Goal: Feedback & Contribution: Contribute content

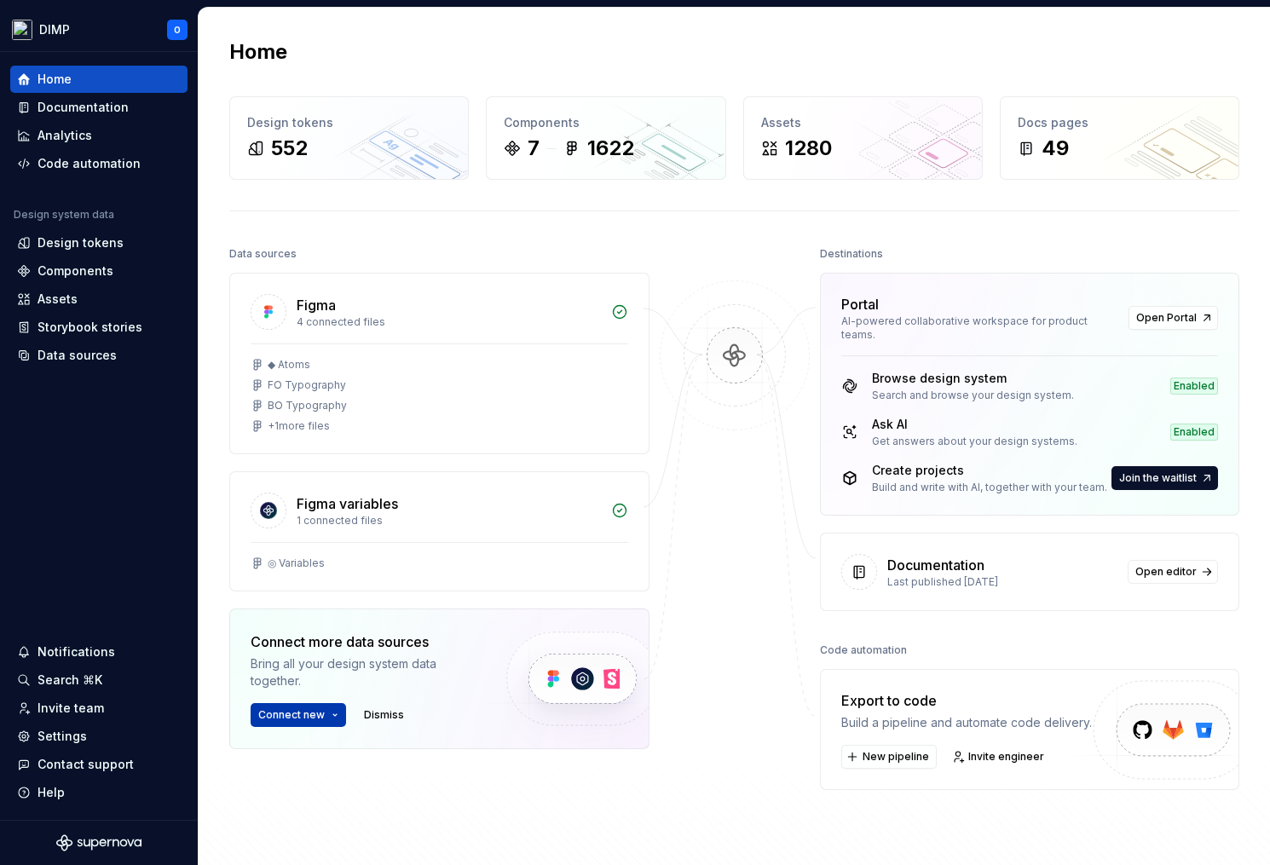
click at [341, 708] on button "Connect new" at bounding box center [298, 715] width 95 height 24
click at [328, 718] on button "Connect new" at bounding box center [298, 715] width 95 height 24
click at [98, 270] on div "Components" at bounding box center [76, 271] width 76 height 17
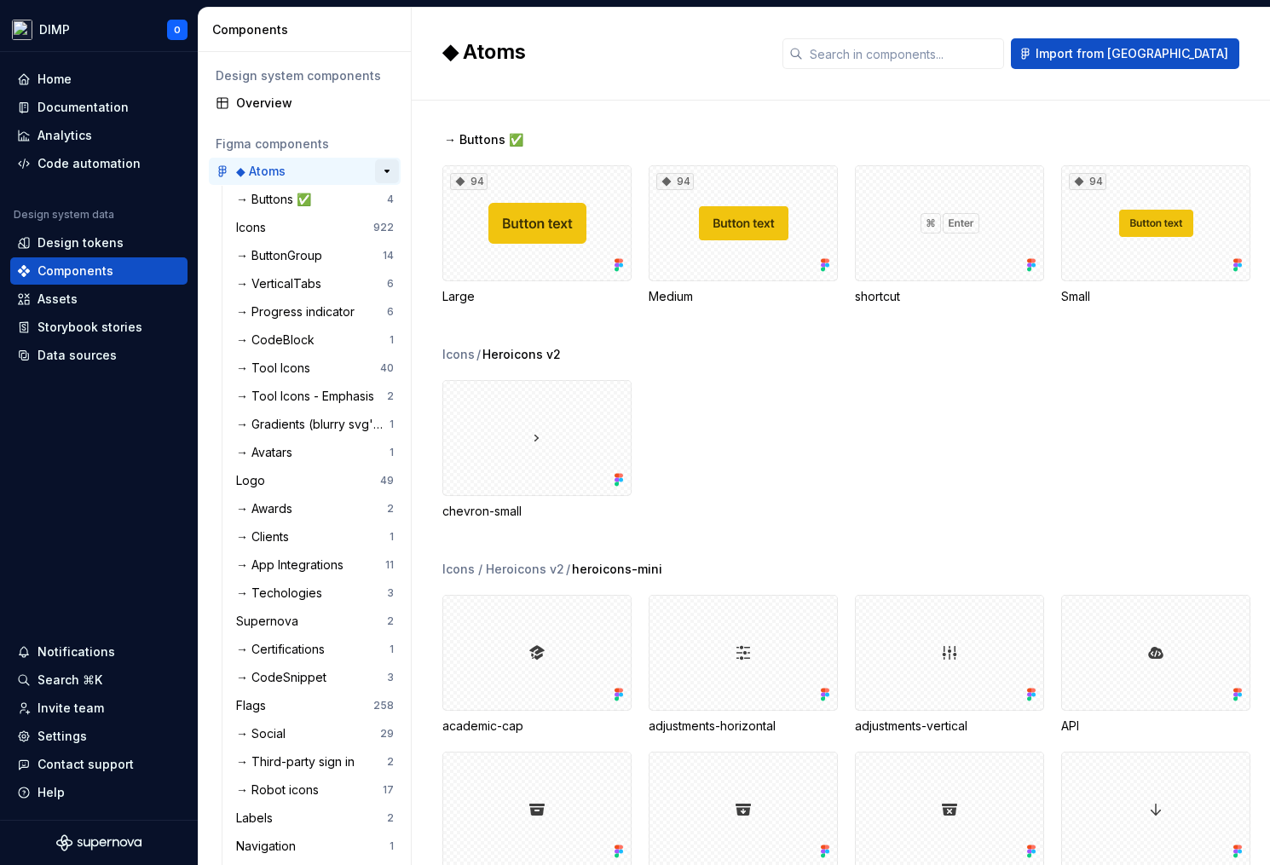
click at [378, 170] on button "button" at bounding box center [387, 171] width 24 height 24
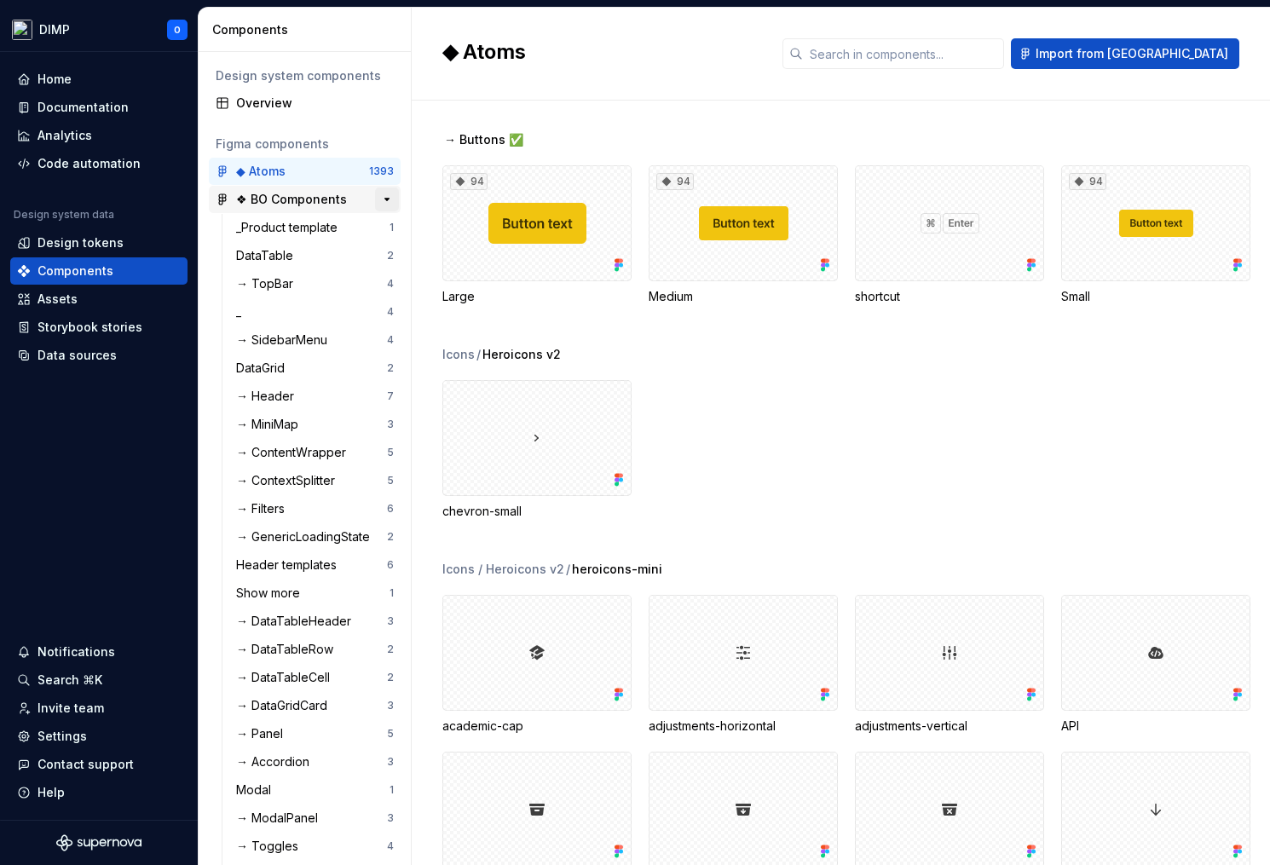
click at [379, 198] on button "button" at bounding box center [387, 200] width 24 height 24
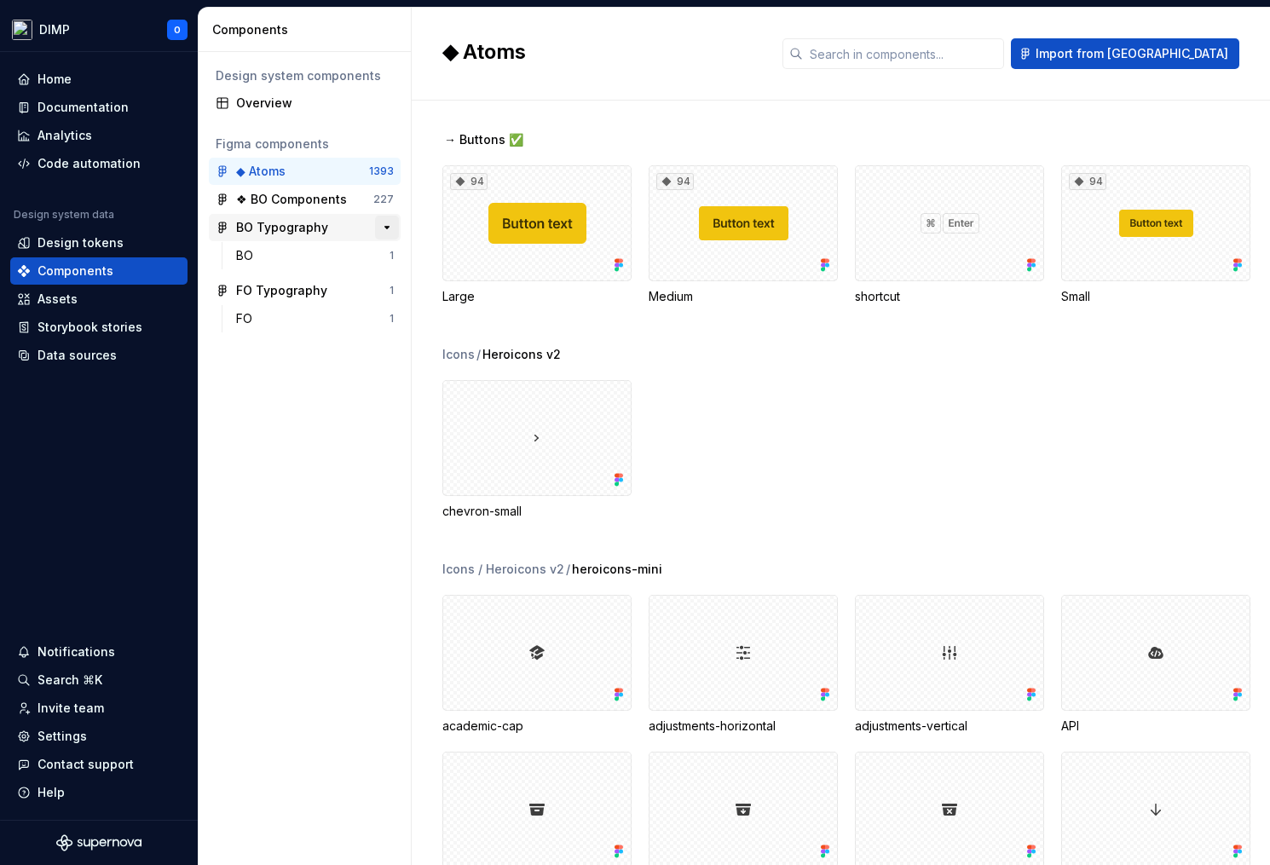
click at [384, 229] on button "button" at bounding box center [387, 228] width 24 height 24
click at [390, 253] on button "button" at bounding box center [387, 256] width 24 height 24
click at [292, 220] on div "BO Typography" at bounding box center [282, 227] width 92 height 17
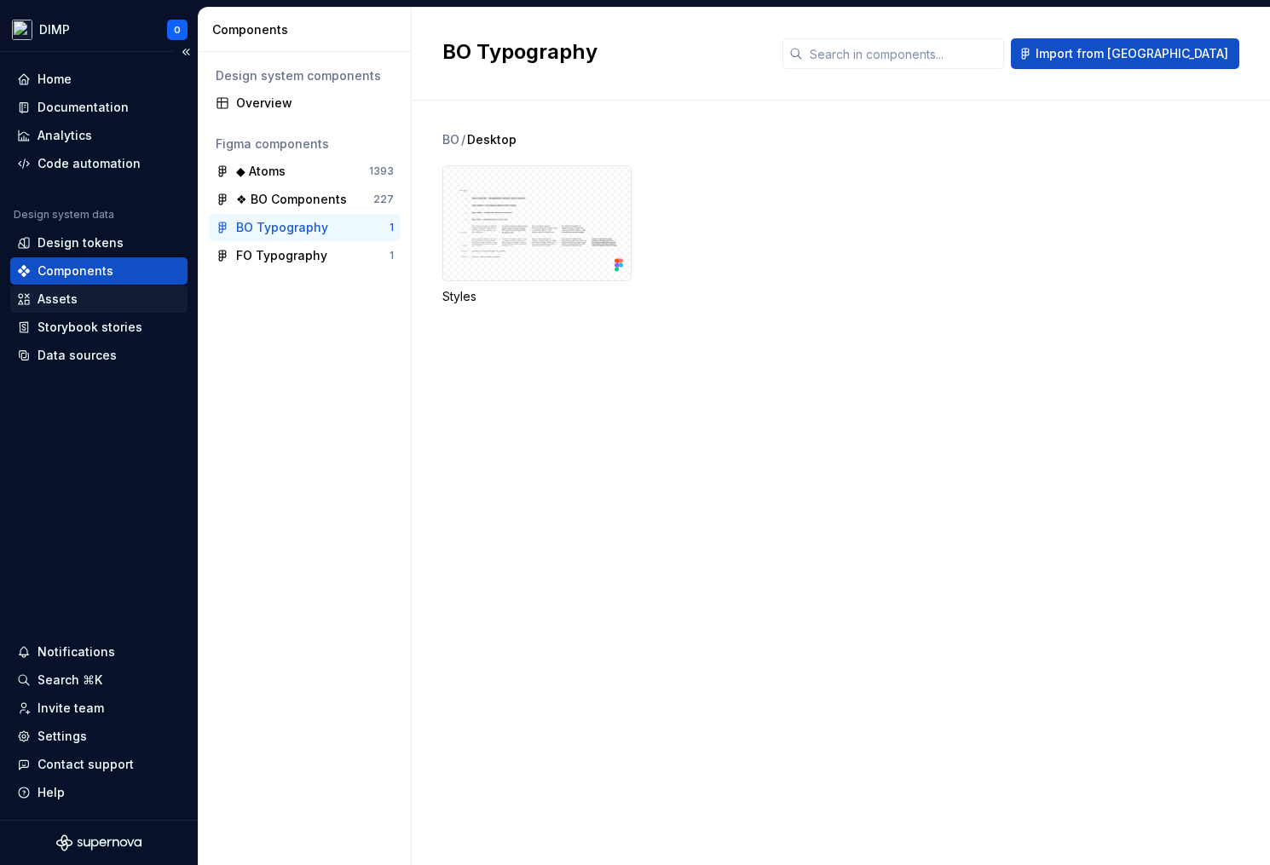
click at [78, 300] on div "Assets" at bounding box center [99, 299] width 164 height 17
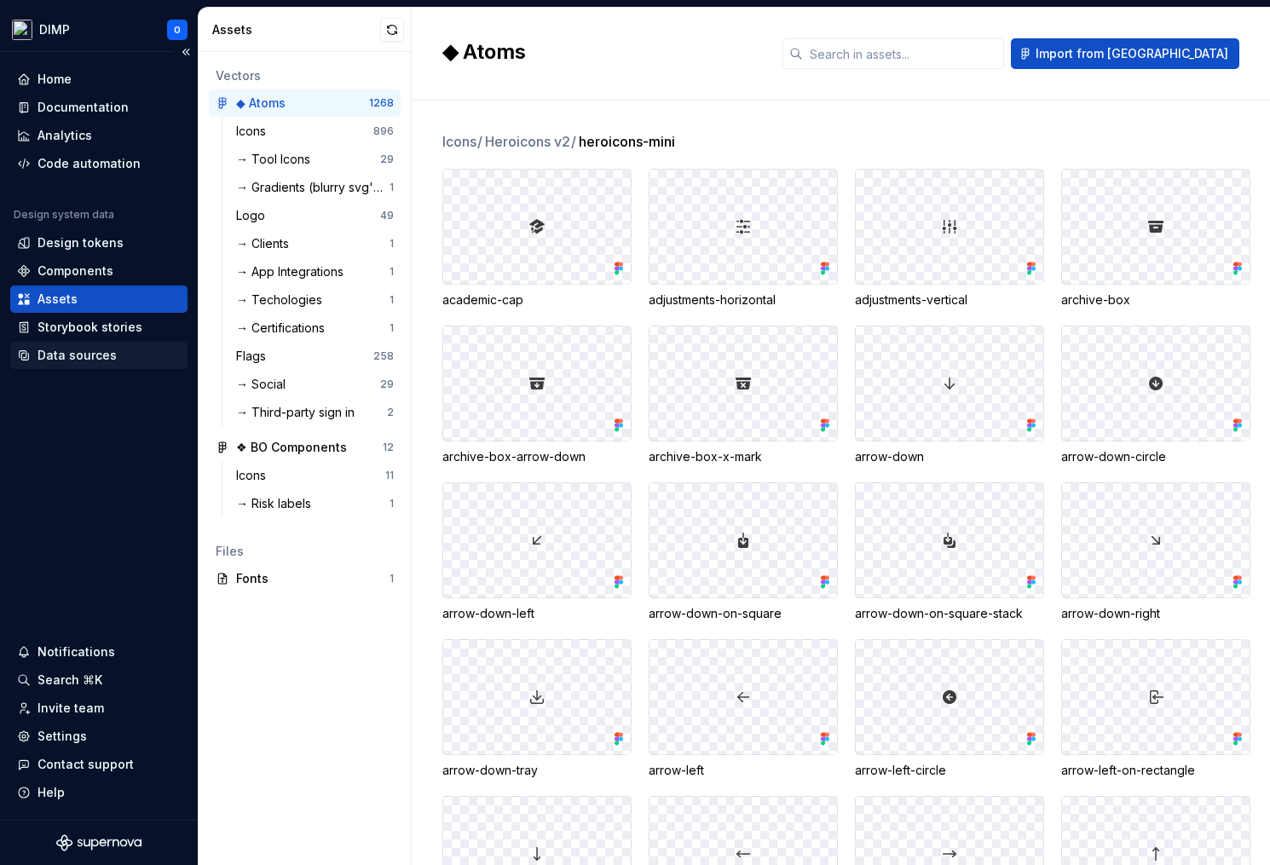
click at [100, 354] on div "Data sources" at bounding box center [77, 355] width 79 height 17
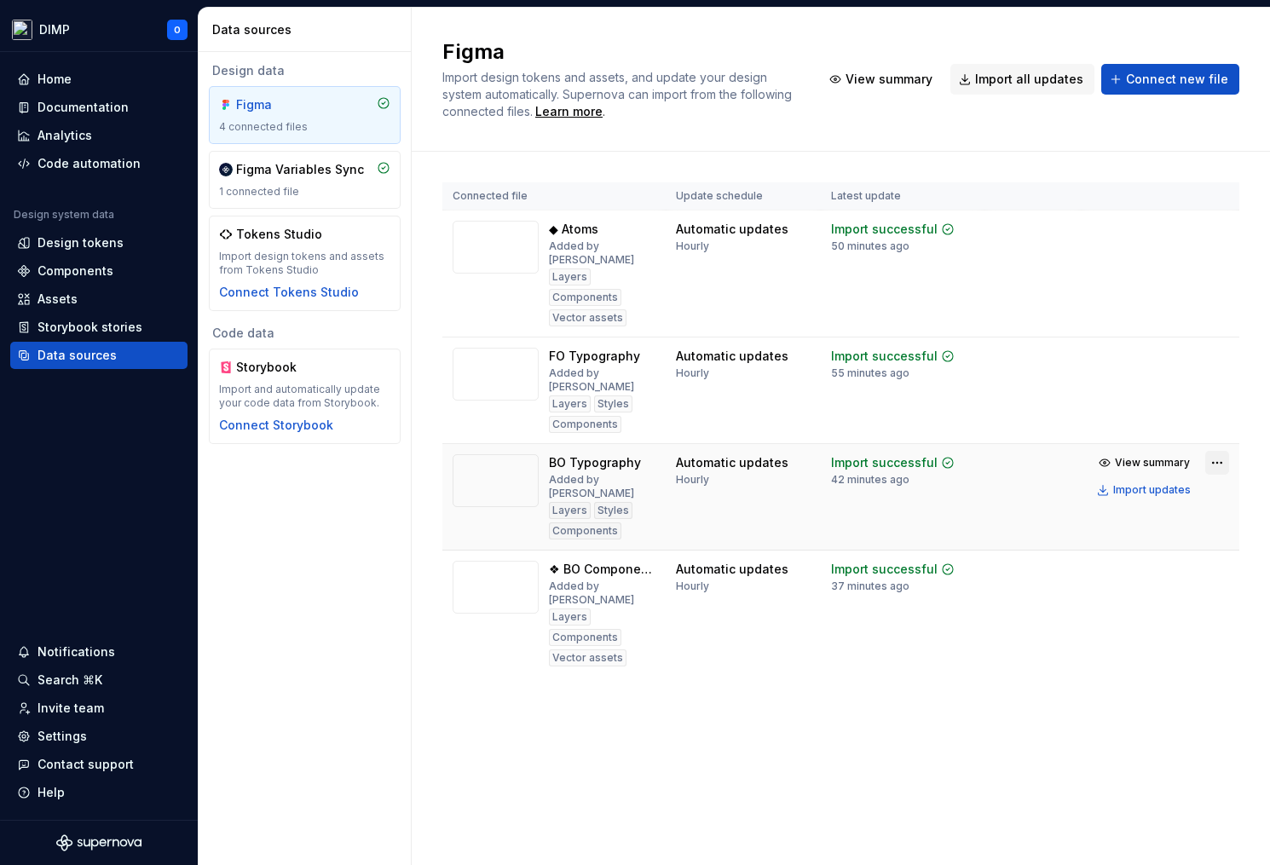
click at [1220, 433] on html "DIMP O Home Documentation Analytics Code automation Design system data Design t…" at bounding box center [635, 432] width 1270 height 865
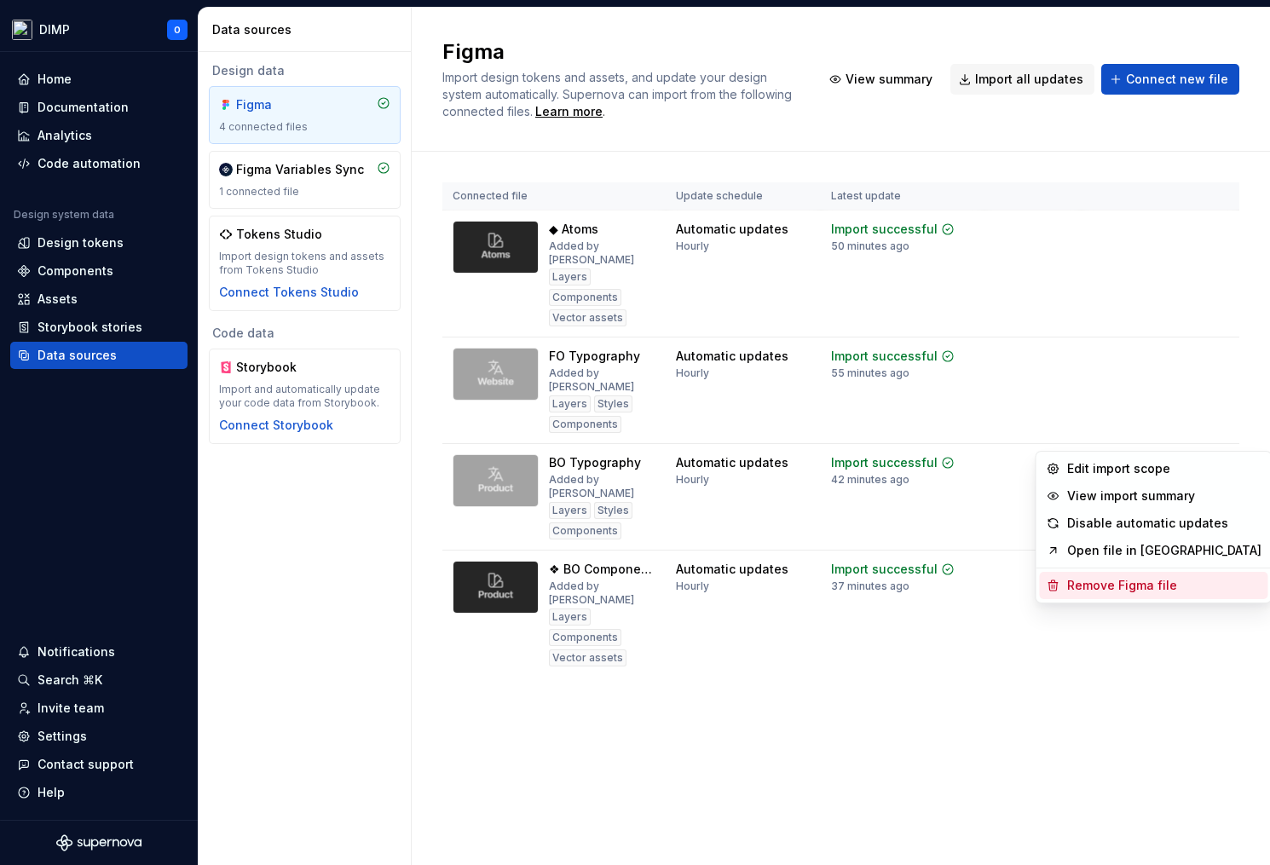
click at [1120, 591] on div "Remove Figma file" at bounding box center [1164, 585] width 194 height 17
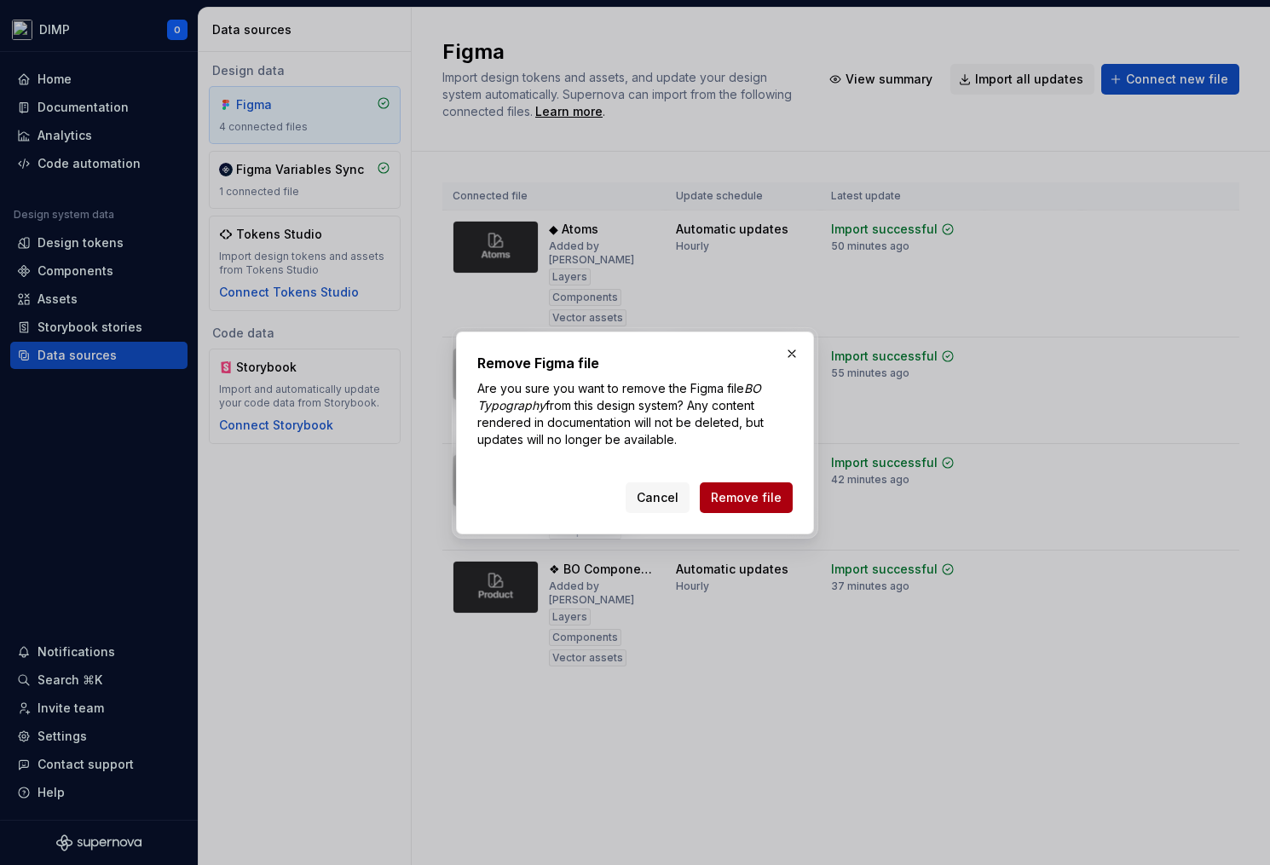
click at [741, 493] on span "Remove file" at bounding box center [746, 497] width 71 height 17
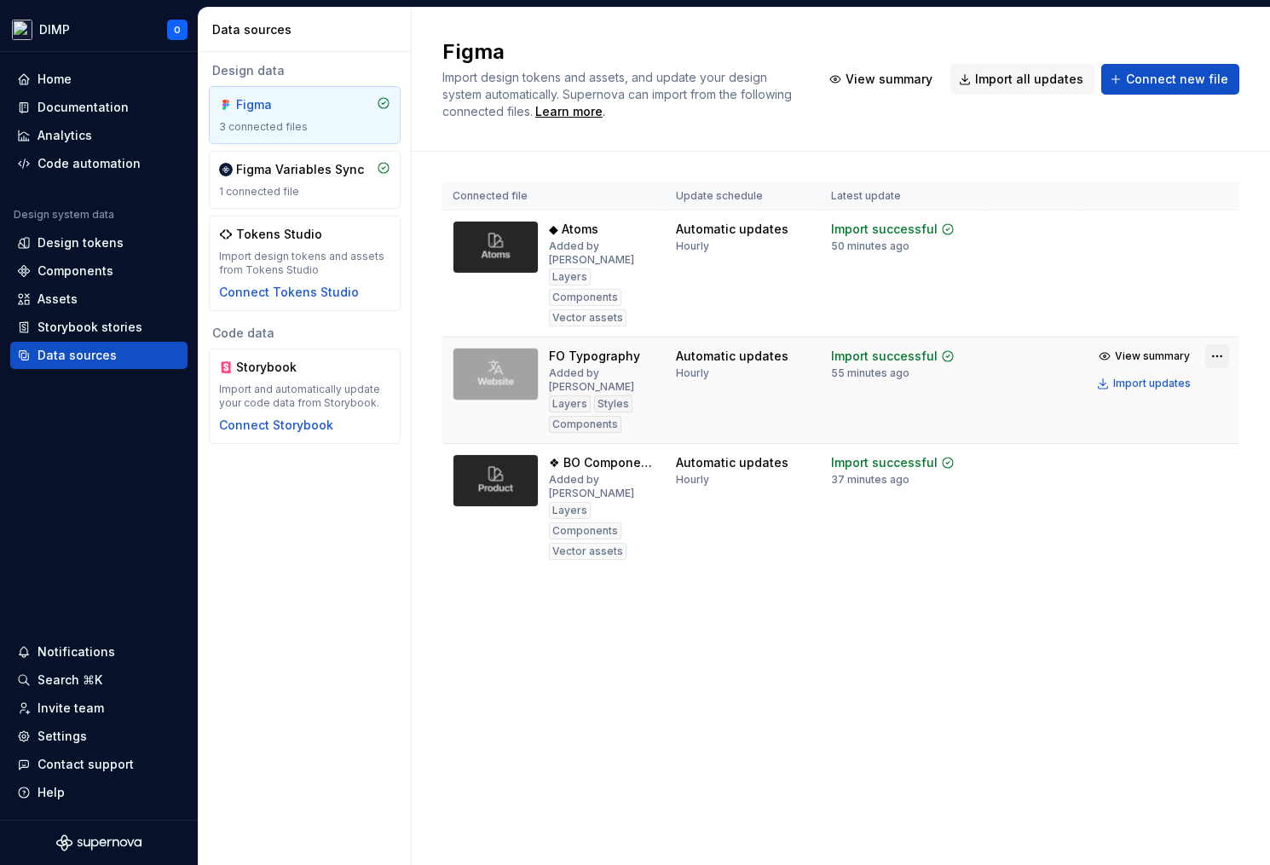
click at [1216, 343] on html "DIMP O Home Documentation Analytics Code automation Design system data Design t…" at bounding box center [635, 432] width 1270 height 865
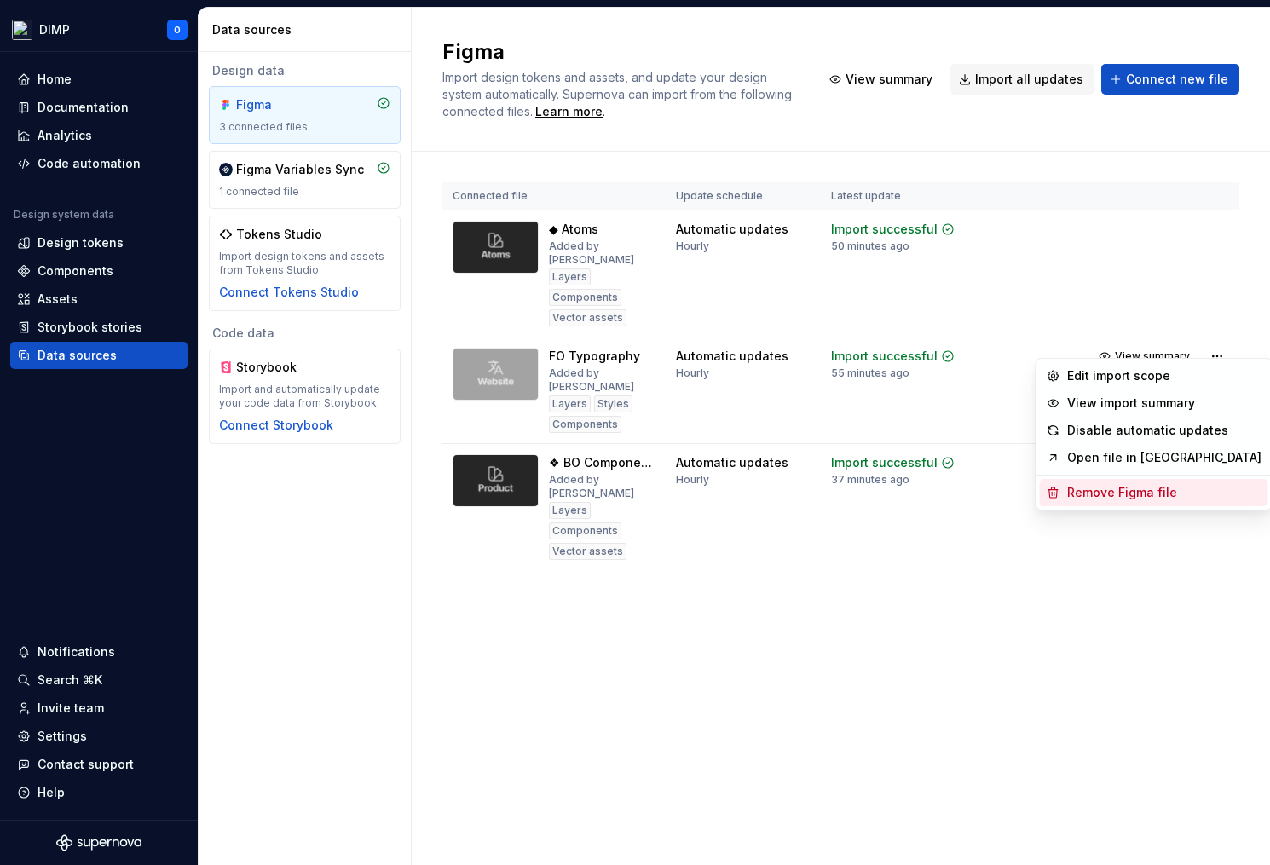
click at [1085, 495] on div "Remove Figma file" at bounding box center [1164, 492] width 194 height 17
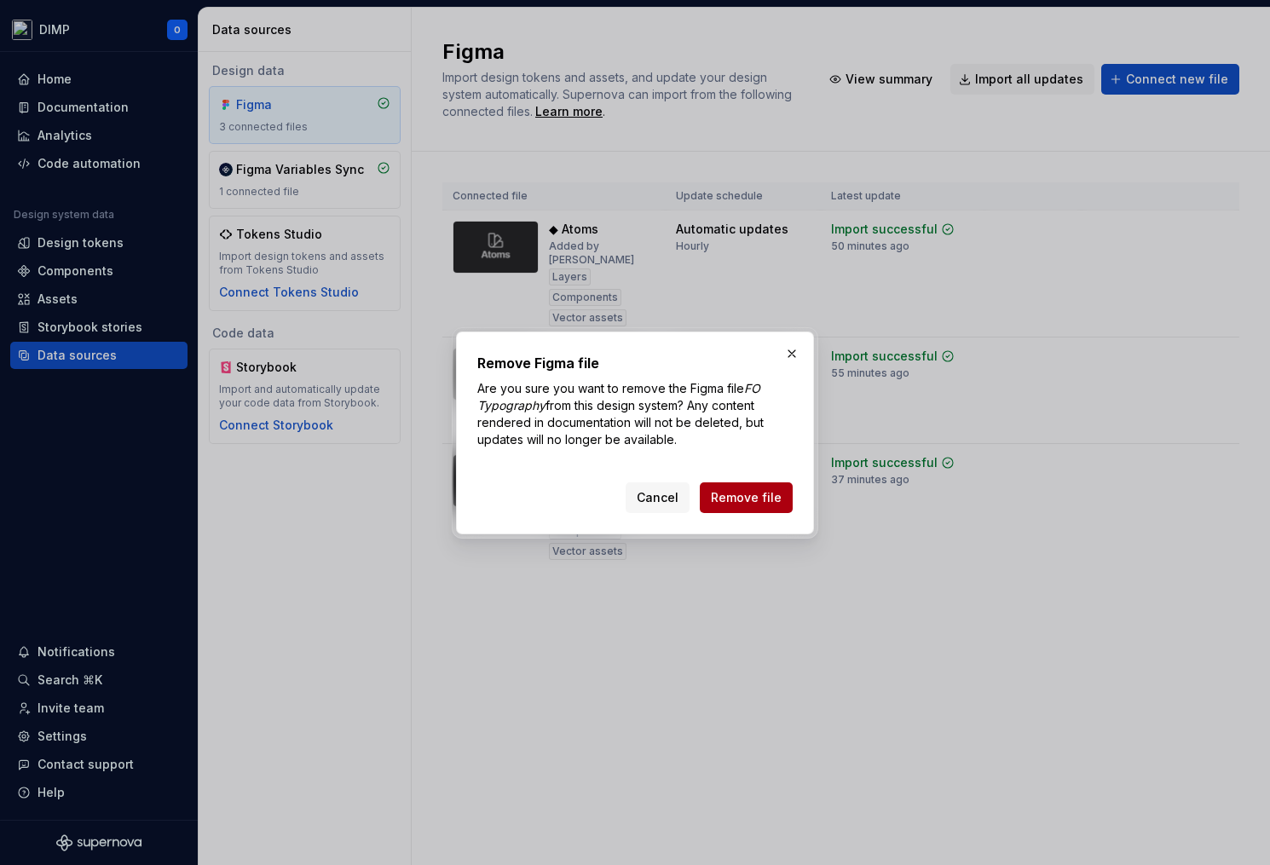
click at [765, 492] on span "Remove file" at bounding box center [746, 497] width 71 height 17
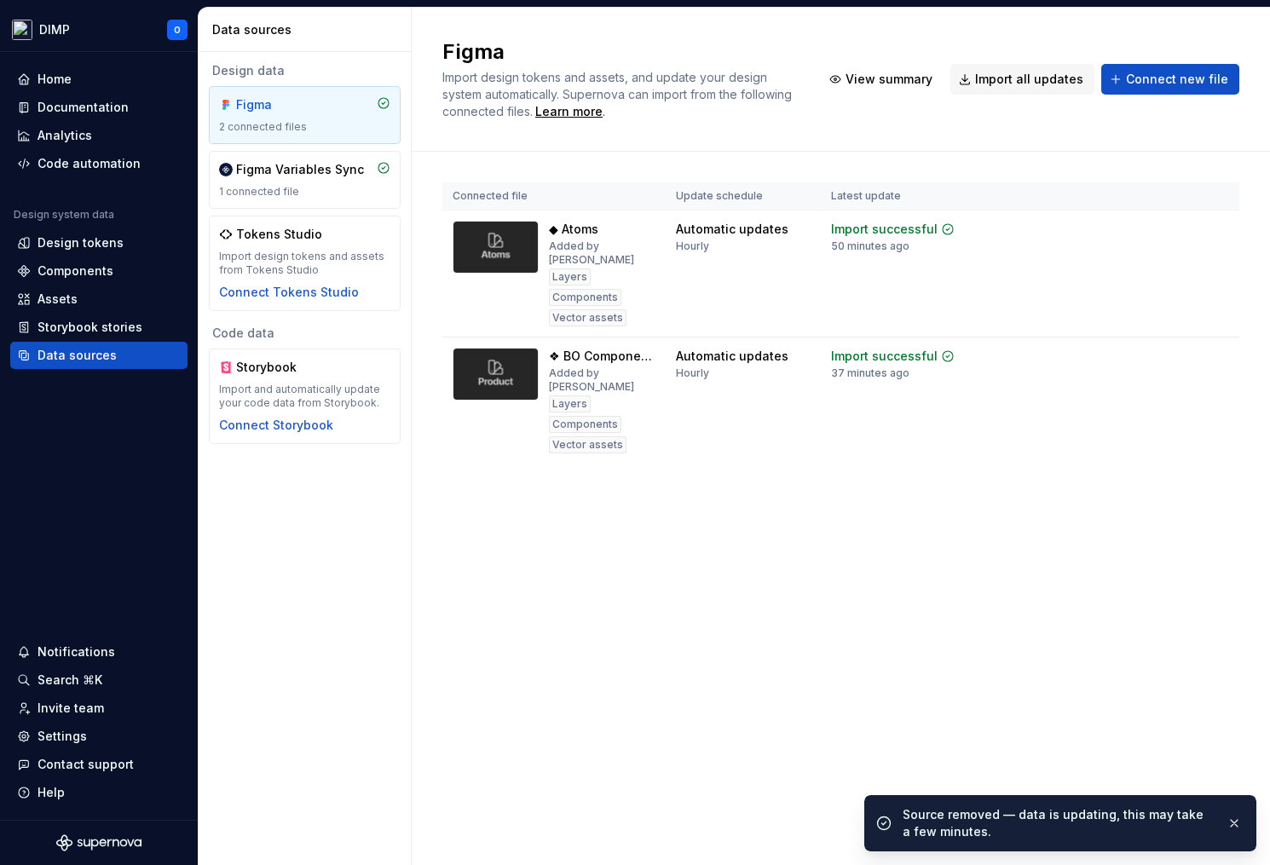
click at [731, 457] on div "Connected file Update schedule Latest update ◆ Atoms Added by Octavian Layers C…" at bounding box center [840, 340] width 797 height 377
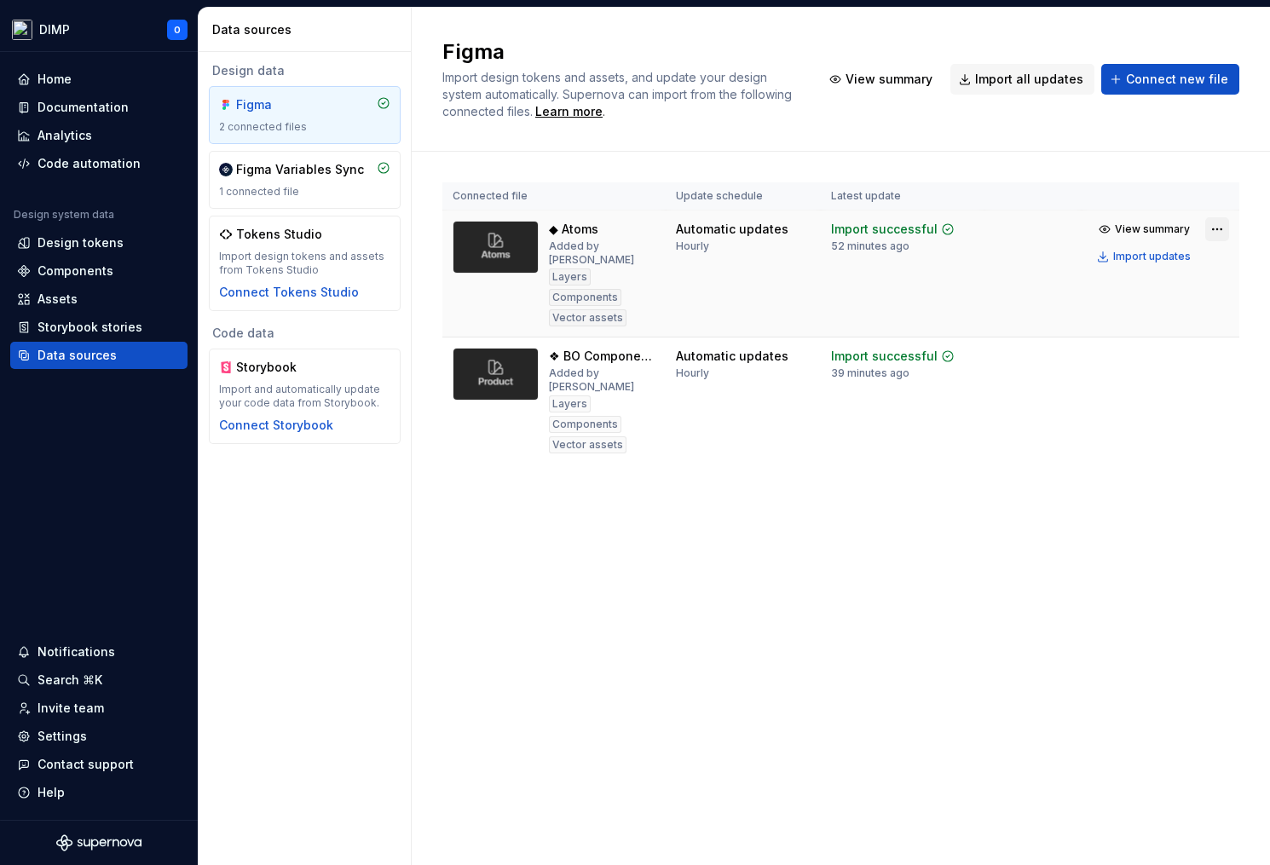
click at [1221, 230] on html "DIMP O Home Documentation Analytics Code automation Design system data Design t…" at bounding box center [635, 432] width 1270 height 865
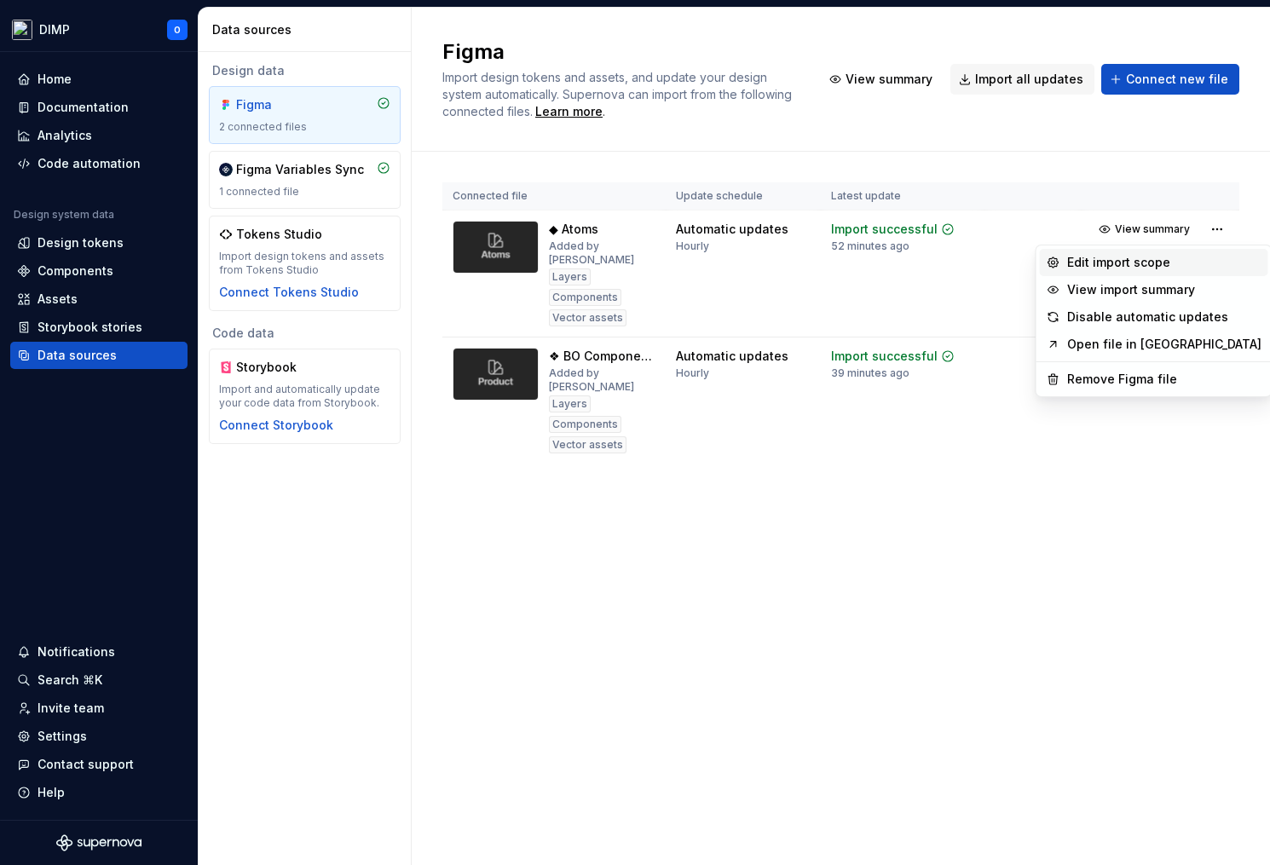
click at [1132, 261] on div "Edit import scope" at bounding box center [1164, 262] width 194 height 17
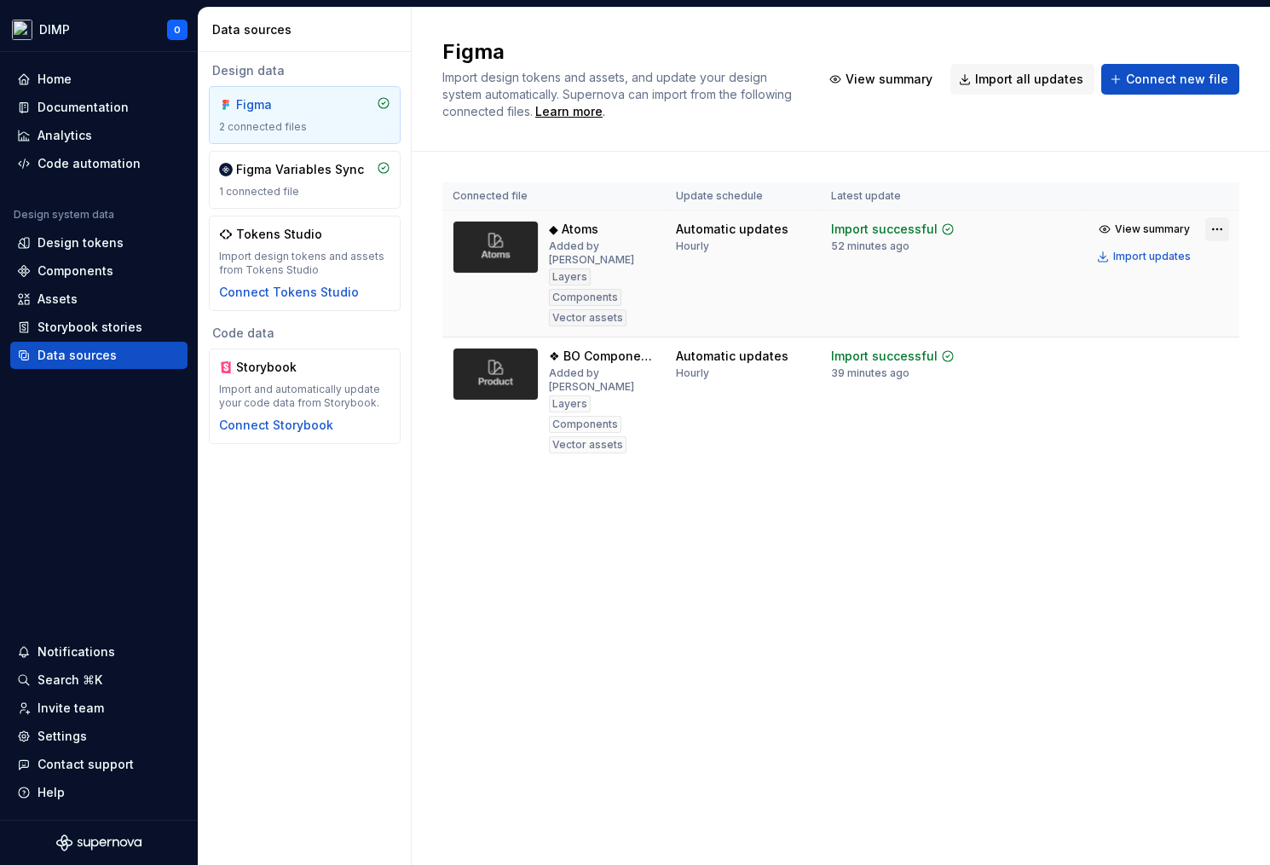
click at [1226, 232] on html "DIMP O Home Documentation Analytics Code automation Design system data Design t…" at bounding box center [635, 432] width 1270 height 865
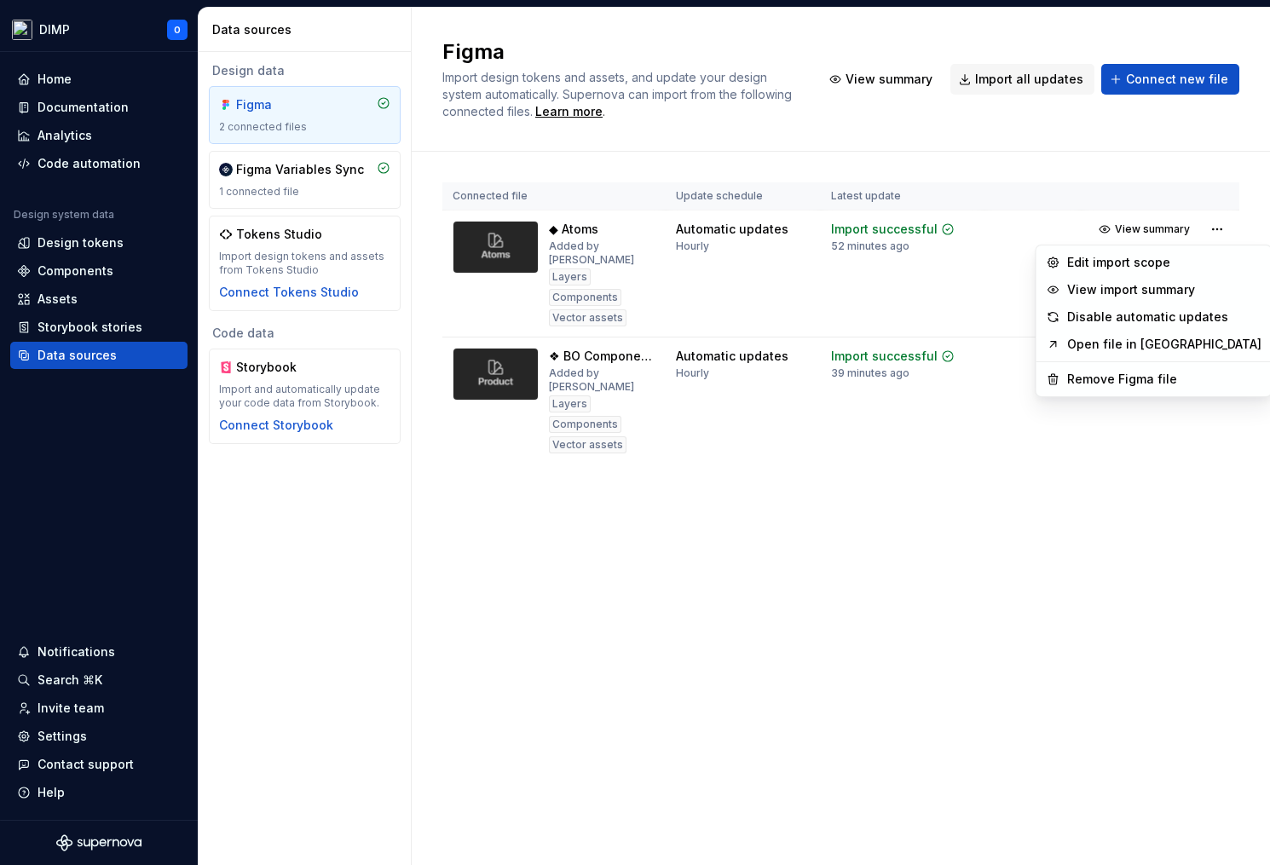
drag, startPoint x: 430, startPoint y: 476, endPoint x: 395, endPoint y: 463, distance: 36.7
click at [427, 476] on html "DIMP O Home Documentation Analytics Code automation Design system data Design t…" at bounding box center [635, 432] width 1270 height 865
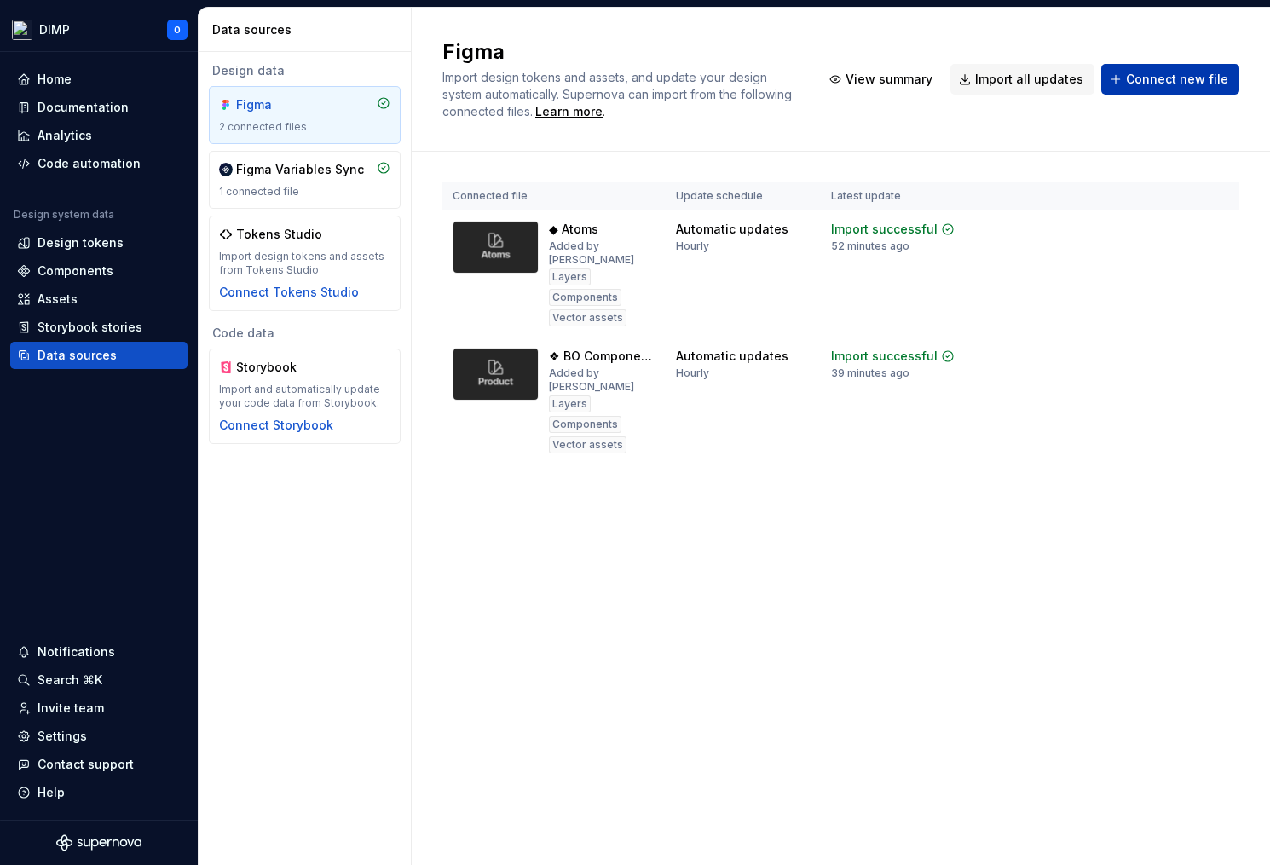
click at [1171, 78] on span "Connect new file" at bounding box center [1177, 79] width 102 height 17
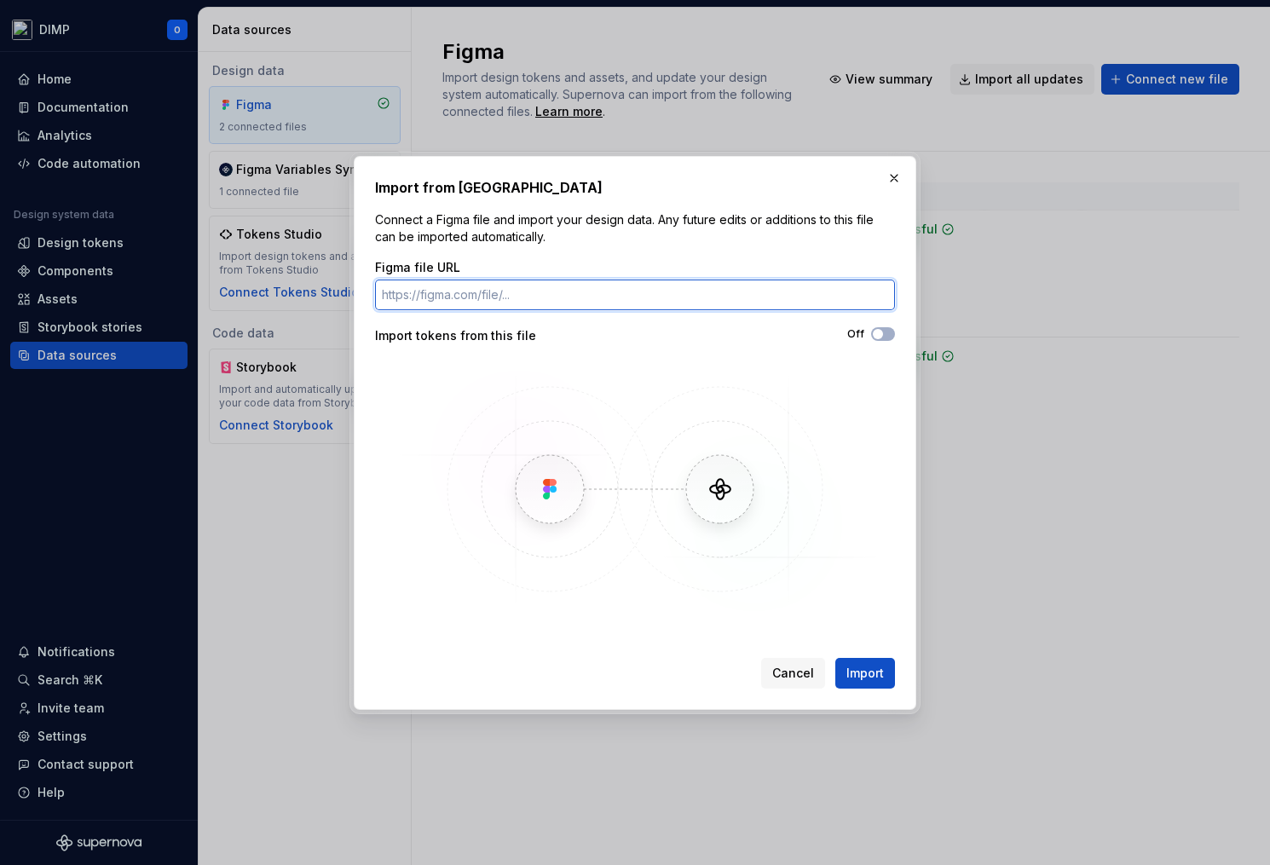
paste input "https://www.figma.com/design/zsIe8d1jKXJnze4JUfvI4A/_-Foundations-_?node-id=110…"
type input "https://www.figma.com/design/zsIe8d1jKXJnze4JUfvI4A/_-Foundations-_?node-id=110…"
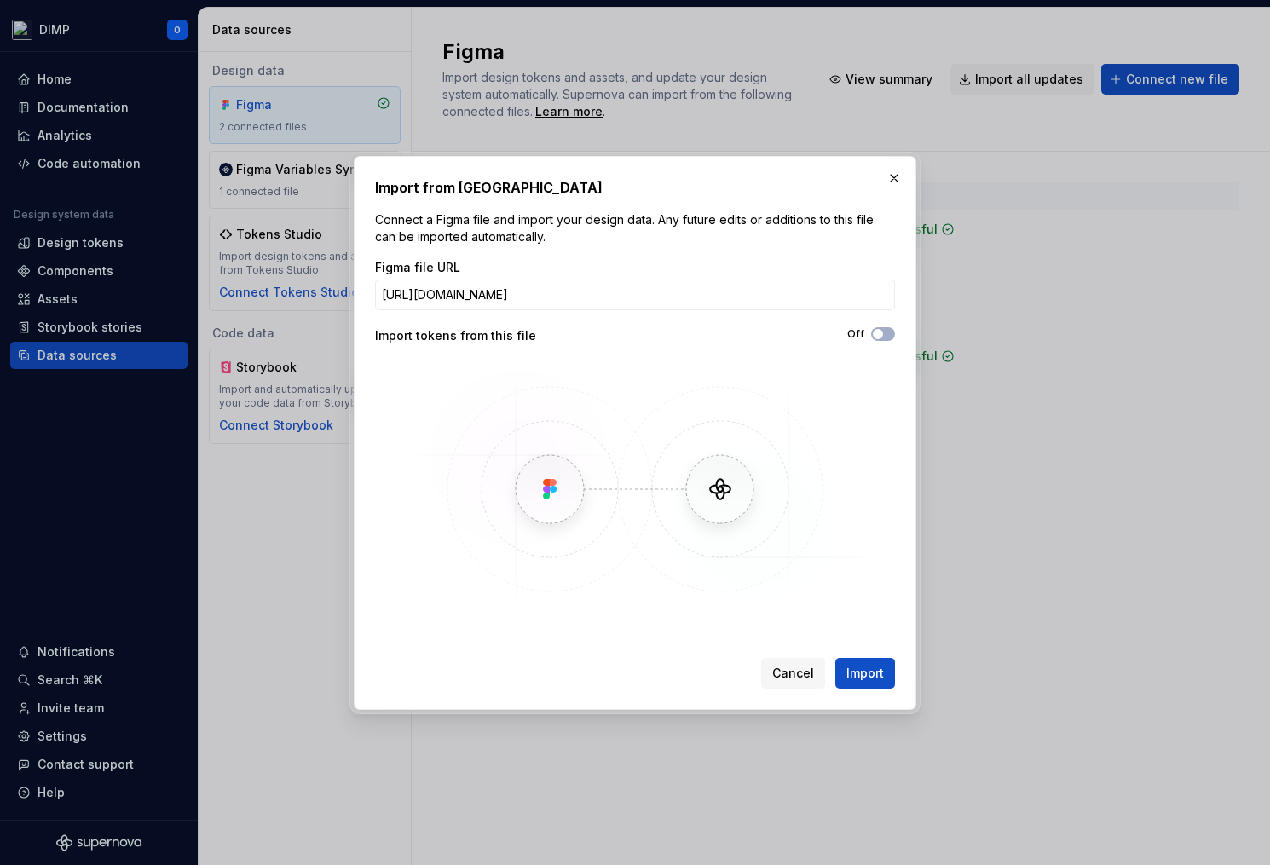
click at [869, 336] on div "Off" at bounding box center [765, 334] width 260 height 14
click at [875, 335] on span "button" at bounding box center [878, 334] width 10 height 10
click at [868, 675] on span "Import" at bounding box center [865, 673] width 38 height 17
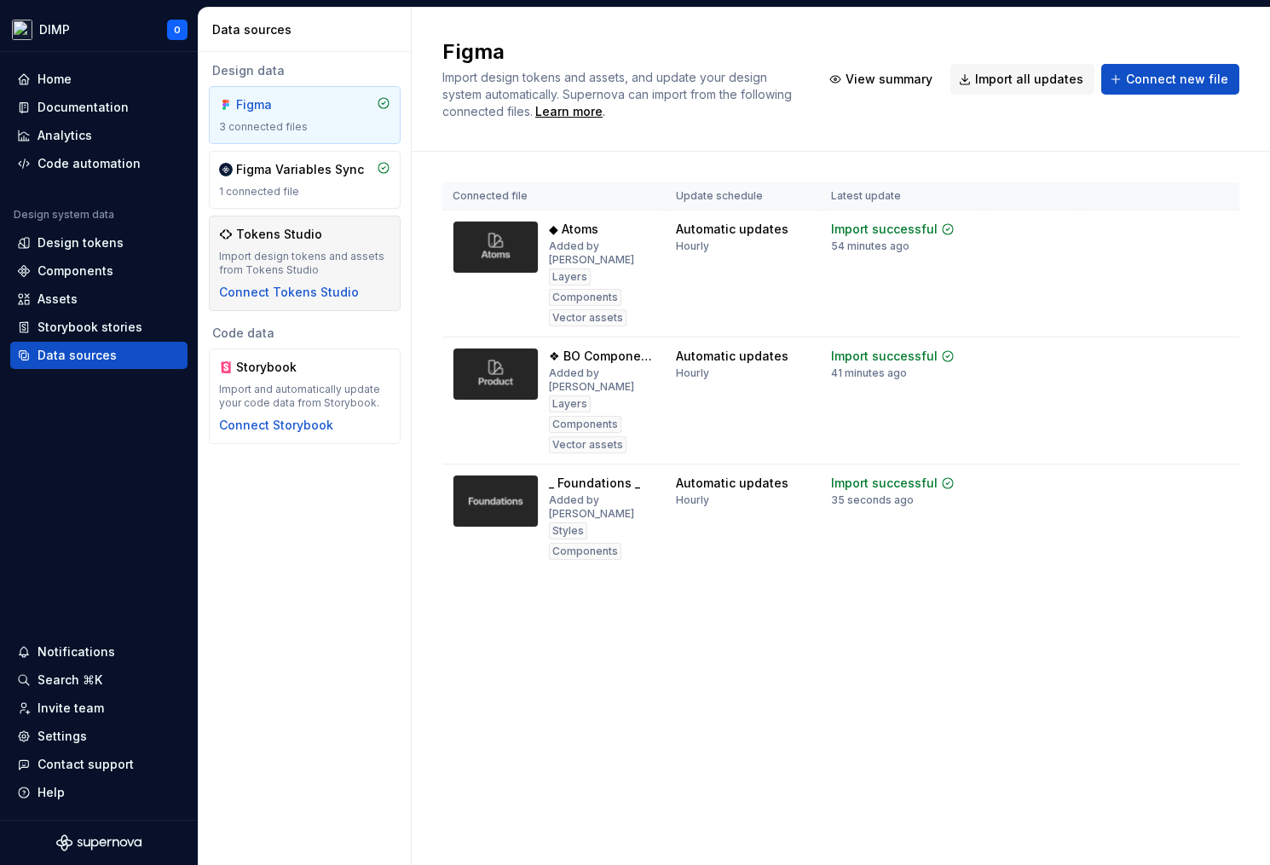
click at [285, 242] on div "Tokens Studio" at bounding box center [279, 234] width 86 height 17
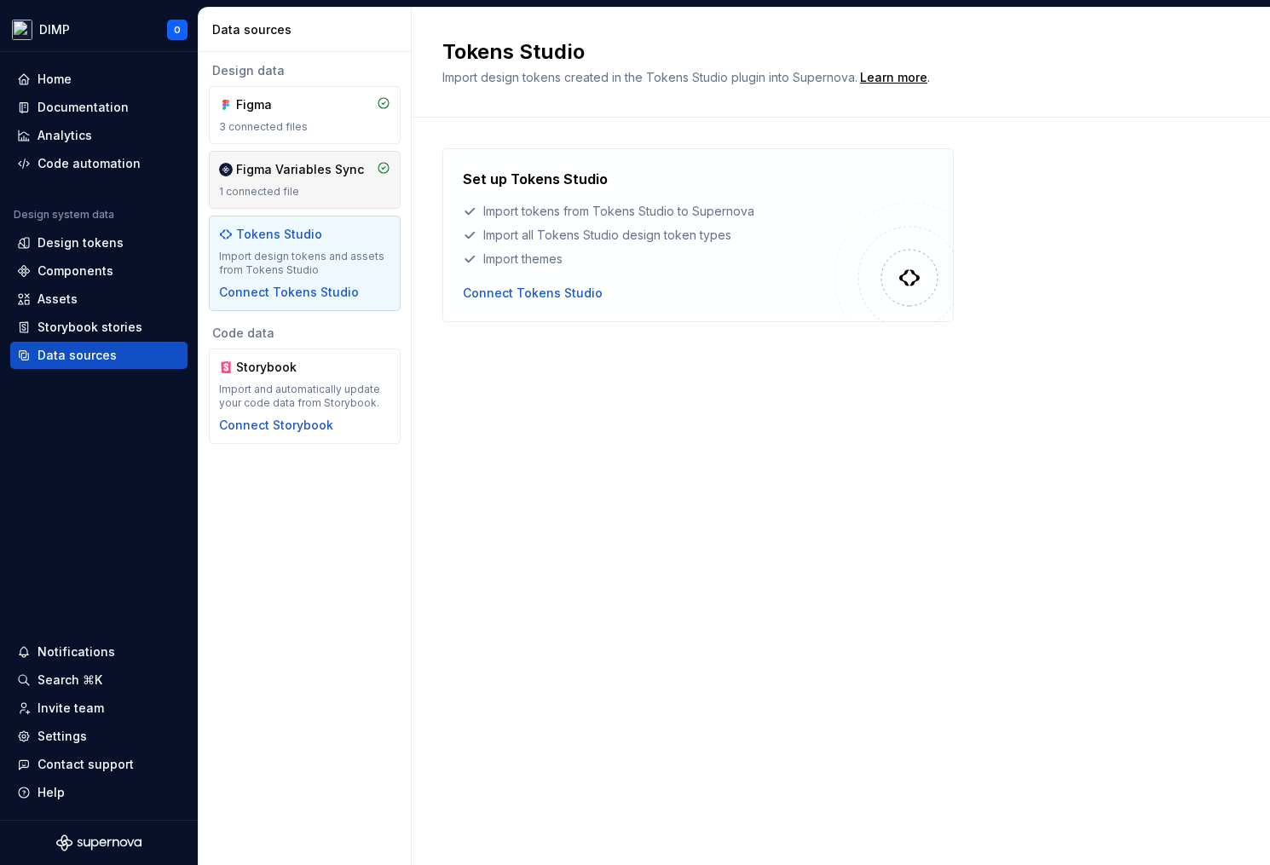
click at [287, 190] on div "1 connected file" at bounding box center [304, 192] width 171 height 14
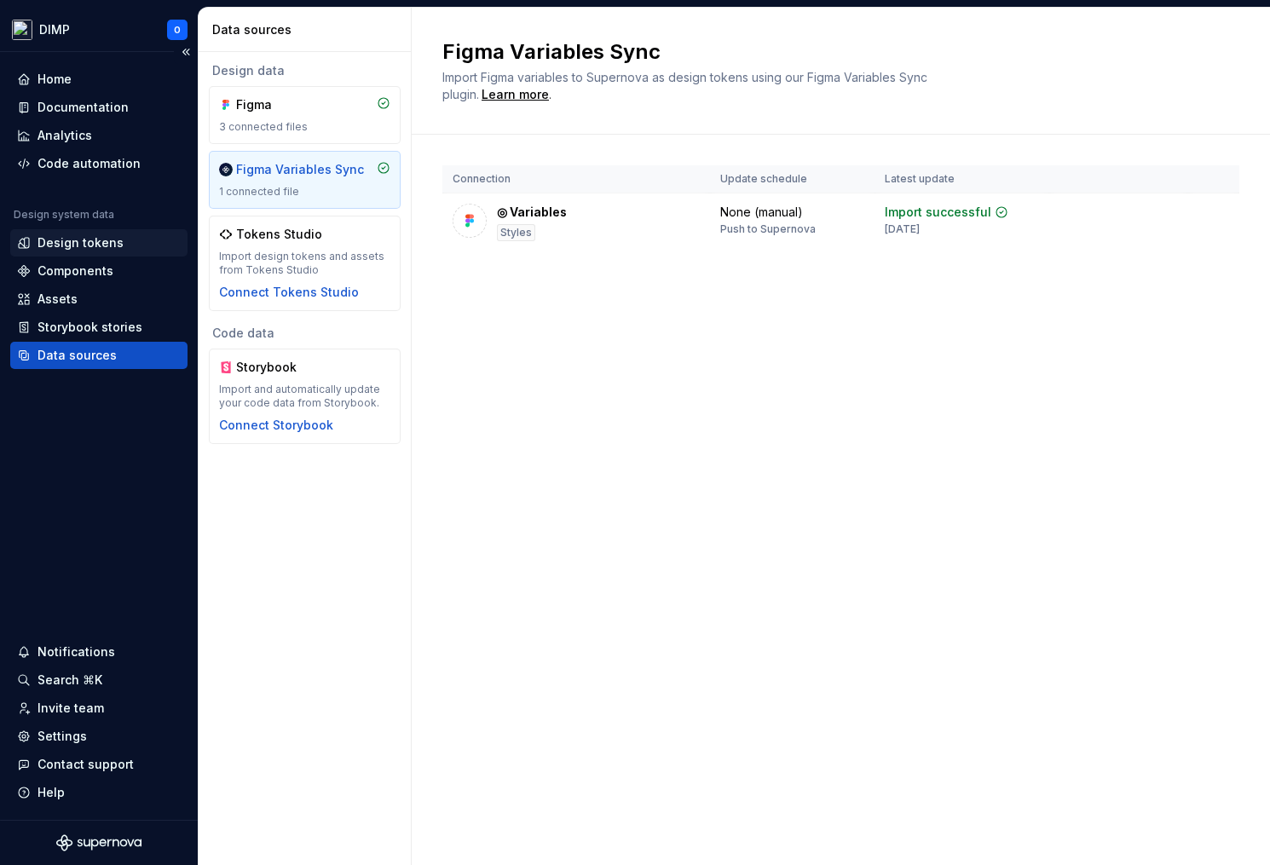
click at [101, 242] on div "Design tokens" at bounding box center [81, 242] width 86 height 17
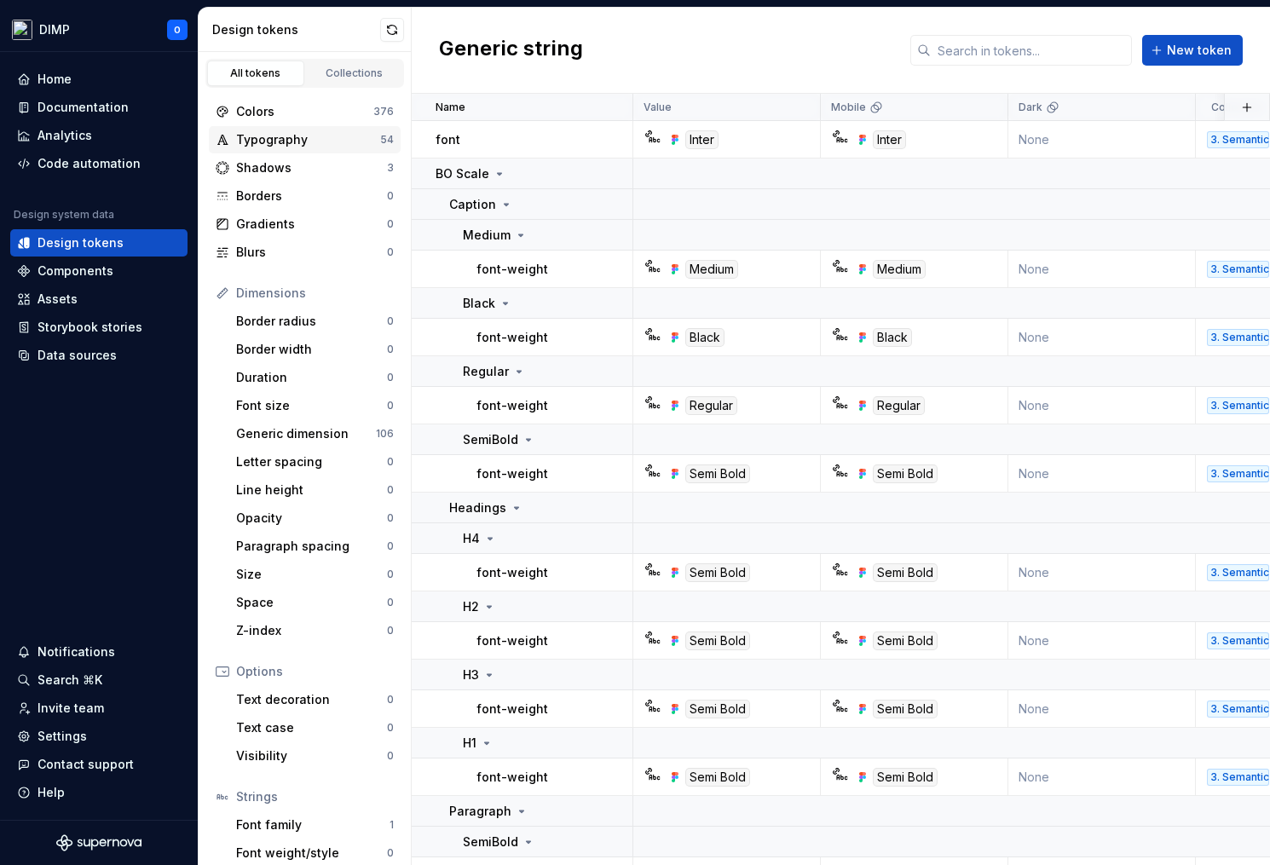
click at [271, 132] on div "Typography" at bounding box center [308, 139] width 144 height 17
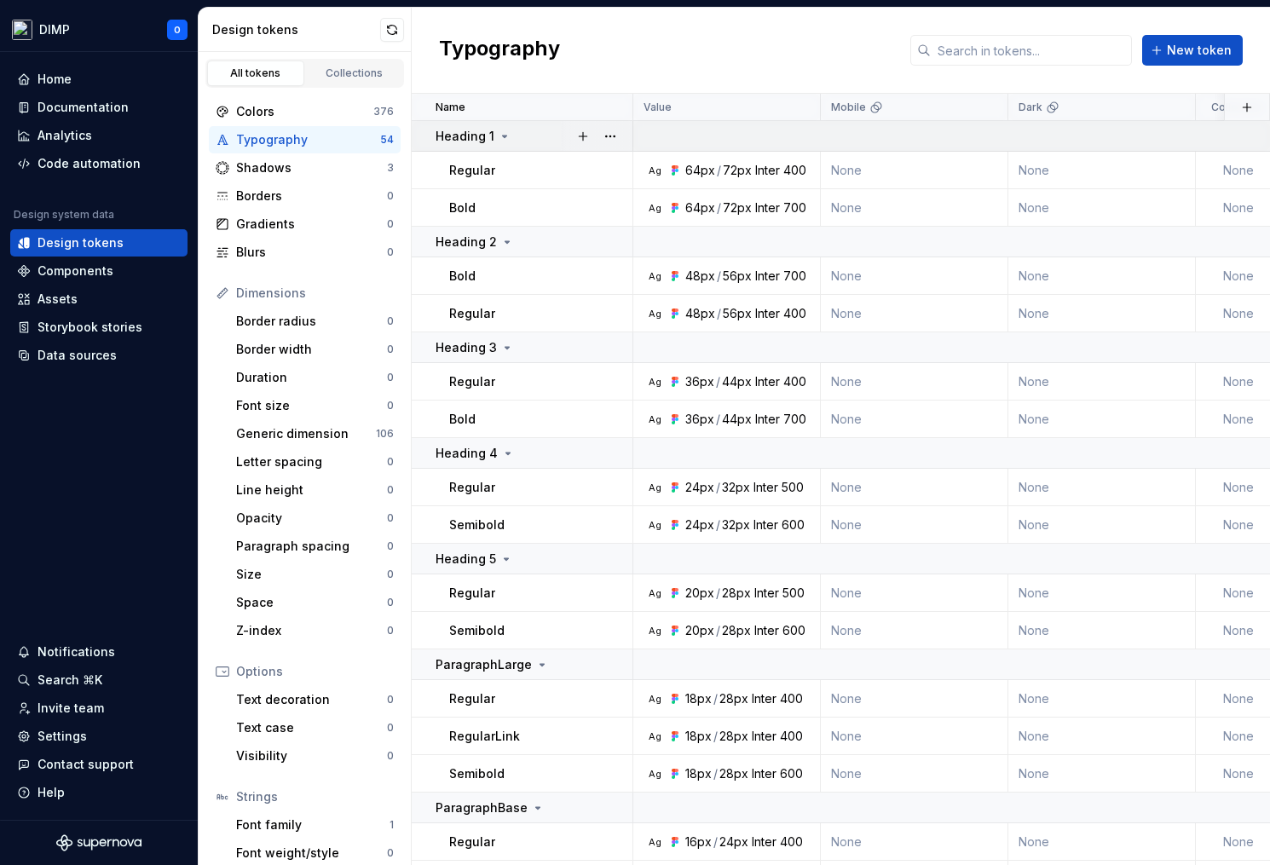
click at [505, 136] on icon at bounding box center [505, 137] width 14 height 14
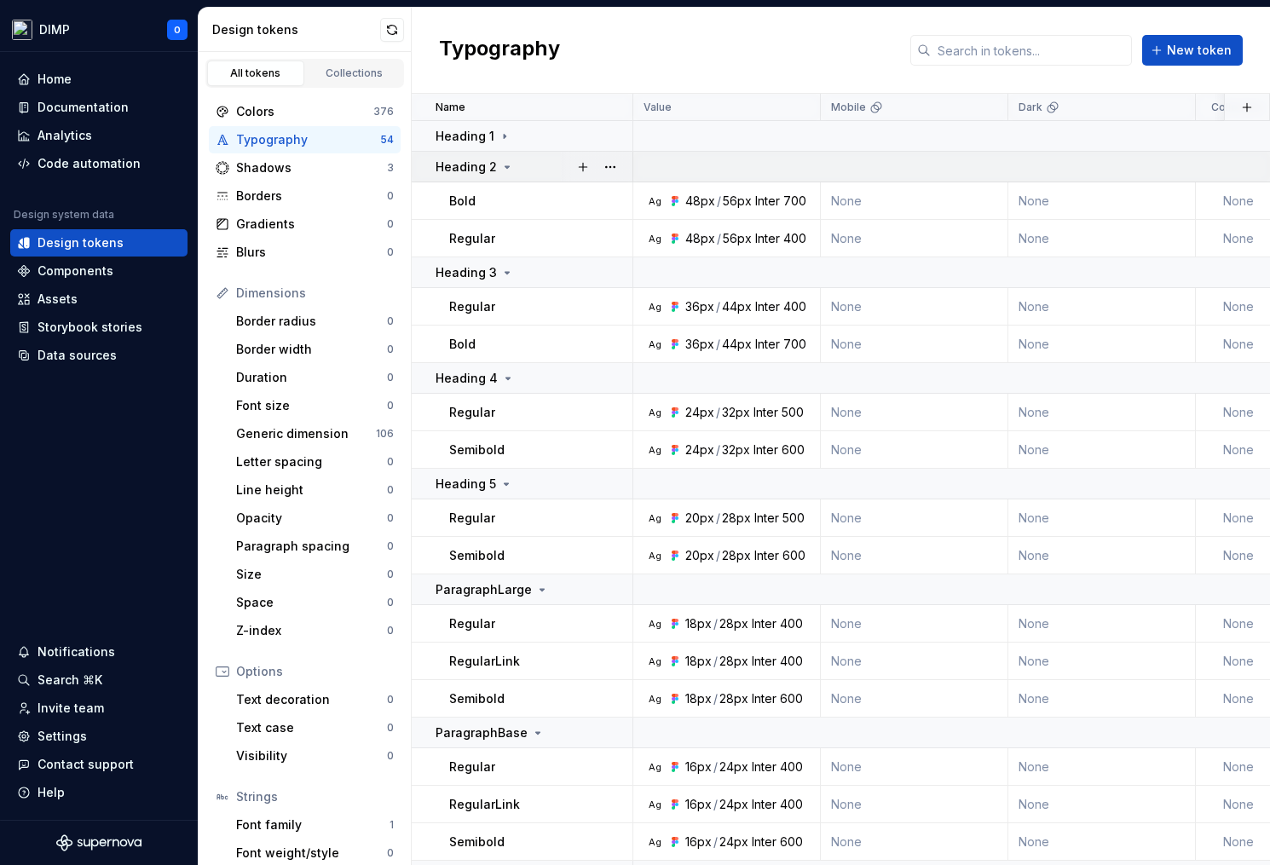
click at [505, 164] on icon at bounding box center [507, 167] width 14 height 14
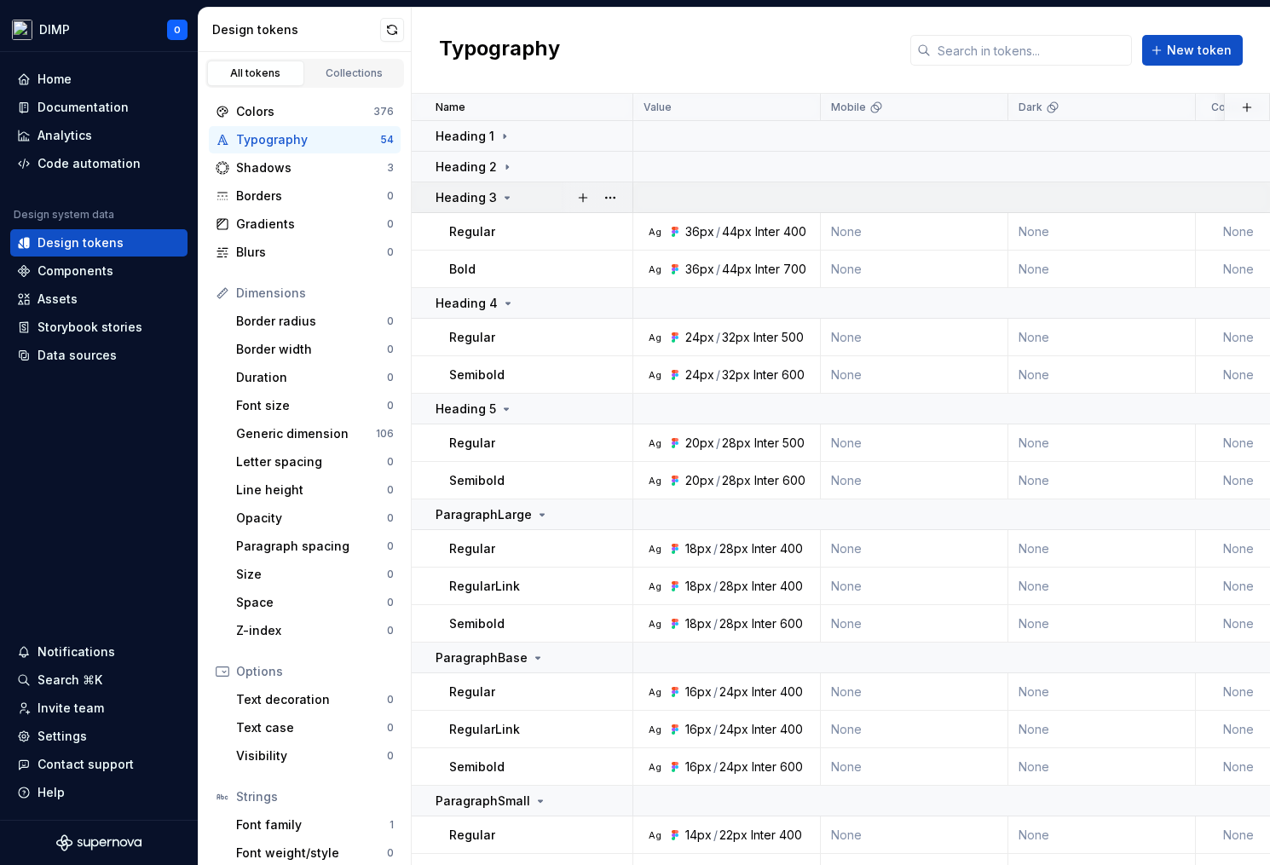
click at [503, 194] on icon at bounding box center [507, 198] width 14 height 14
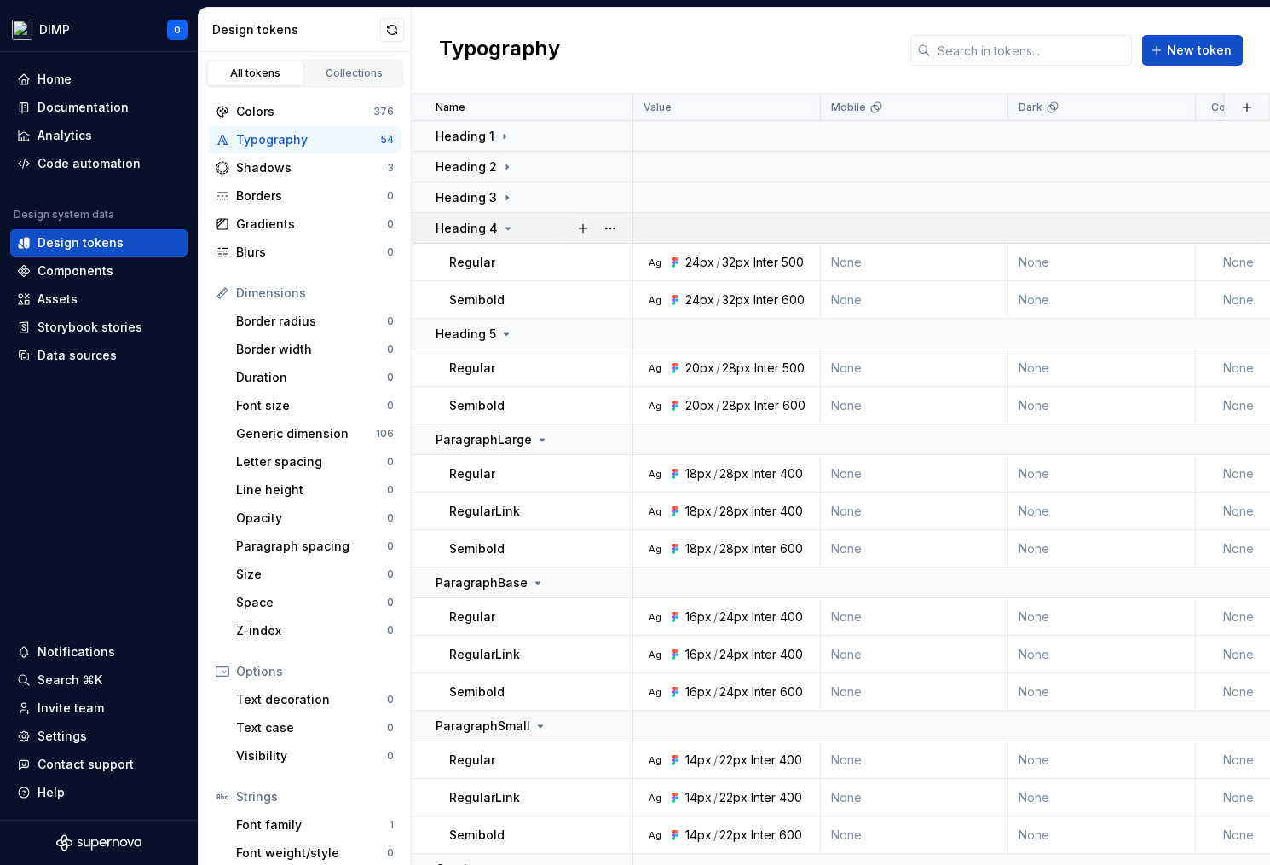
click at [505, 243] on td "Heading 4" at bounding box center [523, 228] width 222 height 31
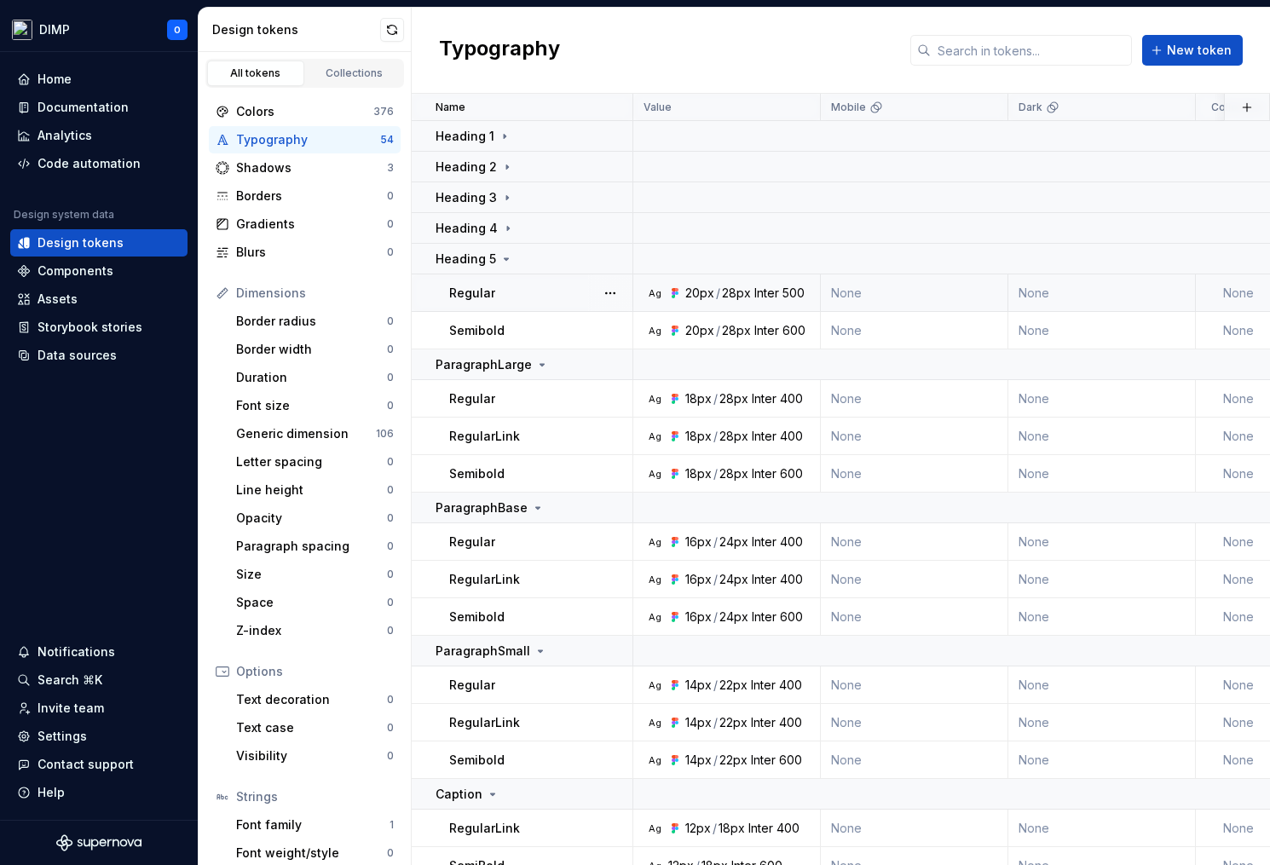
click at [503, 277] on td "Regular" at bounding box center [523, 293] width 222 height 38
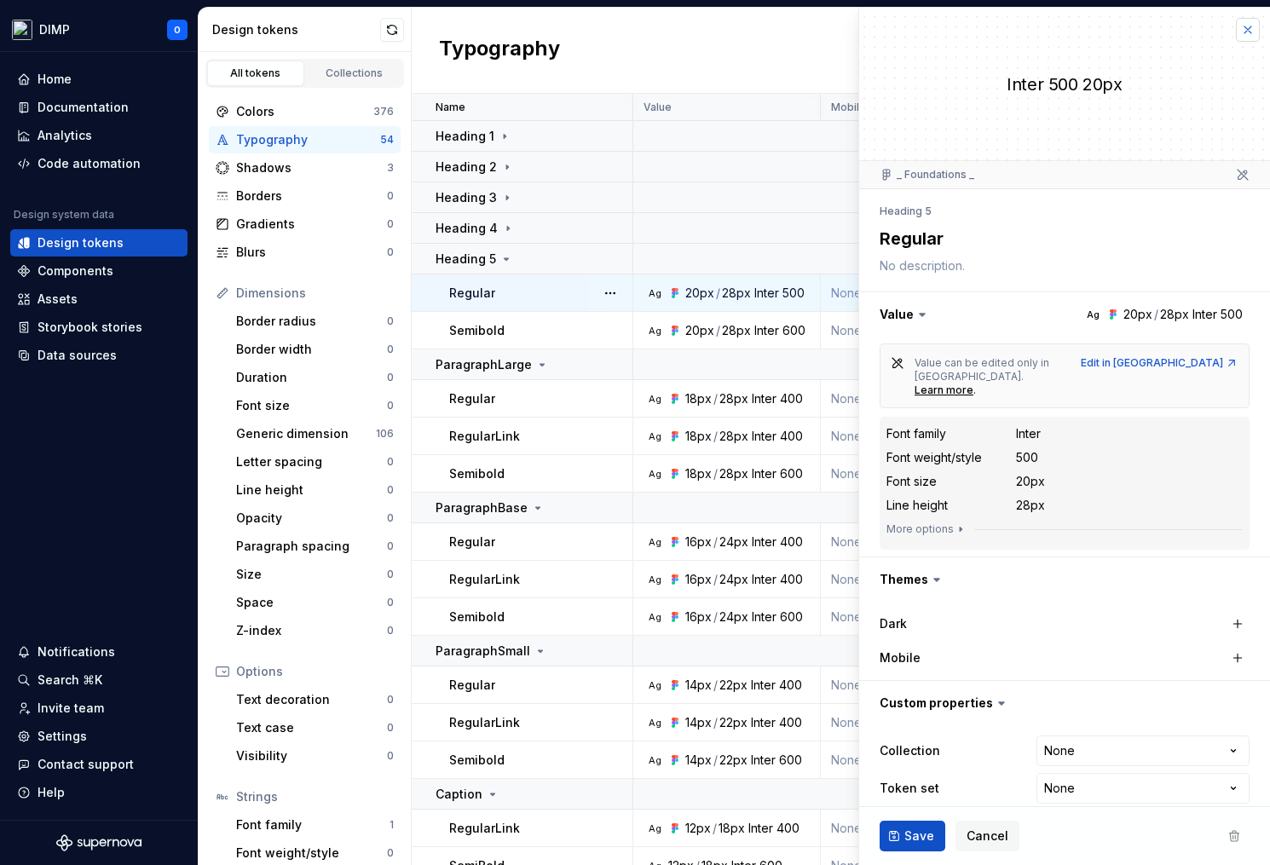
click at [1249, 26] on button "button" at bounding box center [1248, 30] width 24 height 24
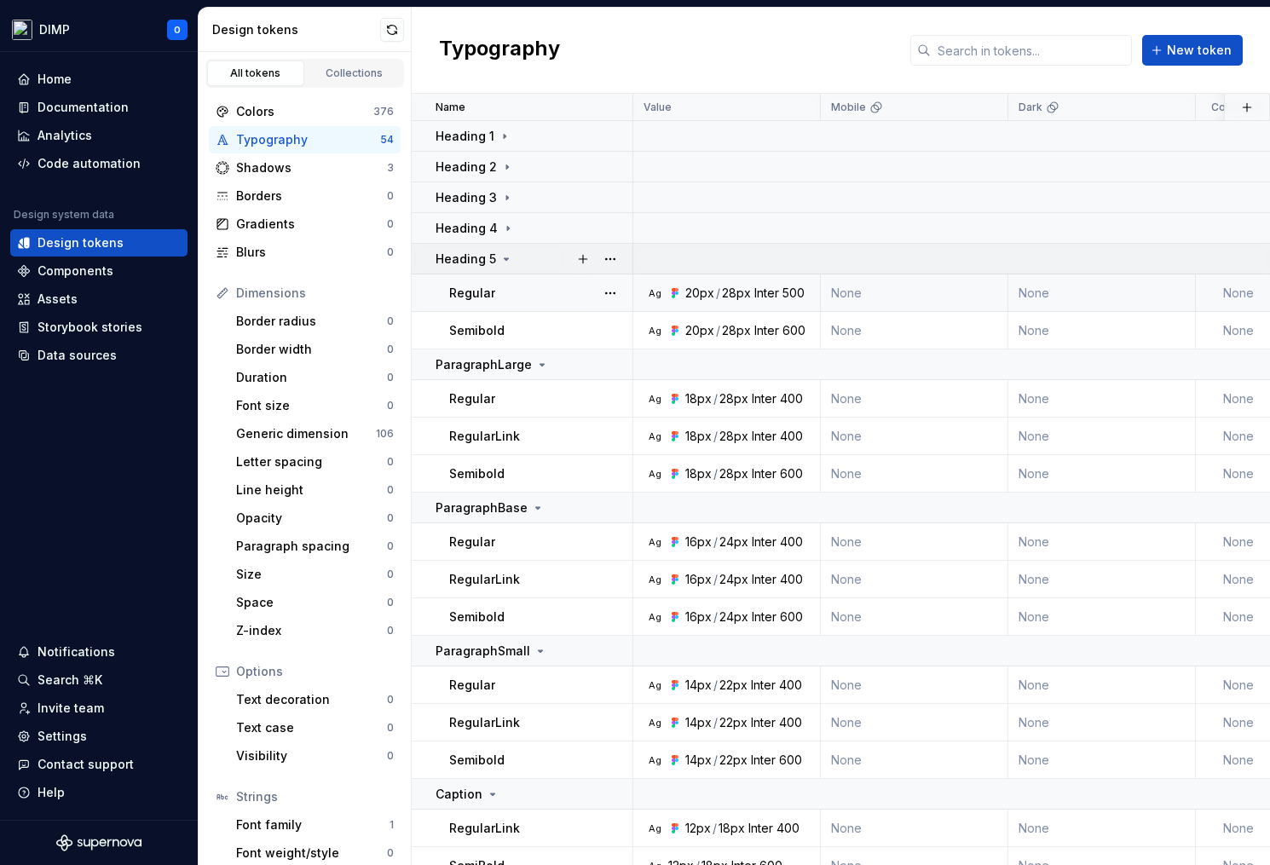
click at [502, 260] on icon at bounding box center [506, 259] width 14 height 14
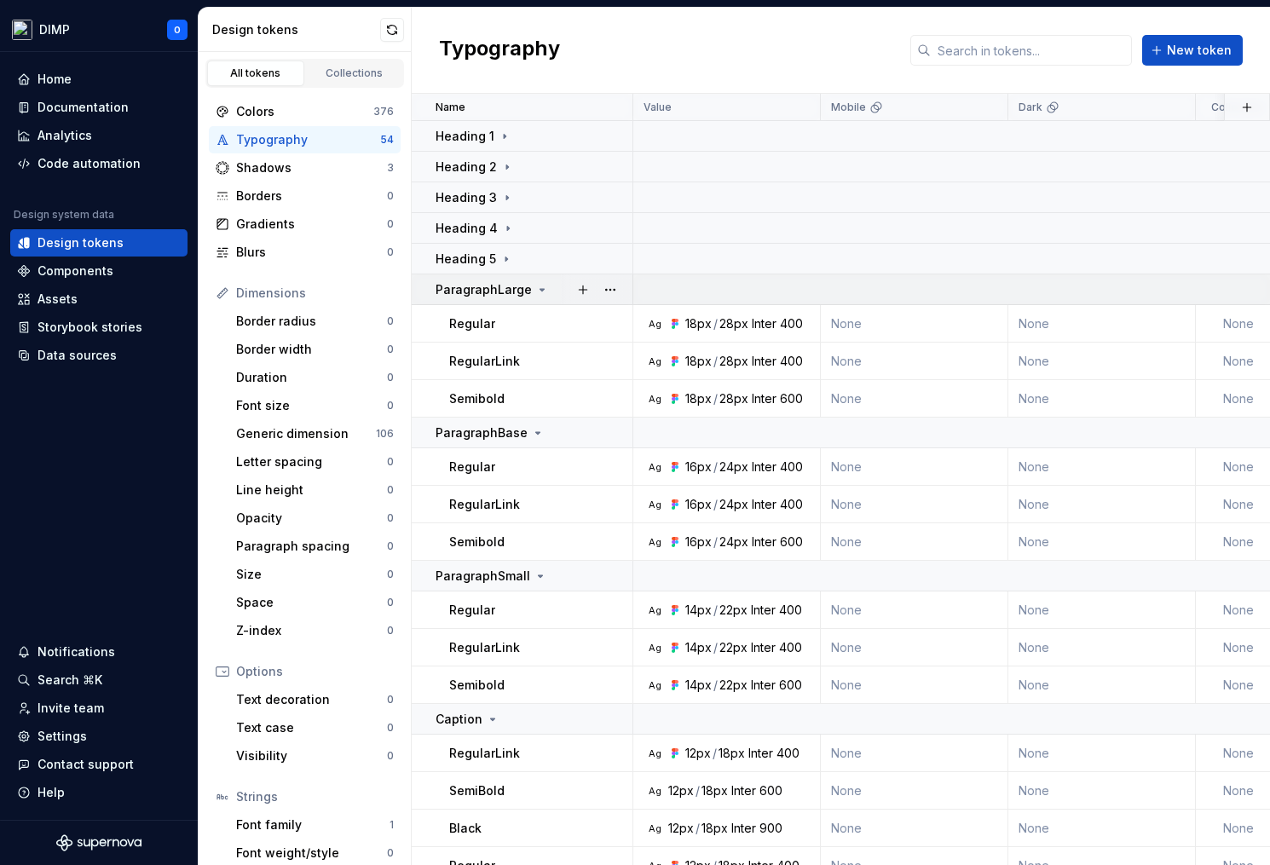
click at [505, 284] on p "ParagraphLarge" at bounding box center [484, 289] width 96 height 17
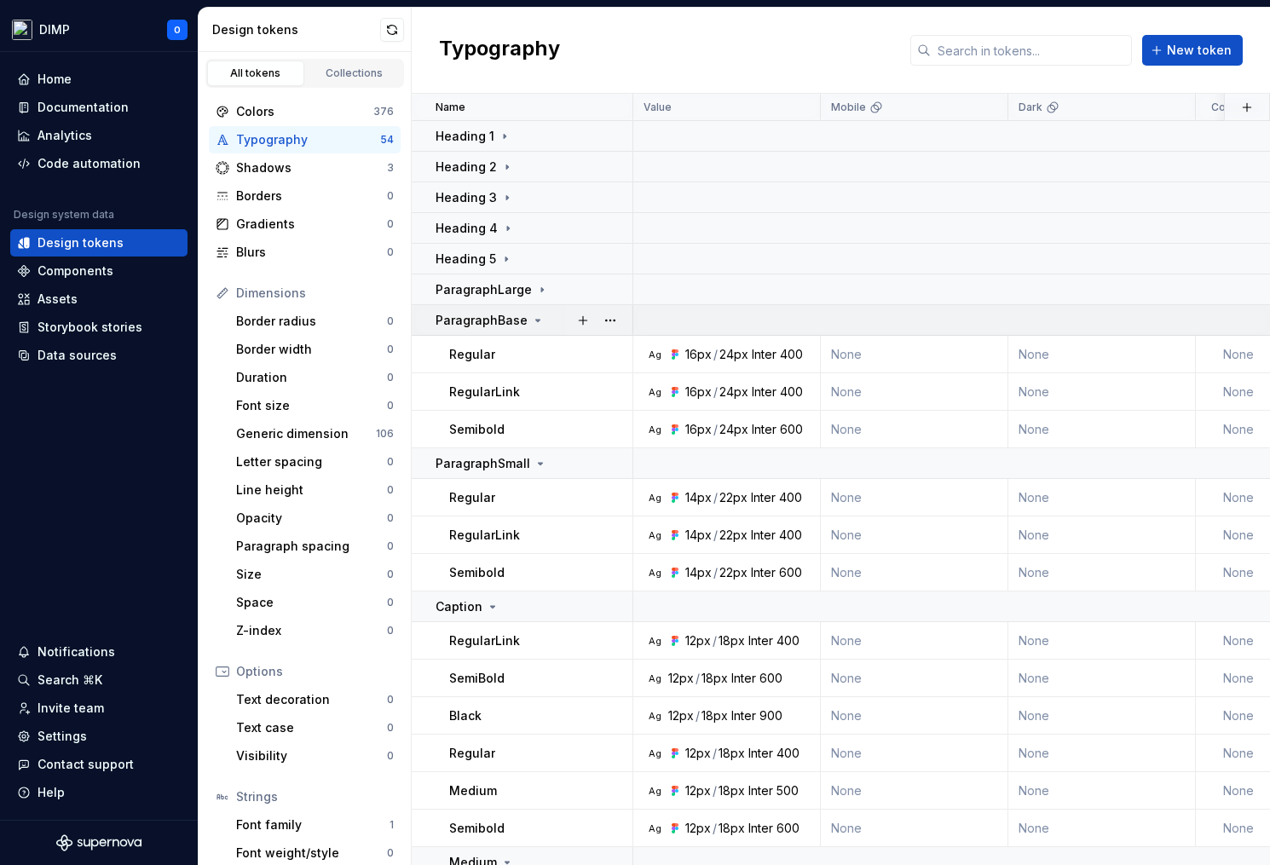
click at [503, 320] on p "ParagraphBase" at bounding box center [482, 320] width 92 height 17
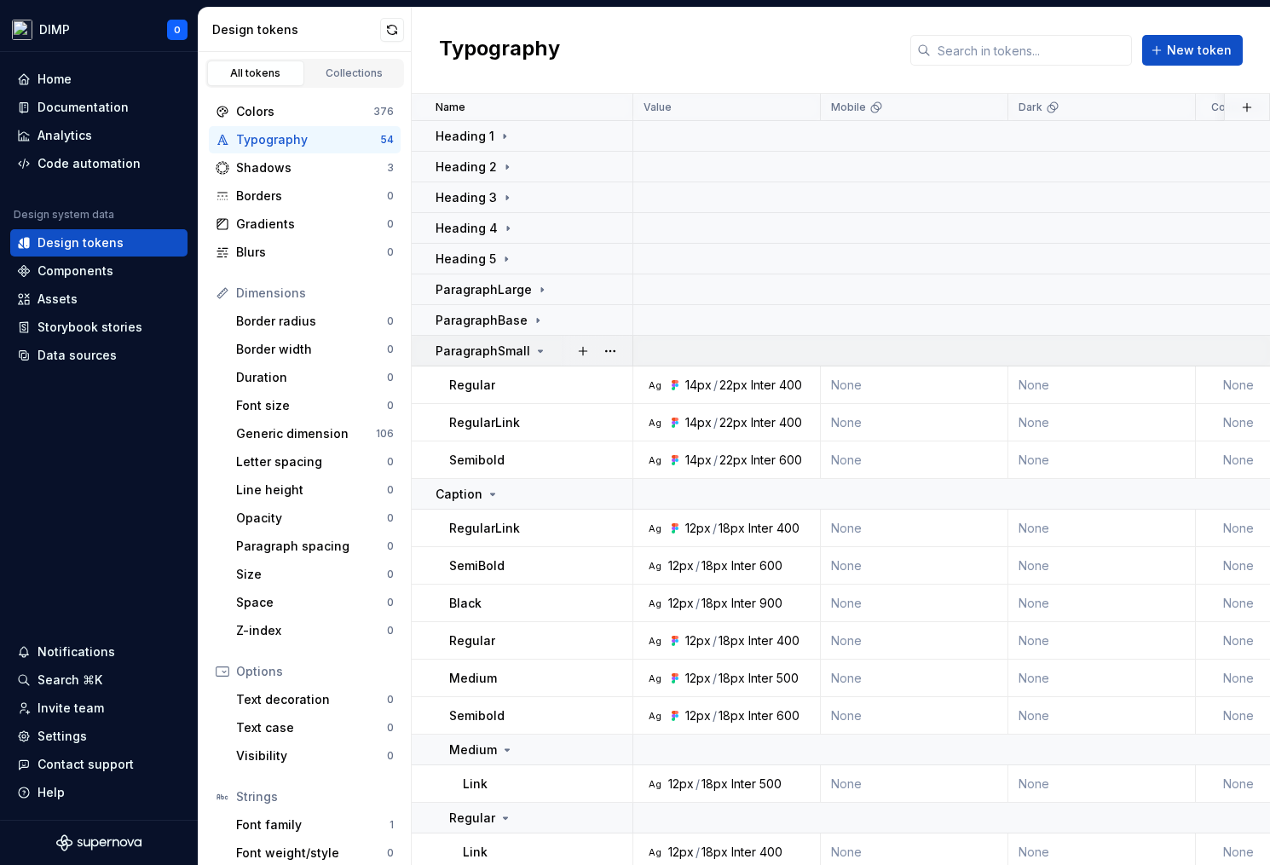
click at [503, 348] on p "ParagraphSmall" at bounding box center [483, 351] width 95 height 17
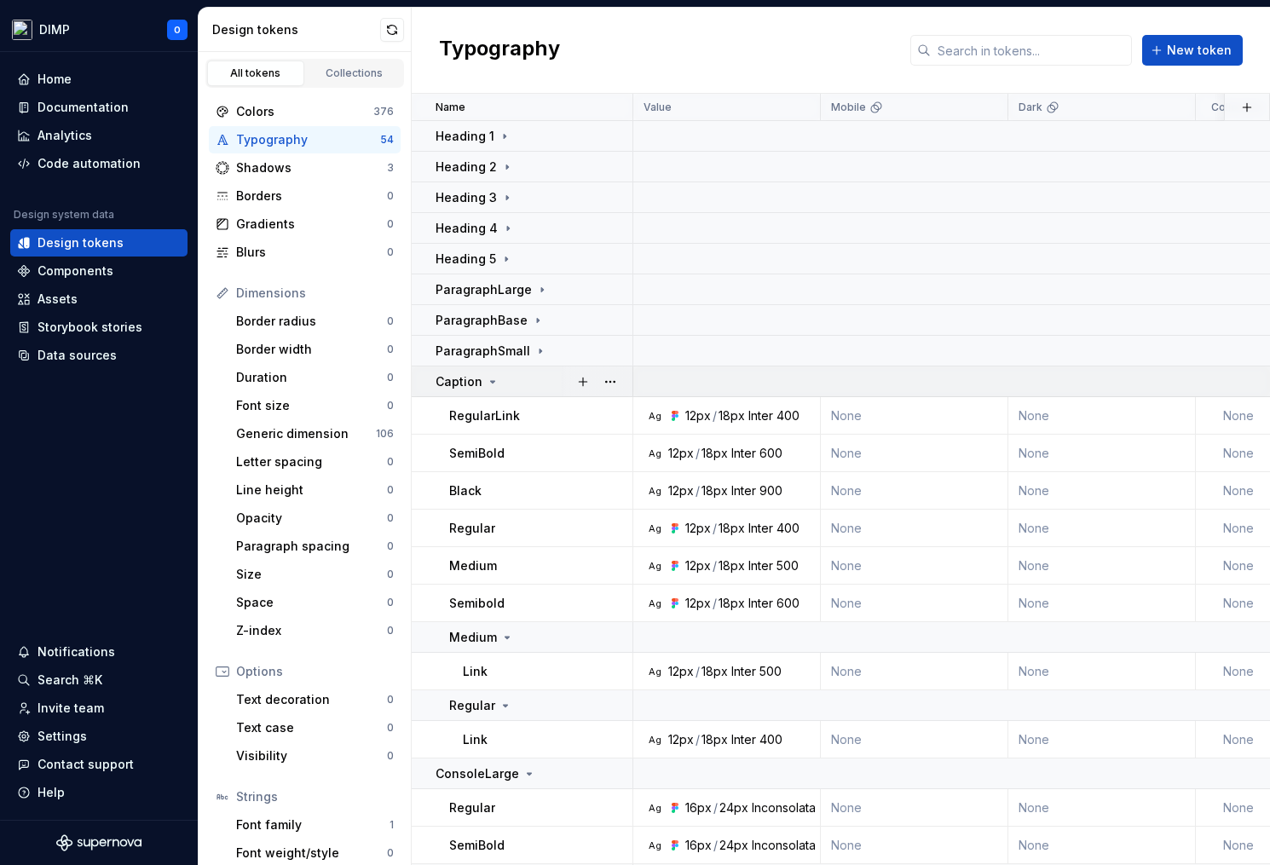
click at [502, 378] on div "Caption" at bounding box center [534, 381] width 196 height 17
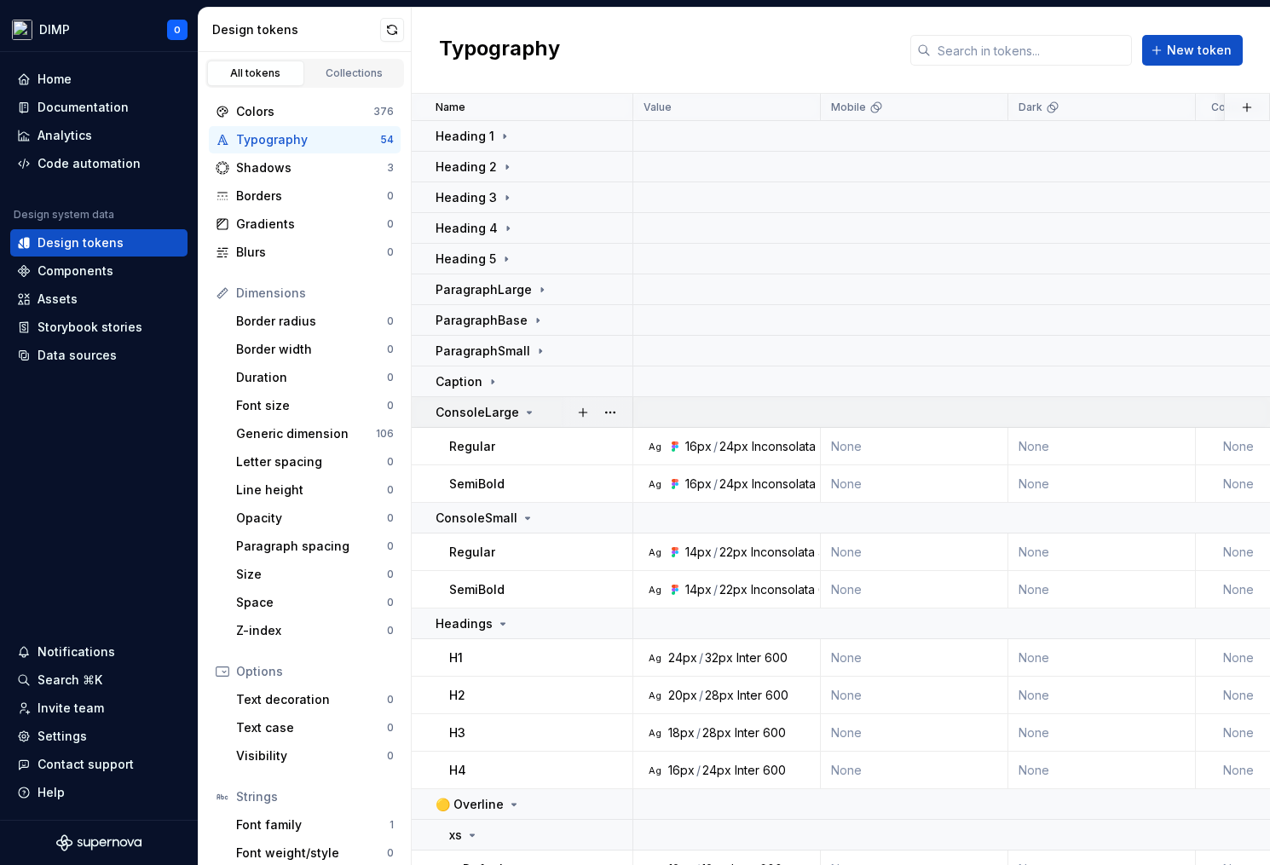
click at [502, 413] on p "ConsoleLarge" at bounding box center [478, 412] width 84 height 17
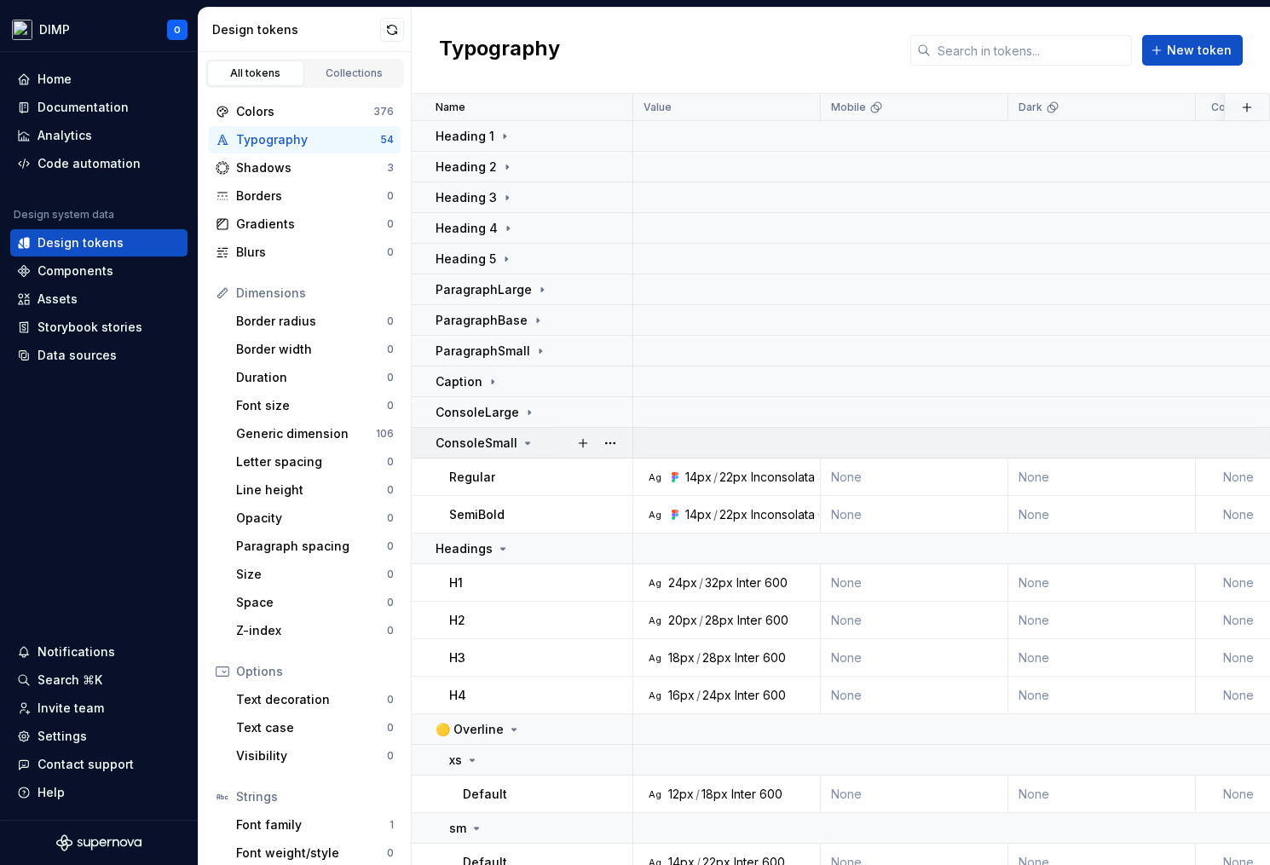
click at [503, 444] on p "ConsoleSmall" at bounding box center [477, 443] width 82 height 17
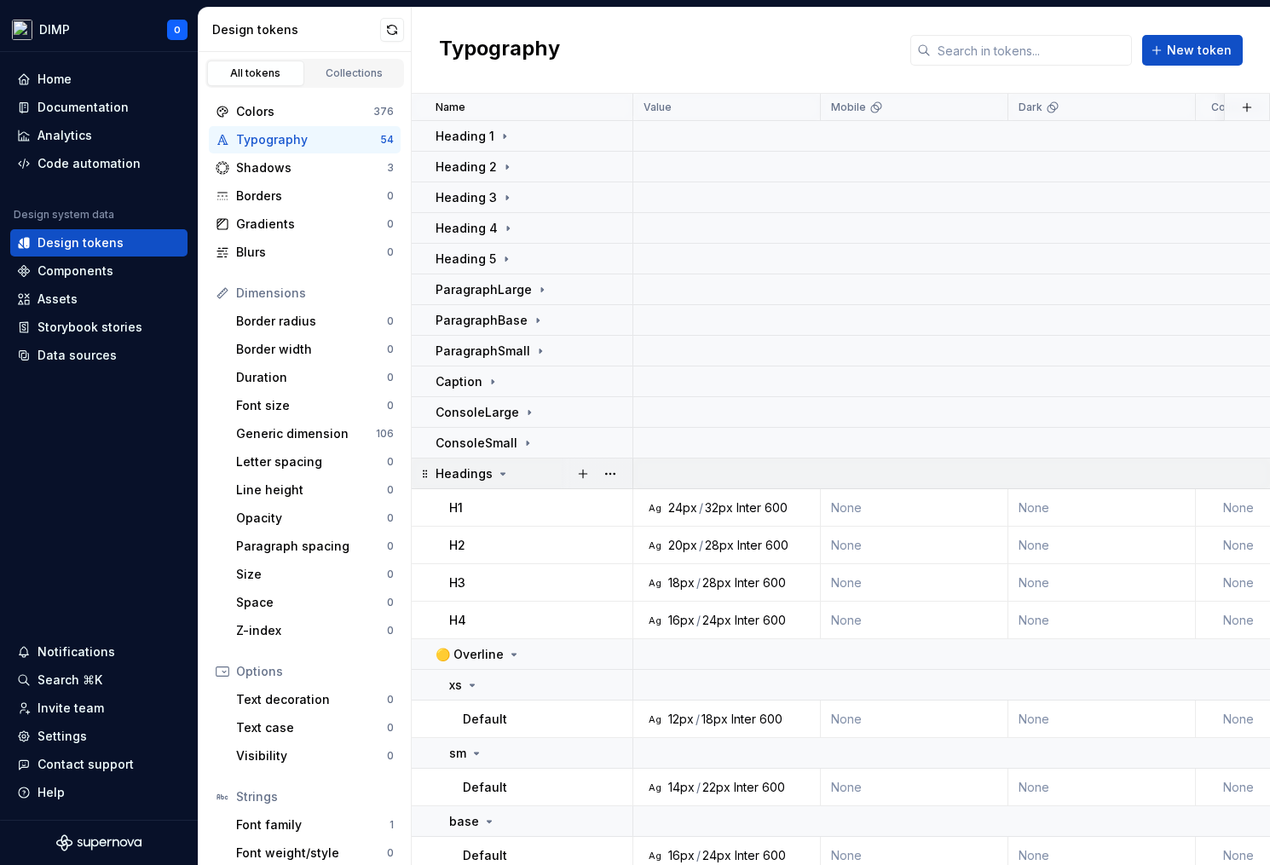
click at [495, 465] on div "Headings" at bounding box center [473, 473] width 74 height 17
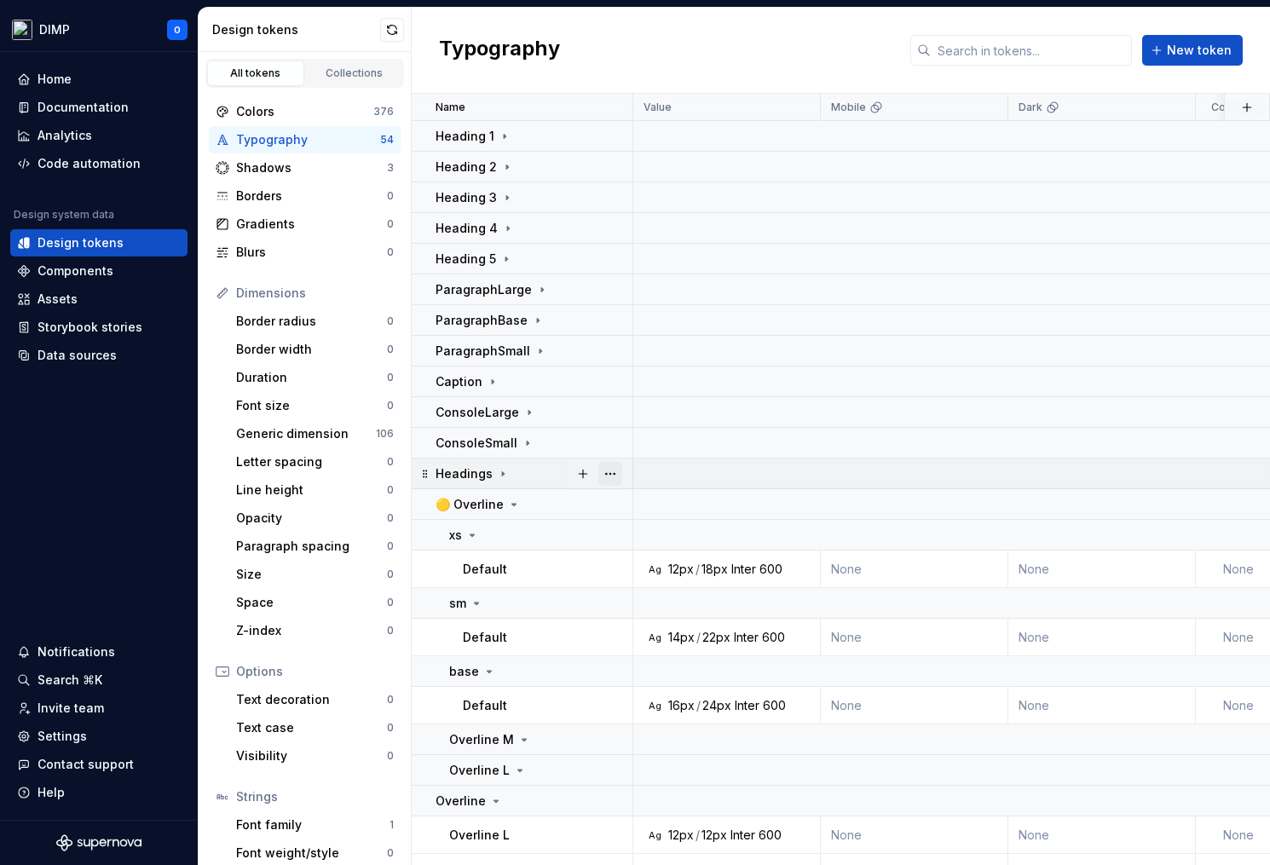
click at [611, 470] on button "button" at bounding box center [610, 474] width 24 height 24
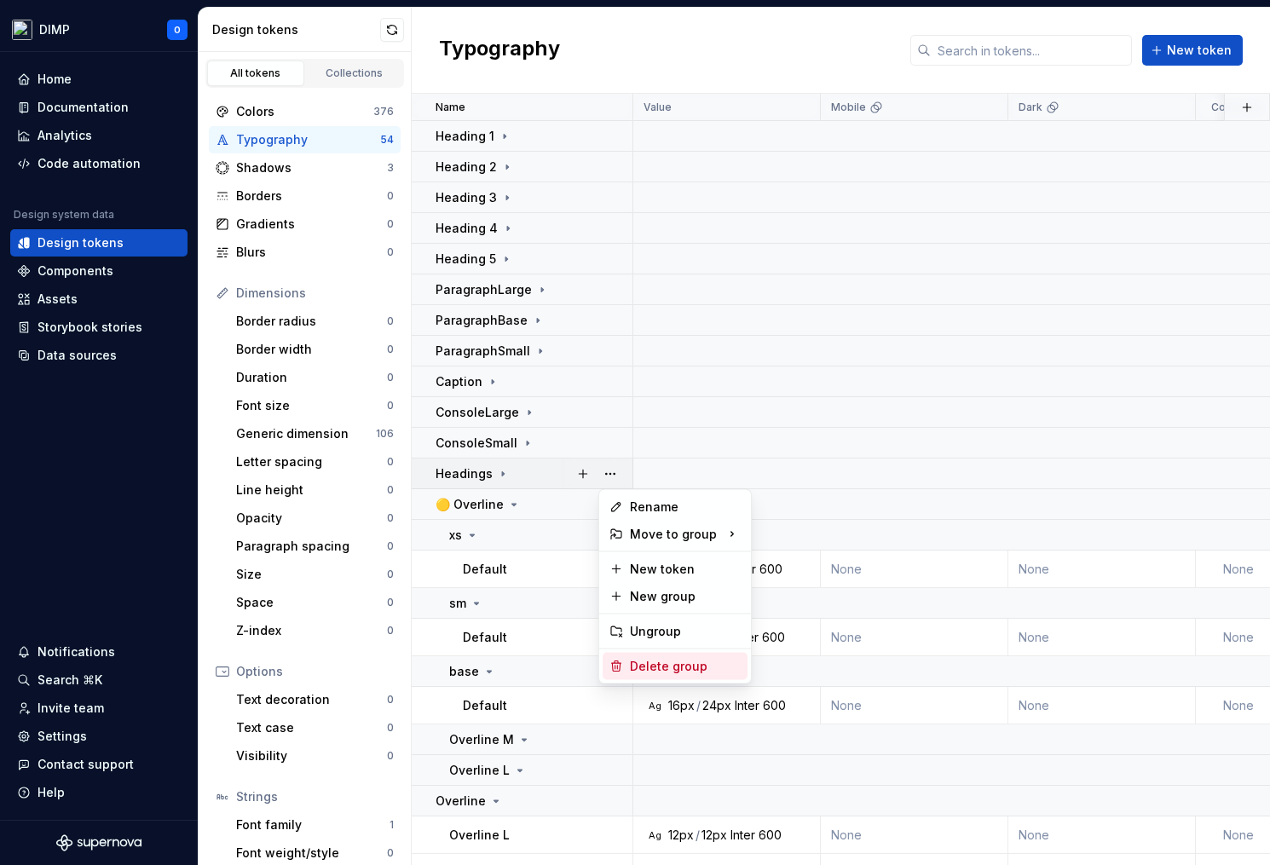
click at [668, 672] on div "Delete group" at bounding box center [685, 666] width 111 height 17
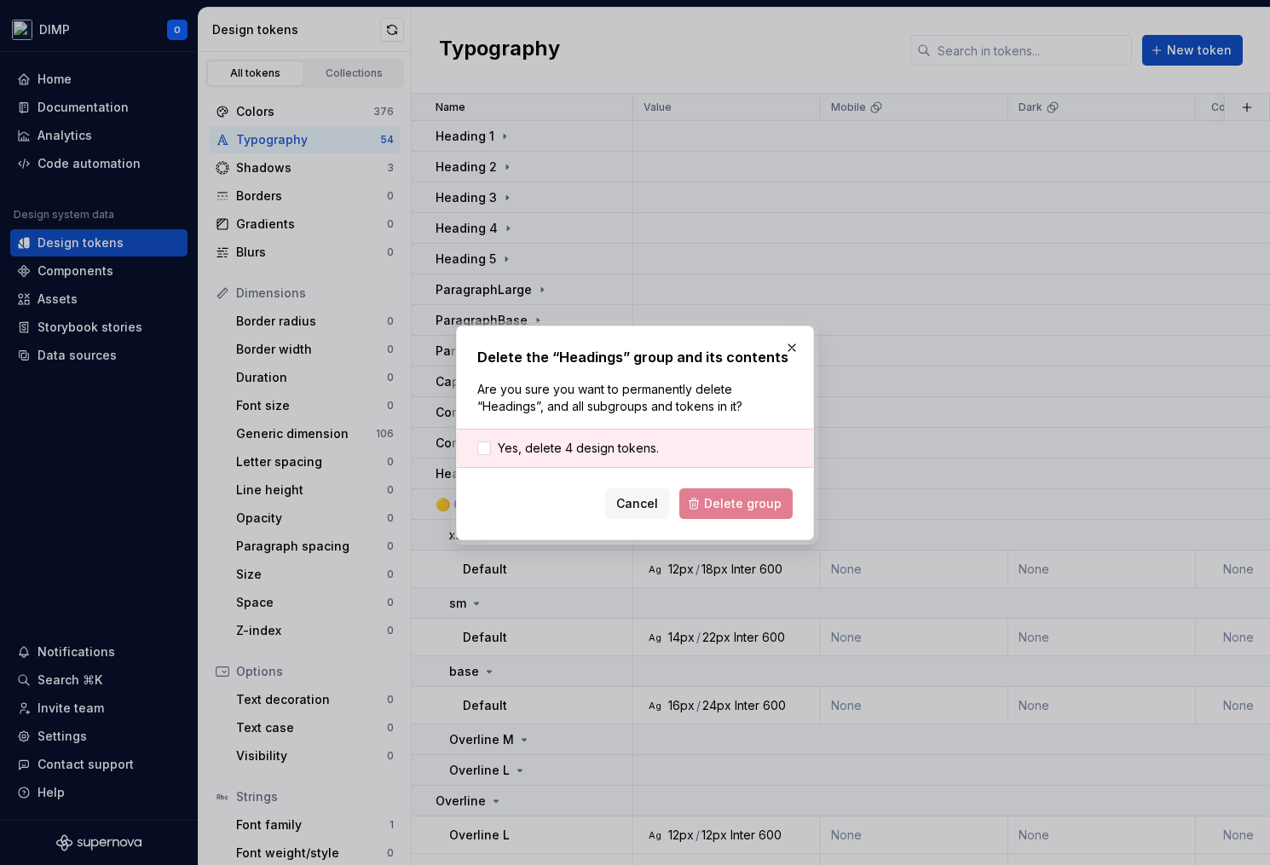
click at [582, 458] on div "Yes, delete 4 design tokens." at bounding box center [635, 448] width 356 height 39
click at [591, 453] on span "Yes, delete 4 design tokens." at bounding box center [578, 448] width 161 height 17
click at [738, 505] on span "Delete group" at bounding box center [743, 503] width 78 height 17
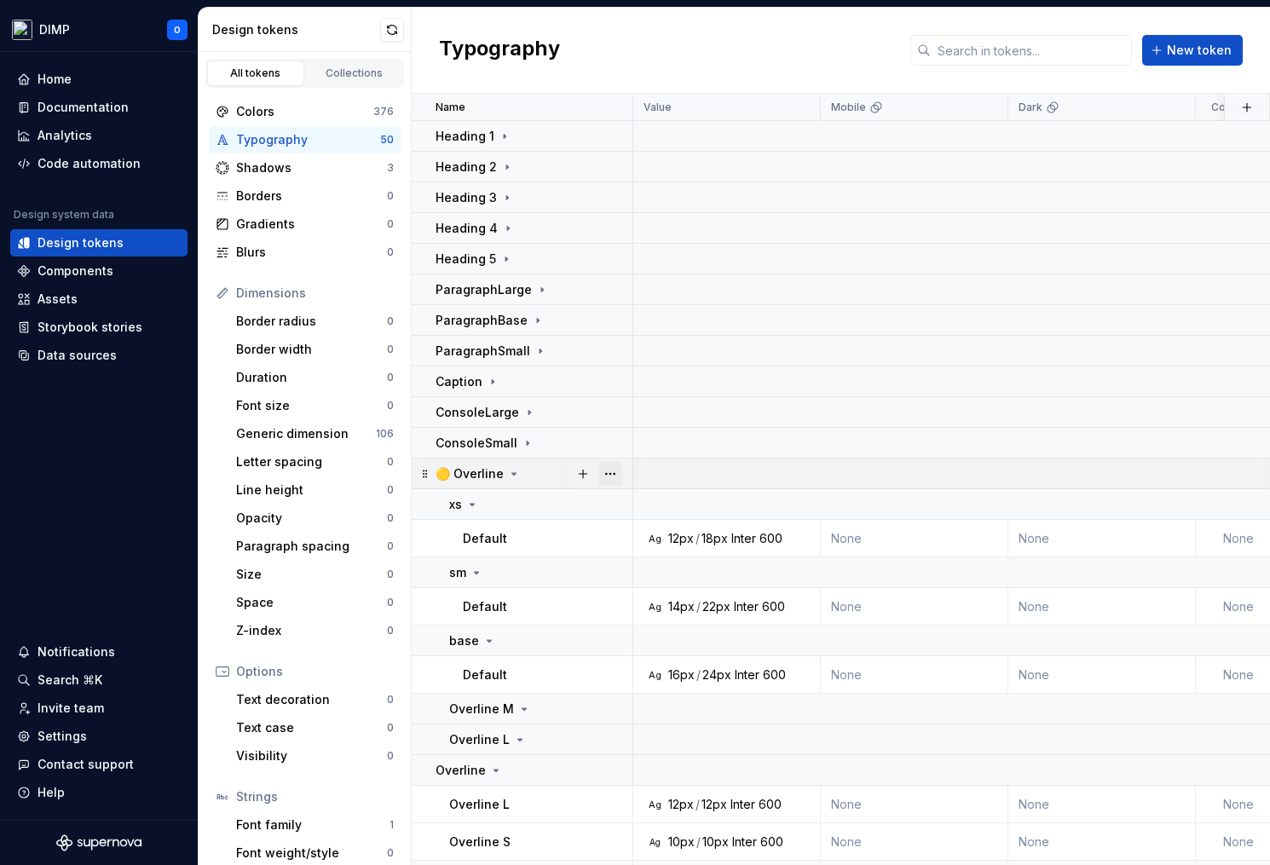
click at [612, 472] on button "button" at bounding box center [610, 474] width 24 height 24
click at [668, 659] on div "Delete group" at bounding box center [685, 666] width 111 height 17
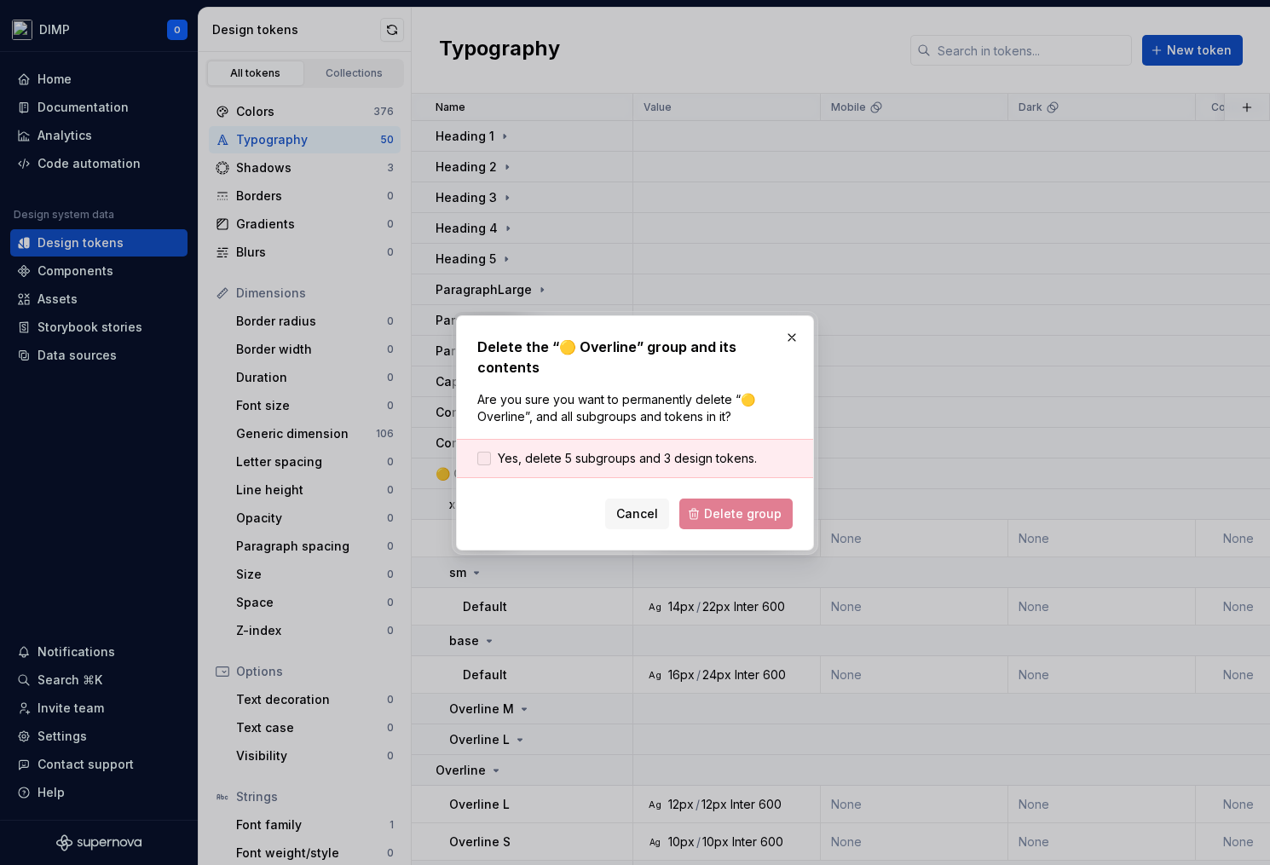
click at [695, 450] on span "Yes, delete 5 subgroups and 3 design tokens." at bounding box center [627, 458] width 259 height 17
click at [743, 506] on span "Delete group" at bounding box center [743, 513] width 78 height 17
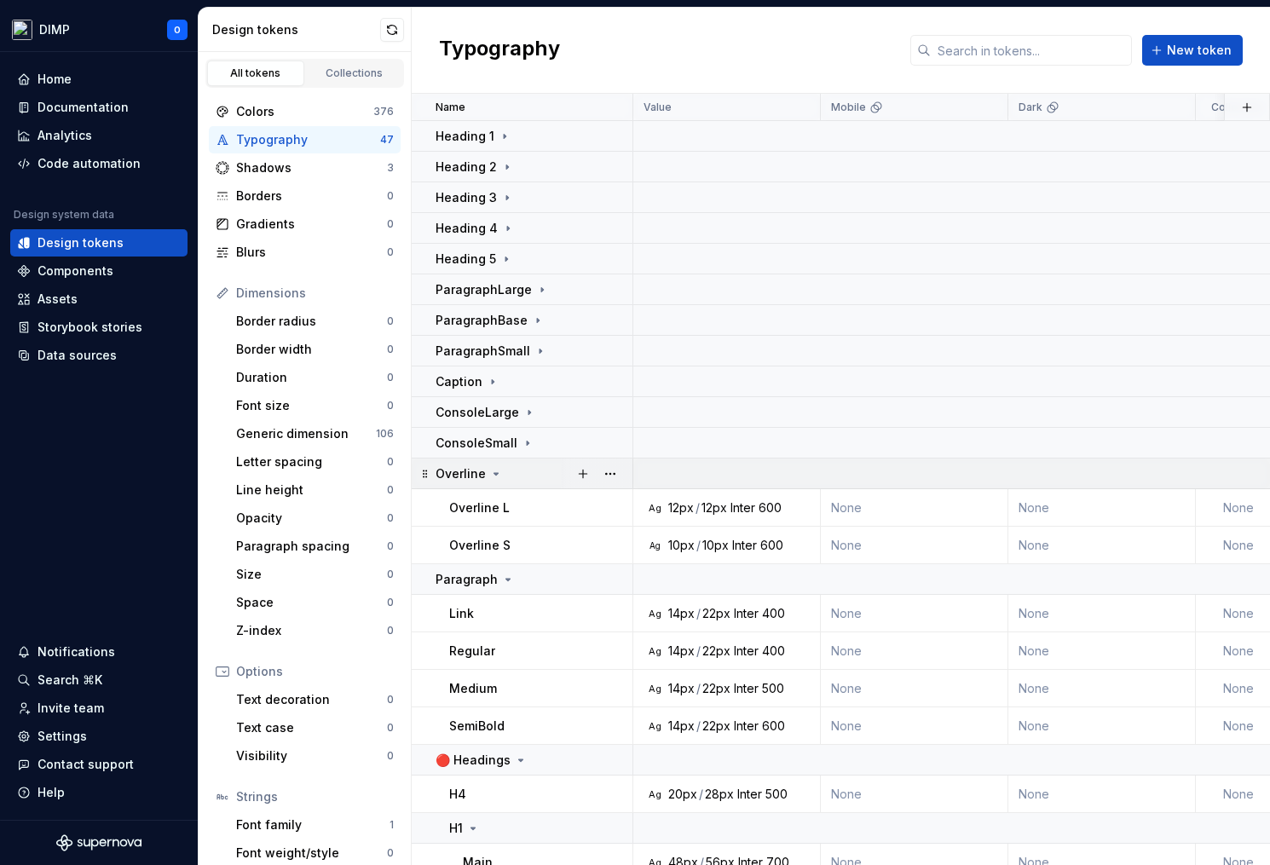
click at [492, 475] on icon at bounding box center [496, 474] width 14 height 14
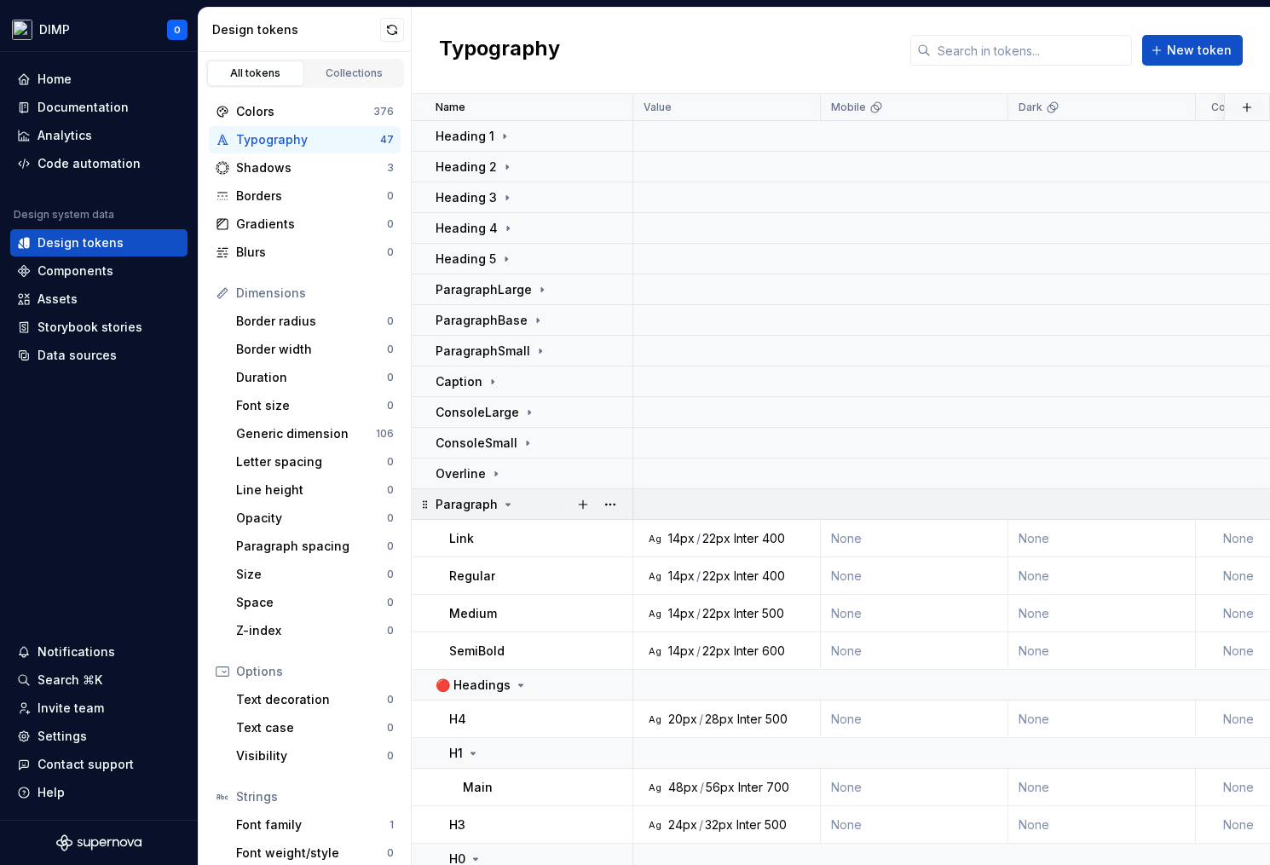
click at [496, 505] on div "Paragraph" at bounding box center [475, 504] width 79 height 17
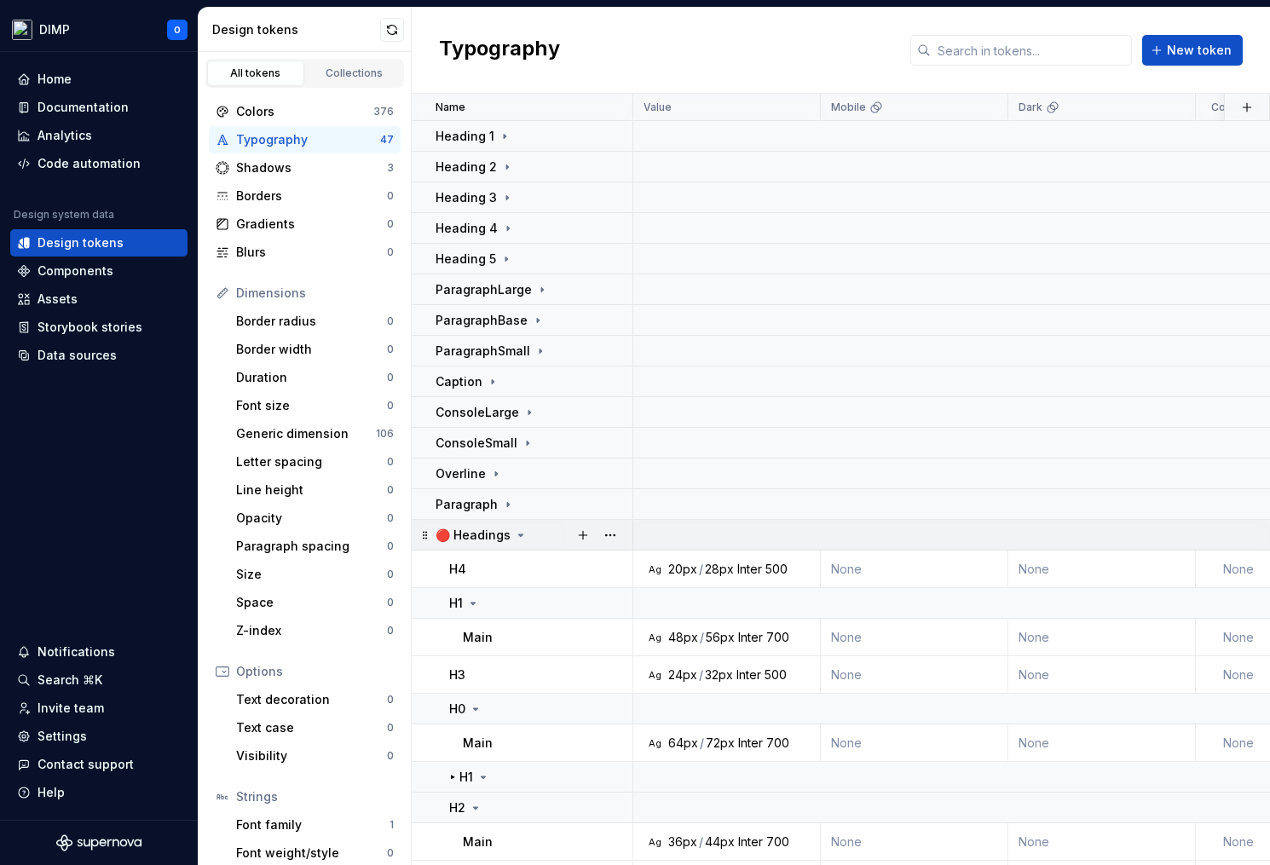
click at [492, 529] on p "🔴 Headings" at bounding box center [473, 535] width 75 height 17
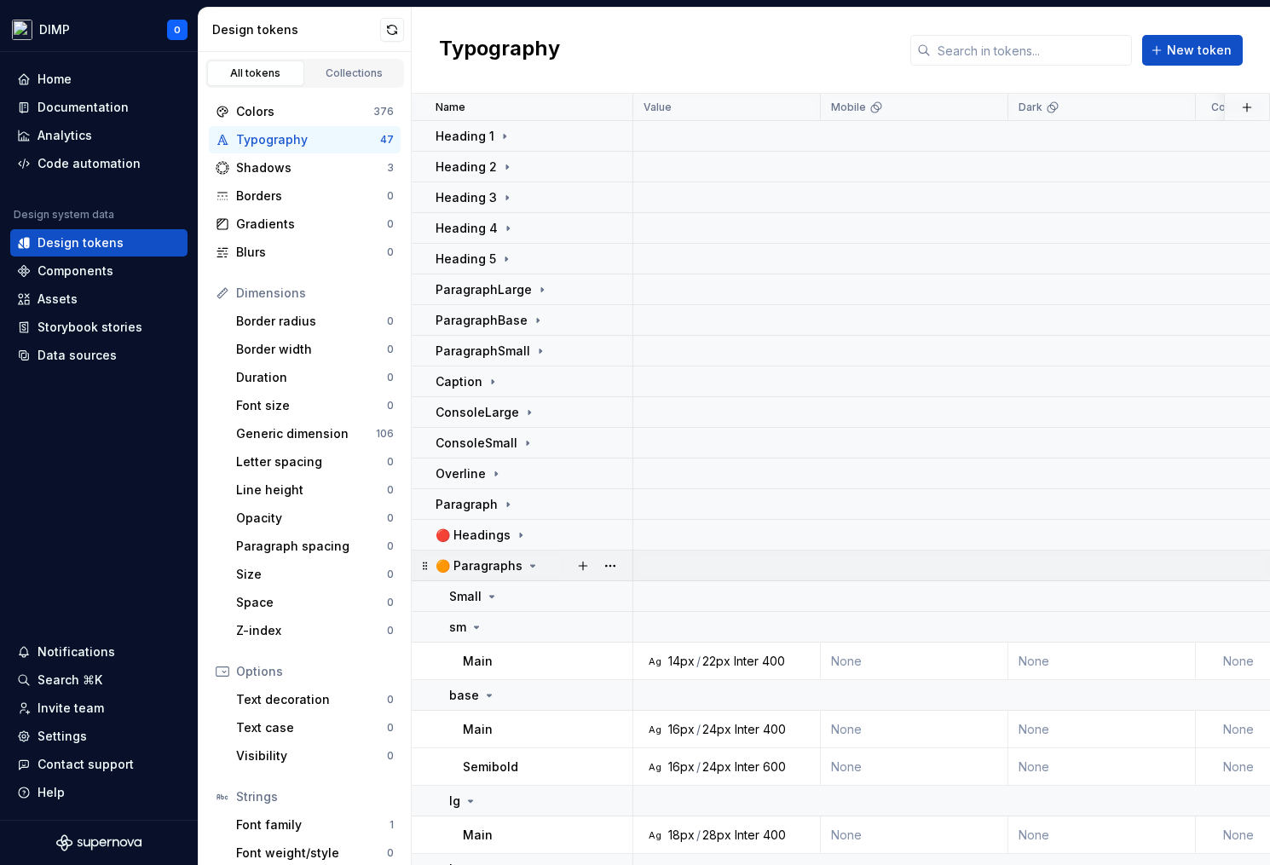
click at [494, 563] on p "🟠 Paragraphs" at bounding box center [479, 565] width 87 height 17
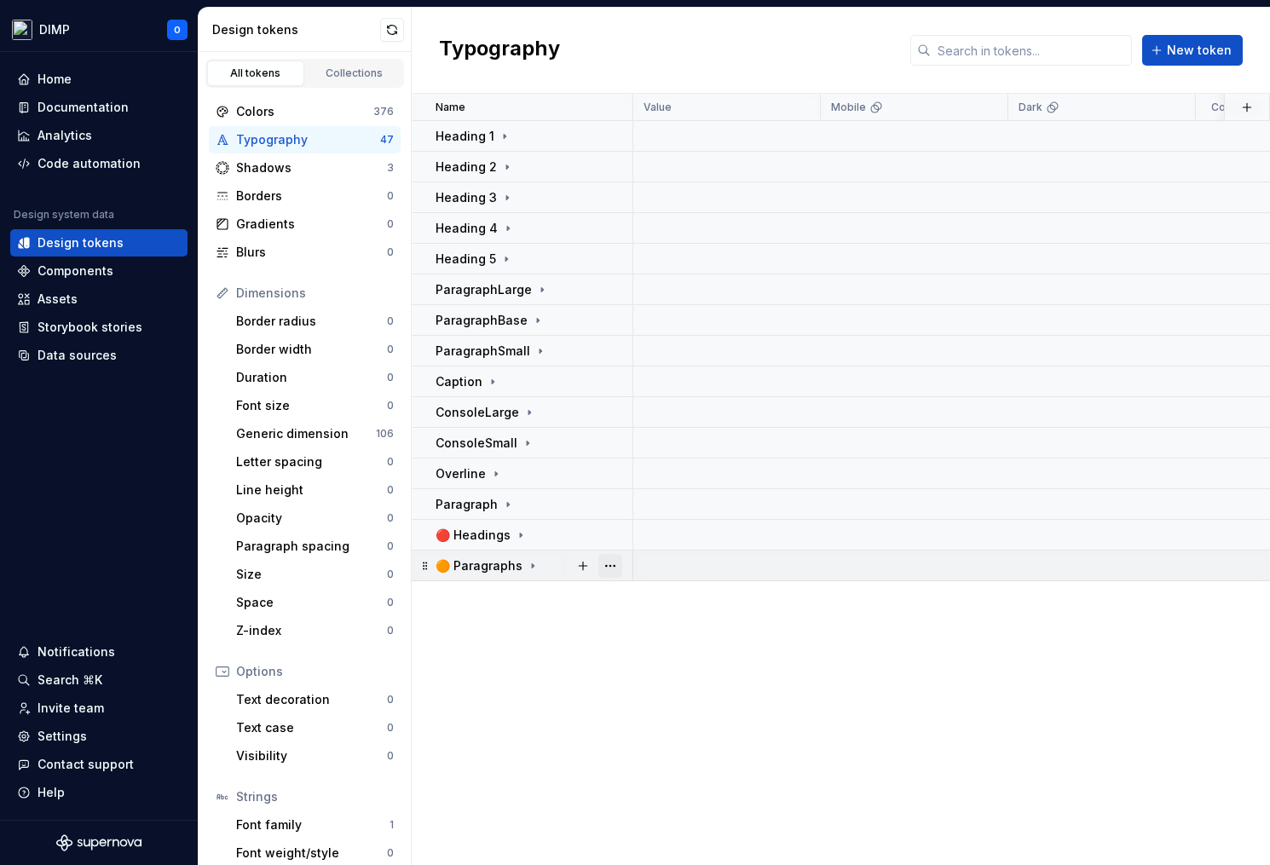
click at [611, 563] on button "button" at bounding box center [610, 566] width 24 height 24
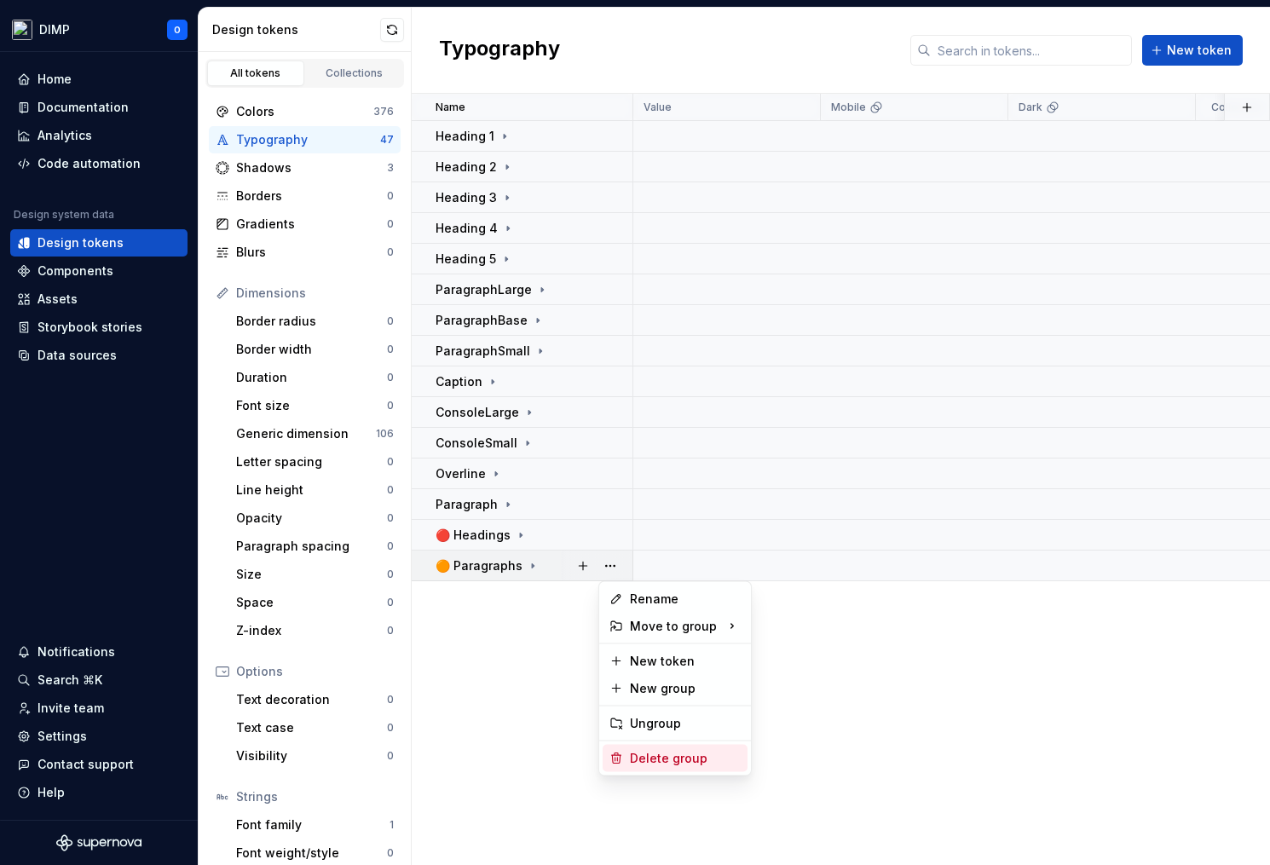
click at [645, 750] on div "Delete group" at bounding box center [685, 758] width 111 height 17
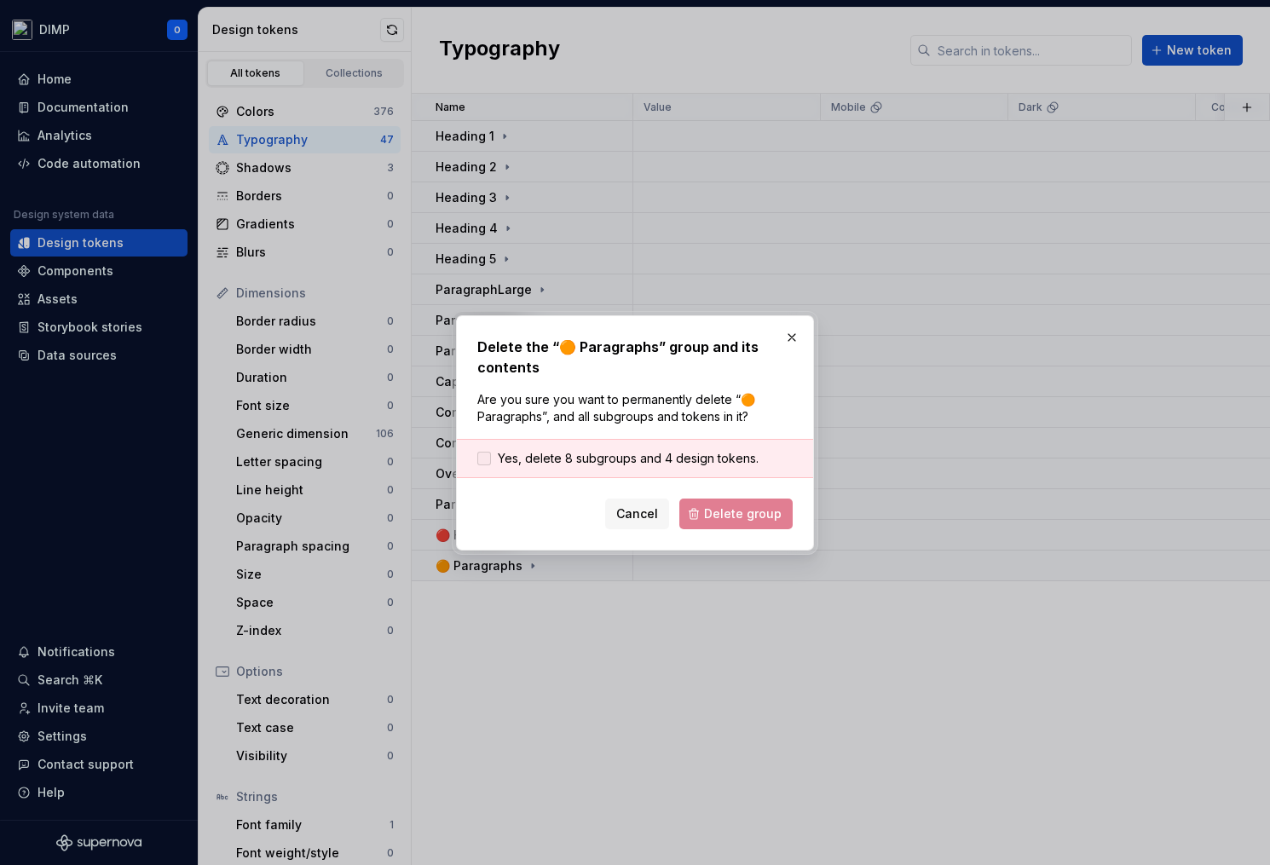
click at [592, 452] on span "Yes, delete 8 subgroups and 4 design tokens." at bounding box center [628, 458] width 261 height 17
click at [757, 512] on span "Delete group" at bounding box center [743, 513] width 78 height 17
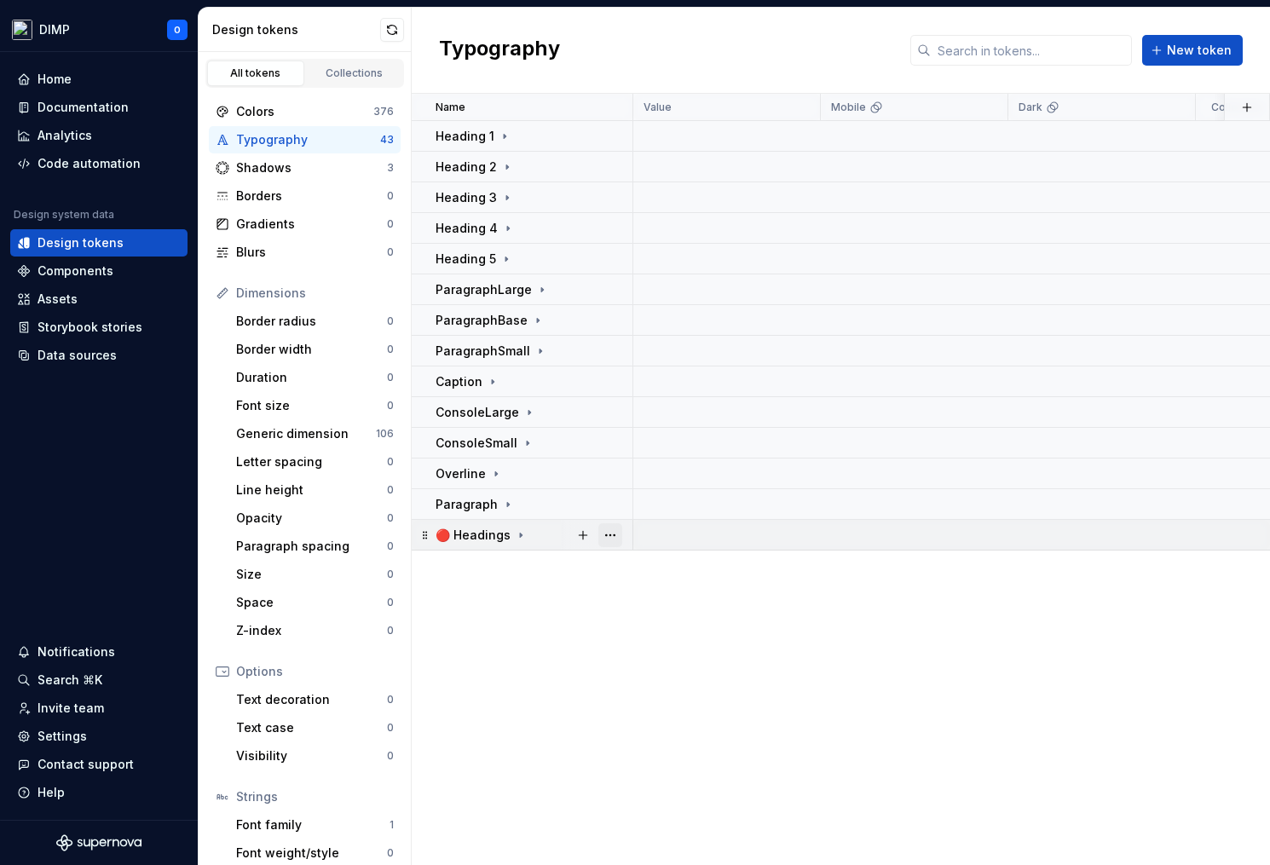
click at [616, 534] on button "button" at bounding box center [610, 535] width 24 height 24
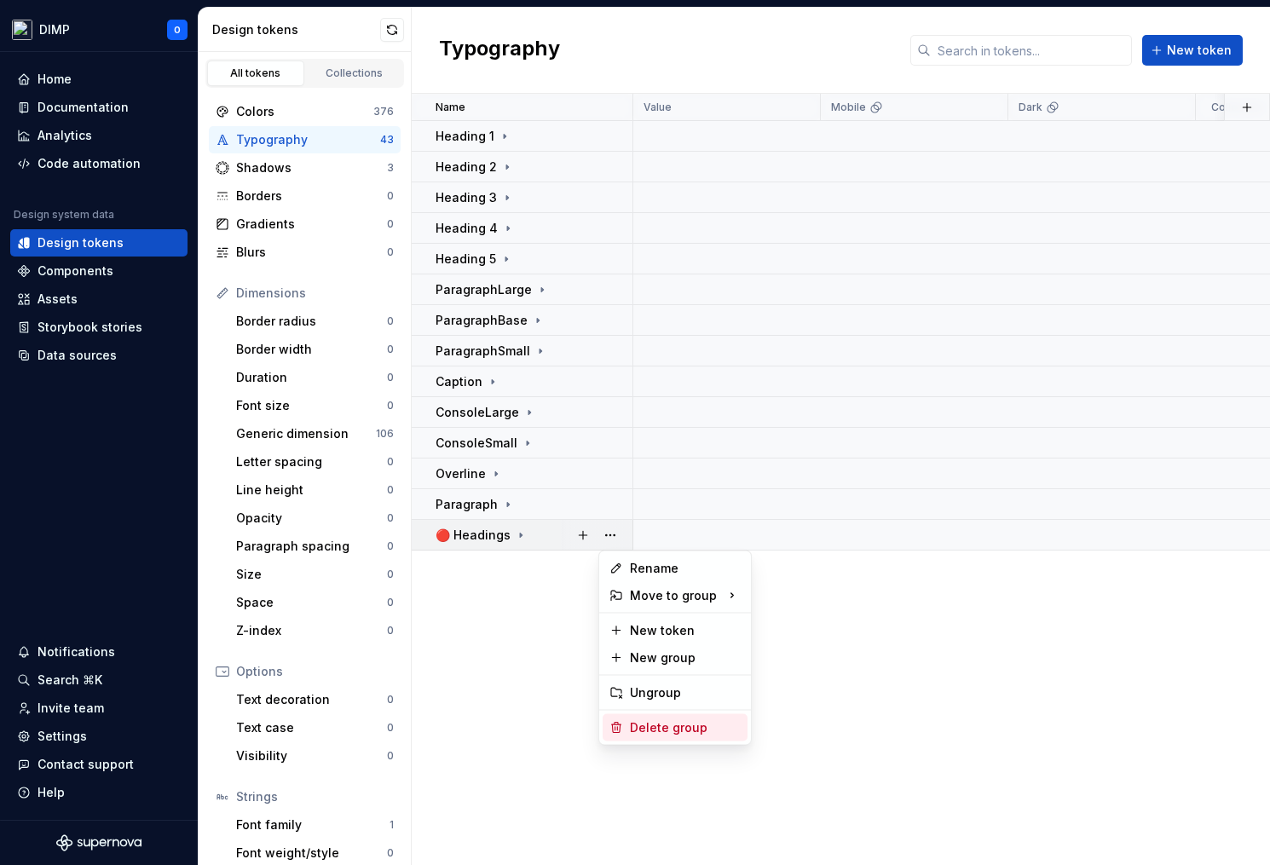
click at [671, 730] on div "Delete group" at bounding box center [685, 727] width 111 height 17
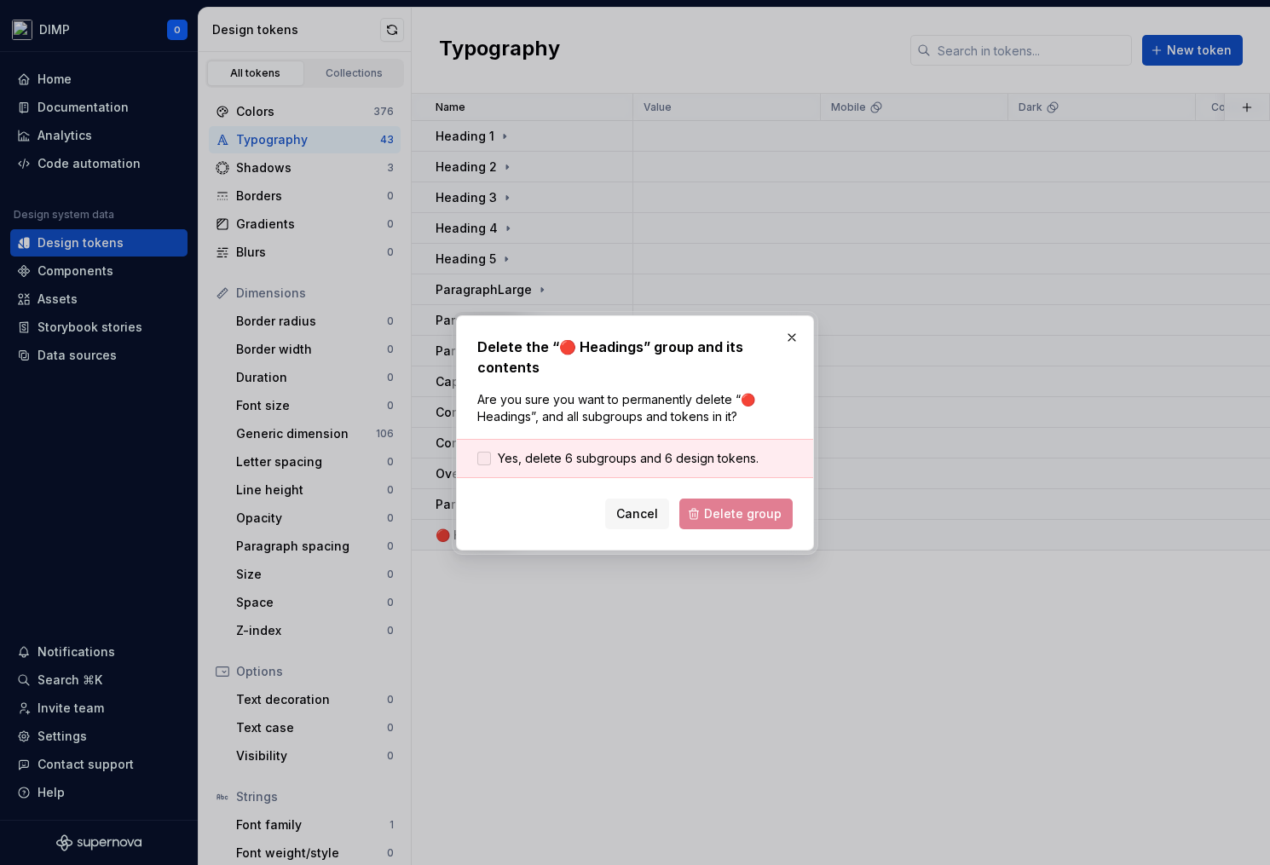
click at [626, 453] on span "Yes, delete 6 subgroups and 6 design tokens." at bounding box center [628, 458] width 261 height 17
click at [746, 509] on span "Delete group" at bounding box center [743, 513] width 78 height 17
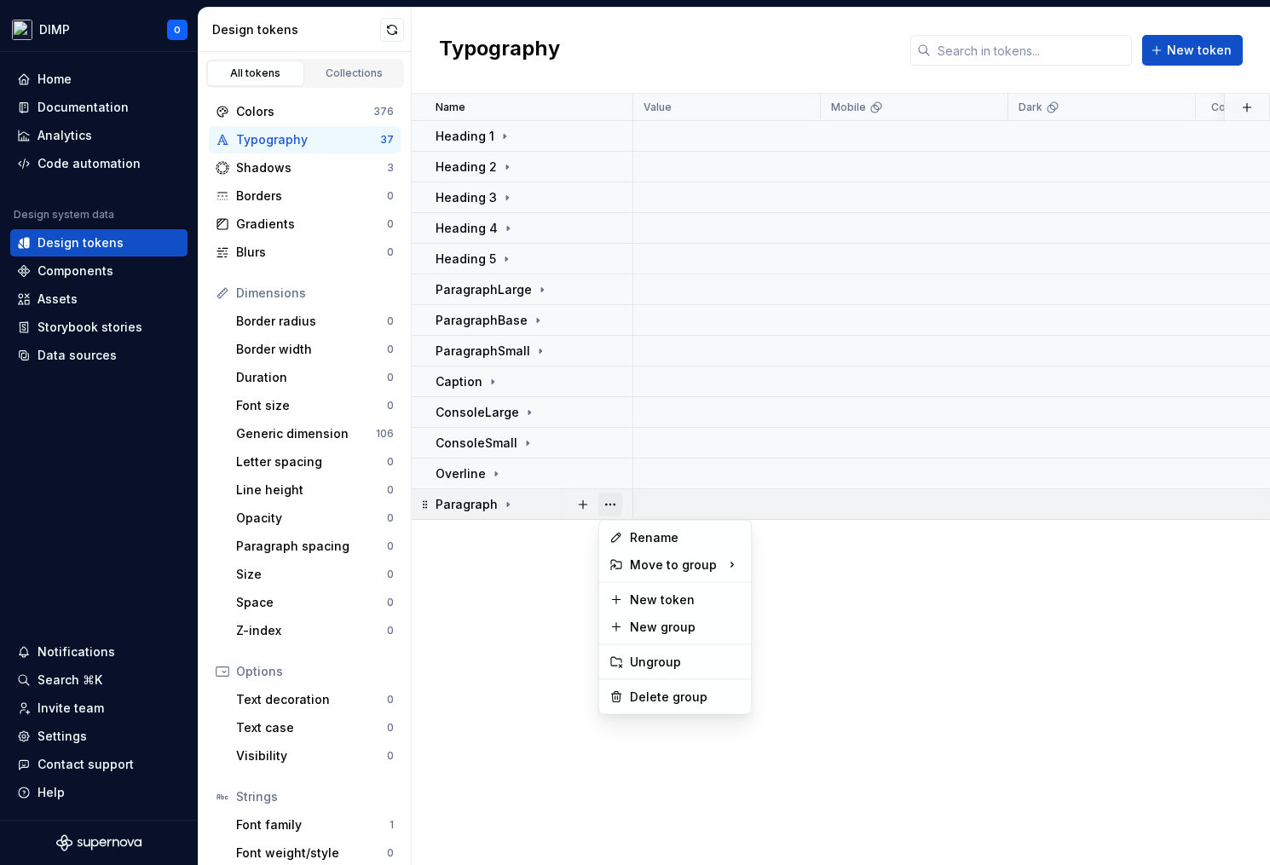
click at [614, 505] on button "button" at bounding box center [610, 505] width 24 height 24
click at [666, 689] on div "Delete group" at bounding box center [685, 697] width 111 height 17
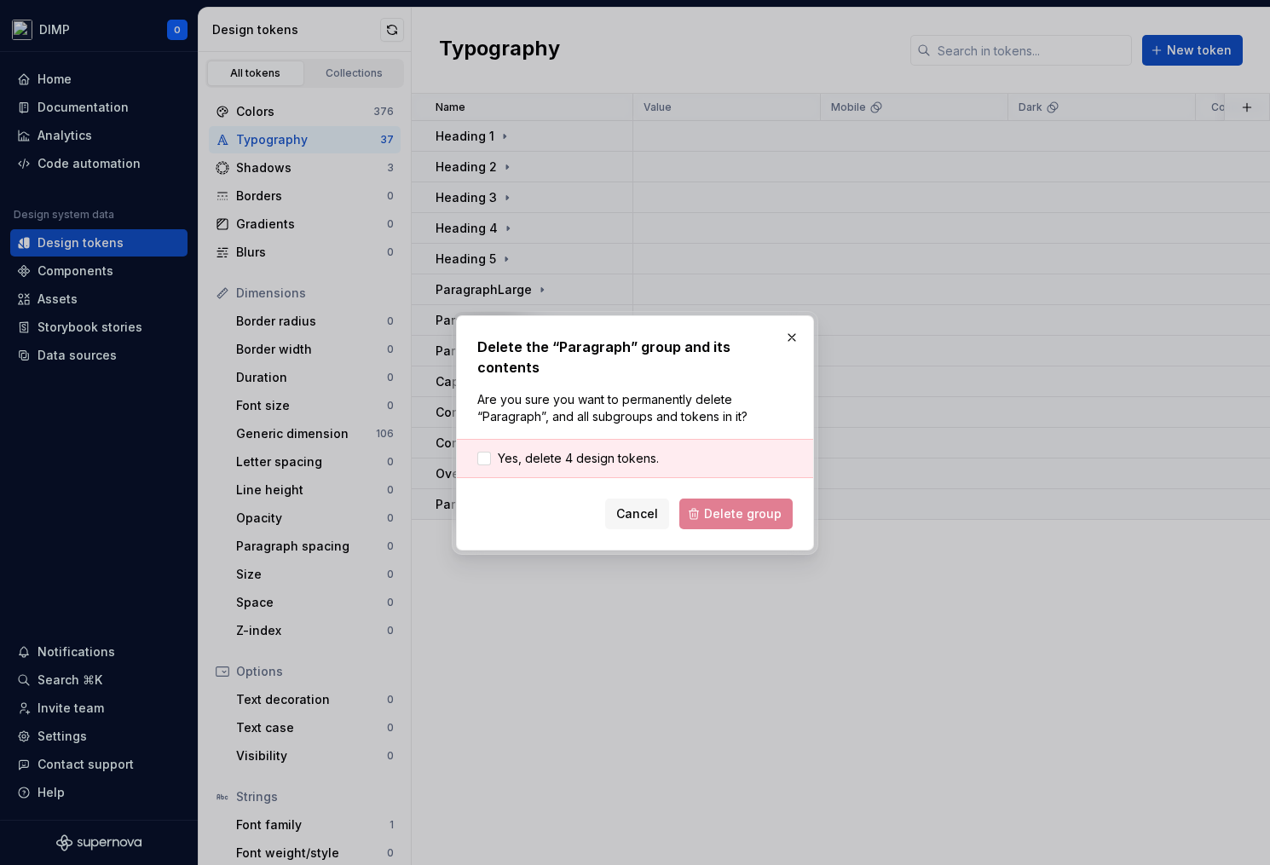
click at [649, 459] on div "Yes, delete 4 design tokens." at bounding box center [635, 458] width 356 height 39
click at [651, 450] on span "Yes, delete 4 design tokens." at bounding box center [578, 458] width 161 height 17
click at [743, 505] on span "Delete group" at bounding box center [743, 513] width 78 height 17
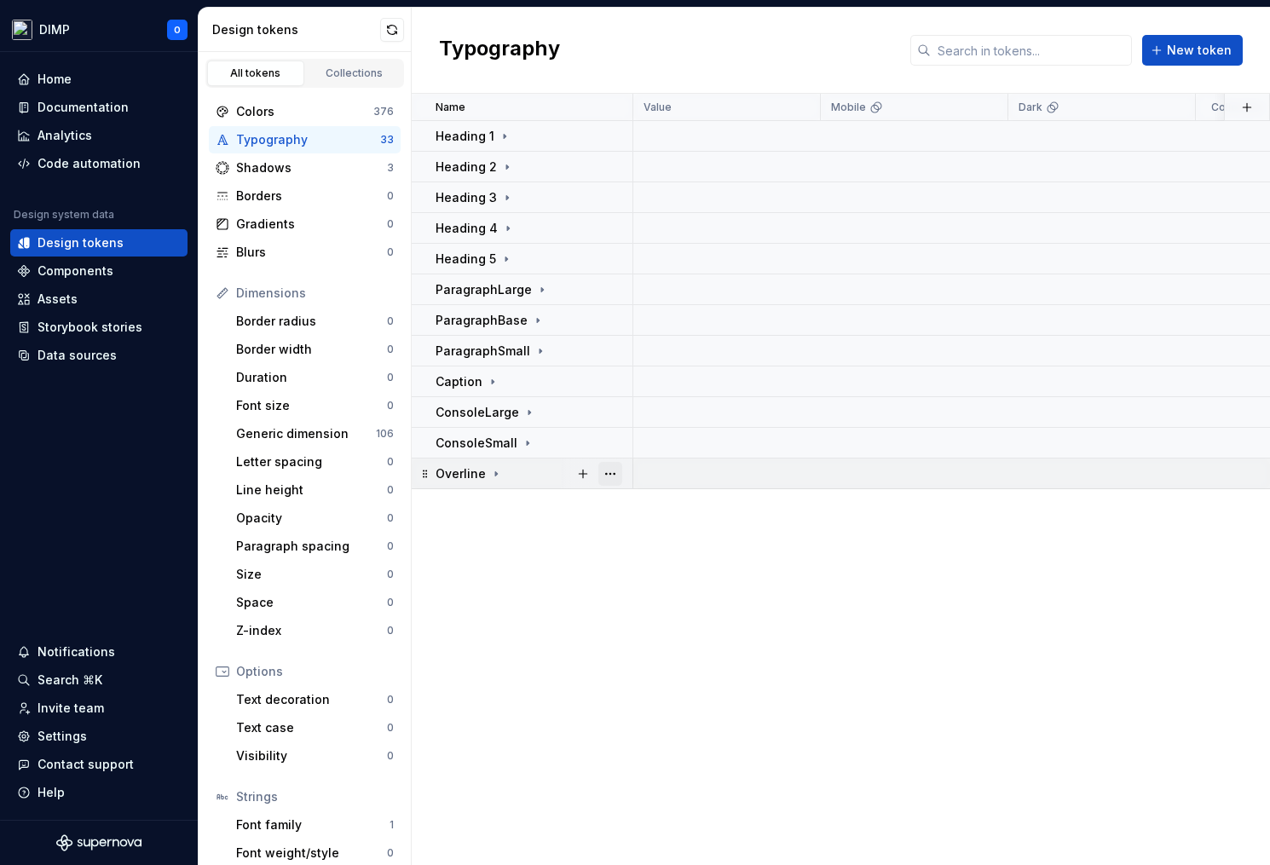
click at [612, 474] on button "button" at bounding box center [610, 474] width 24 height 24
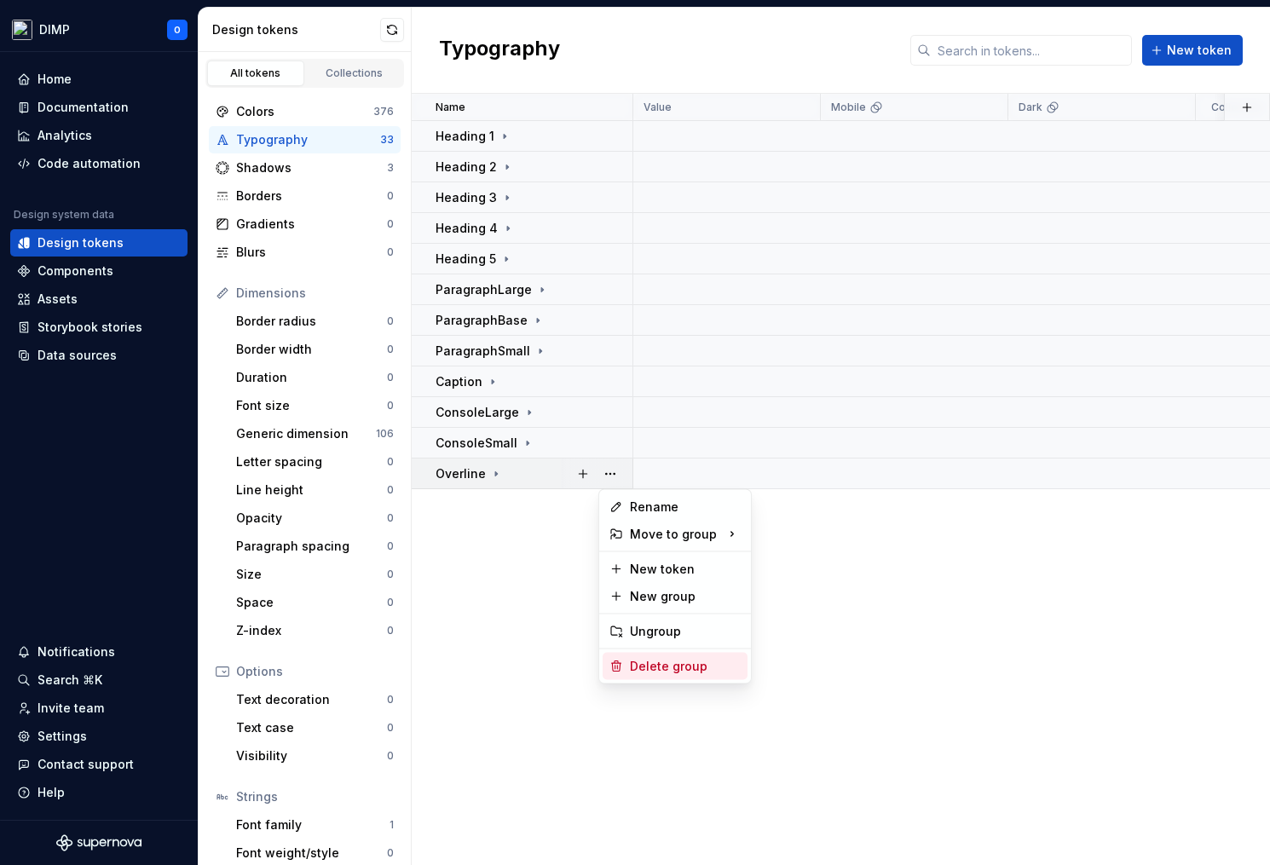
click at [673, 665] on div "Delete group" at bounding box center [685, 666] width 111 height 17
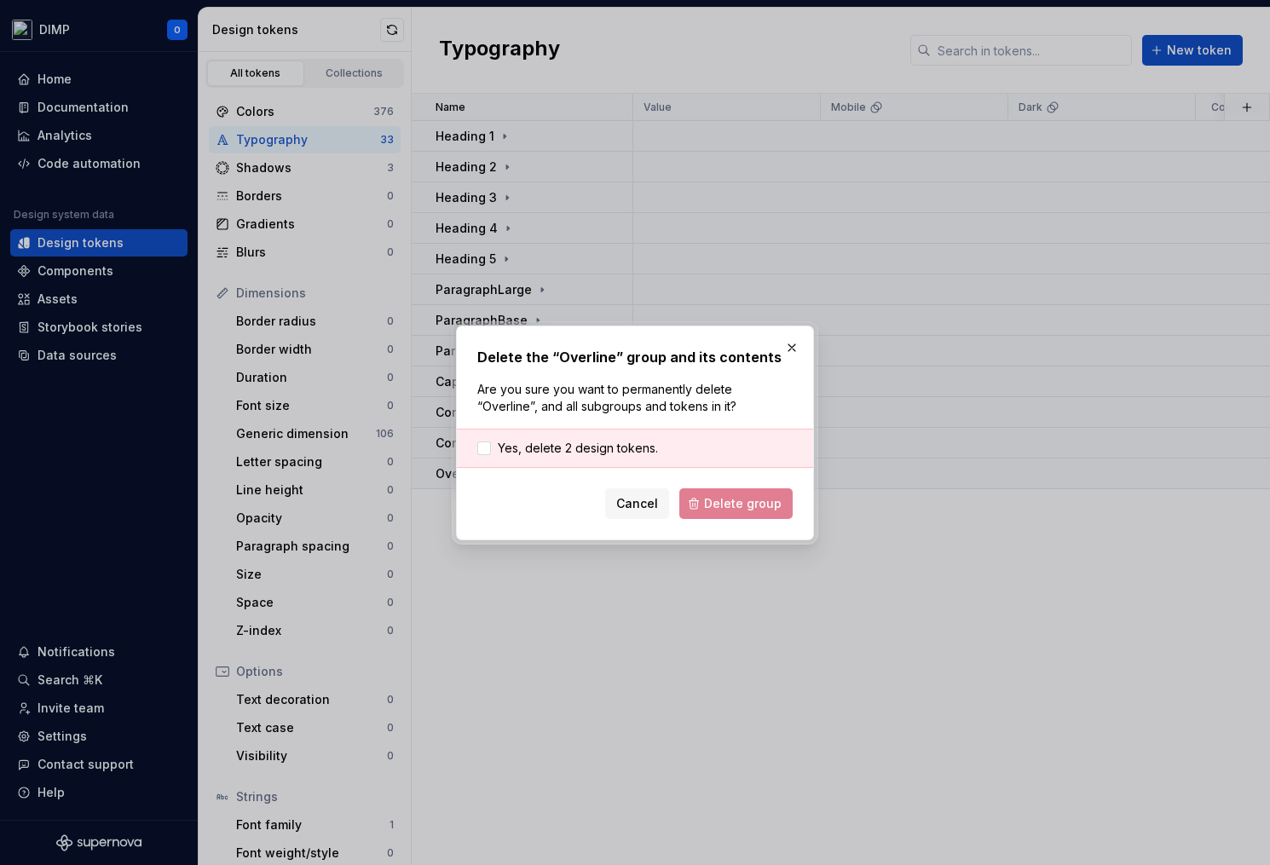
click at [678, 445] on div "Yes, delete 2 design tokens." at bounding box center [635, 448] width 356 height 39
click at [602, 441] on span "Yes, delete 2 design tokens." at bounding box center [578, 448] width 160 height 17
click at [758, 501] on span "Delete group" at bounding box center [743, 503] width 78 height 17
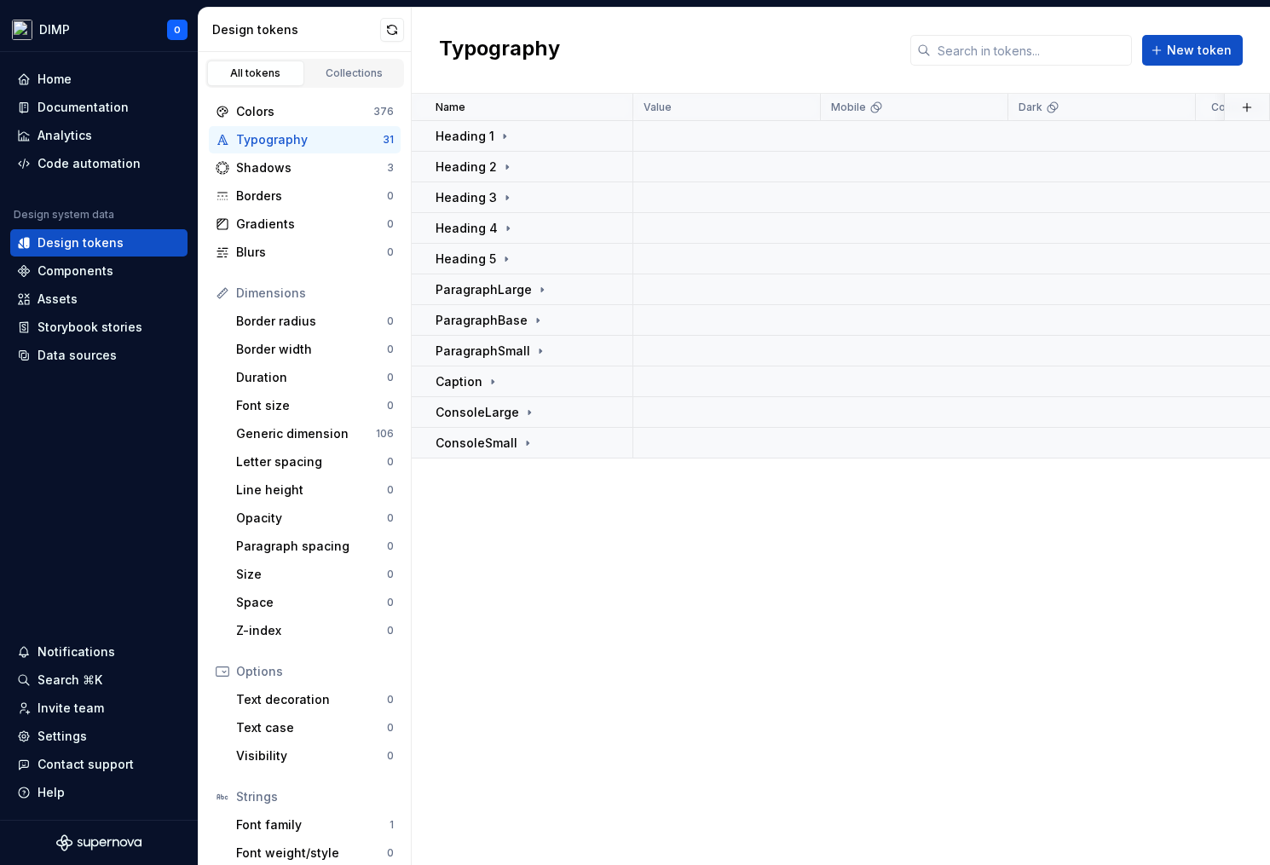
click at [598, 657] on div "Name Value Mobile Dark Collection Token set Description Last updated Heading 1 …" at bounding box center [841, 479] width 858 height 771
click at [500, 132] on icon at bounding box center [505, 137] width 14 height 14
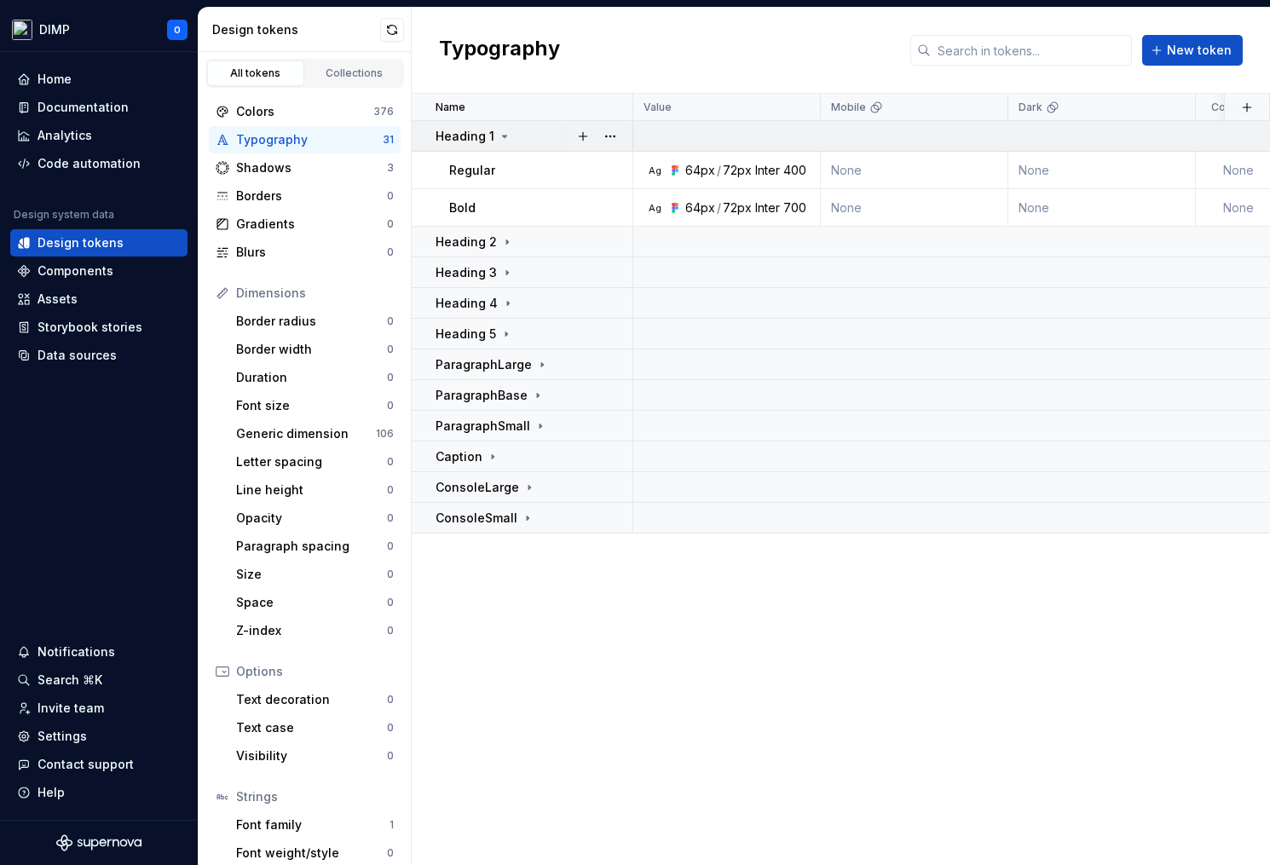
click at [500, 132] on icon at bounding box center [505, 137] width 14 height 14
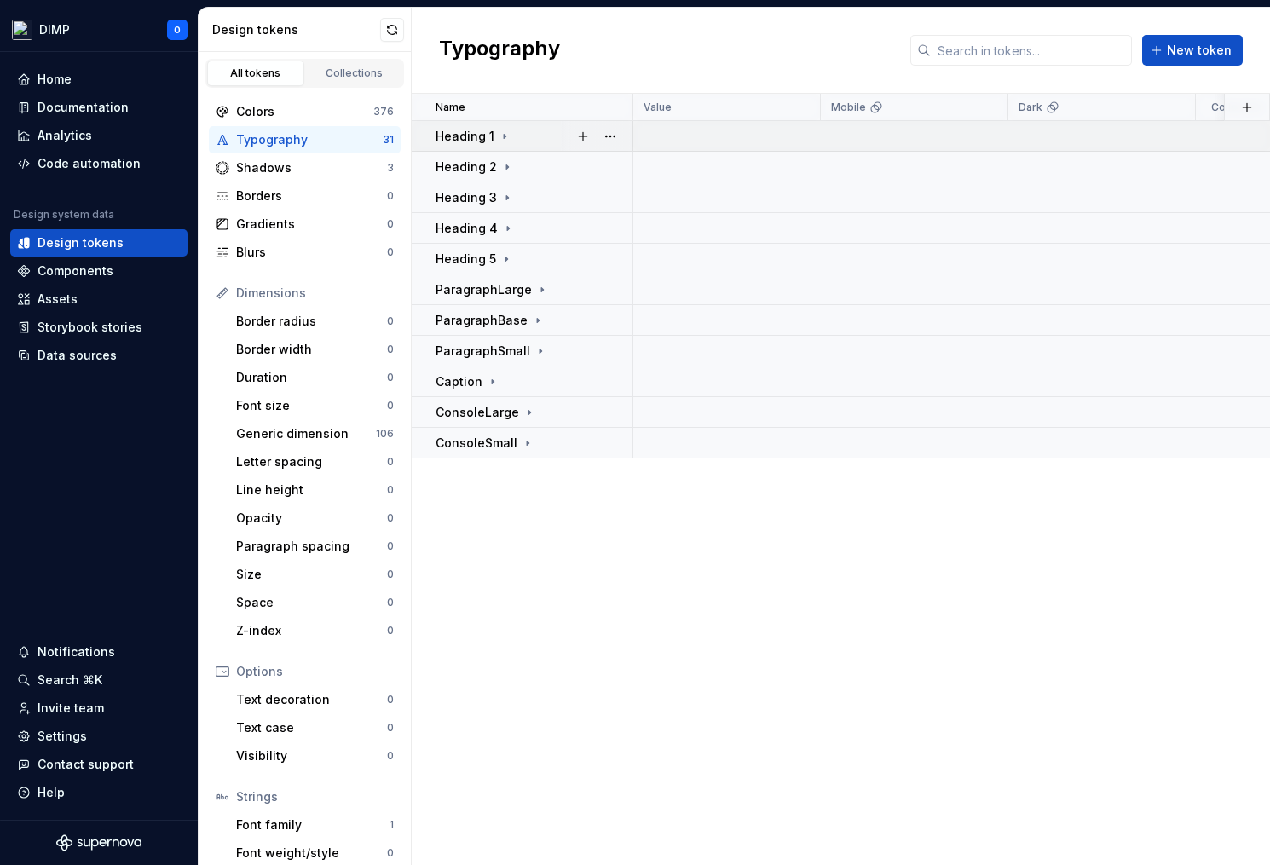
click at [500, 132] on icon at bounding box center [505, 137] width 14 height 14
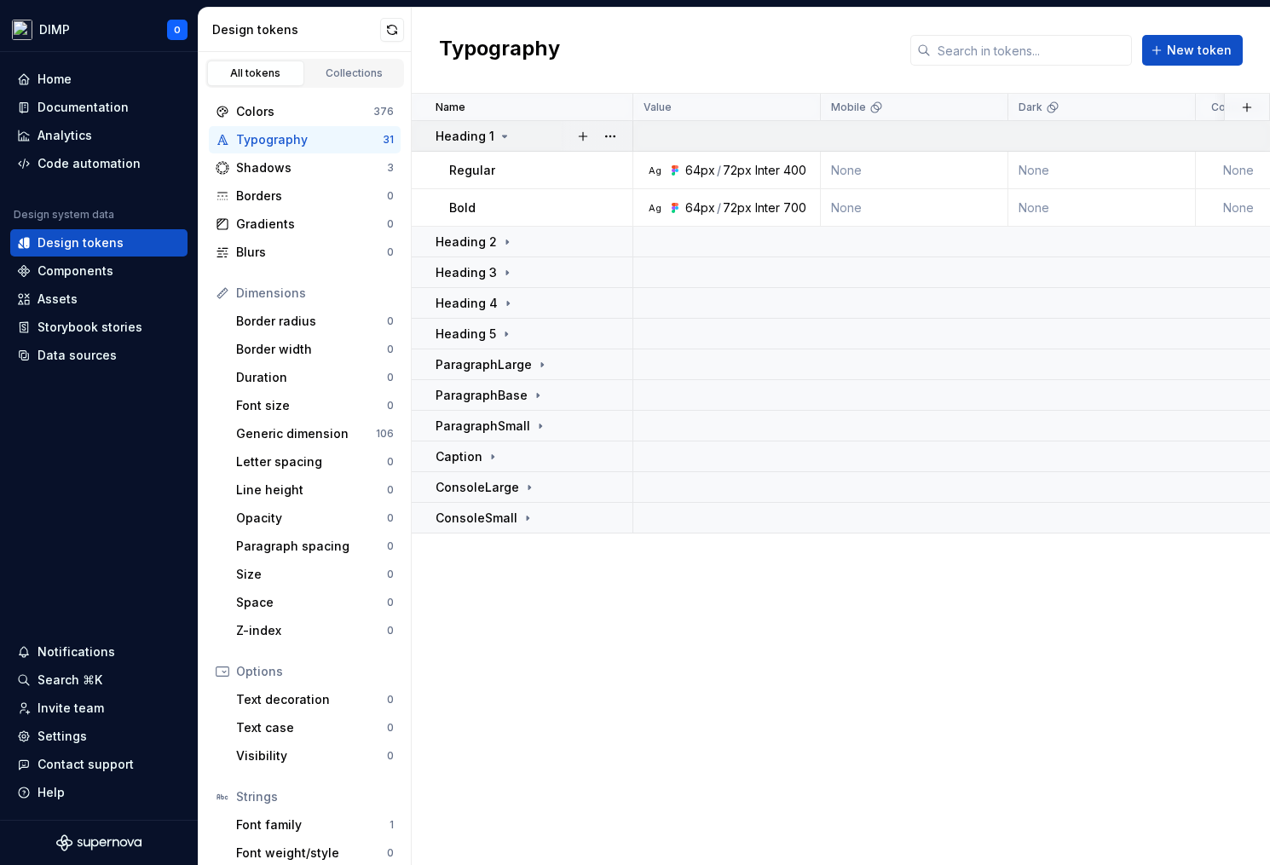
click at [499, 133] on icon at bounding box center [505, 137] width 14 height 14
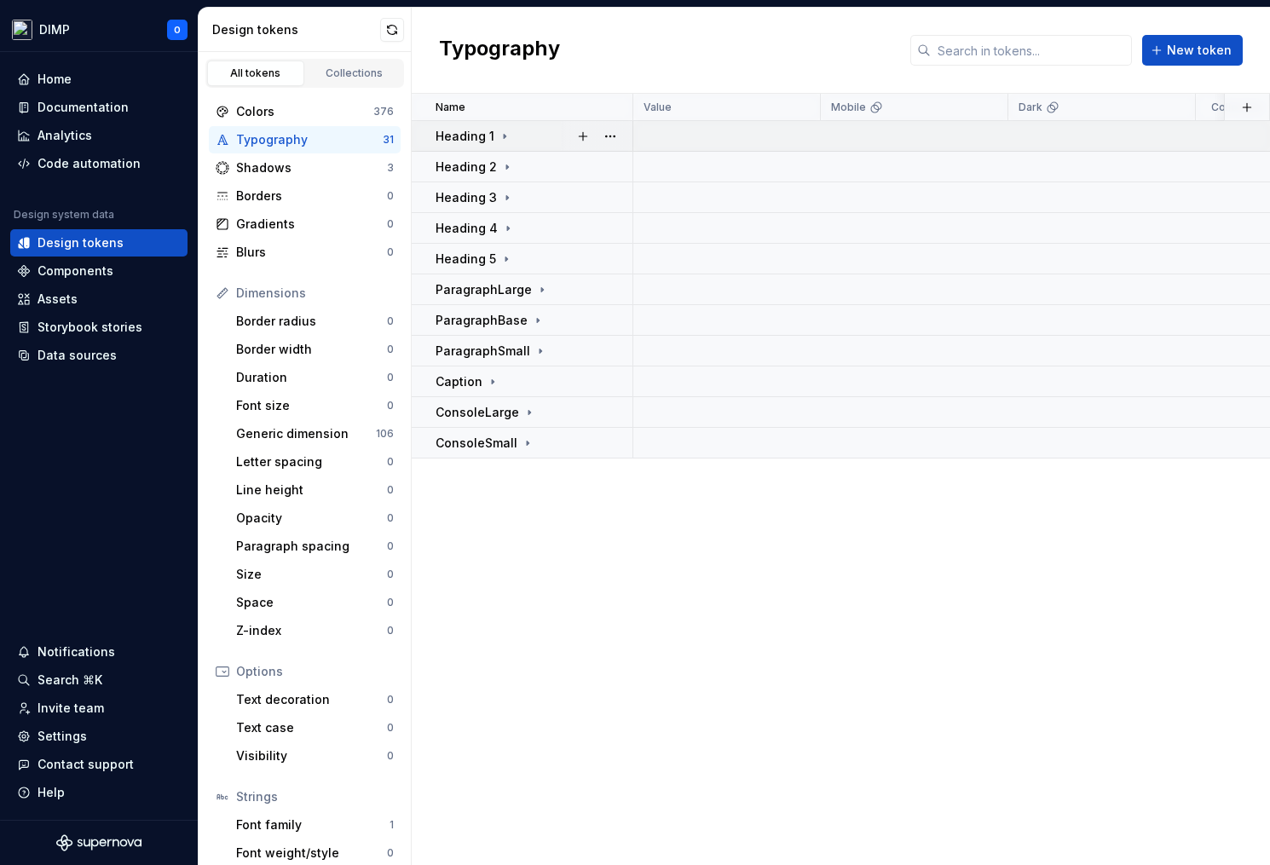
click at [492, 133] on div "Heading 1" at bounding box center [474, 136] width 76 height 17
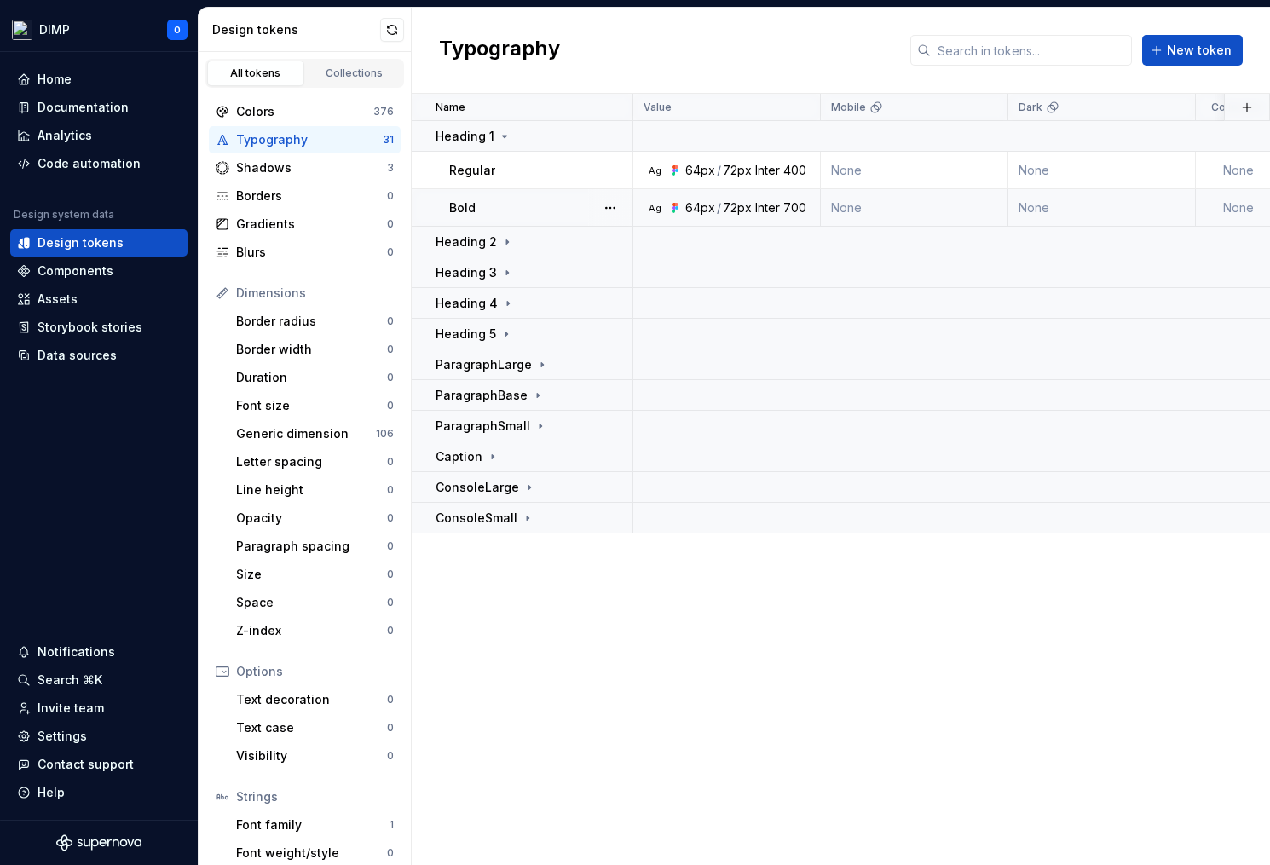
click at [944, 212] on td "None" at bounding box center [915, 208] width 188 height 38
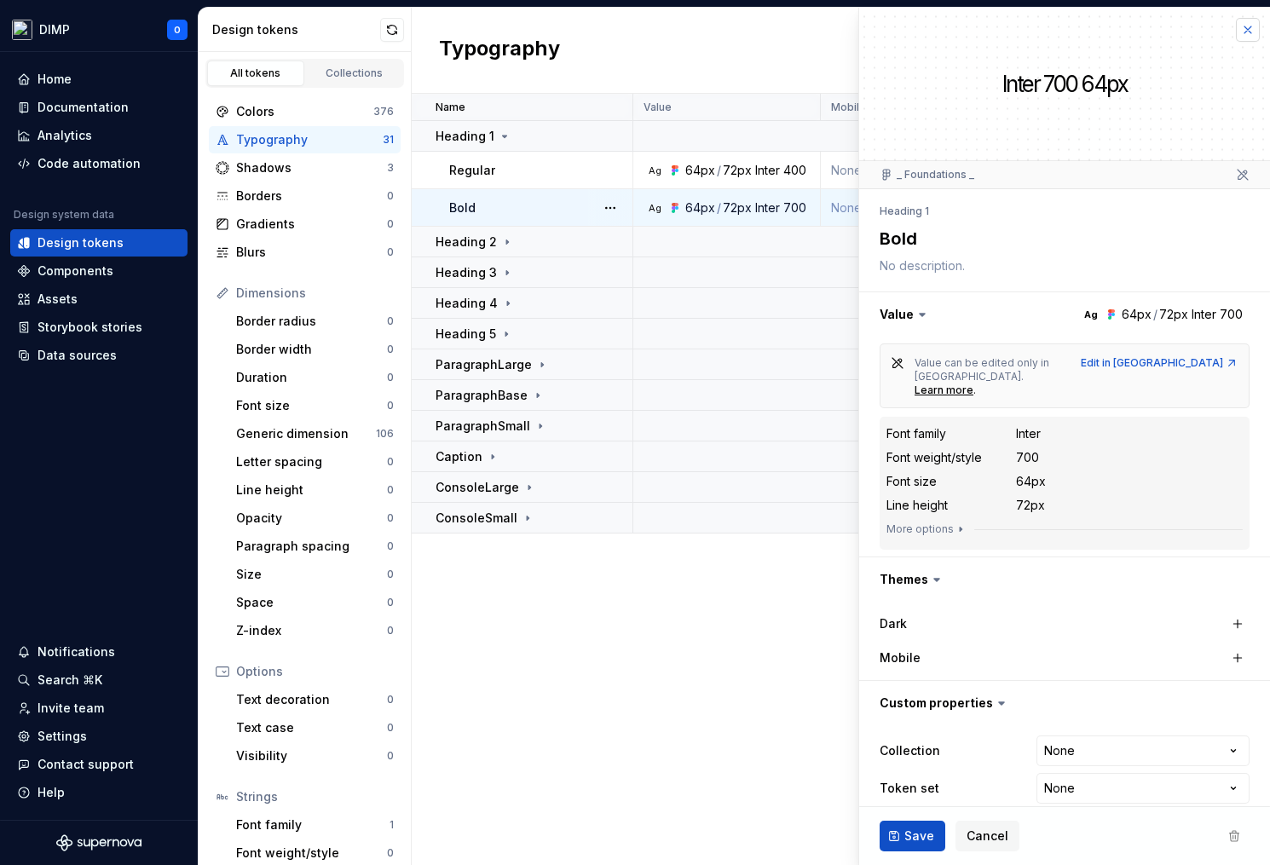
click at [1254, 29] on button "button" at bounding box center [1248, 30] width 24 height 24
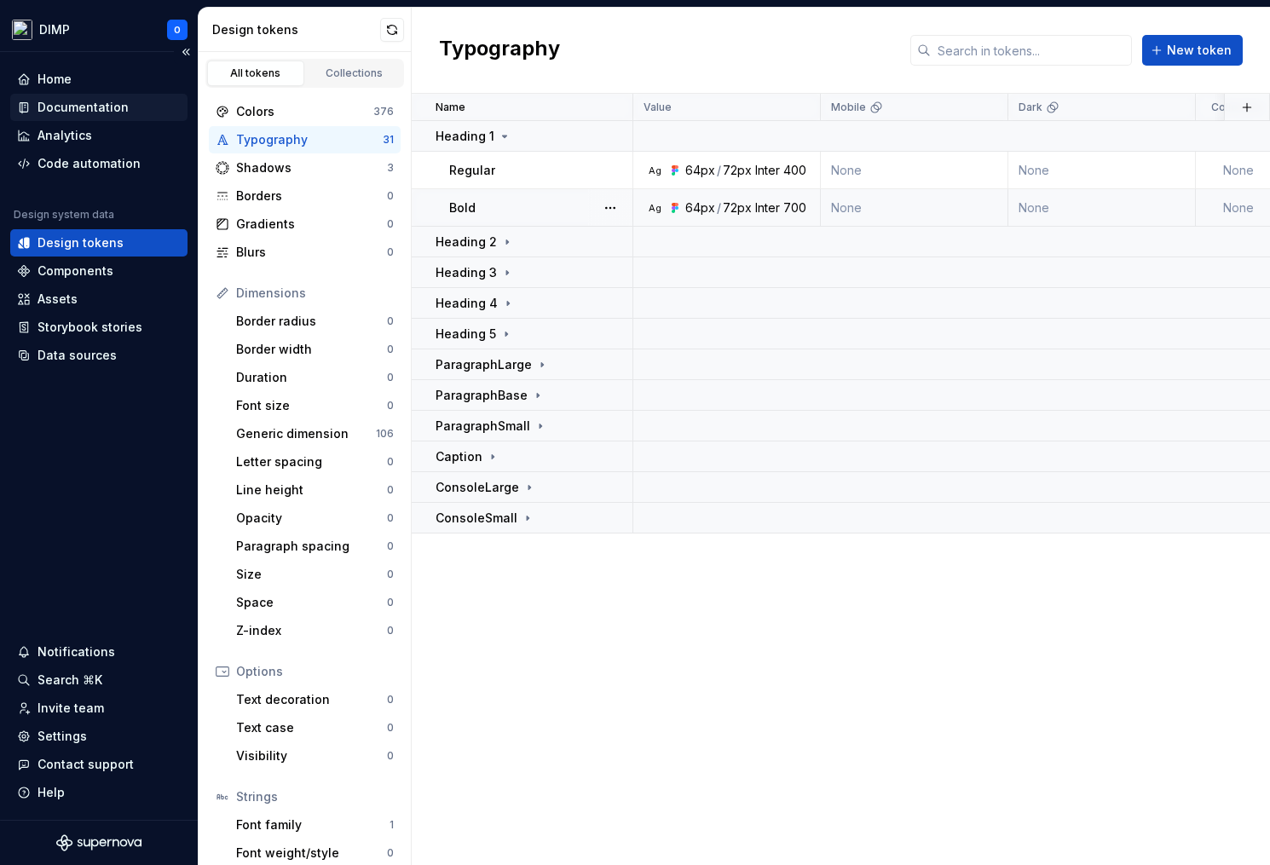
click at [70, 105] on div "Documentation" at bounding box center [83, 107] width 91 height 17
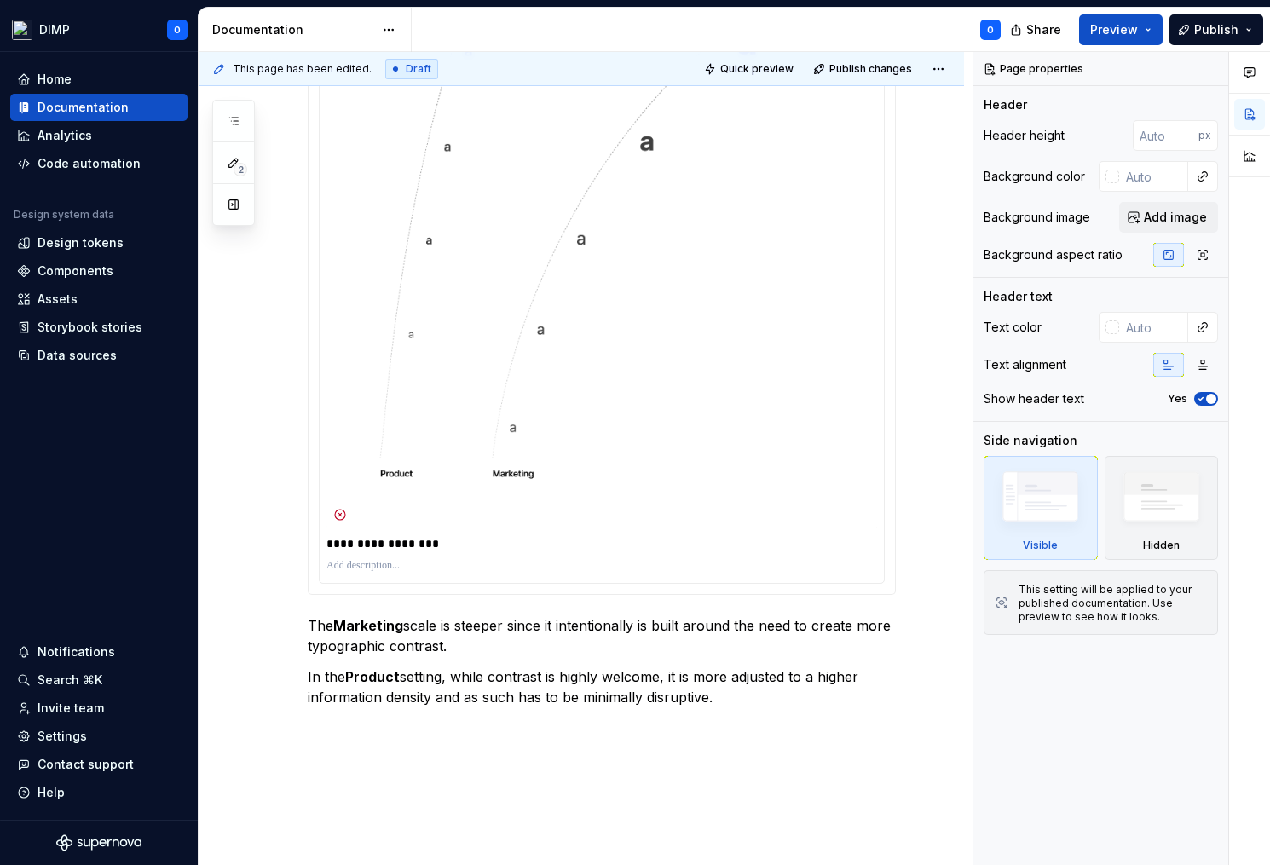
scroll to position [695, 0]
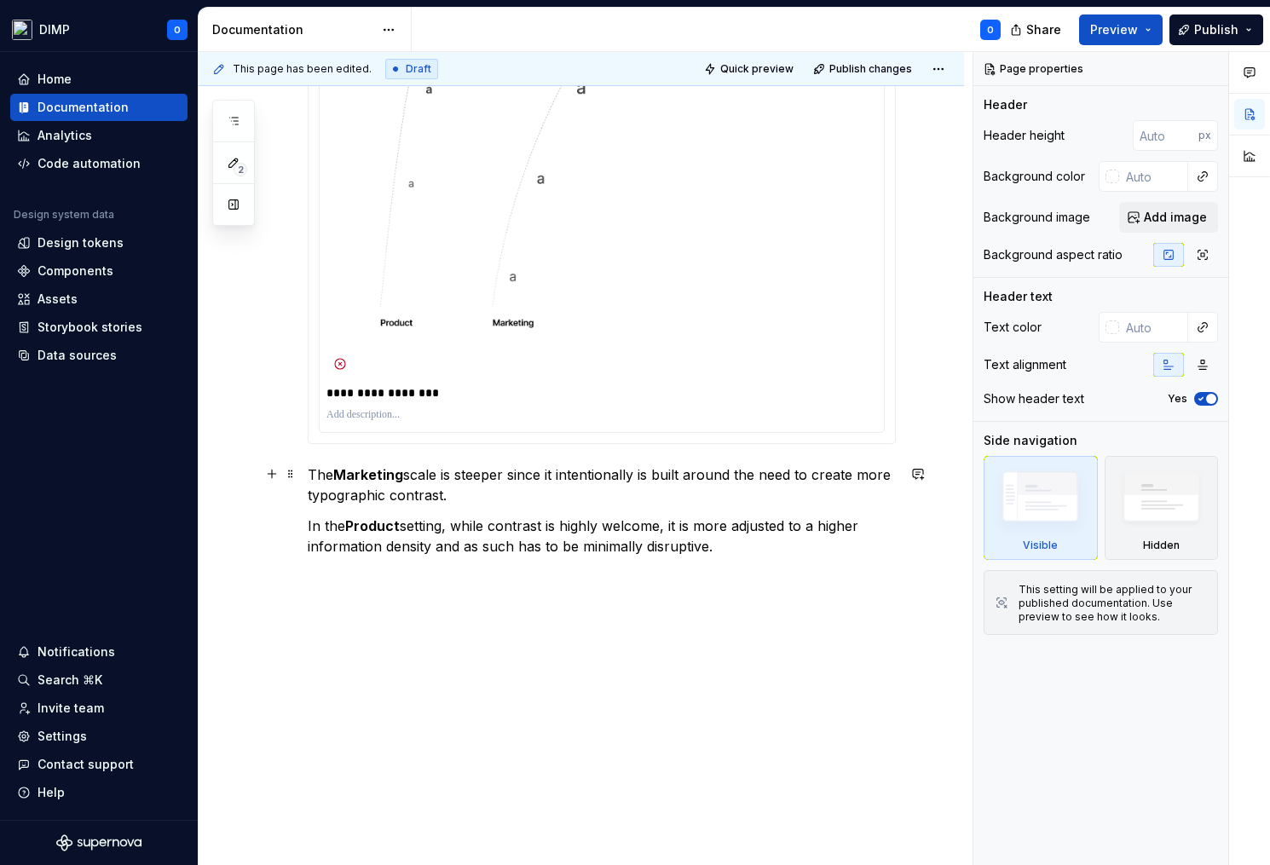
click at [528, 504] on div "**********" at bounding box center [602, 114] width 588 height 946
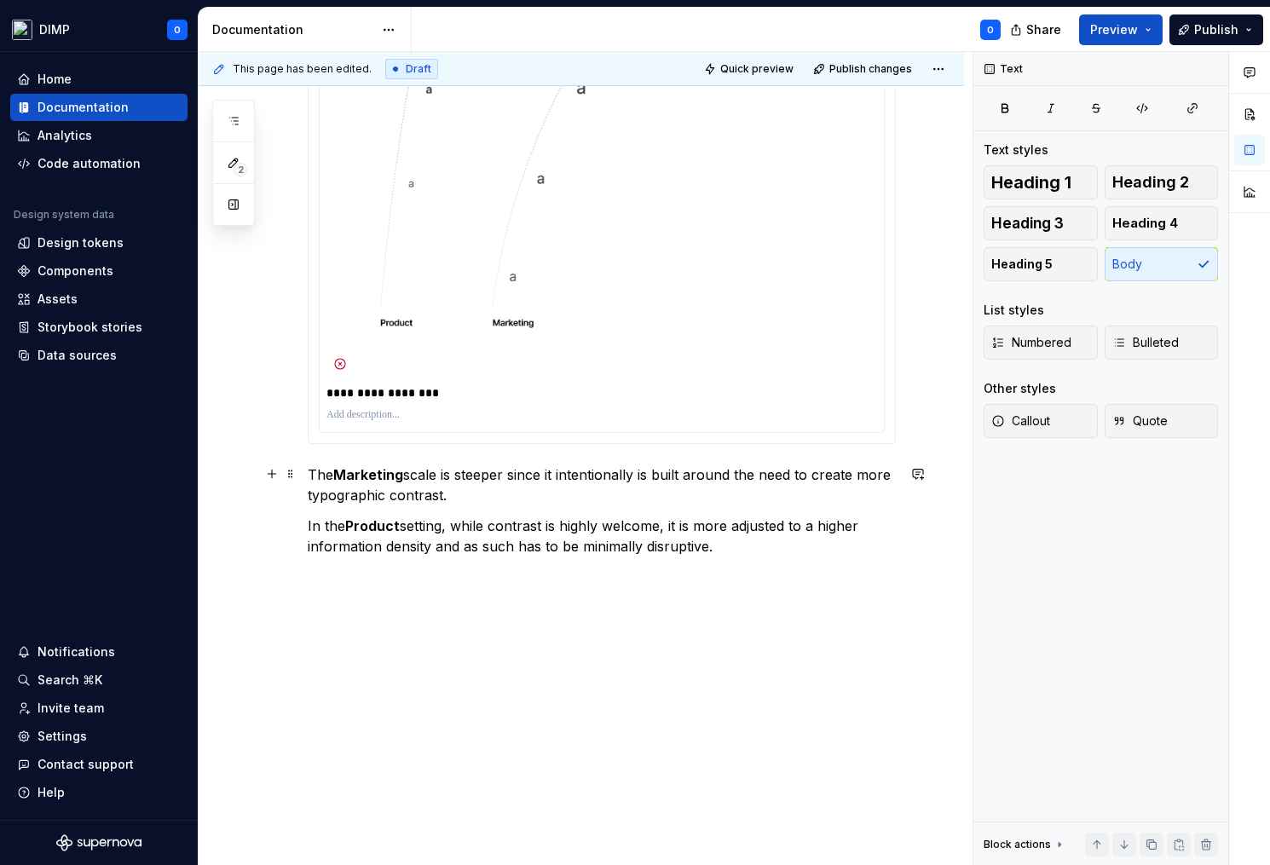
scroll to position [491, 0]
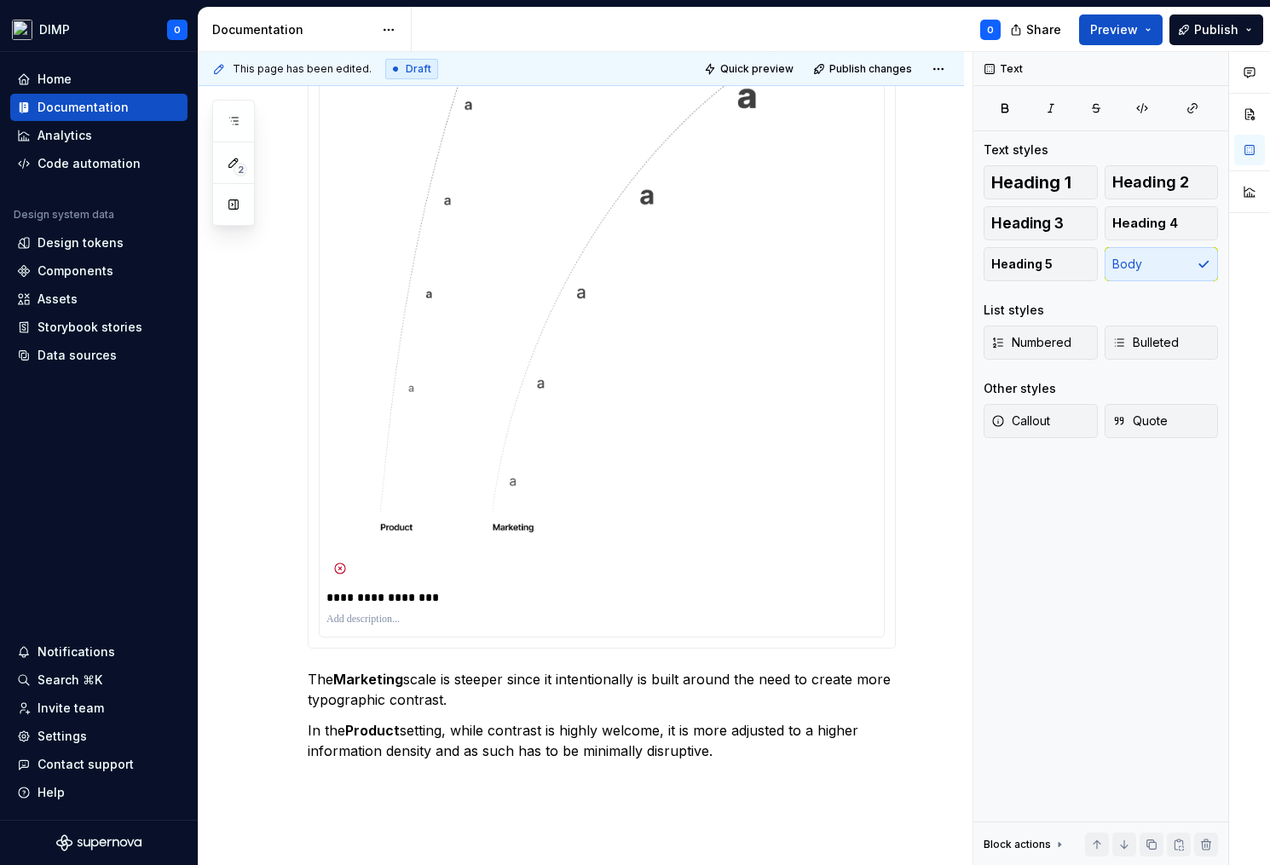
click at [466, 475] on img at bounding box center [601, 274] width 551 height 615
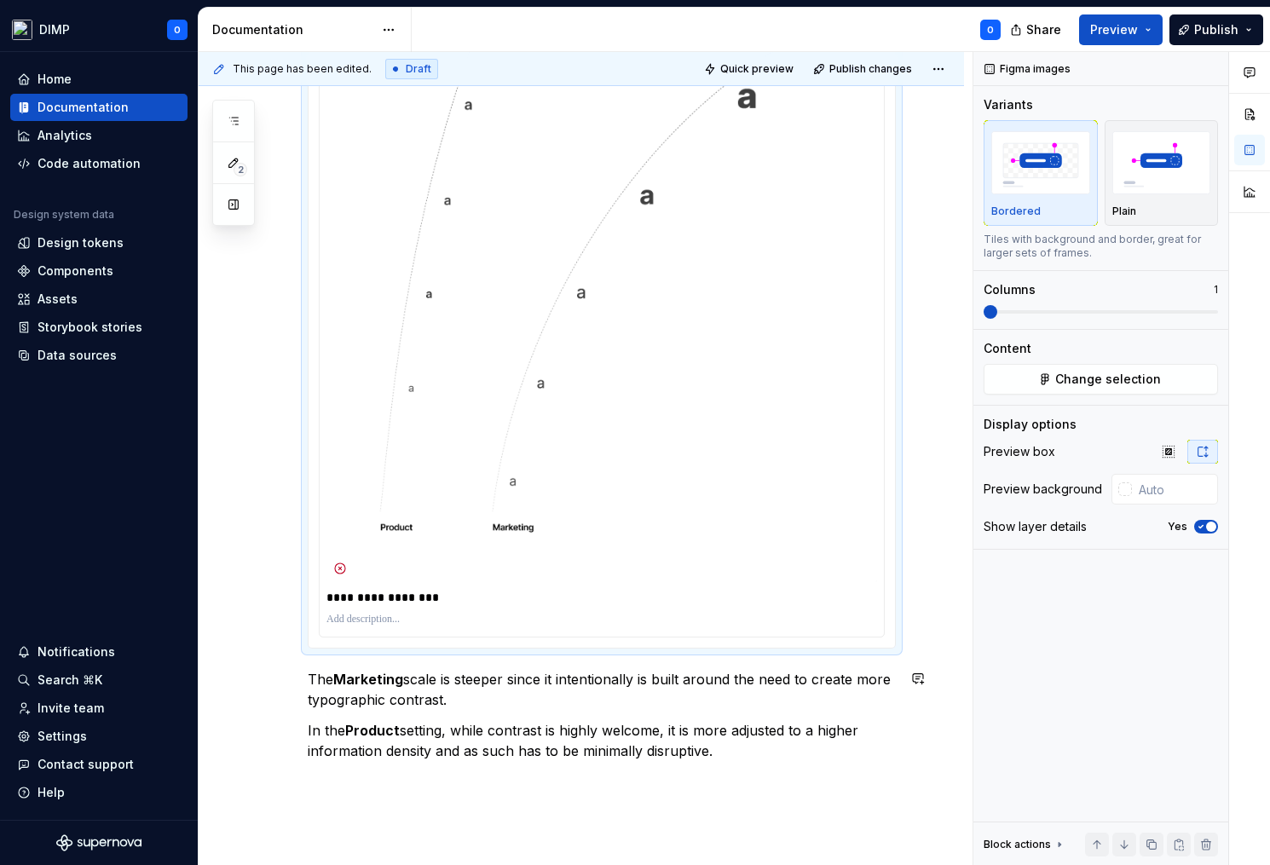
click at [608, 715] on div "**********" at bounding box center [602, 319] width 588 height 946
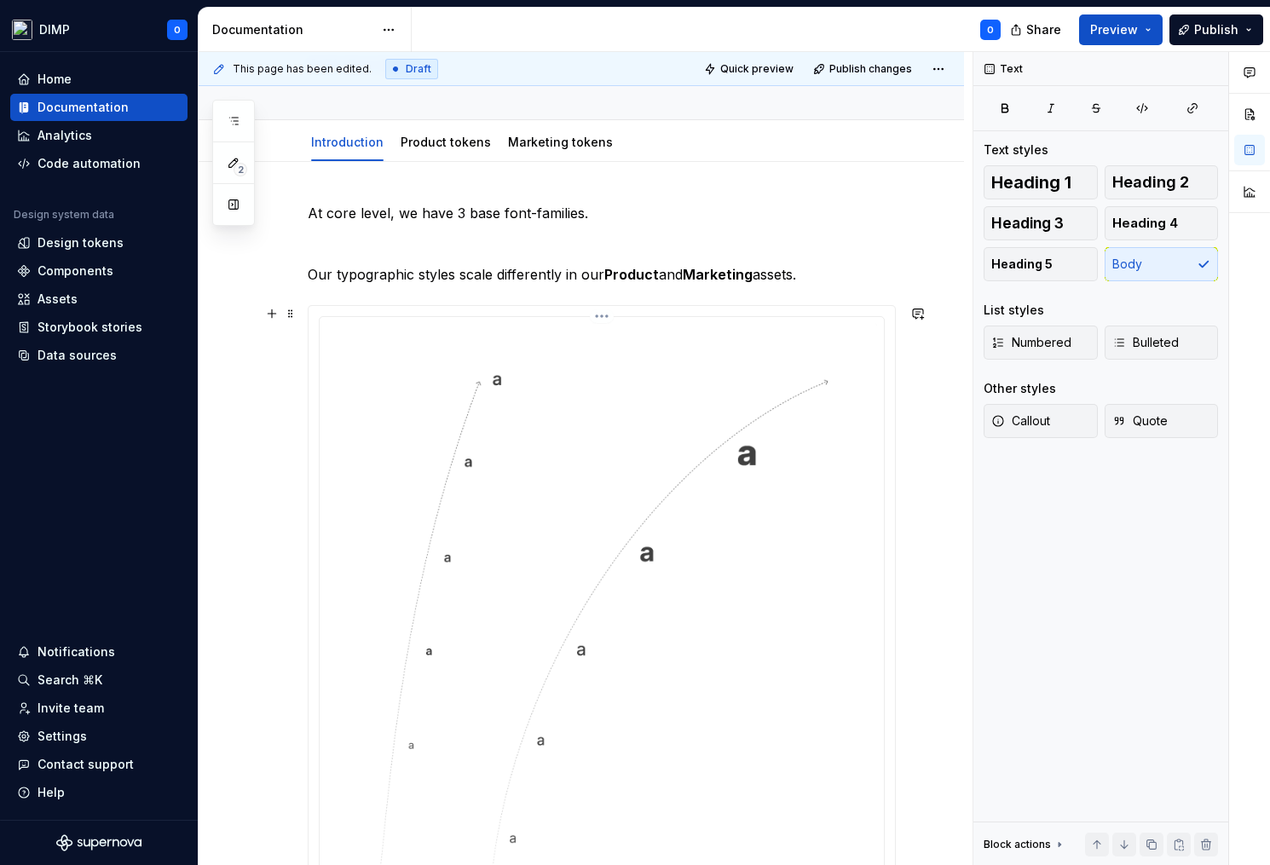
scroll to position [73, 0]
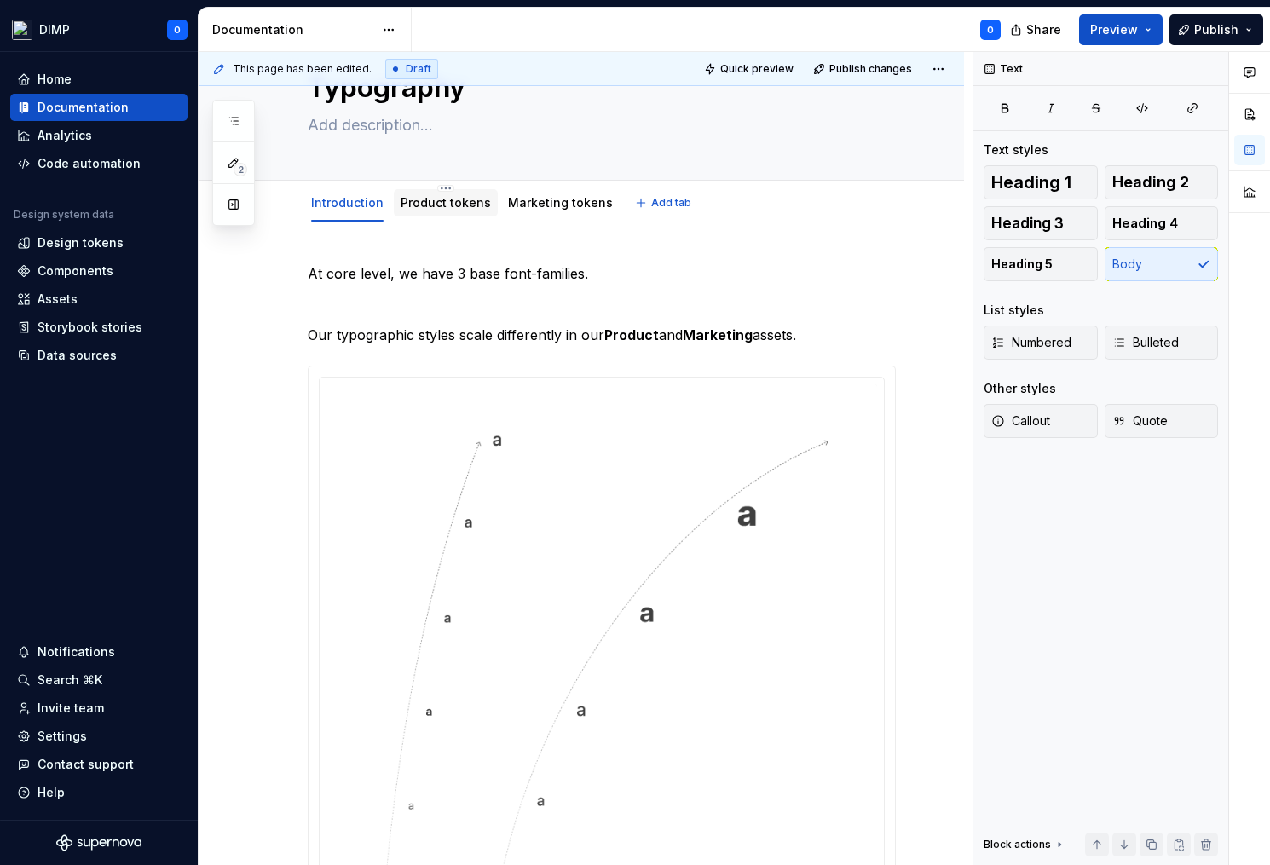
click at [438, 209] on link "Product tokens" at bounding box center [446, 202] width 90 height 14
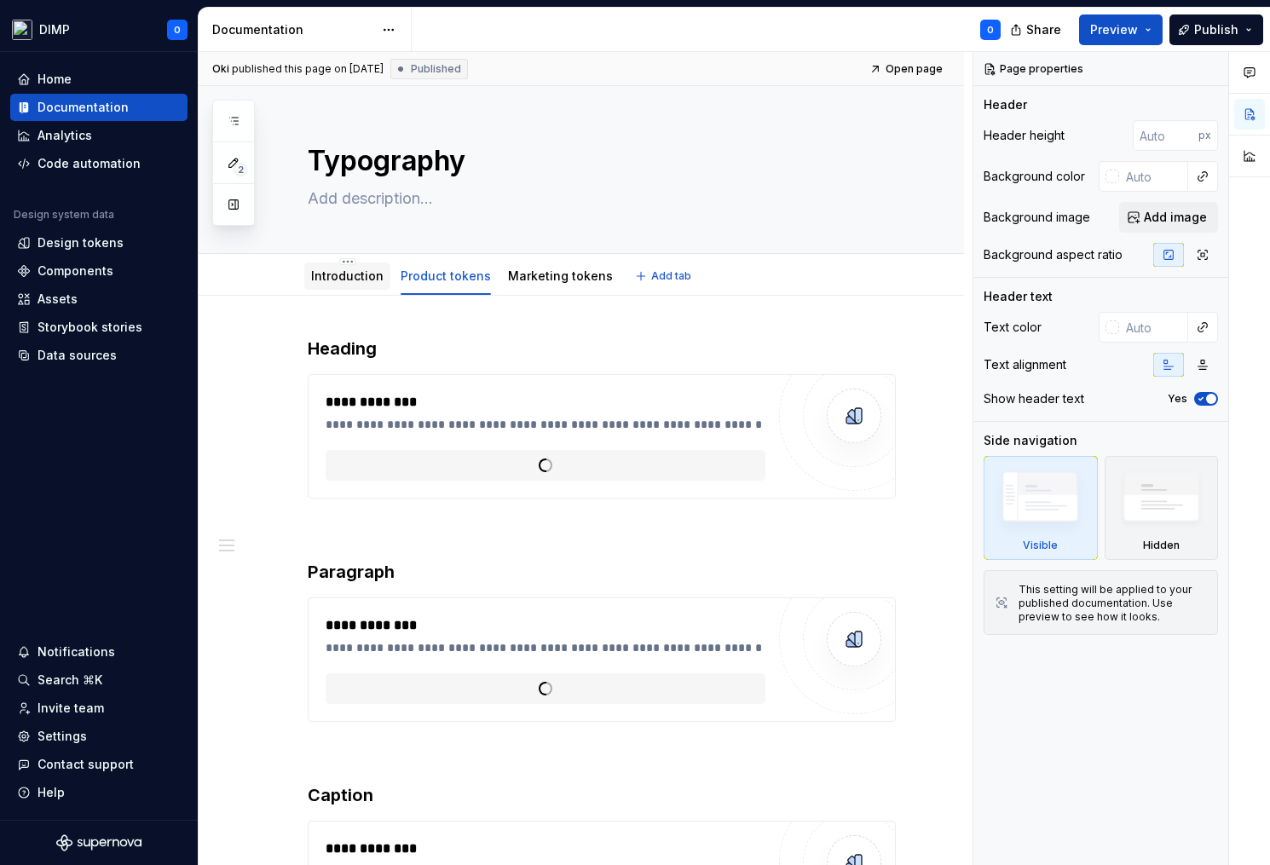
click at [350, 282] on link "Introduction" at bounding box center [347, 275] width 72 height 14
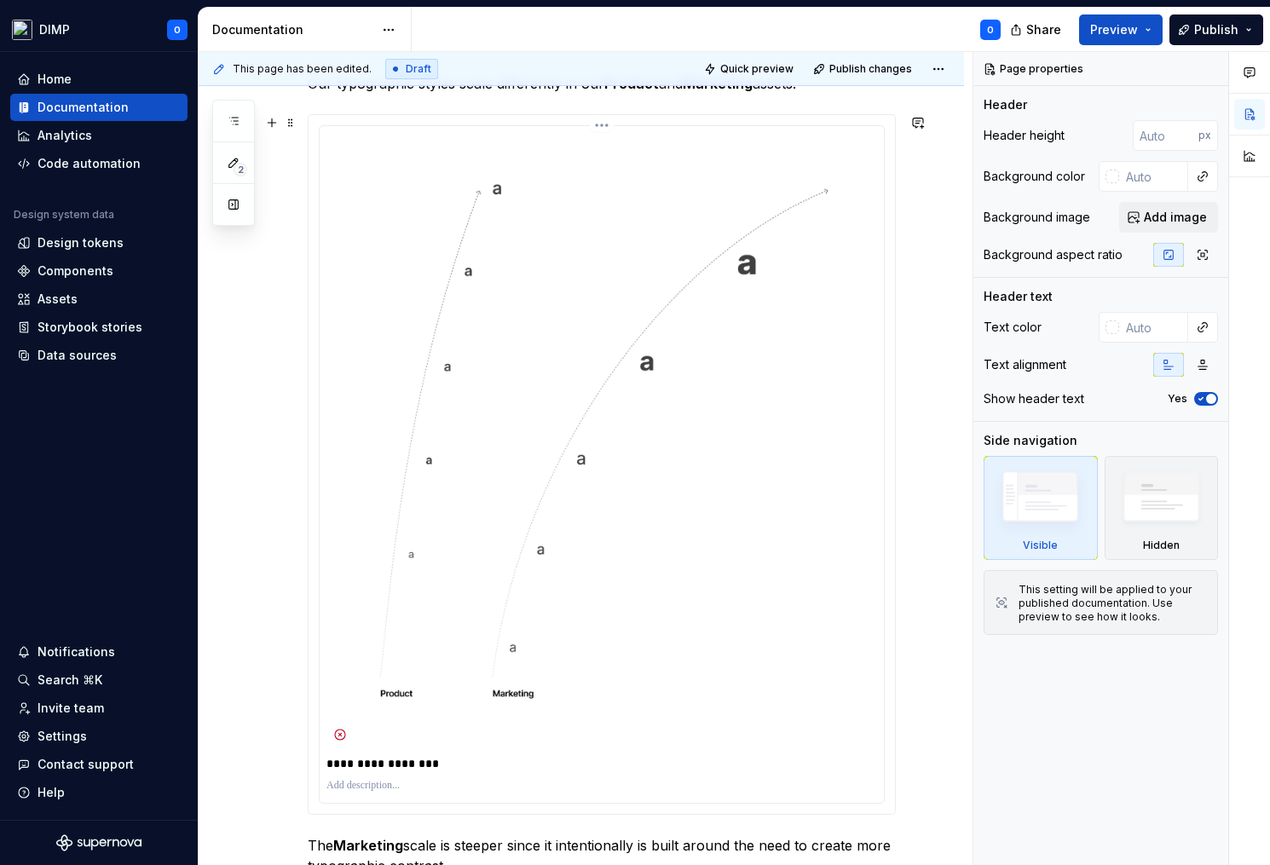
scroll to position [695, 0]
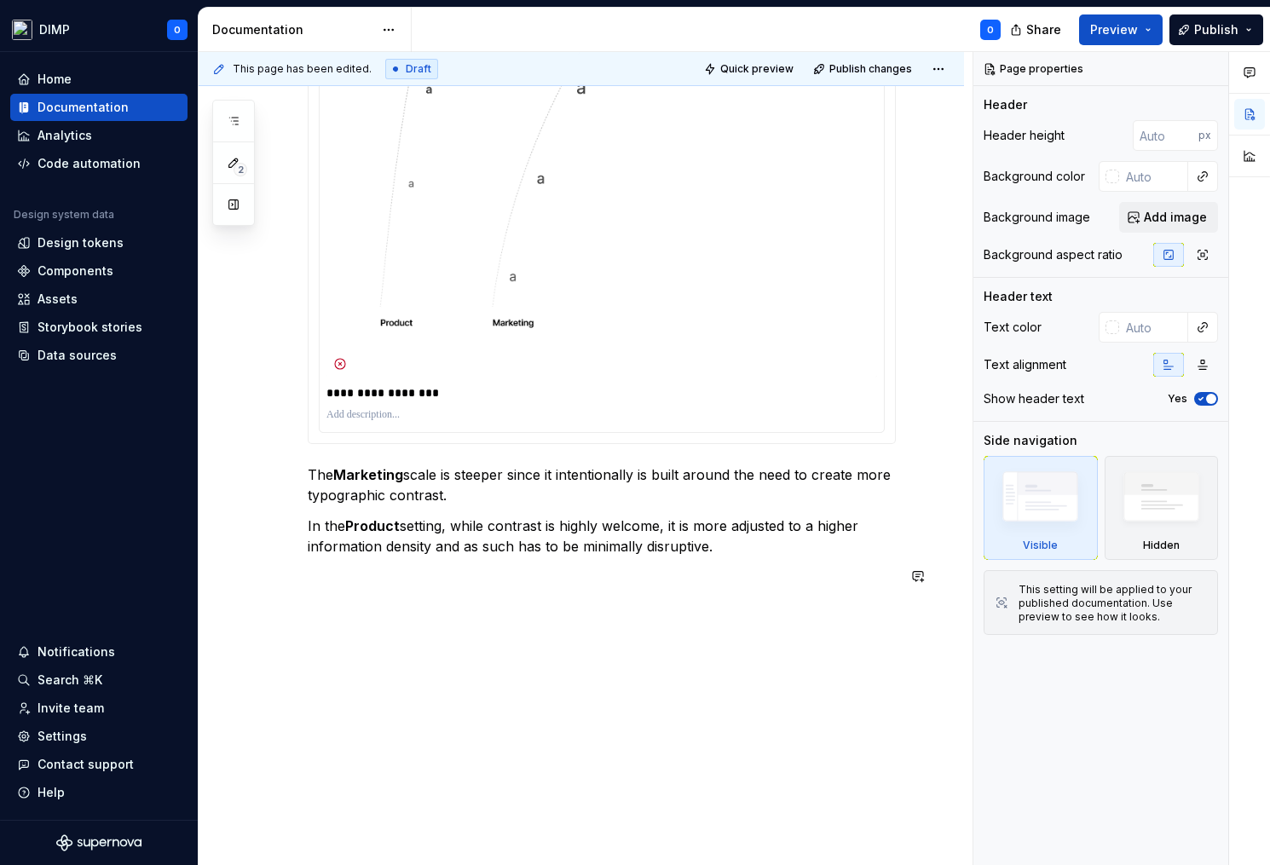
click at [689, 609] on div "**********" at bounding box center [581, 233] width 765 height 1267
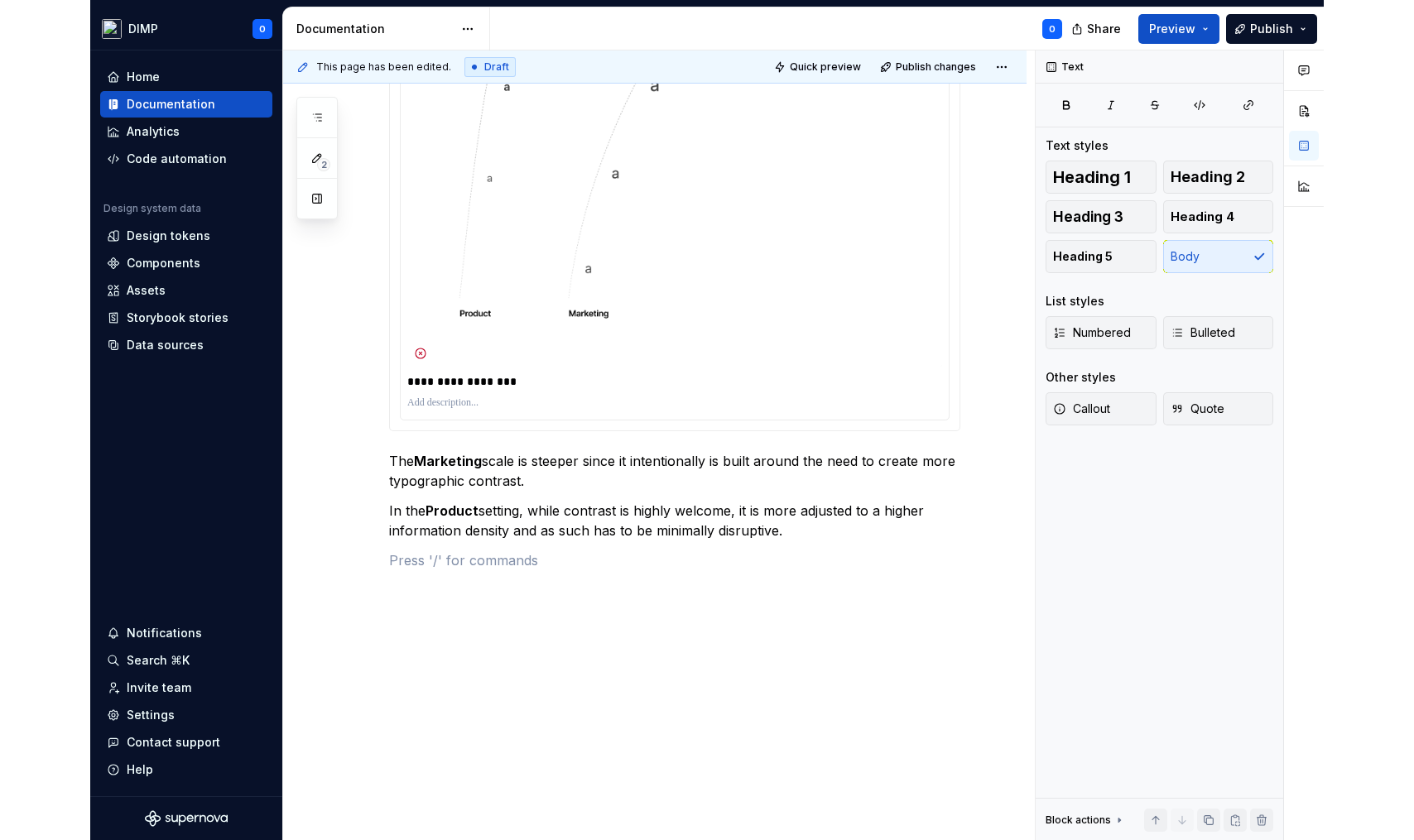
scroll to position [0, 0]
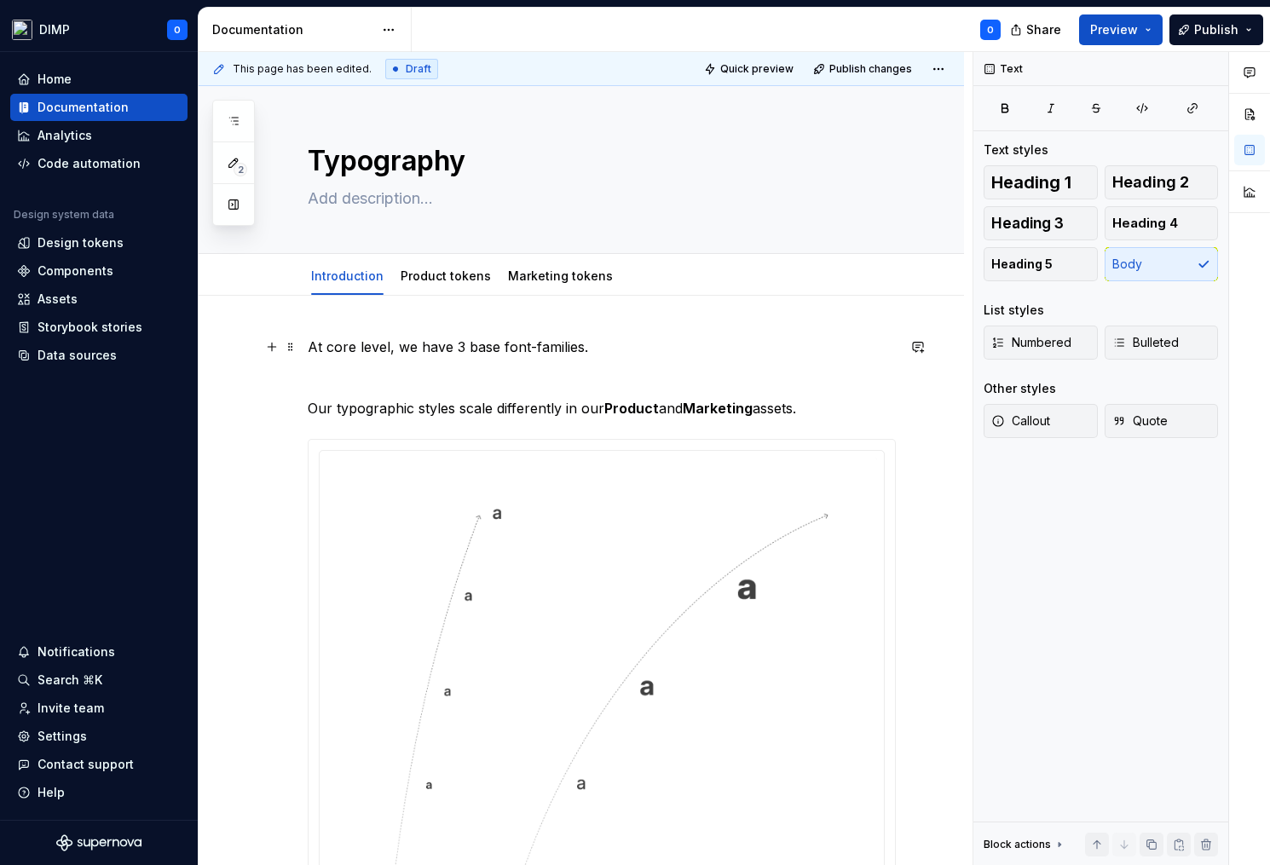
type textarea "*"
click at [651, 275] on span "Add tab" at bounding box center [671, 276] width 40 height 14
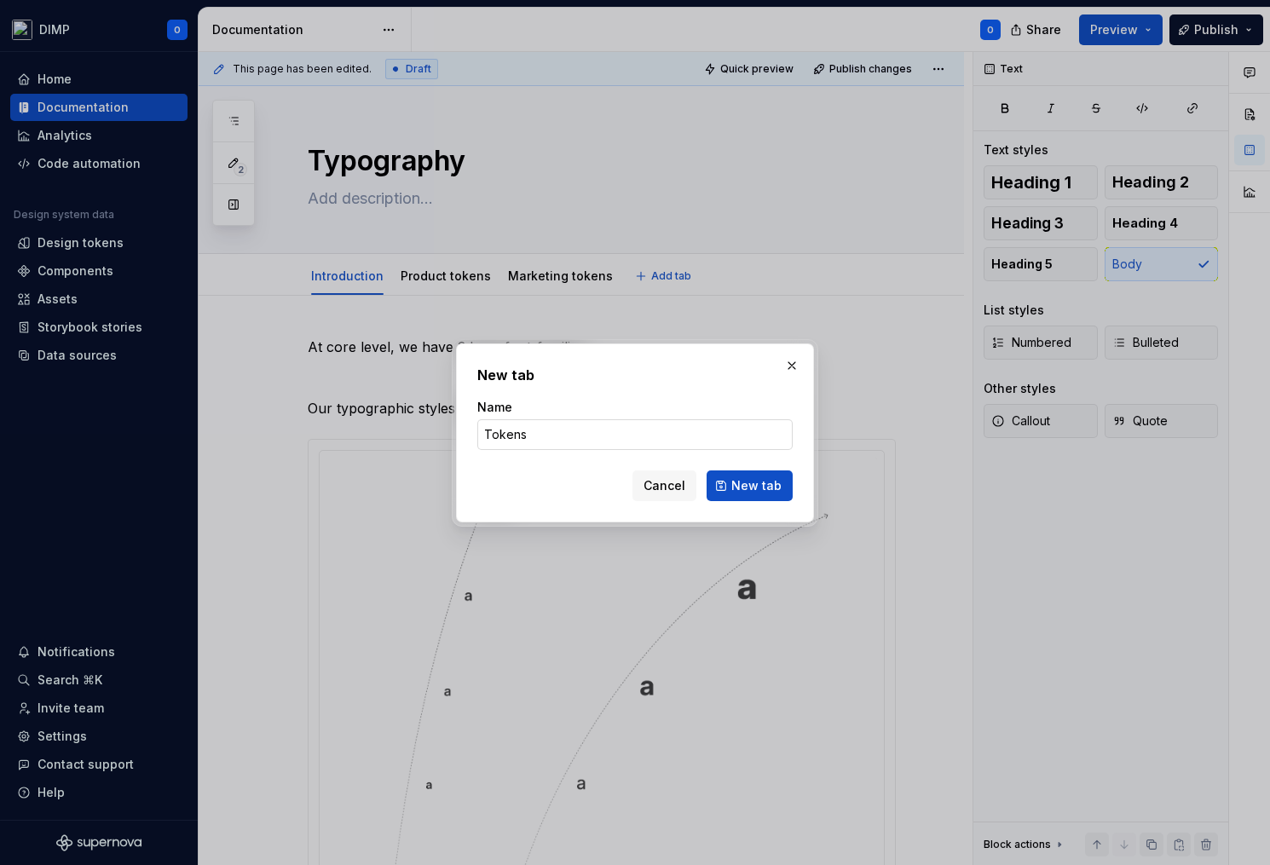
click at [603, 435] on input "Tokens" at bounding box center [634, 434] width 315 height 31
type input "Inter"
click at [770, 483] on span "New tab" at bounding box center [756, 485] width 50 height 17
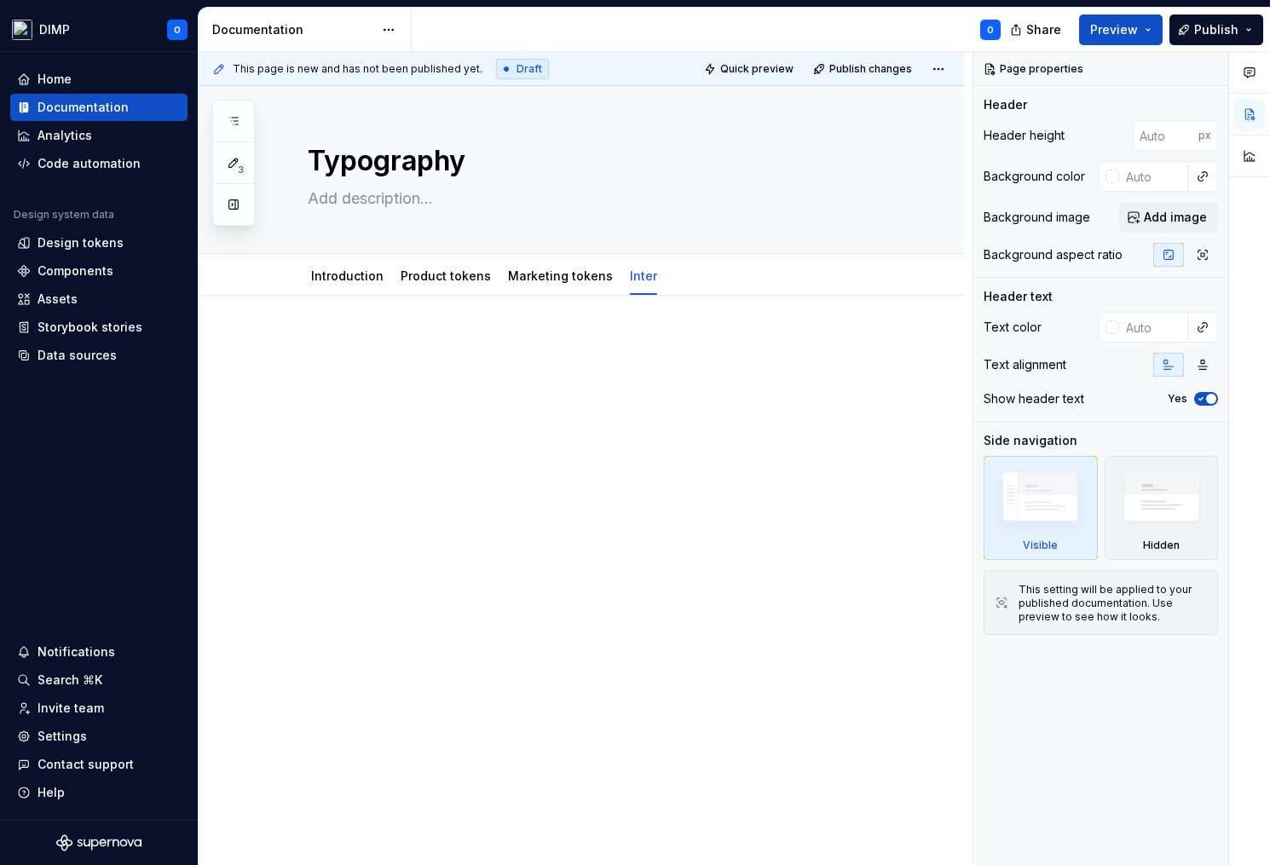
click at [390, 364] on div at bounding box center [602, 369] width 588 height 65
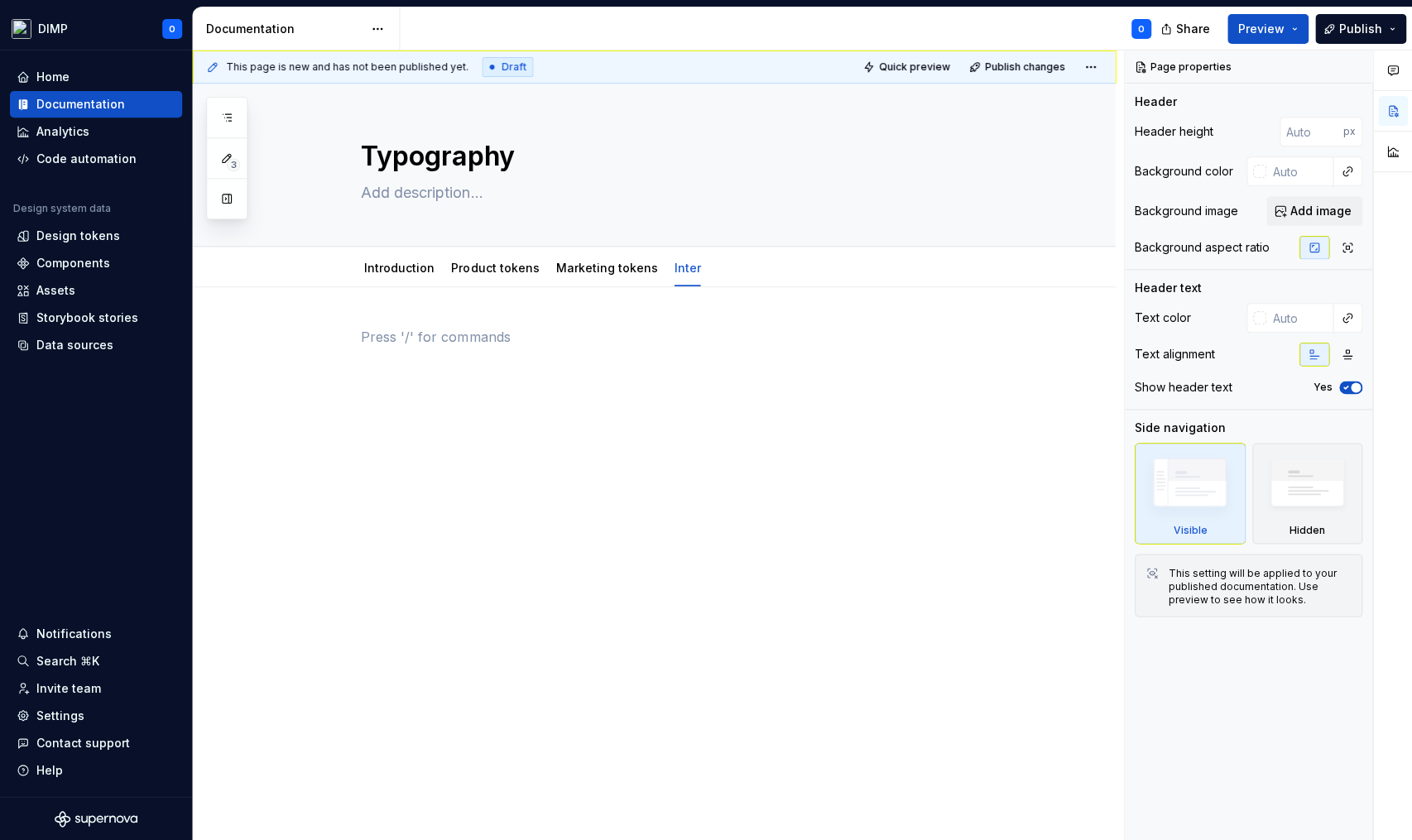
type textarea "*"
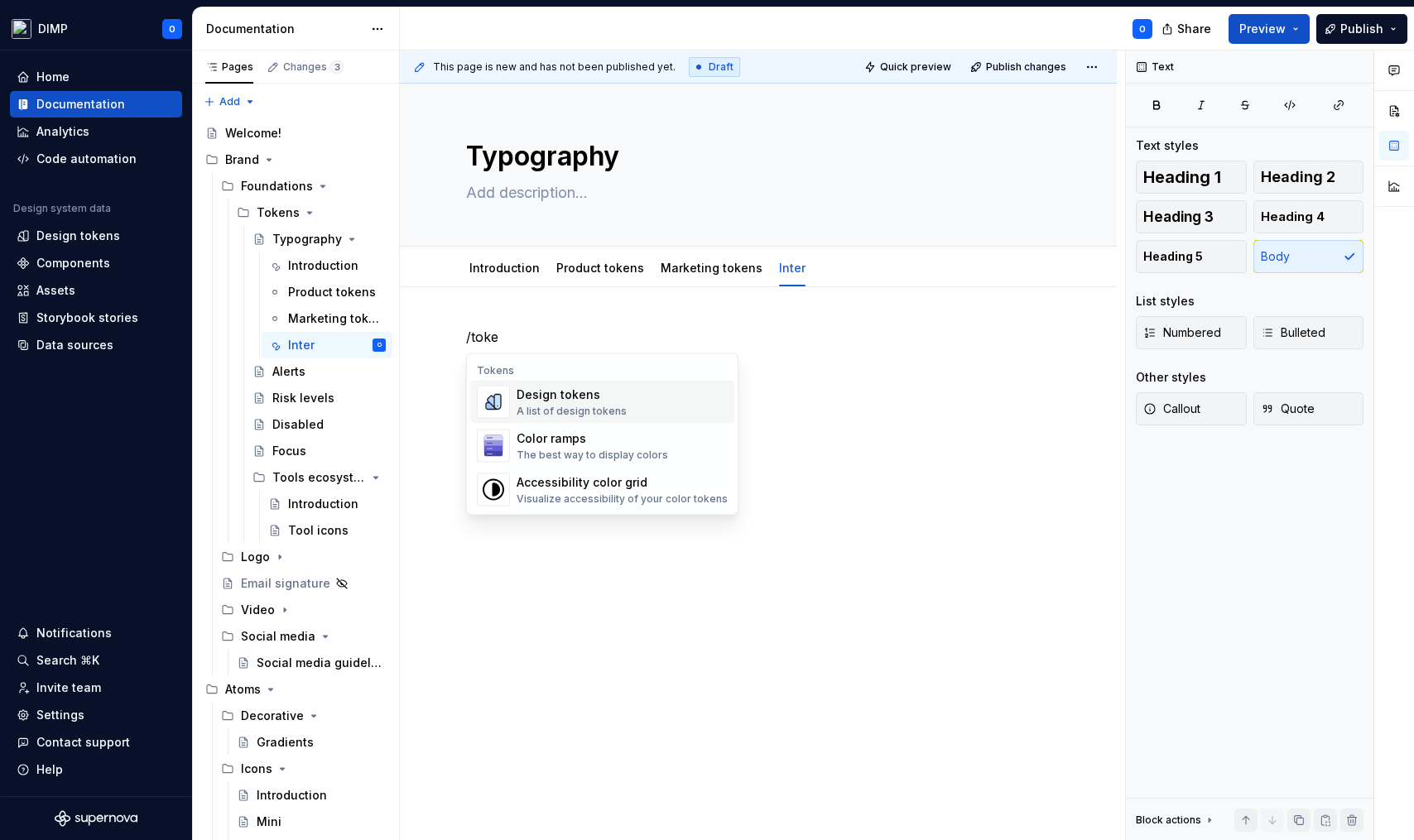
click at [623, 408] on div "Design tokens A list of design tokens" at bounding box center [622, 402] width 211 height 33
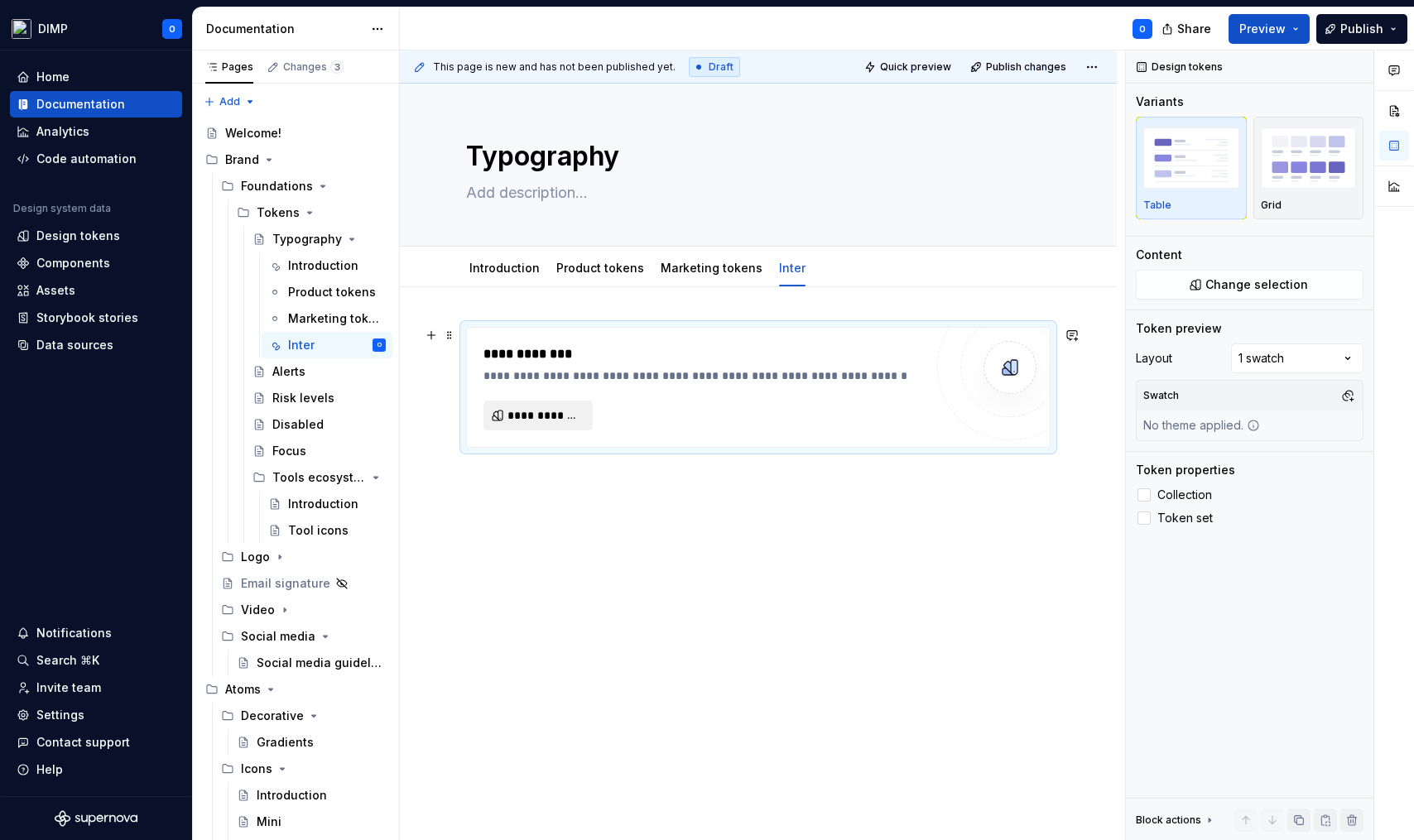
click at [565, 419] on span "**********" at bounding box center [544, 415] width 75 height 17
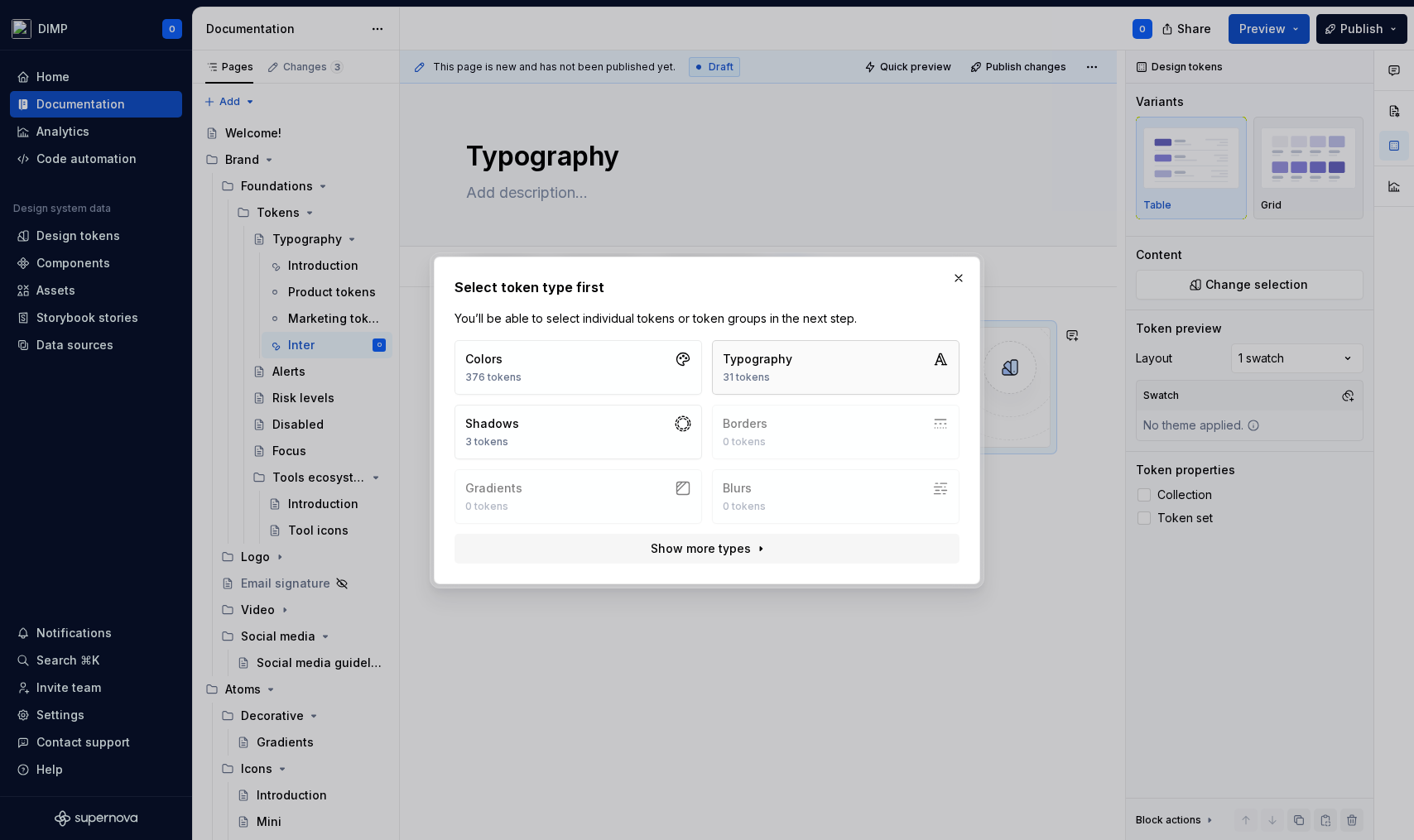
click at [806, 373] on button "Typography 31 tokens" at bounding box center [835, 367] width 248 height 54
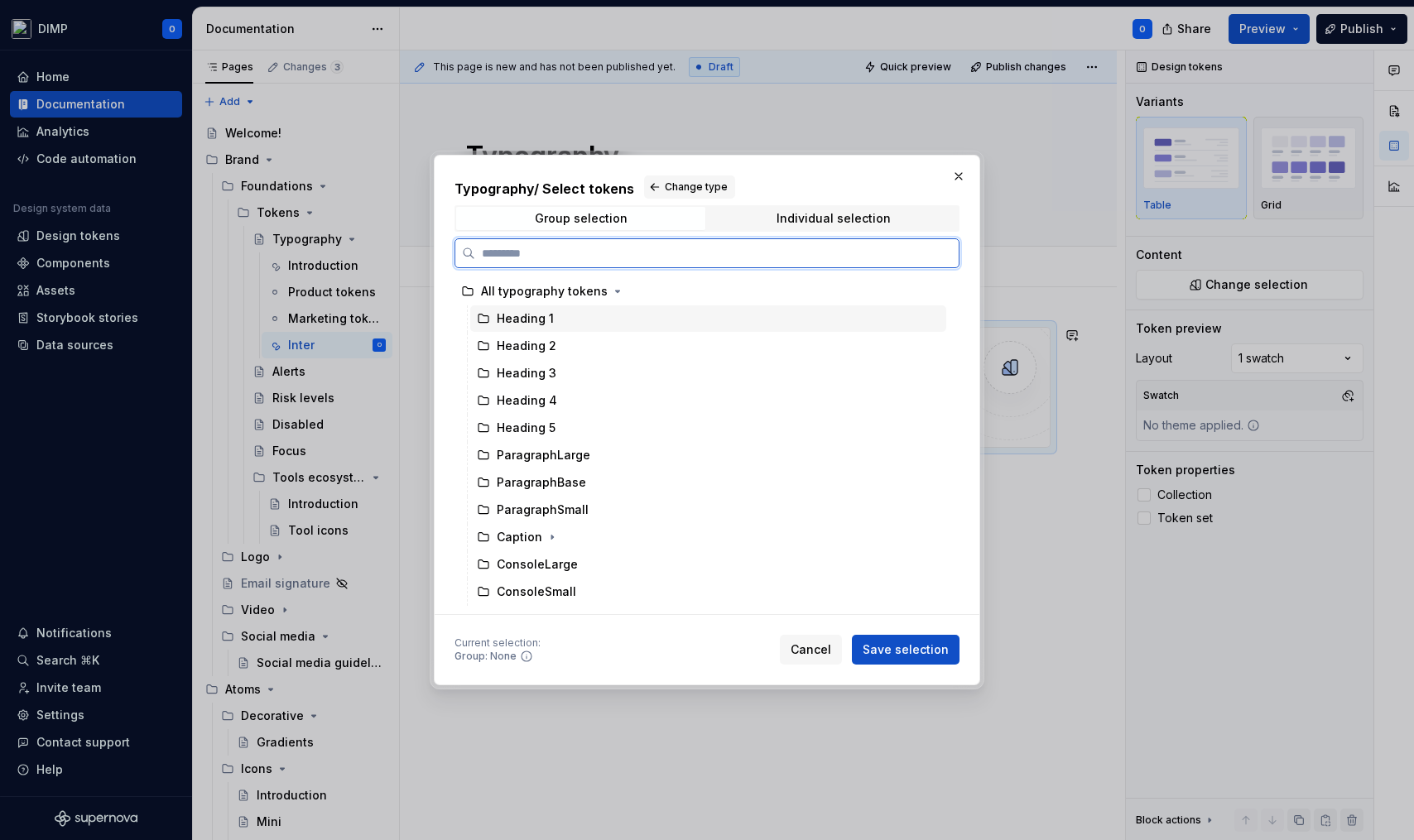
click at [557, 325] on div "Heading 1" at bounding box center [708, 319] width 476 height 26
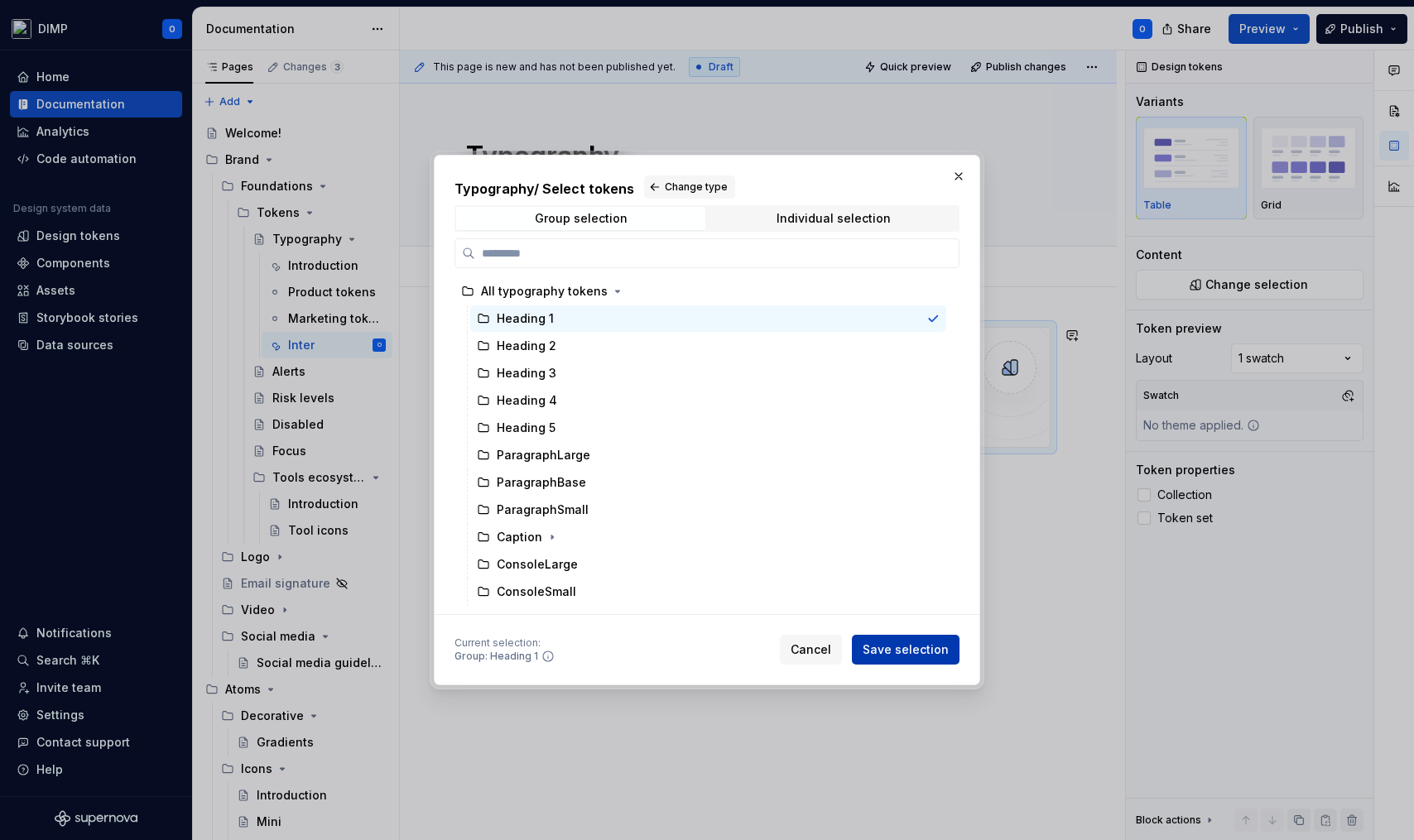
click at [886, 648] on span "Save selection" at bounding box center [905, 650] width 86 height 17
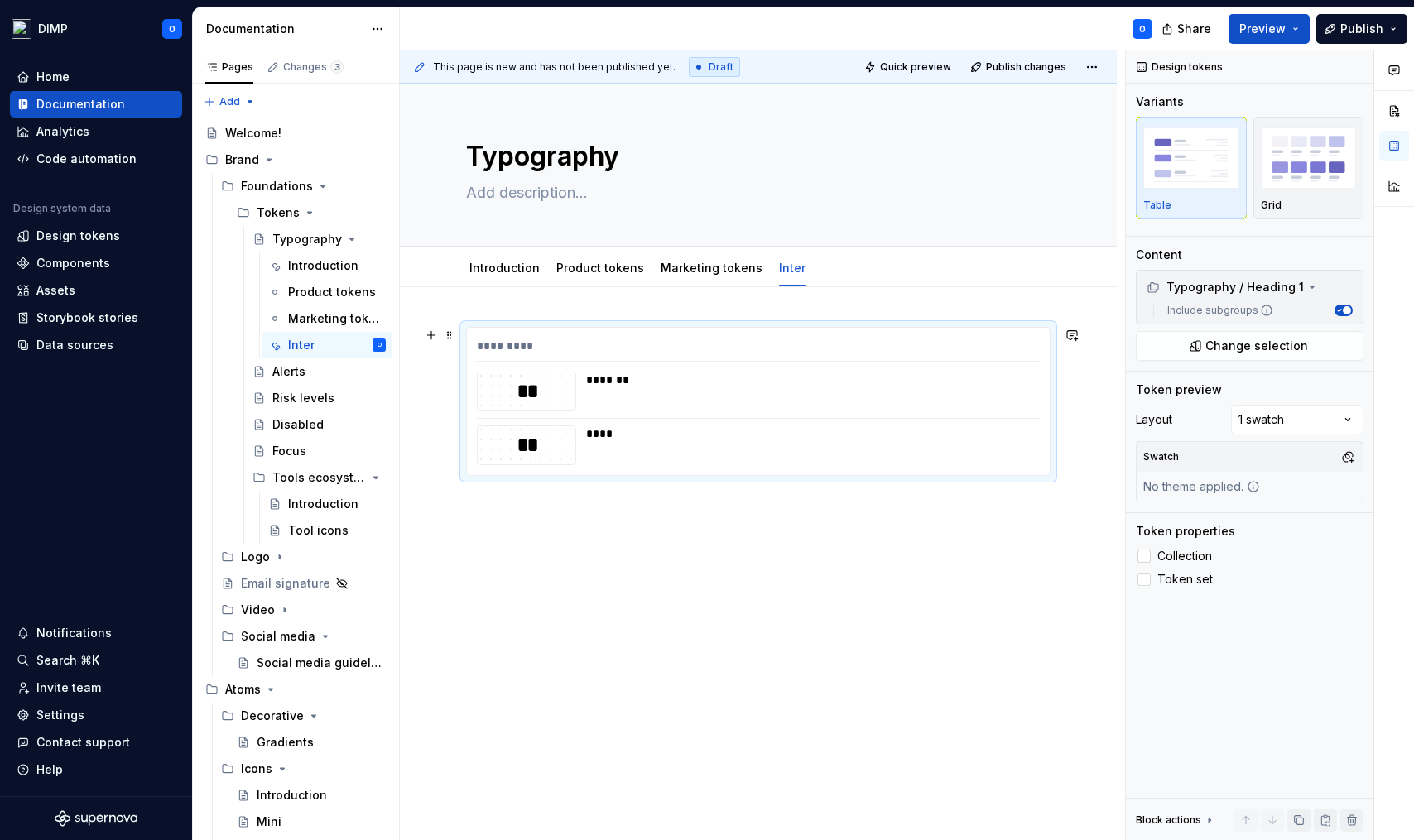
click at [624, 444] on div "****" at bounding box center [807, 445] width 444 height 40
click at [1232, 169] on img "button" at bounding box center [1308, 157] width 96 height 60
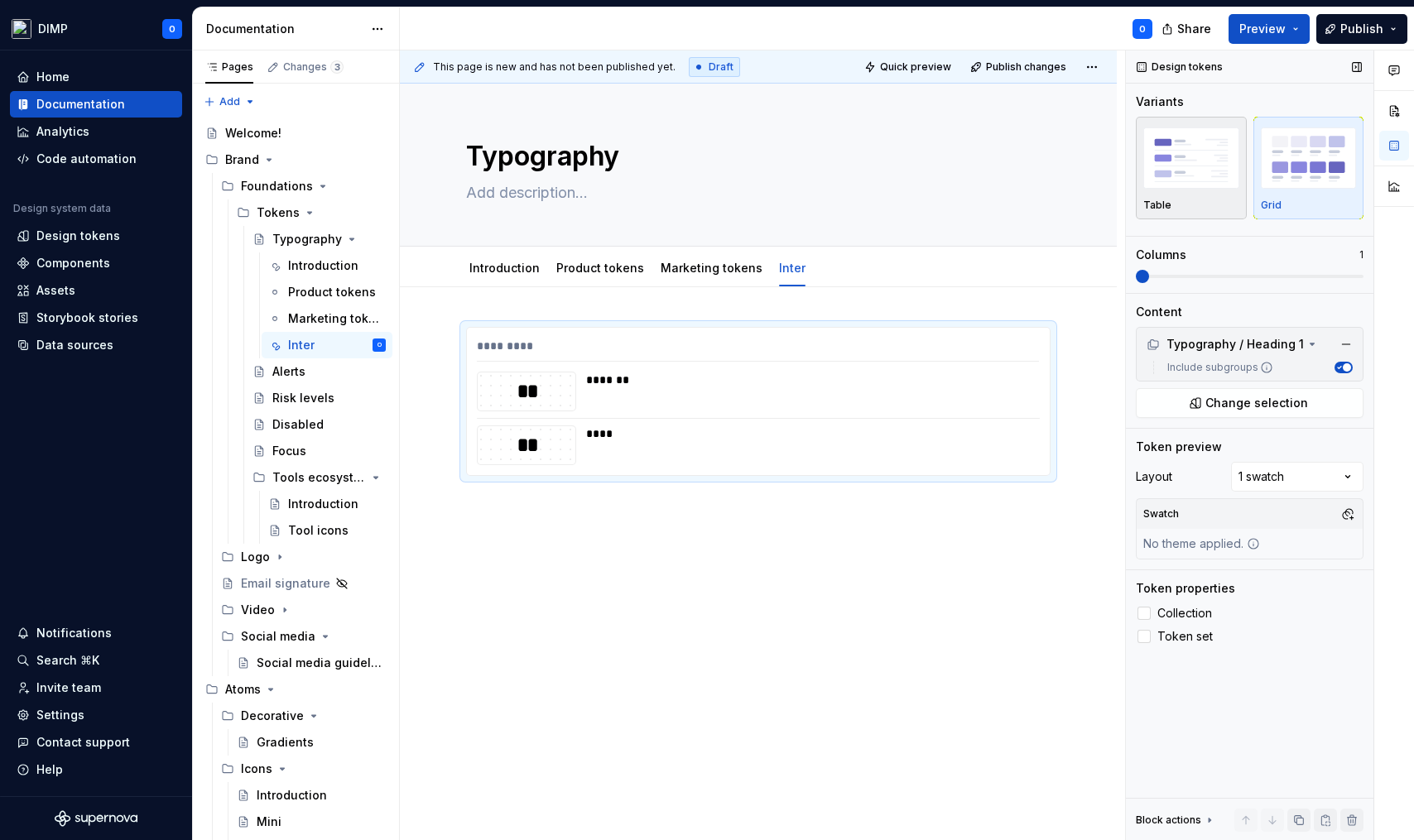
click at [1214, 160] on img "button" at bounding box center [1191, 157] width 96 height 60
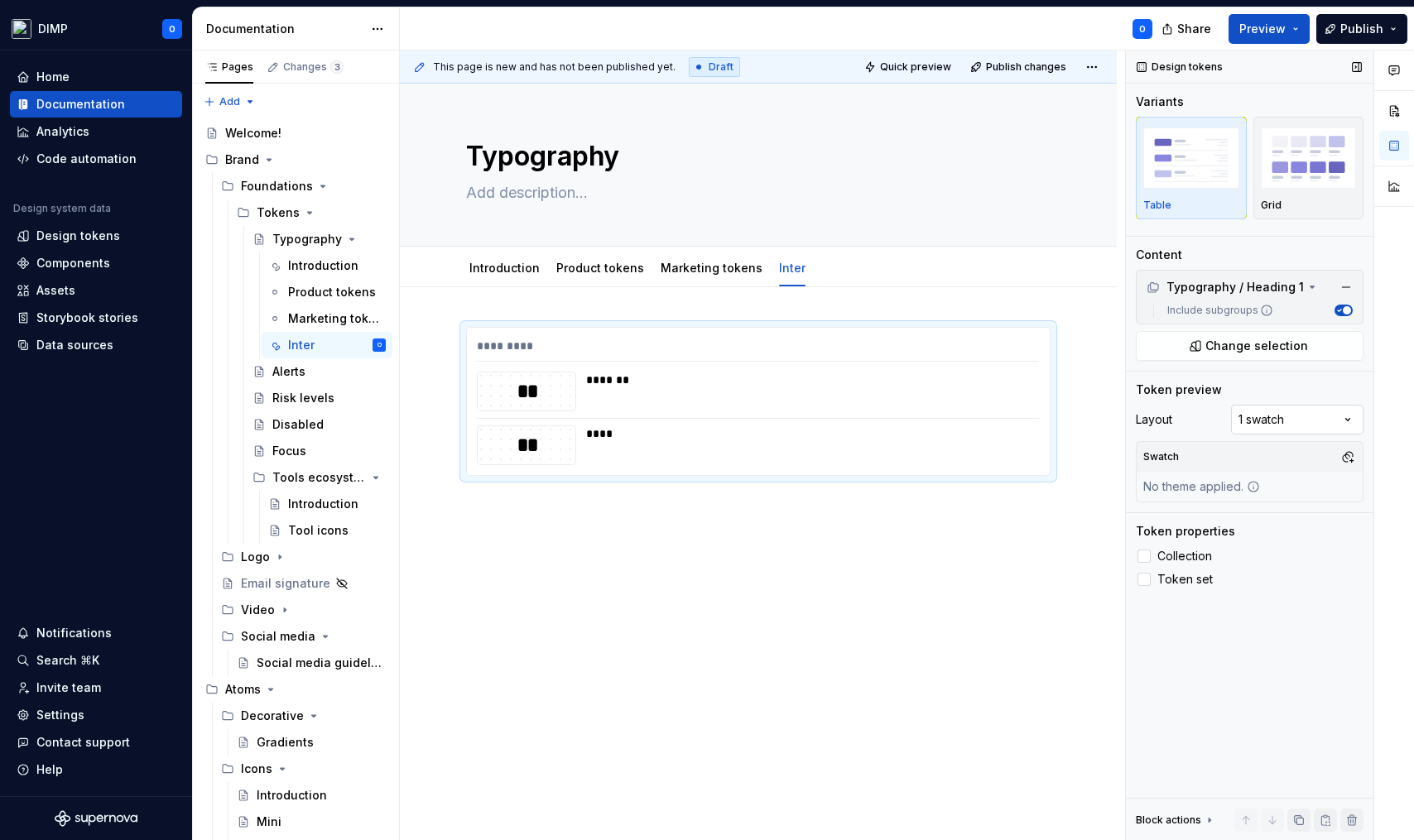
click at [1232, 420] on div "Comments Open comments No comments yet Select ‘Comment’ from the block context …" at bounding box center [1269, 446] width 288 height 790
click at [1232, 414] on div "Comments Open comments No comments yet Select ‘Comment’ from the block context …" at bounding box center [1269, 446] width 288 height 790
click at [1232, 284] on button "button" at bounding box center [1346, 287] width 23 height 23
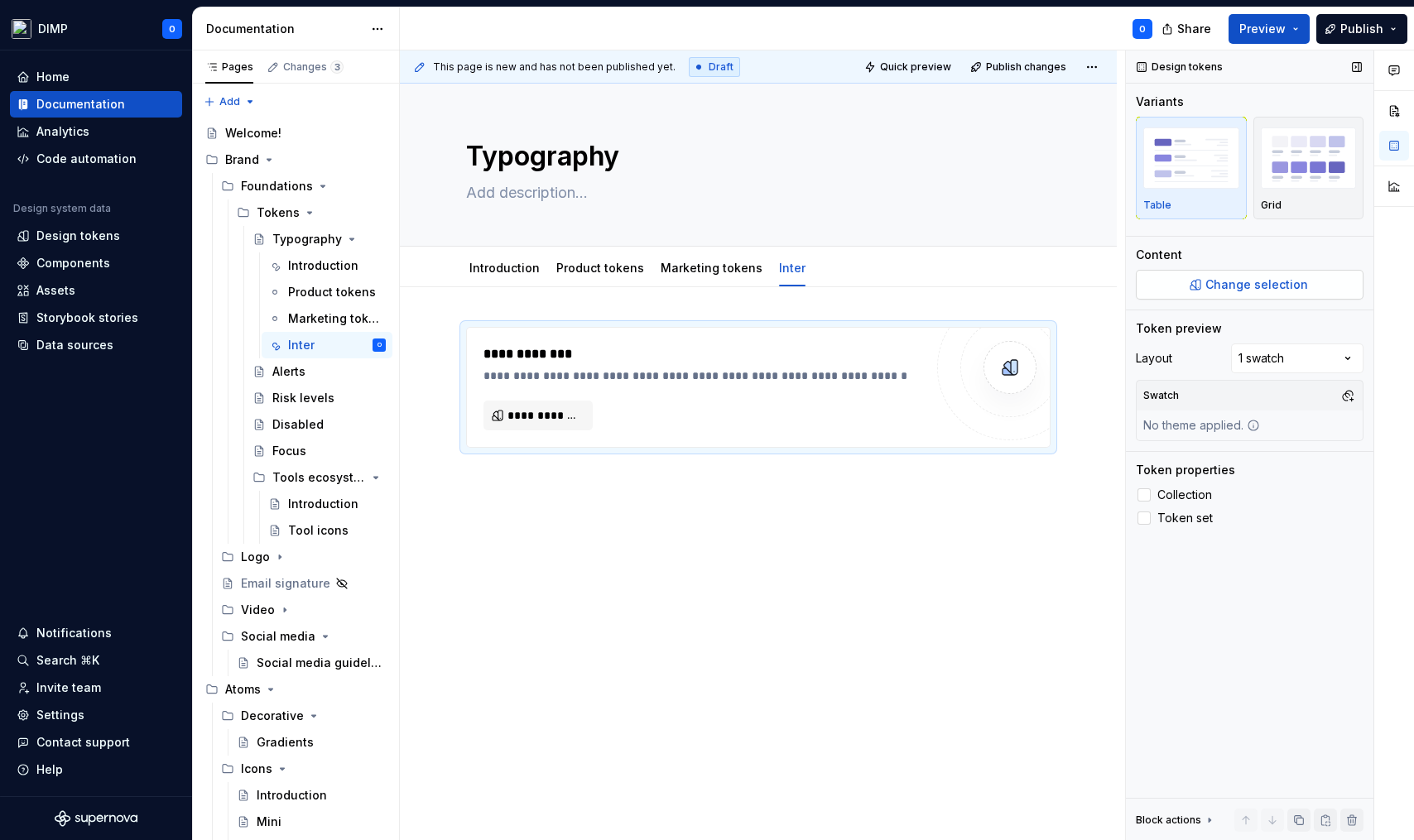
click at [1232, 284] on button "Change selection" at bounding box center [1249, 285] width 227 height 30
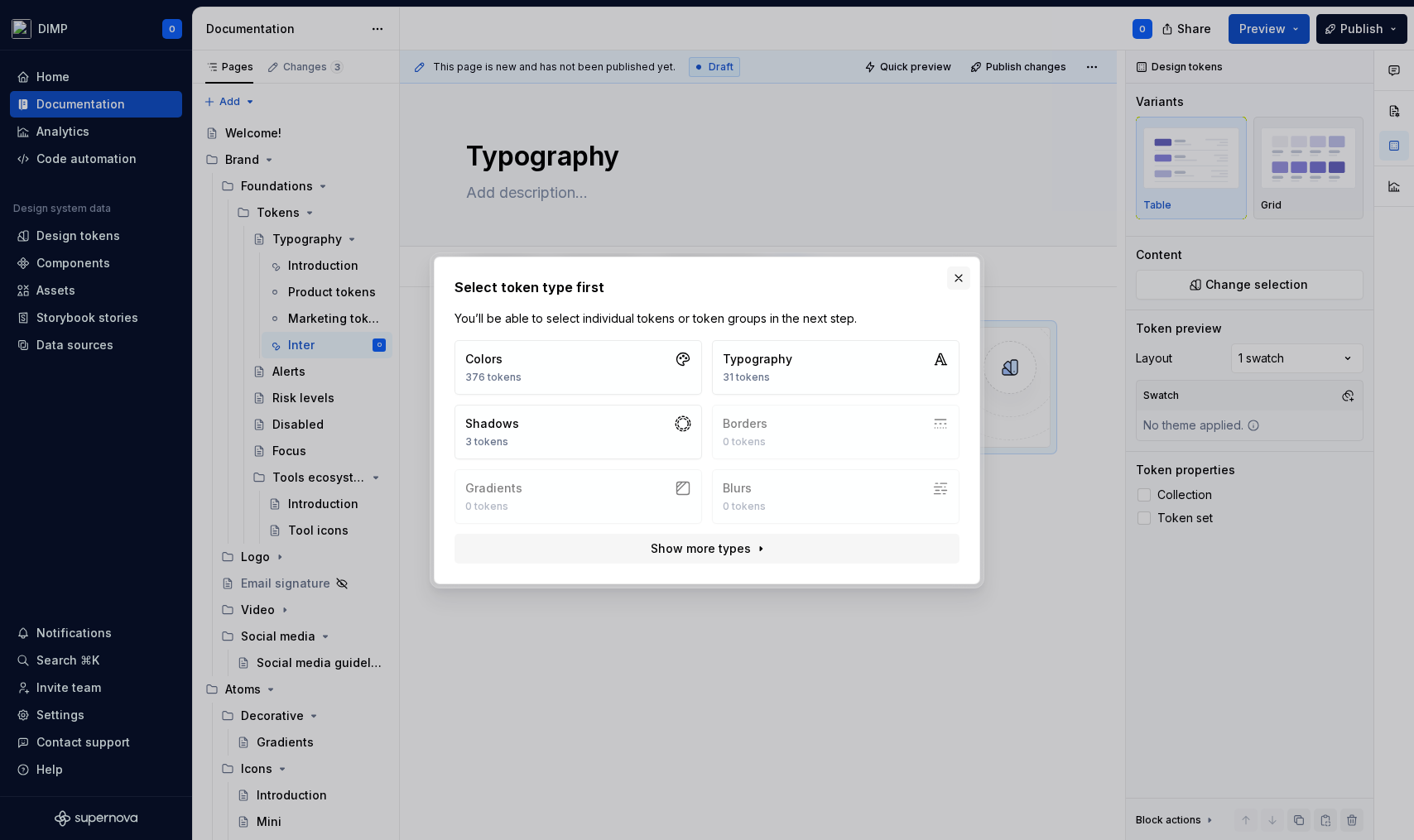
click at [960, 267] on button "button" at bounding box center [959, 278] width 23 height 23
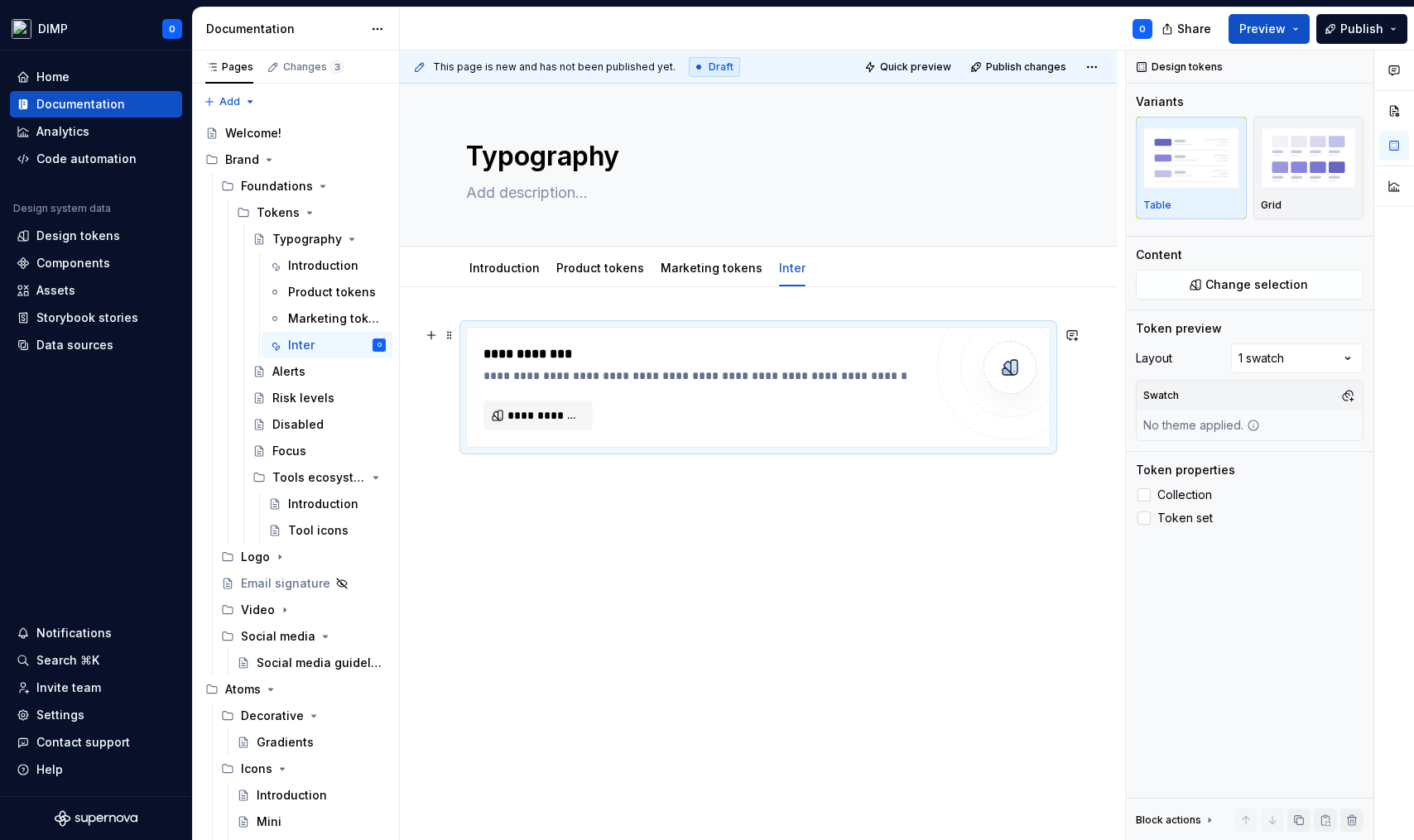
click at [892, 396] on div "**********" at bounding box center [703, 387] width 440 height 86
click at [556, 413] on span "**********" at bounding box center [544, 415] width 75 height 17
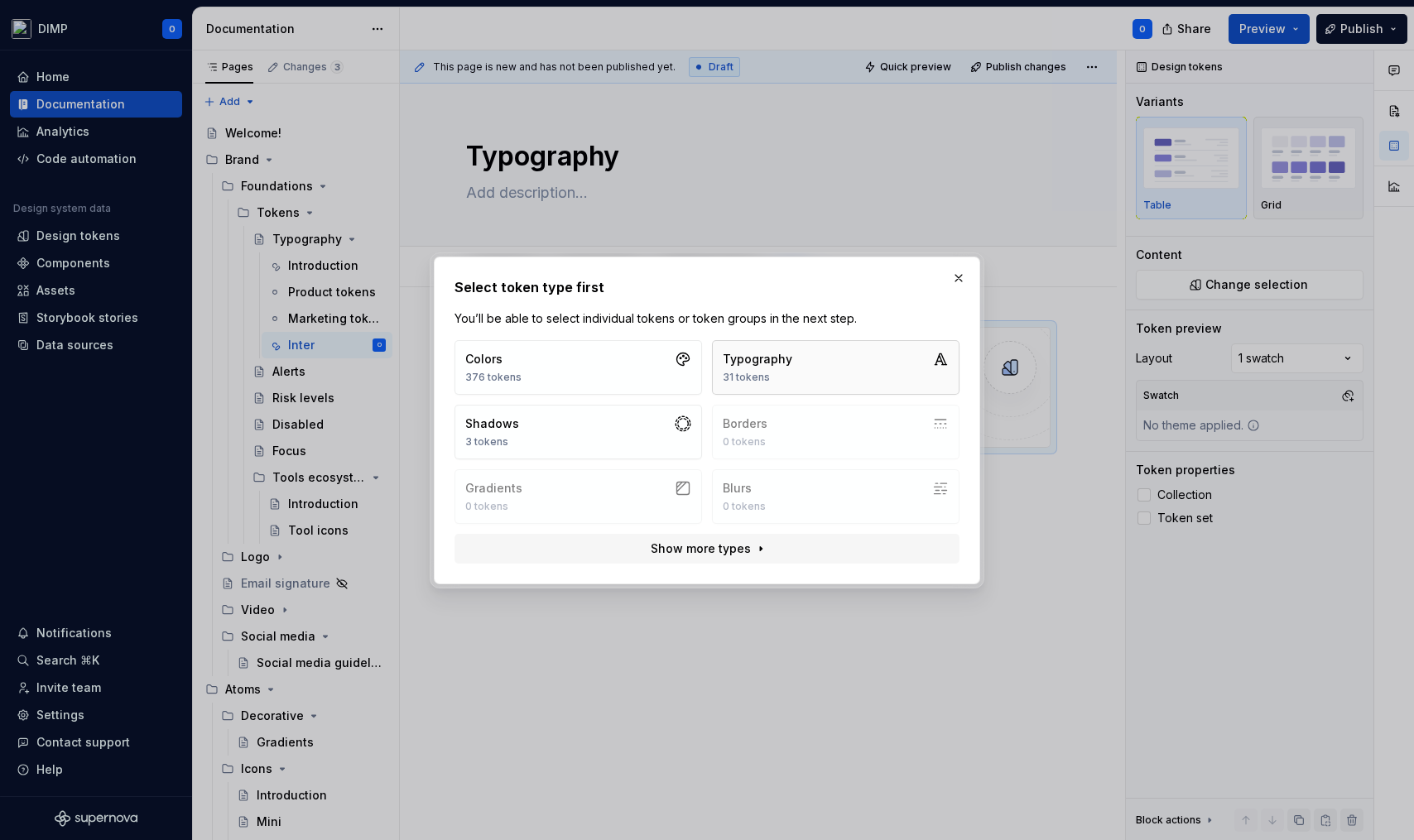
click at [863, 364] on button "Typography 31 tokens" at bounding box center [835, 367] width 248 height 54
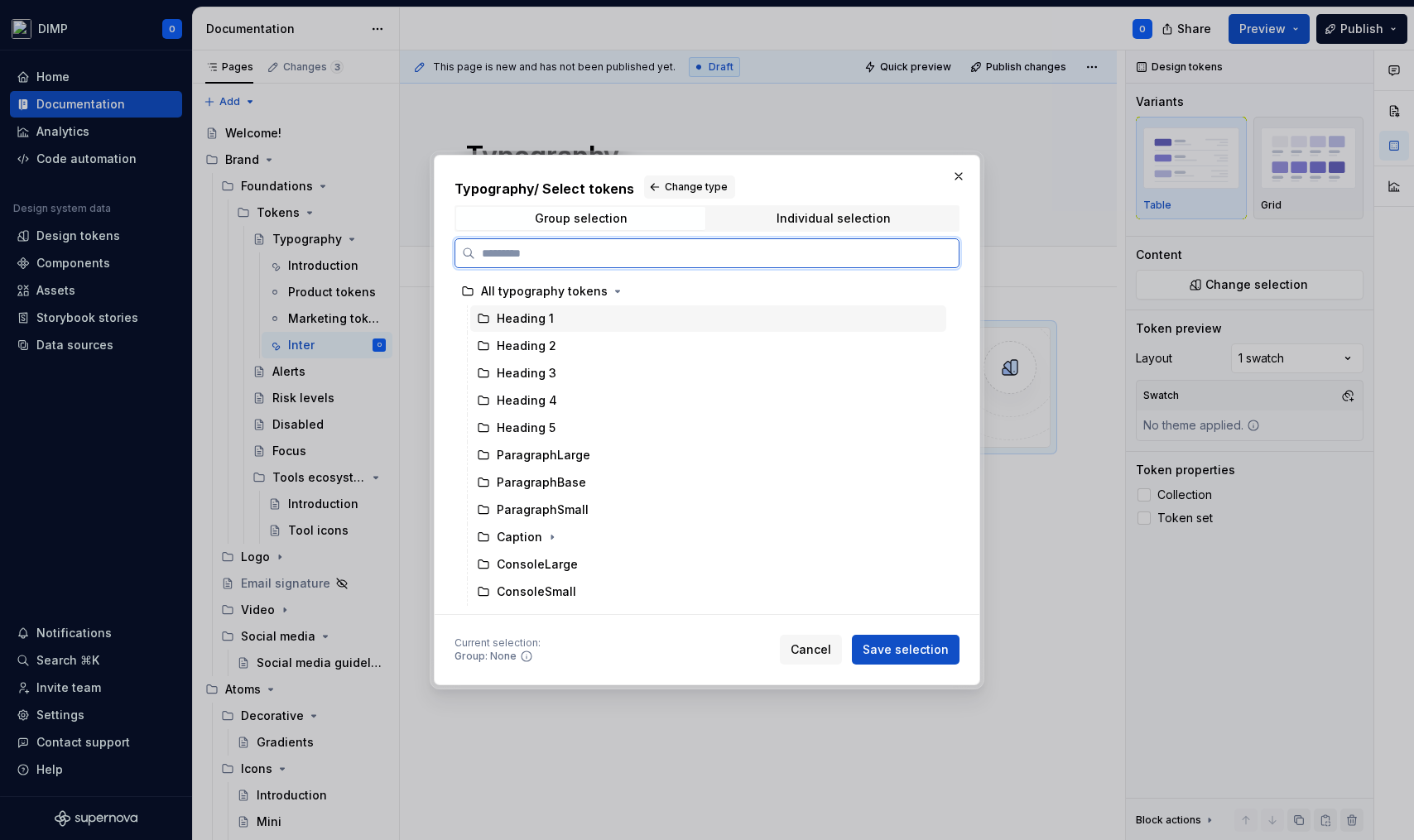
click at [527, 317] on div "Heading 1" at bounding box center [524, 319] width 57 height 17
click at [643, 346] on div "Heading 2" at bounding box center [708, 346] width 476 height 26
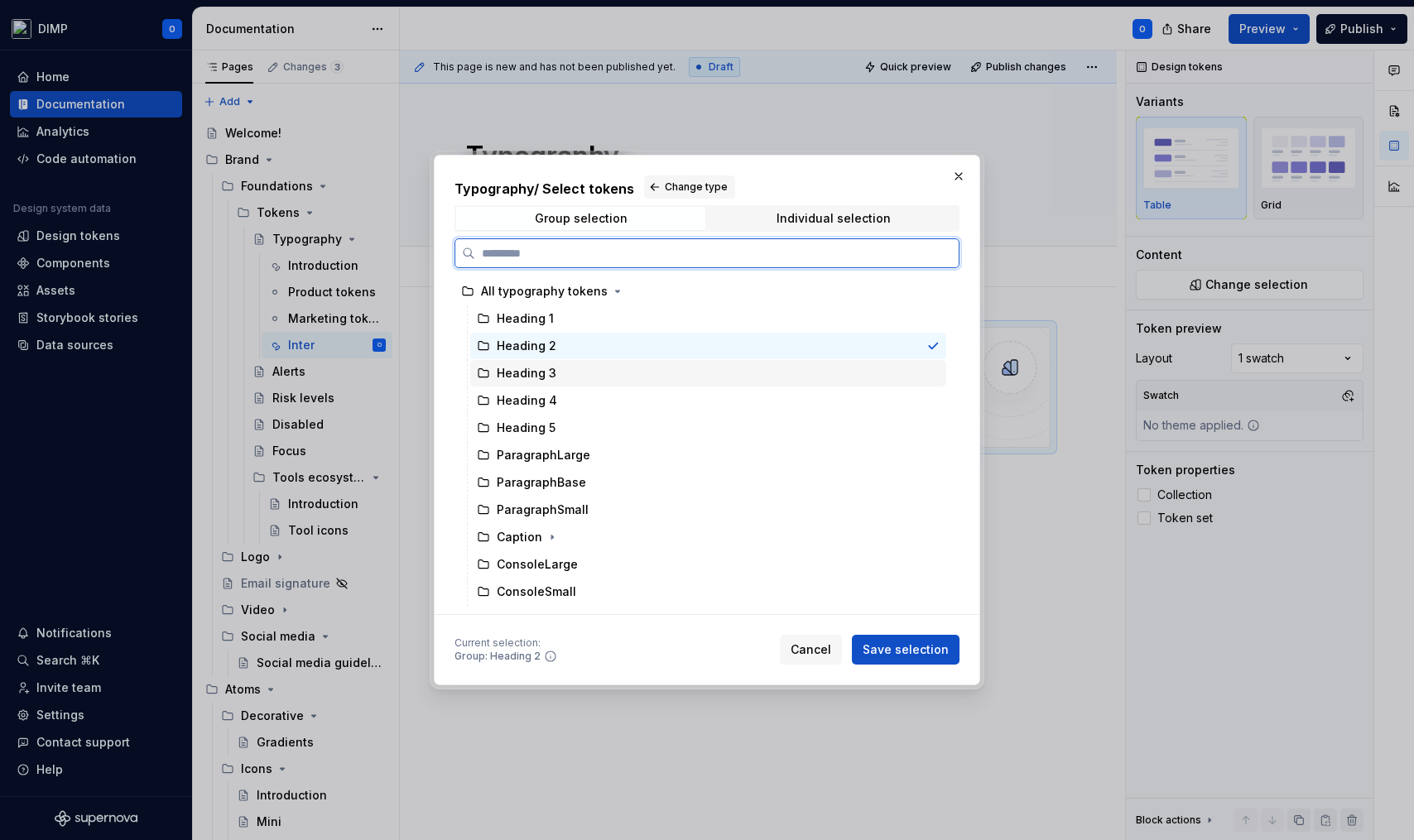
click at [642, 368] on div "Heading 3" at bounding box center [708, 373] width 476 height 26
click at [648, 324] on div "Heading 1" at bounding box center [708, 319] width 476 height 26
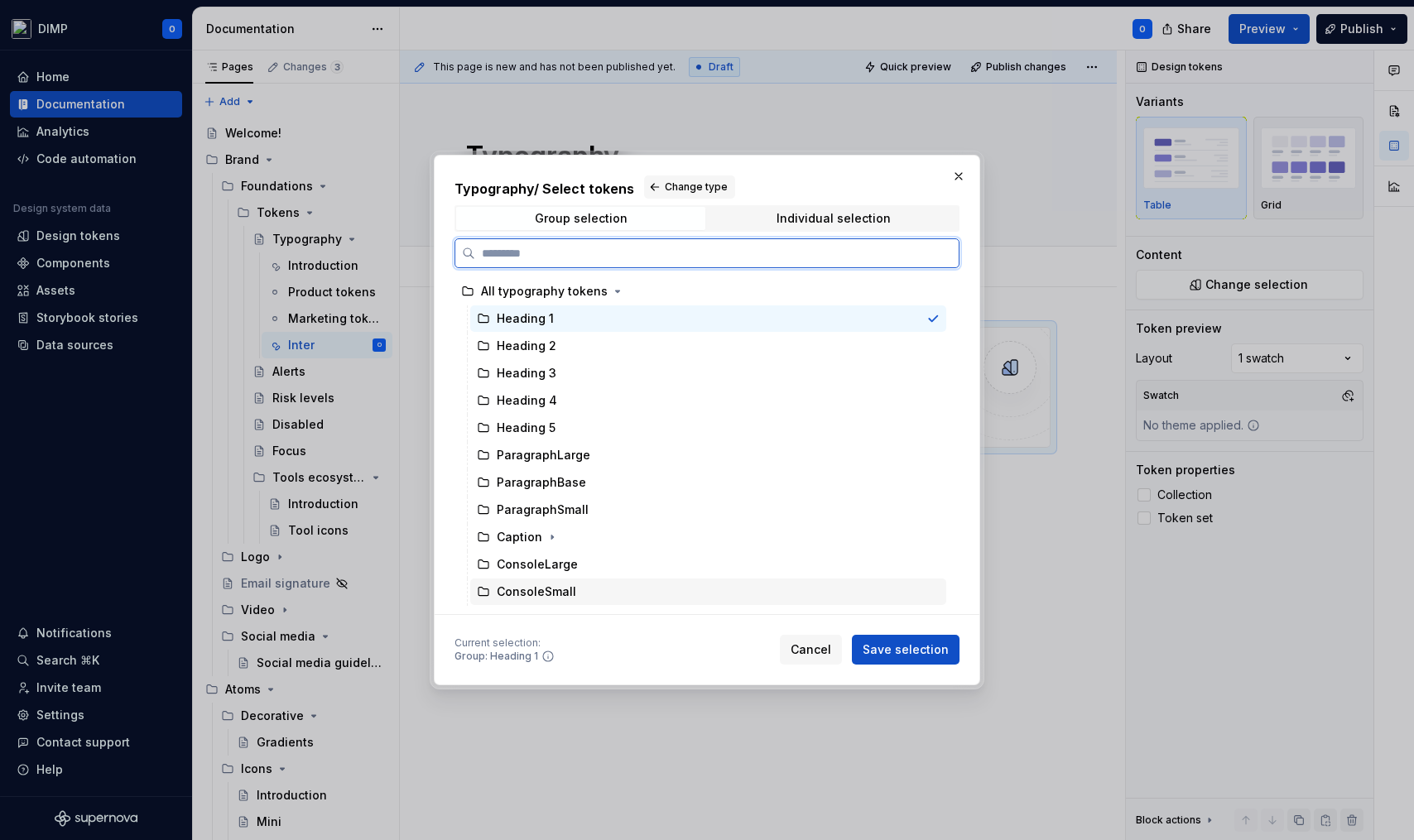
click at [660, 576] on div "ConsoleLarge" at bounding box center [708, 564] width 476 height 26
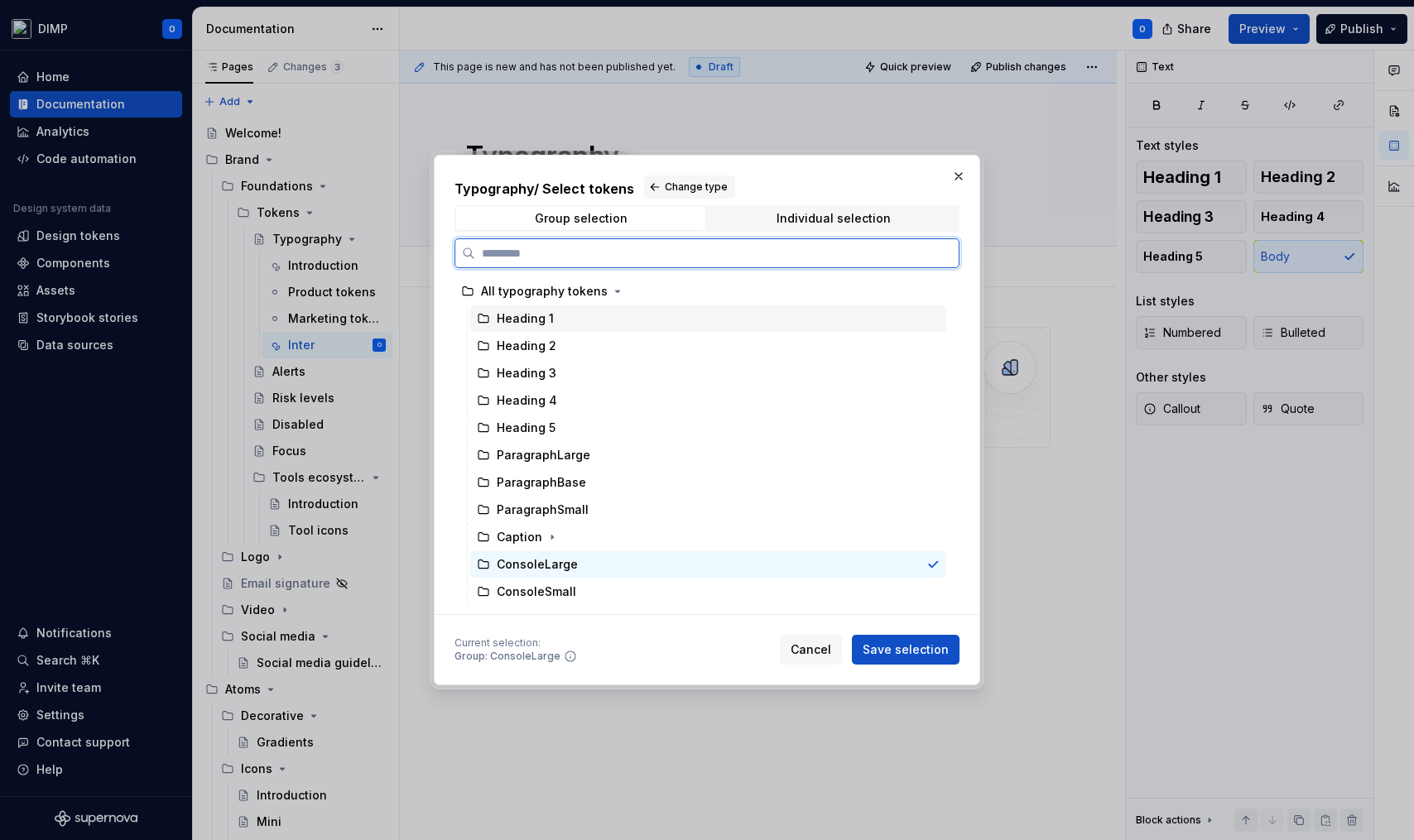
click at [697, 319] on div "Heading 1" at bounding box center [708, 319] width 476 height 26
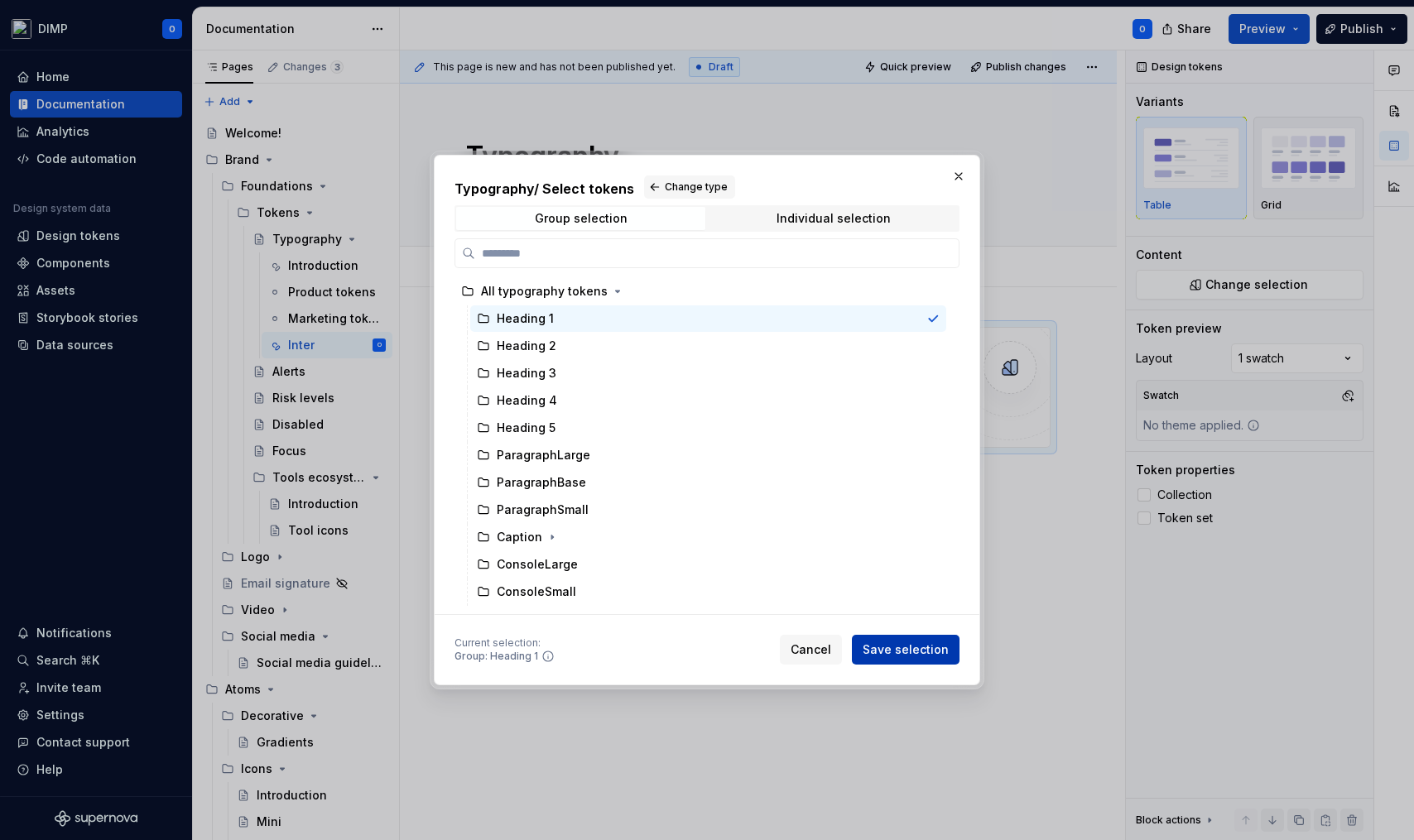
click at [916, 653] on span "Save selection" at bounding box center [905, 650] width 86 height 17
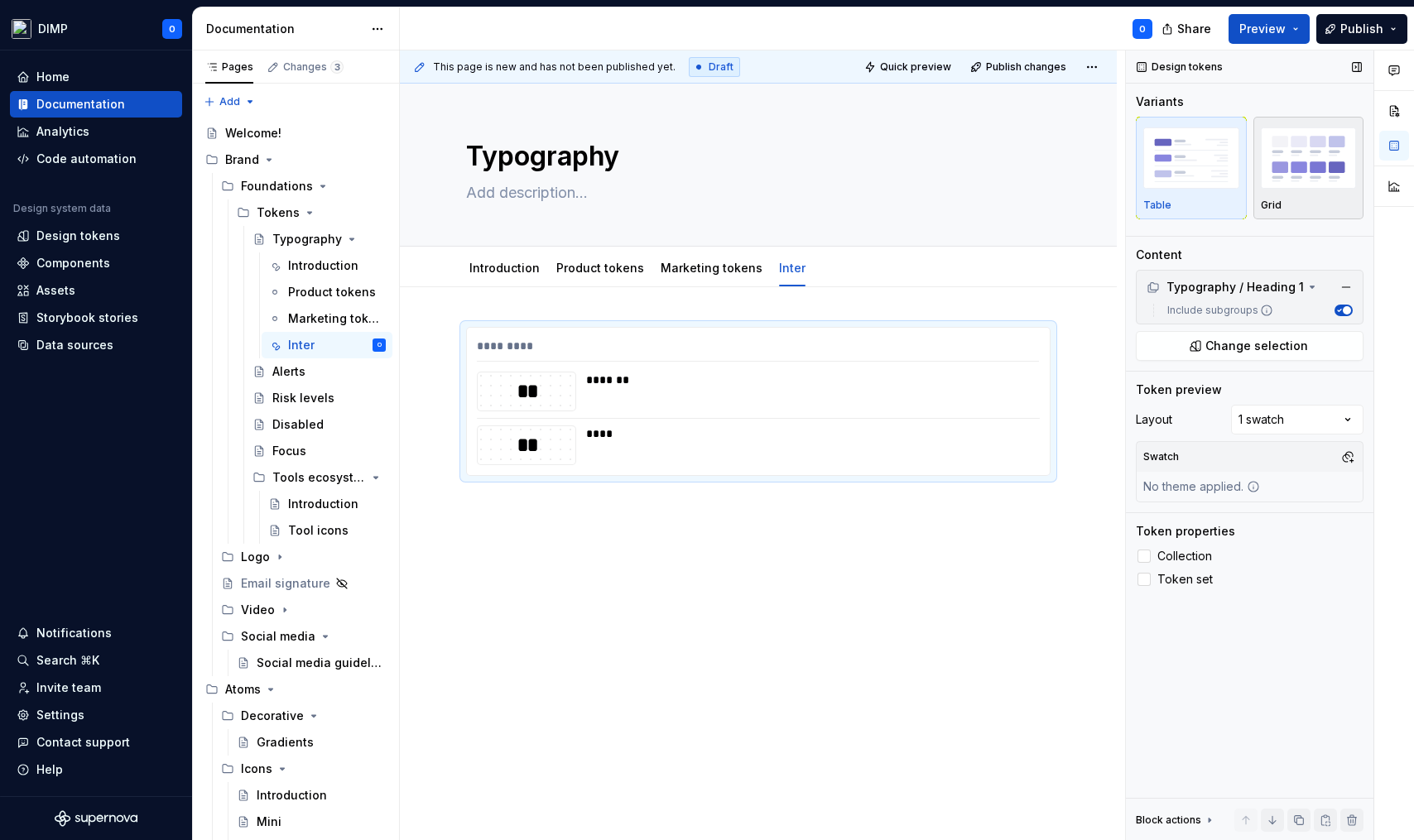
click at [1232, 176] on img "button" at bounding box center [1308, 157] width 96 height 60
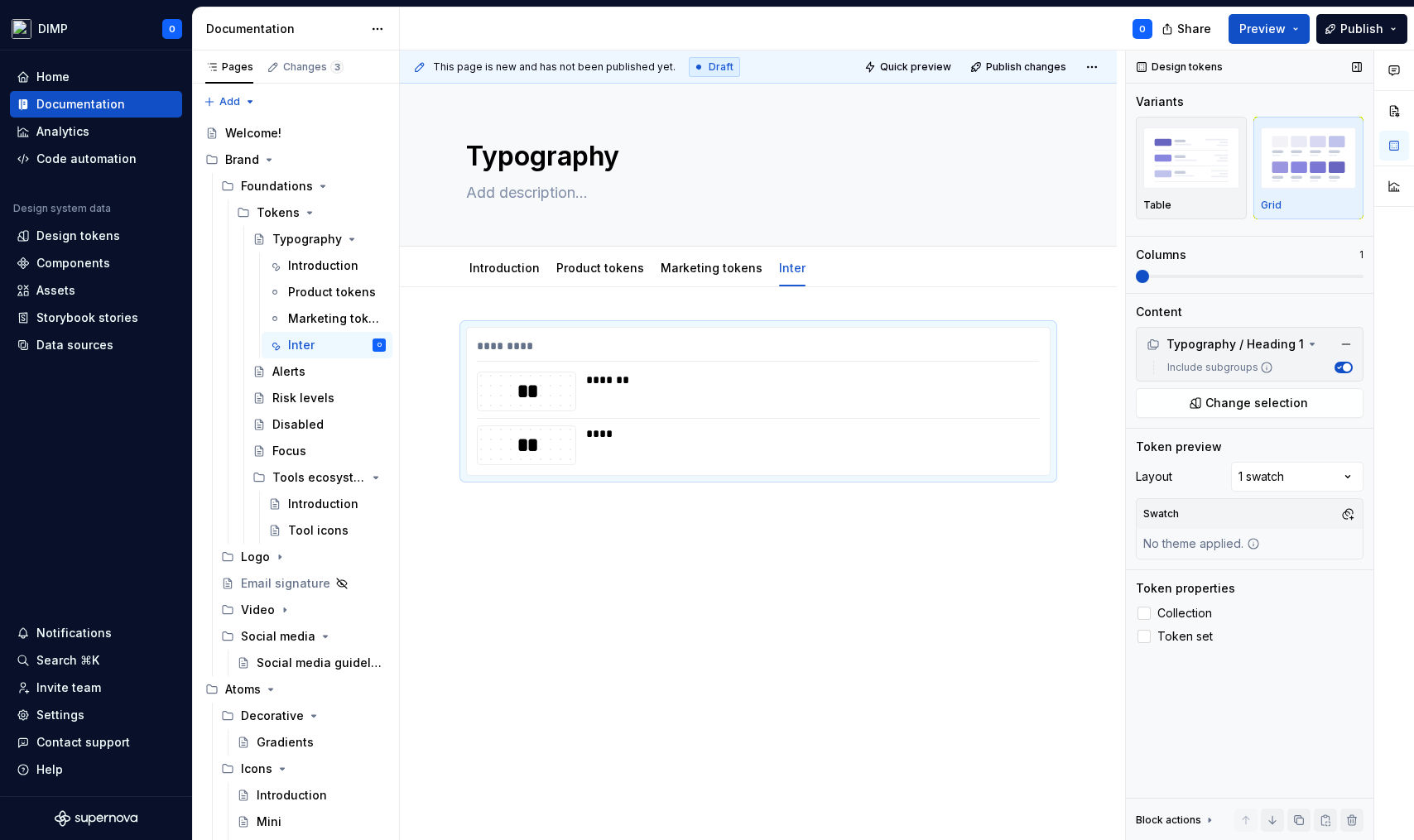
click at [1135, 270] on span at bounding box center [1142, 277] width 14 height 14
click at [1232, 29] on span "Preview" at bounding box center [1262, 28] width 47 height 17
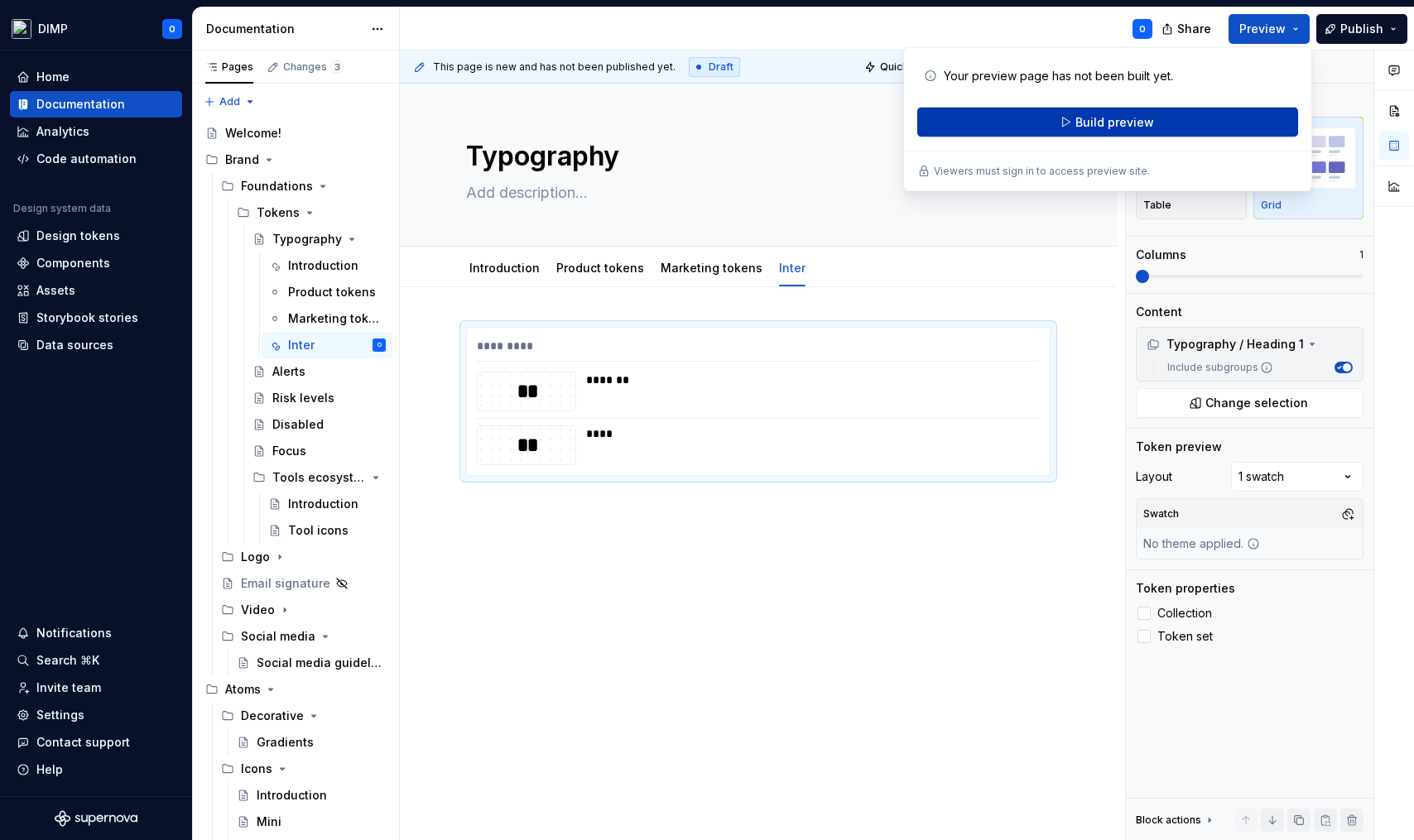
click at [1039, 122] on button "Build preview" at bounding box center [1107, 122] width 381 height 30
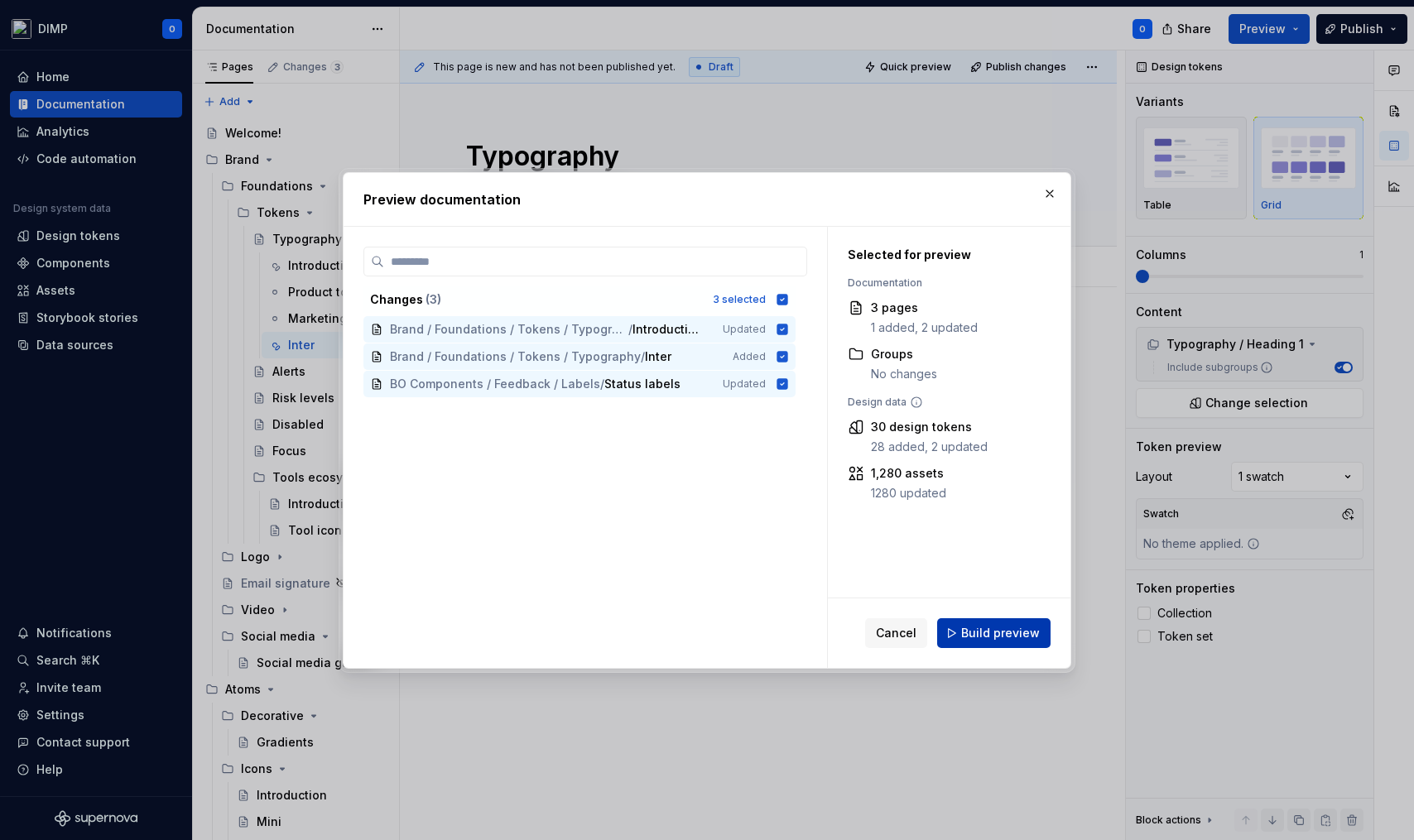
click at [999, 634] on span "Build preview" at bounding box center [1000, 632] width 79 height 17
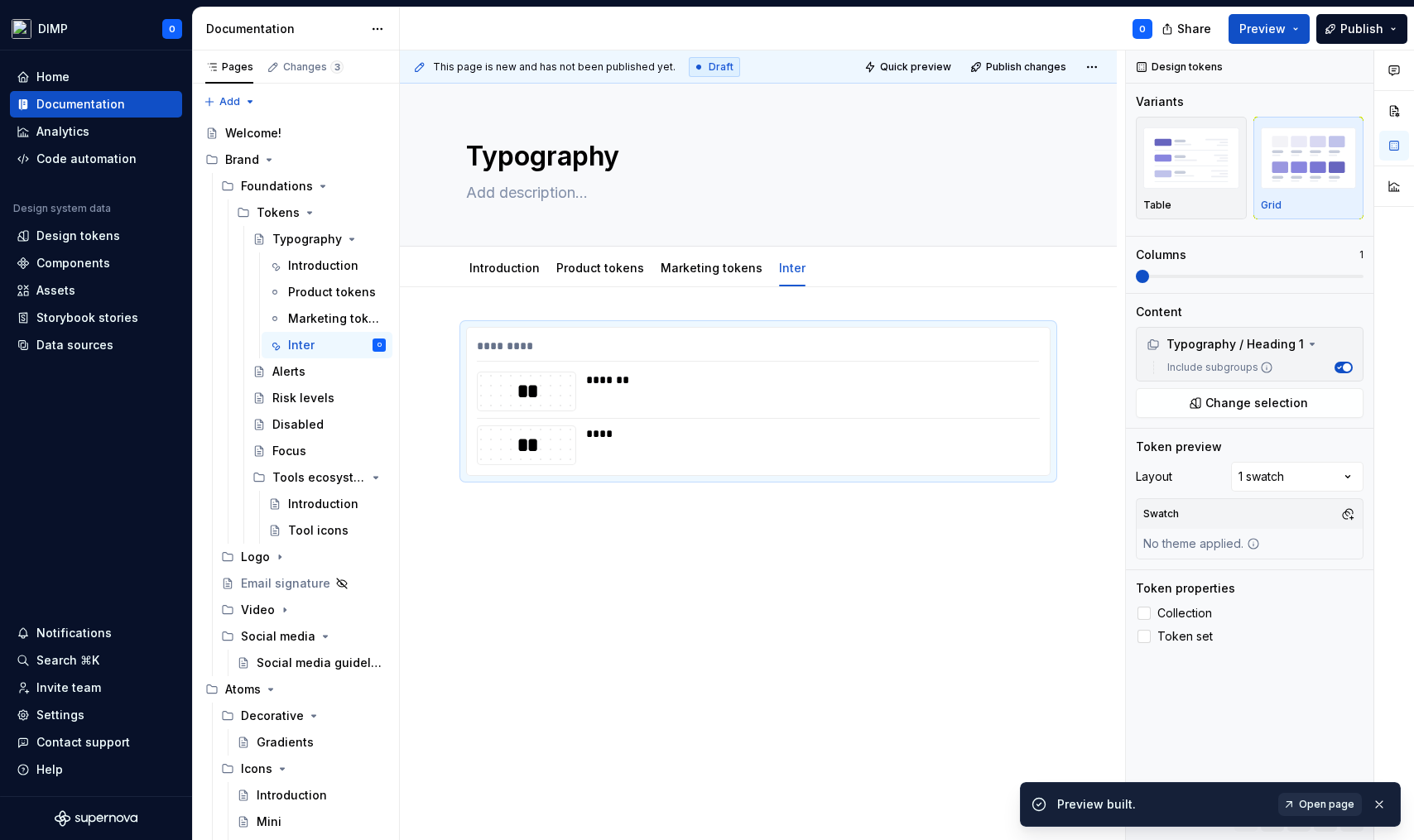
click at [1232, 810] on span "Open page" at bounding box center [1326, 805] width 55 height 14
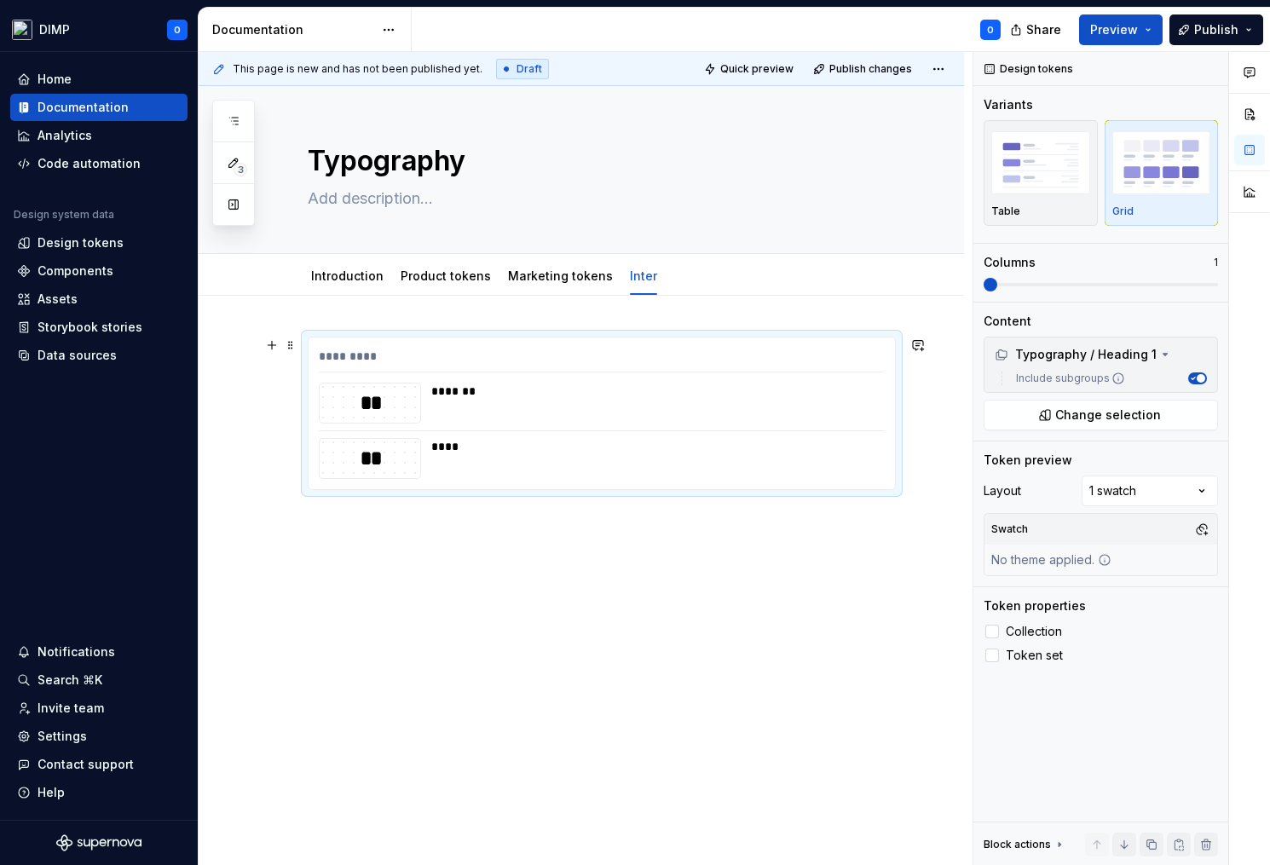
click at [383, 407] on div "**" at bounding box center [370, 403] width 101 height 29
click at [370, 407] on div "**" at bounding box center [370, 403] width 101 height 29
click at [605, 393] on div "*******" at bounding box center [652, 391] width 442 height 17
click at [464, 407] on div "*******" at bounding box center [652, 403] width 443 height 41
click at [1149, 489] on div "Comments Open comments No comments yet Select ‘Comment’ from the block context …" at bounding box center [1121, 459] width 297 height 814
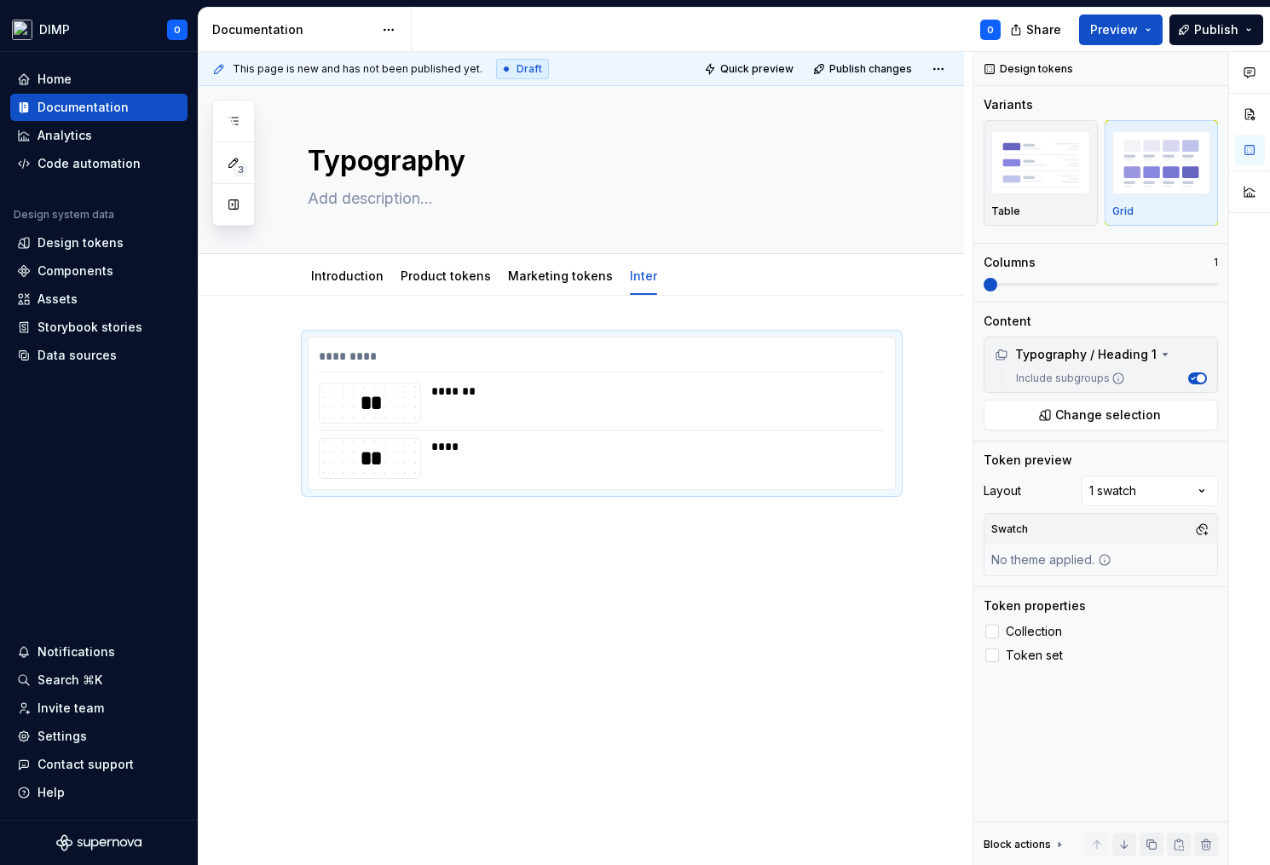
click at [1152, 486] on div "Comments Open comments No comments yet Select ‘Comment’ from the block context …" at bounding box center [1121, 459] width 297 height 814
click at [522, 462] on div "****" at bounding box center [652, 458] width 443 height 41
click at [466, 564] on div "********* ** ******* ** ****" at bounding box center [581, 554] width 765 height 516
click at [292, 343] on span at bounding box center [291, 345] width 14 height 24
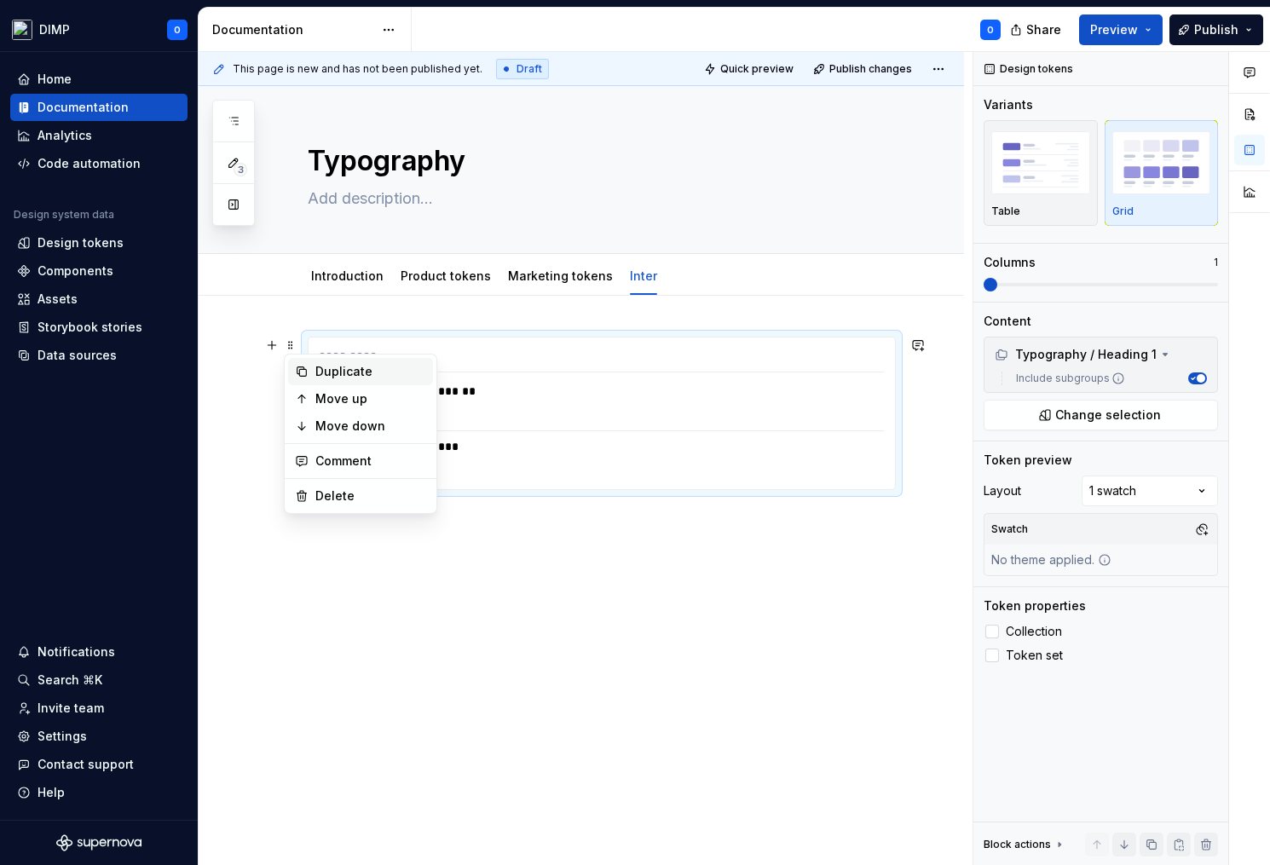
click at [366, 371] on div "Duplicate" at bounding box center [370, 371] width 111 height 17
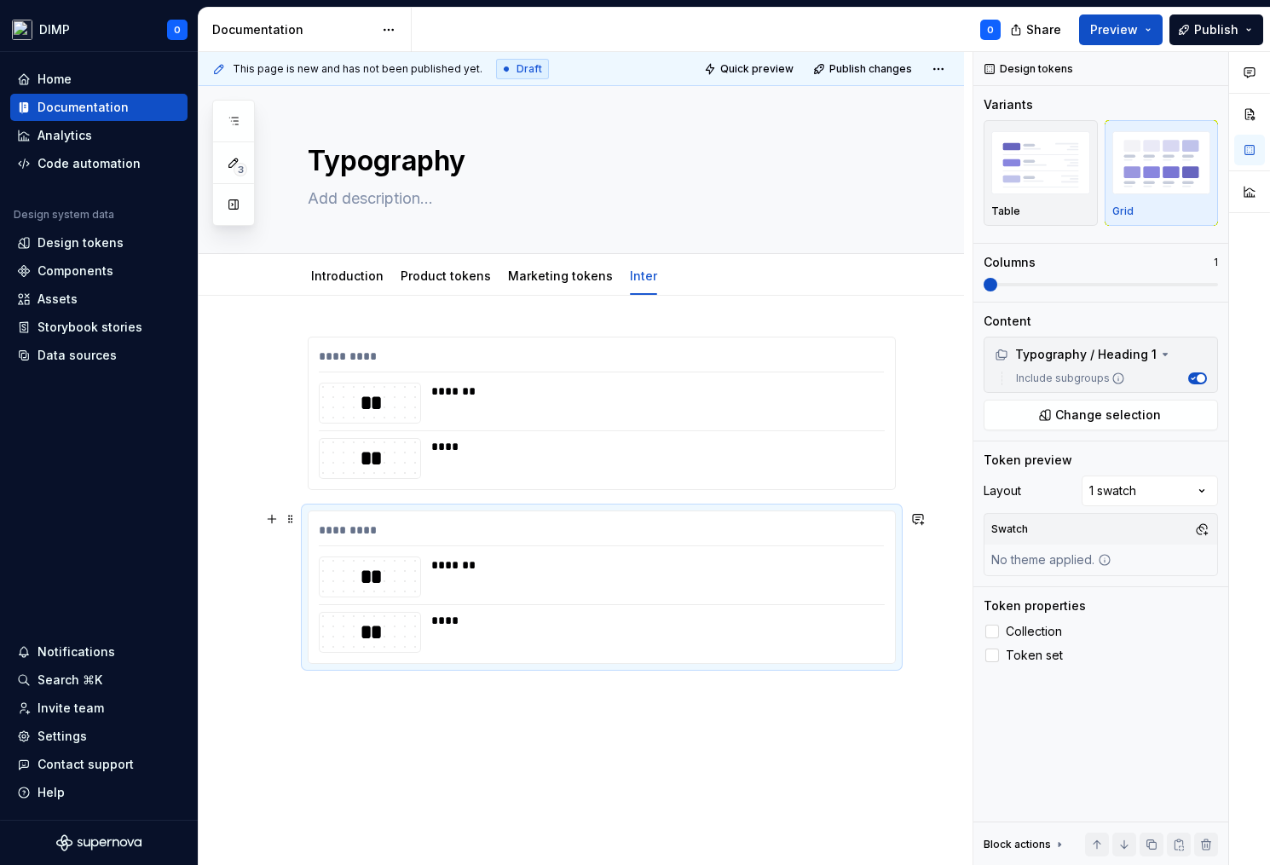
click at [465, 571] on div "*******" at bounding box center [652, 565] width 442 height 17
click at [1091, 414] on span "Change selection" at bounding box center [1108, 415] width 106 height 17
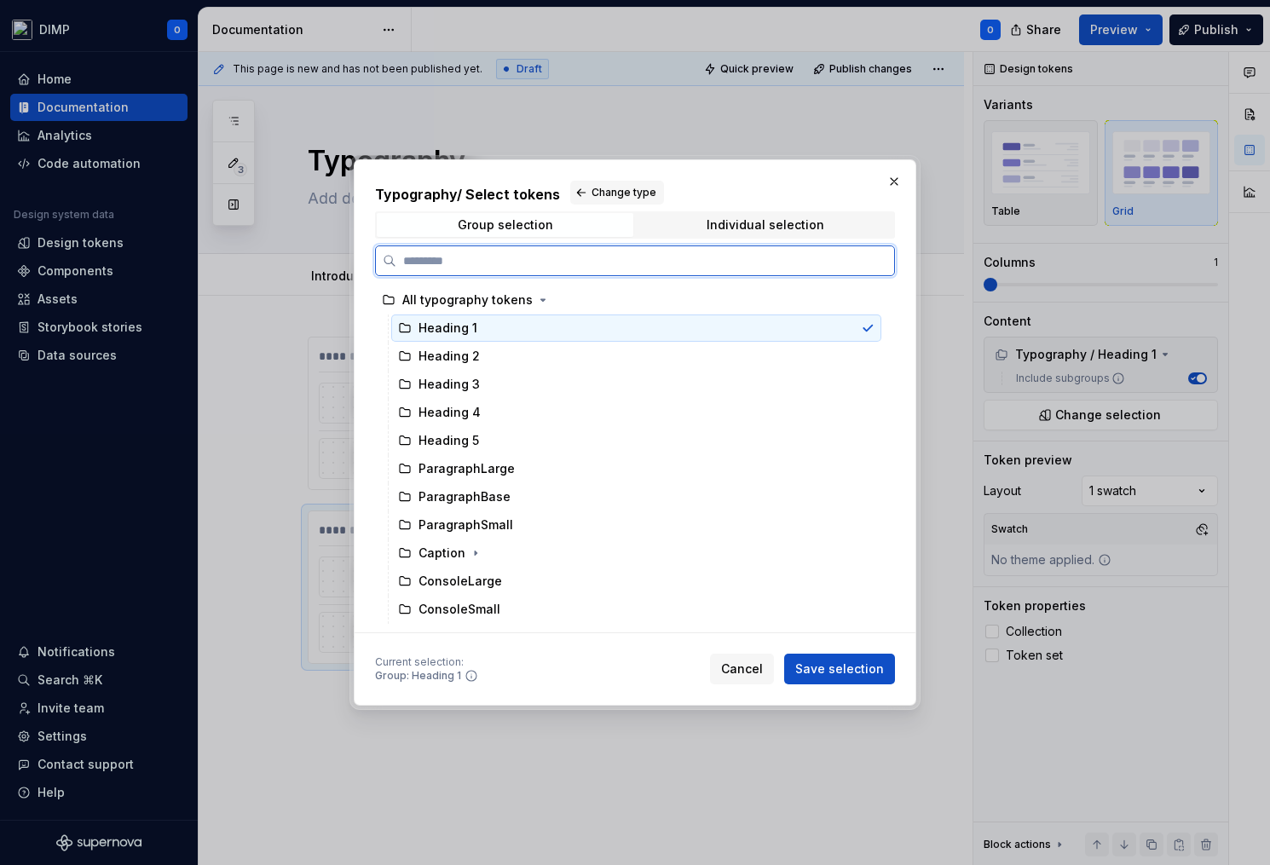
click at [878, 331] on div "Heading 1" at bounding box center [636, 328] width 490 height 27
click at [869, 331] on icon at bounding box center [868, 328] width 14 height 14
click at [868, 353] on div at bounding box center [868, 356] width 14 height 14
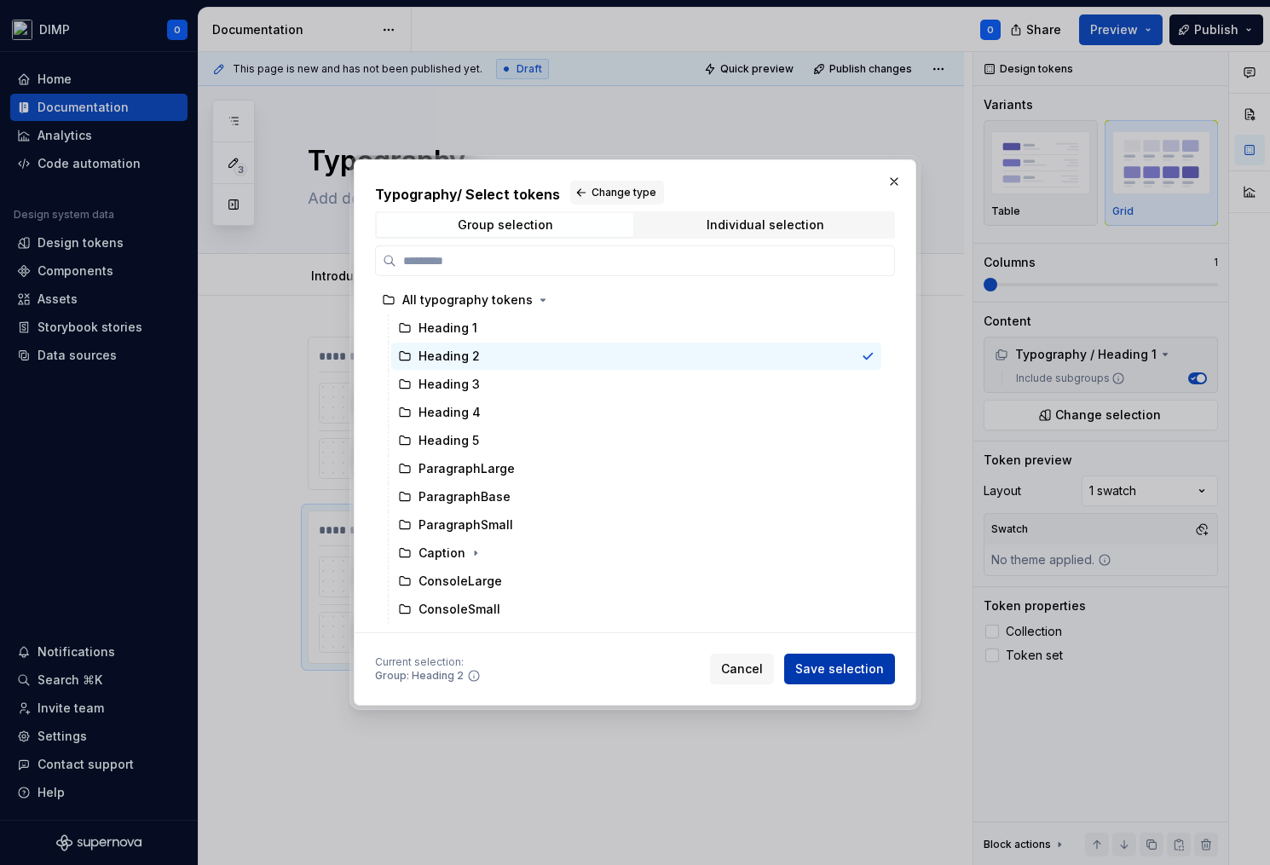
click at [845, 675] on span "Save selection" at bounding box center [839, 669] width 89 height 17
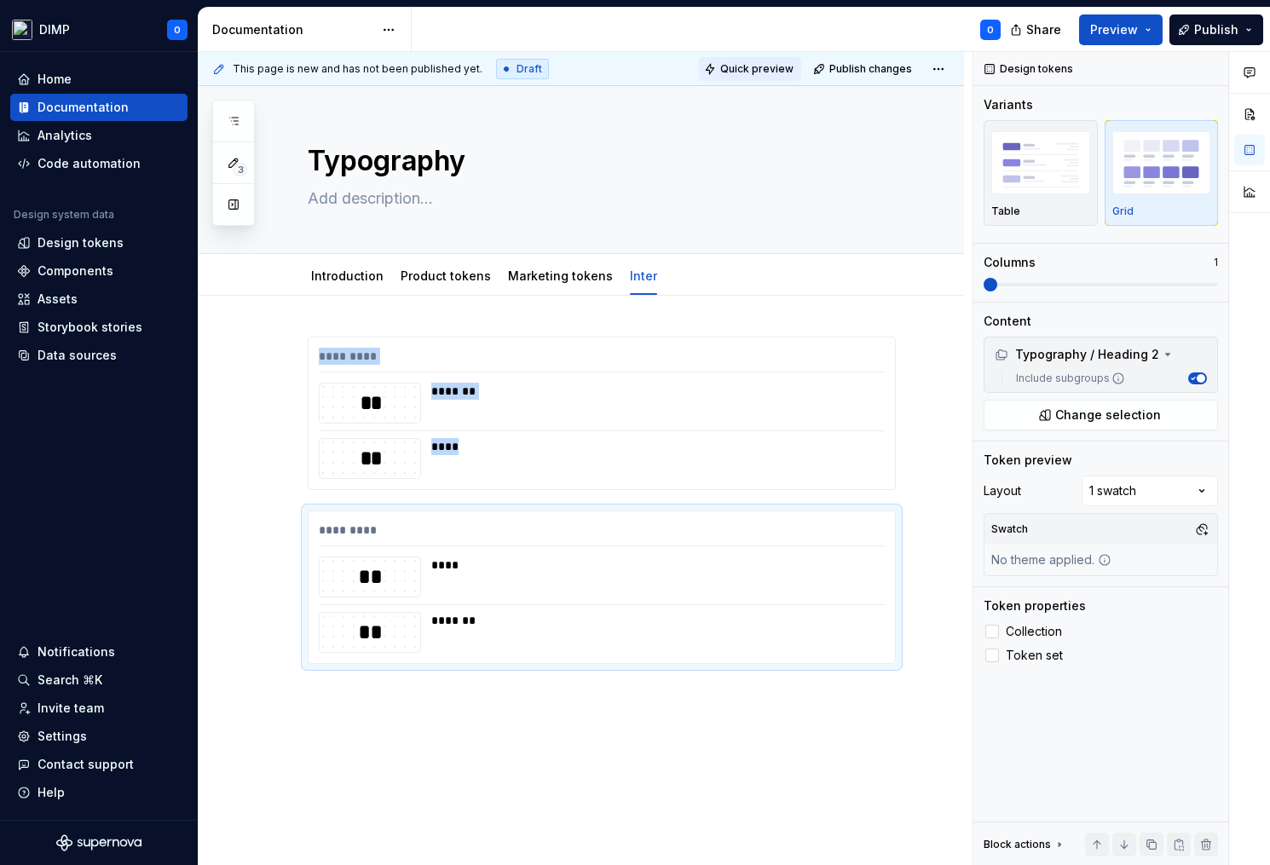
click at [741, 71] on span "Quick preview" at bounding box center [756, 69] width 73 height 14
click at [773, 62] on span "Quick preview" at bounding box center [756, 69] width 73 height 14
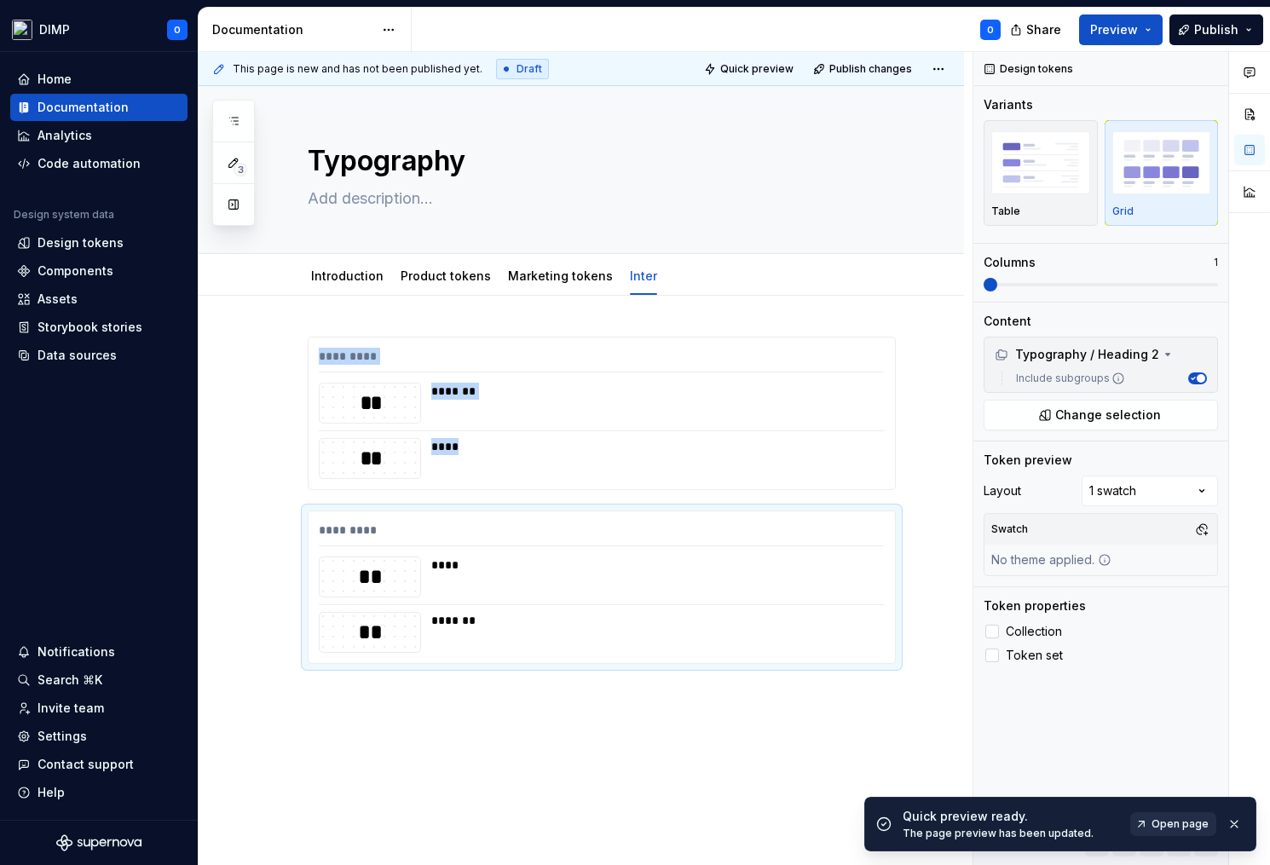
click at [1180, 827] on span "Open page" at bounding box center [1179, 824] width 57 height 14
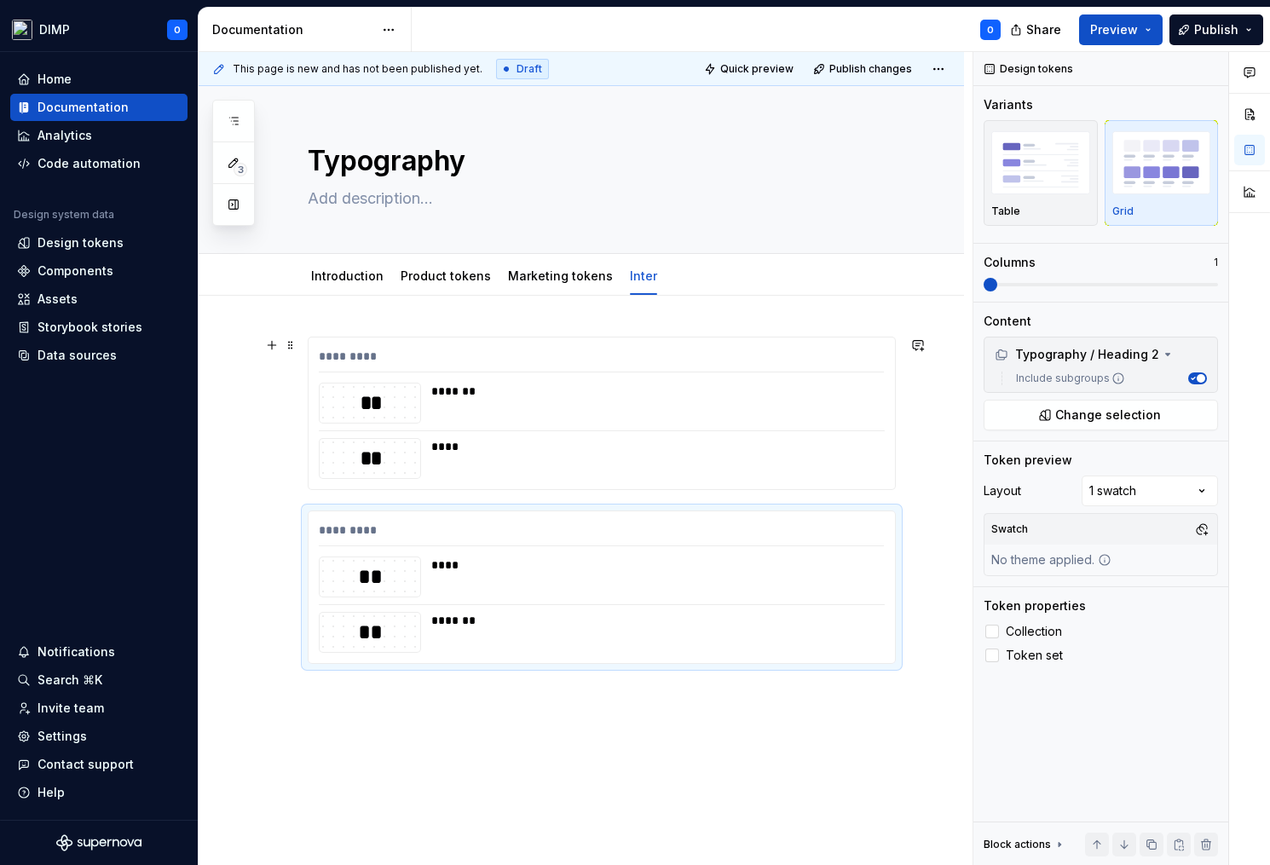
click at [392, 389] on div "**" at bounding box center [370, 403] width 101 height 29
click at [496, 730] on div "********* ** ******* ** **** ********* ** **** ** *******" at bounding box center [581, 641] width 765 height 690
click at [514, 710] on div "********* ** ******* ** **** ********* ** **** ** *******" at bounding box center [602, 531] width 588 height 389
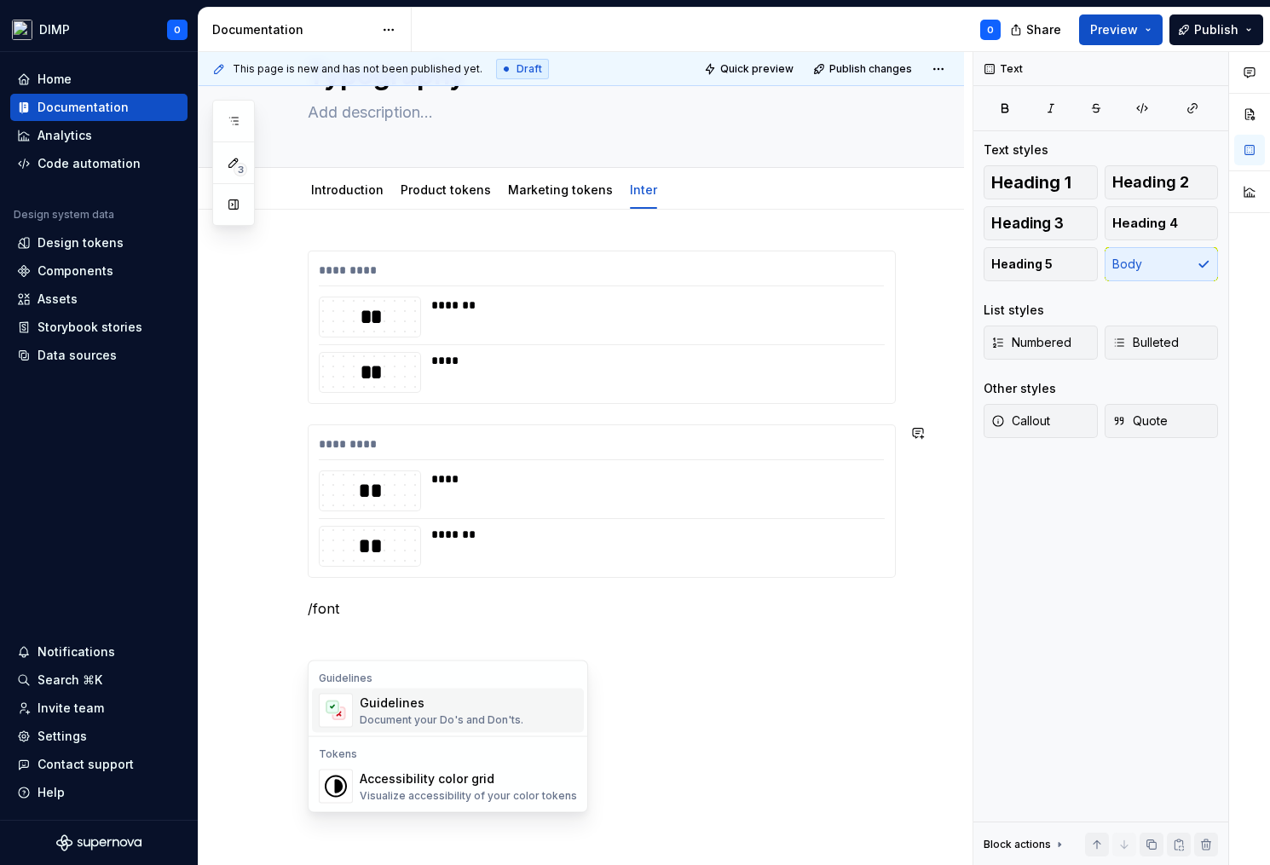
scroll to position [101, 0]
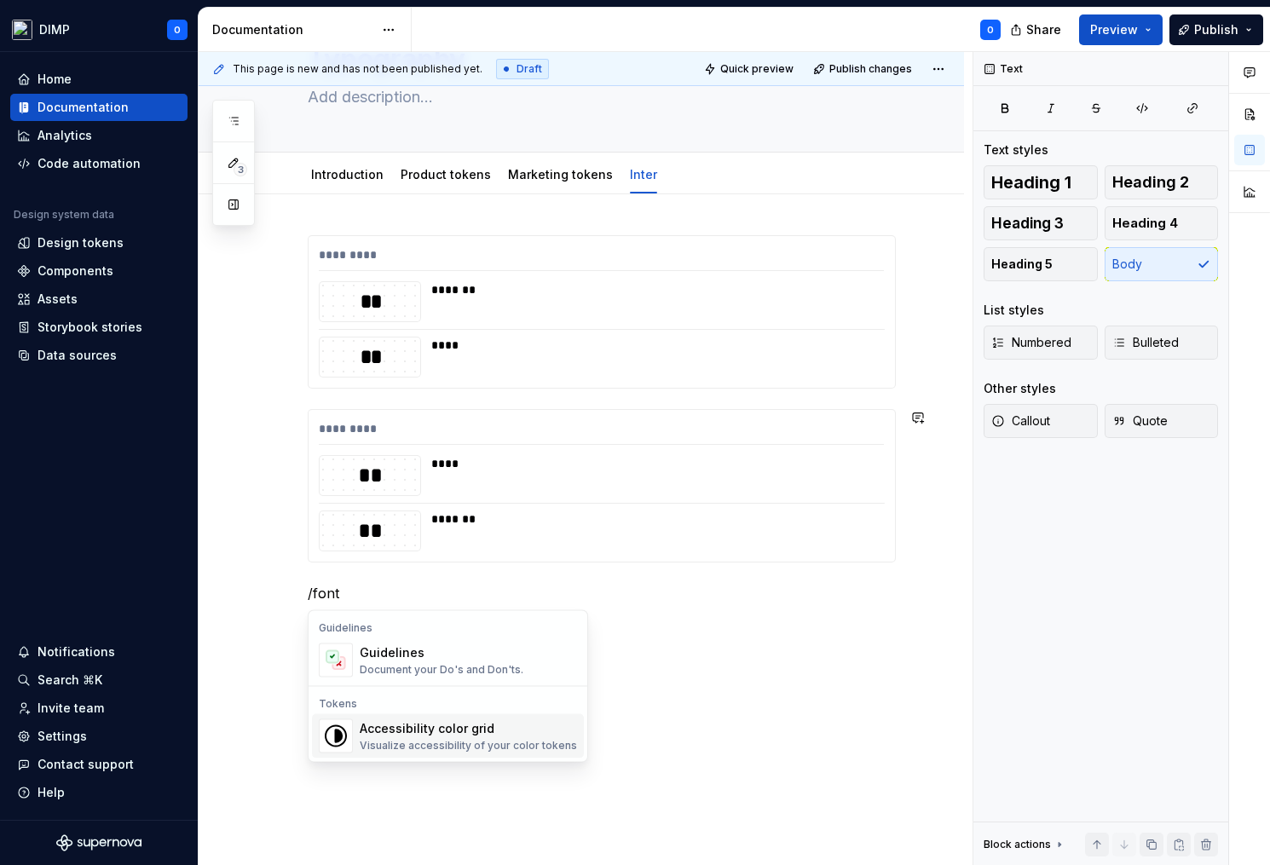
click at [651, 775] on div "********* ** ******* ** **** ********* ** **** ** ******* /font" at bounding box center [581, 539] width 765 height 690
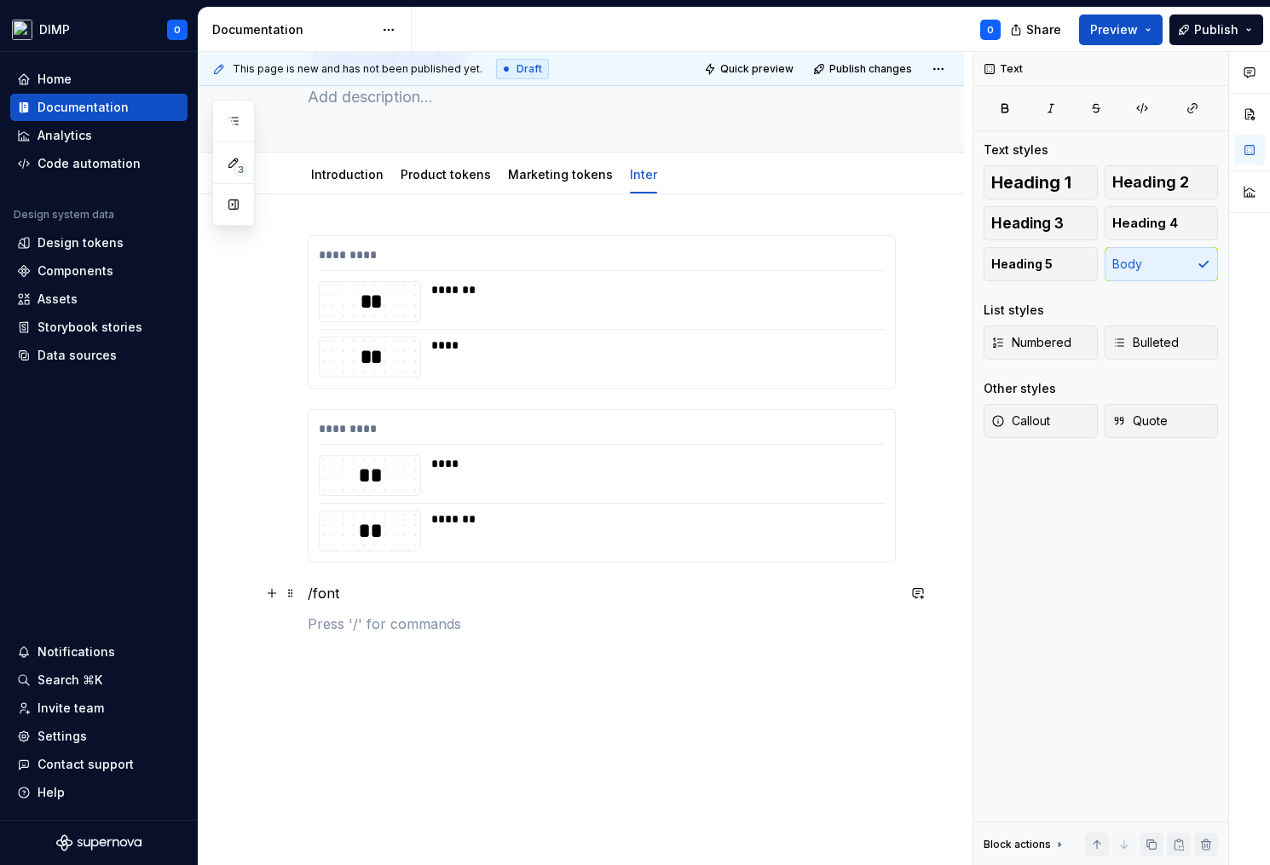
click at [405, 590] on p "/font" at bounding box center [602, 593] width 588 height 20
click at [87, 245] on div "Design tokens" at bounding box center [81, 242] width 86 height 17
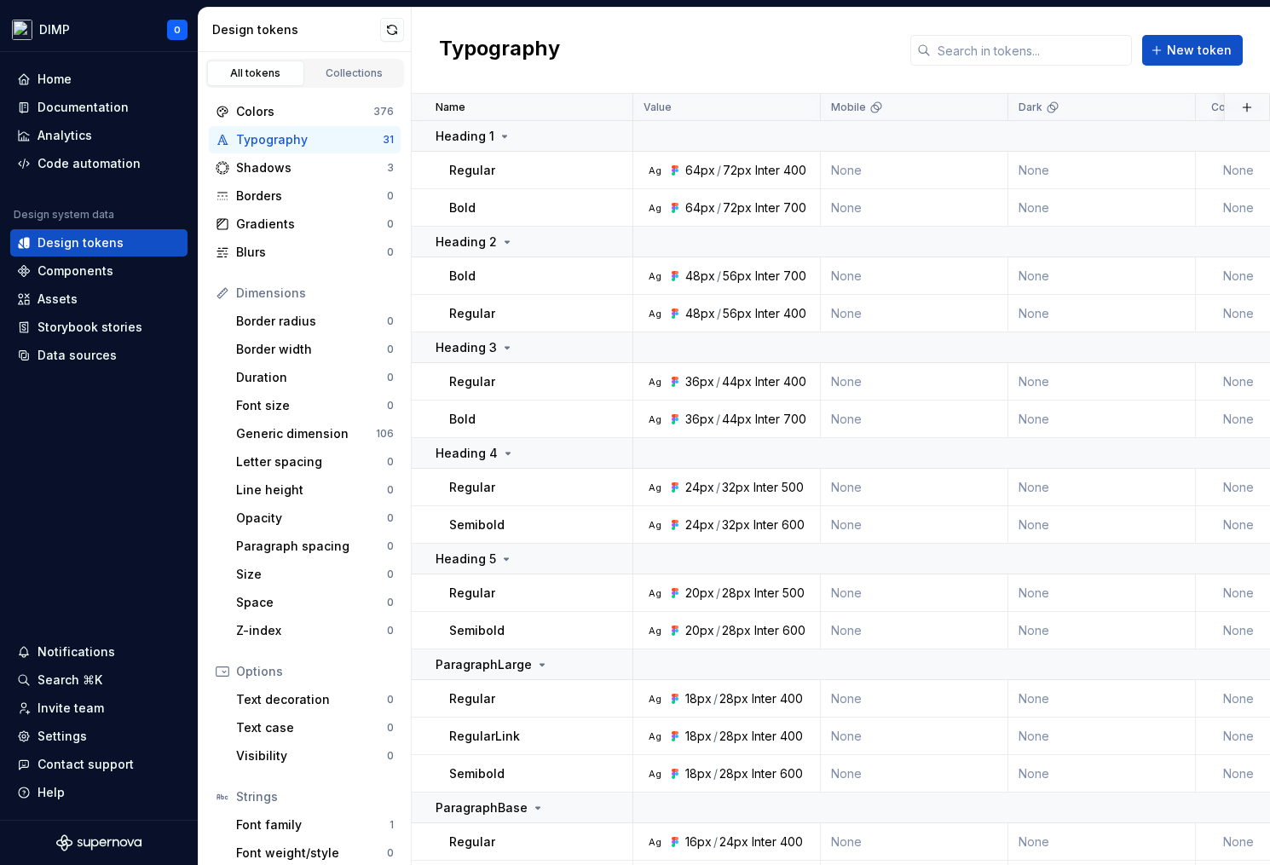
click at [307, 141] on div "Typography" at bounding box center [309, 139] width 147 height 17
click at [655, 173] on div "Ag" at bounding box center [655, 171] width 14 height 14
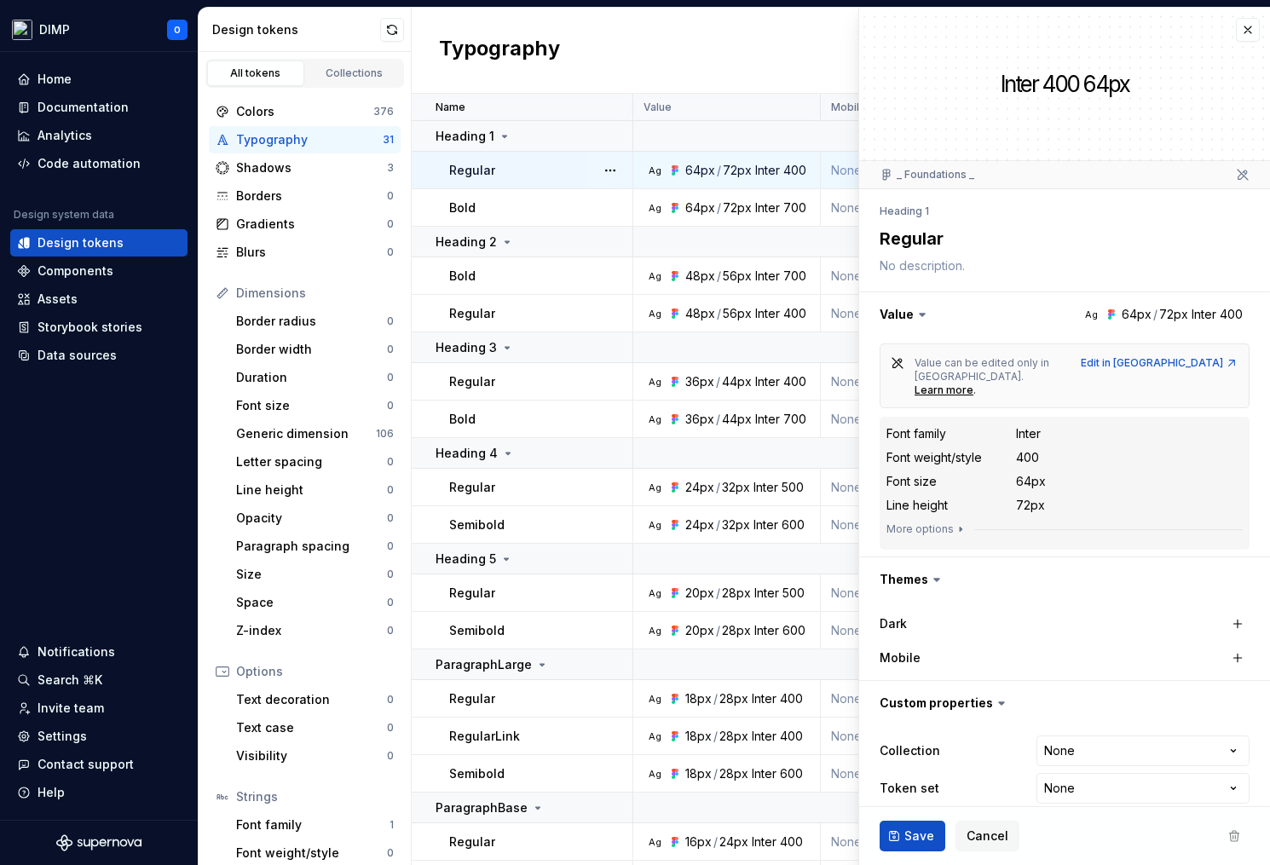
click at [921, 315] on icon at bounding box center [922, 315] width 5 height 3
click at [949, 257] on textarea at bounding box center [1061, 266] width 370 height 24
click at [969, 267] on textarea at bounding box center [1061, 266] width 370 height 24
click at [935, 522] on button "More options" at bounding box center [926, 529] width 81 height 14
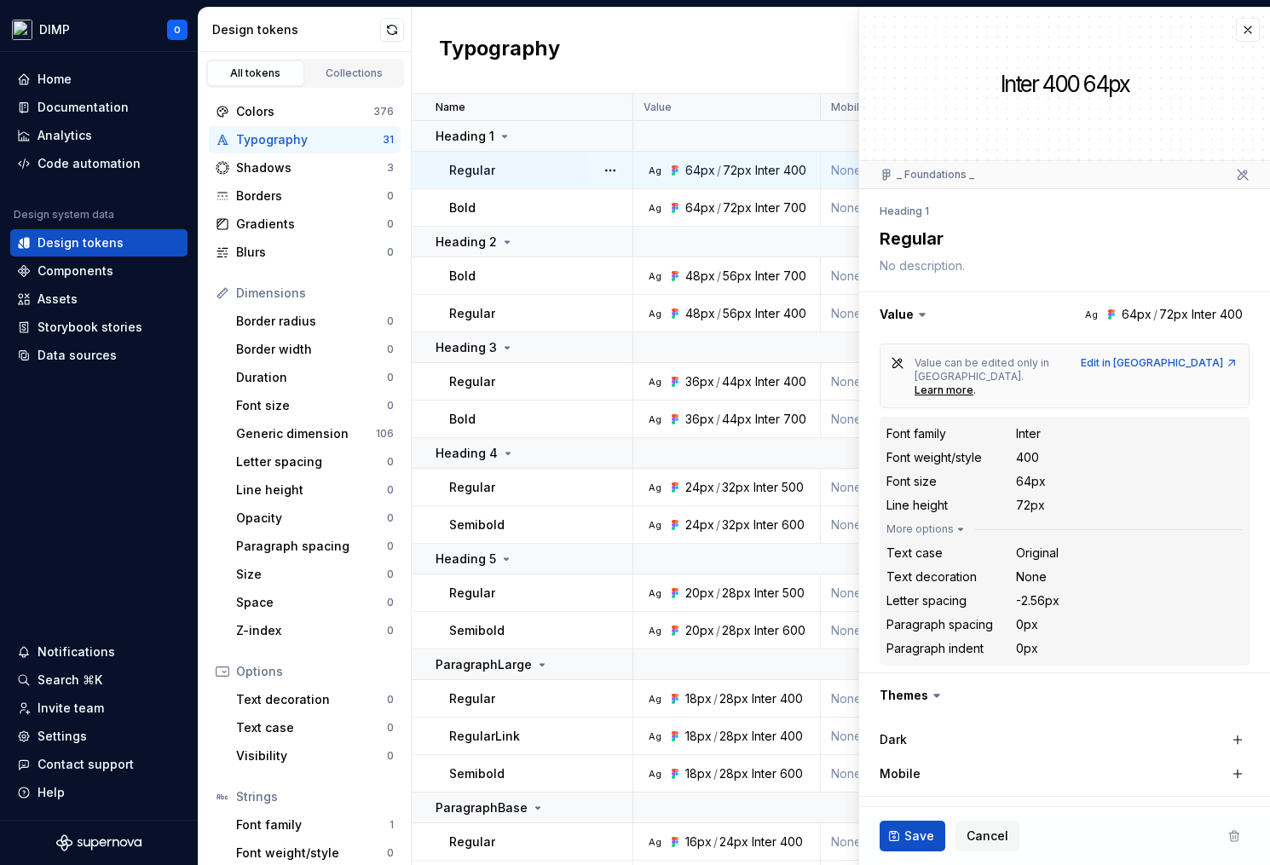
click at [522, 171] on div "Regular" at bounding box center [540, 170] width 182 height 17
click at [530, 206] on div "Bold" at bounding box center [540, 207] width 182 height 17
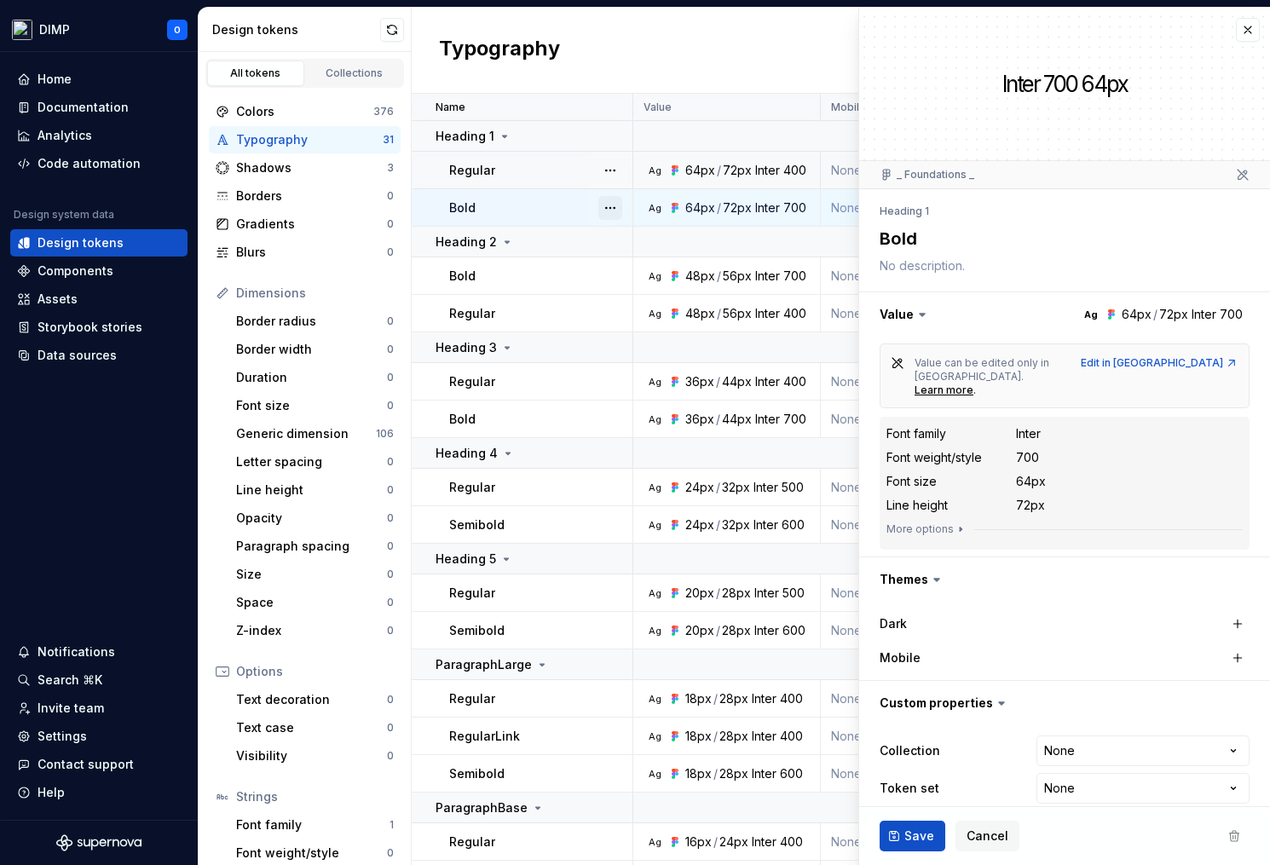
click at [612, 201] on button "button" at bounding box center [610, 208] width 24 height 24
click at [642, 238] on div "Open detail" at bounding box center [685, 241] width 111 height 17
click at [1247, 26] on button "button" at bounding box center [1248, 30] width 24 height 24
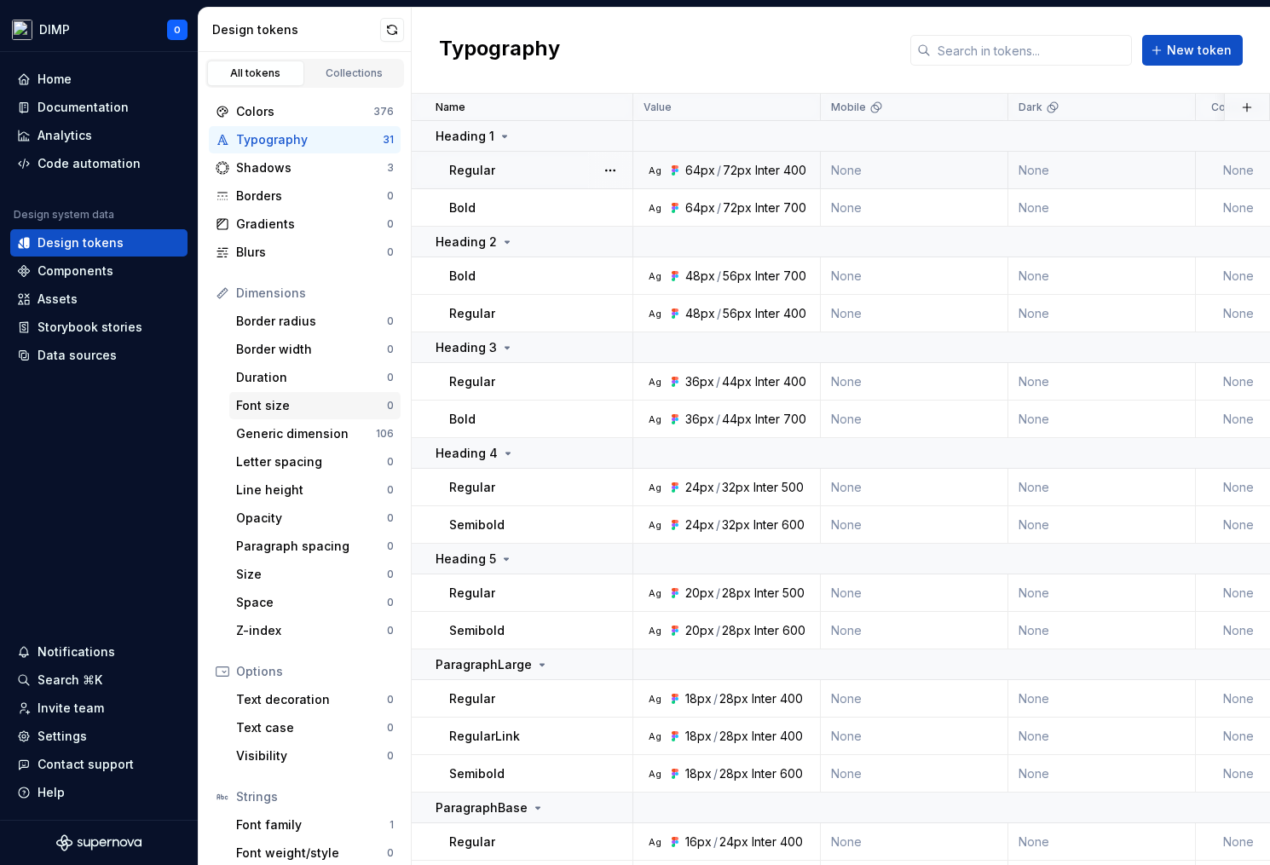
click at [295, 409] on div "Font size" at bounding box center [311, 405] width 151 height 17
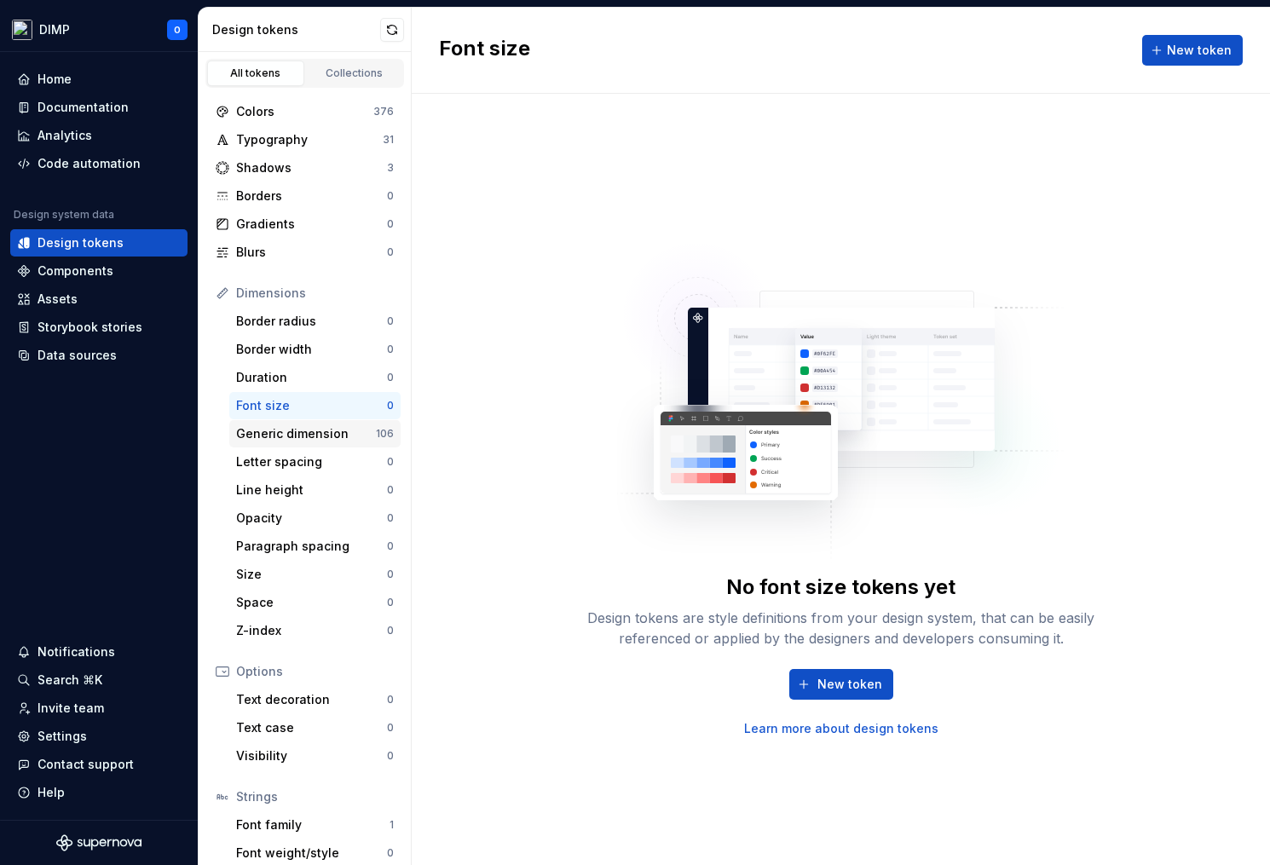
click at [303, 436] on div "Generic dimension" at bounding box center [306, 433] width 140 height 17
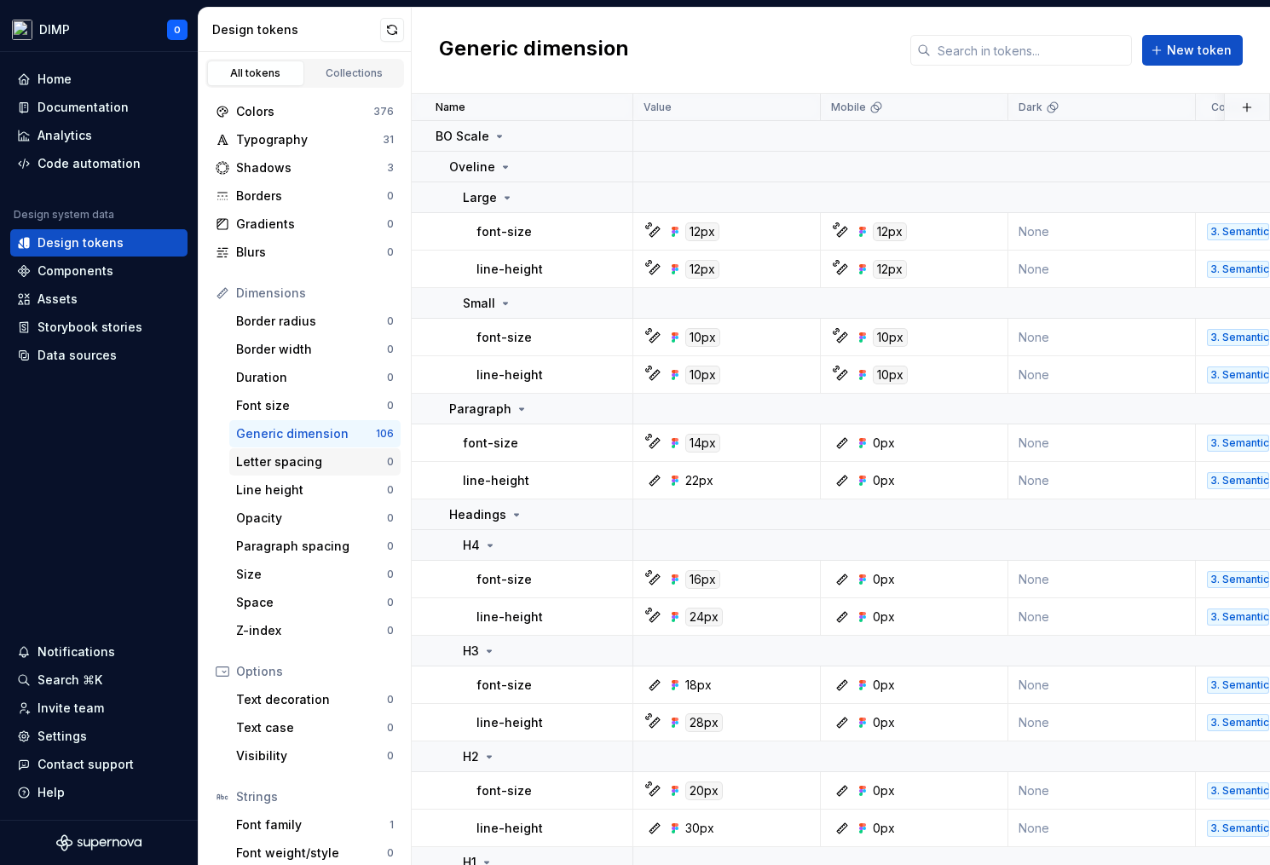
click at [297, 468] on div "Letter spacing" at bounding box center [311, 461] width 151 height 17
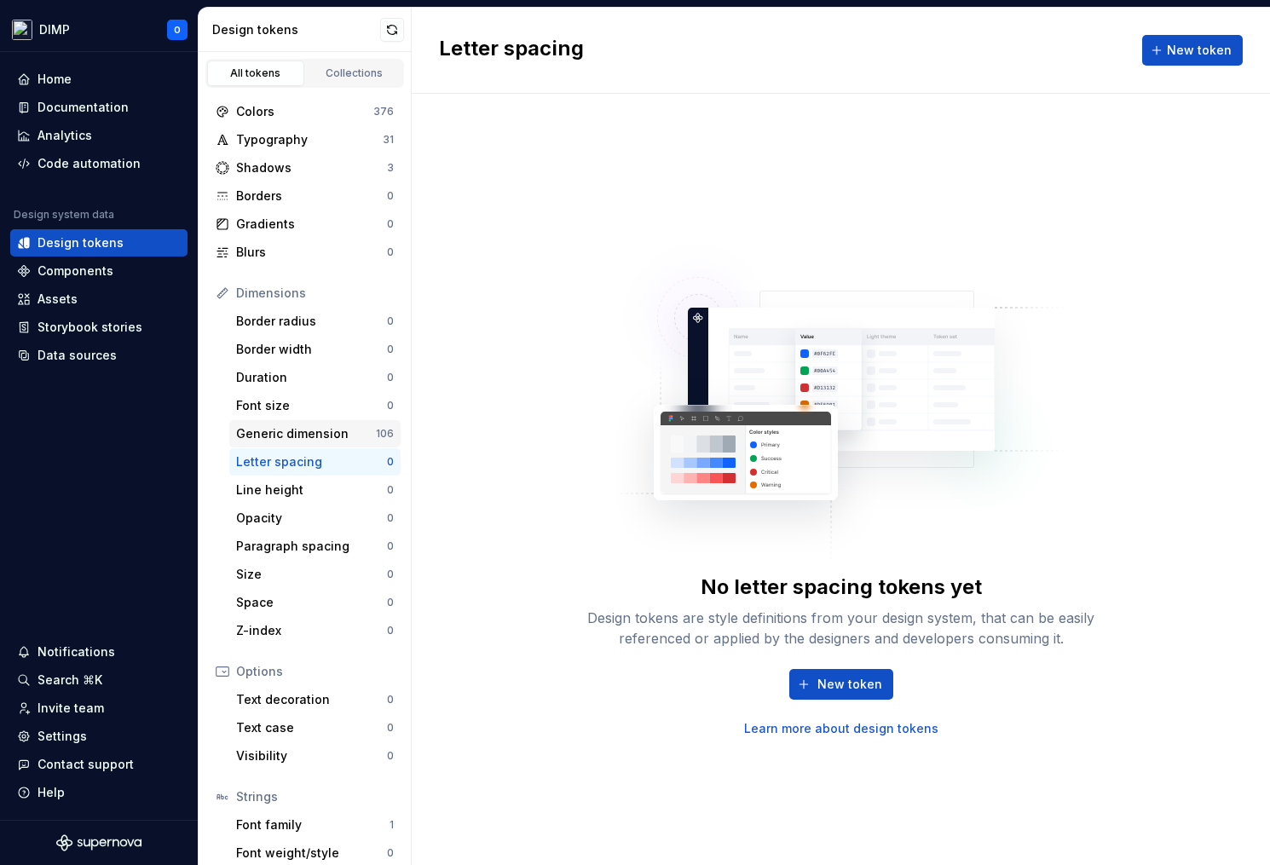
click at [307, 436] on div "Generic dimension" at bounding box center [306, 433] width 140 height 17
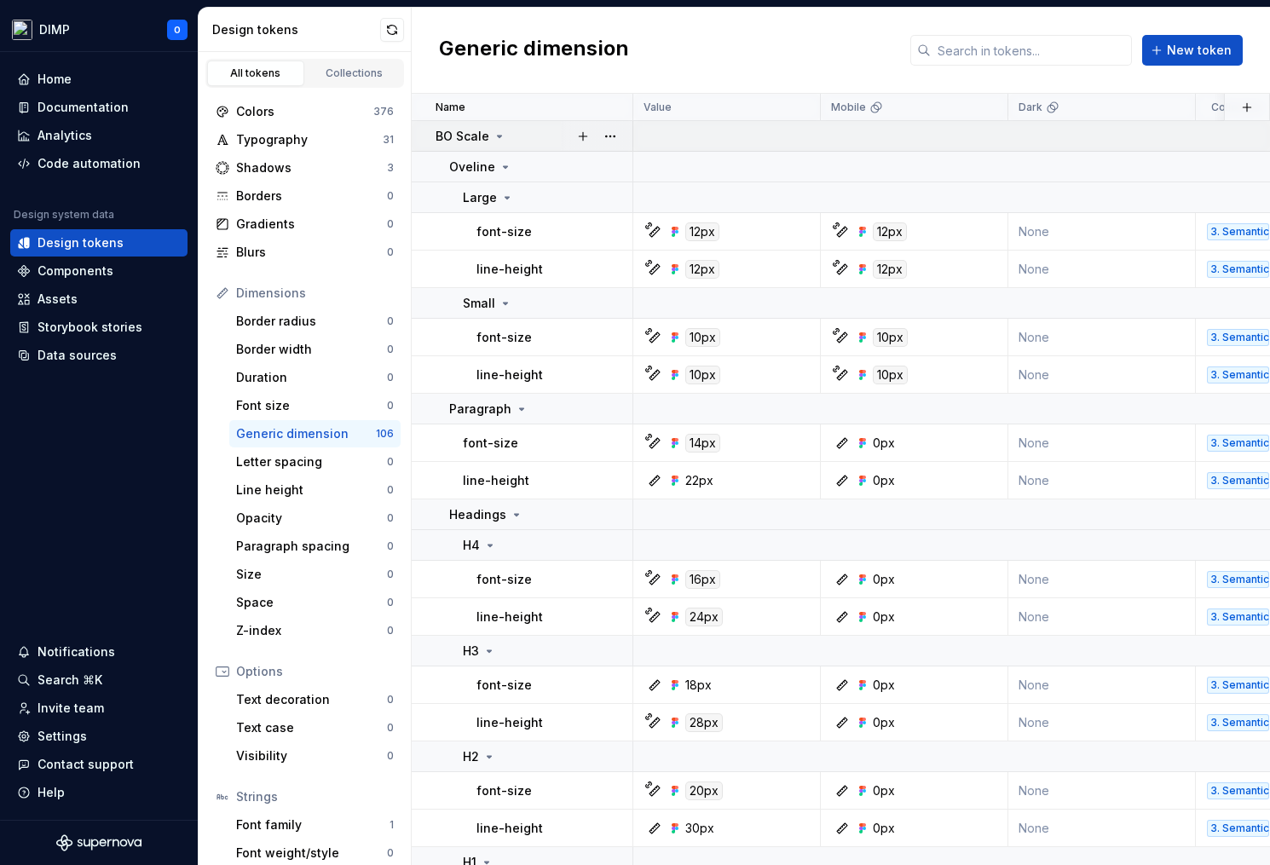
click at [499, 132] on icon at bounding box center [500, 137] width 14 height 14
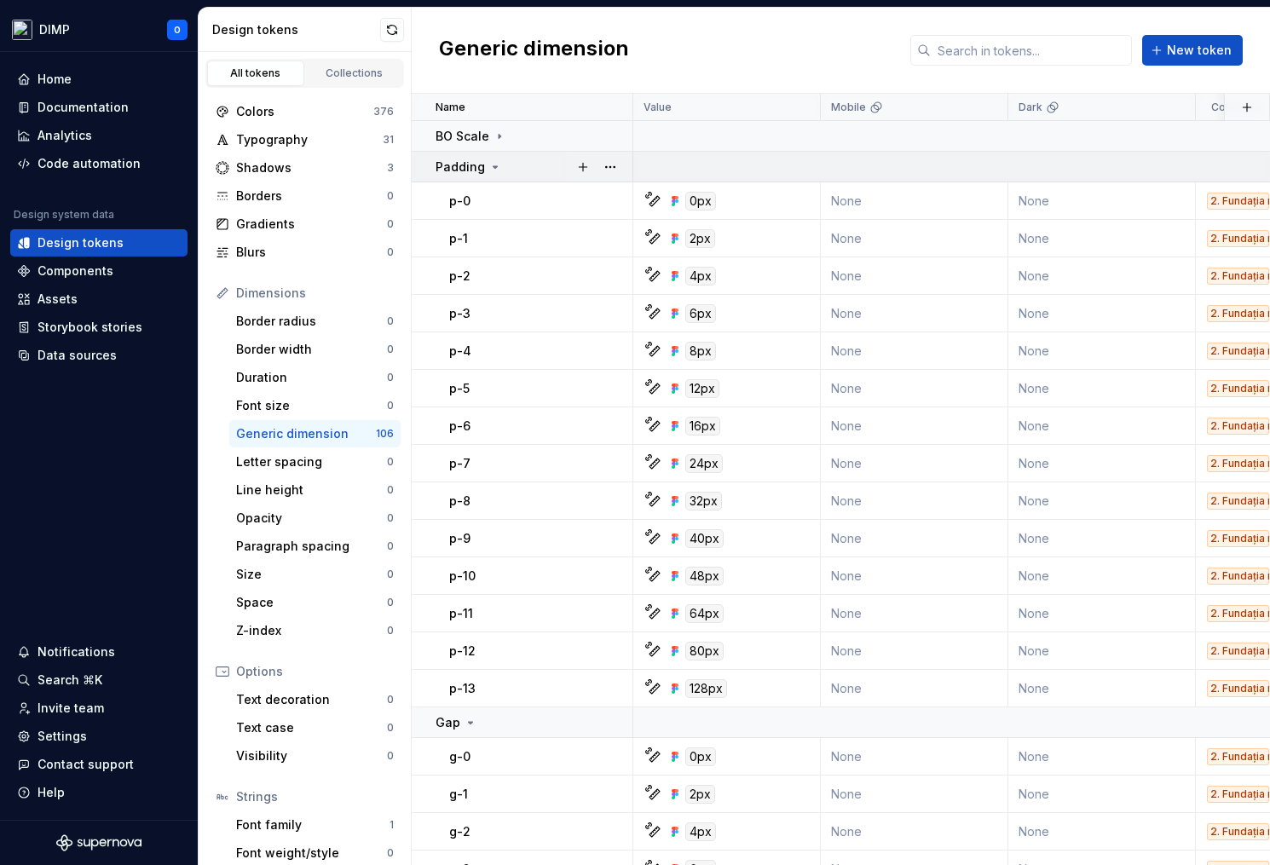
click at [490, 160] on icon at bounding box center [495, 167] width 14 height 14
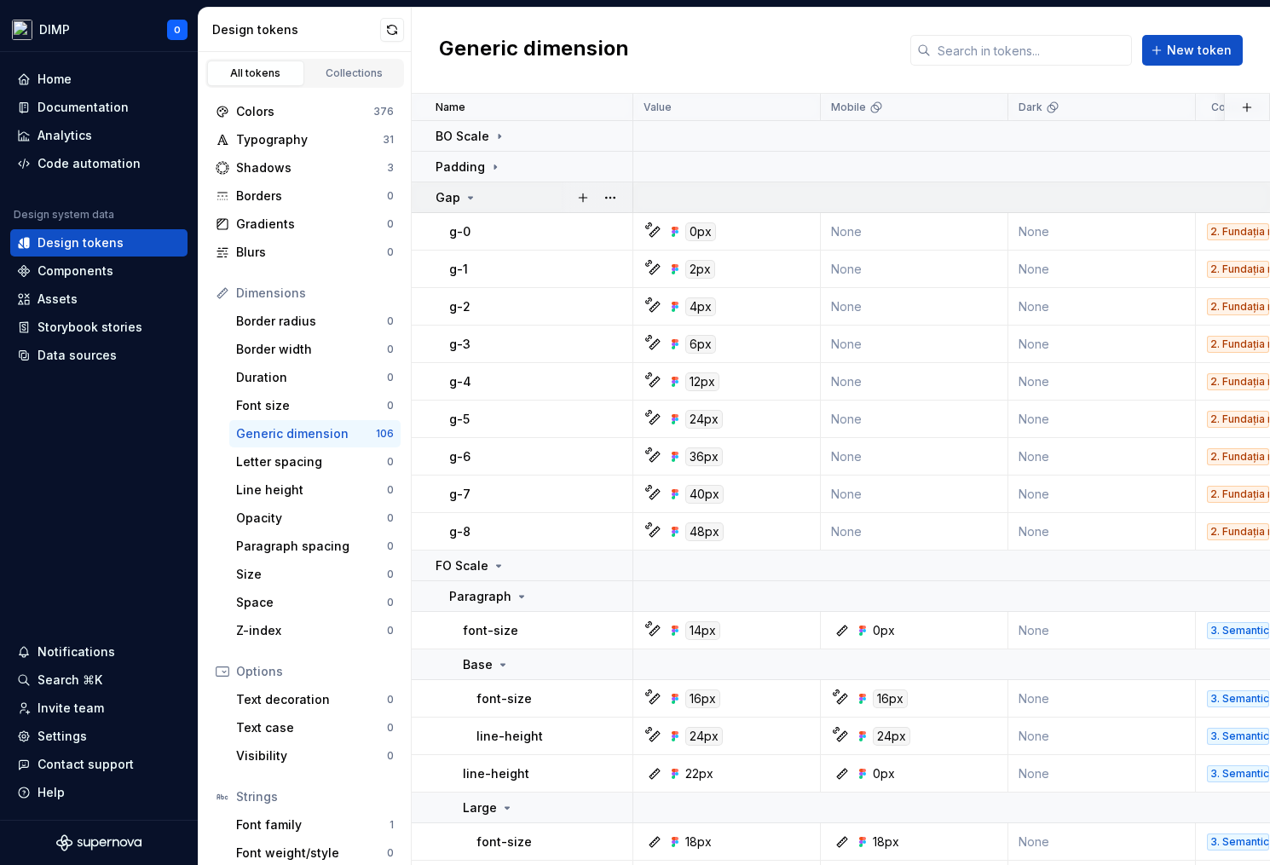
click at [480, 201] on div "Gap" at bounding box center [534, 197] width 196 height 17
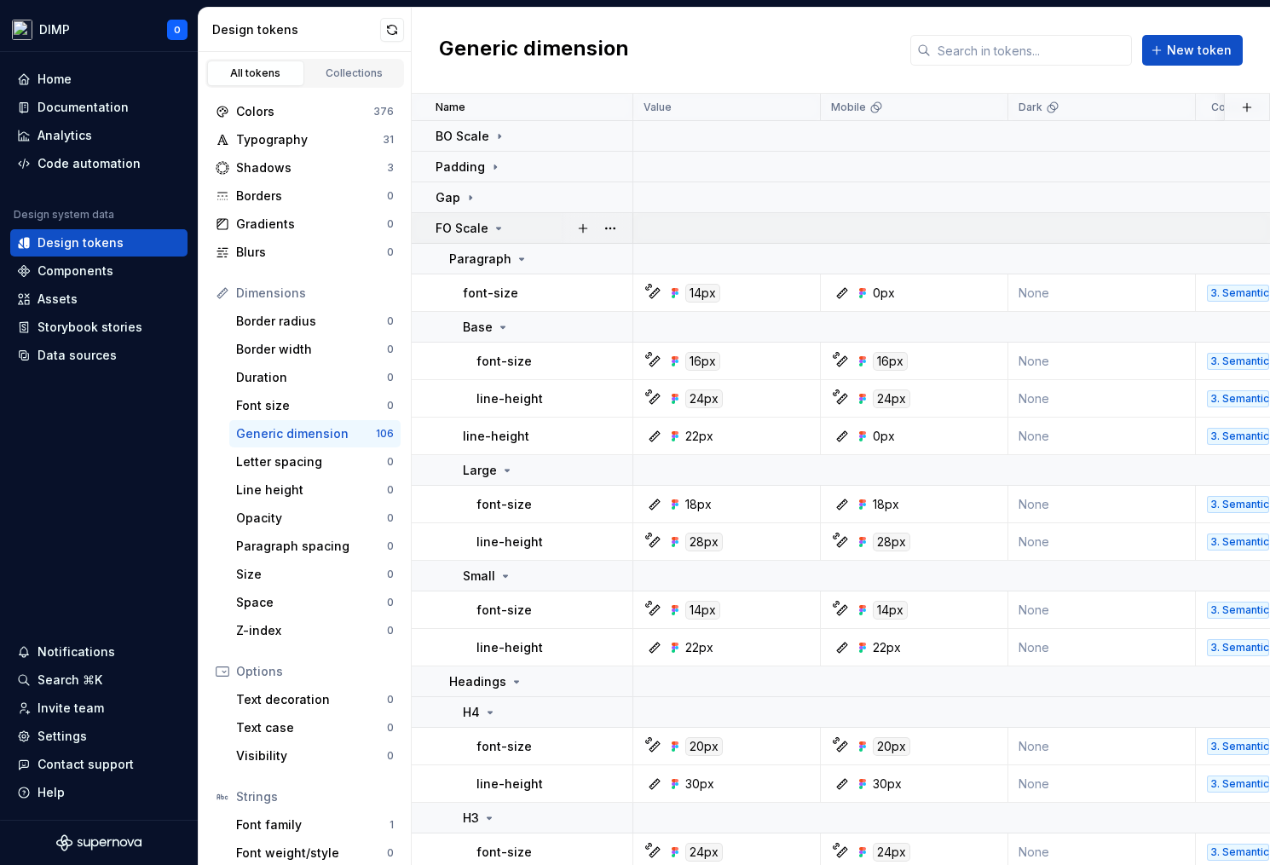
click at [467, 229] on p "FO Scale" at bounding box center [462, 228] width 53 height 17
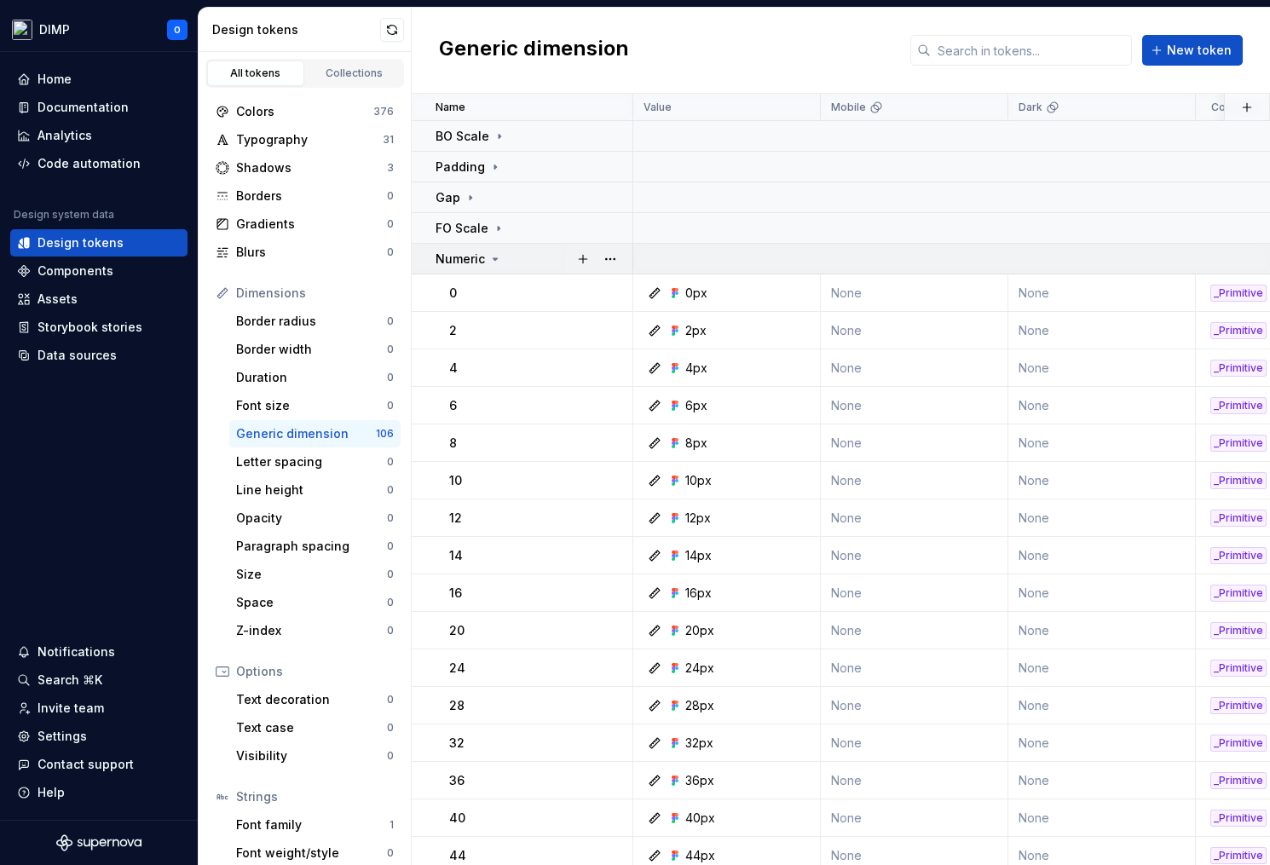
click at [469, 253] on p "Numeric" at bounding box center [460, 259] width 49 height 17
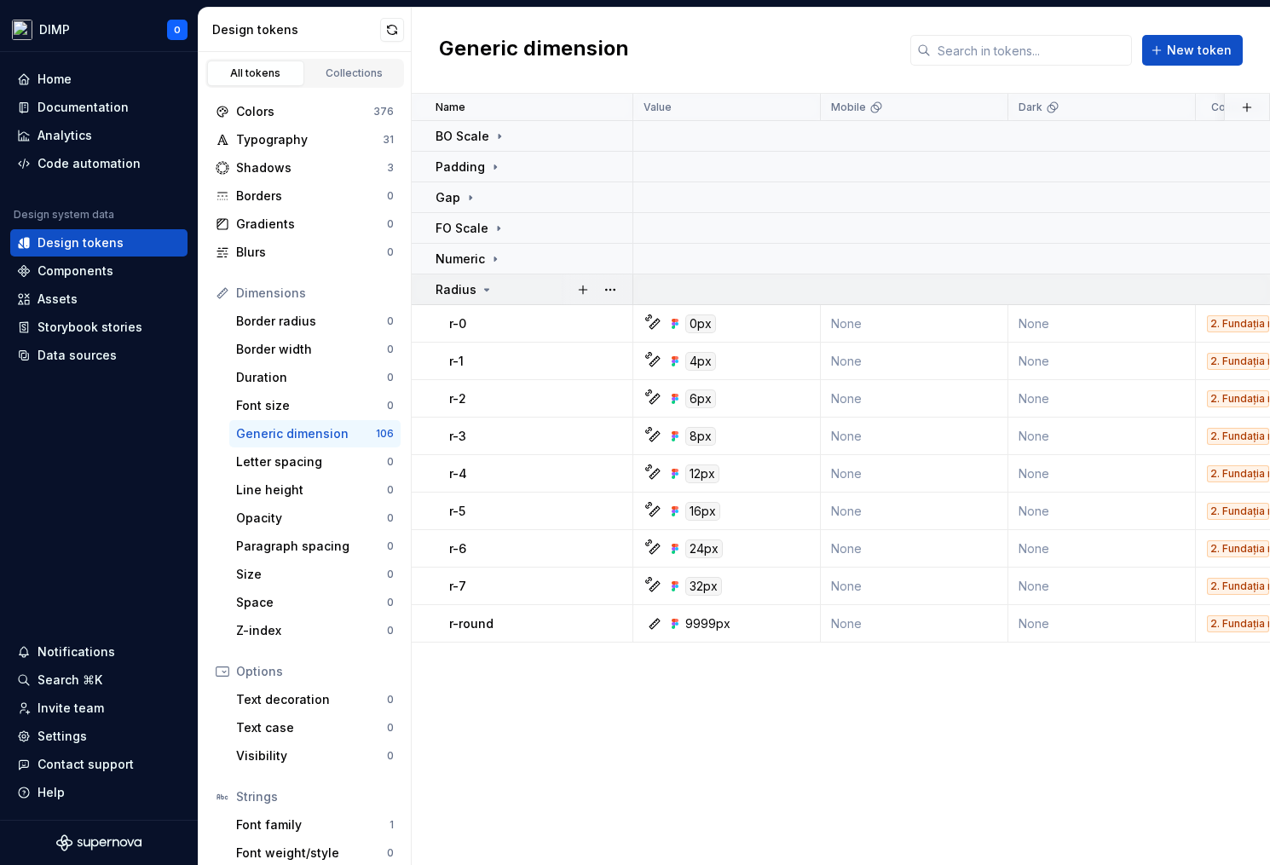
click at [465, 289] on p "Radius" at bounding box center [456, 289] width 41 height 17
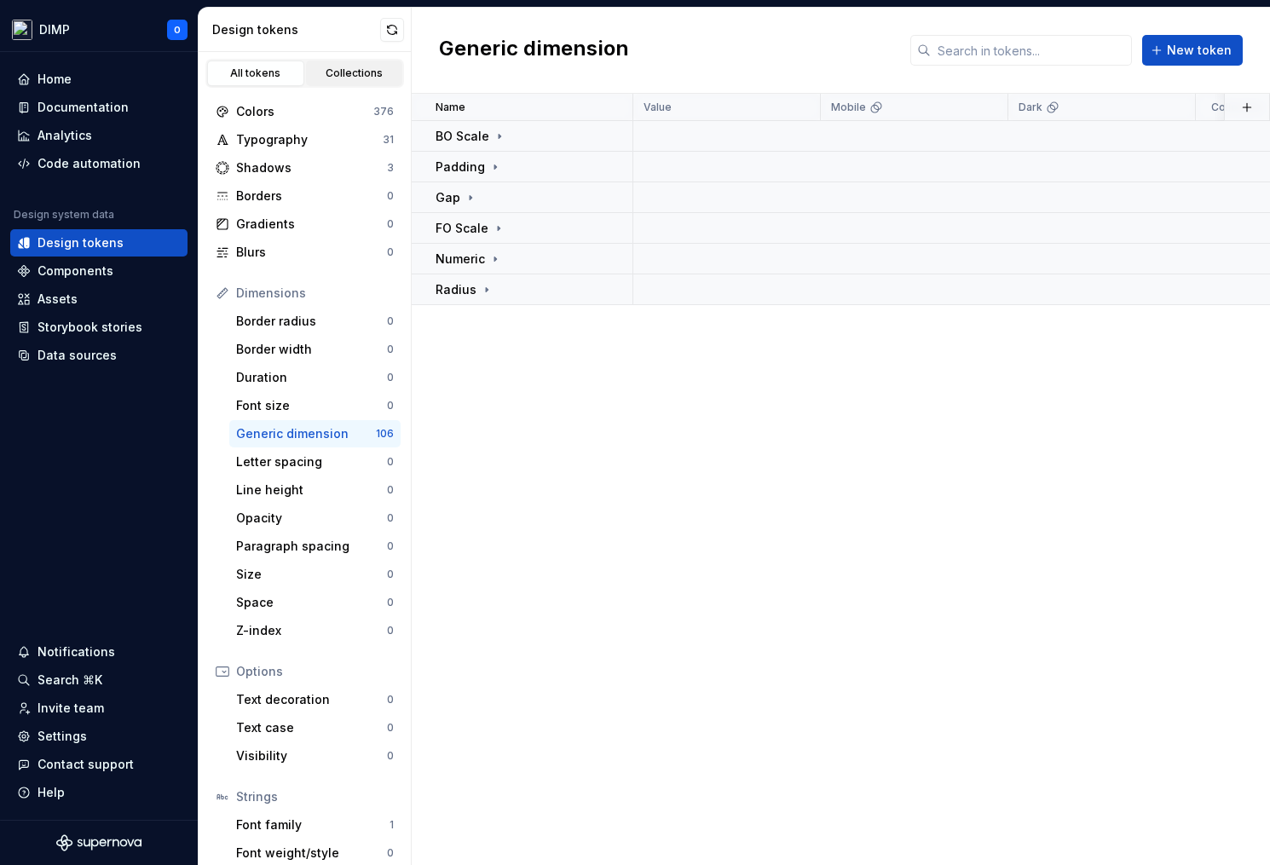
click at [332, 71] on div "Collections" at bounding box center [354, 73] width 85 height 14
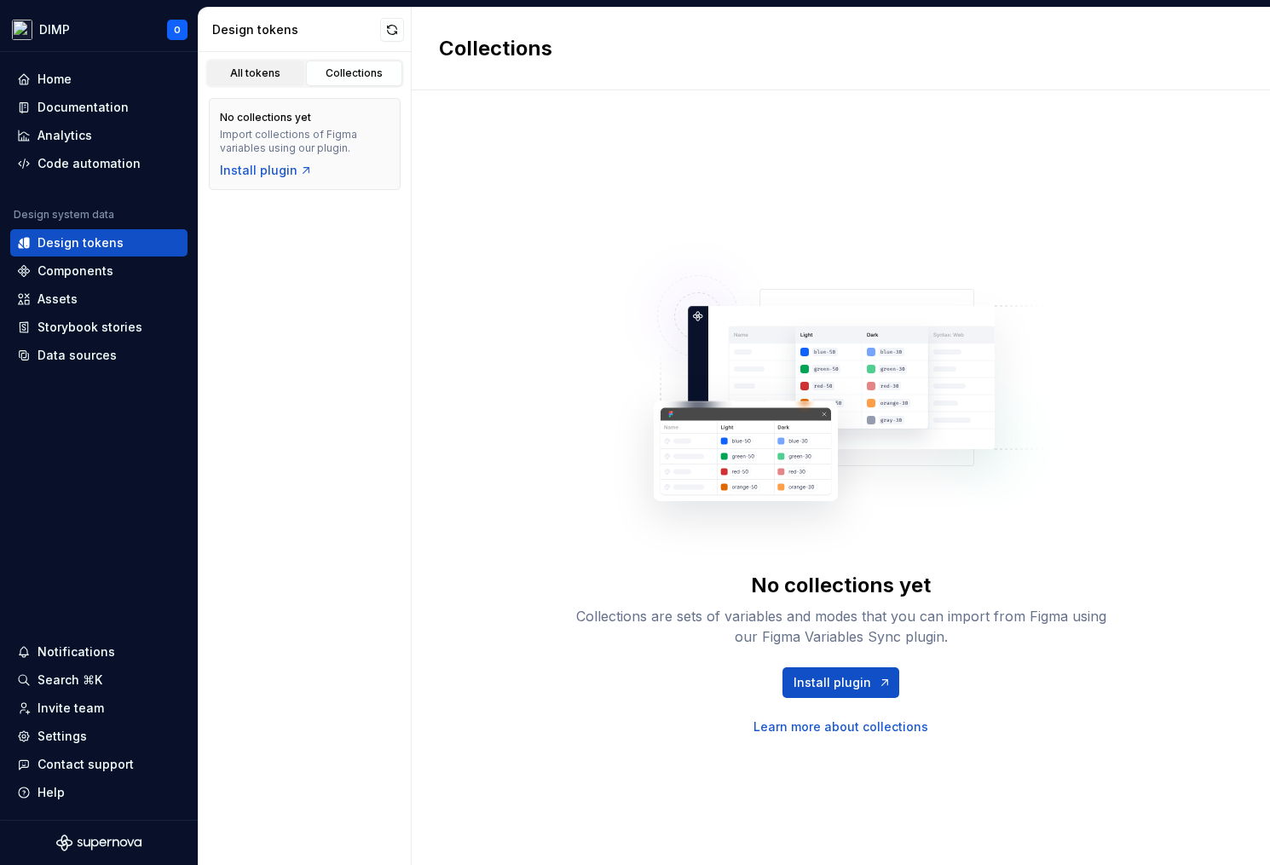
click at [236, 77] on div "All tokens" at bounding box center [255, 73] width 85 height 14
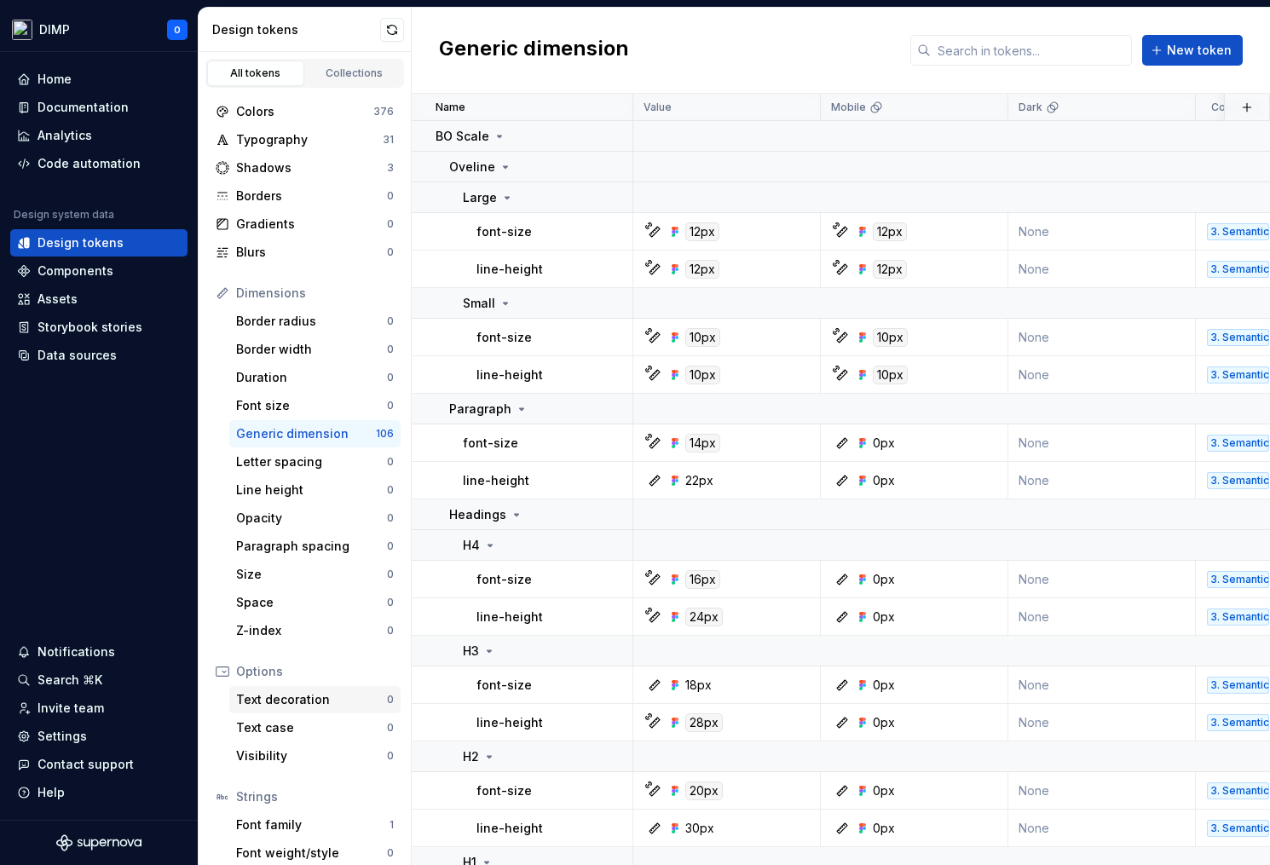
scroll to position [68, 0]
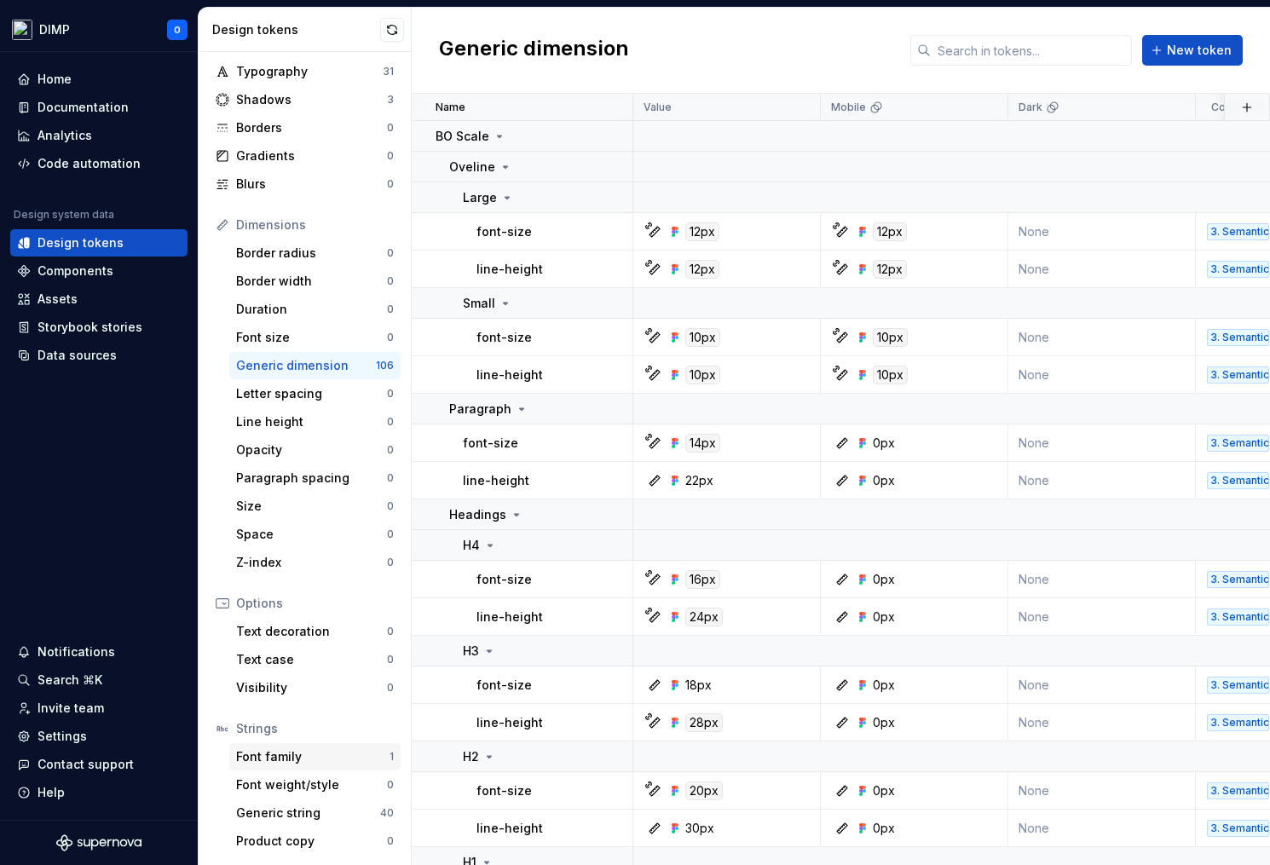
click at [297, 750] on div "Font family" at bounding box center [312, 756] width 153 height 17
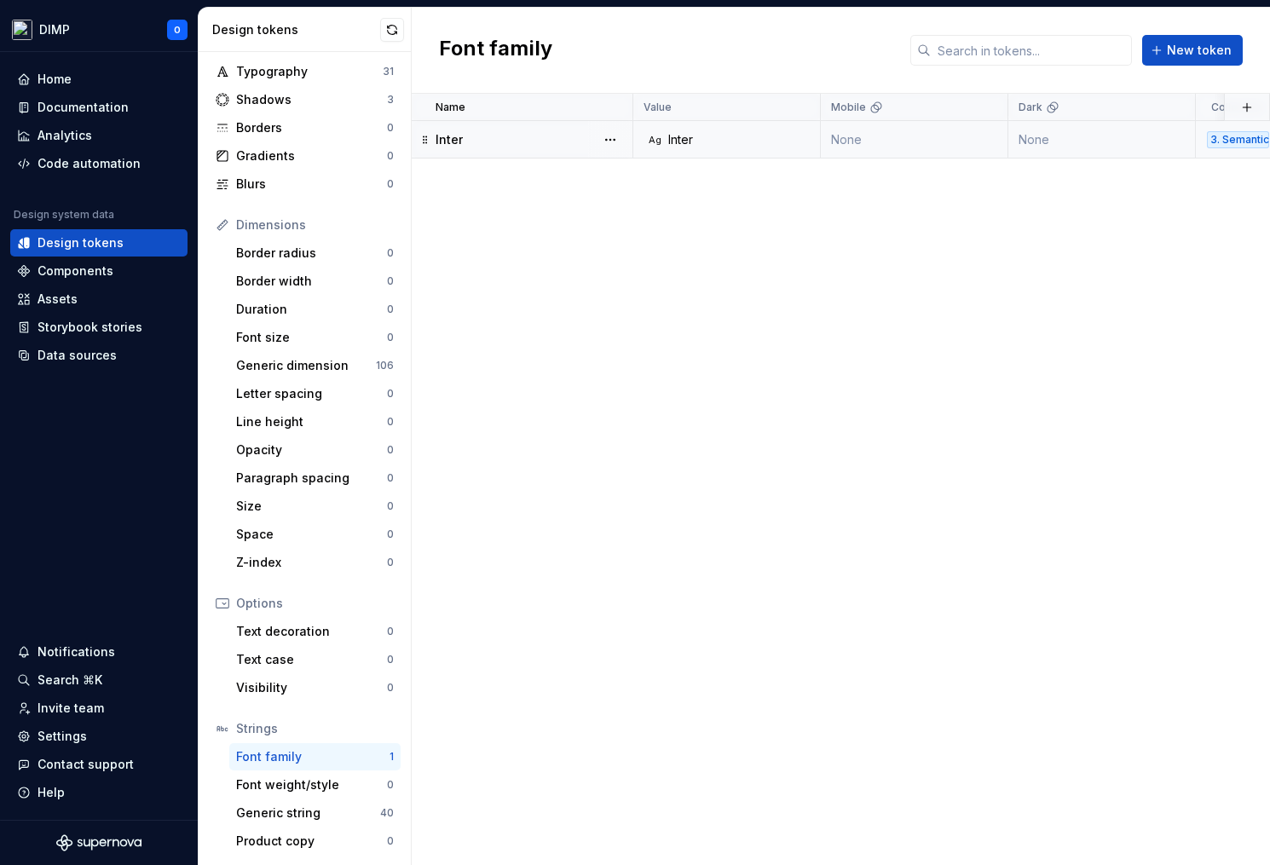
click at [1226, 131] on div "3. Semantic typography" at bounding box center [1238, 139] width 62 height 17
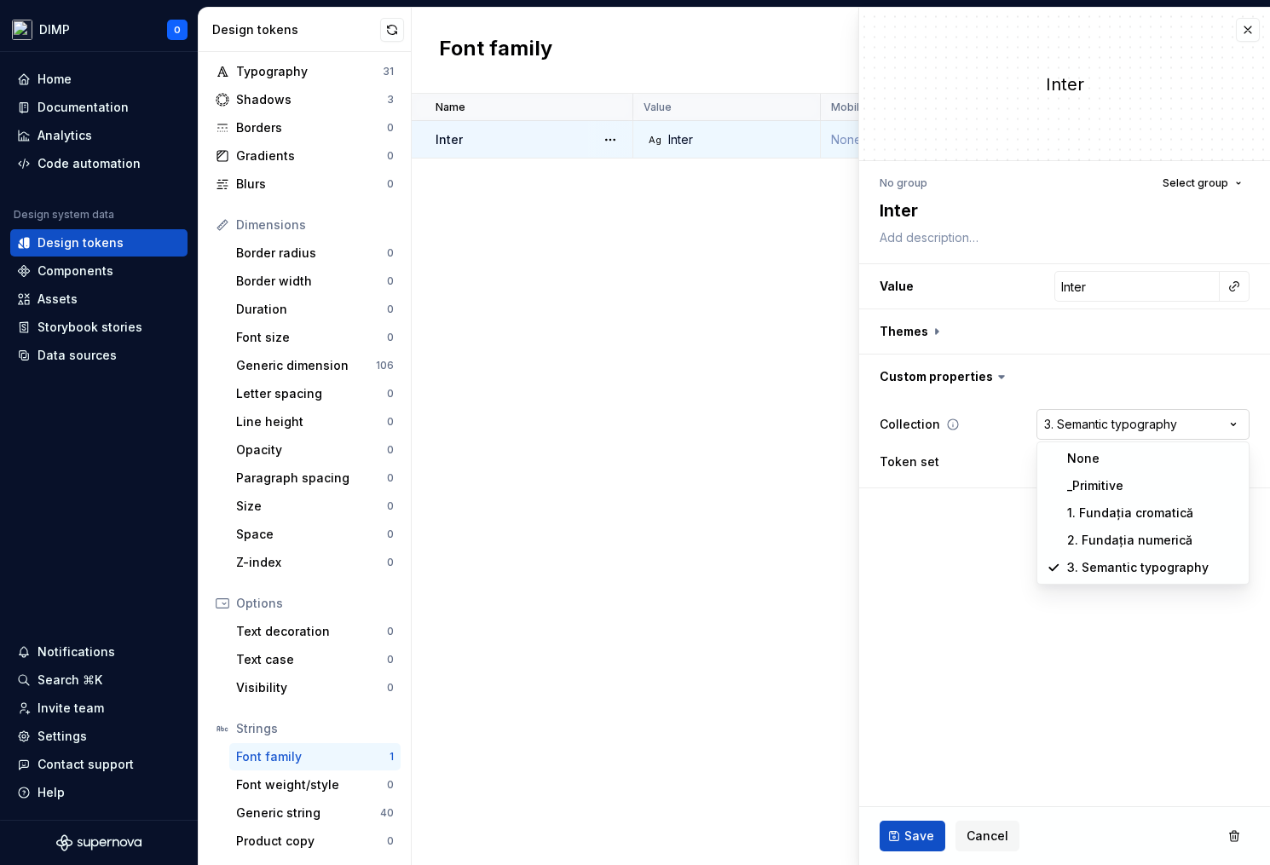
click at [1159, 426] on html "**********" at bounding box center [635, 432] width 1270 height 865
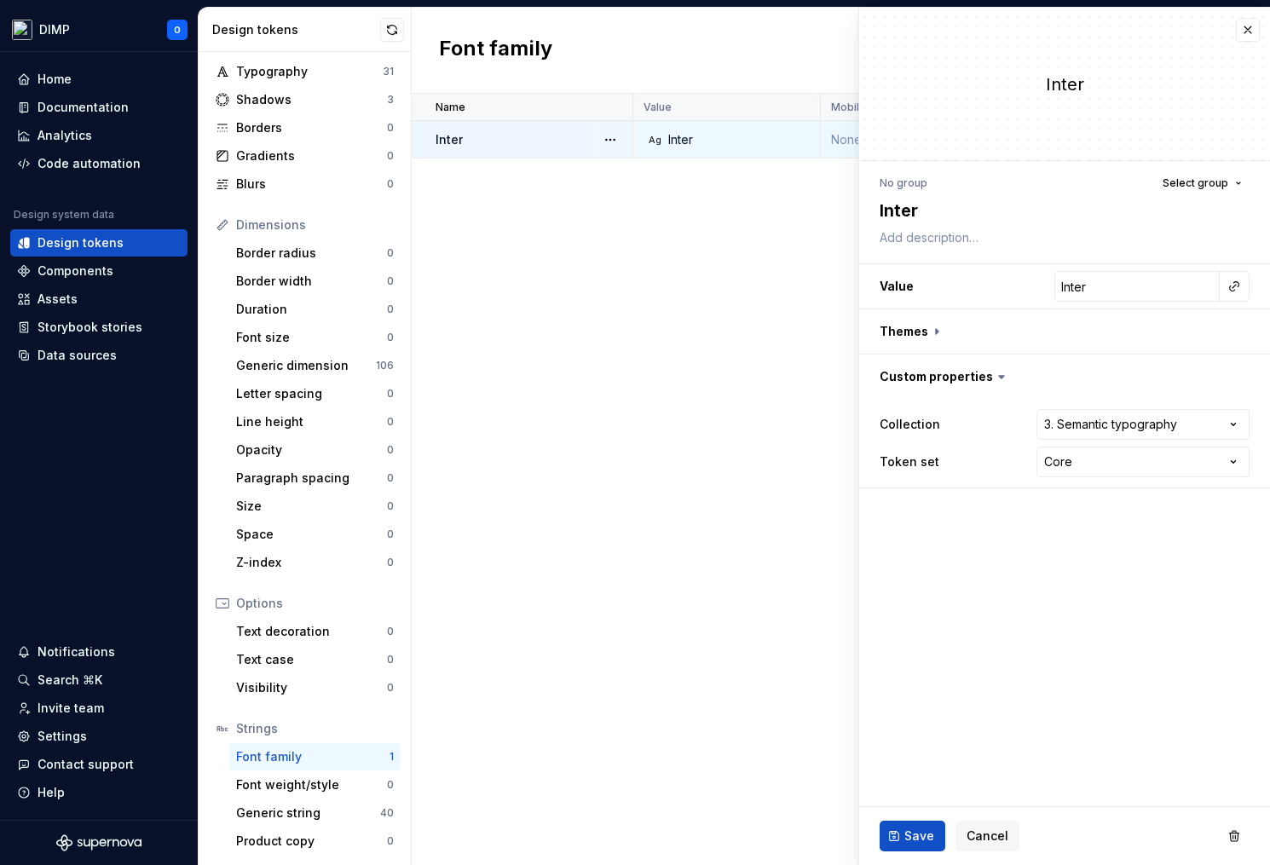
click at [620, 236] on div "Name Value Mobile Dark Collection Token set Description Last updated Inter Ag I…" at bounding box center [841, 479] width 858 height 771
click at [279, 788] on div "Font weight/style" at bounding box center [311, 784] width 151 height 17
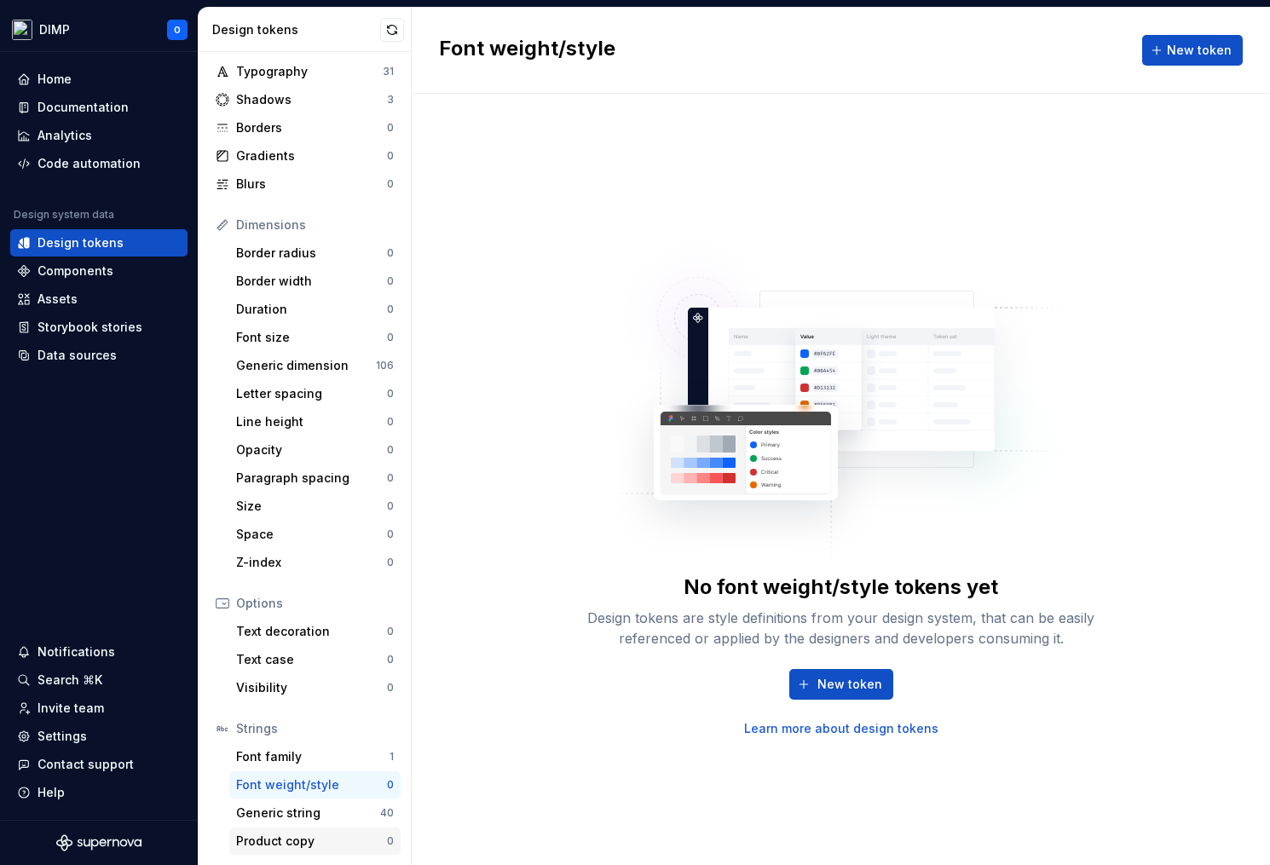
click at [289, 845] on div "Product copy" at bounding box center [311, 841] width 151 height 17
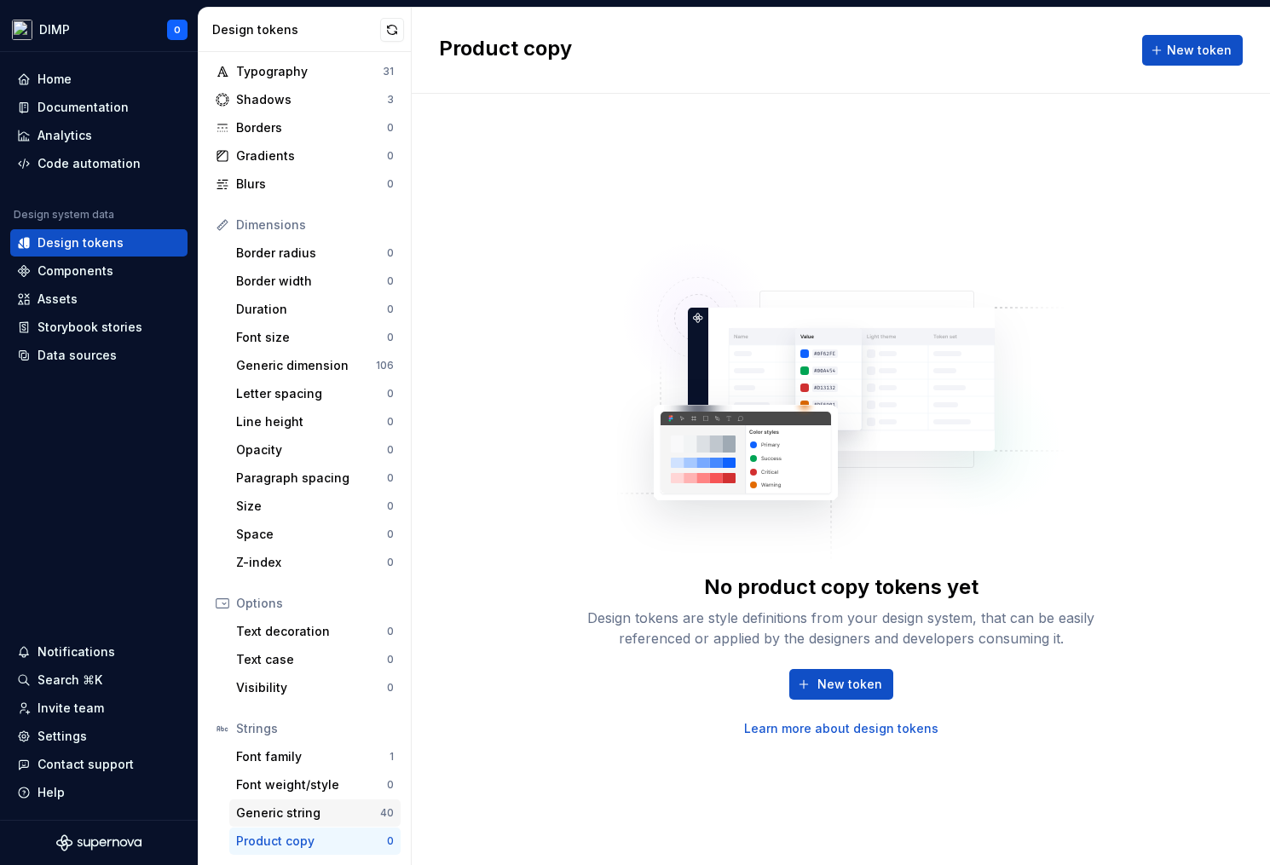
click at [292, 808] on div "Generic string" at bounding box center [308, 813] width 144 height 17
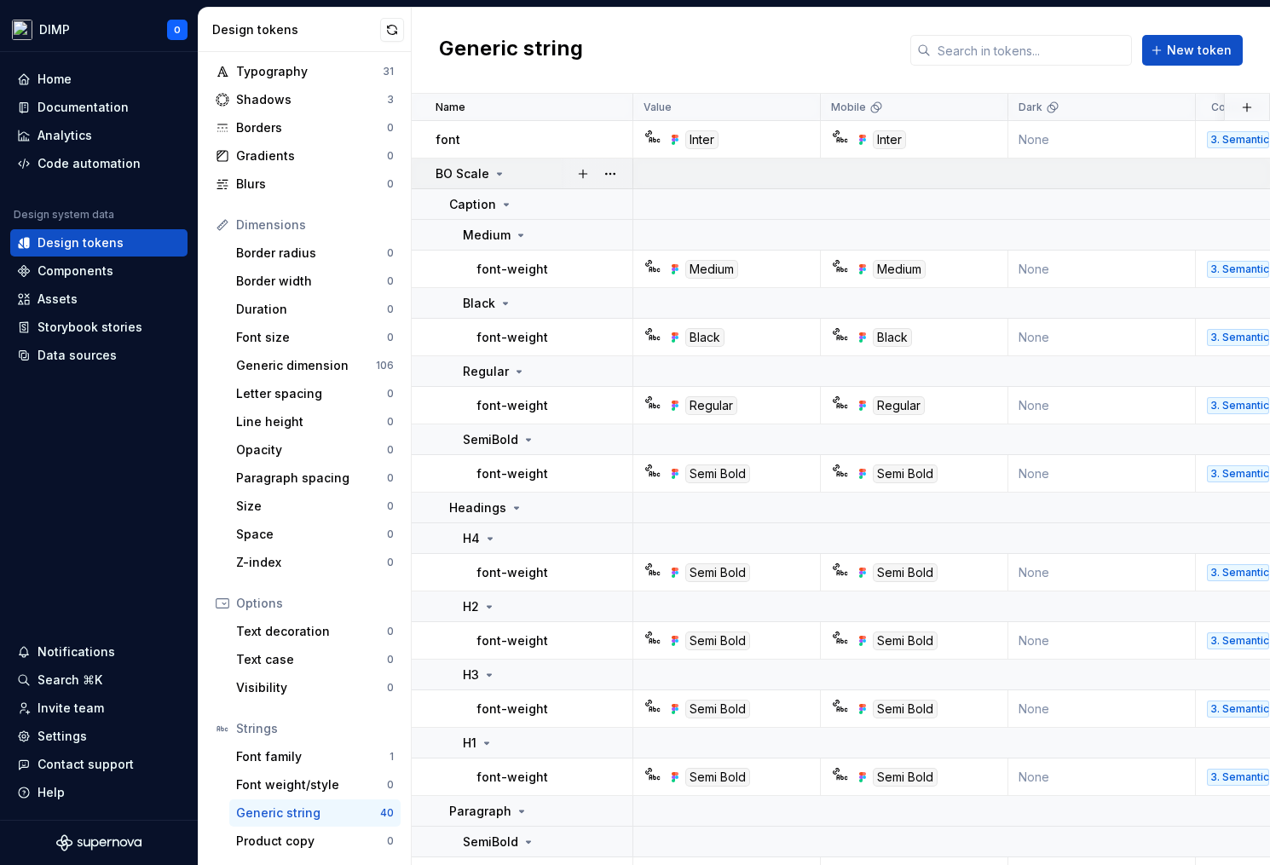
click at [498, 174] on icon at bounding box center [500, 174] width 4 height 2
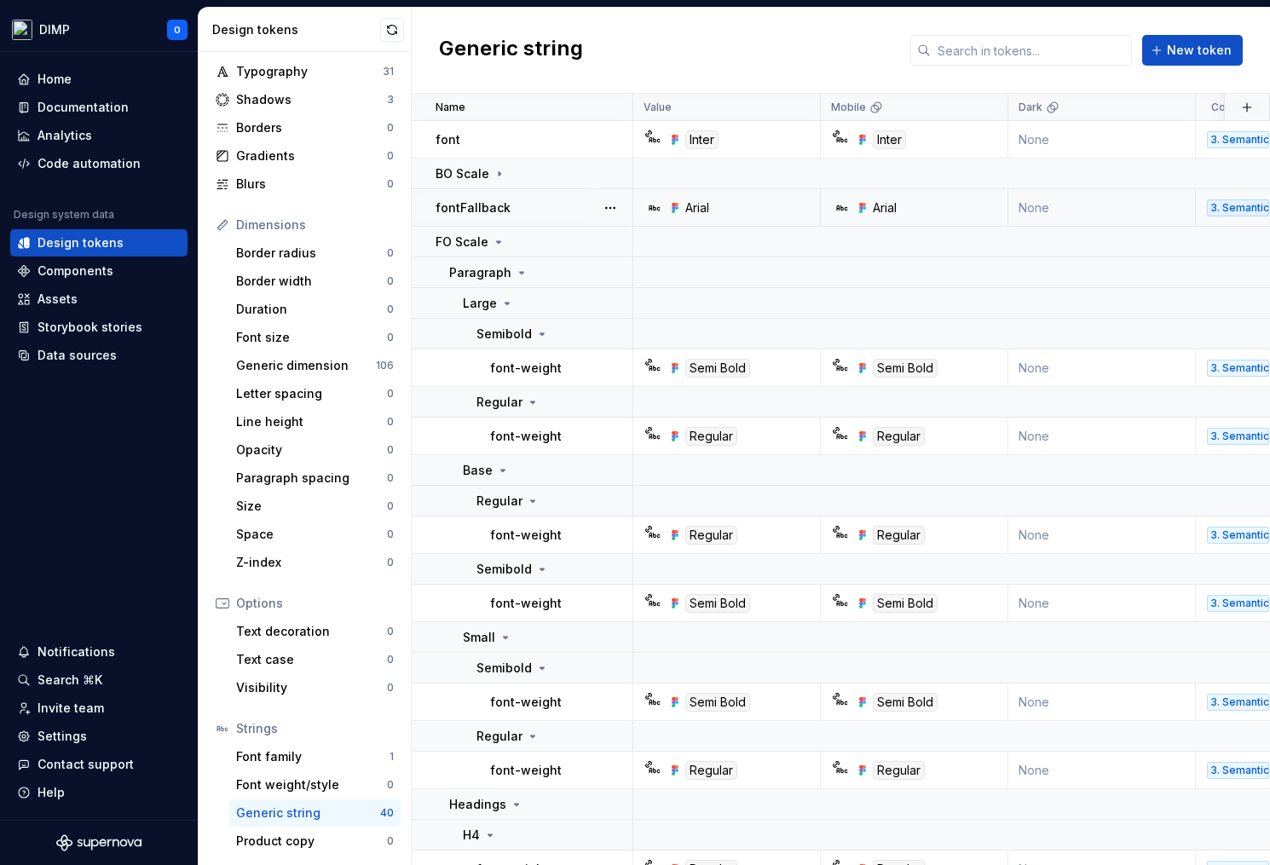
click at [498, 208] on p "fontFallback" at bounding box center [473, 207] width 75 height 17
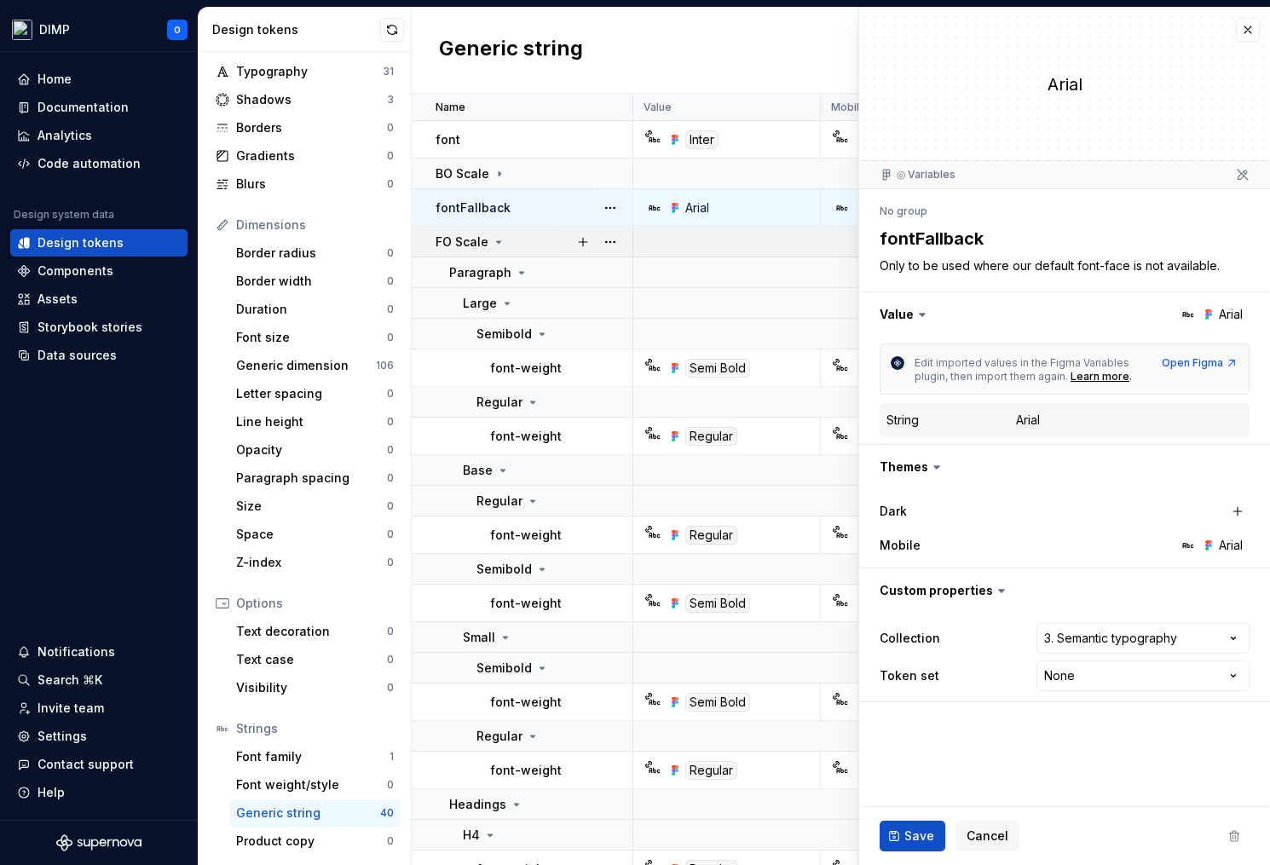
click at [493, 241] on icon at bounding box center [499, 242] width 14 height 14
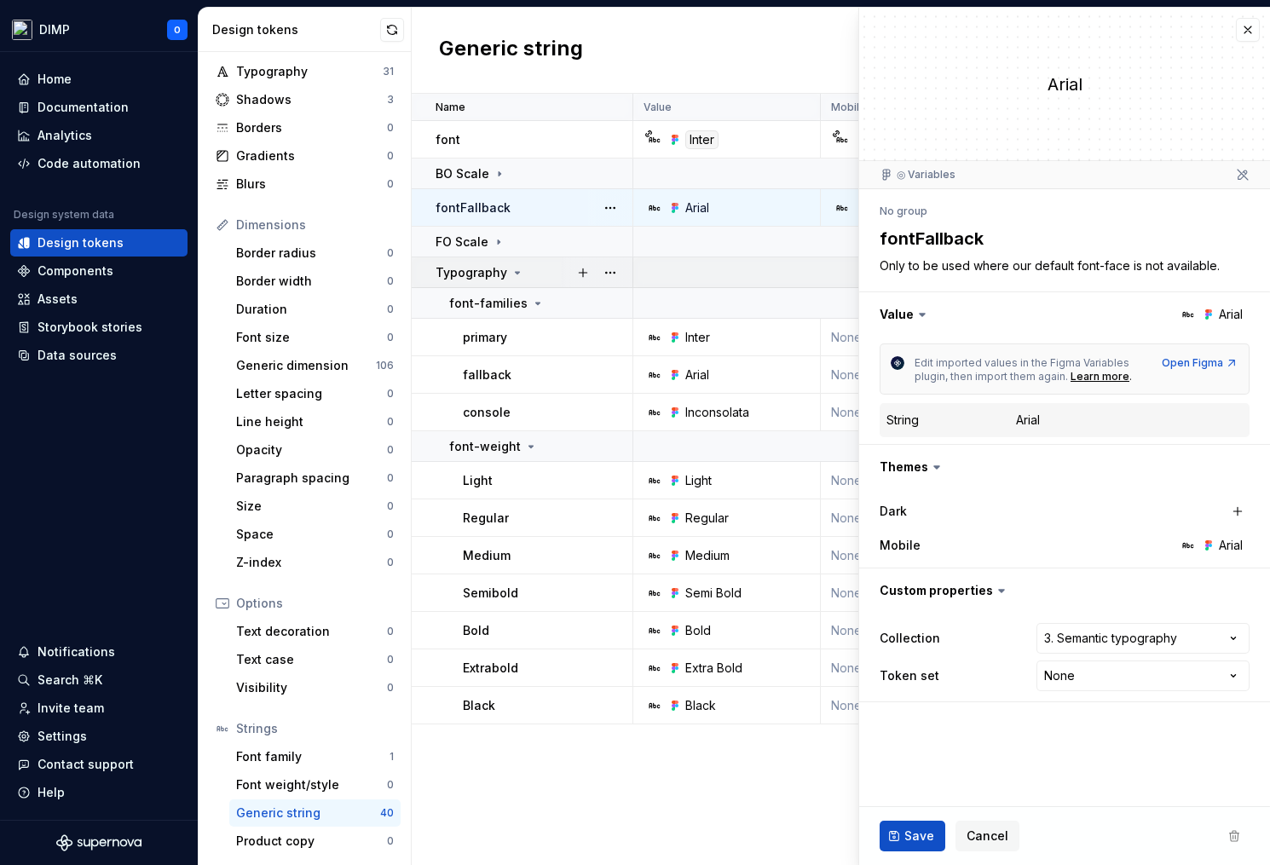
click at [501, 269] on p "Typography" at bounding box center [472, 272] width 72 height 17
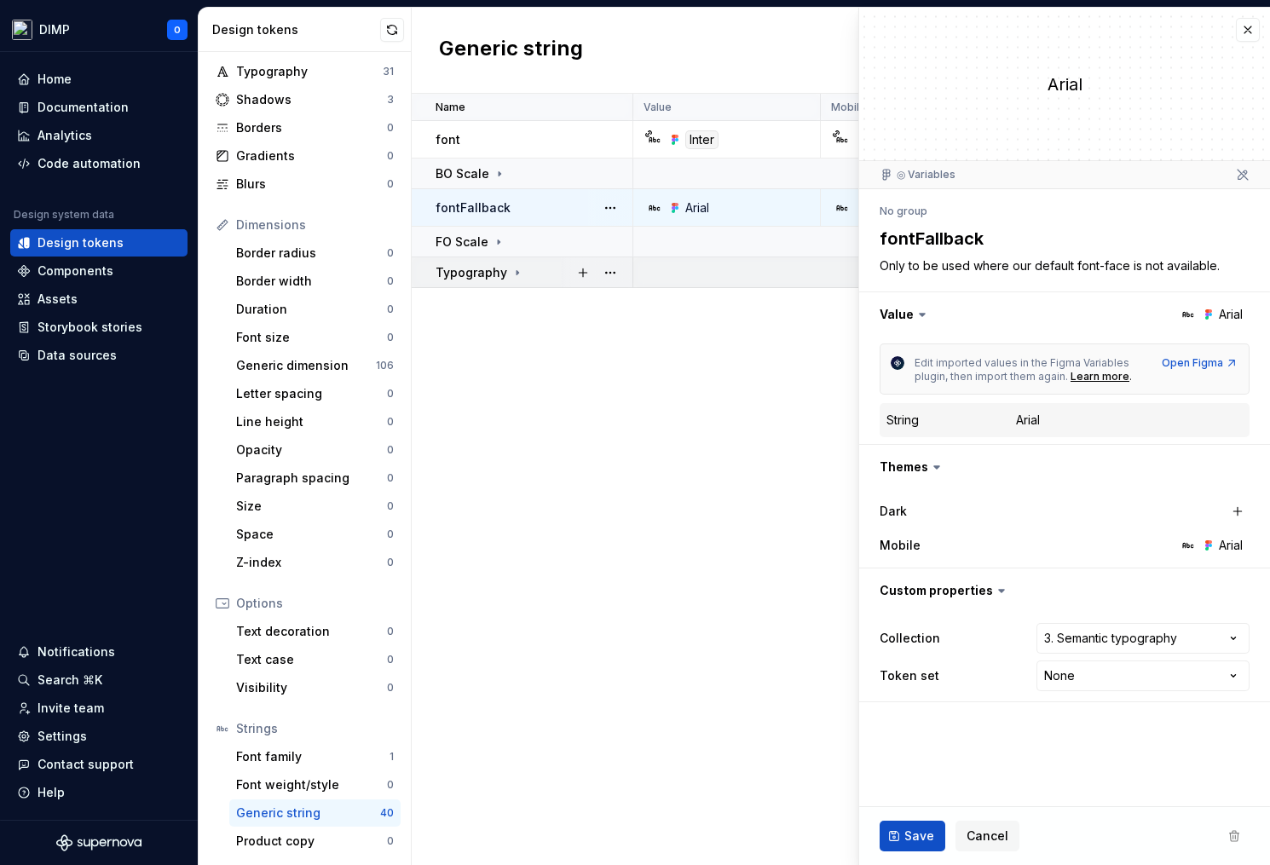
click at [505, 271] on div "Typography" at bounding box center [480, 272] width 89 height 17
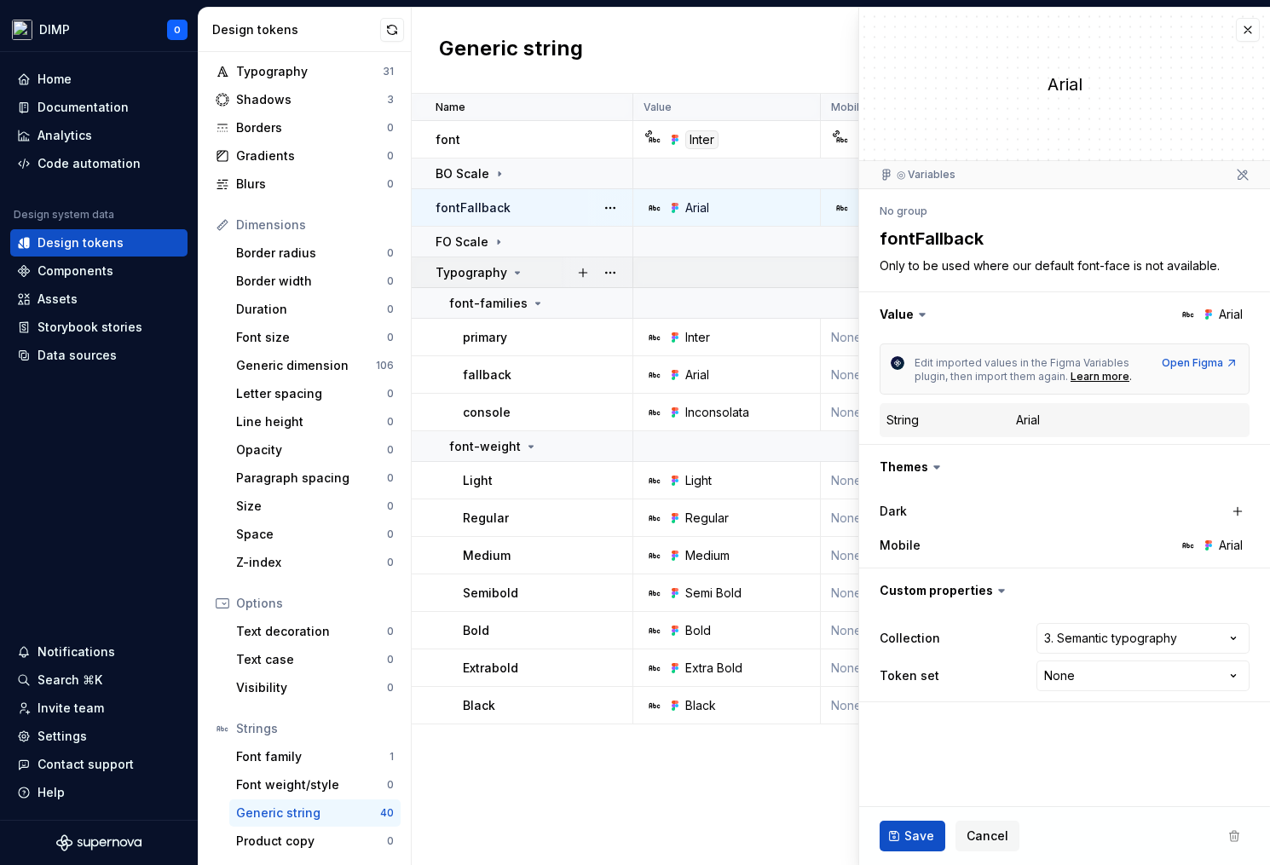
click at [512, 263] on td "Typography" at bounding box center [523, 272] width 222 height 31
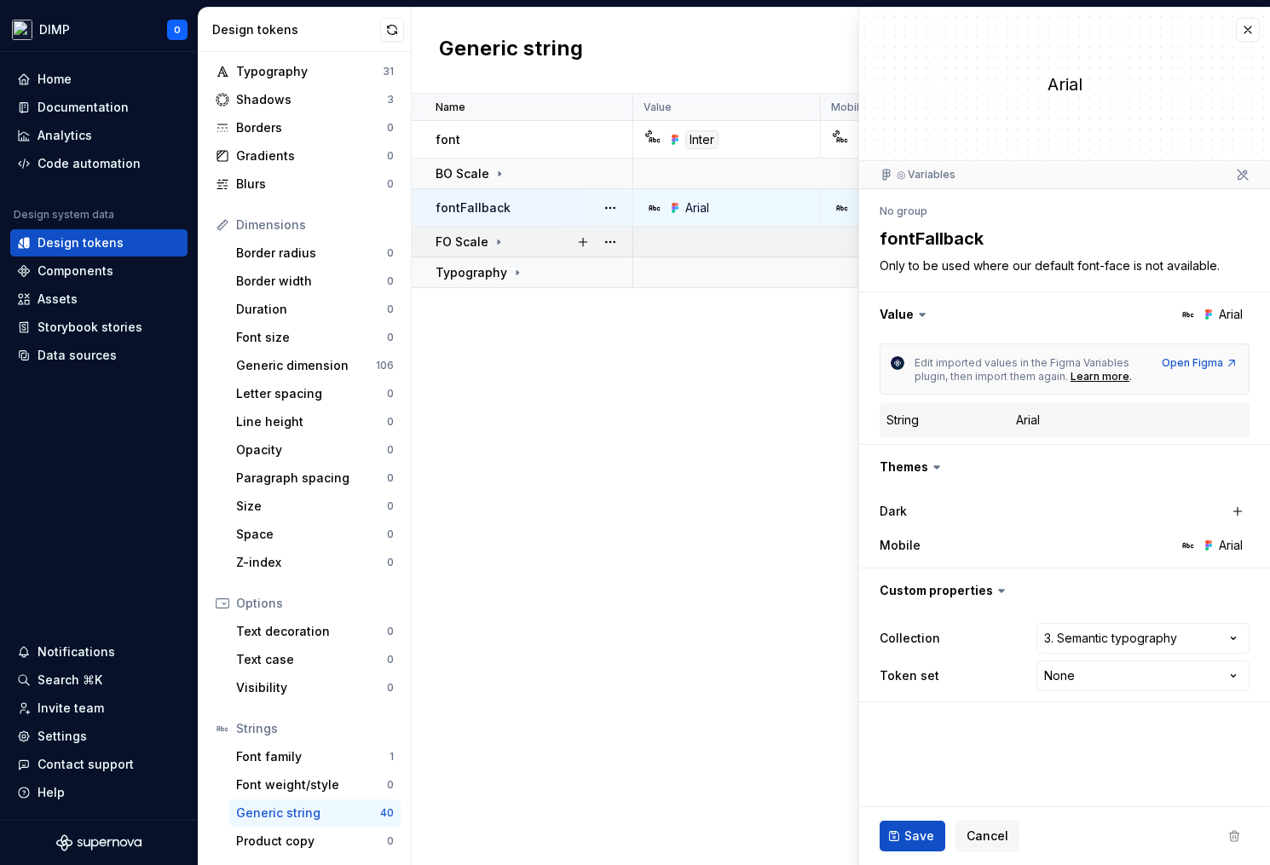
click at [503, 246] on icon at bounding box center [499, 242] width 14 height 14
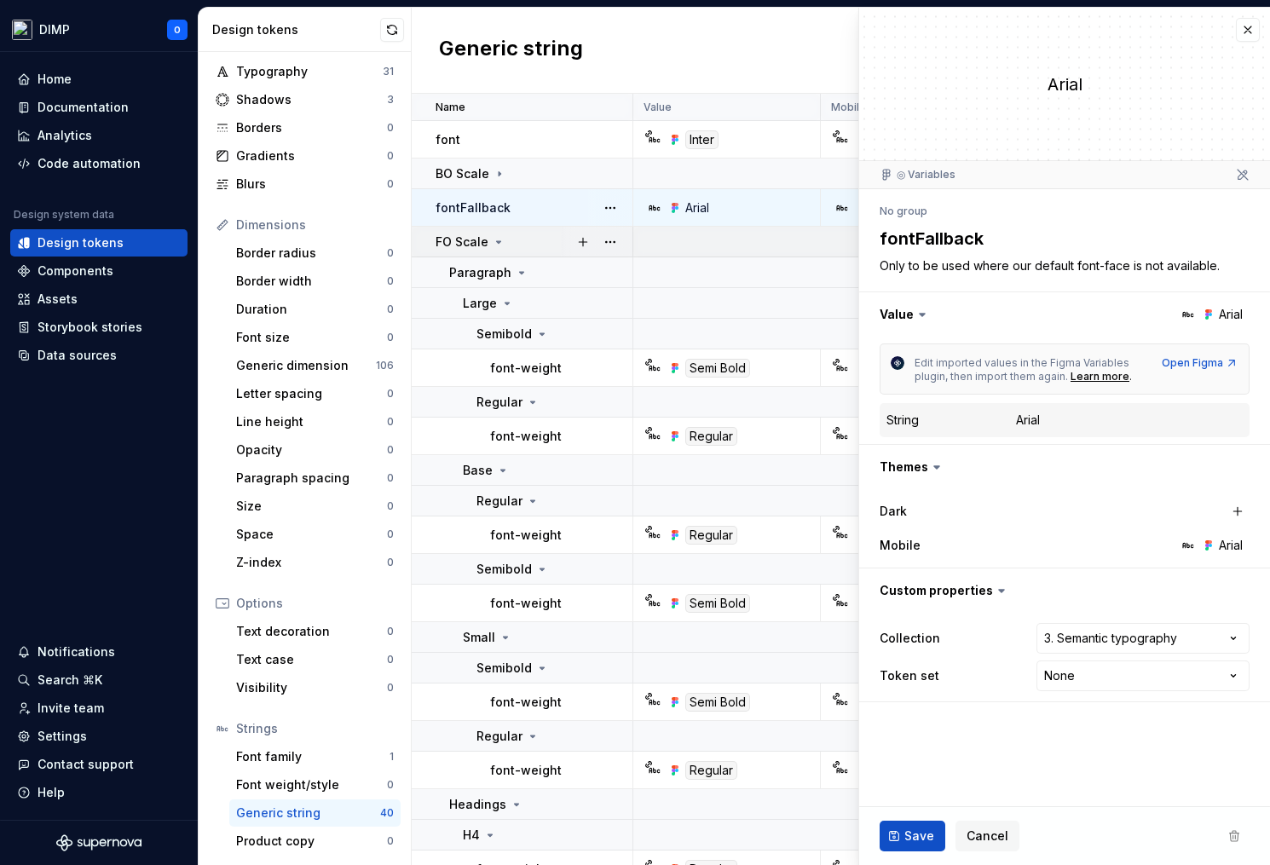
click at [497, 241] on icon at bounding box center [499, 242] width 4 height 2
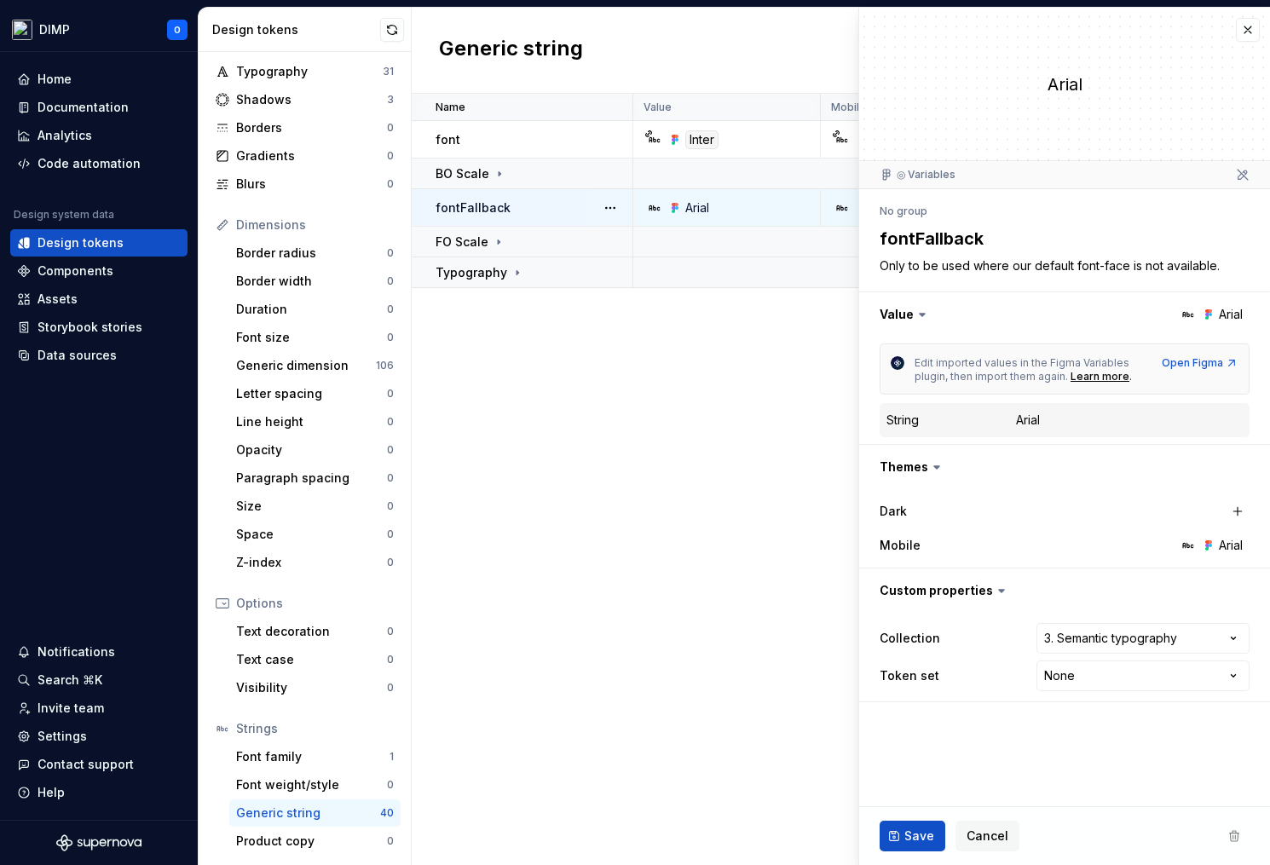
click at [503, 210] on p "fontFallback" at bounding box center [473, 207] width 75 height 17
click at [520, 143] on div "font" at bounding box center [534, 139] width 196 height 17
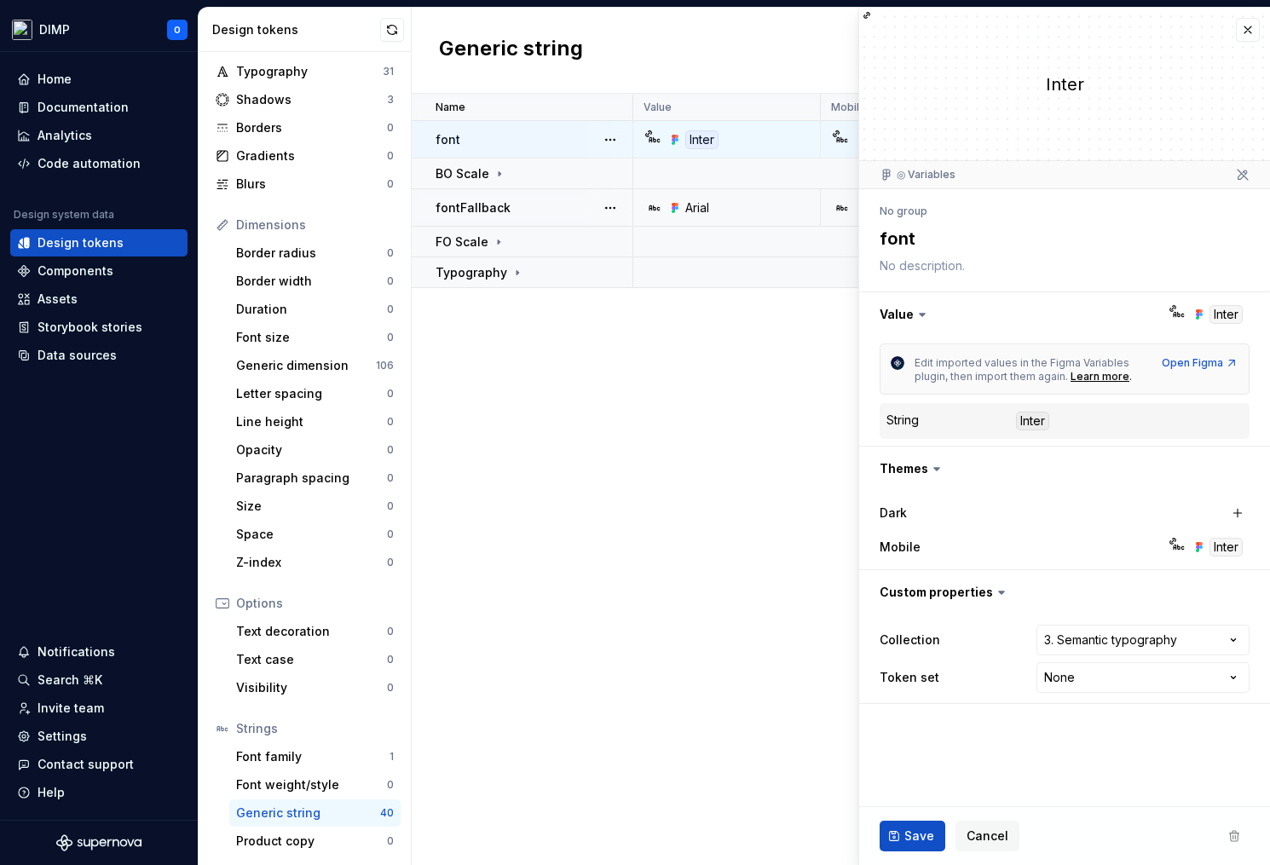
click at [512, 206] on div "fontFallback" at bounding box center [534, 207] width 196 height 17
type textarea "*"
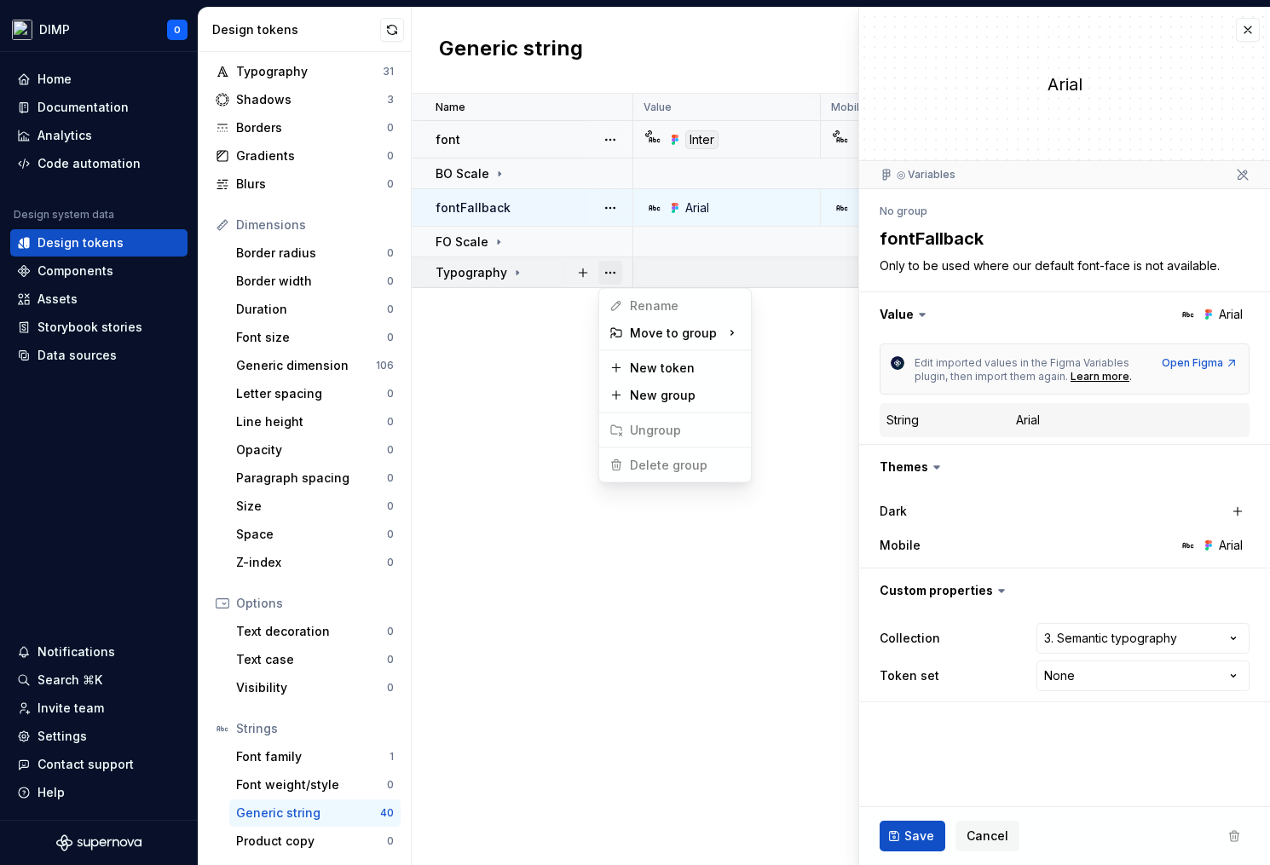
click at [609, 273] on button "button" at bounding box center [610, 273] width 24 height 24
click at [484, 341] on html "DIMP O Home Documentation Analytics Code automation Design system data Design t…" at bounding box center [635, 432] width 1270 height 865
click at [1250, 29] on button "button" at bounding box center [1248, 30] width 24 height 24
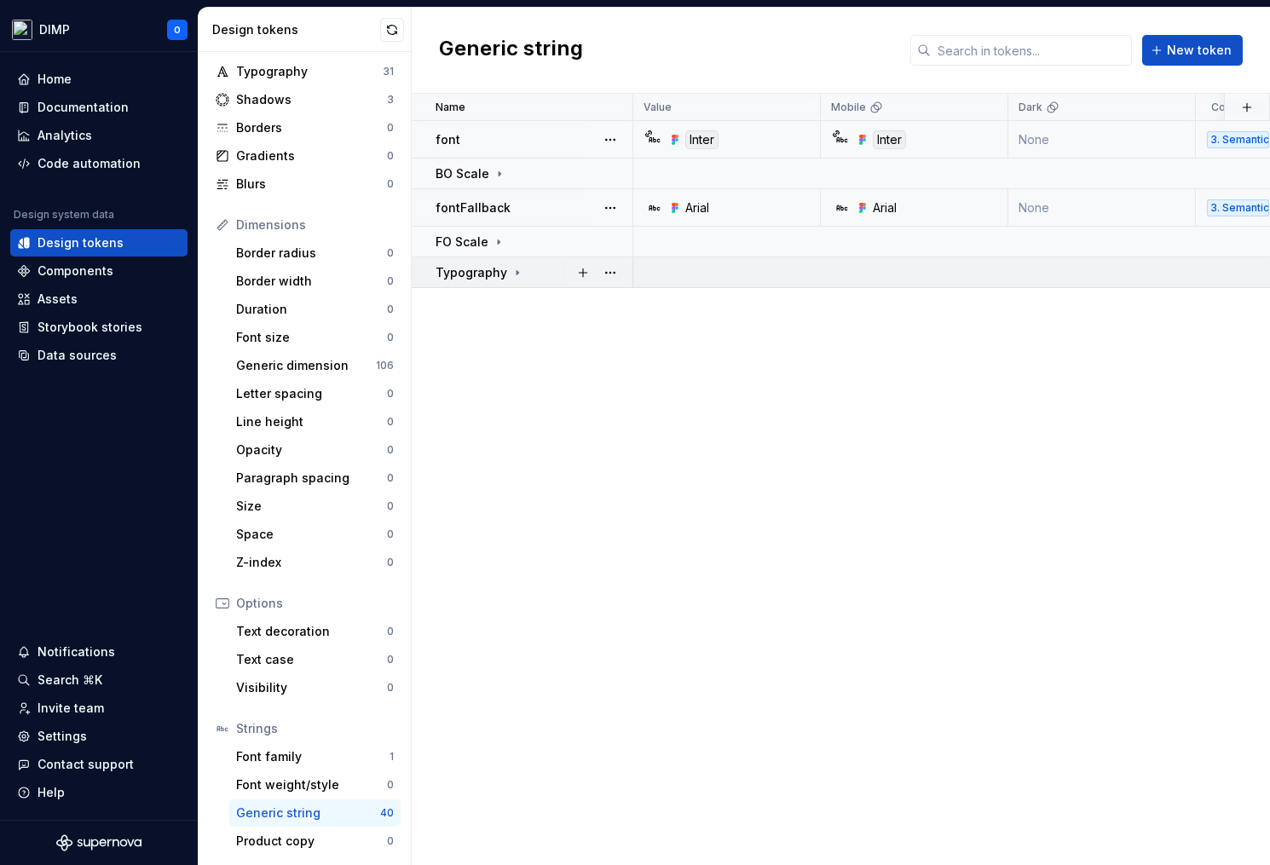
click at [528, 272] on div "Typography" at bounding box center [534, 272] width 196 height 17
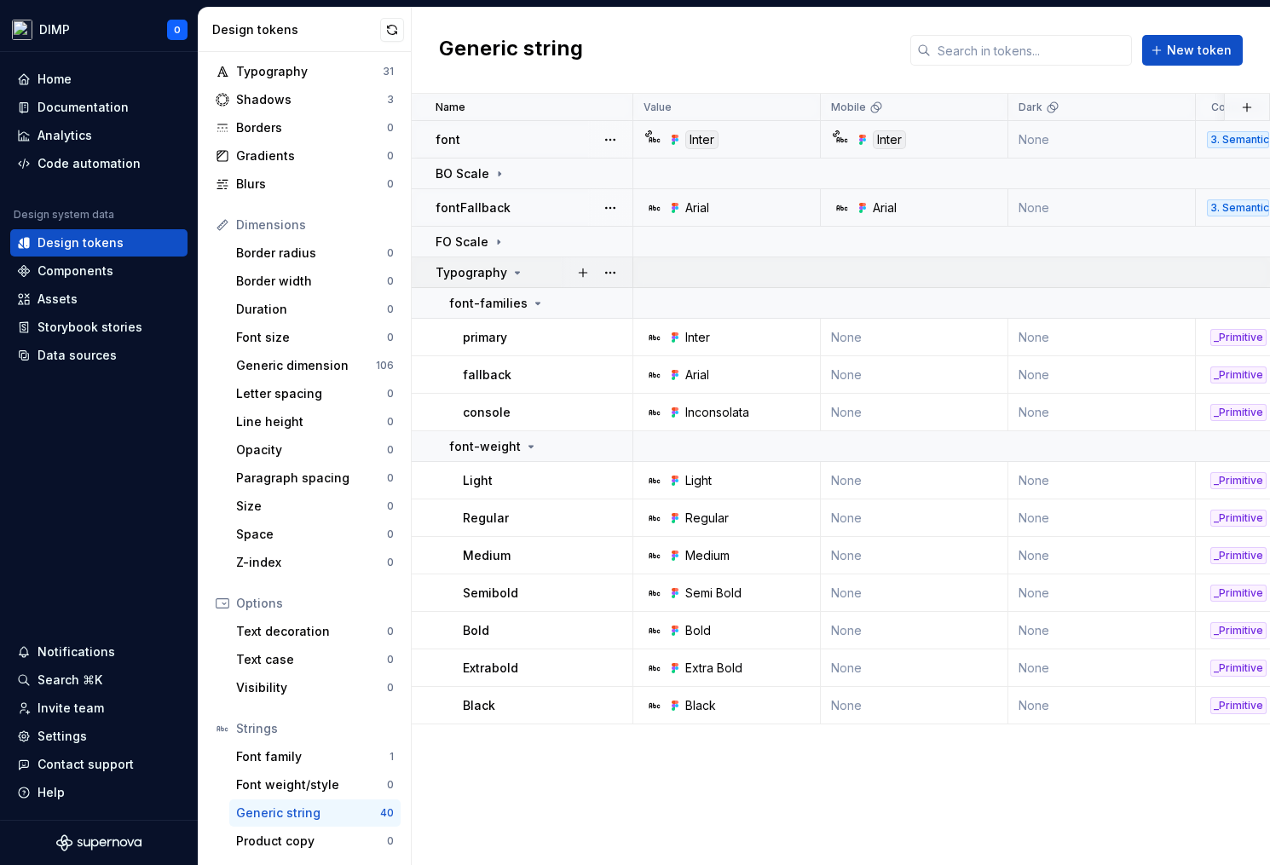
click at [528, 272] on div "Typography" at bounding box center [534, 272] width 196 height 17
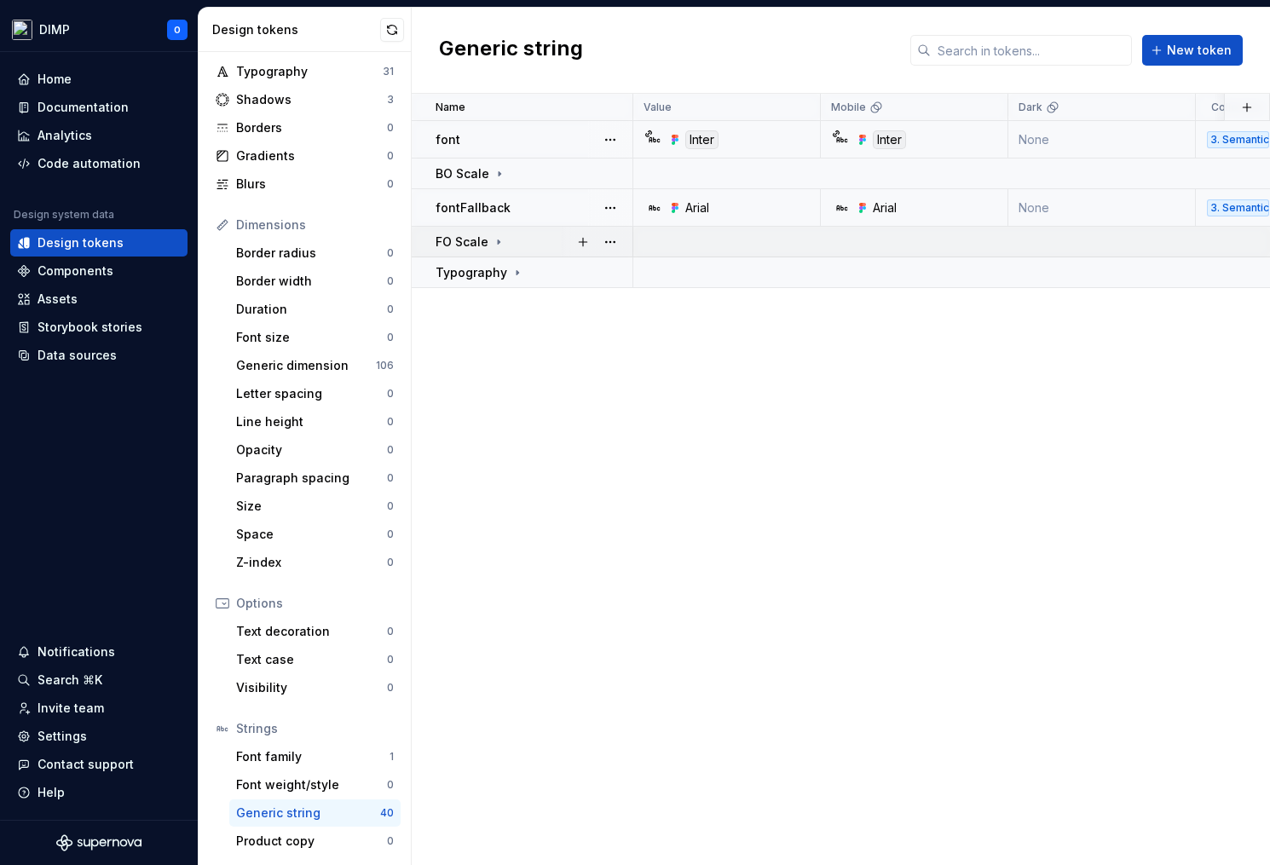
click at [493, 238] on icon at bounding box center [499, 242] width 14 height 14
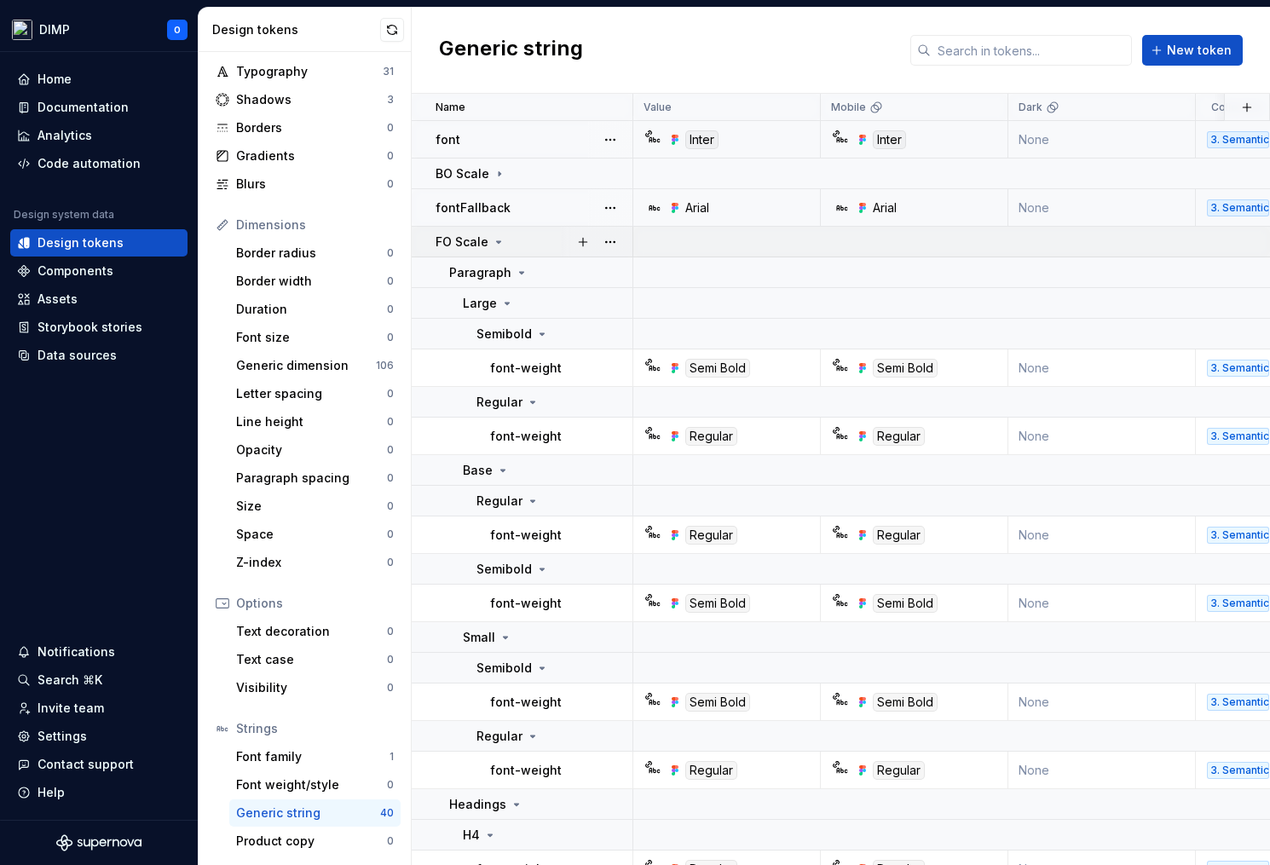
click at [493, 238] on icon at bounding box center [499, 242] width 14 height 14
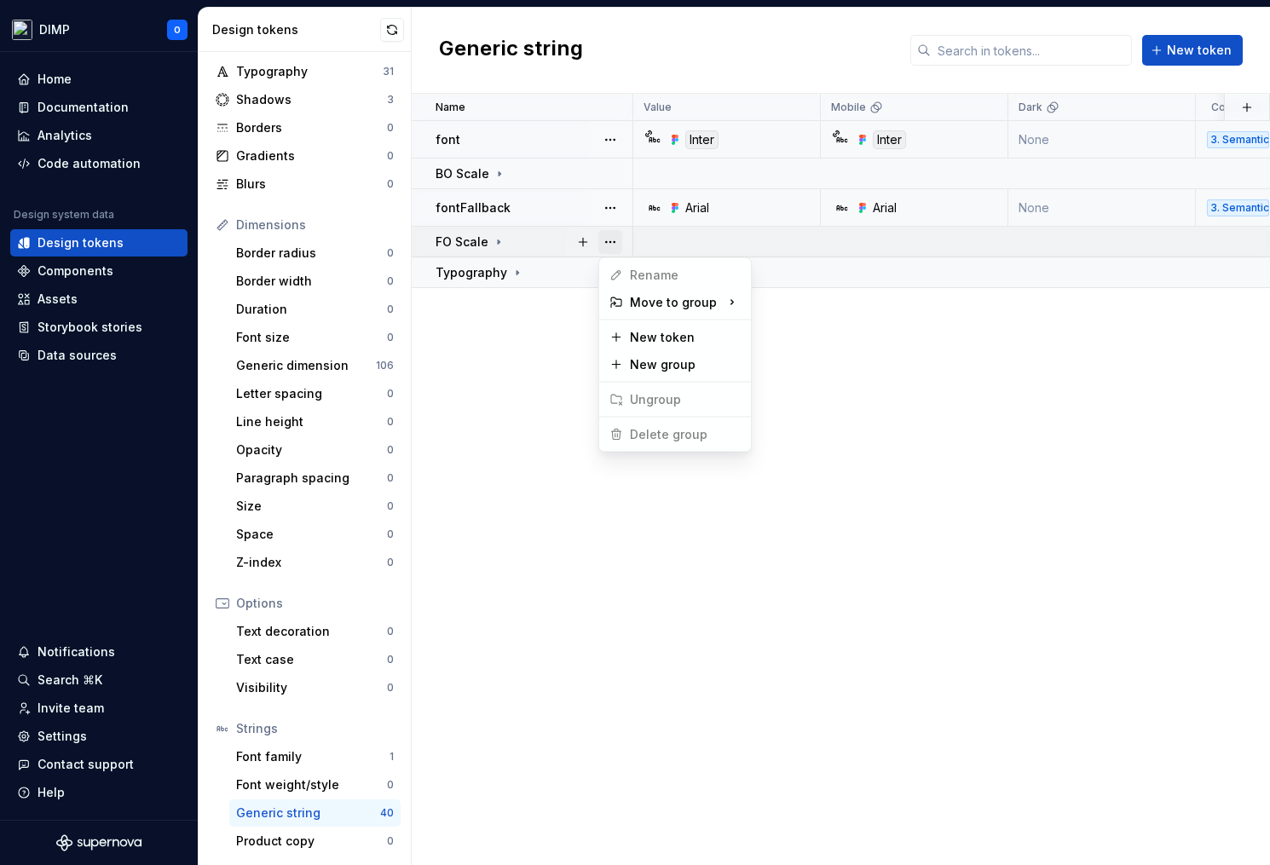
click at [610, 239] on button "button" at bounding box center [610, 242] width 24 height 24
click at [661, 435] on span "Delete group" at bounding box center [659, 434] width 112 height 27
click at [525, 146] on html "DIMP O Home Documentation Analytics Code automation Design system data Design t…" at bounding box center [635, 432] width 1270 height 865
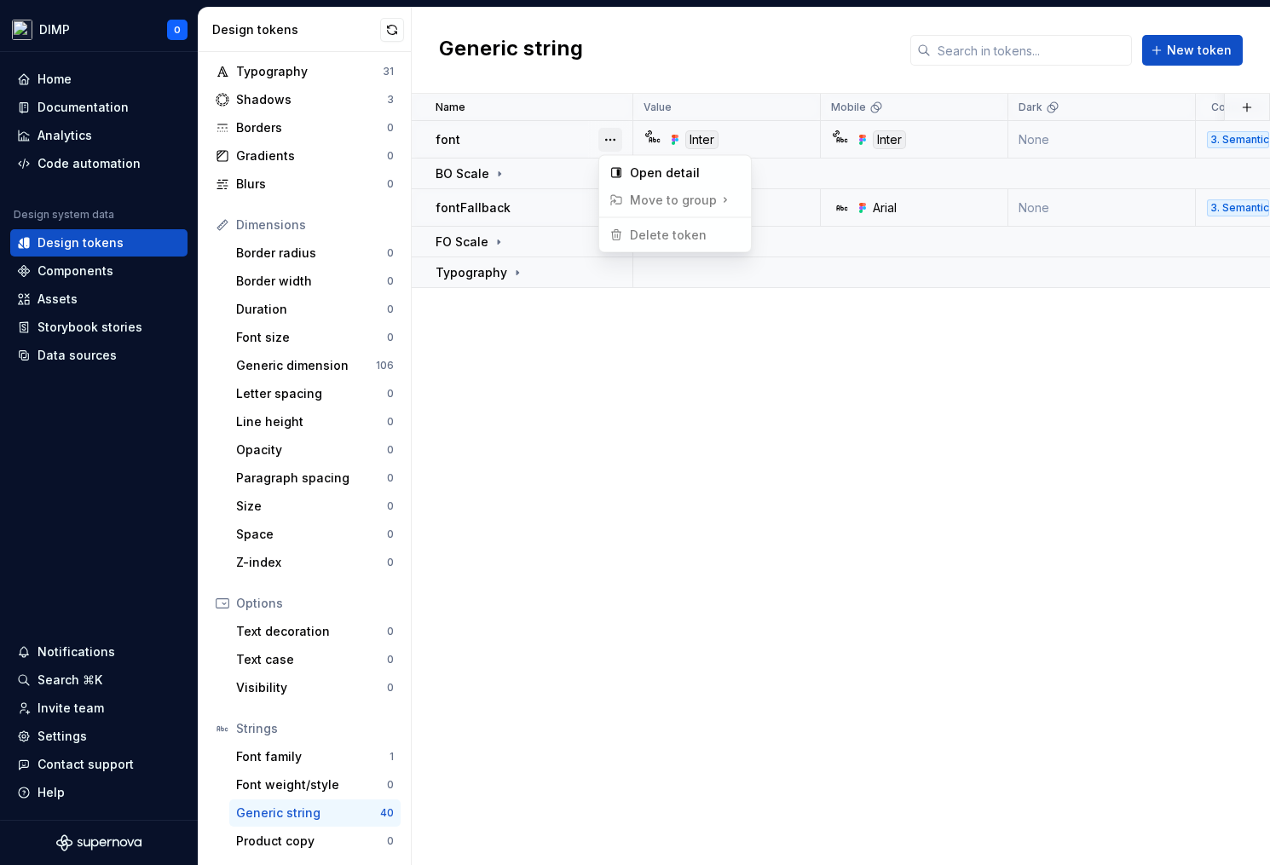
click at [613, 141] on button "button" at bounding box center [610, 140] width 24 height 24
click at [540, 418] on html "DIMP O Home Documentation Analytics Code automation Design system data Design t…" at bounding box center [635, 432] width 1270 height 865
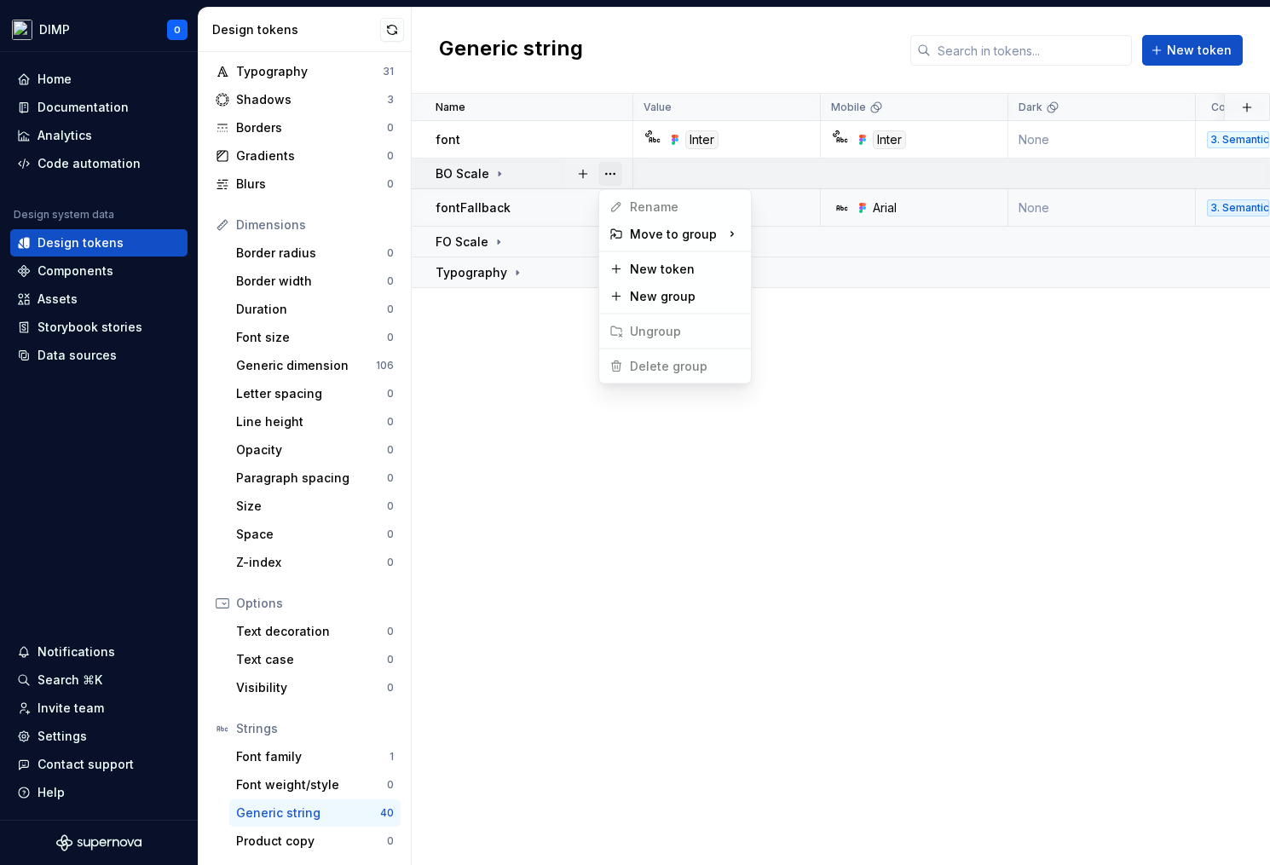
click at [611, 172] on button "button" at bounding box center [610, 174] width 24 height 24
click at [666, 498] on div "Name Value Mobile Dark Collection Token set Description Last updated font Inter…" at bounding box center [841, 479] width 858 height 771
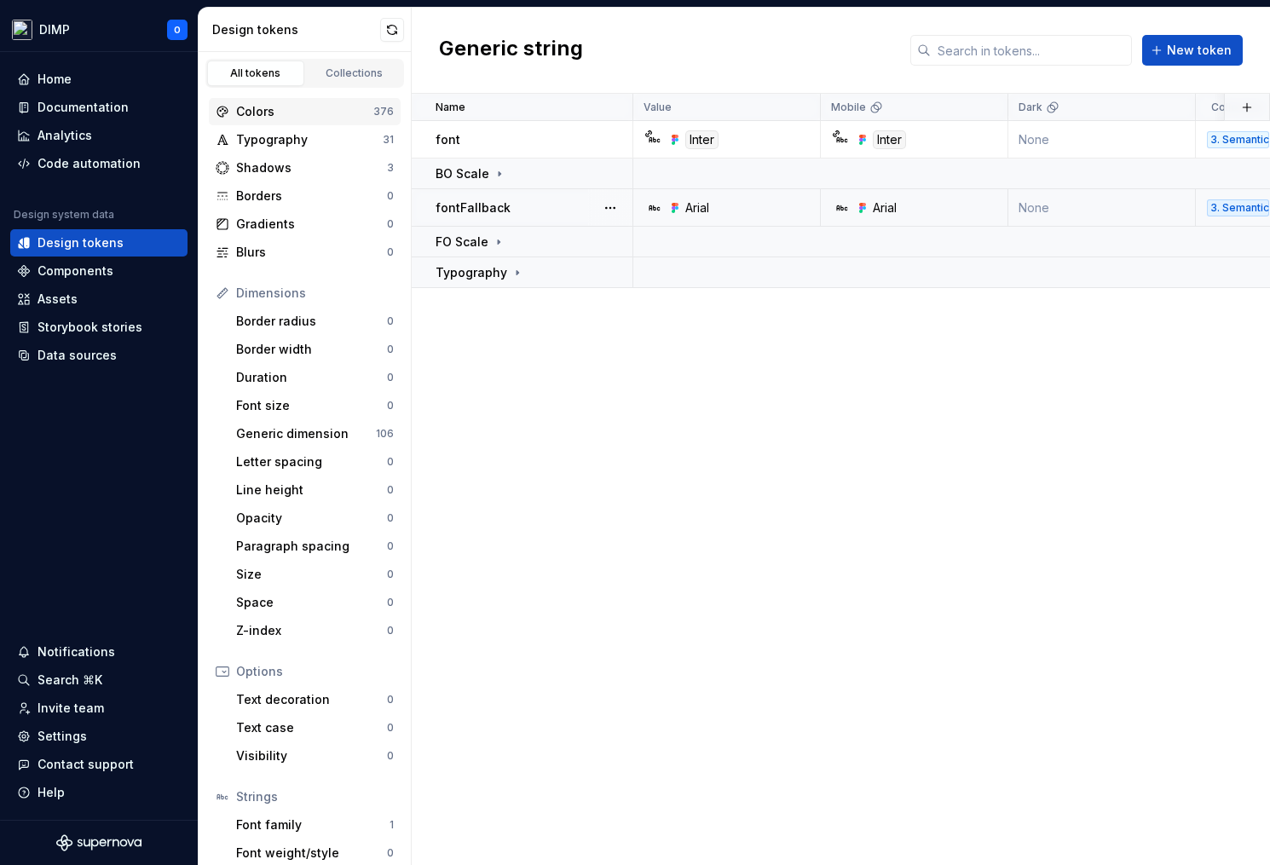
click at [315, 112] on div "Colors" at bounding box center [304, 111] width 137 height 17
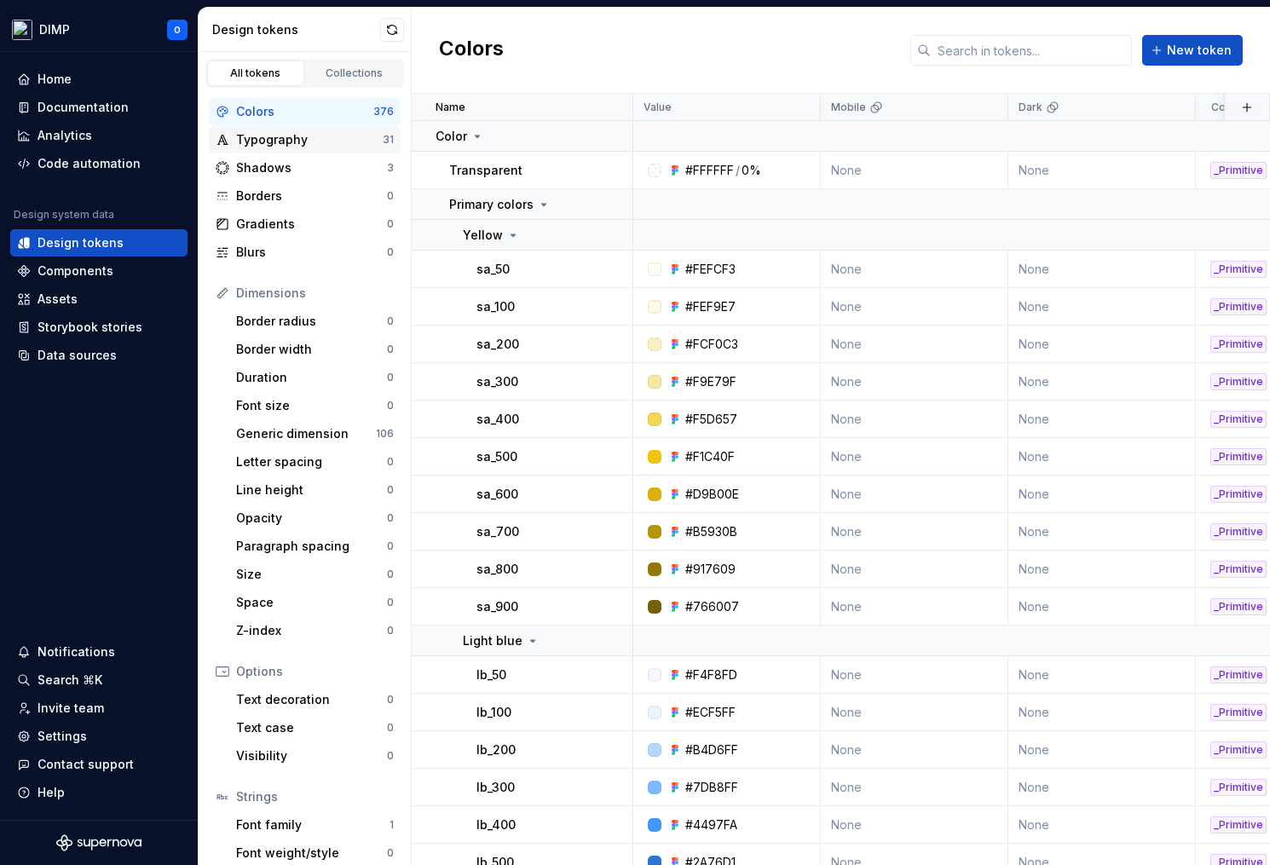
click at [338, 142] on div "Typography" at bounding box center [309, 139] width 147 height 17
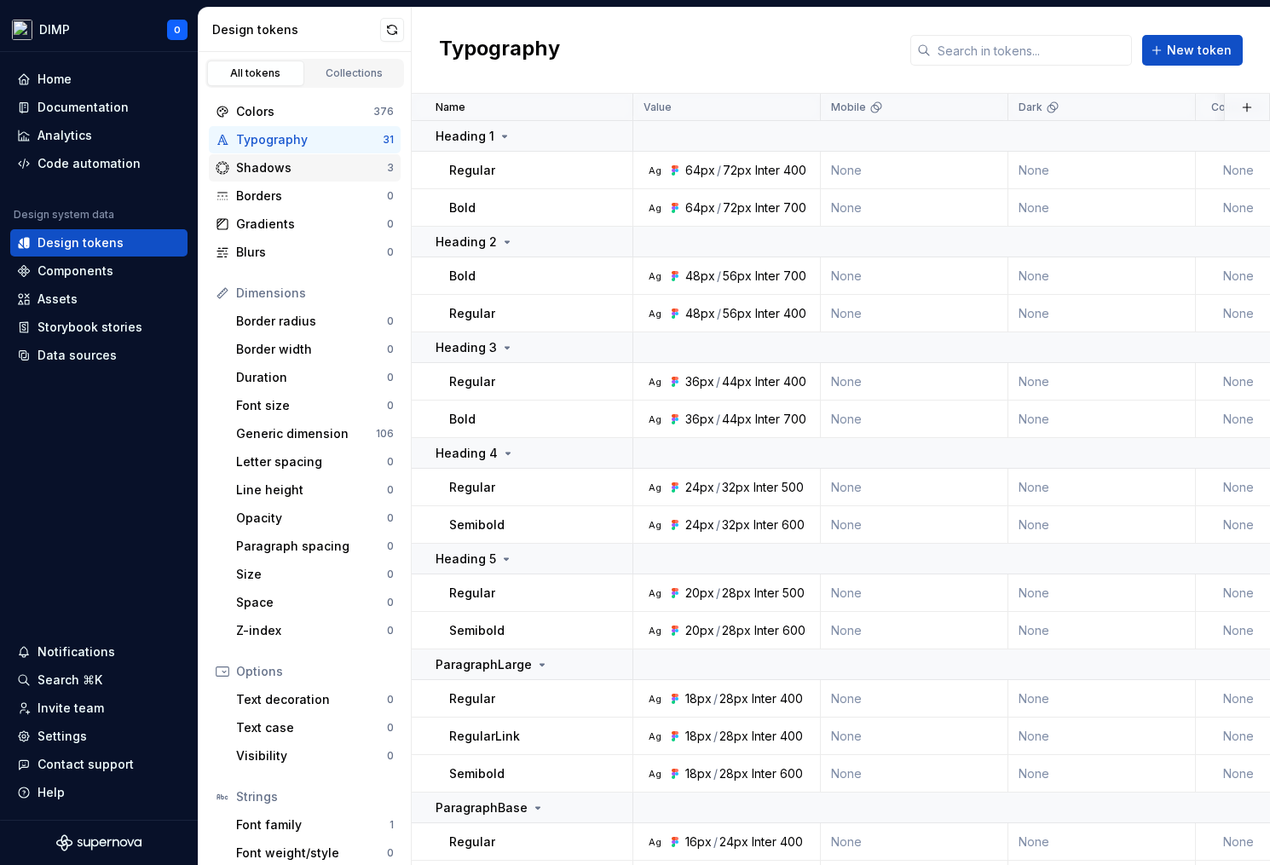
click at [322, 170] on div "Shadows" at bounding box center [311, 167] width 151 height 17
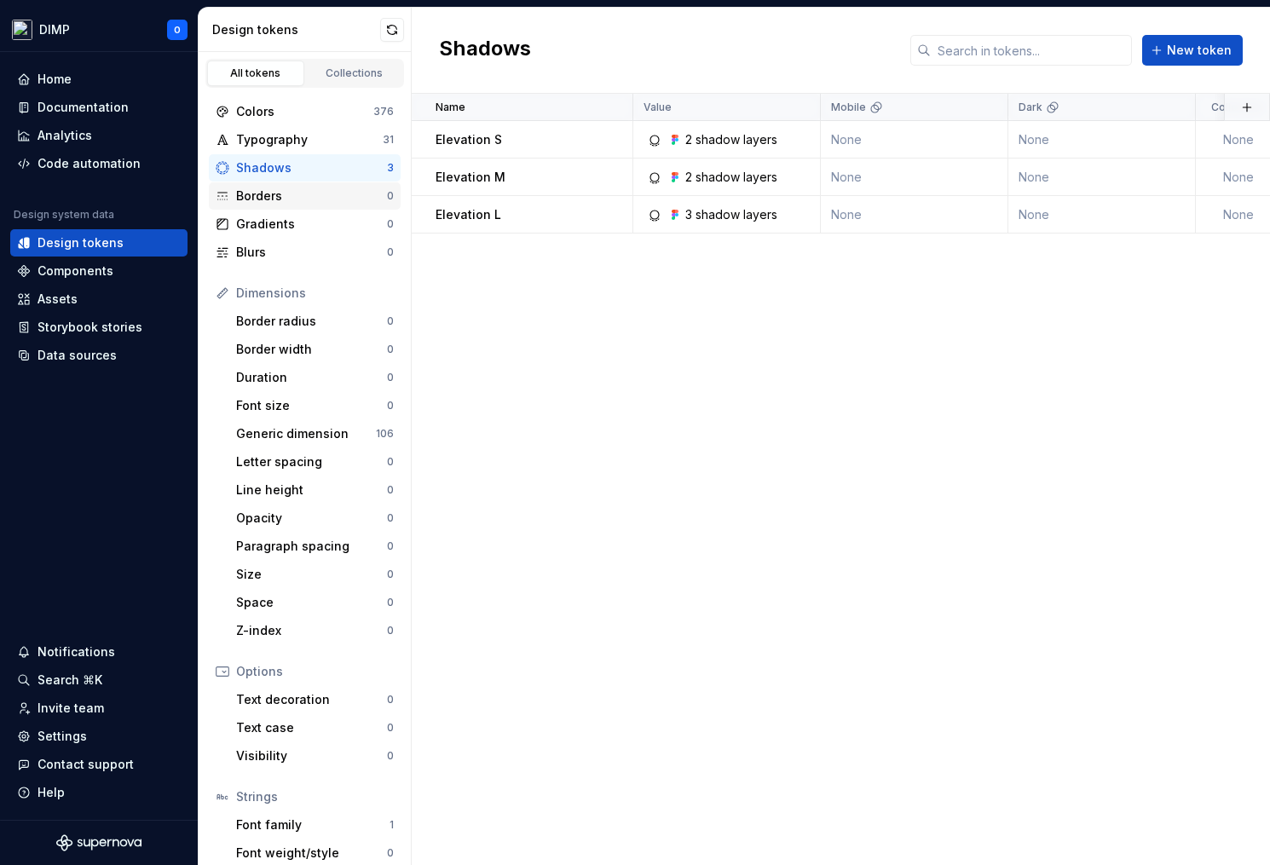
click at [319, 203] on div "Borders" at bounding box center [311, 196] width 151 height 17
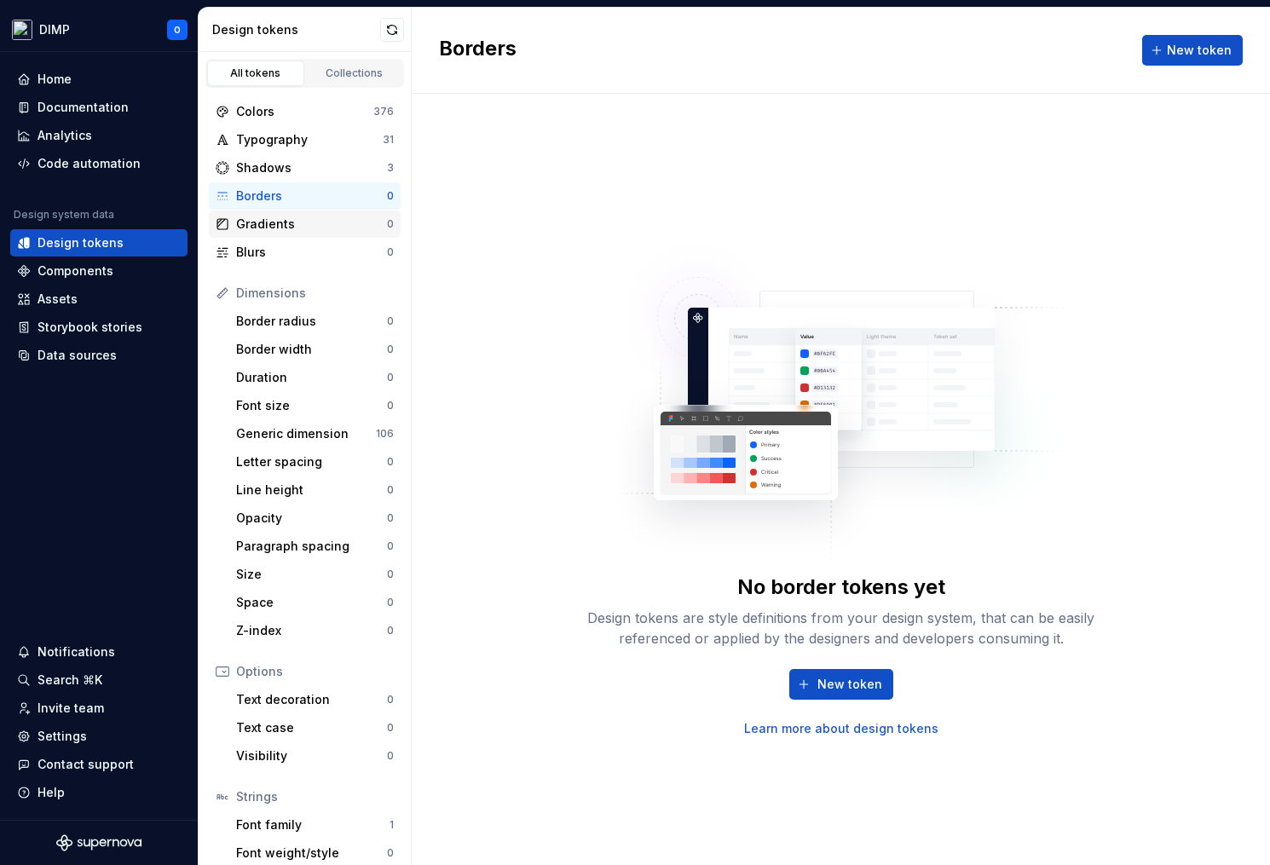
click at [315, 235] on div "Gradients 0" at bounding box center [305, 224] width 192 height 27
click at [315, 264] on div "Blurs 0" at bounding box center [305, 252] width 192 height 27
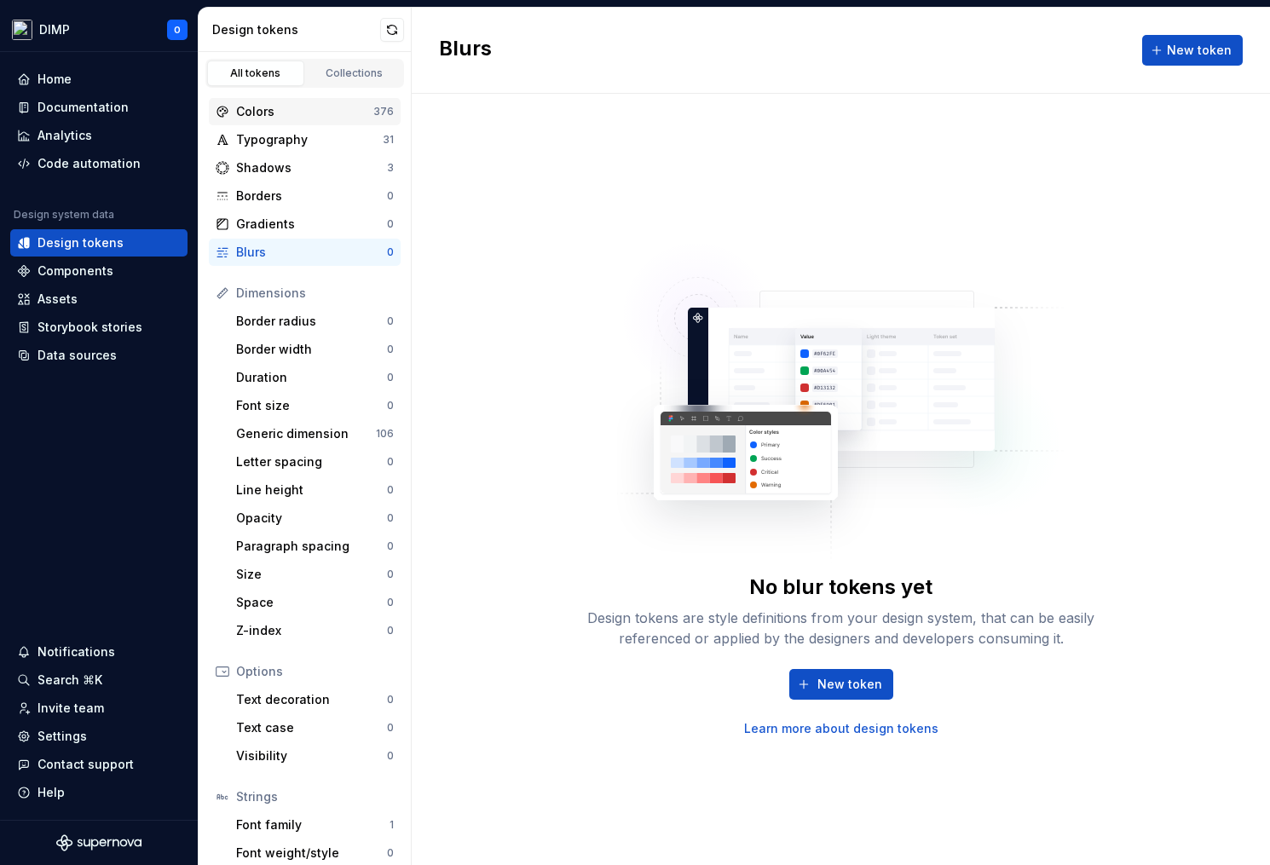
click at [308, 116] on div "Colors" at bounding box center [304, 111] width 137 height 17
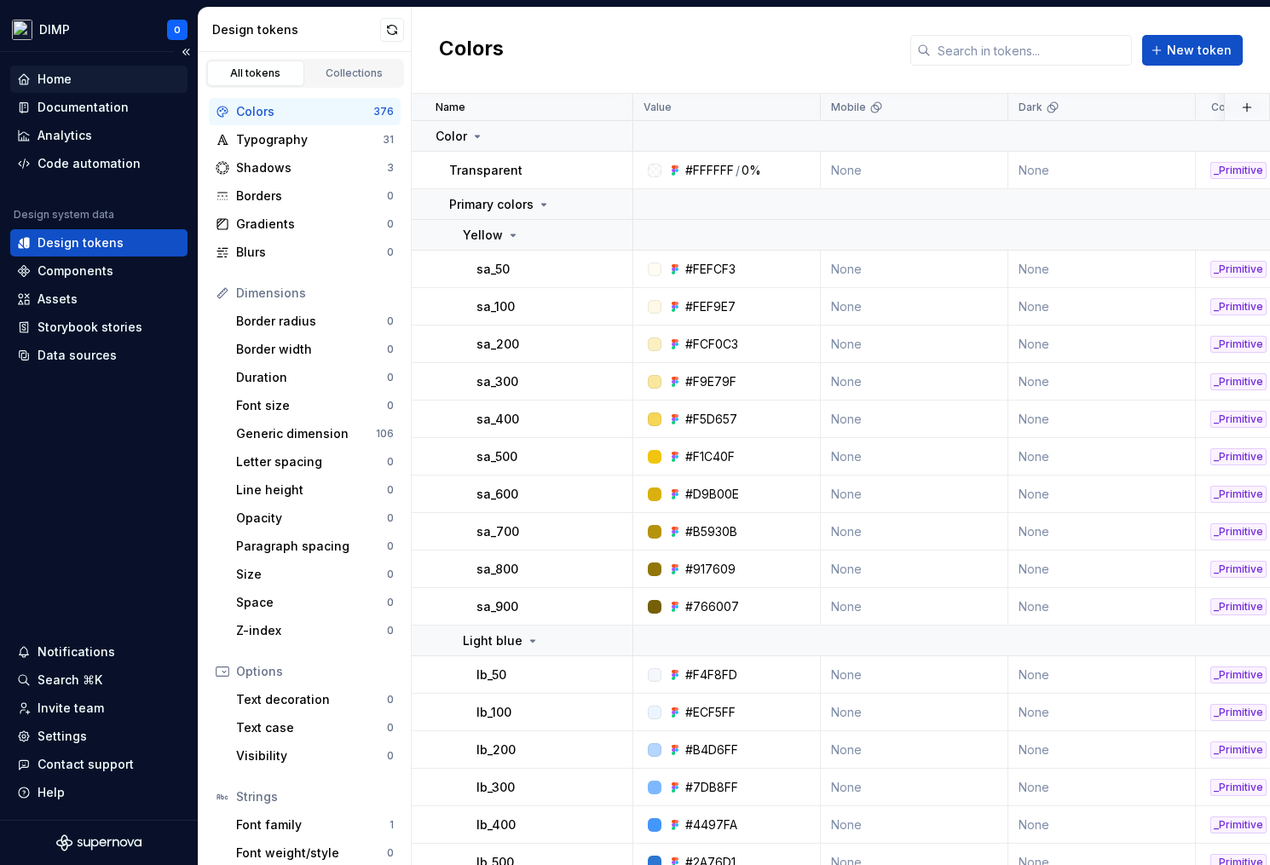
click at [86, 77] on div "Home" at bounding box center [99, 79] width 164 height 17
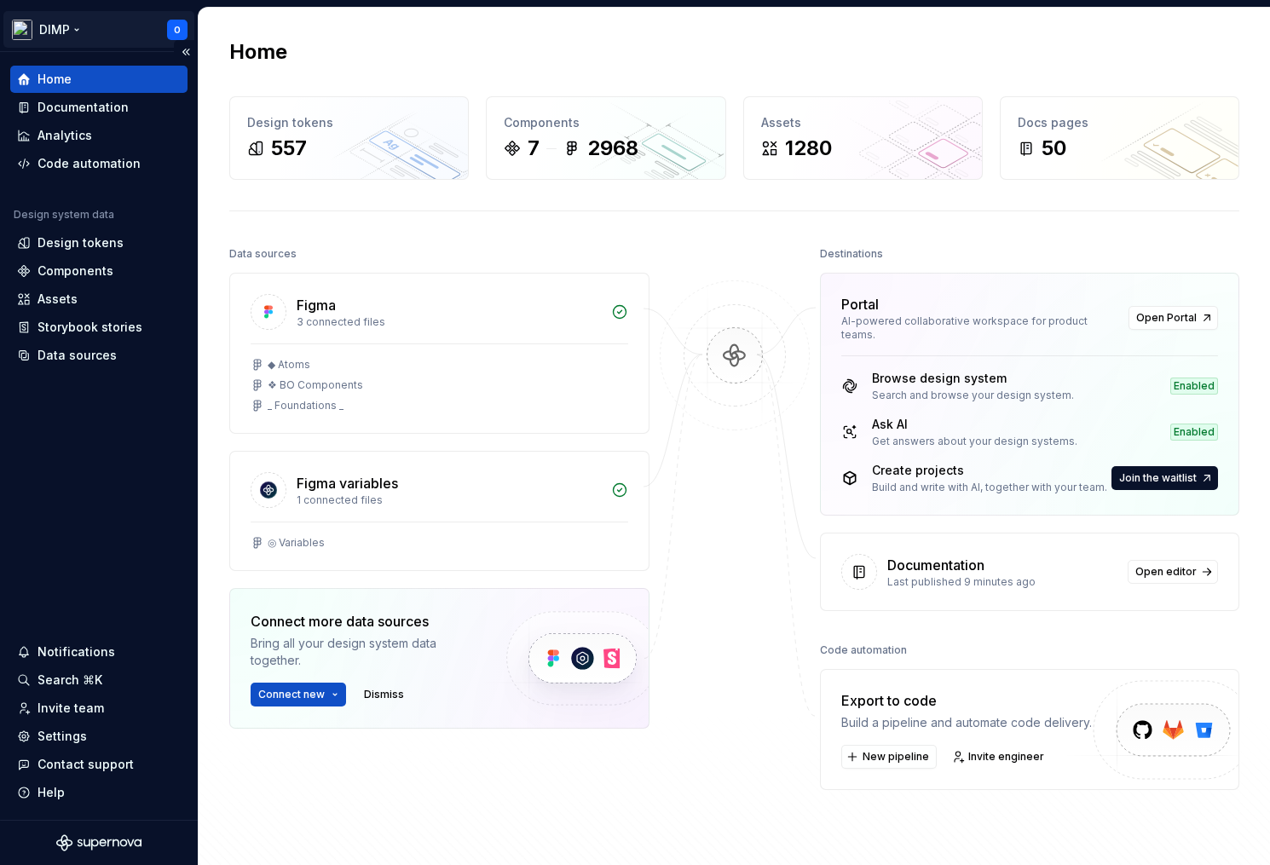
click at [58, 23] on html "DIMP O Home Documentation Analytics Code automation Design system data Design t…" at bounding box center [635, 432] width 1270 height 865
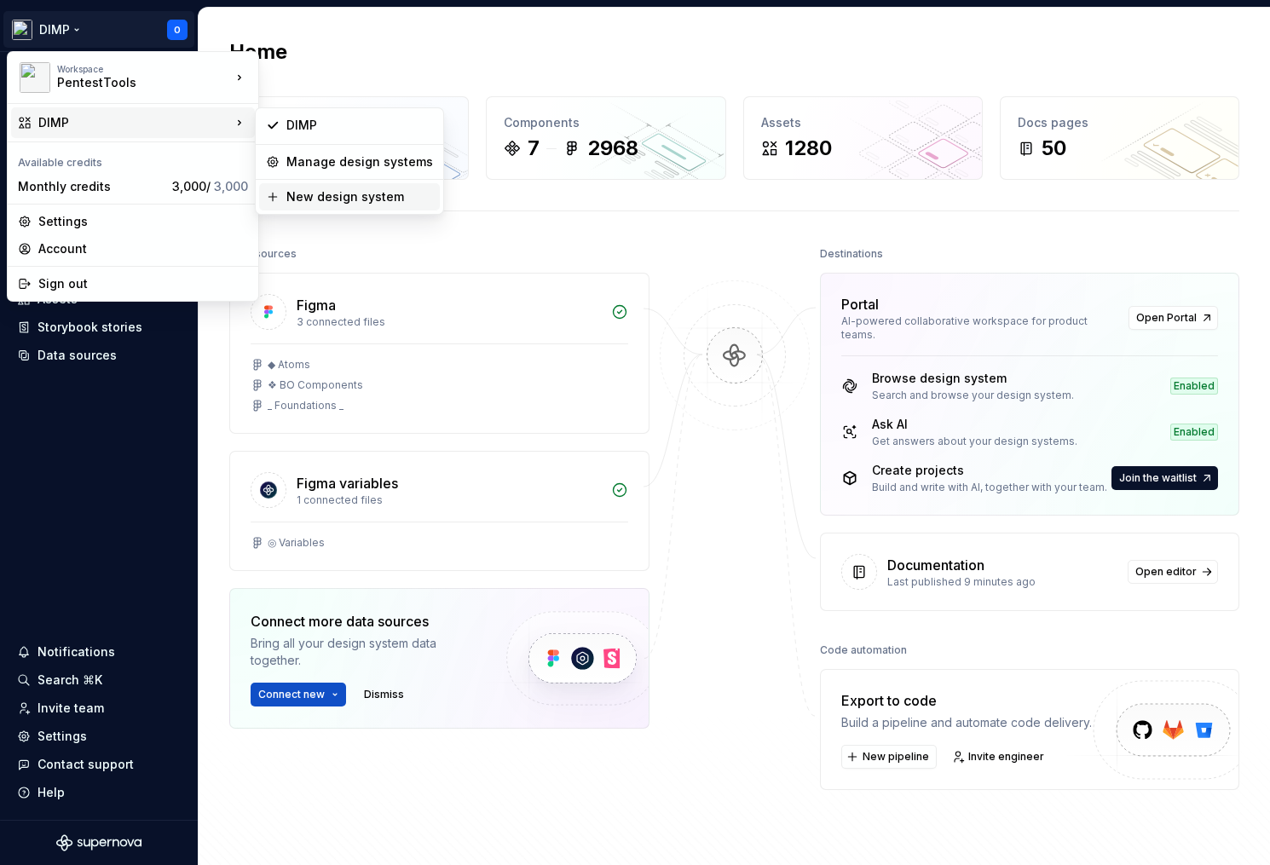
click at [348, 199] on div "New design system" at bounding box center [359, 196] width 147 height 17
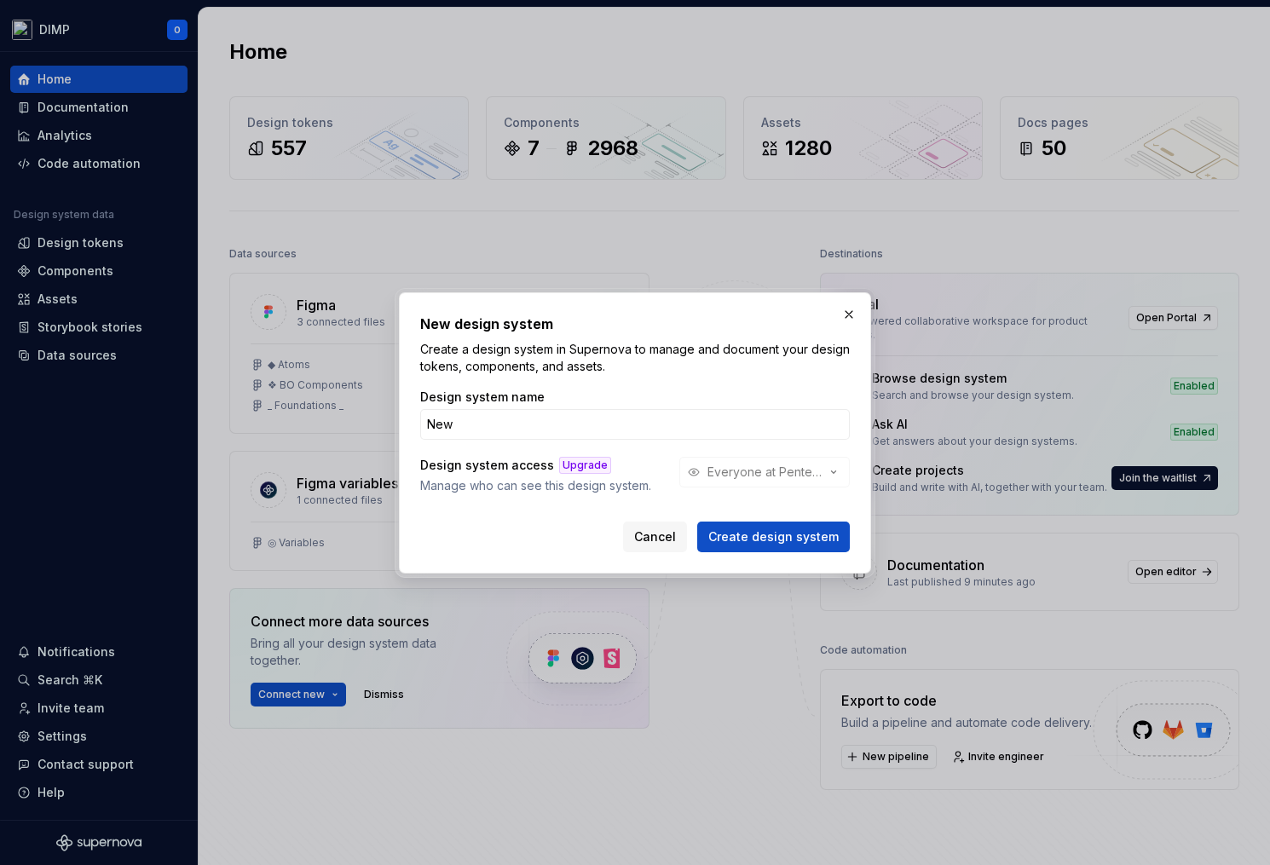
type input "New"
click at [771, 478] on div "Design system access Upgrade Manage who can see this design system. Everyone at…" at bounding box center [635, 476] width 430 height 38
click at [766, 534] on span "Create design system" at bounding box center [773, 536] width 130 height 17
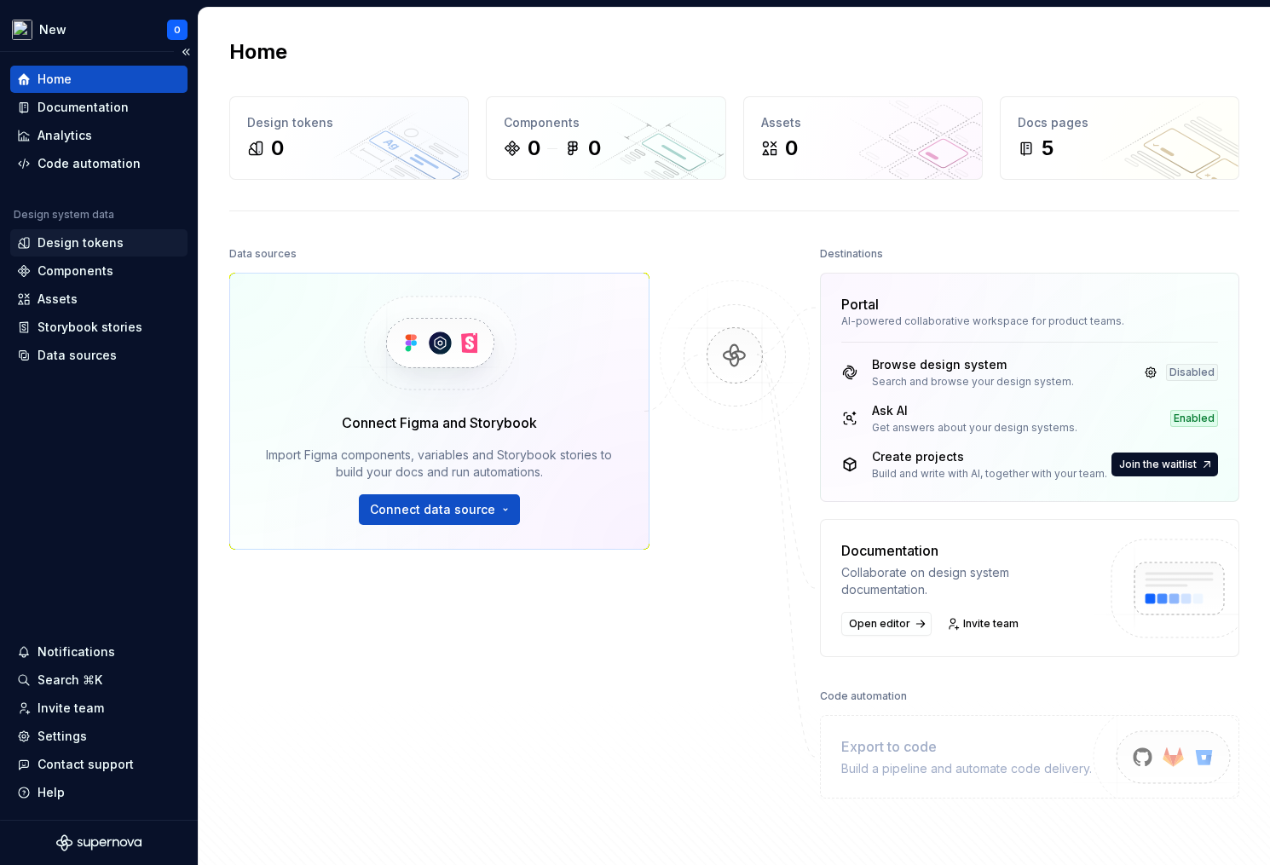
click at [117, 242] on div "Design tokens" at bounding box center [81, 242] width 86 height 17
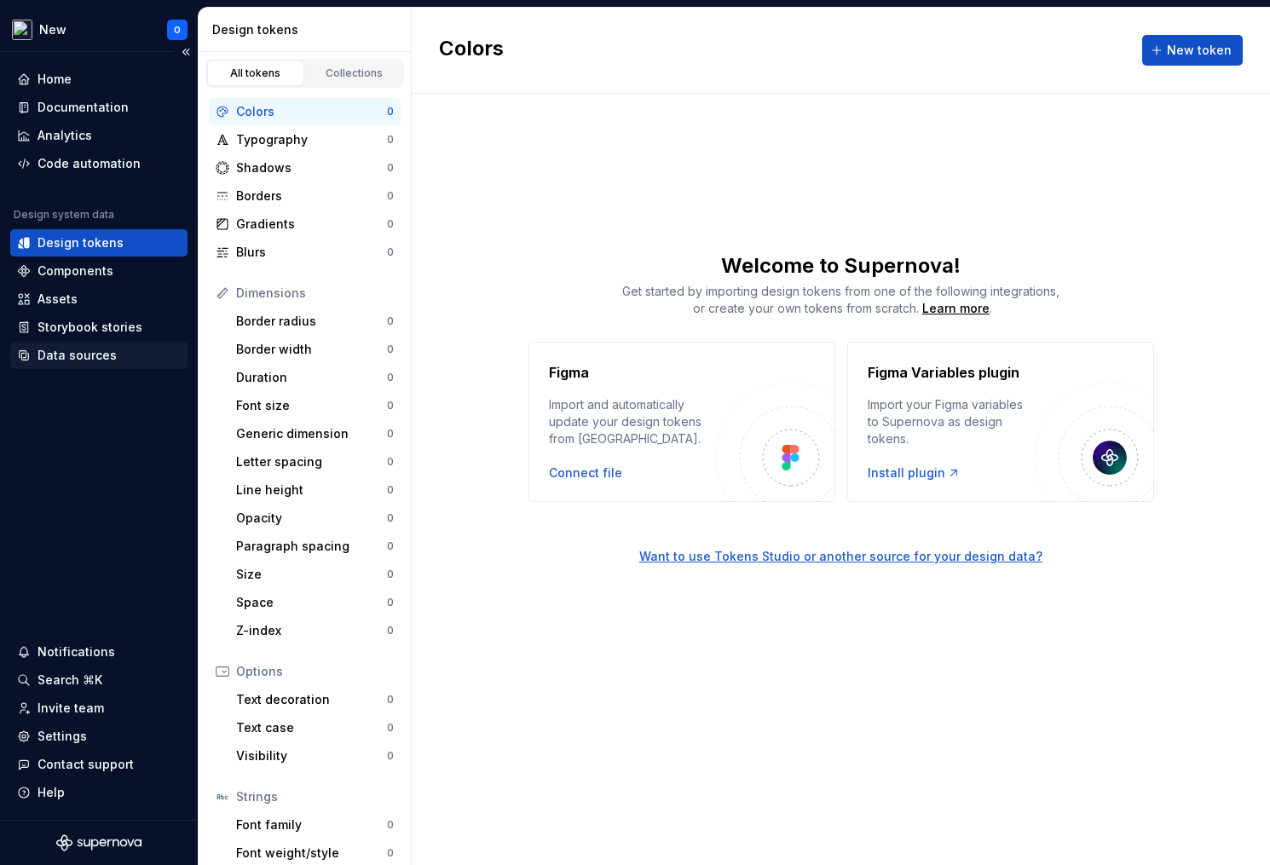
click at [120, 360] on div "Data sources" at bounding box center [99, 355] width 164 height 17
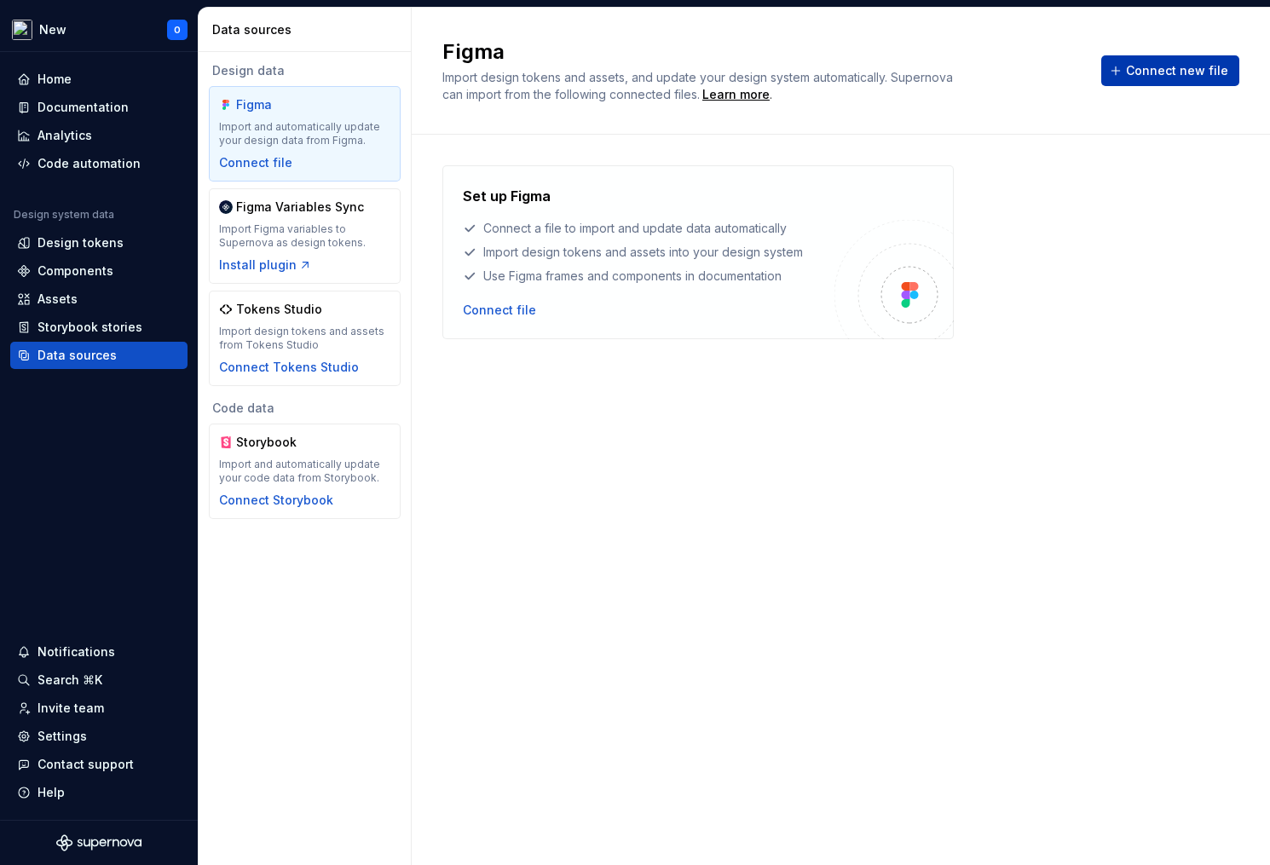
click at [1163, 68] on span "Connect new file" at bounding box center [1177, 70] width 102 height 17
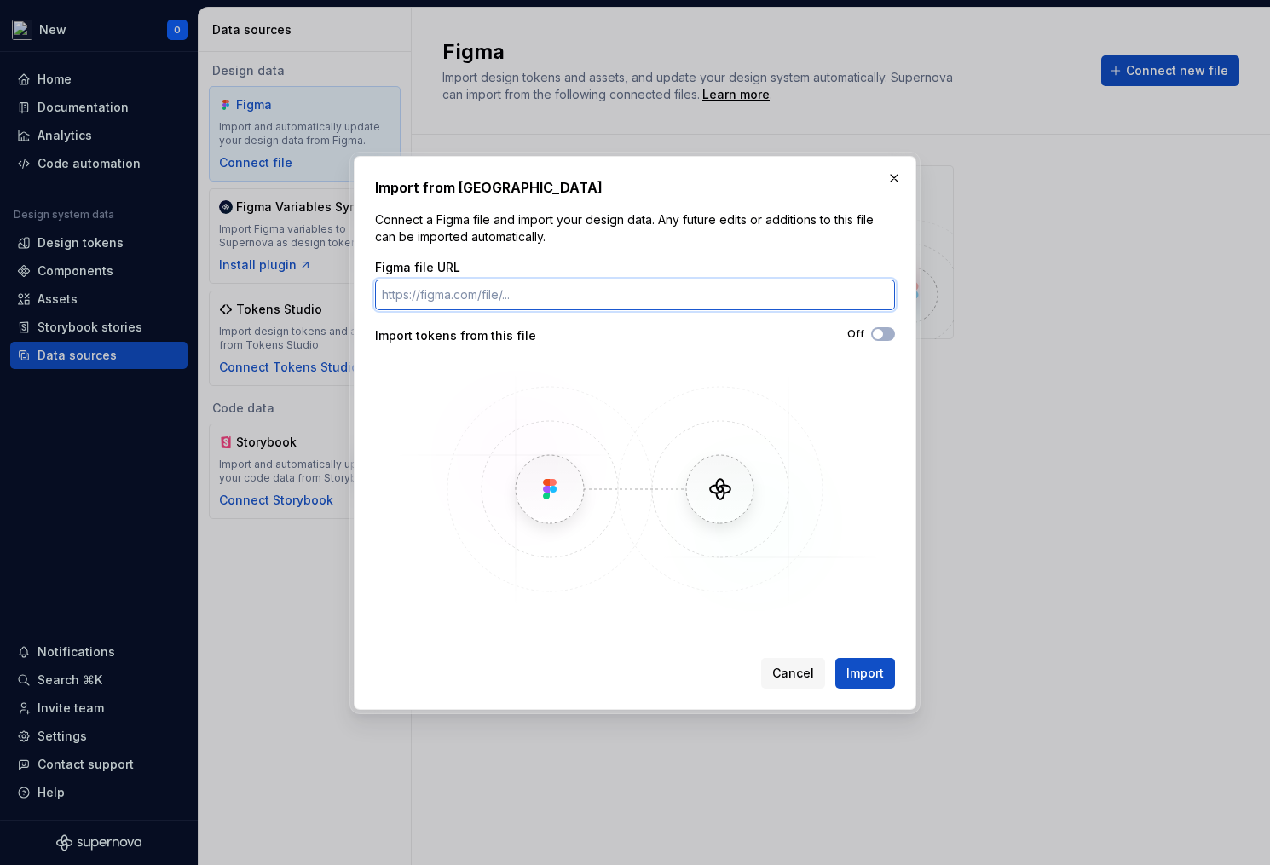
paste input "[URL][DOMAIN_NAME]"
type input "[URL][DOMAIN_NAME]"
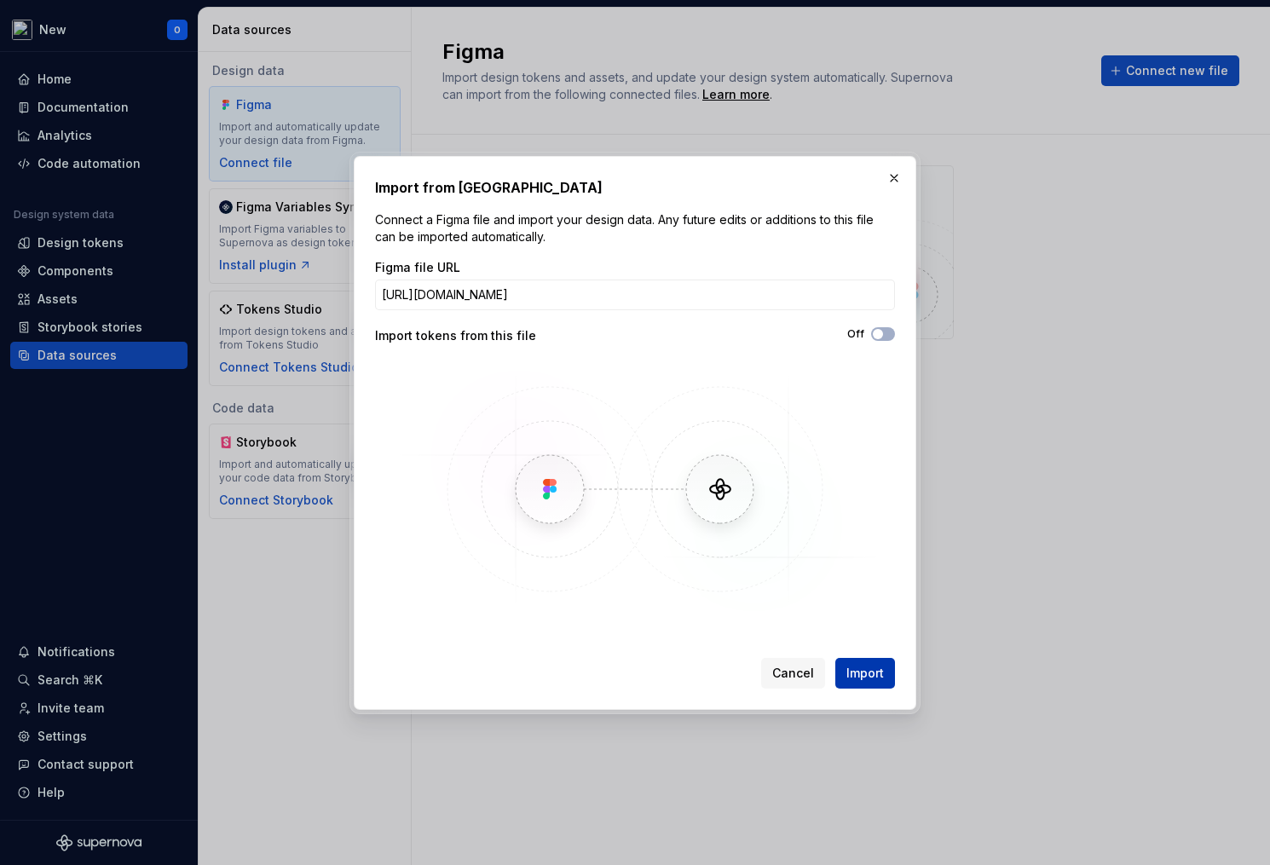
scroll to position [0, 0]
click at [851, 672] on span "Import" at bounding box center [865, 673] width 38 height 17
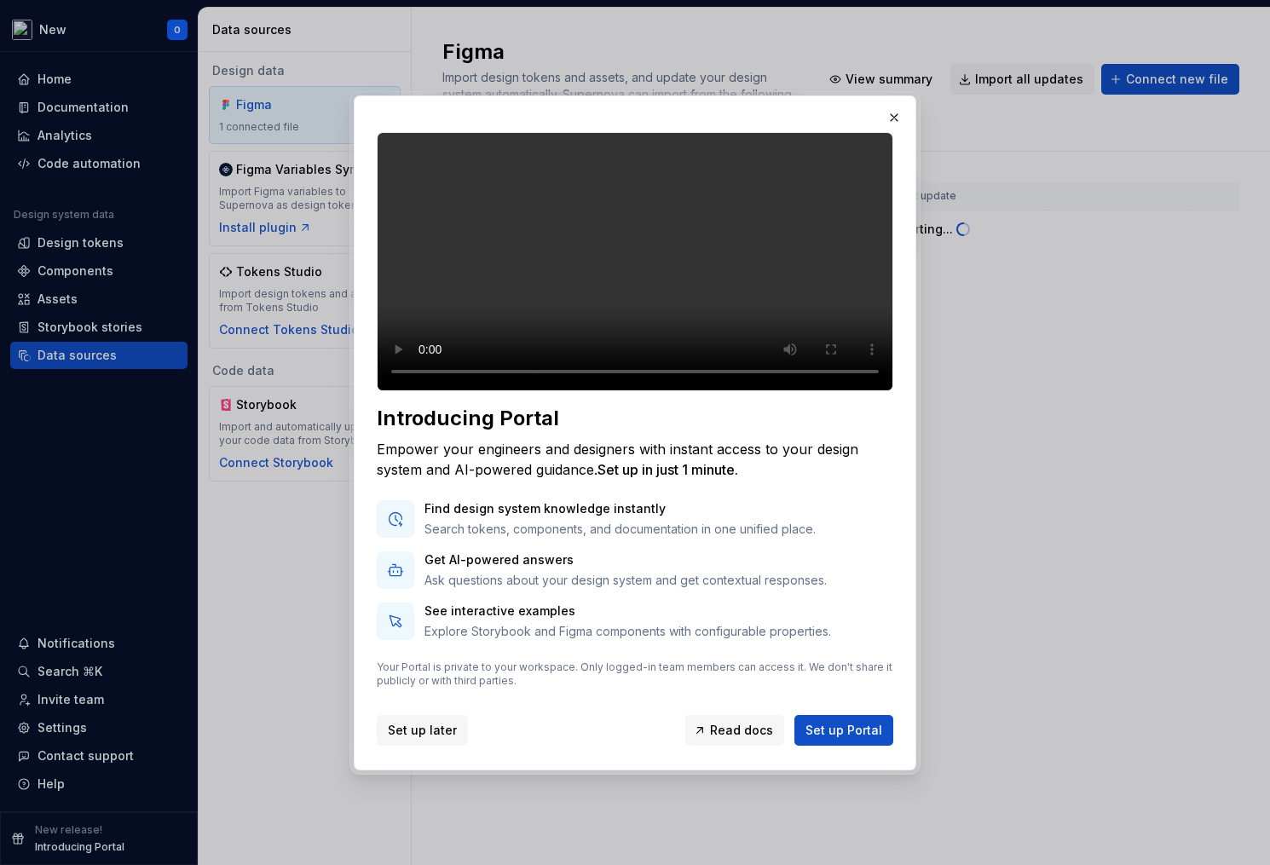
click at [423, 739] on span "Set up later" at bounding box center [422, 730] width 69 height 17
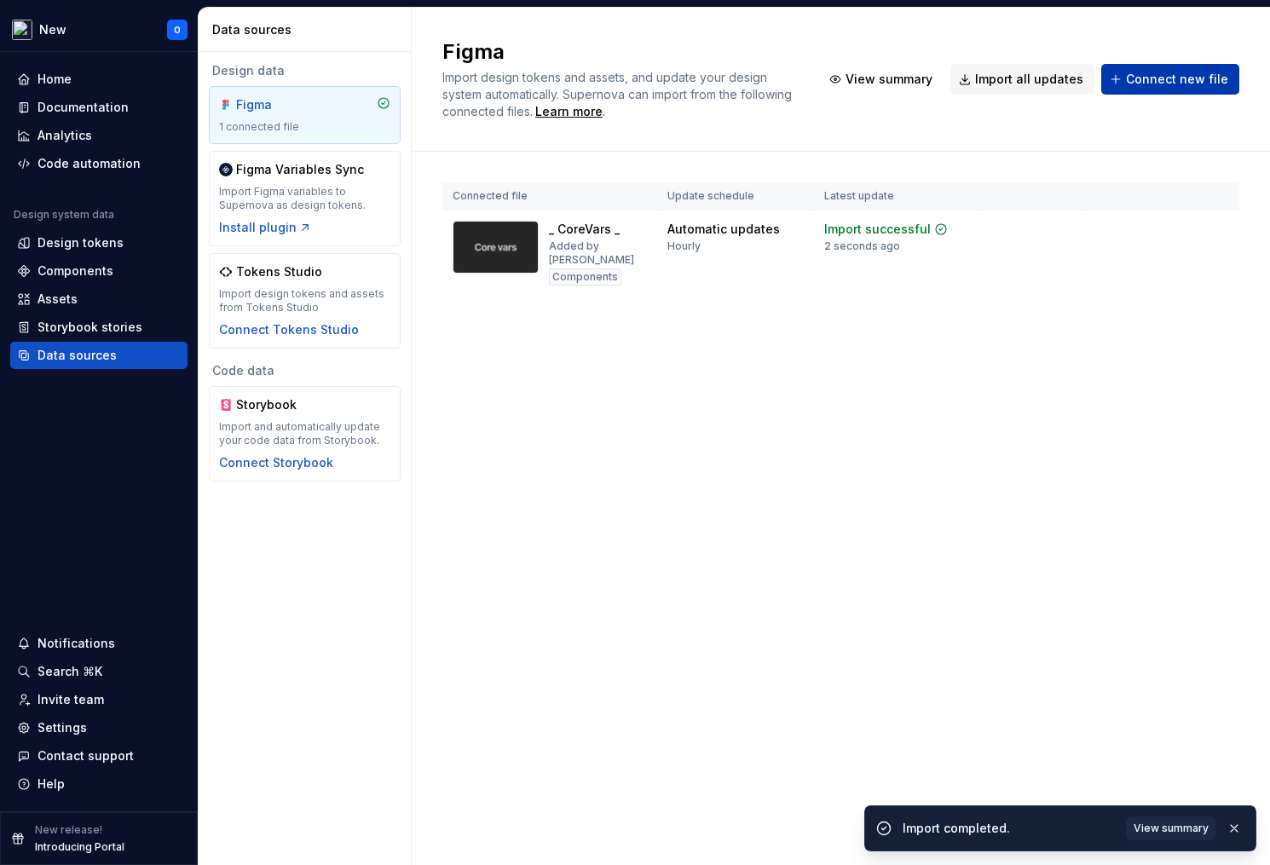
click at [1156, 85] on span "Connect new file" at bounding box center [1177, 79] width 102 height 17
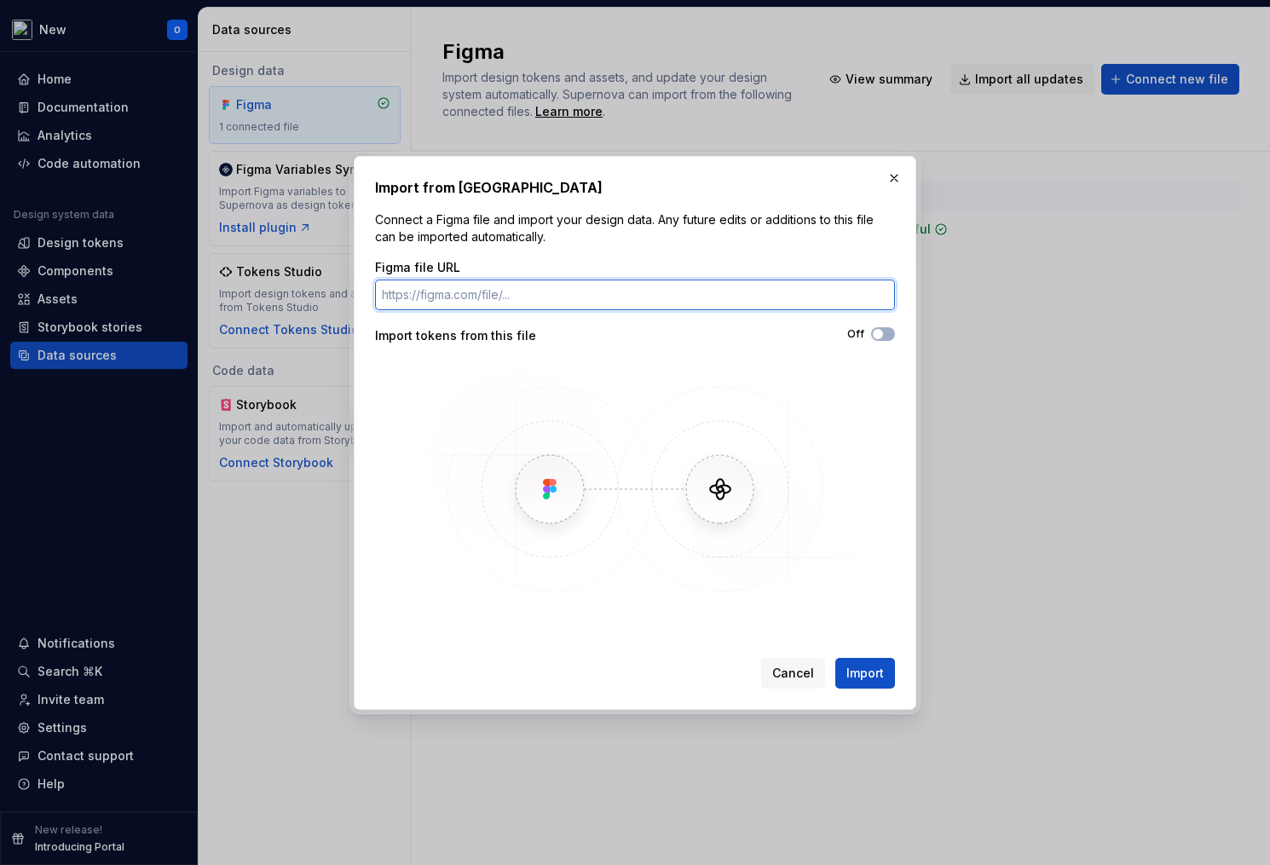
click at [566, 304] on input "Figma file URL" at bounding box center [635, 295] width 520 height 31
click at [563, 287] on input "Figma file URL" at bounding box center [635, 295] width 520 height 31
click at [597, 306] on input "Figma file URL" at bounding box center [635, 295] width 520 height 31
paste input "https://www.figma.com/design/zsIe8d1jKXJnze4JUfvI4A/_-Foundations-_?node-id=110…"
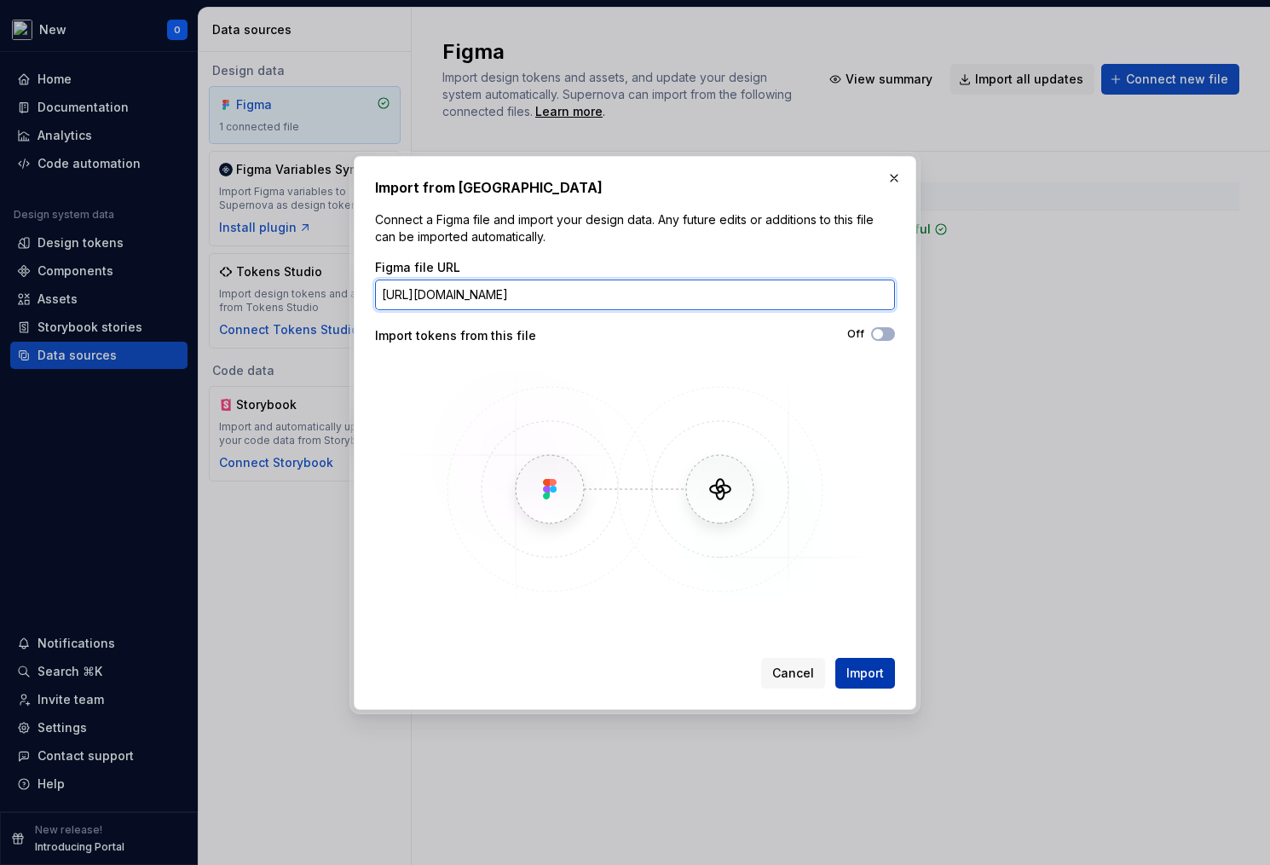
type input "https://www.figma.com/design/zsIe8d1jKXJnze4JUfvI4A/_-Foundations-_?node-id=110…"
click at [871, 666] on span "Import" at bounding box center [865, 673] width 38 height 17
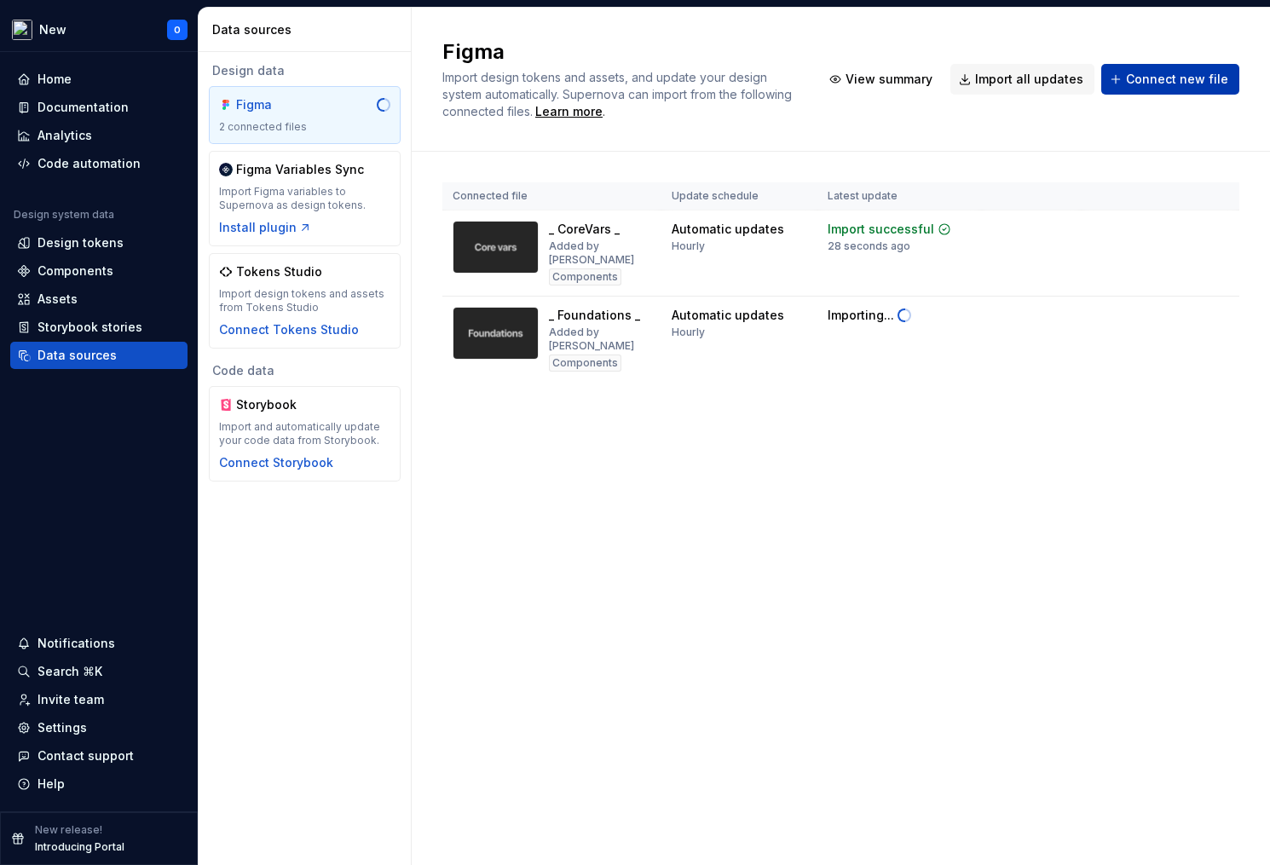
click at [1154, 74] on span "Connect new file" at bounding box center [1177, 79] width 102 height 17
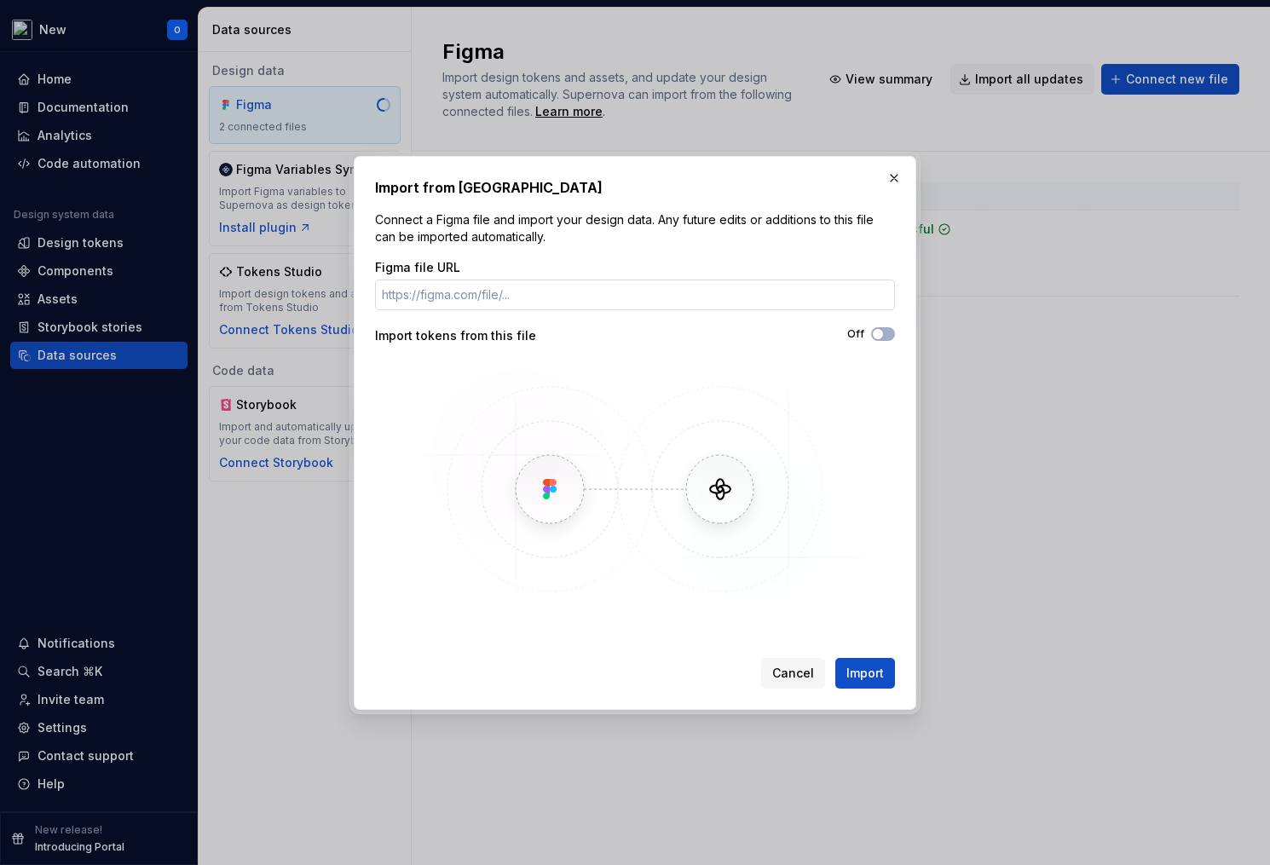
click at [627, 290] on input "Figma file URL" at bounding box center [635, 295] width 520 height 31
type input "https://www.figma.com/design/8hEWmmEzJ5FmlJC12ZrS6t/_-SharedComponents-_?node-i…"
click at [867, 678] on span "Import" at bounding box center [865, 673] width 38 height 17
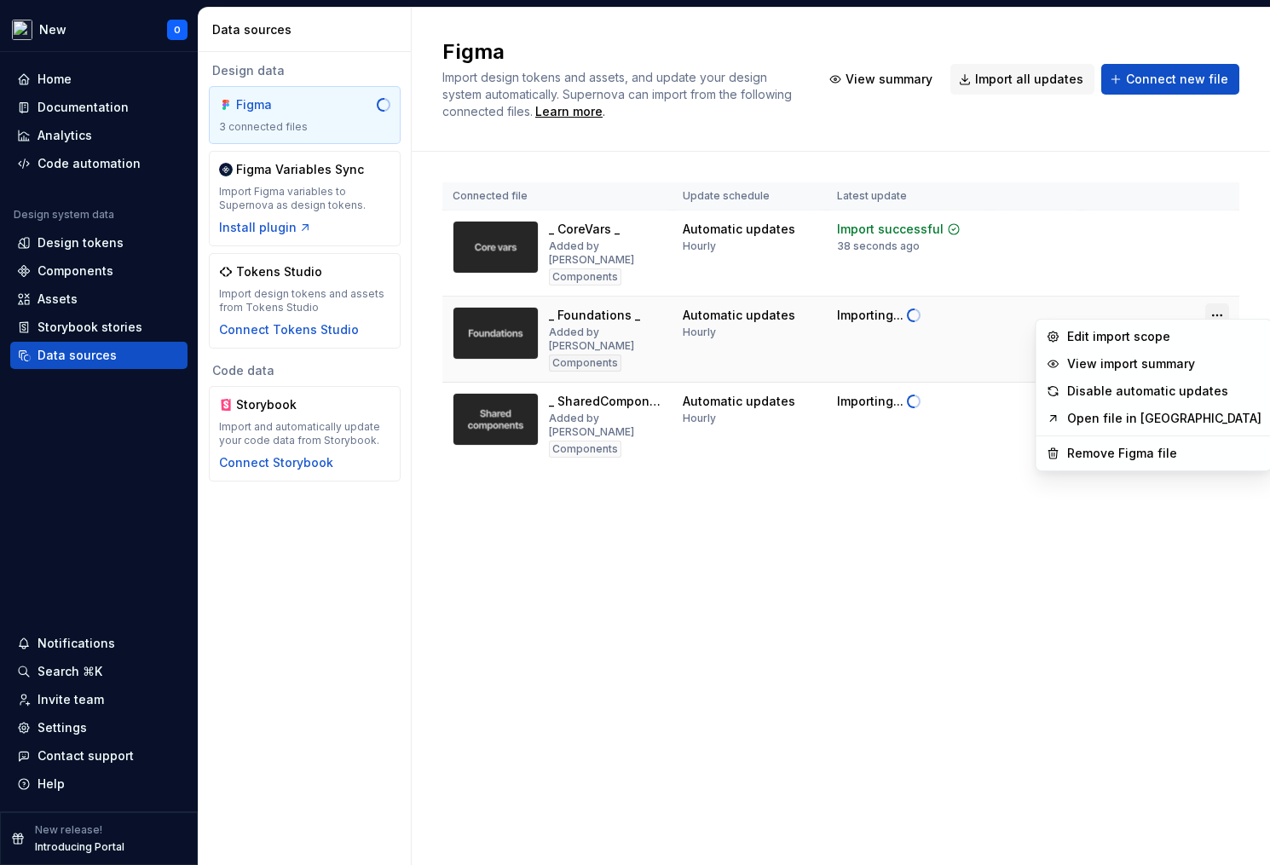
click at [1221, 303] on html "New O Home Documentation Analytics Code automation Design system data Design to…" at bounding box center [635, 432] width 1270 height 865
click at [1106, 336] on div "Edit import scope" at bounding box center [1164, 336] width 194 height 17
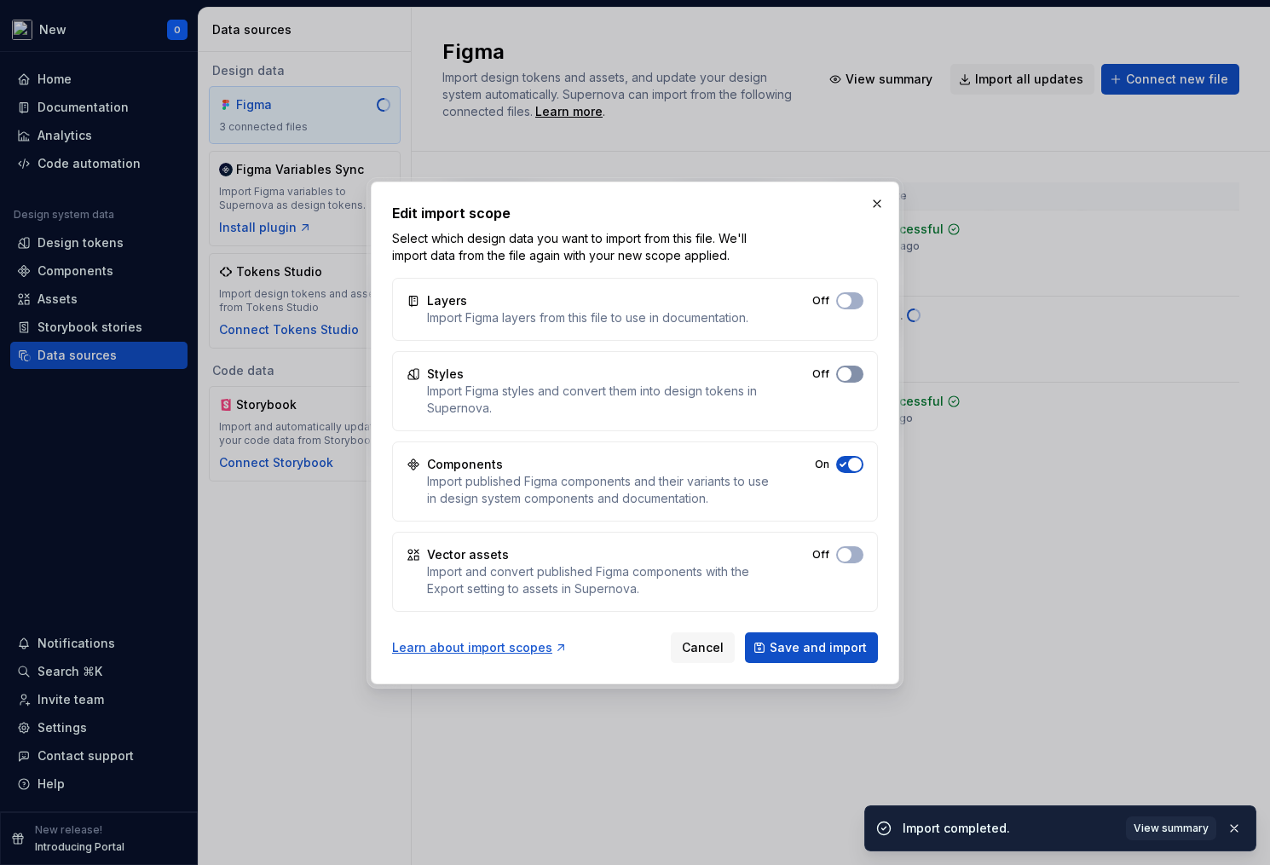
click at [853, 374] on button "Off" at bounding box center [849, 374] width 27 height 17
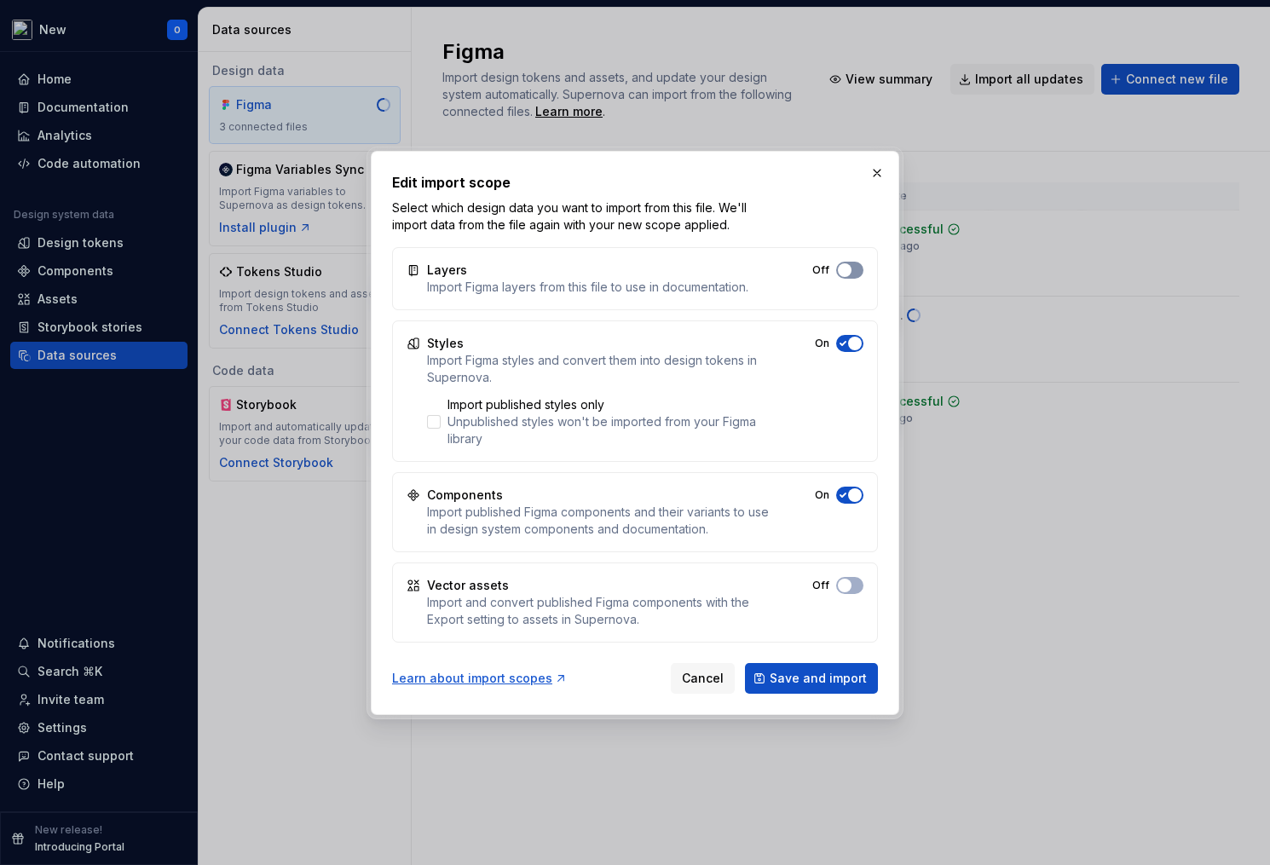
click at [851, 272] on button "Off" at bounding box center [849, 270] width 27 height 17
click at [851, 272] on span "button" at bounding box center [855, 270] width 14 height 14
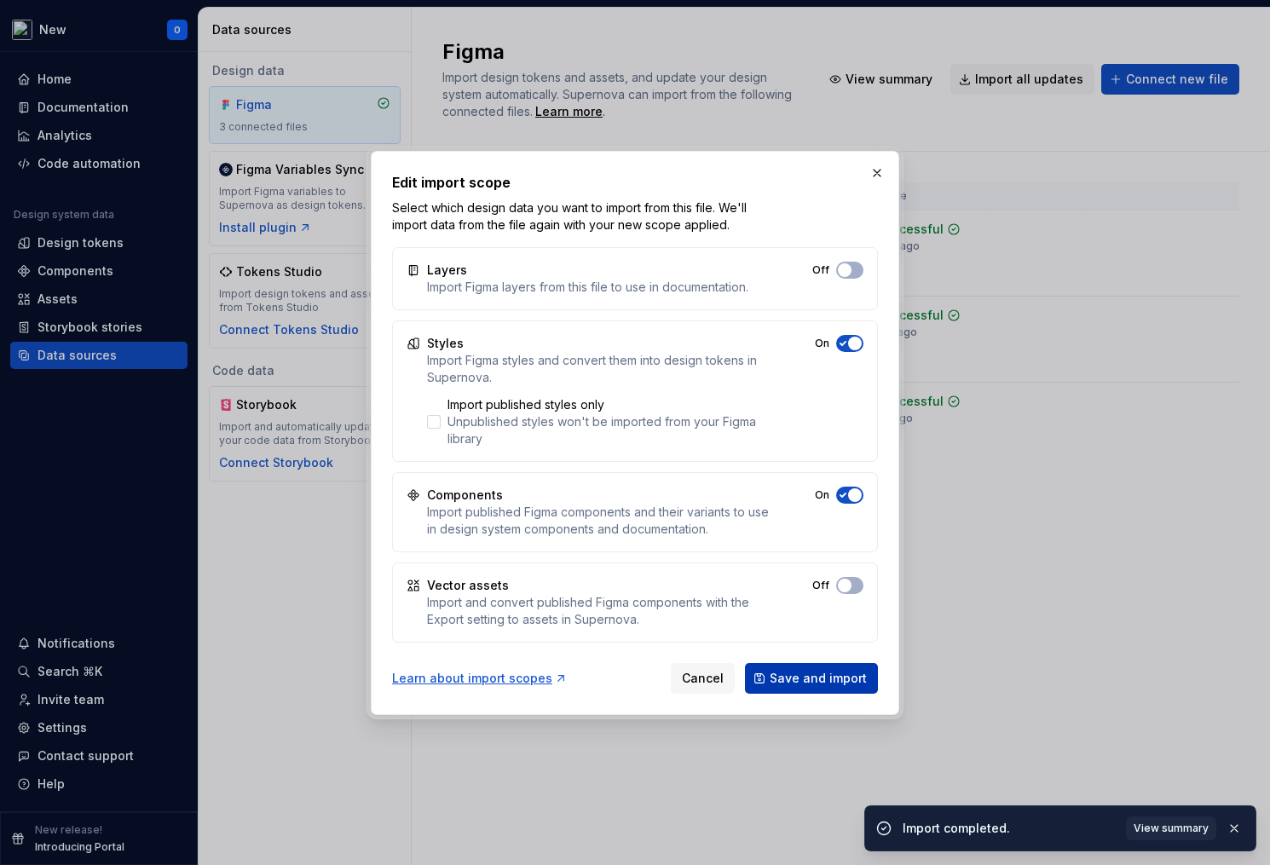
click at [821, 683] on span "Save and import" at bounding box center [818, 678] width 97 height 17
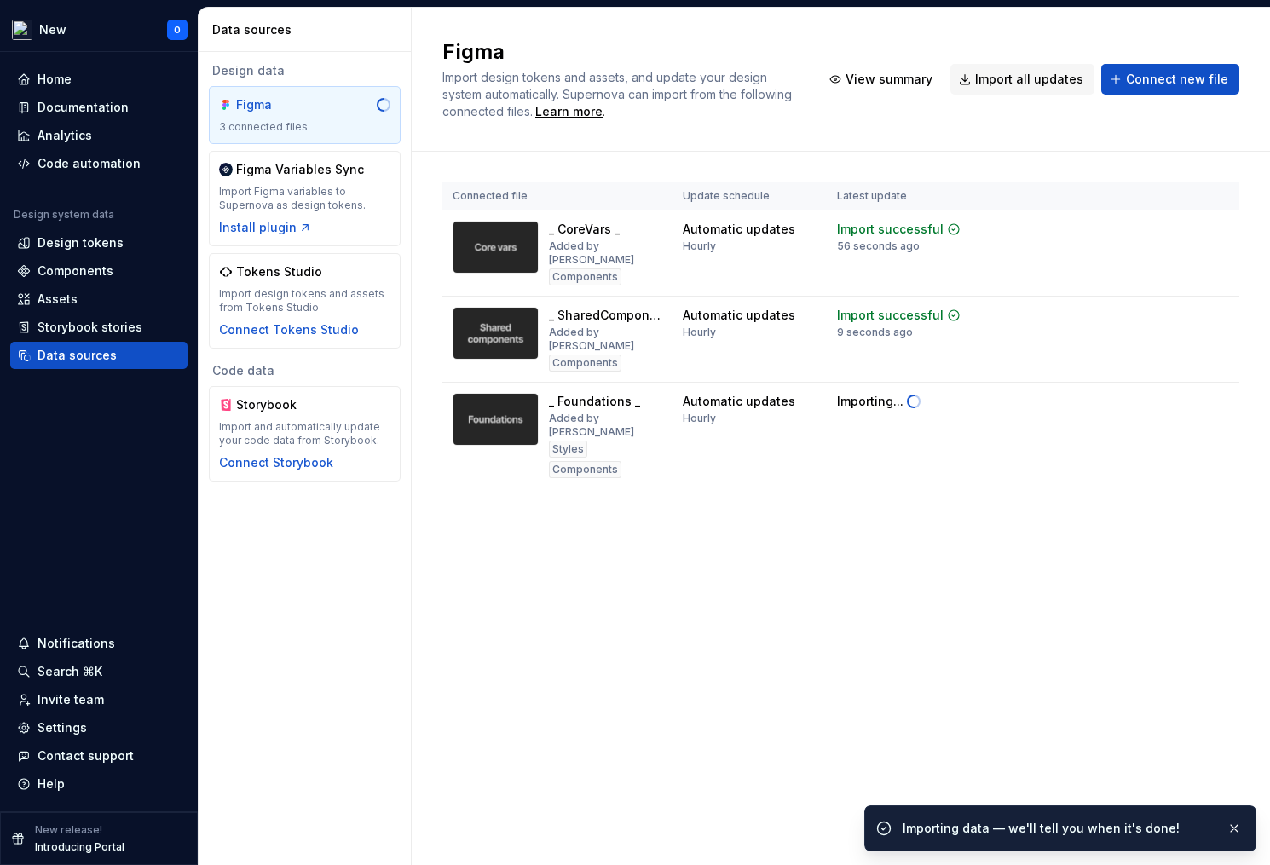
click at [1048, 581] on div "Figma Import design tokens and assets, and update your design system automatica…" at bounding box center [841, 436] width 858 height 857
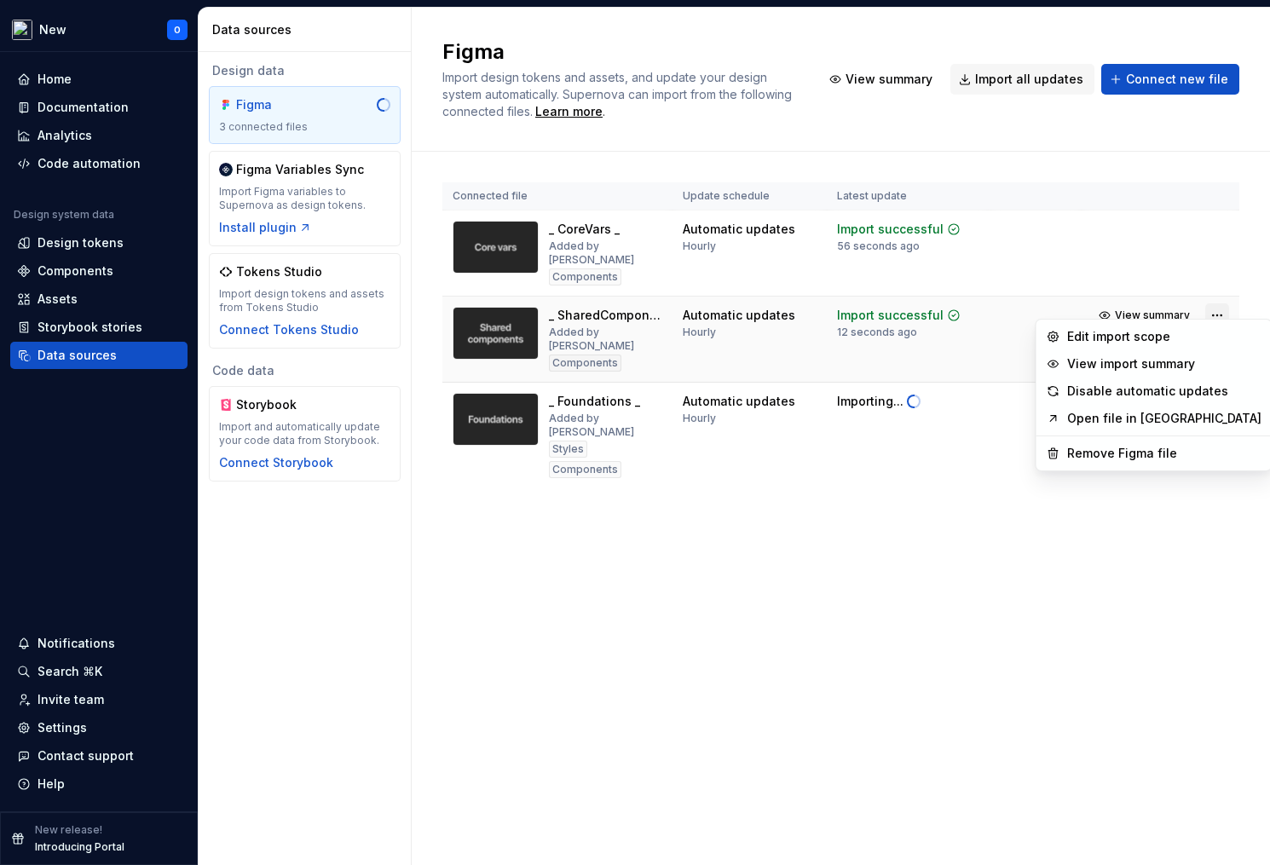
click at [1217, 306] on html "New O Home Documentation Analytics Code automation Design system data Design to…" at bounding box center [635, 432] width 1270 height 865
click at [1105, 338] on div "Edit import scope" at bounding box center [1164, 336] width 194 height 17
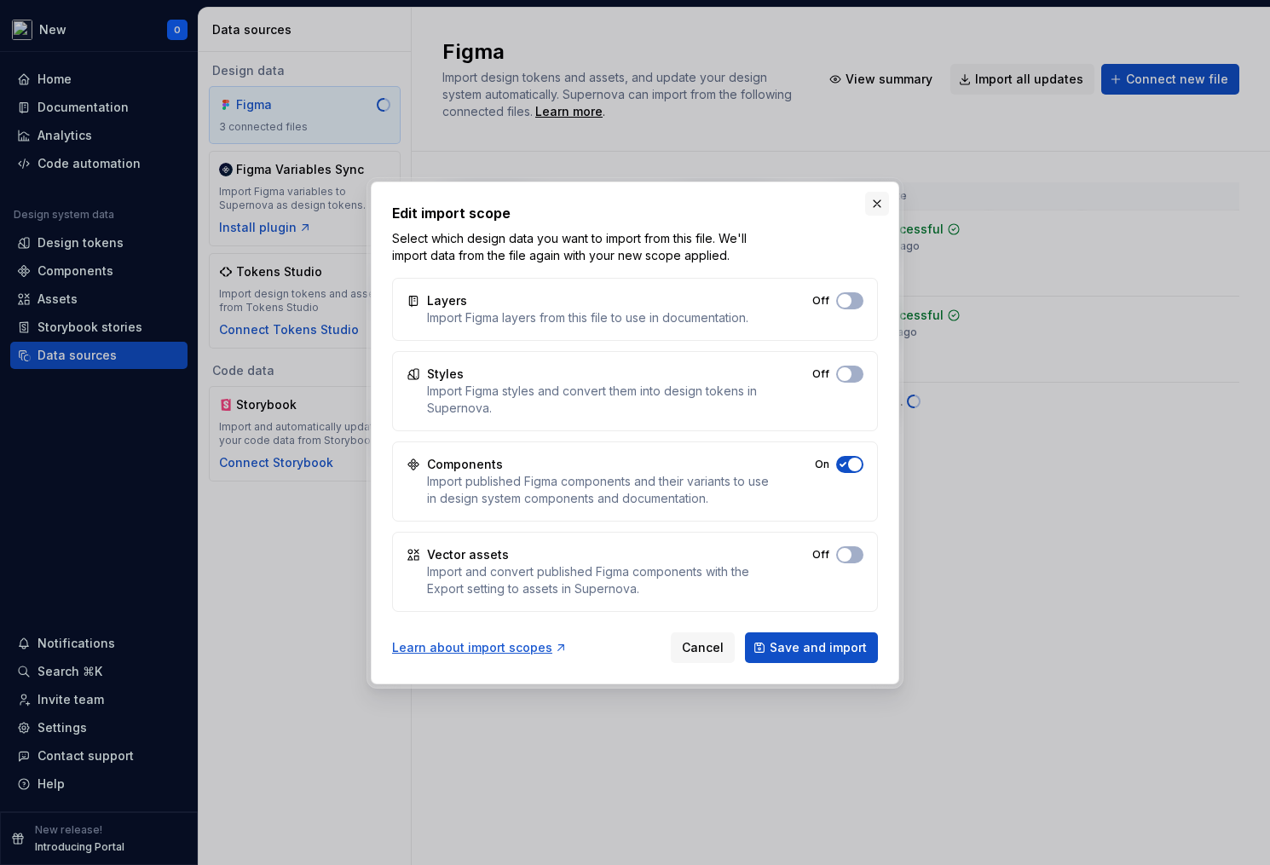
click at [873, 205] on button "button" at bounding box center [877, 204] width 24 height 24
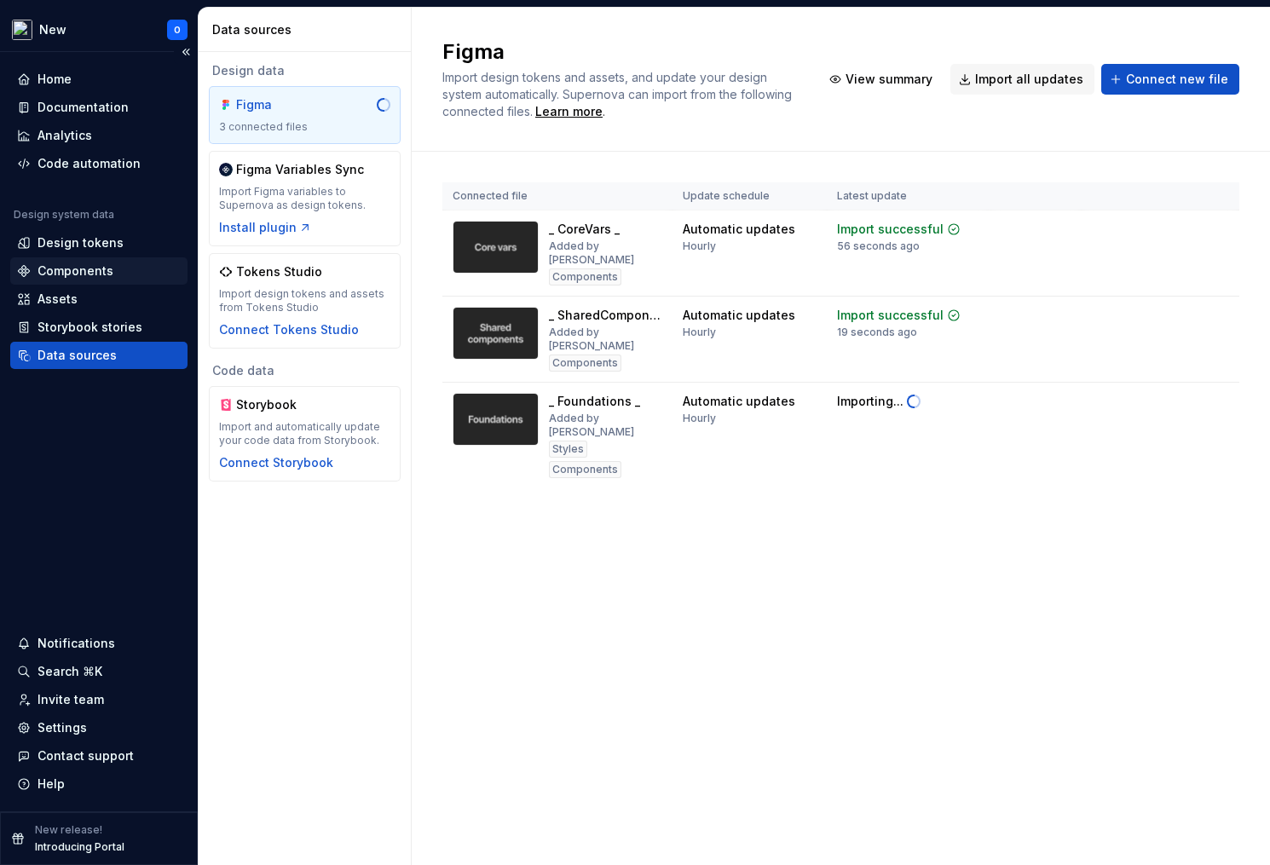
click at [83, 268] on div "Components" at bounding box center [76, 271] width 76 height 17
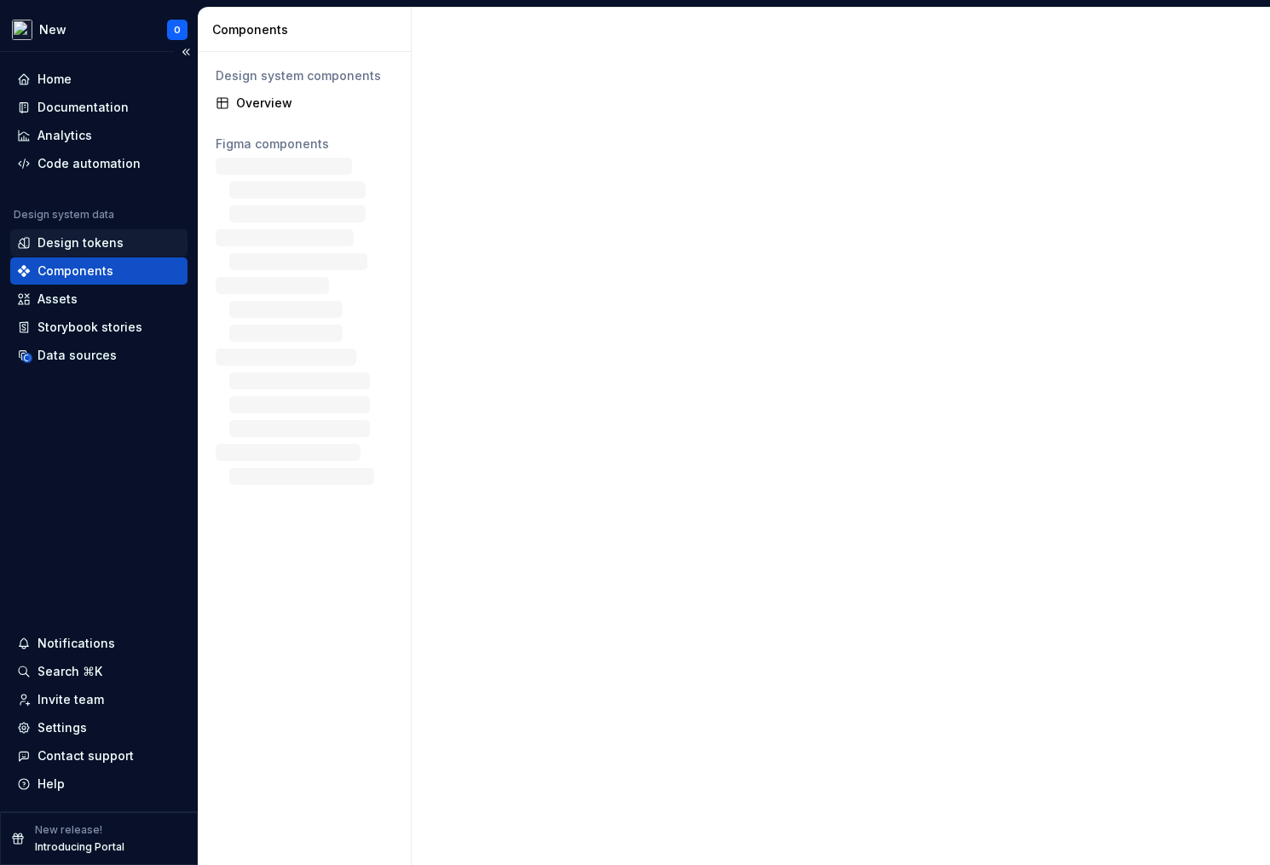
click at [109, 246] on div "Design tokens" at bounding box center [81, 242] width 86 height 17
click at [108, 241] on div "Design tokens" at bounding box center [81, 242] width 86 height 17
click at [88, 239] on div "Design tokens" at bounding box center [81, 242] width 86 height 17
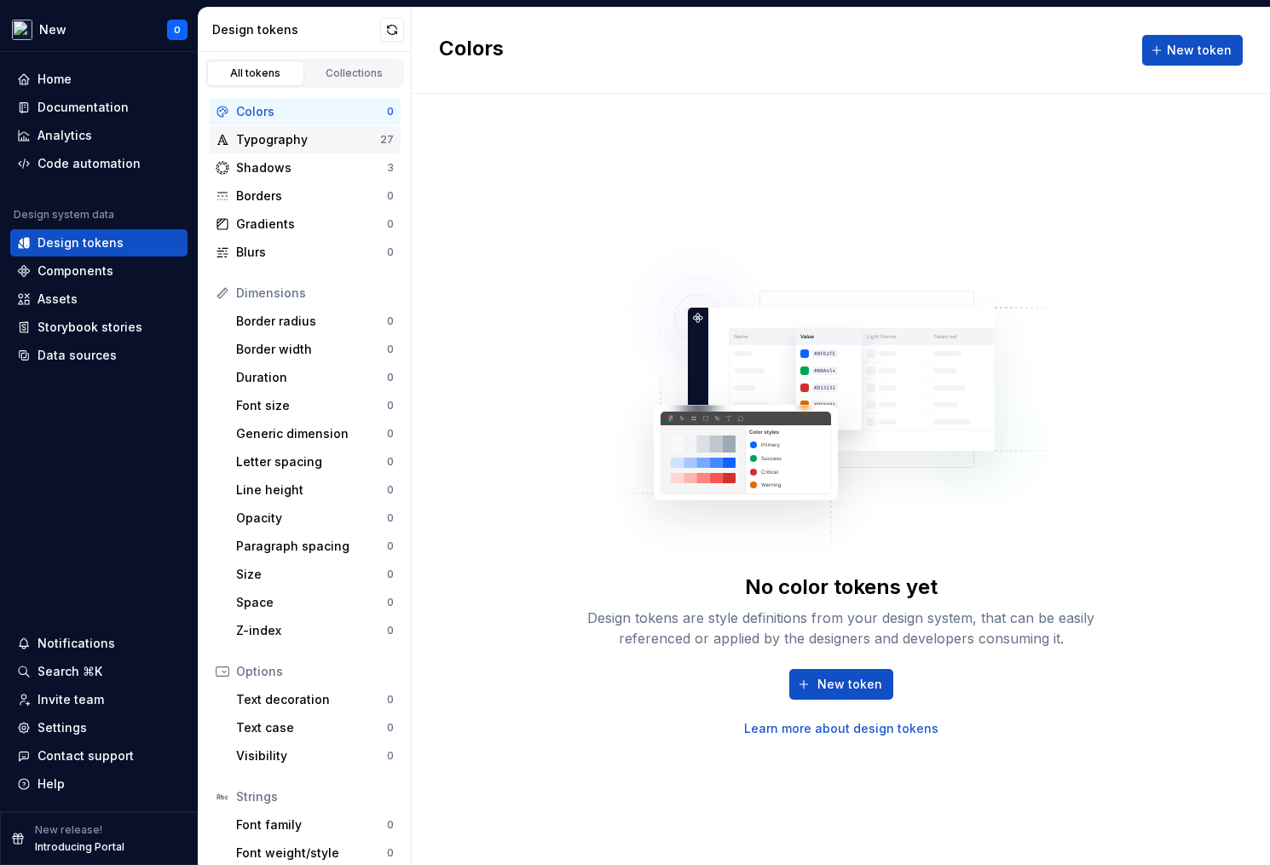
click at [322, 135] on div "Typography" at bounding box center [308, 139] width 144 height 17
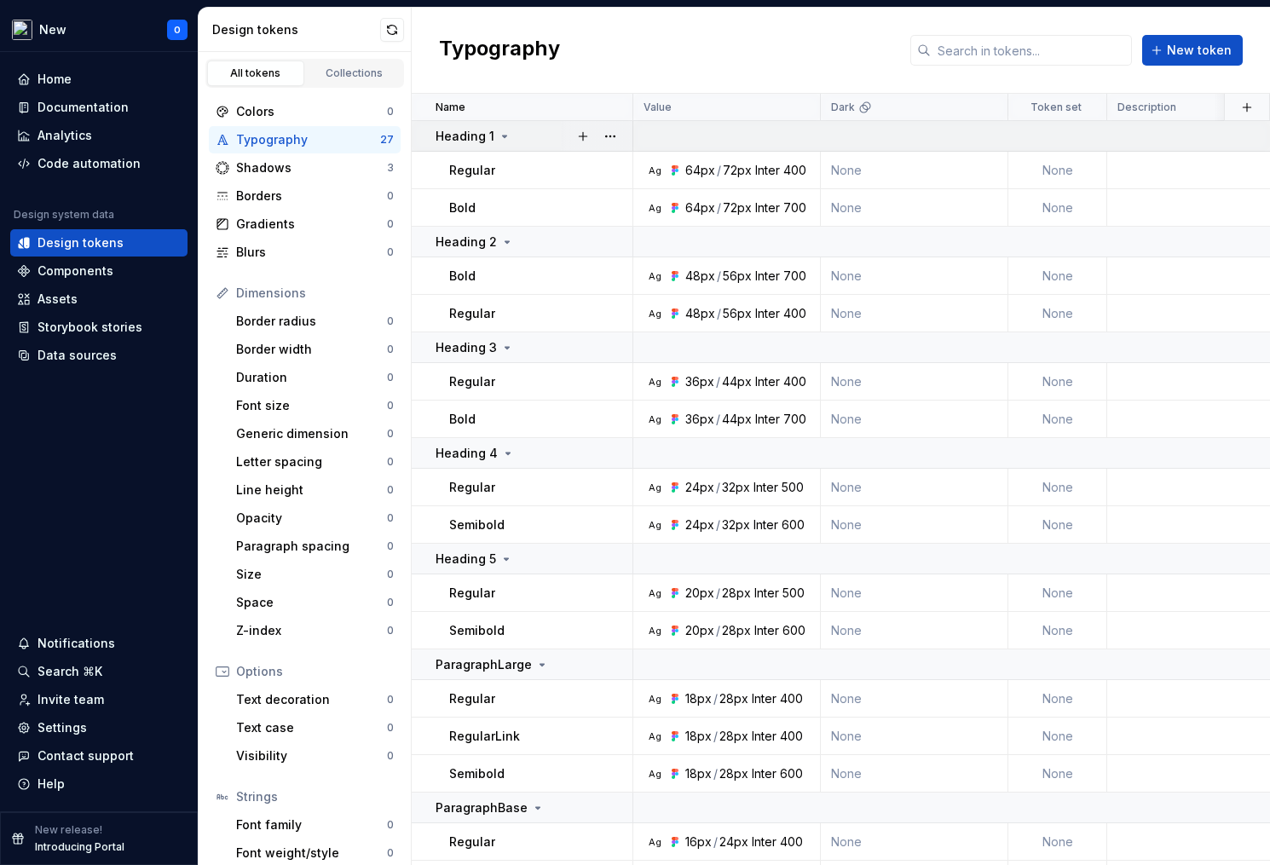
click at [499, 134] on icon at bounding box center [505, 137] width 14 height 14
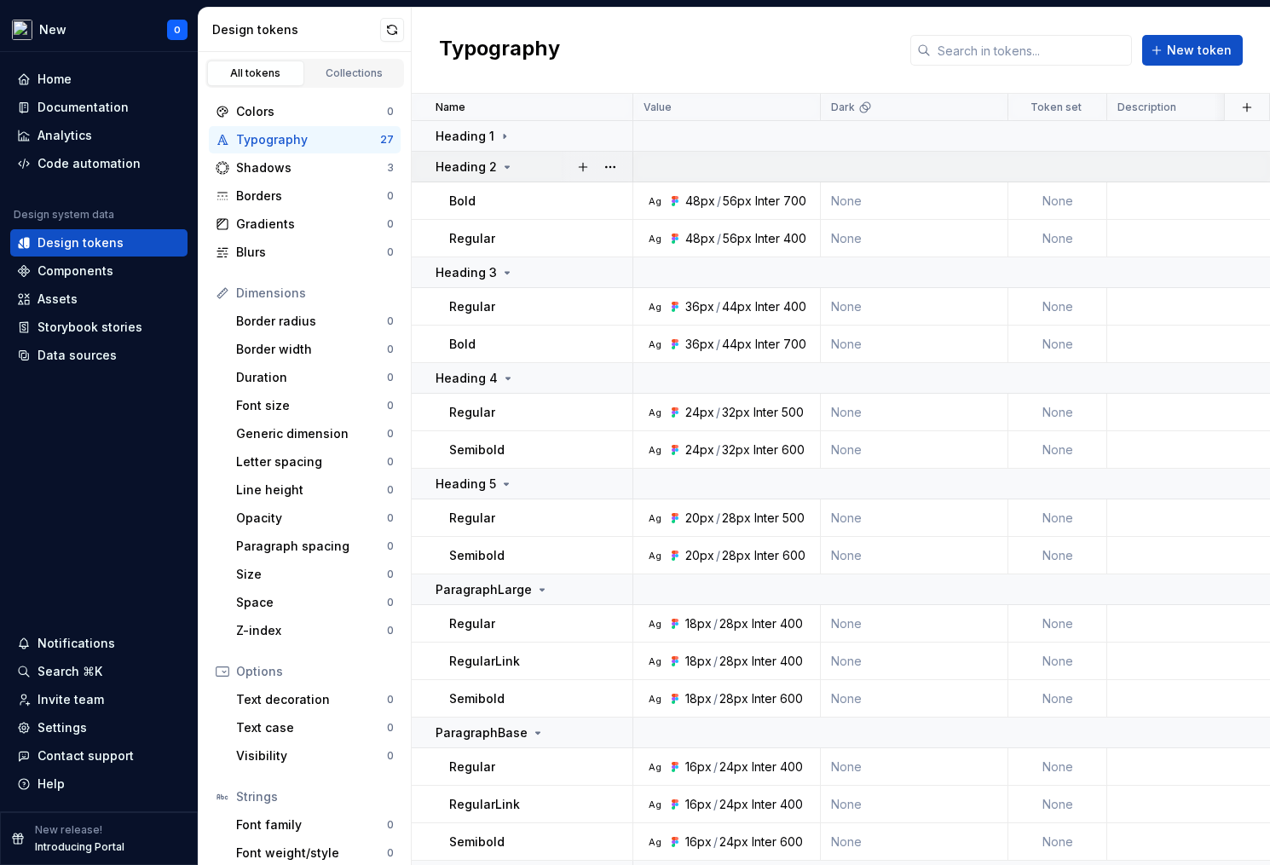
click at [493, 176] on td "Heading 2" at bounding box center [523, 167] width 222 height 31
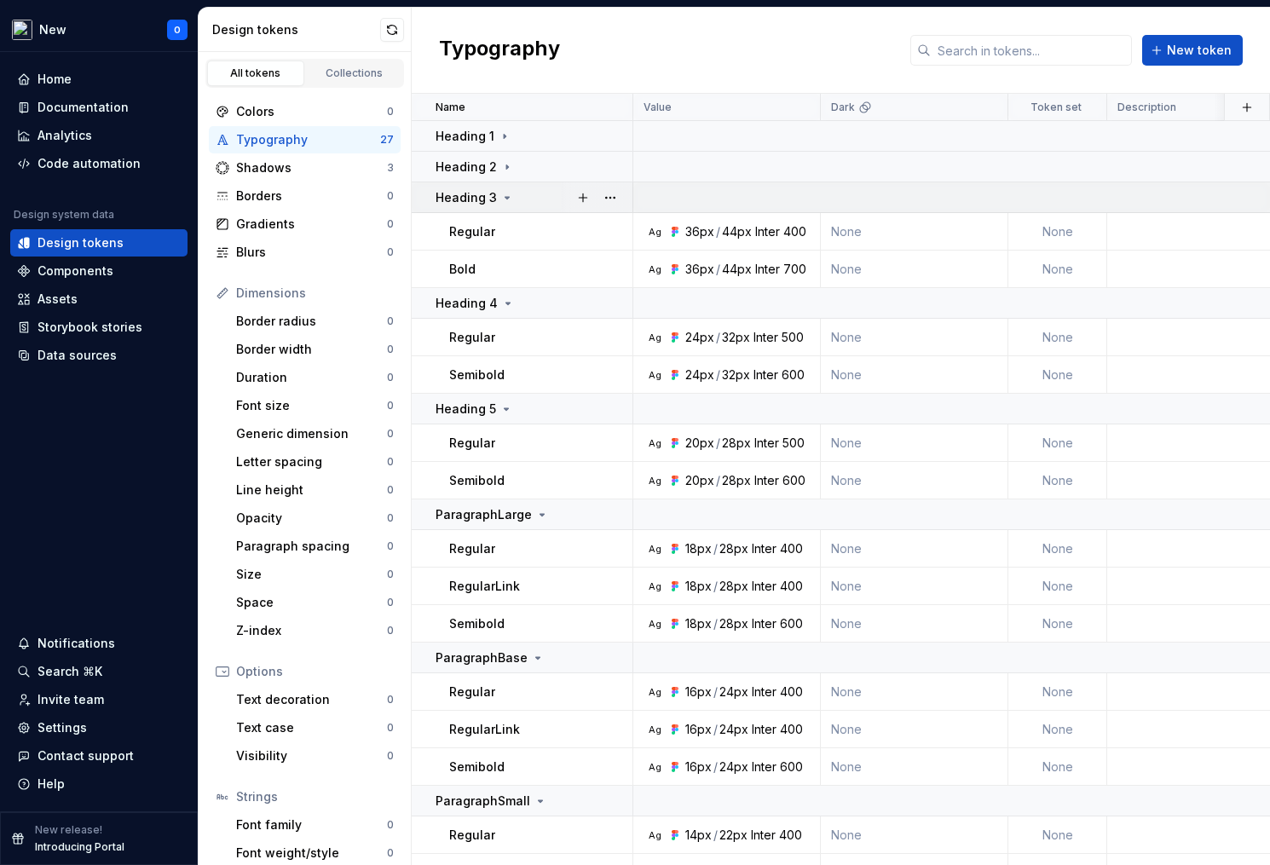
click at [504, 192] on icon at bounding box center [507, 198] width 14 height 14
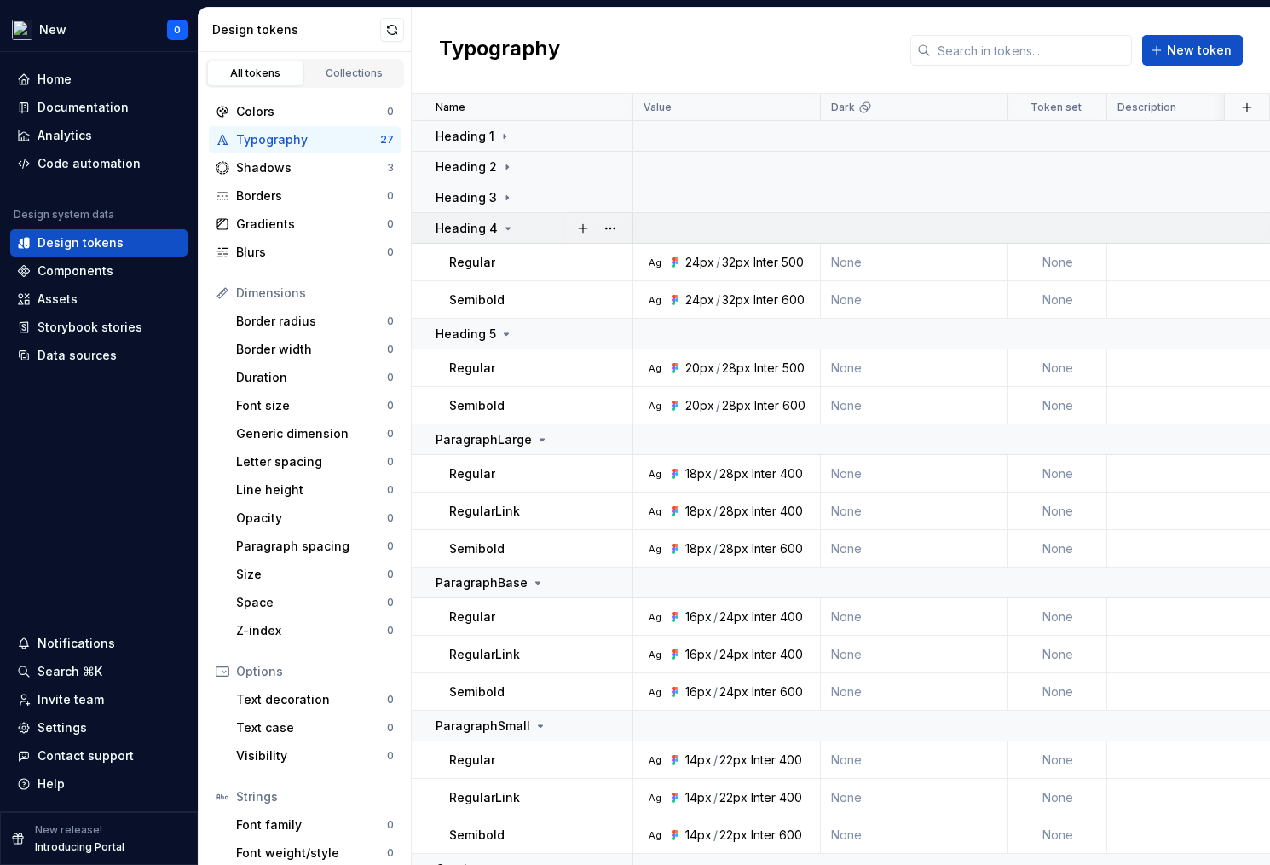
click at [506, 228] on icon at bounding box center [508, 229] width 4 height 2
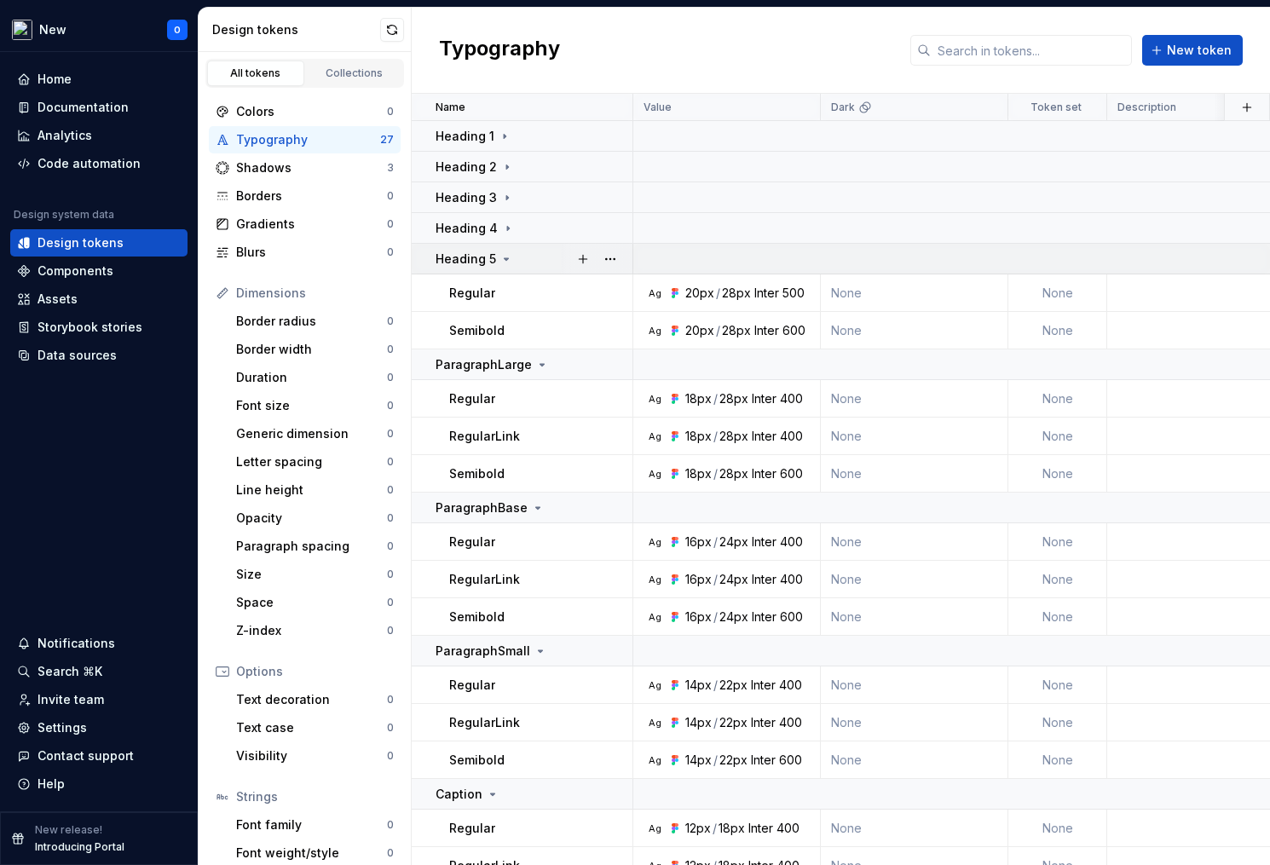
click at [491, 268] on td "Heading 5" at bounding box center [523, 259] width 222 height 31
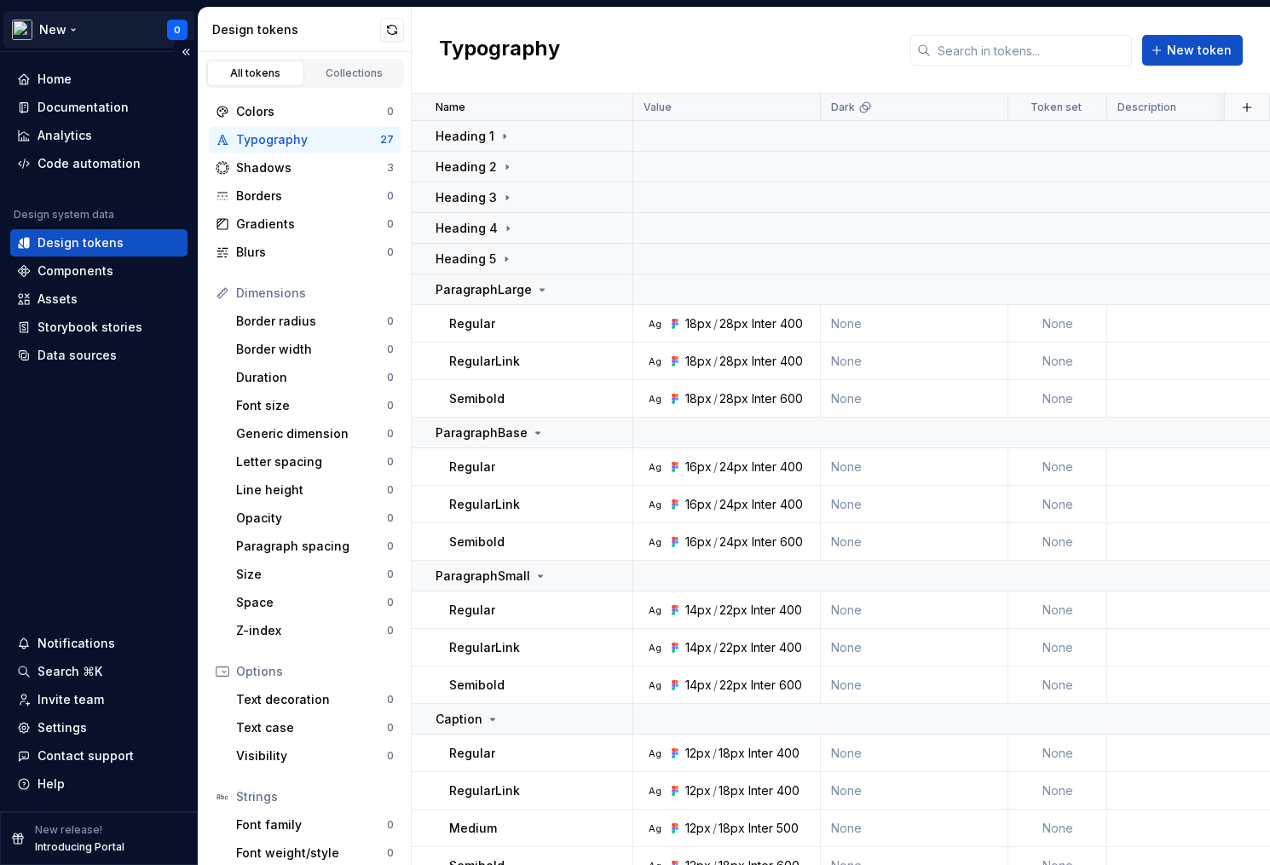
click at [28, 34] on html "New O Home Documentation Analytics Code automation Design system data Design to…" at bounding box center [635, 432] width 1270 height 865
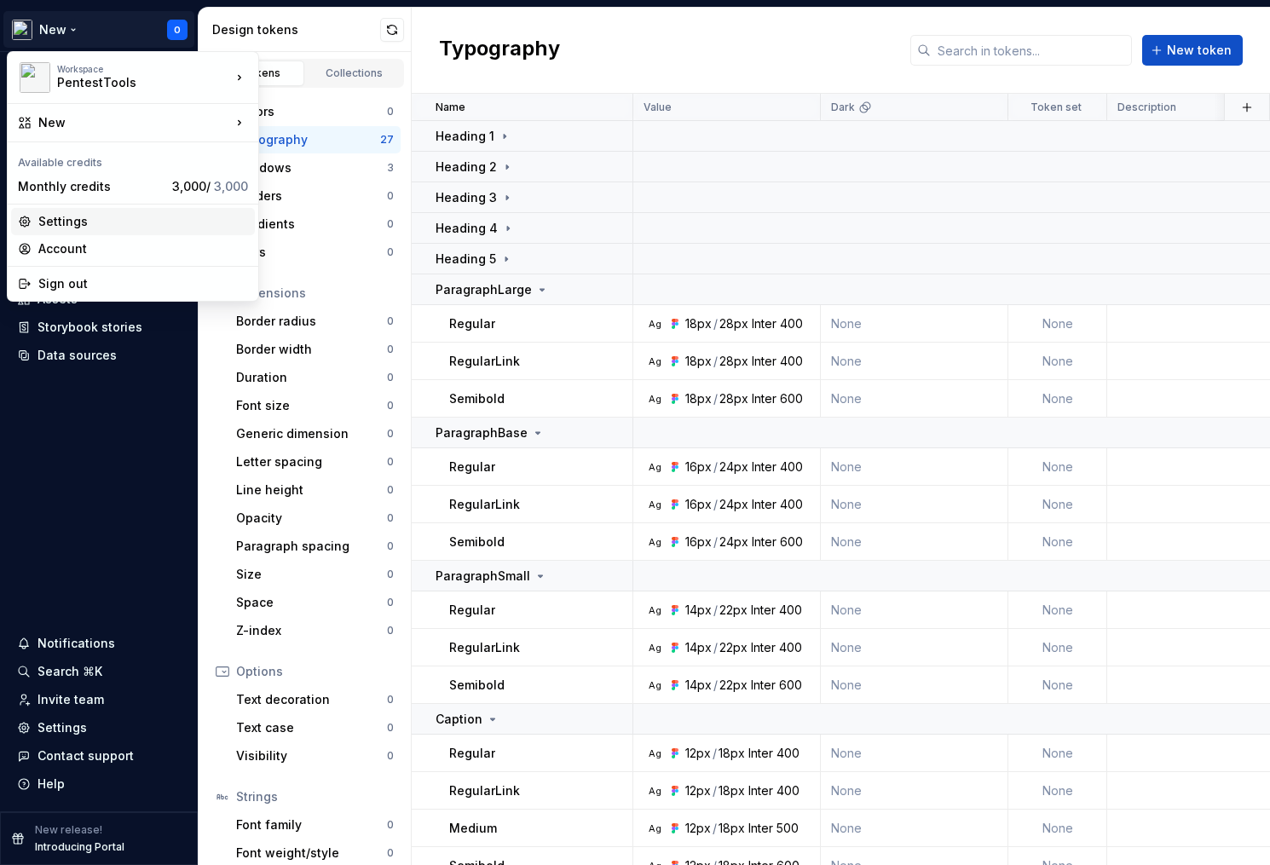
click at [113, 219] on div "Settings" at bounding box center [143, 221] width 210 height 17
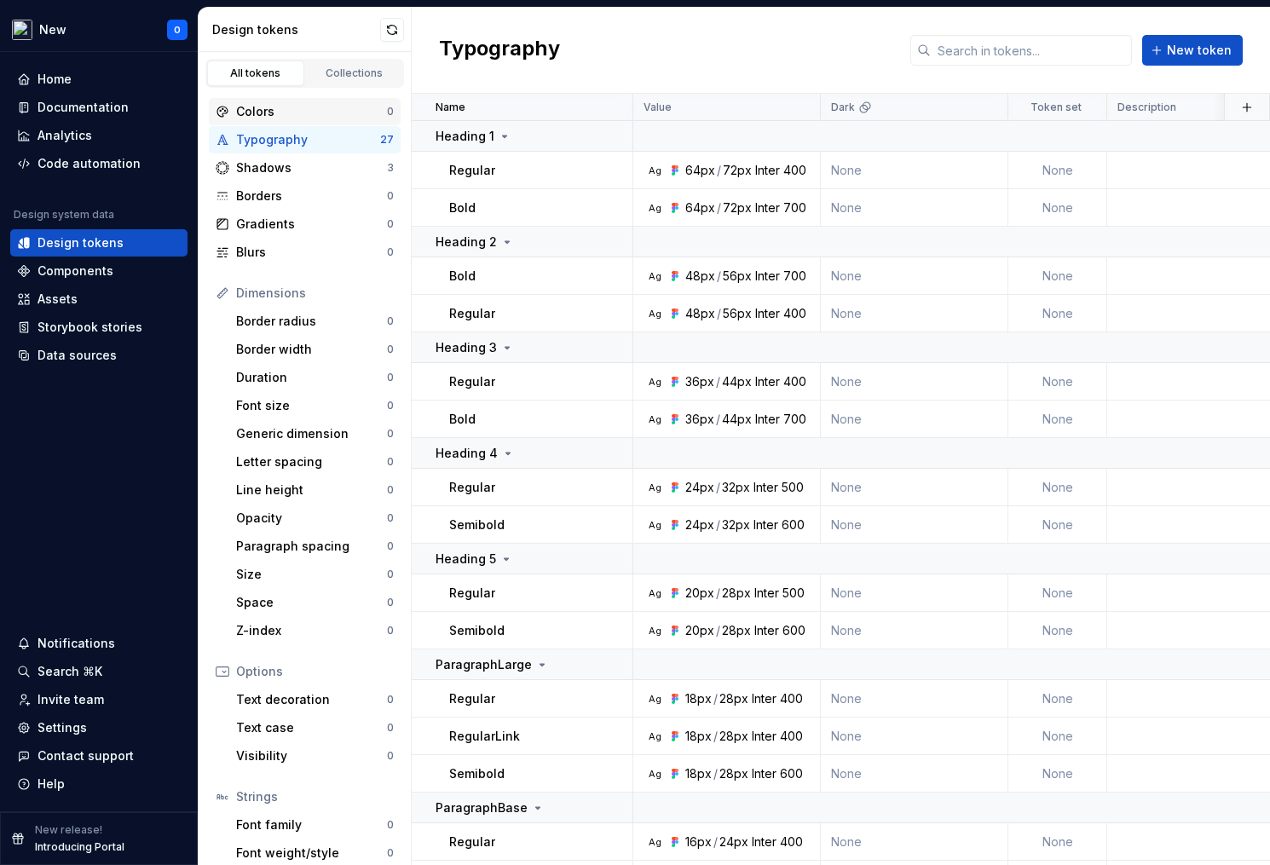
click at [314, 115] on div "Colors" at bounding box center [311, 111] width 151 height 17
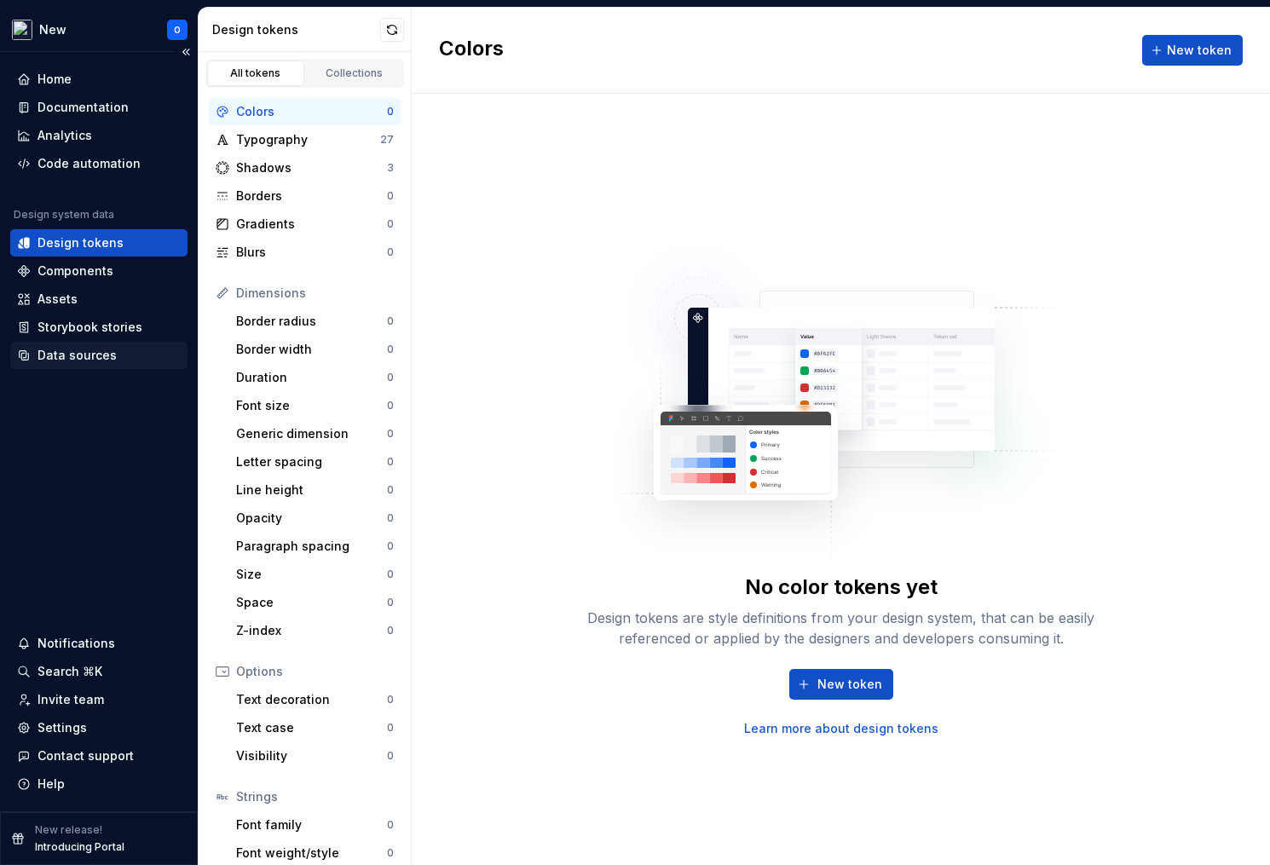
click at [109, 345] on div "Data sources" at bounding box center [98, 355] width 177 height 27
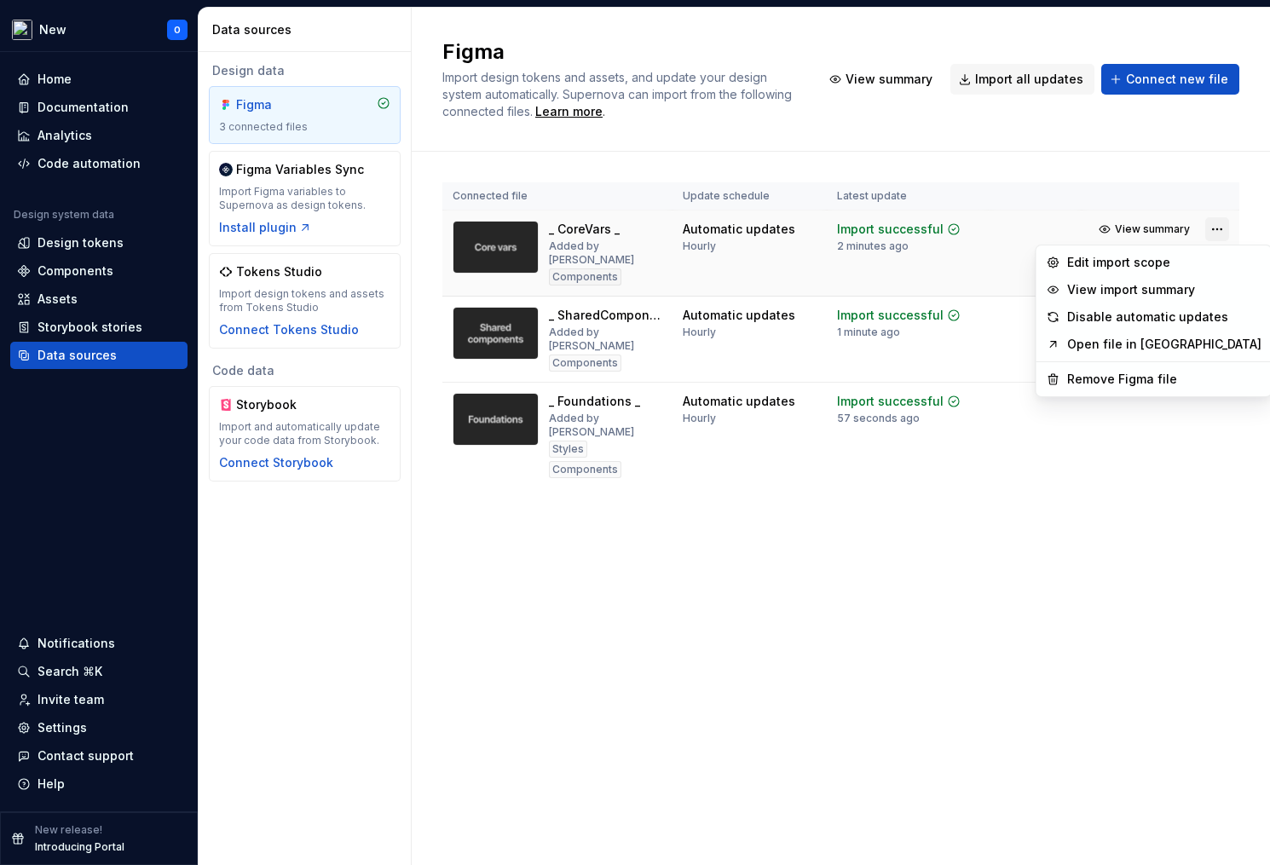
click at [1211, 233] on html "New O Home Documentation Analytics Code automation Design system data Design to…" at bounding box center [635, 432] width 1270 height 865
click at [1110, 268] on div "Edit import scope" at bounding box center [1164, 262] width 194 height 17
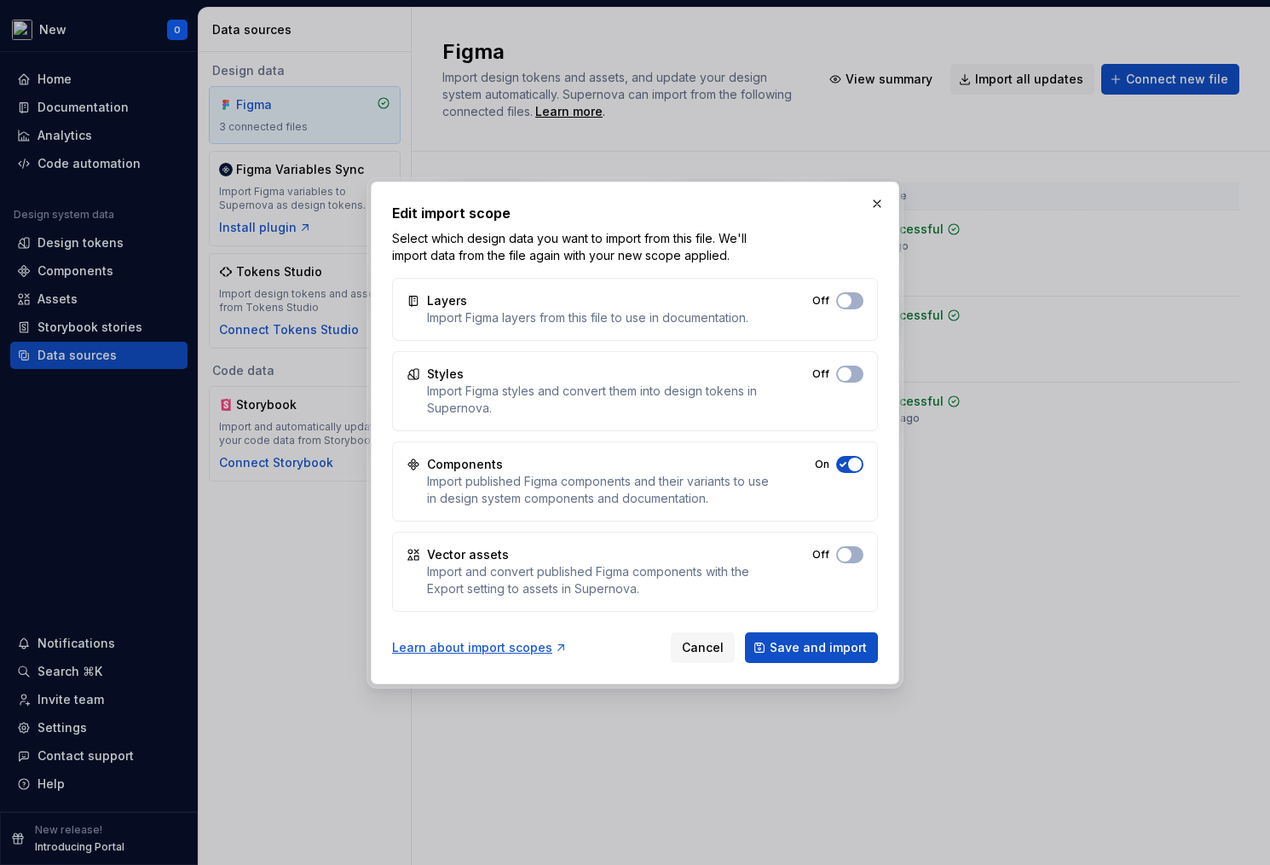
click at [851, 372] on button "Off" at bounding box center [849, 374] width 27 height 17
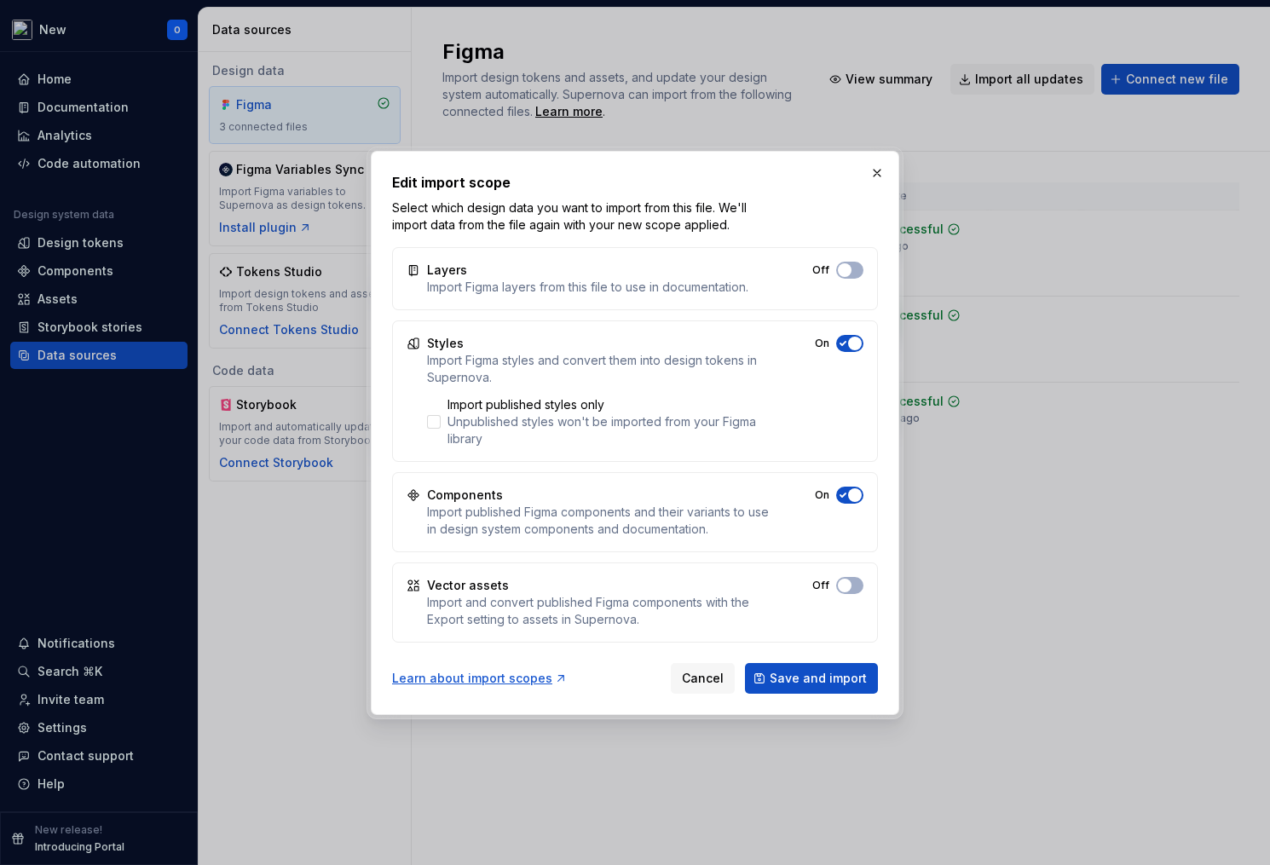
drag, startPoint x: 805, startPoint y: 679, endPoint x: 866, endPoint y: 685, distance: 60.8
click at [805, 679] on span "Save and import" at bounding box center [818, 678] width 97 height 17
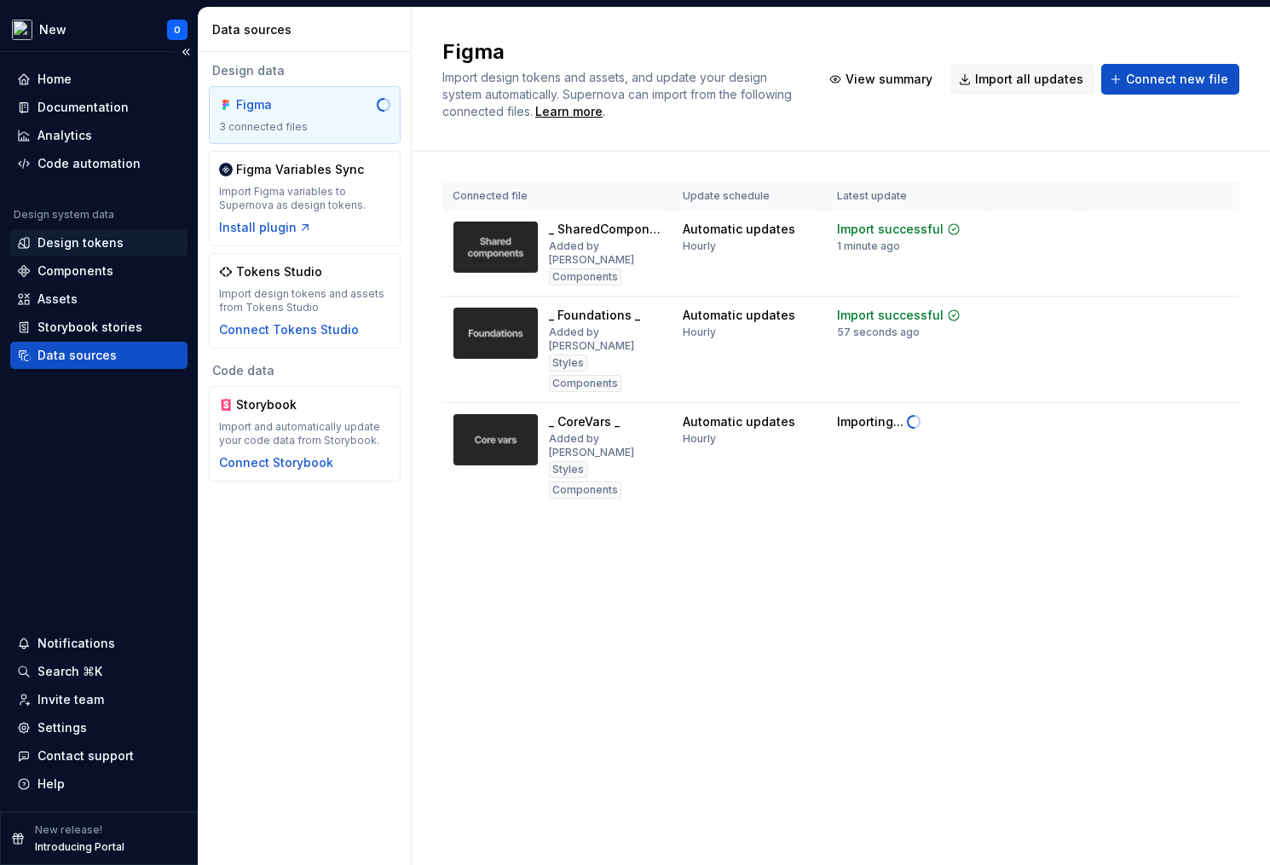
click at [99, 241] on div "Design tokens" at bounding box center [81, 242] width 86 height 17
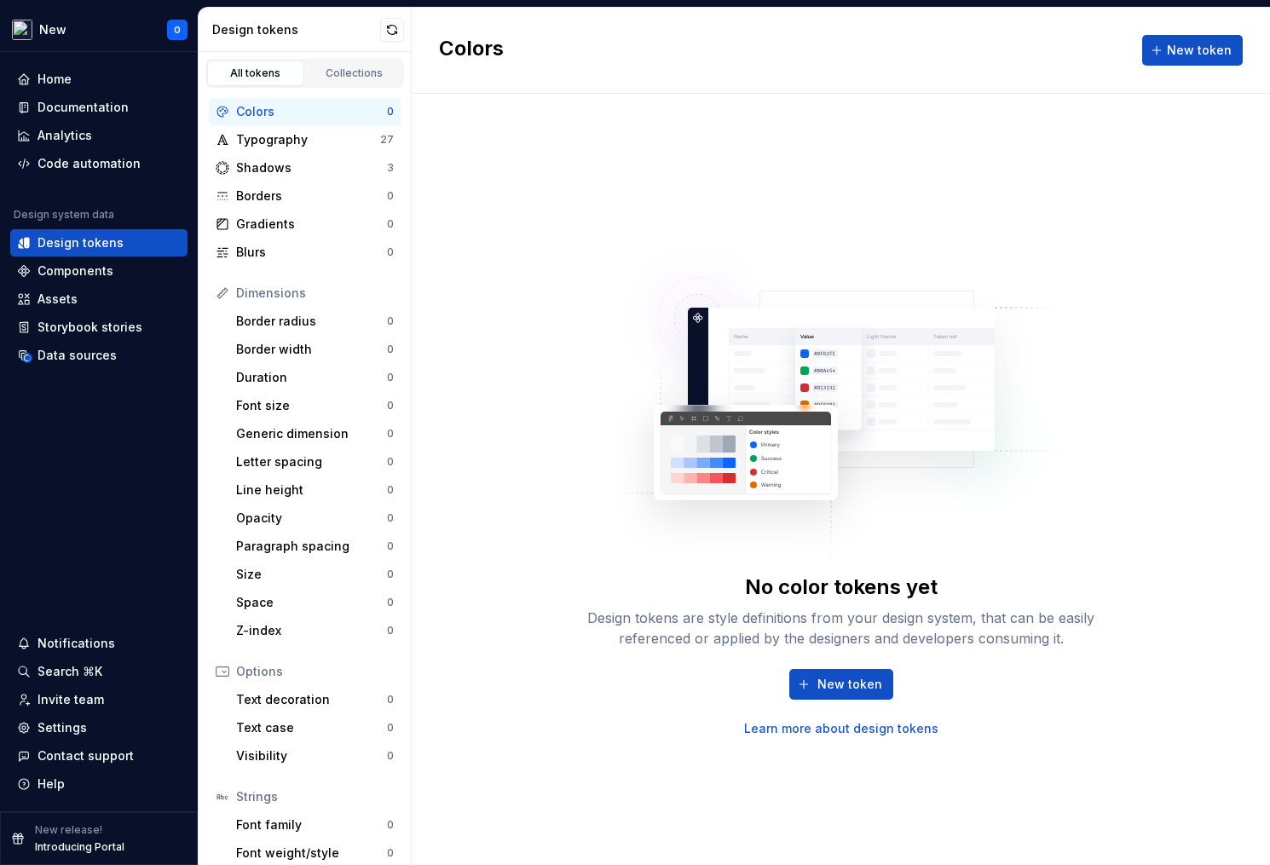
click at [326, 108] on div "Colors" at bounding box center [311, 111] width 151 height 17
click at [347, 80] on link "Collections" at bounding box center [354, 74] width 97 height 26
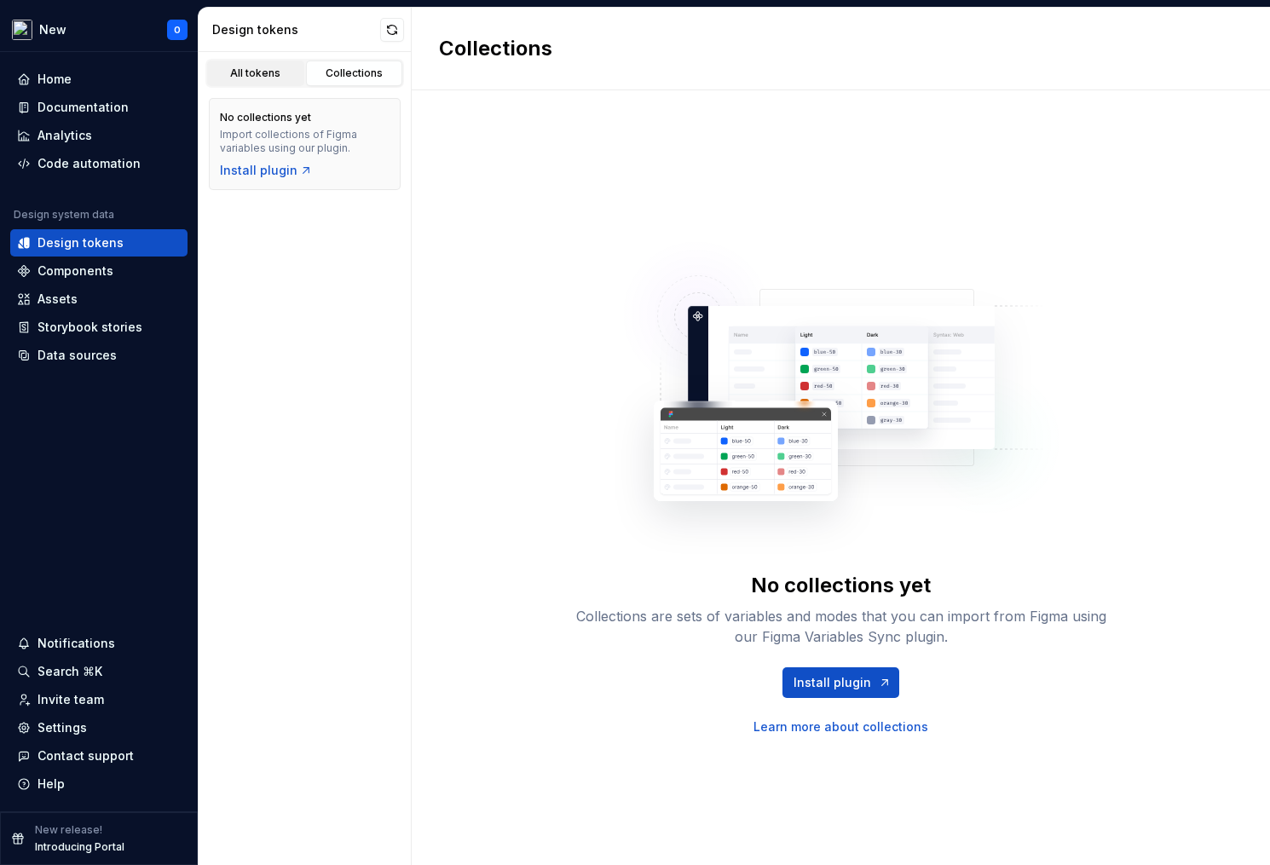
click at [252, 74] on div "All tokens" at bounding box center [255, 73] width 85 height 14
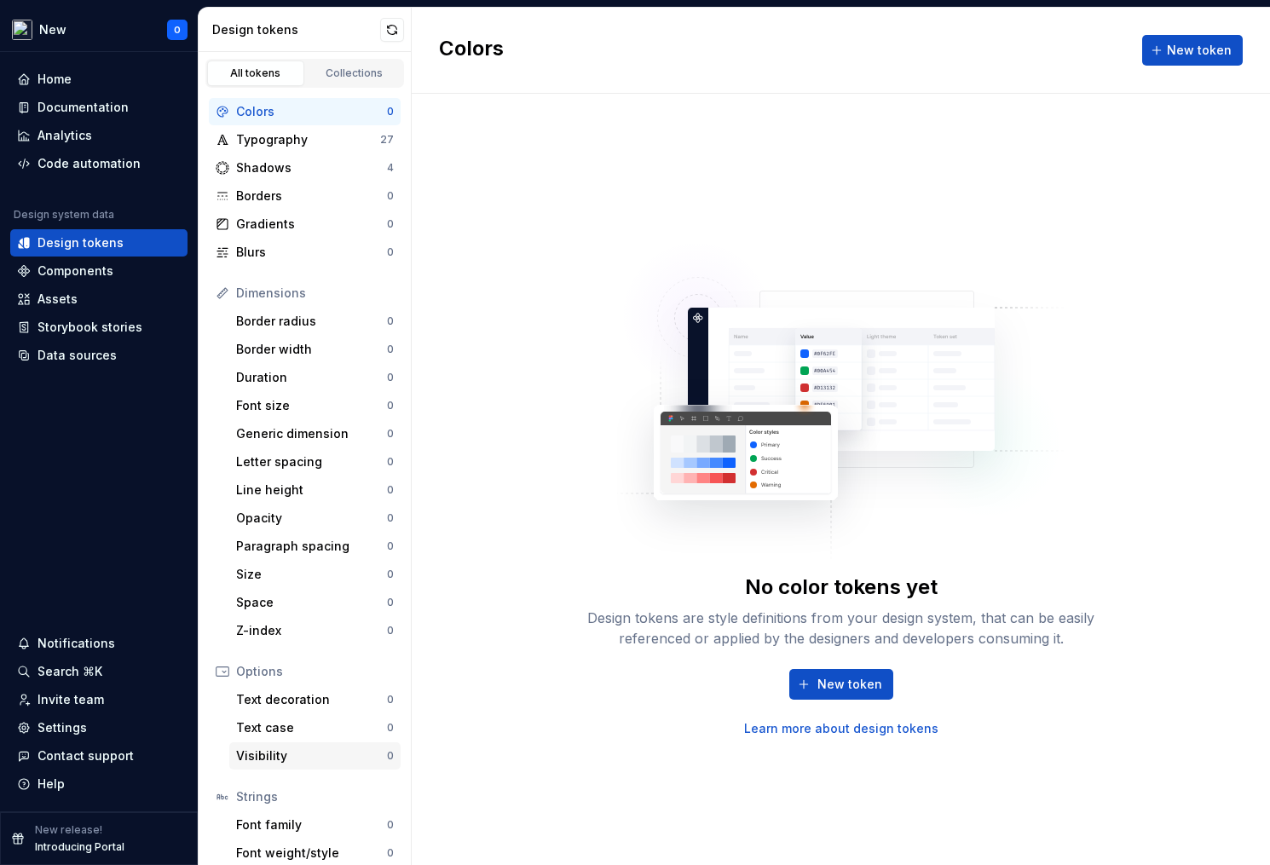
scroll to position [68, 0]
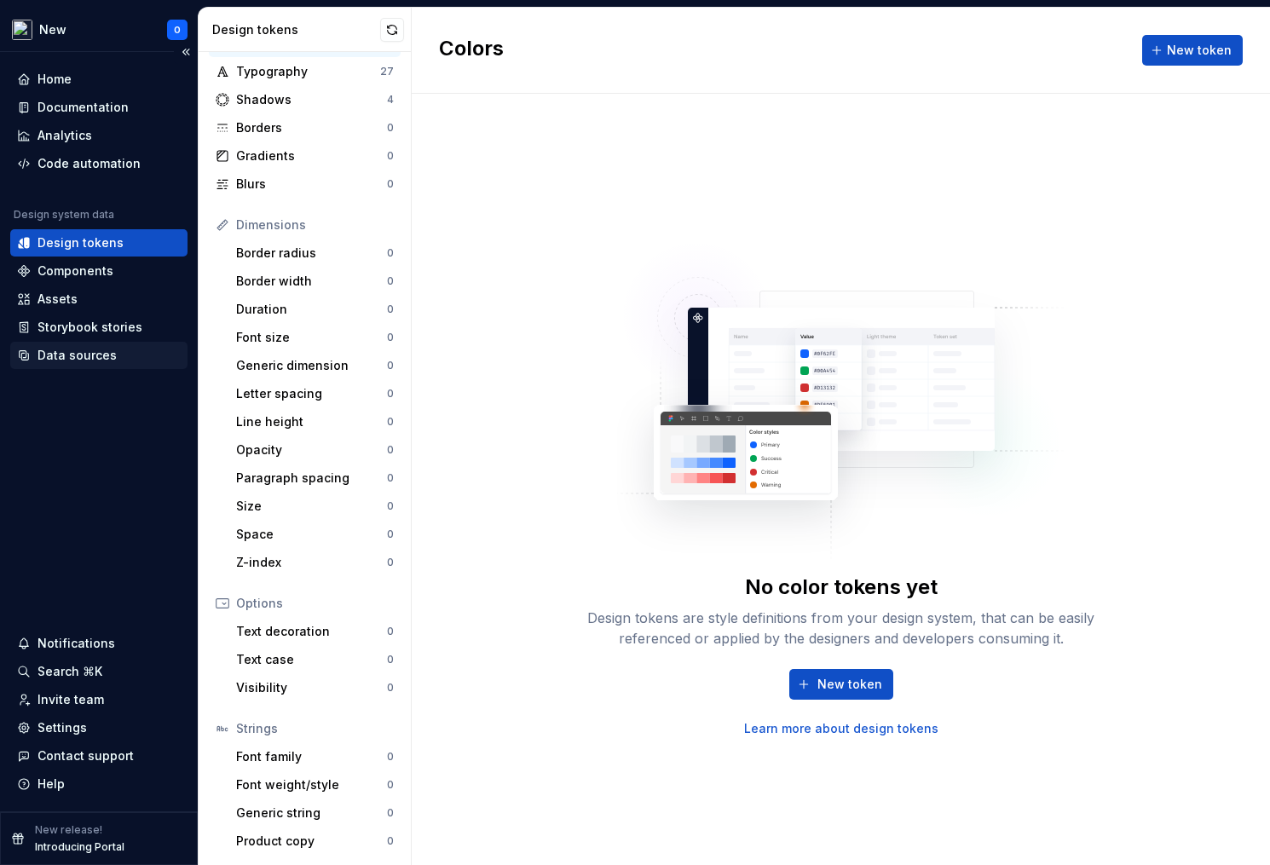
click at [91, 359] on div "Data sources" at bounding box center [77, 355] width 79 height 17
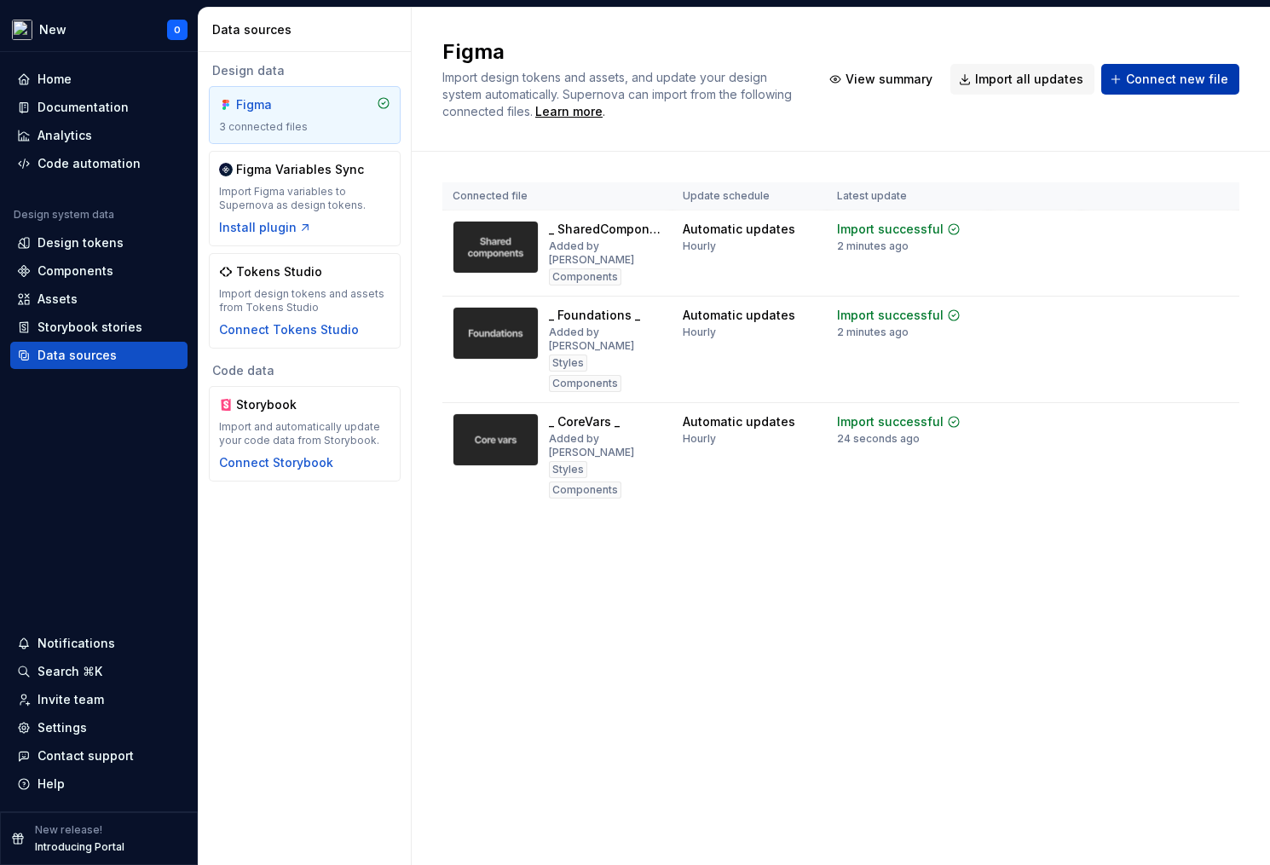
click at [1151, 84] on span "Connect new file" at bounding box center [1177, 79] width 102 height 17
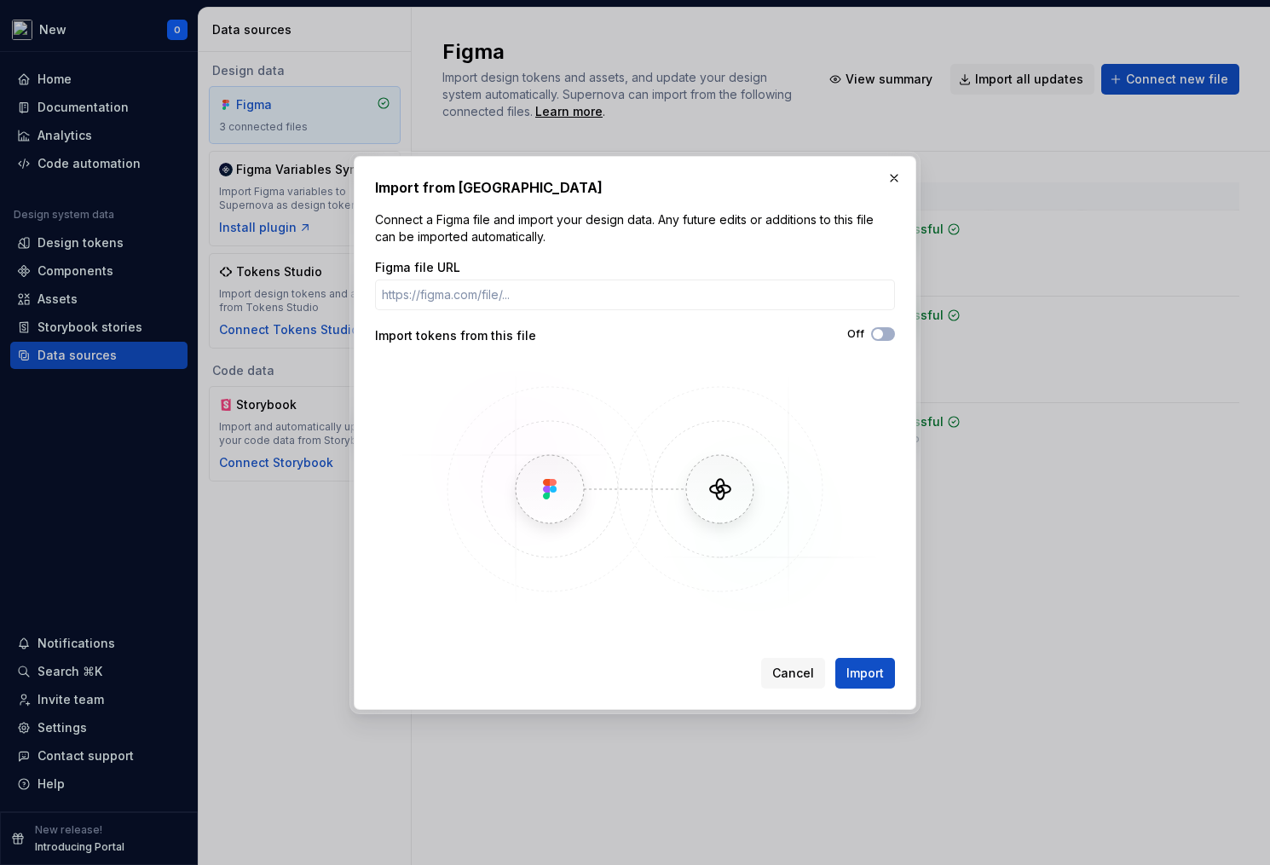
click at [890, 341] on div "Off" at bounding box center [765, 335] width 260 height 17
click at [886, 335] on button "Off" at bounding box center [883, 334] width 24 height 14
click at [677, 303] on input "Figma file URL" at bounding box center [635, 295] width 520 height 31
paste input "[URL][DOMAIN_NAME]"
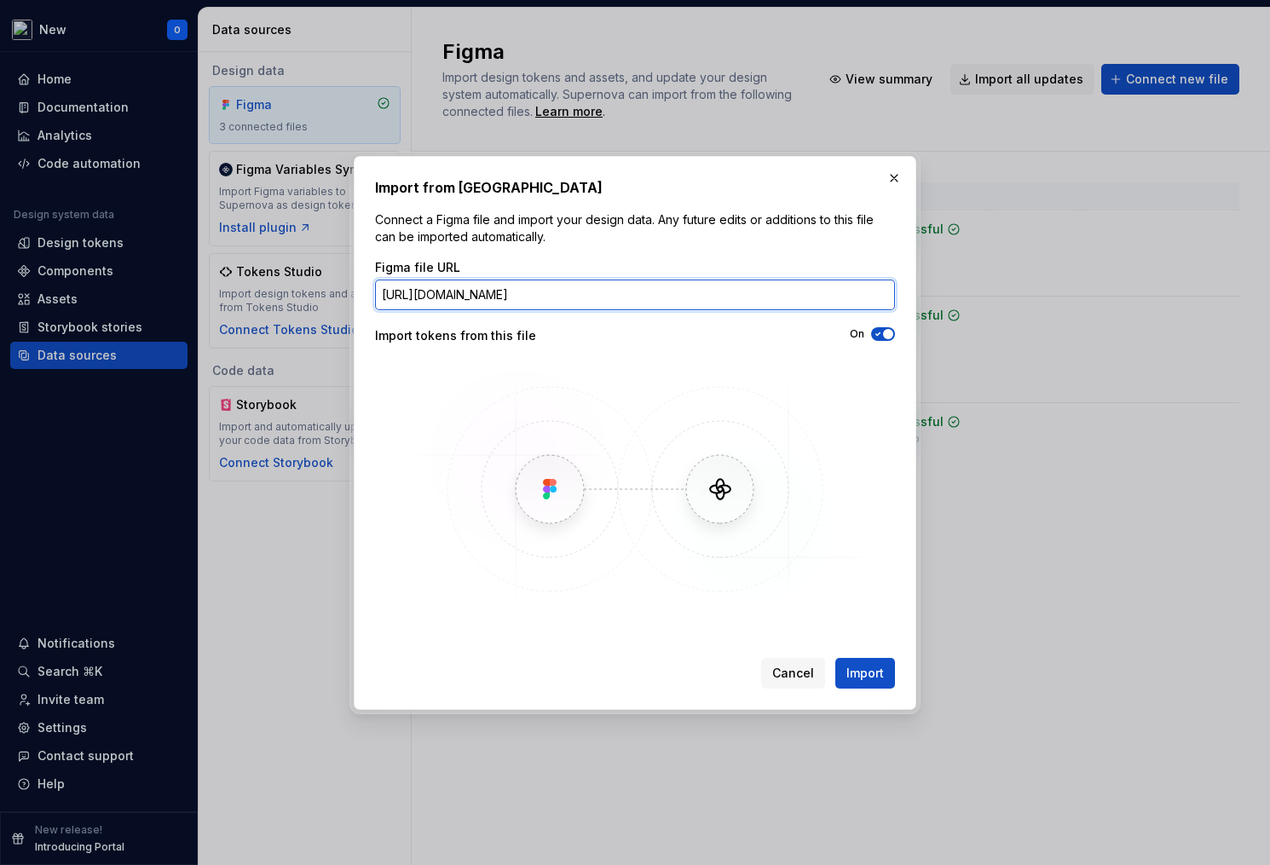
scroll to position [0, 157]
type input "[URL][DOMAIN_NAME]"
click at [843, 671] on button "Import" at bounding box center [865, 673] width 60 height 31
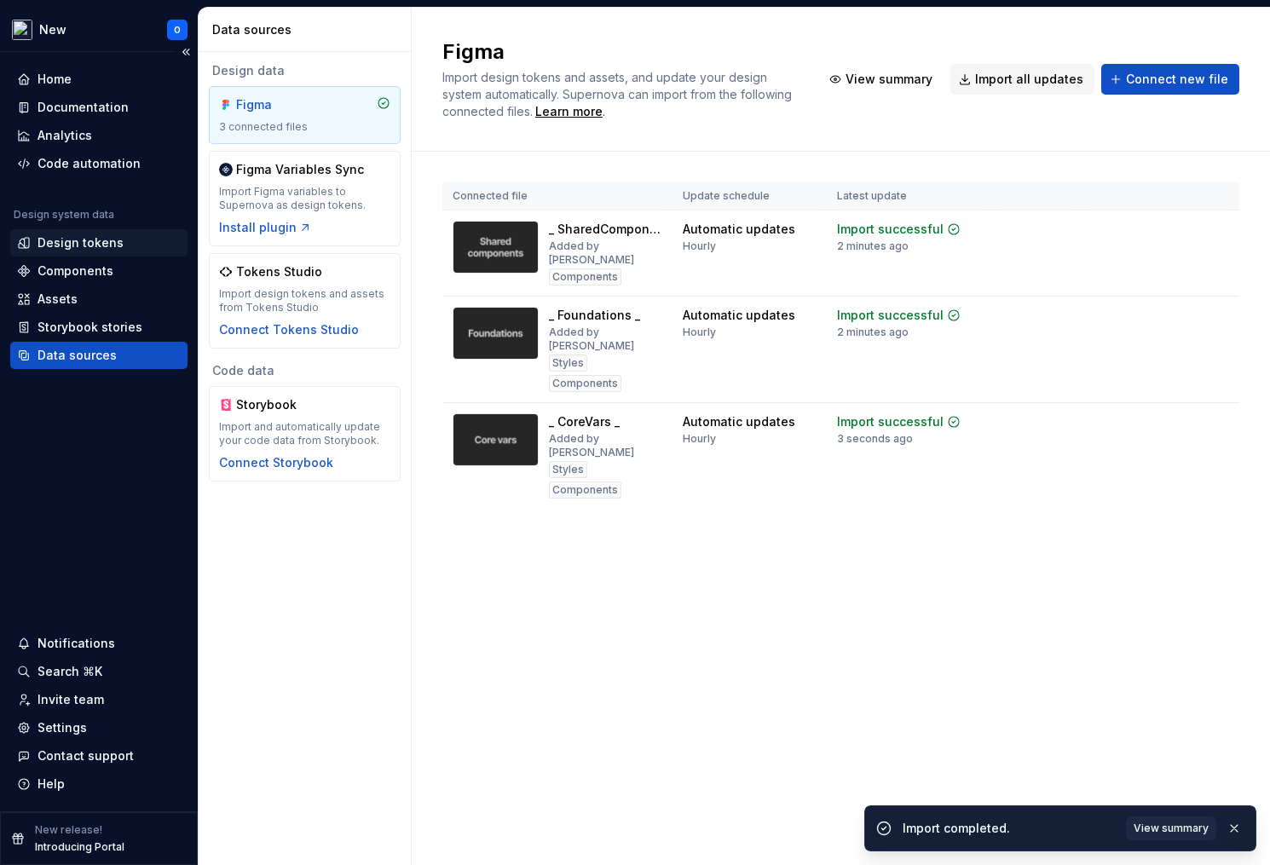
click at [89, 237] on div "Design tokens" at bounding box center [81, 242] width 86 height 17
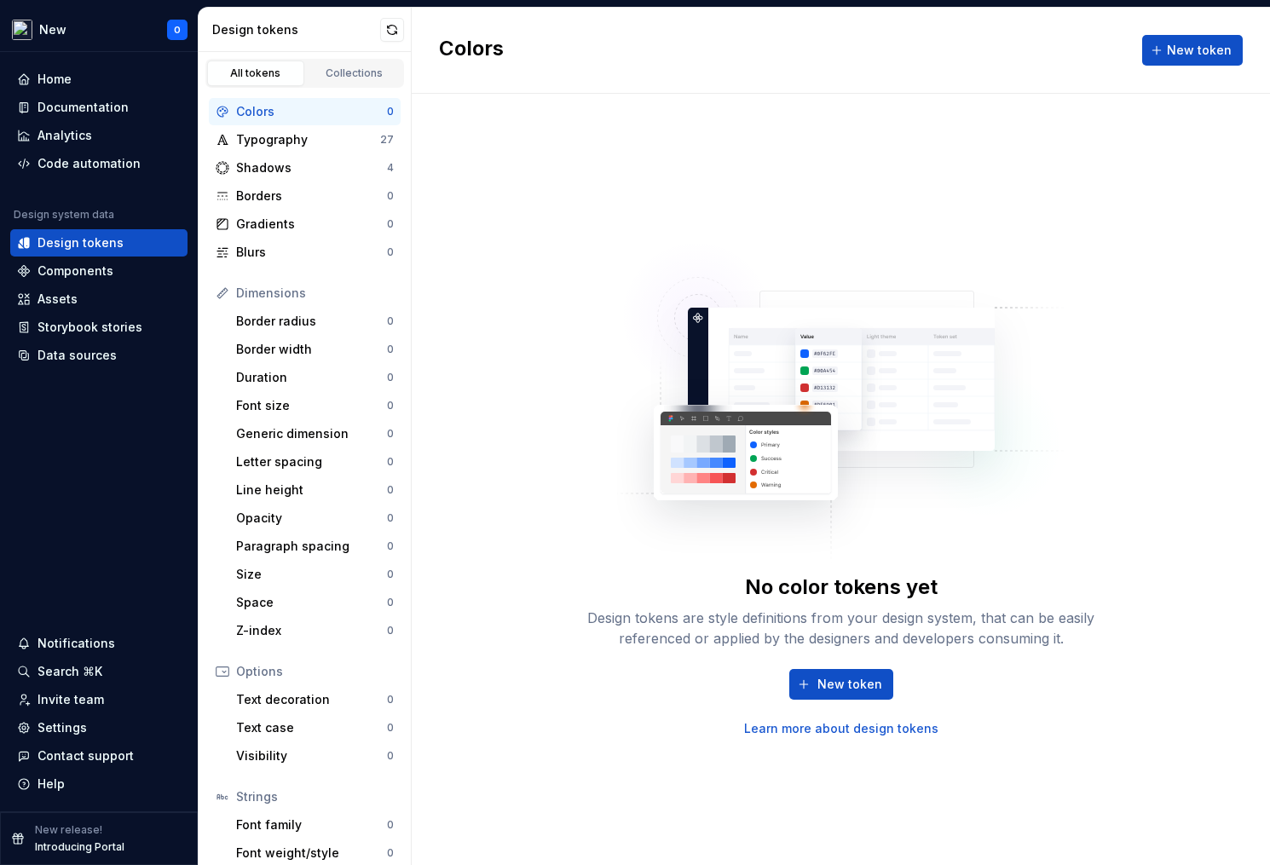
click at [328, 113] on div "Colors" at bounding box center [311, 111] width 151 height 17
click at [307, 144] on div "Typography" at bounding box center [308, 139] width 144 height 17
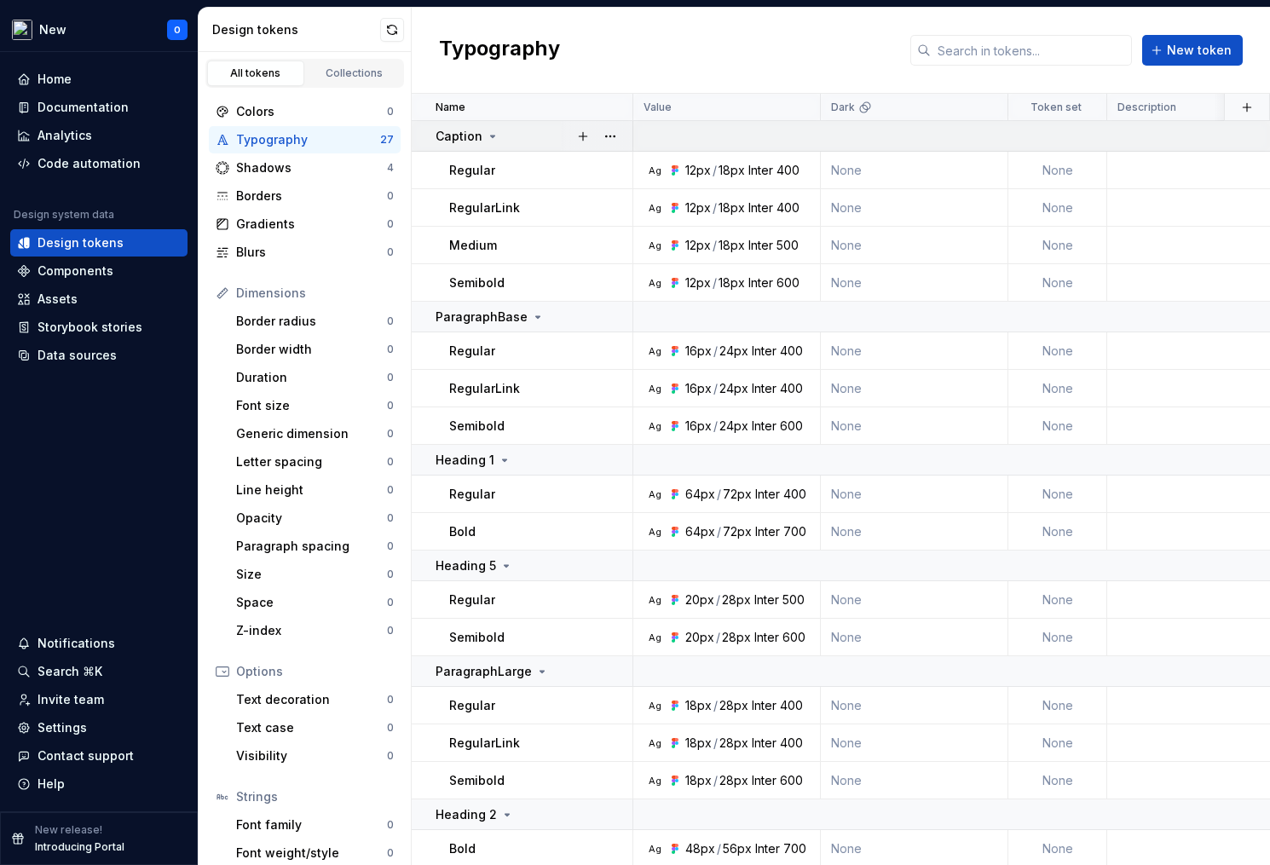
click at [488, 137] on icon at bounding box center [493, 137] width 14 height 14
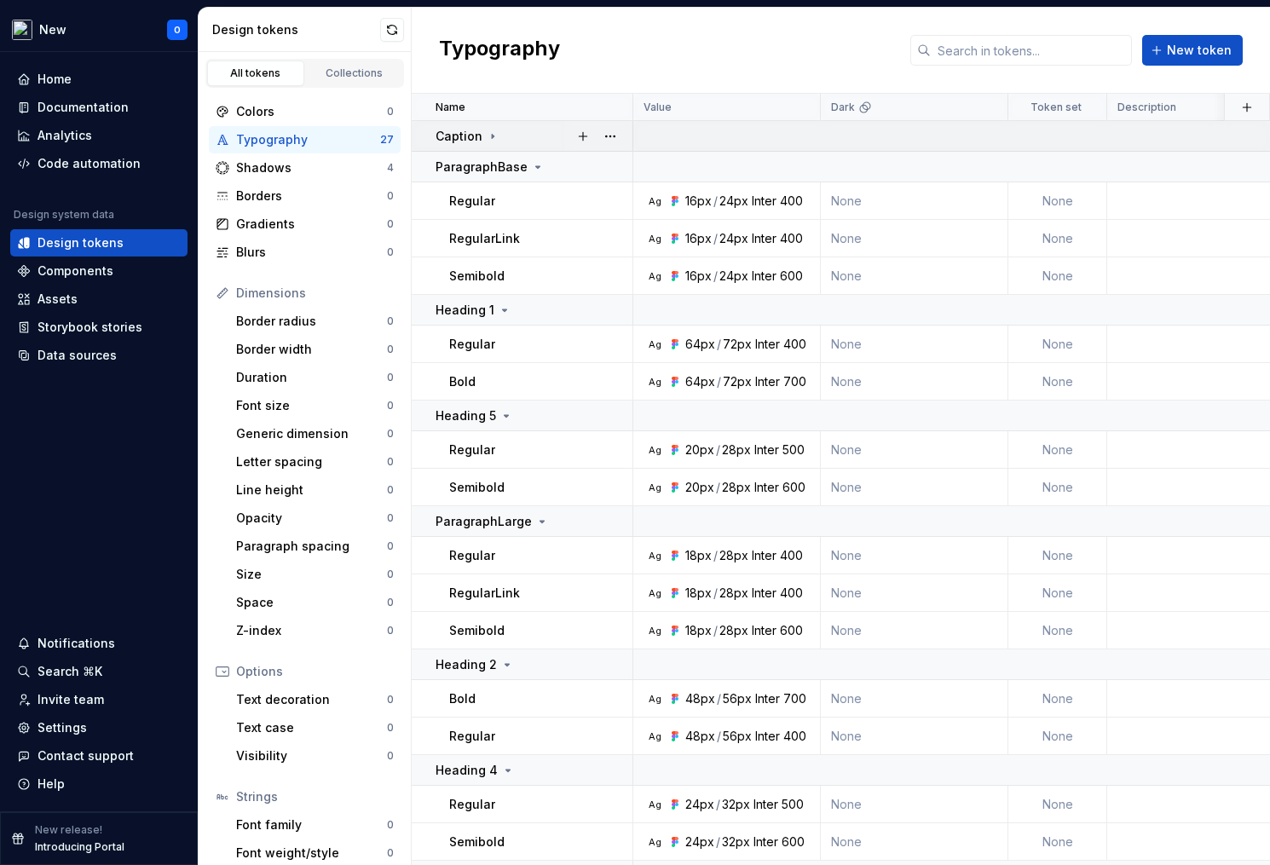
click at [488, 137] on icon at bounding box center [493, 137] width 14 height 14
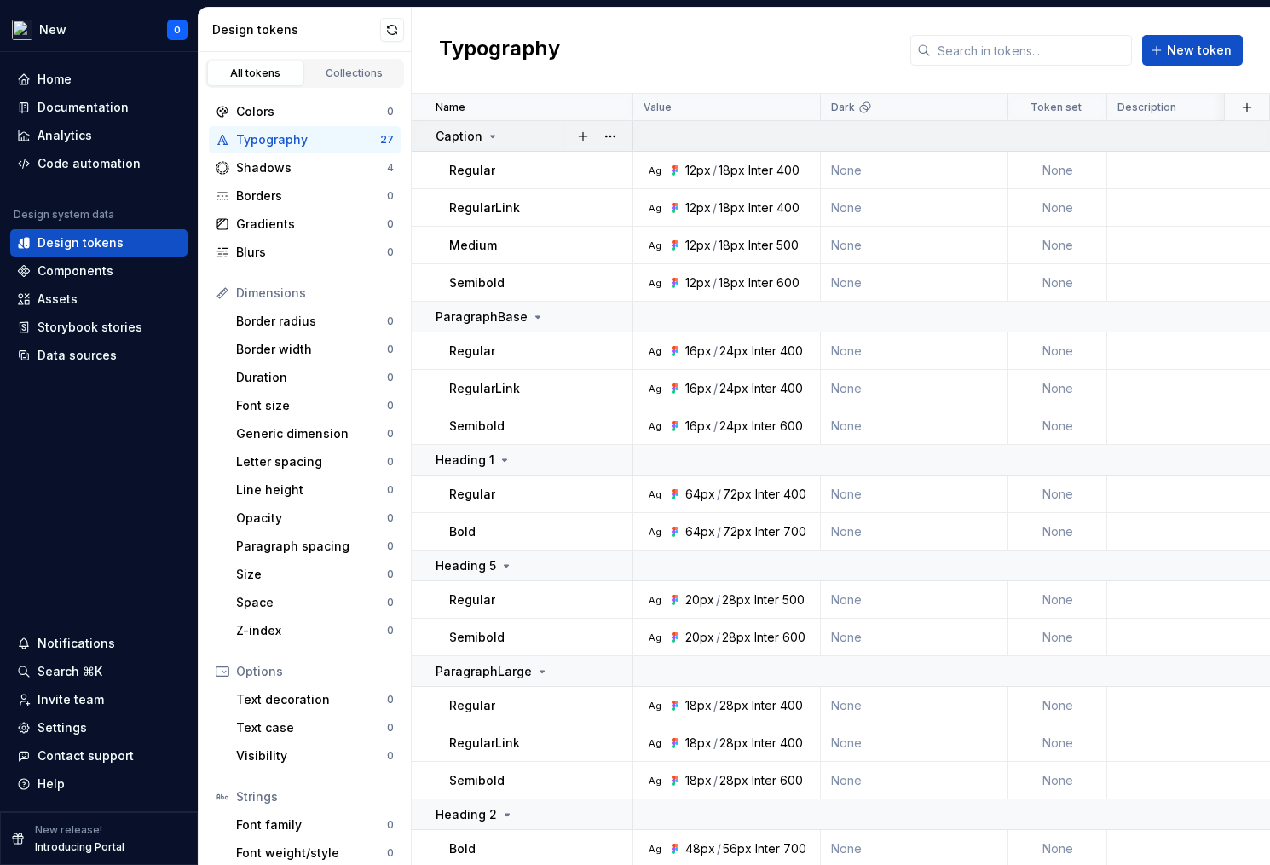
click at [488, 130] on icon at bounding box center [493, 137] width 14 height 14
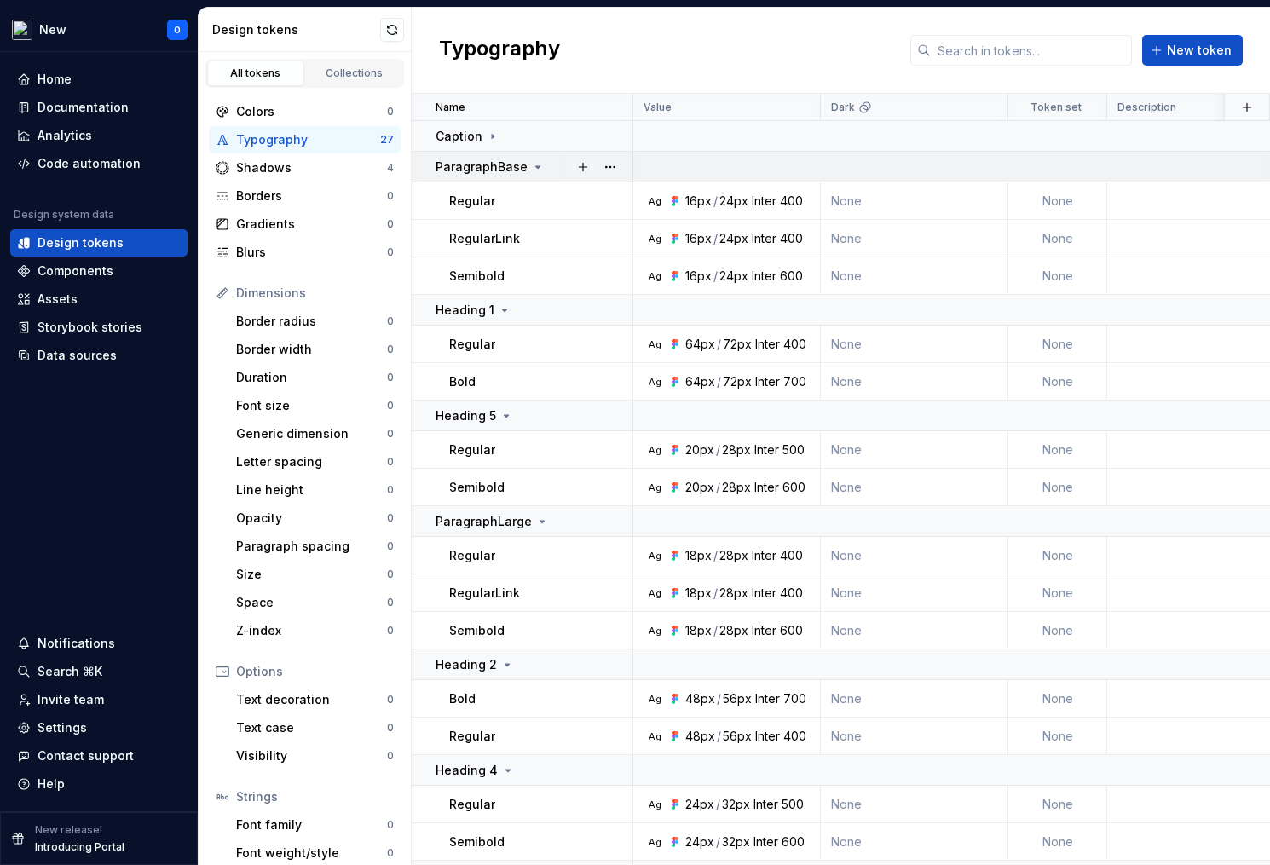
click at [522, 164] on p "ParagraphBase" at bounding box center [482, 167] width 92 height 17
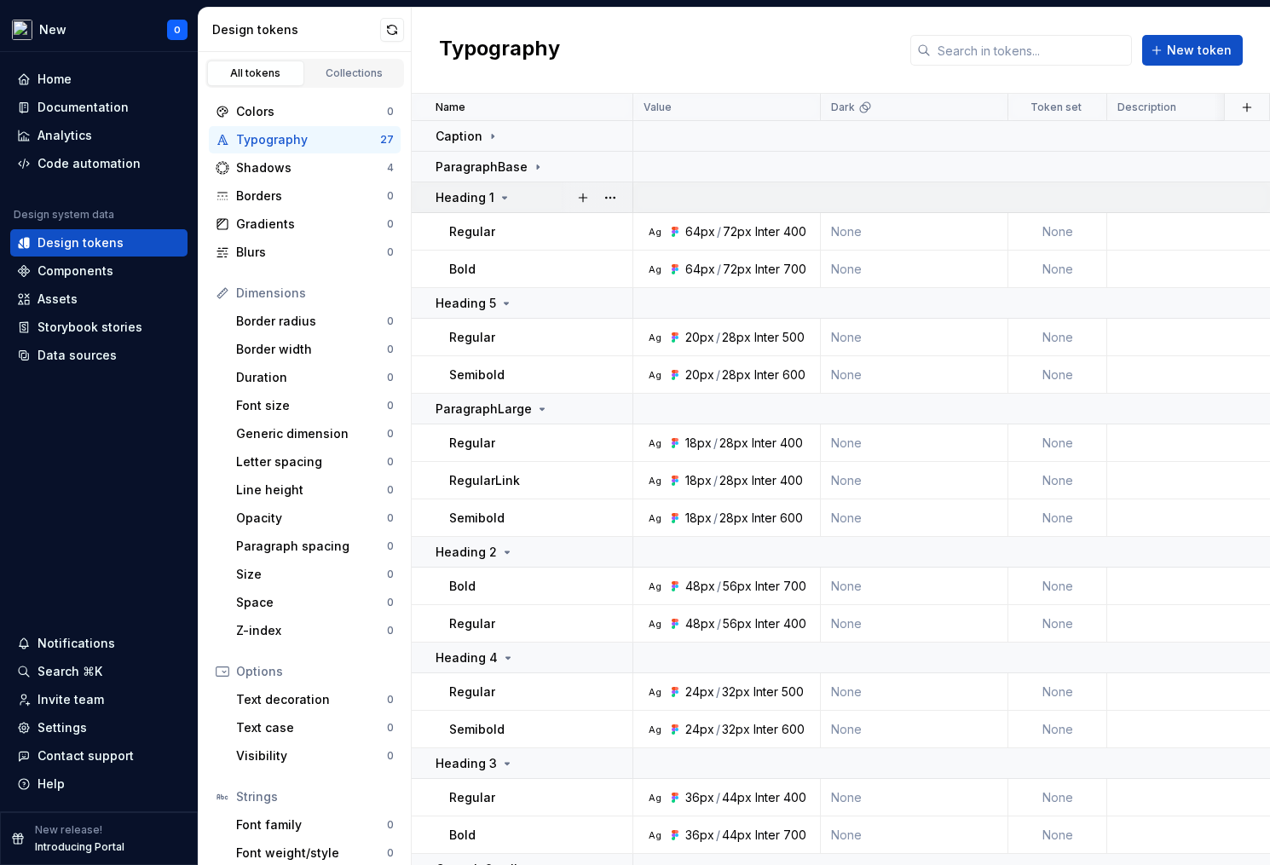
click at [503, 198] on icon at bounding box center [505, 198] width 14 height 14
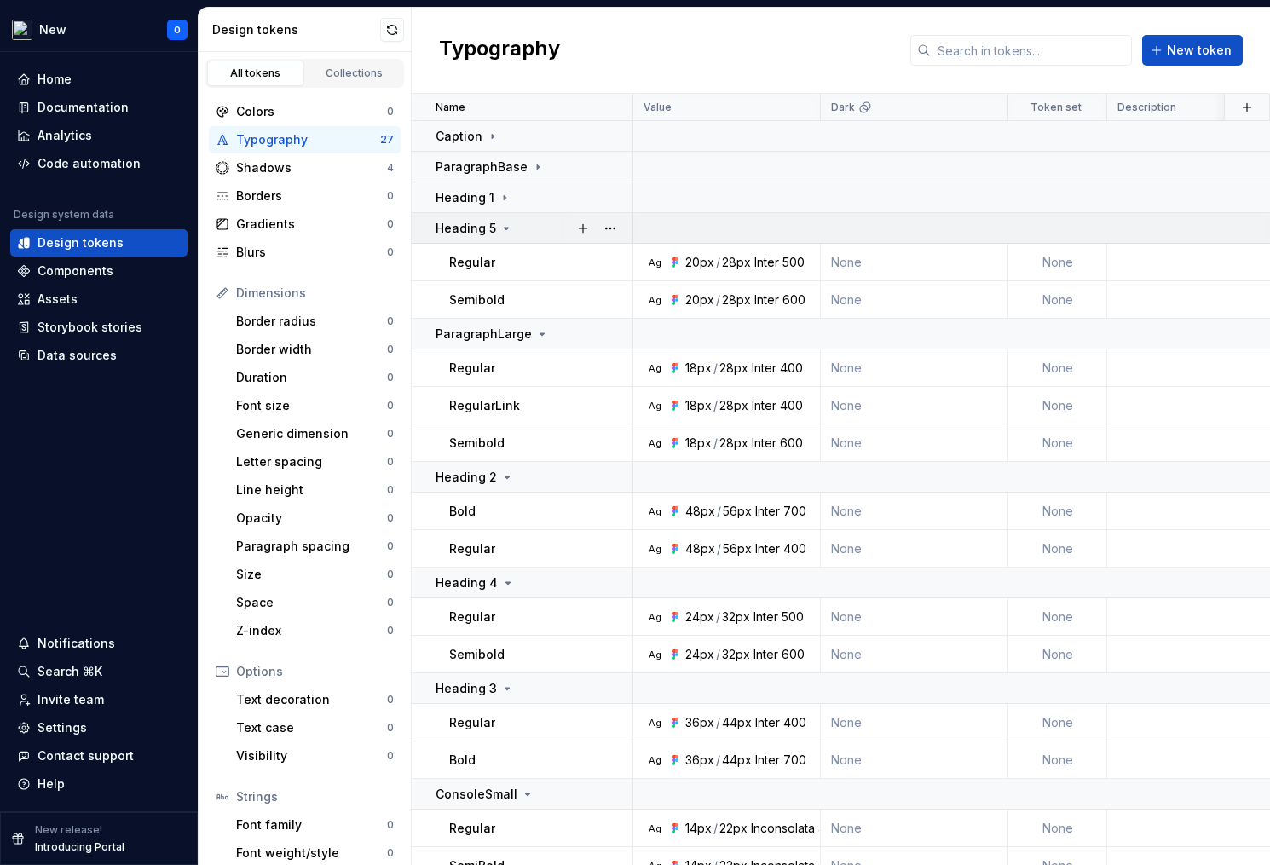
click at [501, 222] on icon at bounding box center [506, 229] width 14 height 14
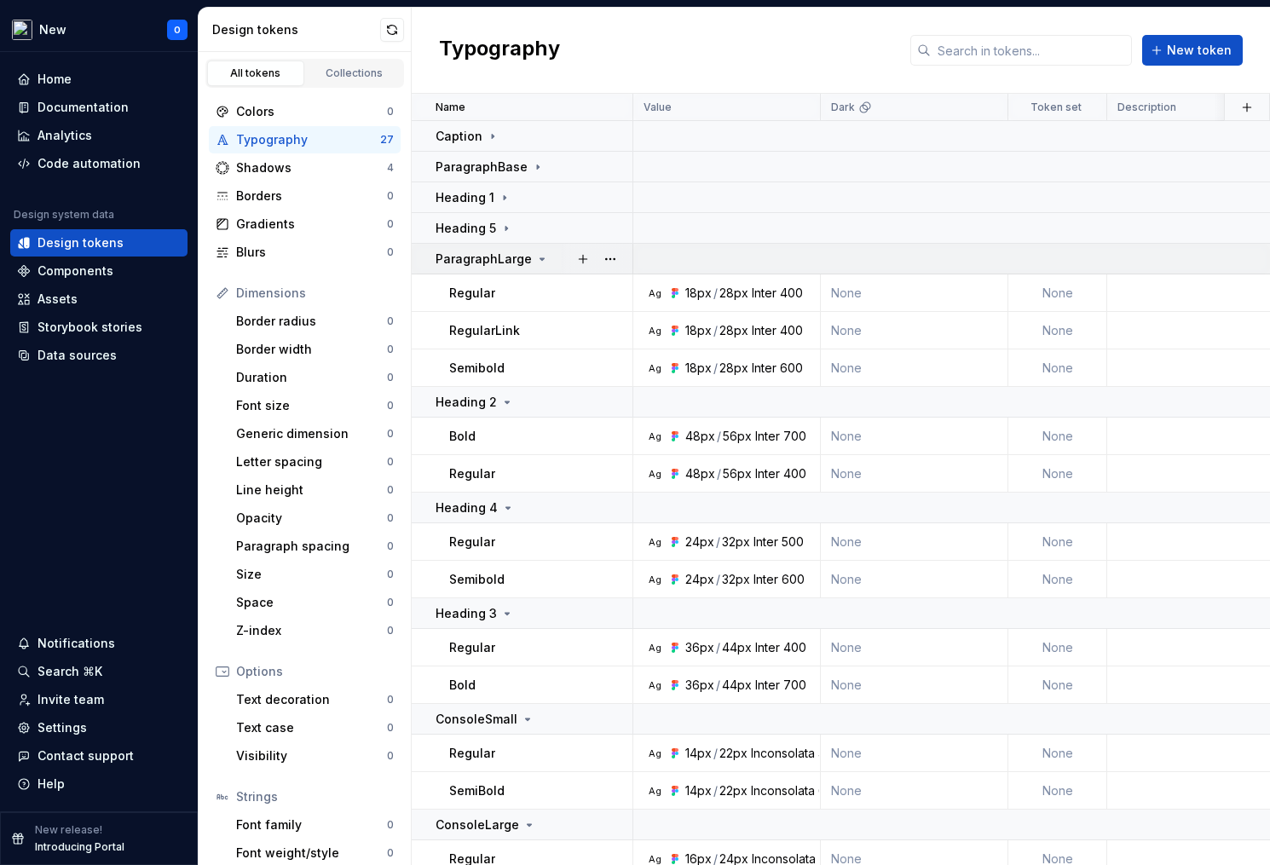
click at [509, 271] on td "ParagraphLarge" at bounding box center [523, 259] width 222 height 31
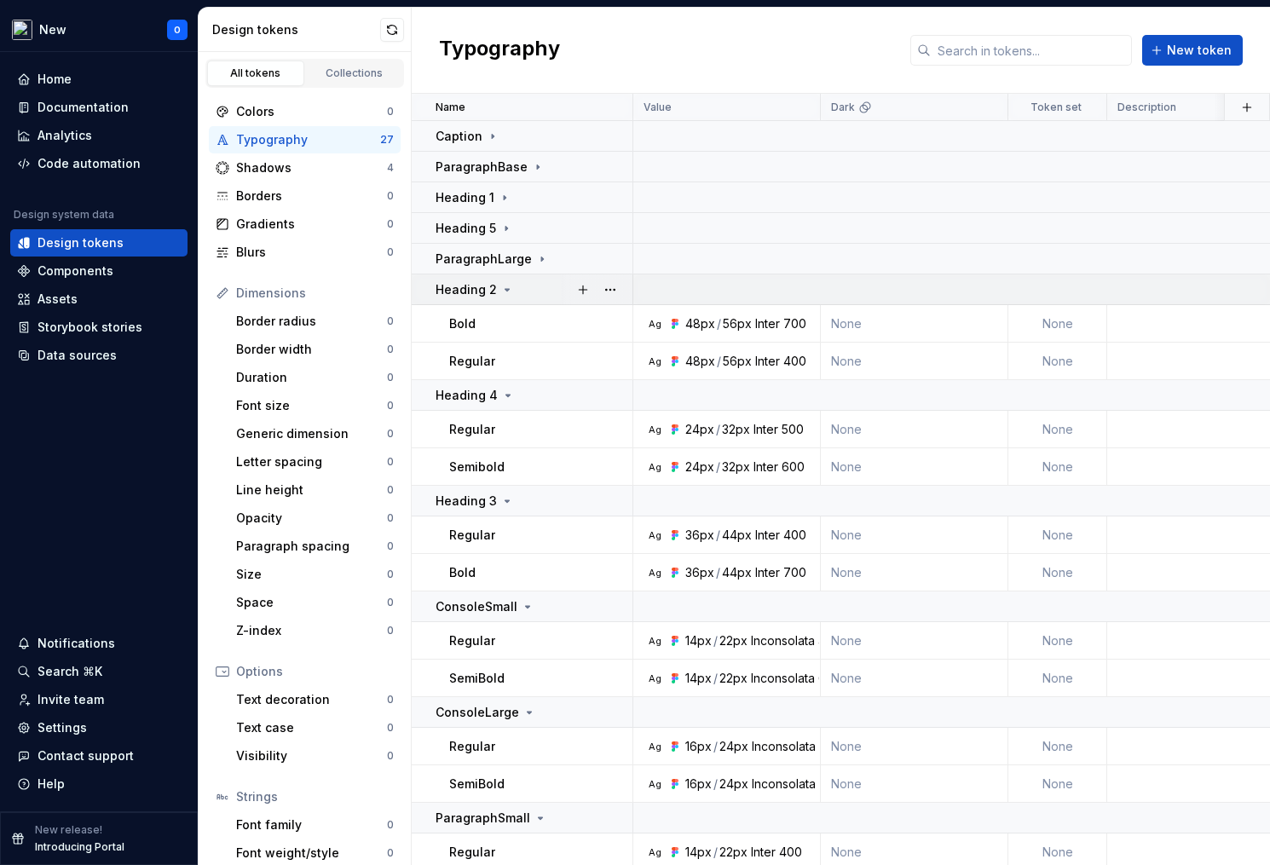
click at [503, 286] on icon at bounding box center [507, 290] width 14 height 14
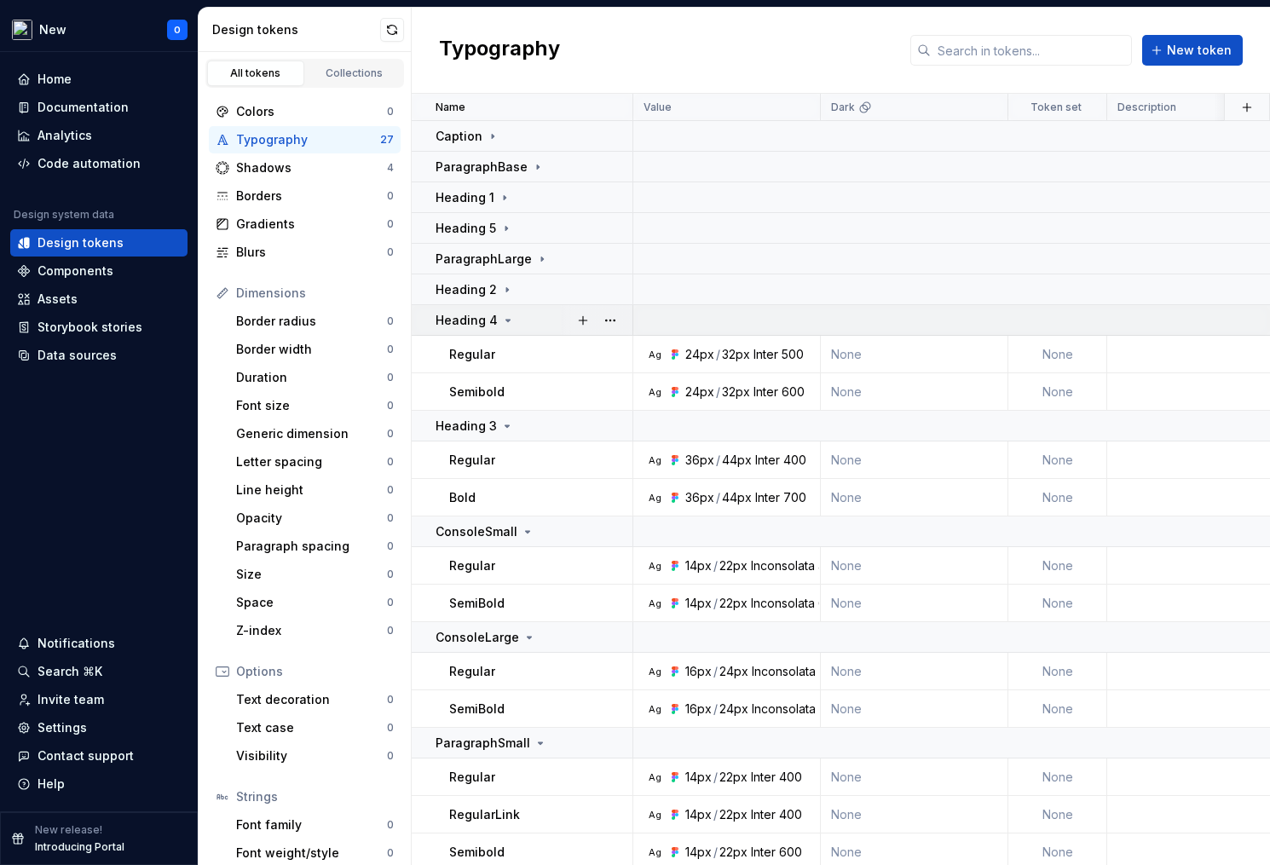
click at [521, 321] on div "Heading 4" at bounding box center [534, 320] width 196 height 17
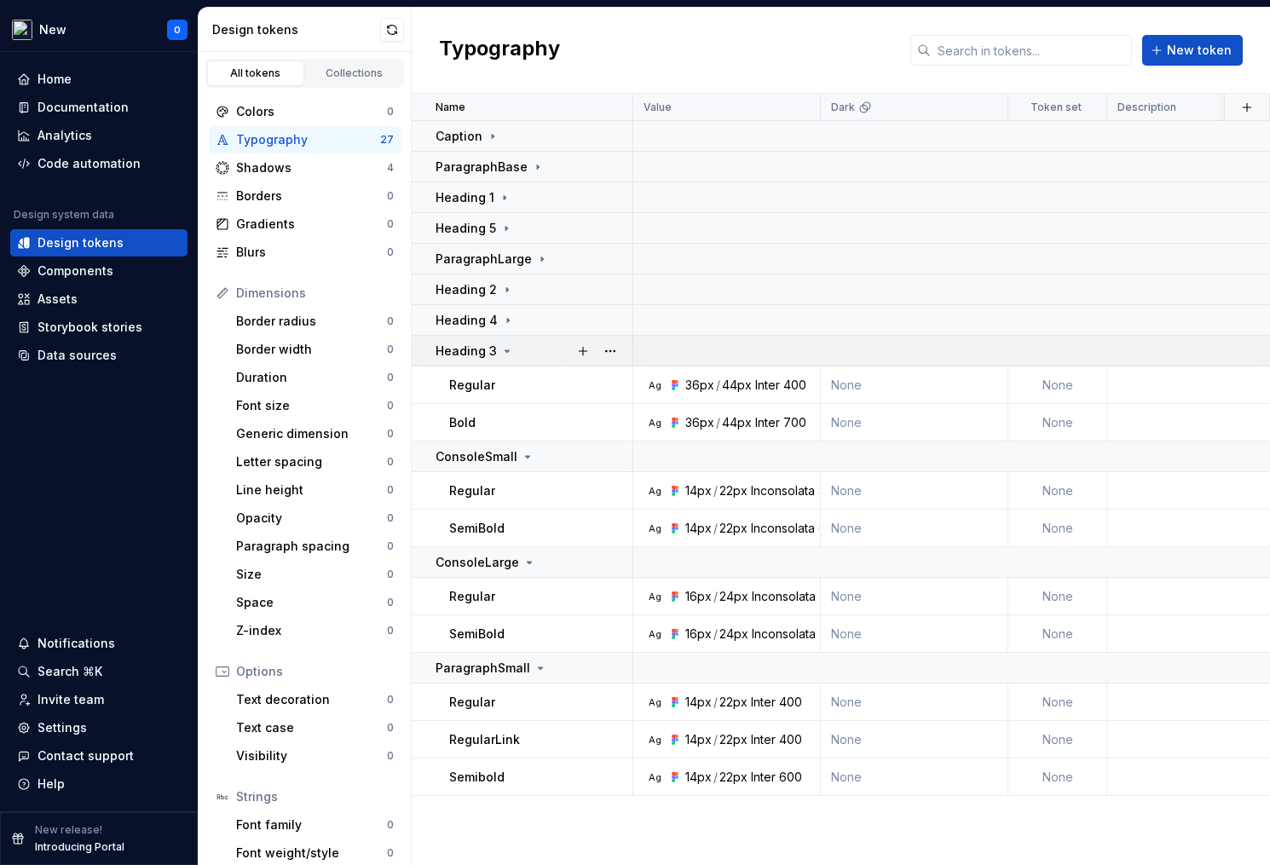
click at [518, 349] on div "Heading 3" at bounding box center [534, 351] width 196 height 17
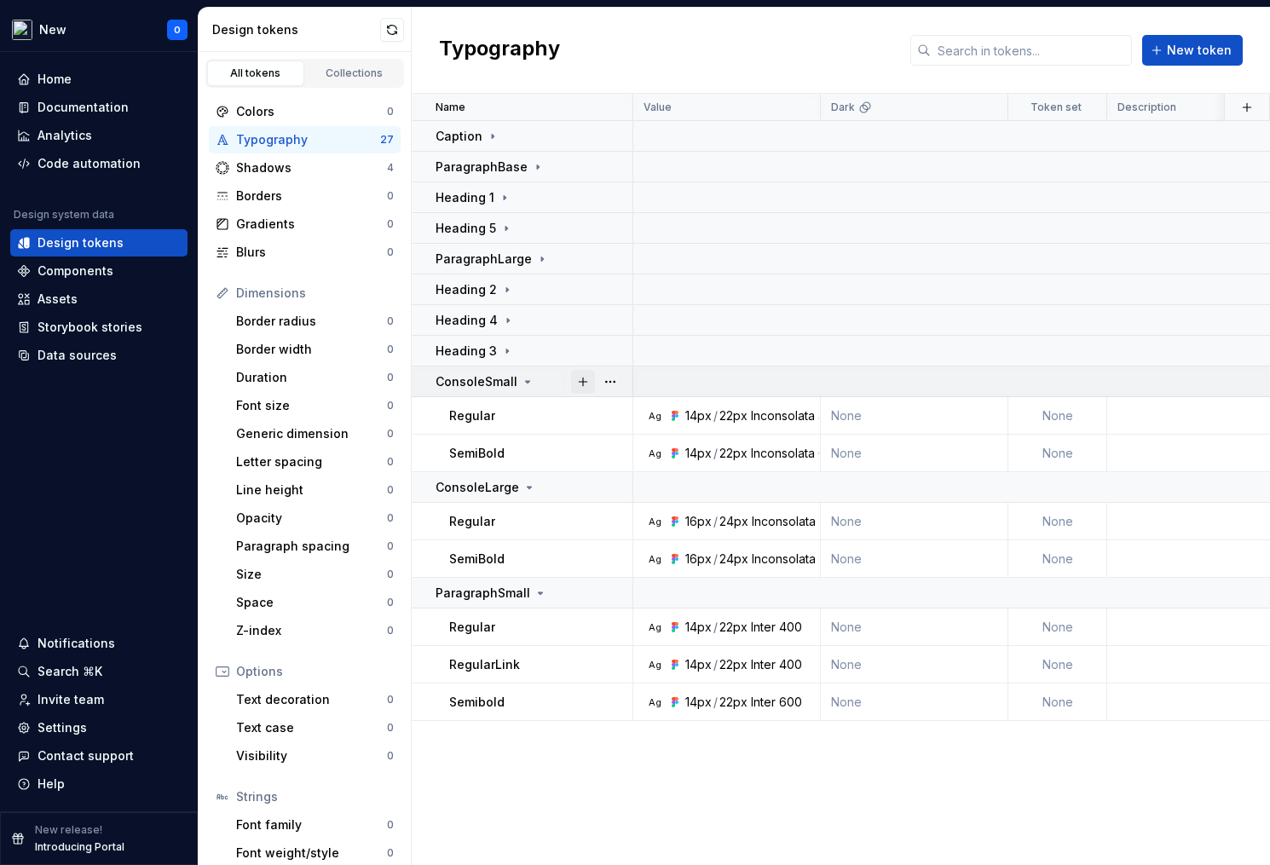
click at [592, 383] on button "button" at bounding box center [583, 382] width 24 height 24
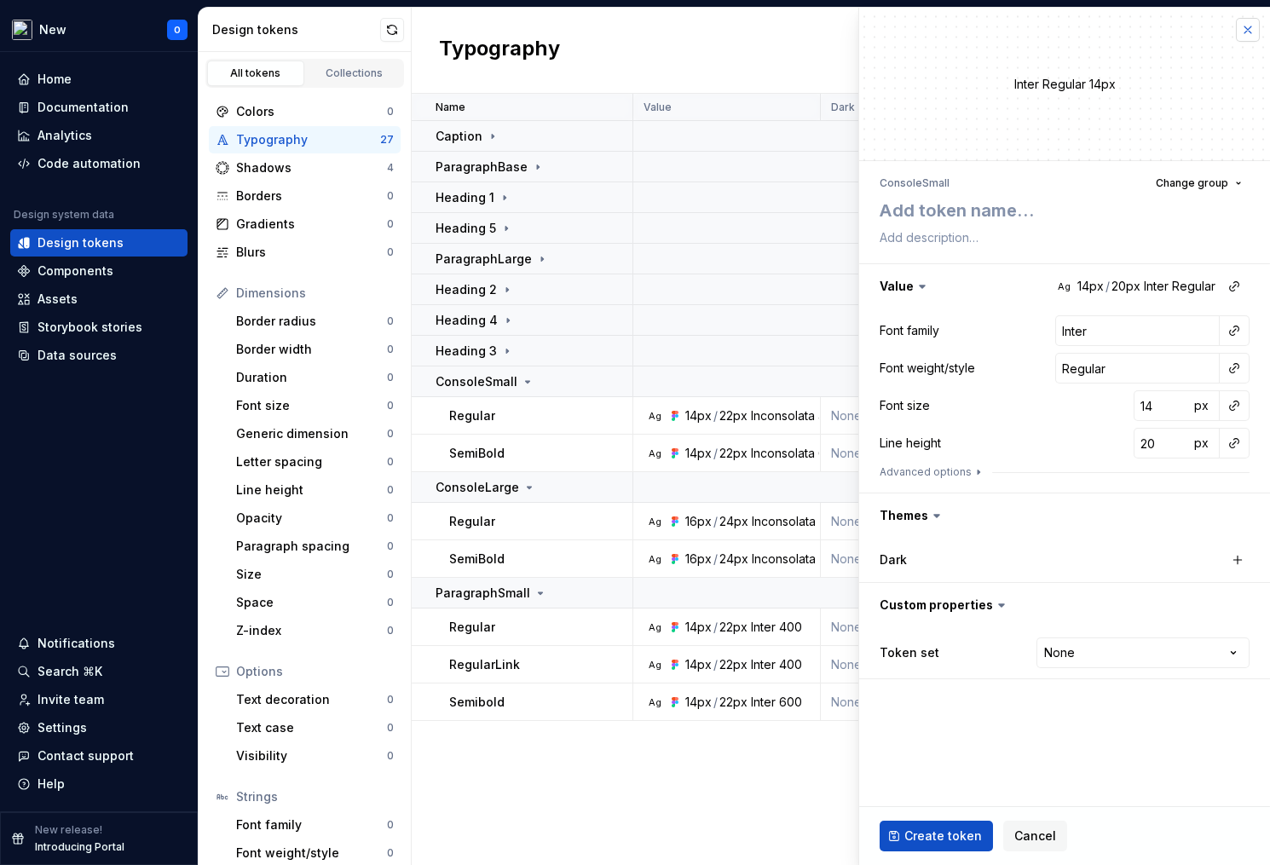
click at [1249, 32] on button "button" at bounding box center [1248, 30] width 24 height 24
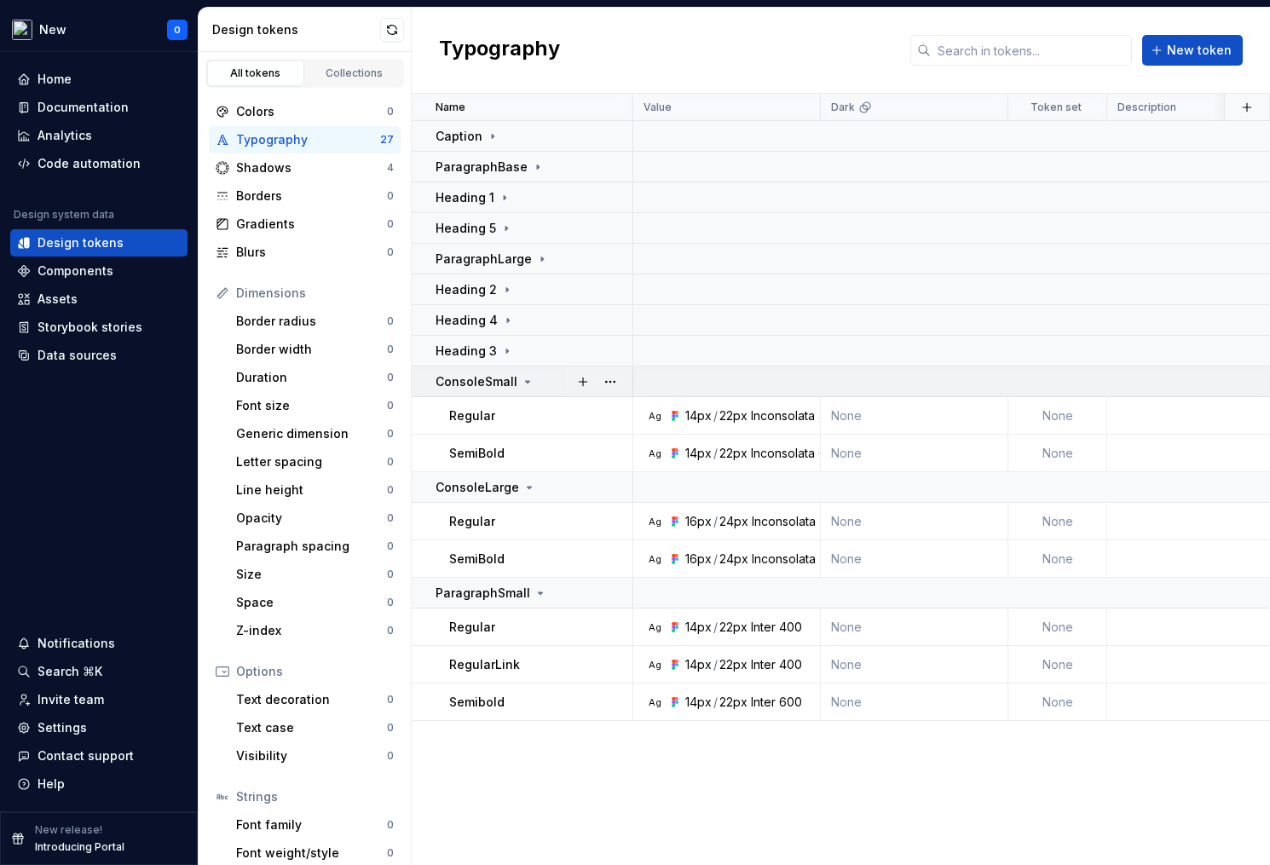
click at [822, 370] on td at bounding box center [1038, 381] width 810 height 31
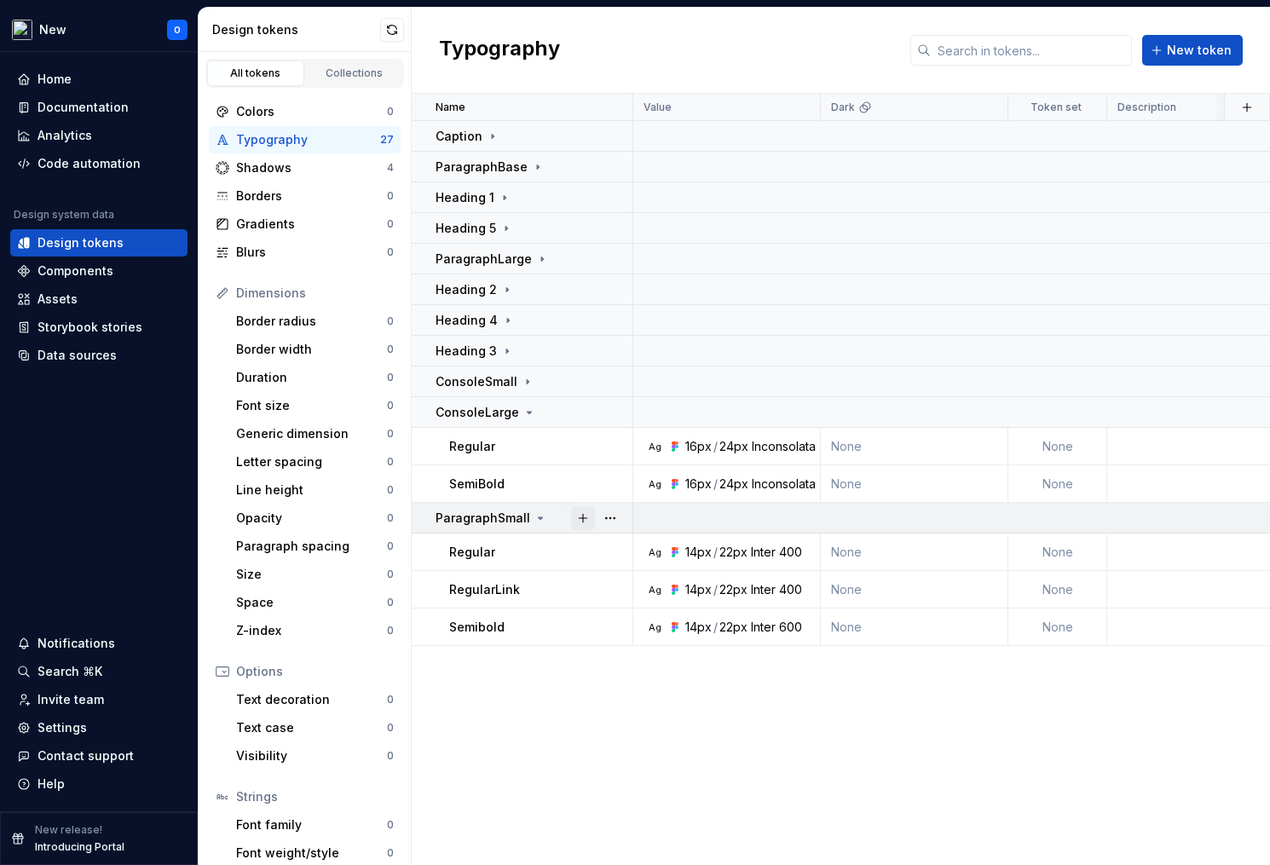
click at [574, 511] on button "button" at bounding box center [583, 518] width 24 height 24
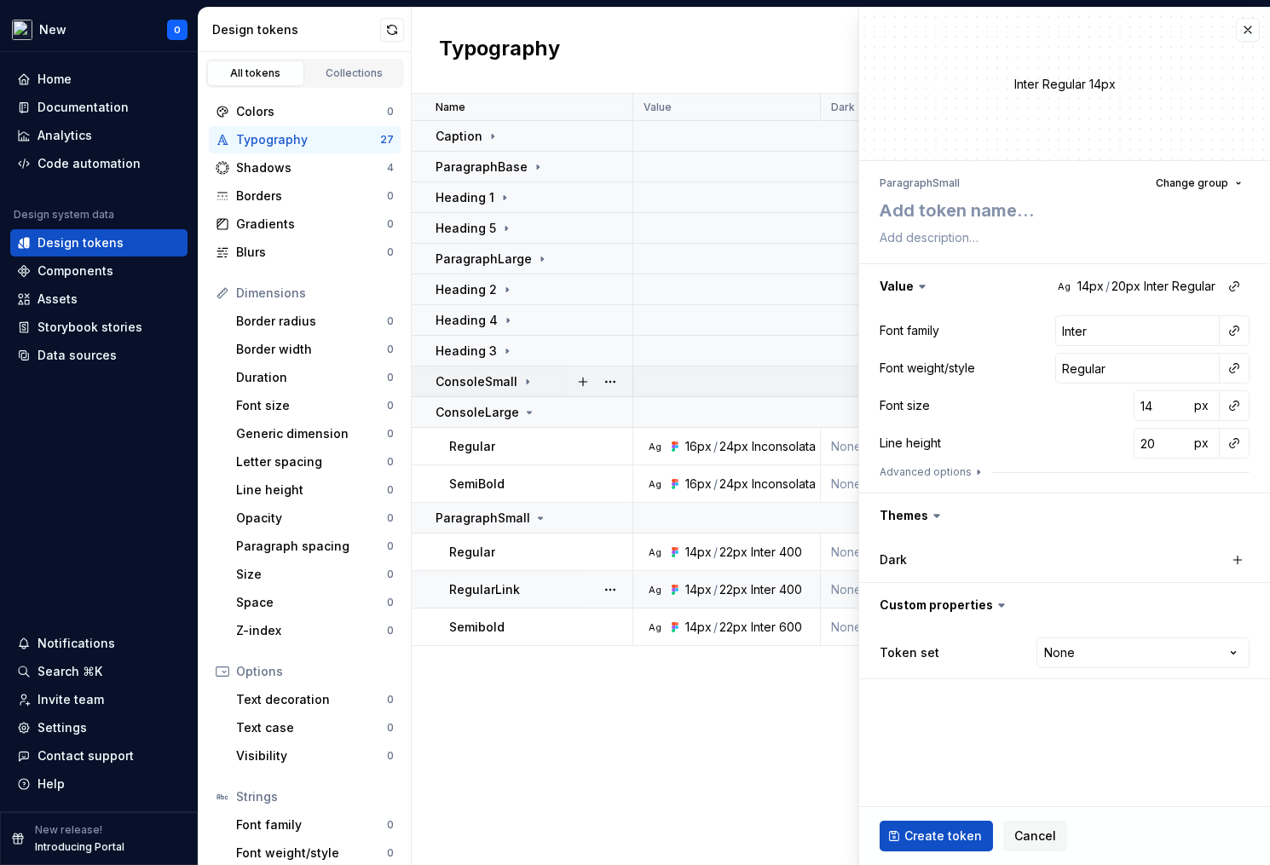
click at [708, 393] on td at bounding box center [1038, 381] width 810 height 31
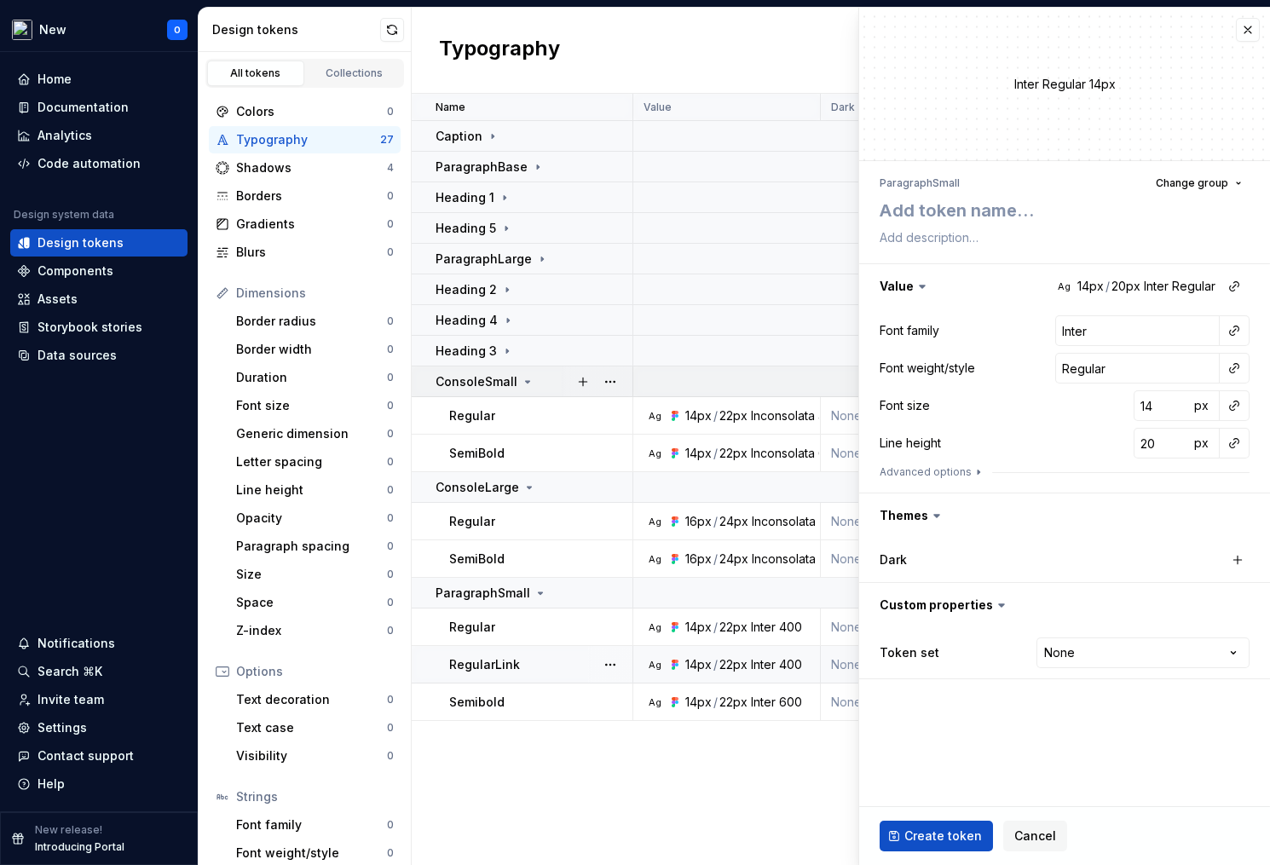
drag, startPoint x: 742, startPoint y: 395, endPoint x: 756, endPoint y: 385, distance: 16.5
click at [742, 395] on td at bounding box center [1038, 381] width 810 height 31
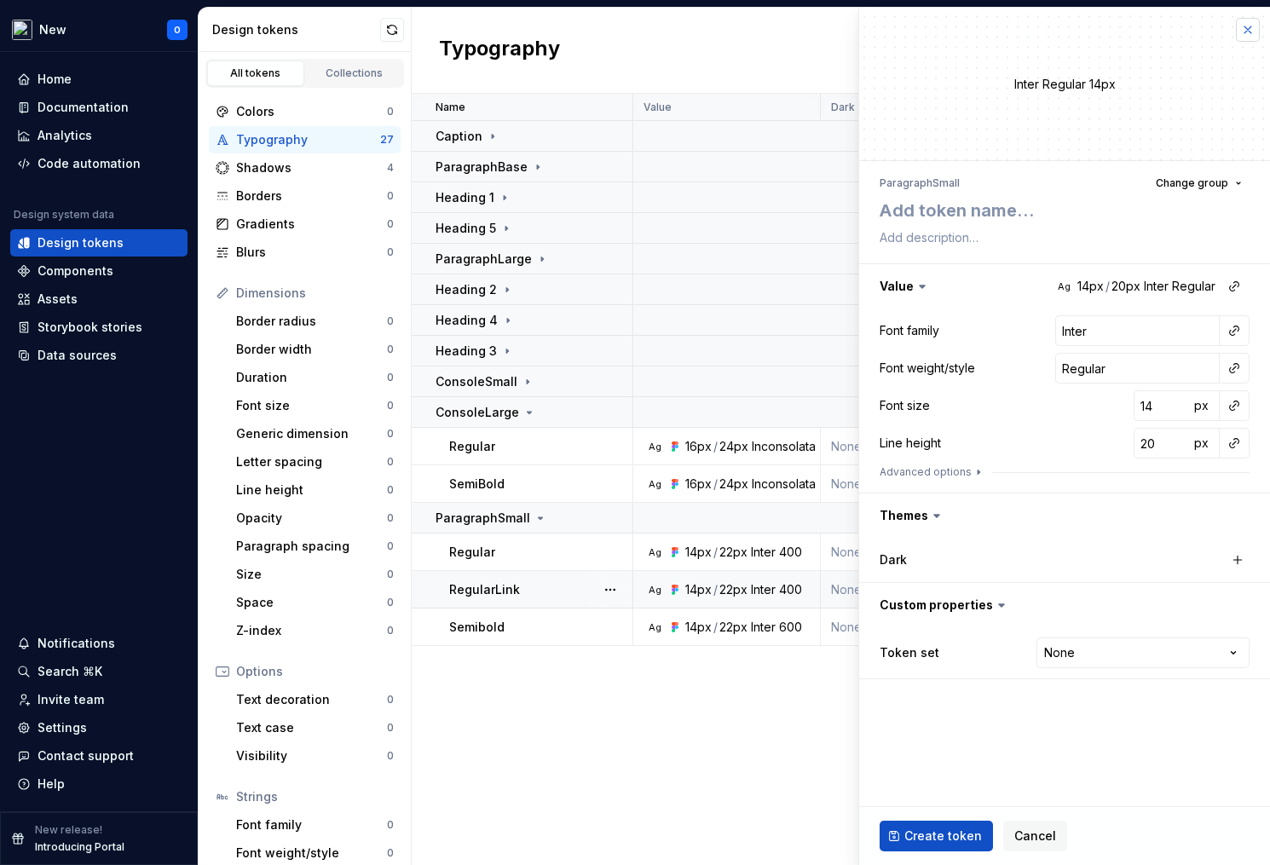
click at [1251, 26] on button "button" at bounding box center [1248, 30] width 24 height 24
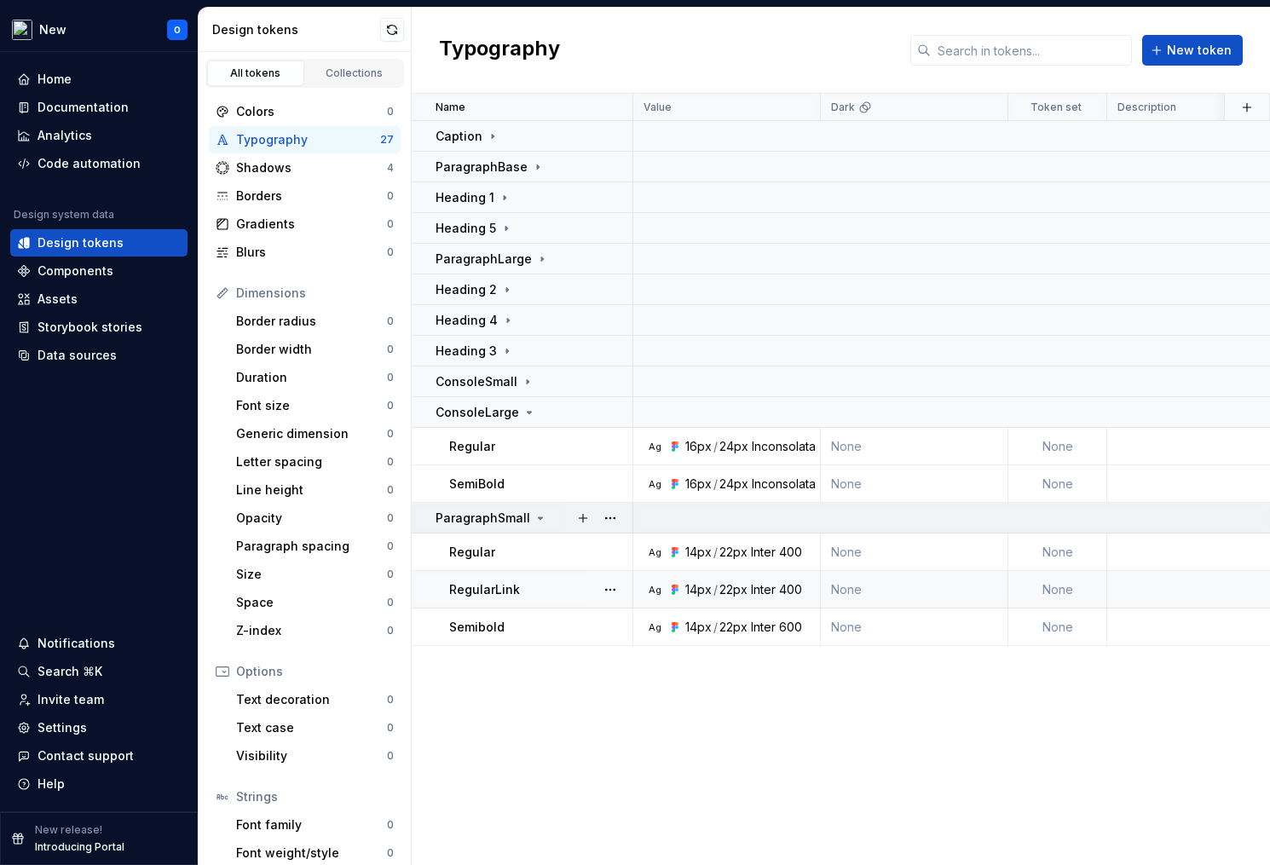
click at [786, 531] on td at bounding box center [1038, 518] width 810 height 31
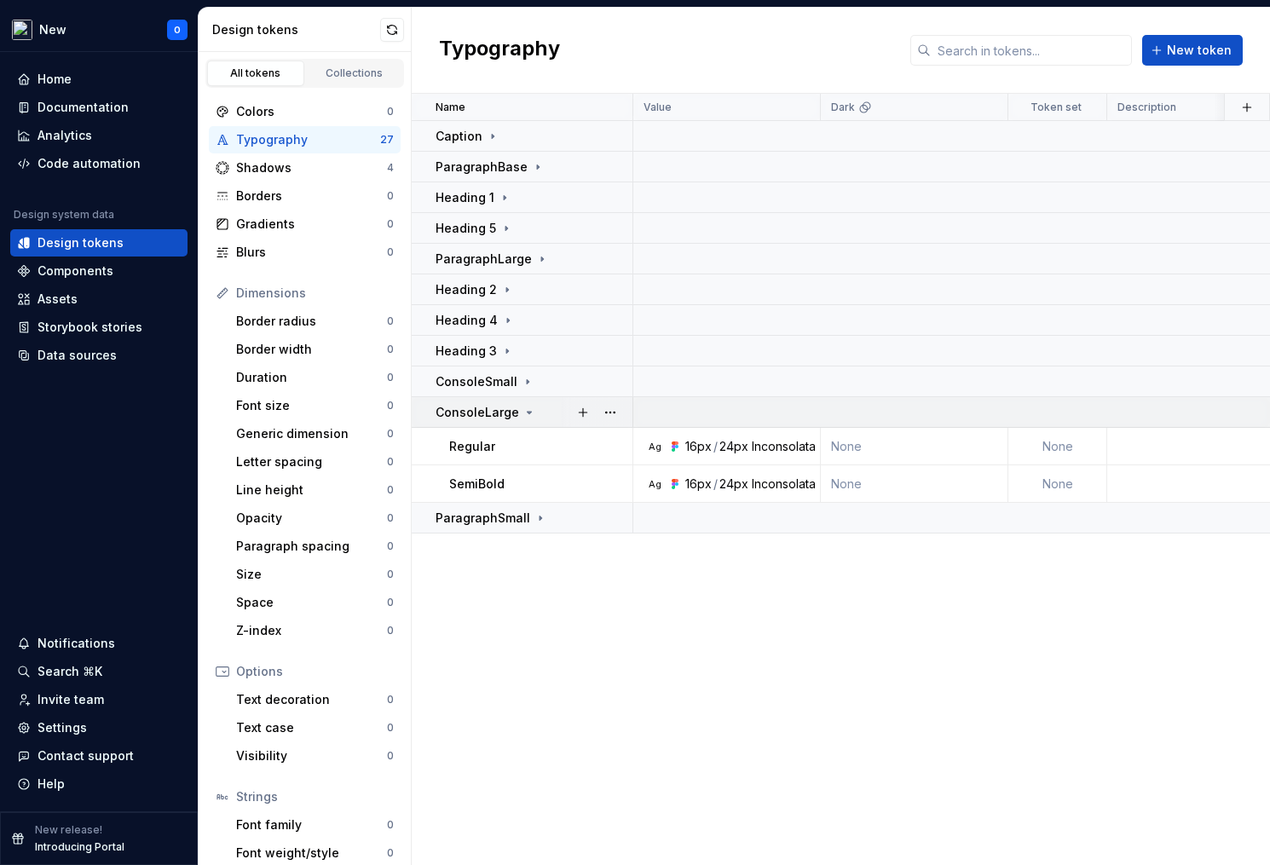
click at [745, 421] on td at bounding box center [1038, 412] width 810 height 31
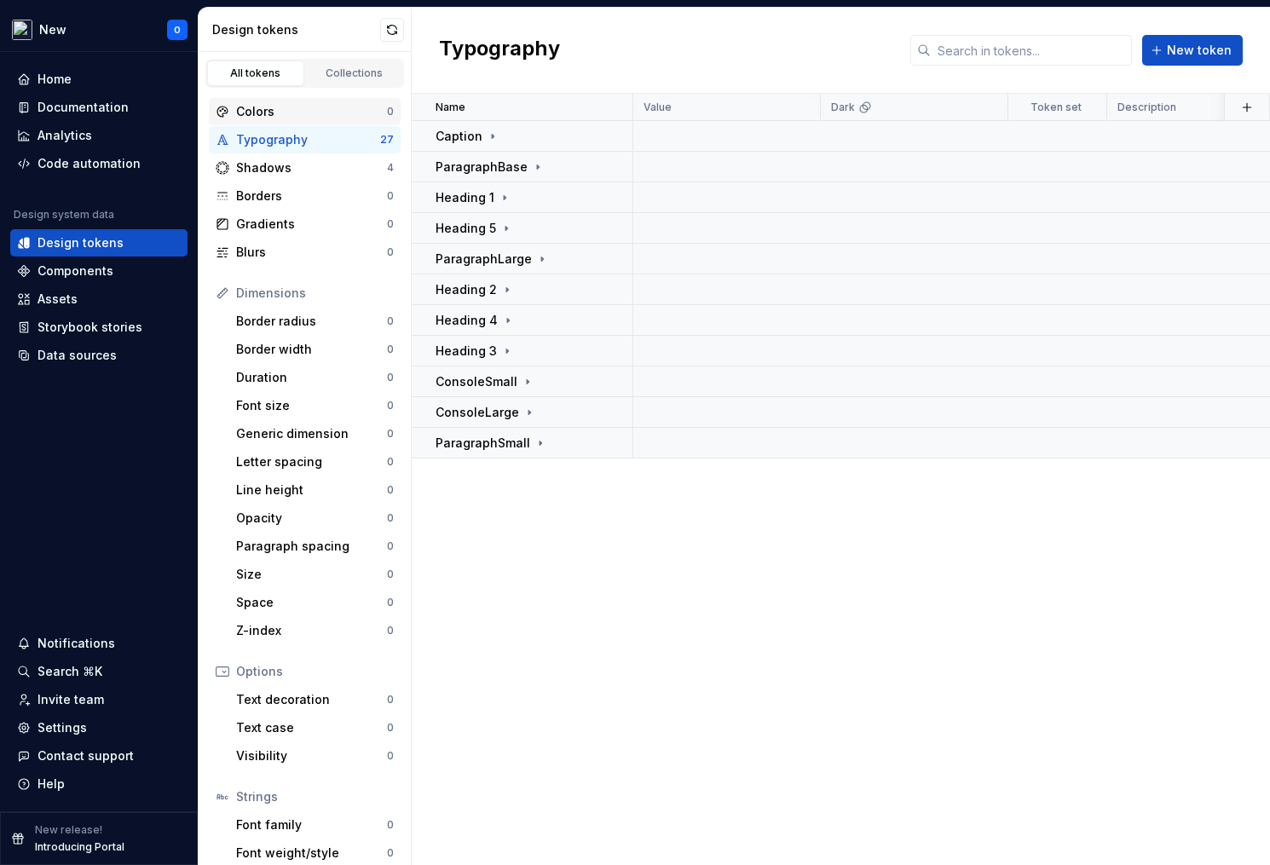
click at [290, 113] on div "Colors" at bounding box center [311, 111] width 151 height 17
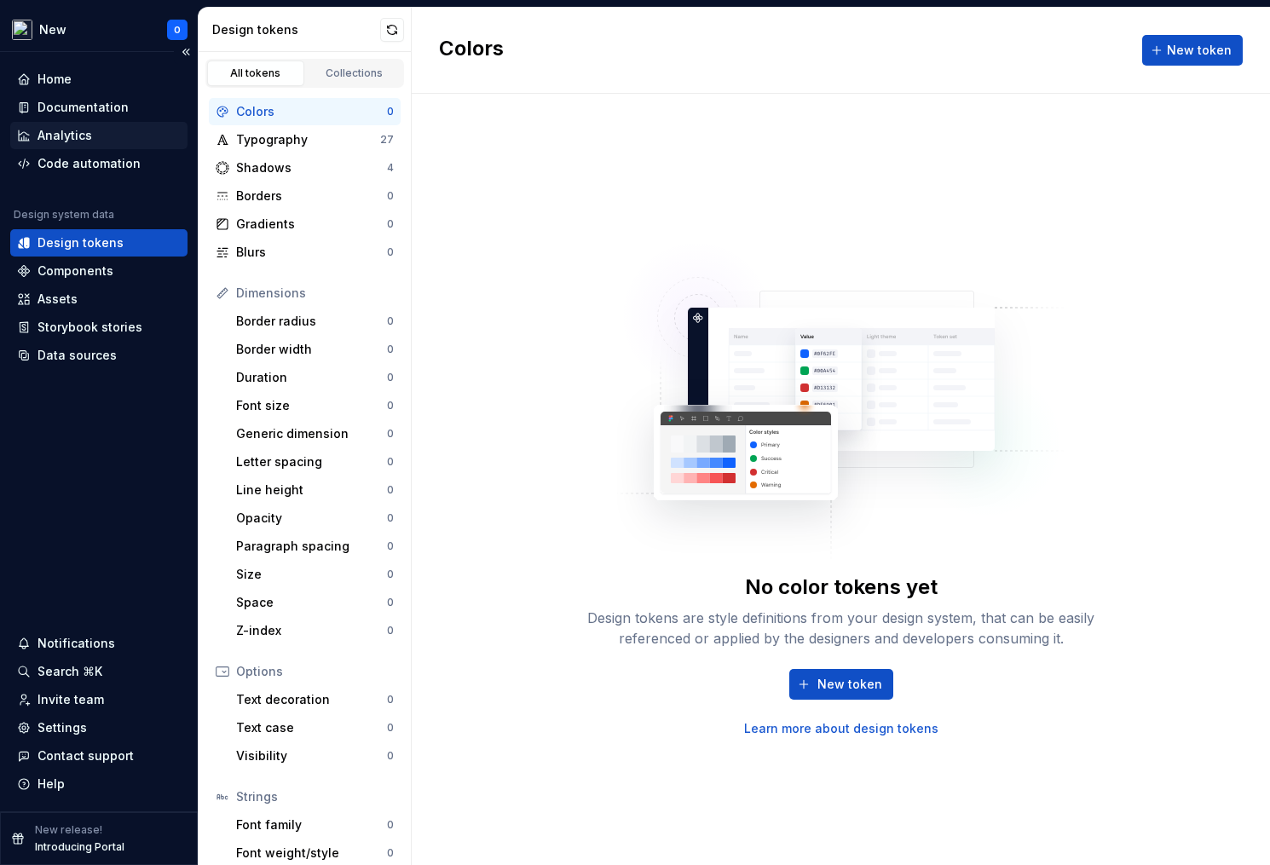
click at [108, 123] on div "Analytics" at bounding box center [98, 135] width 177 height 27
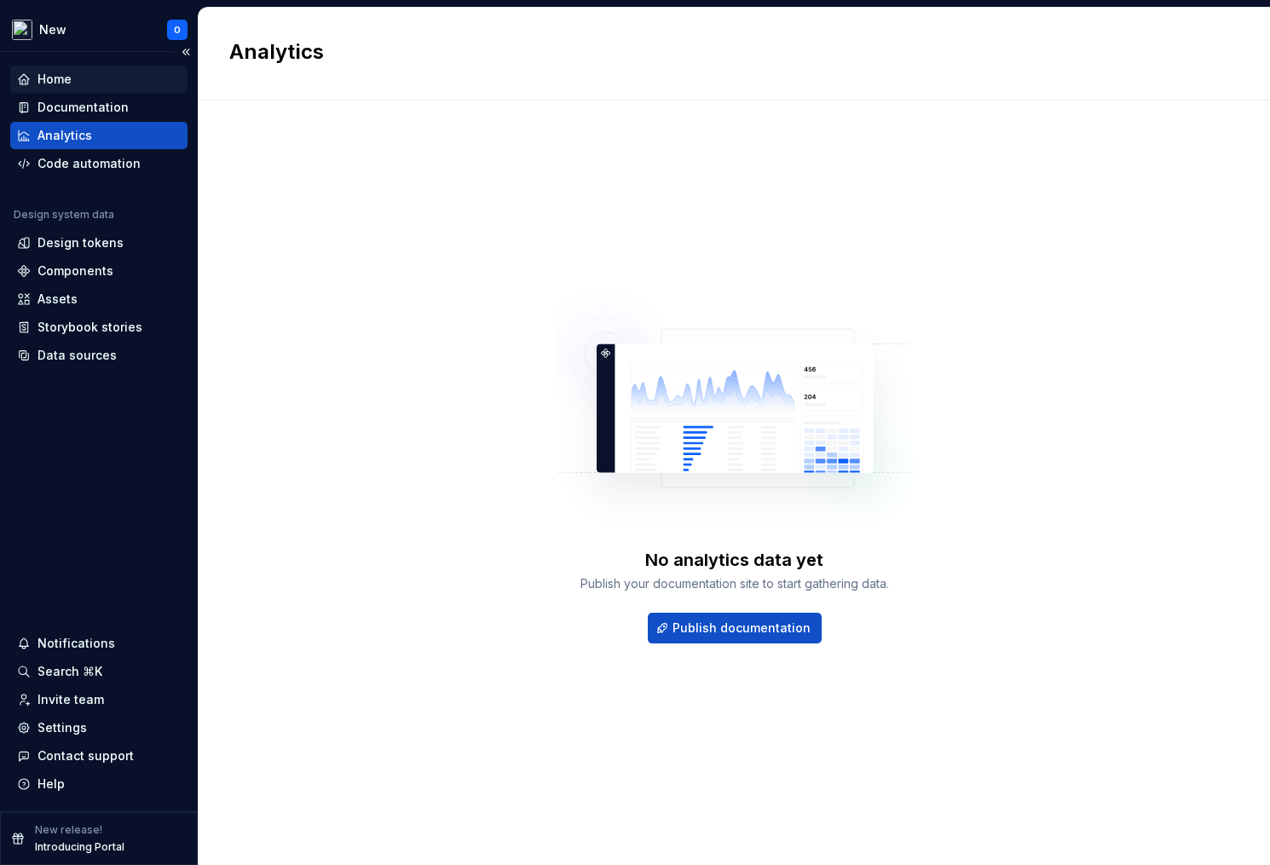
click at [95, 74] on div "Home" at bounding box center [99, 79] width 164 height 17
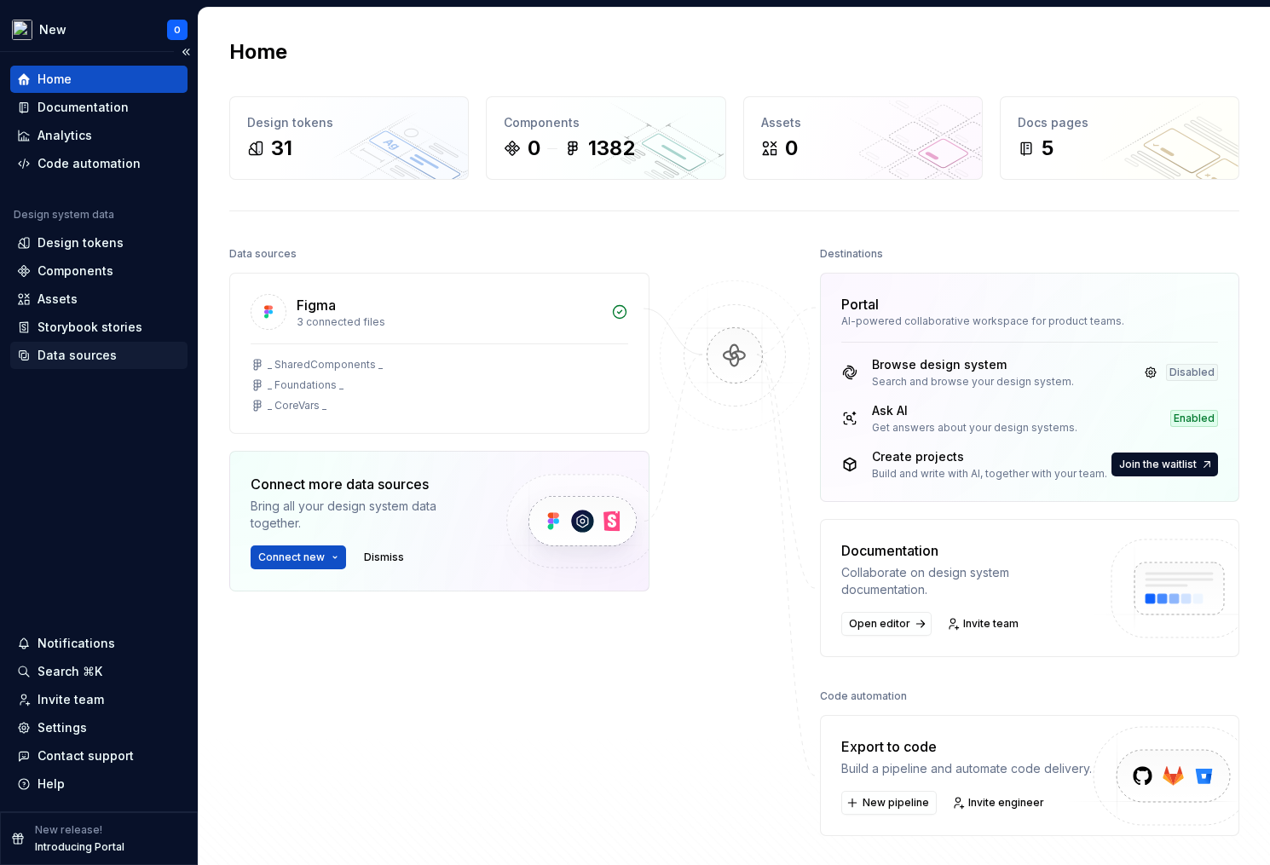
click at [85, 365] on div "Data sources" at bounding box center [98, 355] width 177 height 27
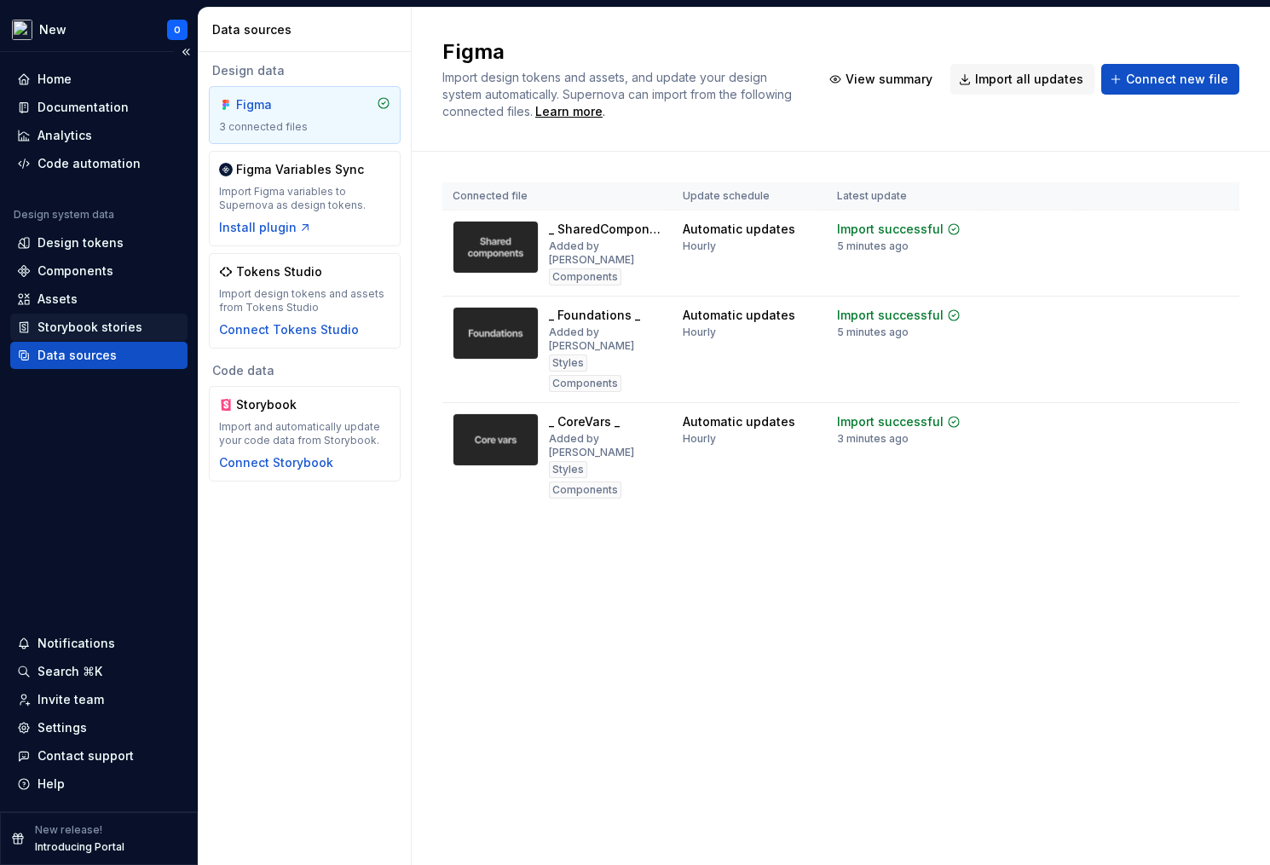
click at [91, 332] on div "Storybook stories" at bounding box center [90, 327] width 105 height 17
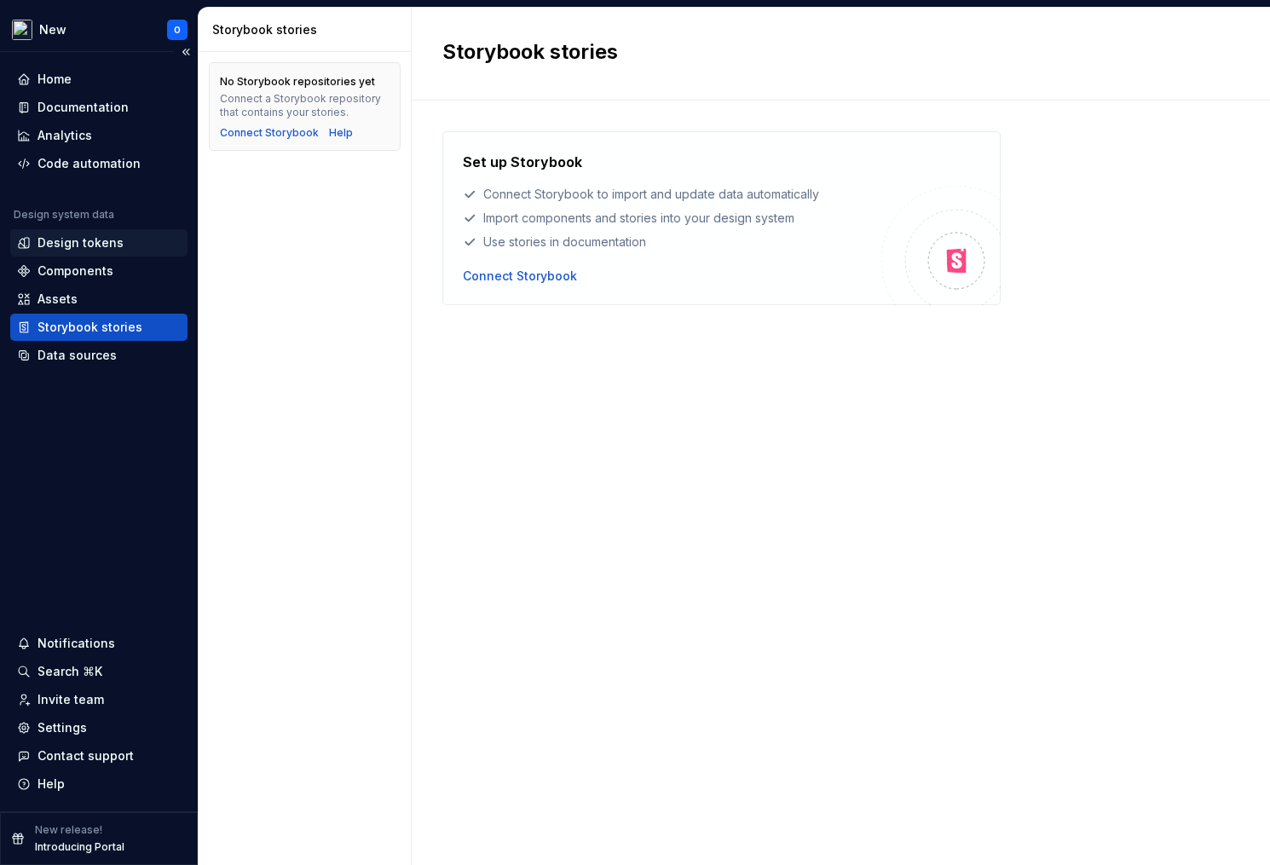
click at [73, 242] on div "Design tokens" at bounding box center [81, 242] width 86 height 17
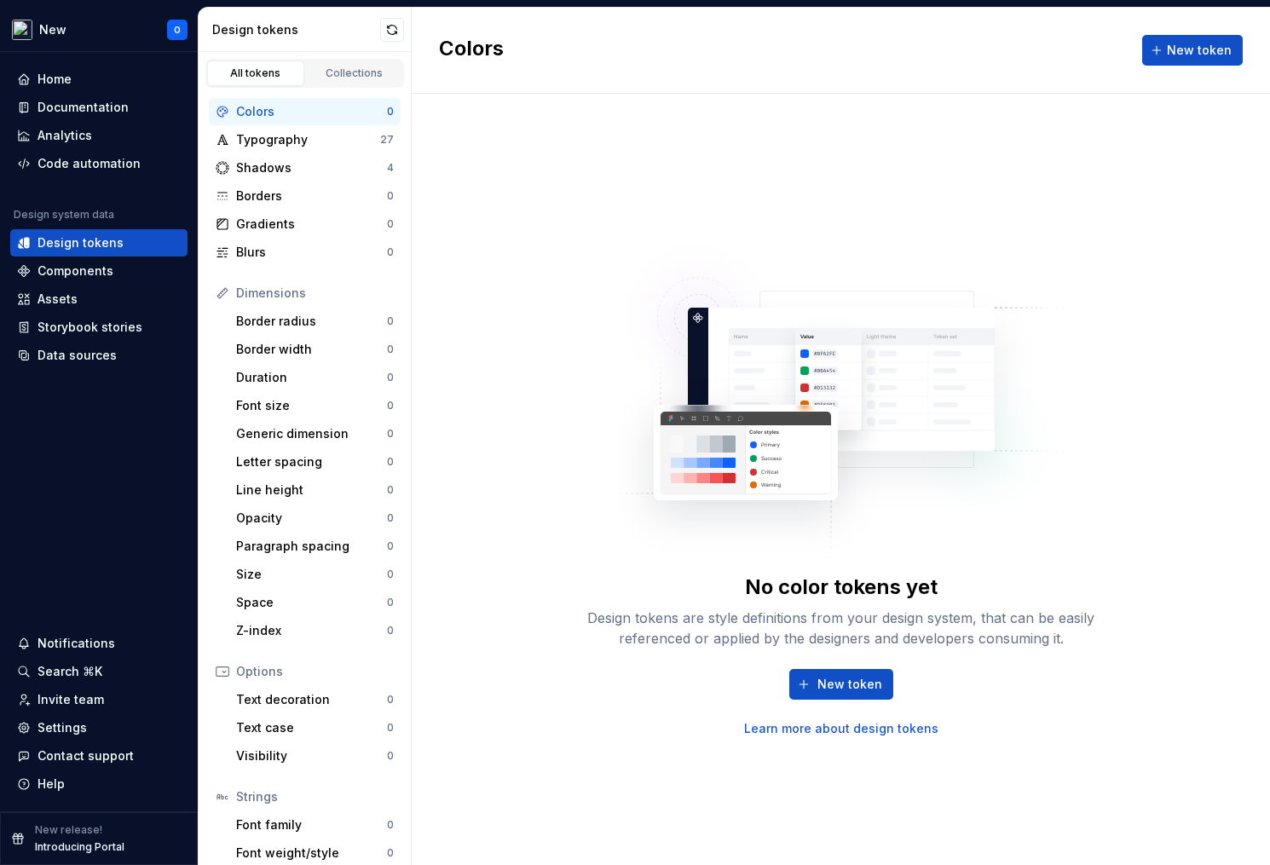
click at [319, 109] on div "Colors" at bounding box center [311, 111] width 151 height 17
click at [856, 734] on link "Learn more about design tokens" at bounding box center [841, 728] width 194 height 17
click at [63, 81] on div "Home" at bounding box center [55, 79] width 34 height 17
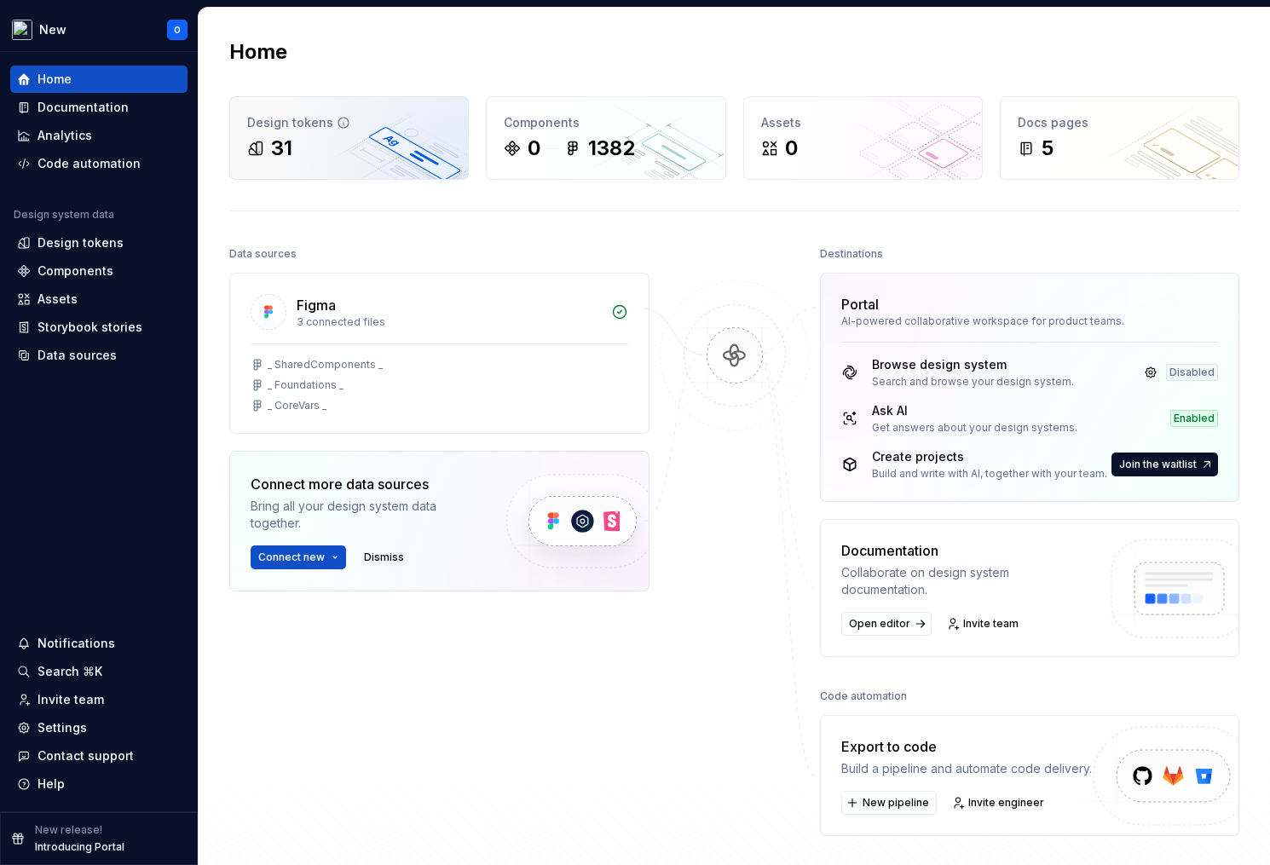
click at [309, 149] on div "31" at bounding box center [349, 148] width 204 height 27
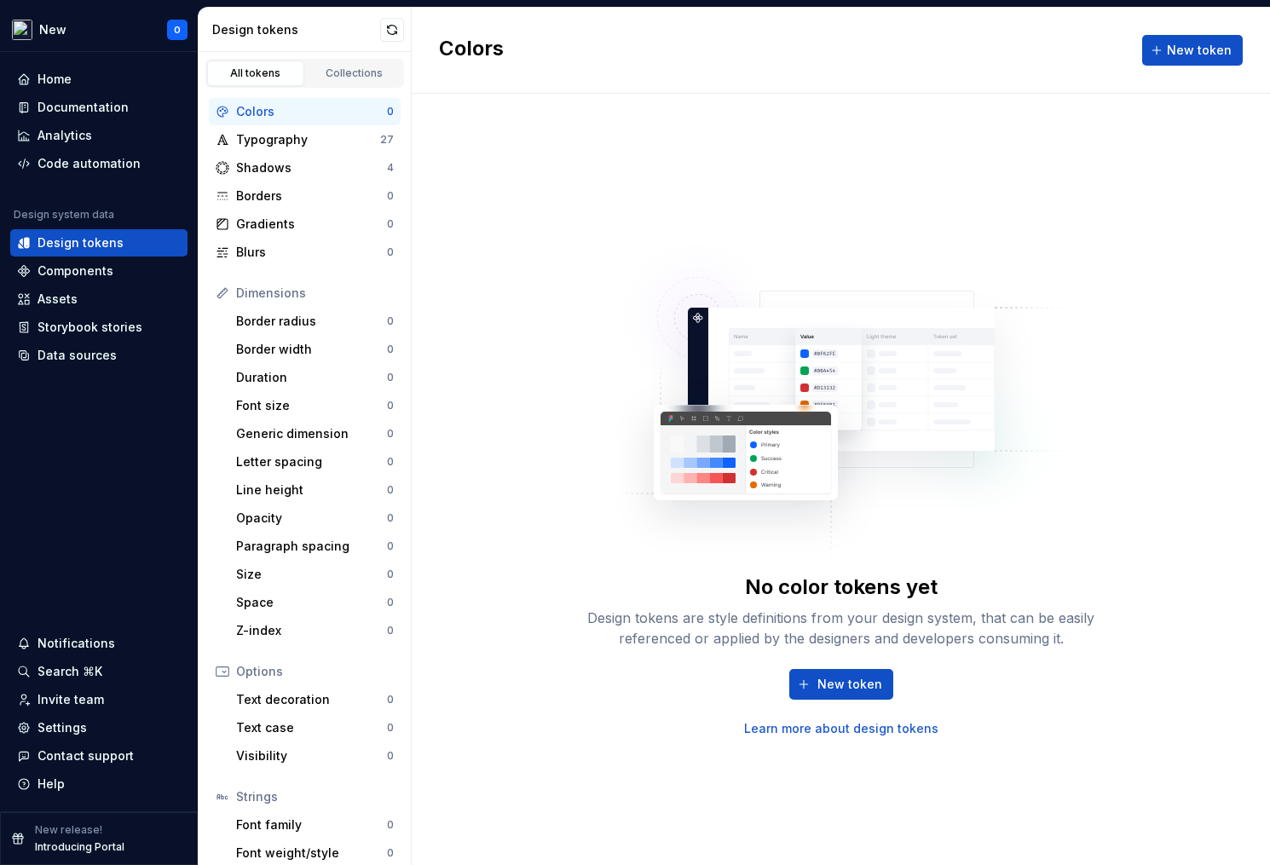
click at [286, 107] on div "Colors" at bounding box center [311, 111] width 151 height 17
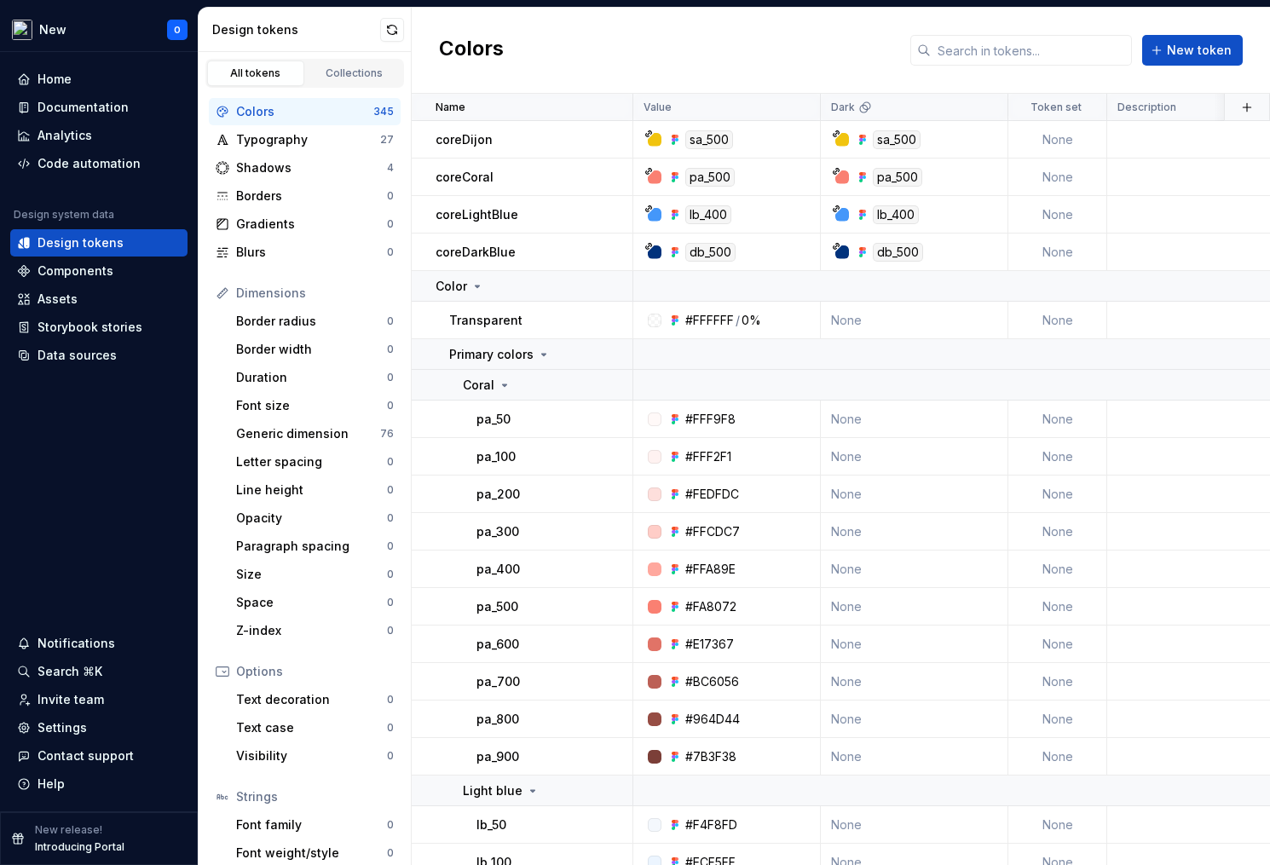
click at [281, 121] on div "Colors 345" at bounding box center [305, 111] width 192 height 27
click at [472, 286] on icon at bounding box center [477, 287] width 14 height 14
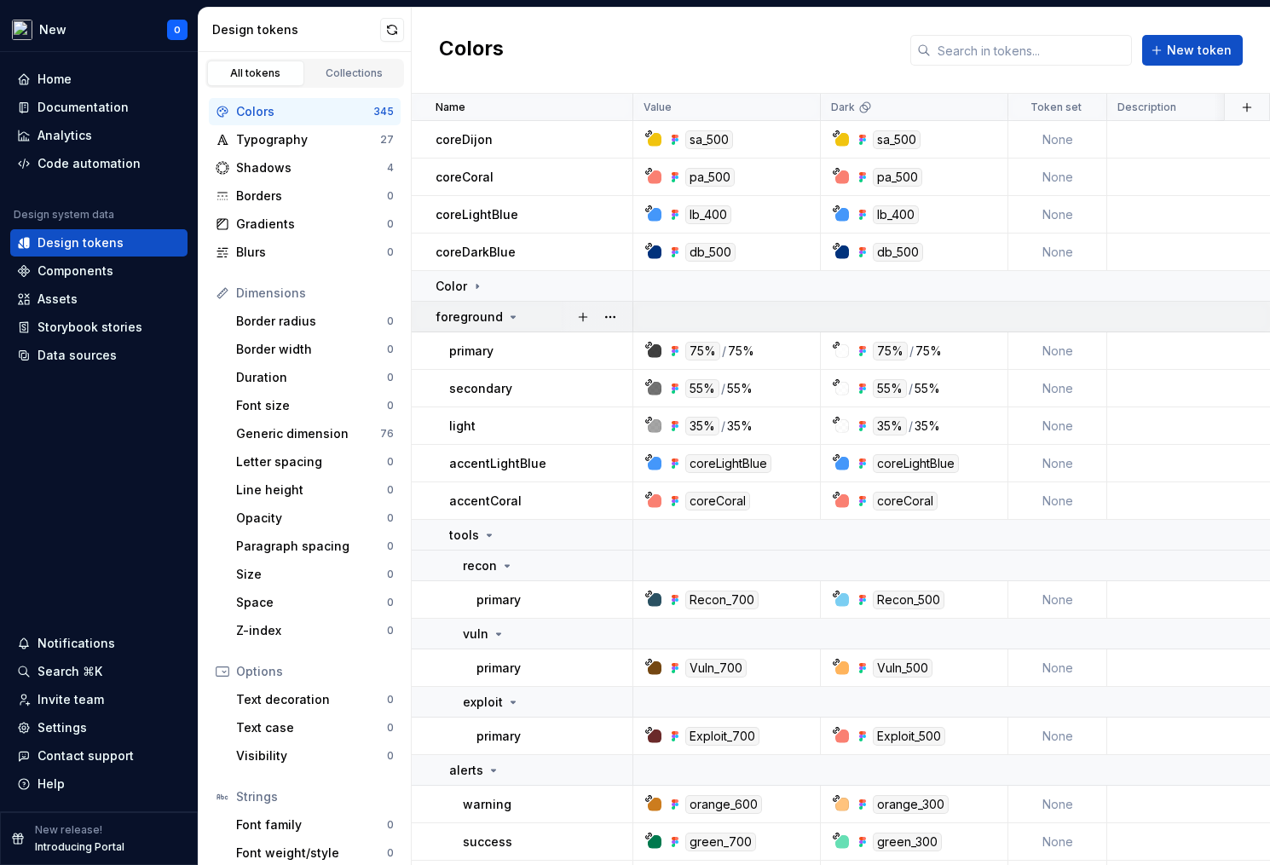
click at [485, 312] on p "foreground" at bounding box center [469, 317] width 67 height 17
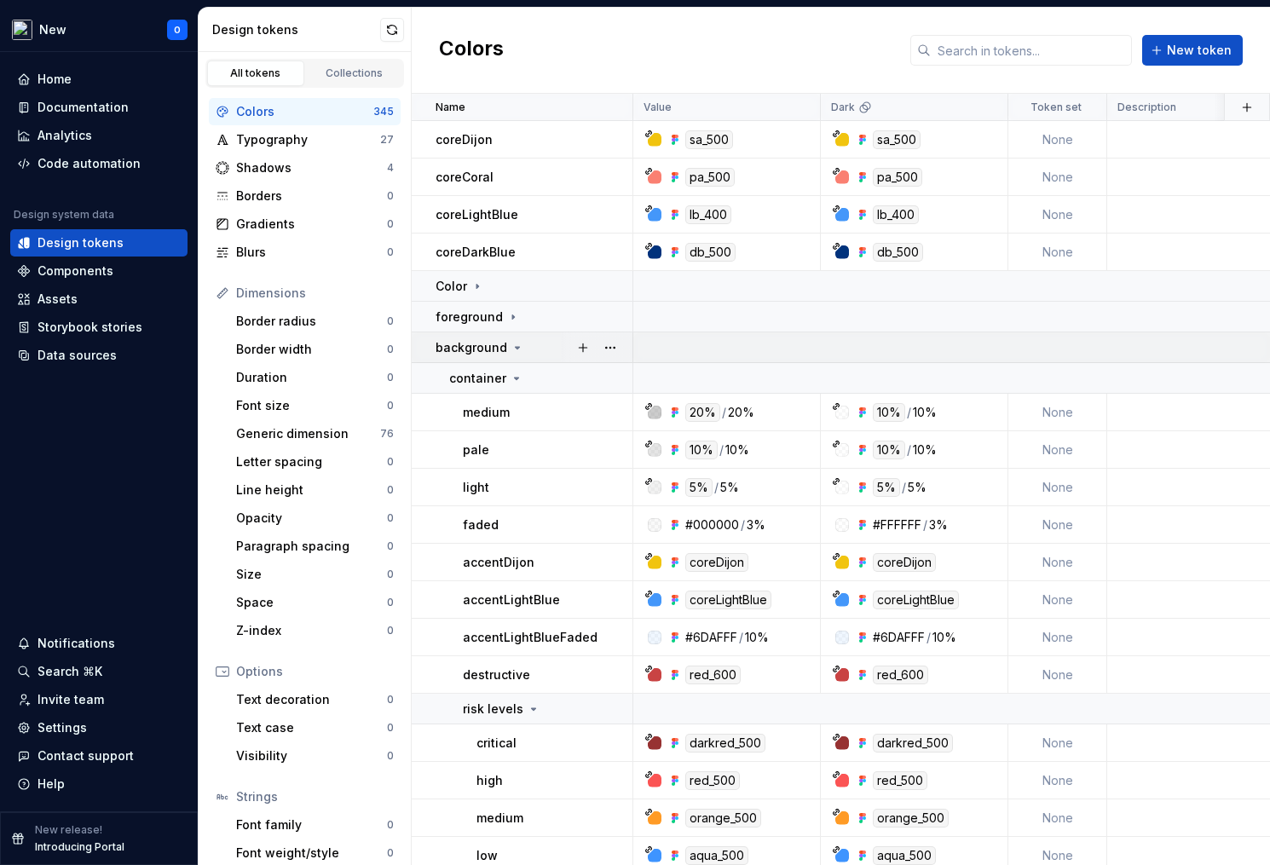
click at [494, 356] on td "background" at bounding box center [523, 347] width 222 height 31
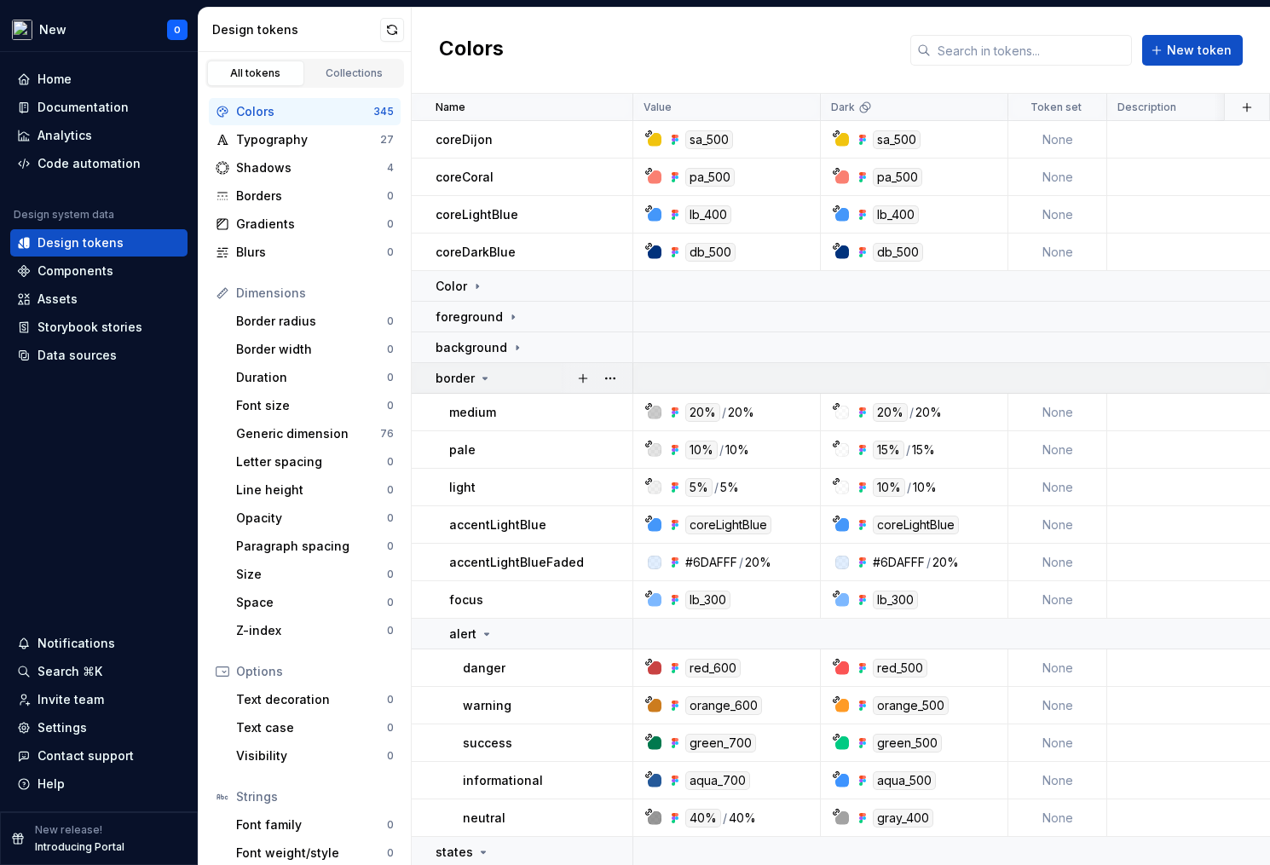
click at [484, 381] on icon at bounding box center [485, 379] width 14 height 14
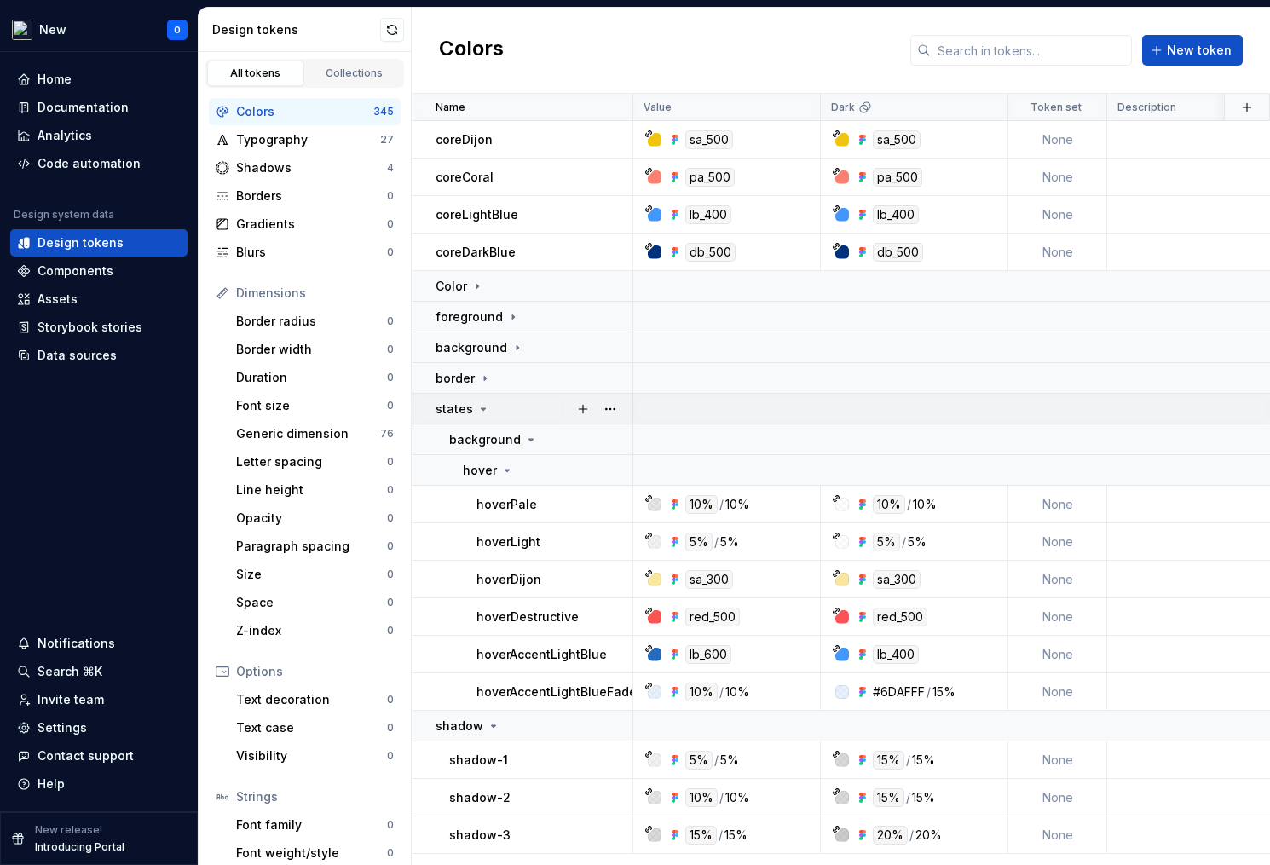
click at [477, 414] on icon at bounding box center [483, 409] width 14 height 14
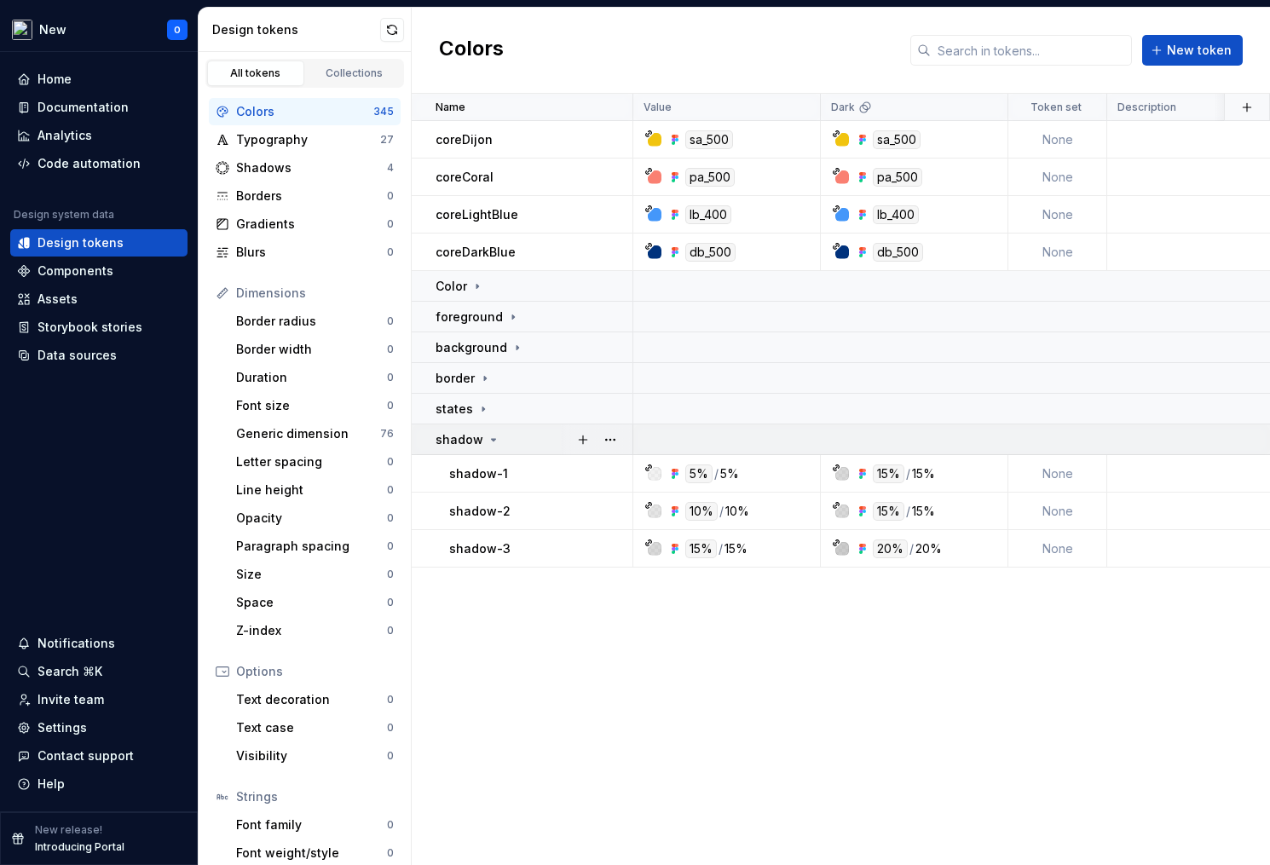
click at [477, 439] on p "shadow" at bounding box center [460, 439] width 48 height 17
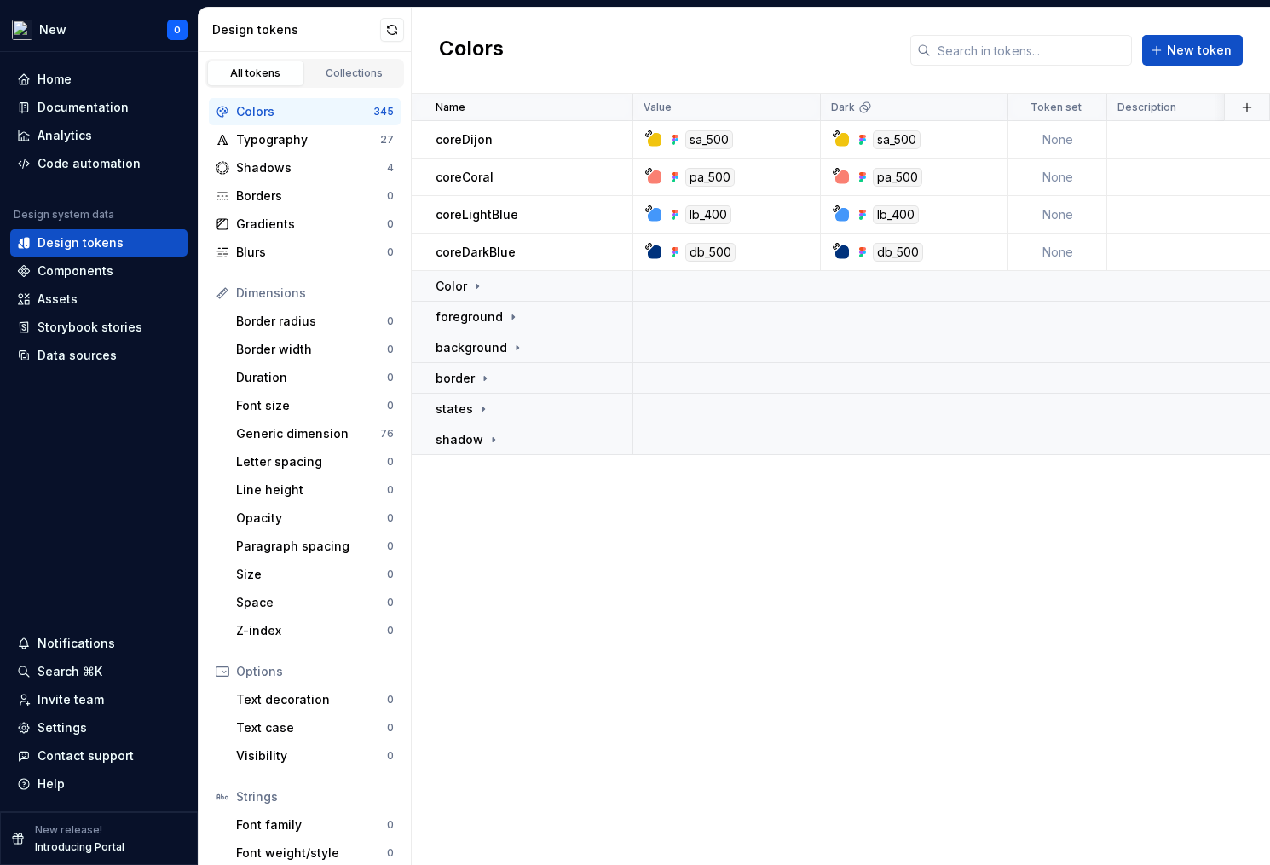
click at [306, 106] on div "Colors" at bounding box center [304, 111] width 137 height 17
click at [473, 275] on td "Color" at bounding box center [523, 286] width 222 height 31
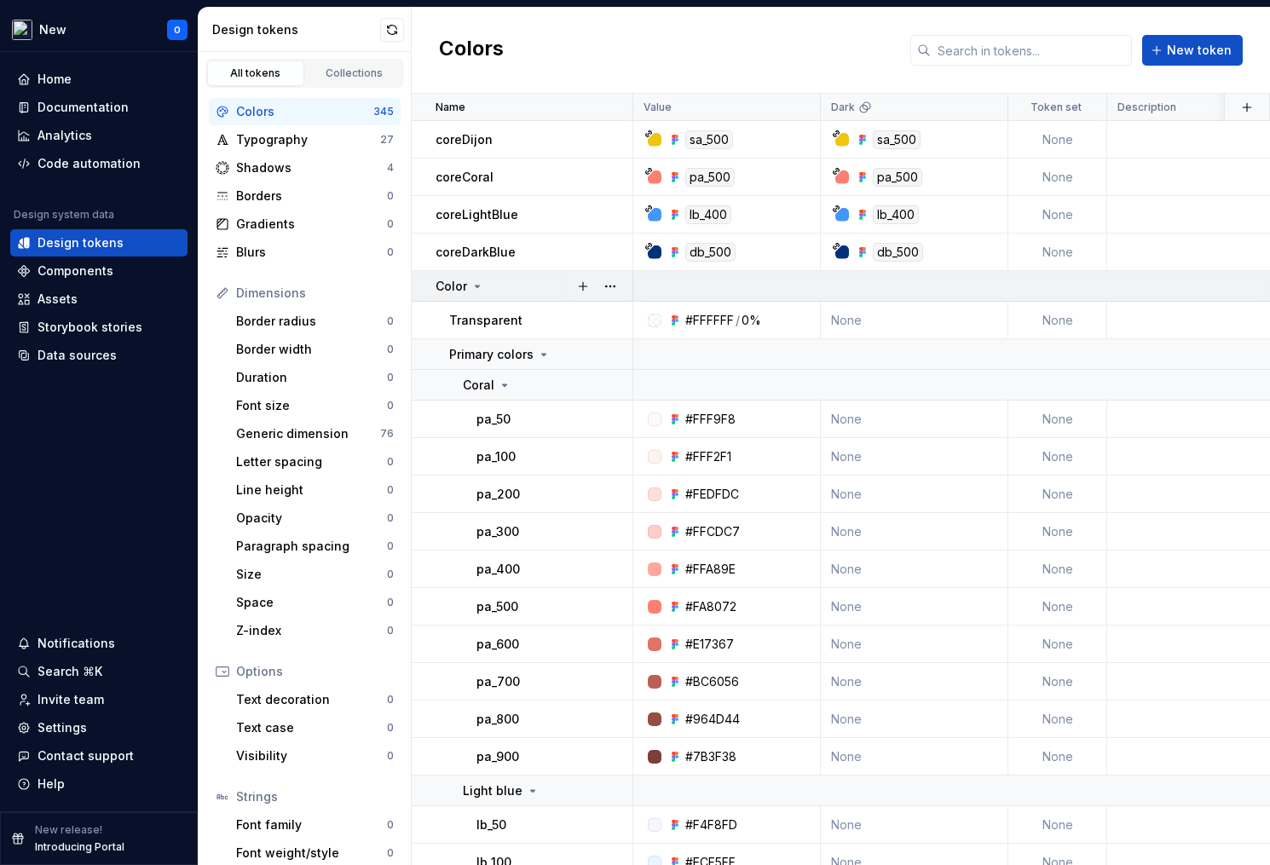
click at [473, 275] on td "Color" at bounding box center [523, 286] width 222 height 31
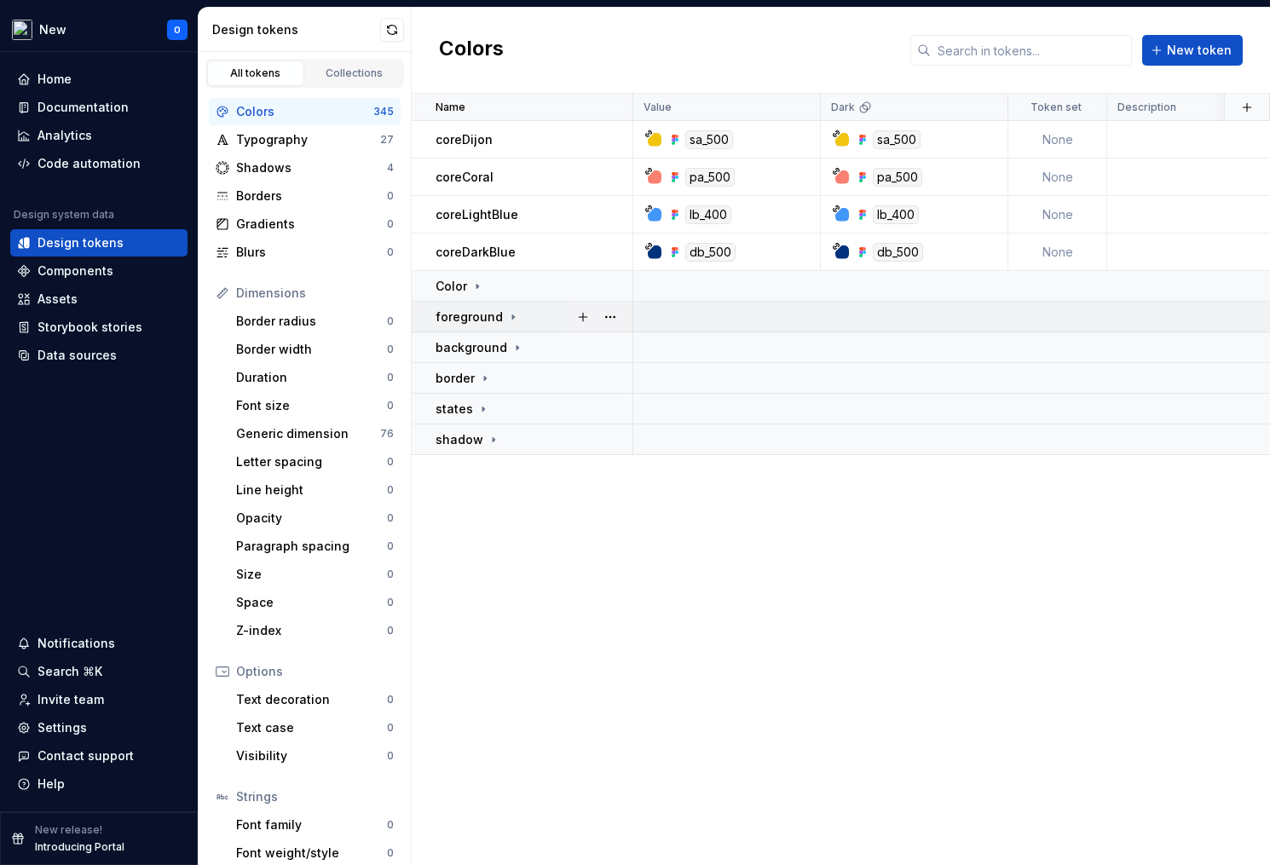
click at [484, 321] on p "foreground" at bounding box center [469, 317] width 67 height 17
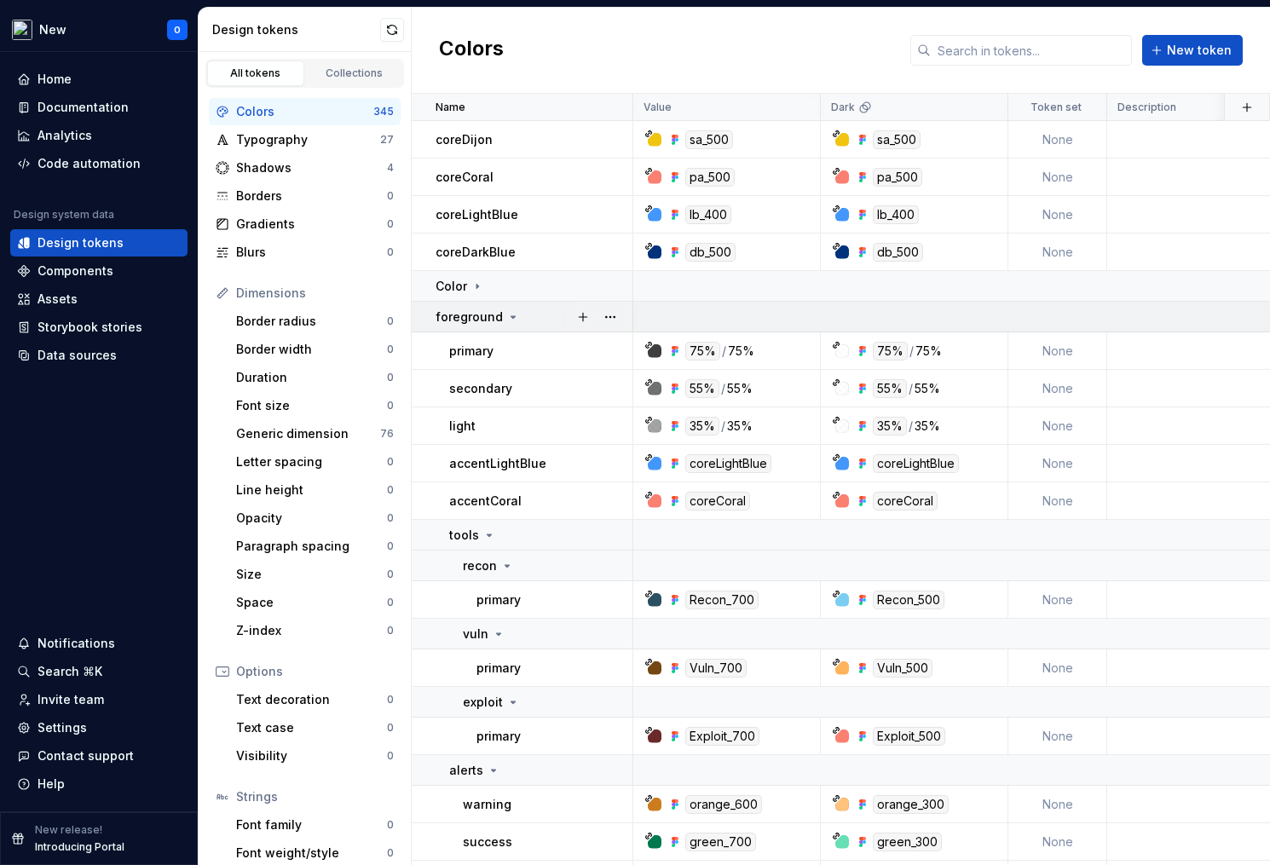
click at [484, 321] on p "foreground" at bounding box center [469, 317] width 67 height 17
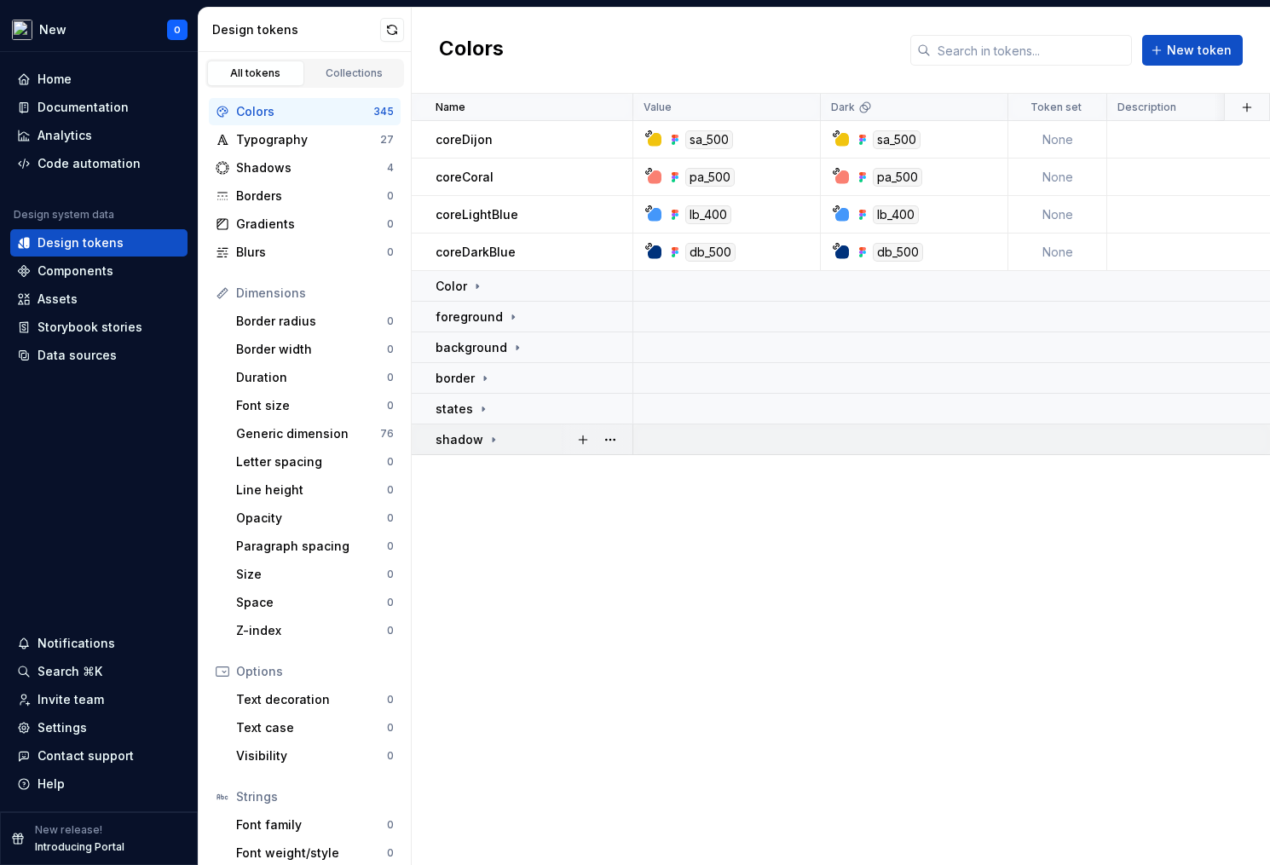
click at [467, 441] on p "shadow" at bounding box center [460, 439] width 48 height 17
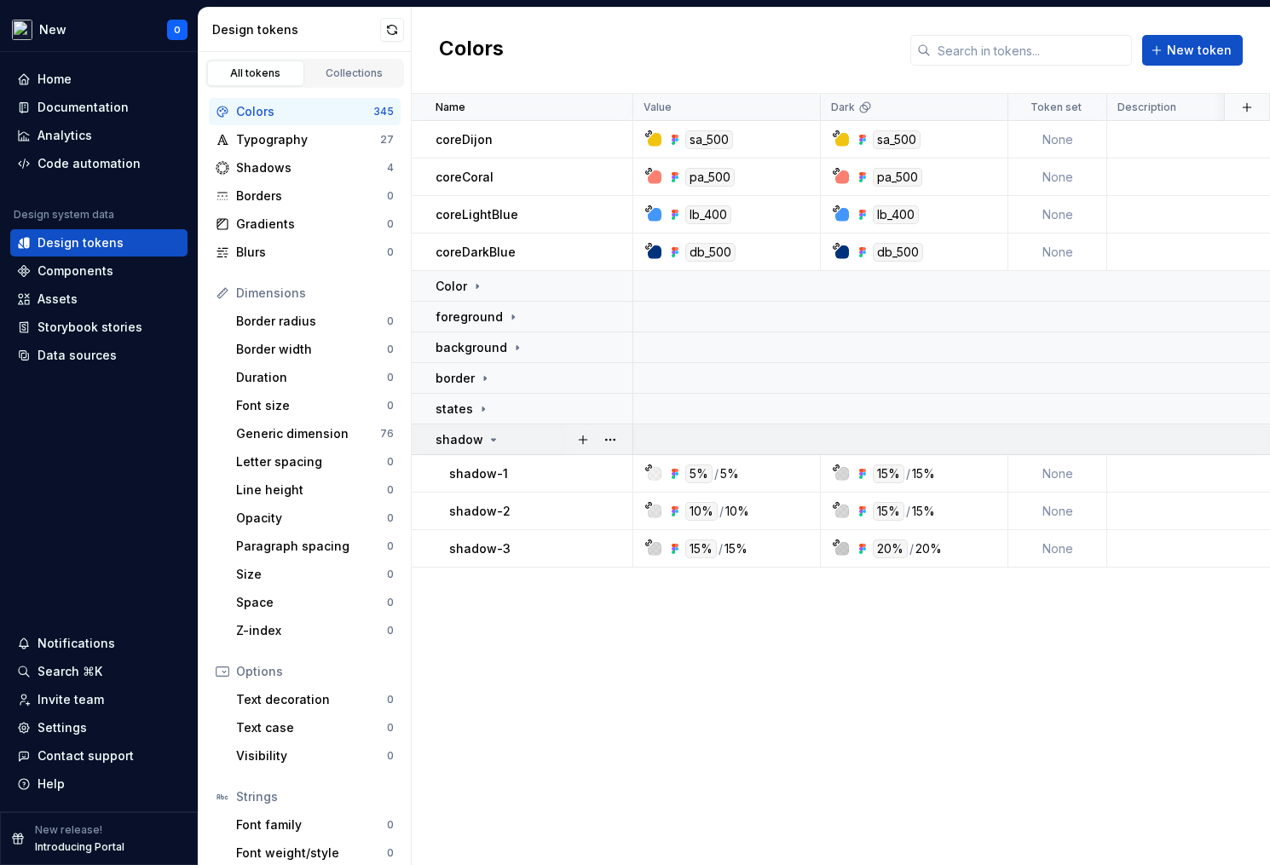
click at [467, 441] on p "shadow" at bounding box center [460, 439] width 48 height 17
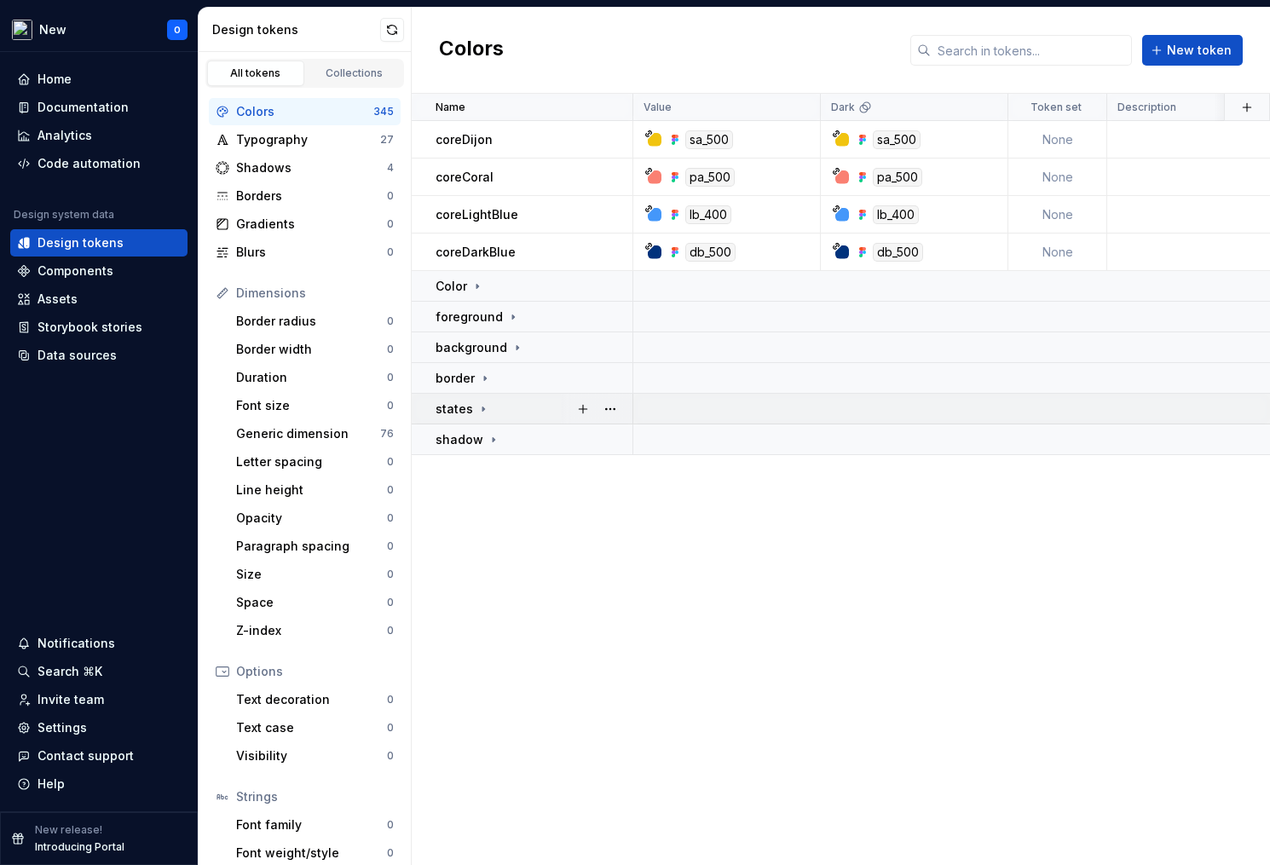
click at [467, 410] on p "states" at bounding box center [455, 409] width 38 height 17
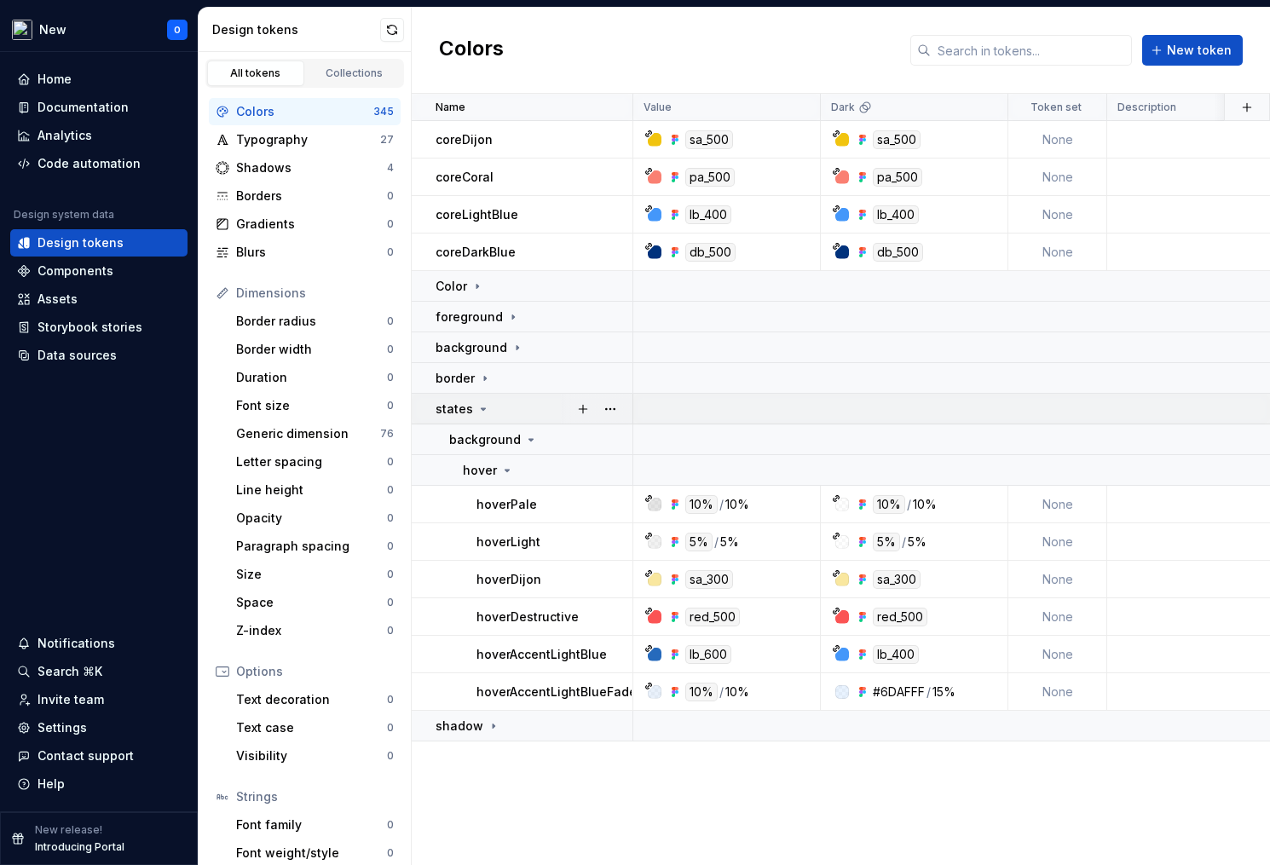
click at [467, 412] on p "states" at bounding box center [455, 409] width 38 height 17
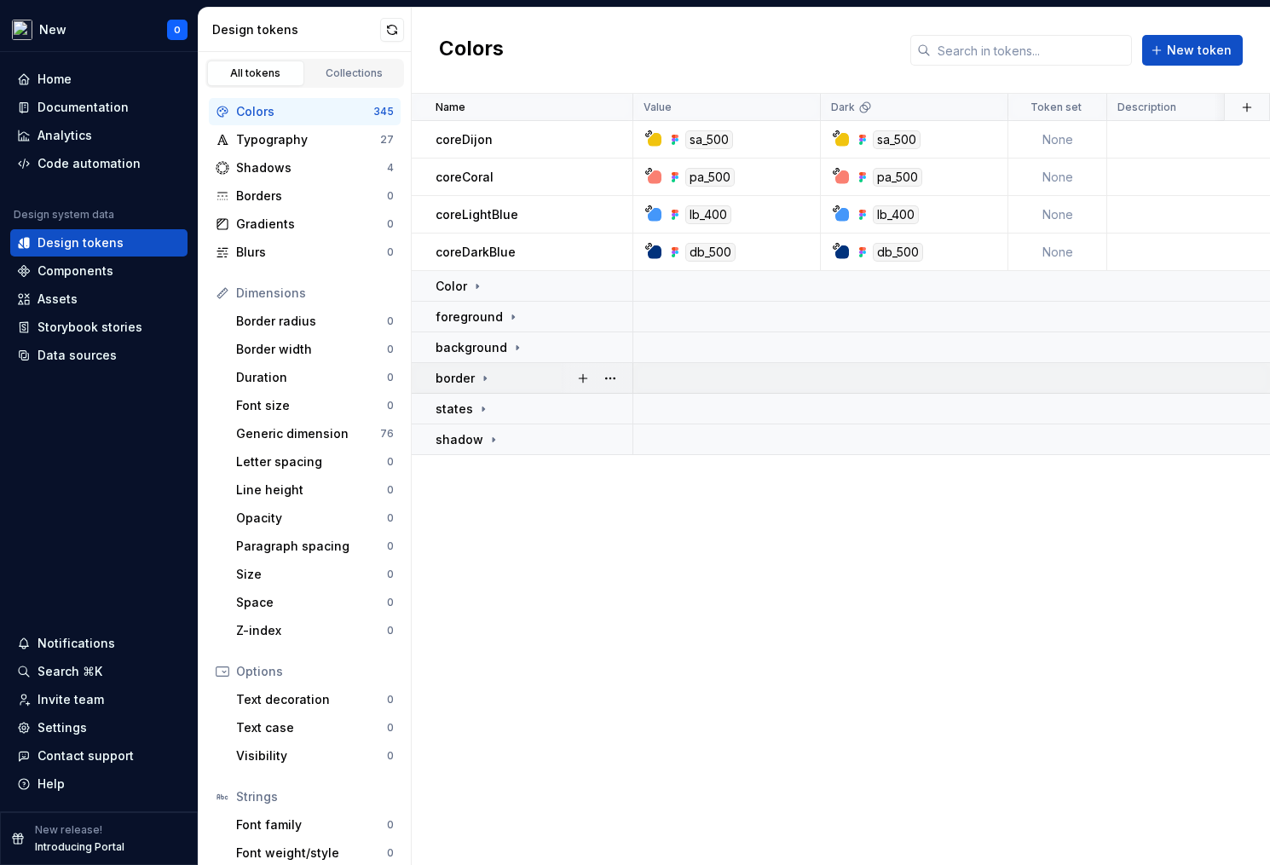
click at [475, 366] on td "border" at bounding box center [523, 378] width 222 height 31
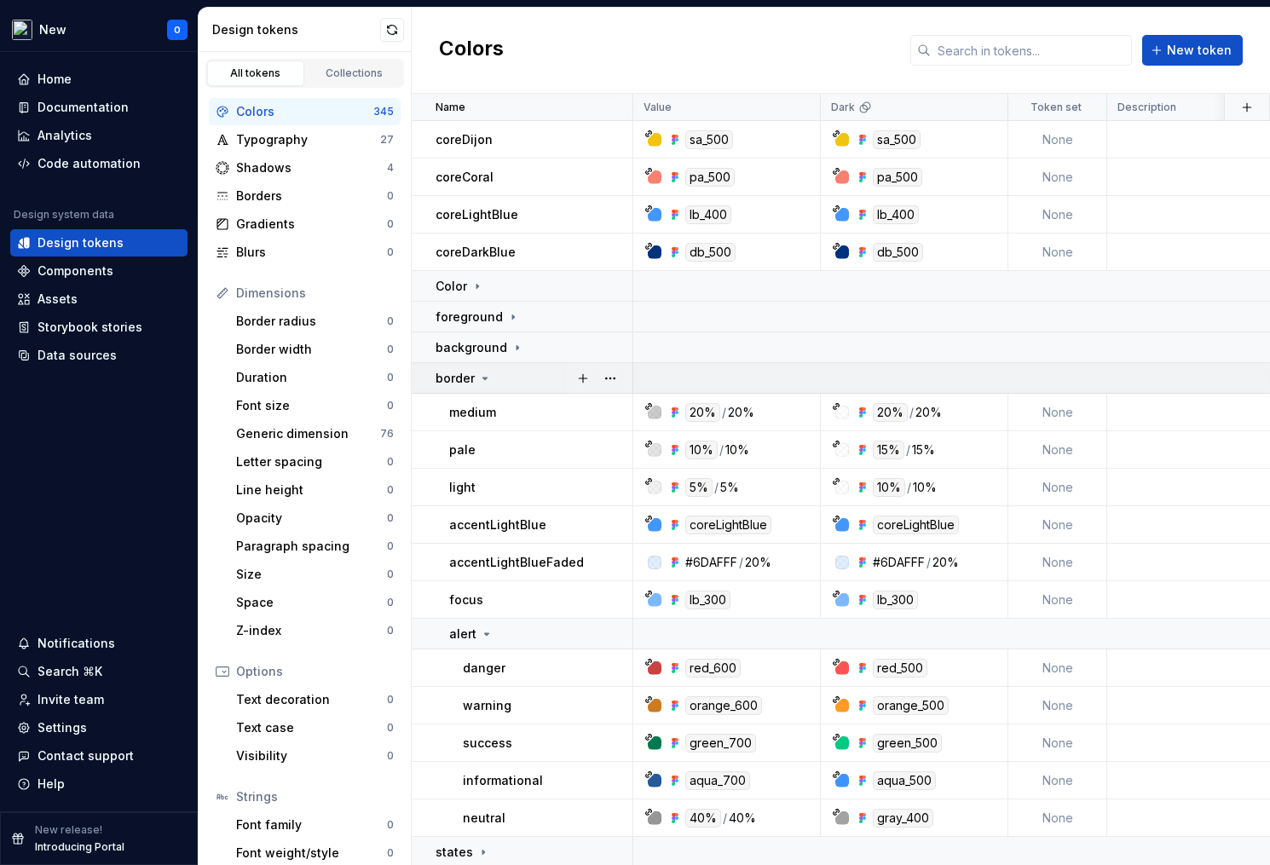
click at [475, 370] on div "border" at bounding box center [464, 378] width 56 height 17
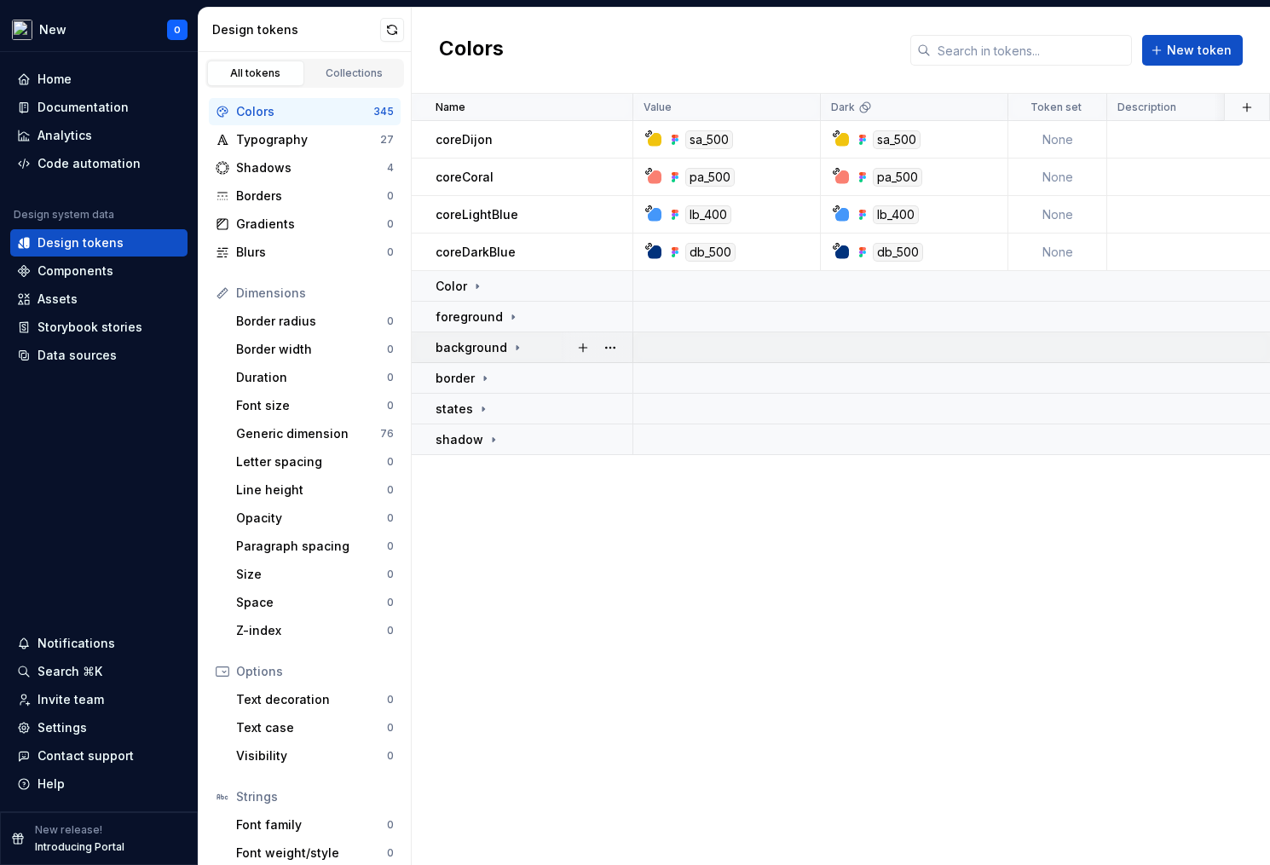
click at [476, 340] on p "background" at bounding box center [472, 347] width 72 height 17
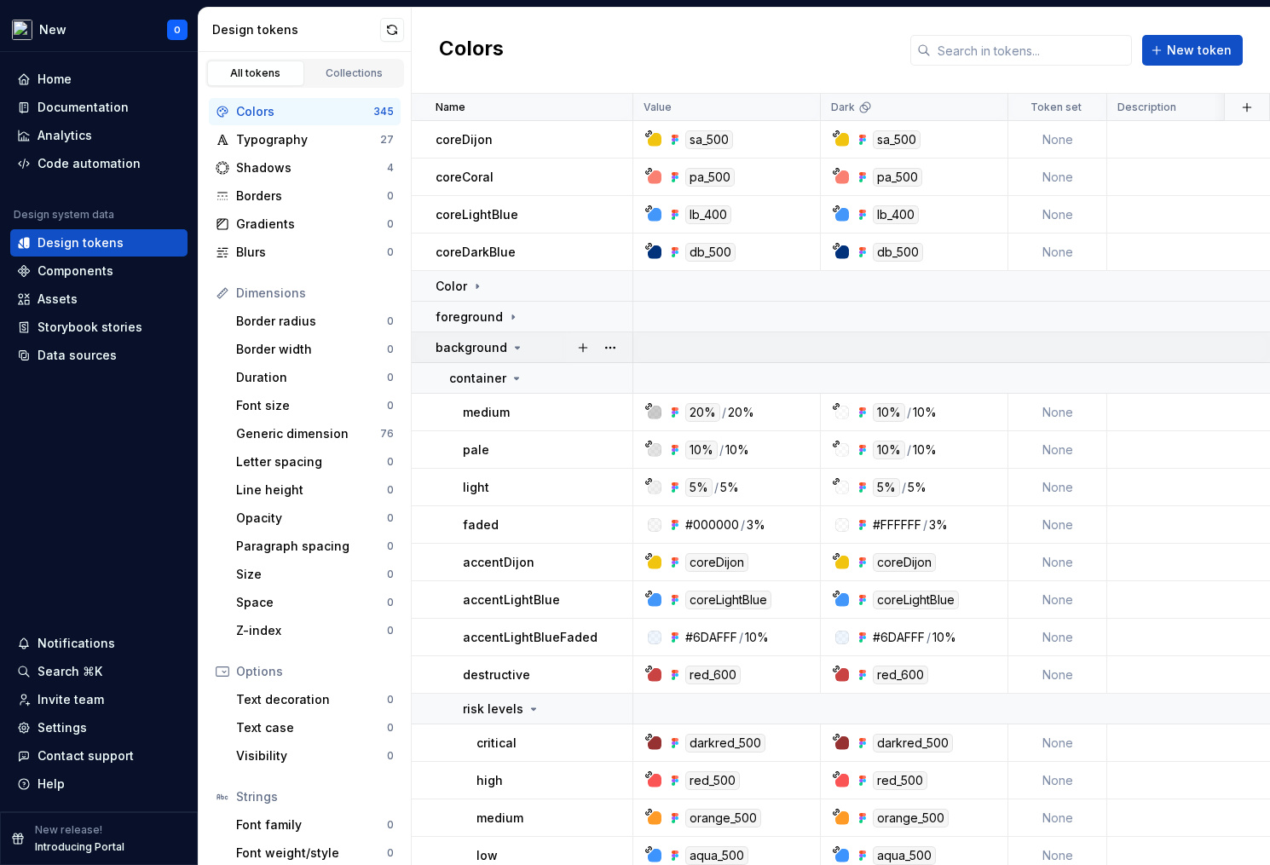
click at [476, 339] on p "background" at bounding box center [472, 347] width 72 height 17
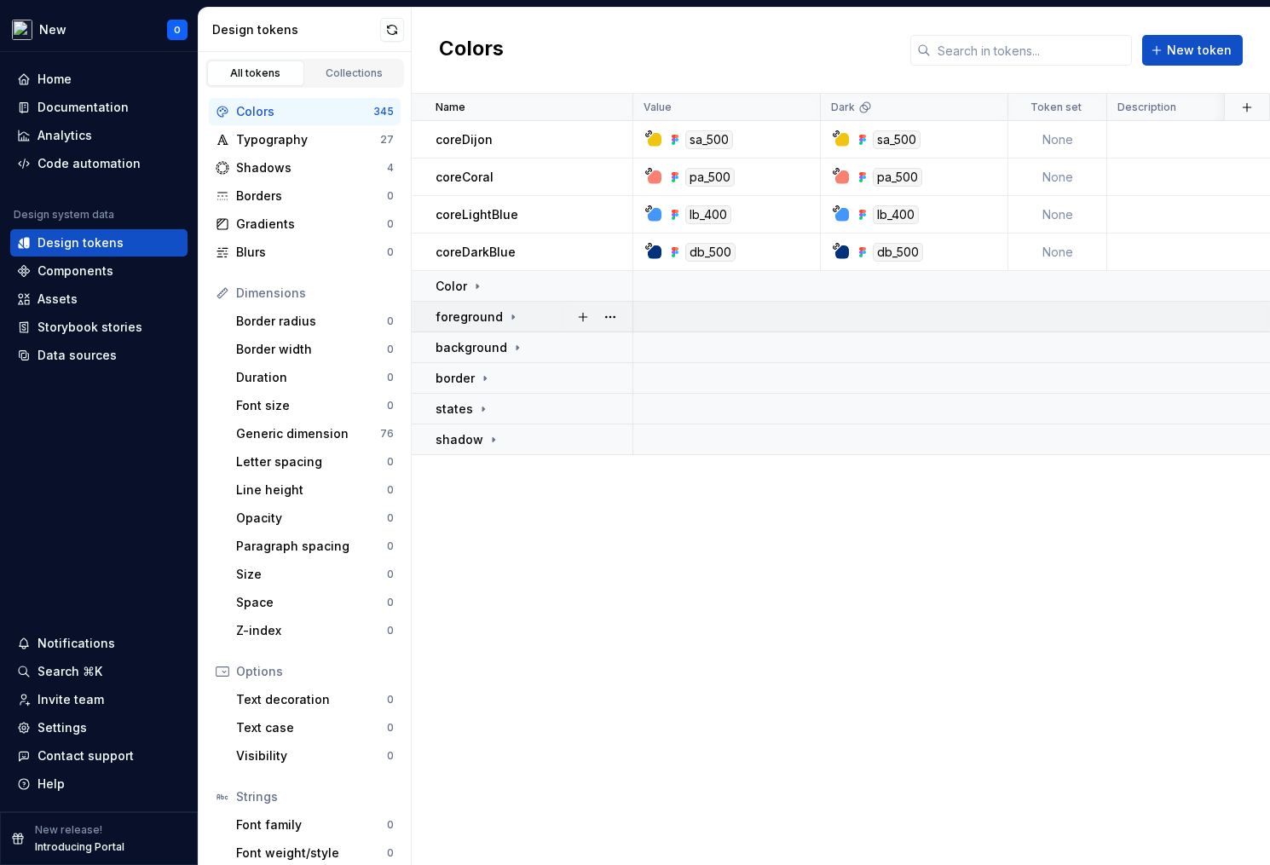
click at [479, 323] on p "foreground" at bounding box center [469, 317] width 67 height 17
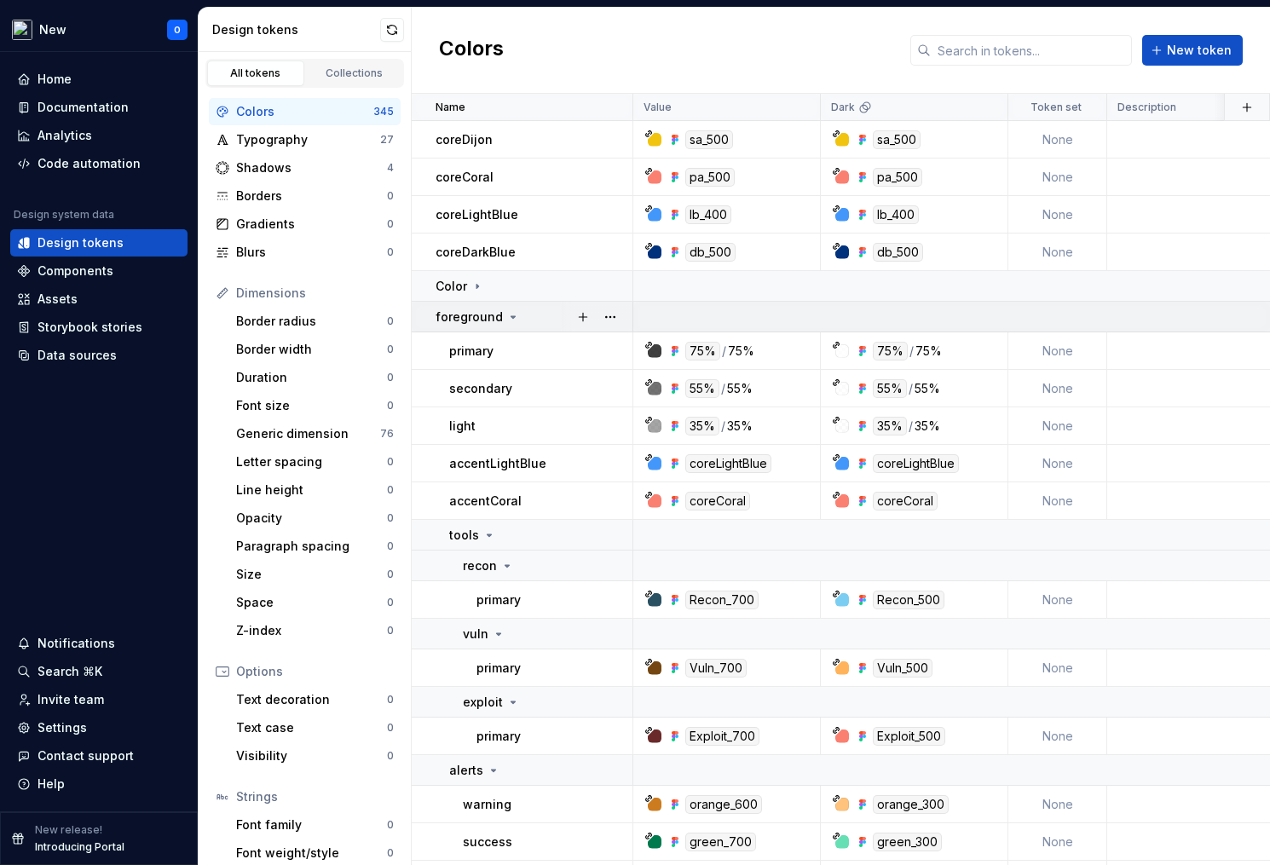
click at [480, 322] on p "foreground" at bounding box center [469, 317] width 67 height 17
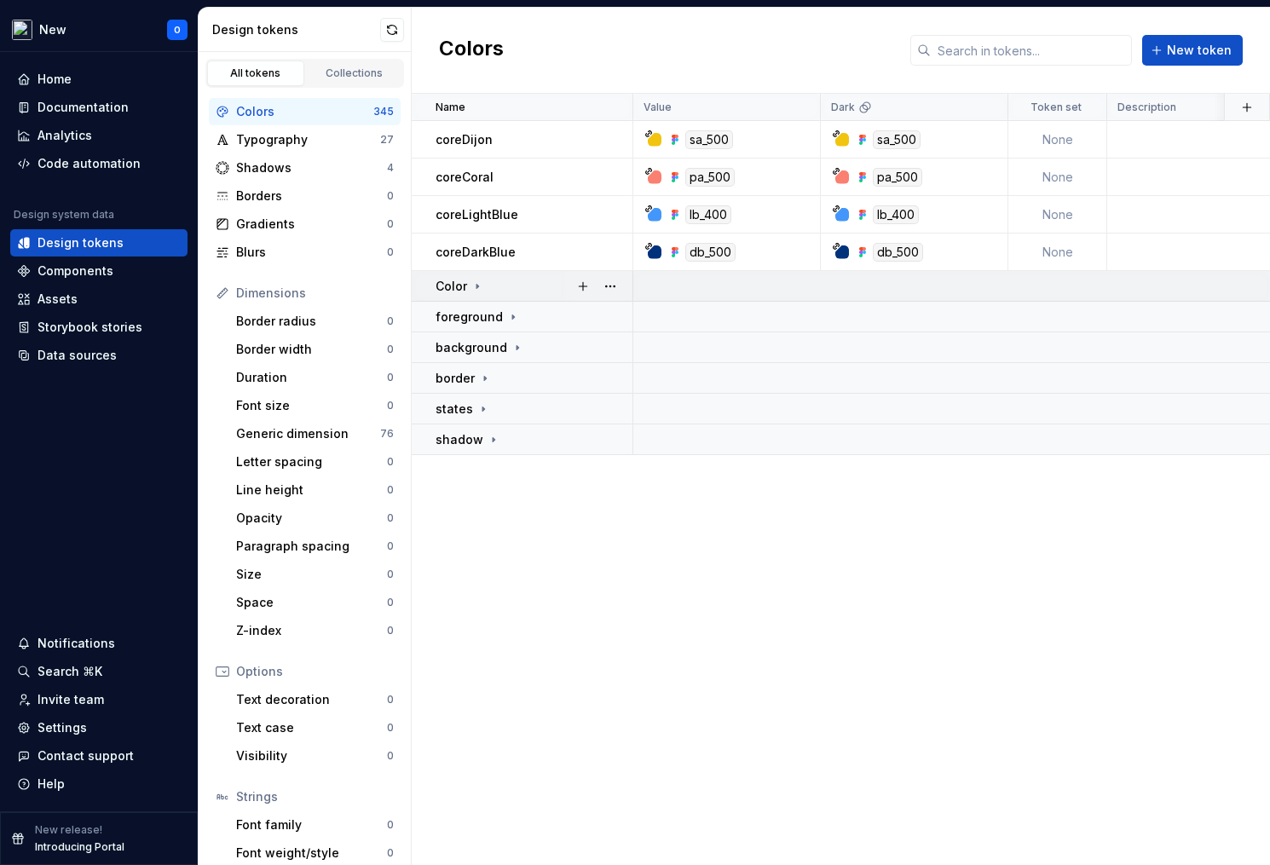
click at [474, 284] on icon at bounding box center [477, 287] width 14 height 14
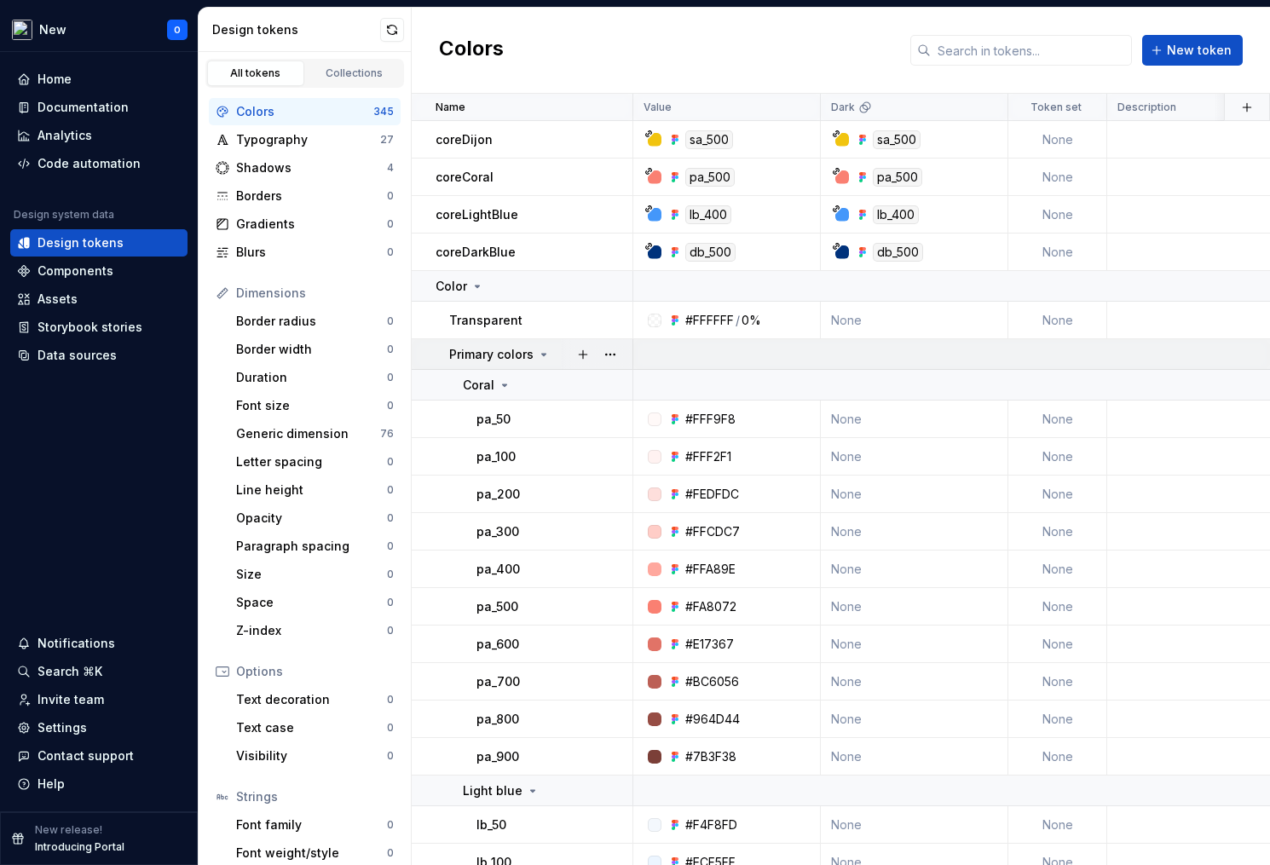
click at [531, 354] on p "Primary colors" at bounding box center [491, 354] width 84 height 17
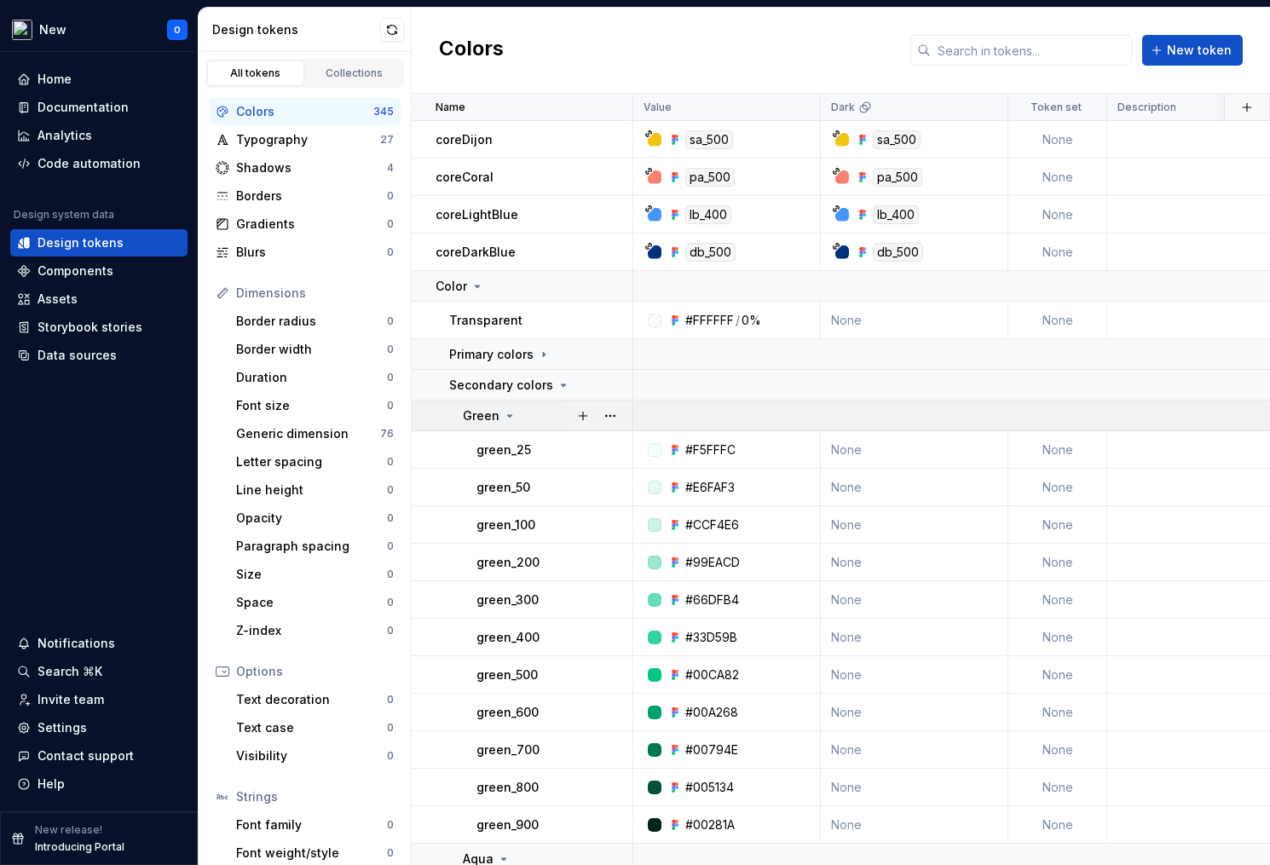
click at [529, 413] on div "Green" at bounding box center [547, 415] width 169 height 17
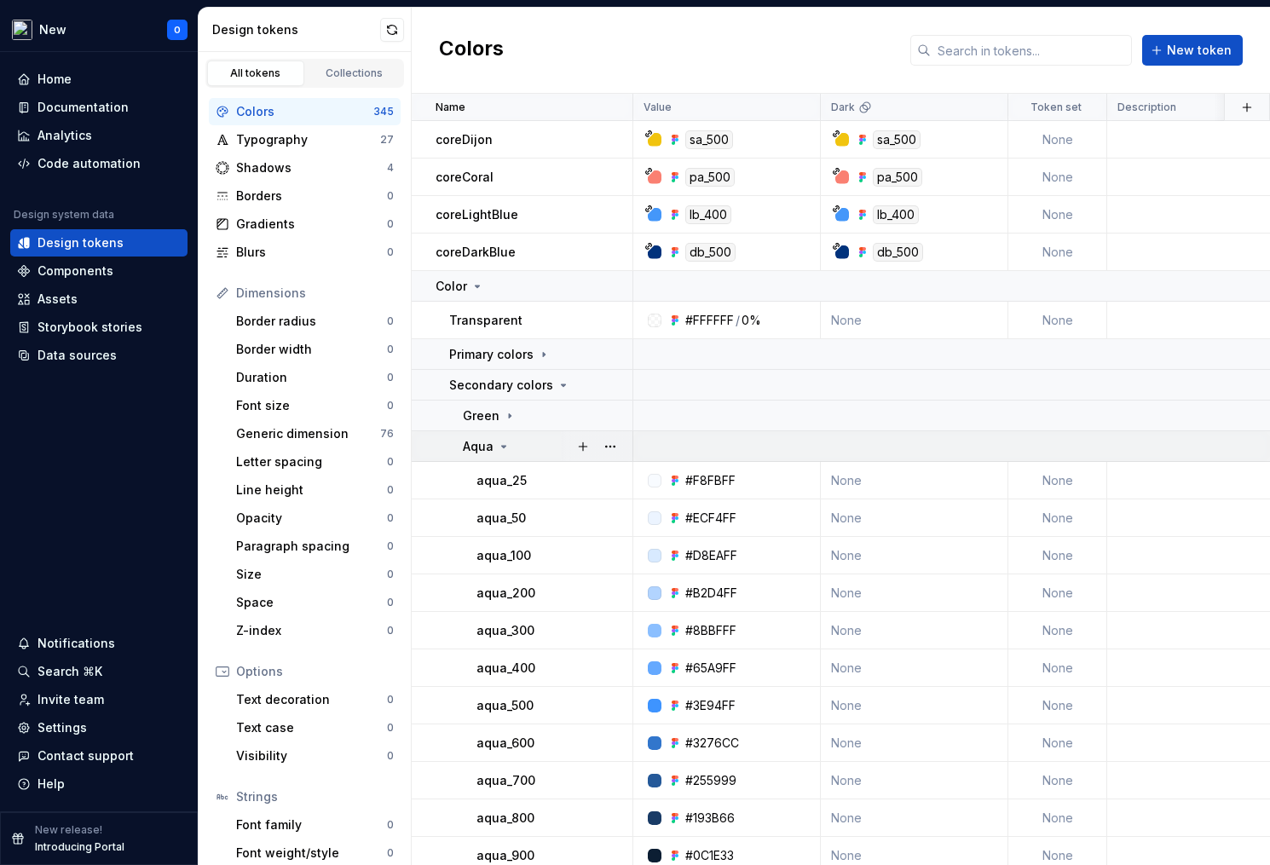
click at [504, 446] on icon at bounding box center [504, 447] width 4 height 2
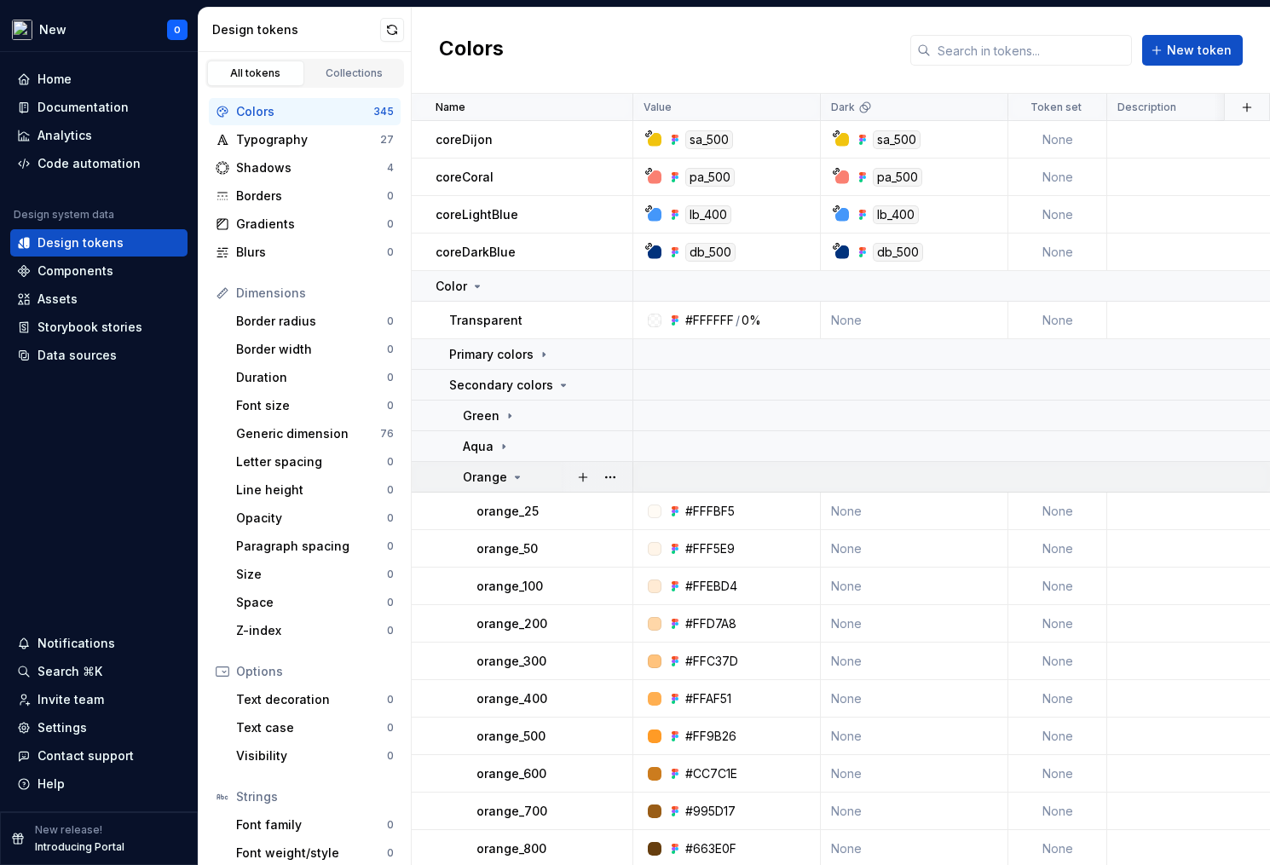
click at [503, 474] on p "Orange" at bounding box center [485, 477] width 44 height 17
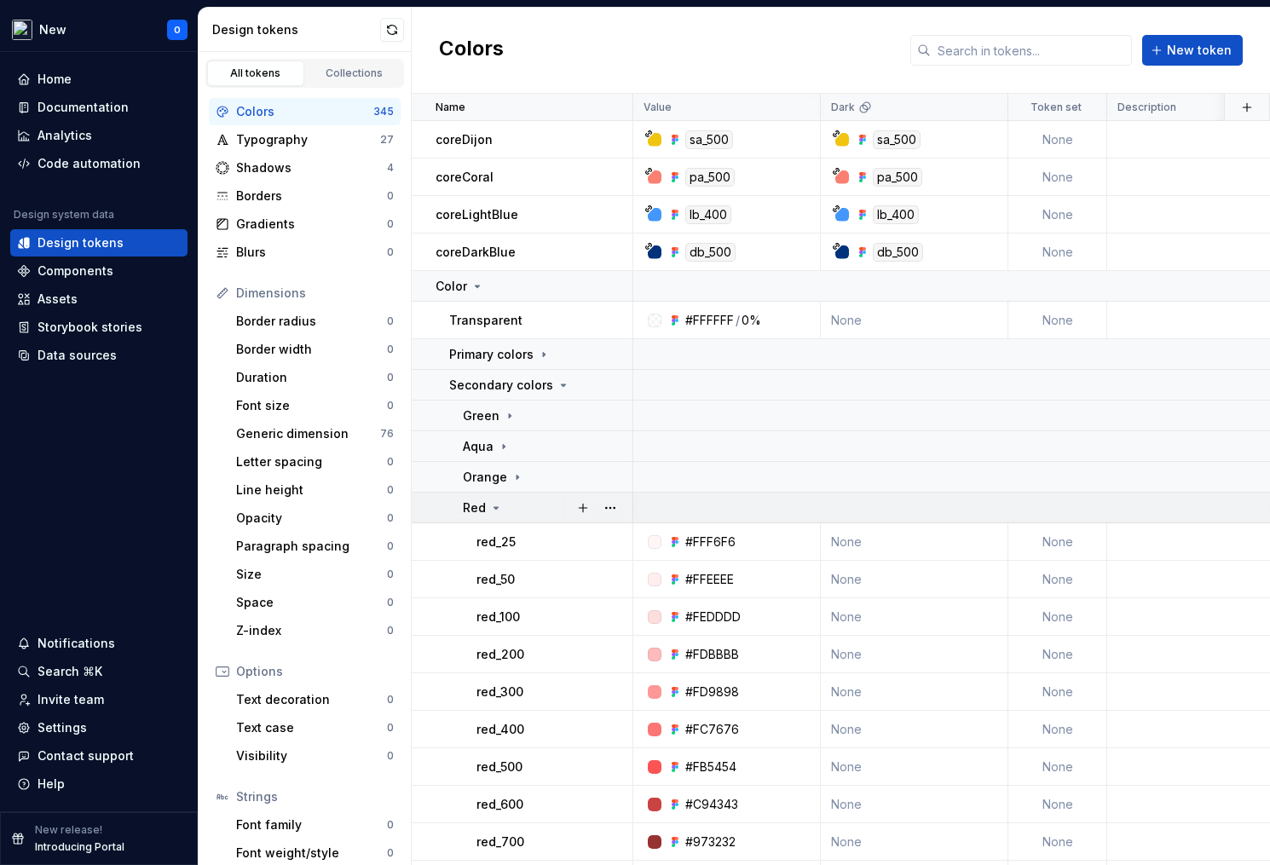
click at [500, 508] on icon at bounding box center [496, 508] width 14 height 14
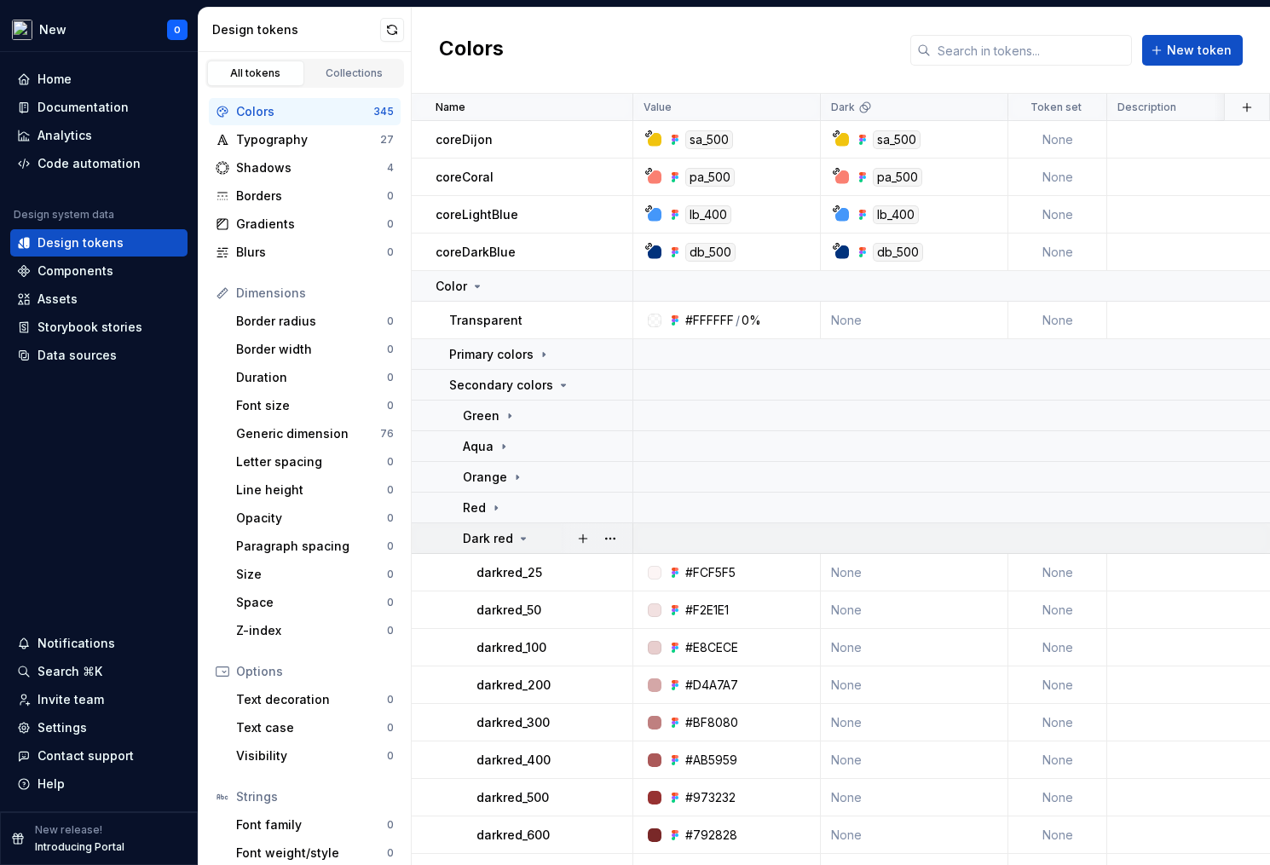
click at [499, 533] on p "Dark red" at bounding box center [488, 538] width 50 height 17
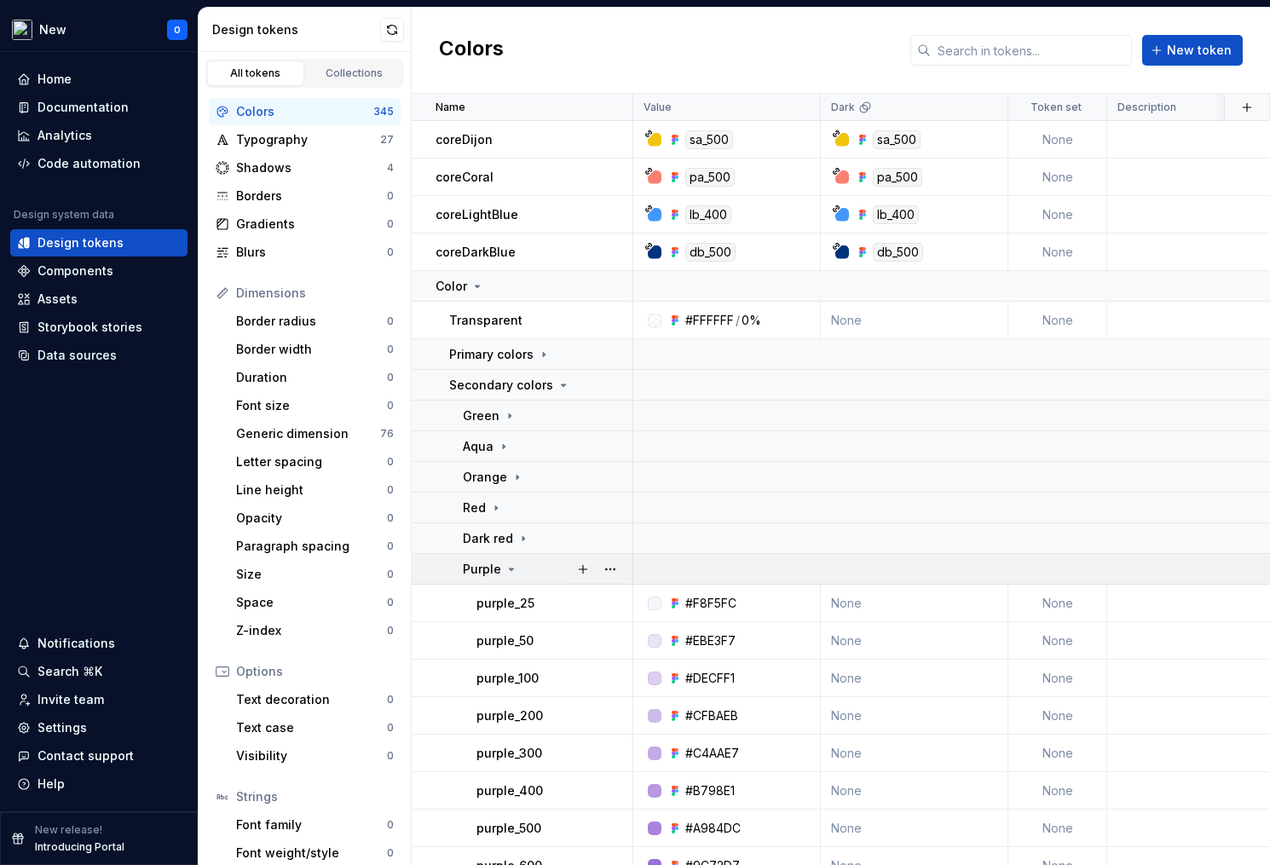
click at [491, 579] on td "Purple" at bounding box center [523, 569] width 222 height 31
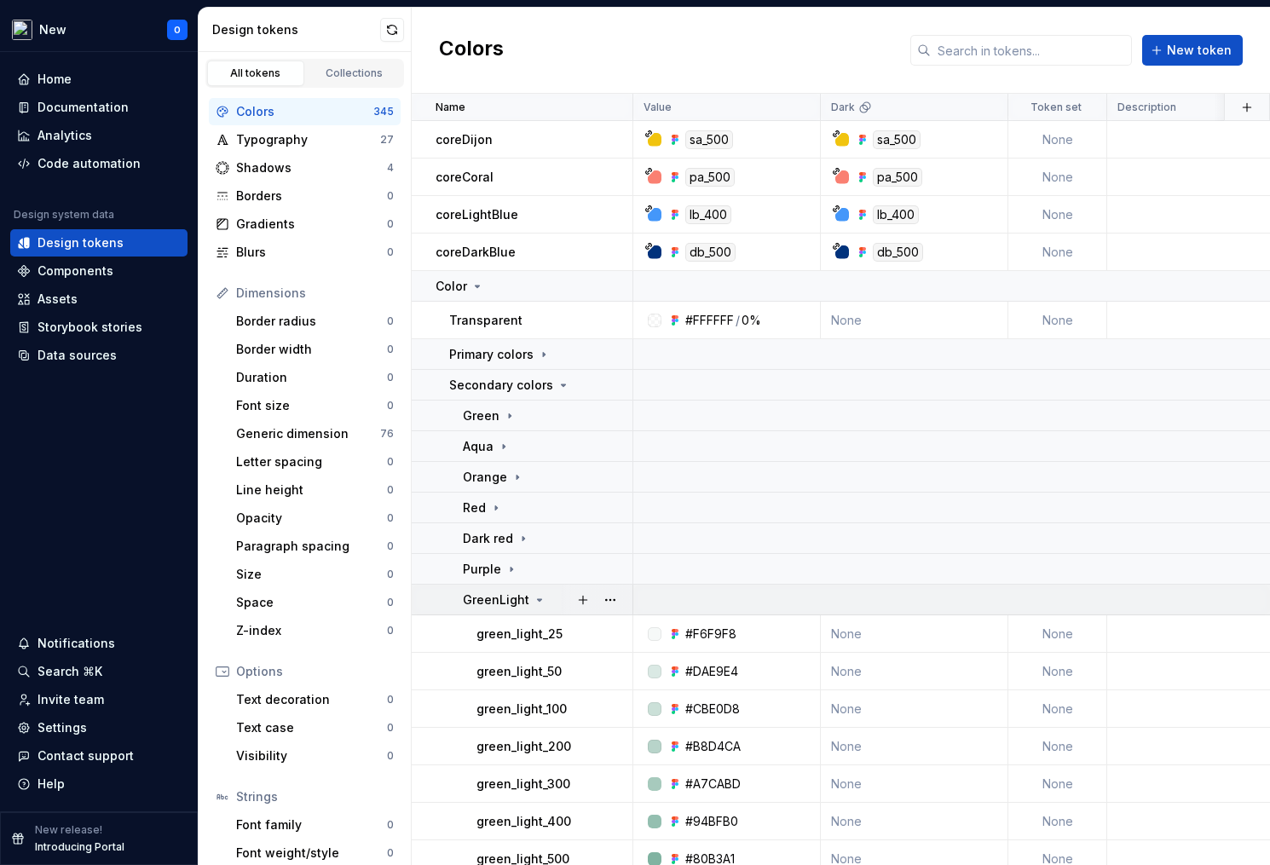
click at [498, 600] on p "GreenLight" at bounding box center [496, 599] width 66 height 17
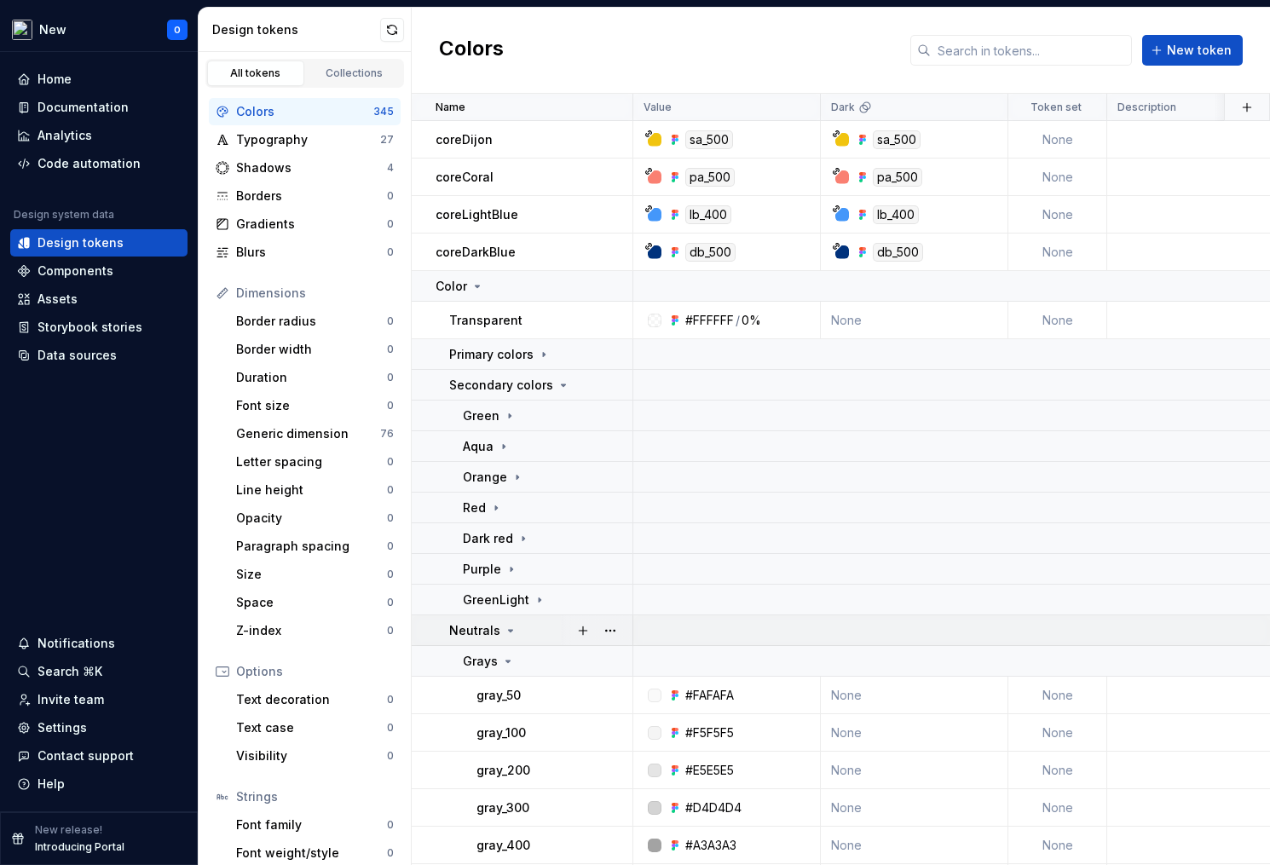
click at [510, 630] on icon at bounding box center [511, 631] width 14 height 14
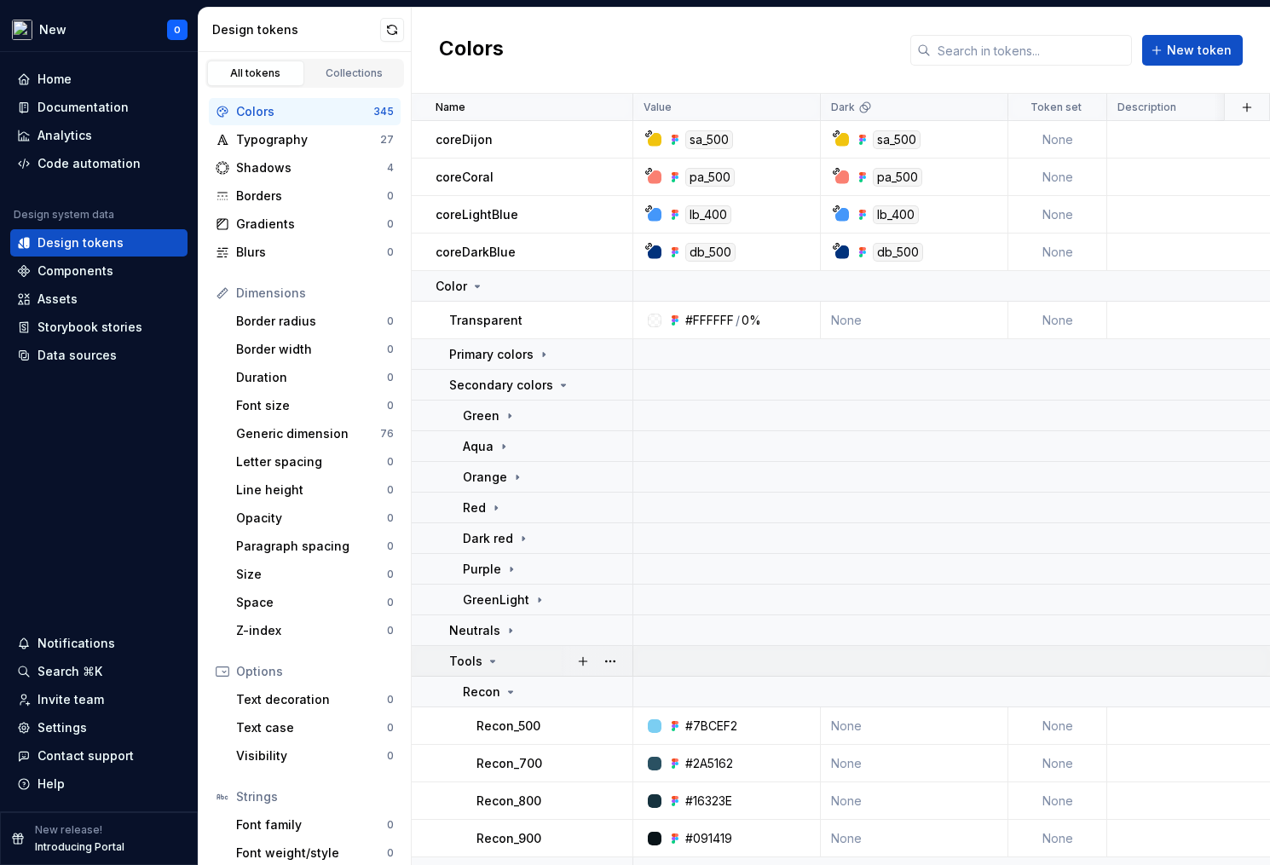
click at [501, 657] on div "Tools" at bounding box center [540, 661] width 182 height 17
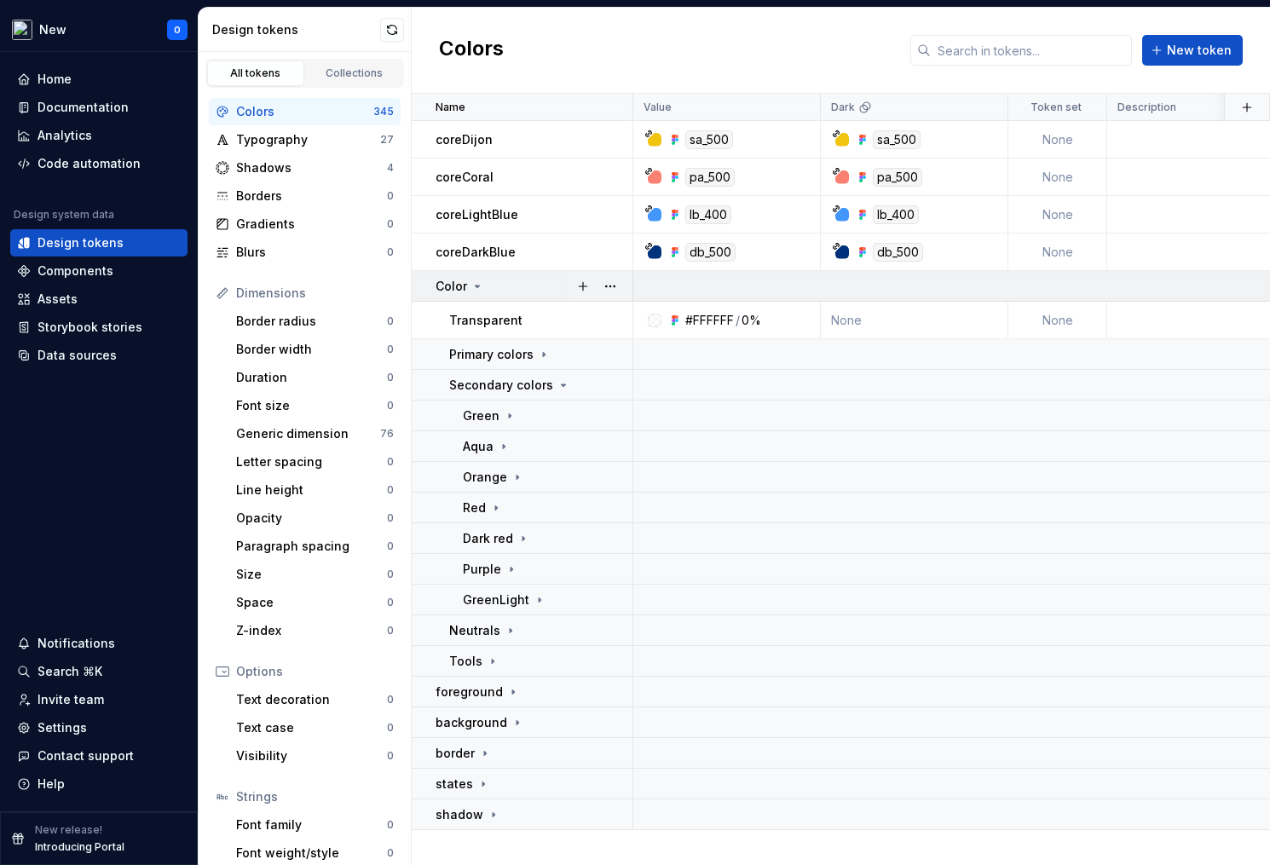
click at [474, 283] on icon at bounding box center [477, 287] width 14 height 14
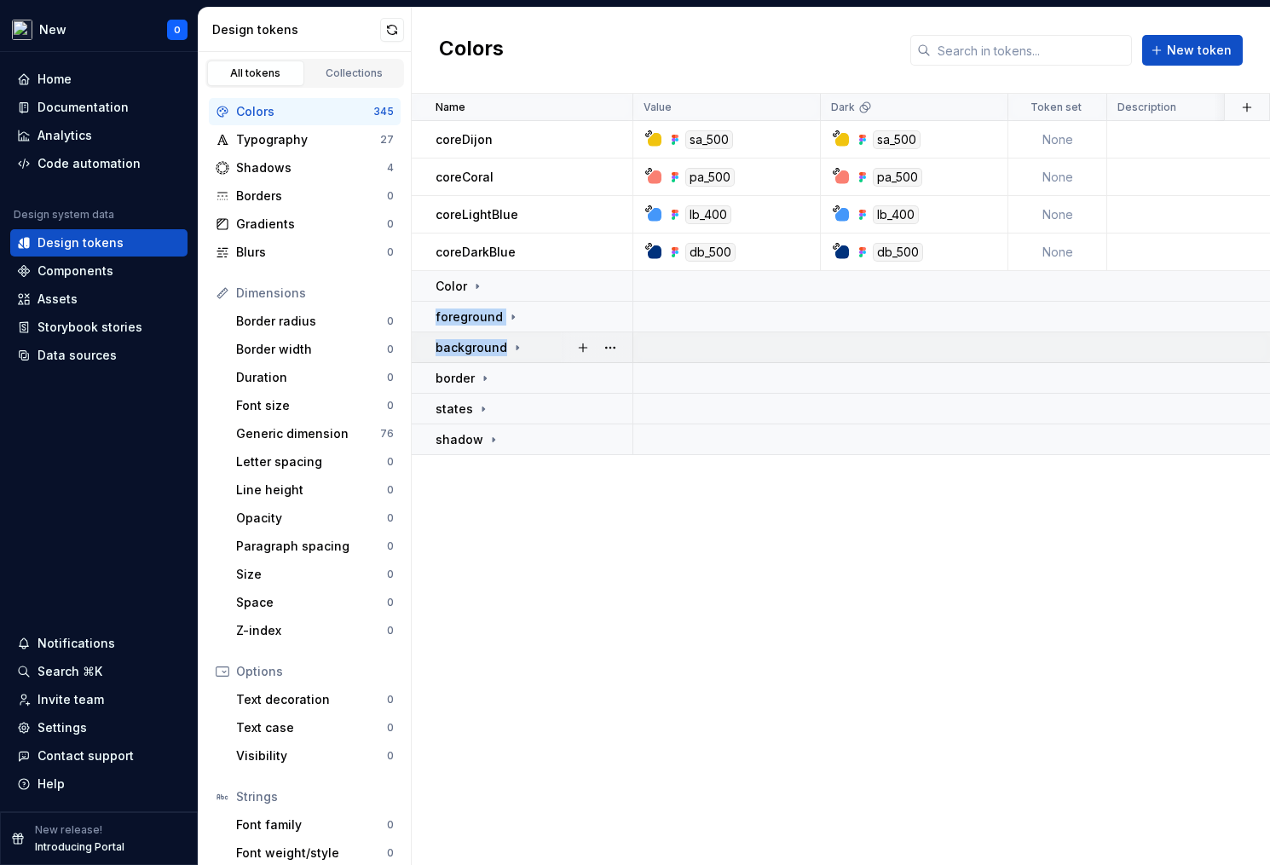
drag, startPoint x: 524, startPoint y: 275, endPoint x: 504, endPoint y: 346, distance: 73.6
click at [504, 346] on tbody "coreDijon sa_500 sa_500 None 4 minutes ago coreCoral pa_500 pa_500 None 4 minut…" at bounding box center [927, 288] width 1031 height 334
click at [612, 282] on button "button" at bounding box center [610, 286] width 24 height 24
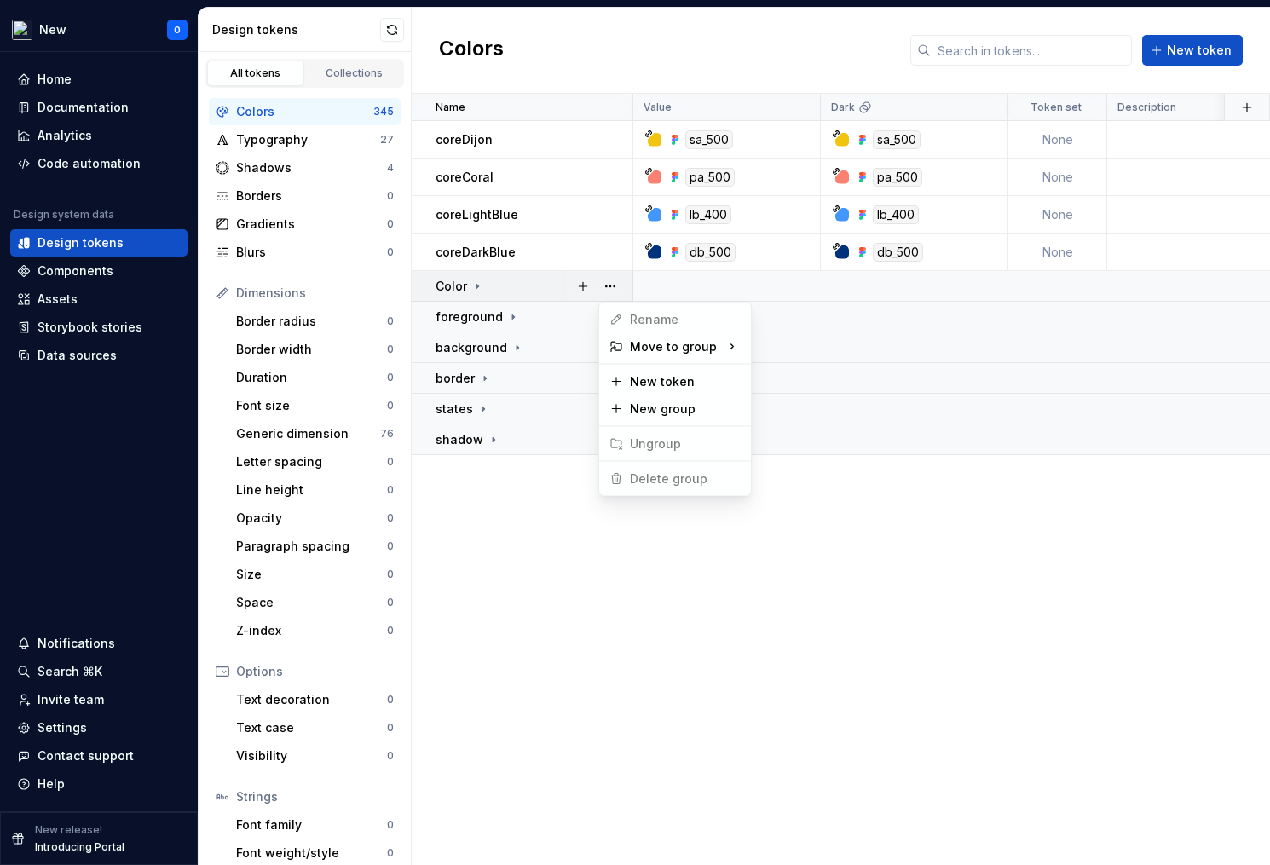
click at [568, 624] on html "New O Home Documentation Analytics Code automation Design system data Design to…" at bounding box center [635, 432] width 1270 height 865
click at [471, 290] on icon at bounding box center [477, 287] width 14 height 14
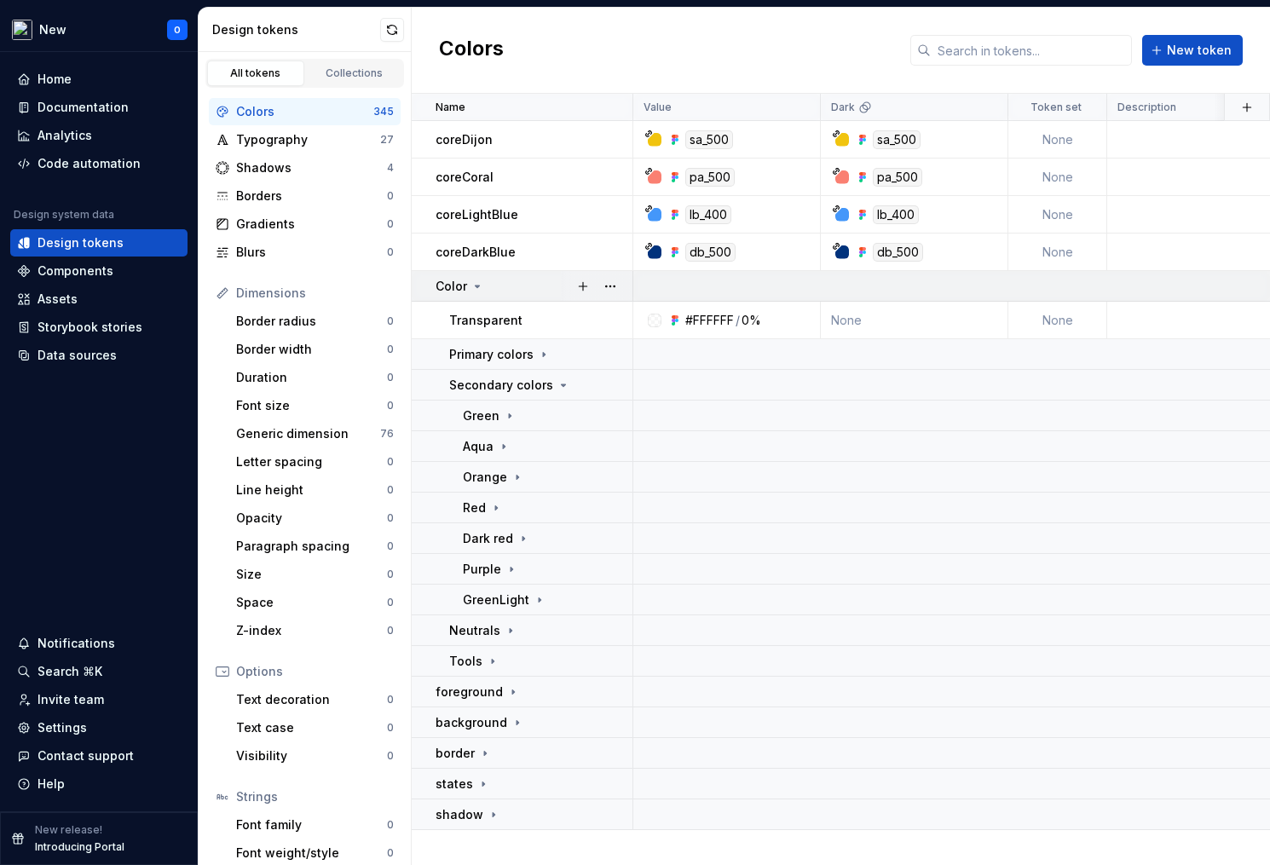
click at [470, 288] on icon at bounding box center [477, 287] width 14 height 14
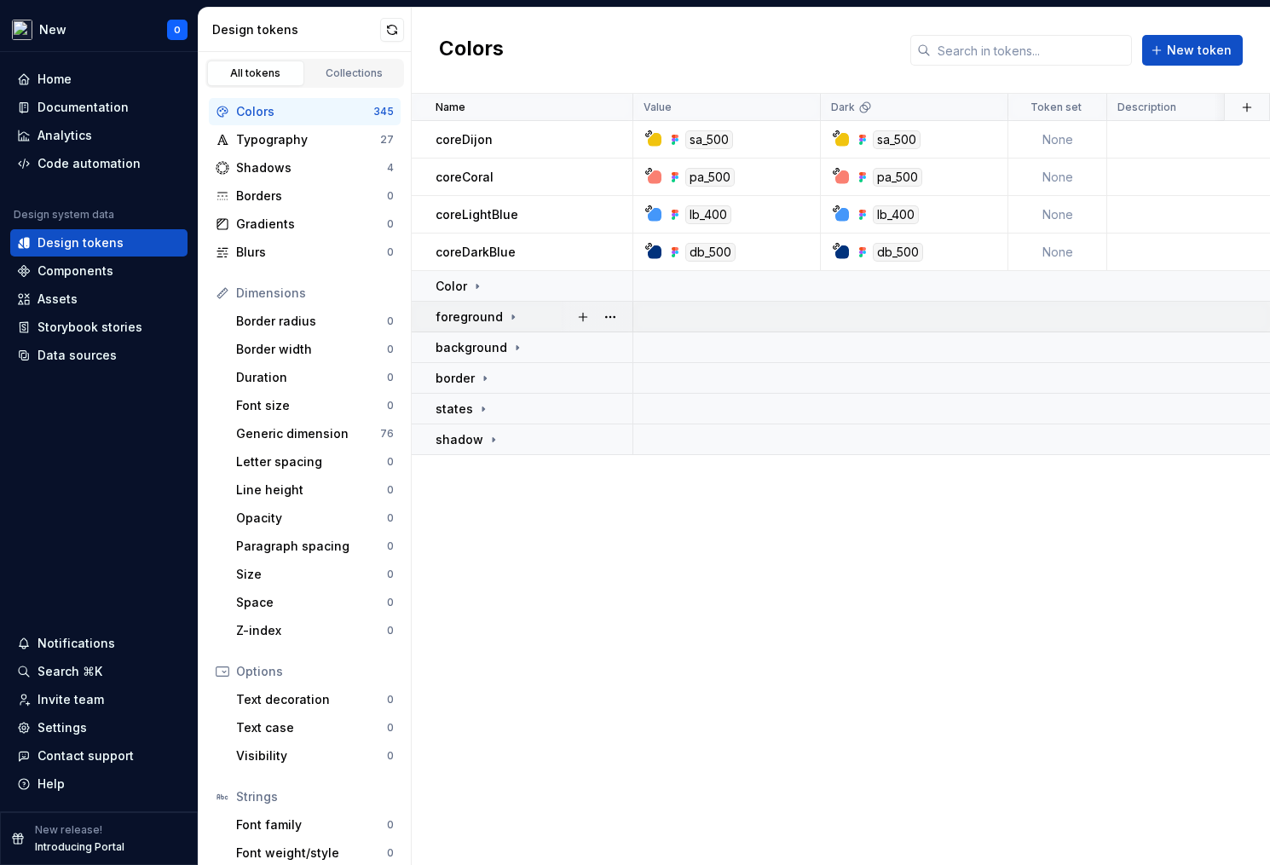
click at [512, 316] on icon at bounding box center [513, 317] width 2 height 4
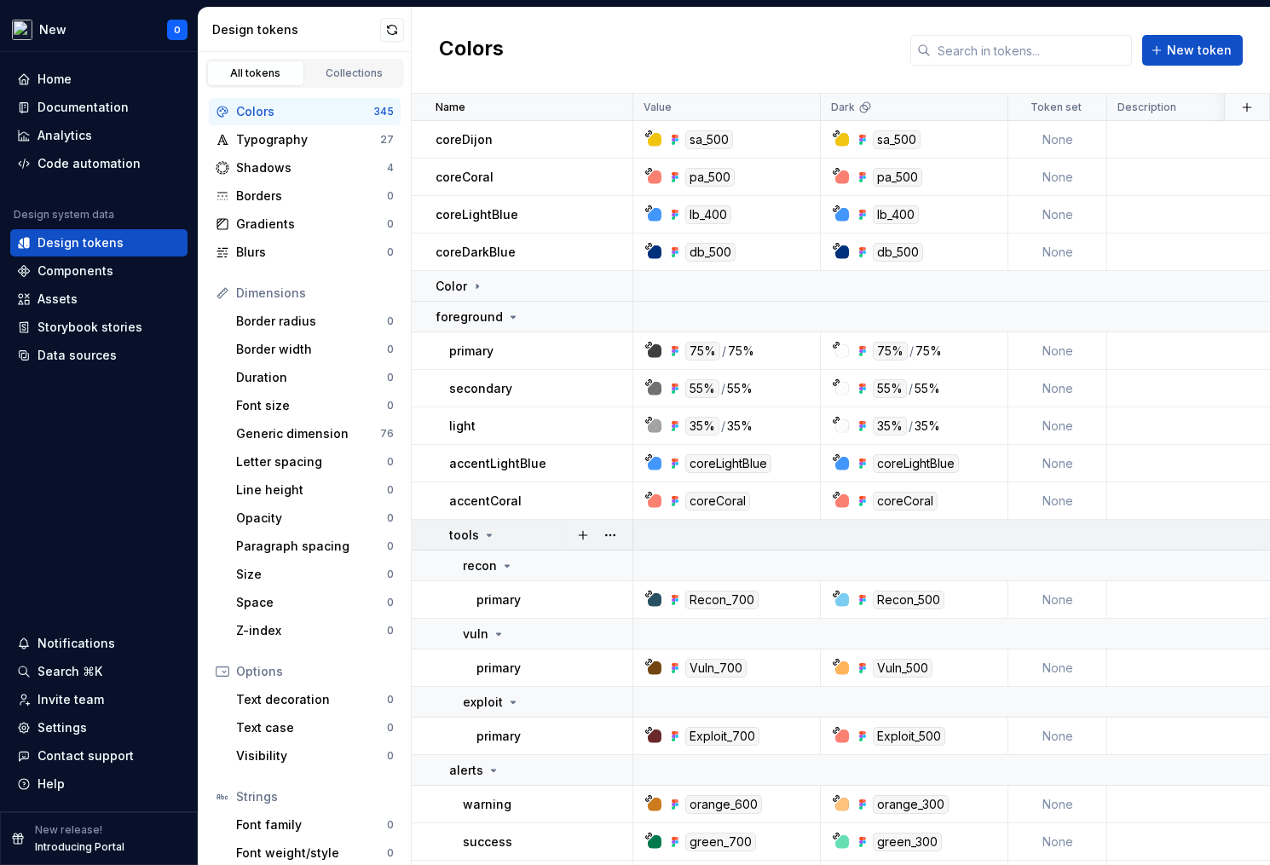
click at [493, 533] on div "tools" at bounding box center [540, 535] width 182 height 17
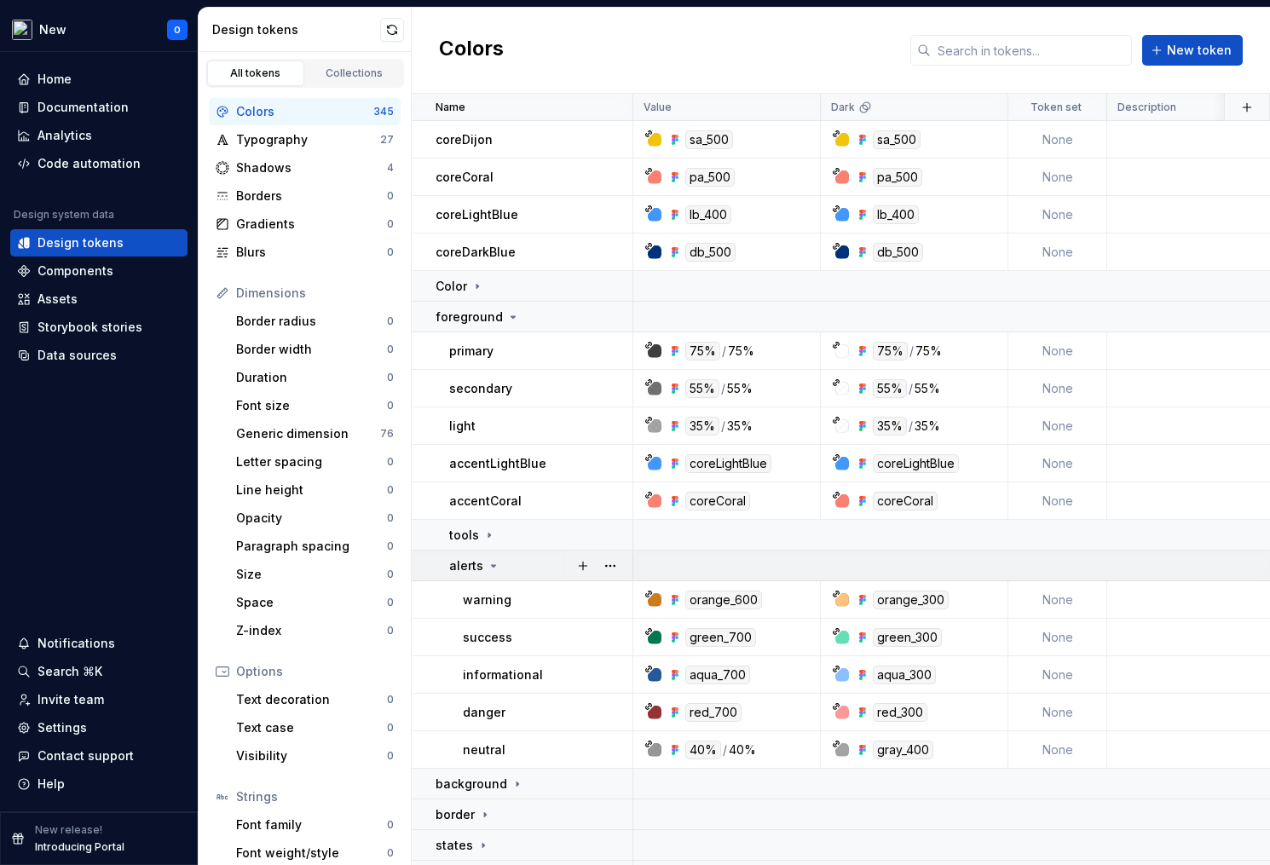
click at [492, 560] on icon at bounding box center [494, 566] width 14 height 14
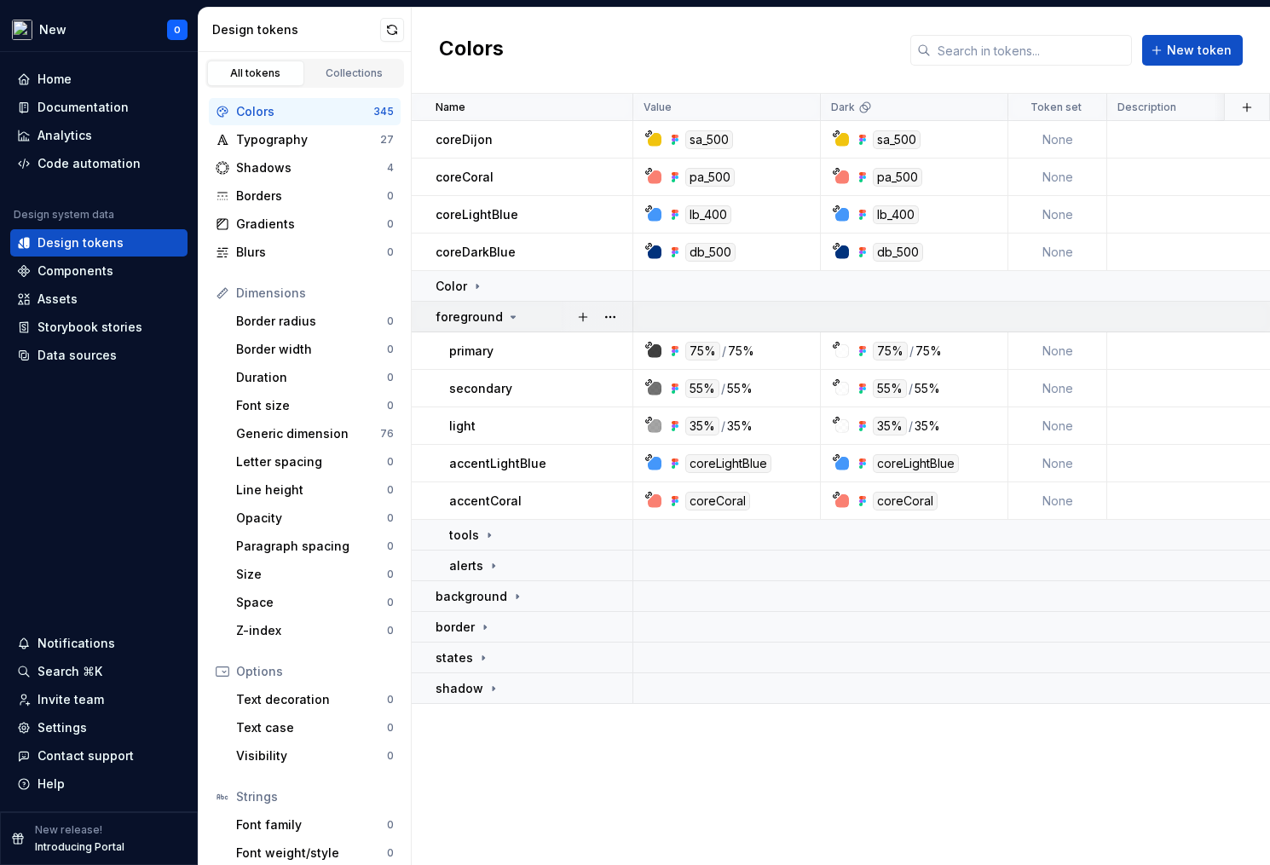
click at [495, 326] on td "foreground" at bounding box center [523, 317] width 222 height 31
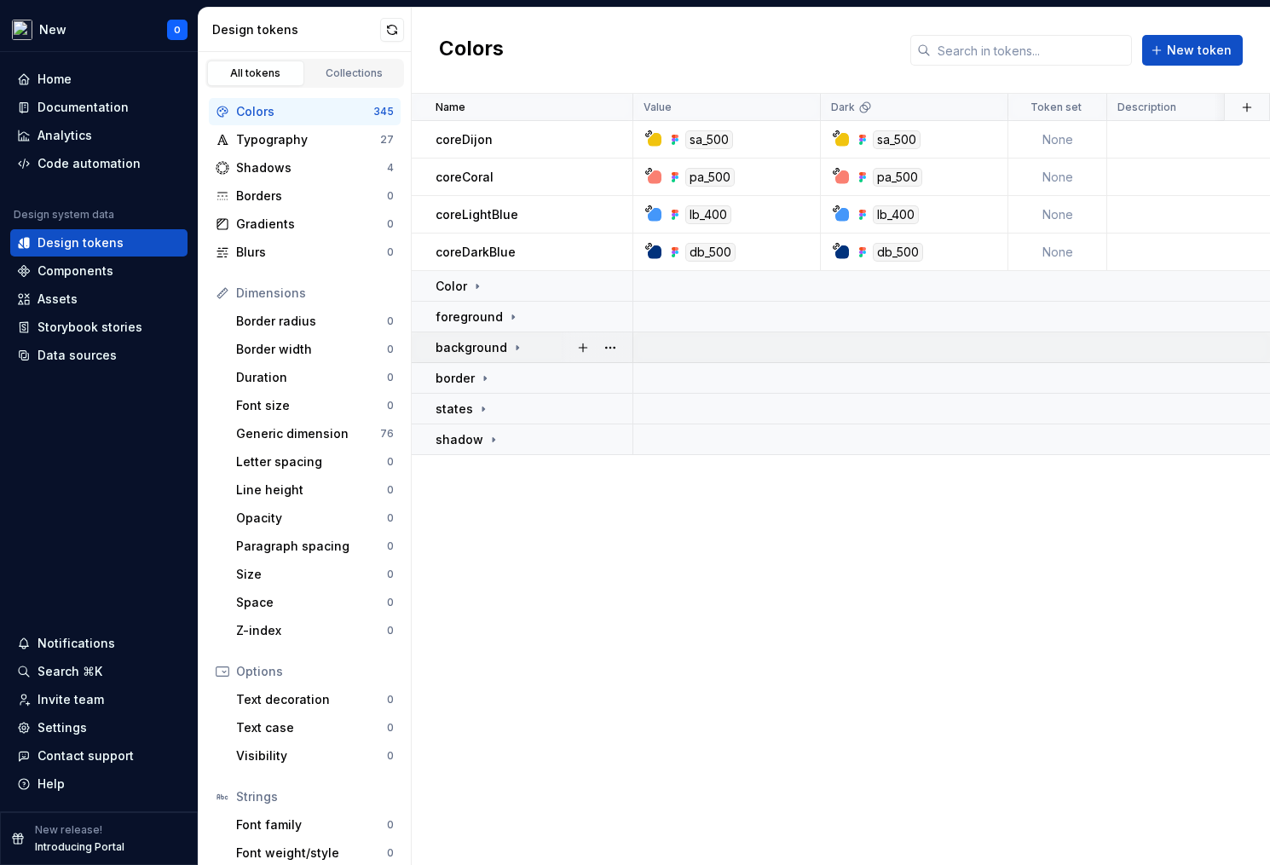
click at [497, 357] on td "background" at bounding box center [523, 347] width 222 height 31
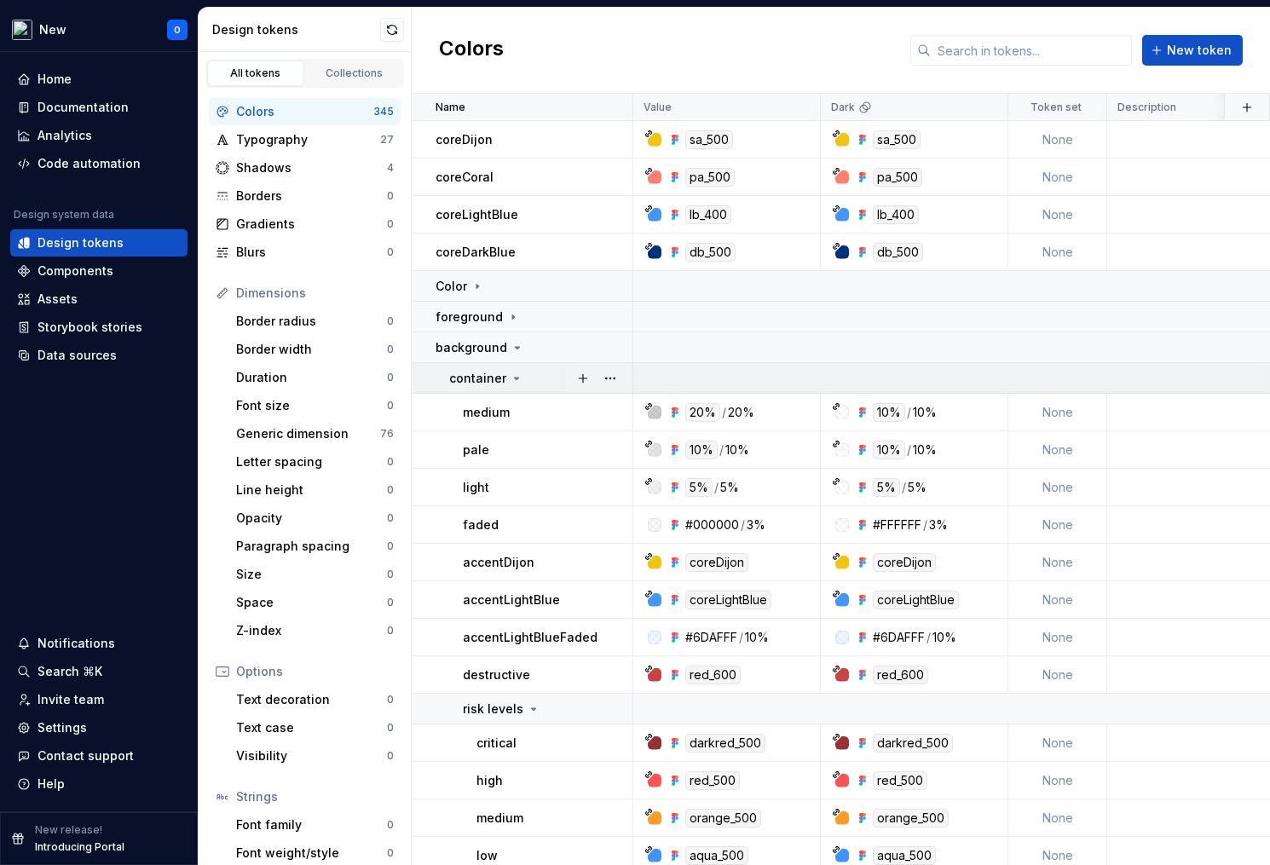
click at [493, 381] on p "container" at bounding box center [477, 378] width 57 height 17
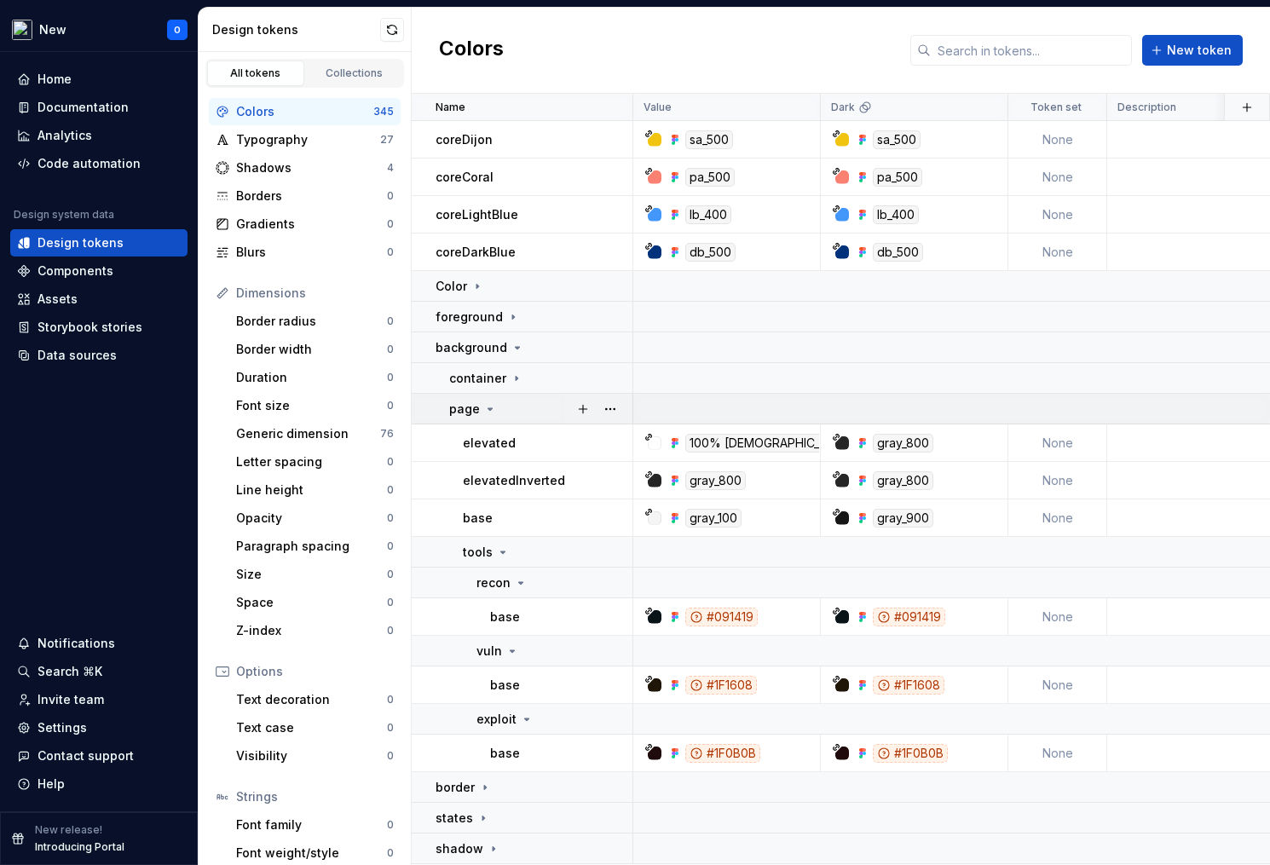
click at [488, 401] on div "page" at bounding box center [473, 409] width 48 height 17
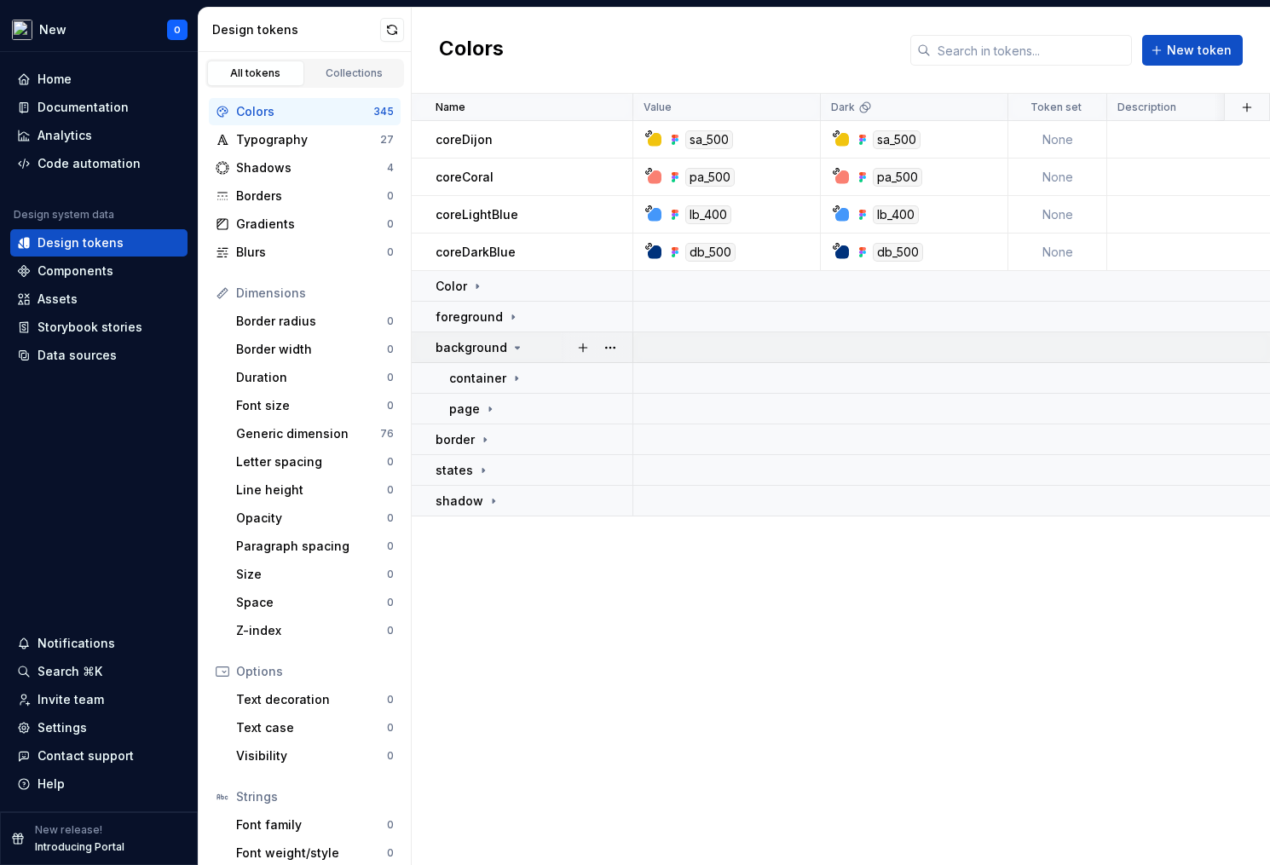
click at [505, 349] on div "background" at bounding box center [480, 347] width 89 height 17
click at [482, 372] on icon at bounding box center [485, 379] width 14 height 14
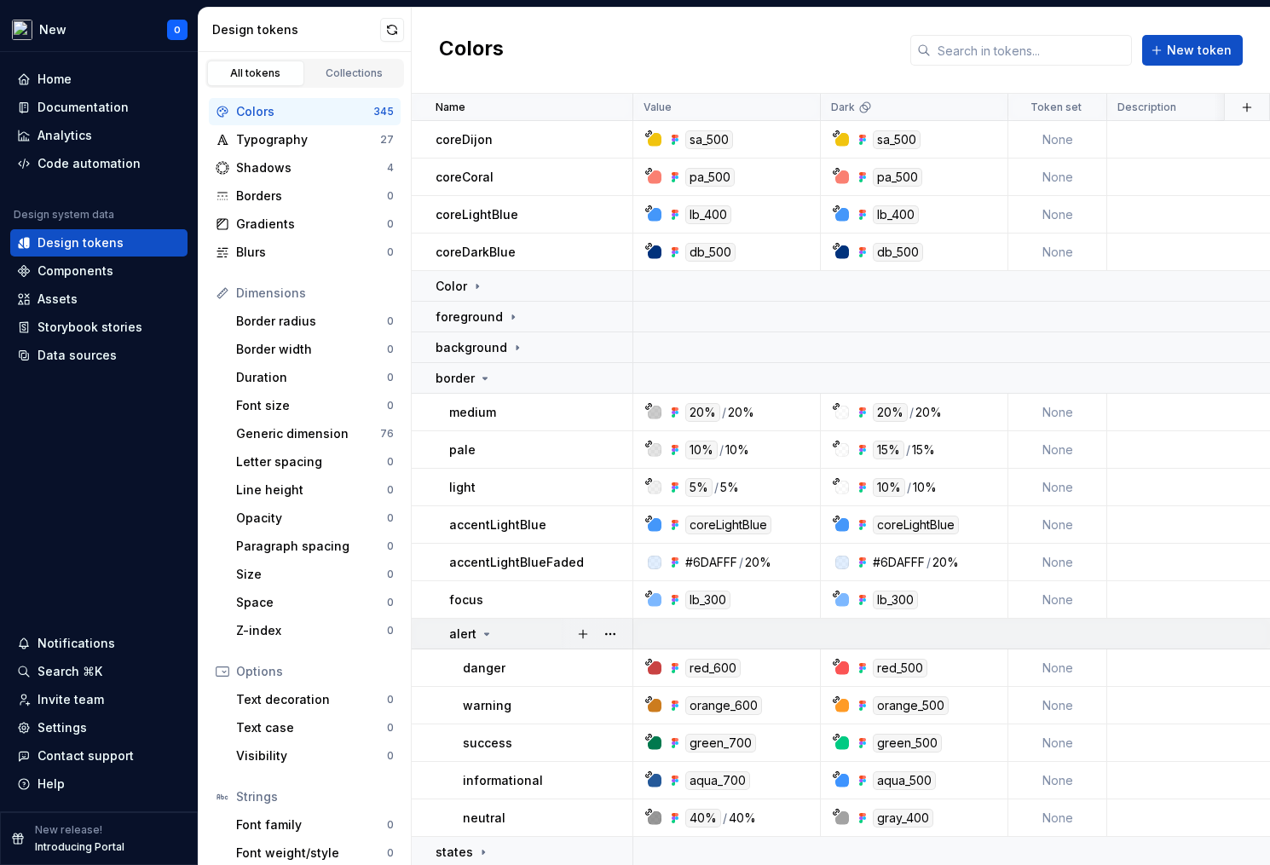
click at [489, 631] on icon at bounding box center [487, 634] width 14 height 14
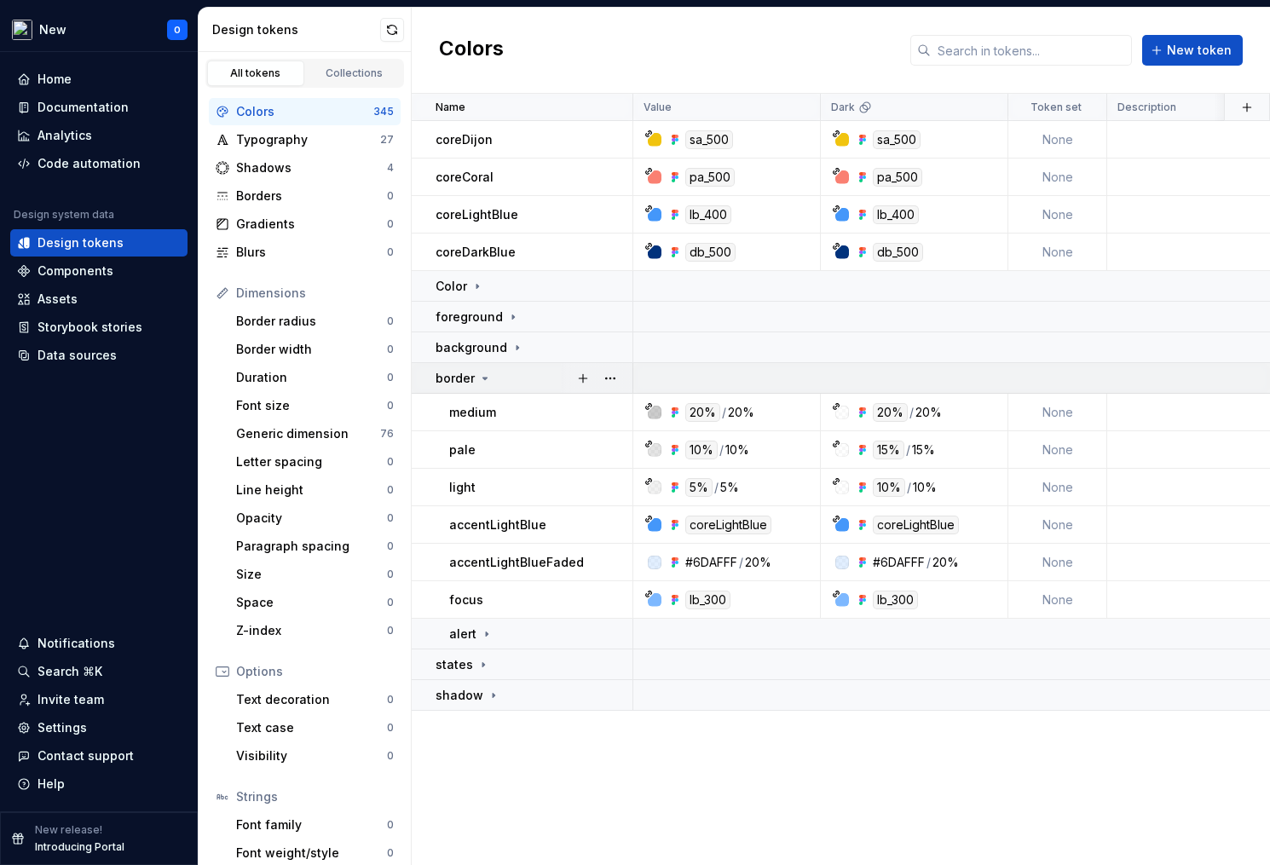
click at [497, 372] on div "border" at bounding box center [534, 378] width 196 height 17
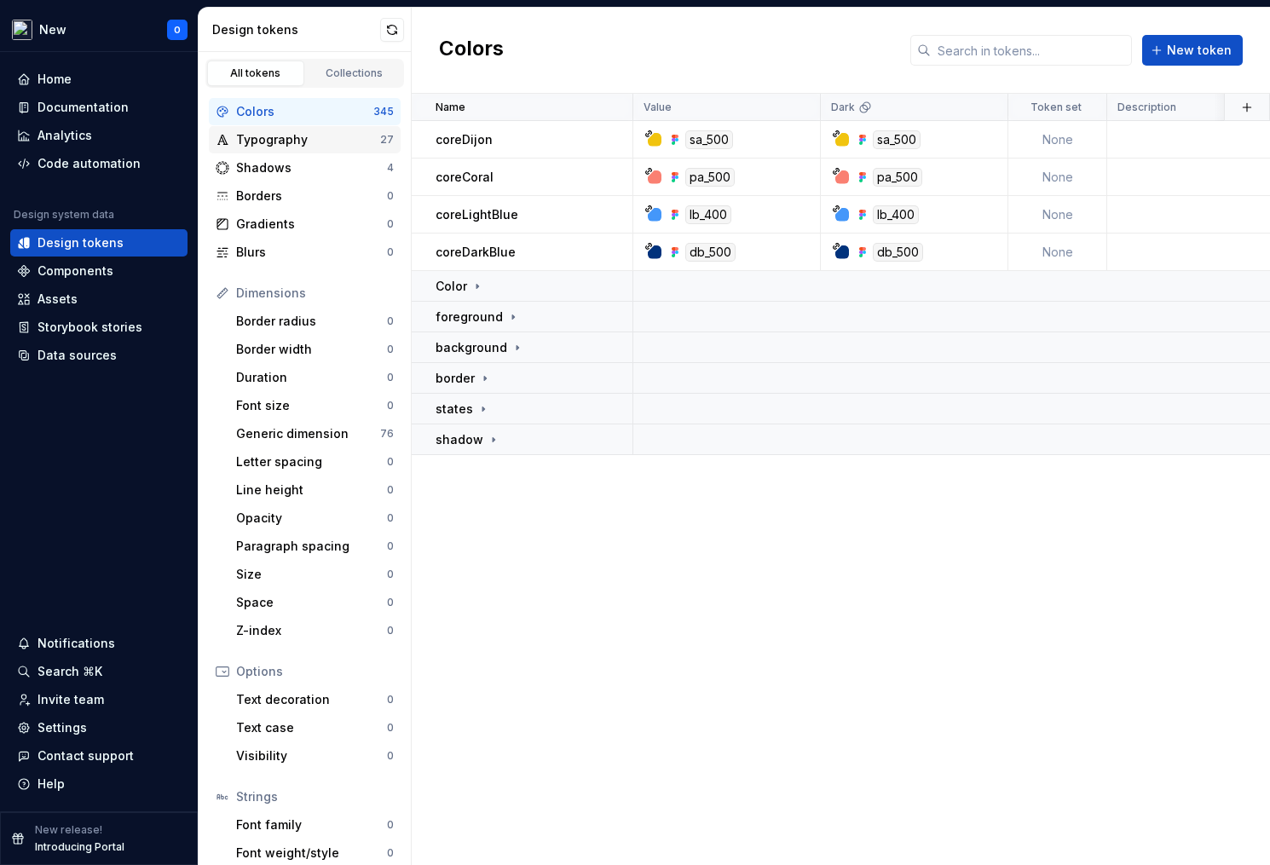
click at [334, 132] on div "Typography" at bounding box center [308, 139] width 144 height 17
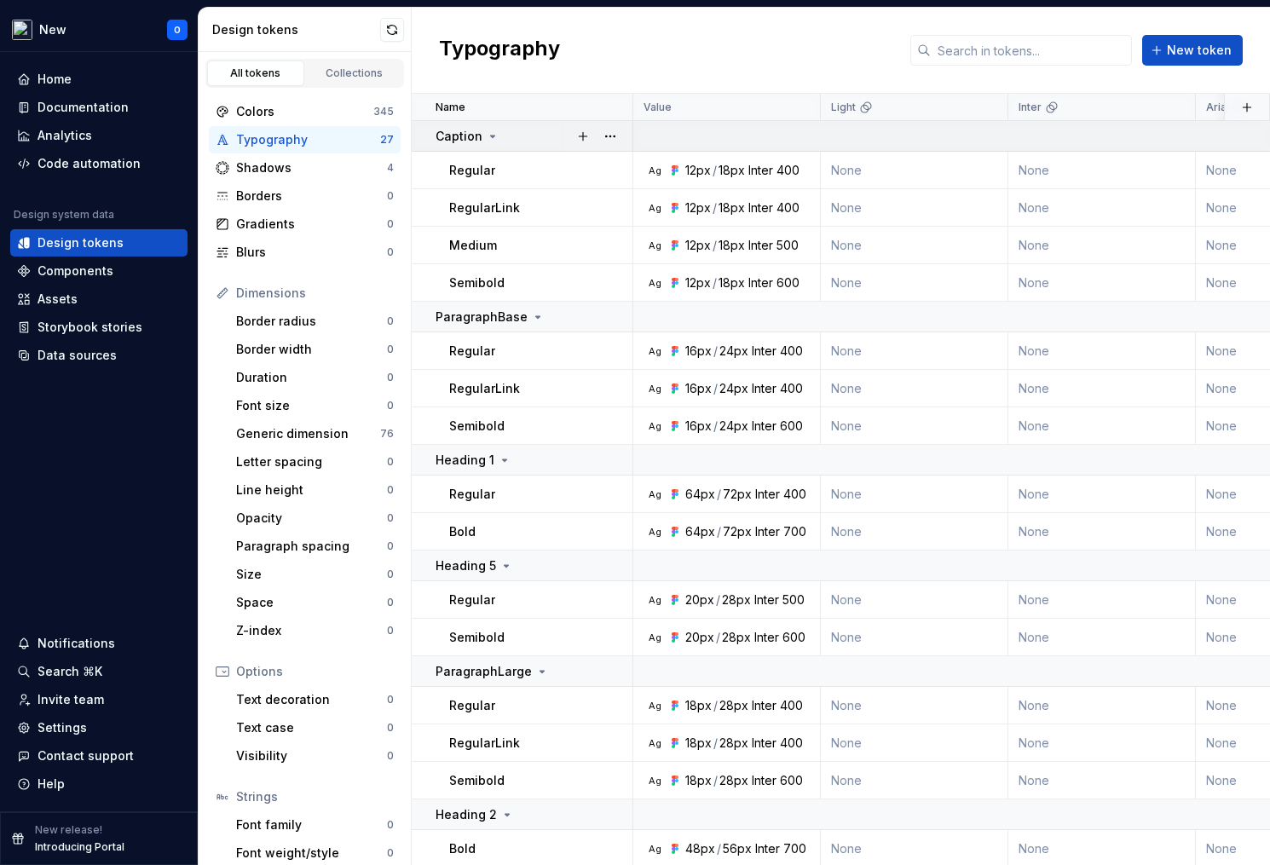
click at [475, 133] on p "Caption" at bounding box center [459, 136] width 47 height 17
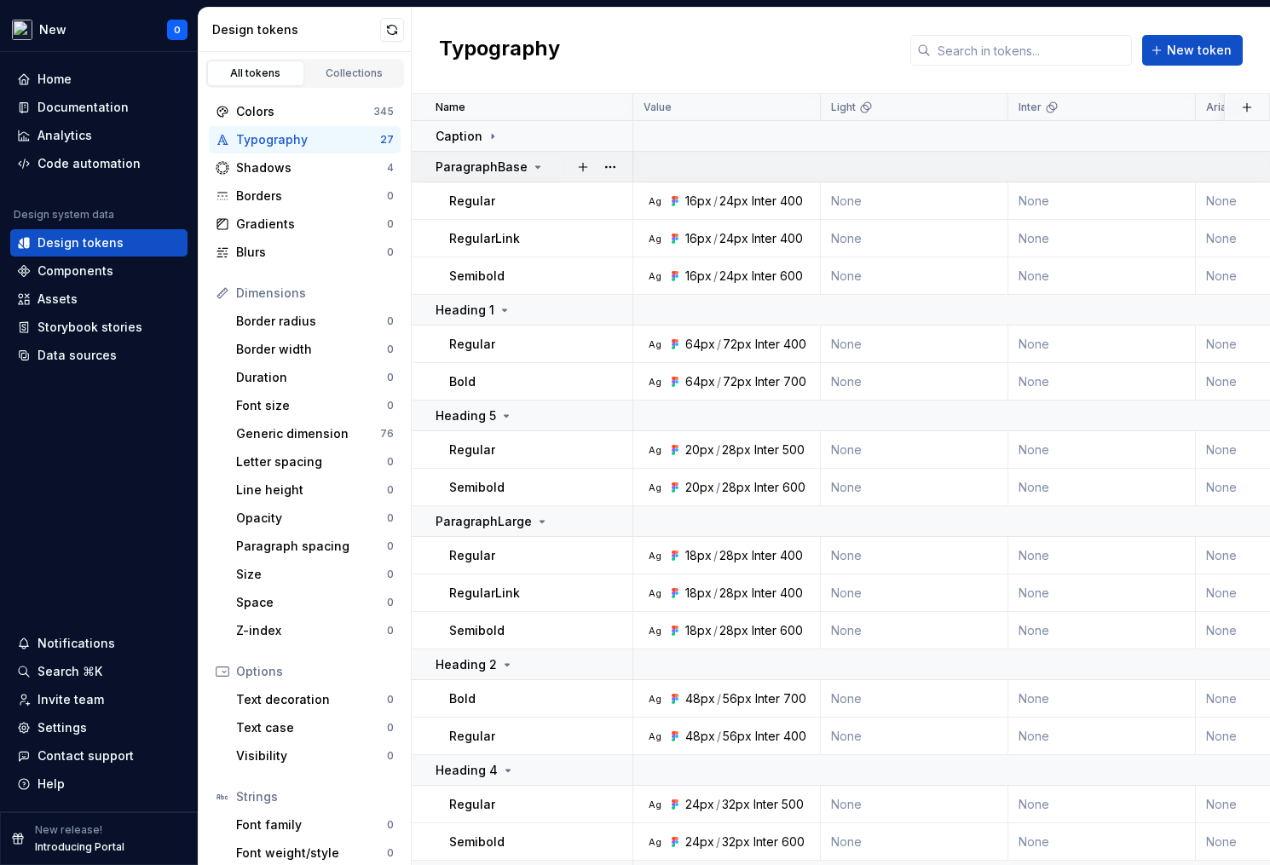
click at [491, 159] on p "ParagraphBase" at bounding box center [482, 167] width 92 height 17
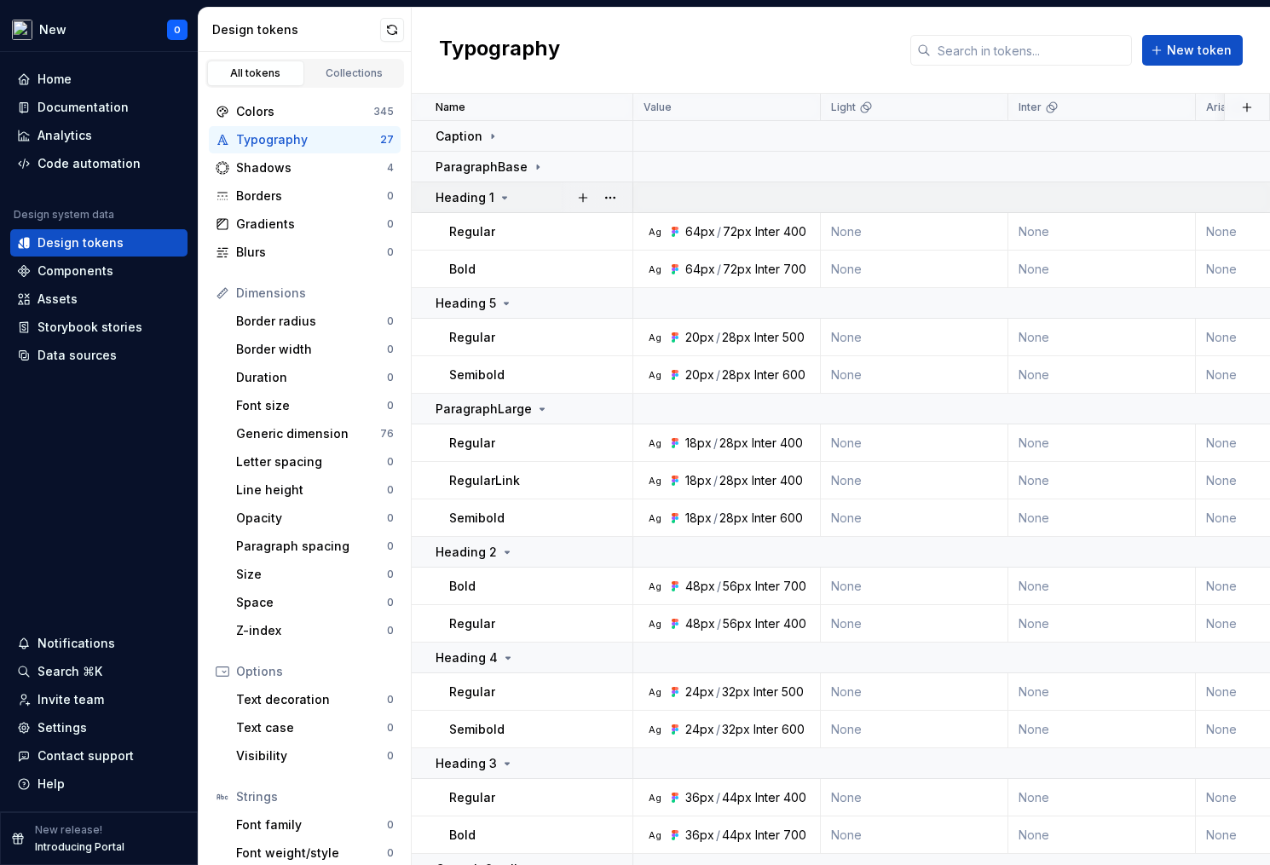
click at [469, 208] on td "Heading 1" at bounding box center [523, 197] width 222 height 31
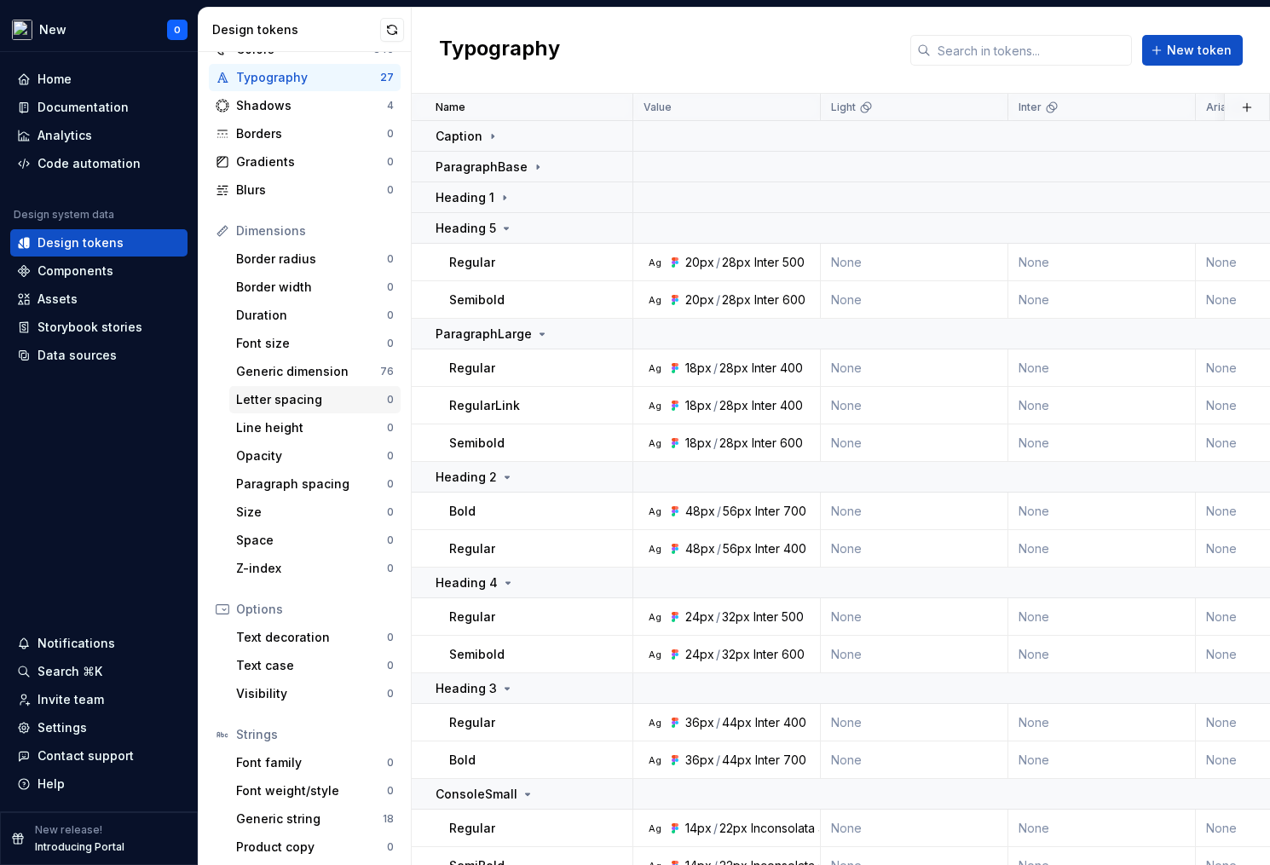
scroll to position [68, 0]
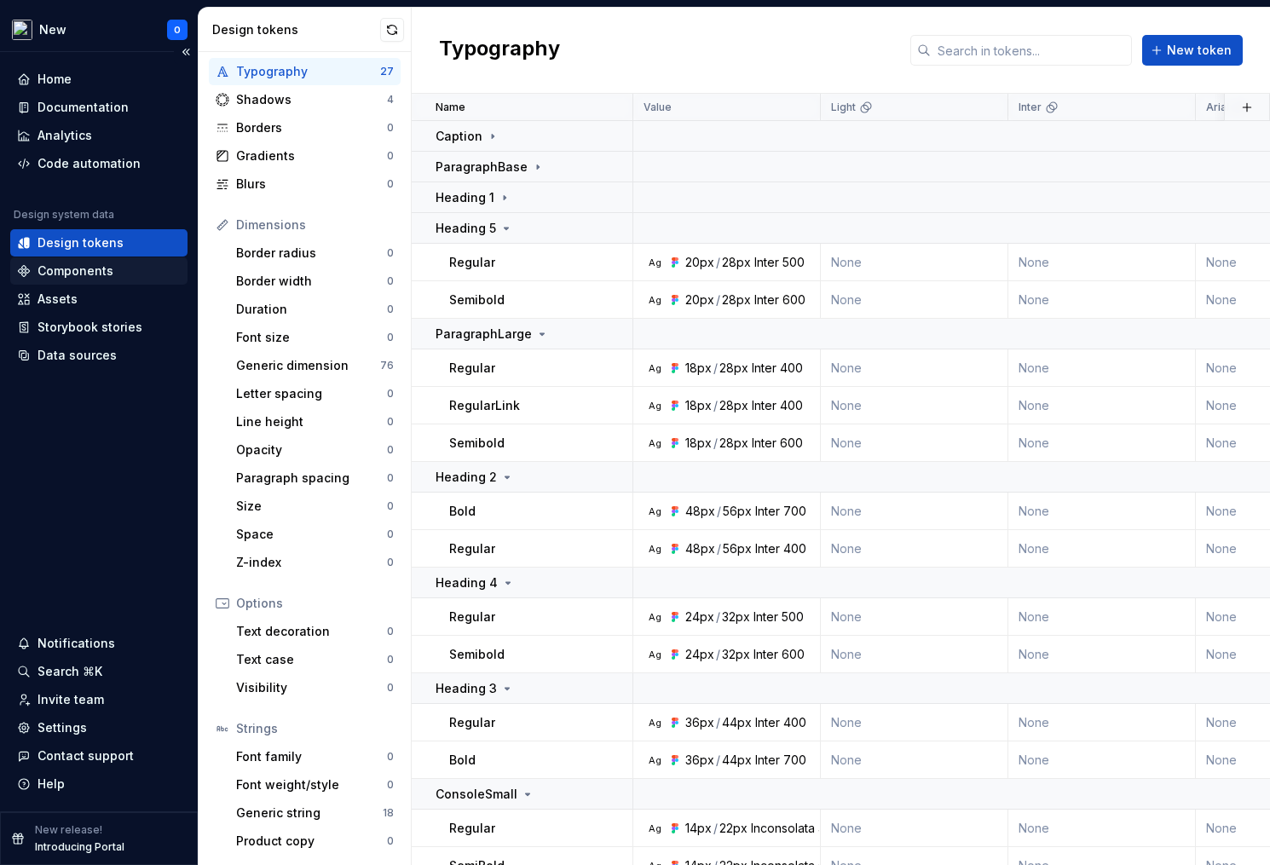
click at [101, 268] on div "Components" at bounding box center [76, 271] width 76 height 17
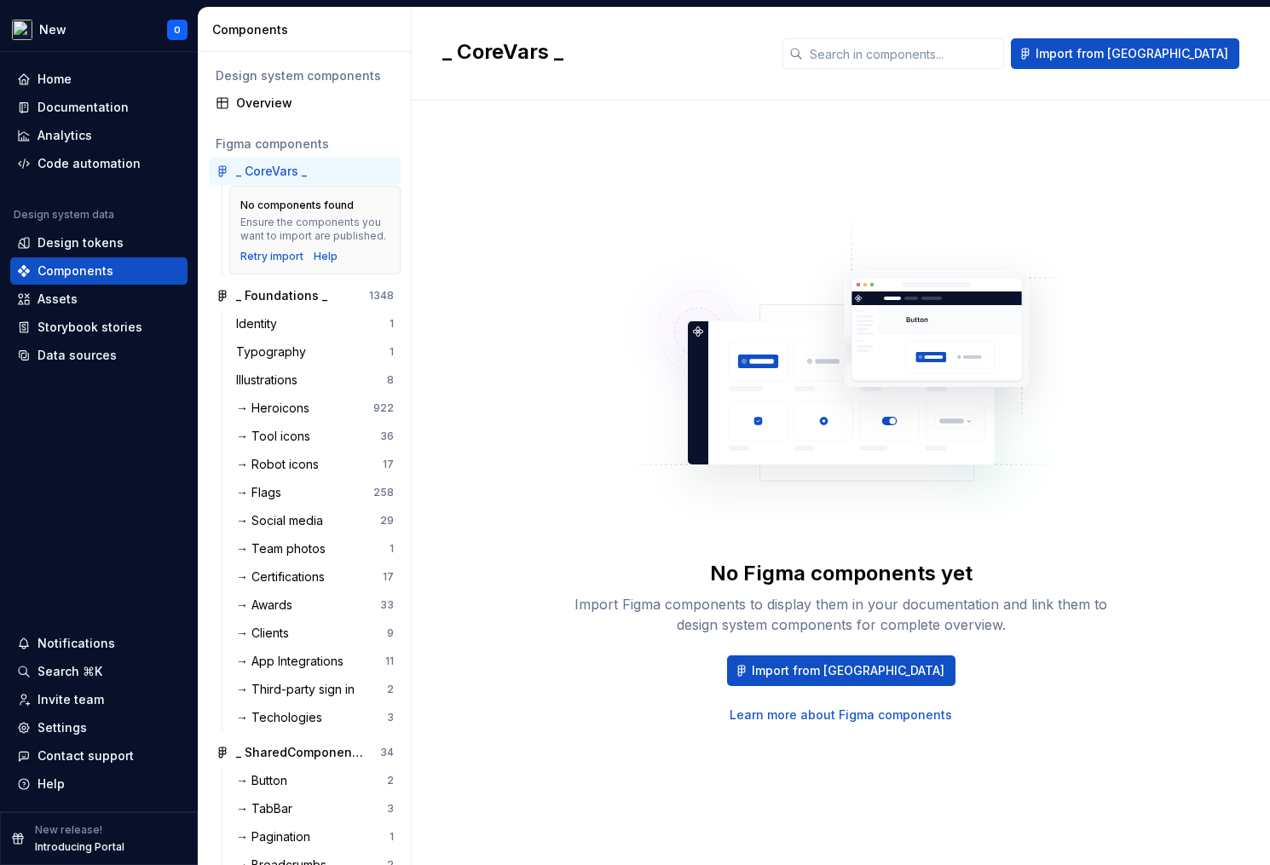
click at [291, 168] on div "_ CoreVars _" at bounding box center [271, 171] width 71 height 17
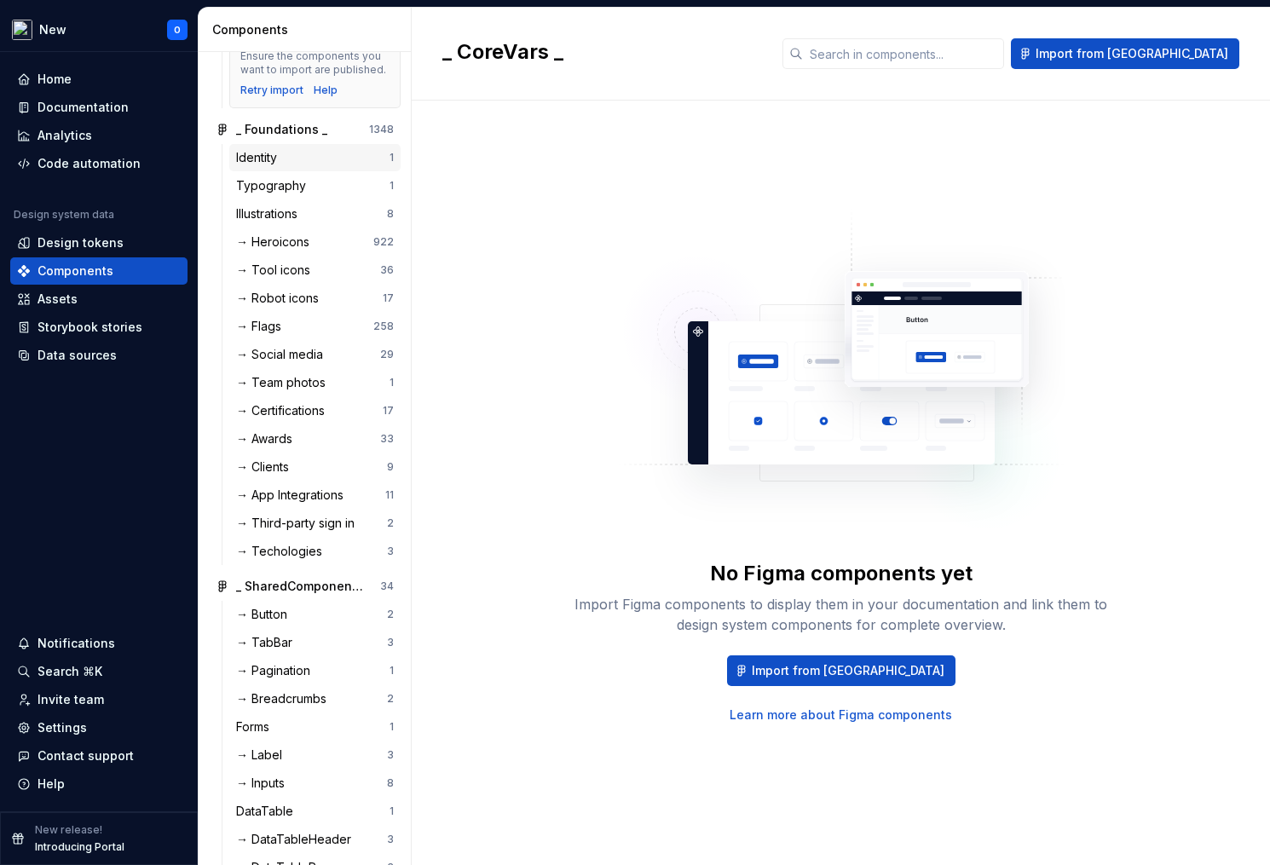
scroll to position [170, 0]
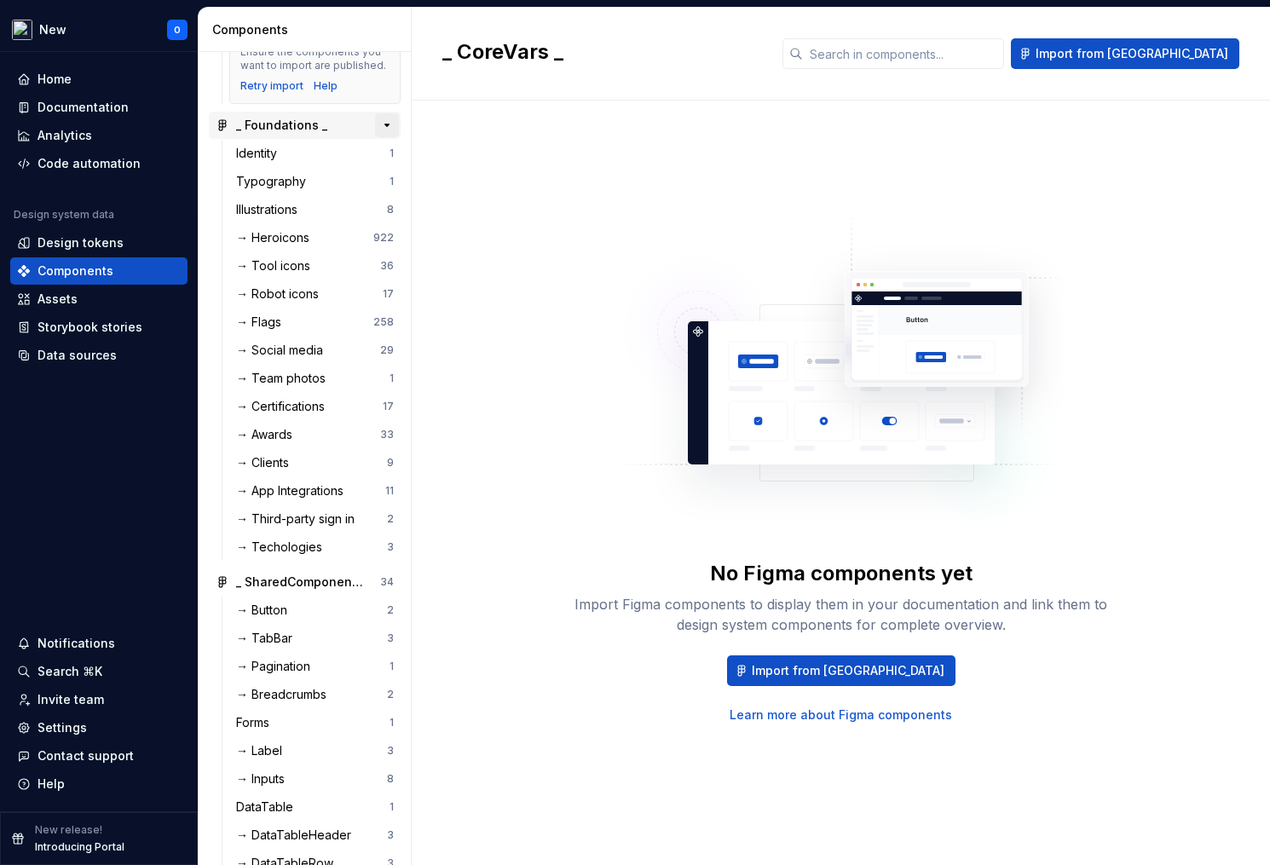
click at [375, 137] on button "button" at bounding box center [387, 125] width 24 height 24
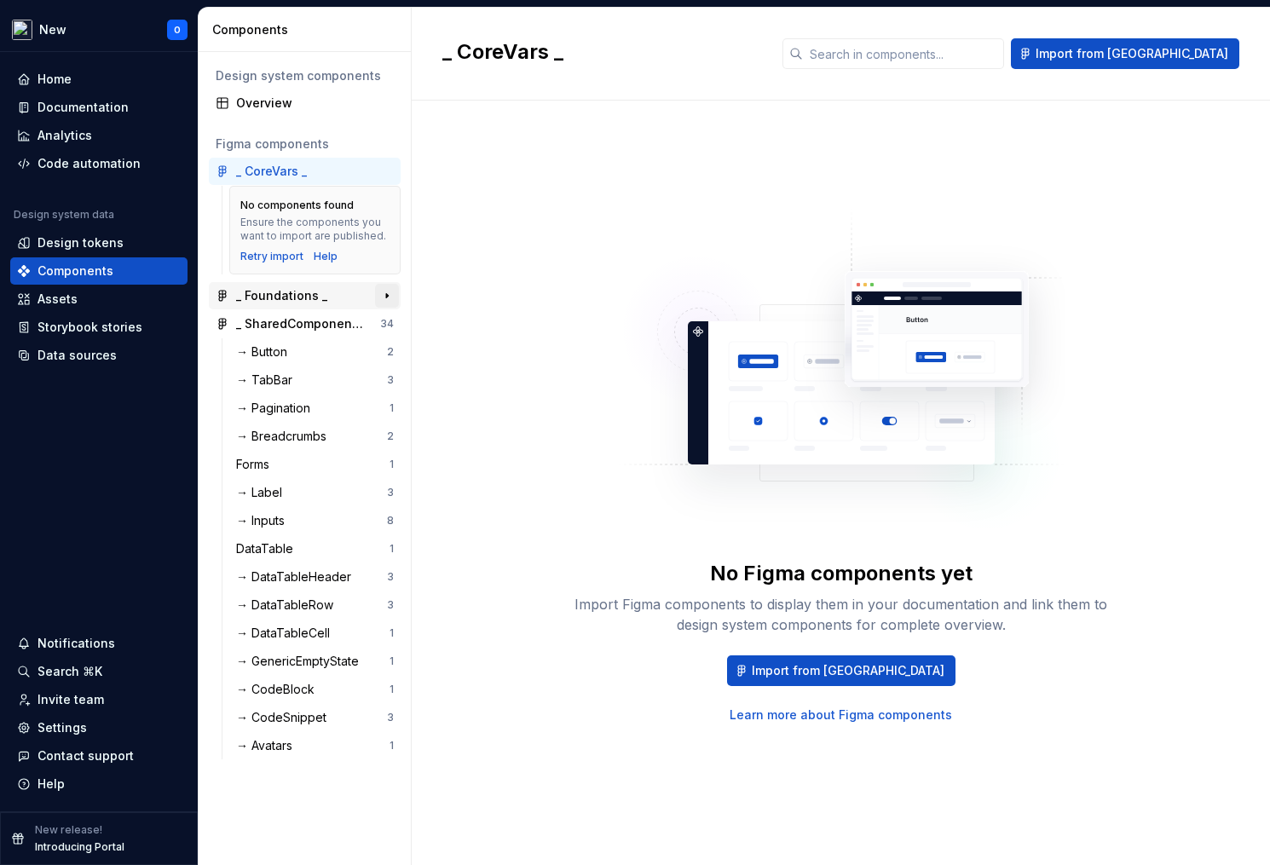
scroll to position [0, 0]
click at [330, 357] on div "→ Button" at bounding box center [311, 351] width 151 height 17
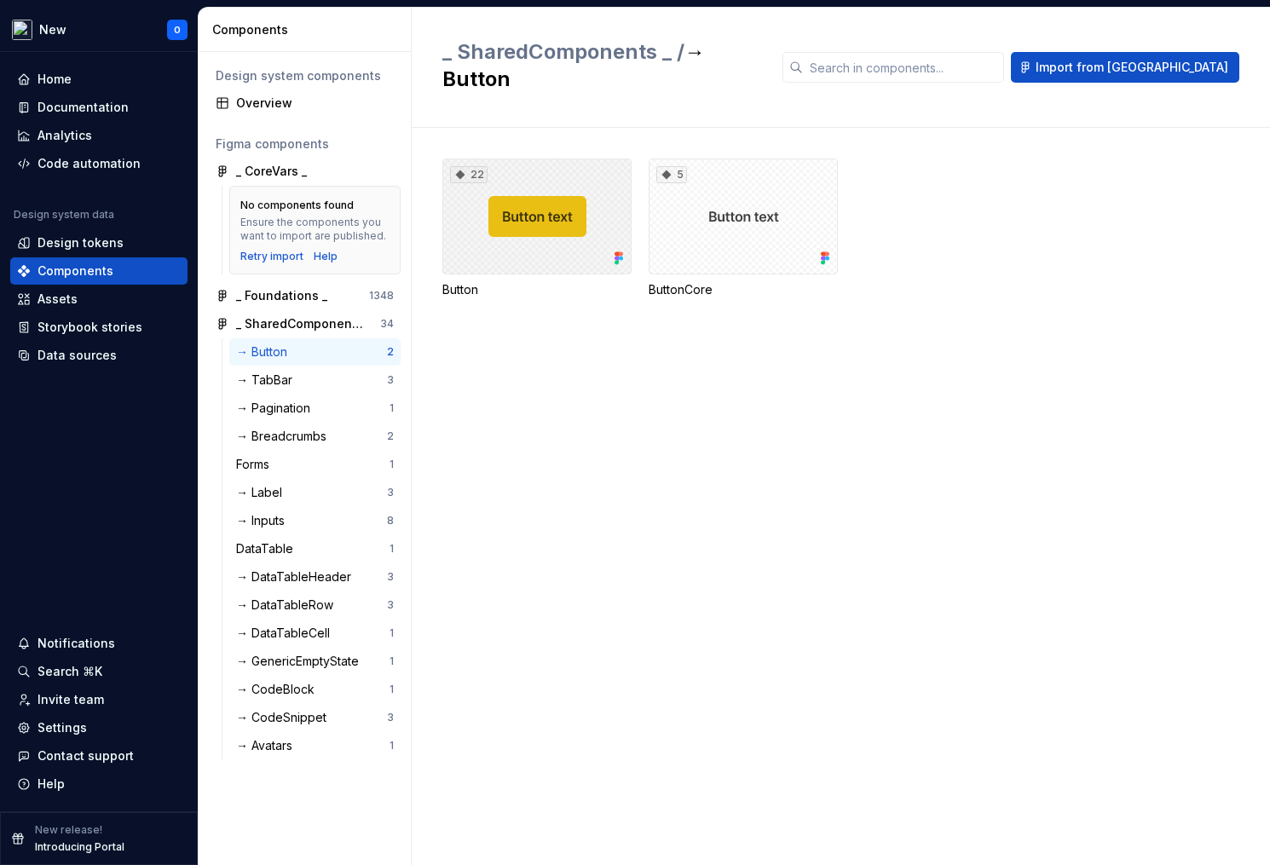
click at [551, 190] on div "22" at bounding box center [536, 217] width 189 height 116
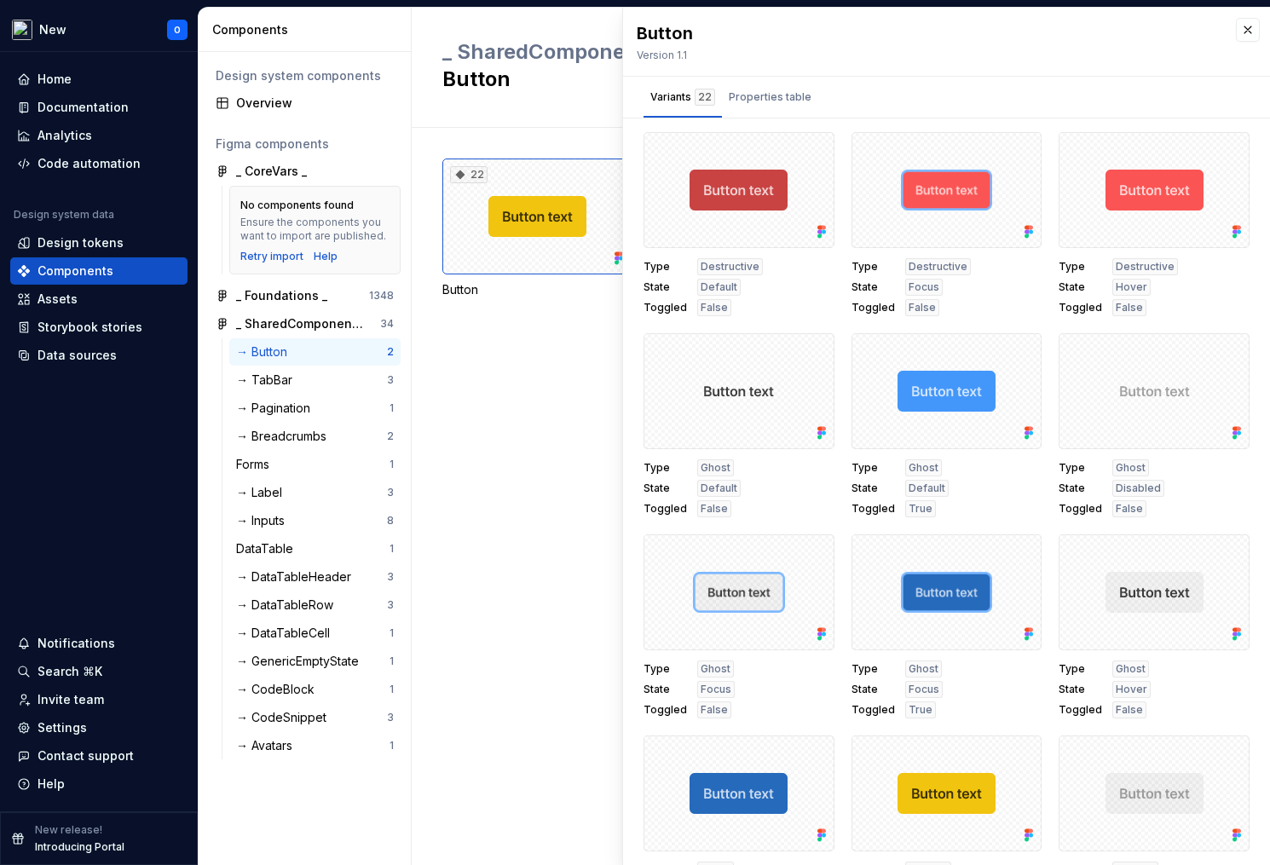
click at [495, 384] on div "22 Button 5 ButtonCore" at bounding box center [856, 496] width 828 height 737
click at [770, 95] on div "Properties table" at bounding box center [770, 97] width 83 height 17
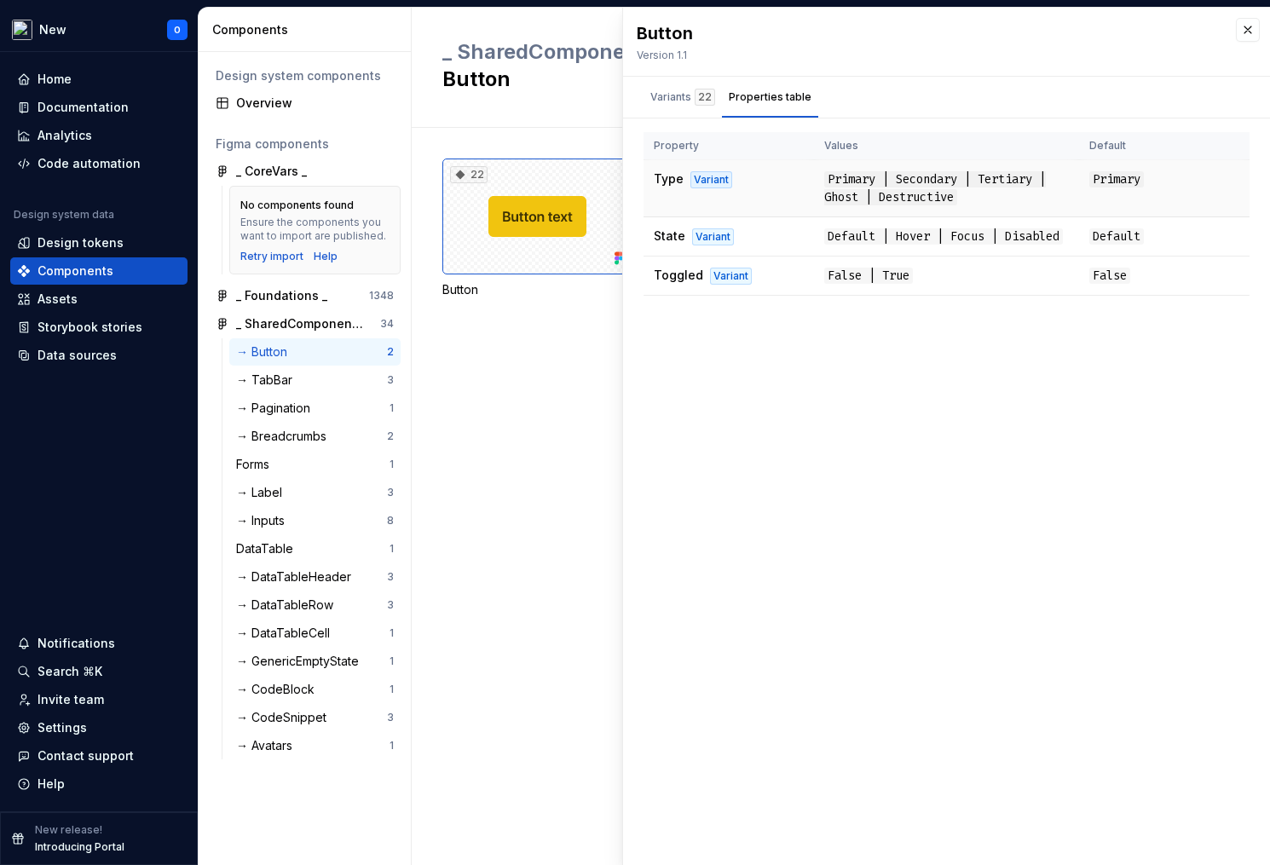
click at [835, 187] on span "Primary | Secondary | Tertiary | Ghost | Destructive" at bounding box center [935, 188] width 222 height 34
click at [839, 376] on div "Button Version 1.1 Variants 22 Properties table Type Destructive State Default …" at bounding box center [946, 436] width 647 height 857
click at [686, 97] on div "Variants 22" at bounding box center [682, 97] width 65 height 17
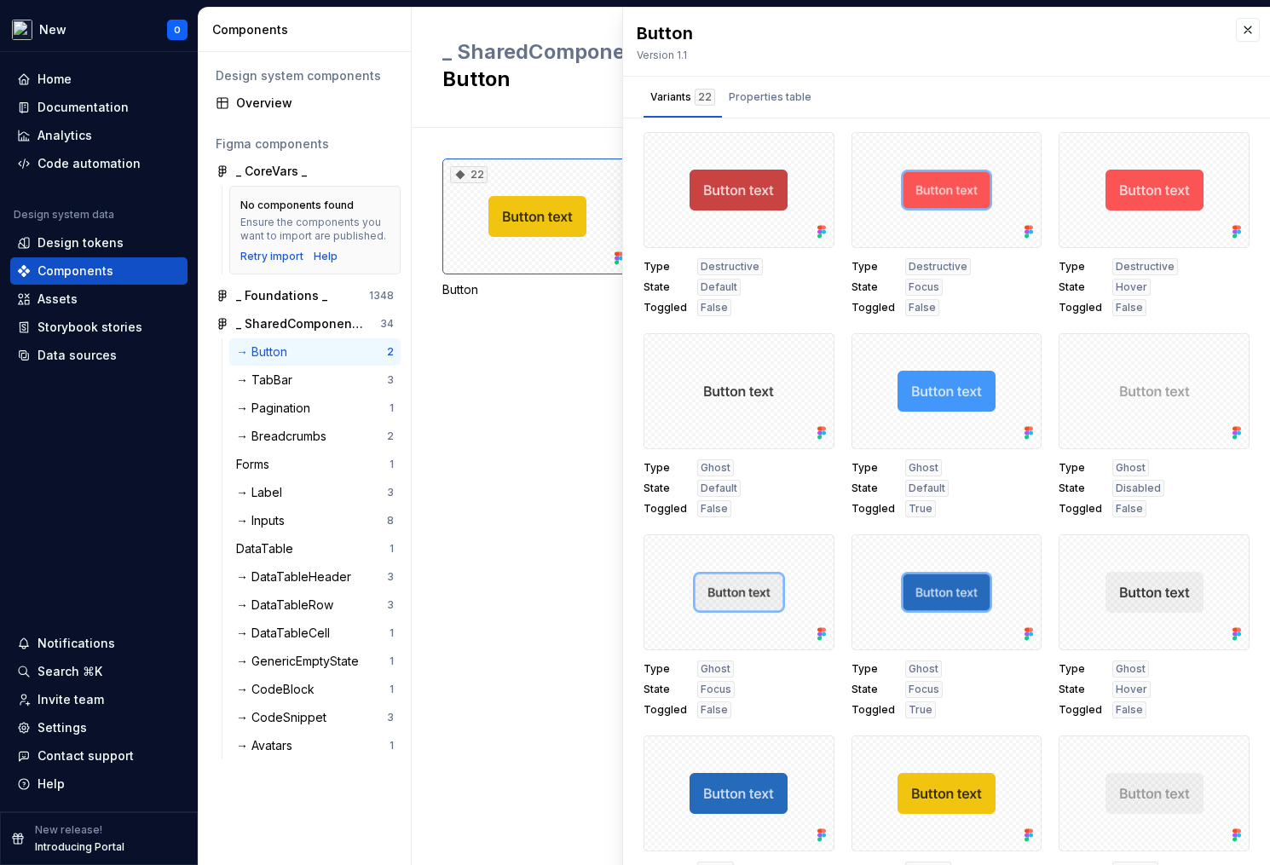
click at [522, 362] on div "22 Button 5 ButtonCore" at bounding box center [856, 496] width 828 height 737
click at [113, 103] on div "Documentation" at bounding box center [83, 107] width 91 height 17
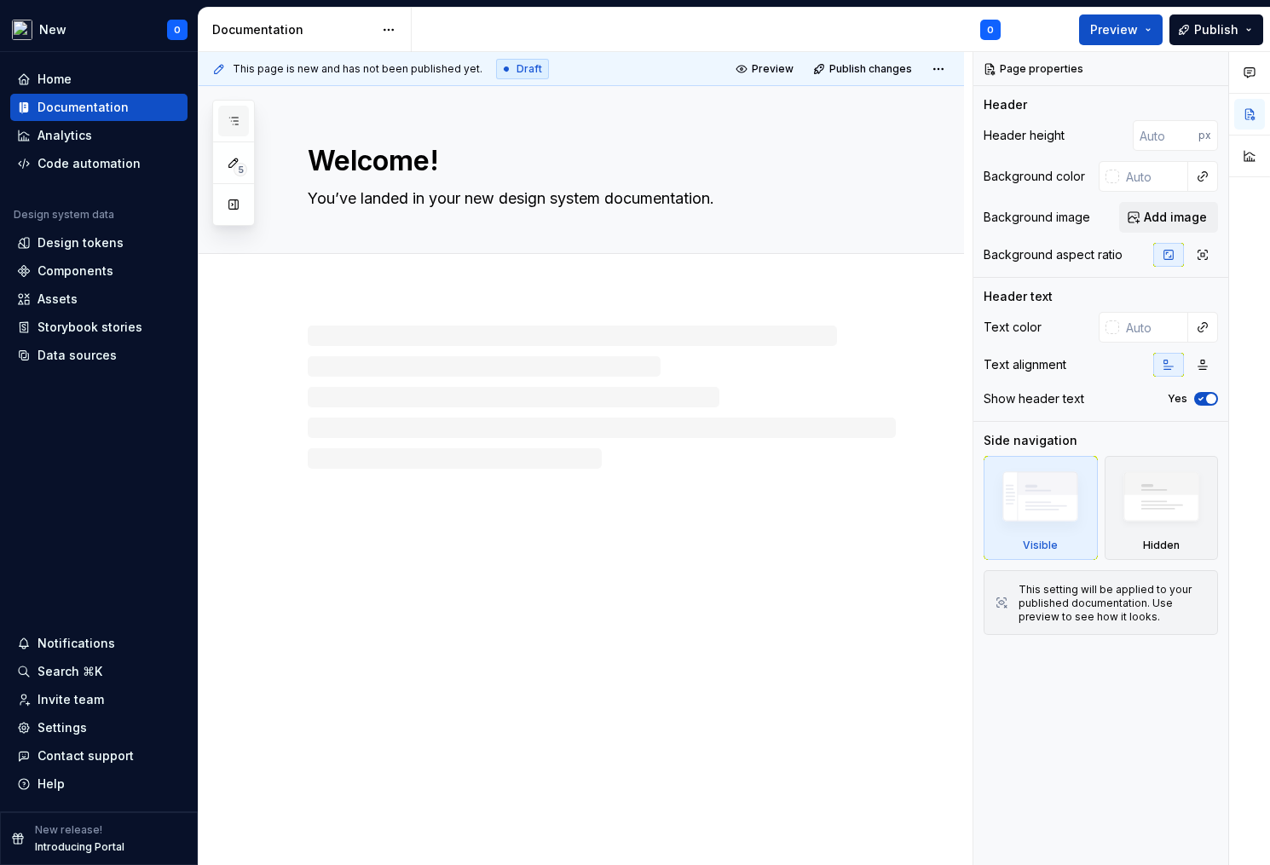
click at [229, 119] on icon "button" at bounding box center [234, 121] width 14 height 14
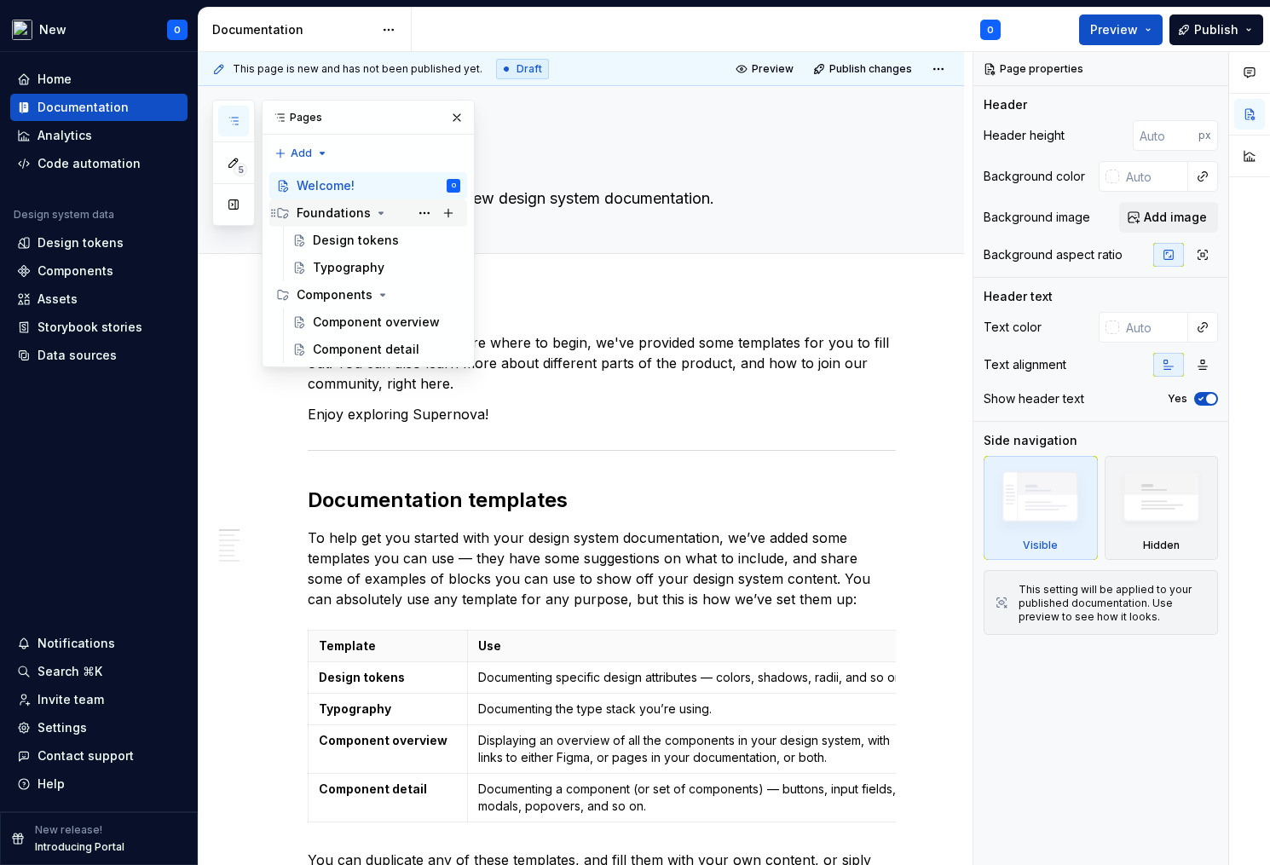
click at [379, 212] on icon "Page tree" at bounding box center [381, 213] width 4 height 2
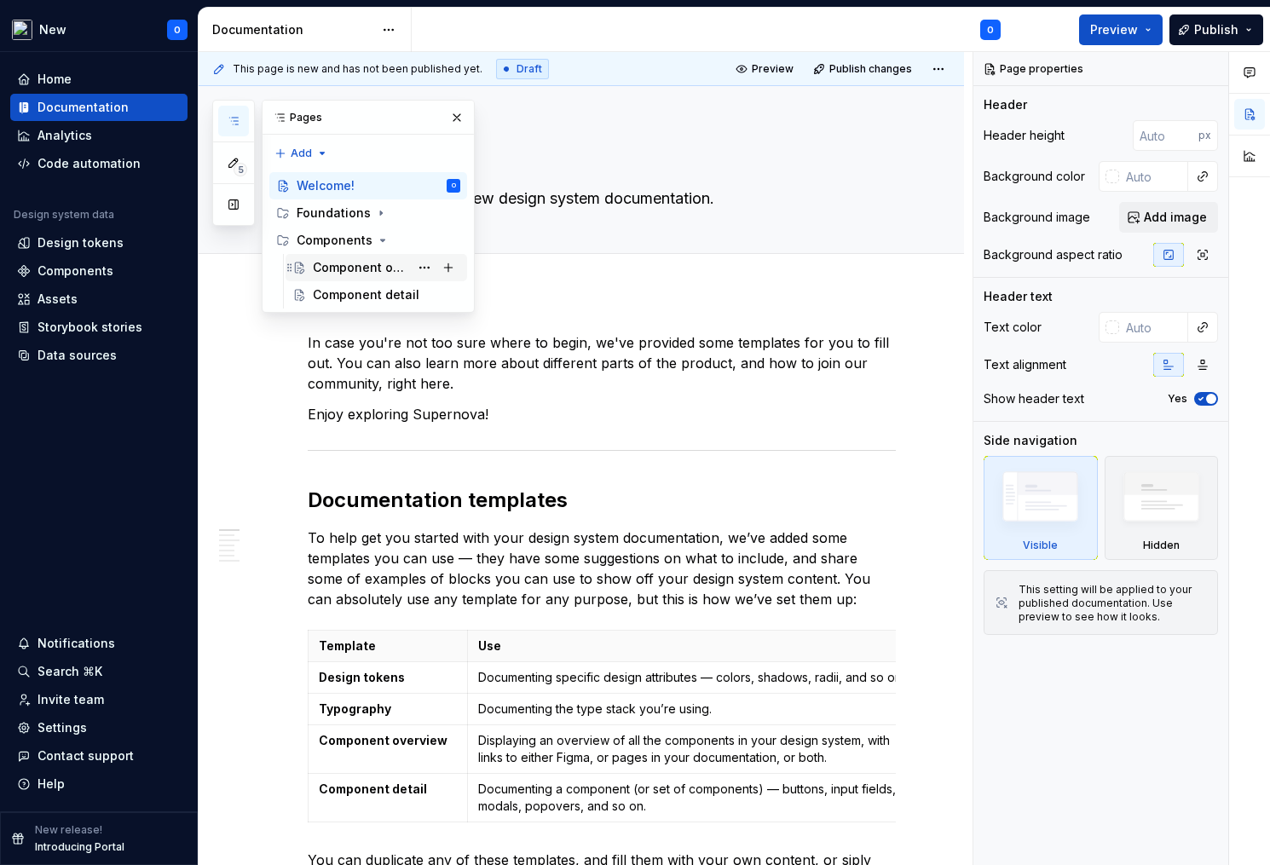
click at [372, 260] on div "Component overview" at bounding box center [361, 267] width 96 height 17
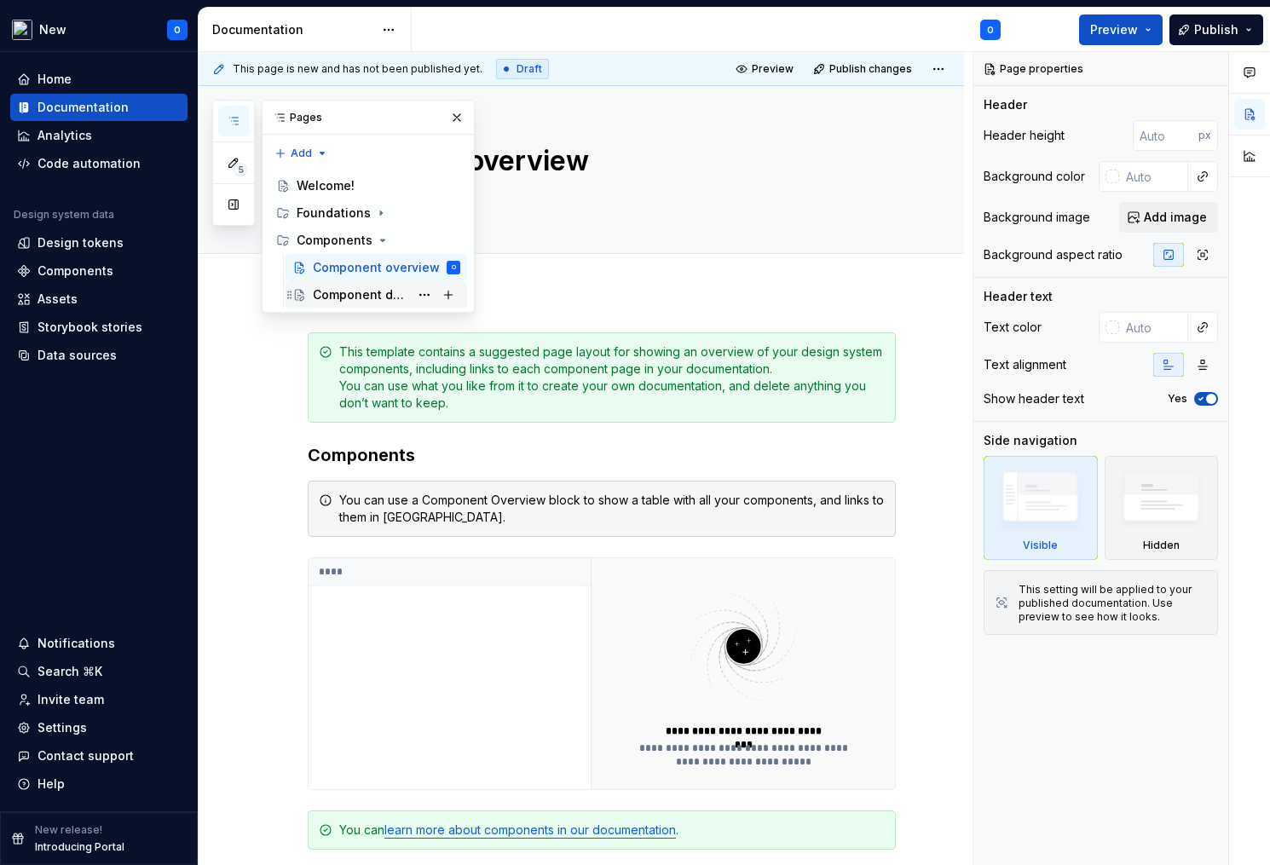
click at [361, 298] on div "Component detail" at bounding box center [361, 294] width 96 height 17
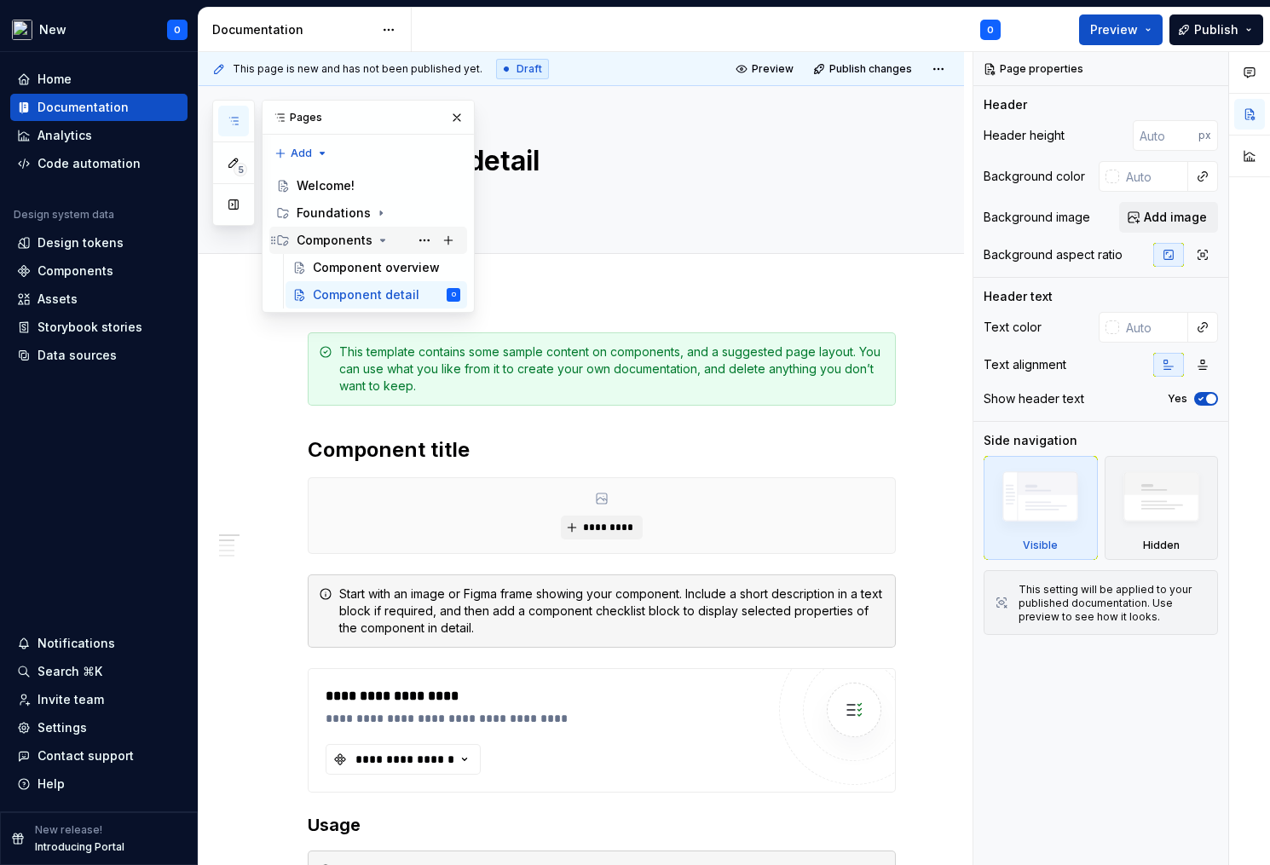
click at [378, 238] on icon "Page tree" at bounding box center [383, 241] width 14 height 14
type textarea "*"
click at [315, 150] on div "5 Pages Add Accessibility guide for tree Page tree. Navigate the tree with the …" at bounding box center [343, 179] width 263 height 159
click at [376, 221] on div "New group" at bounding box center [356, 213] width 111 height 17
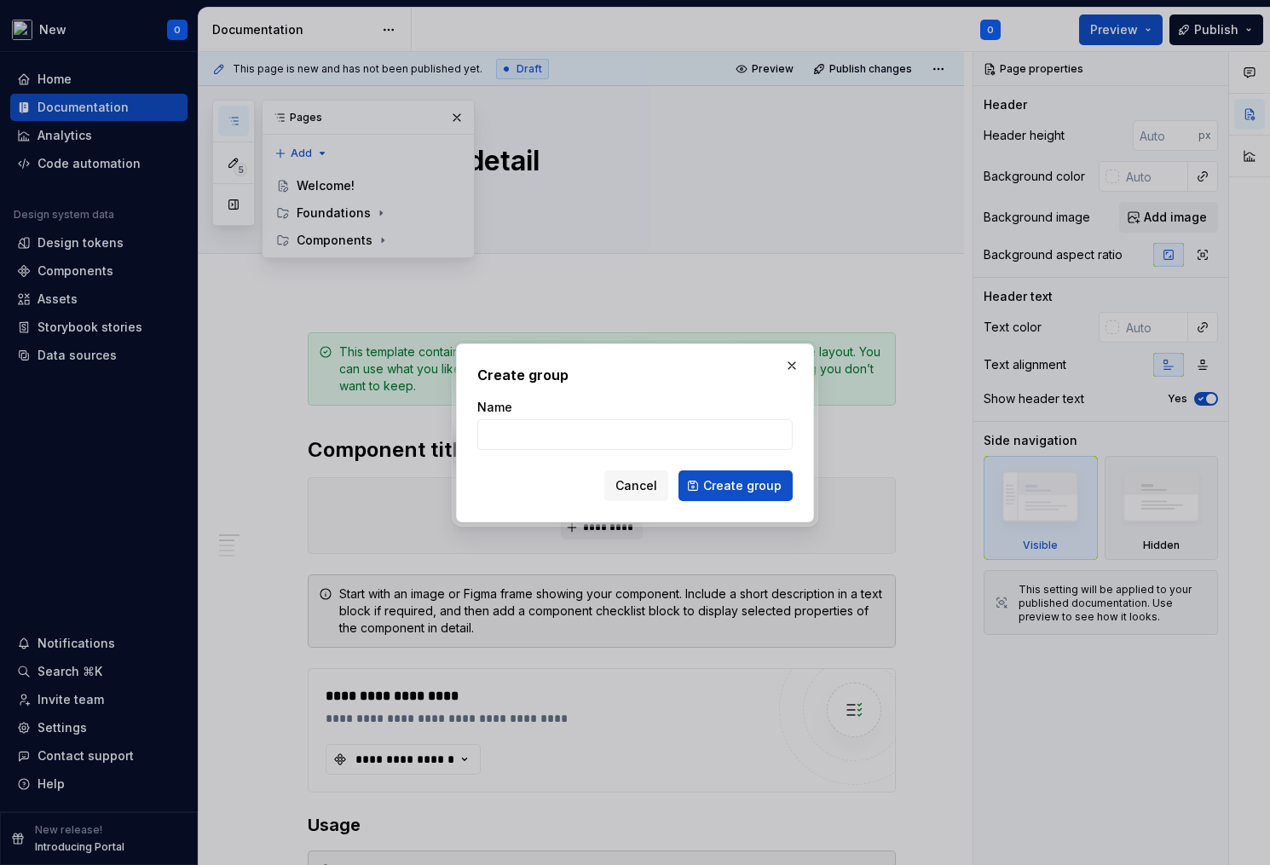
type input "C"
type input "Shared components"
click at [765, 480] on span "Create group" at bounding box center [742, 485] width 78 height 17
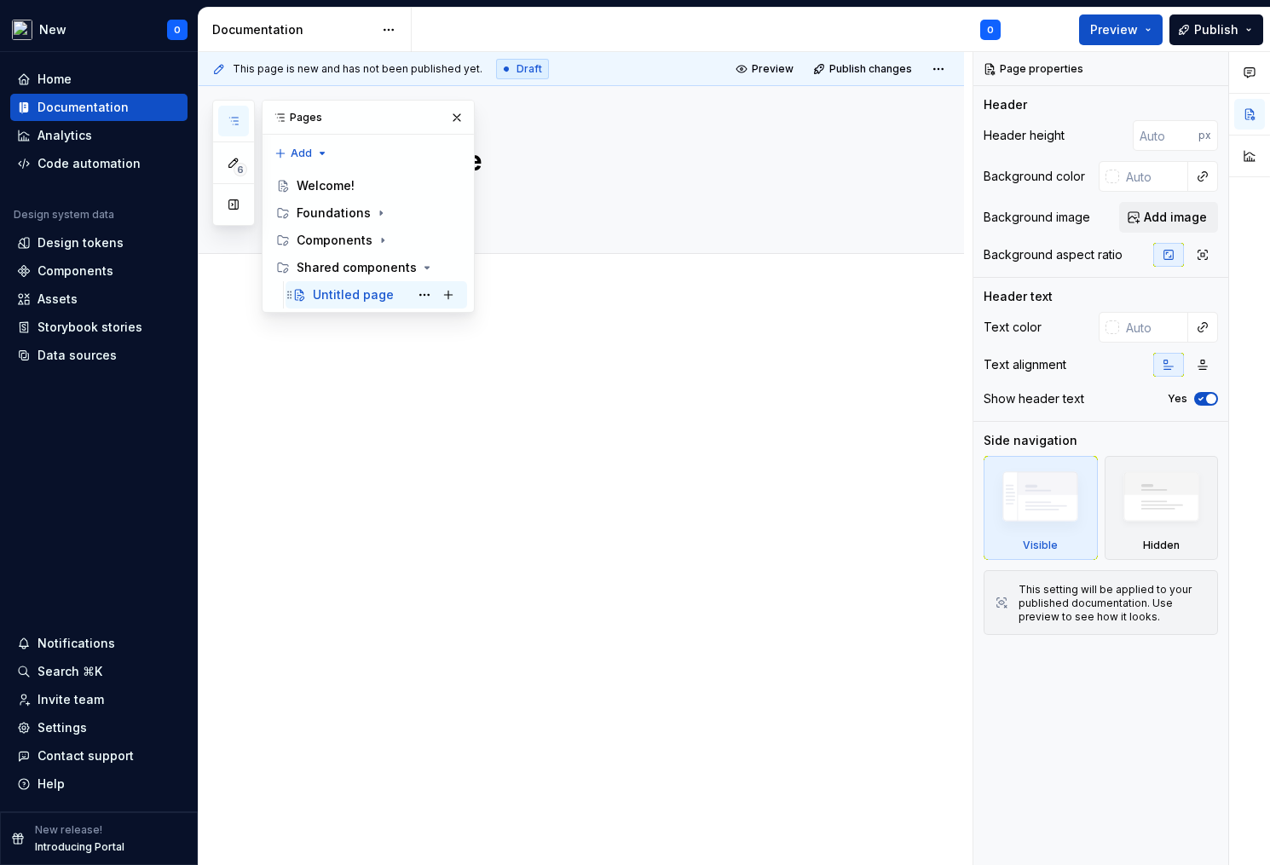
click at [342, 294] on div "Untitled page" at bounding box center [353, 294] width 81 height 17
click at [420, 291] on button "Page tree" at bounding box center [425, 295] width 24 height 24
type textarea "*"
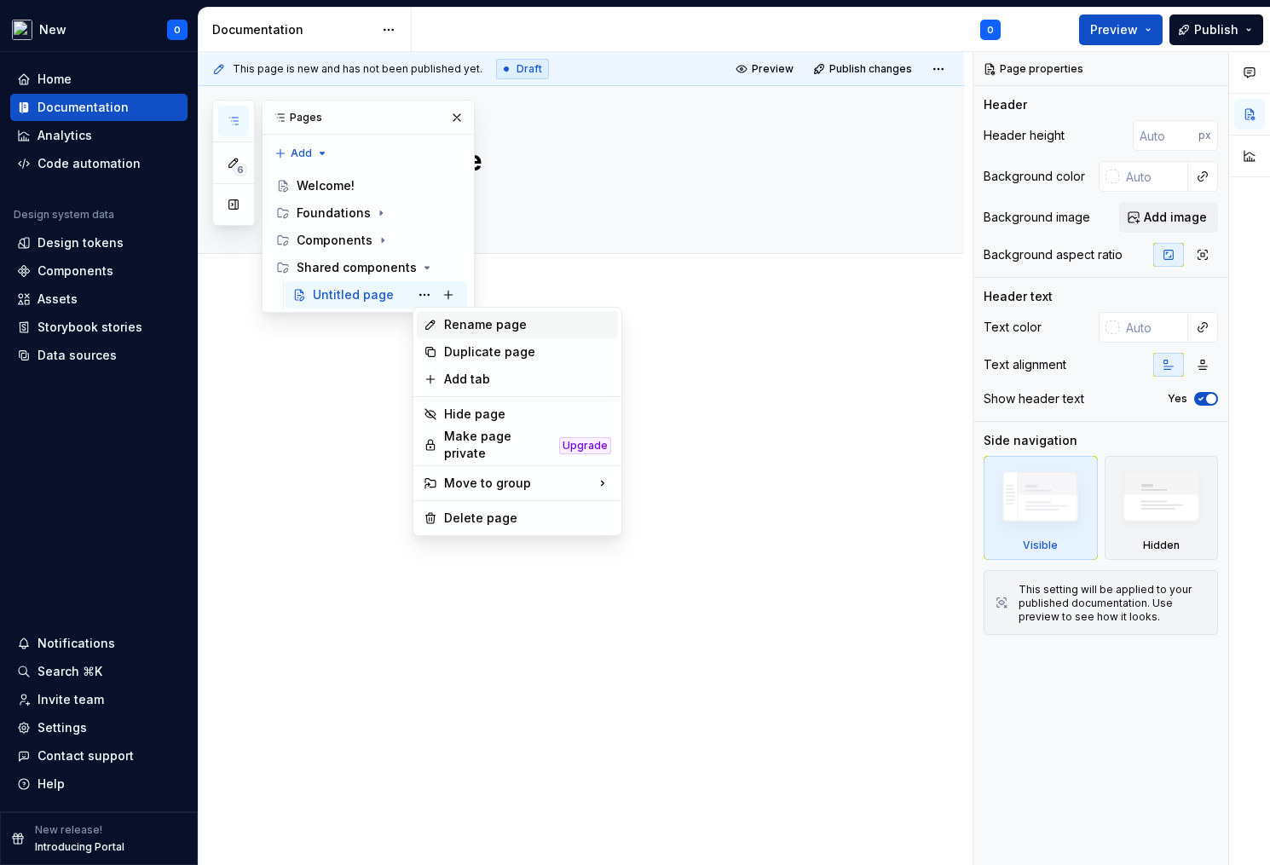
click at [477, 324] on div "Rename page" at bounding box center [527, 324] width 167 height 17
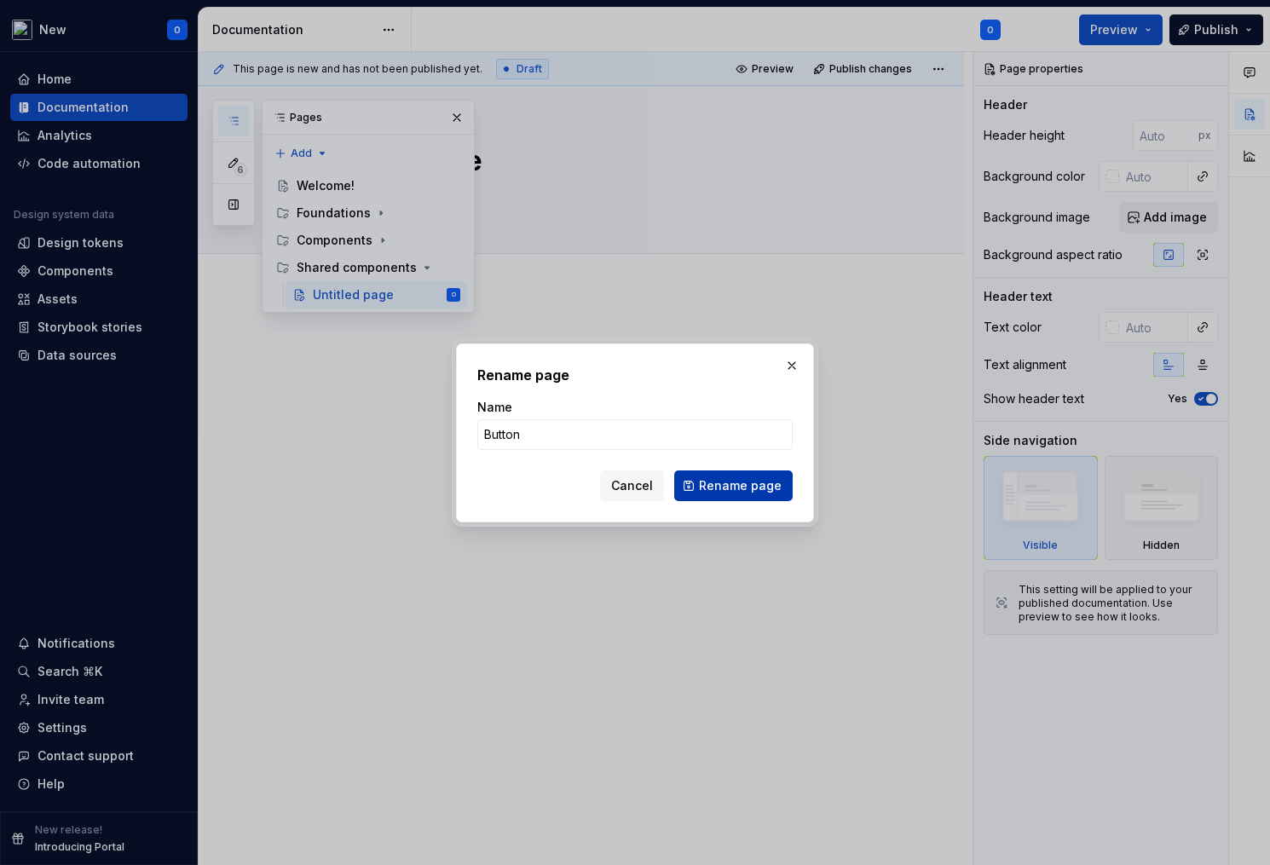
type input "Button"
click at [722, 489] on span "Rename page" at bounding box center [740, 485] width 83 height 17
type textarea "*"
type textarea "Button"
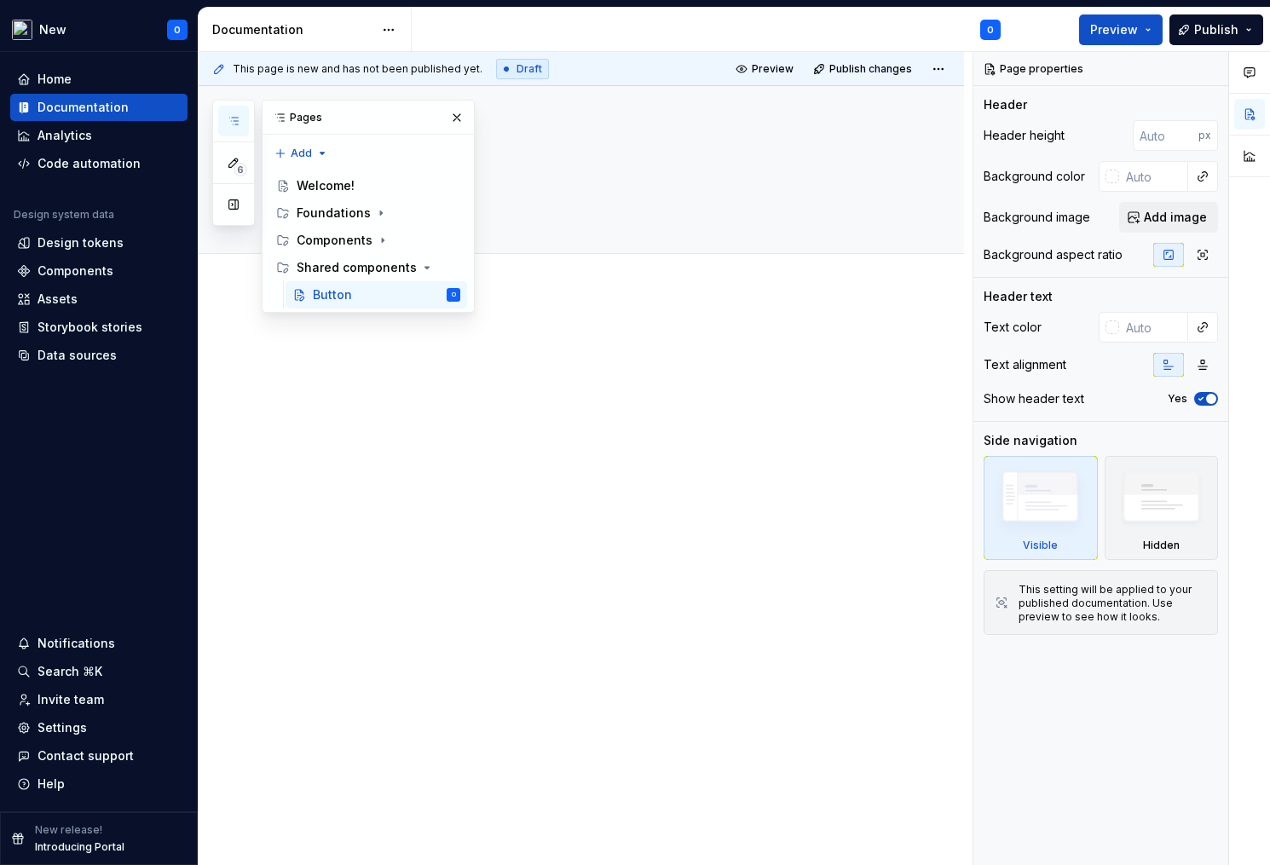
type textarea "*"
click at [395, 390] on div at bounding box center [602, 364] width 588 height 65
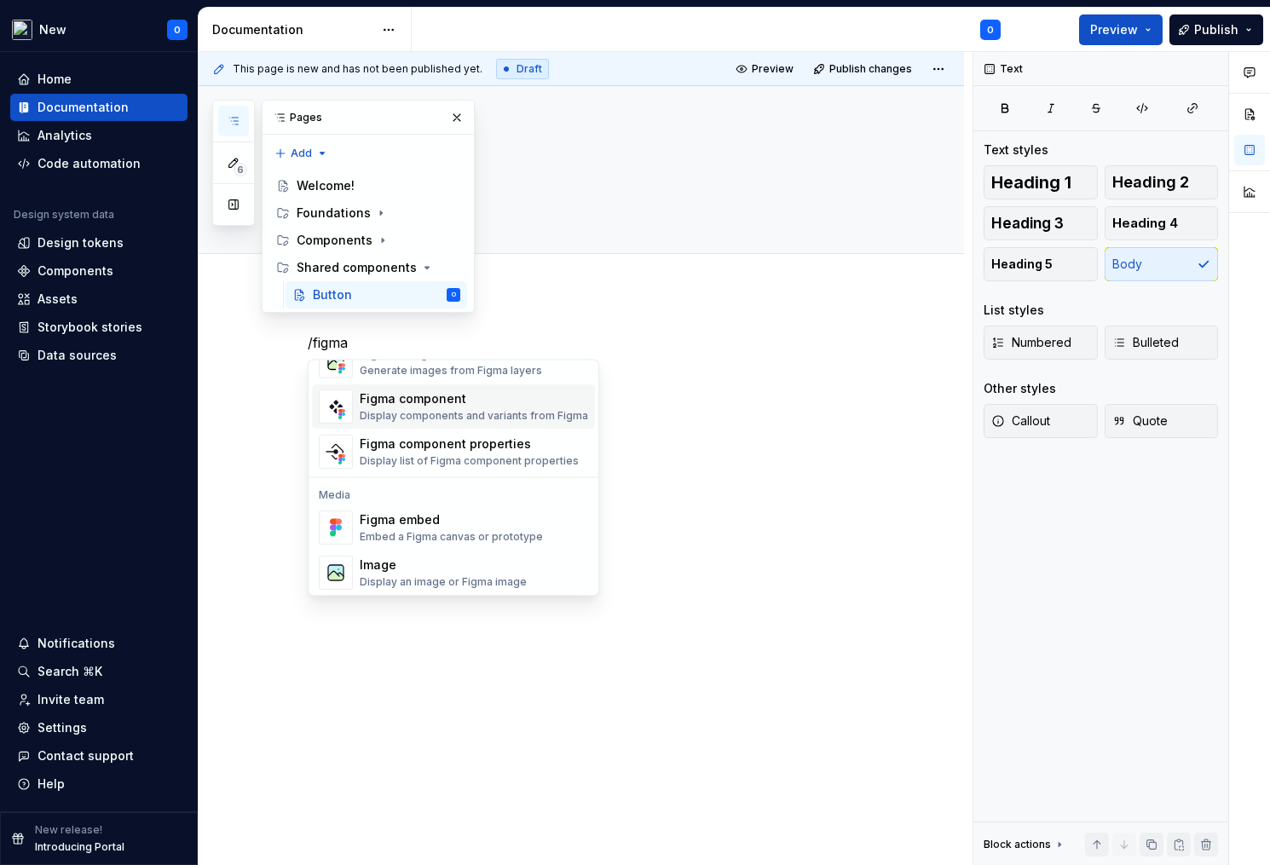
scroll to position [48, 0]
click at [433, 413] on div "Display components and variants from Figma" at bounding box center [474, 417] width 228 height 14
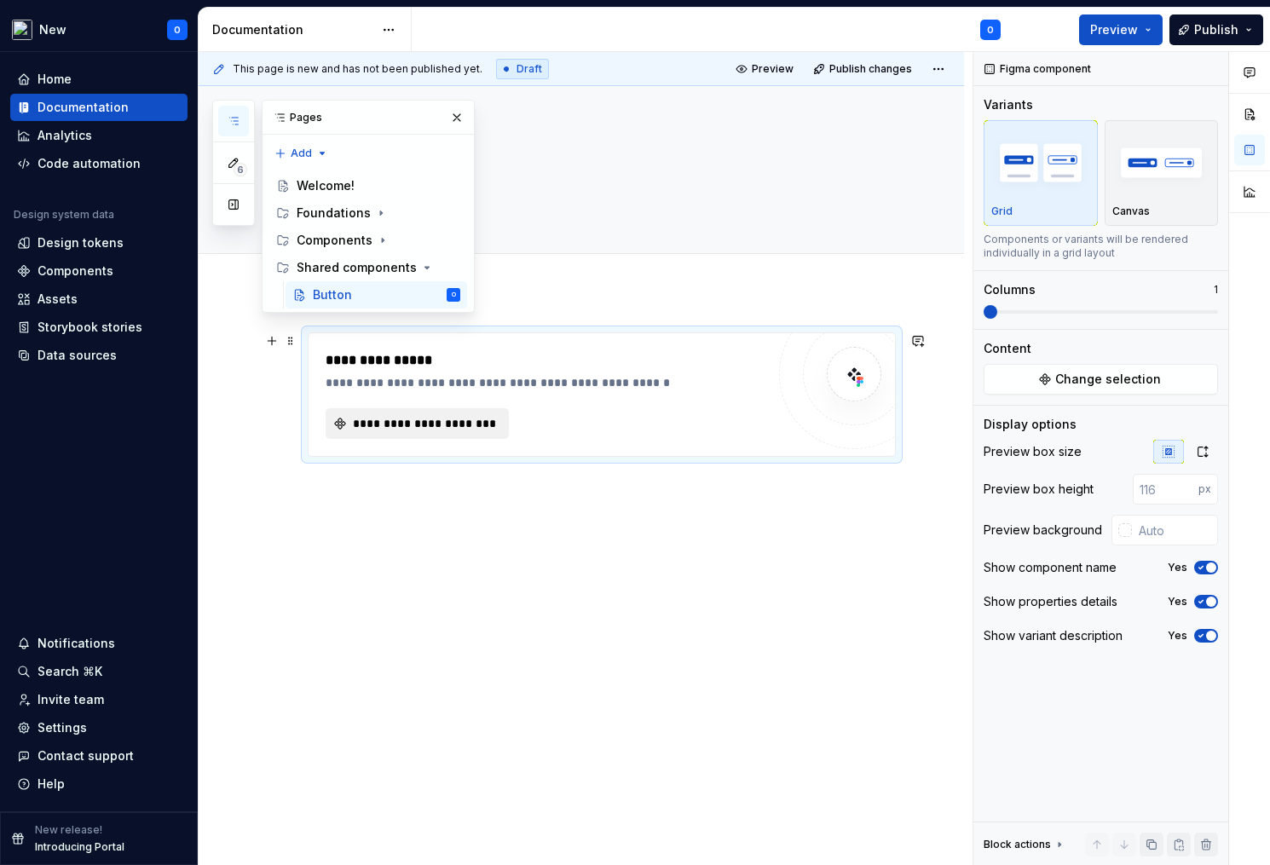
click at [441, 414] on button "**********" at bounding box center [417, 423] width 183 height 31
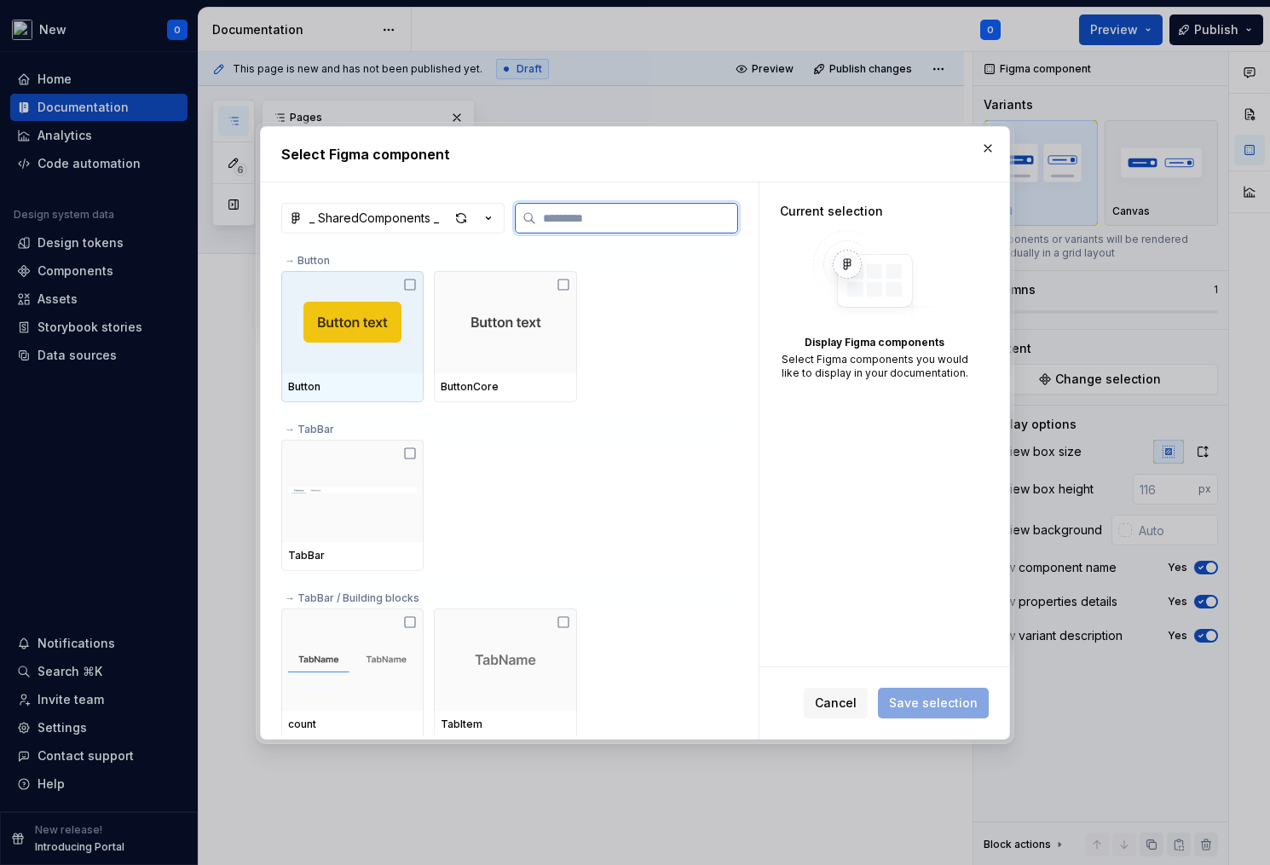
click at [371, 315] on img at bounding box center [352, 322] width 98 height 41
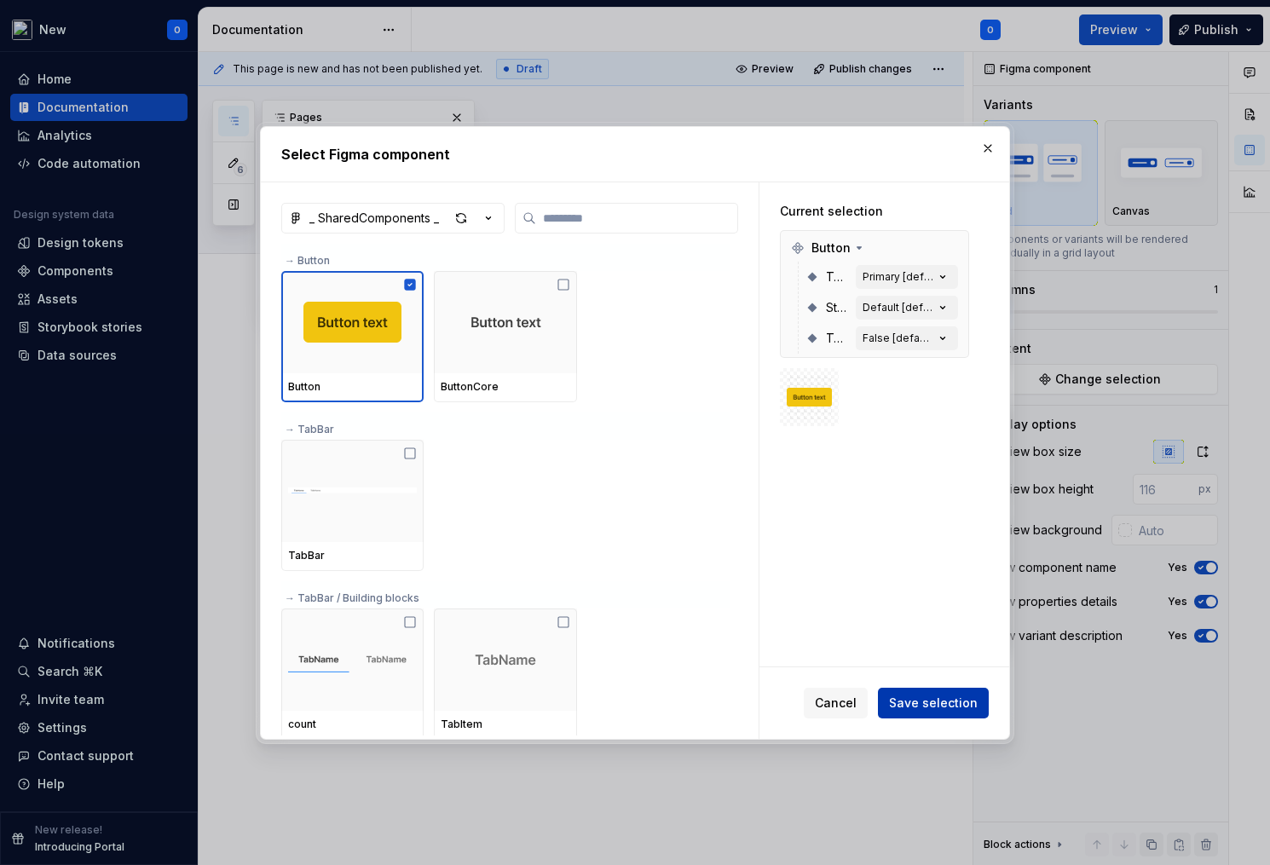
click at [947, 706] on span "Save selection" at bounding box center [933, 703] width 89 height 17
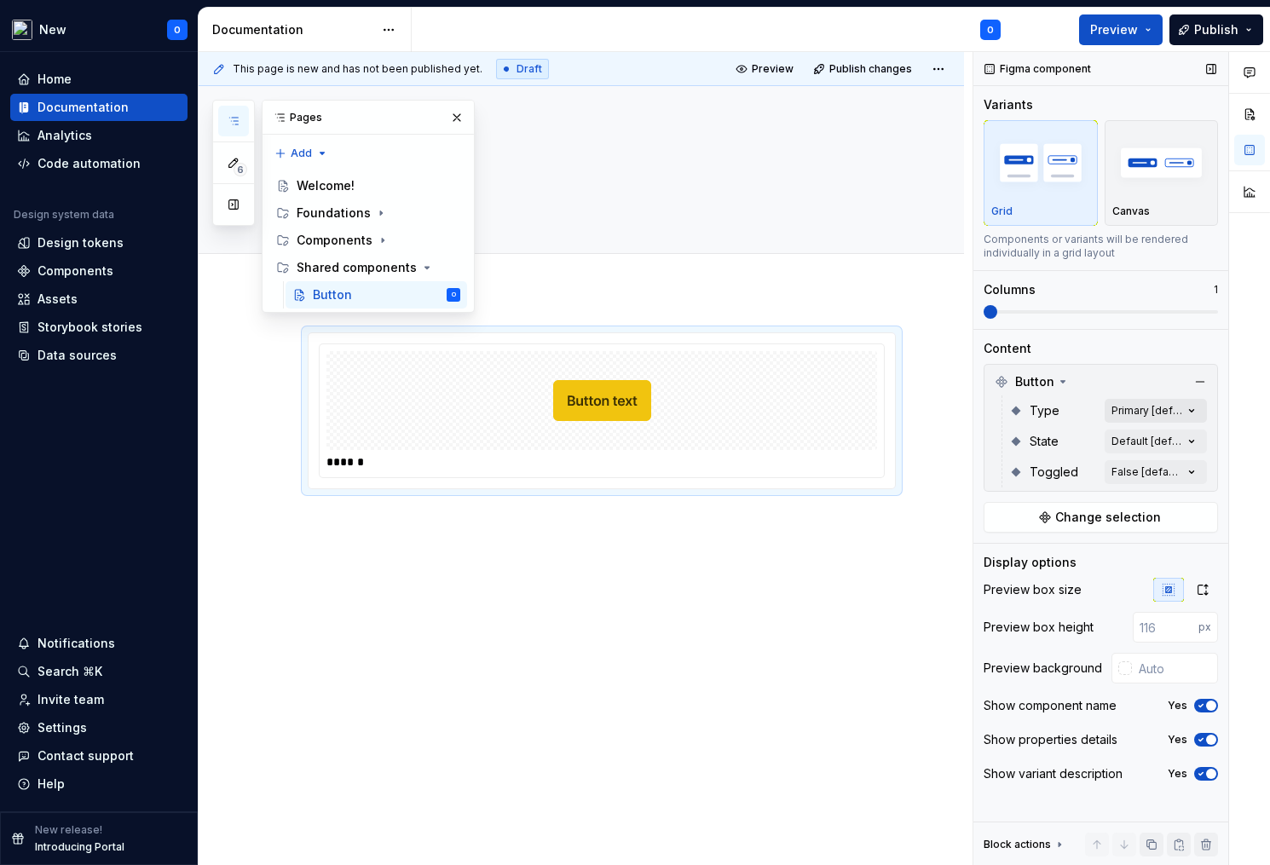
click at [1173, 410] on div "Comments Open comments No comments yet Select ‘Comment’ from the block context …" at bounding box center [1121, 459] width 297 height 814
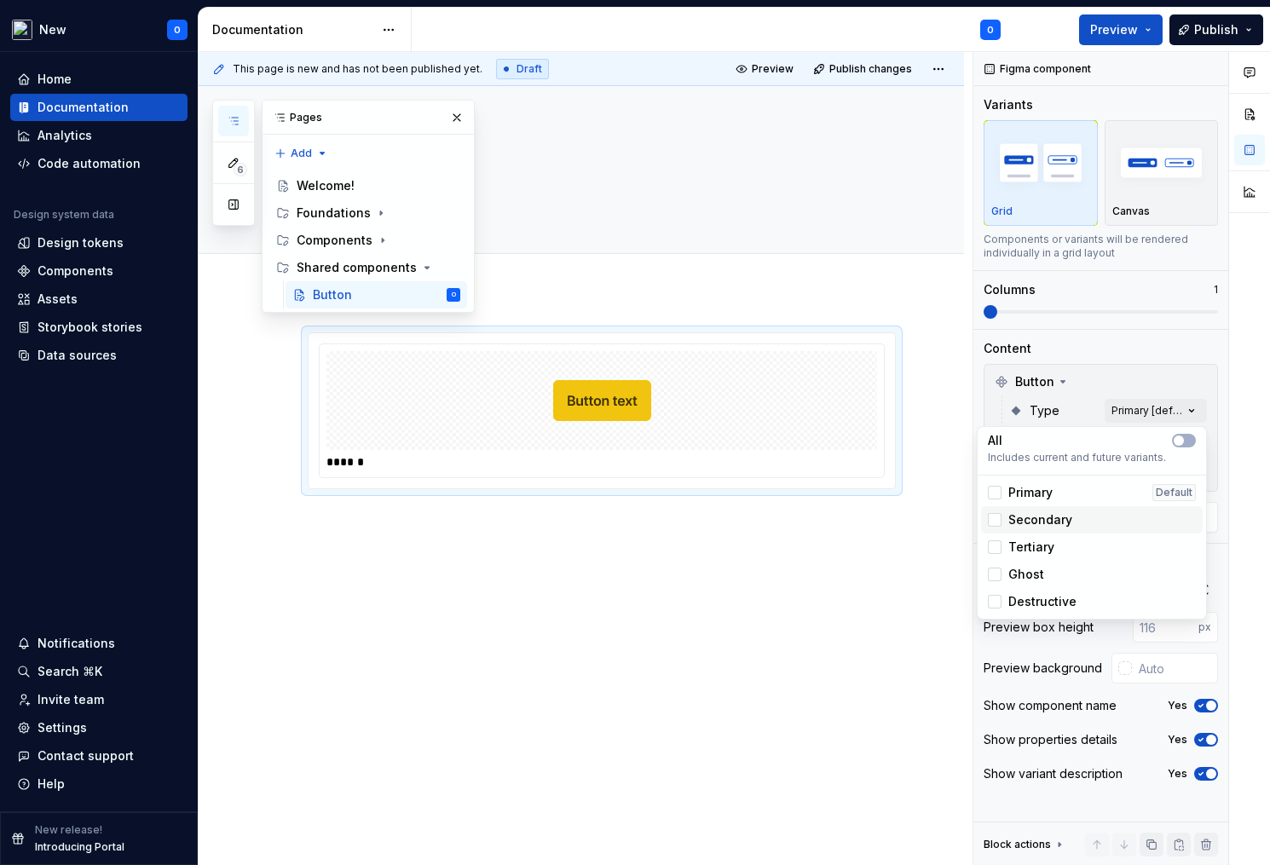
click at [1086, 516] on div "Secondary" at bounding box center [1092, 519] width 208 height 17
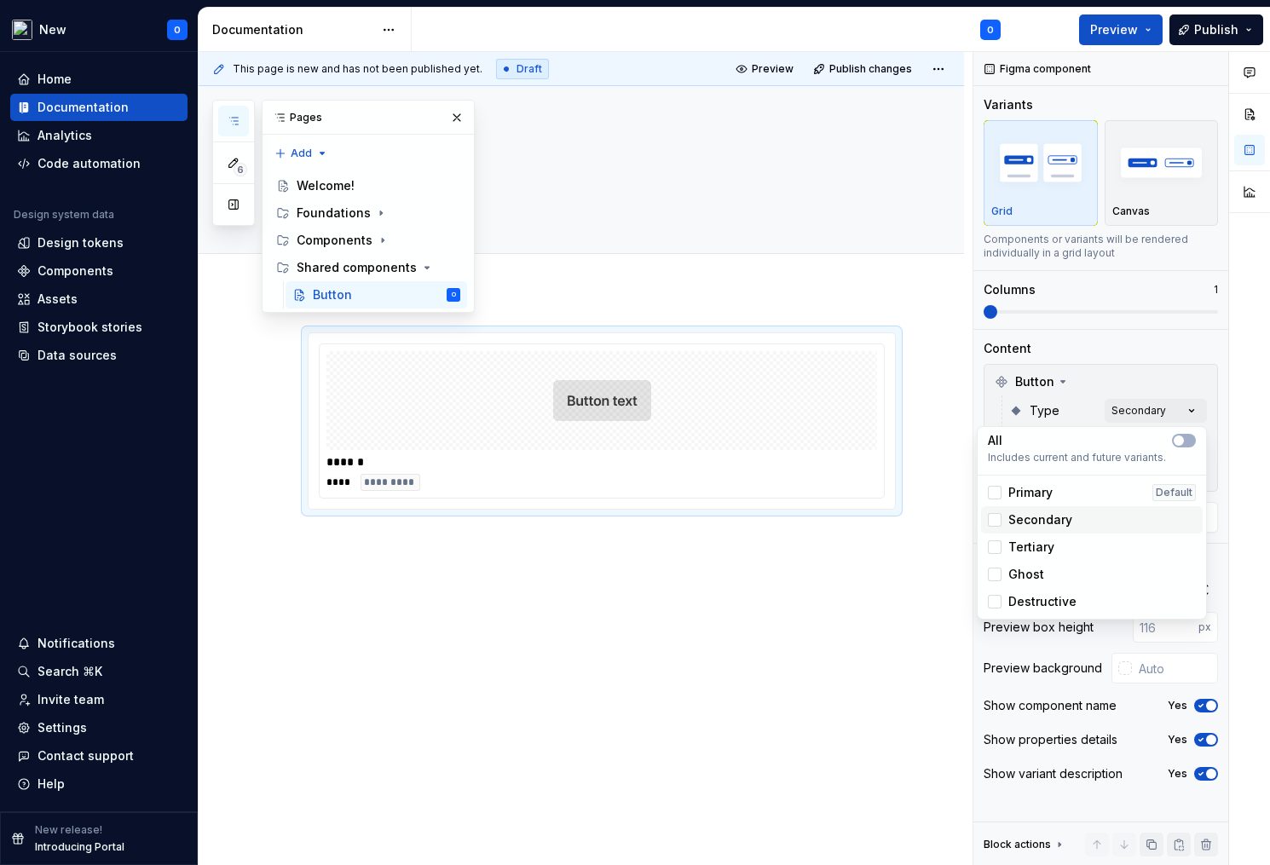
click at [1086, 516] on div "Secondary" at bounding box center [1092, 519] width 208 height 17
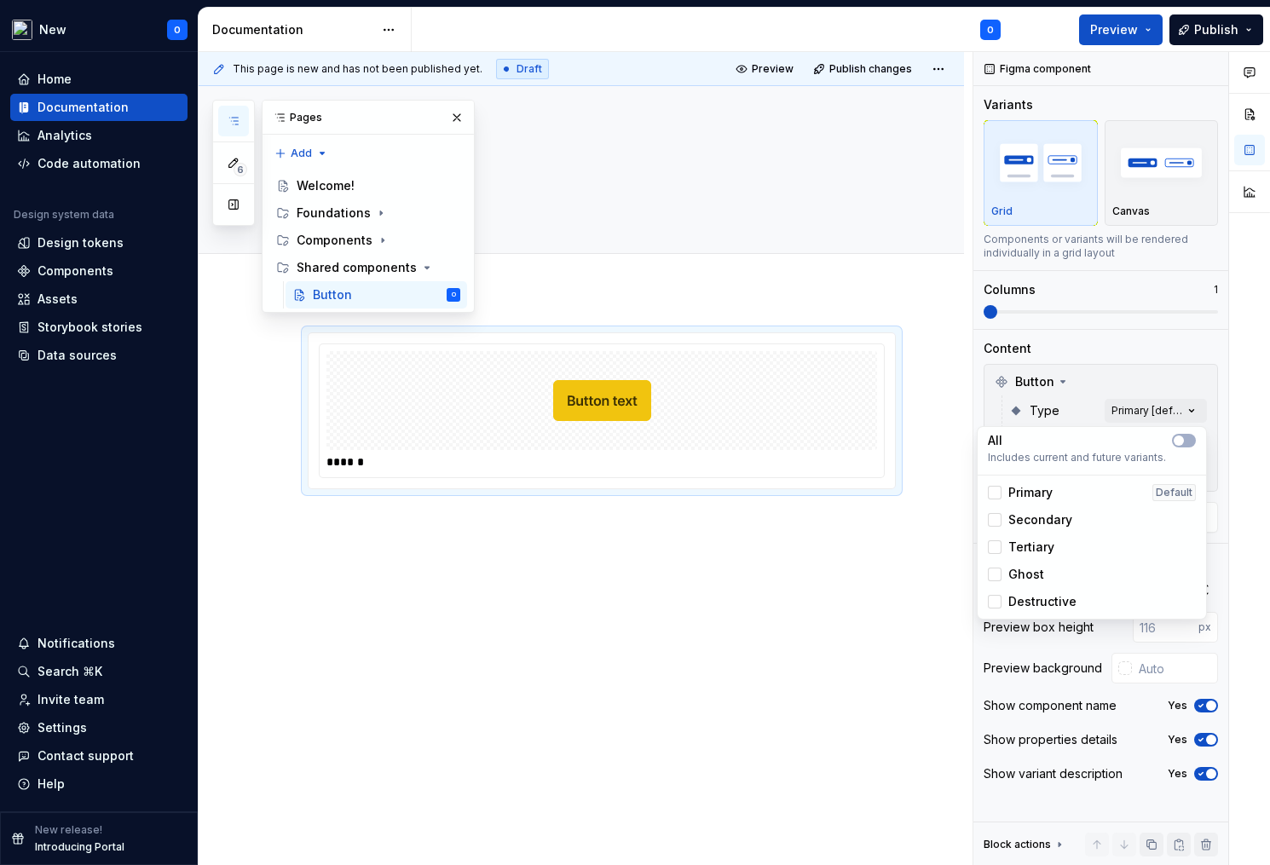
click at [531, 621] on html "New O Home Documentation Analytics Code automation Design system data Design to…" at bounding box center [635, 432] width 1270 height 865
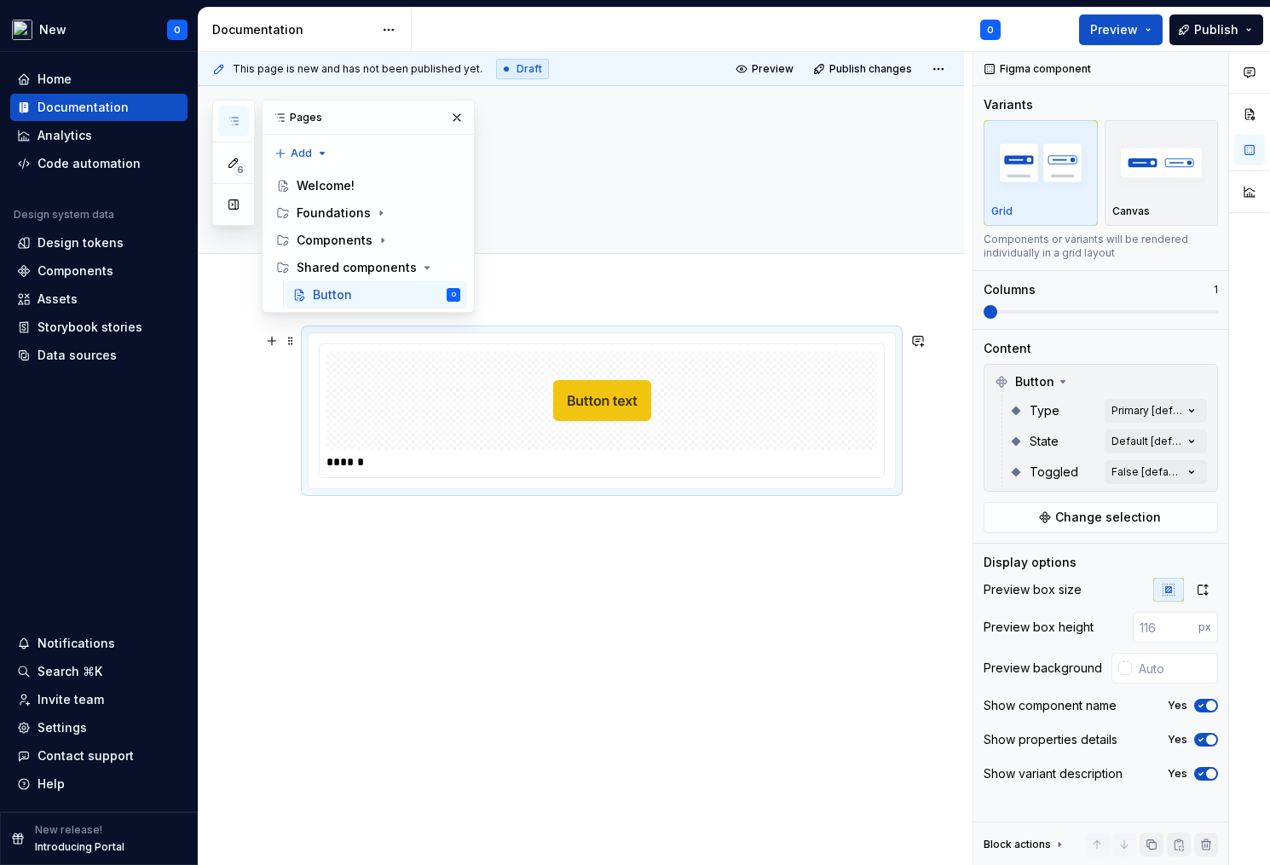
click at [341, 470] on div "******" at bounding box center [601, 461] width 550 height 17
click at [350, 462] on div "******" at bounding box center [601, 461] width 550 height 17
click at [1034, 378] on span "Button" at bounding box center [1034, 381] width 39 height 17
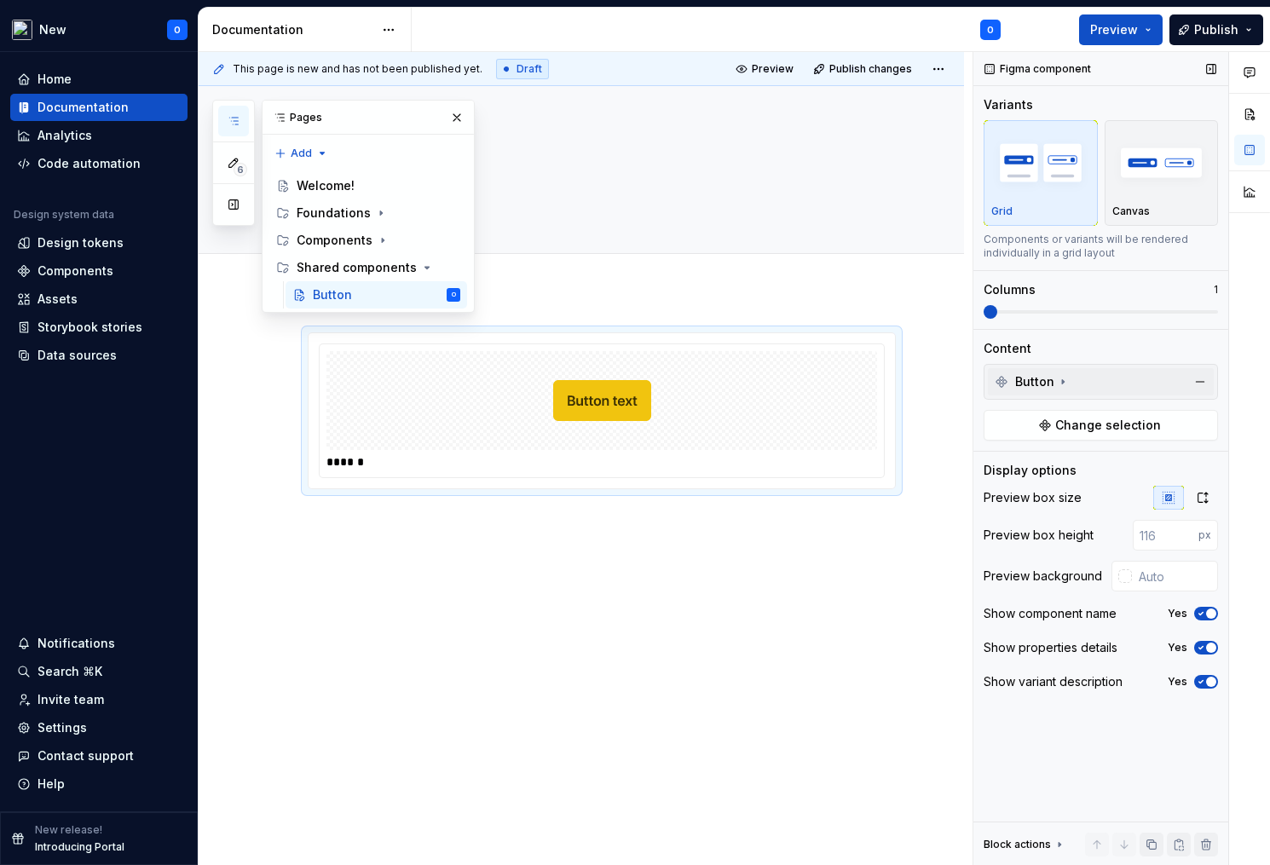
click at [1034, 378] on span "Button" at bounding box center [1034, 381] width 39 height 17
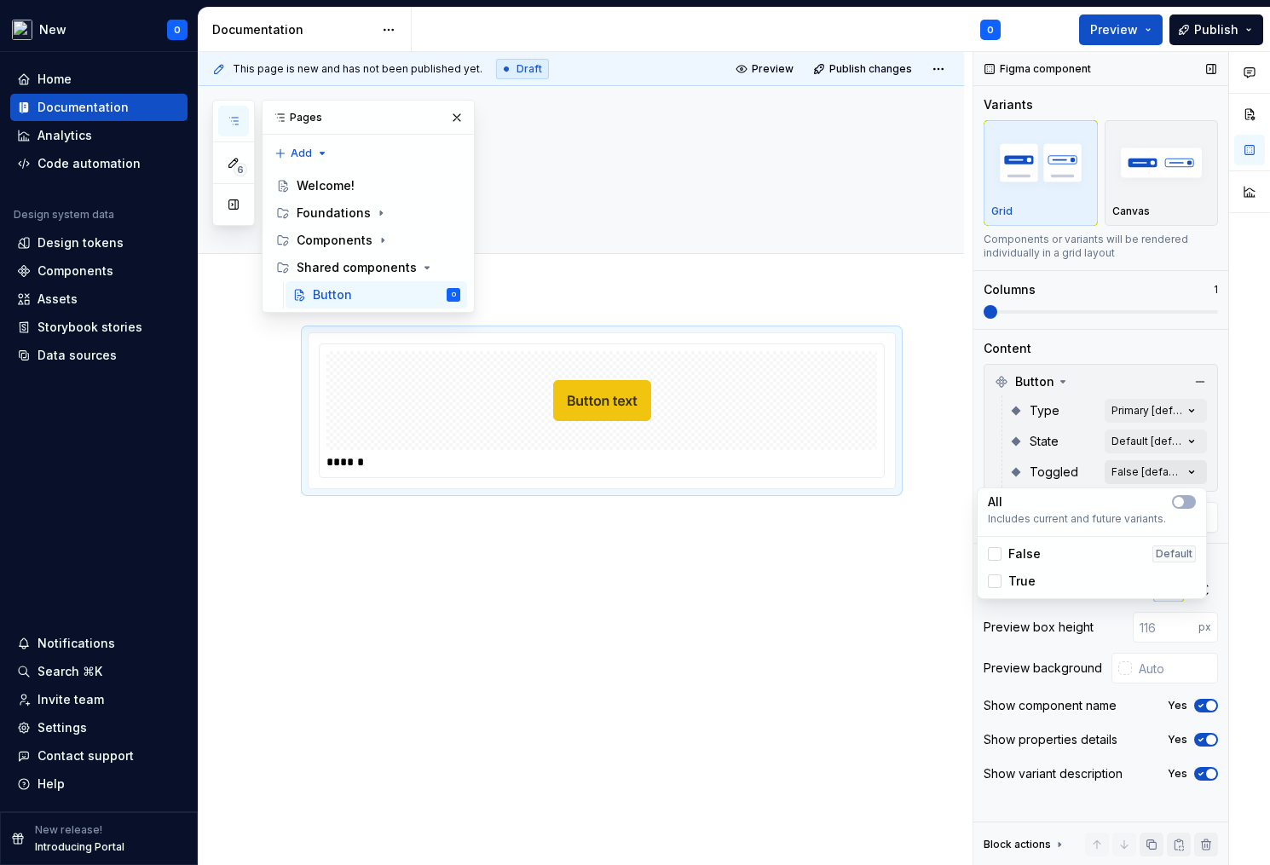
click at [1143, 471] on div "Comments Open comments No comments yet Select ‘Comment’ from the block context …" at bounding box center [1121, 459] width 297 height 814
click at [993, 586] on div at bounding box center [995, 581] width 14 height 14
click at [995, 581] on icon at bounding box center [995, 581] width 0 height 0
click at [1151, 470] on div "Comments Open comments No comments yet Select ‘Comment’ from the block context …" at bounding box center [1121, 459] width 297 height 814
click at [1149, 435] on div "Comments Open comments No comments yet Select ‘Comment’ from the block context …" at bounding box center [1121, 459] width 297 height 814
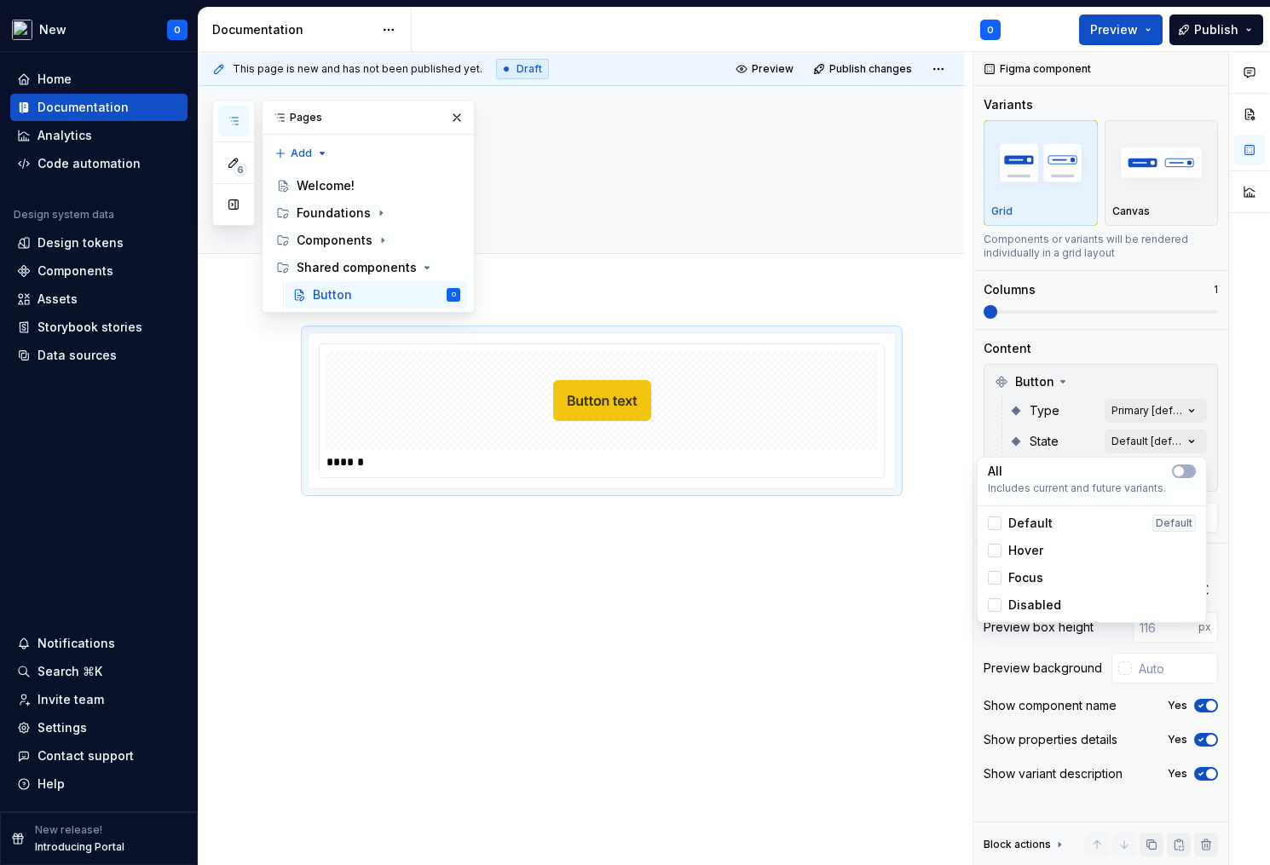
click at [1167, 436] on div "Comments Open comments No comments yet Select ‘Comment’ from the block context …" at bounding box center [1121, 459] width 297 height 814
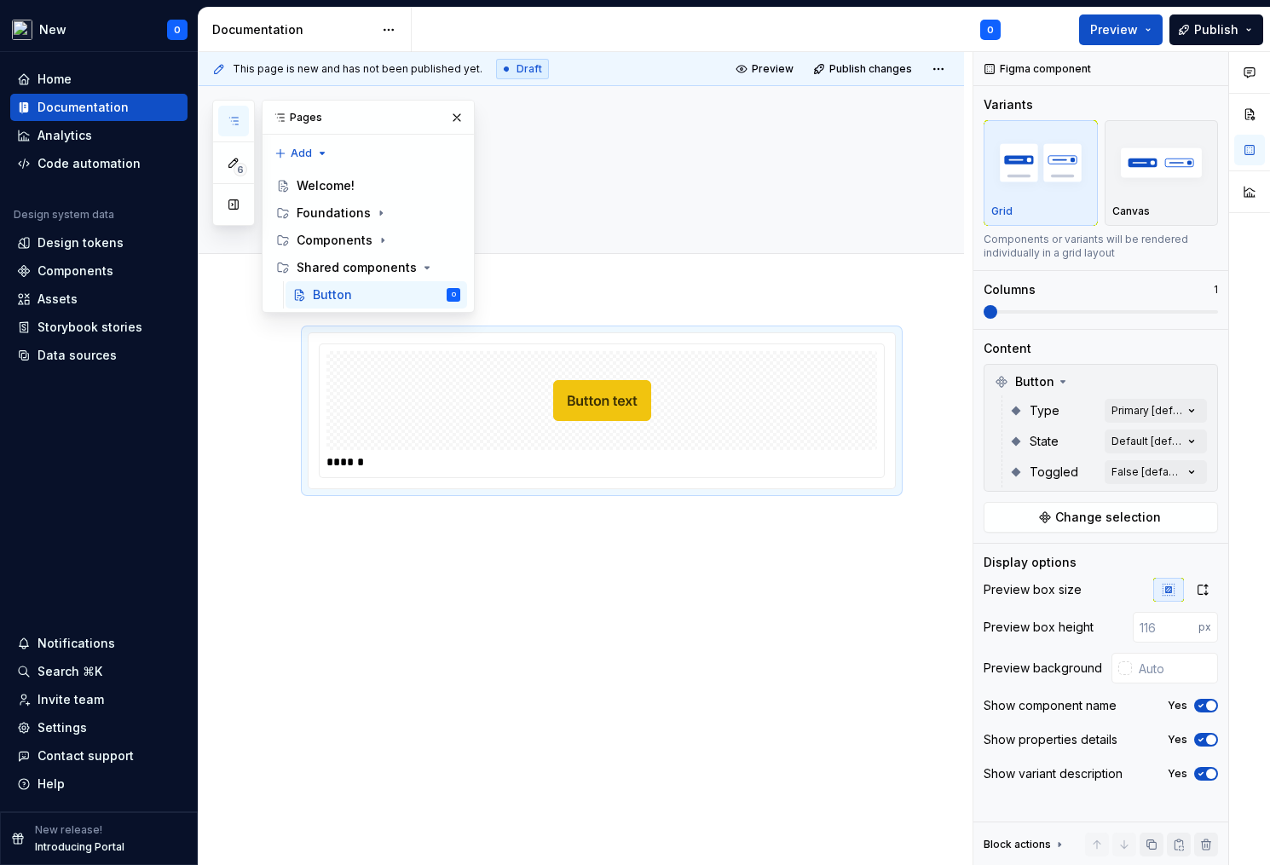
click at [810, 717] on div "******" at bounding box center [581, 530] width 765 height 478
click at [424, 401] on div at bounding box center [601, 400] width 551 height 99
click at [290, 343] on span at bounding box center [291, 341] width 14 height 24
click at [371, 368] on div "Duplicate" at bounding box center [370, 367] width 111 height 17
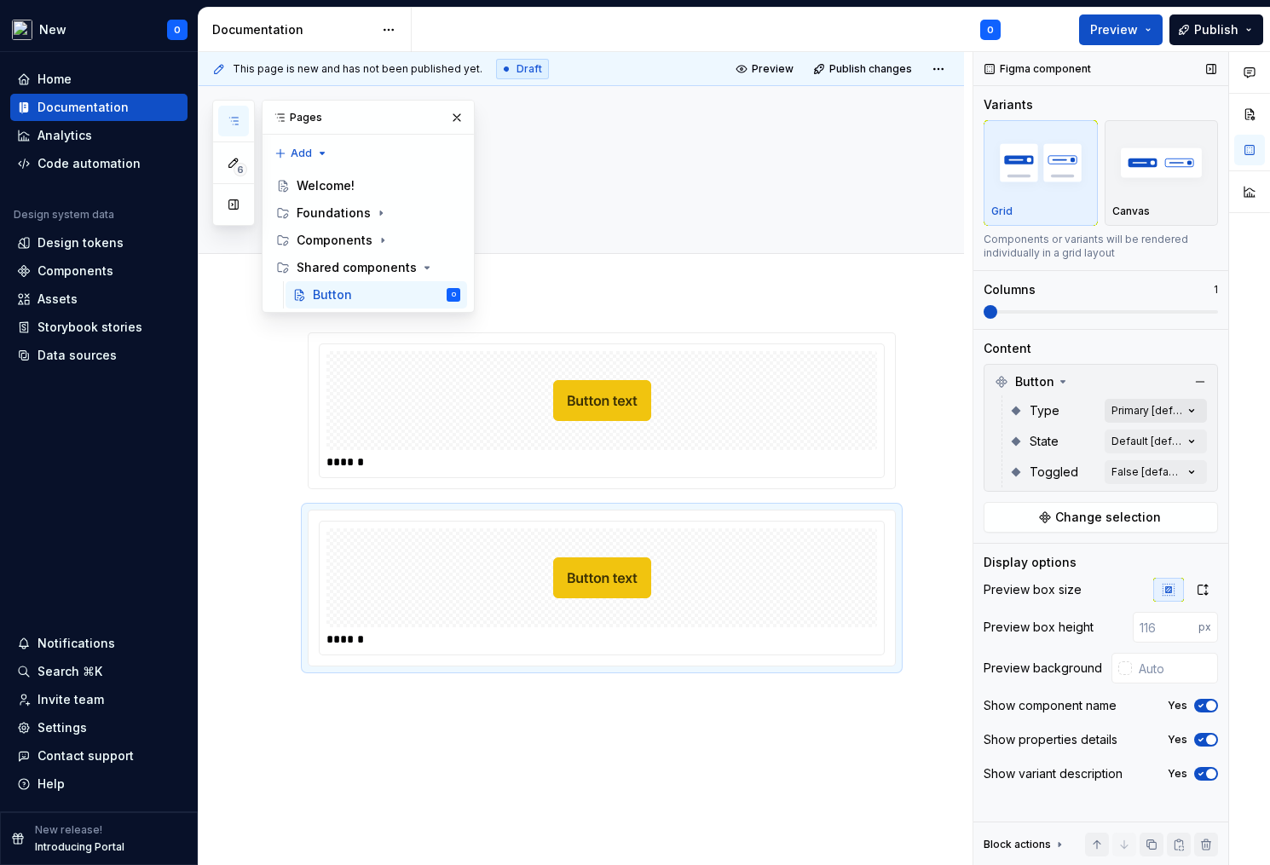
click at [1134, 408] on div "Comments Open comments No comments yet Select ‘Comment’ from the block context …" at bounding box center [1121, 459] width 297 height 814
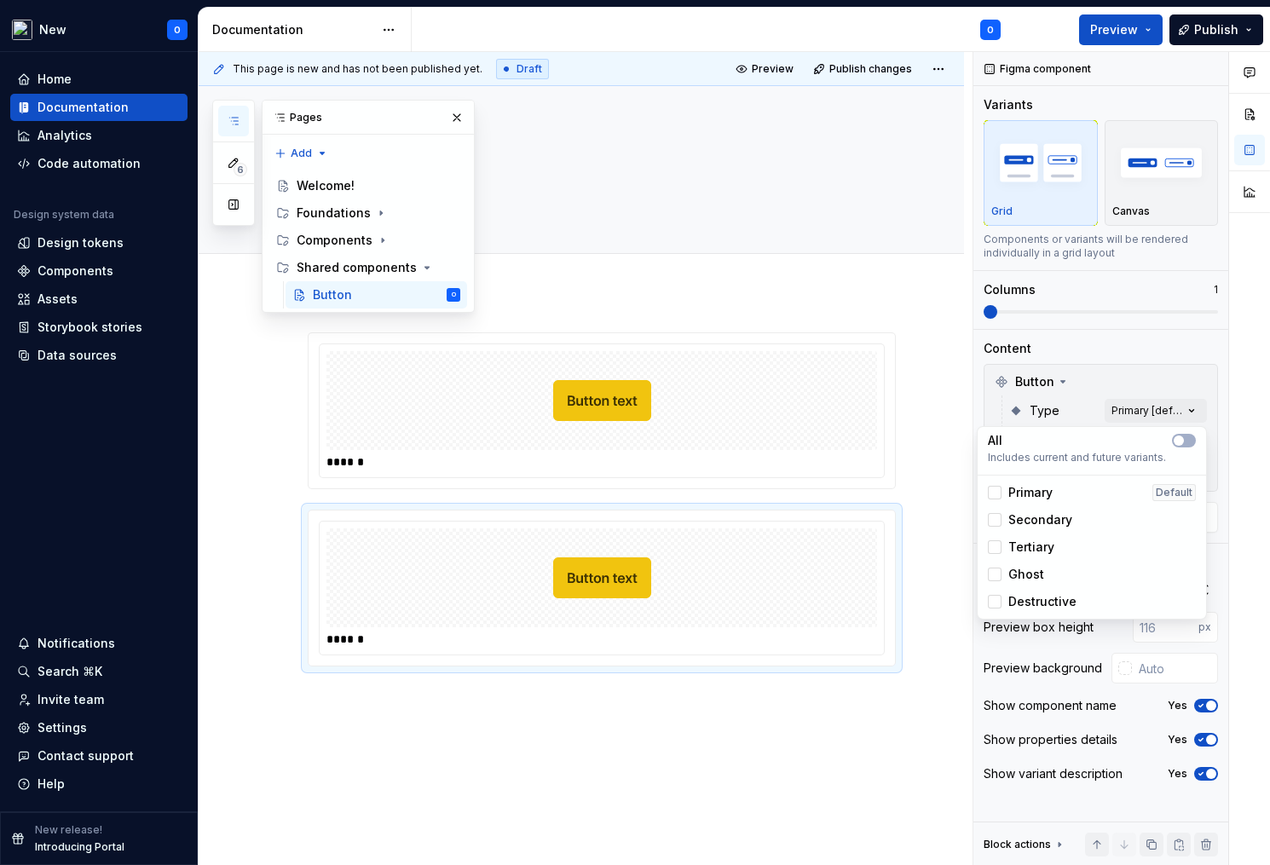
click at [1058, 520] on span "Secondary" at bounding box center [1040, 519] width 64 height 17
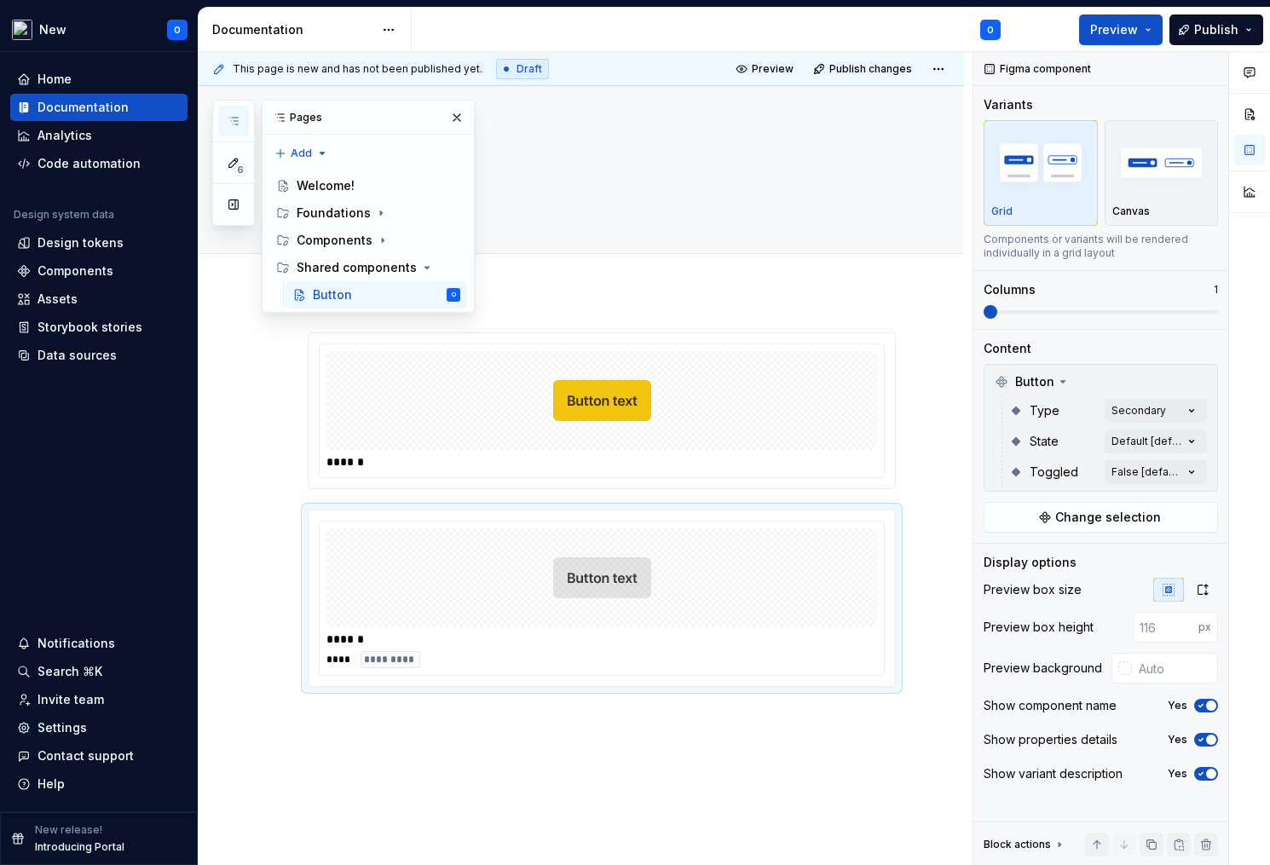
click at [646, 798] on html "New O Home Documentation Analytics Code automation Design system data Design to…" at bounding box center [635, 432] width 1270 height 865
click at [292, 520] on span at bounding box center [291, 518] width 14 height 24
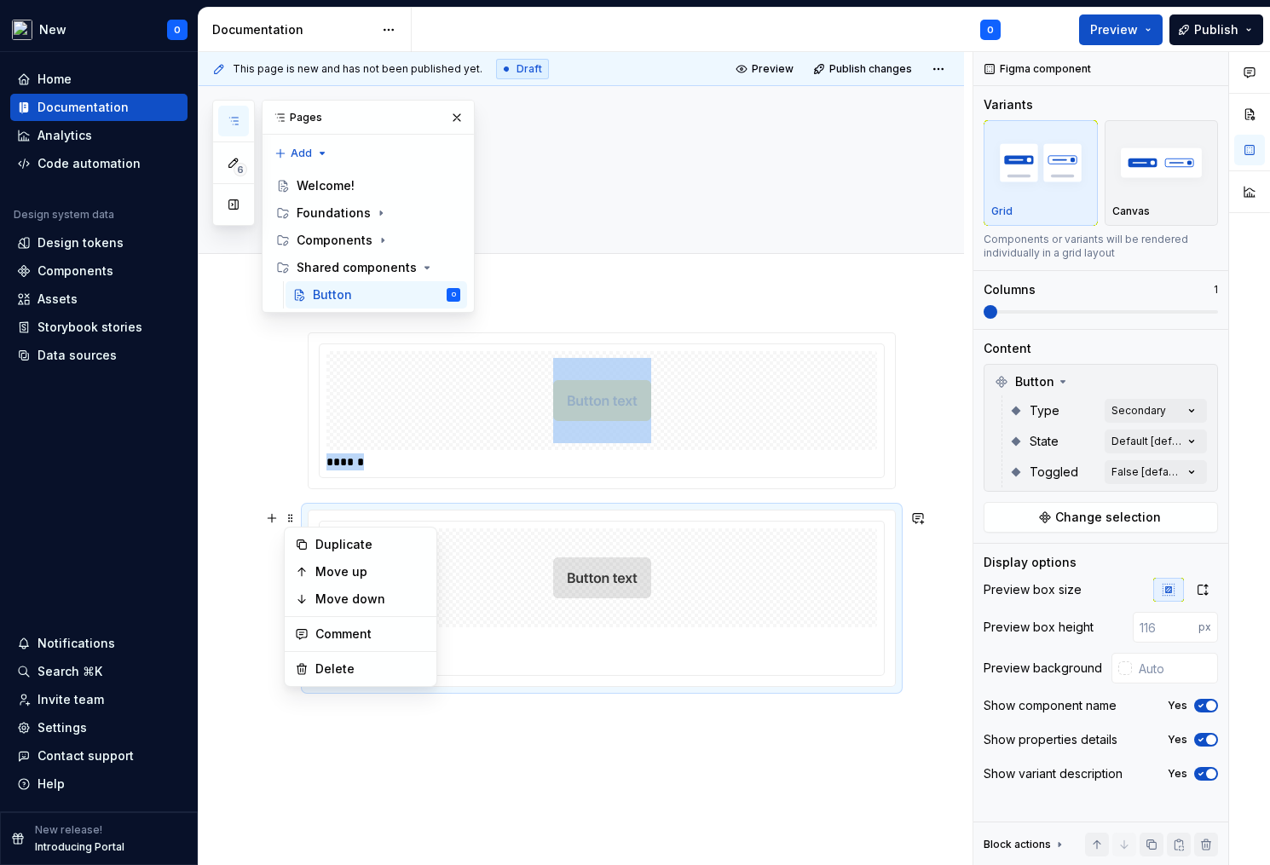
click at [598, 756] on div "****** ****** **** *********" at bounding box center [581, 629] width 765 height 676
click at [746, 661] on div "**** *********" at bounding box center [601, 659] width 551 height 17
click at [1206, 702] on icon "button" at bounding box center [1201, 706] width 14 height 10
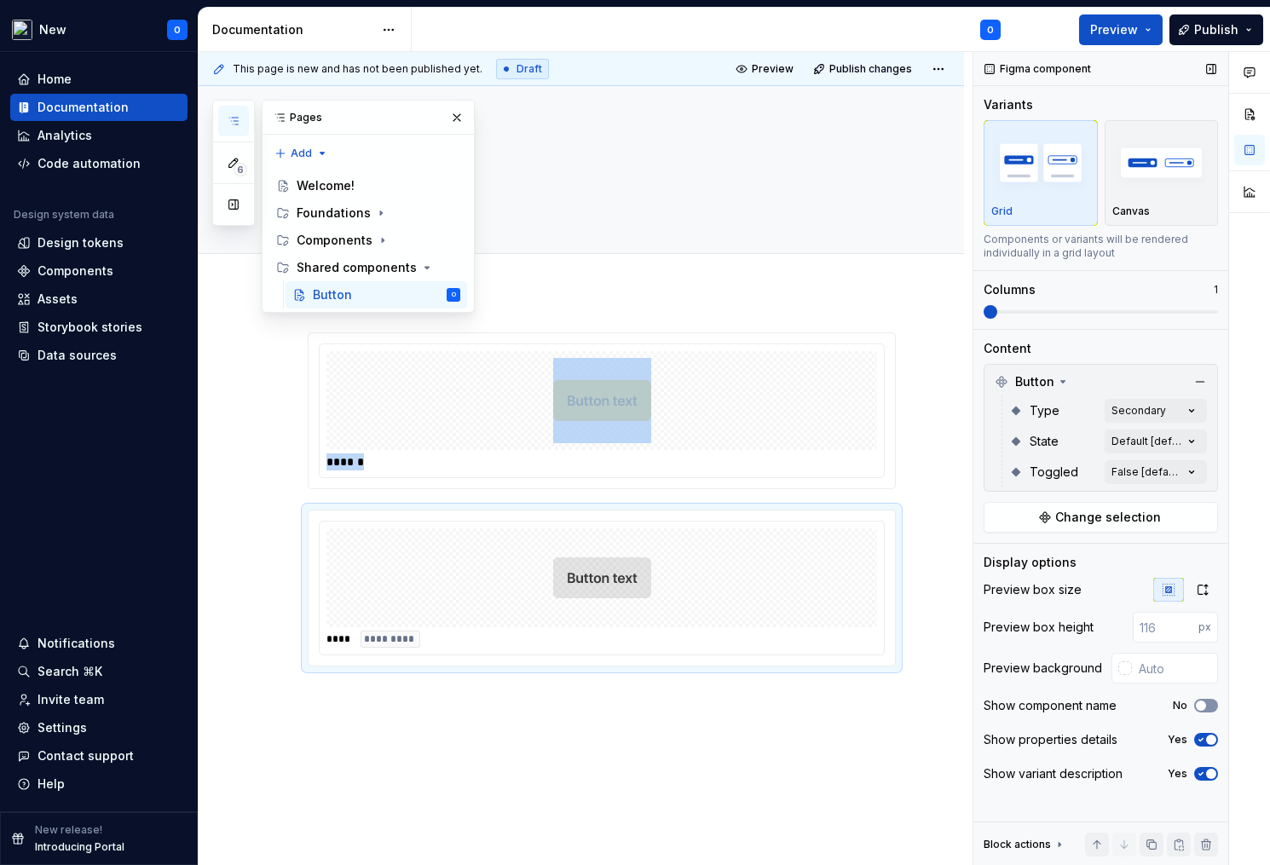
click at [1206, 702] on icon "button" at bounding box center [1201, 706] width 14 height 10
click at [1209, 737] on span "button" at bounding box center [1211, 740] width 10 height 10
click at [1209, 737] on button "No" at bounding box center [1206, 740] width 24 height 14
click at [1207, 704] on span "button" at bounding box center [1211, 706] width 10 height 10
click at [606, 413] on img at bounding box center [602, 400] width 98 height 85
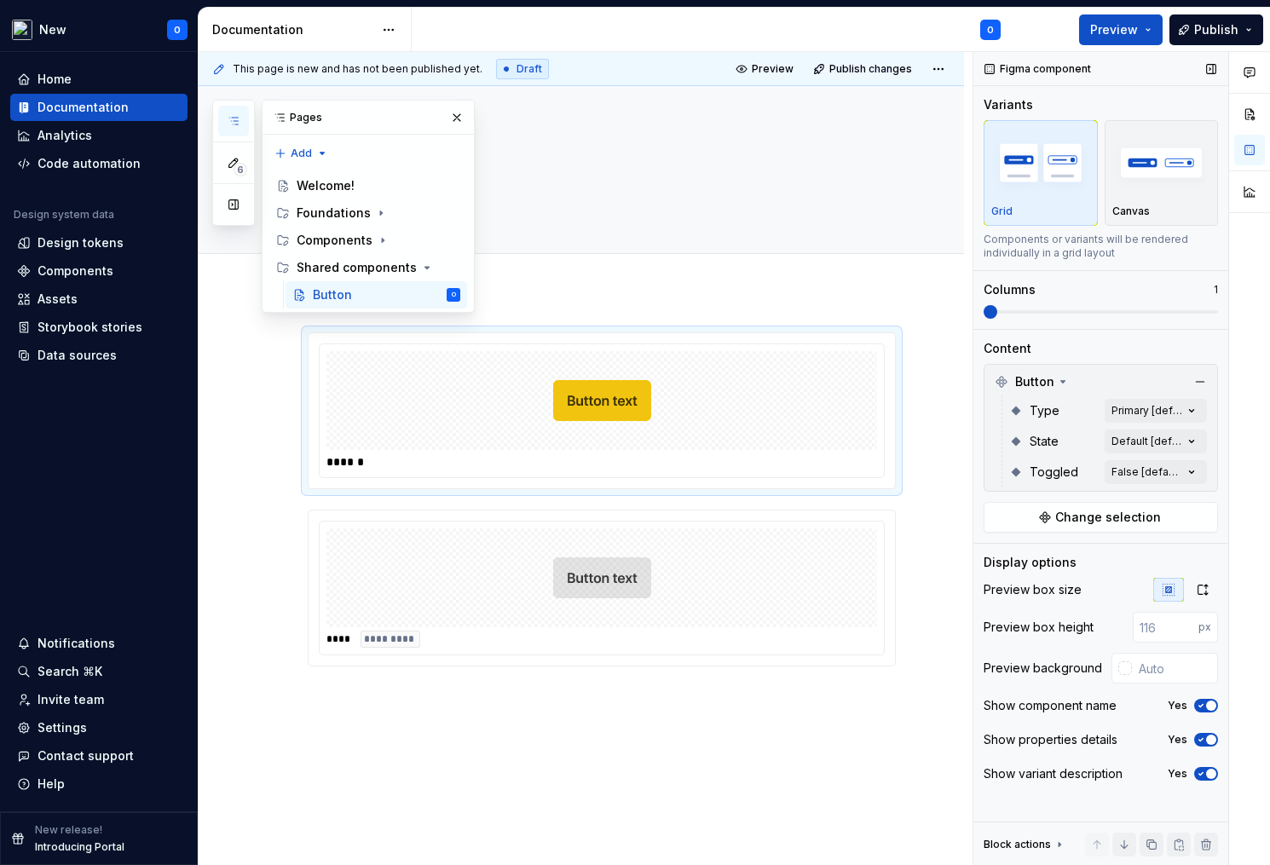
click at [1206, 741] on span "button" at bounding box center [1211, 740] width 10 height 10
click at [1205, 741] on icon "button" at bounding box center [1201, 740] width 14 height 10
click at [1210, 703] on span "button" at bounding box center [1211, 706] width 10 height 10
click at [1210, 703] on button "No" at bounding box center [1206, 706] width 24 height 14
click at [1210, 703] on span "button" at bounding box center [1211, 706] width 10 height 10
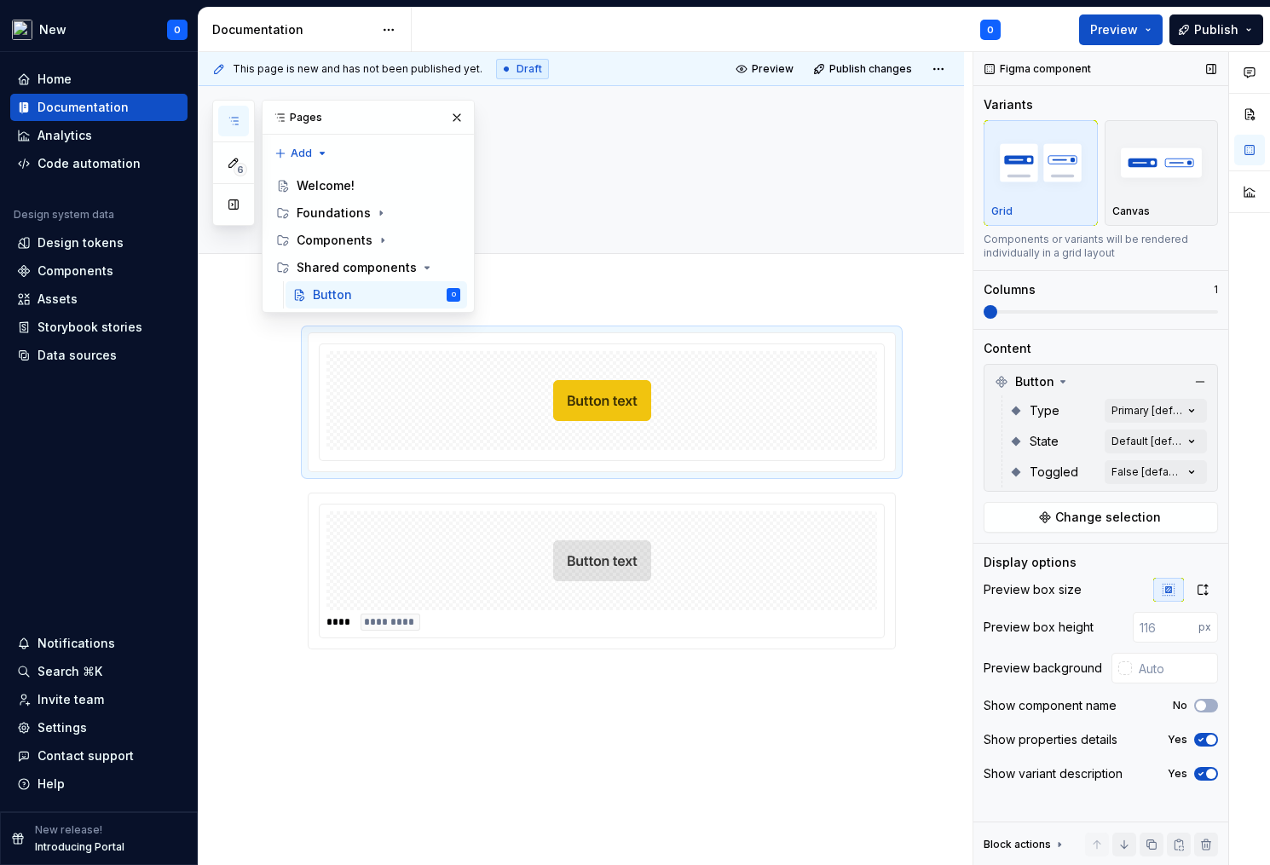
click at [1203, 776] on icon "button" at bounding box center [1201, 774] width 14 height 10
click at [1203, 775] on span "button" at bounding box center [1201, 774] width 10 height 10
click at [1203, 740] on icon "button" at bounding box center [1201, 740] width 14 height 10
click at [1203, 740] on span "button" at bounding box center [1201, 740] width 10 height 10
click at [723, 717] on div "This page is new and has not been published yet. Draft Preview Publish changes …" at bounding box center [586, 459] width 774 height 814
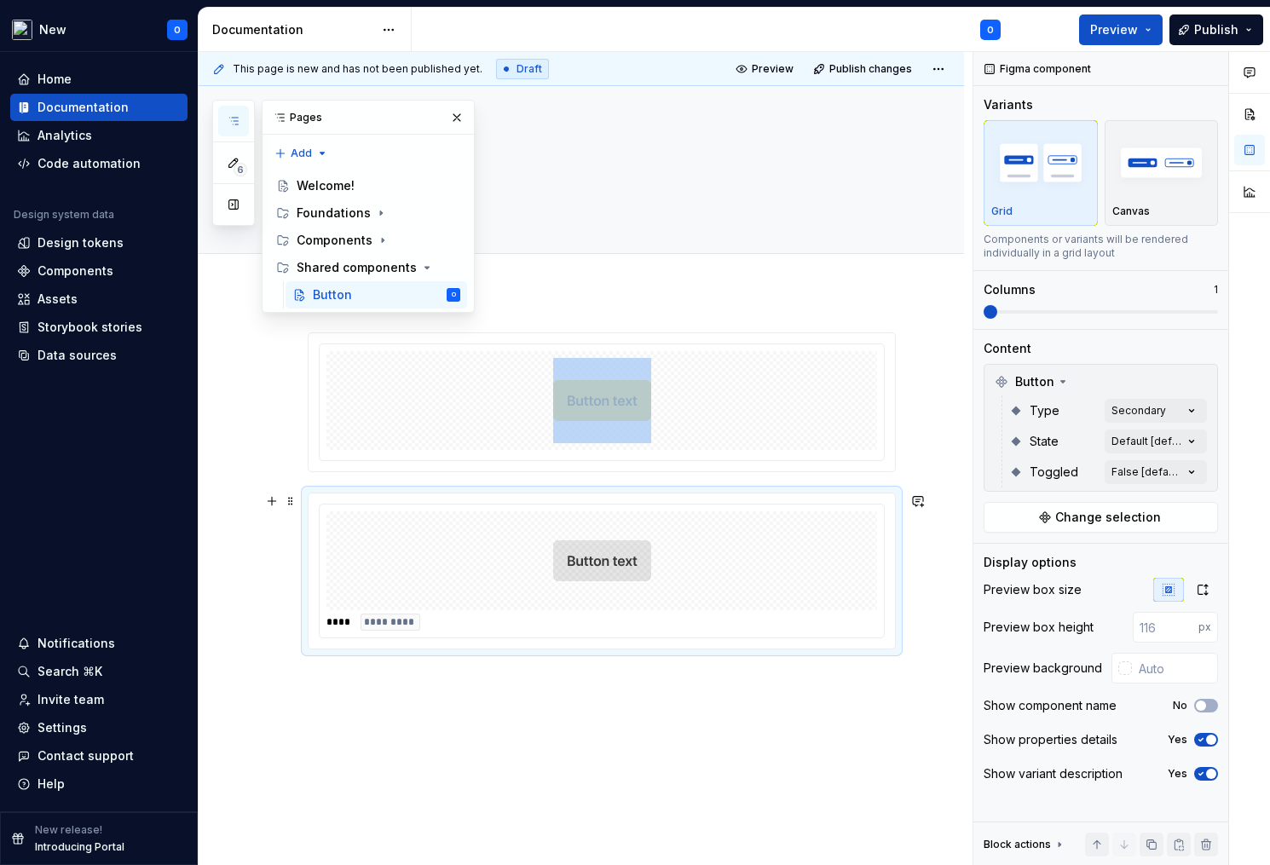
drag, startPoint x: 574, startPoint y: 530, endPoint x: 417, endPoint y: 530, distance: 156.8
click at [417, 530] on div at bounding box center [601, 560] width 551 height 99
click at [291, 505] on span at bounding box center [291, 501] width 14 height 24
click at [371, 527] on div "Duplicate" at bounding box center [370, 527] width 111 height 17
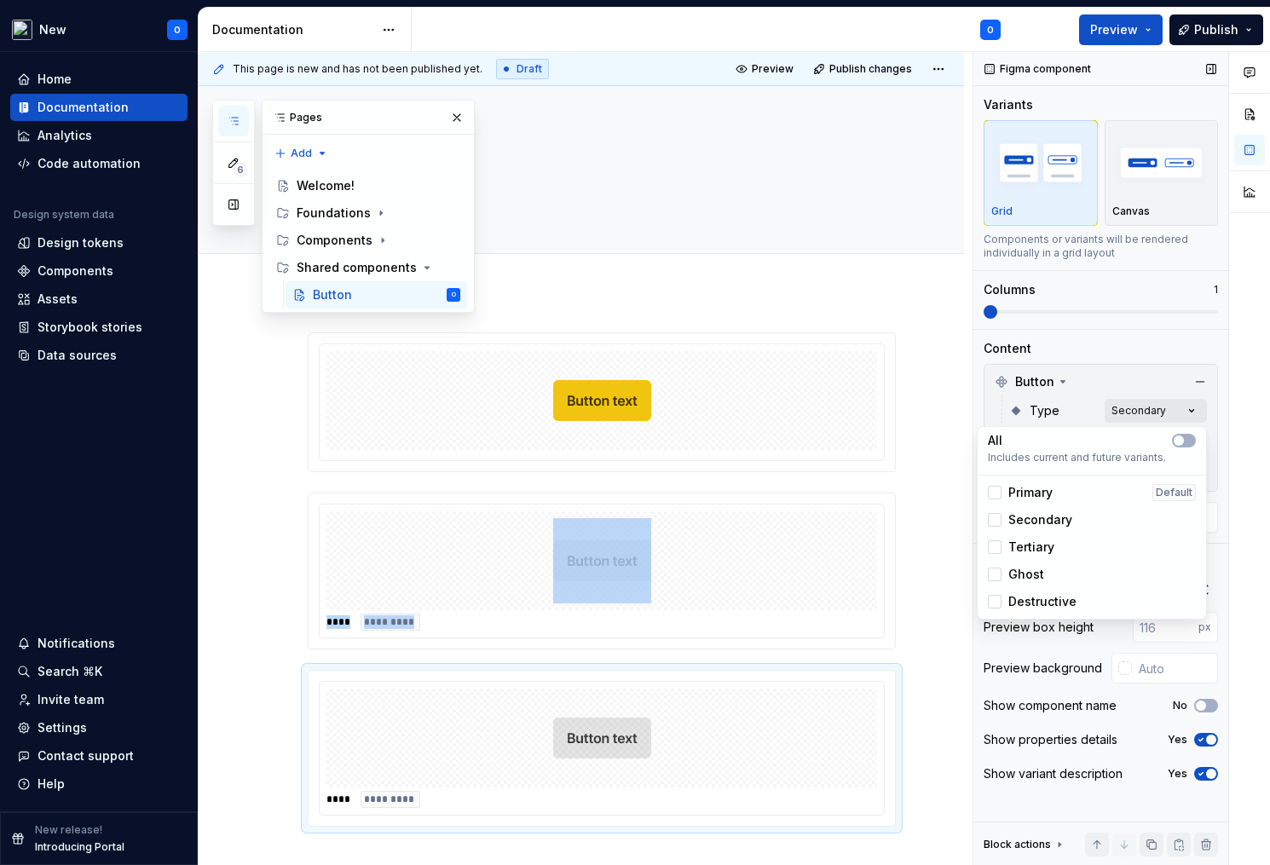
click at [1149, 412] on div "Comments Open comments No comments yet Select ‘Comment’ from the block context …" at bounding box center [1121, 459] width 297 height 814
click at [1039, 547] on span "Tertiary" at bounding box center [1031, 547] width 46 height 17
click at [1036, 520] on span "Secondary" at bounding box center [1040, 519] width 64 height 17
click at [1036, 519] on span "Secondary" at bounding box center [1040, 519] width 64 height 17
click at [544, 398] on html "New O Home Documentation Analytics Code automation Design system data Design to…" at bounding box center [635, 432] width 1270 height 865
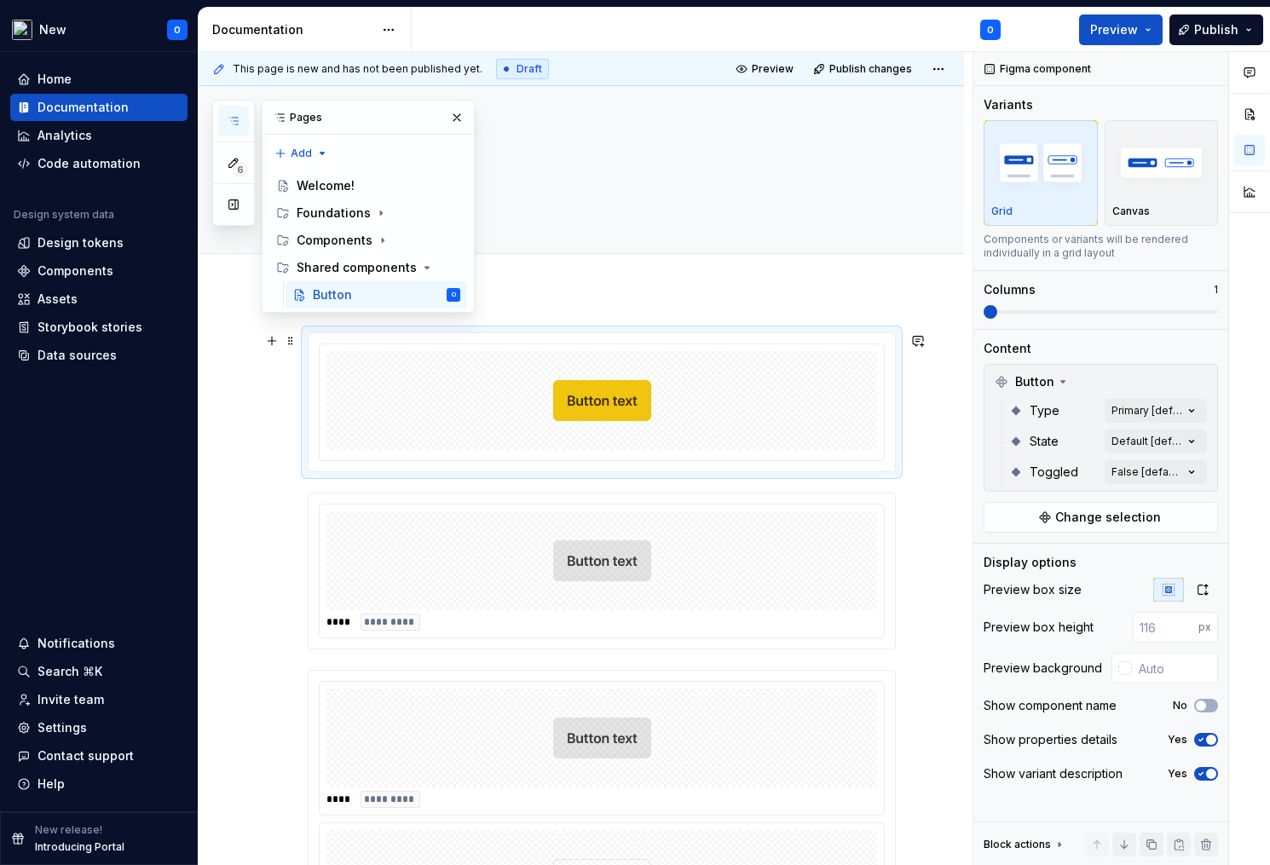
click at [628, 413] on img at bounding box center [602, 400] width 98 height 85
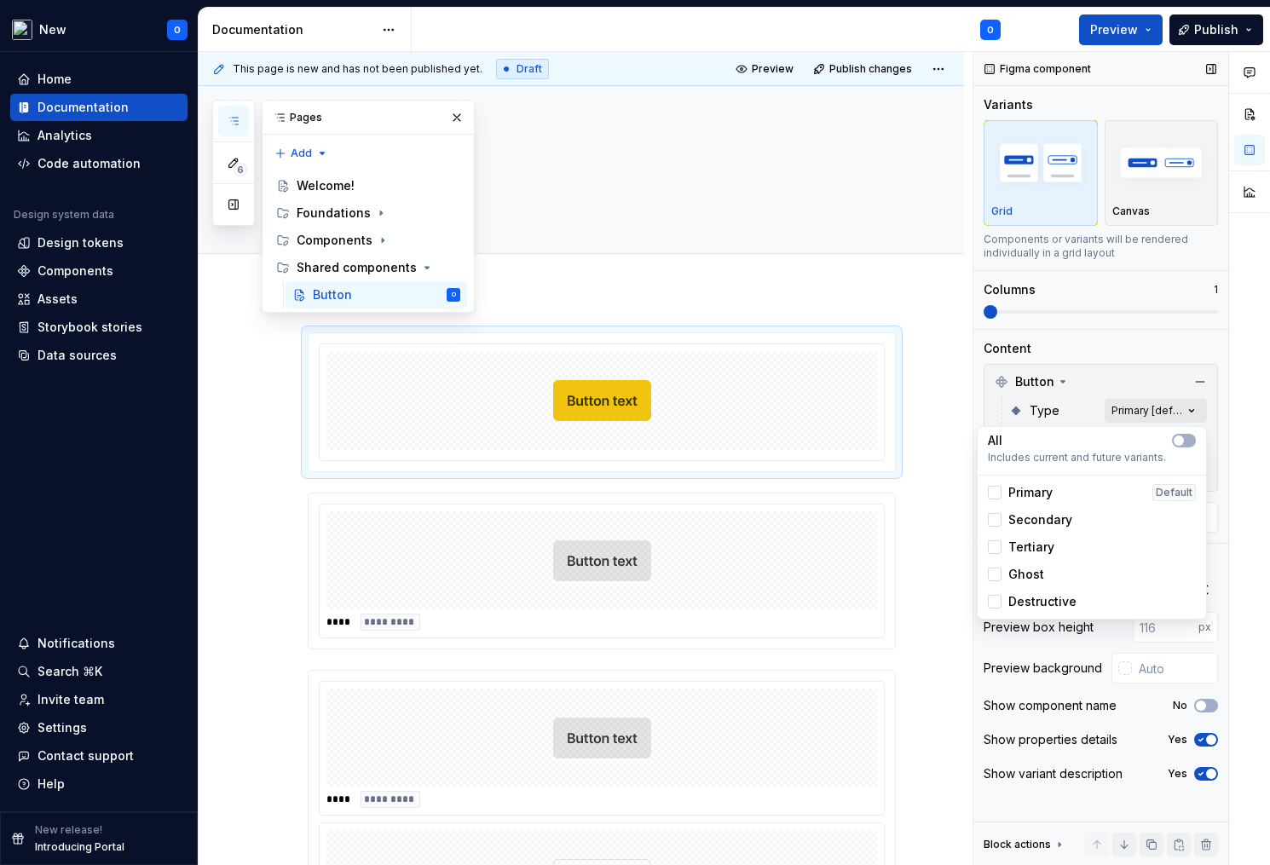
click at [1142, 413] on div "Comments Open comments No comments yet Select ‘Comment’ from the block context …" at bounding box center [1121, 459] width 297 height 814
click at [992, 490] on div at bounding box center [995, 493] width 14 height 14
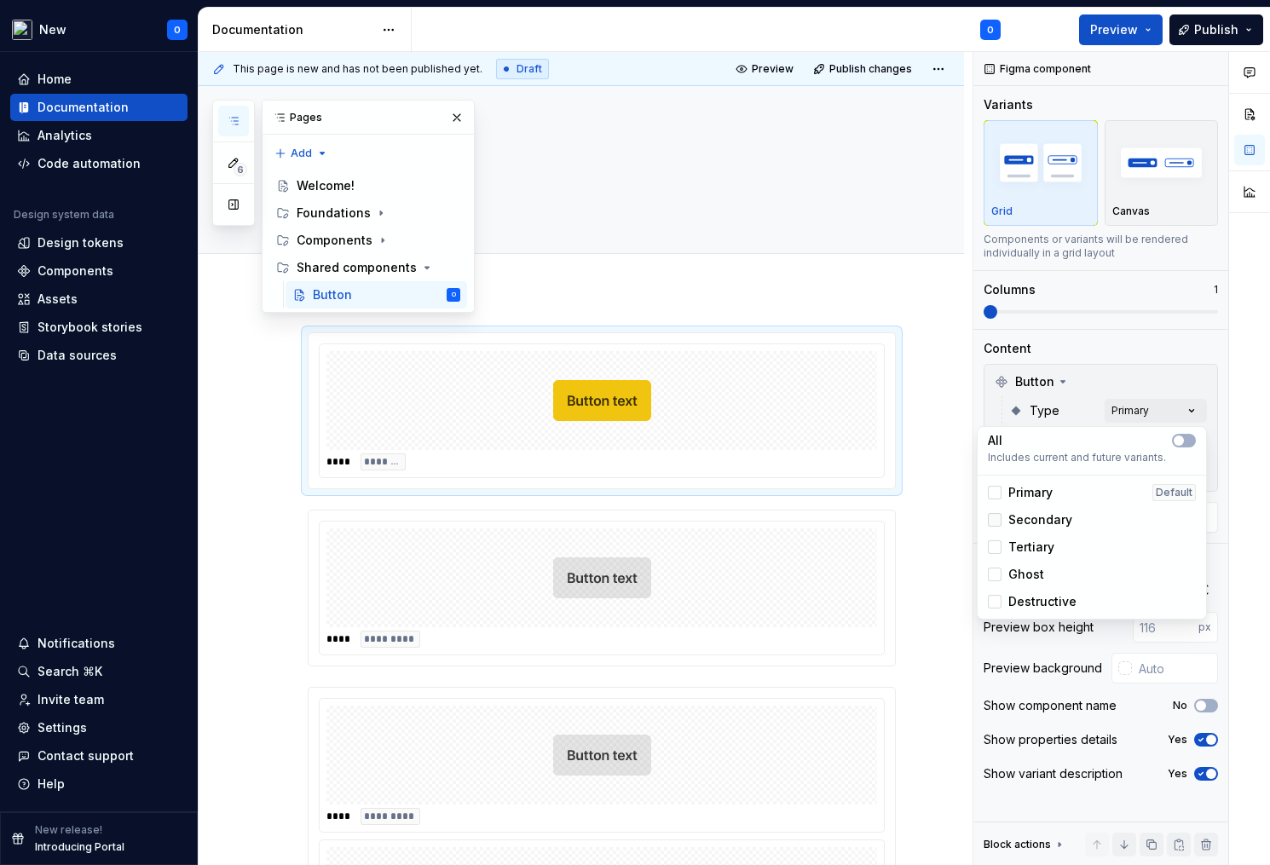
click at [994, 517] on div at bounding box center [995, 520] width 14 height 14
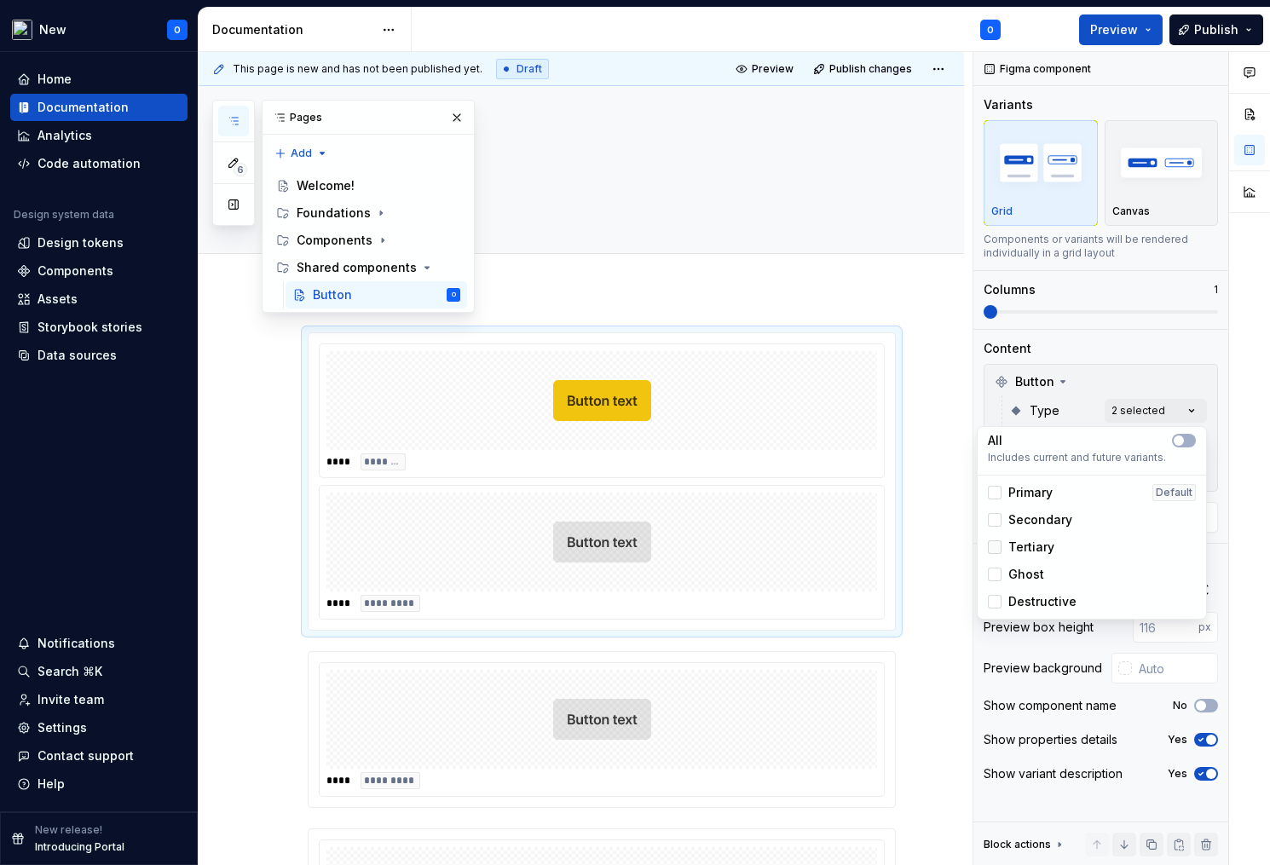
click at [995, 548] on div at bounding box center [995, 547] width 14 height 14
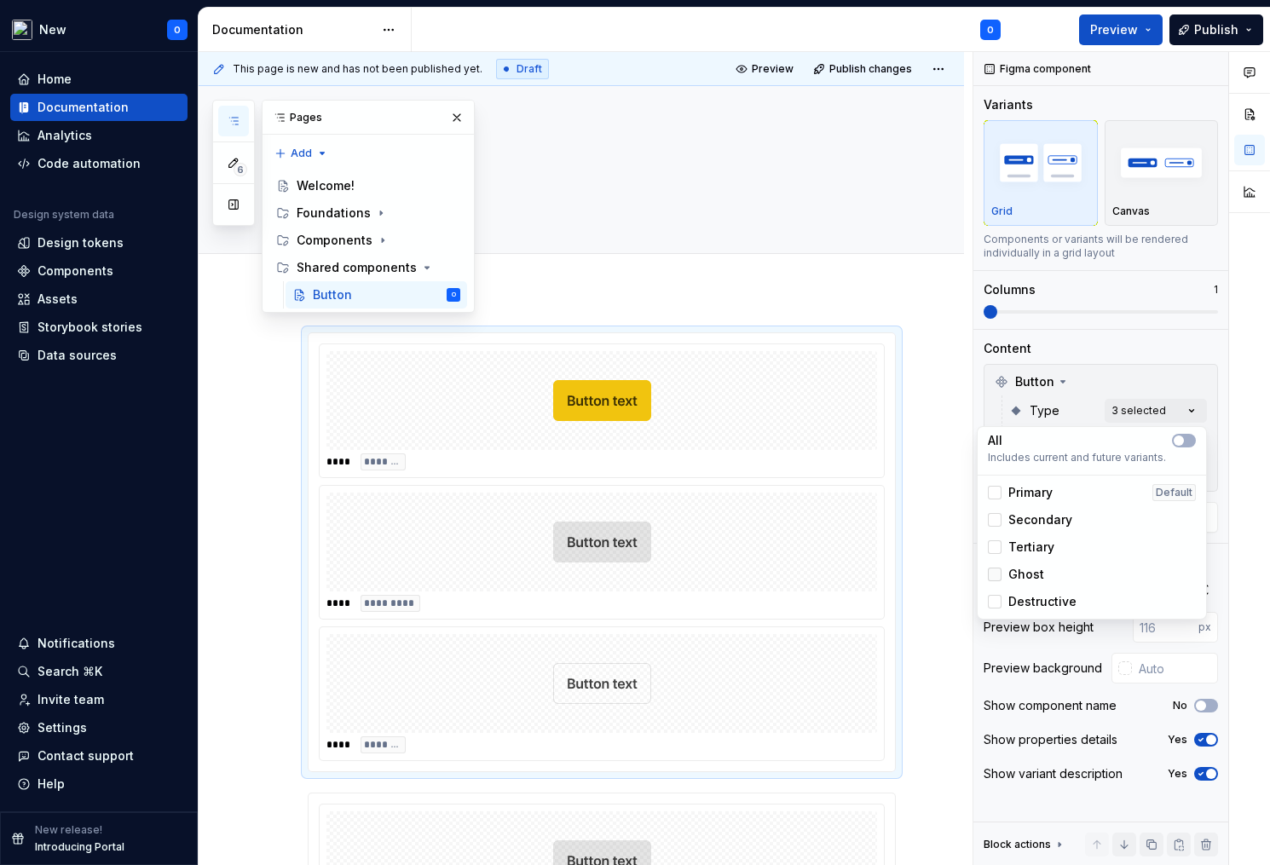
click at [999, 574] on div at bounding box center [995, 575] width 14 height 14
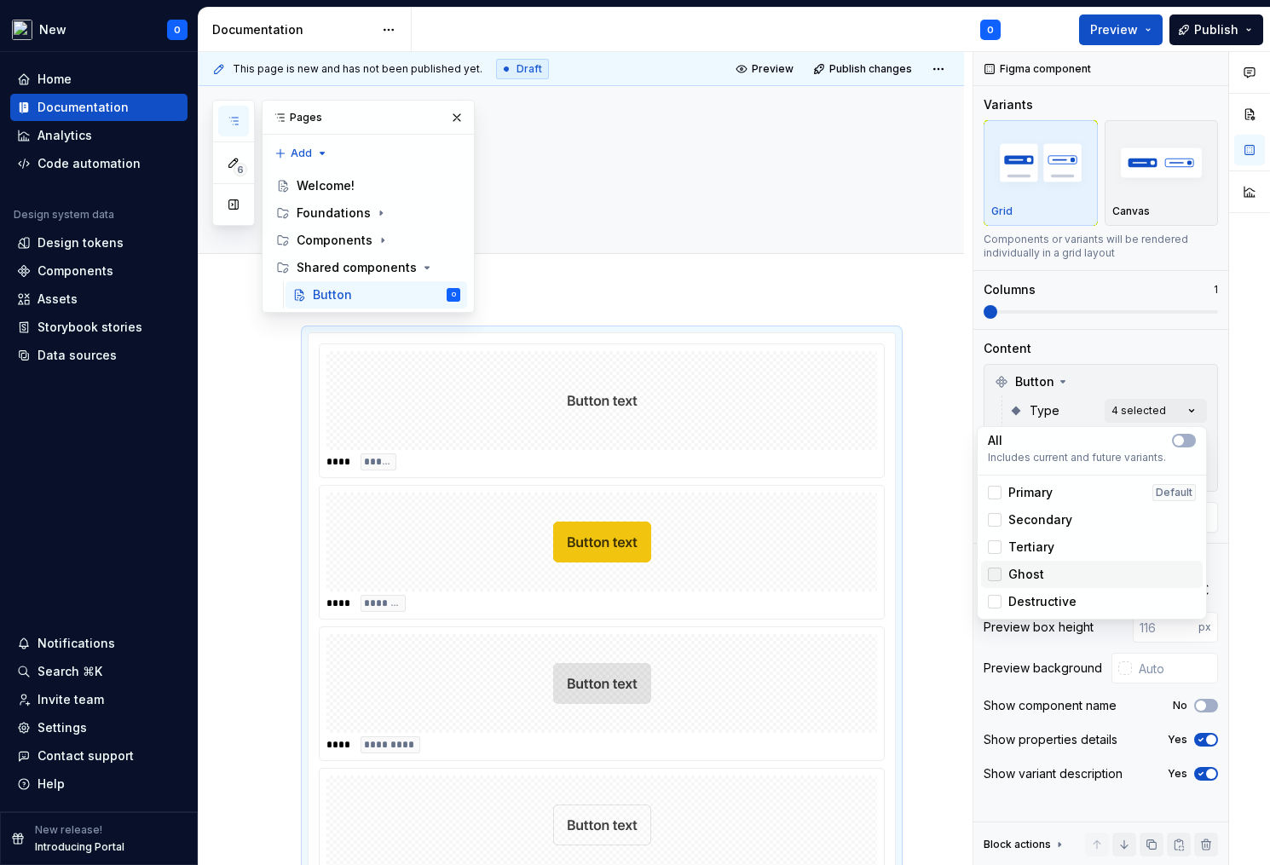
click at [995, 574] on icon at bounding box center [995, 574] width 0 height 0
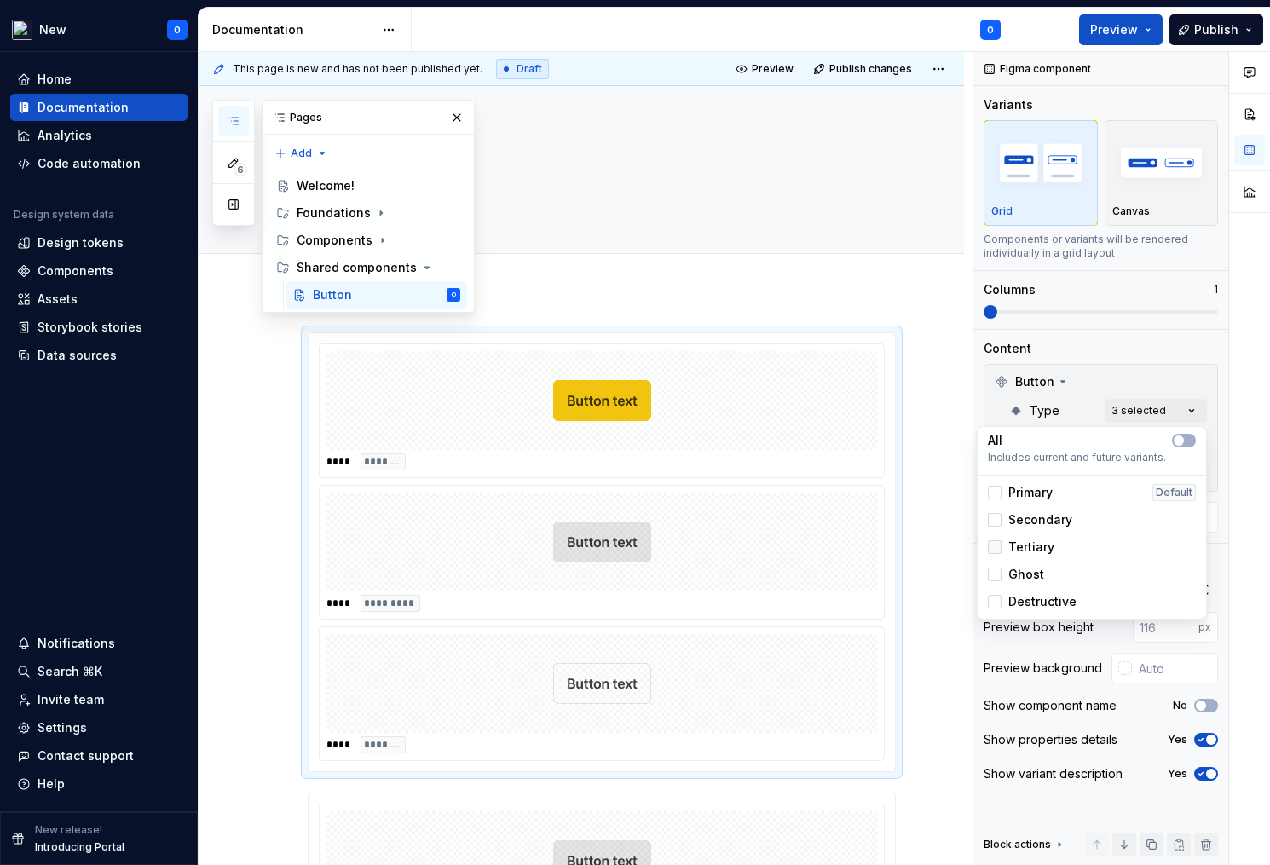
click at [995, 547] on icon at bounding box center [995, 547] width 0 height 0
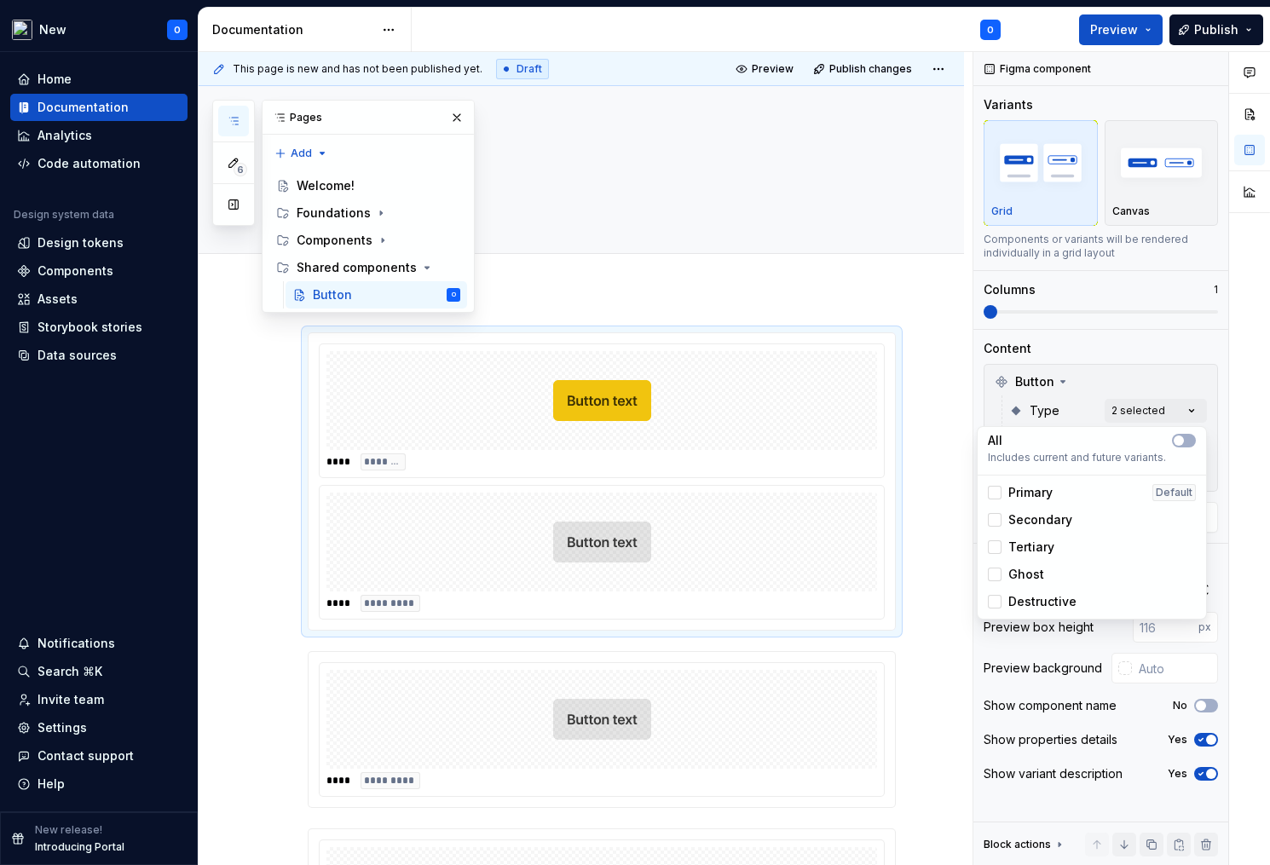
click at [995, 528] on div "Secondary" at bounding box center [1030, 519] width 84 height 17
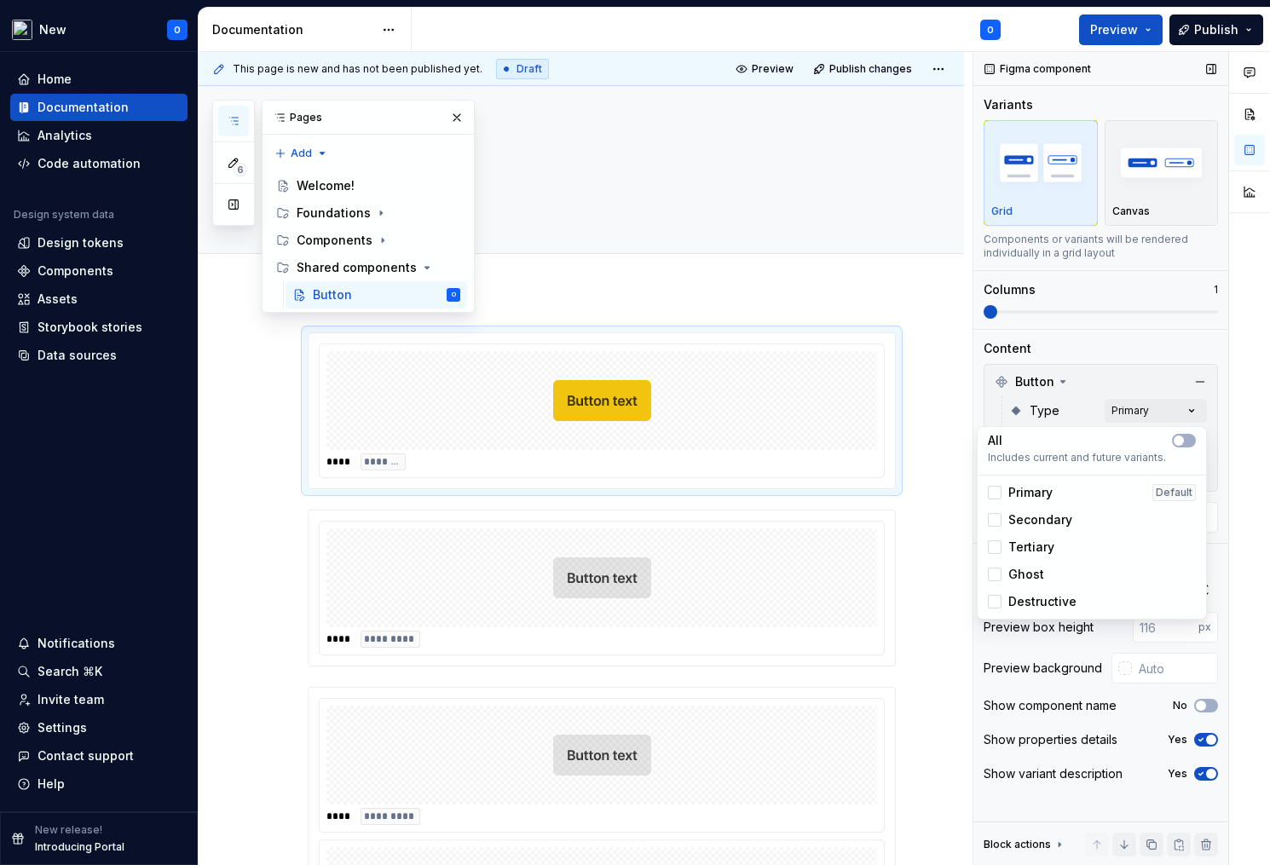
click at [1135, 342] on div "Comments Open comments No comments yet Select ‘Comment’ from the block context …" at bounding box center [1121, 459] width 297 height 814
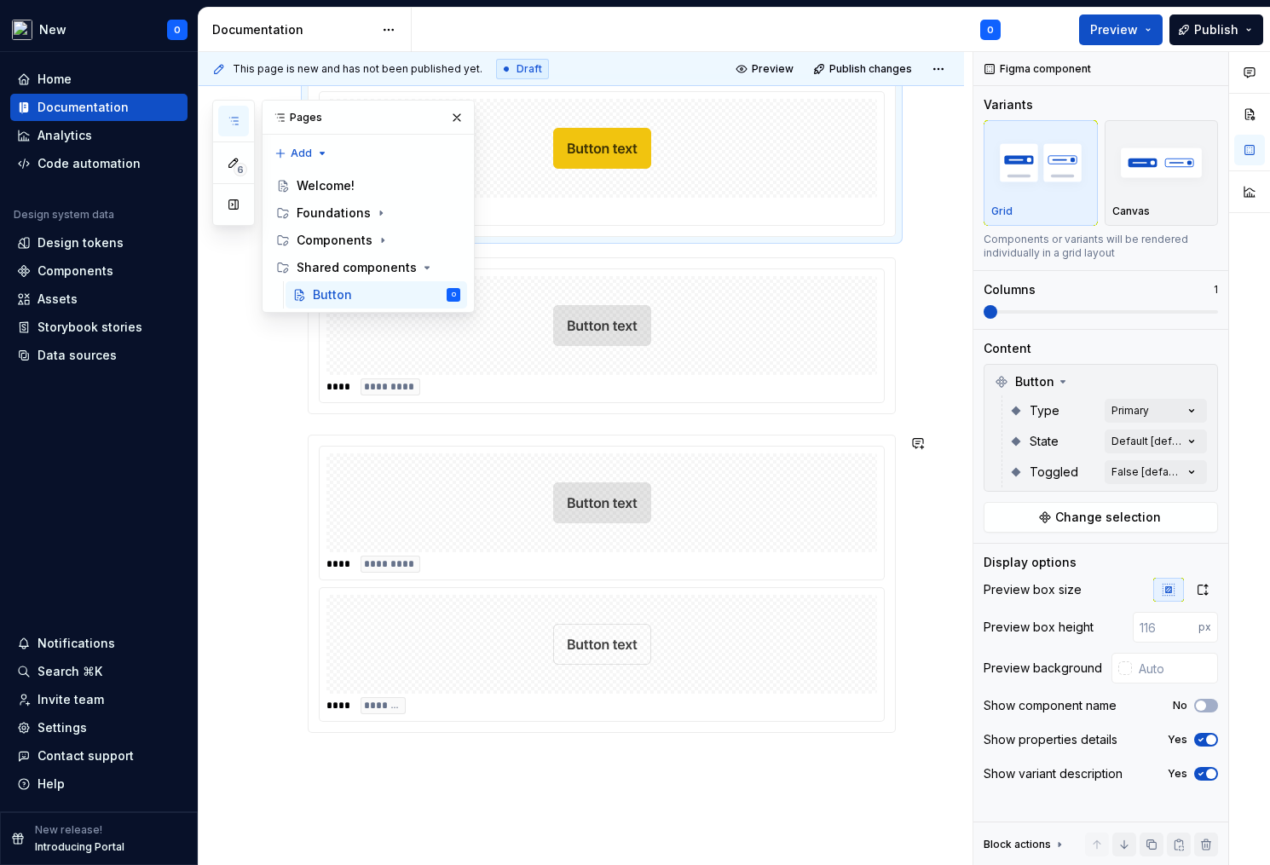
scroll to position [243, 0]
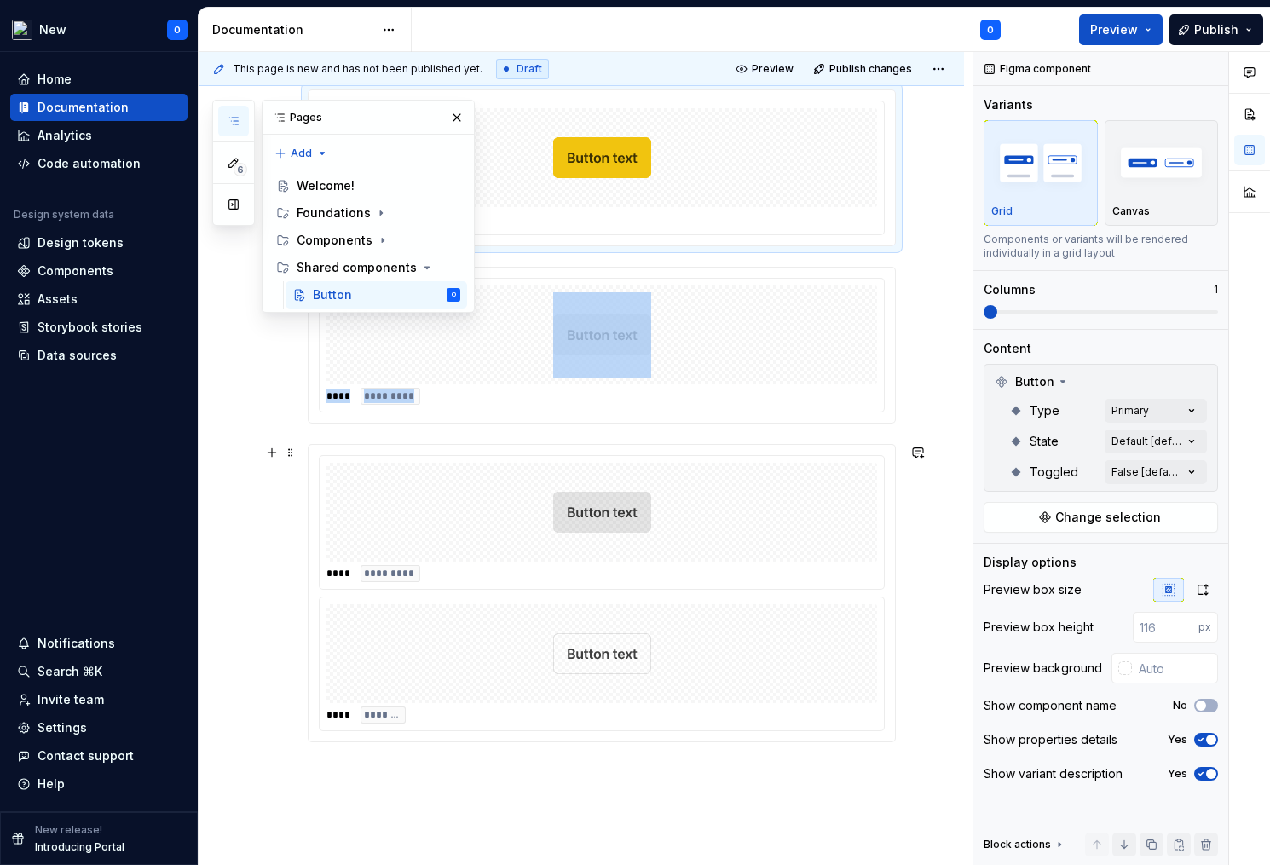
click at [610, 671] on img at bounding box center [602, 653] width 98 height 85
click at [1144, 413] on div "Comments Open comments No comments yet Select ‘Comment’ from the block context …" at bounding box center [1121, 459] width 297 height 814
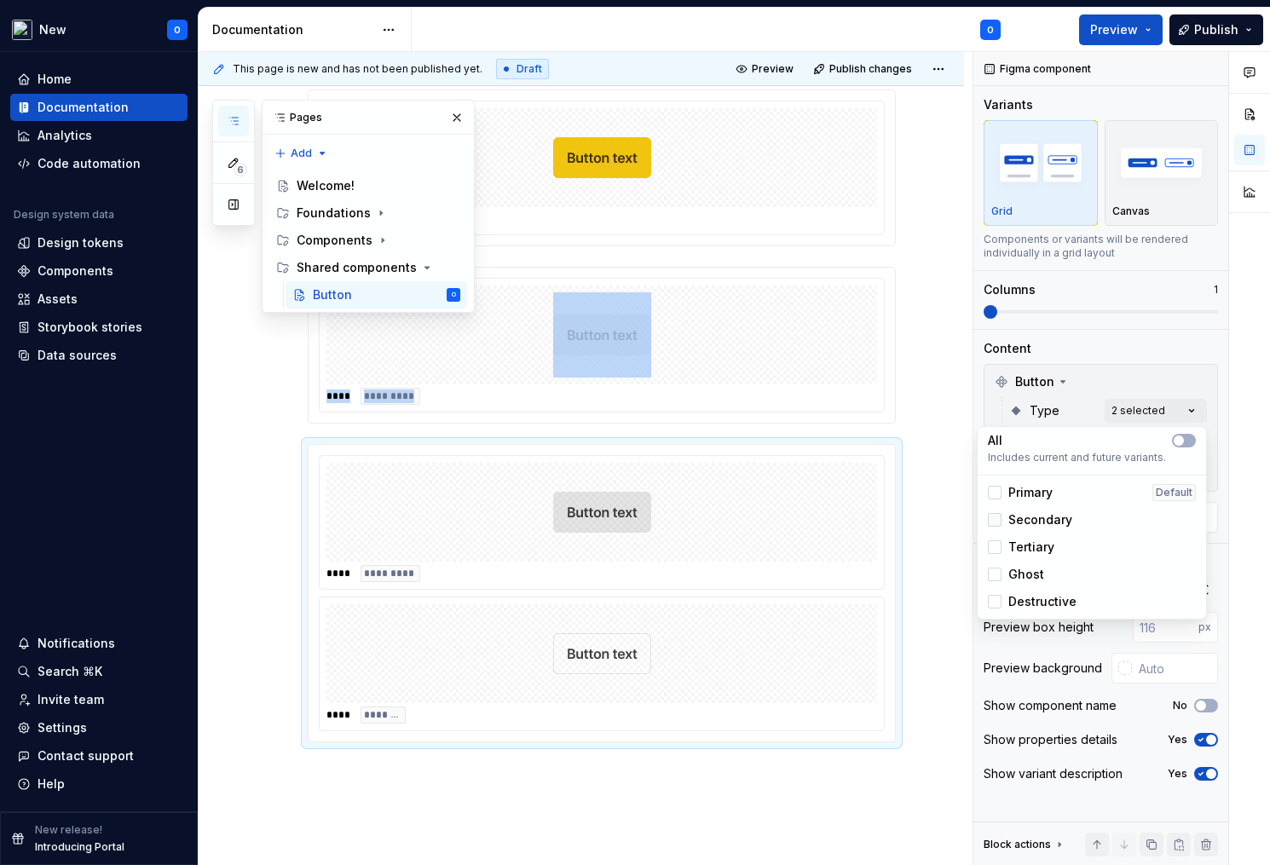
click at [995, 520] on icon at bounding box center [995, 520] width 0 height 0
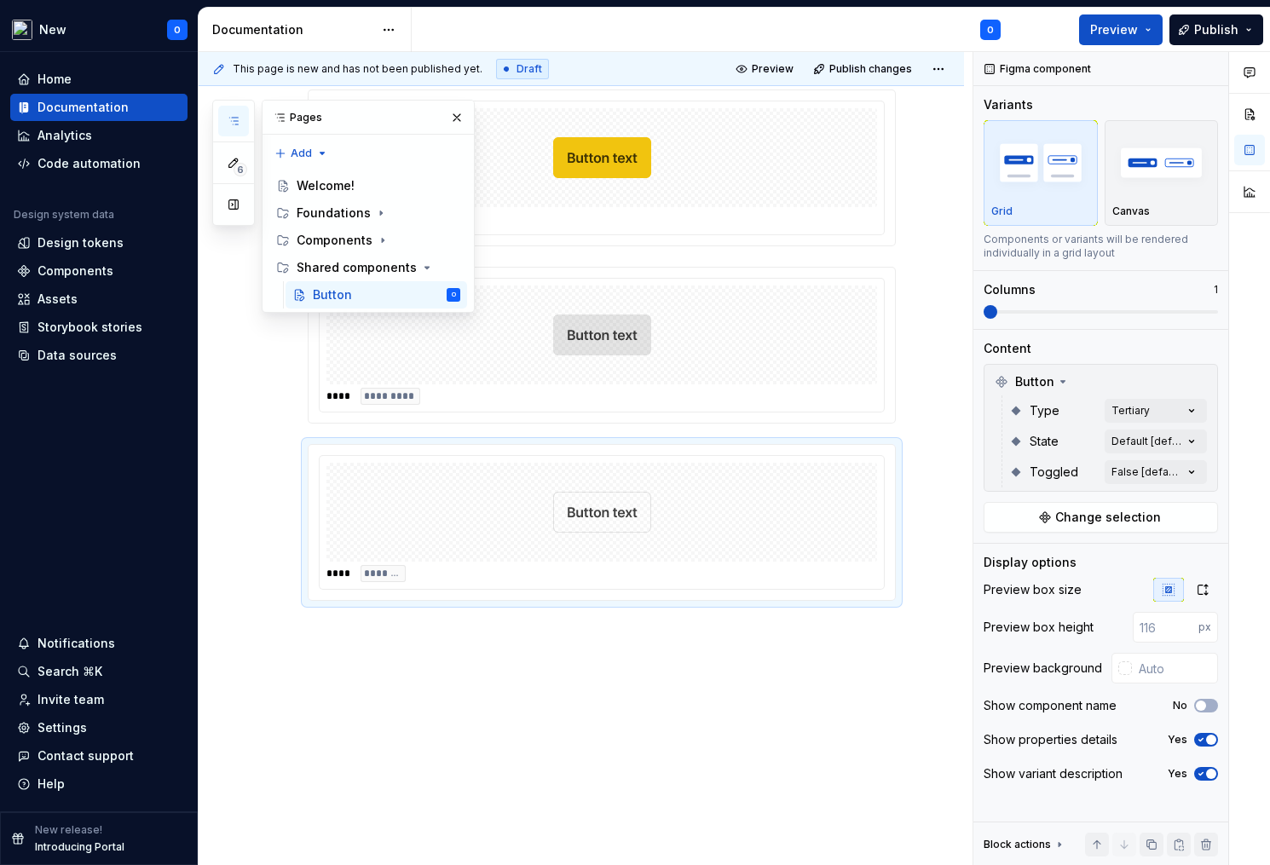
click at [898, 716] on html "New O Home Documentation Analytics Code automation Design system data Design to…" at bounding box center [635, 432] width 1270 height 865
click at [287, 451] on span at bounding box center [291, 453] width 14 height 24
click at [367, 481] on div "Duplicate" at bounding box center [370, 478] width 111 height 17
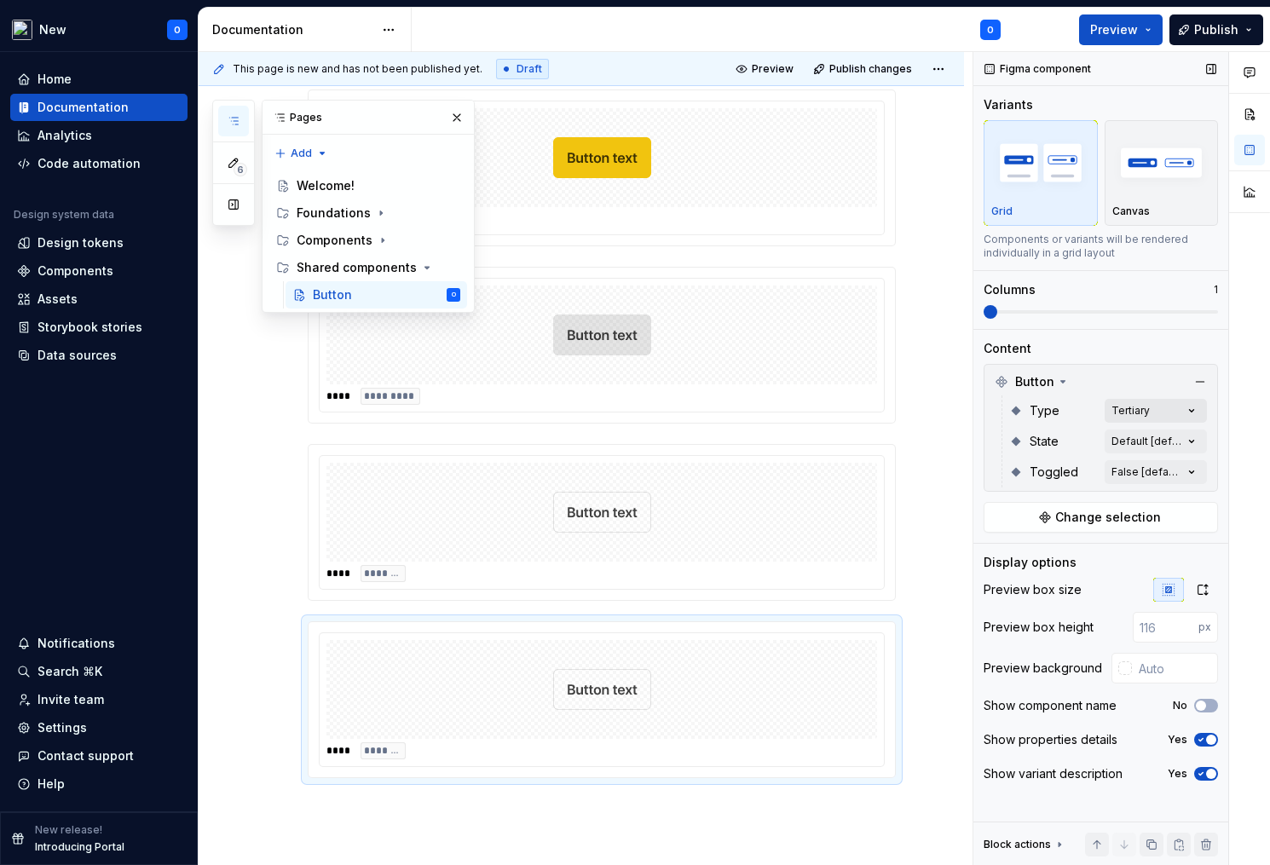
click at [1148, 402] on div "Comments Open comments No comments yet Select ‘Comment’ from the block context …" at bounding box center [1121, 459] width 297 height 814
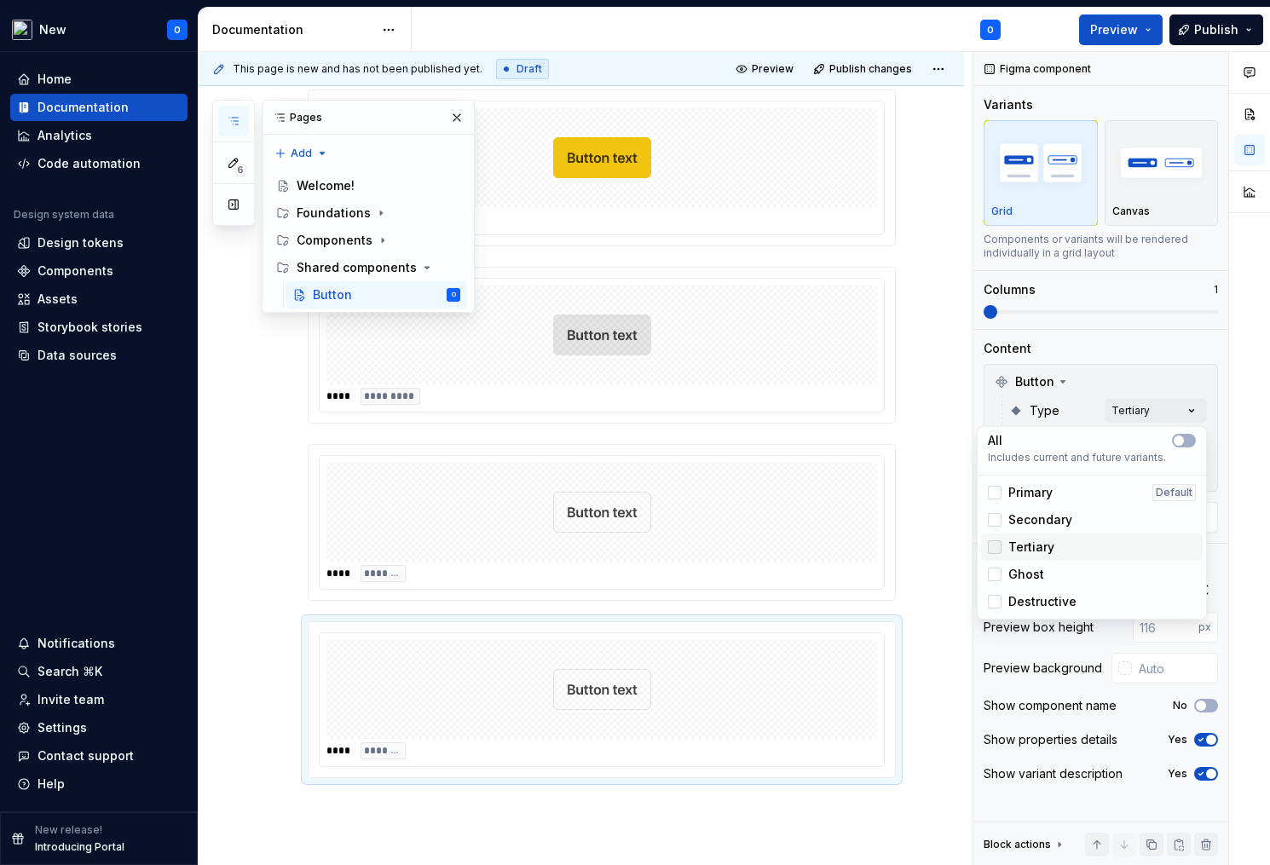
click at [995, 547] on icon at bounding box center [995, 547] width 0 height 0
click at [992, 565] on div "Ghost" at bounding box center [1092, 574] width 222 height 27
click at [949, 680] on html "New O Home Documentation Analytics Code automation Design system data Design to…" at bounding box center [635, 432] width 1270 height 865
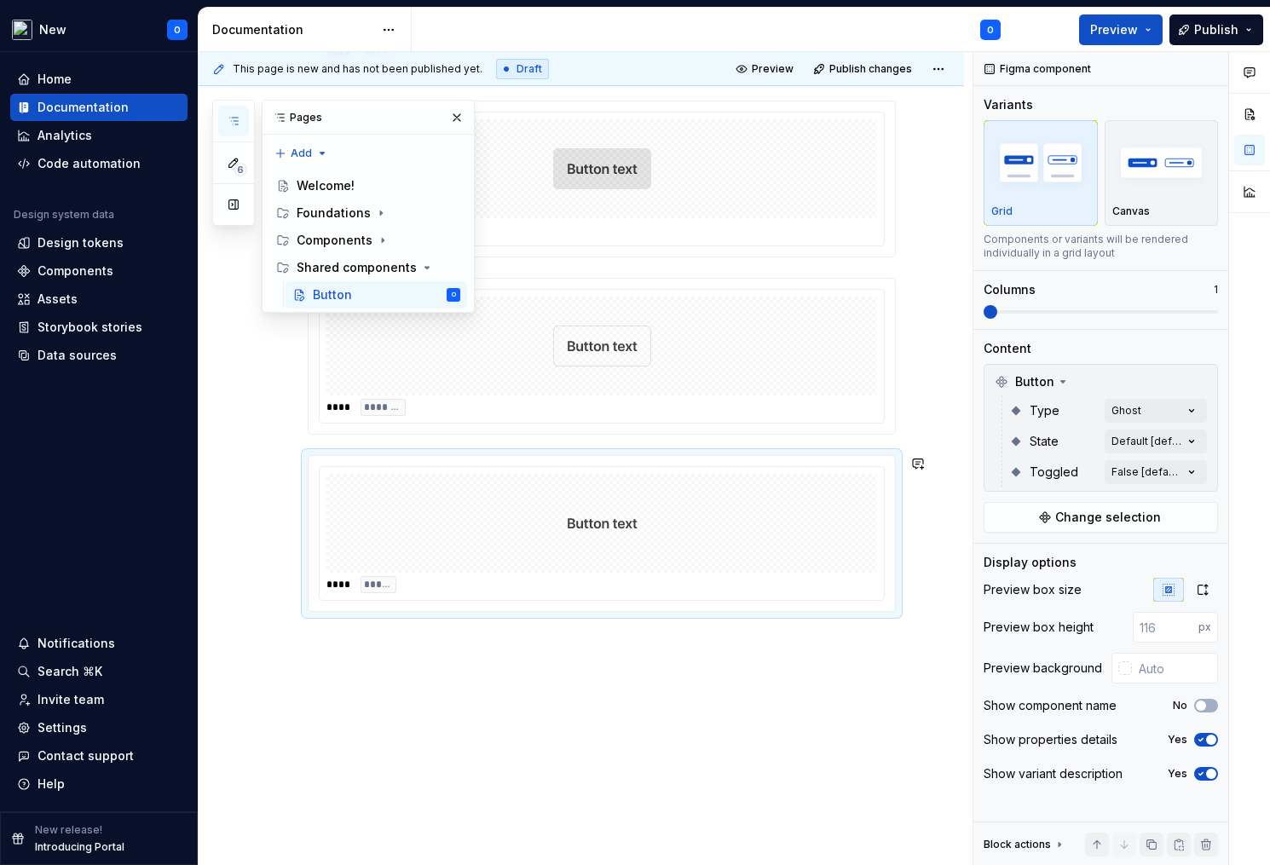
scroll to position [435, 0]
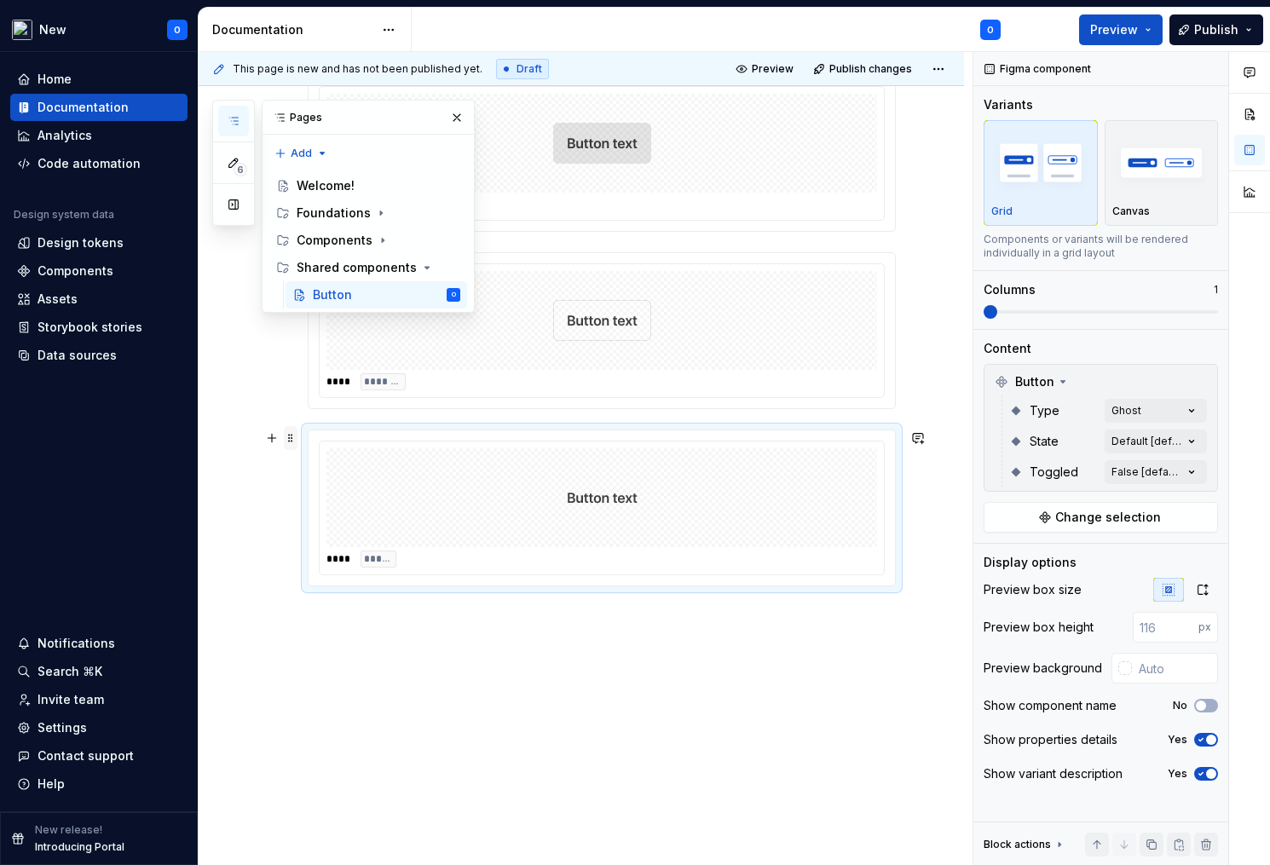
click at [289, 440] on span at bounding box center [291, 438] width 14 height 24
click at [354, 469] on div "Duplicate" at bounding box center [370, 464] width 111 height 17
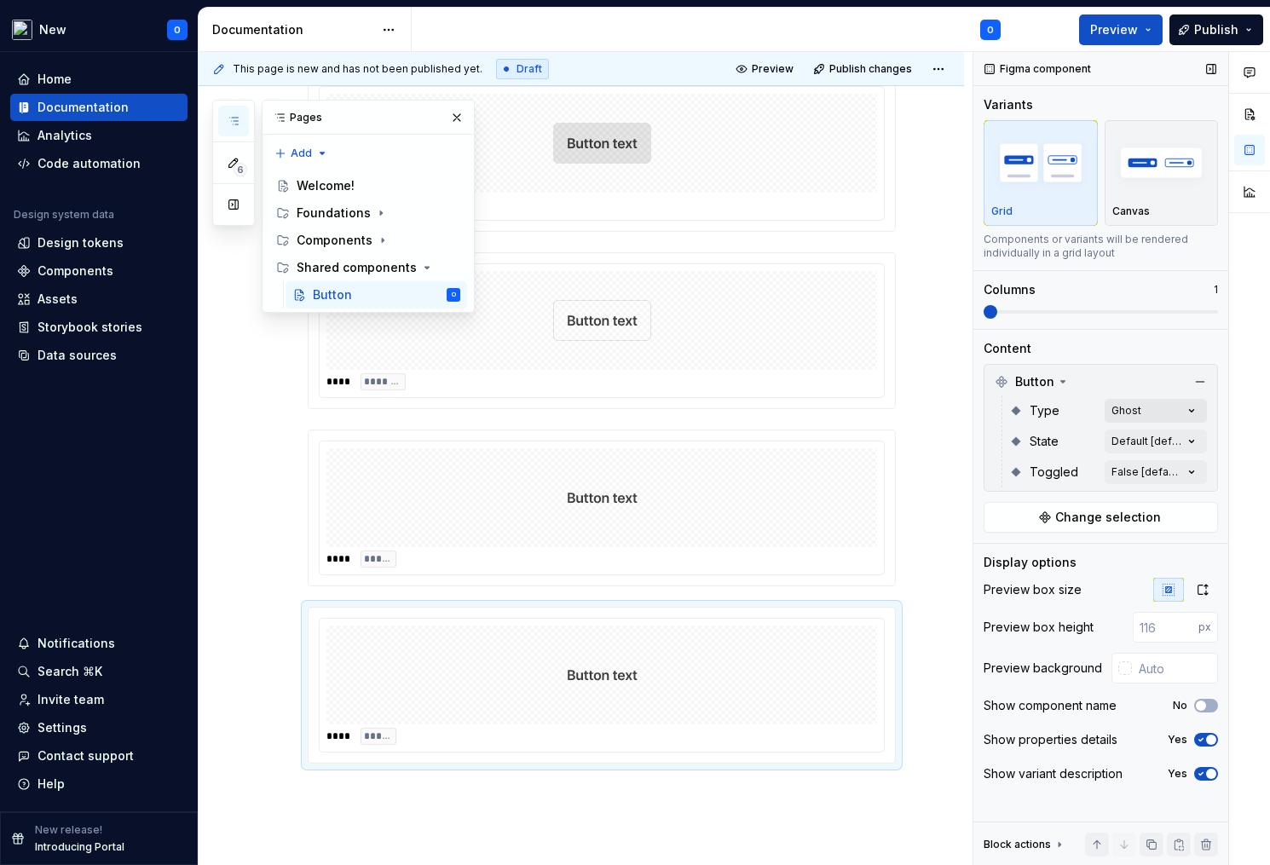
click at [1124, 413] on div "Comments Open comments No comments yet Select ‘Comment’ from the block context …" at bounding box center [1121, 459] width 297 height 814
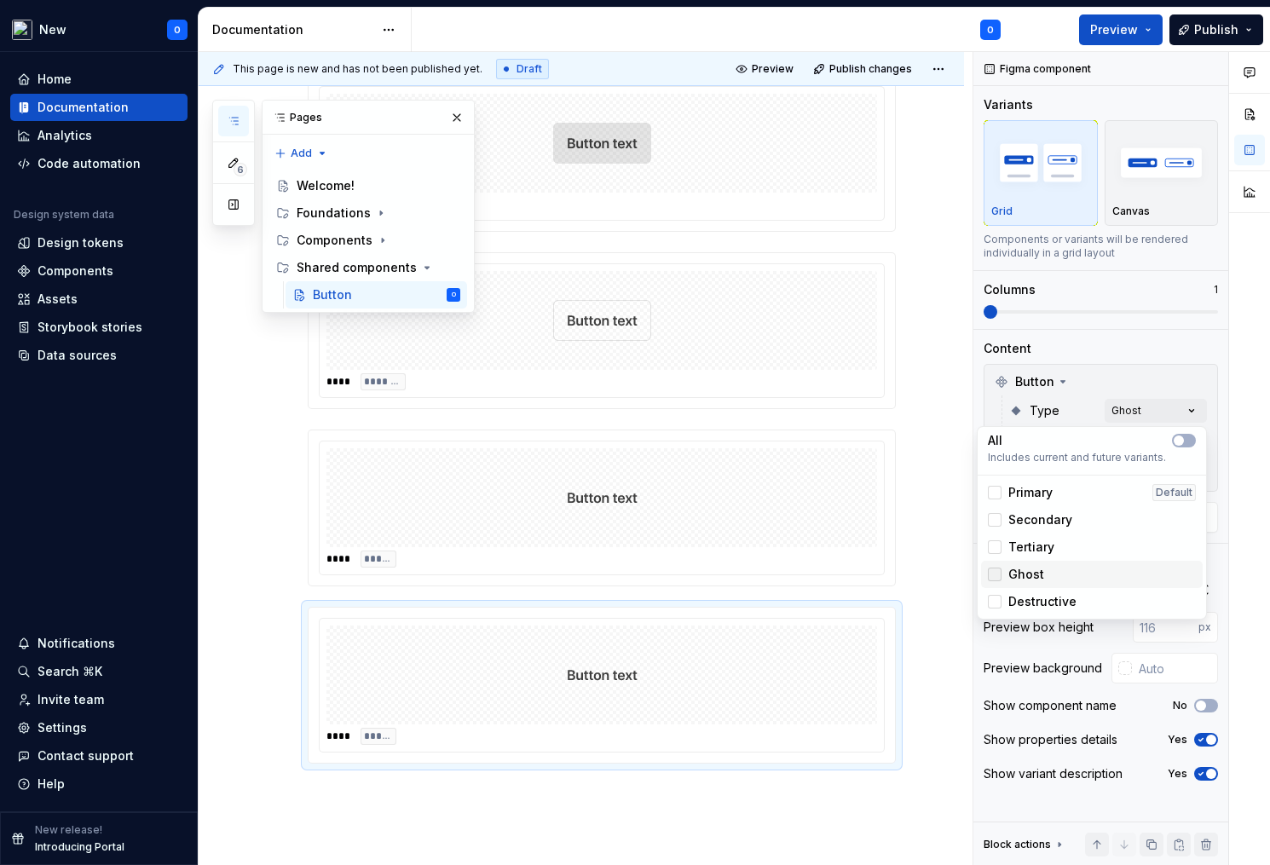
click at [995, 574] on icon at bounding box center [995, 574] width 0 height 0
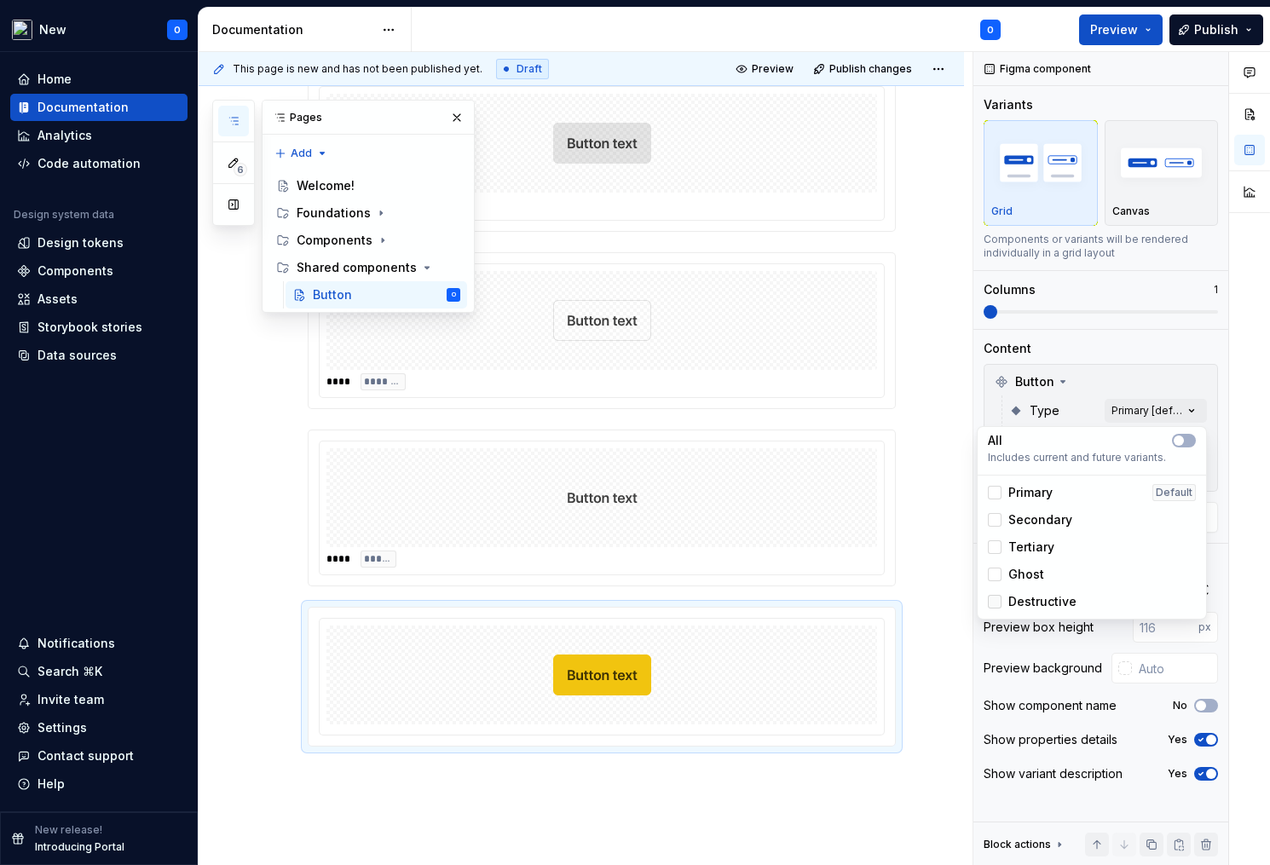
click at [993, 599] on div at bounding box center [995, 602] width 14 height 14
click at [1183, 436] on icon "button" at bounding box center [1179, 441] width 14 height 10
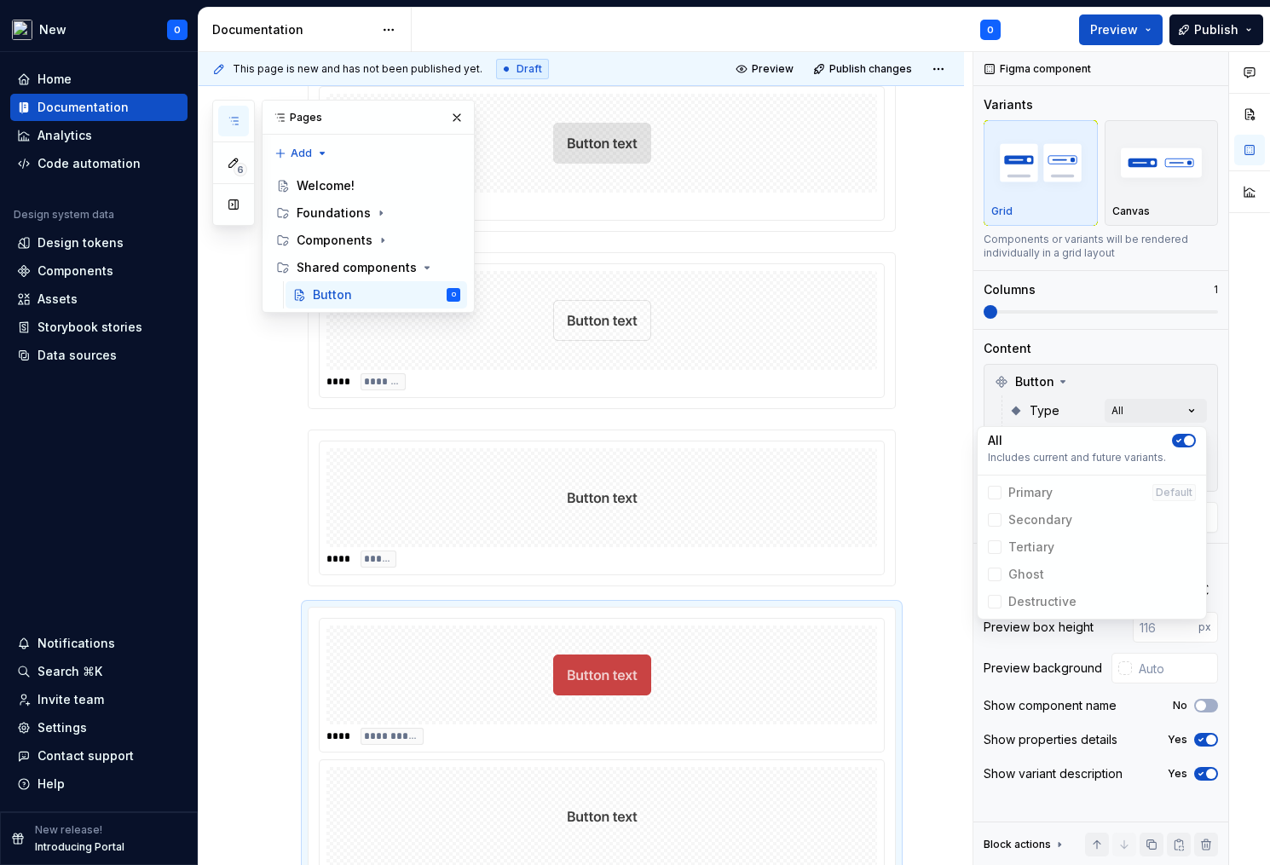
click at [1187, 441] on span "button" at bounding box center [1189, 441] width 10 height 10
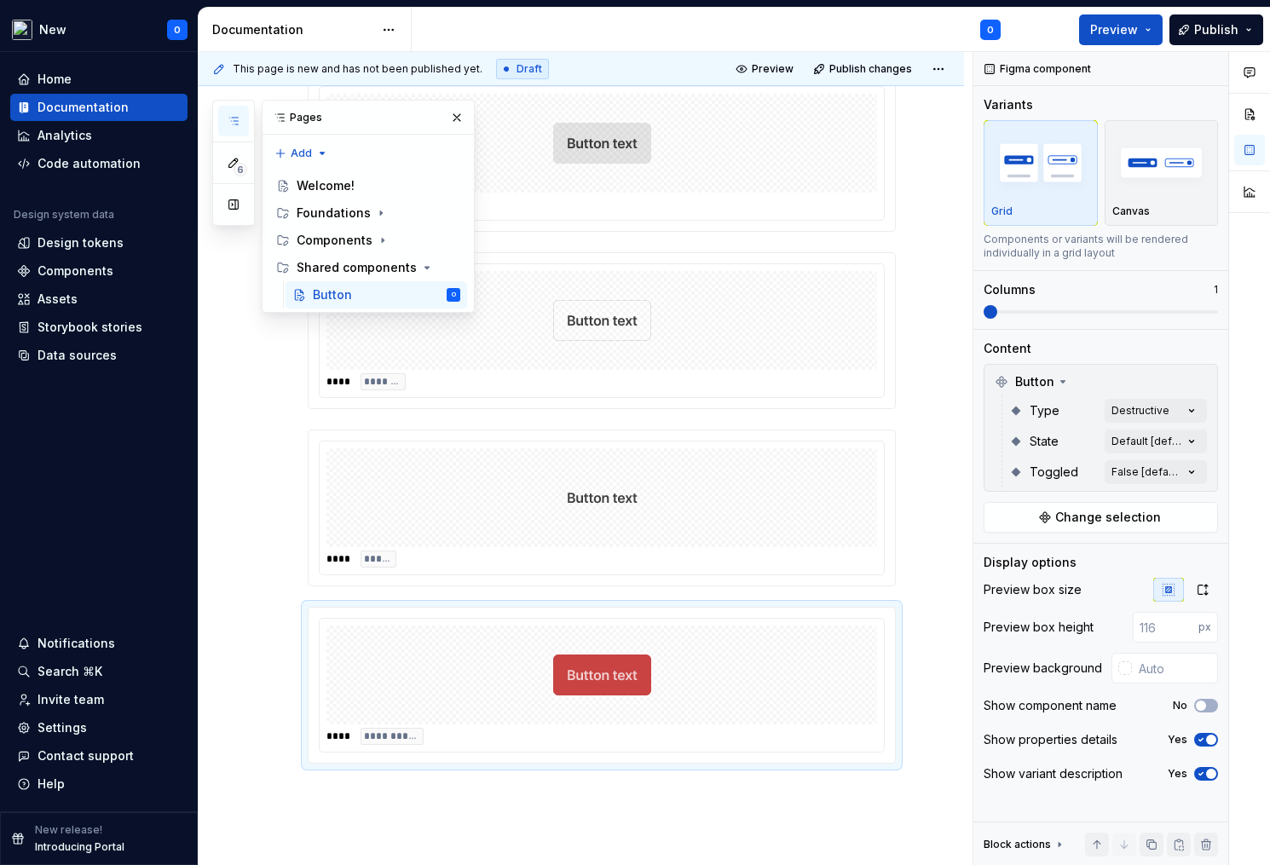
click at [736, 832] on html "New O Home Documentation Analytics Code automation Design system data Design to…" at bounding box center [635, 432] width 1270 height 865
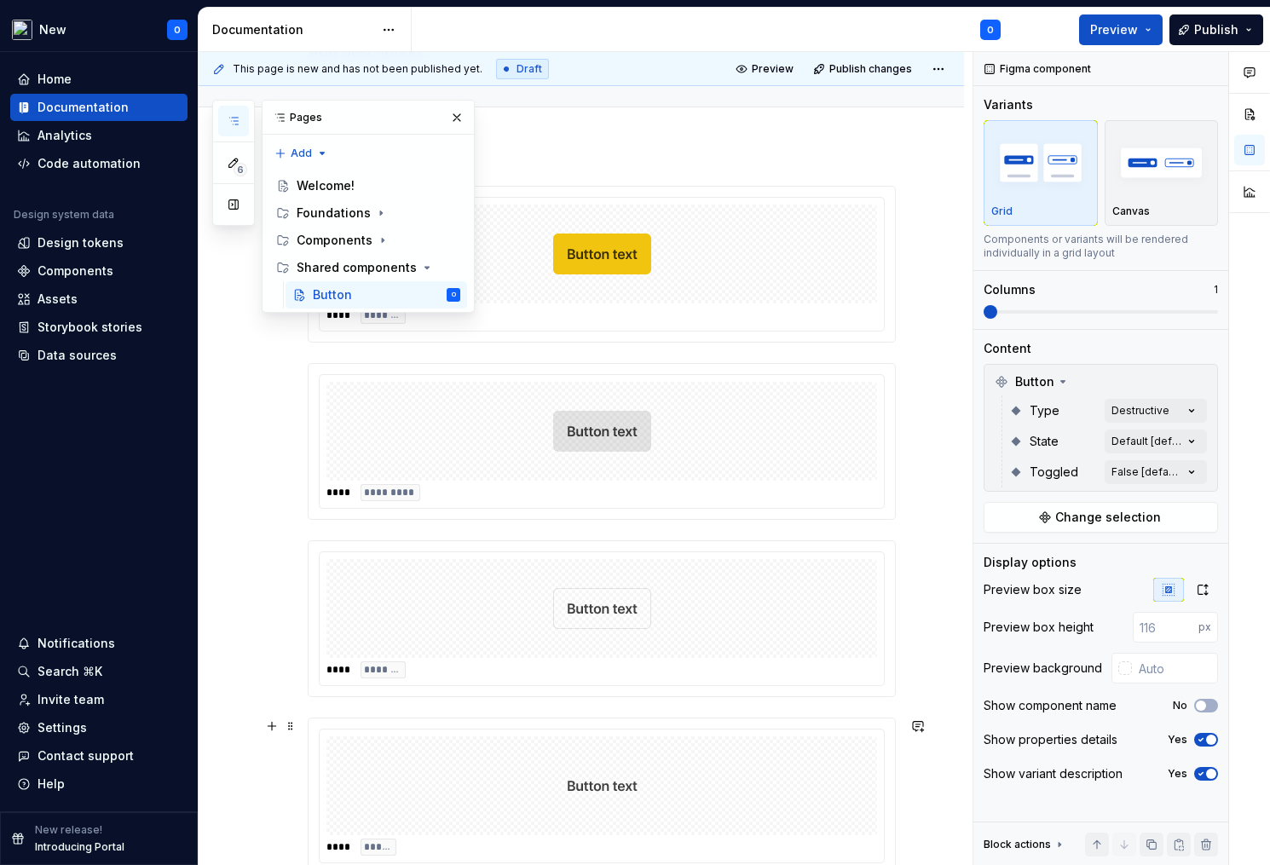
scroll to position [0, 0]
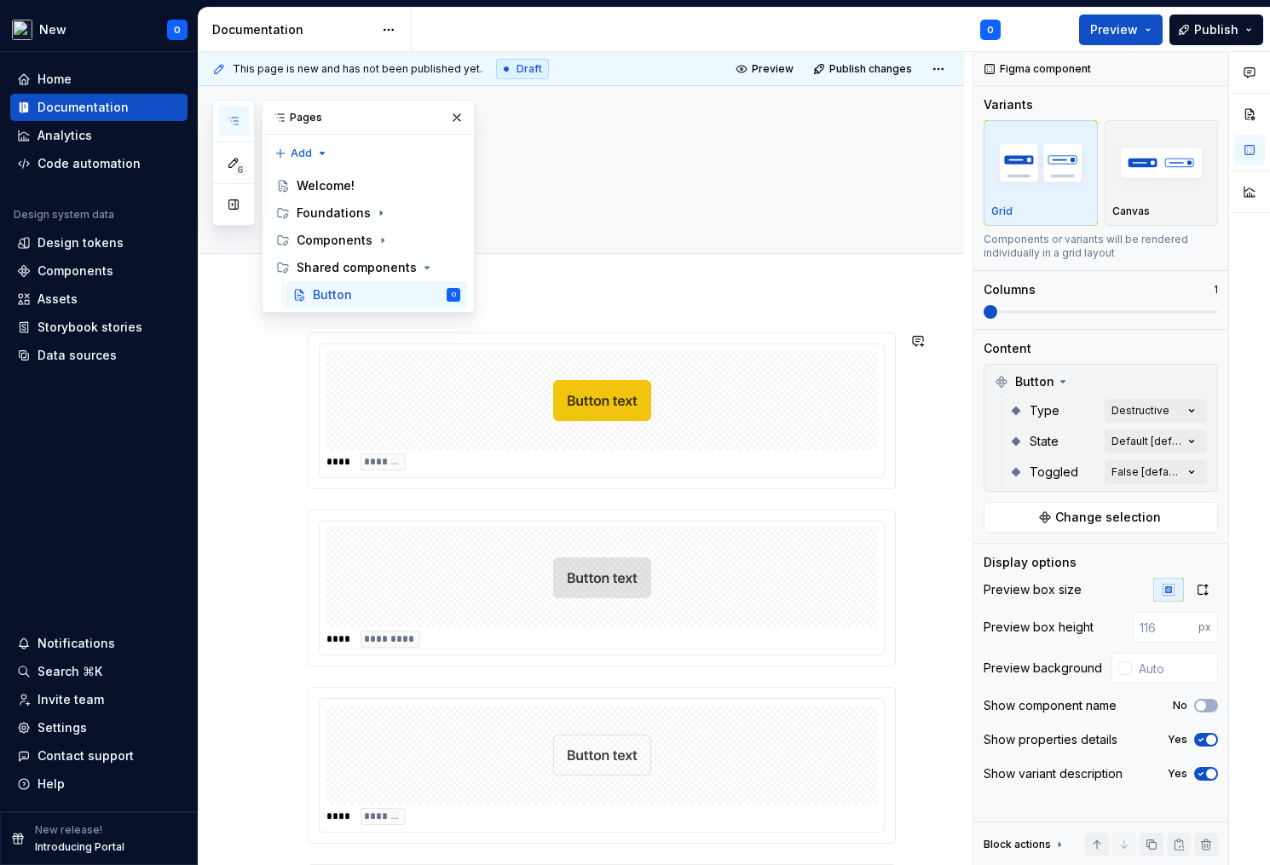
click at [455, 115] on button "button" at bounding box center [457, 118] width 24 height 24
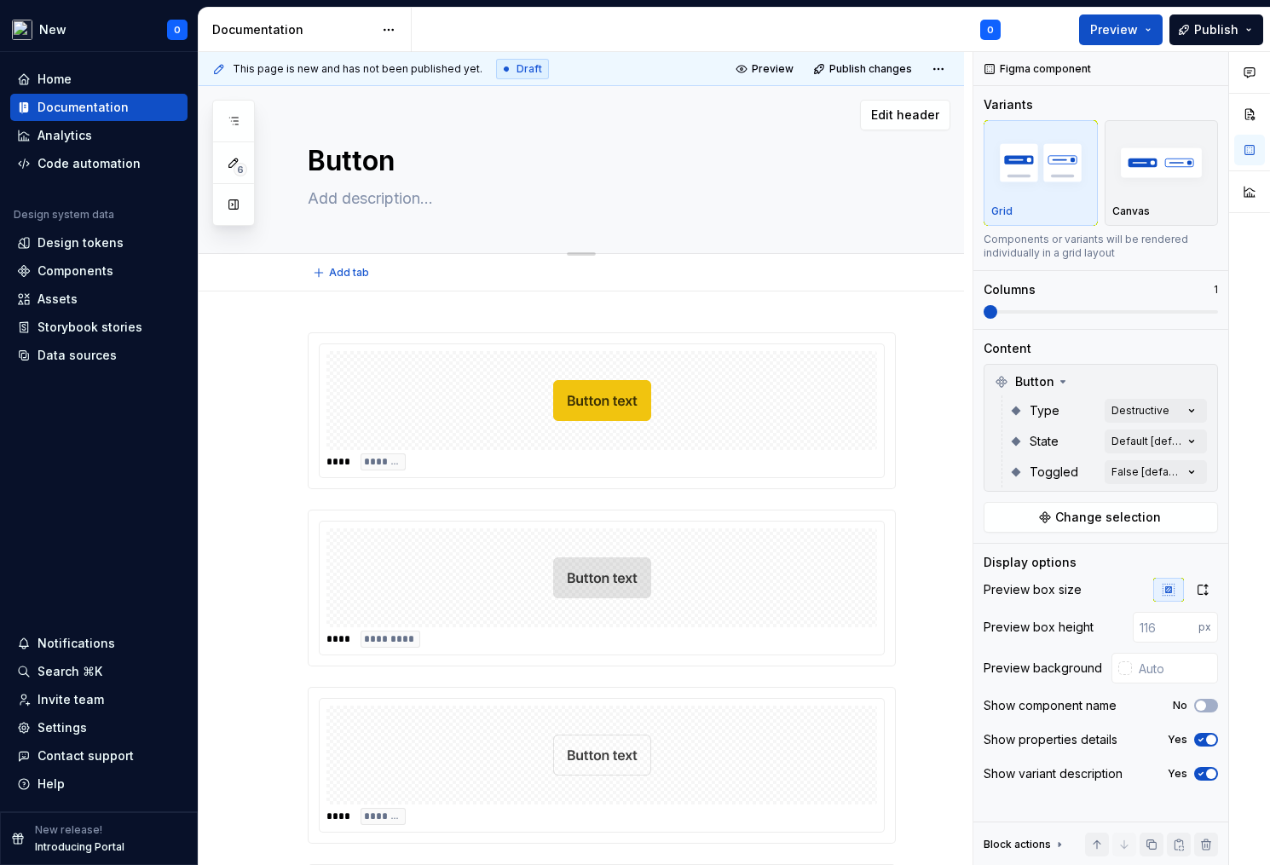
click at [404, 199] on textarea at bounding box center [598, 198] width 588 height 27
click at [766, 76] on button "Preview" at bounding box center [765, 69] width 71 height 24
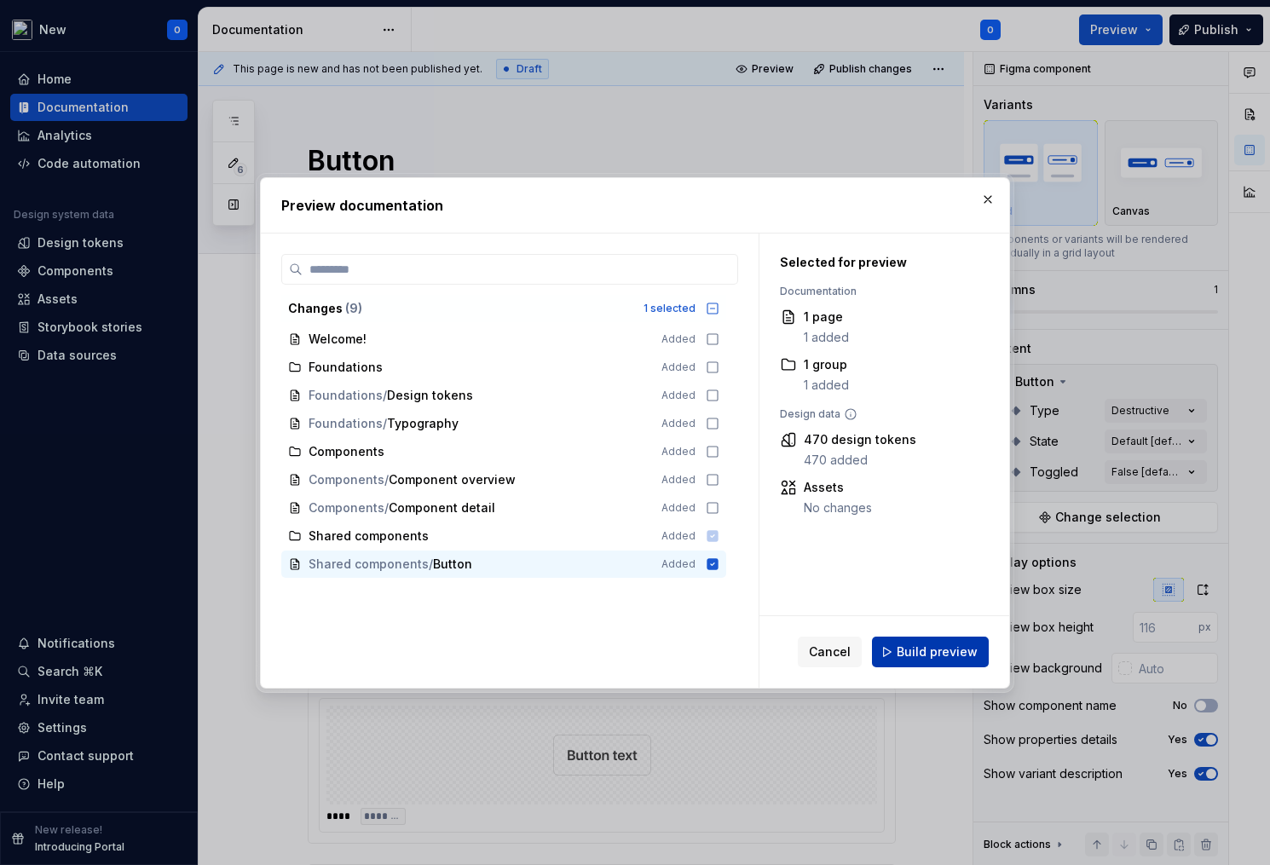
click at [938, 655] on span "Build preview" at bounding box center [937, 651] width 81 height 17
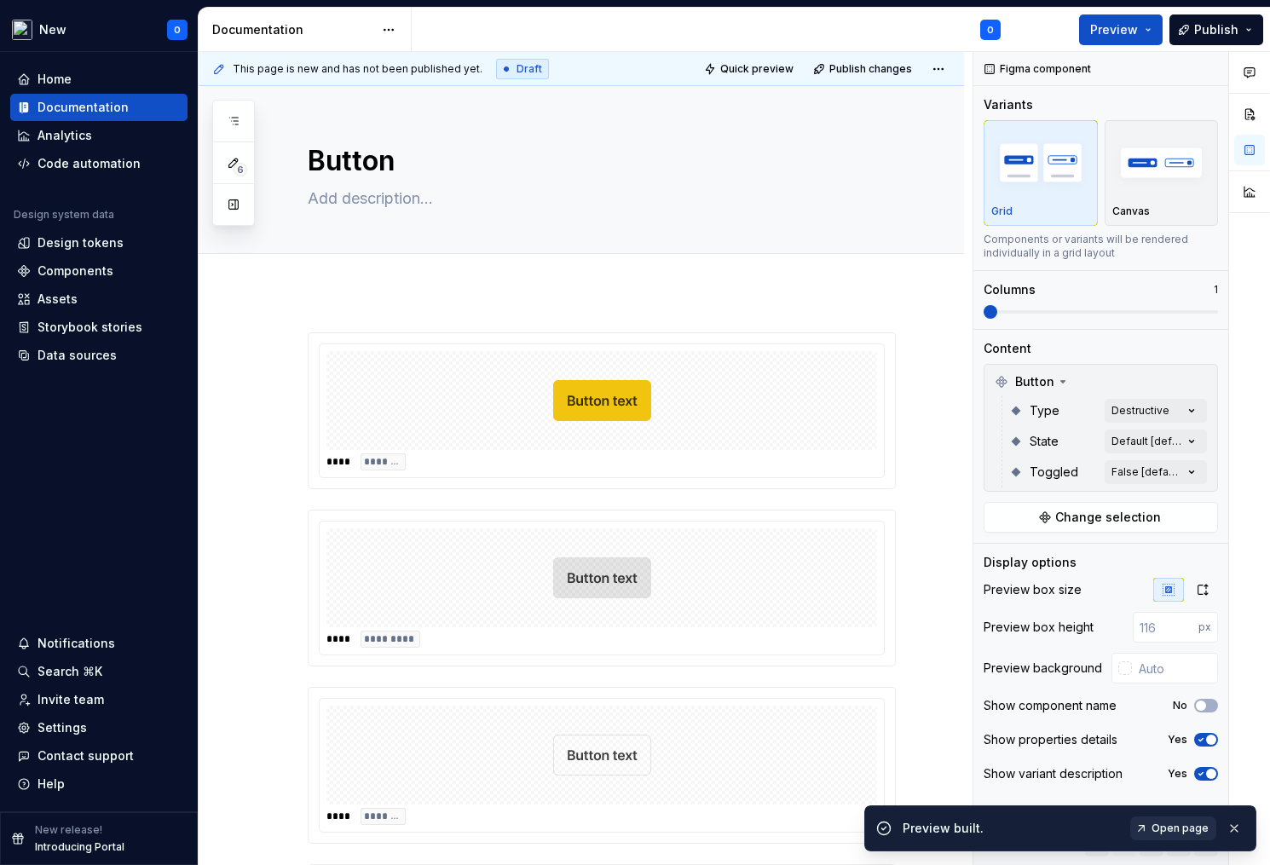
click at [1174, 830] on span "Open page" at bounding box center [1179, 829] width 57 height 14
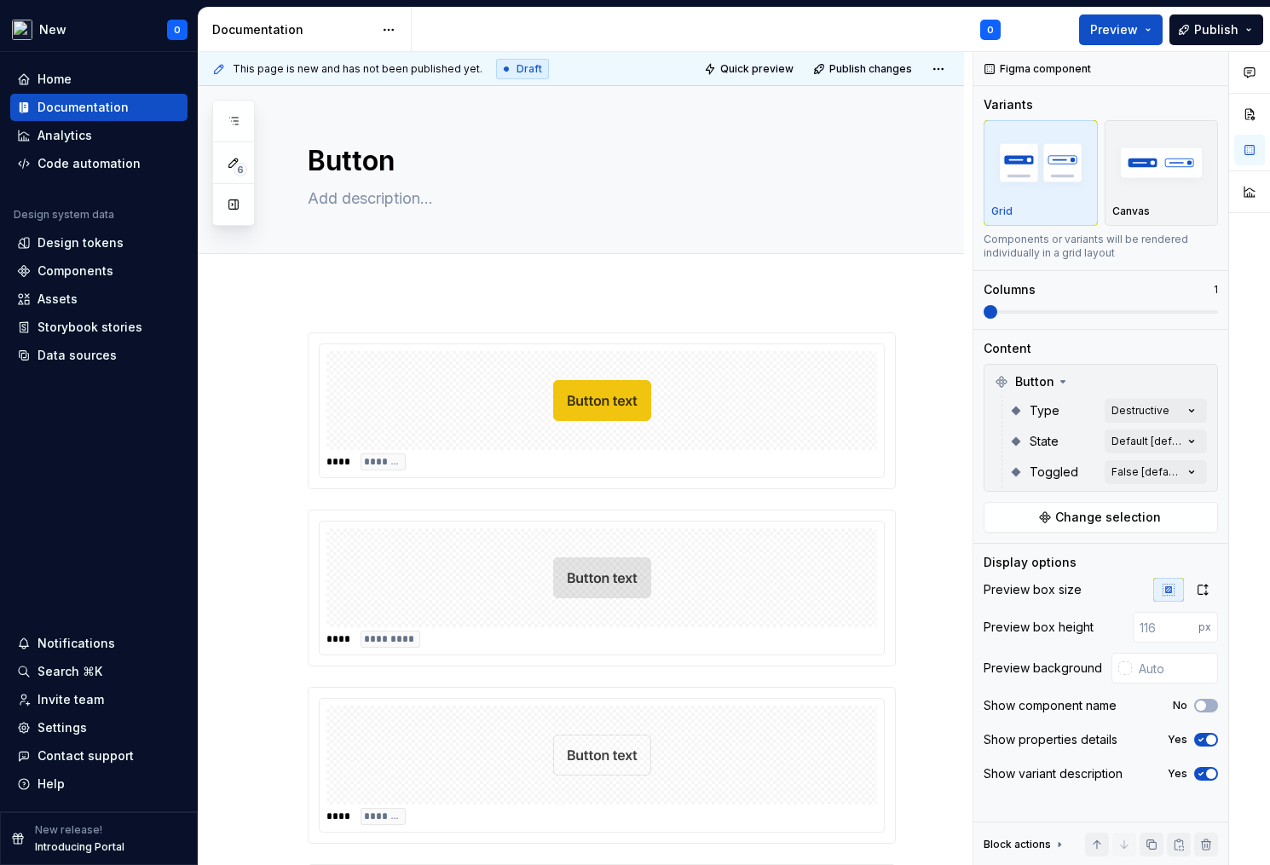
type textarea "*"
click at [506, 391] on div at bounding box center [601, 400] width 551 height 99
click at [1198, 592] on icon "button" at bounding box center [1202, 590] width 9 height 10
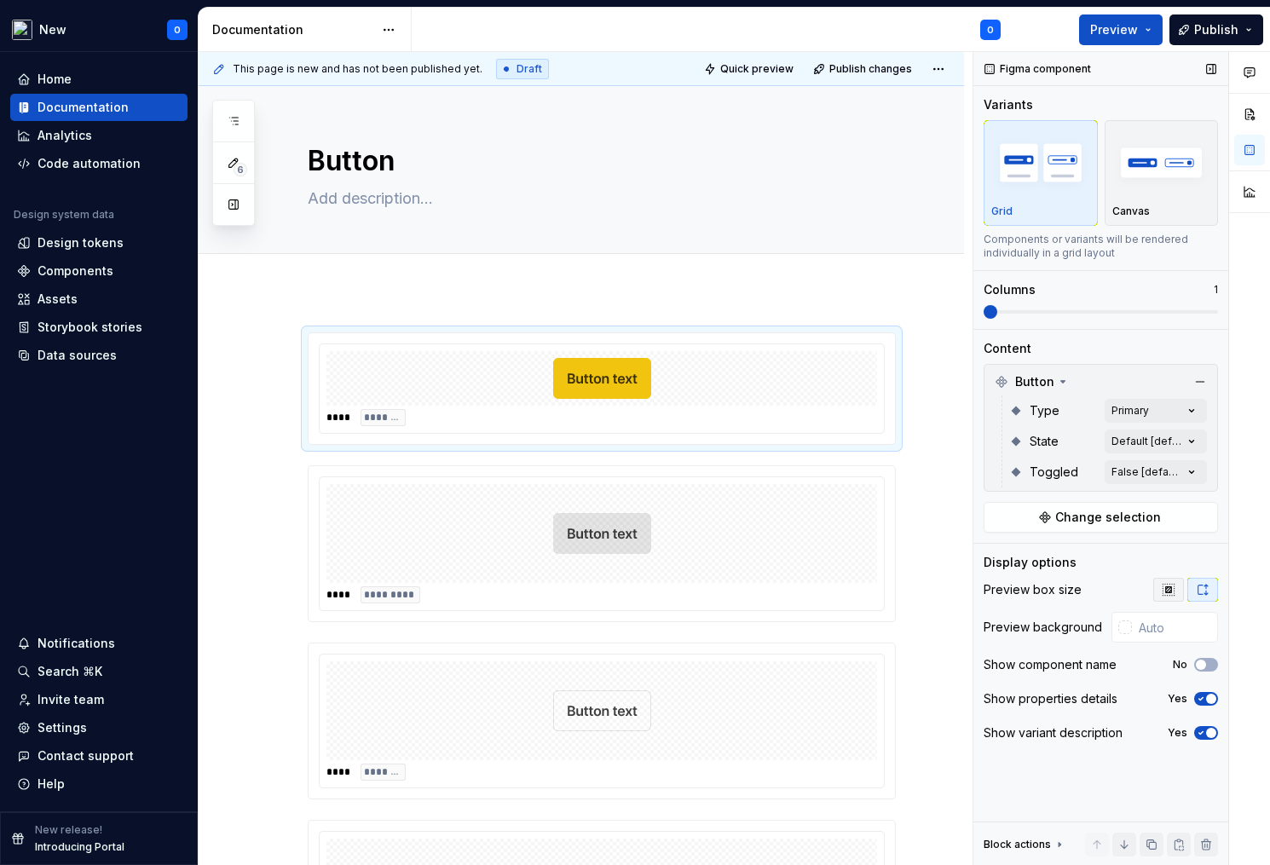
click at [1174, 591] on icon "button" at bounding box center [1168, 589] width 11 height 11
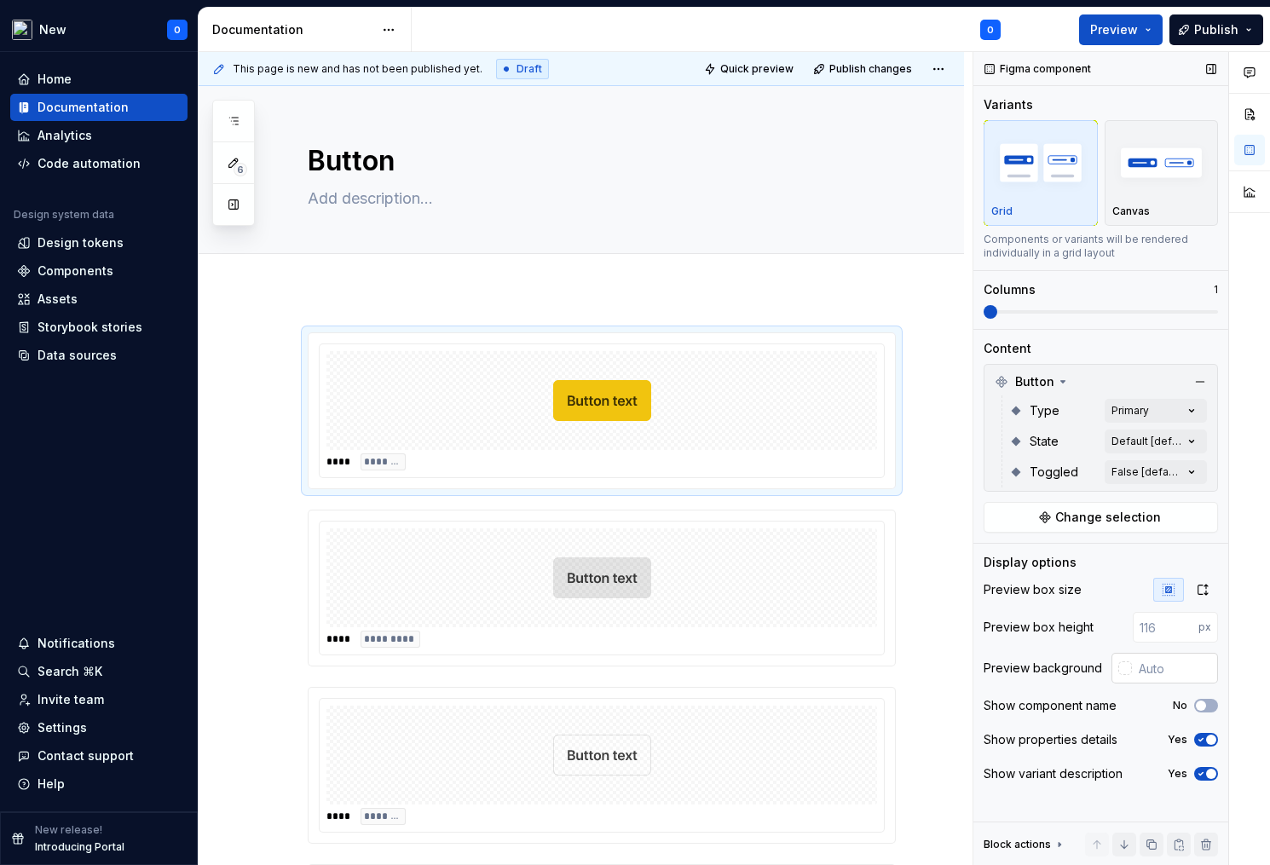
click at [1118, 672] on div at bounding box center [1125, 668] width 14 height 14
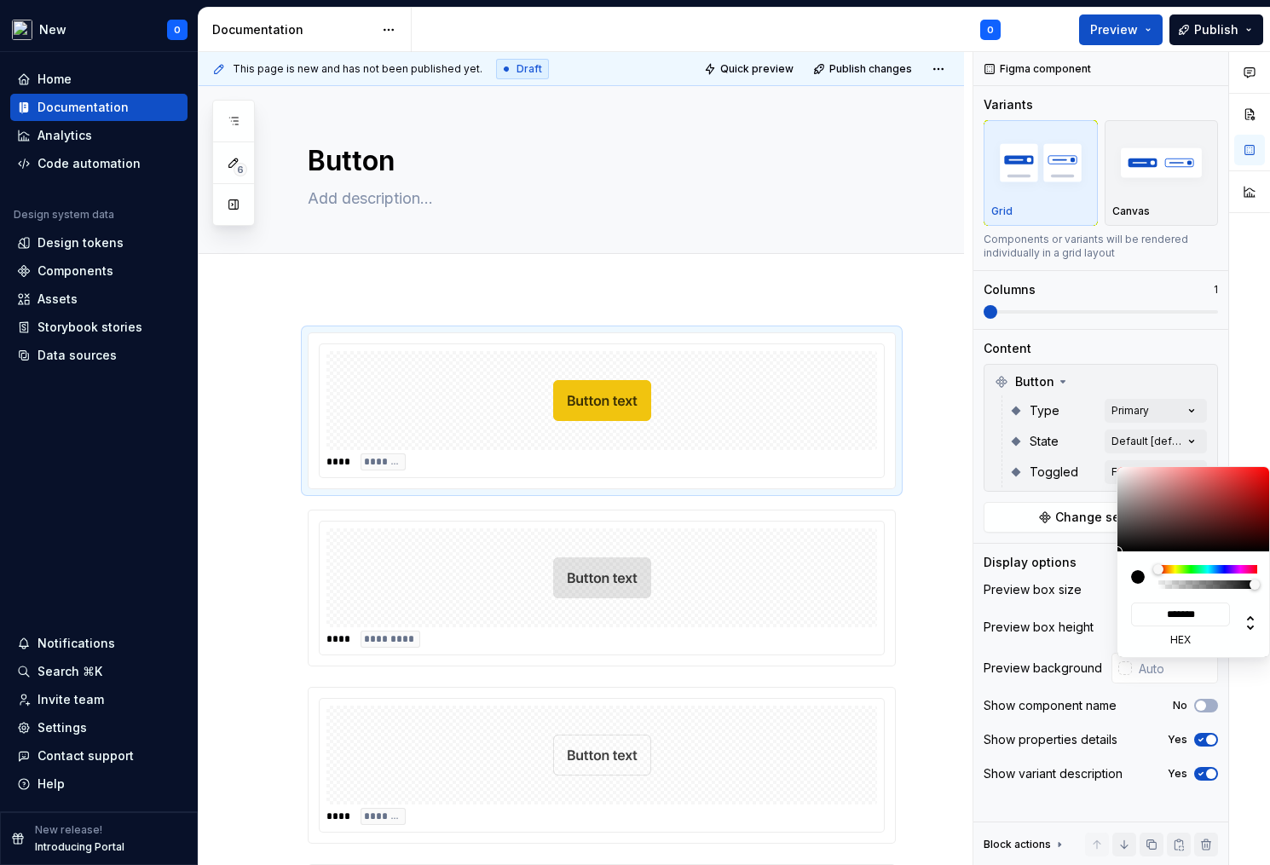
type input "#4D3333"
type input "*******"
type input "#503535"
type input "*******"
type input "#987676"
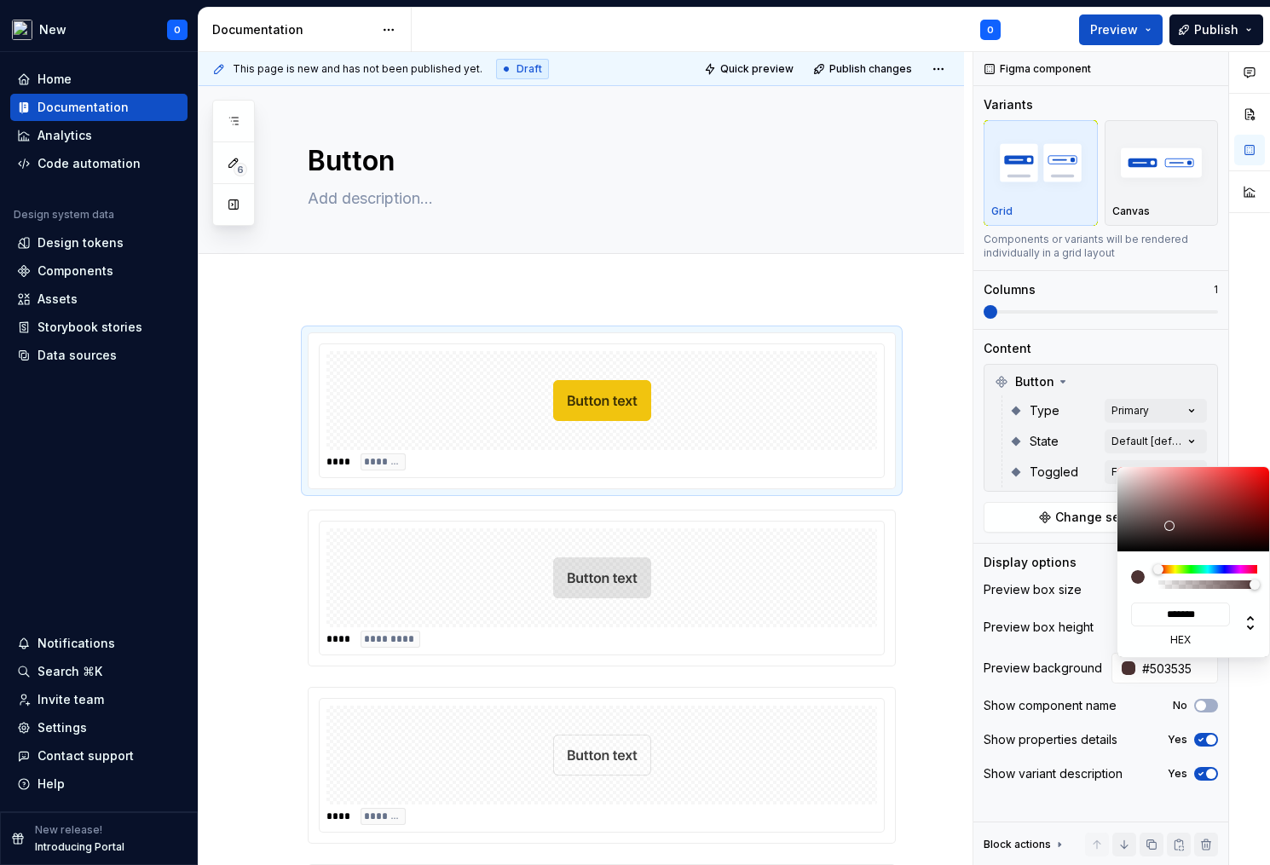
type input "*******"
type input "#FFF7F7"
type input "*******"
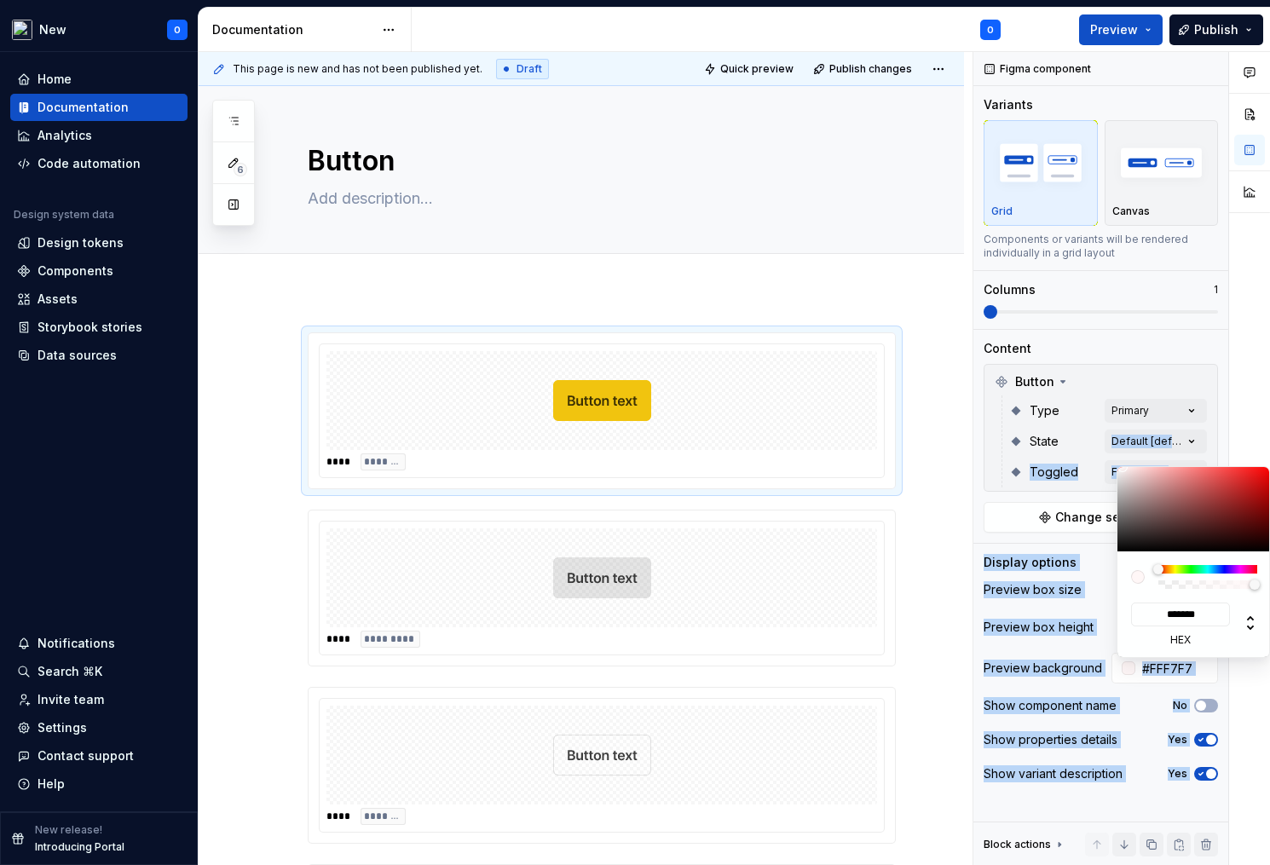
type input "#FFFFFF"
type input "*******"
drag, startPoint x: 1169, startPoint y: 526, endPoint x: 1057, endPoint y: 405, distance: 165.2
click at [1057, 405] on body "New O Home Documentation Analytics Code automation Design system data Design to…" at bounding box center [635, 432] width 1270 height 865
type input "#523333"
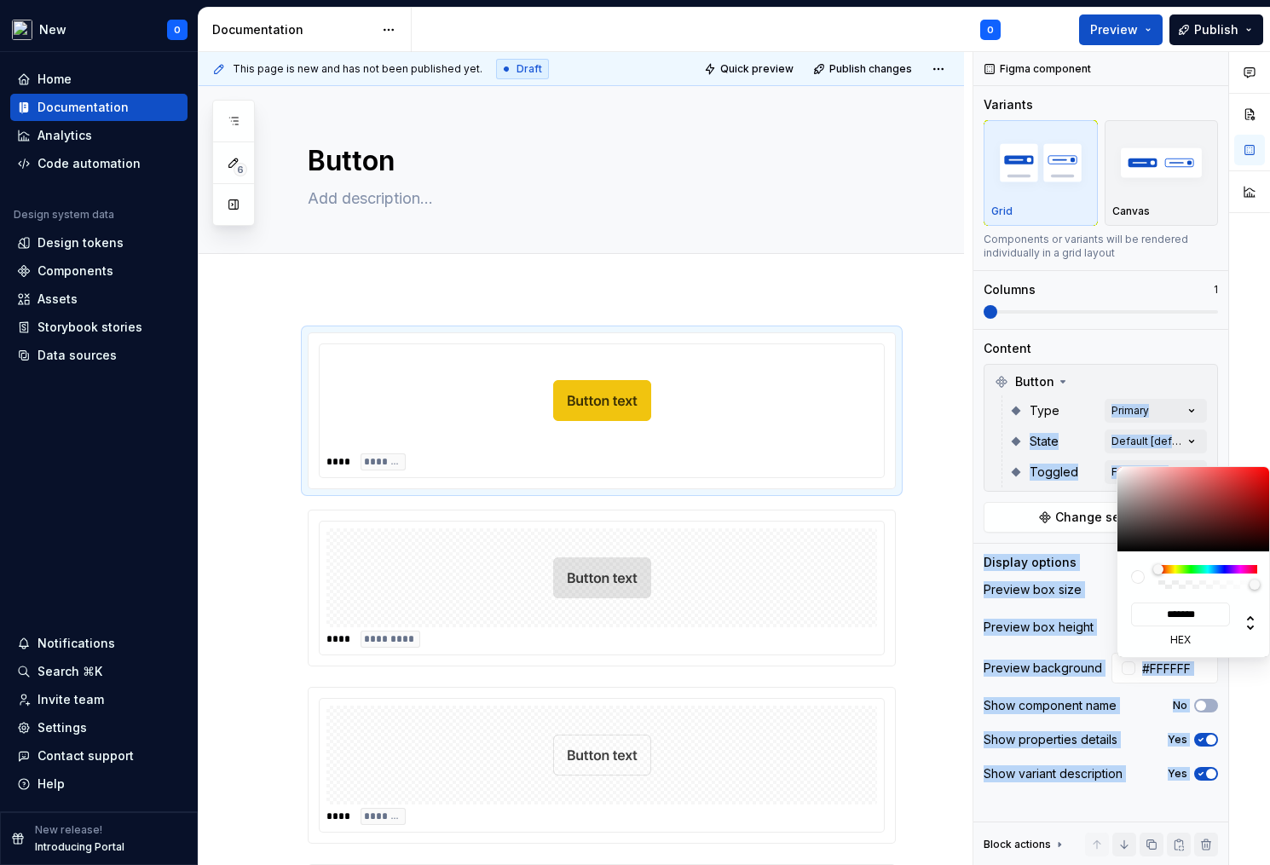
type input "*******"
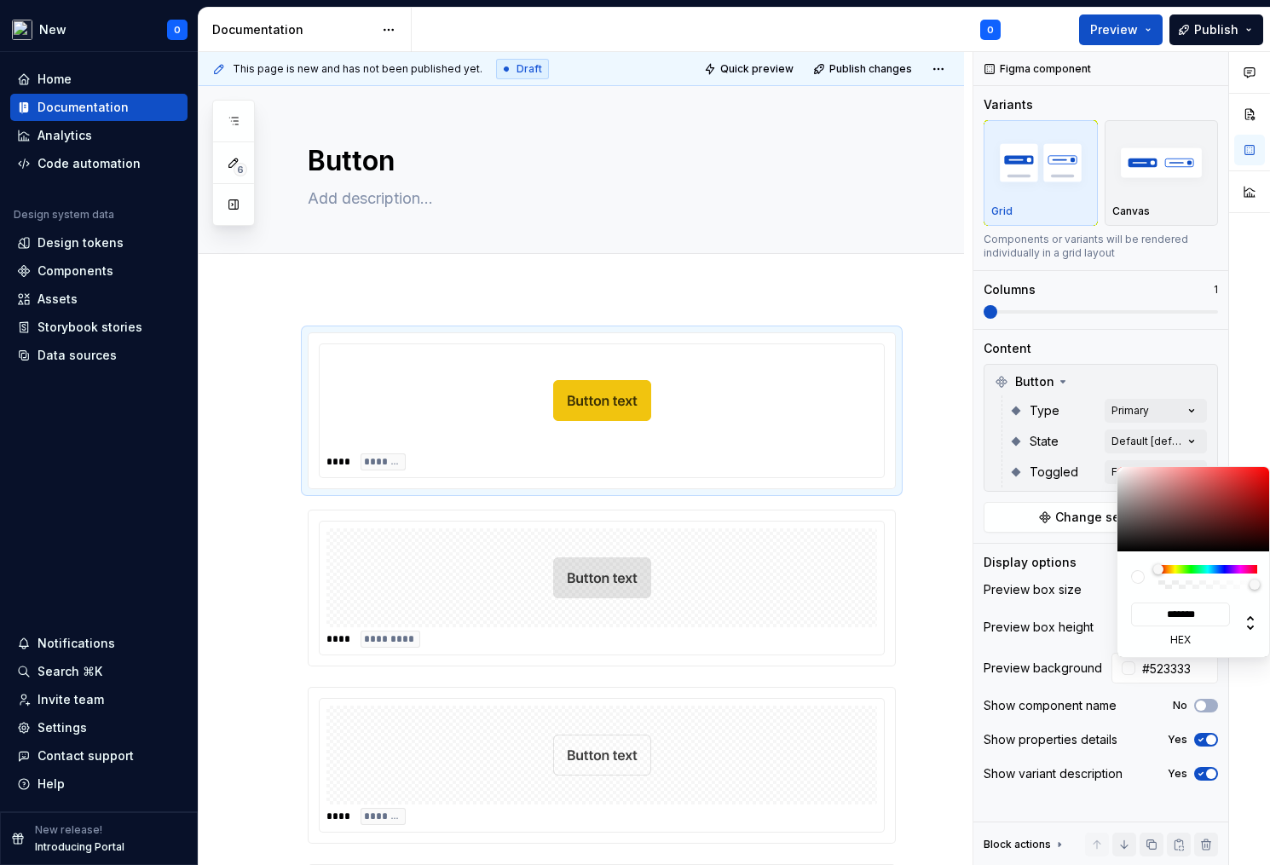
type input "#553535"
type input "*******"
type input "#795959"
type input "*******"
type input "#A58A8A"
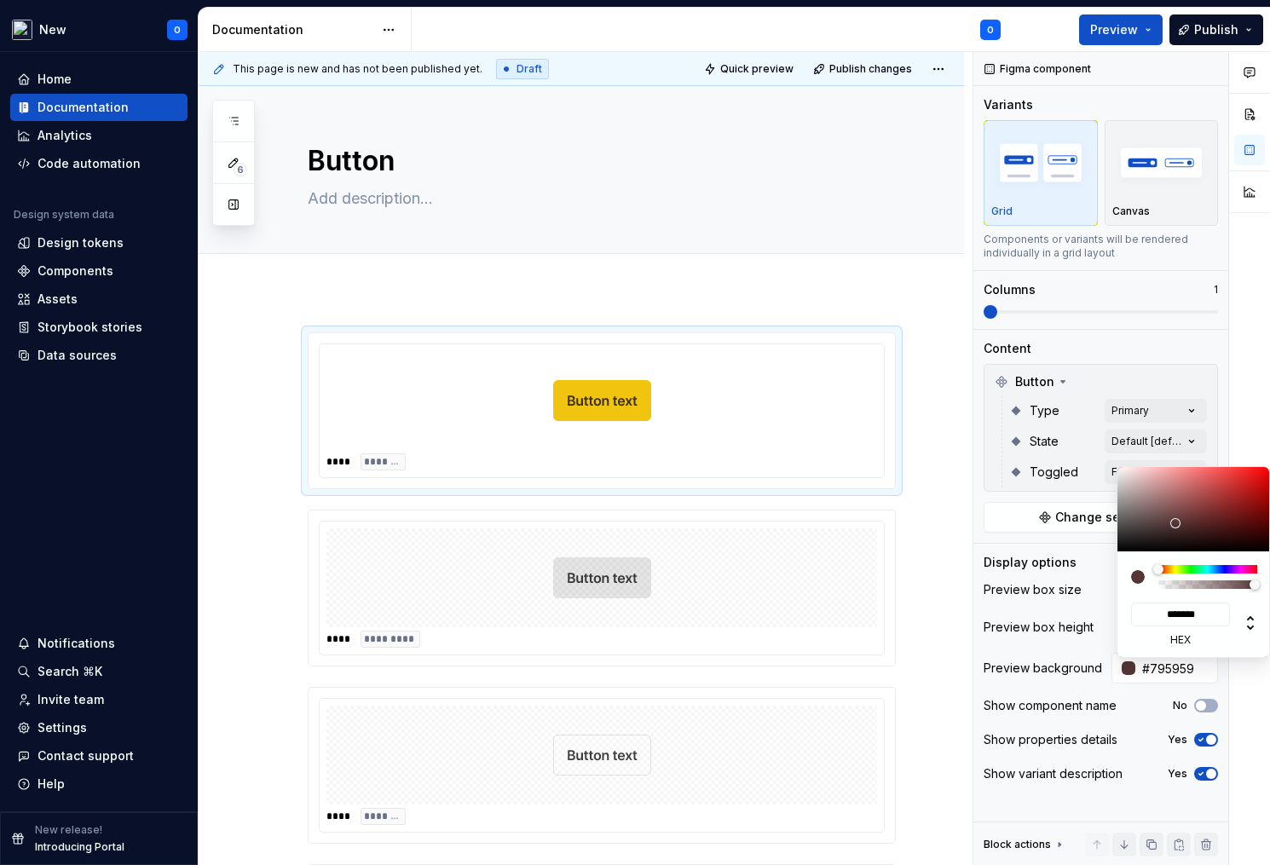
type input "*******"
type input "#B49D9D"
type input "*******"
type input "#BFA9A9"
type input "*******"
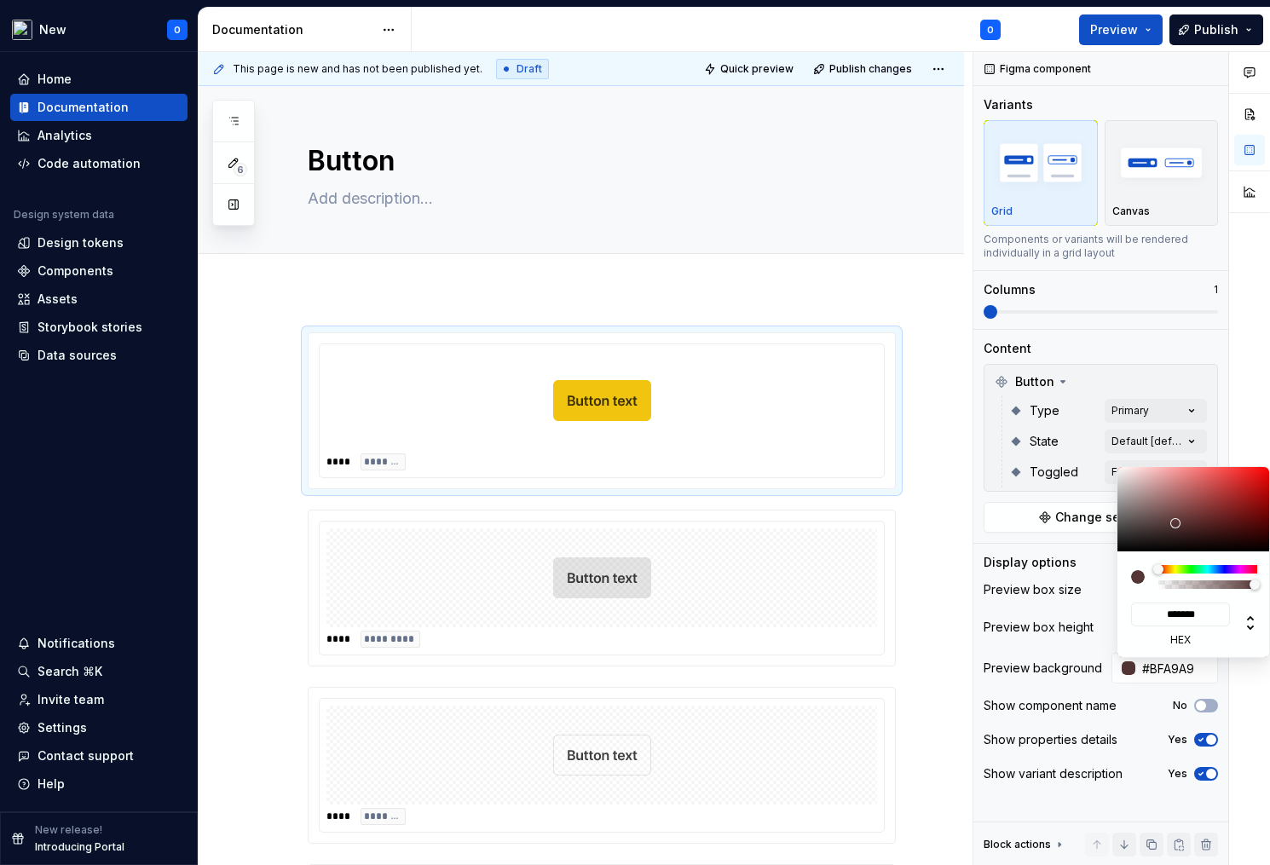
type input "#C6B2B2"
type input "*******"
type input "#C9B5B5"
type input "*******"
type input "#D1BEBE"
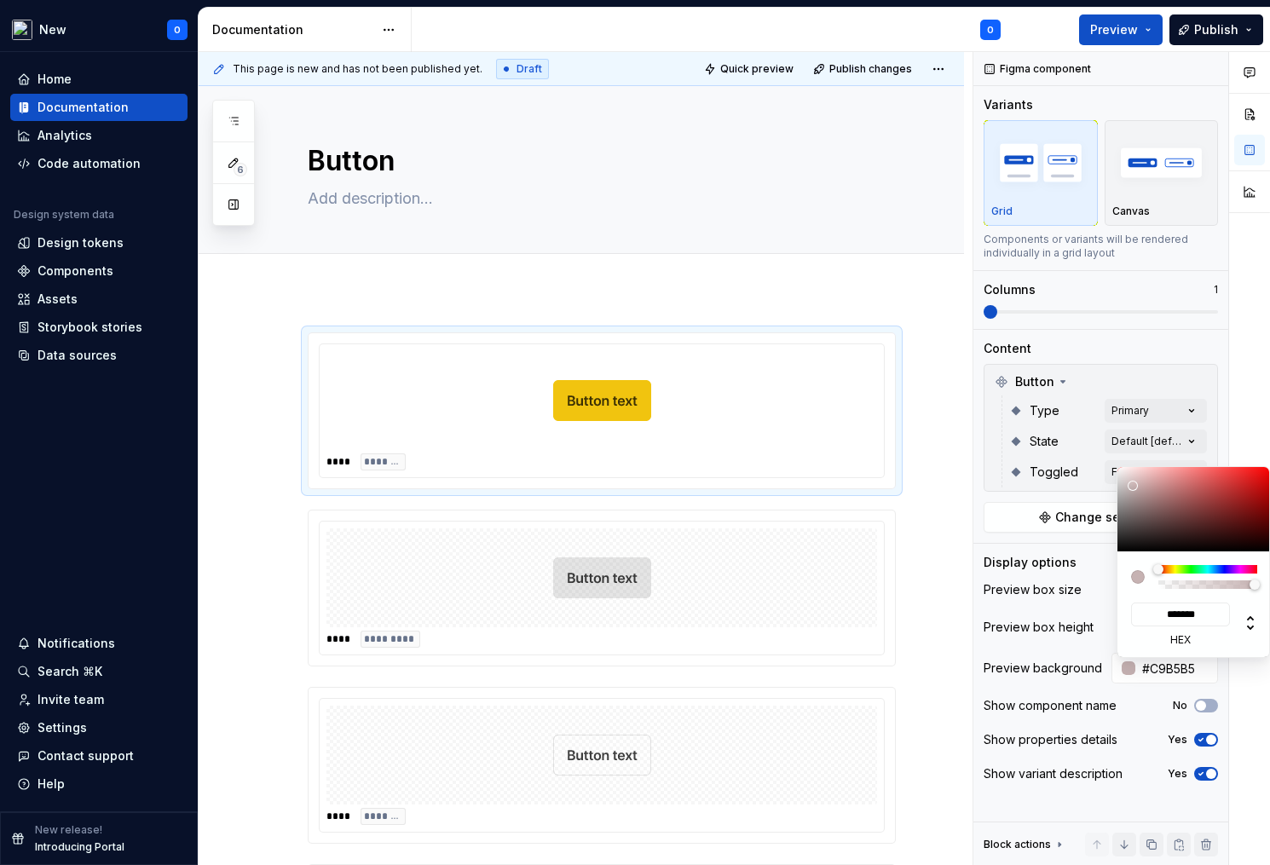
type input "*******"
type input "#EDE2E2"
type input "*******"
type input "#FFFFFF"
type input "*******"
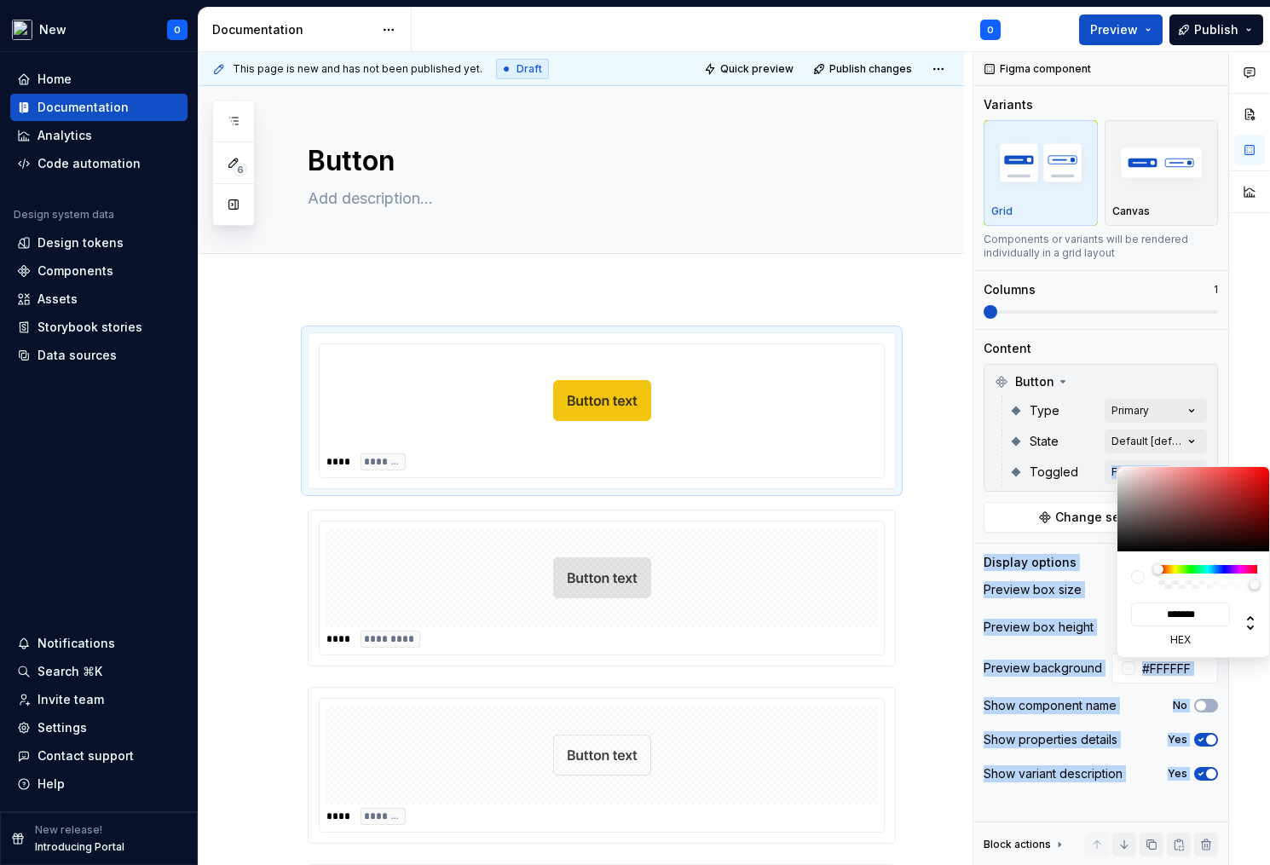
type input "#F7F7F7"
type input "*******"
type input "#F2F2F2"
type input "*******"
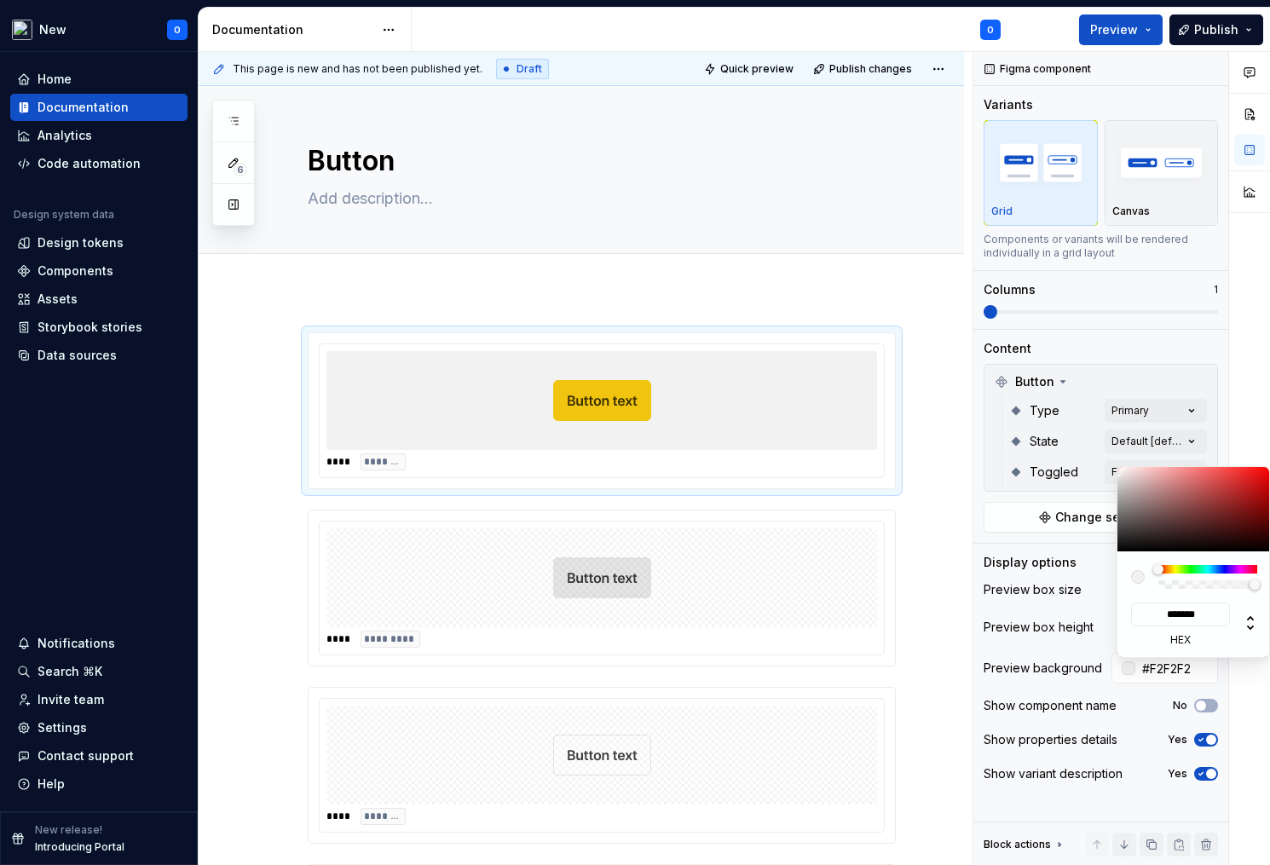
type input "#F2F1F1"
type input "*******"
type input "#F7F6F6"
type input "*******"
type input "#FFFEFE"
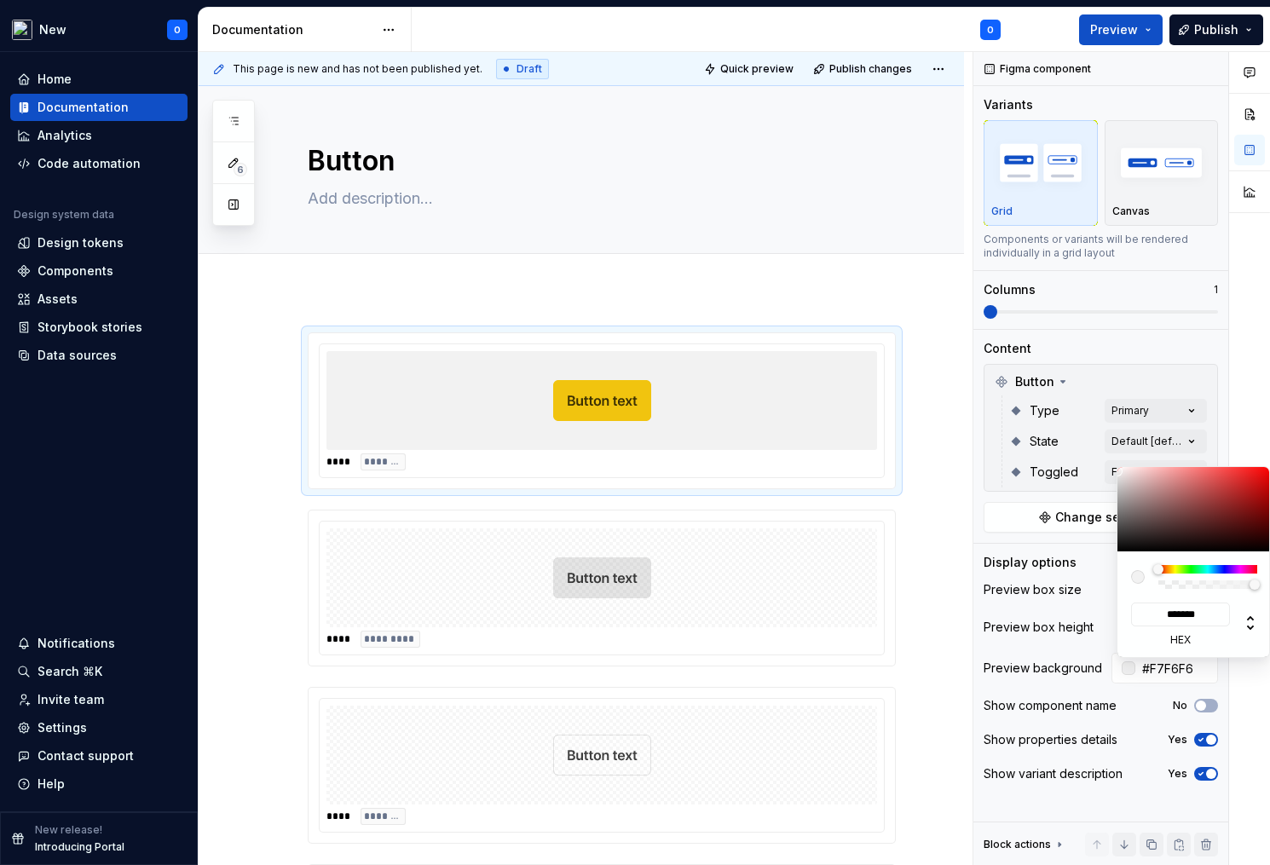
type input "*******"
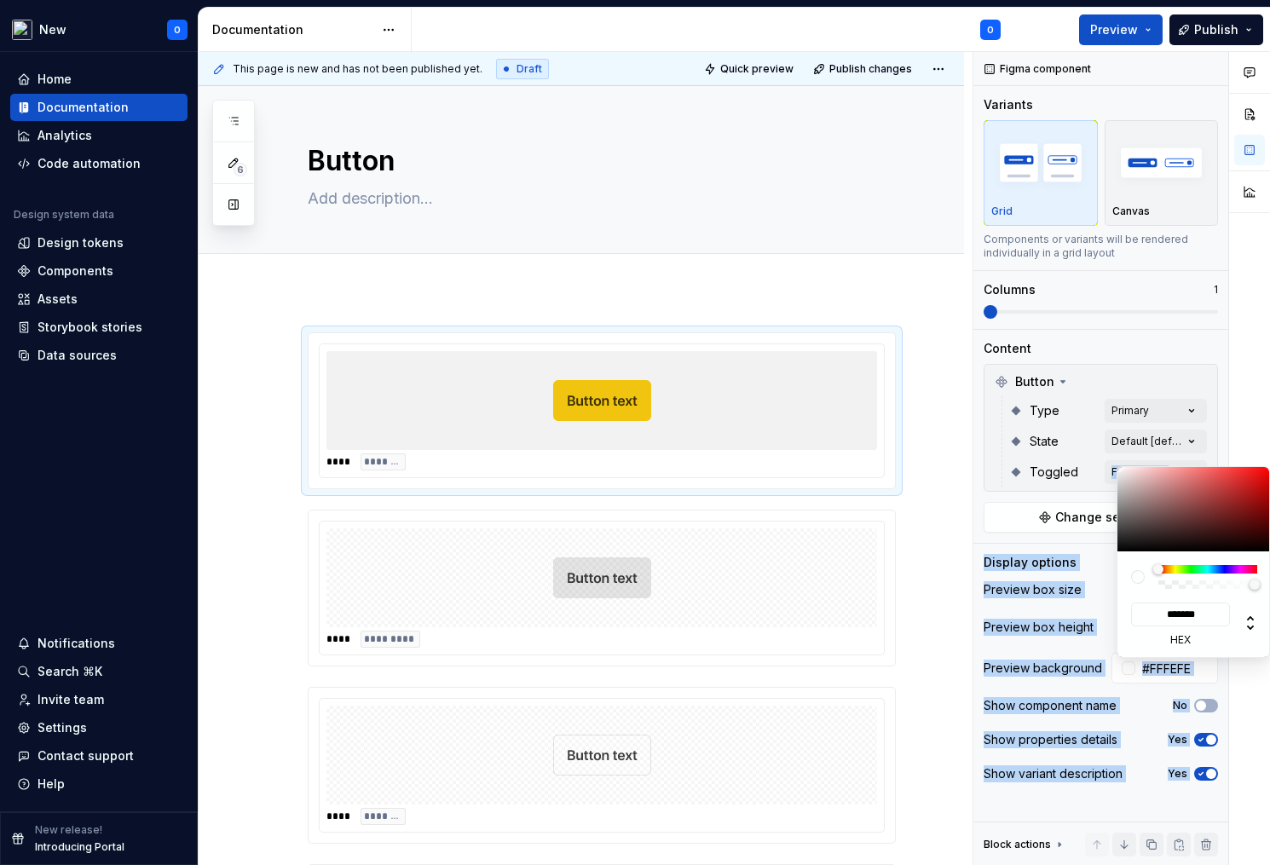
type input "#FFFFFF"
type input "*******"
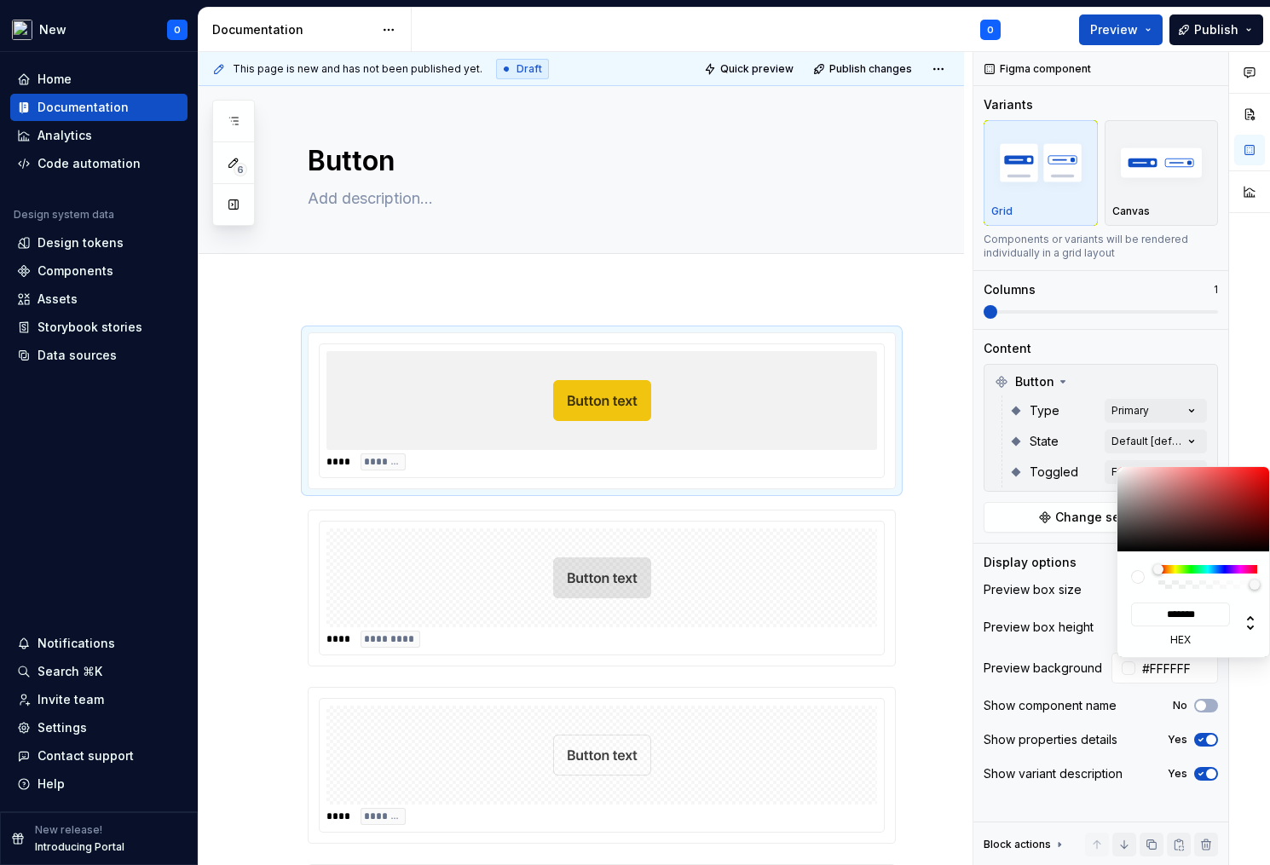
type input "#F2F2F2"
type input "*******"
type input "#EAEAEA"
type input "*******"
type input "#EAE9E9"
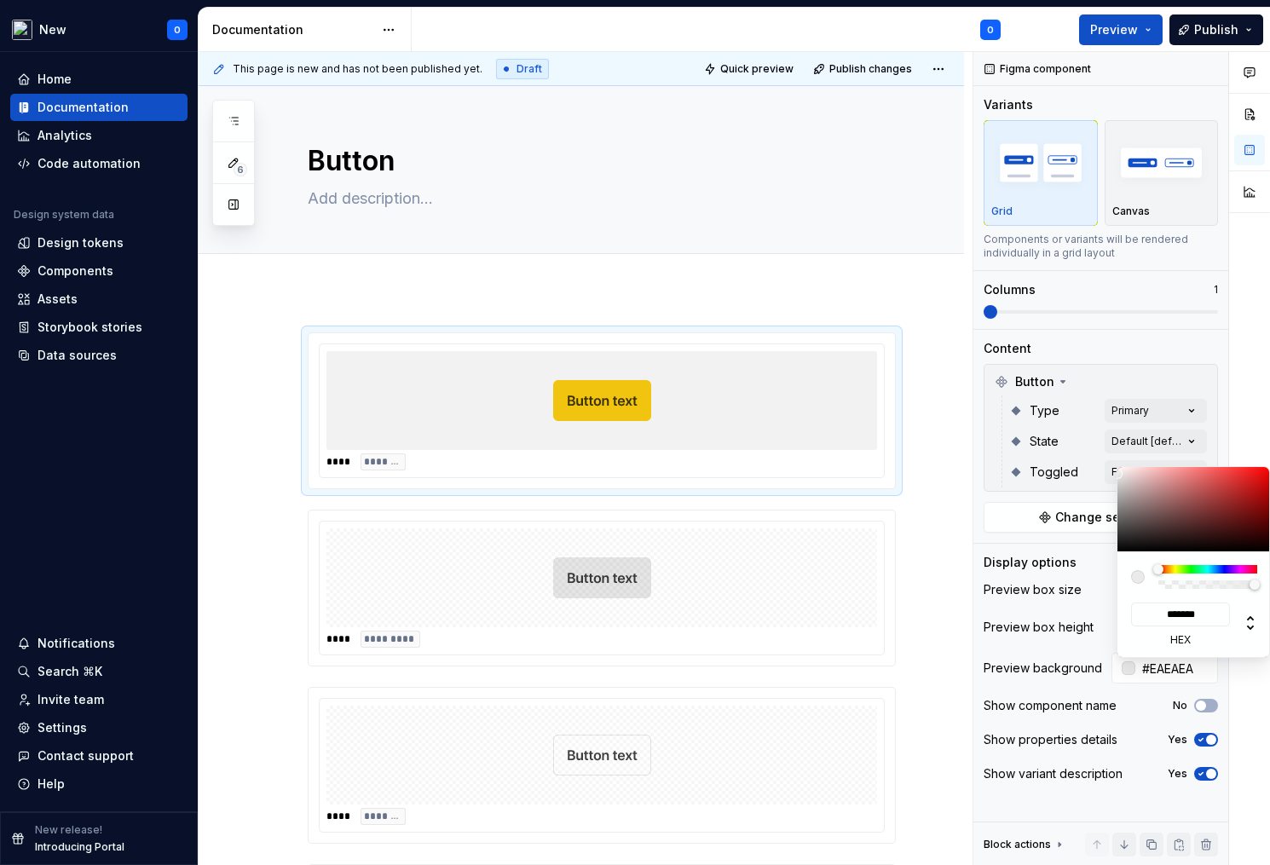
type input "*******"
type input "#EAE8E8"
type input "*******"
type input "#E8E4E4"
type input "*******"
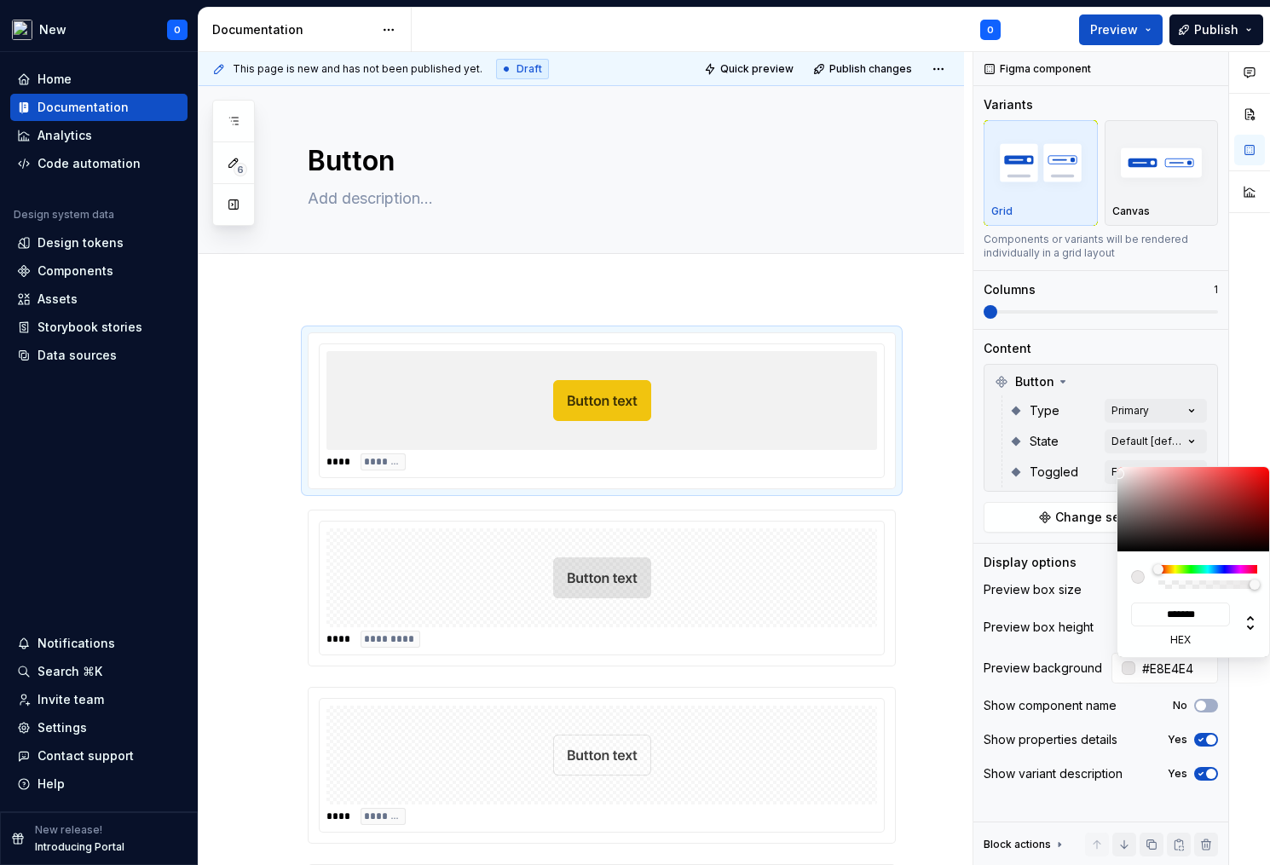
type input "#E8E3E3"
type input "*******"
type input "#E5DFDF"
type input "*******"
type input "#E3DBDB"
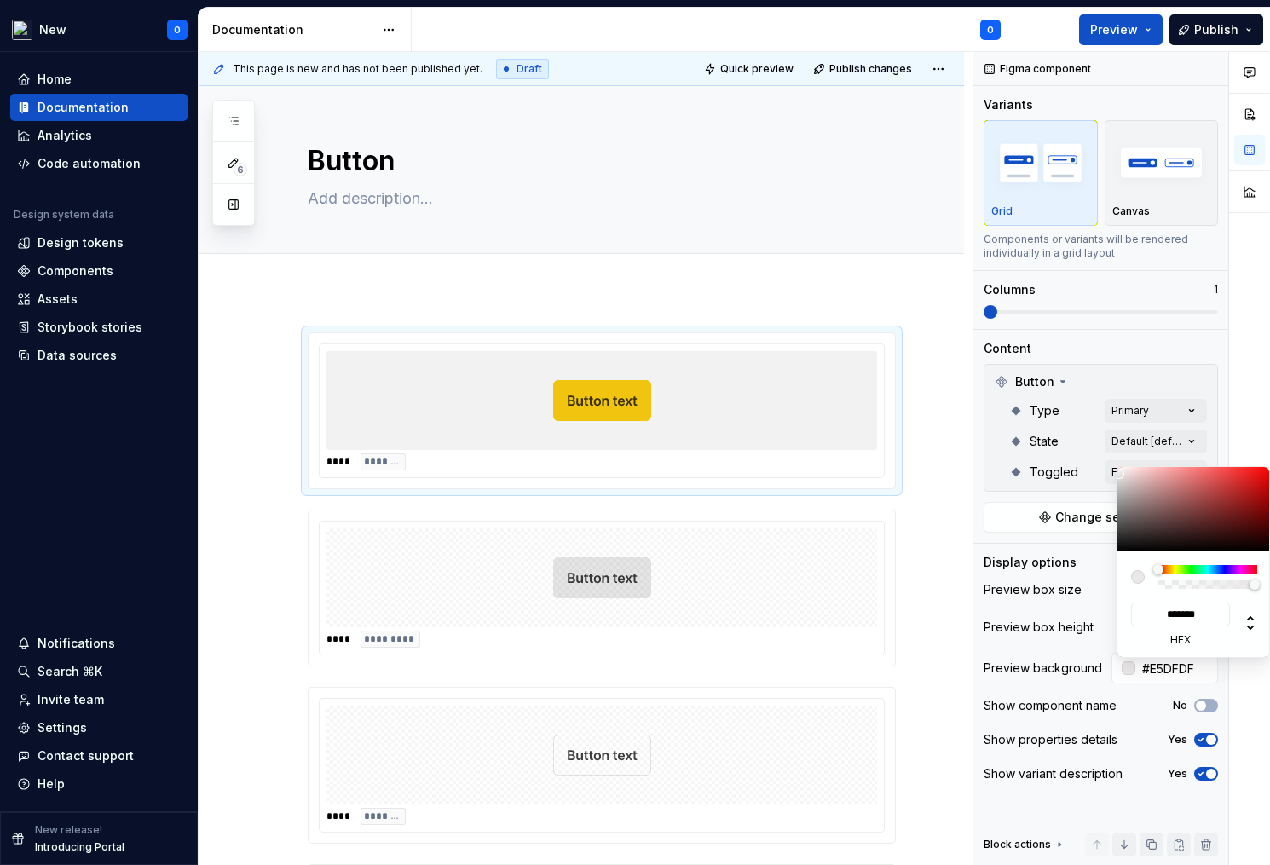
type input "*******"
type input "#E0D7D7"
type input "*******"
type input "#DDD4D4"
type input "*******"
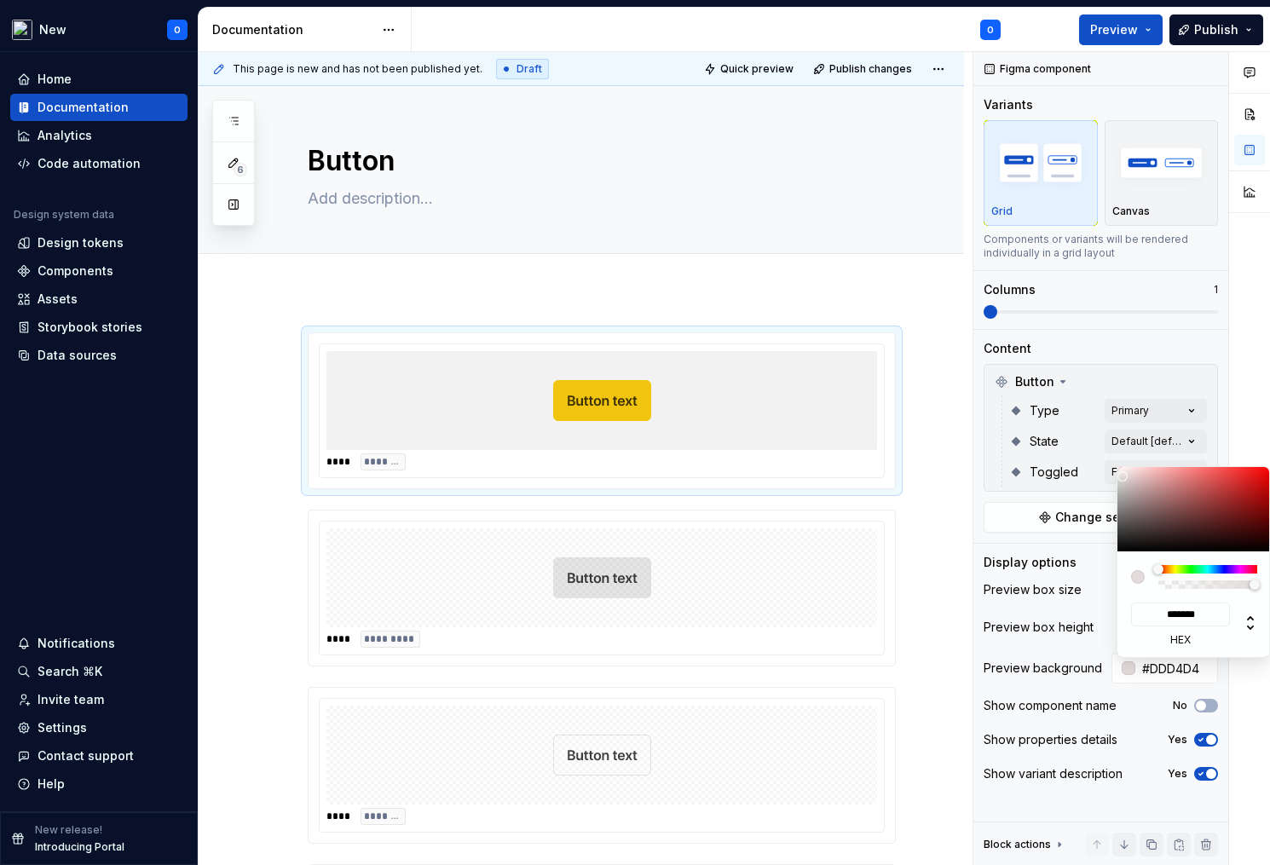
type input "#DBD1D1"
type input "*******"
drag, startPoint x: 1175, startPoint y: 523, endPoint x: 1123, endPoint y: 478, distance: 68.9
click at [1123, 478] on div at bounding box center [1193, 509] width 153 height 84
type input "#DDD5D5"
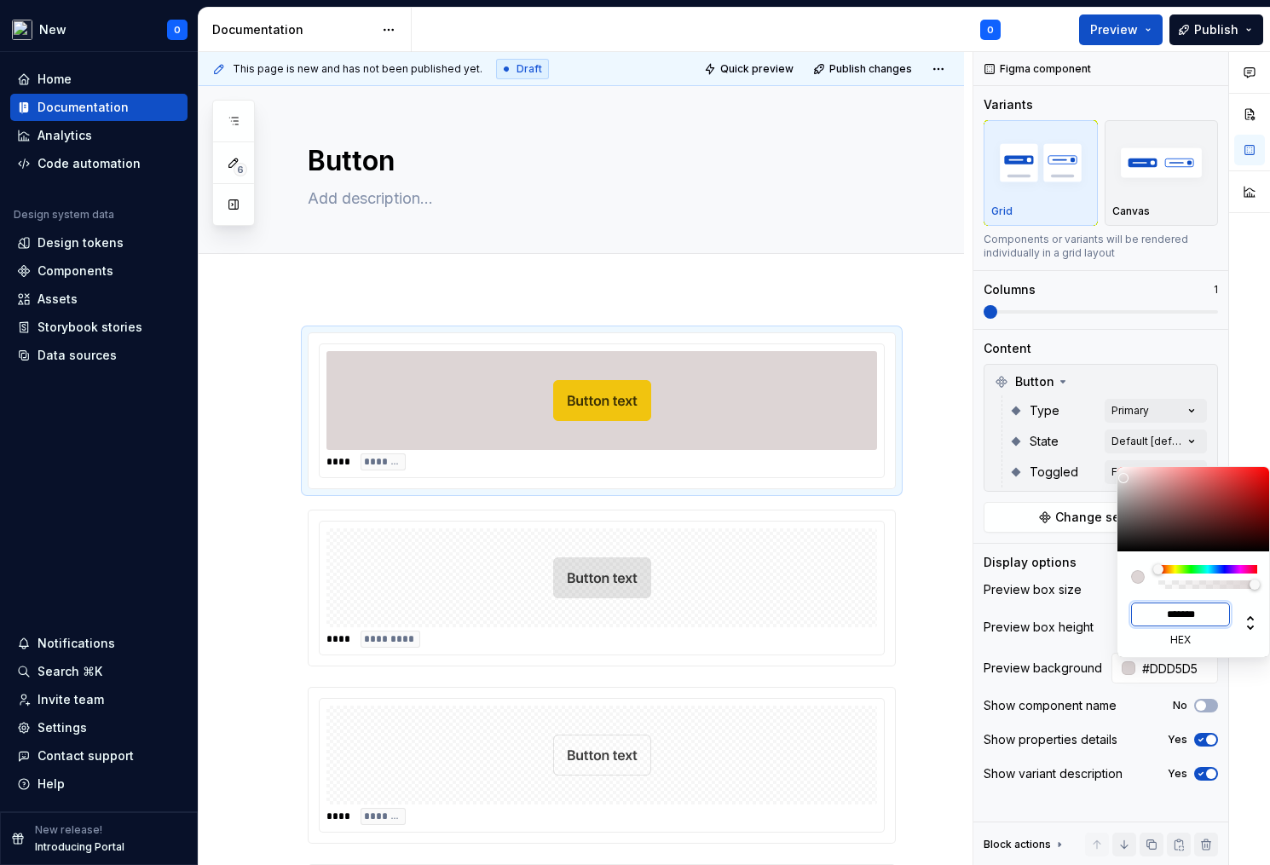
click at [1201, 613] on input "*******" at bounding box center [1180, 615] width 99 height 24
type input "***"
type input "#FFFFFF"
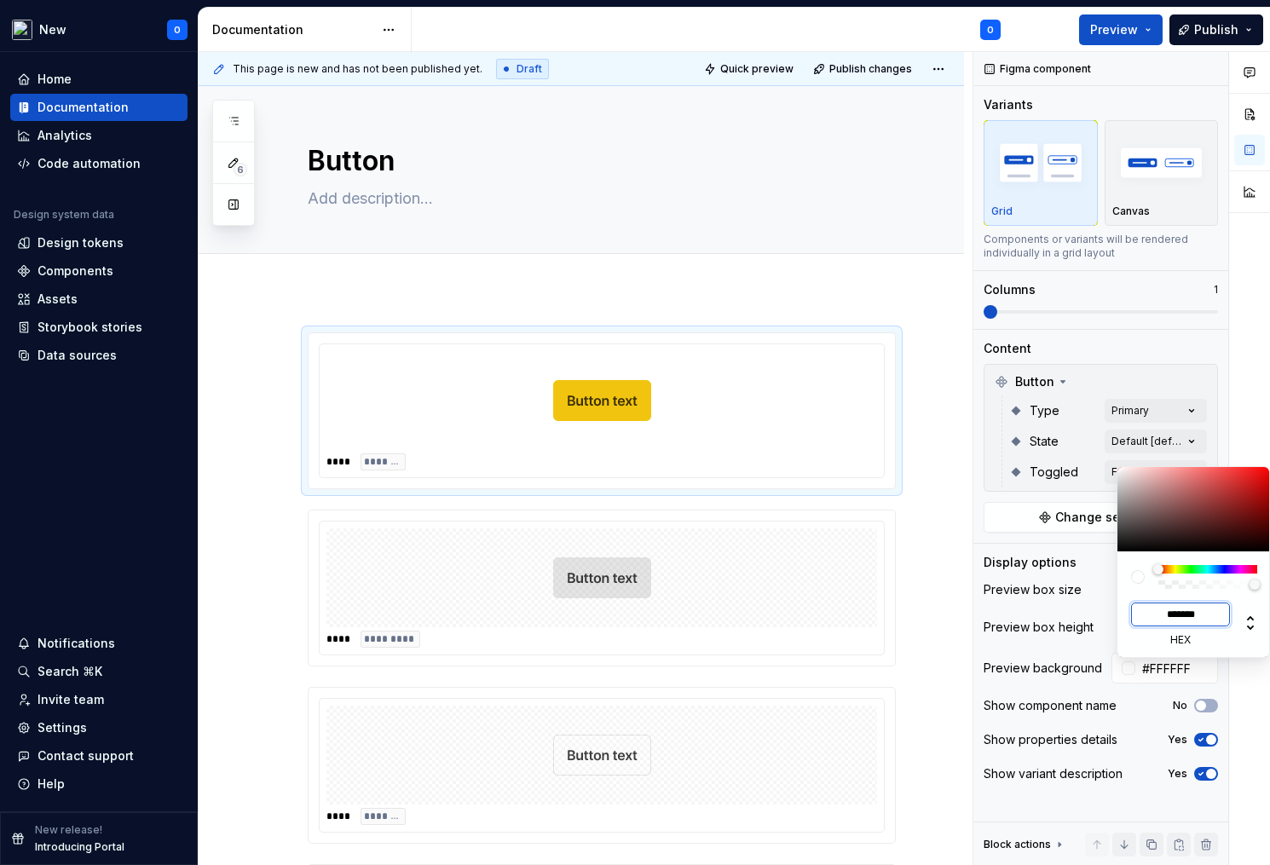
type input "*******"
click at [656, 553] on html "New O Home Documentation Analytics Code automation Design system data Design to…" at bounding box center [635, 432] width 1270 height 865
click at [765, 595] on html "New O Home Documentation Analytics Code automation Design system data Design to…" at bounding box center [635, 432] width 1270 height 865
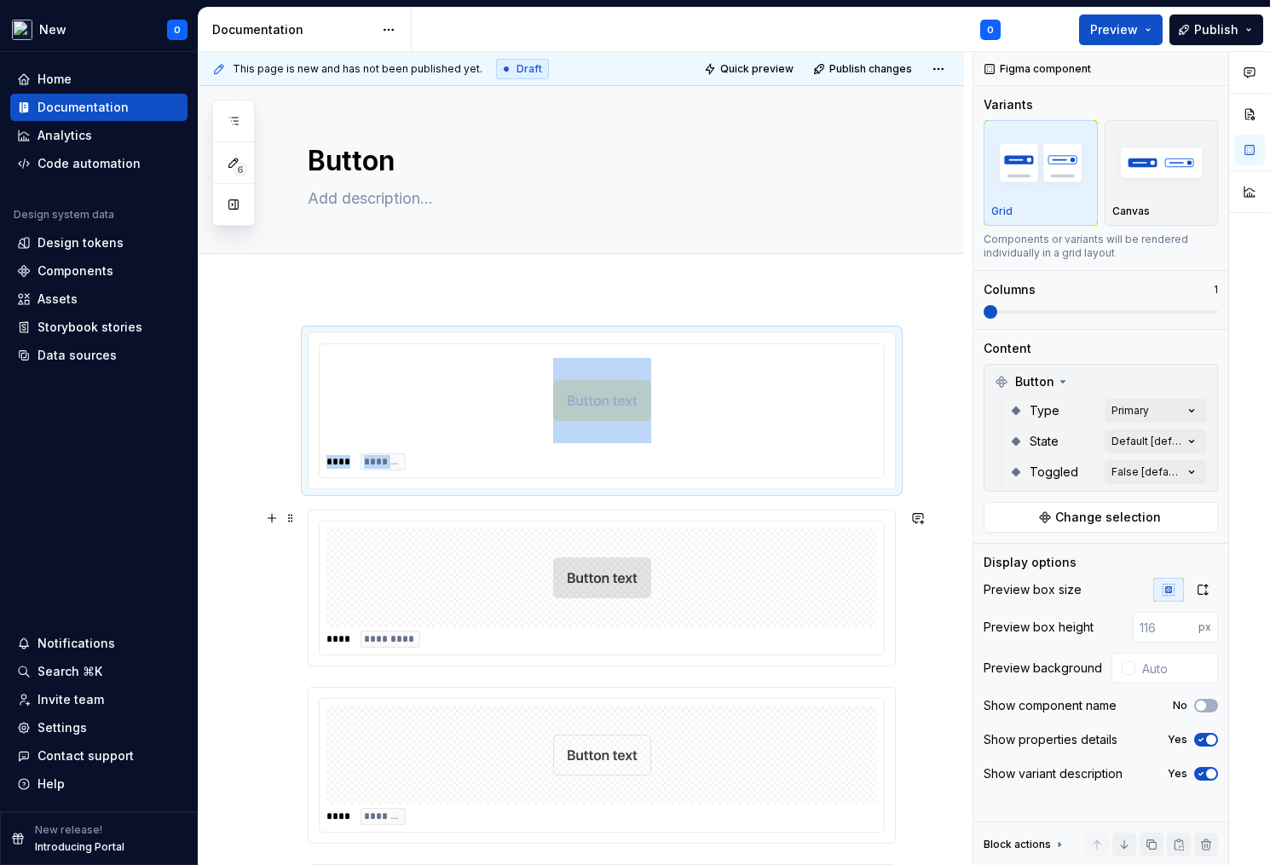
click at [644, 597] on img at bounding box center [602, 577] width 98 height 85
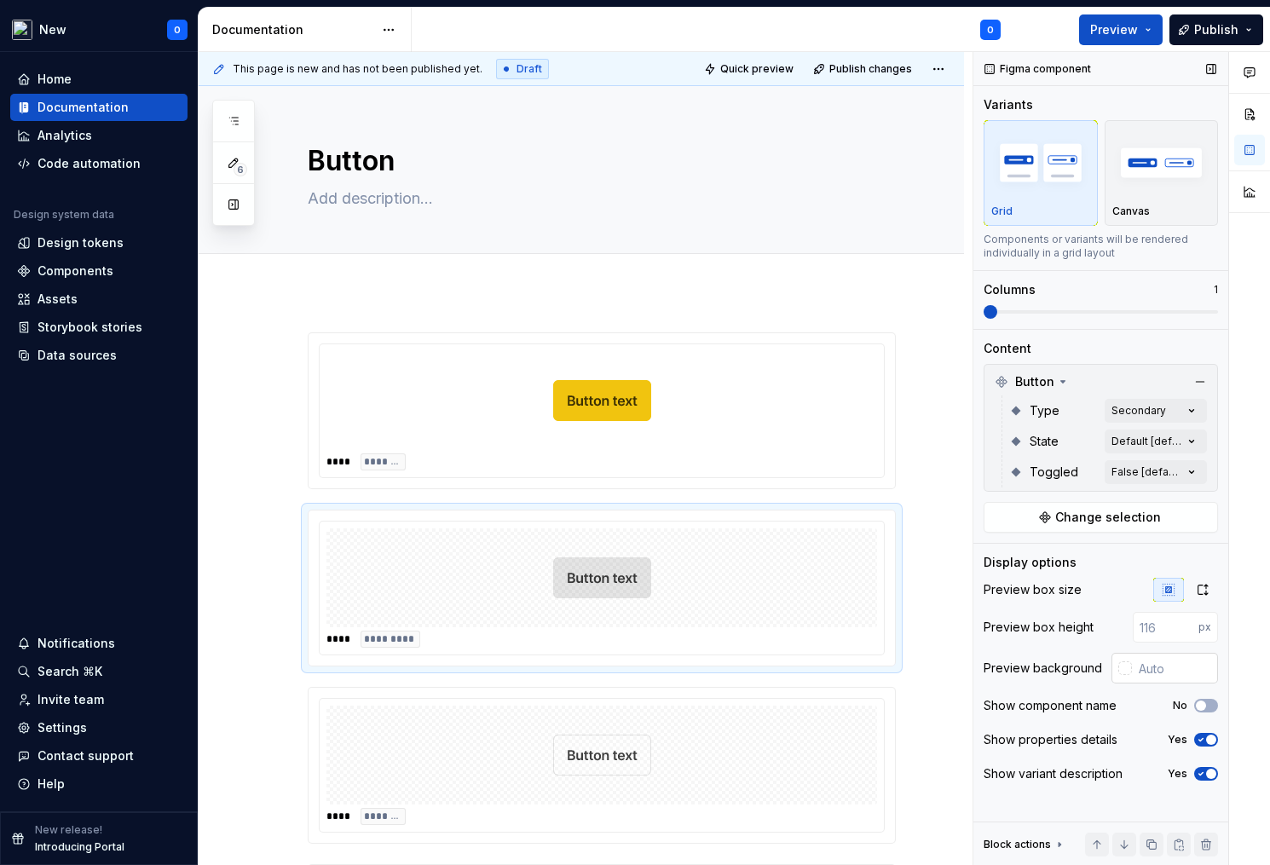
click at [1122, 671] on div at bounding box center [1125, 668] width 14 height 14
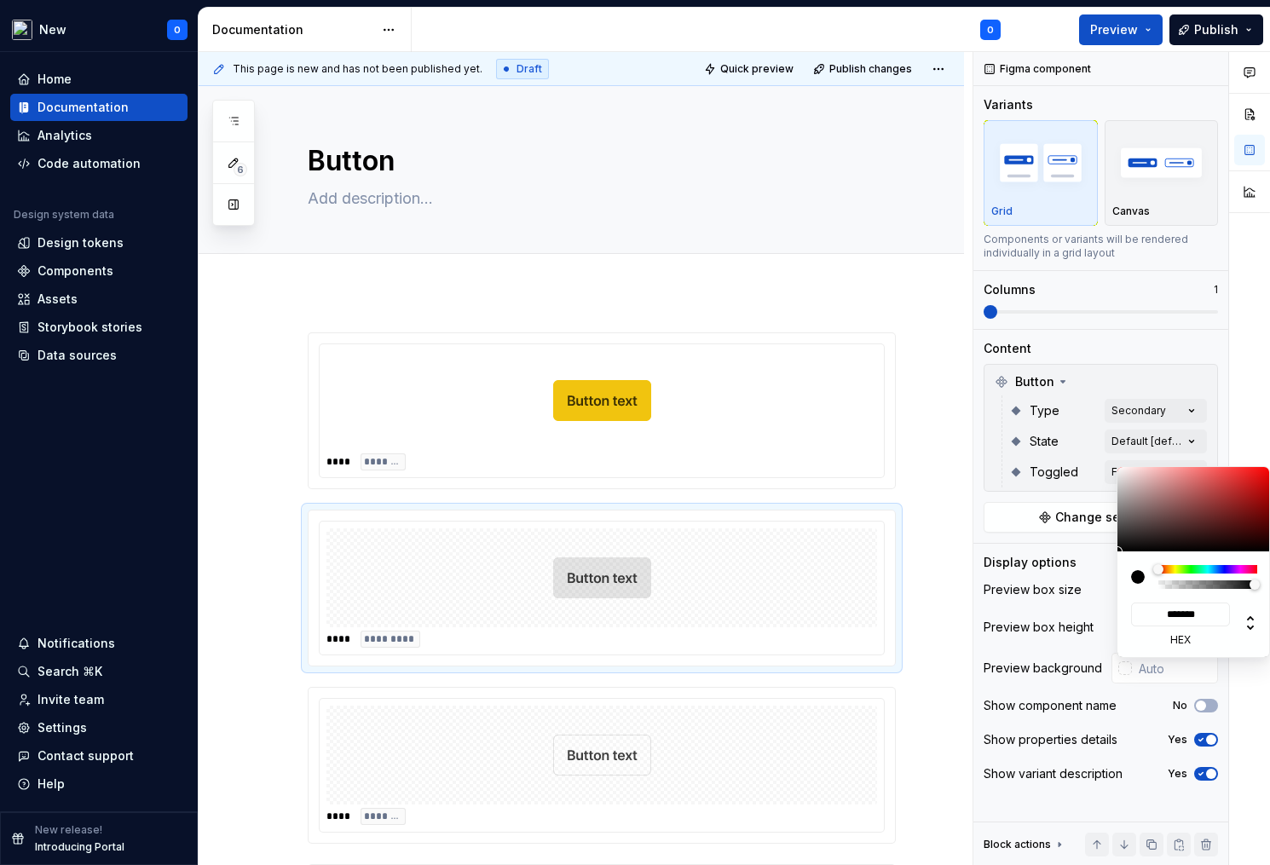
type input "#FFFFFF"
type input "*******"
click at [762, 756] on html "New O Home Documentation Analytics Code automation Design system data Design to…" at bounding box center [635, 432] width 1270 height 865
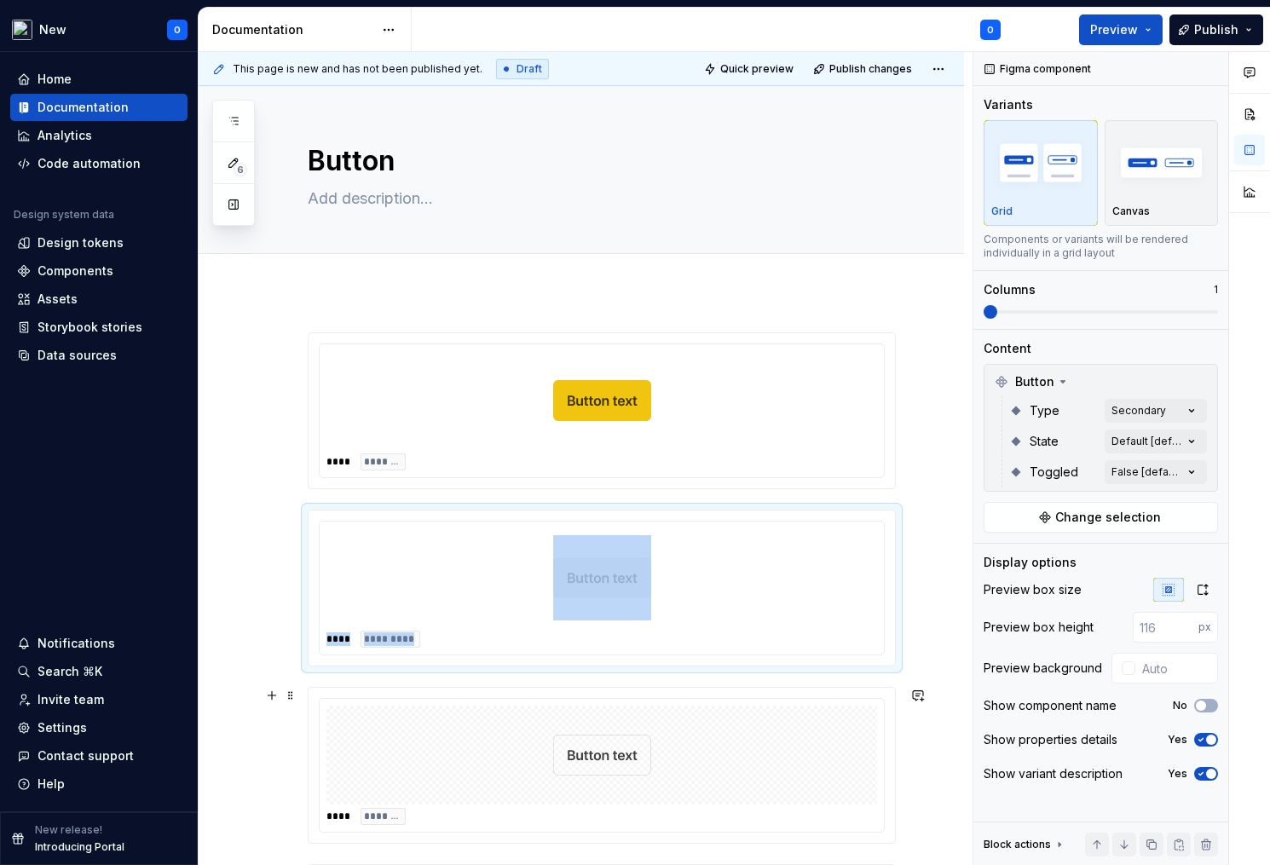
click at [762, 756] on div at bounding box center [601, 755] width 551 height 99
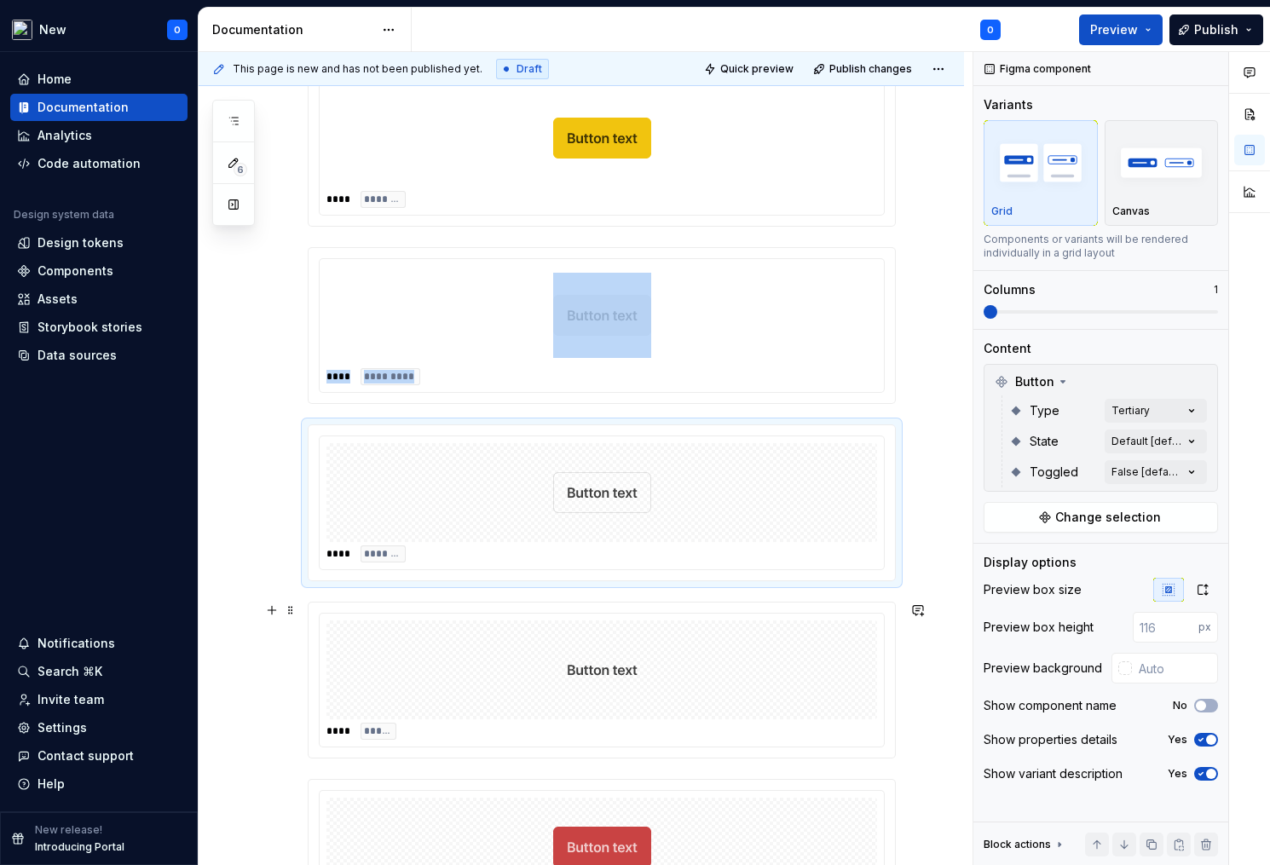
scroll to position [266, 0]
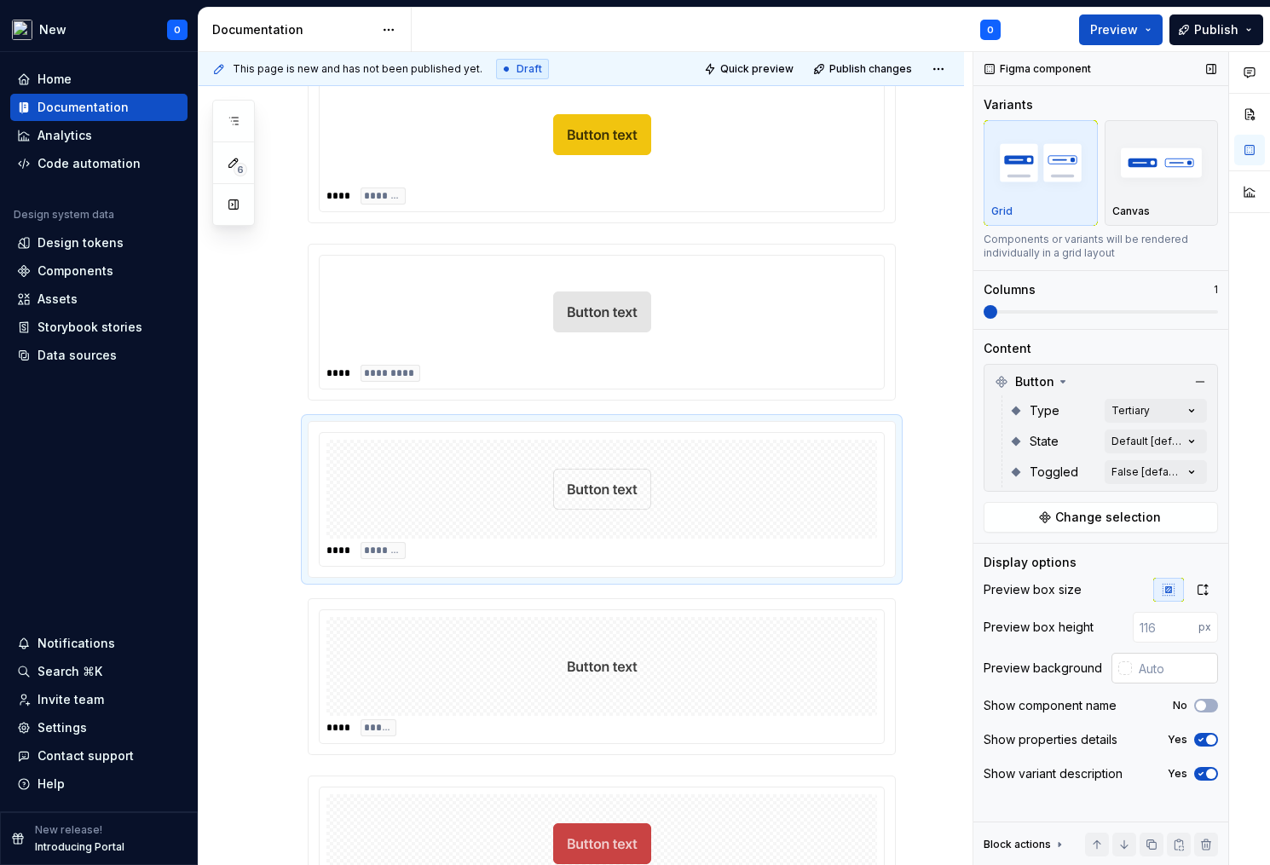
click at [1120, 662] on div at bounding box center [1125, 668] width 14 height 14
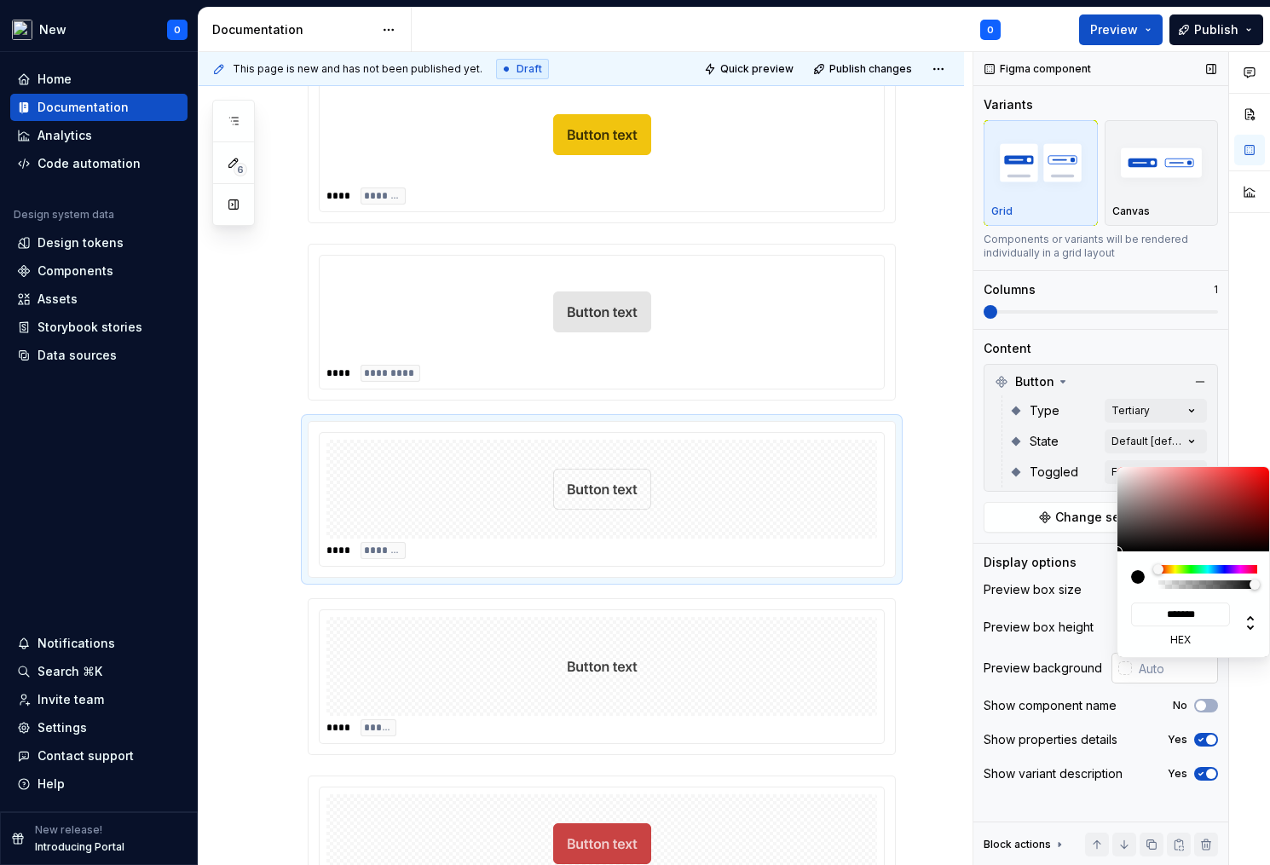
type input "#FFFFFF"
type input "*******"
click at [780, 695] on html "New O Home Documentation Analytics Code automation Design system data Design to…" at bounding box center [635, 432] width 1270 height 865
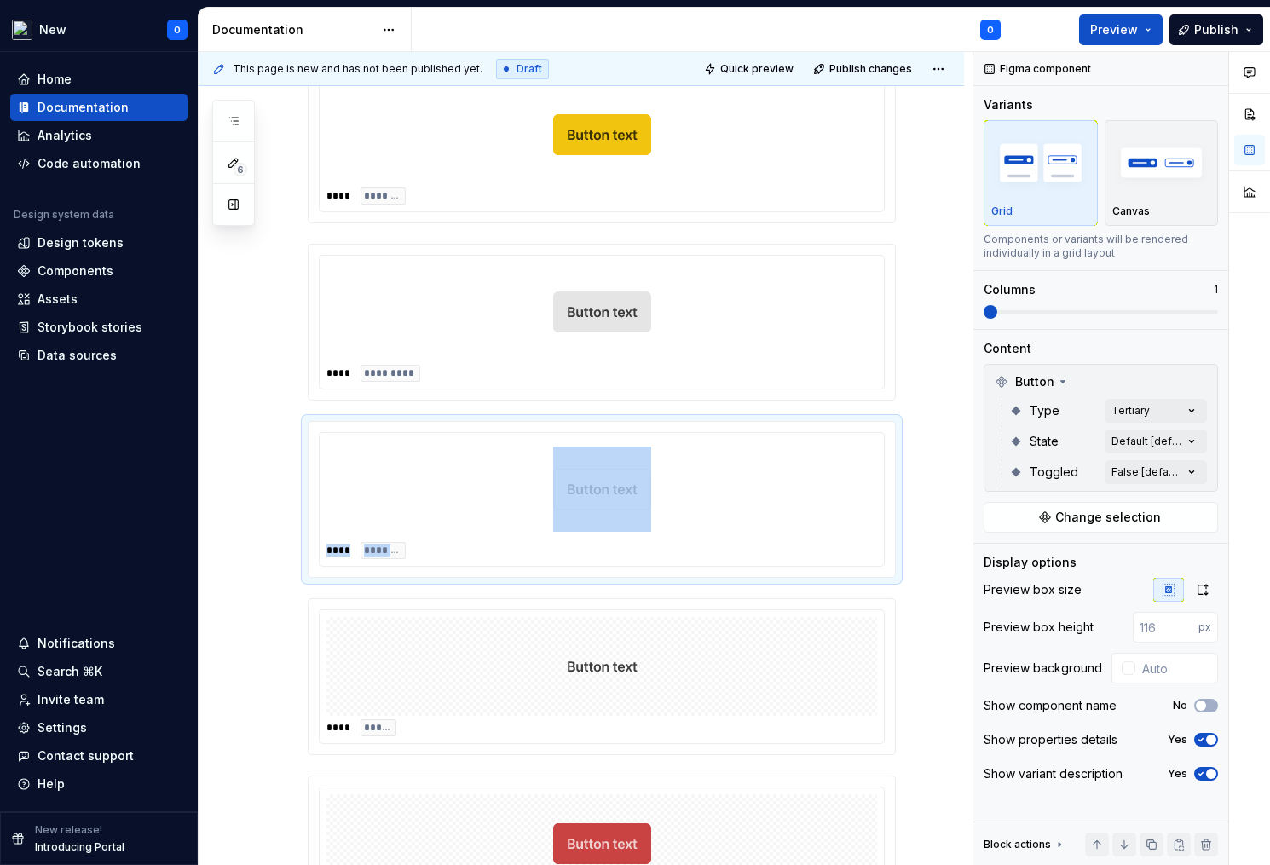
click at [765, 687] on div at bounding box center [601, 666] width 551 height 99
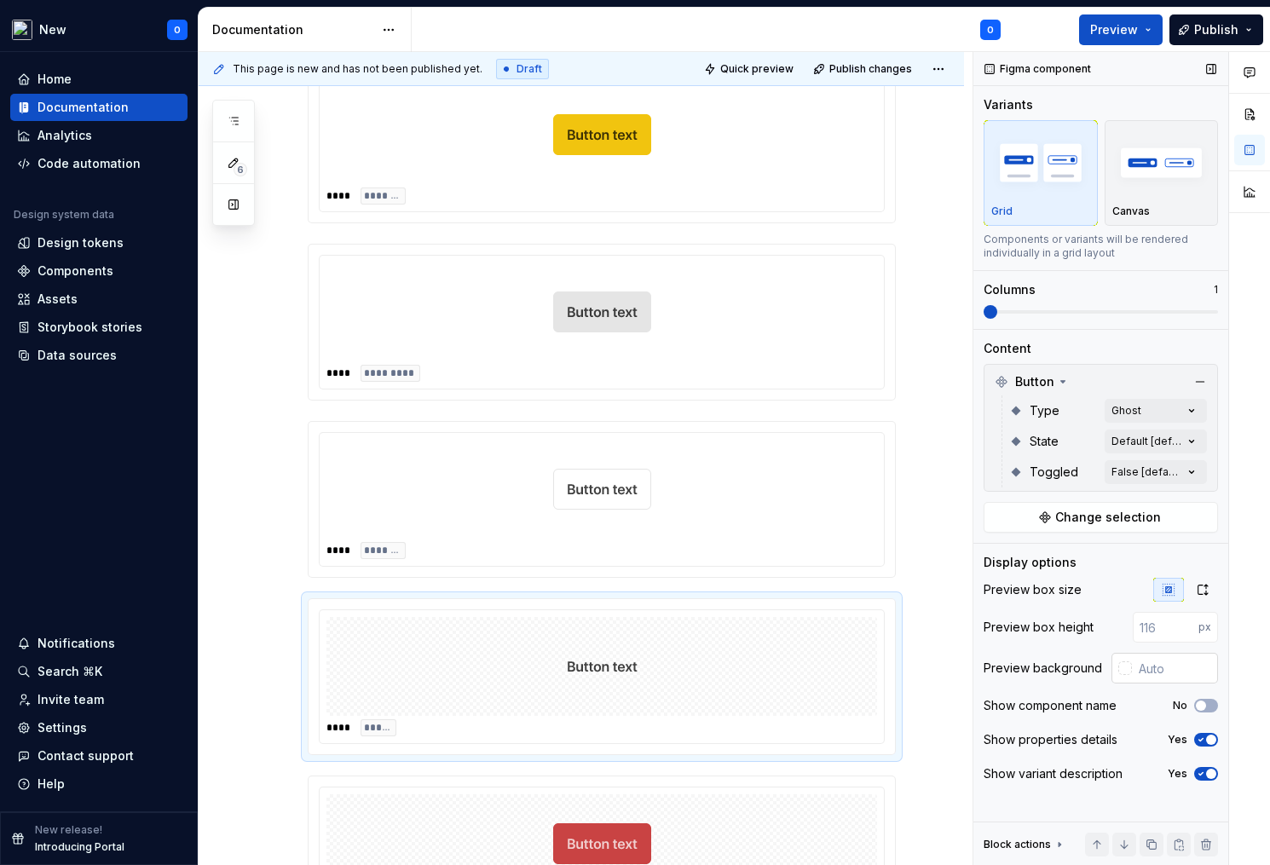
click at [1128, 667] on div at bounding box center [1125, 668] width 14 height 14
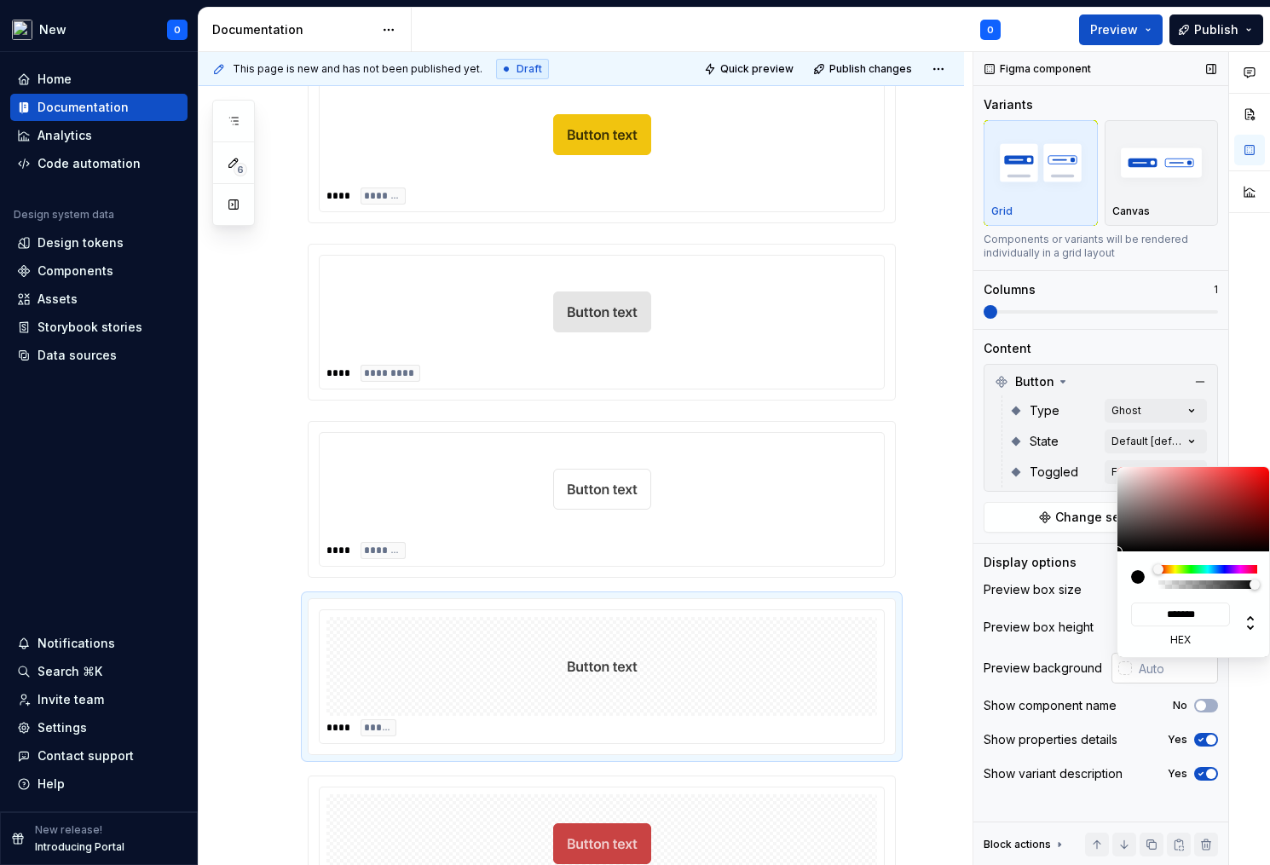
type input "#FFFFFF"
type input "*******"
click at [769, 705] on html "New O Home Documentation Analytics Code automation Design system data Design to…" at bounding box center [635, 432] width 1270 height 865
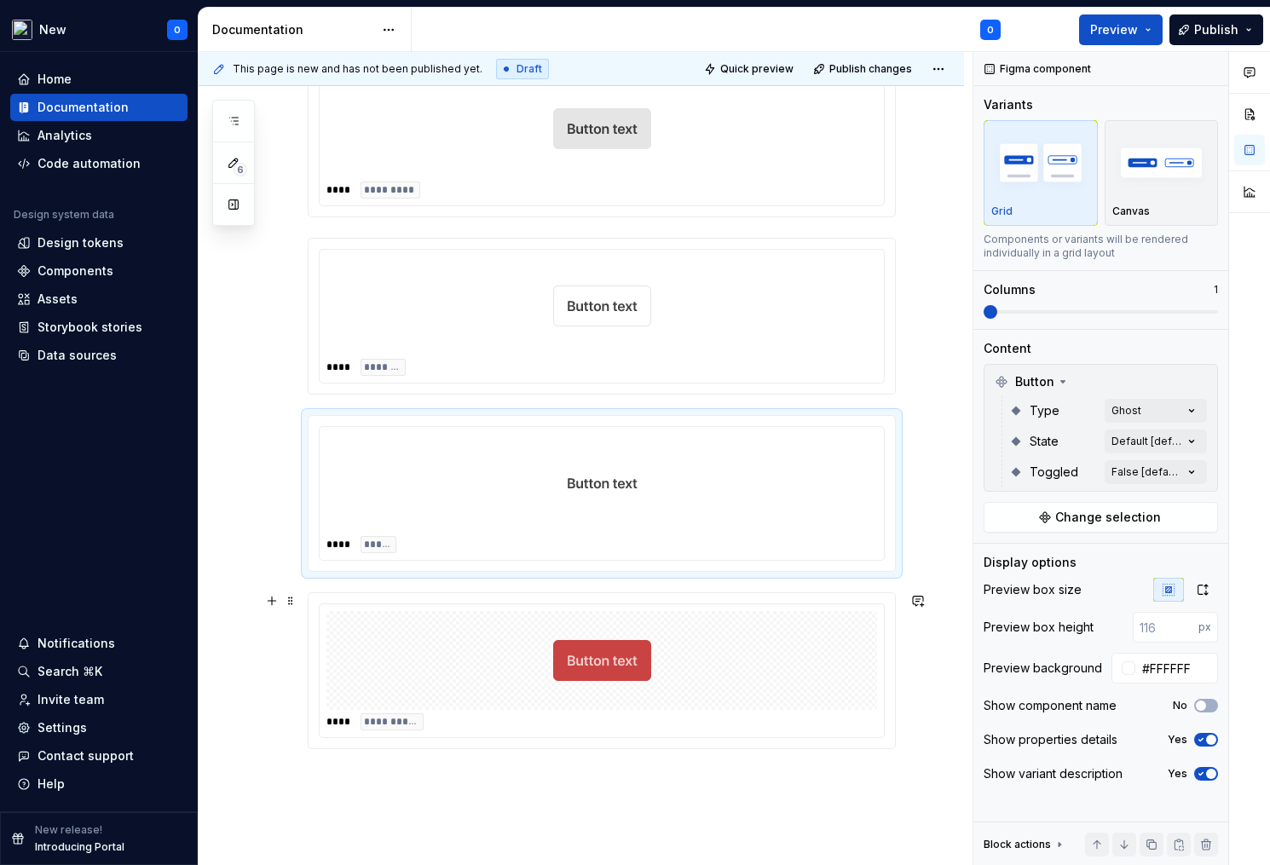
scroll to position [452, 0]
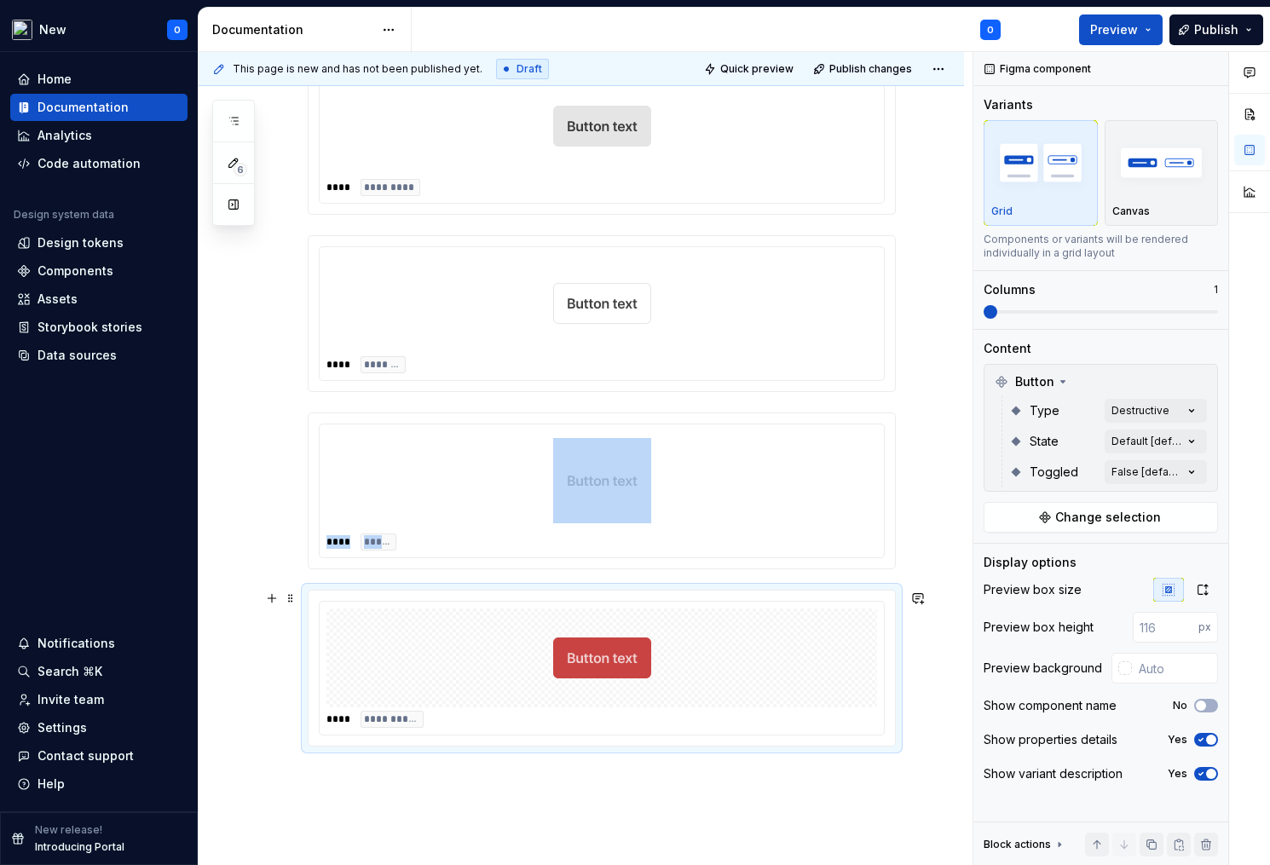
click at [769, 705] on div at bounding box center [601, 658] width 551 height 99
click at [1126, 671] on div at bounding box center [1125, 668] width 14 height 14
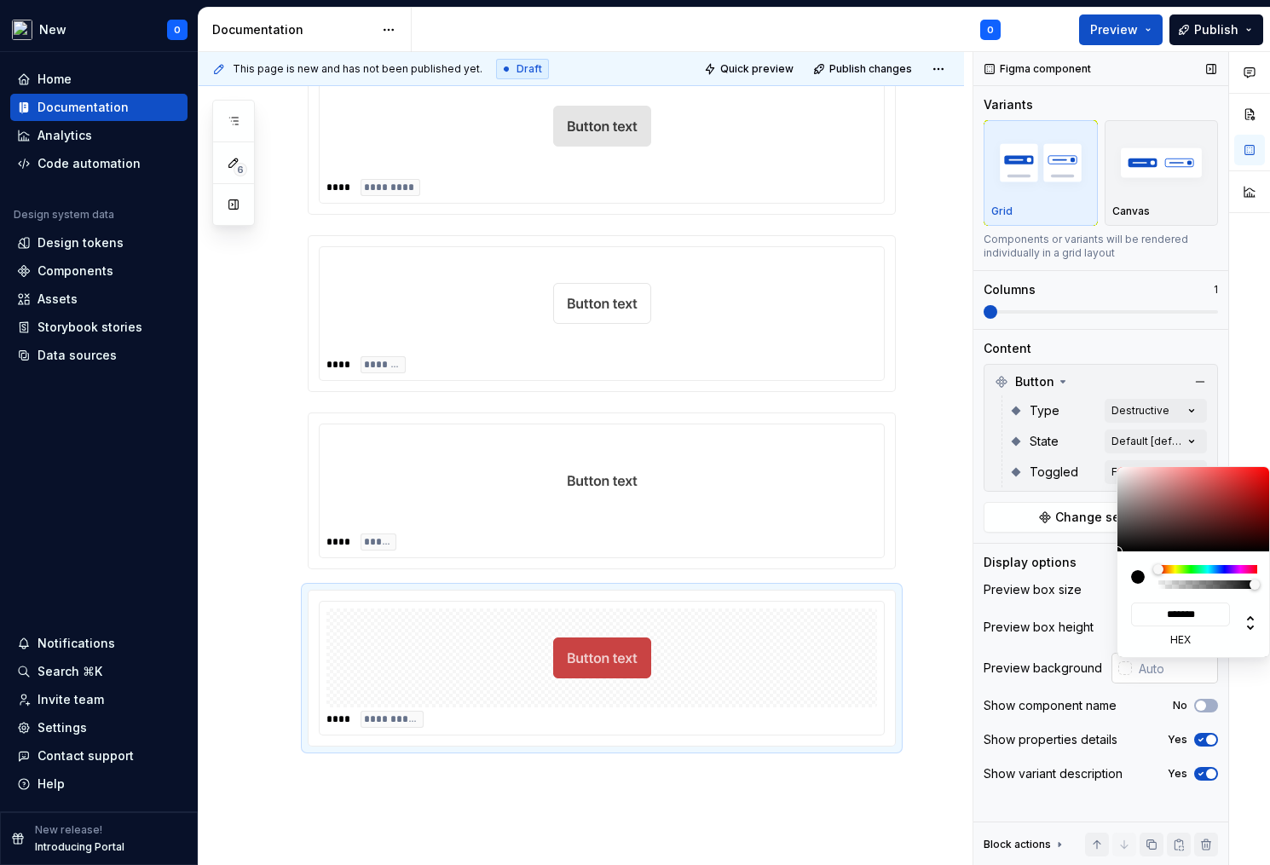
type input "#FFFFFF"
type input "*******"
click at [892, 739] on html "New O Home Documentation Analytics Code automation Design system data Design to…" at bounding box center [635, 432] width 1270 height 865
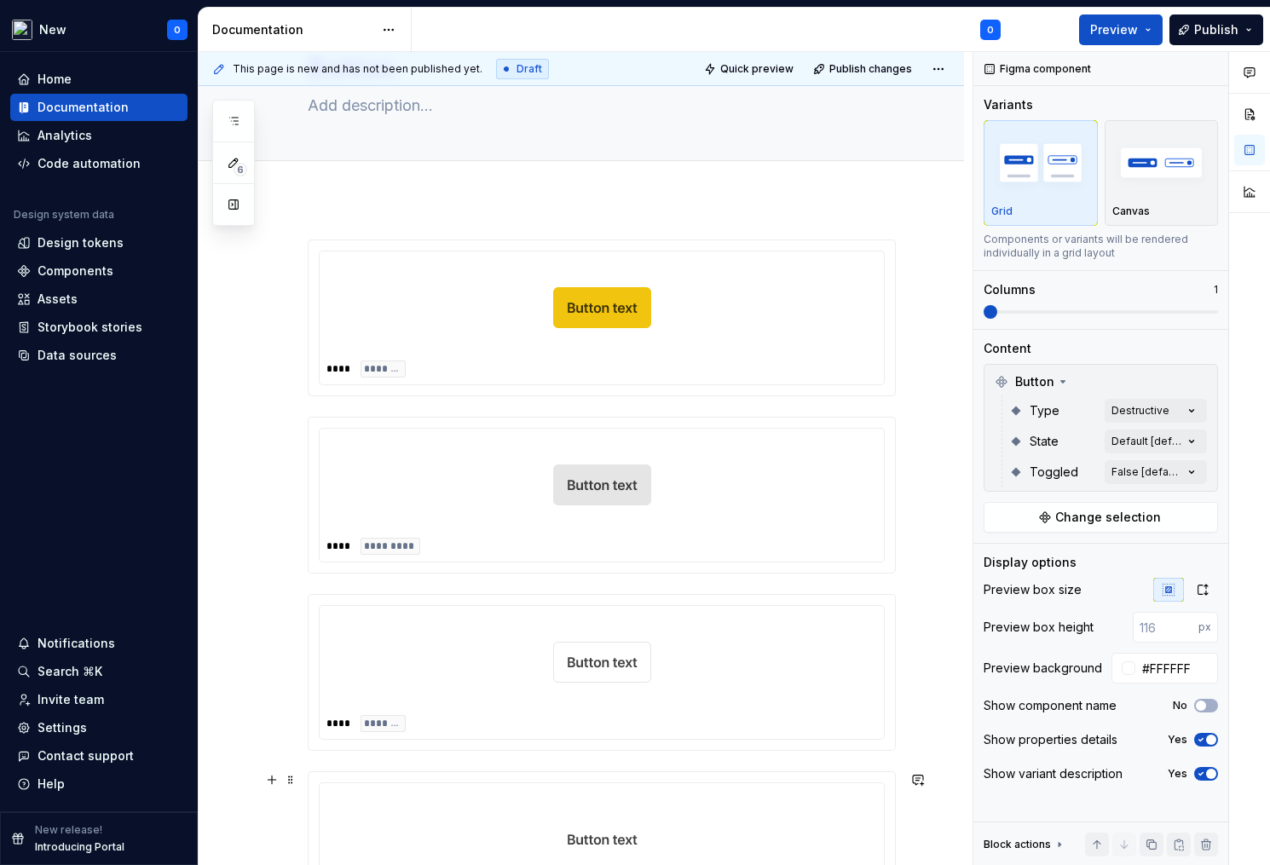
scroll to position [0, 0]
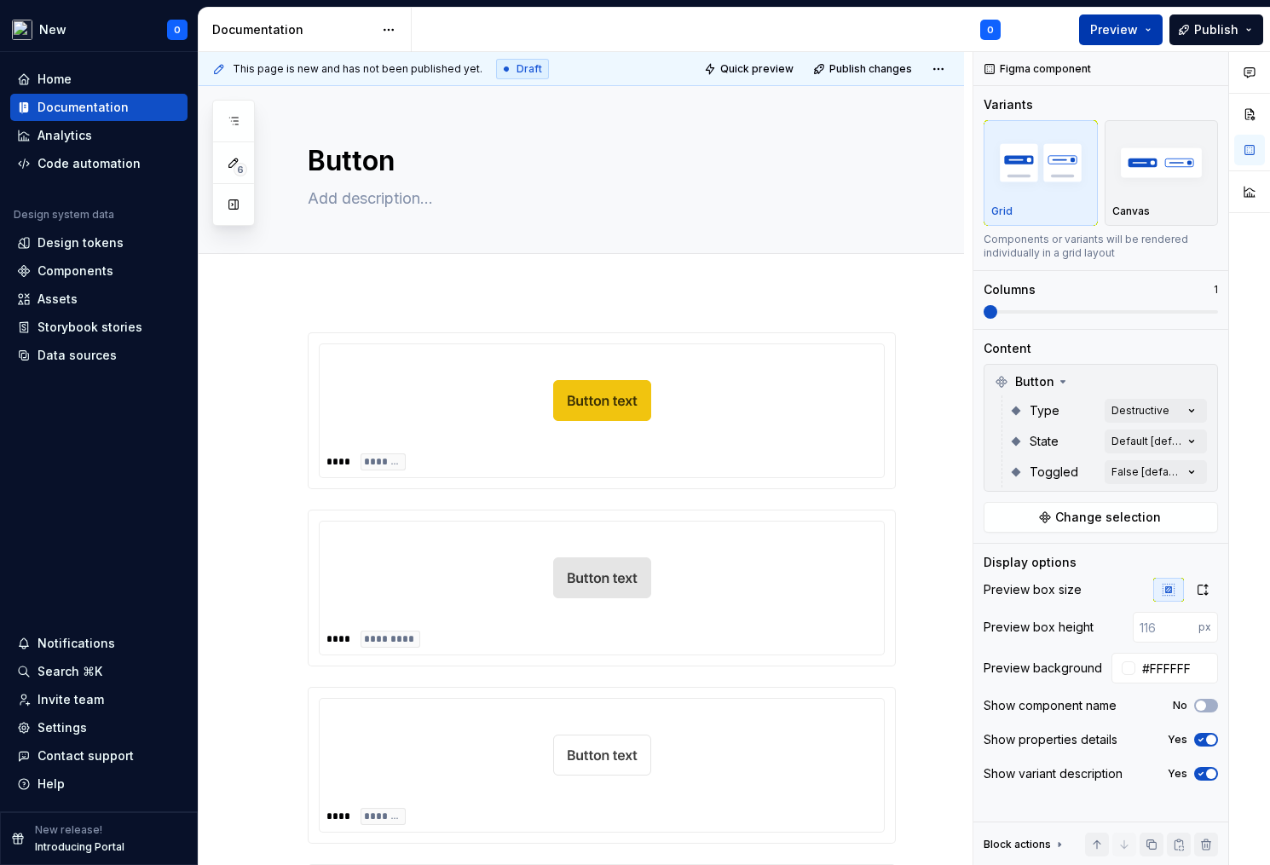
click at [1147, 21] on button "Preview" at bounding box center [1121, 29] width 84 height 31
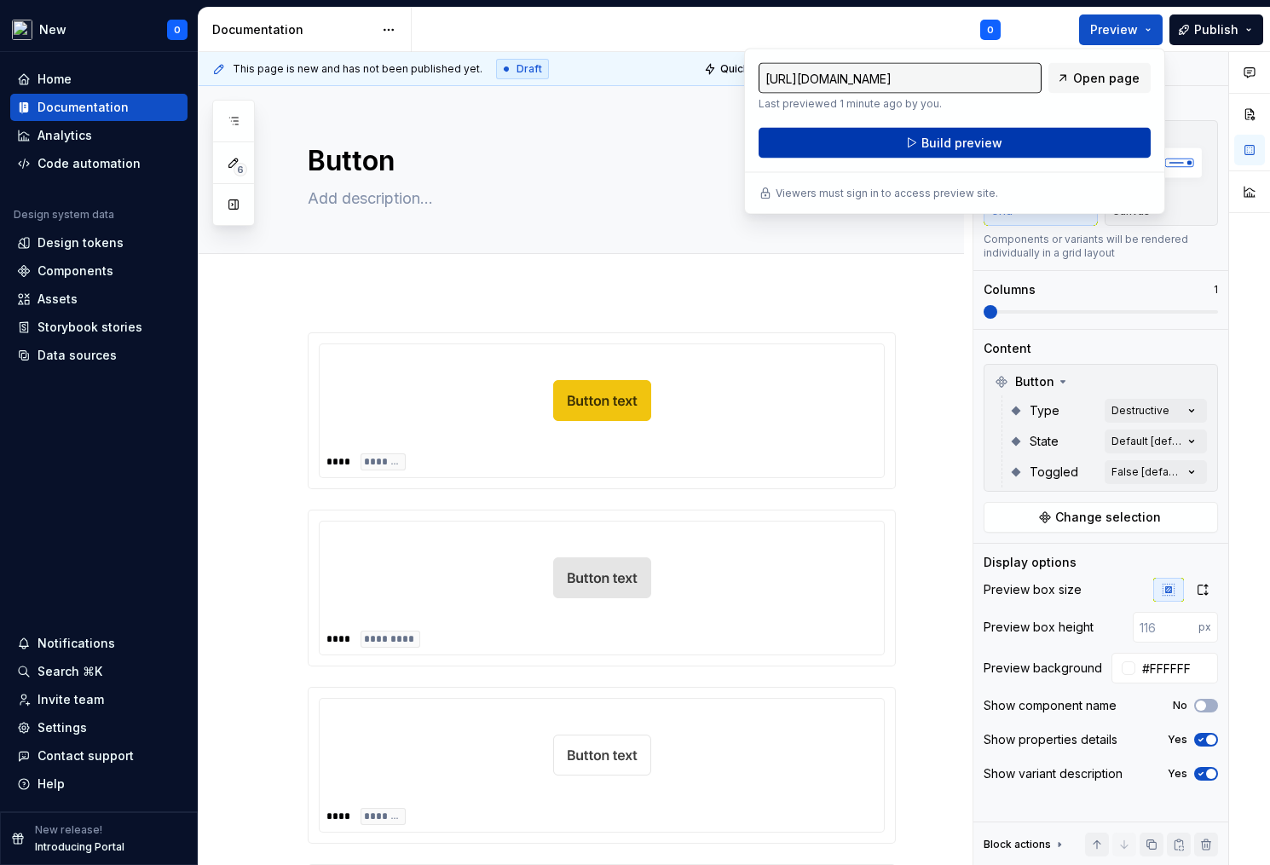
click at [923, 147] on span "Build preview" at bounding box center [961, 143] width 81 height 17
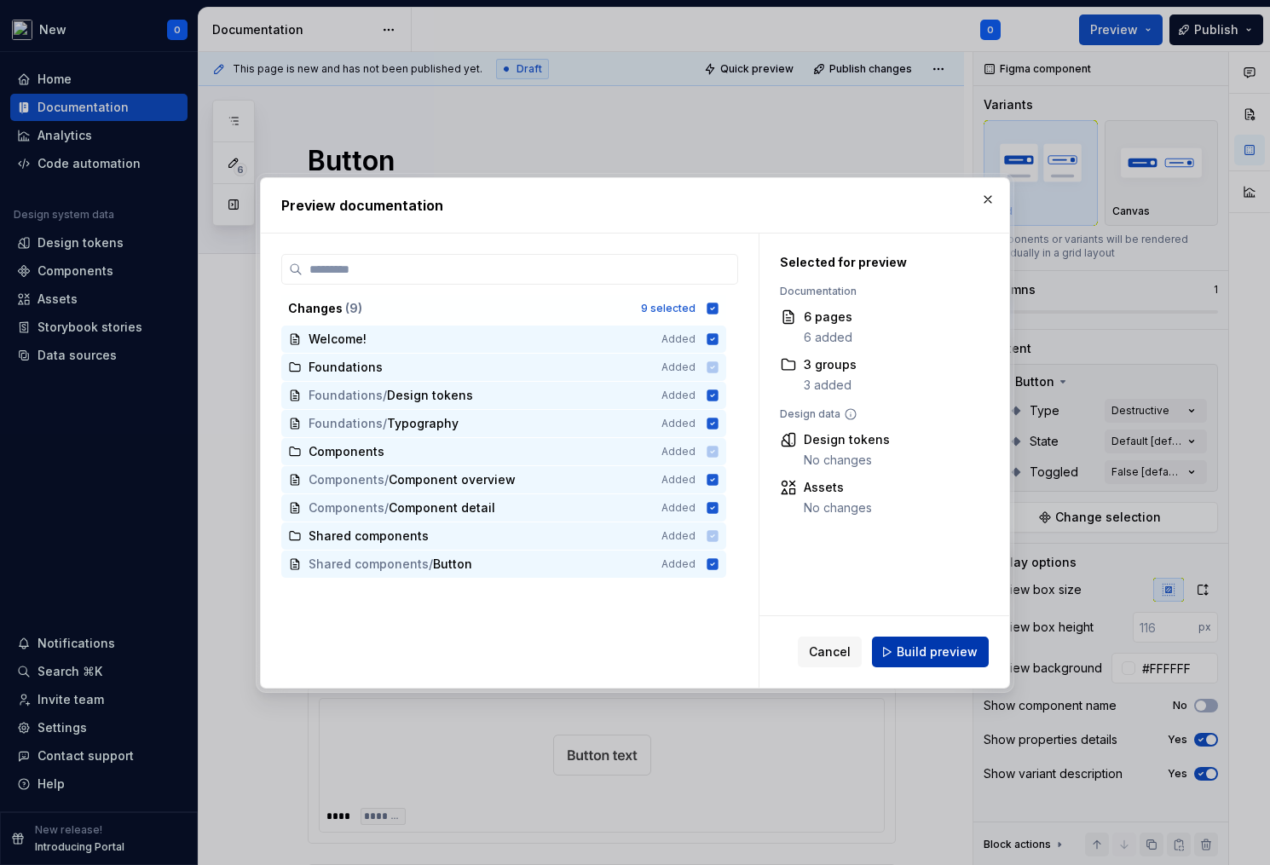
click at [943, 651] on span "Build preview" at bounding box center [937, 651] width 81 height 17
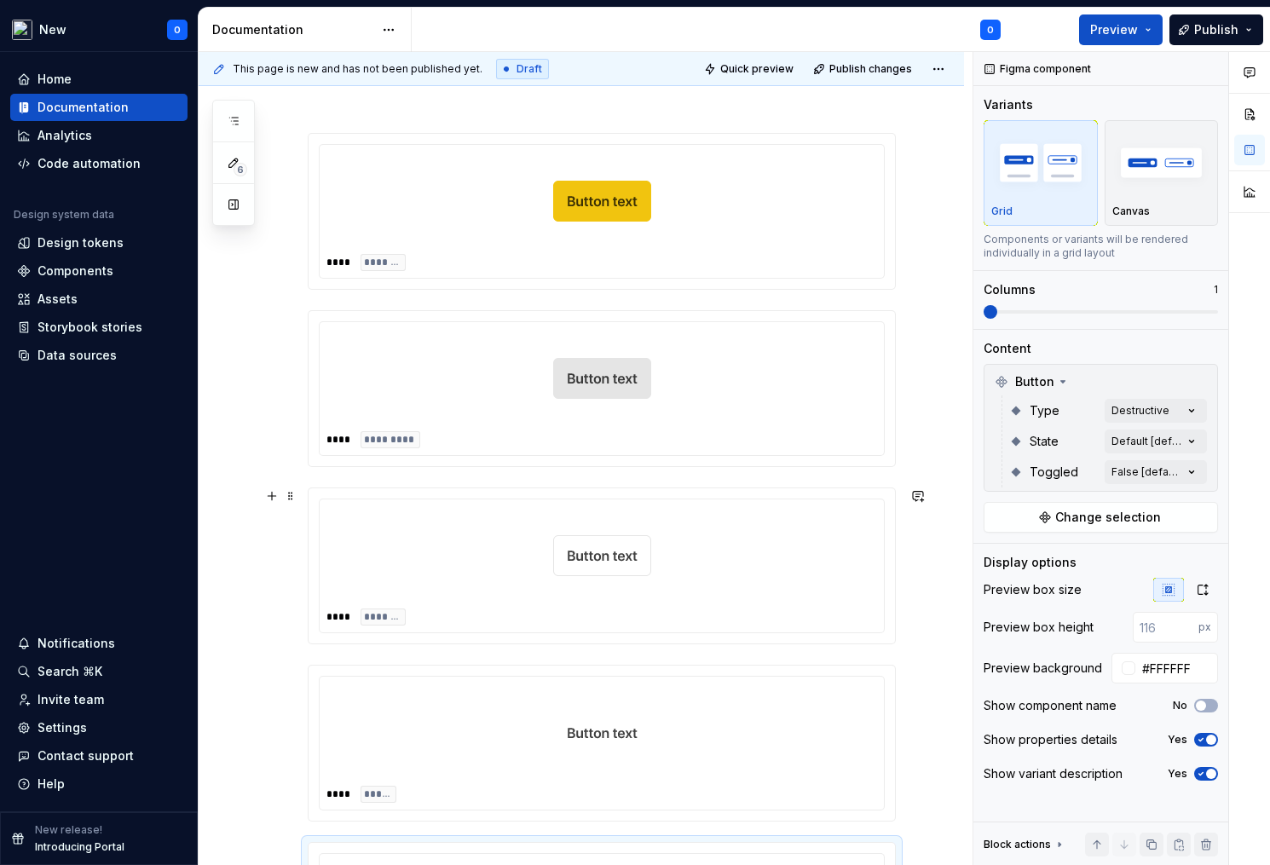
scroll to position [449, 0]
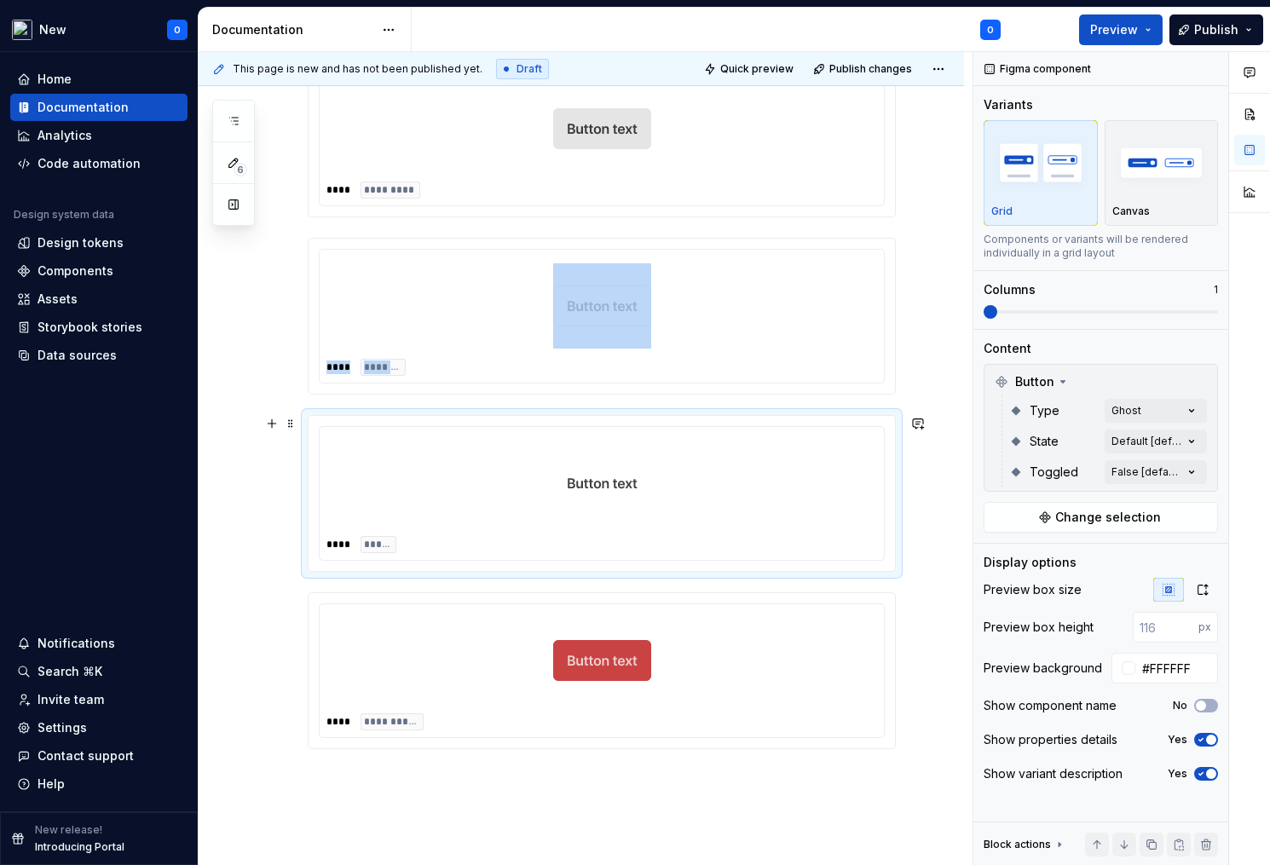
click at [712, 493] on div at bounding box center [601, 483] width 551 height 99
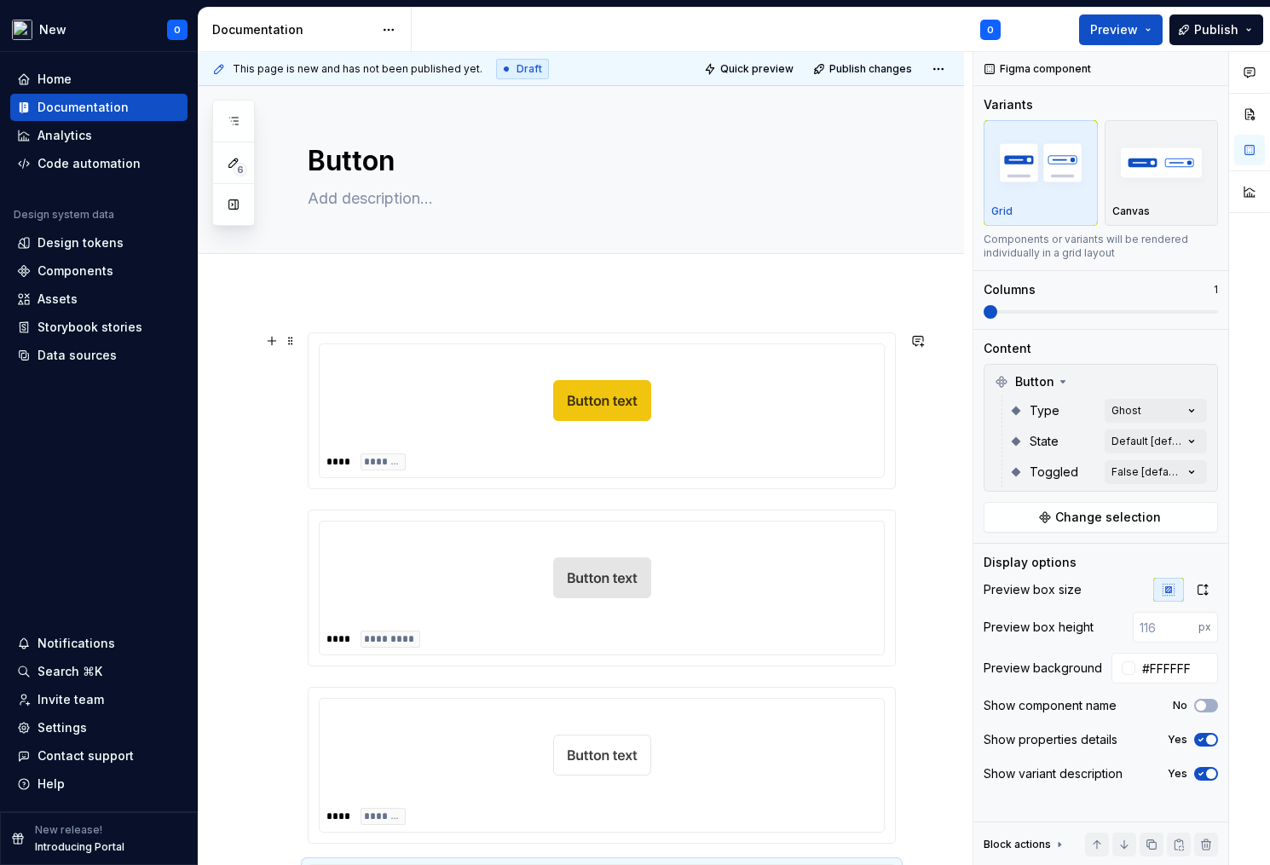
click at [594, 355] on div at bounding box center [601, 400] width 551 height 99
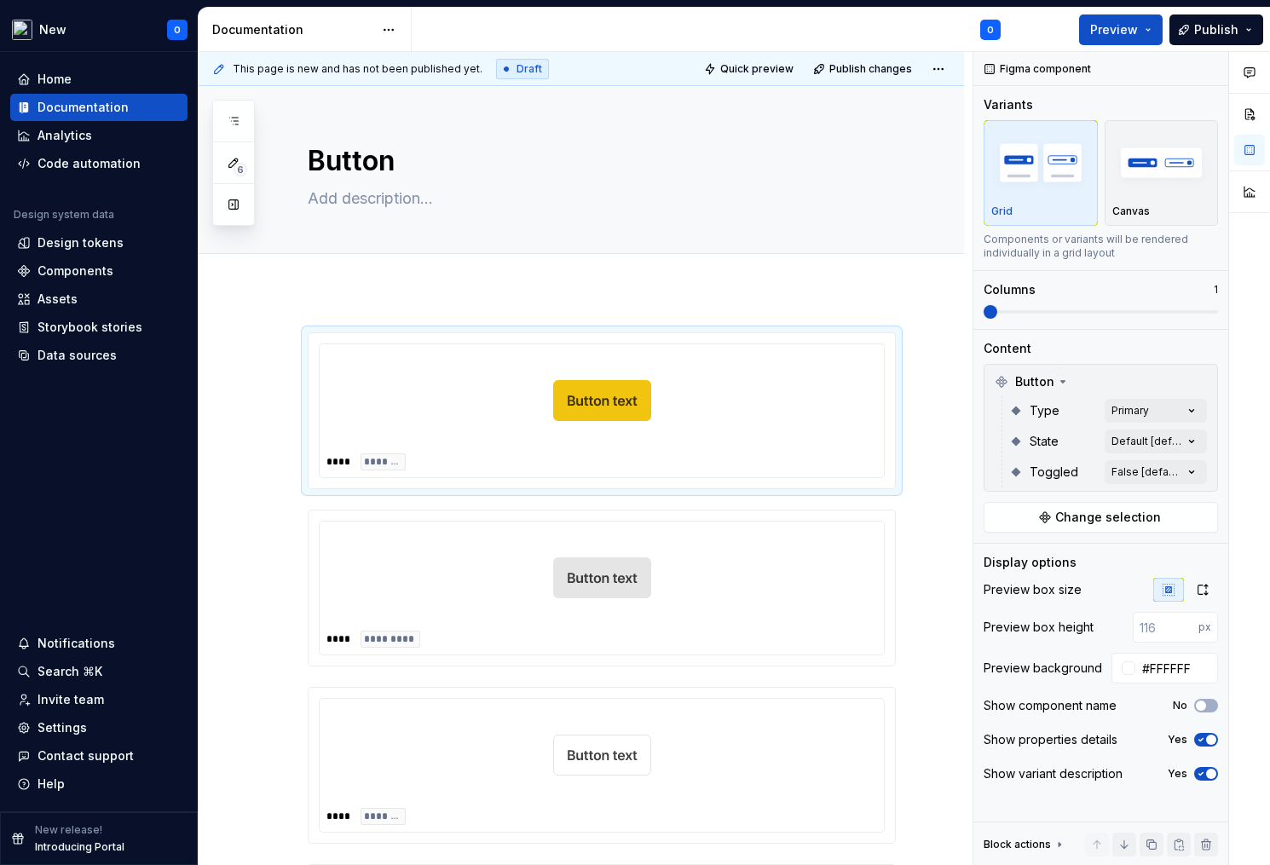
click at [736, 290] on div at bounding box center [581, 273] width 765 height 38
click at [355, 271] on span "Add tab" at bounding box center [349, 273] width 40 height 14
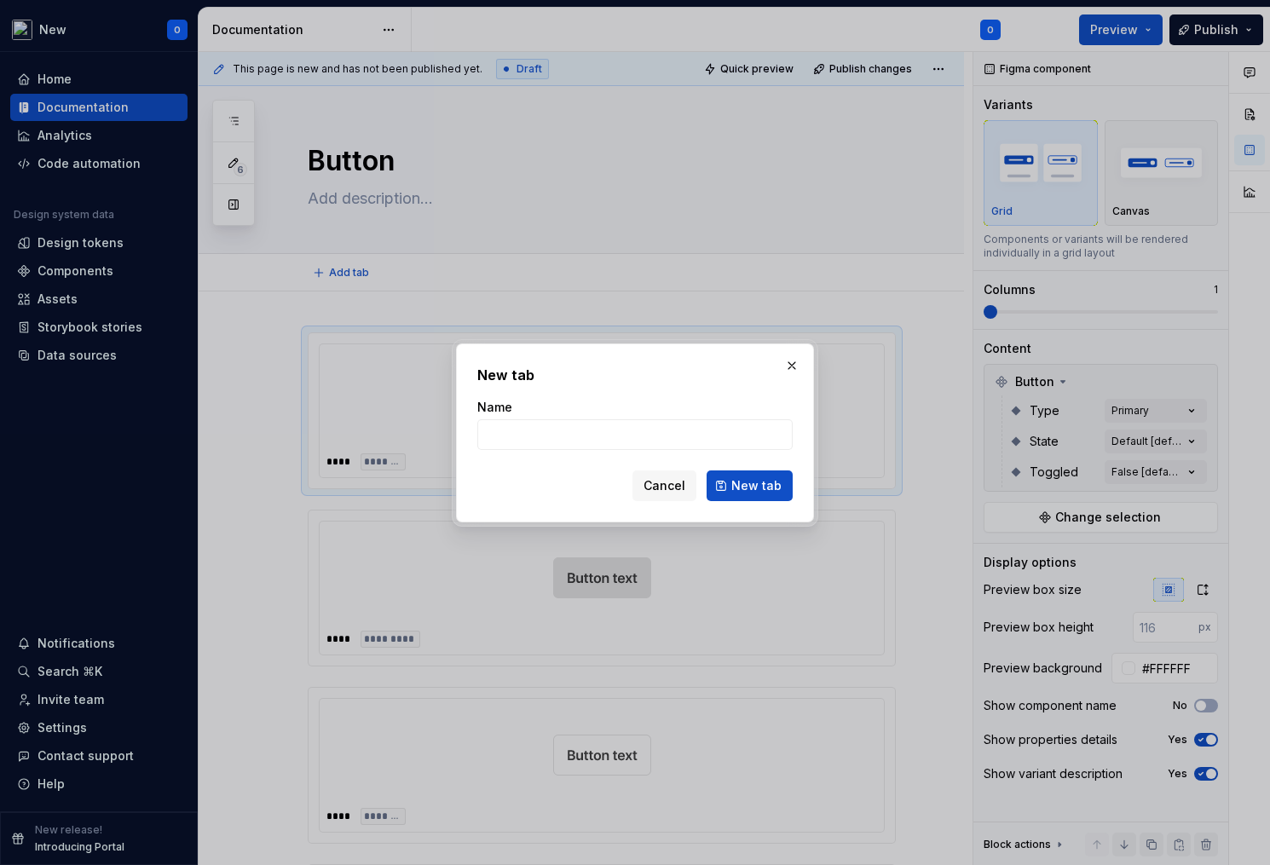
type textarea "*"
type input "Overview"
type textarea "*"
type input "Overview"
click at [765, 488] on span "New tab" at bounding box center [756, 485] width 50 height 17
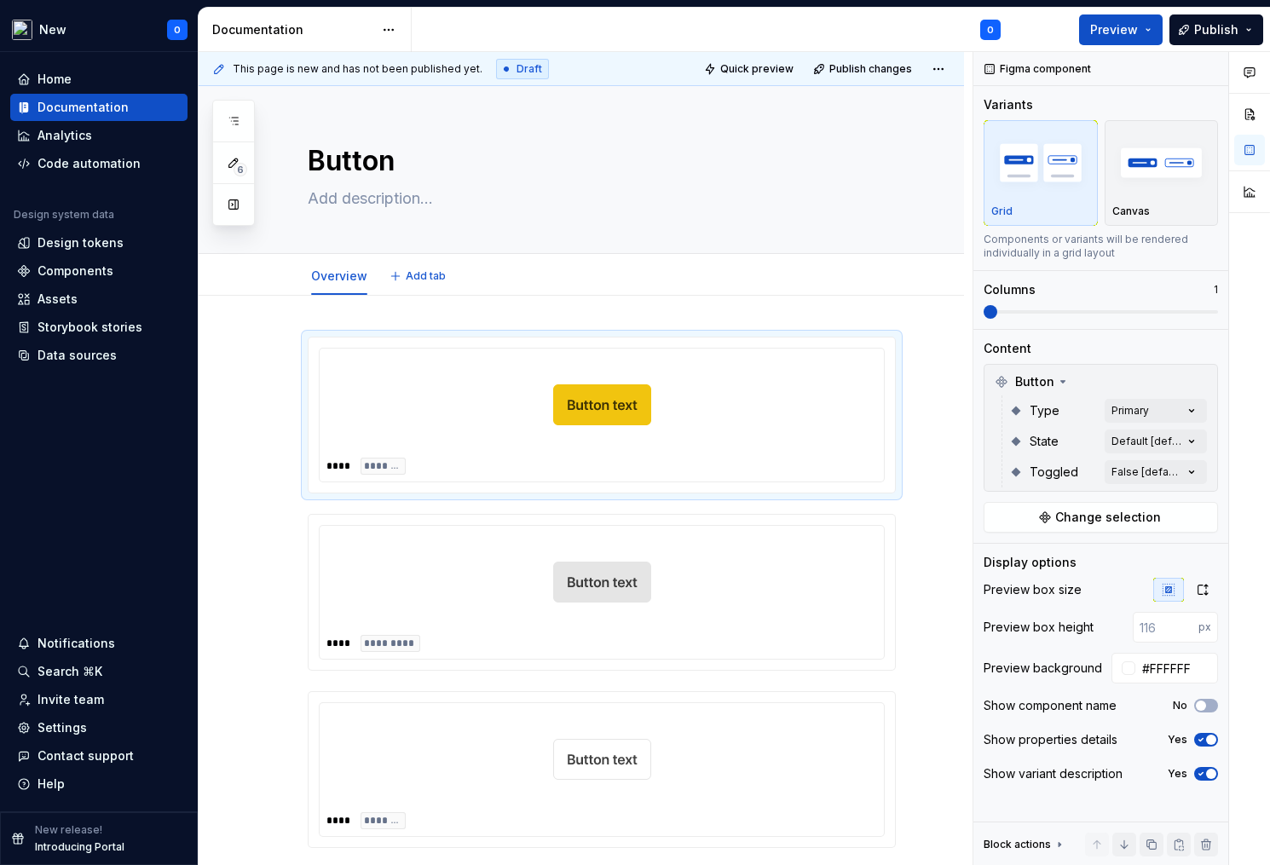
type textarea "*"
click at [413, 274] on span "Add tab" at bounding box center [426, 276] width 40 height 14
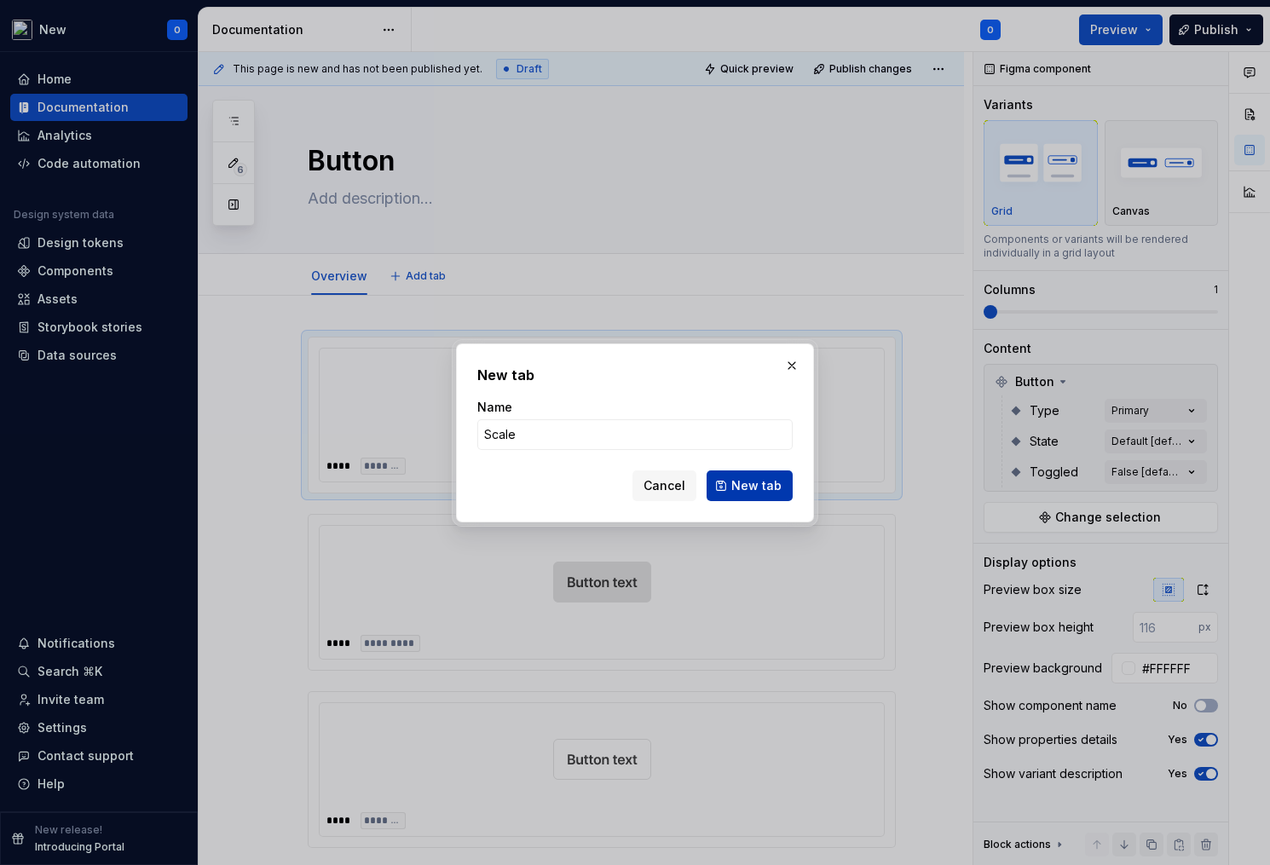
type input "Scale"
click at [766, 488] on span "New tab" at bounding box center [756, 485] width 50 height 17
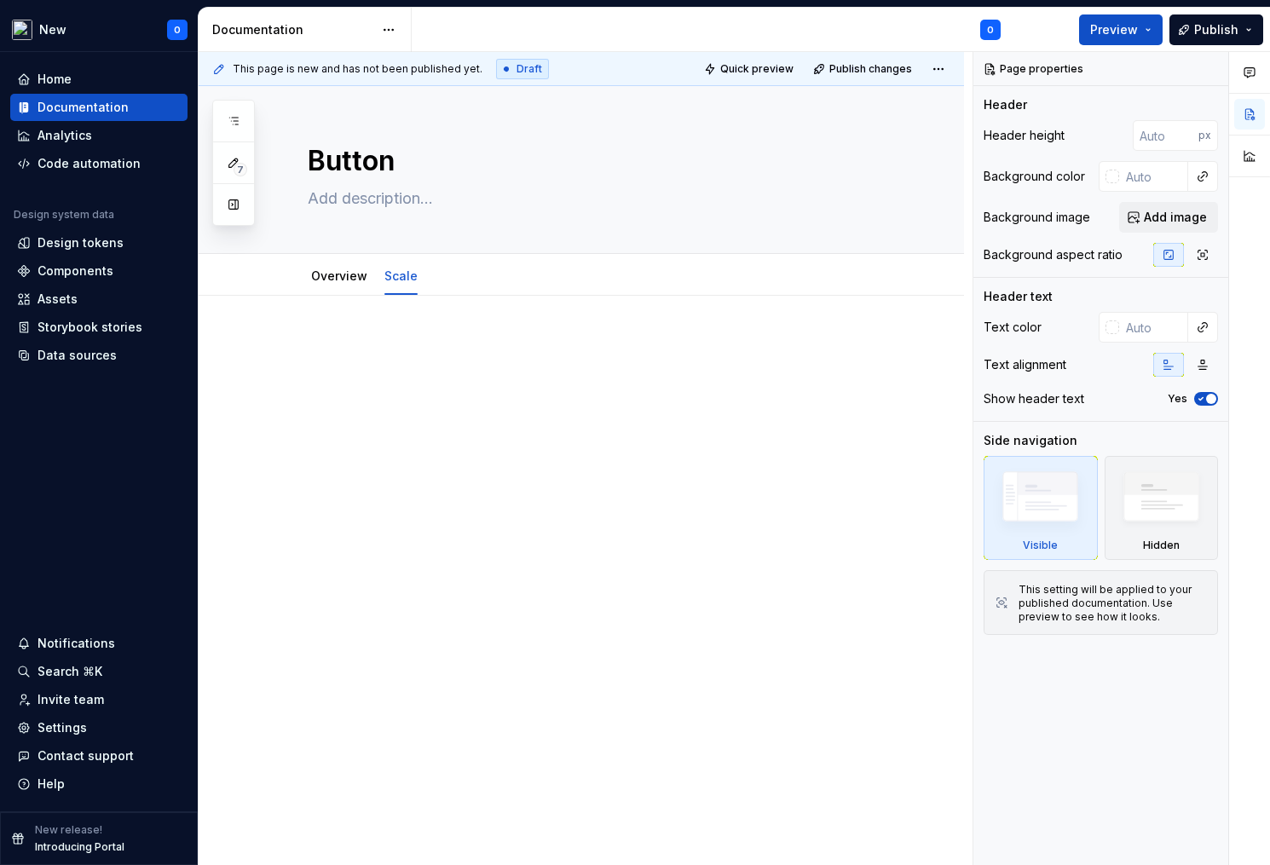
click at [470, 406] on div at bounding box center [602, 379] width 588 height 85
type textarea "*"
click at [104, 271] on div "Components" at bounding box center [76, 271] width 76 height 17
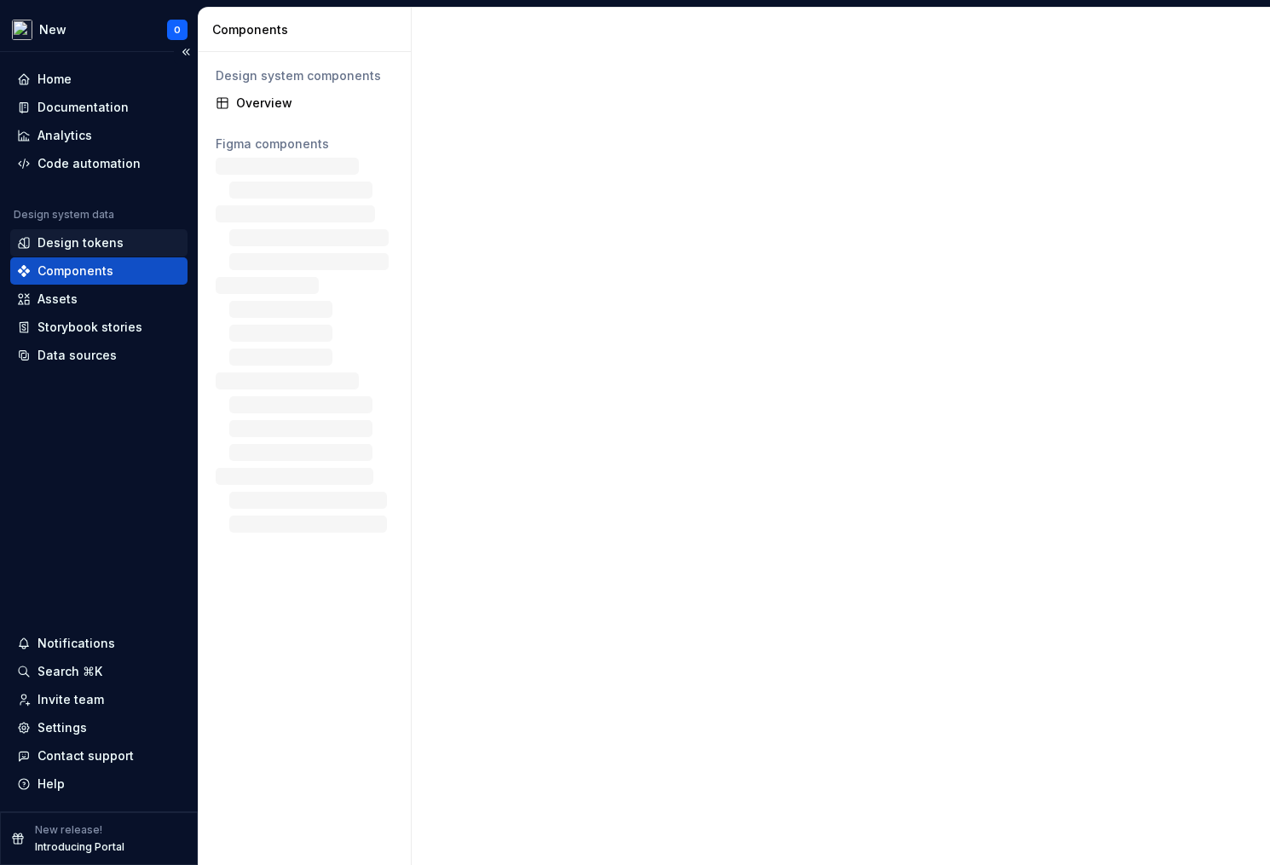
click at [107, 246] on div "Design tokens" at bounding box center [81, 242] width 86 height 17
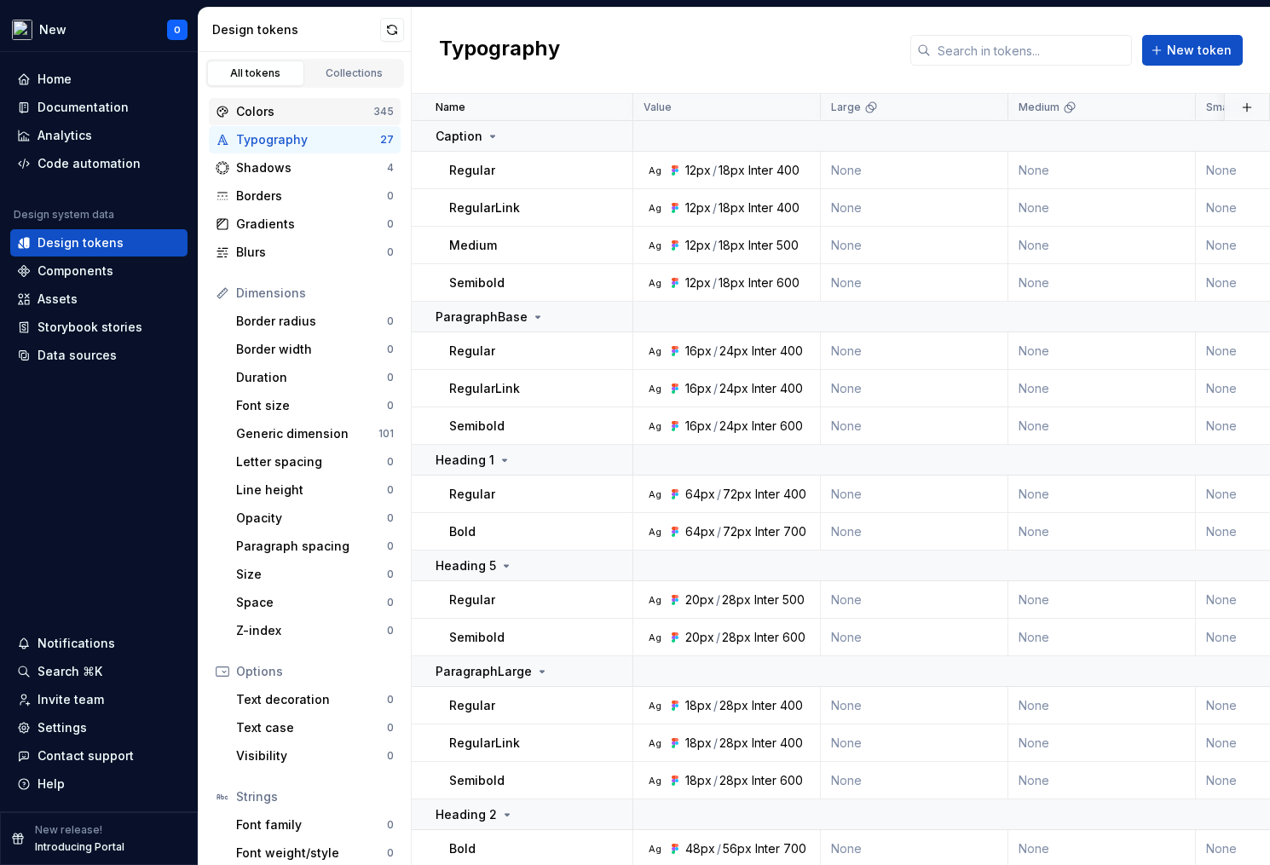
click at [326, 113] on div "Colors" at bounding box center [304, 111] width 137 height 17
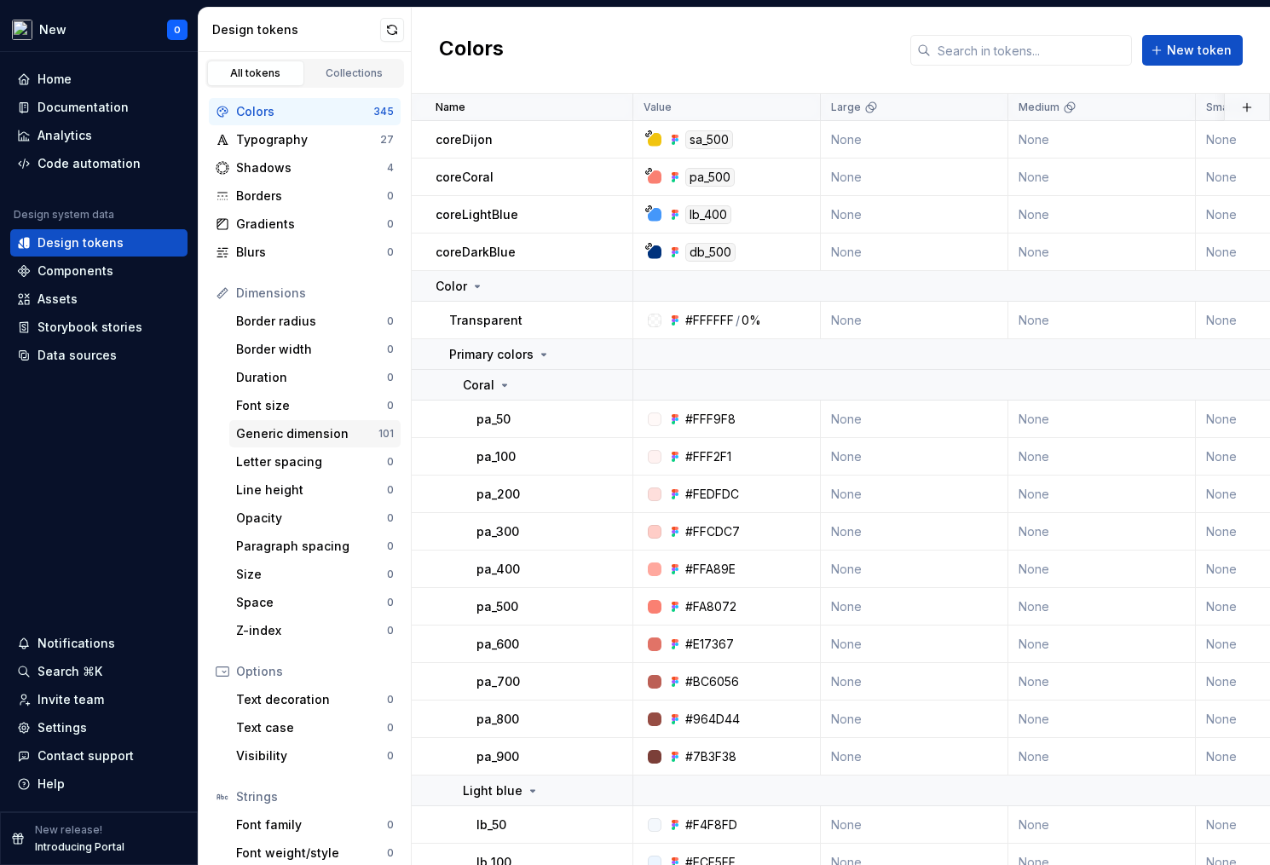
click at [349, 439] on div "Generic dimension" at bounding box center [307, 433] width 142 height 17
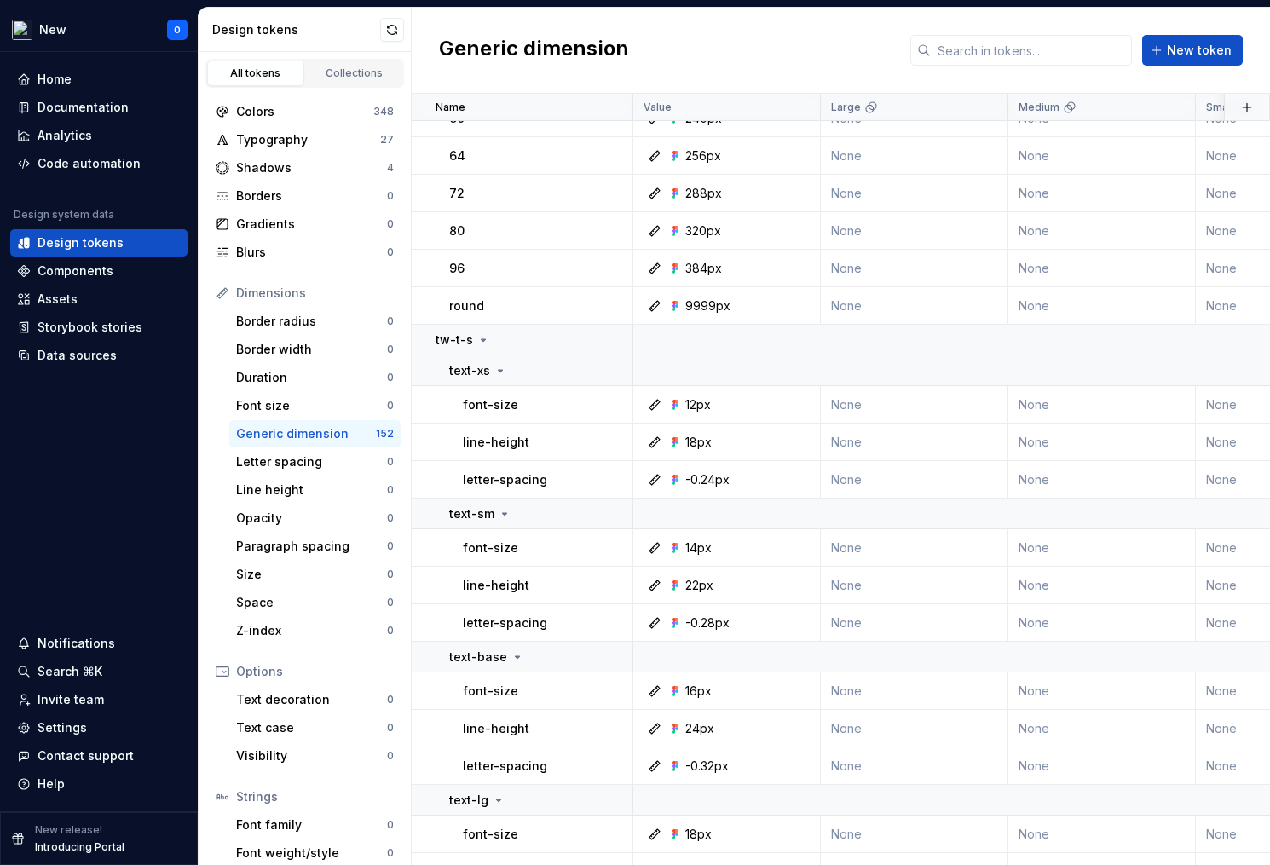
scroll to position [1594, 0]
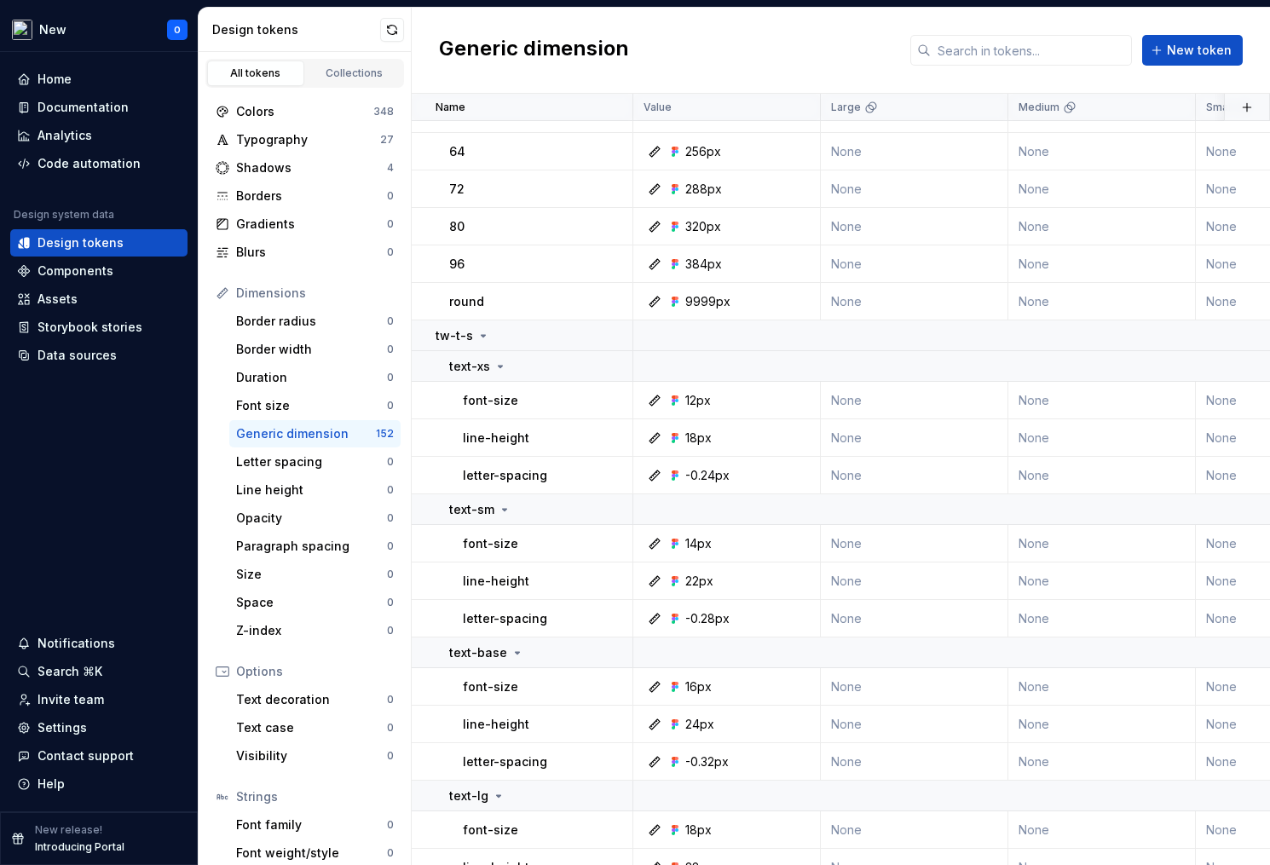
click at [330, 424] on div "Generic dimension 152" at bounding box center [314, 433] width 171 height 27
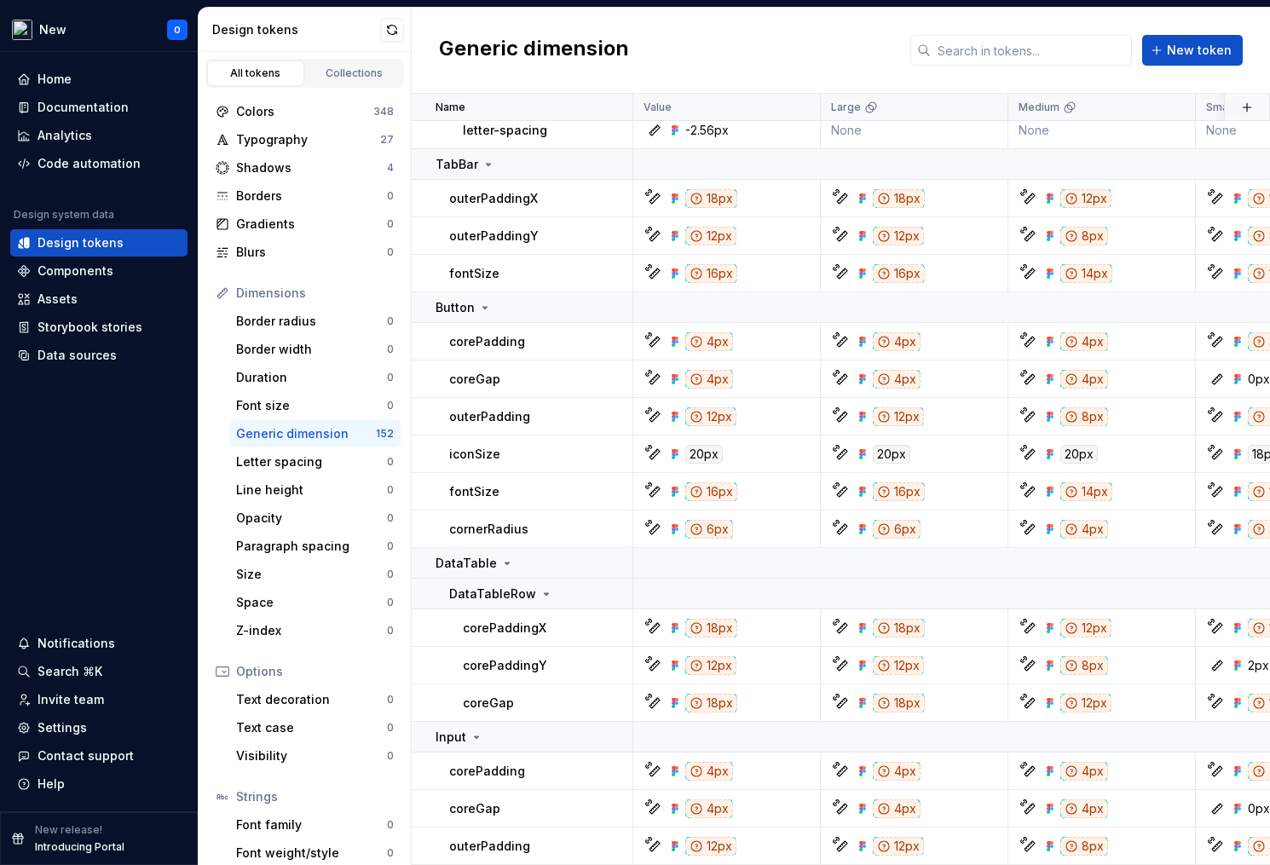
scroll to position [3239, 0]
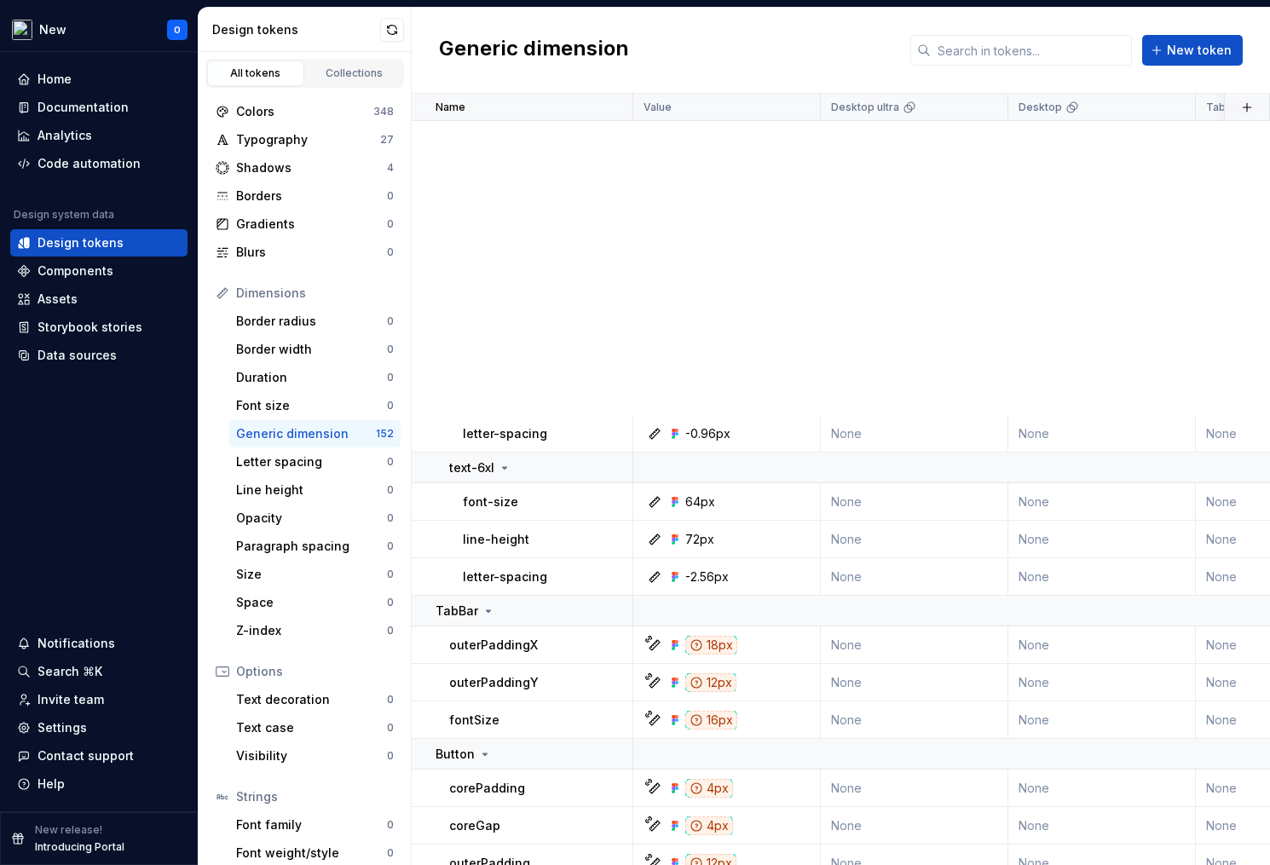
scroll to position [3431, 0]
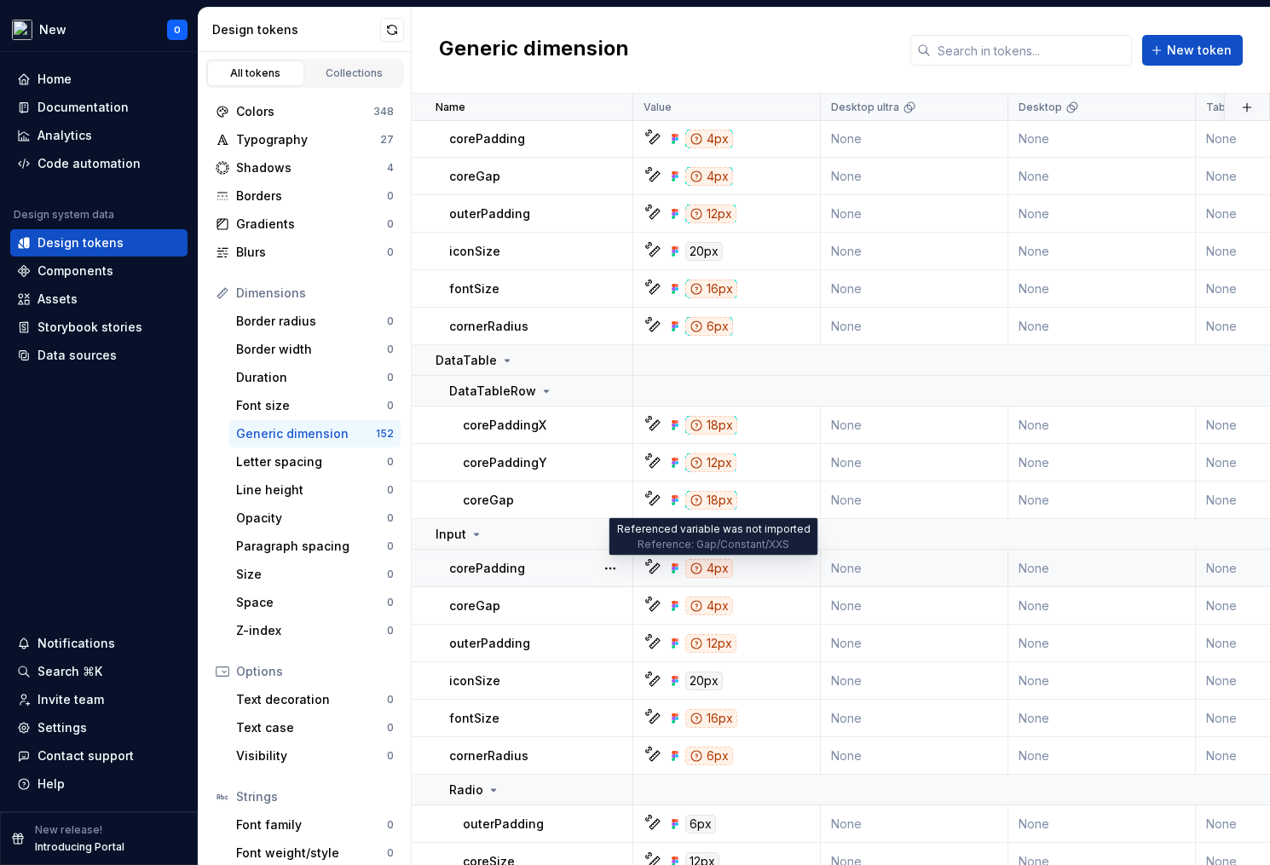
click at [714, 563] on div "4px" at bounding box center [709, 568] width 48 height 19
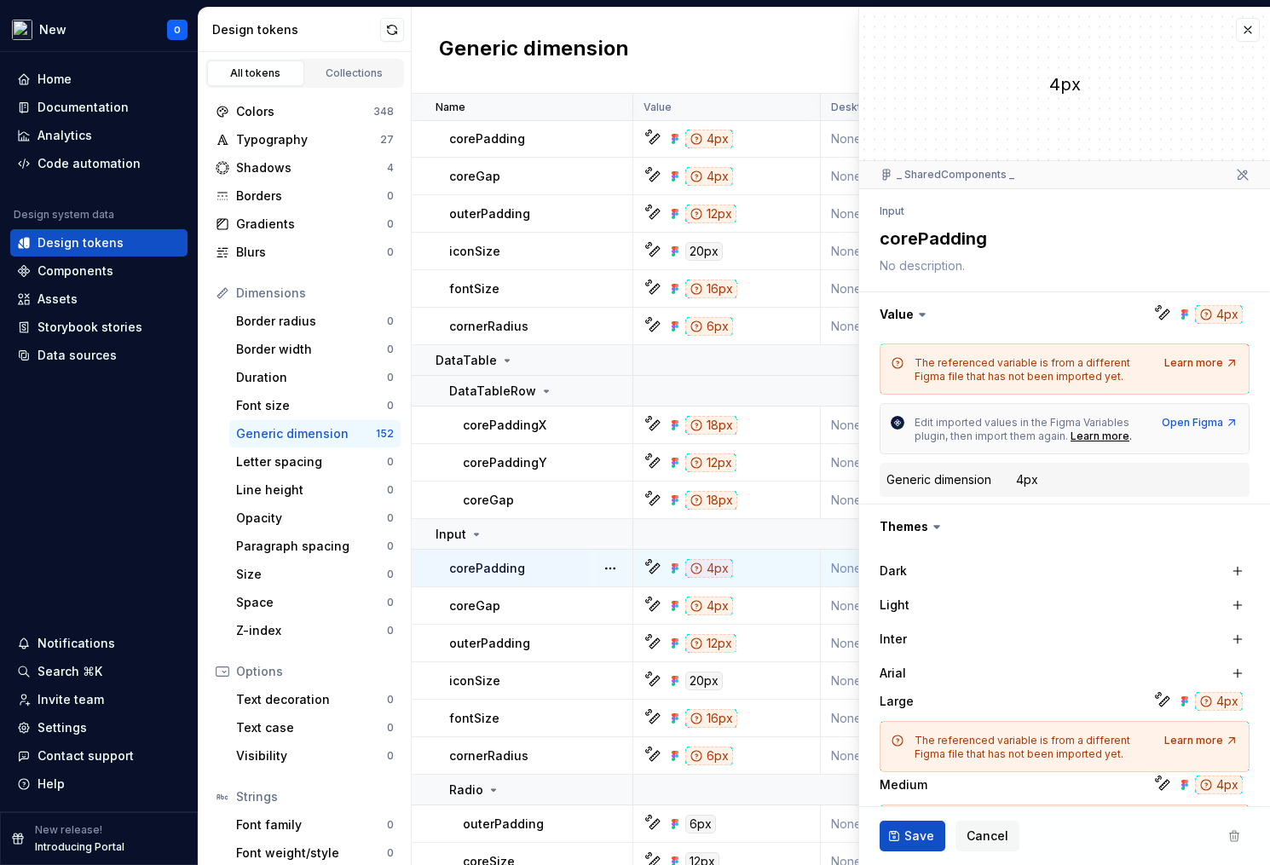
click at [1025, 366] on div "The referenced variable is from a different Figma file that has not been import…" at bounding box center [1034, 369] width 239 height 27
click at [1025, 383] on div "The referenced variable is from a different Figma file that has not been import…" at bounding box center [1034, 369] width 239 height 27
click at [998, 436] on span "Edit imported values in the Figma Variables plugin, then import them again." at bounding box center [1023, 429] width 217 height 26
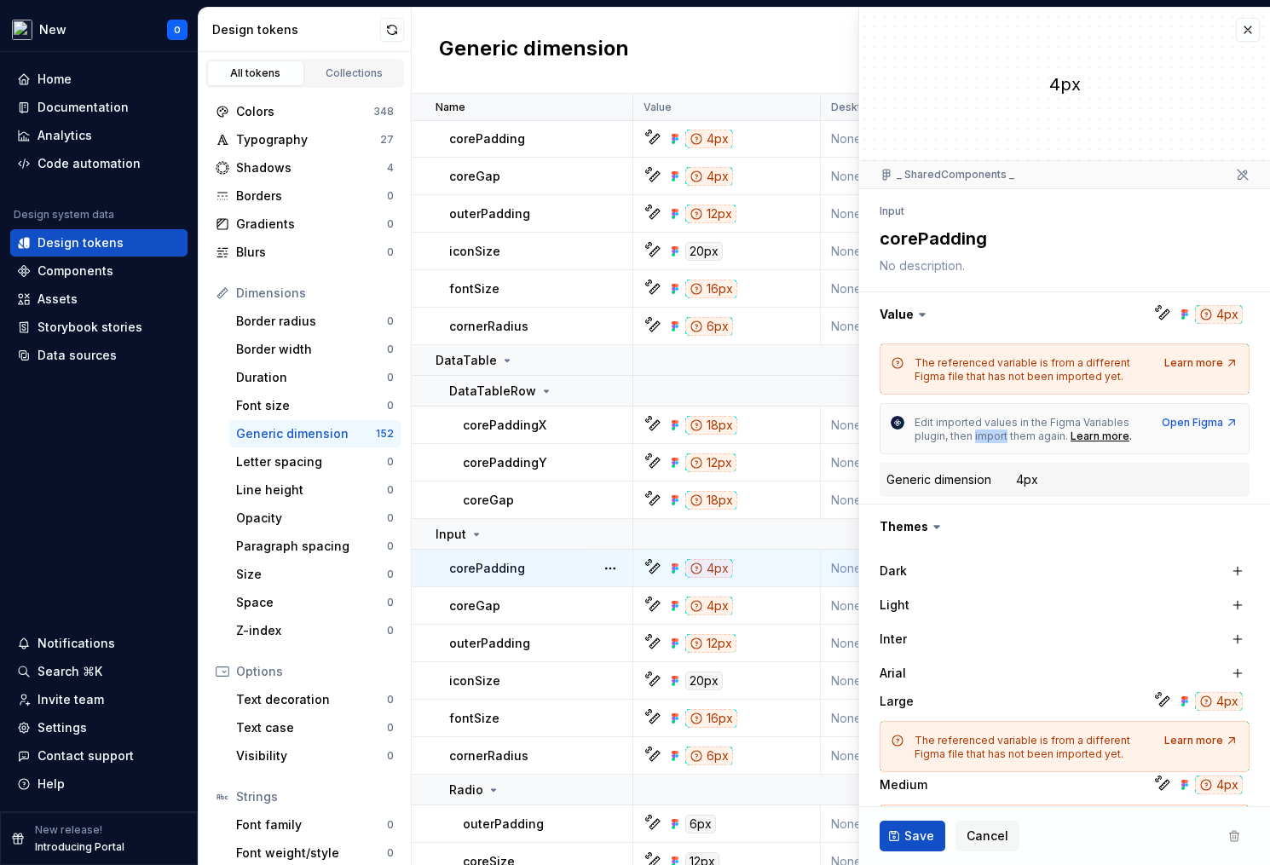
click at [998, 436] on span "Edit imported values in the Figma Variables plugin, then import them again." at bounding box center [1023, 429] width 217 height 26
click at [974, 423] on span "Edit imported values in the Figma Variables plugin, then import them again." at bounding box center [1023, 429] width 217 height 26
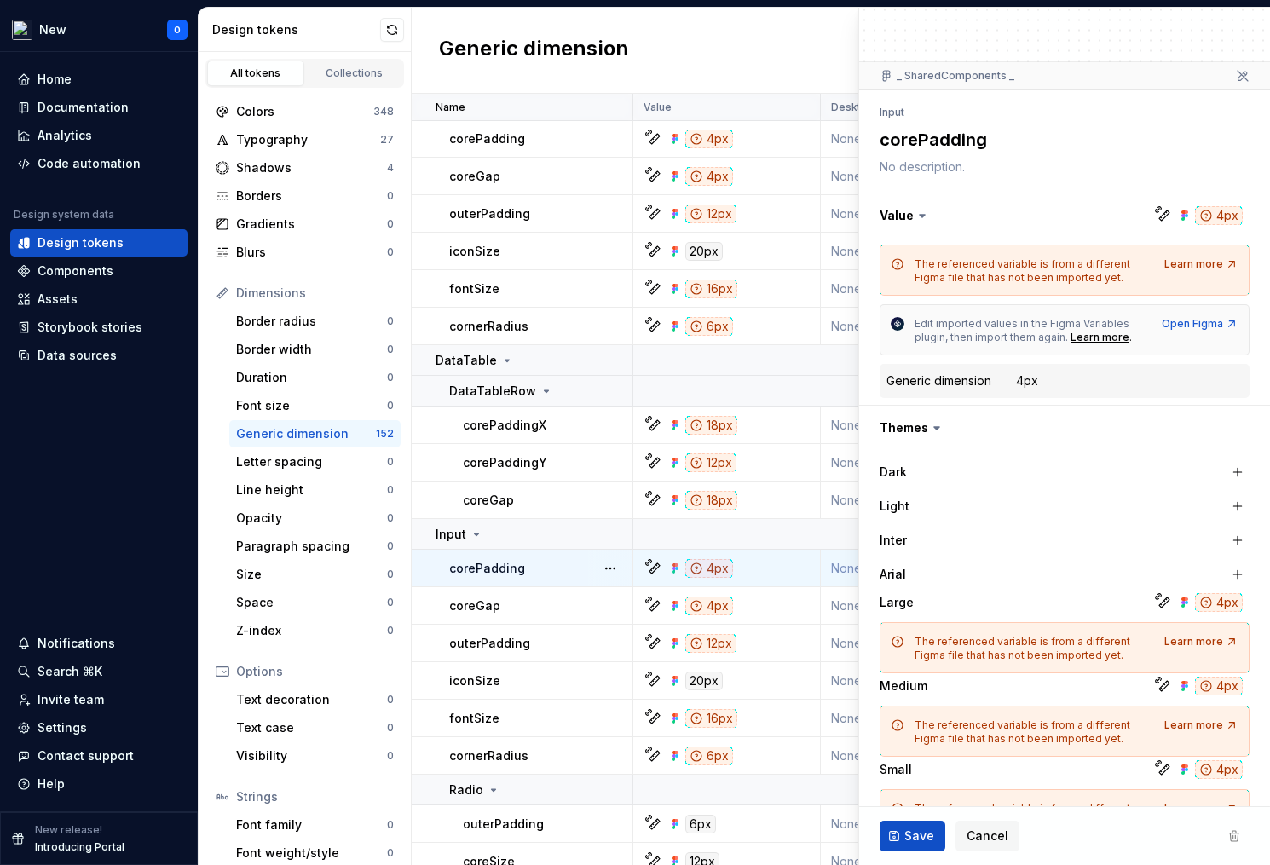
scroll to position [104, 0]
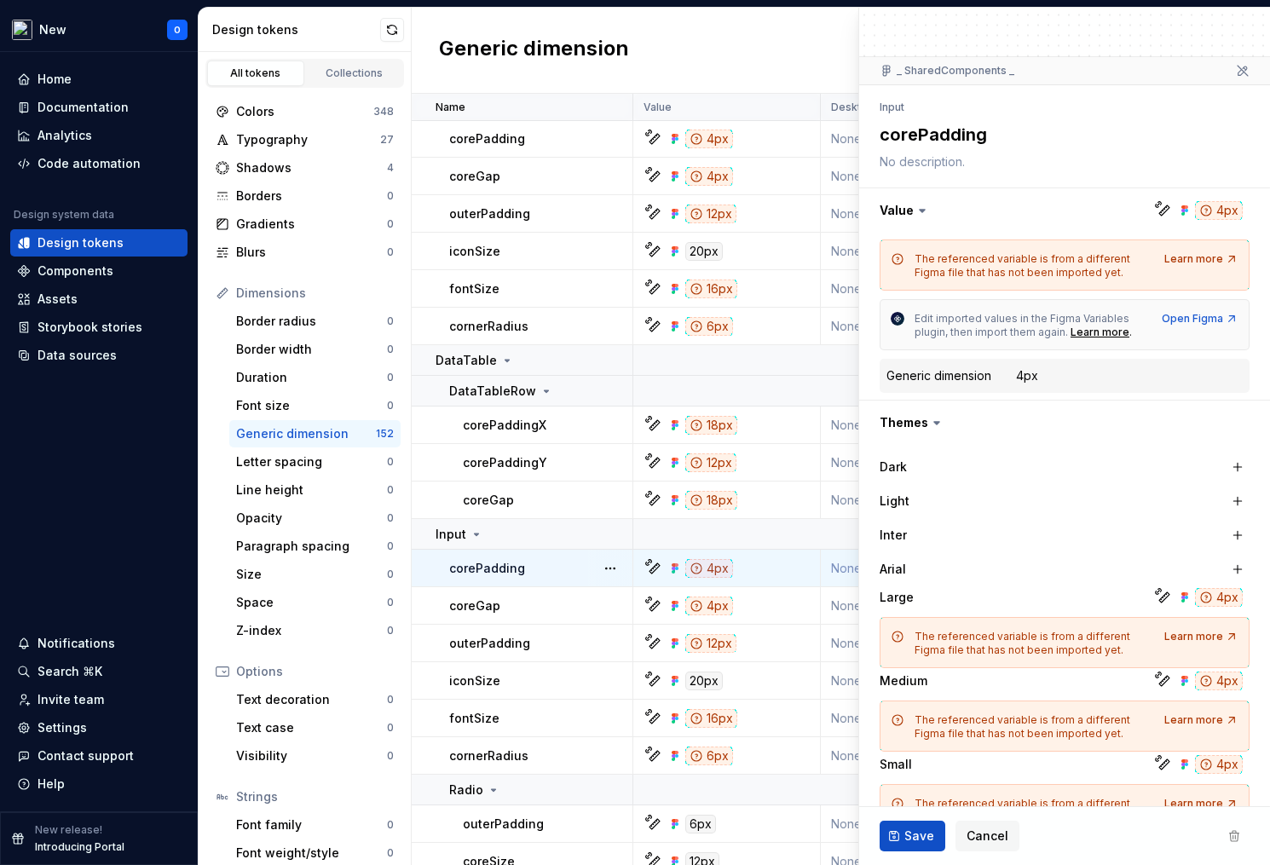
click at [336, 434] on div "Generic dimension" at bounding box center [306, 433] width 140 height 17
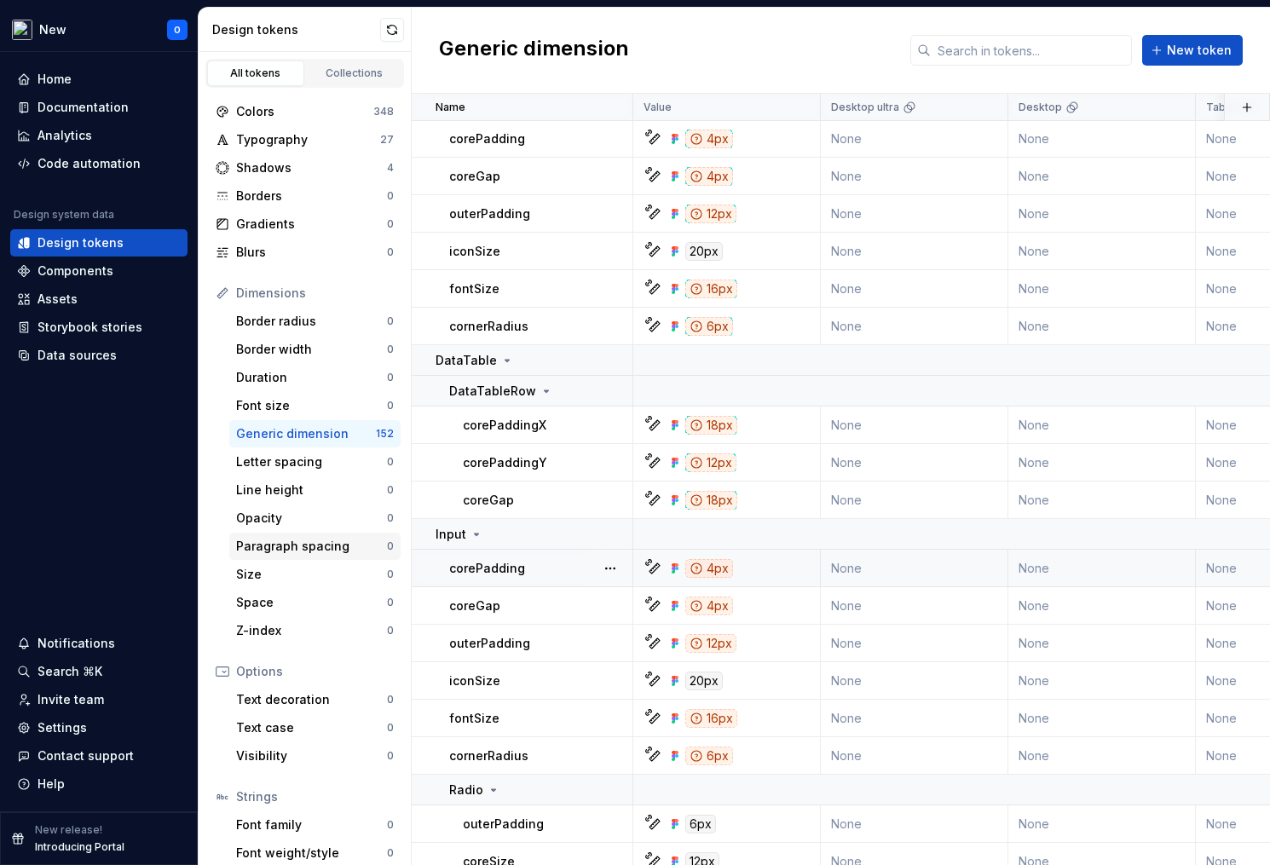
scroll to position [68, 0]
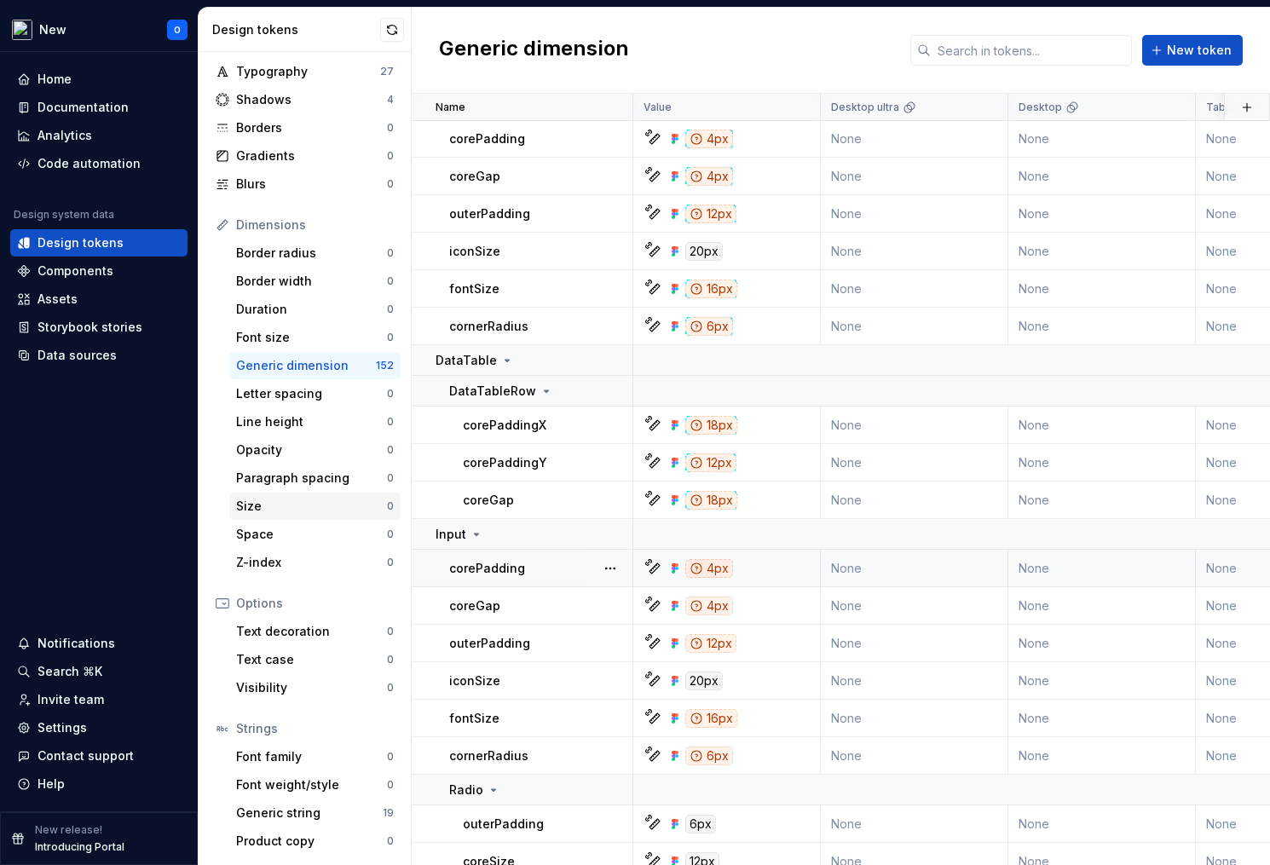
click at [315, 508] on div "Size" at bounding box center [311, 506] width 151 height 17
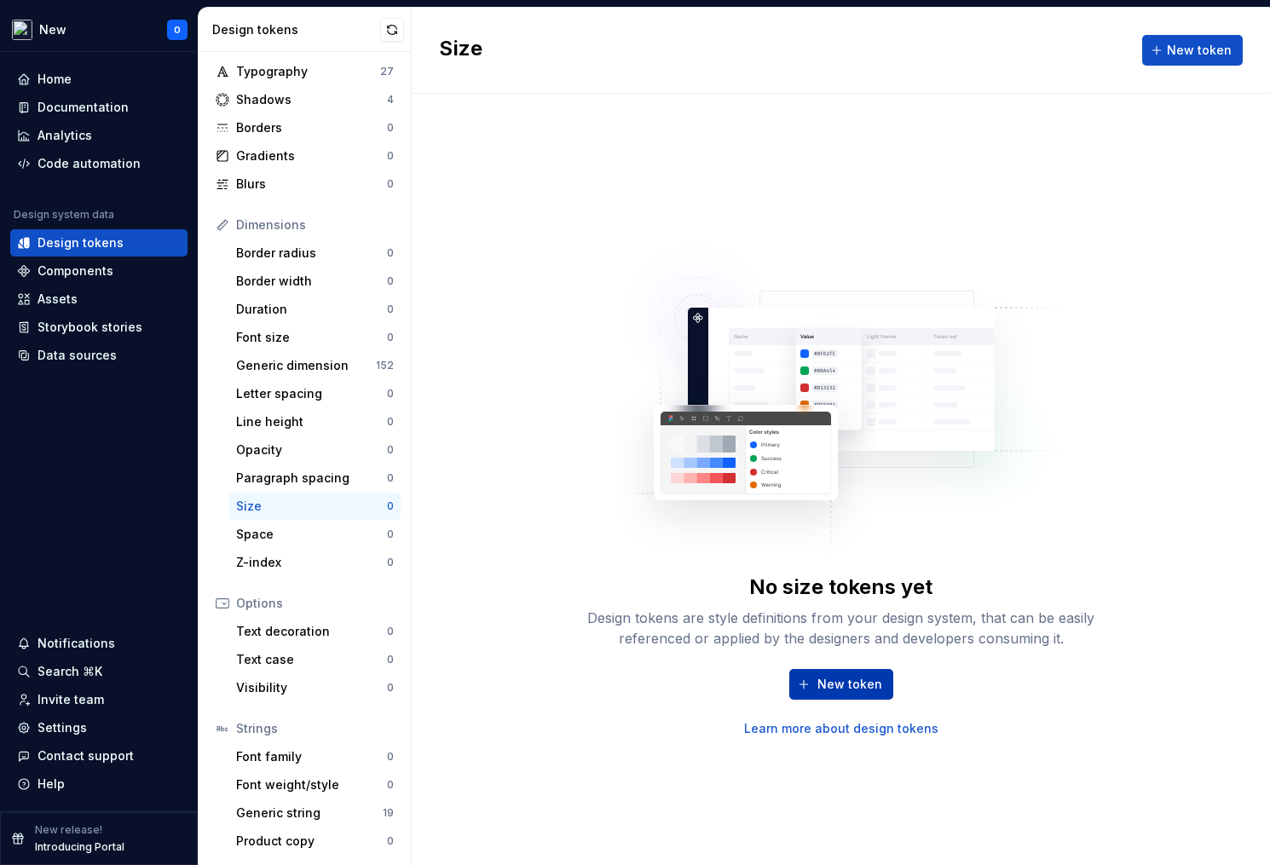
click at [844, 685] on span "New token" at bounding box center [849, 684] width 65 height 17
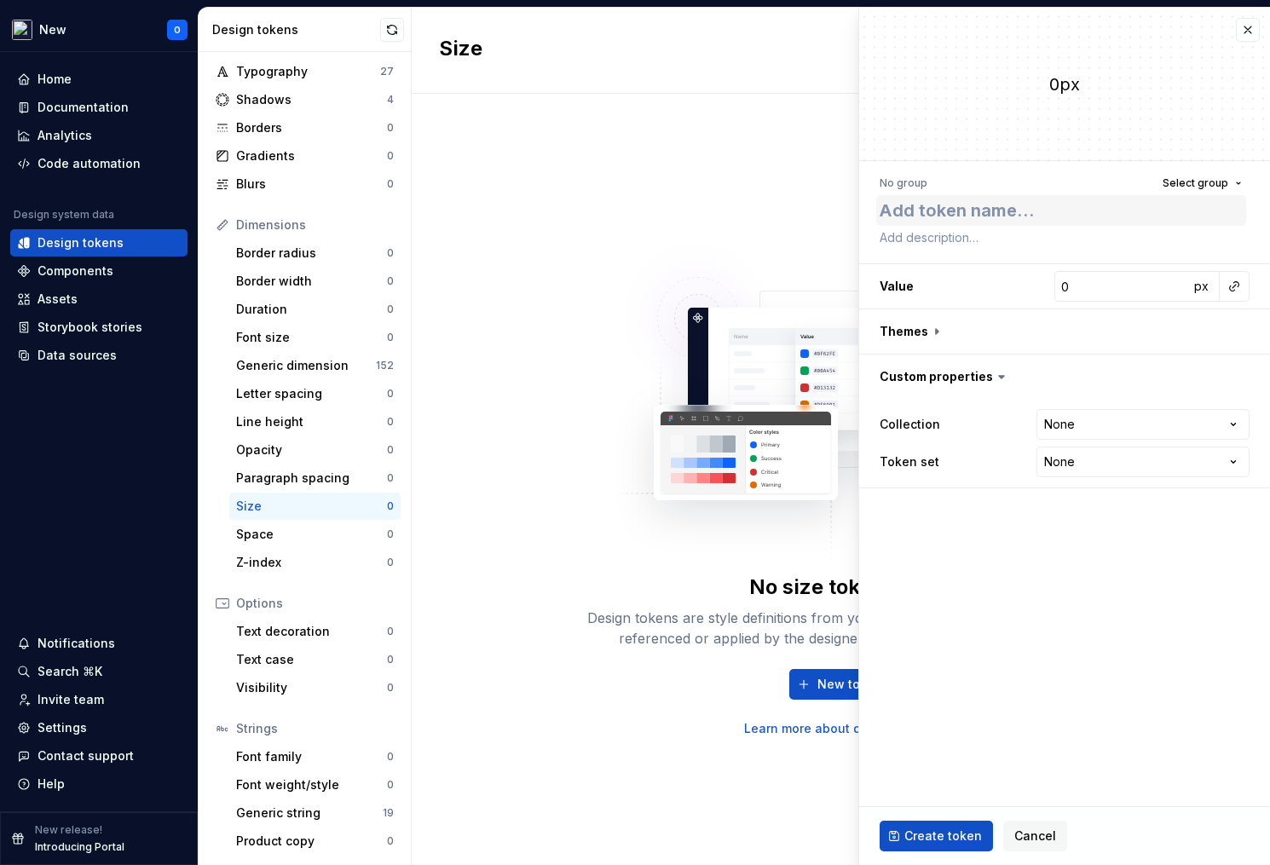
click at [993, 201] on textarea at bounding box center [1061, 210] width 370 height 31
type textarea "*"
type textarea "L"
type textarea "*"
type textarea "La"
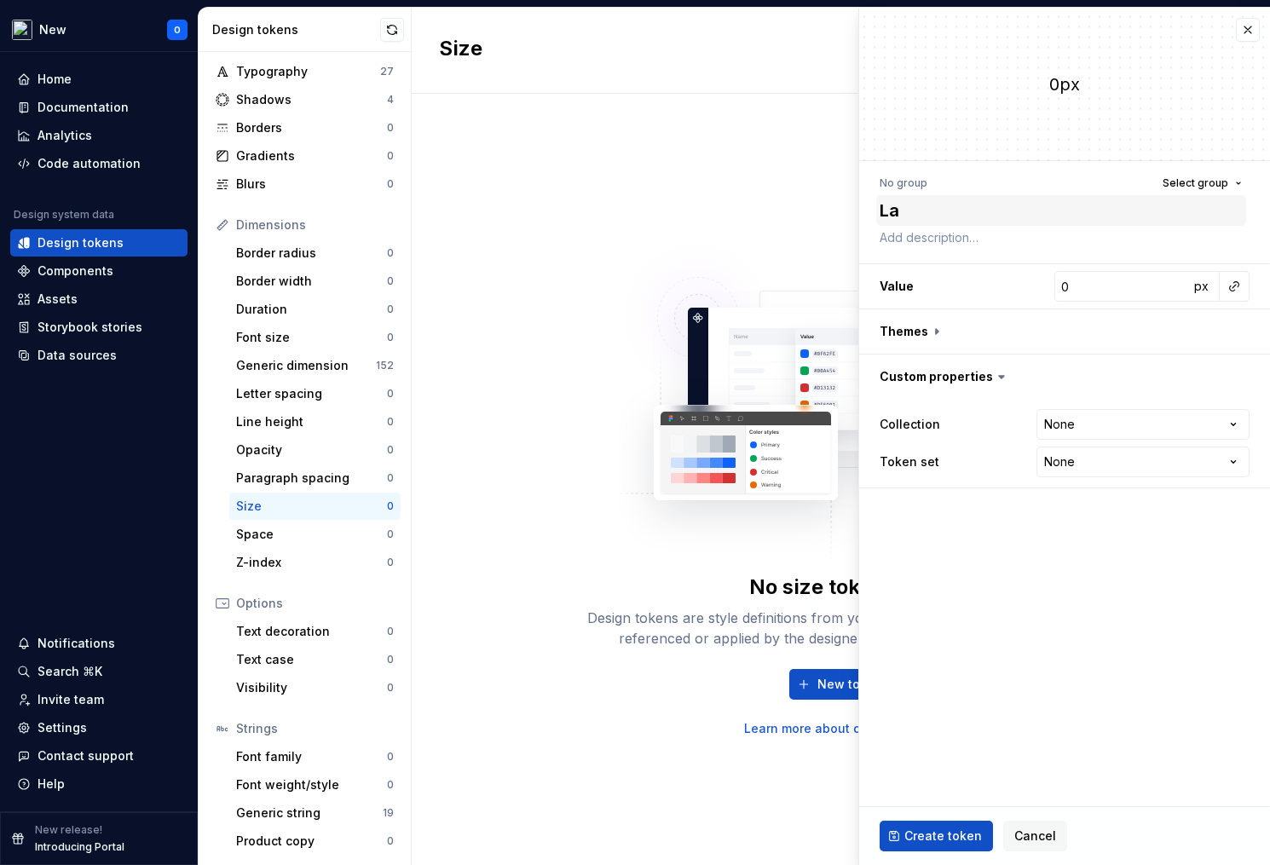
type textarea "*"
type textarea "Lar"
type textarea "*"
type textarea "Larg"
type textarea "*"
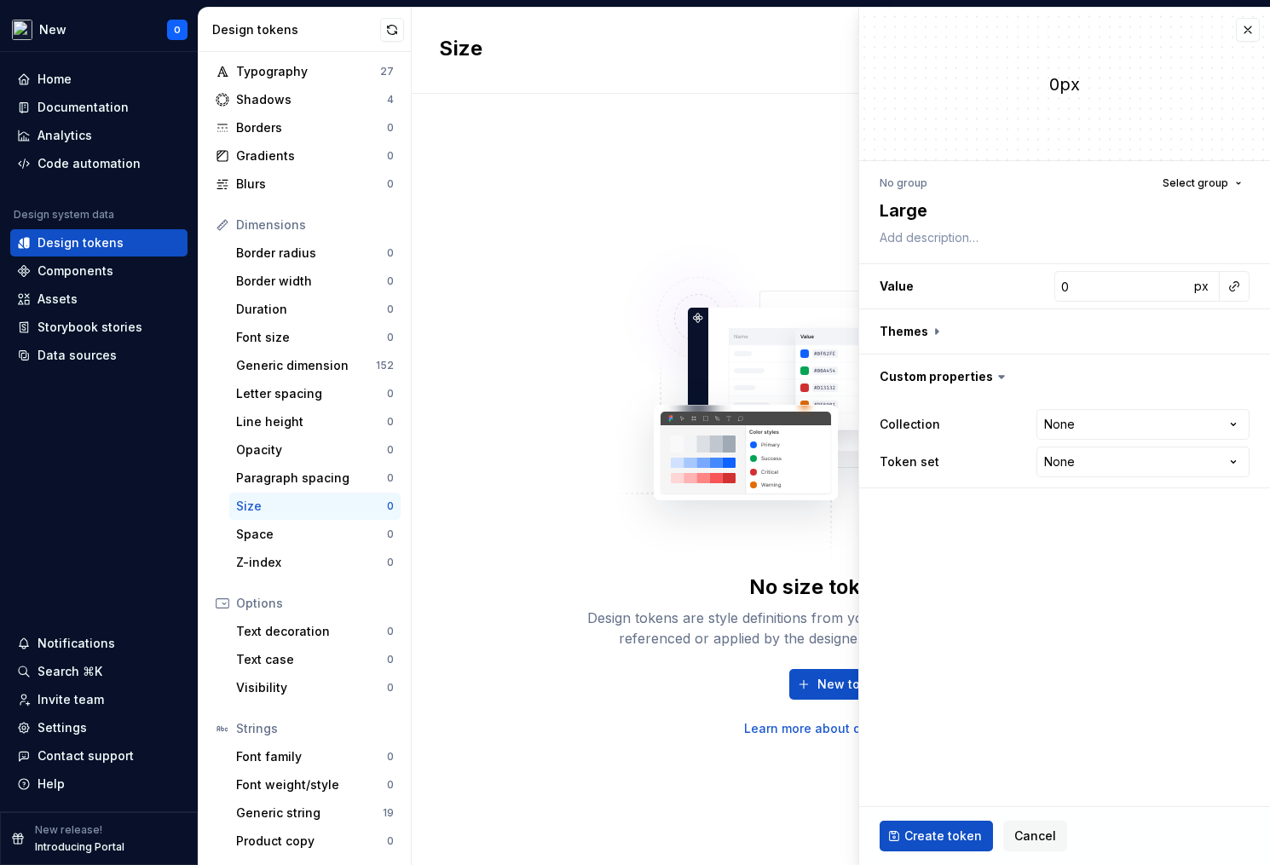
type textarea "Large"
click at [1192, 188] on span "Select group" at bounding box center [1196, 183] width 66 height 14
click at [1192, 185] on span "Select group" at bounding box center [1196, 183] width 66 height 14
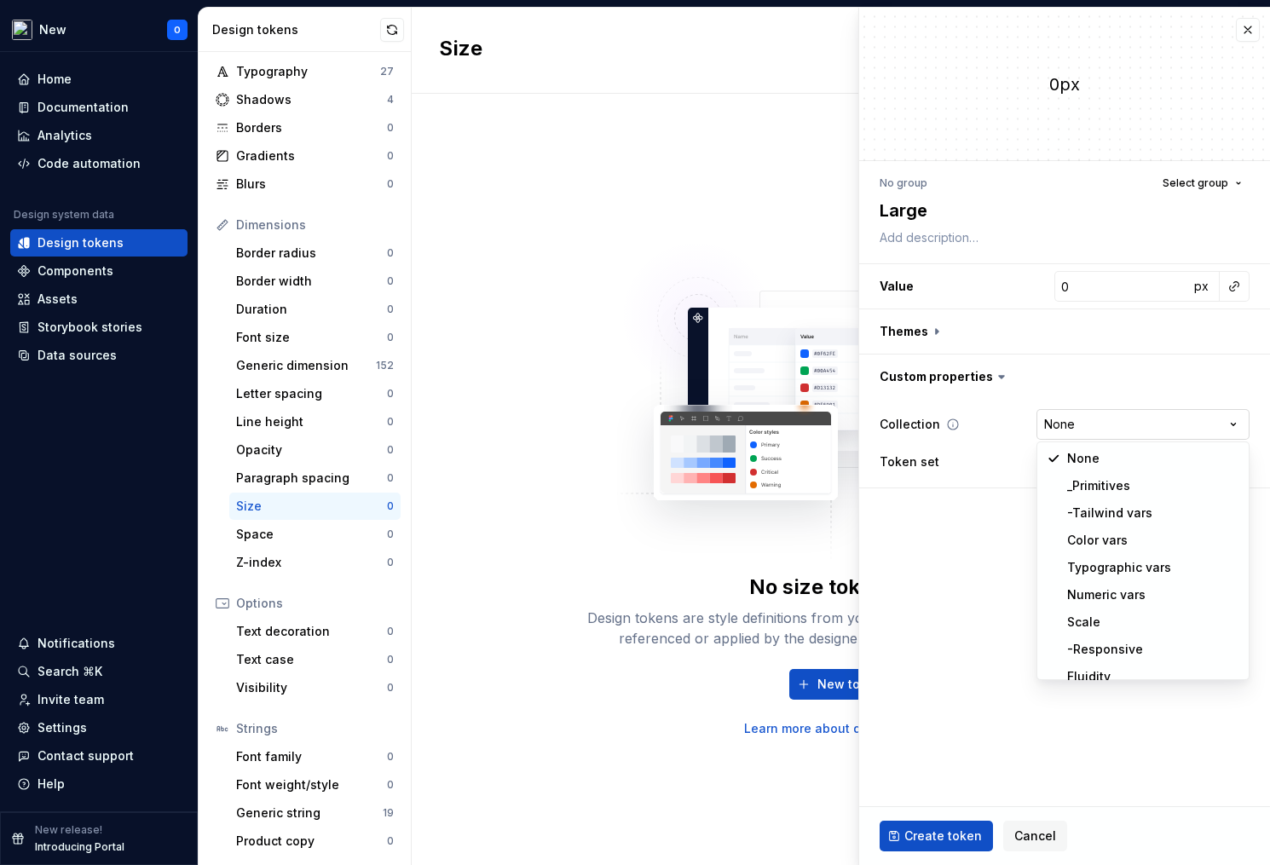
click at [1124, 421] on html "**********" at bounding box center [635, 432] width 1270 height 865
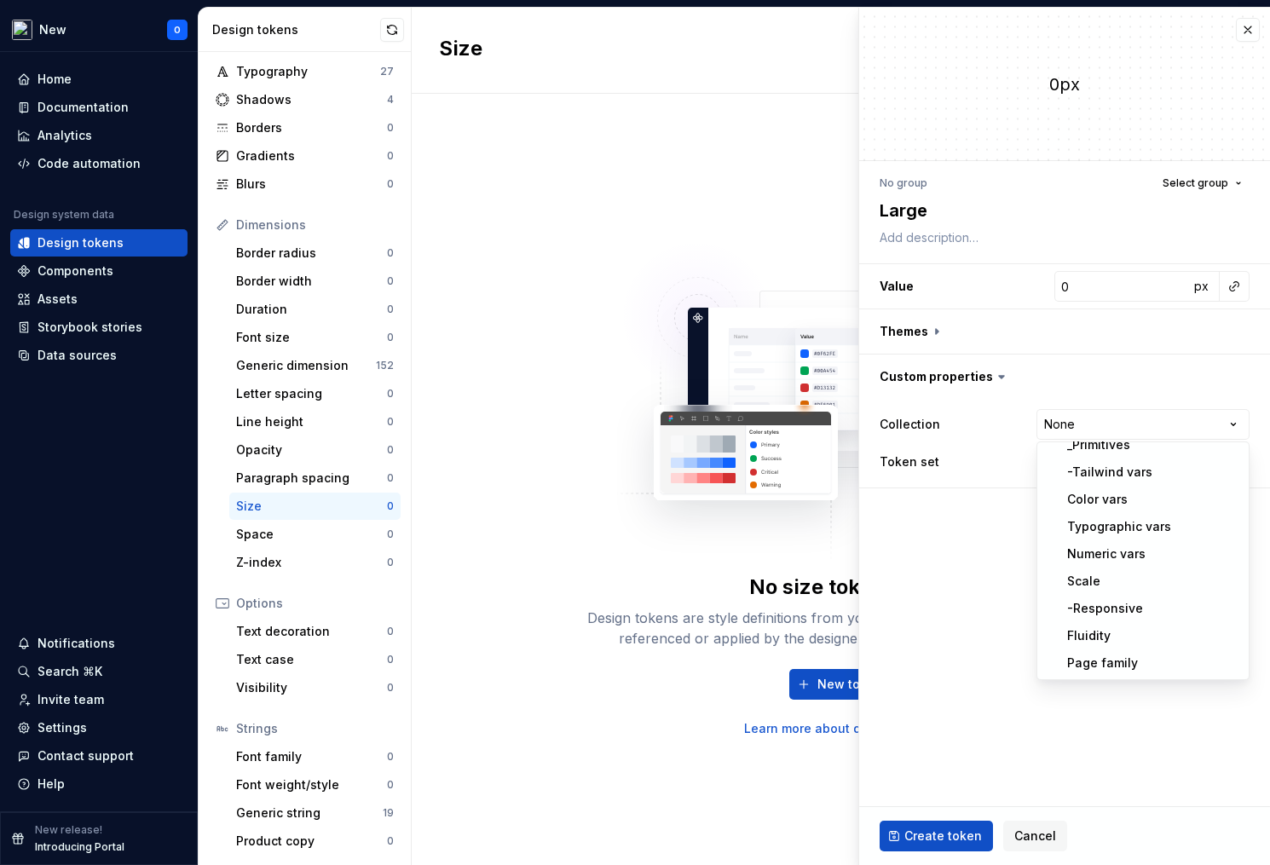
click at [977, 537] on html "**********" at bounding box center [635, 432] width 1270 height 865
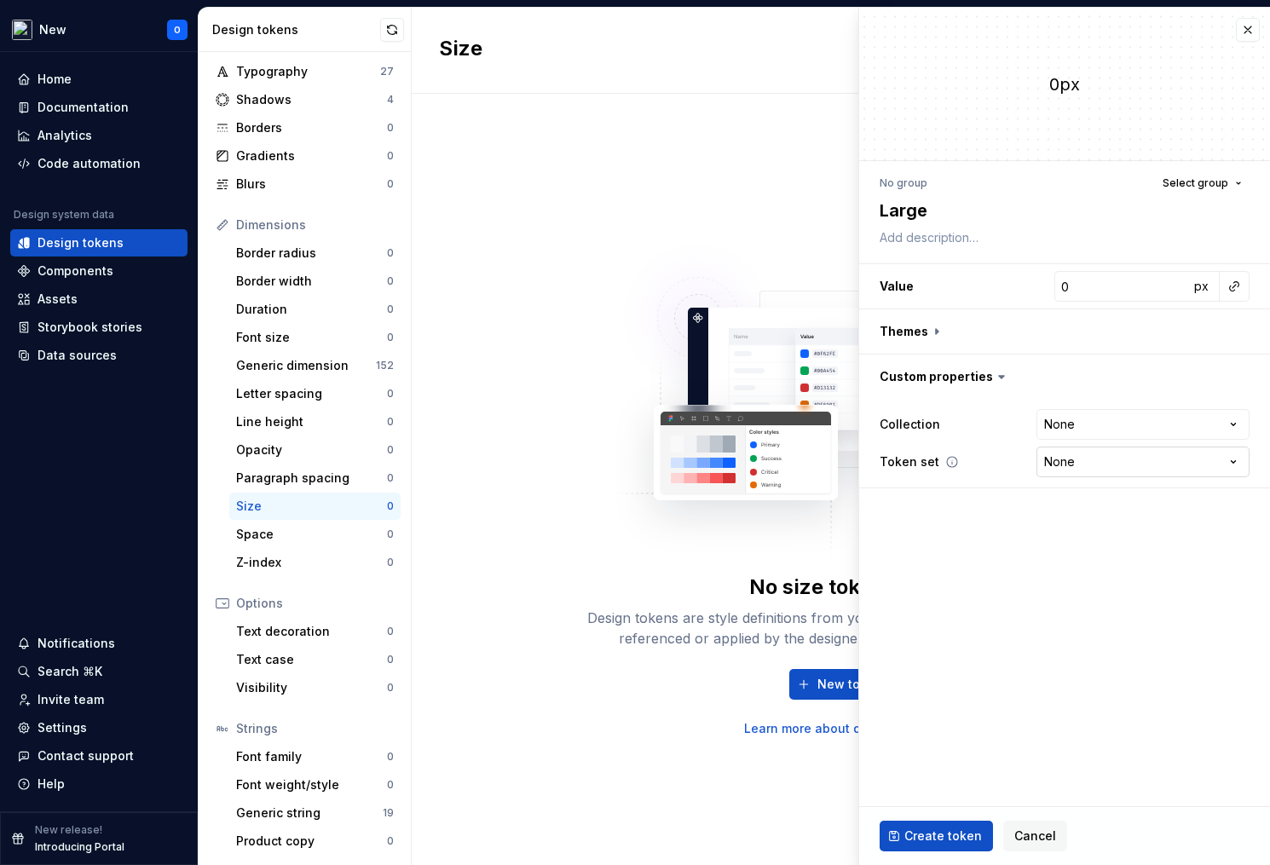
click at [1080, 454] on html "**********" at bounding box center [635, 432] width 1270 height 865
click at [1076, 456] on html "**********" at bounding box center [635, 432] width 1270 height 865
click at [1080, 409] on html "**********" at bounding box center [635, 432] width 1270 height 865
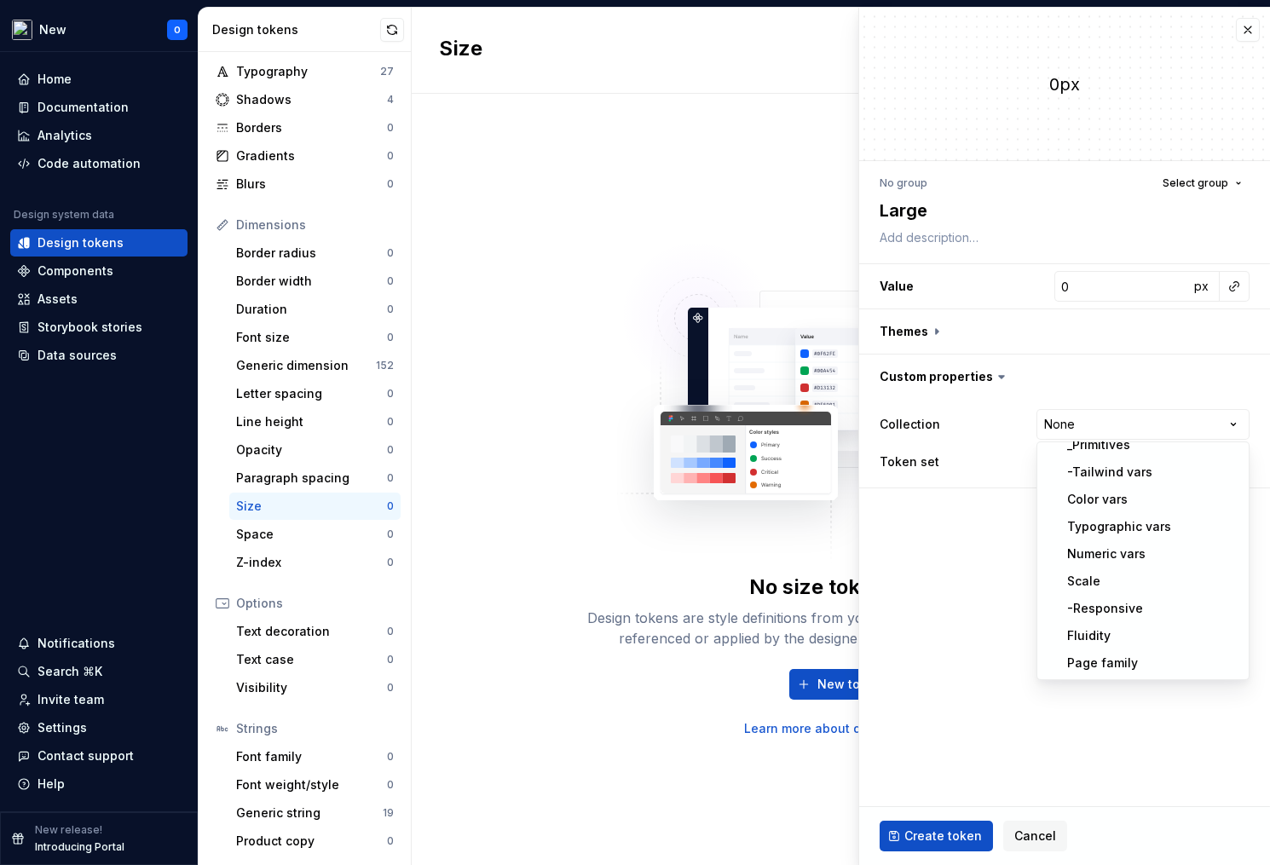
select select "**********"
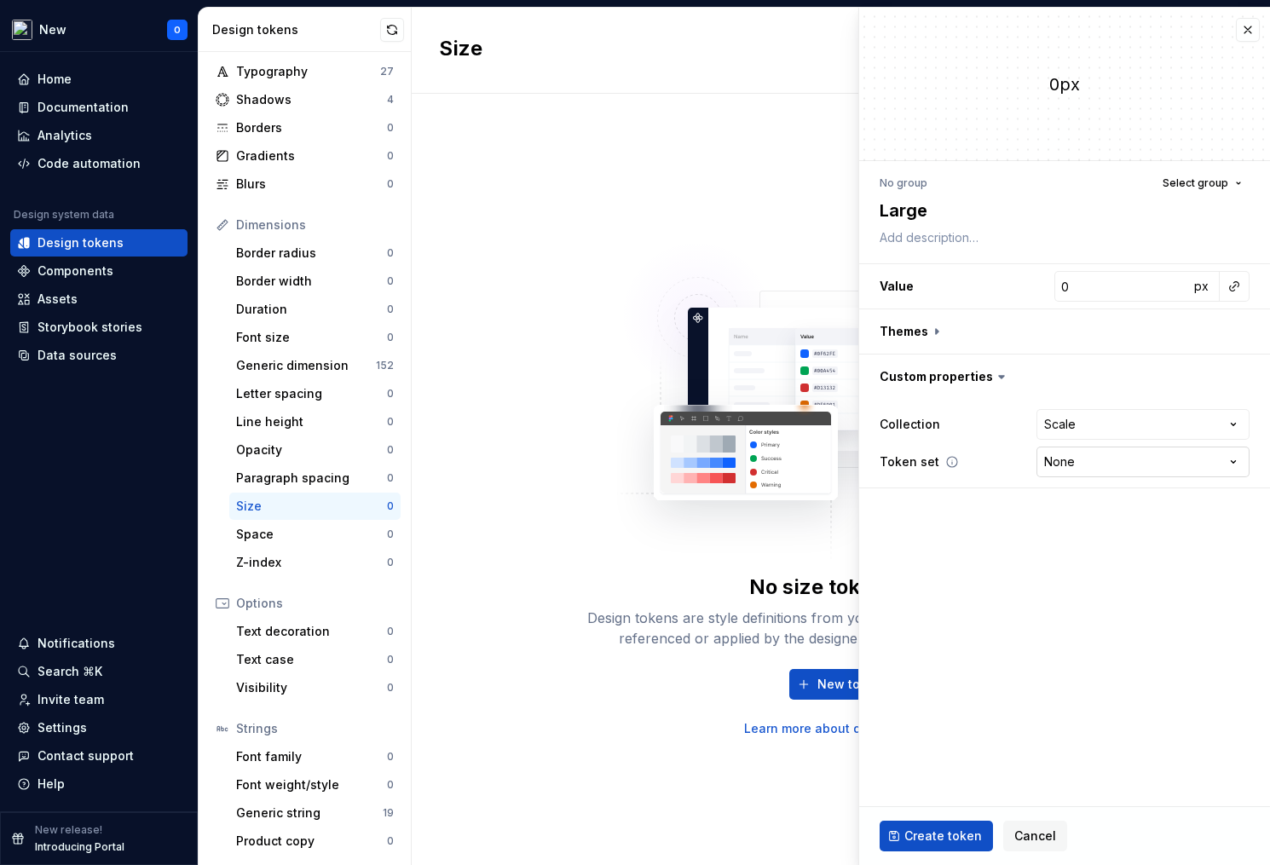
click at [1070, 455] on html "**********" at bounding box center [635, 432] width 1270 height 865
type textarea "*"
select select "**********"
click at [1234, 281] on button "button" at bounding box center [1234, 286] width 24 height 24
click at [1129, 349] on div "There are no other size tokens to be referenced." at bounding box center [1113, 330] width 271 height 48
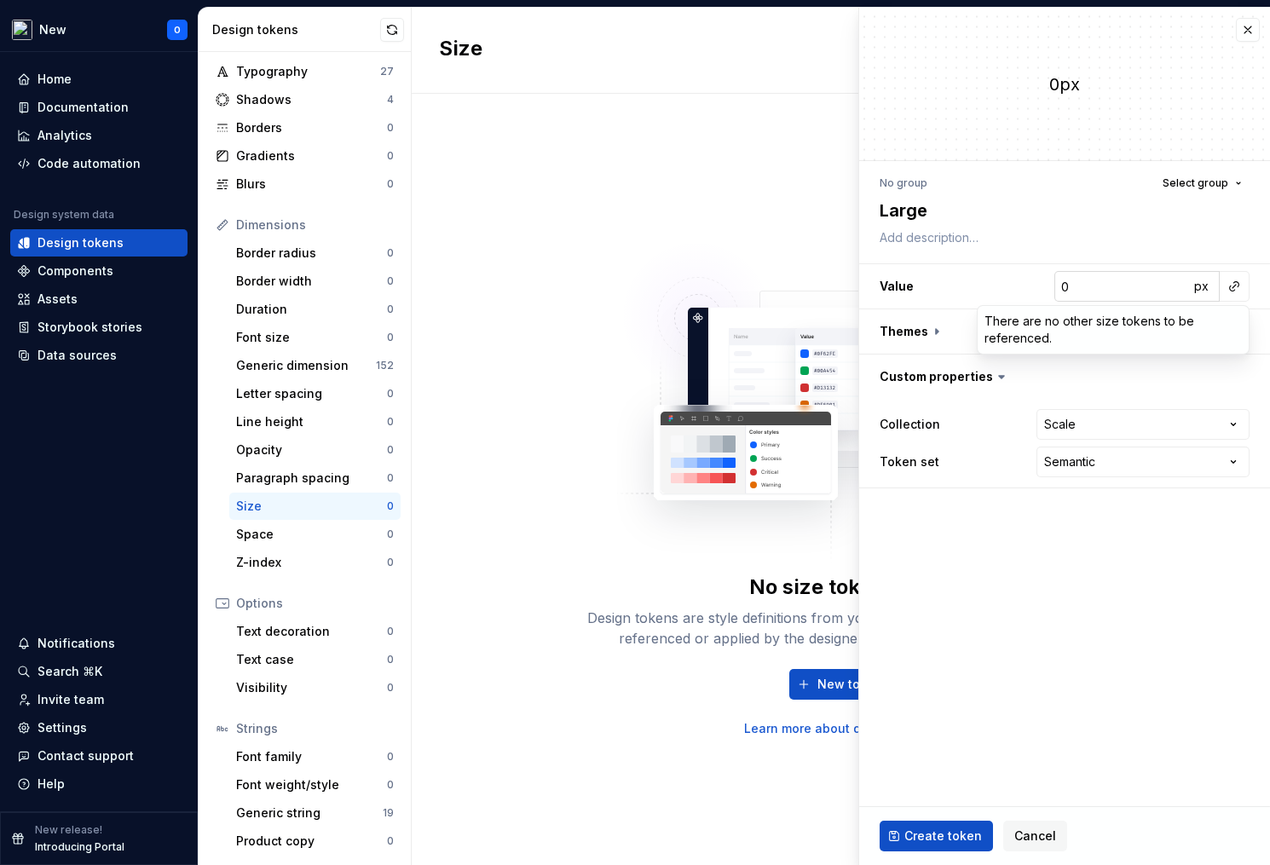
click at [1155, 286] on html "**********" at bounding box center [635, 432] width 1270 height 865
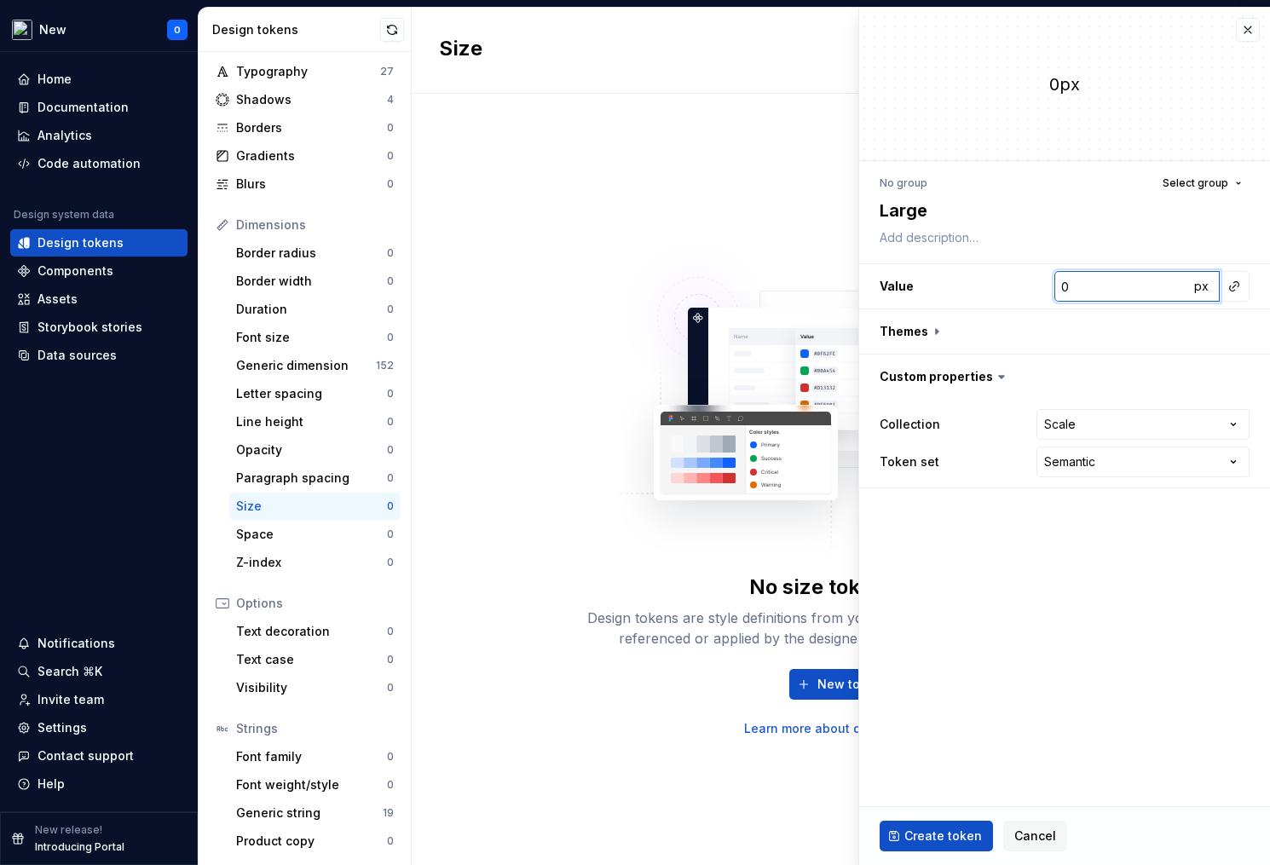
click at [1129, 286] on input "0" at bounding box center [1121, 286] width 135 height 31
click at [1250, 29] on button "button" at bounding box center [1248, 30] width 24 height 24
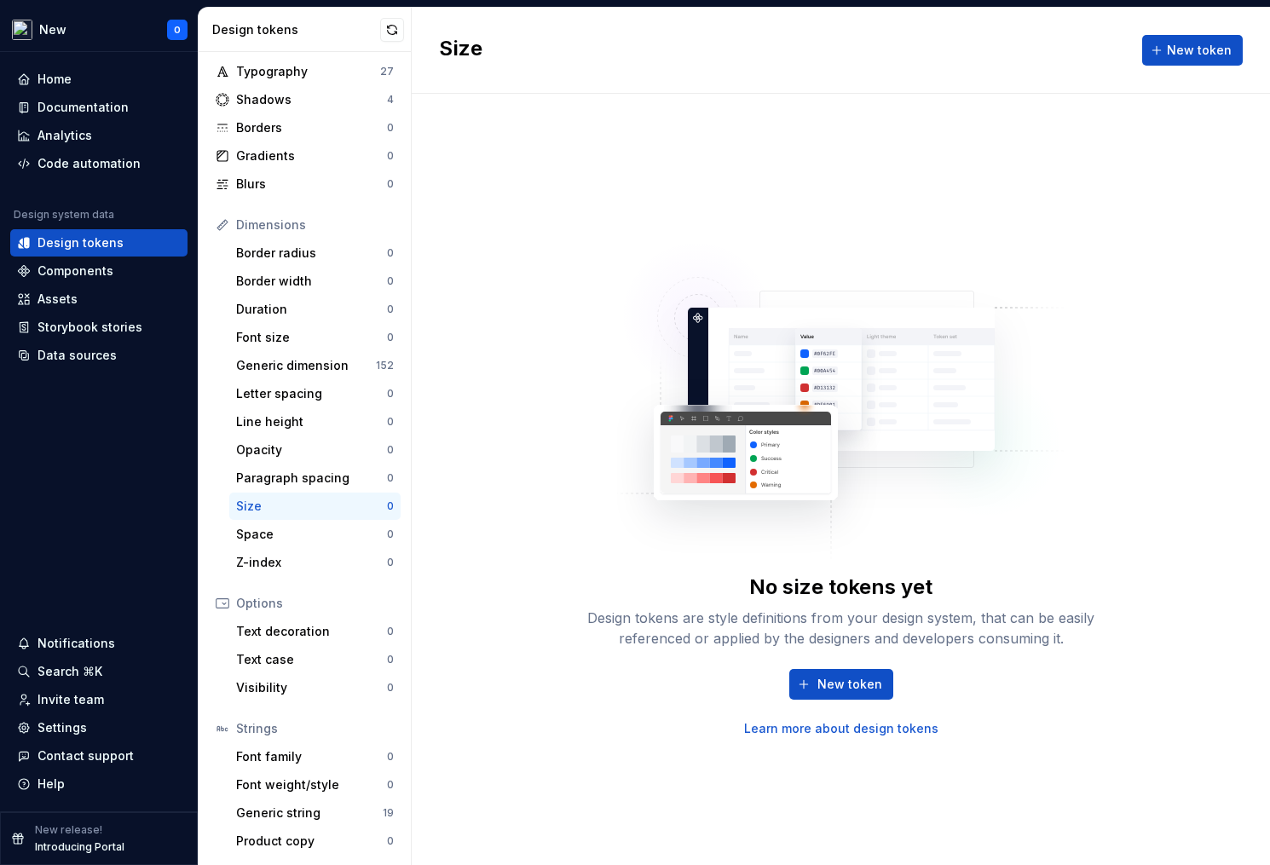
click at [700, 540] on img at bounding box center [841, 392] width 448 height 341
click at [271, 531] on div "Space" at bounding box center [311, 534] width 151 height 17
click at [282, 510] on div "Size" at bounding box center [311, 506] width 151 height 17
click at [1186, 53] on span "New token" at bounding box center [1199, 50] width 65 height 17
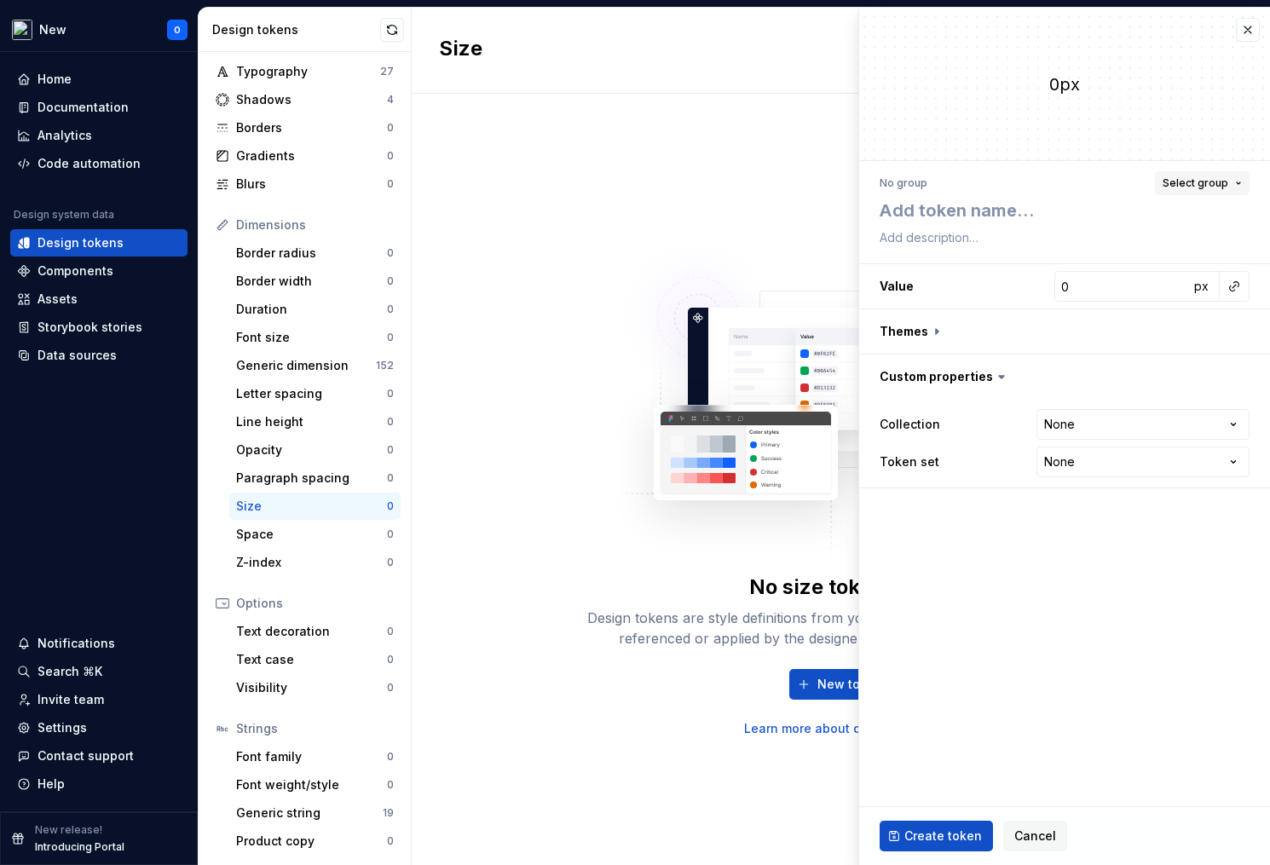
click at [1220, 178] on span "Select group" at bounding box center [1196, 183] width 66 height 14
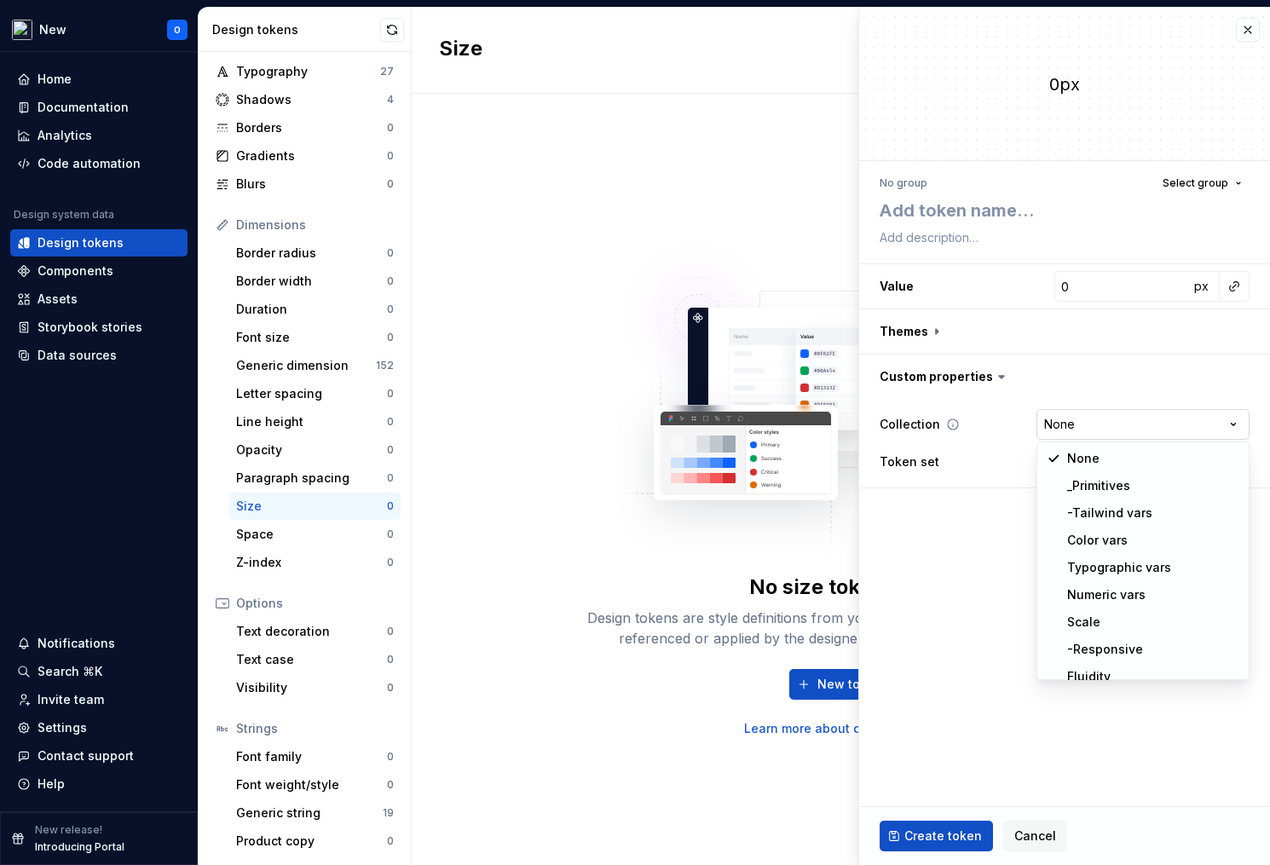
click at [1152, 423] on html "**********" at bounding box center [635, 432] width 1270 height 865
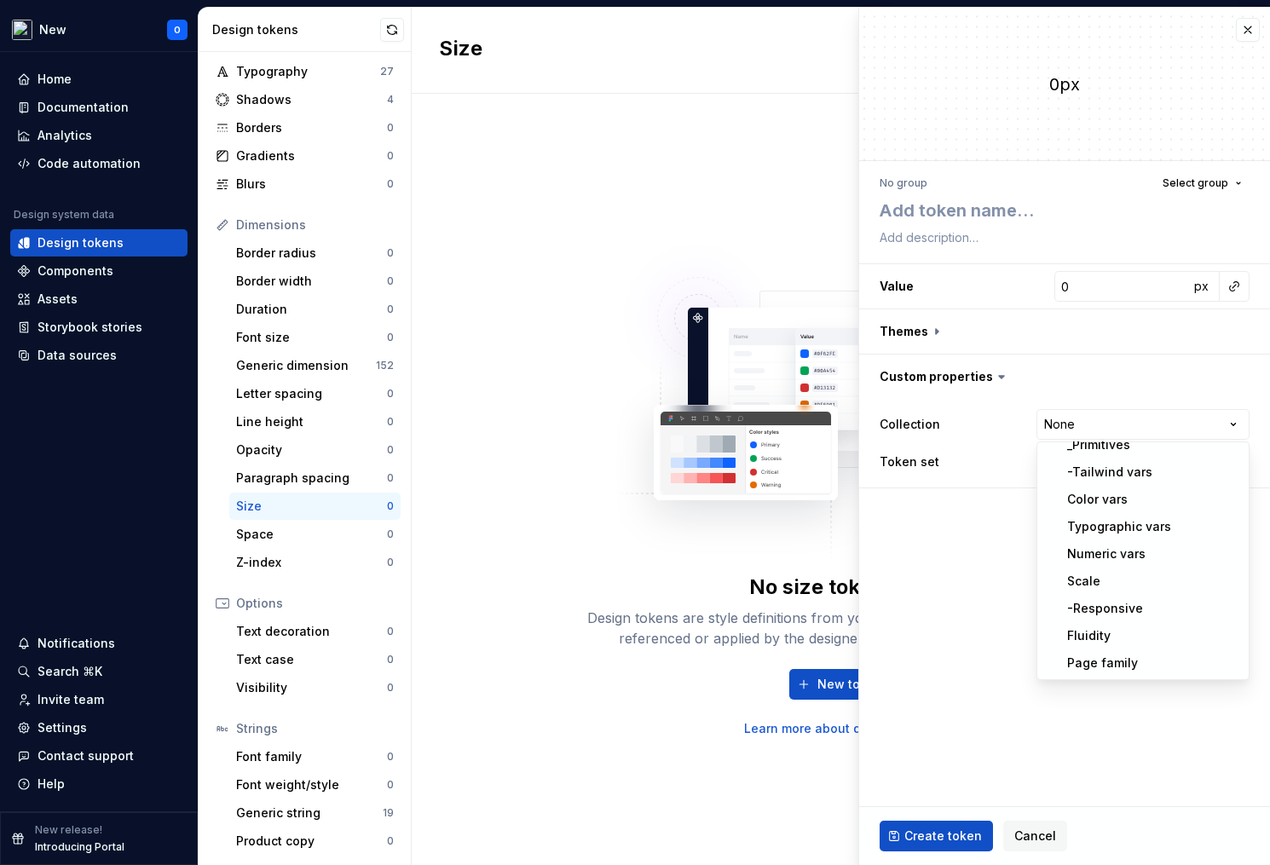
click at [946, 630] on html "**********" at bounding box center [635, 432] width 1270 height 865
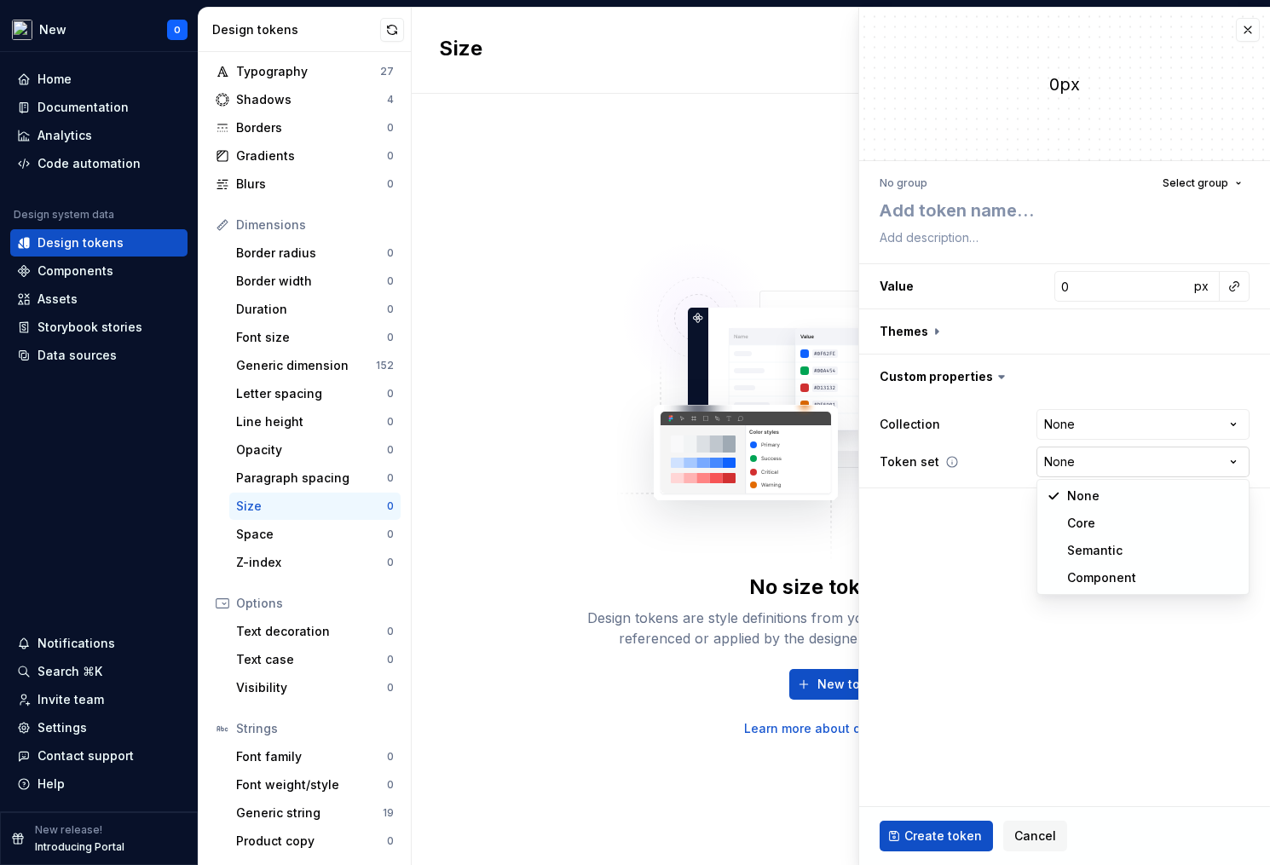
click at [1132, 460] on html "**********" at bounding box center [635, 432] width 1270 height 865
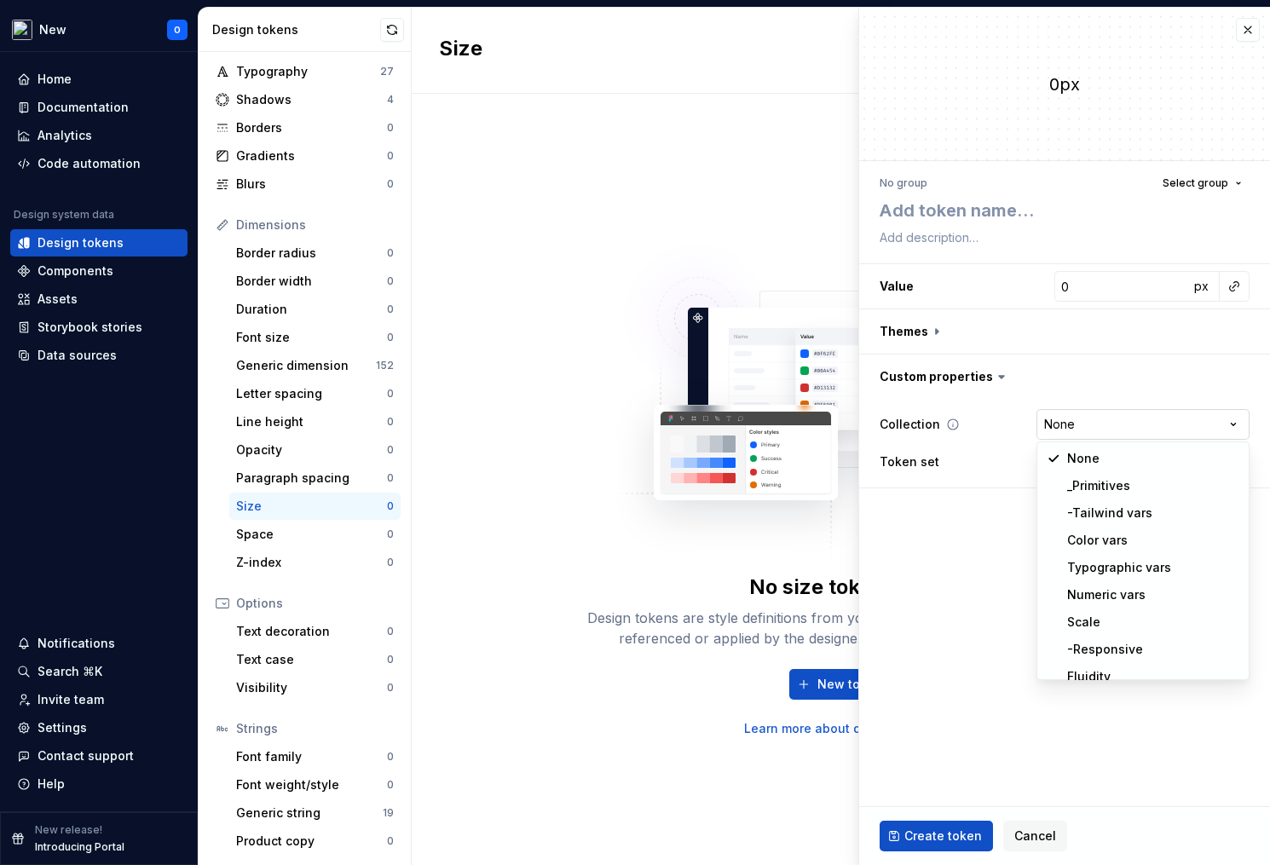
click at [1121, 430] on html "**********" at bounding box center [635, 432] width 1270 height 865
click at [913, 545] on html "**********" at bounding box center [635, 432] width 1270 height 865
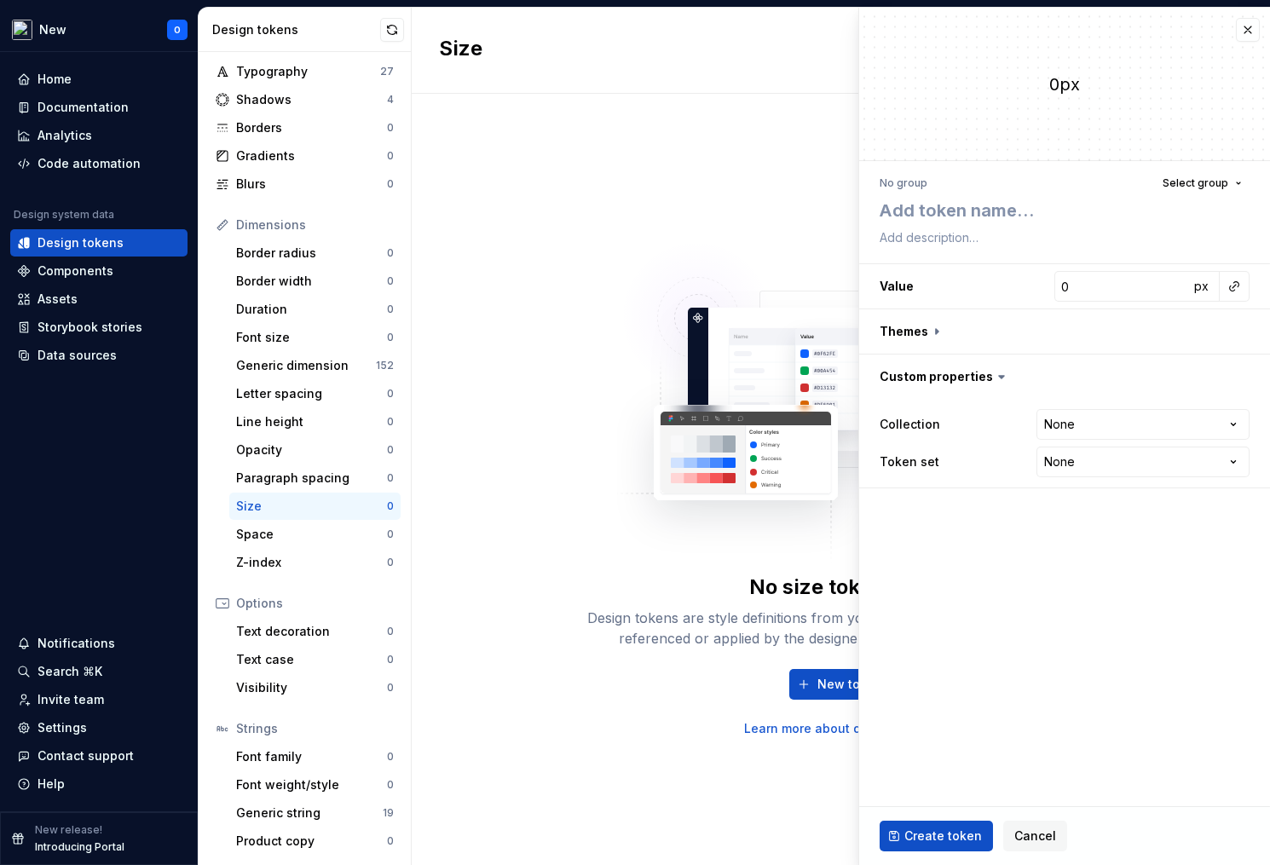
click at [754, 616] on div "Design tokens are style definitions from your design system, that can be easily…" at bounding box center [840, 628] width 545 height 41
click at [1050, 827] on button "Cancel" at bounding box center [1035, 836] width 64 height 31
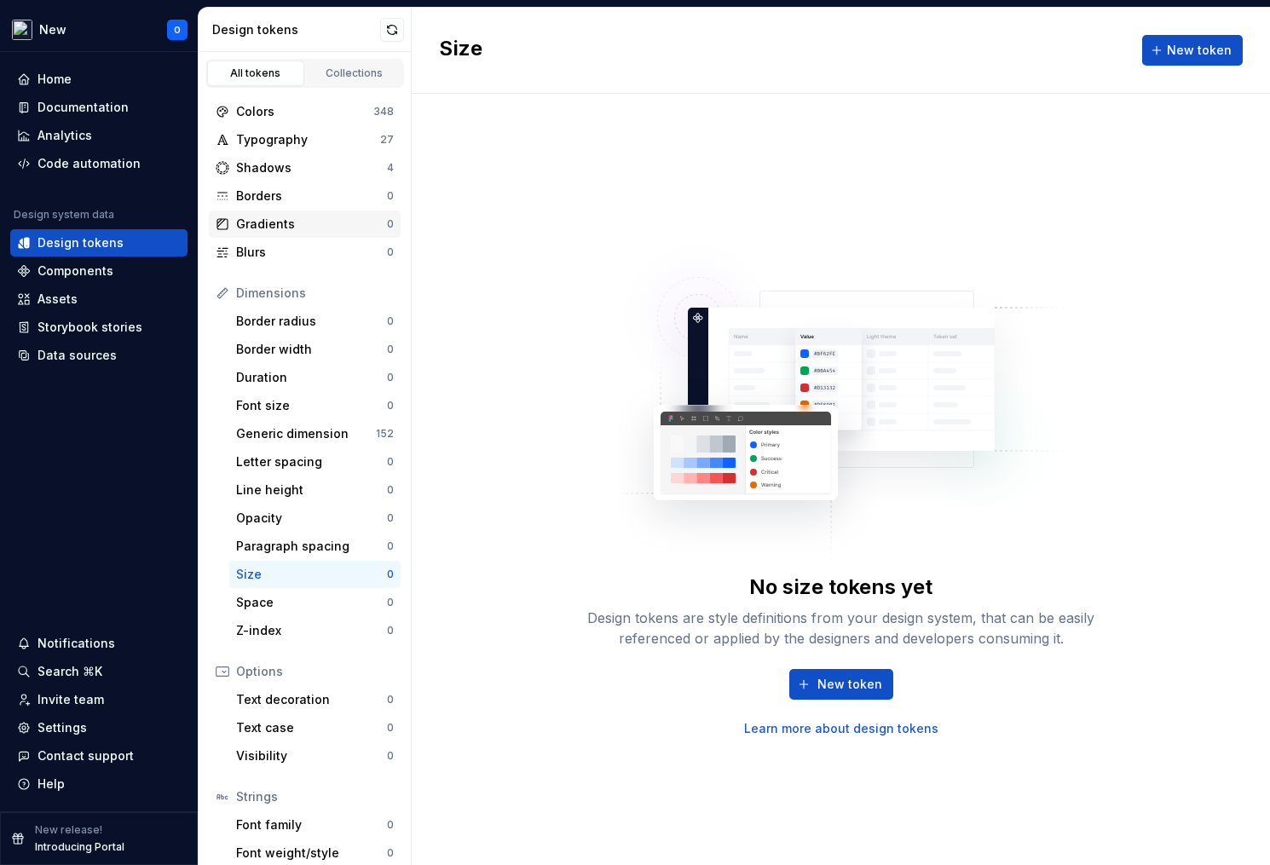
click at [286, 230] on div "Gradients" at bounding box center [311, 224] width 151 height 17
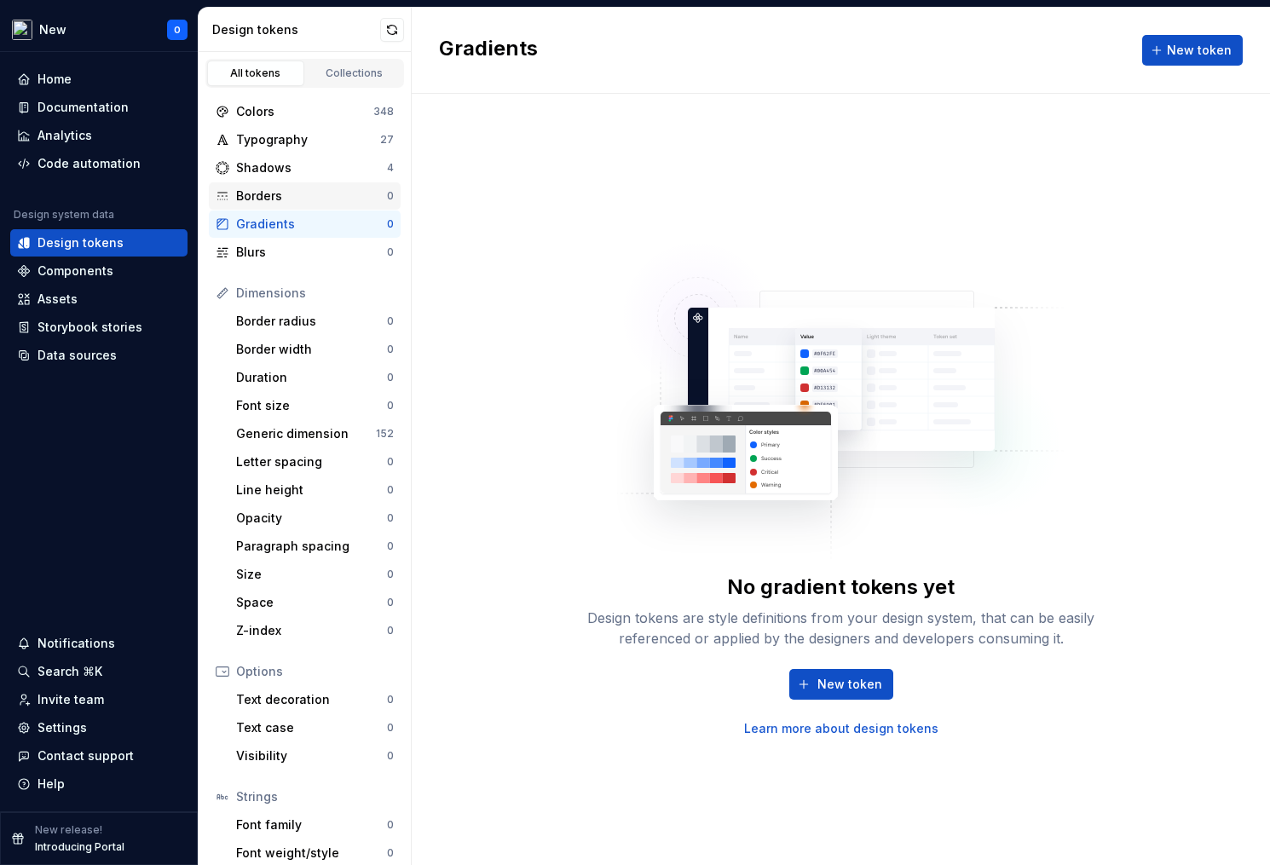
click at [292, 196] on div "Borders" at bounding box center [311, 196] width 151 height 17
click at [308, 163] on div "Shadows" at bounding box center [311, 167] width 151 height 17
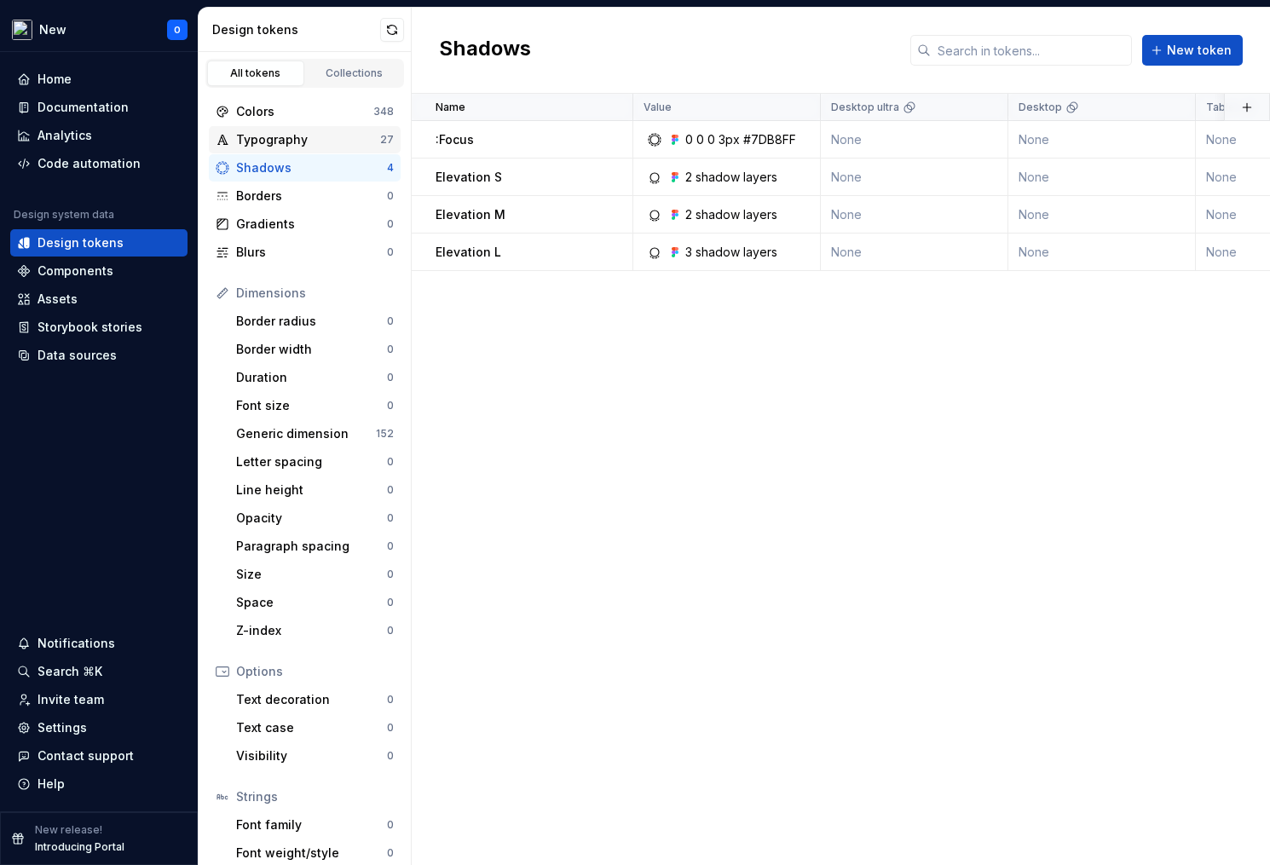
click at [315, 146] on div "Typography" at bounding box center [308, 139] width 144 height 17
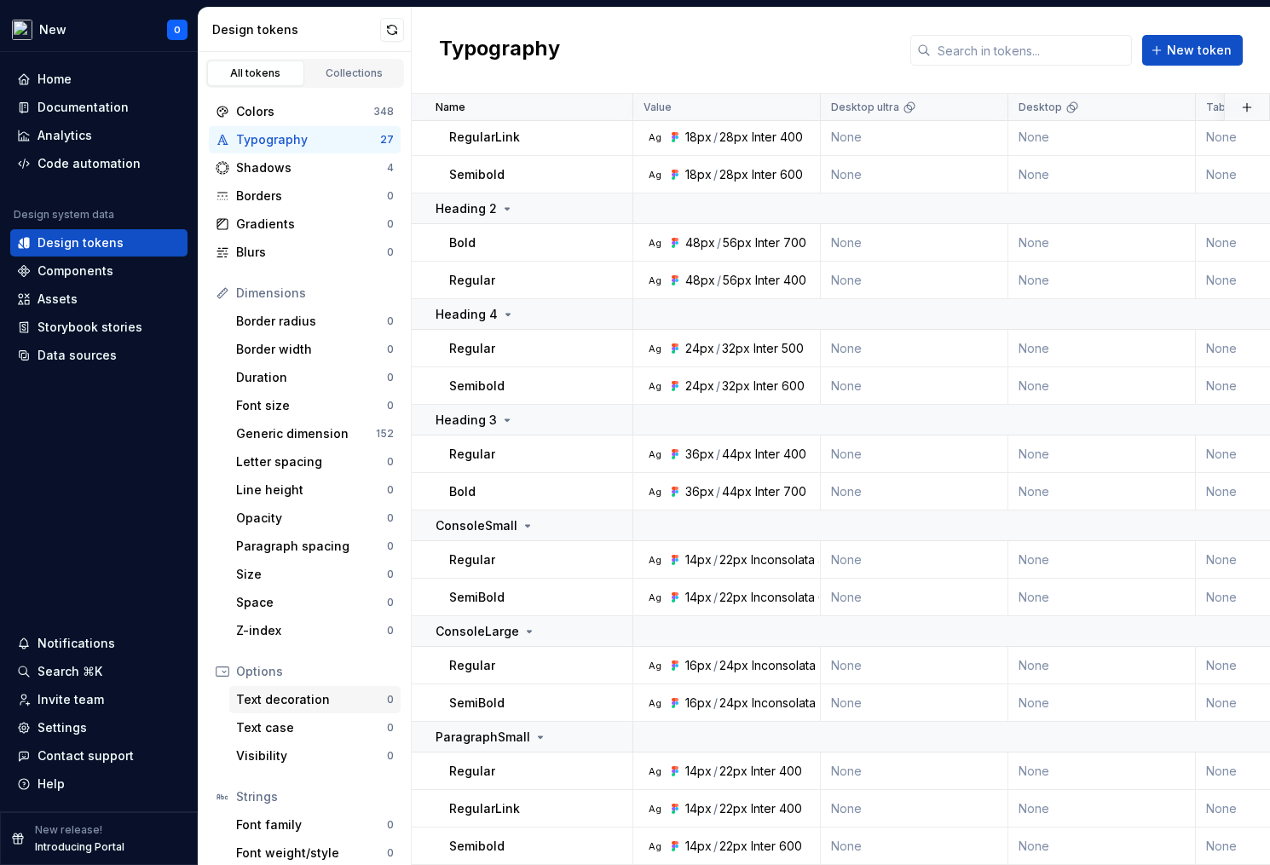
scroll to position [68, 0]
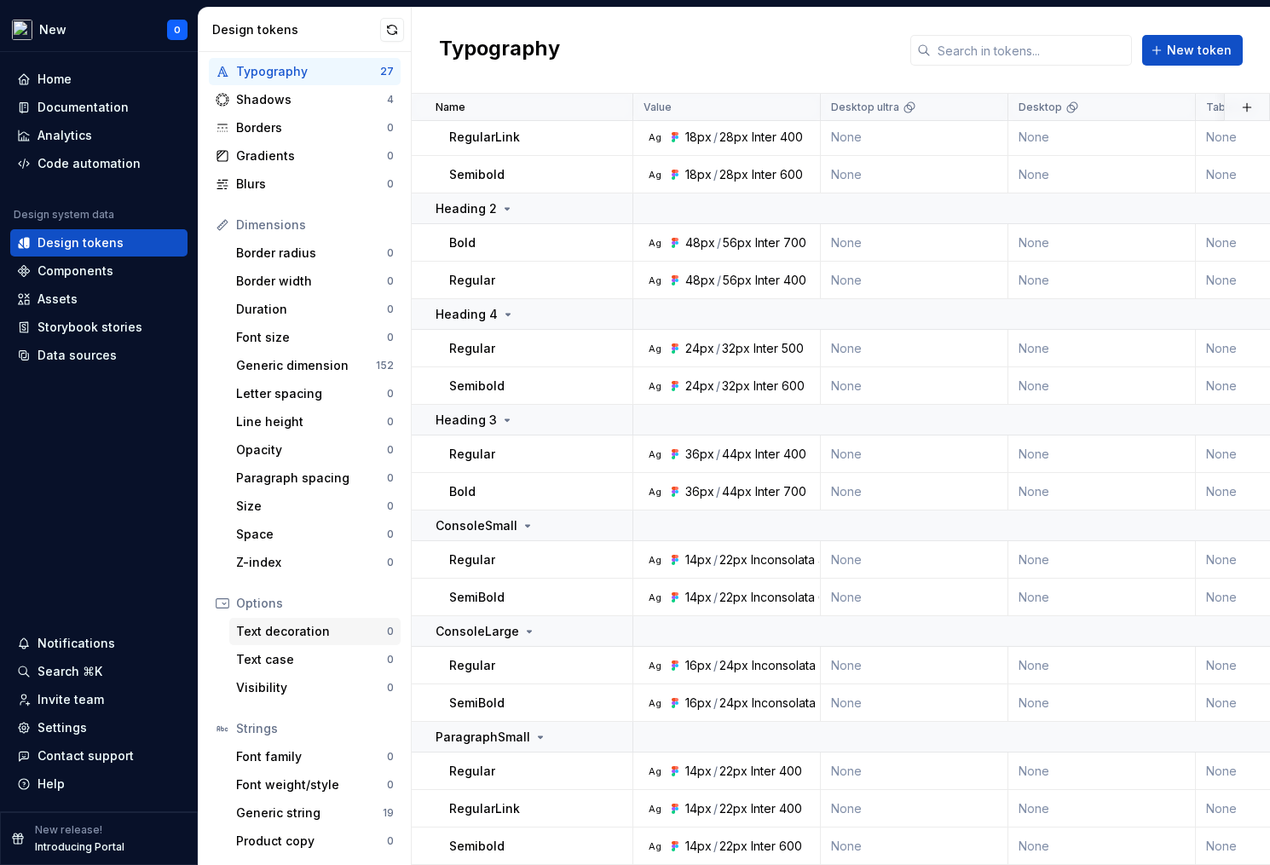
click at [309, 633] on div "Text decoration" at bounding box center [311, 631] width 151 height 17
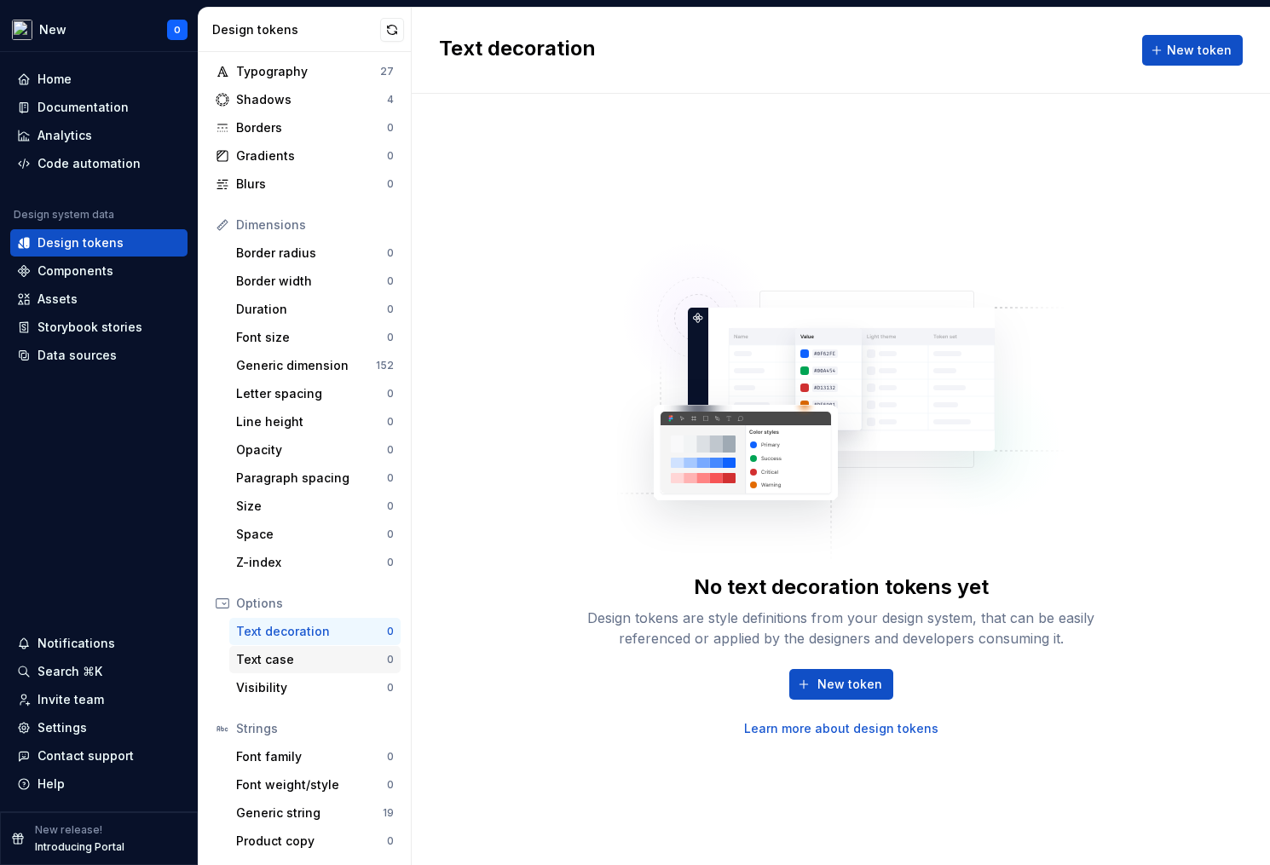
click at [302, 656] on div "Text case" at bounding box center [311, 659] width 151 height 17
click at [303, 690] on div "Visibility" at bounding box center [311, 687] width 151 height 17
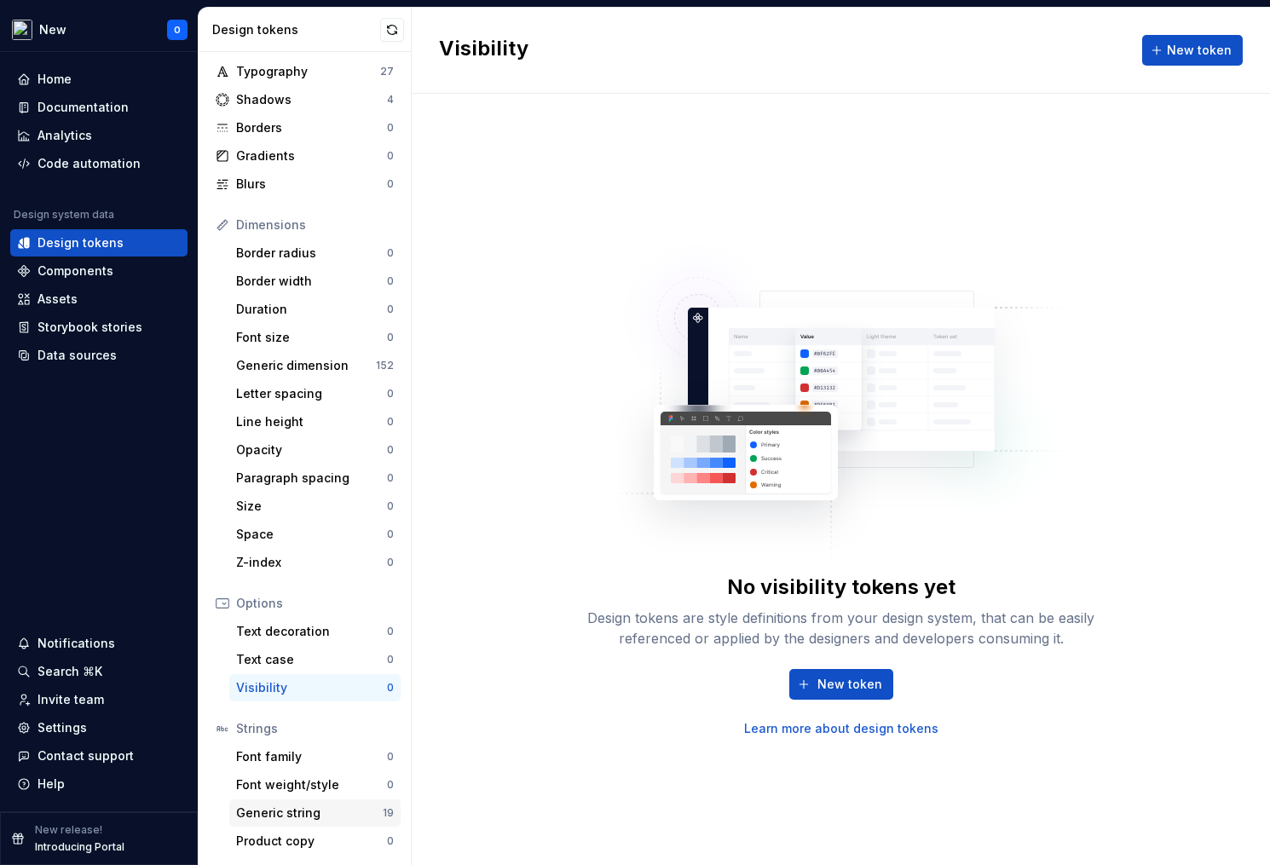
click at [325, 815] on div "Generic string" at bounding box center [309, 813] width 147 height 17
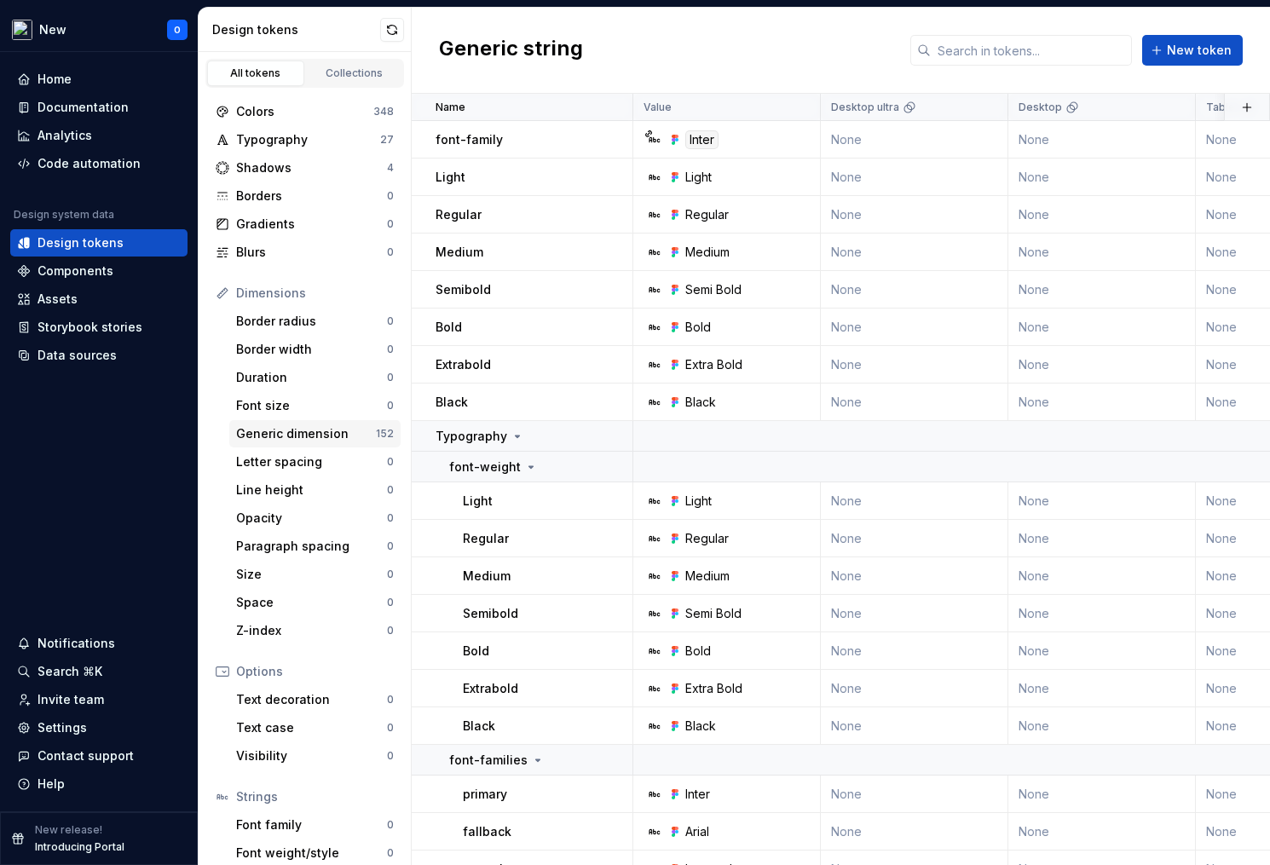
click at [299, 437] on div "Generic dimension" at bounding box center [306, 433] width 140 height 17
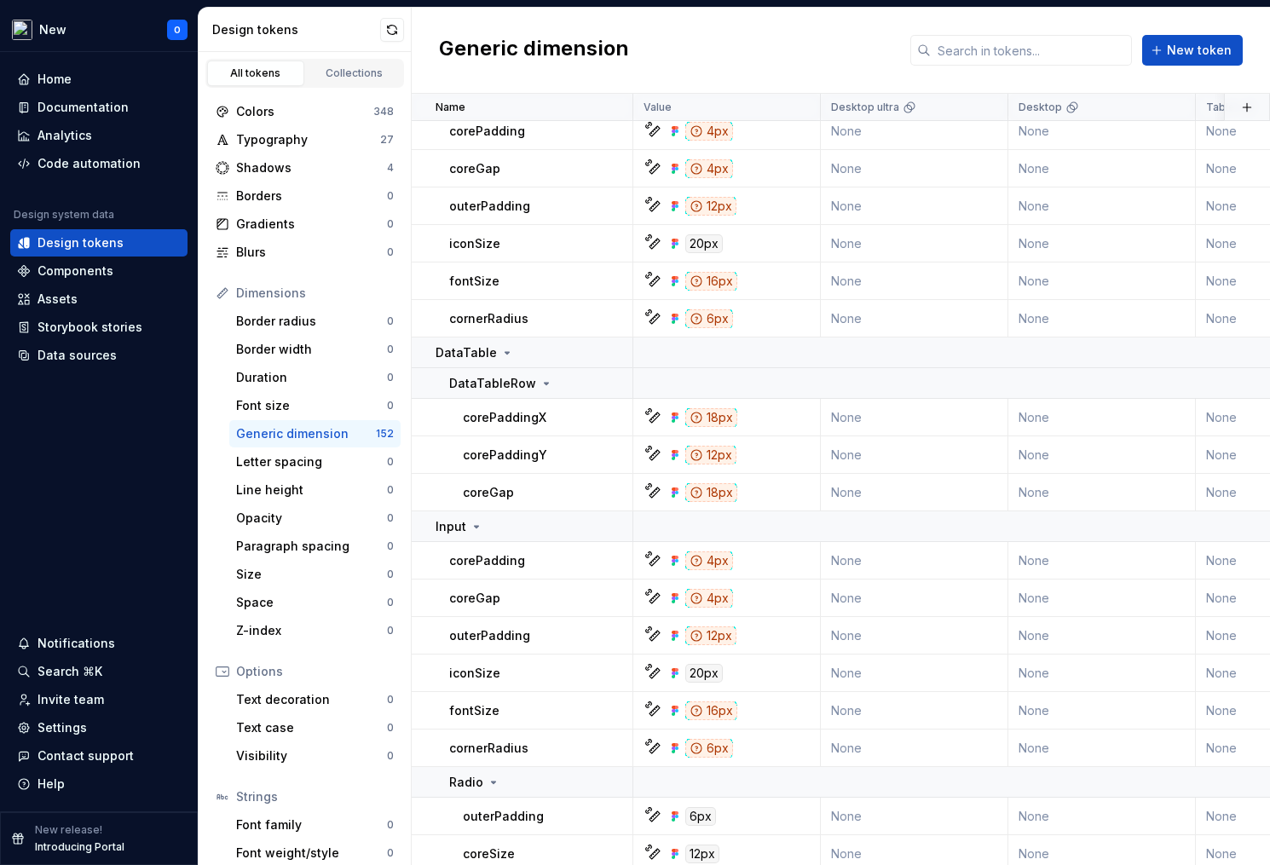
scroll to position [3328, 0]
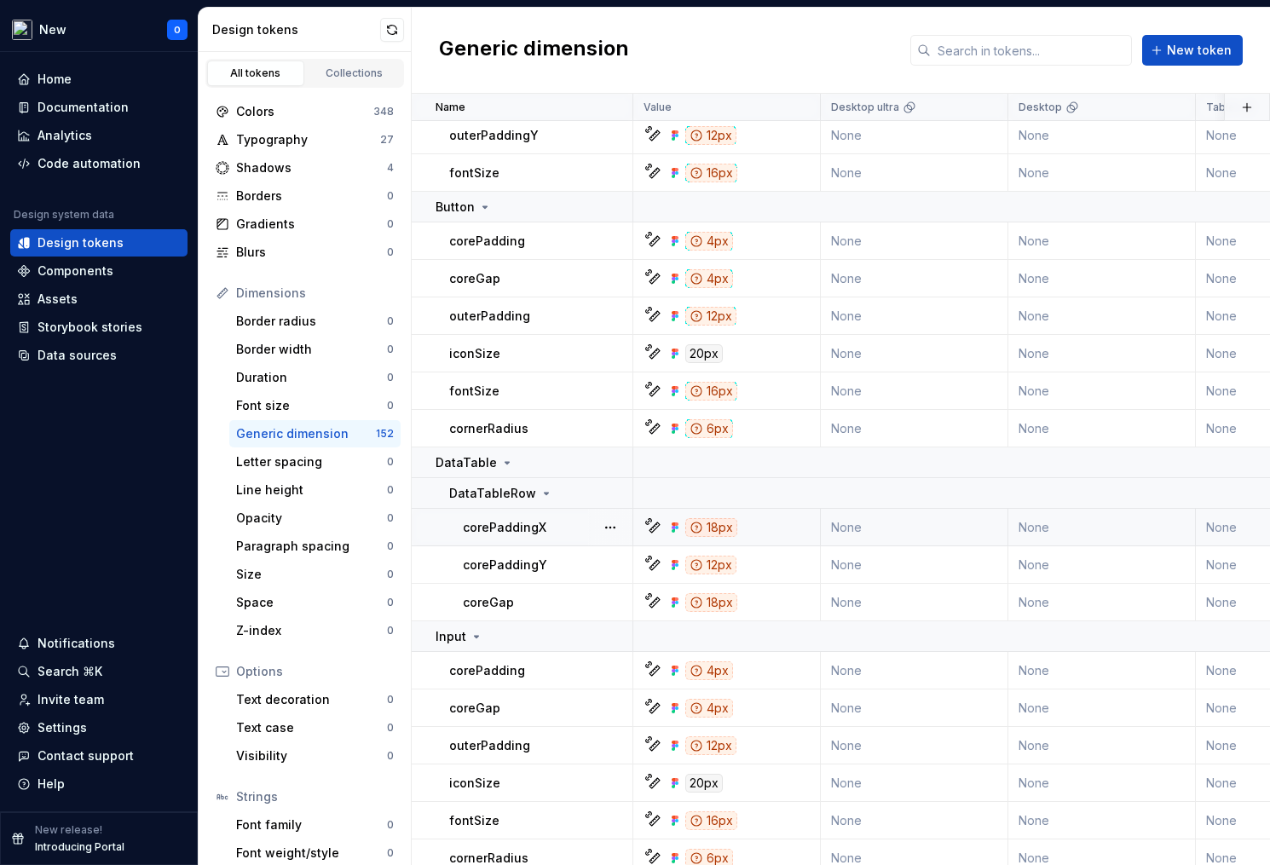
click at [713, 524] on div "18px" at bounding box center [711, 527] width 52 height 19
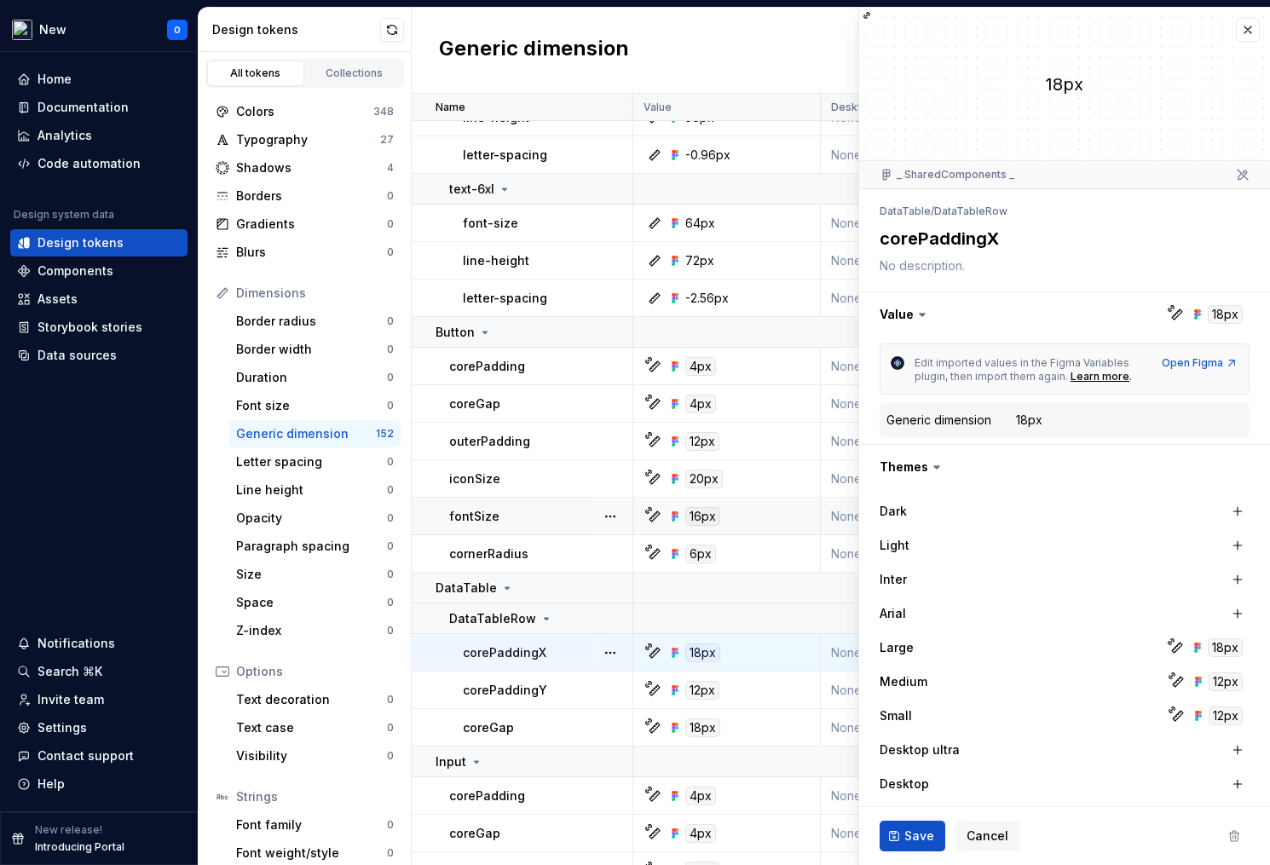
scroll to position [3061, 0]
click at [1236, 29] on button "button" at bounding box center [1248, 30] width 24 height 24
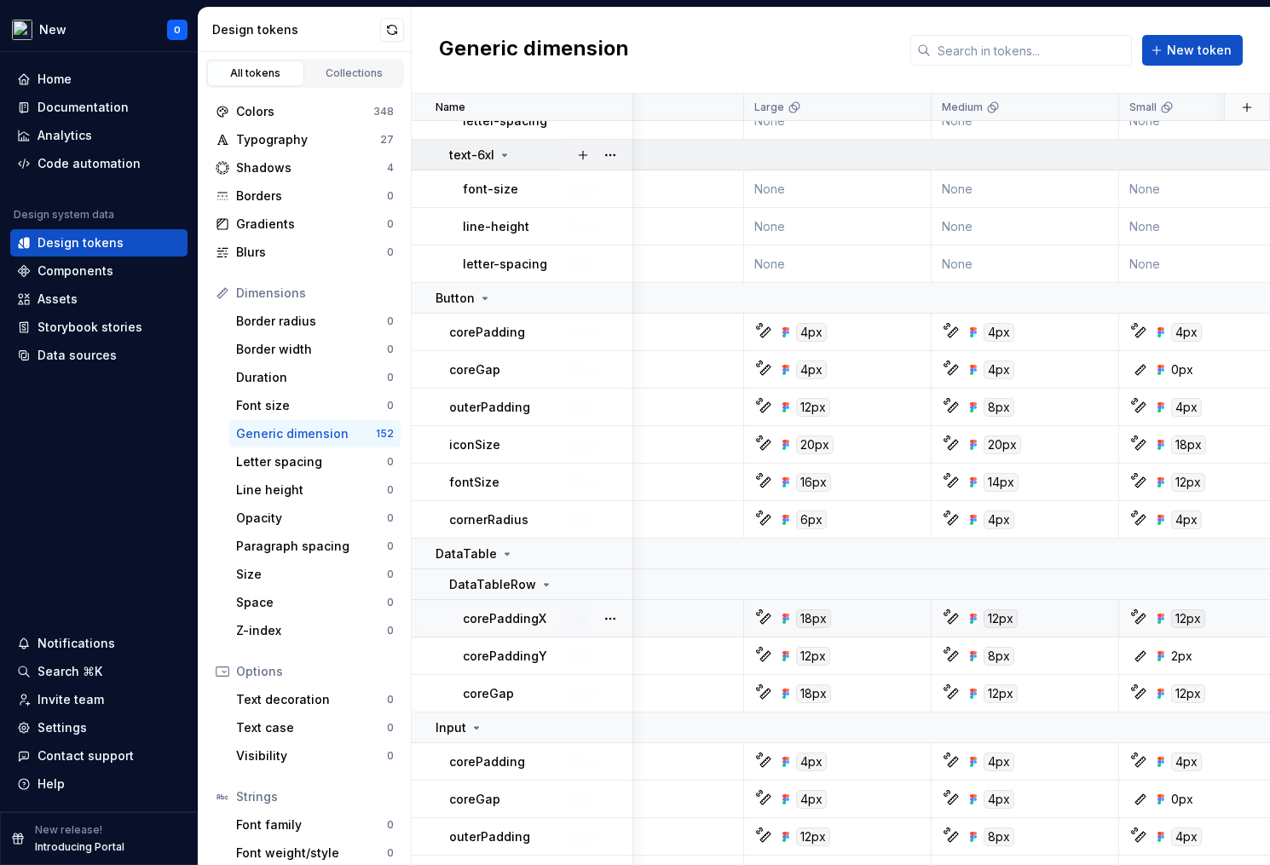
scroll to position [3094, 2312]
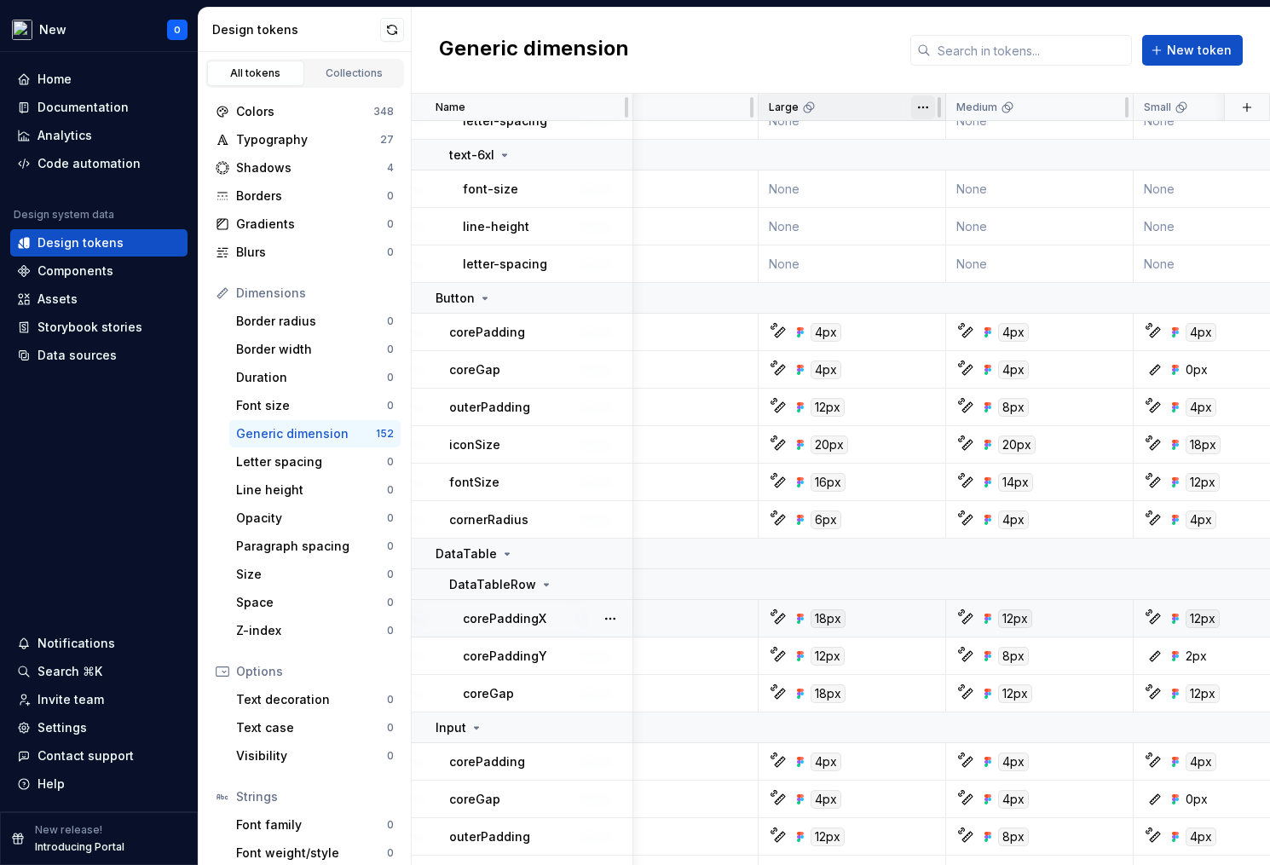
click at [916, 106] on html "New O Home Documentation Analytics Code automation Design system data Design to…" at bounding box center [635, 432] width 1270 height 865
click at [918, 105] on html "New O Home Documentation Analytics Code automation Design system data Design to…" at bounding box center [635, 432] width 1270 height 865
click at [610, 295] on button "button" at bounding box center [610, 298] width 24 height 24
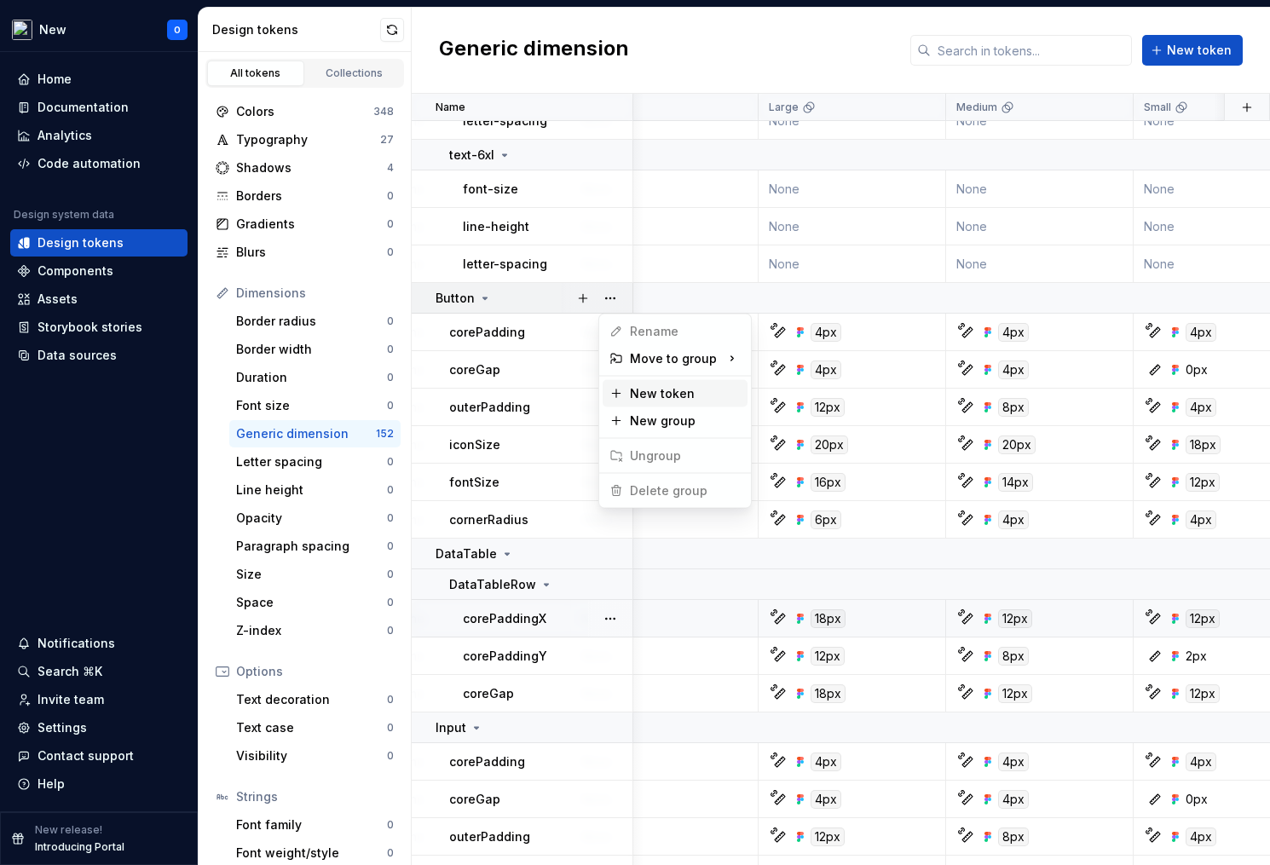
click at [685, 395] on div "New token" at bounding box center [685, 393] width 111 height 17
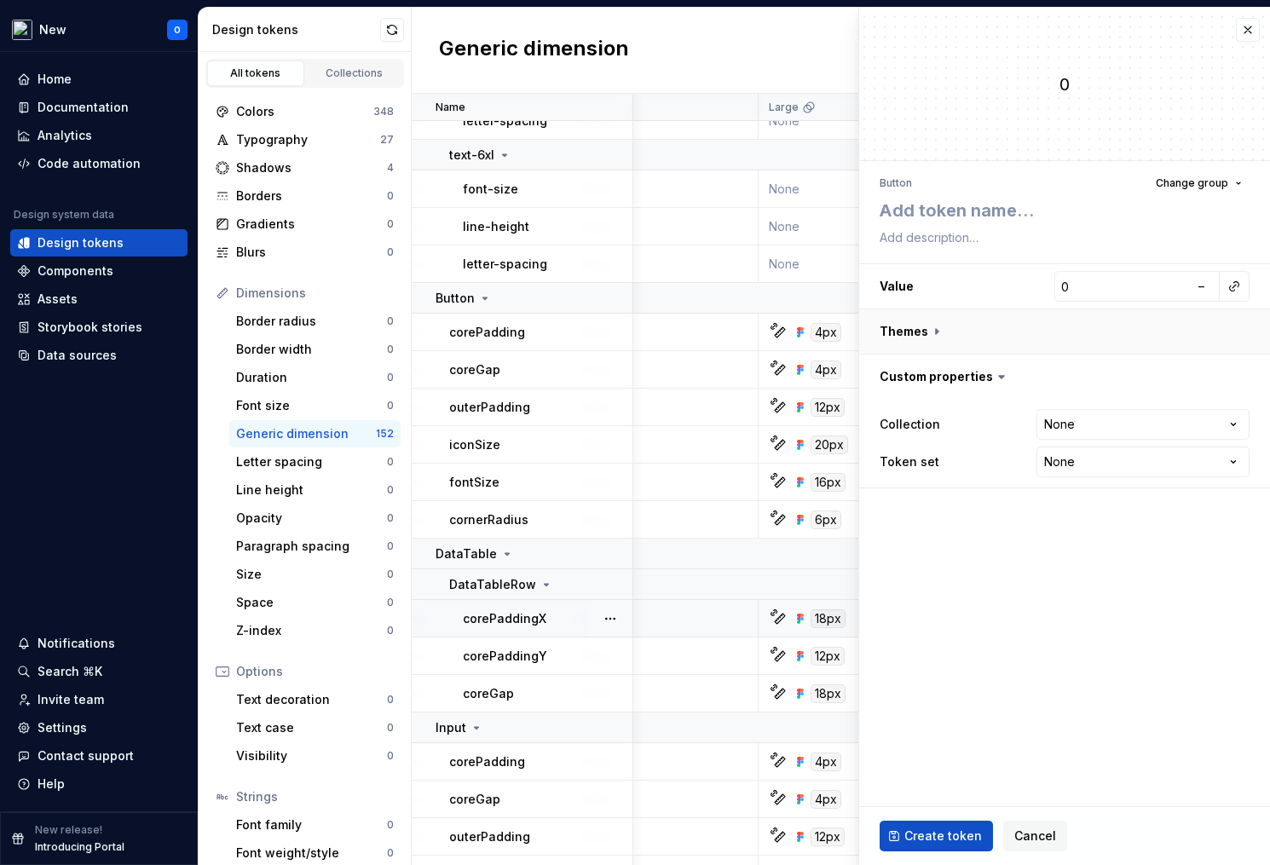
click at [918, 329] on button "button" at bounding box center [1064, 331] width 411 height 44
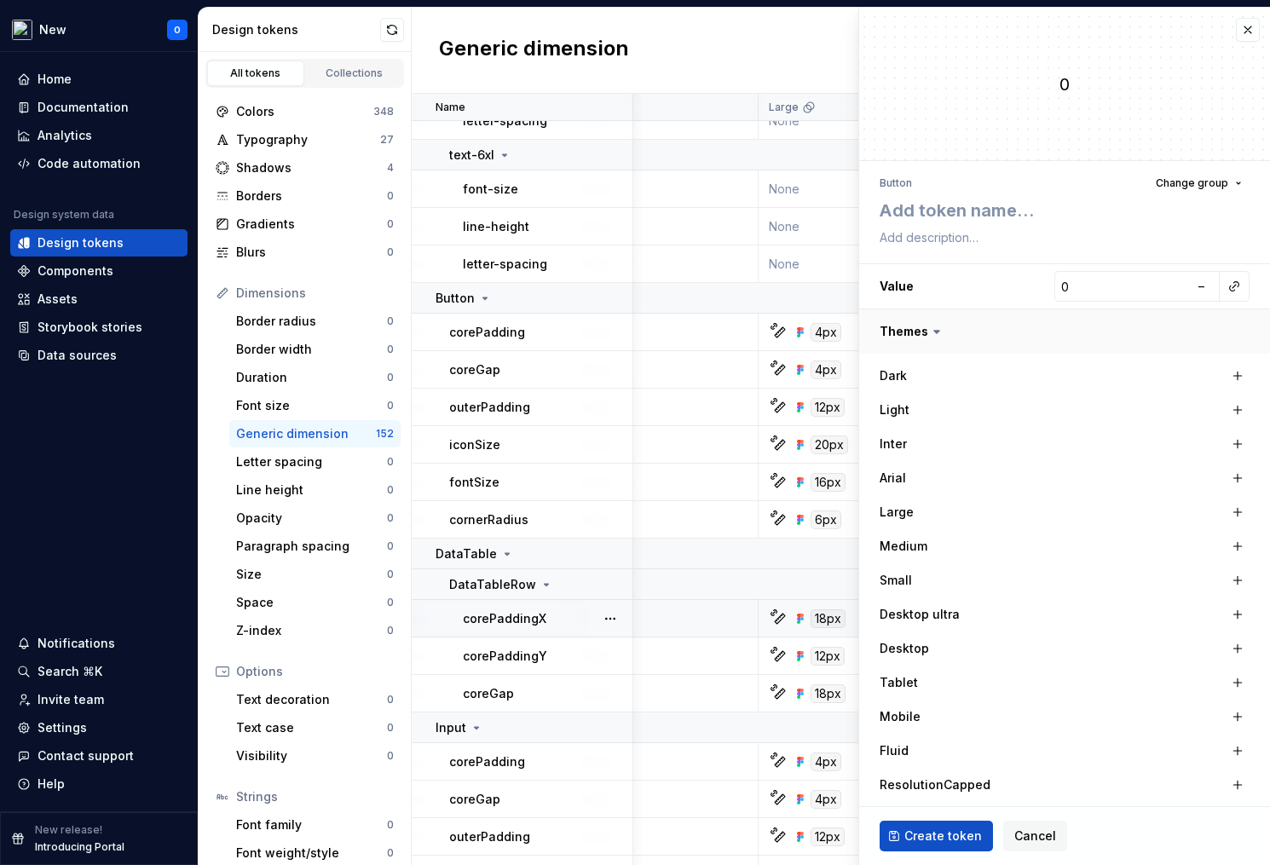
click at [921, 331] on button "button" at bounding box center [1064, 331] width 411 height 44
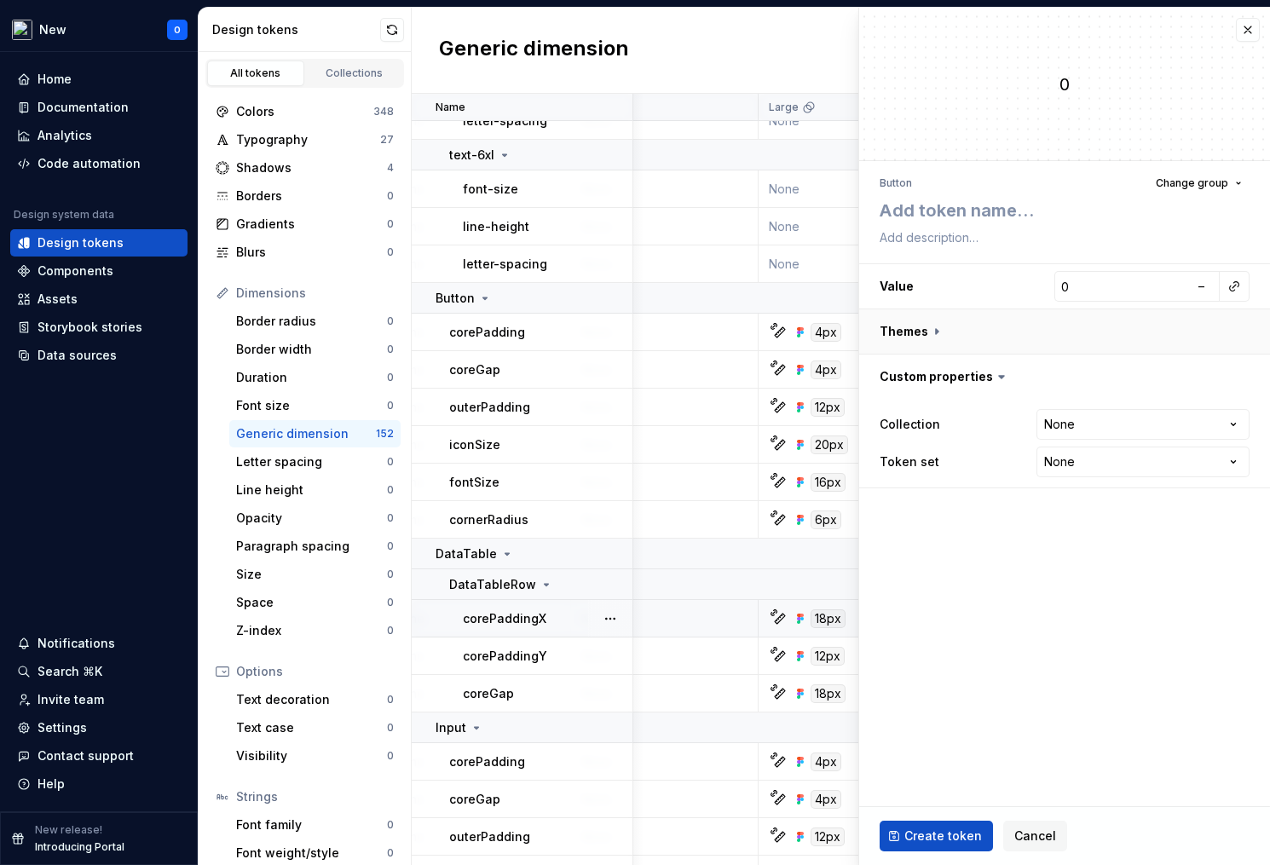
click at [946, 333] on button "button" at bounding box center [1064, 331] width 411 height 44
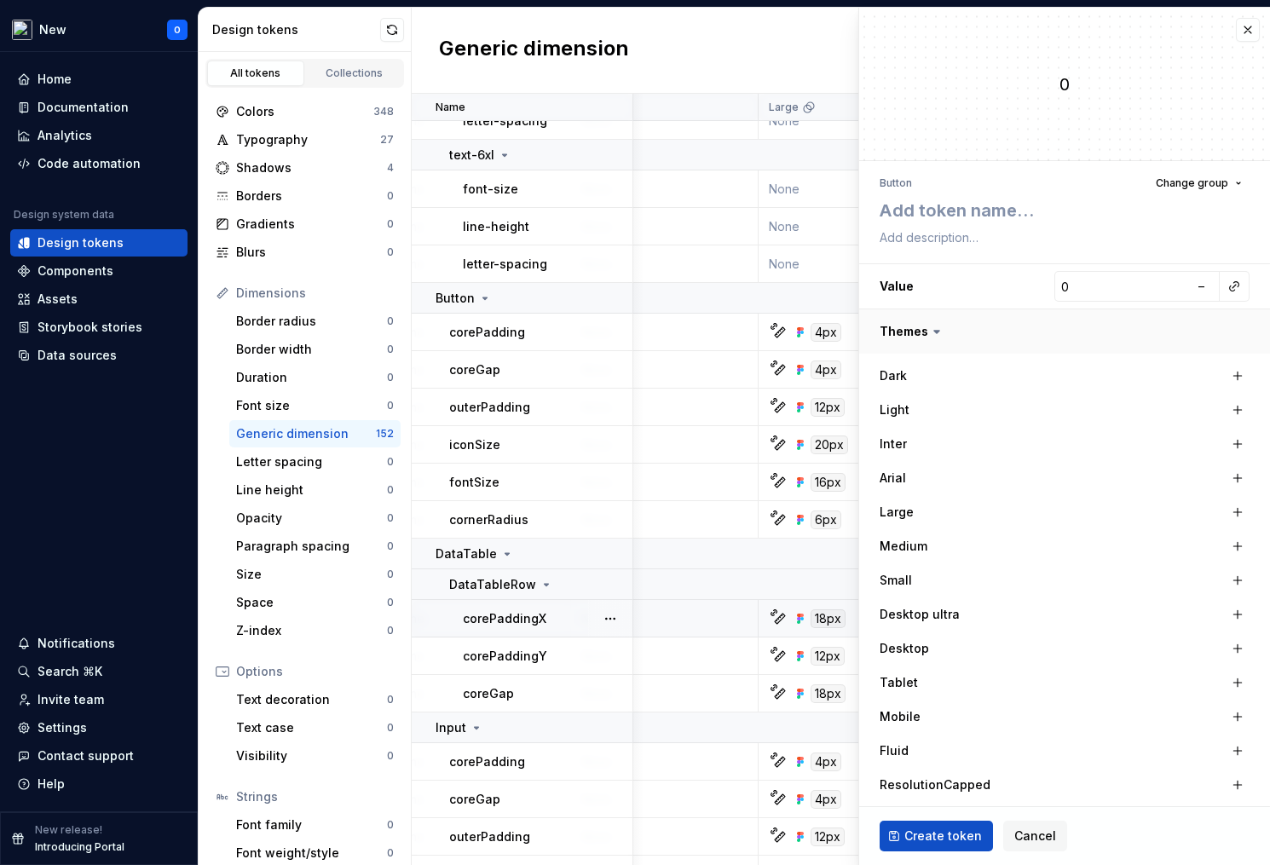
click at [946, 333] on button "button" at bounding box center [1064, 331] width 411 height 44
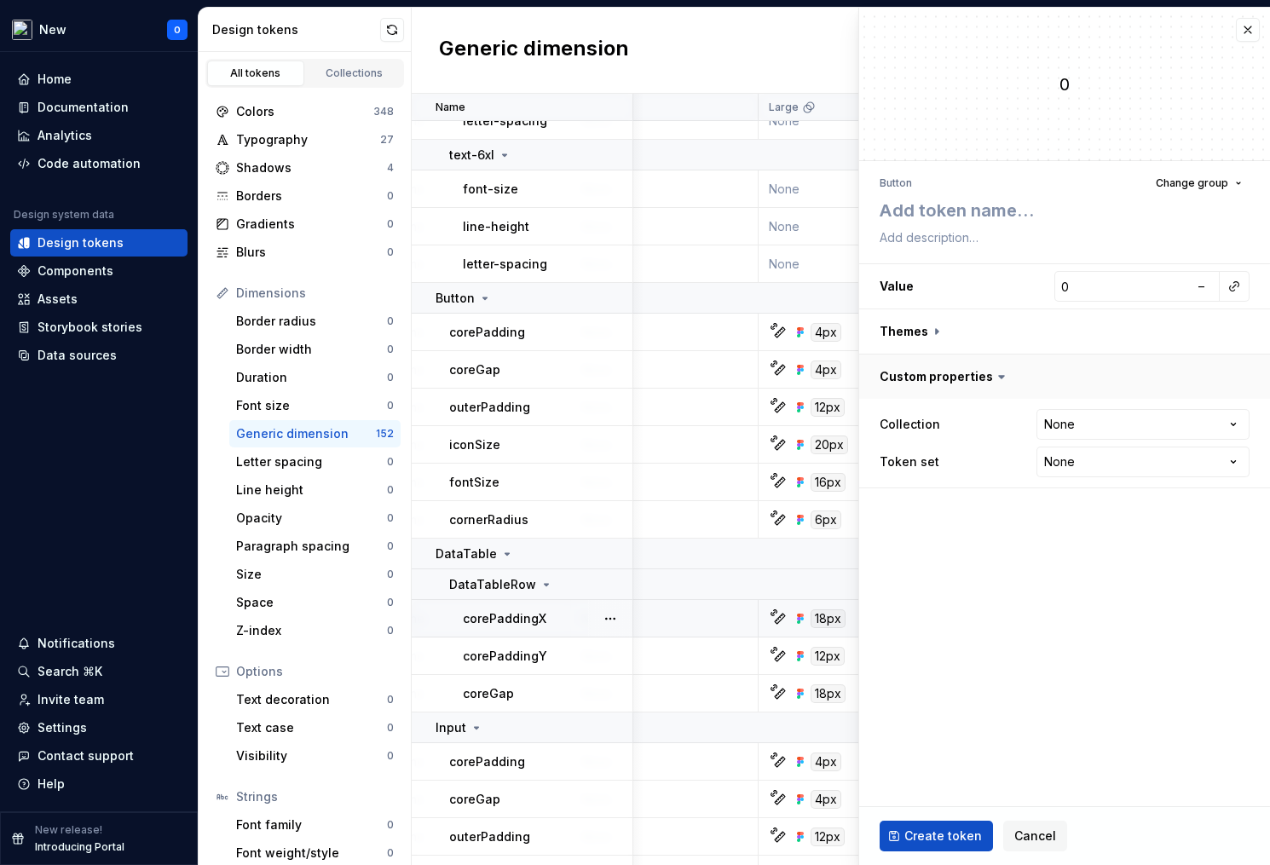
click at [938, 373] on button "button" at bounding box center [1064, 377] width 411 height 44
click at [940, 372] on button "button" at bounding box center [1064, 377] width 411 height 44
click at [1199, 182] on span "Change group" at bounding box center [1192, 183] width 72 height 14
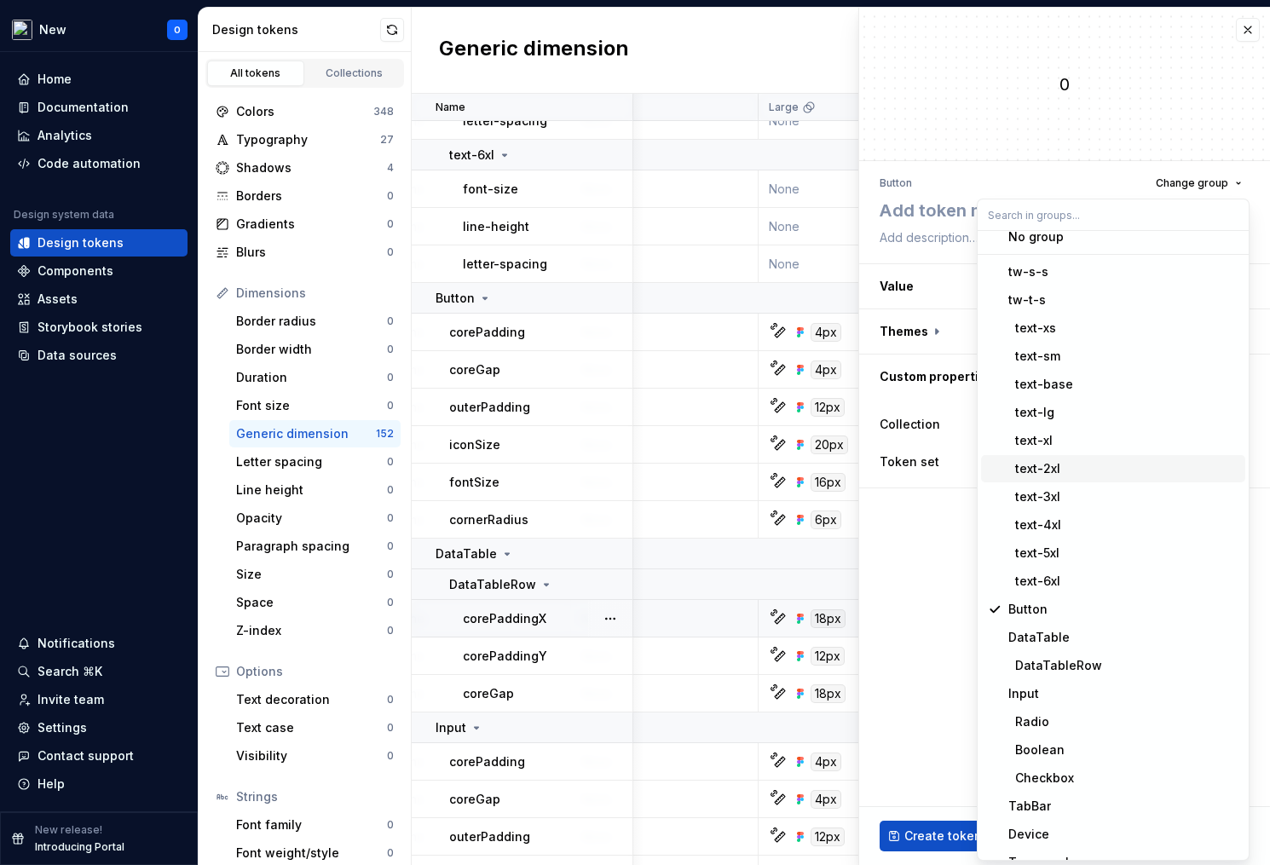
scroll to position [22, 0]
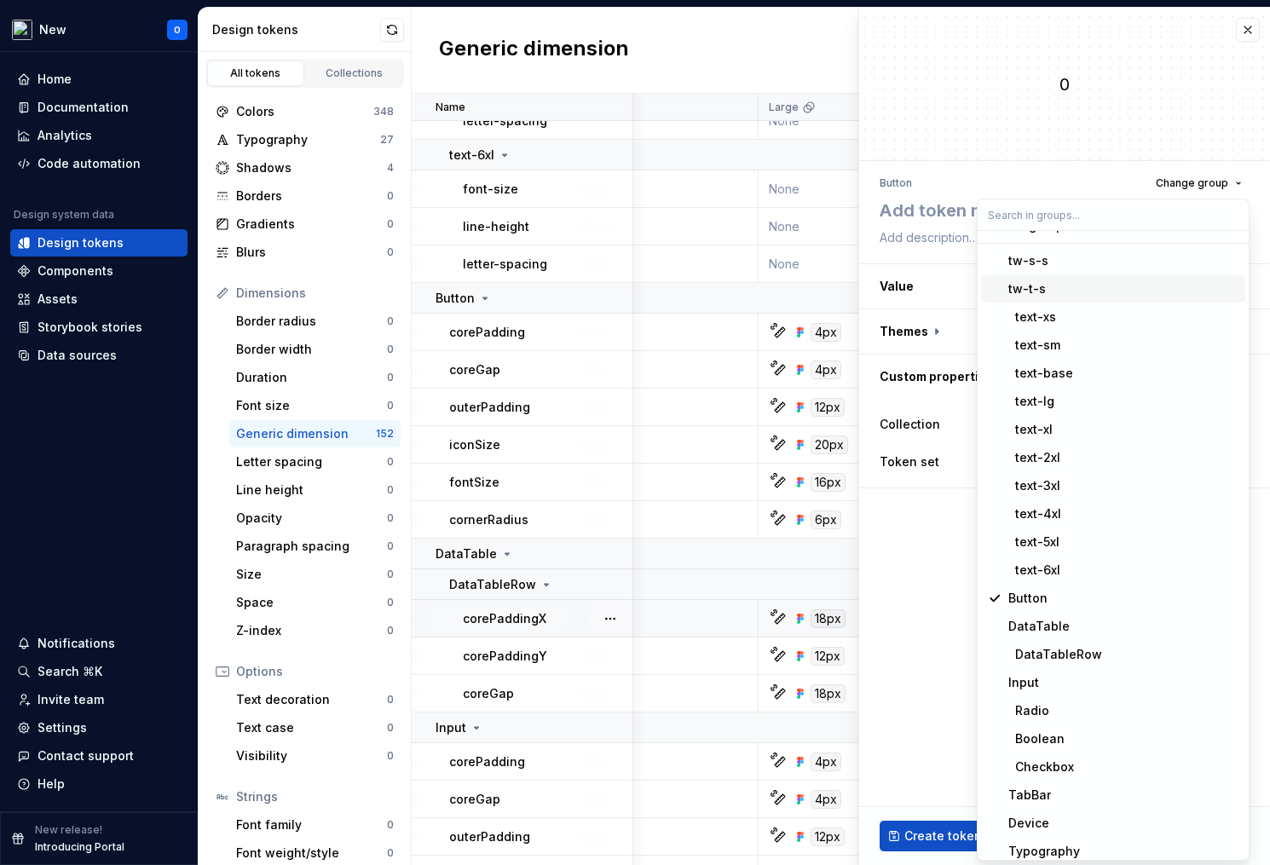
click at [934, 190] on div "Button Change group" at bounding box center [1065, 183] width 370 height 24
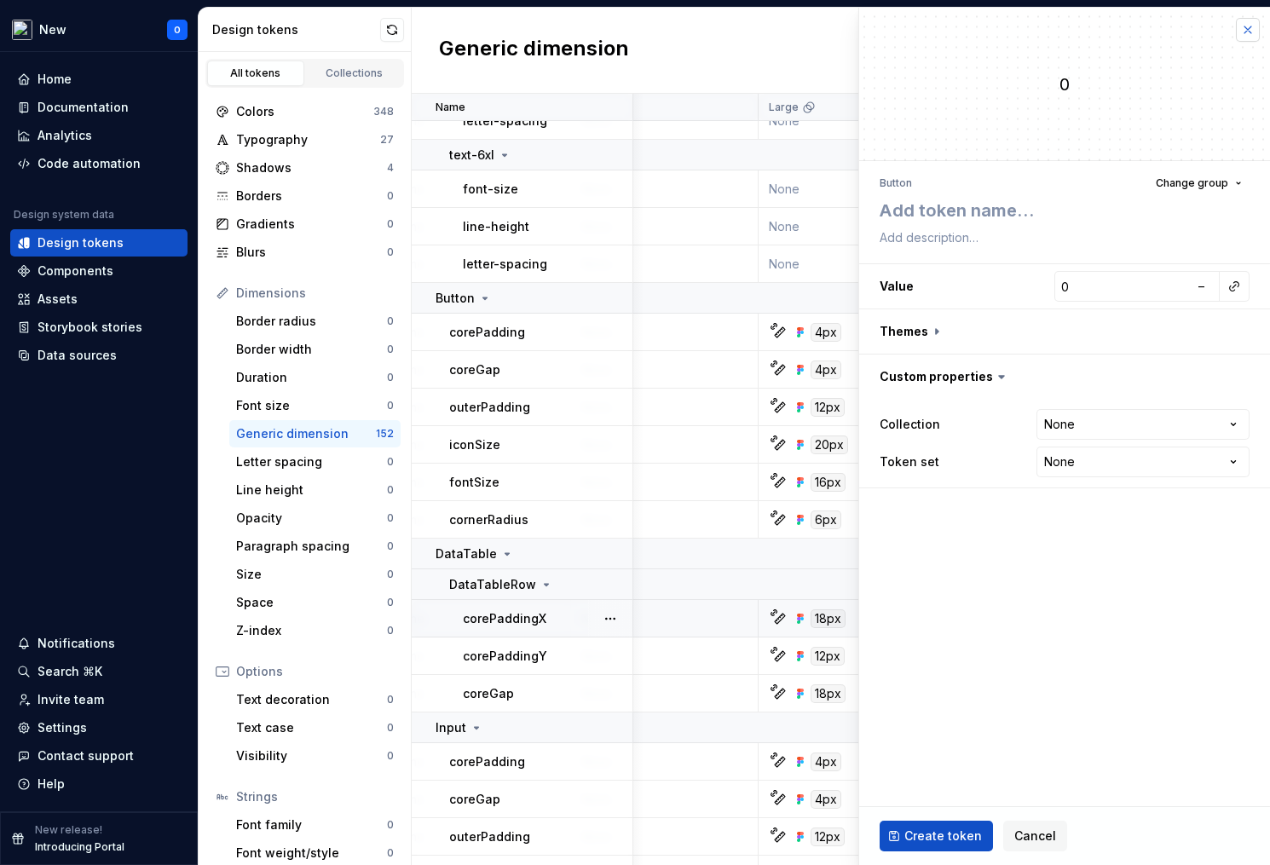
click at [1249, 33] on button "button" at bounding box center [1248, 30] width 24 height 24
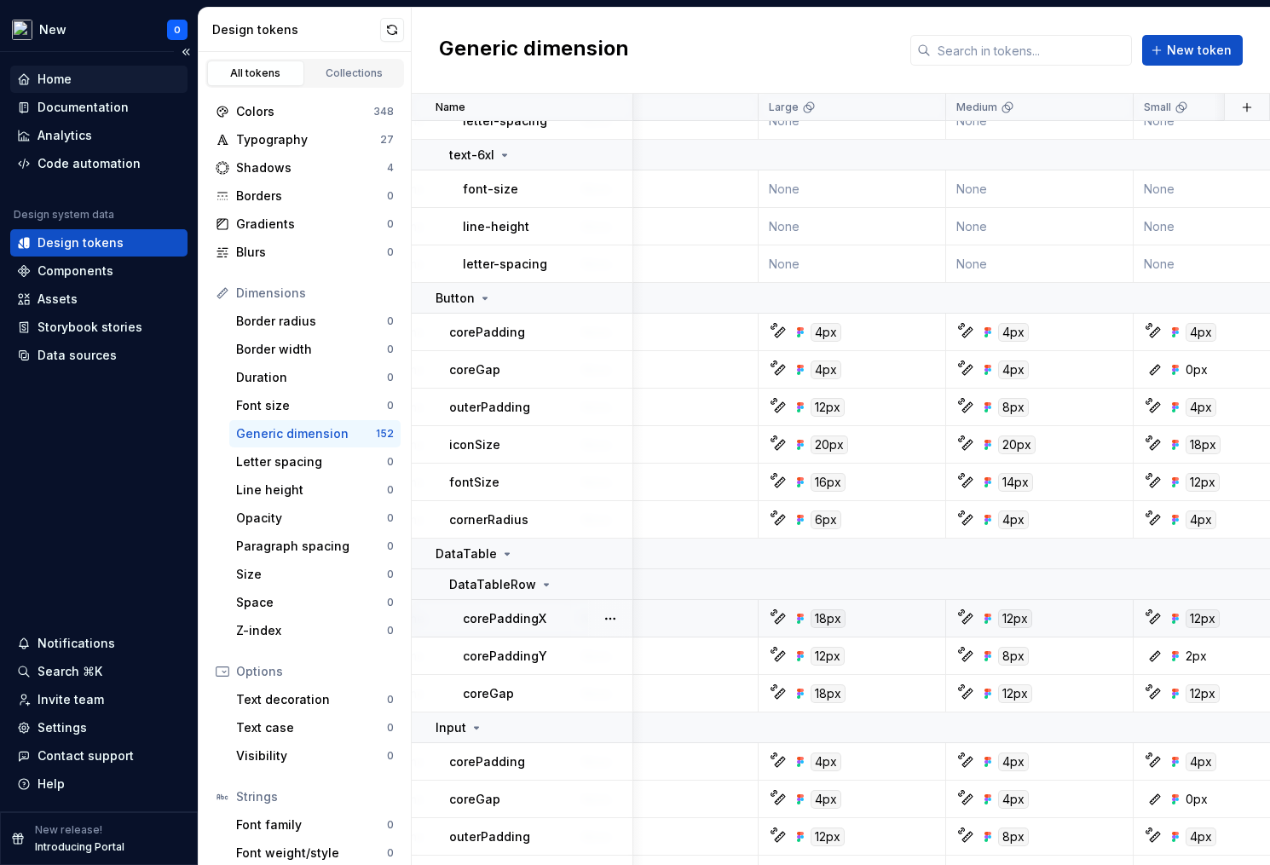
click at [65, 79] on div "Home" at bounding box center [55, 79] width 34 height 17
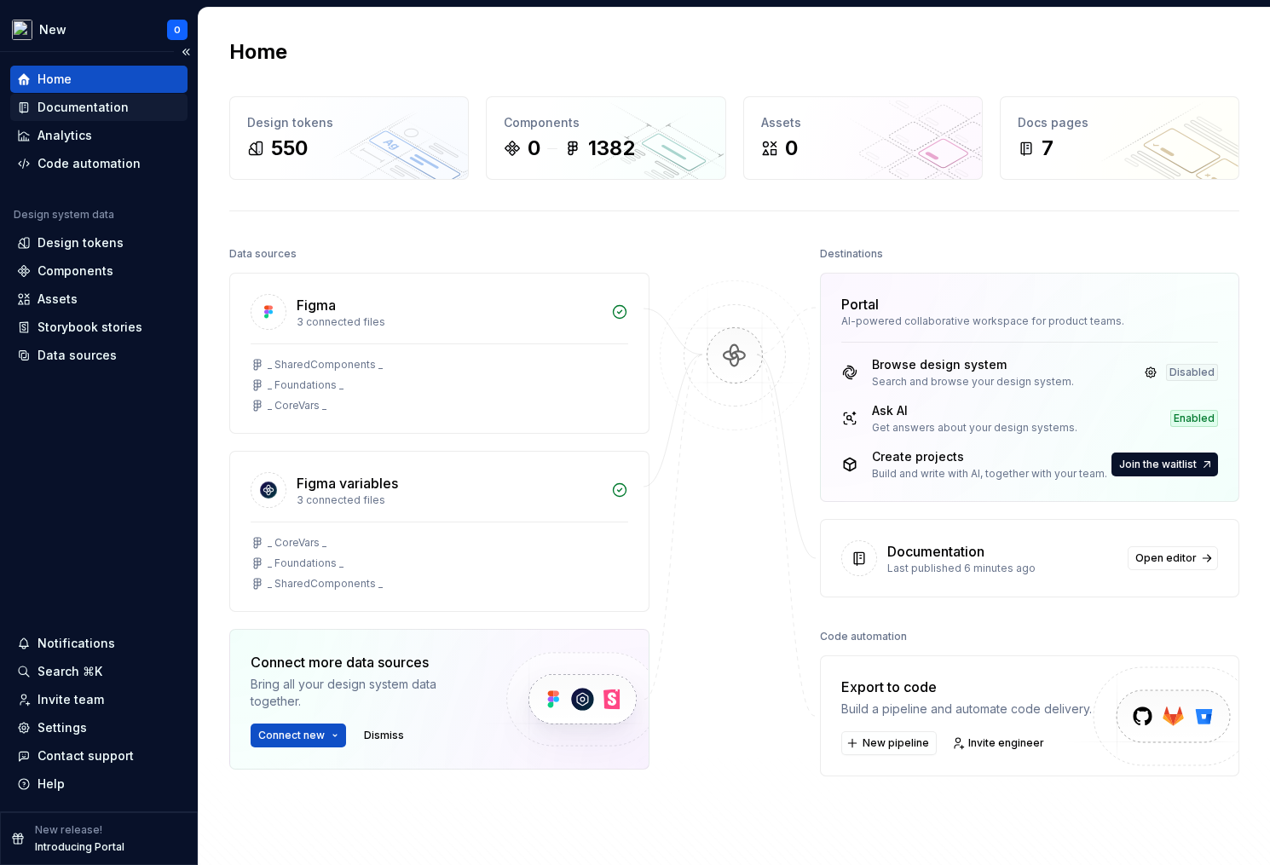
click at [84, 110] on div "Documentation" at bounding box center [83, 107] width 91 height 17
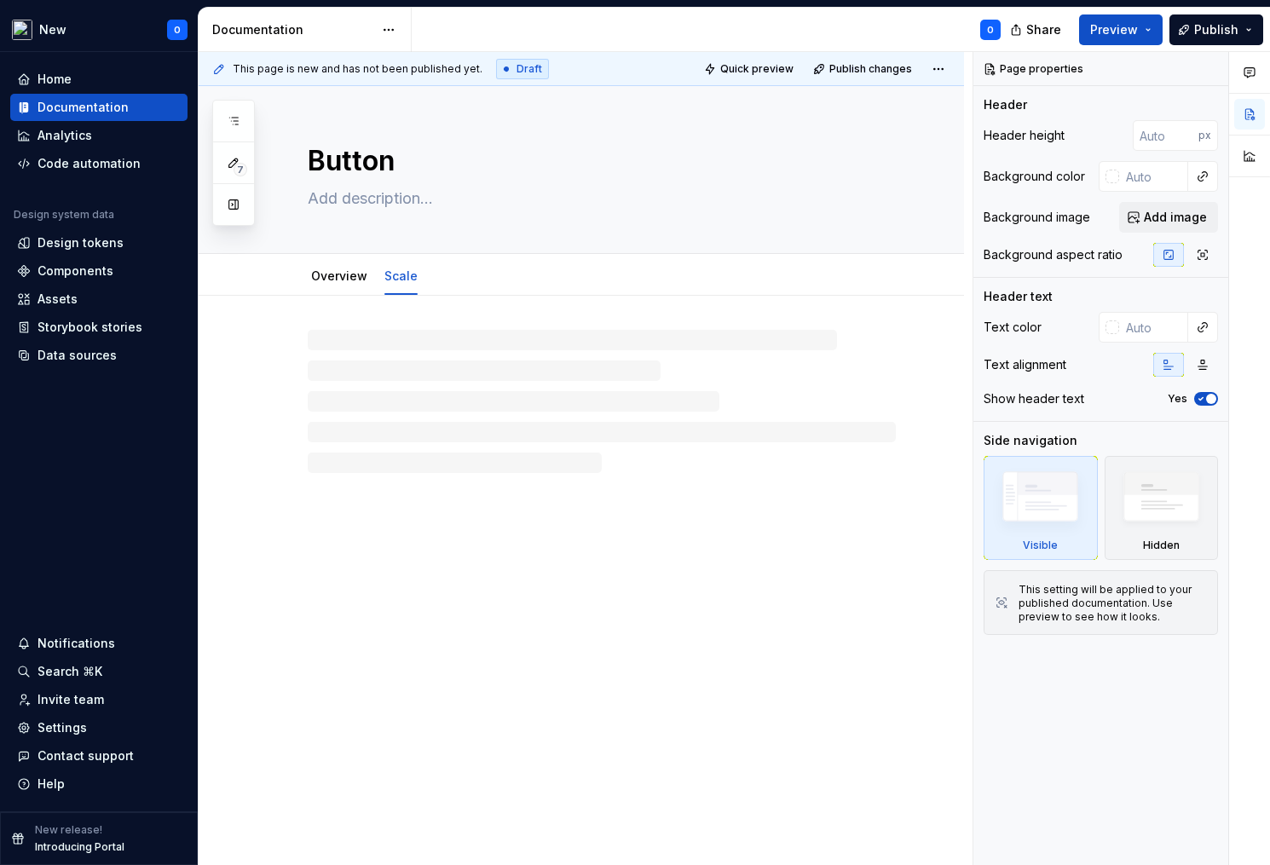
type textarea "*"
click at [426, 378] on div at bounding box center [602, 369] width 588 height 65
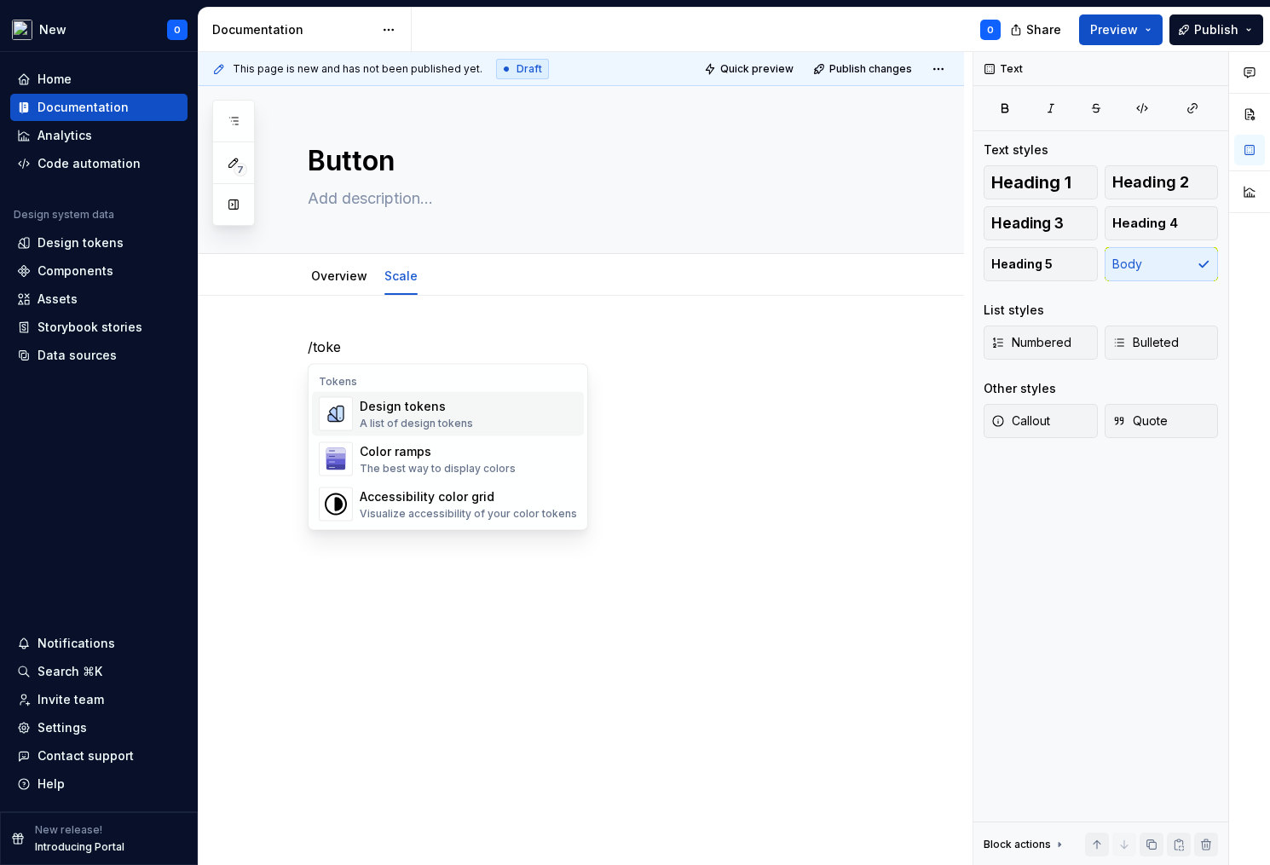
click at [464, 423] on div "A list of design tokens" at bounding box center [416, 424] width 113 height 14
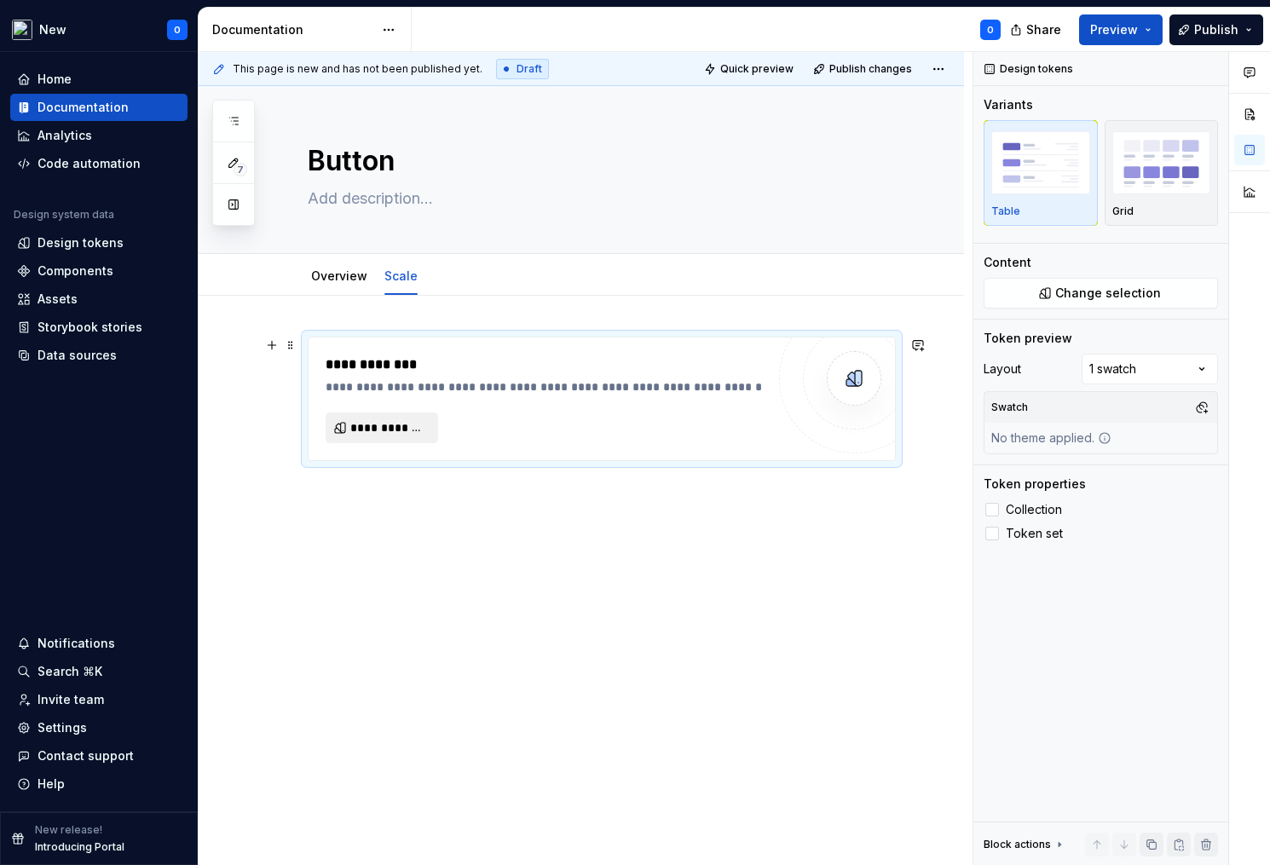
click at [389, 436] on span "**********" at bounding box center [388, 427] width 77 height 17
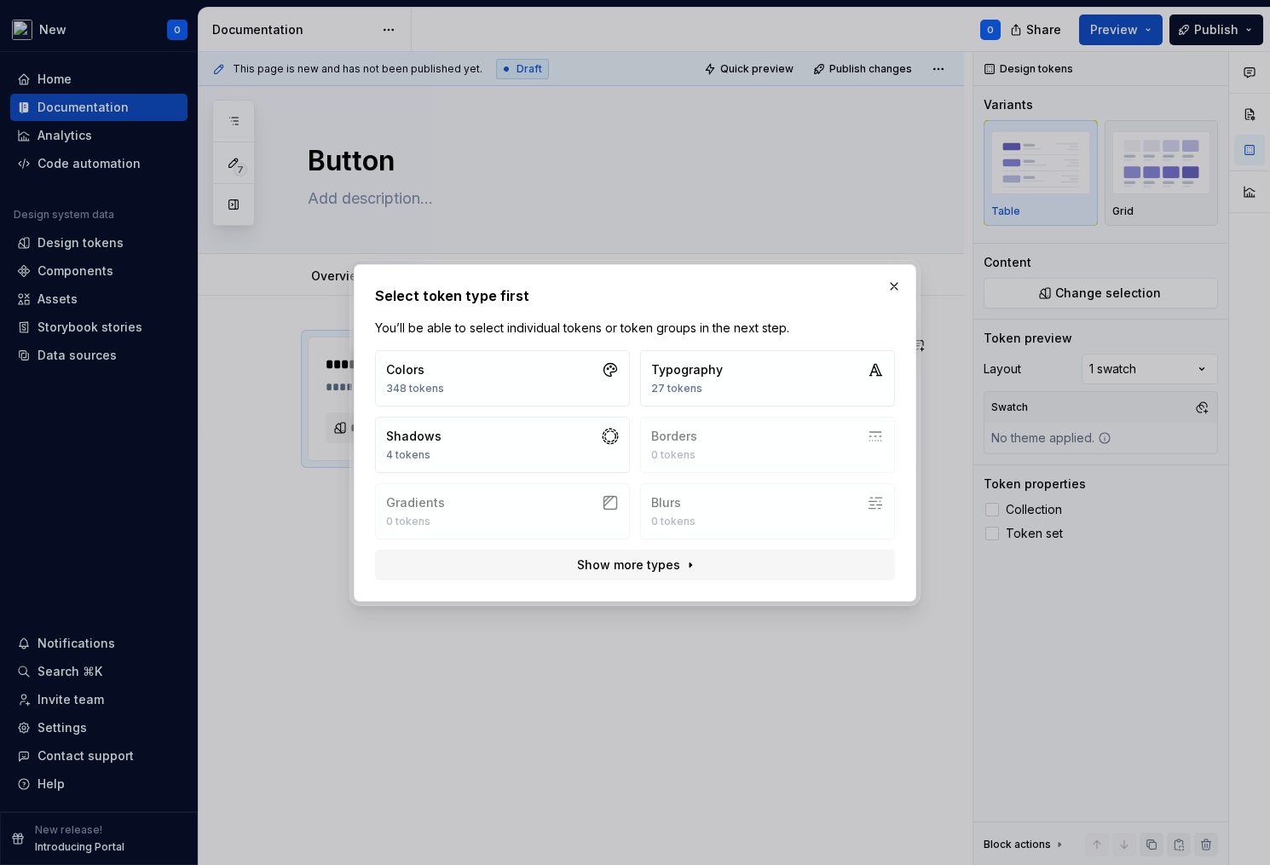
click at [732, 445] on div "Colors 348 tokens Typography 27 tokens Shadows 4 tokens Borders 0 tokens Gradie…" at bounding box center [635, 444] width 520 height 189
click at [673, 563] on span "Show more types" at bounding box center [628, 565] width 103 height 17
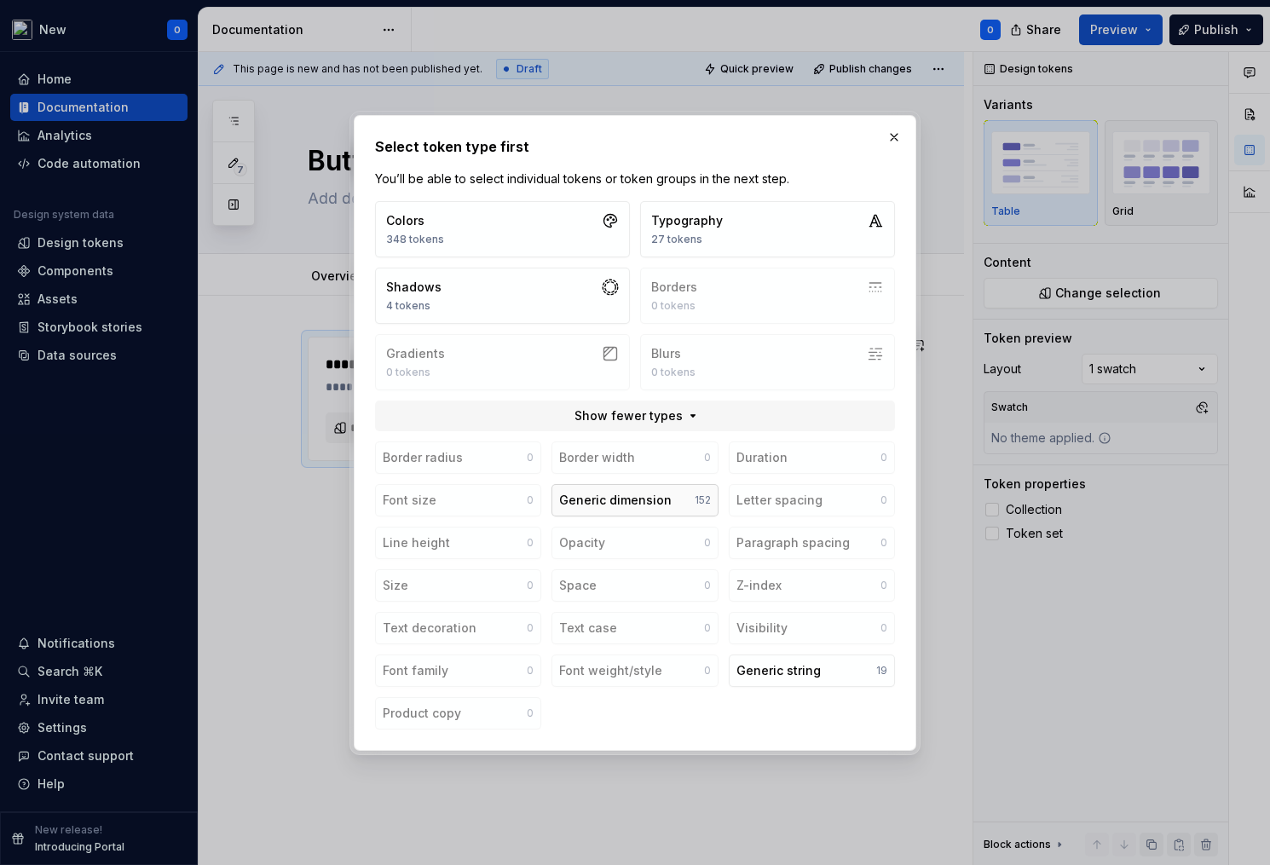
click at [686, 493] on button "Generic dimension 152" at bounding box center [634, 500] width 166 height 32
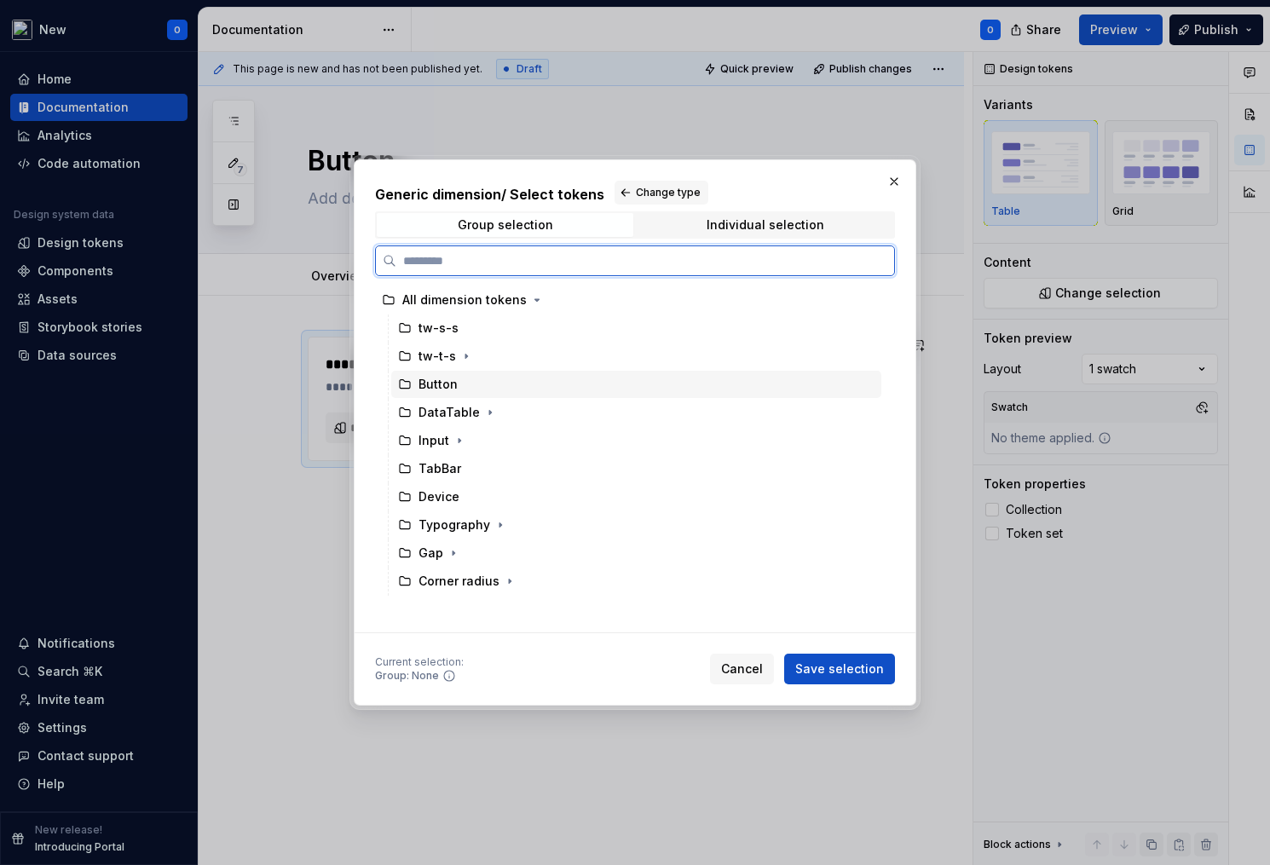
click at [440, 392] on div "Button" at bounding box center [437, 384] width 39 height 17
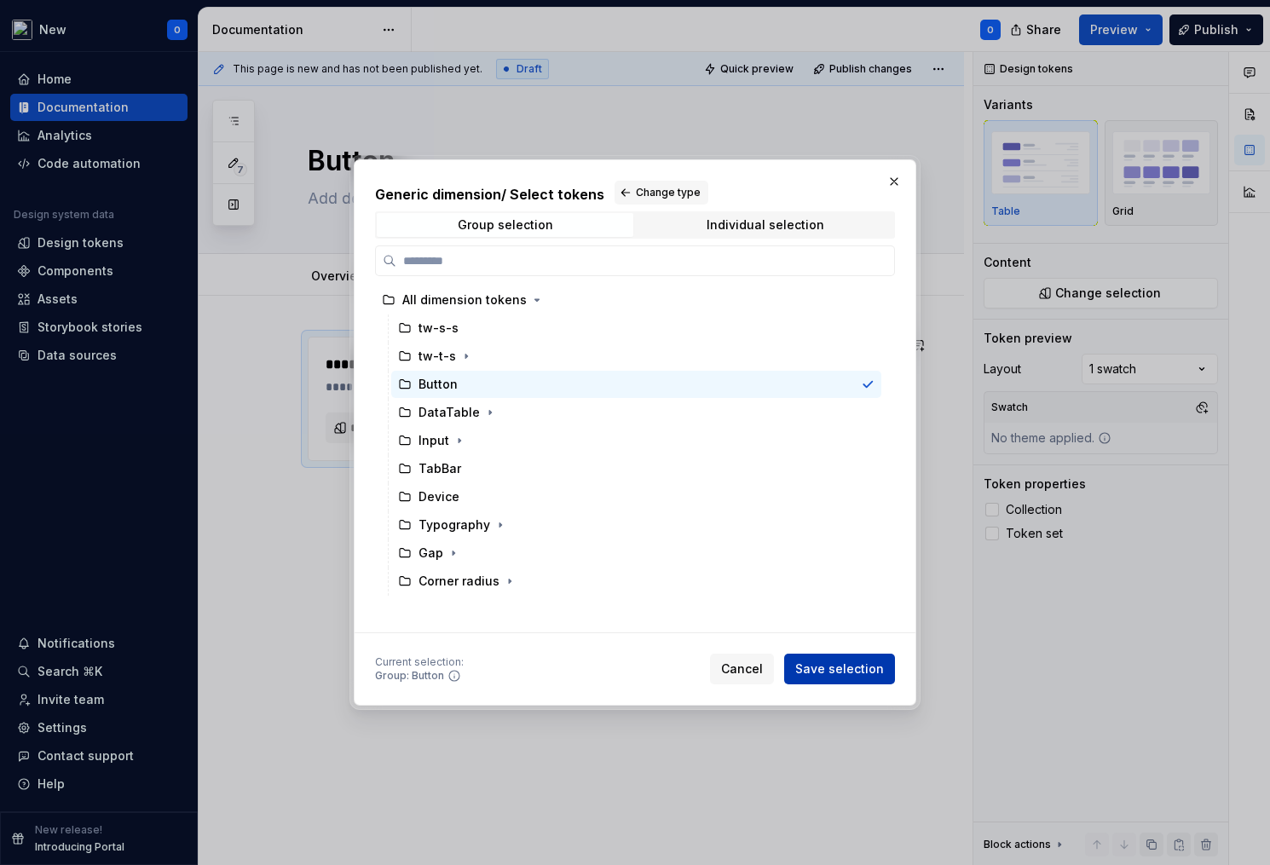
click at [849, 672] on span "Save selection" at bounding box center [839, 669] width 89 height 17
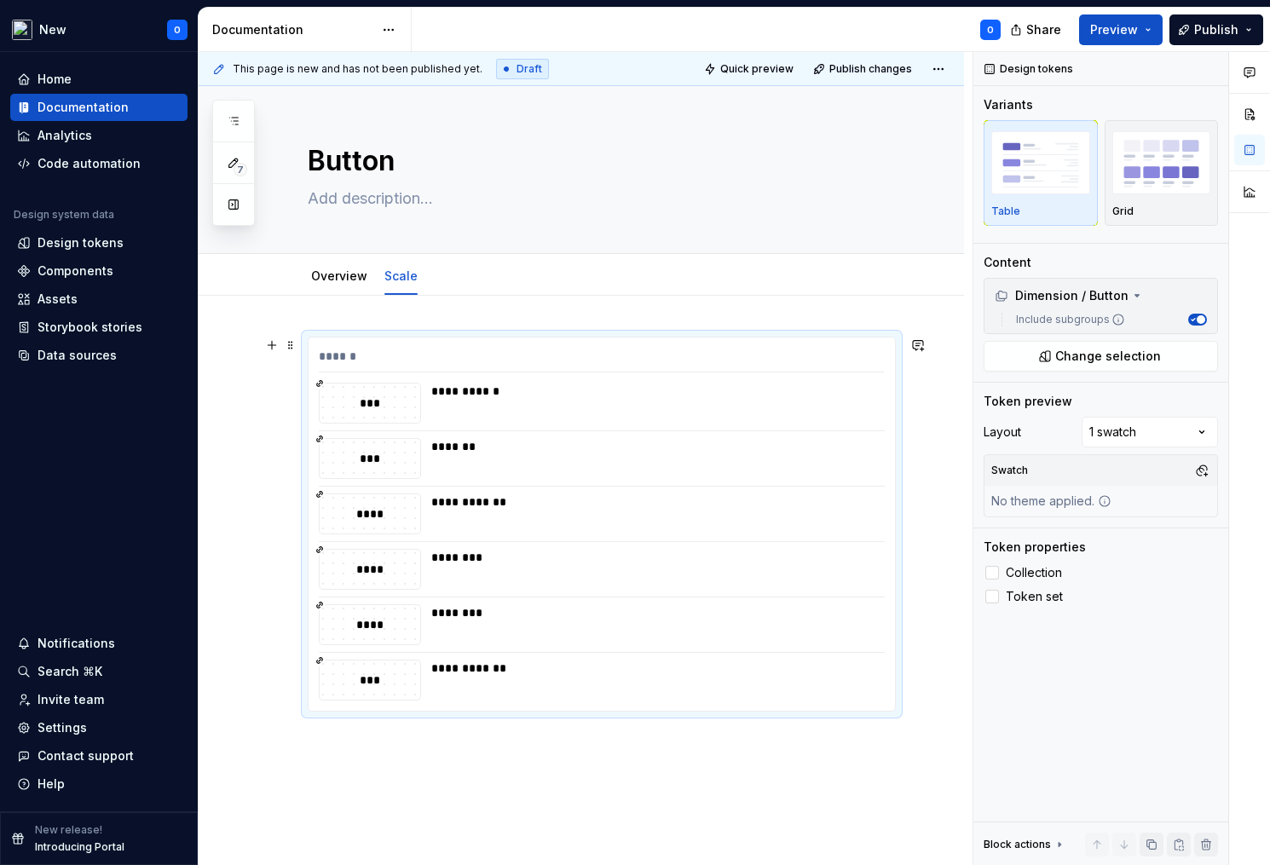
click at [745, 510] on div "**********" at bounding box center [652, 501] width 442 height 17
click at [1030, 597] on span "Token set" at bounding box center [1034, 597] width 57 height 14
click at [1051, 575] on span "Collection" at bounding box center [1034, 573] width 56 height 14
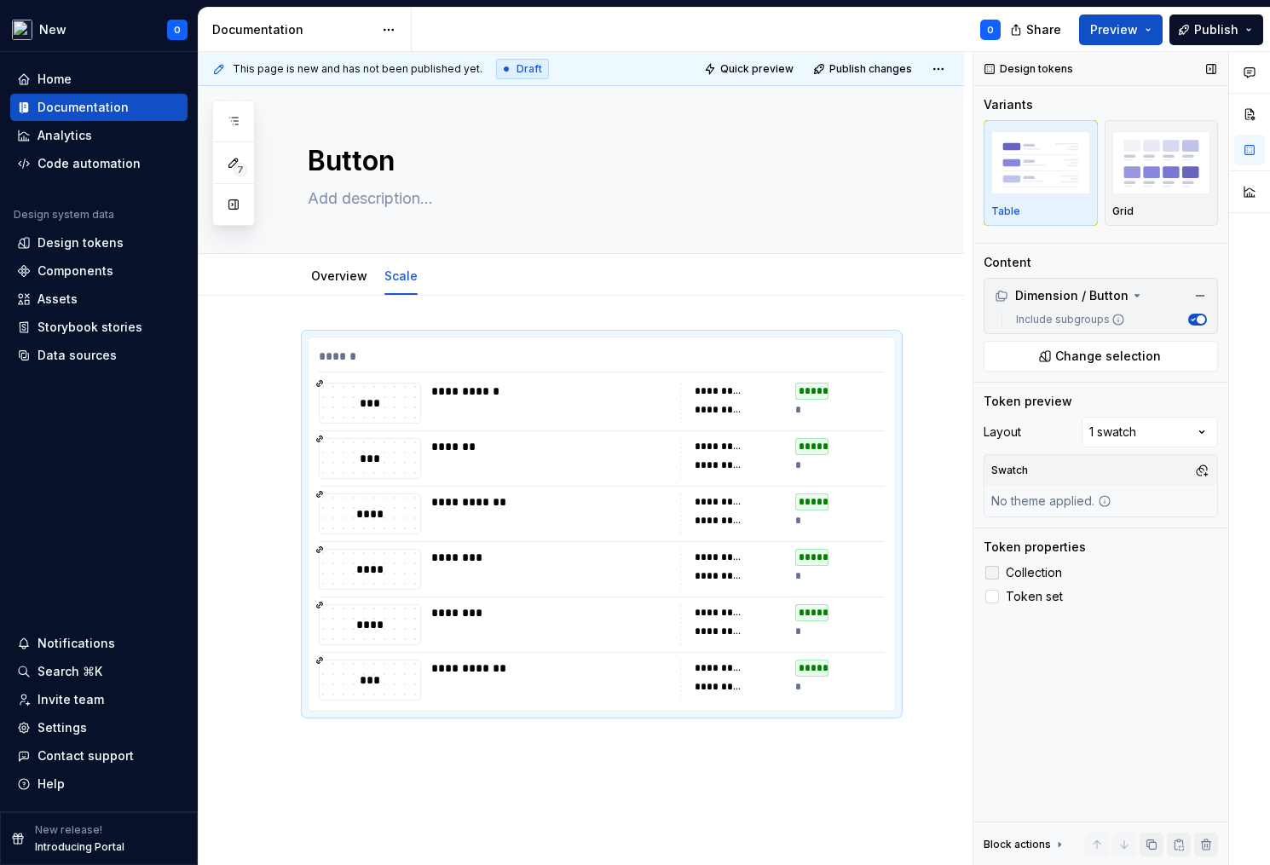
click at [1041, 571] on span "Collection" at bounding box center [1034, 573] width 56 height 14
click at [1063, 492] on div "No theme applied." at bounding box center [1051, 501] width 134 height 31
click at [1149, 430] on div "Comments Open comments No comments yet Select ‘Comment’ from the block context …" at bounding box center [1121, 459] width 297 height 814
click at [1148, 431] on div "Comments Open comments No comments yet Select ‘Comment’ from the block context …" at bounding box center [1121, 459] width 297 height 814
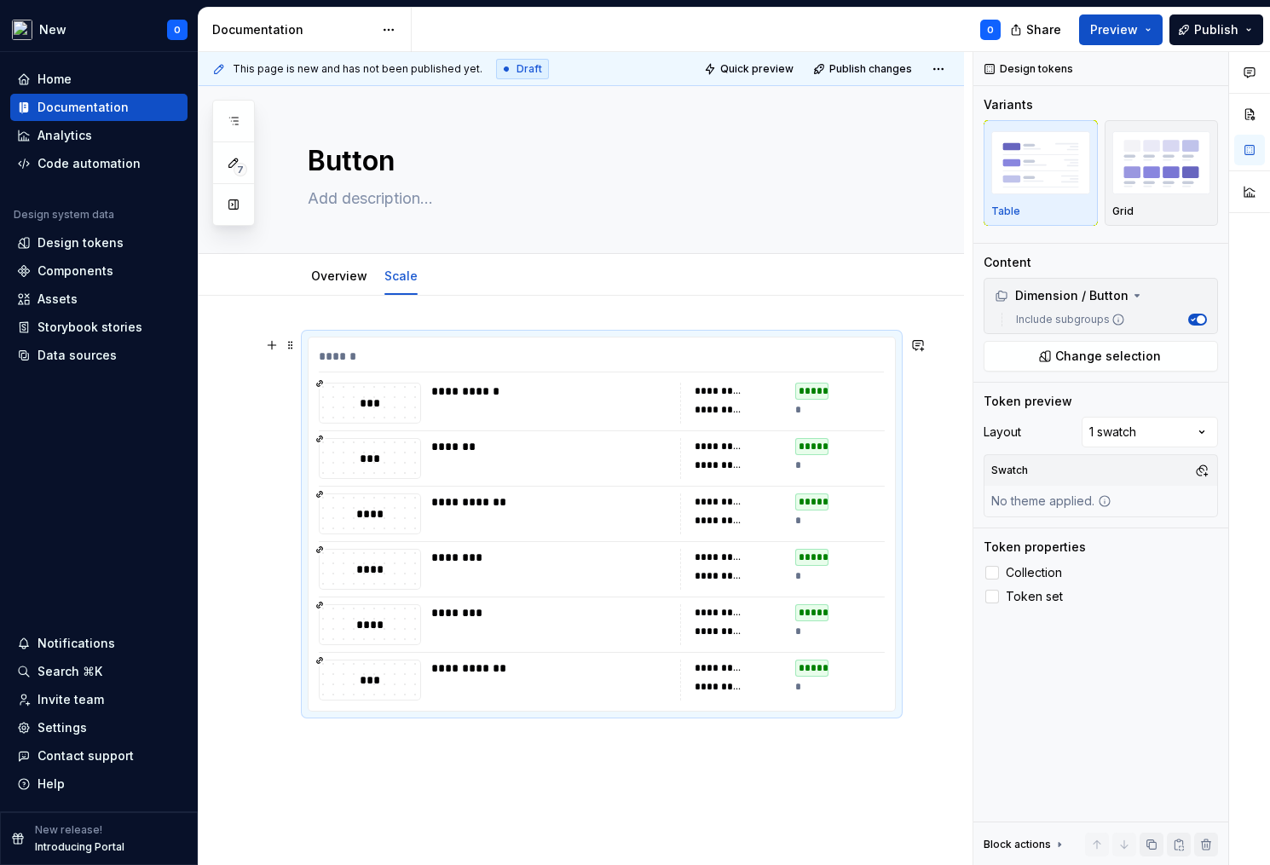
click at [520, 476] on div "*******" at bounding box center [550, 458] width 239 height 41
click at [289, 351] on span at bounding box center [291, 345] width 14 height 24
click at [309, 323] on div "**********" at bounding box center [581, 644] width 765 height 696
click at [345, 356] on div "******" at bounding box center [601, 360] width 565 height 25
click at [541, 406] on div "**********" at bounding box center [550, 403] width 239 height 41
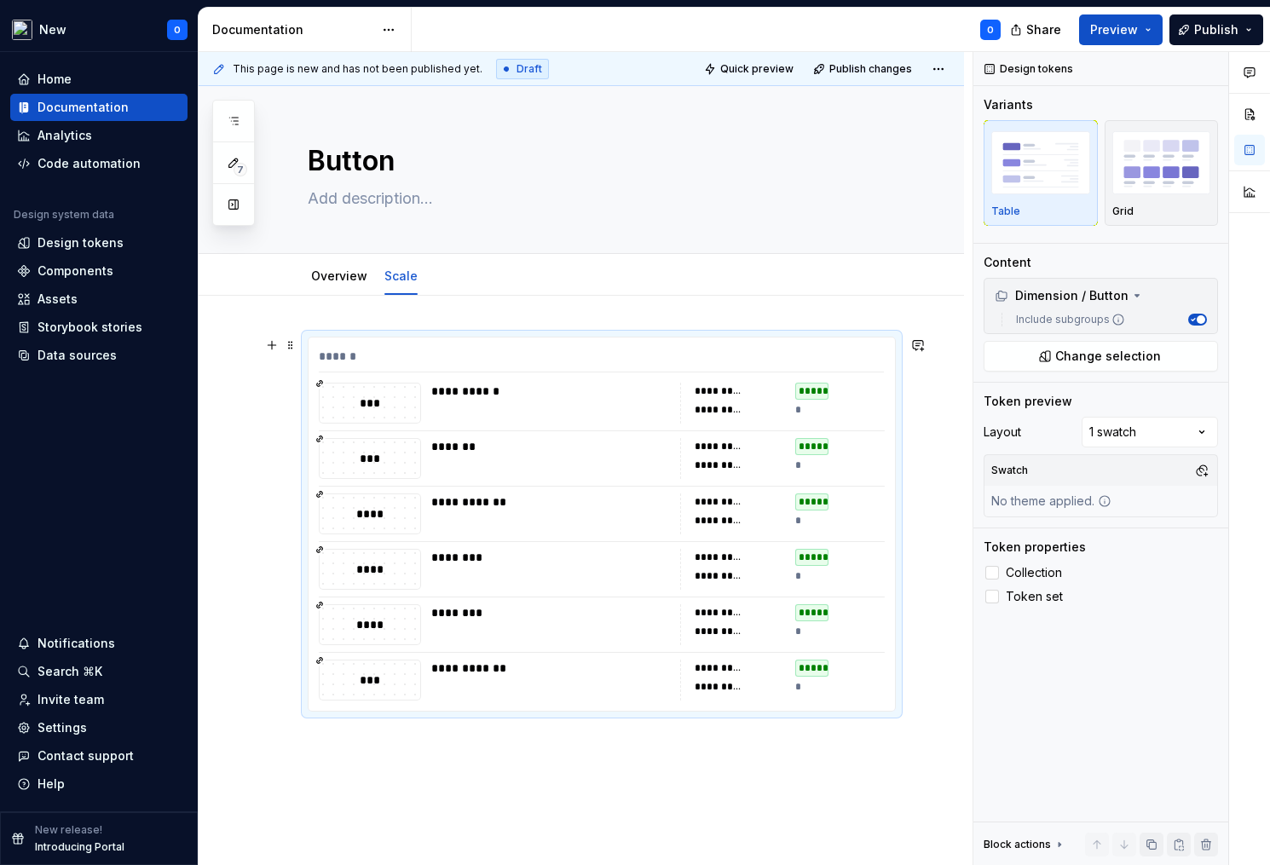
click at [414, 504] on div "****" at bounding box center [370, 513] width 101 height 39
click at [500, 575] on div "********" at bounding box center [550, 569] width 239 height 41
click at [507, 697] on div "**********" at bounding box center [550, 680] width 239 height 41
click at [291, 348] on span at bounding box center [291, 345] width 14 height 24
click at [375, 504] on div "Delete" at bounding box center [370, 496] width 111 height 17
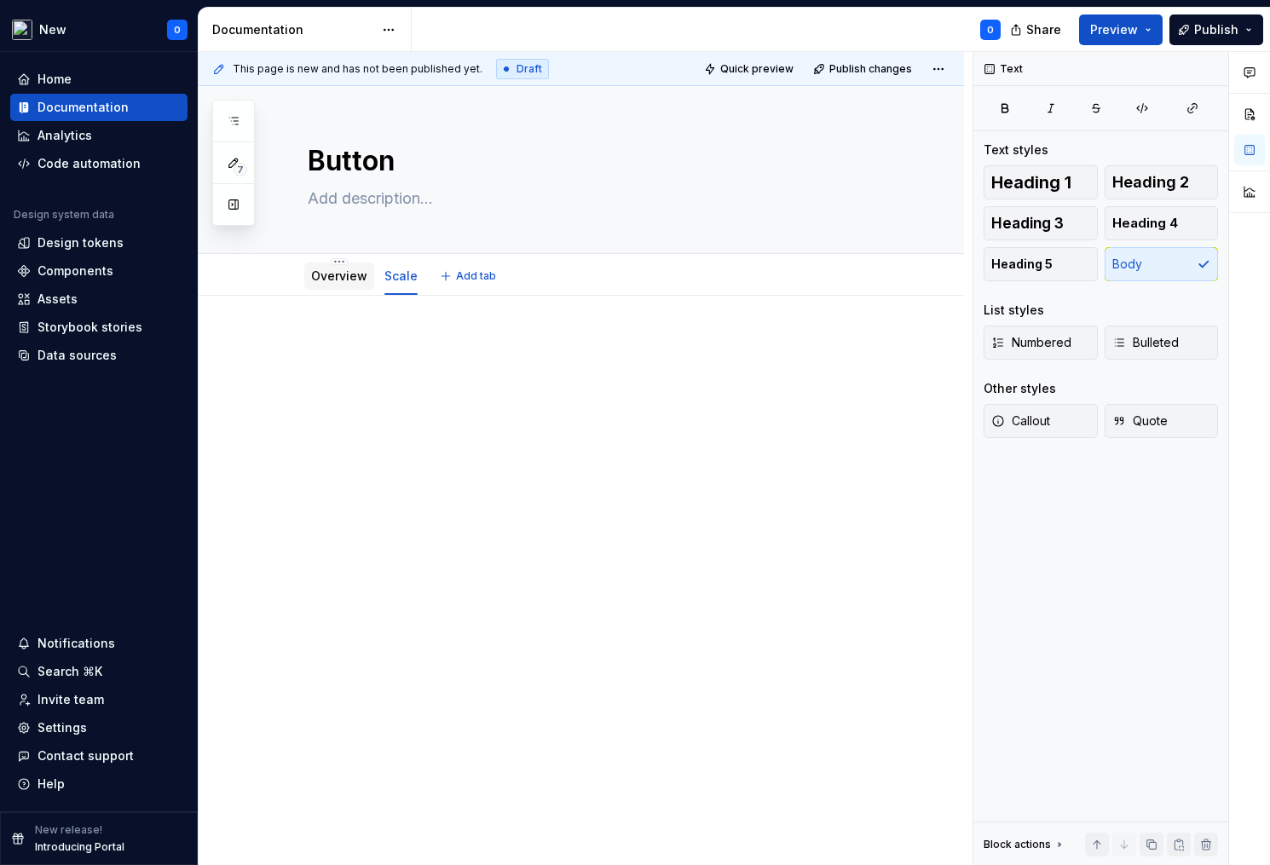
click at [343, 274] on link "Overview" at bounding box center [339, 275] width 56 height 14
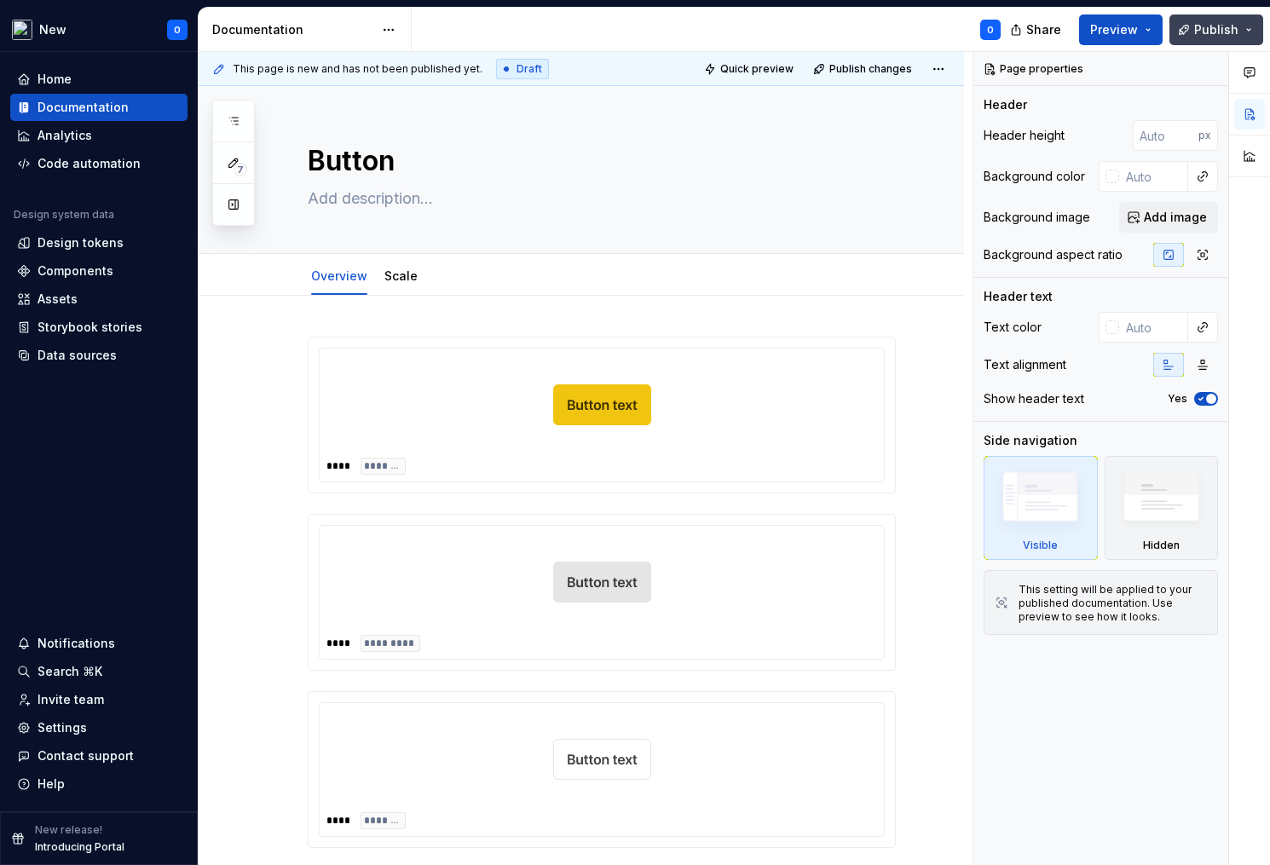
click at [1215, 16] on button "Publish" at bounding box center [1216, 29] width 94 height 31
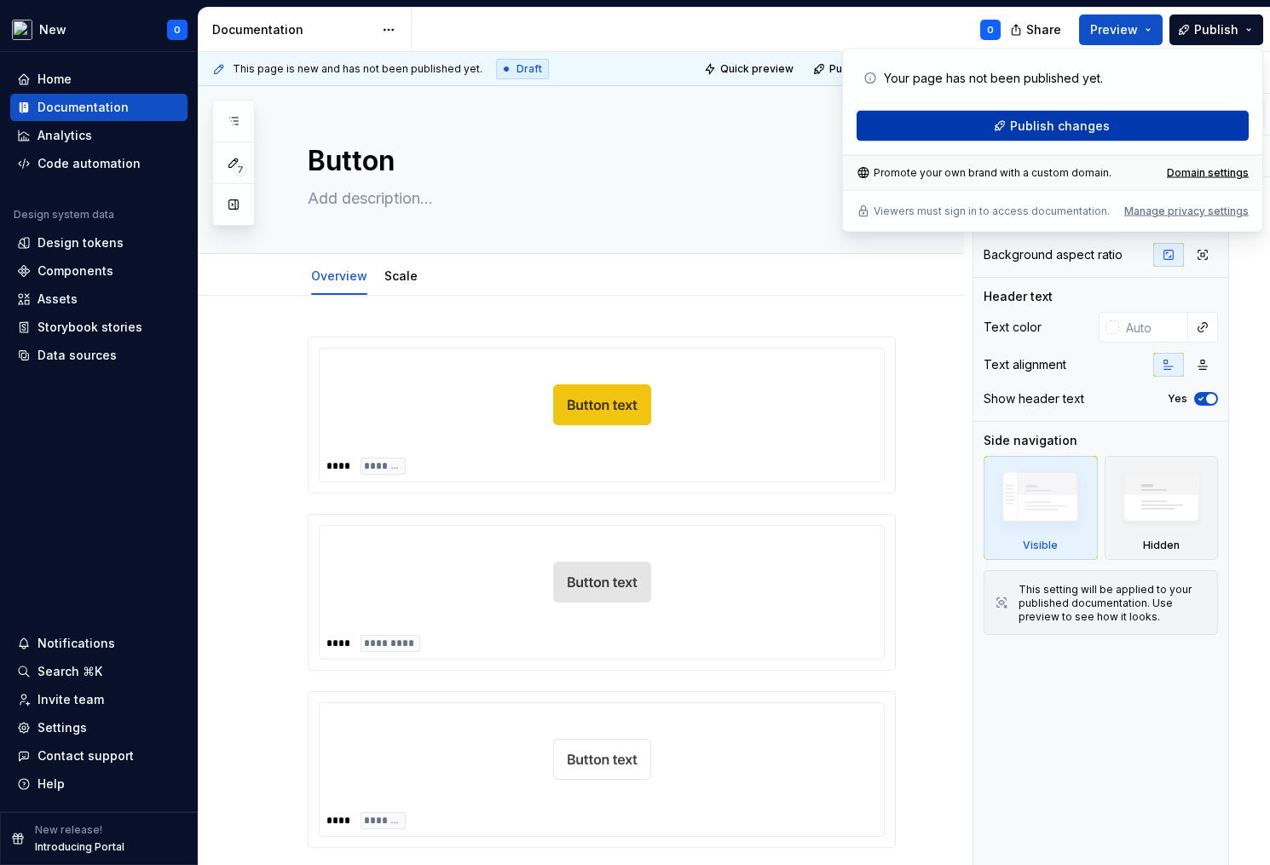
click at [1065, 125] on span "Publish changes" at bounding box center [1060, 126] width 100 height 17
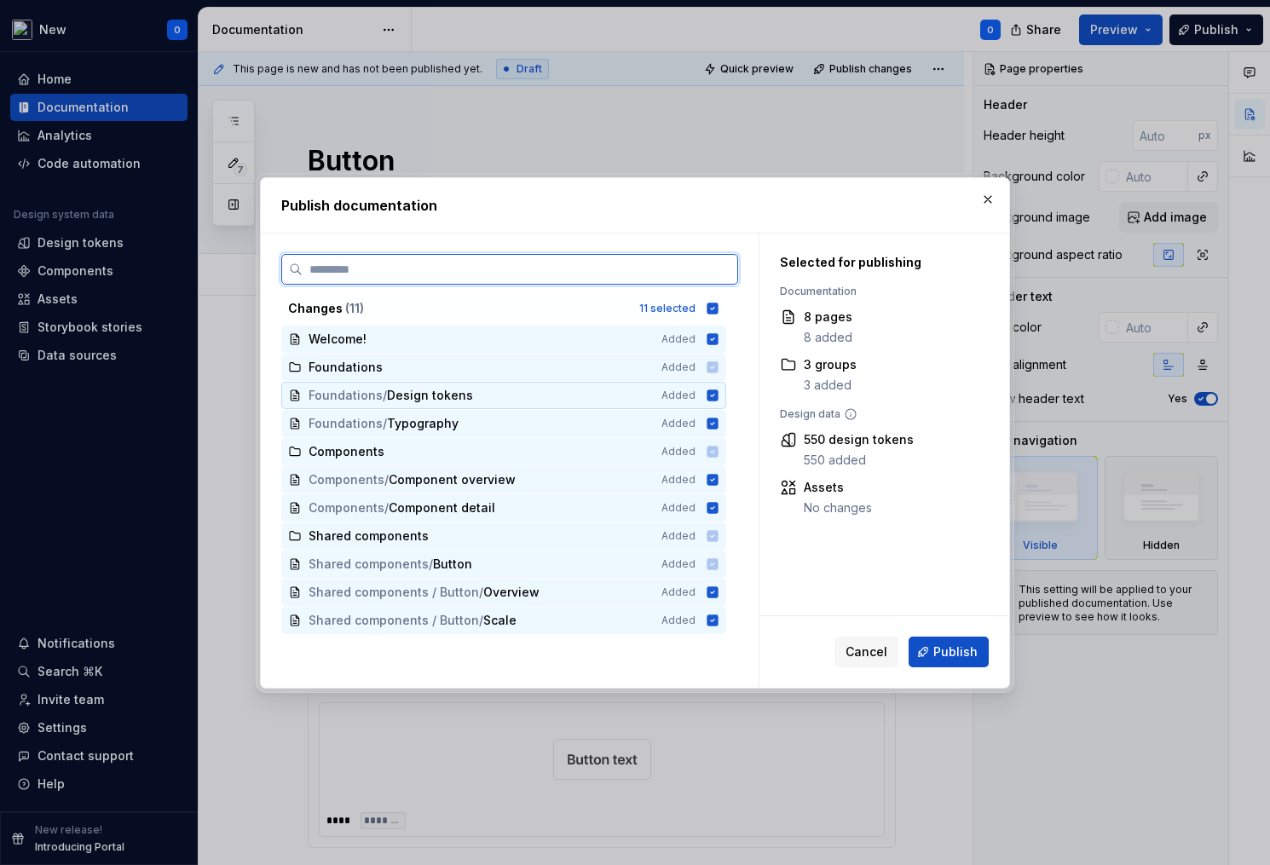
click at [713, 397] on icon at bounding box center [712, 395] width 11 height 11
click at [713, 418] on icon at bounding box center [712, 423] width 11 height 11
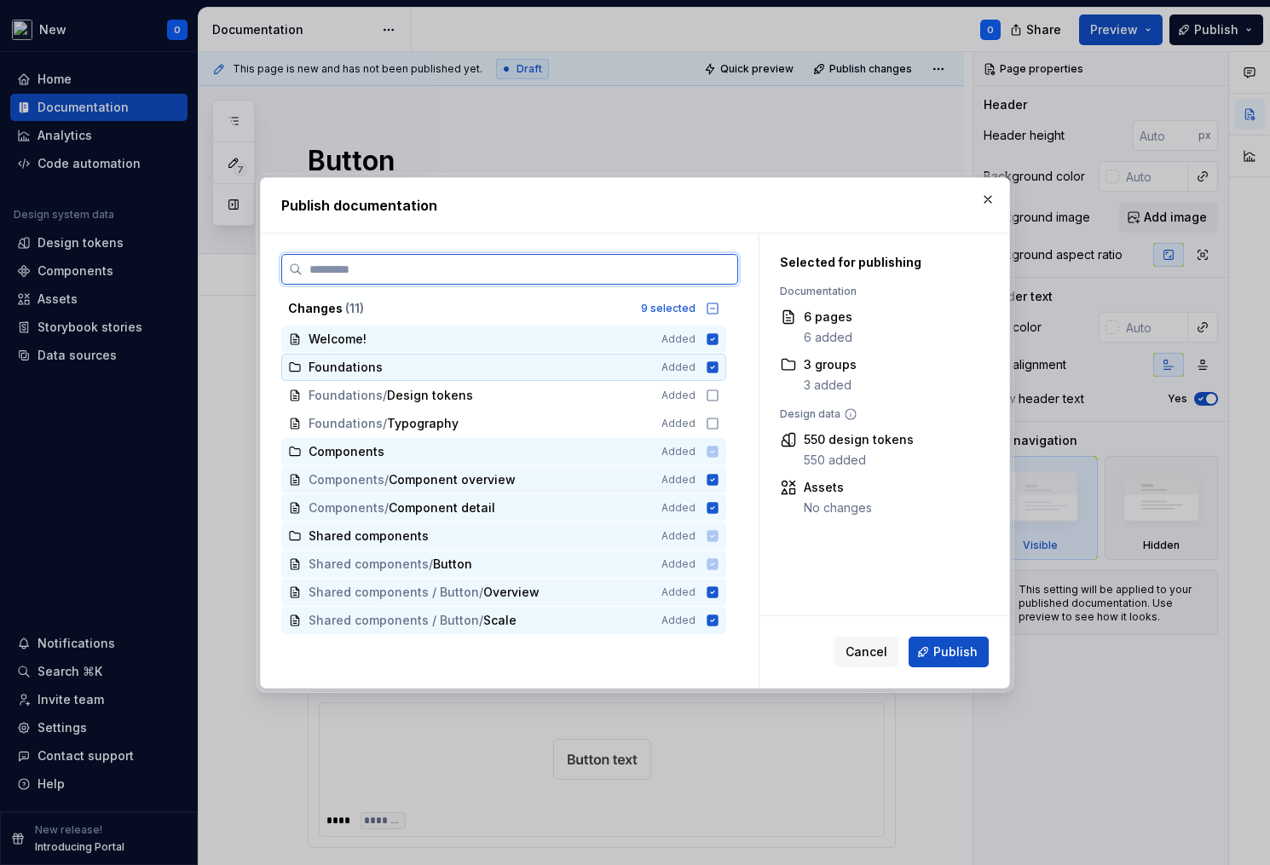
click at [713, 370] on icon at bounding box center [712, 366] width 11 height 11
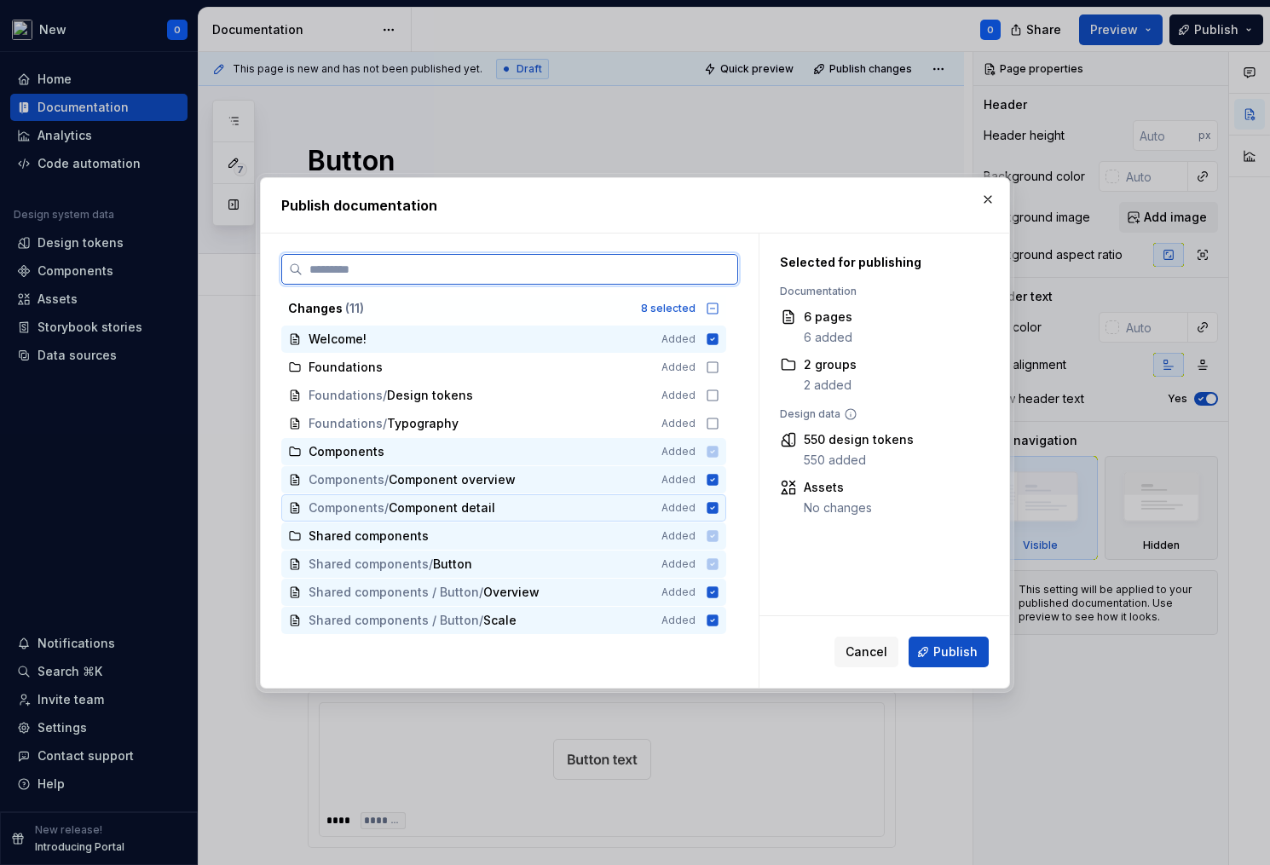
click at [709, 513] on icon at bounding box center [713, 508] width 14 height 14
click at [709, 479] on icon at bounding box center [712, 479] width 11 height 11
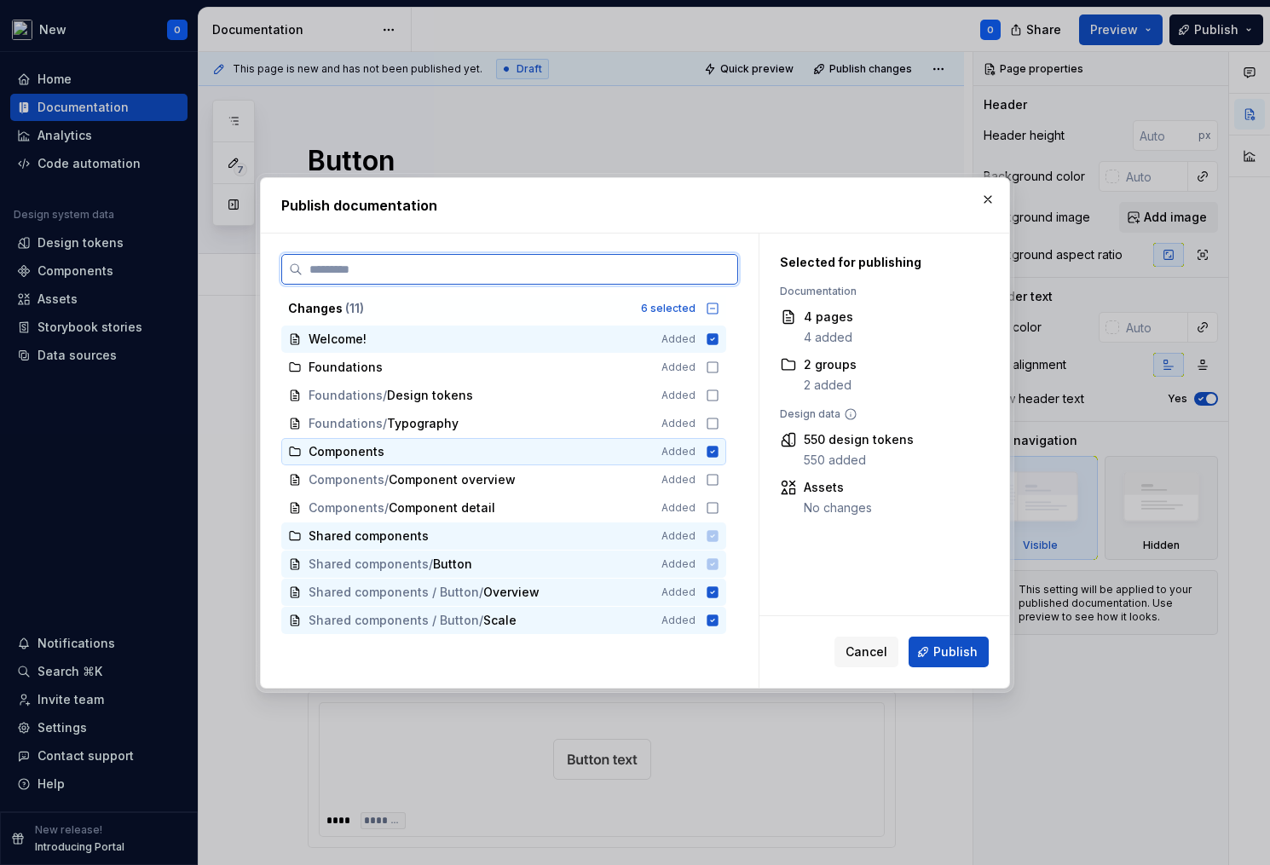
click at [709, 454] on icon at bounding box center [712, 451] width 11 height 11
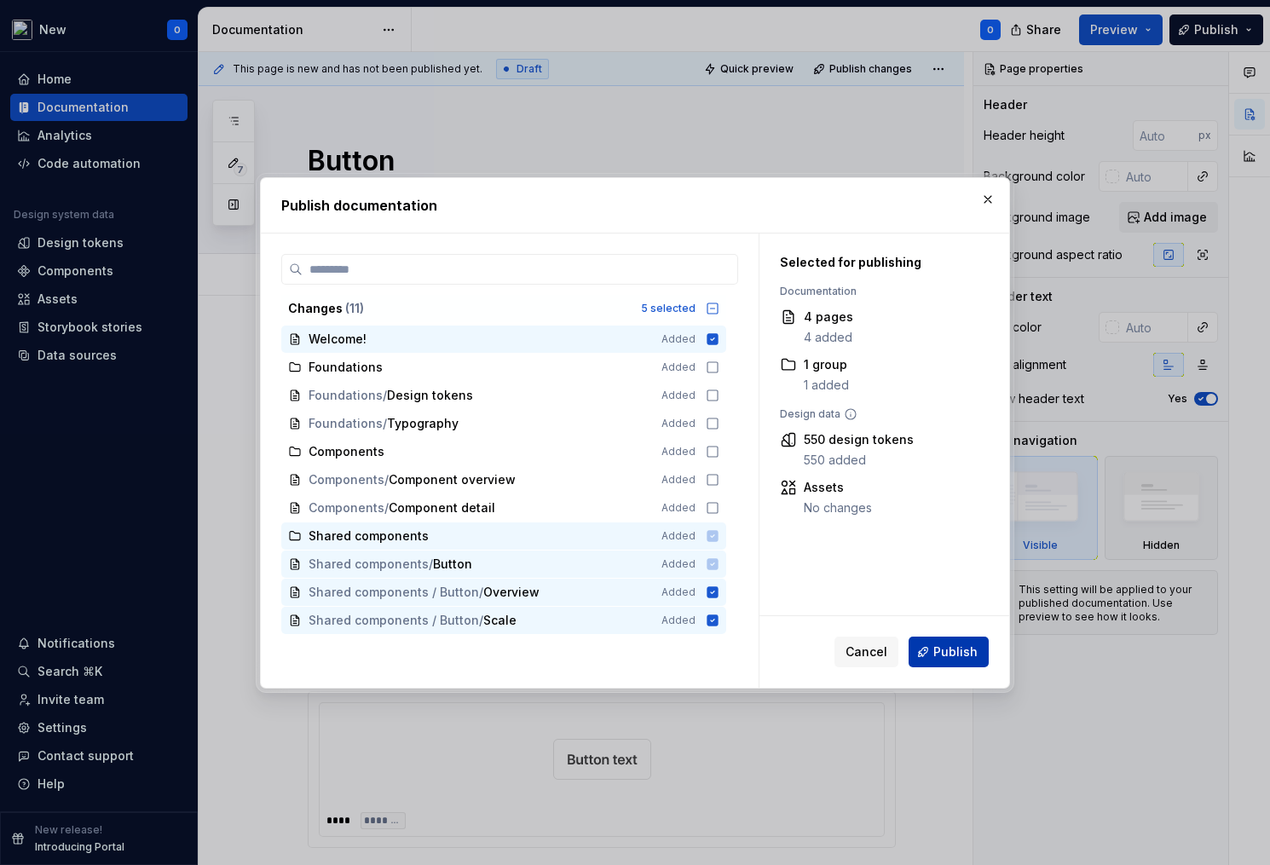
click at [975, 658] on span "Publish" at bounding box center [955, 651] width 44 height 17
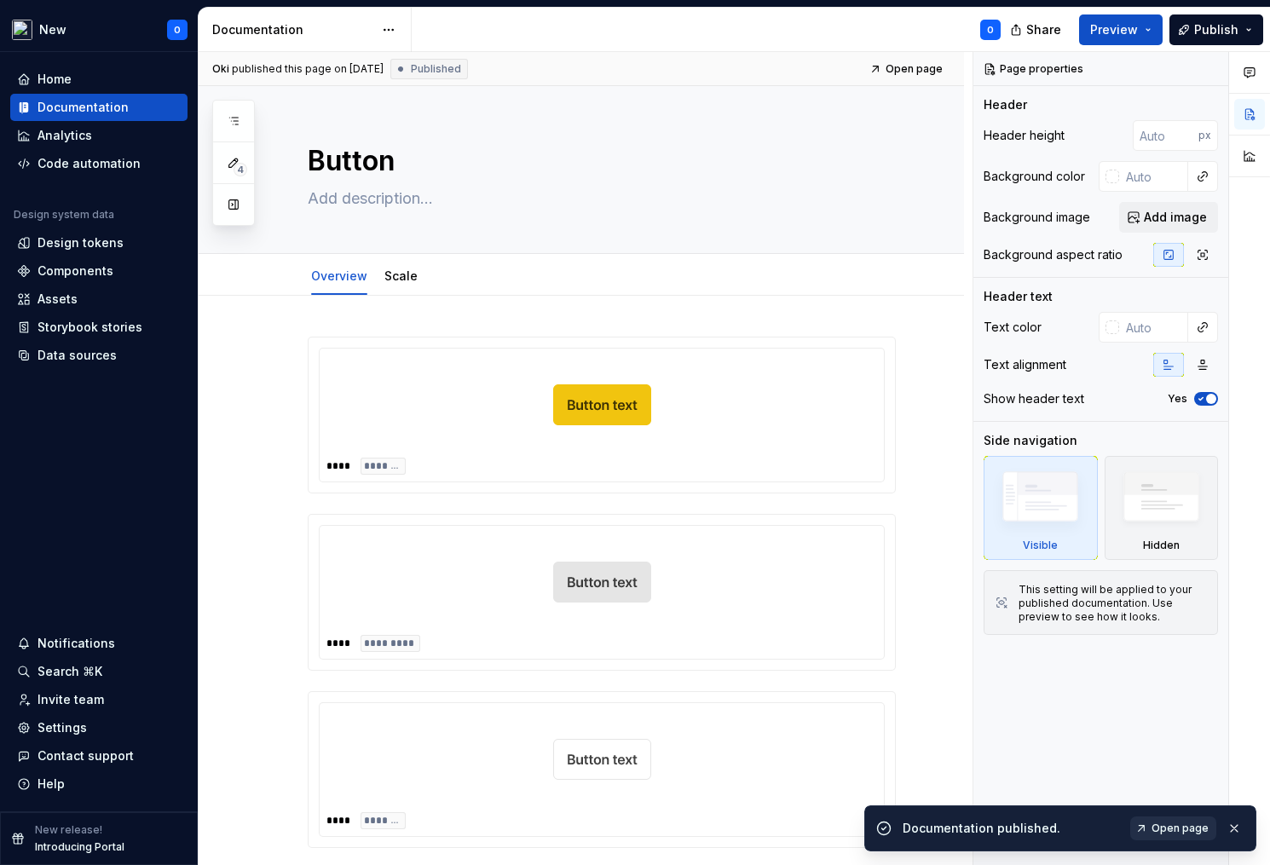
click at [1159, 829] on span "Open page" at bounding box center [1179, 829] width 57 height 14
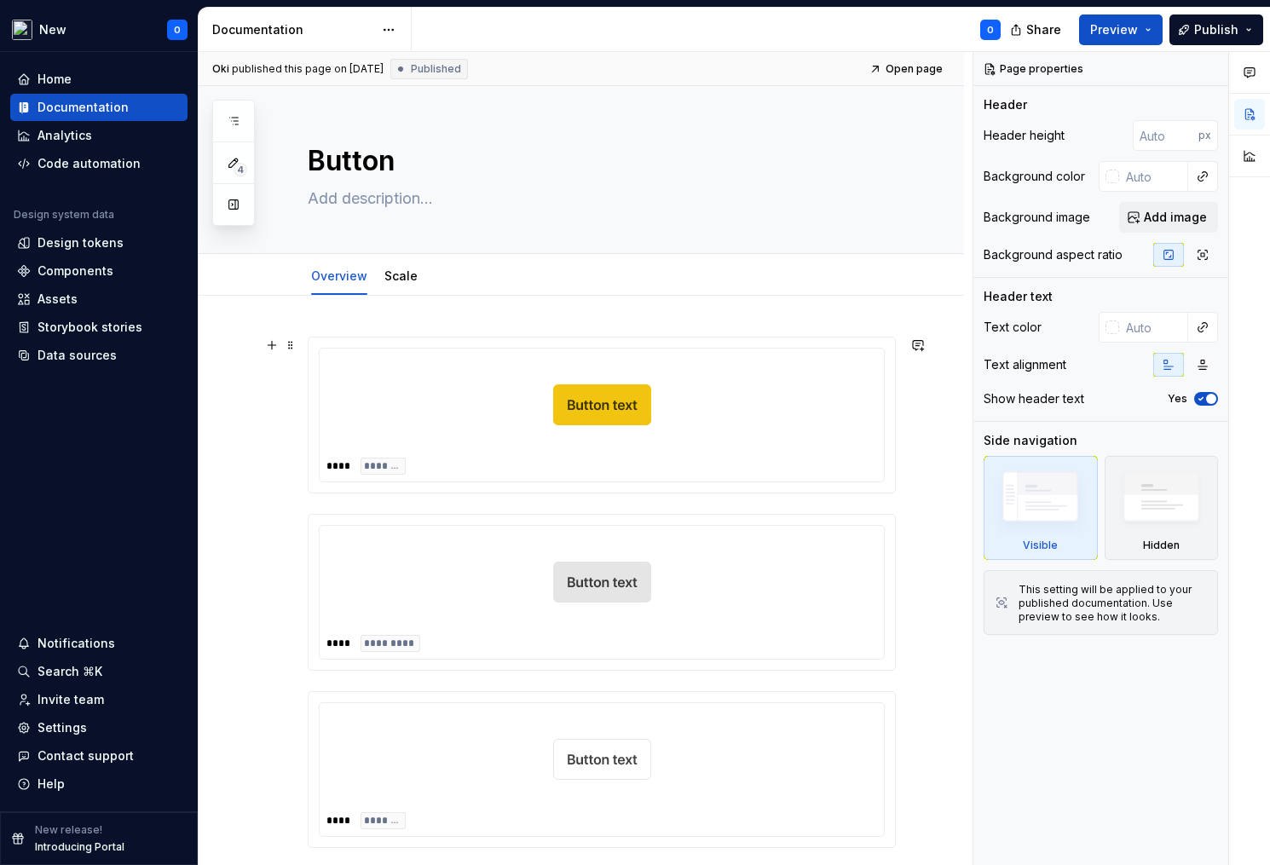
click at [577, 424] on img at bounding box center [602, 404] width 98 height 85
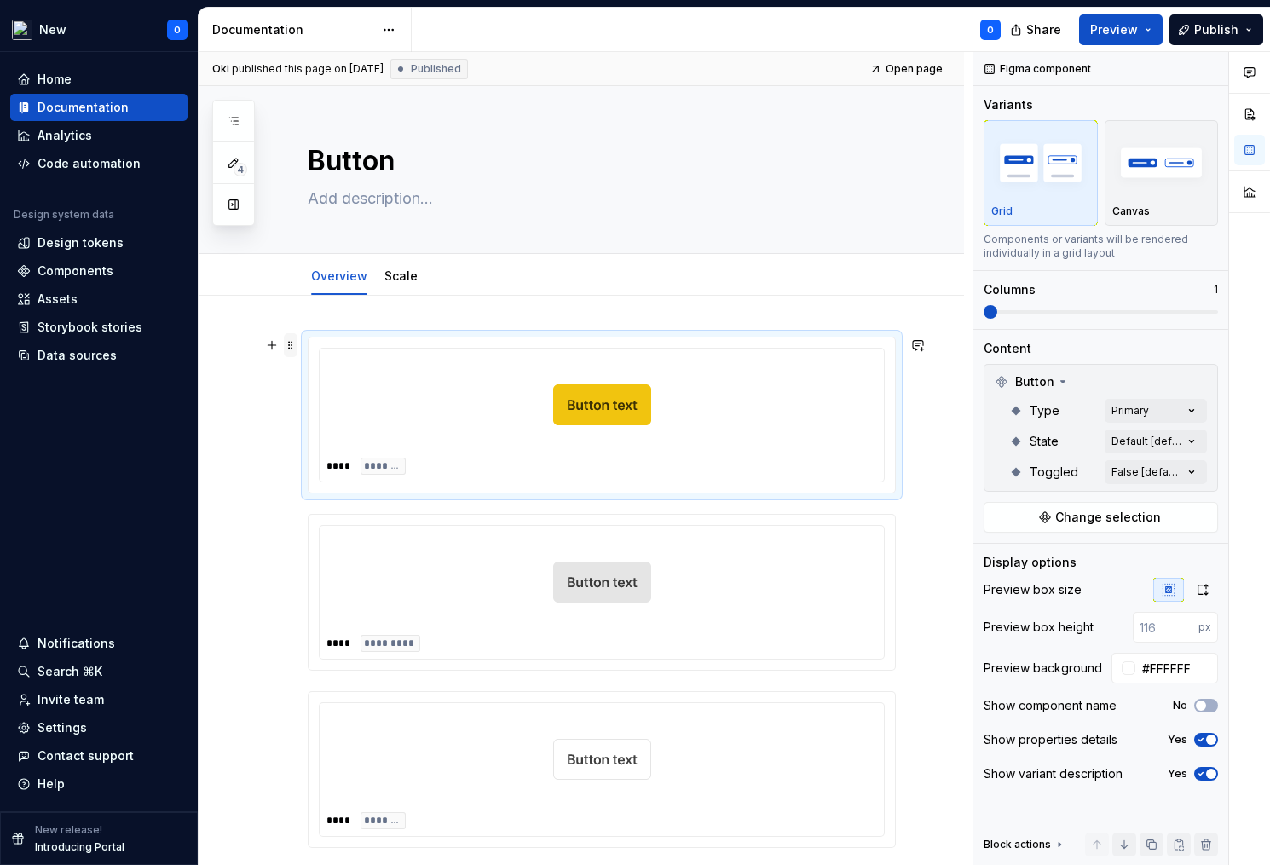
click at [293, 349] on span at bounding box center [291, 345] width 14 height 24
click at [350, 372] on div "Duplicate" at bounding box center [370, 371] width 111 height 17
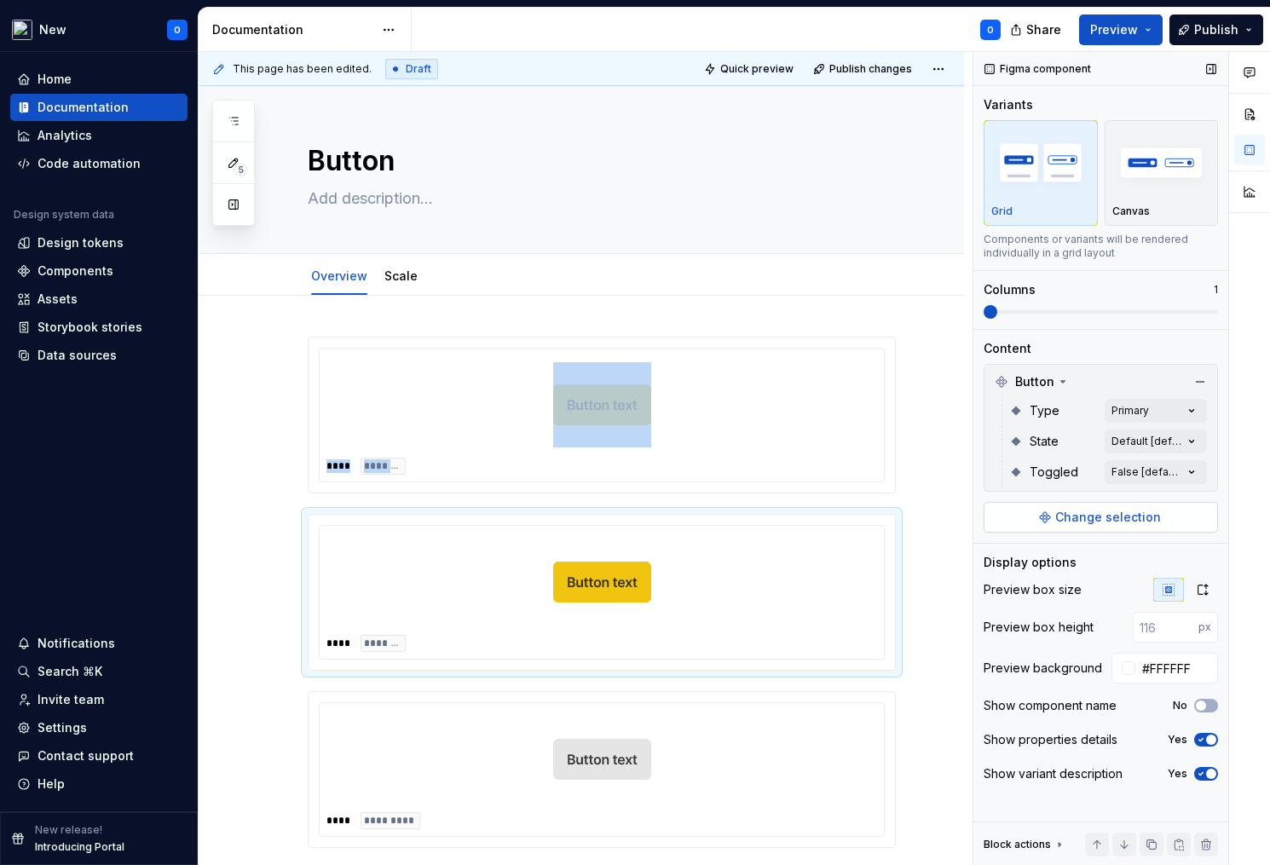
click at [1137, 505] on button "Change selection" at bounding box center [1101, 517] width 234 height 31
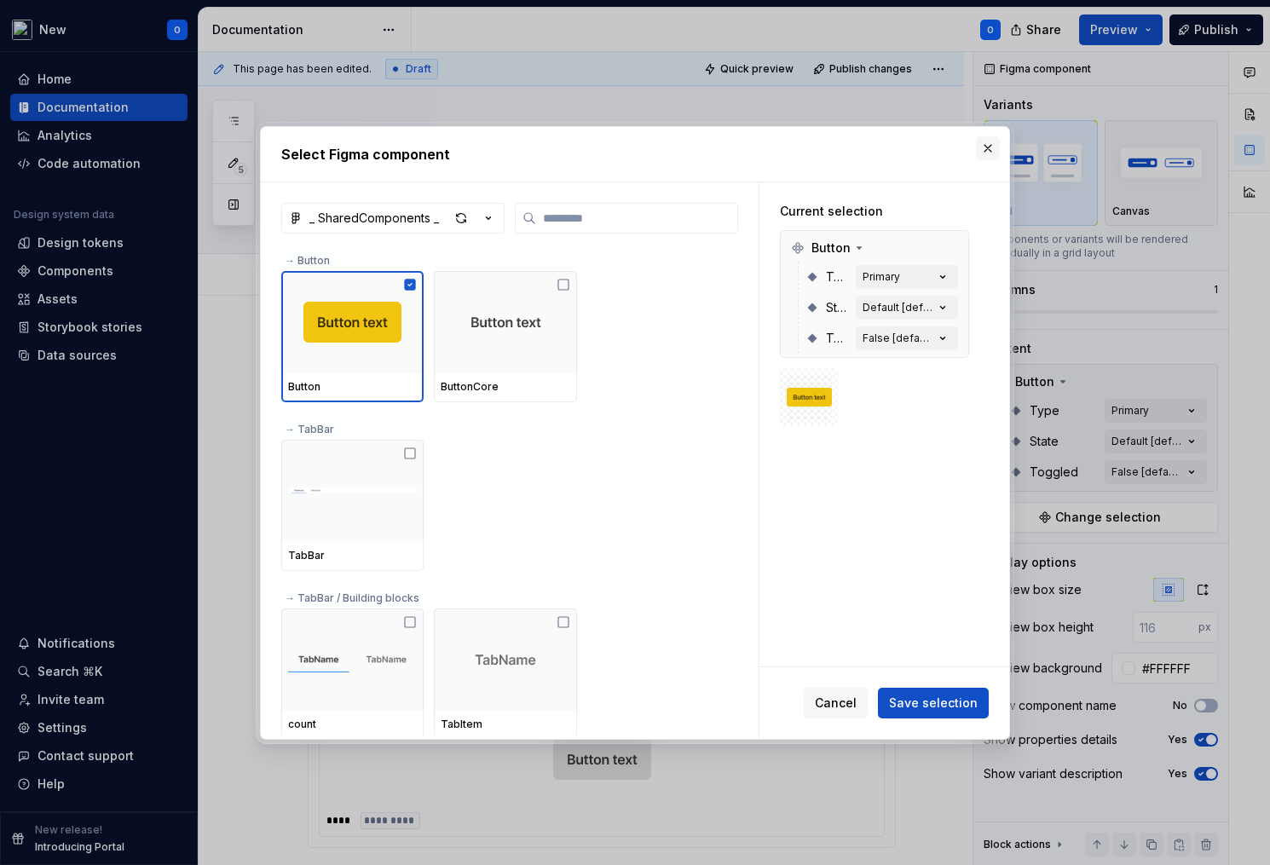
click at [992, 153] on button "button" at bounding box center [988, 148] width 24 height 24
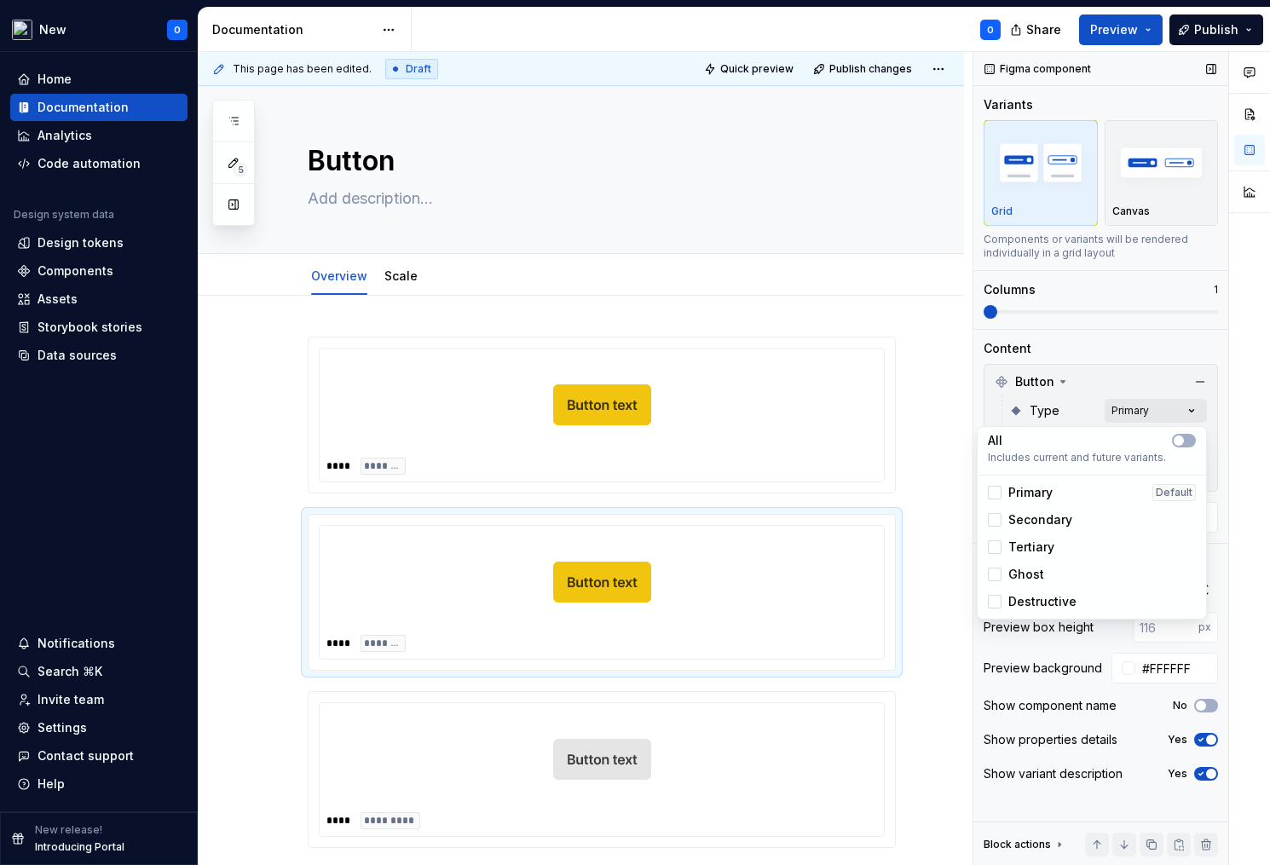
click at [1144, 411] on div "Comments Open comments No comments yet Select ‘Comment’ from the block context …" at bounding box center [1121, 459] width 297 height 814
click at [1045, 516] on span "Secondary" at bounding box center [1040, 519] width 64 height 17
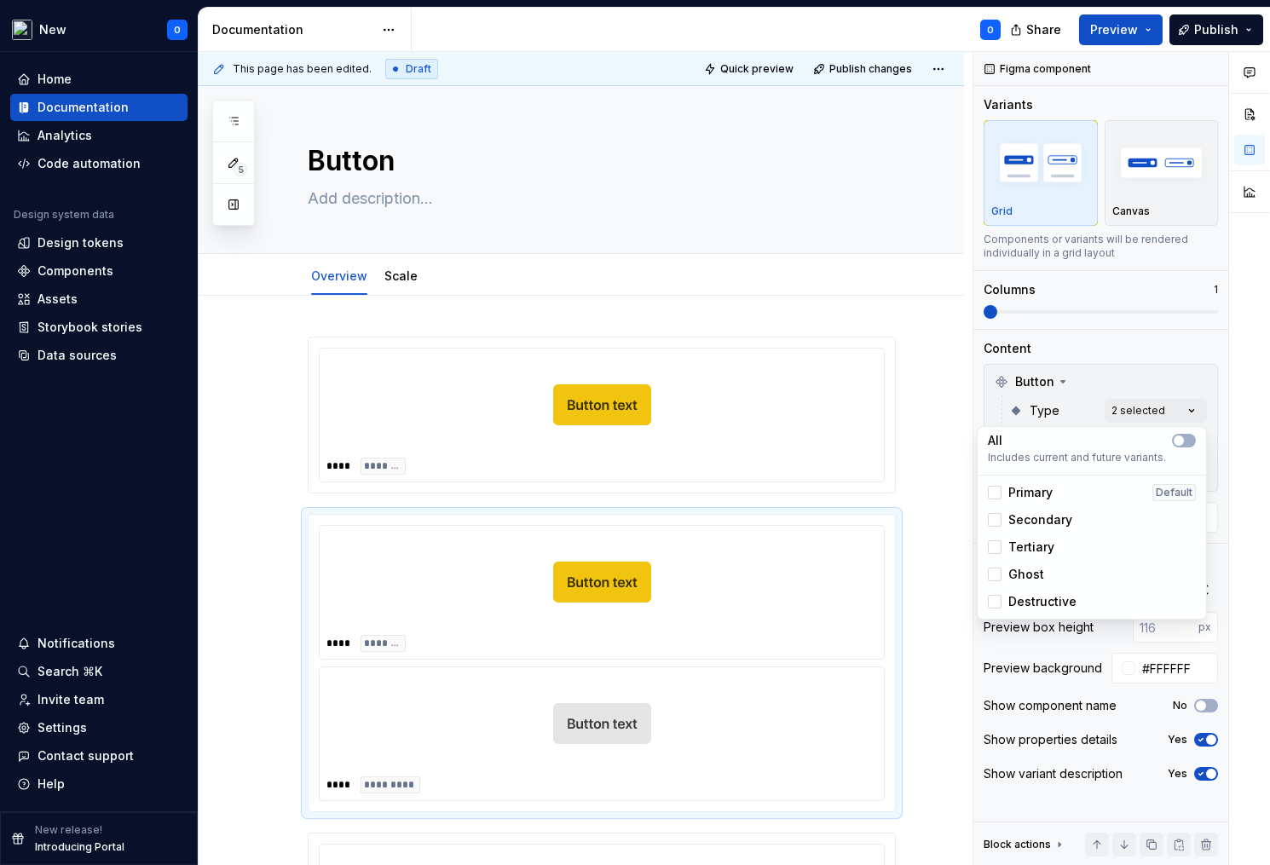
click at [1032, 545] on span "Tertiary" at bounding box center [1031, 547] width 46 height 17
click at [1039, 569] on span "Ghost" at bounding box center [1026, 574] width 36 height 17
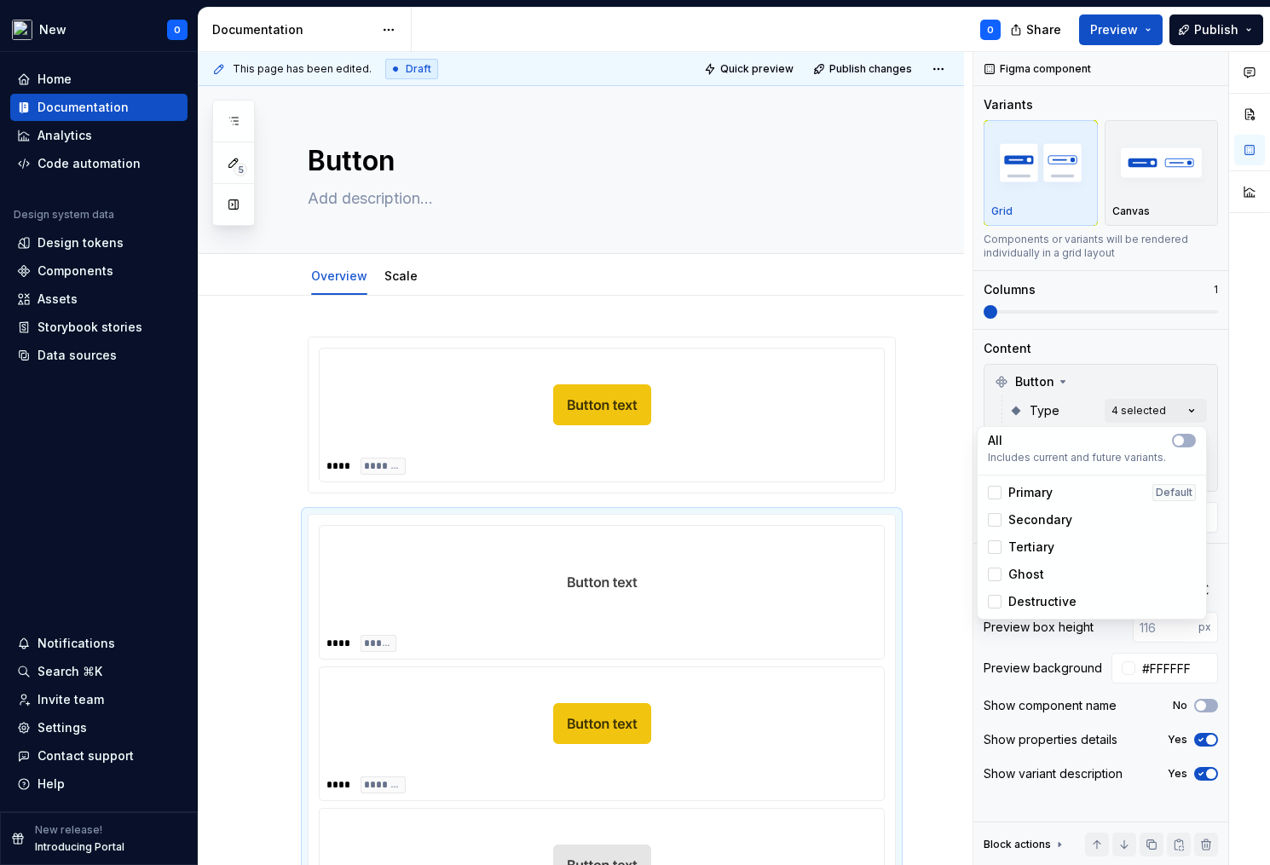
click at [1036, 607] on span "Destructive" at bounding box center [1042, 601] width 68 height 17
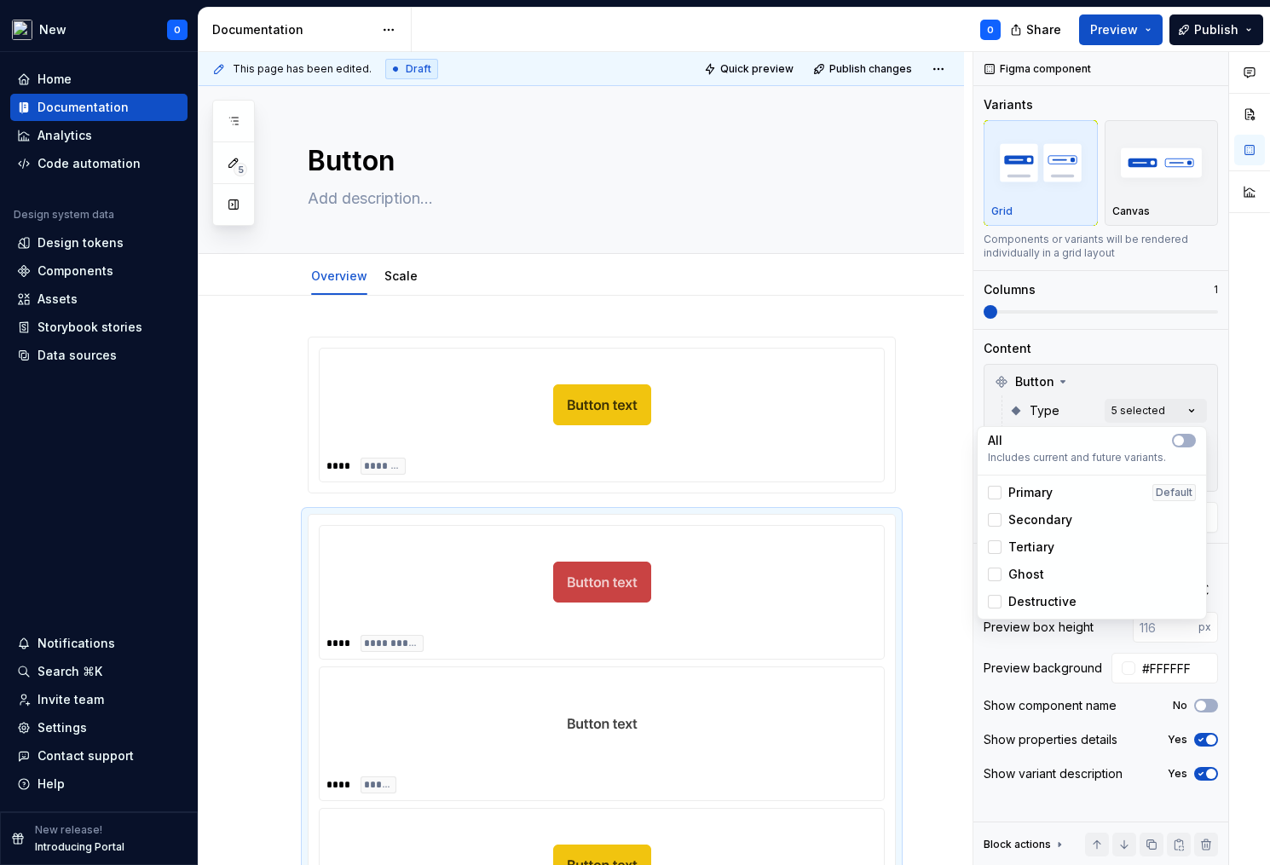
click at [918, 515] on html "New O Home Documentation Analytics Code automation Design system data Design to…" at bounding box center [635, 432] width 1270 height 865
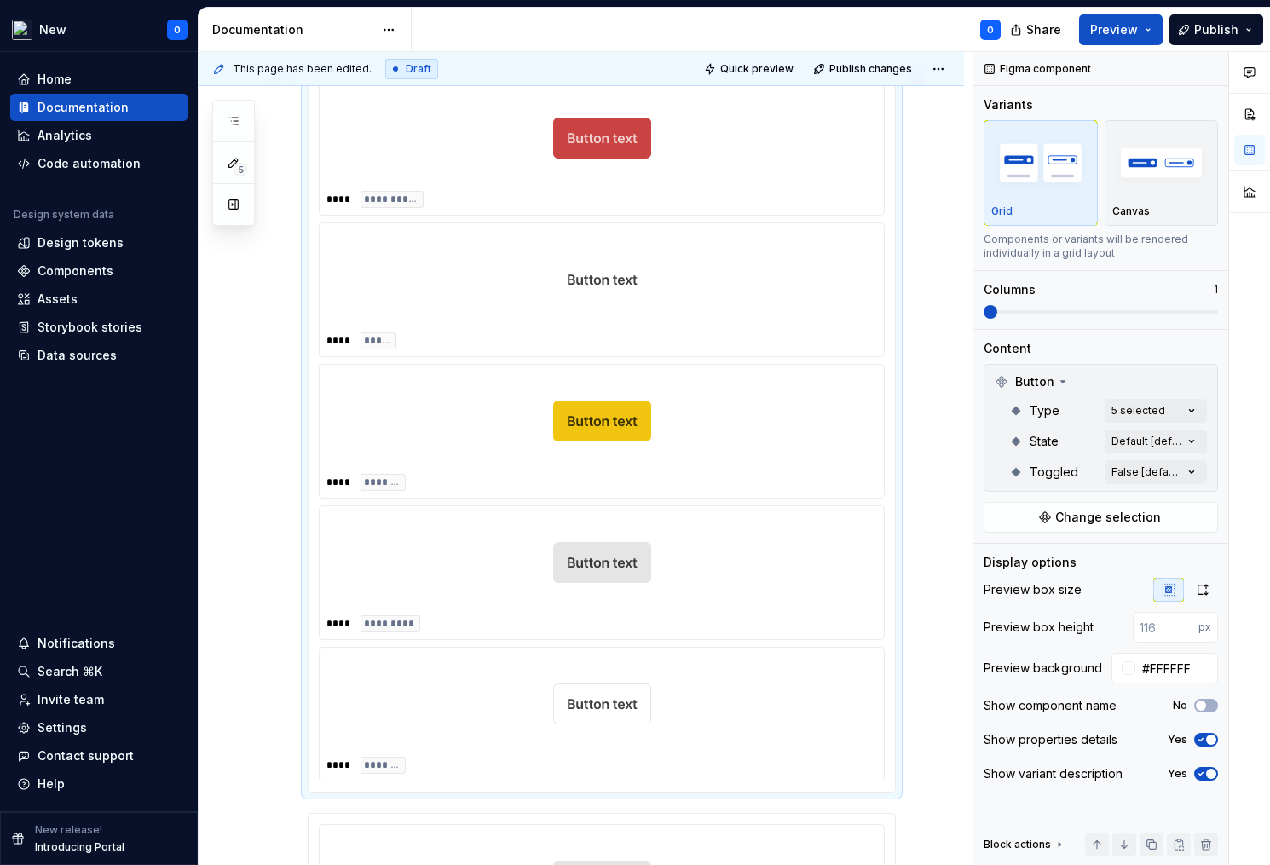
scroll to position [445, 0]
click at [1186, 411] on div "Comments Open comments No comments yet Select ‘Comment’ from the block context …" at bounding box center [1121, 459] width 297 height 814
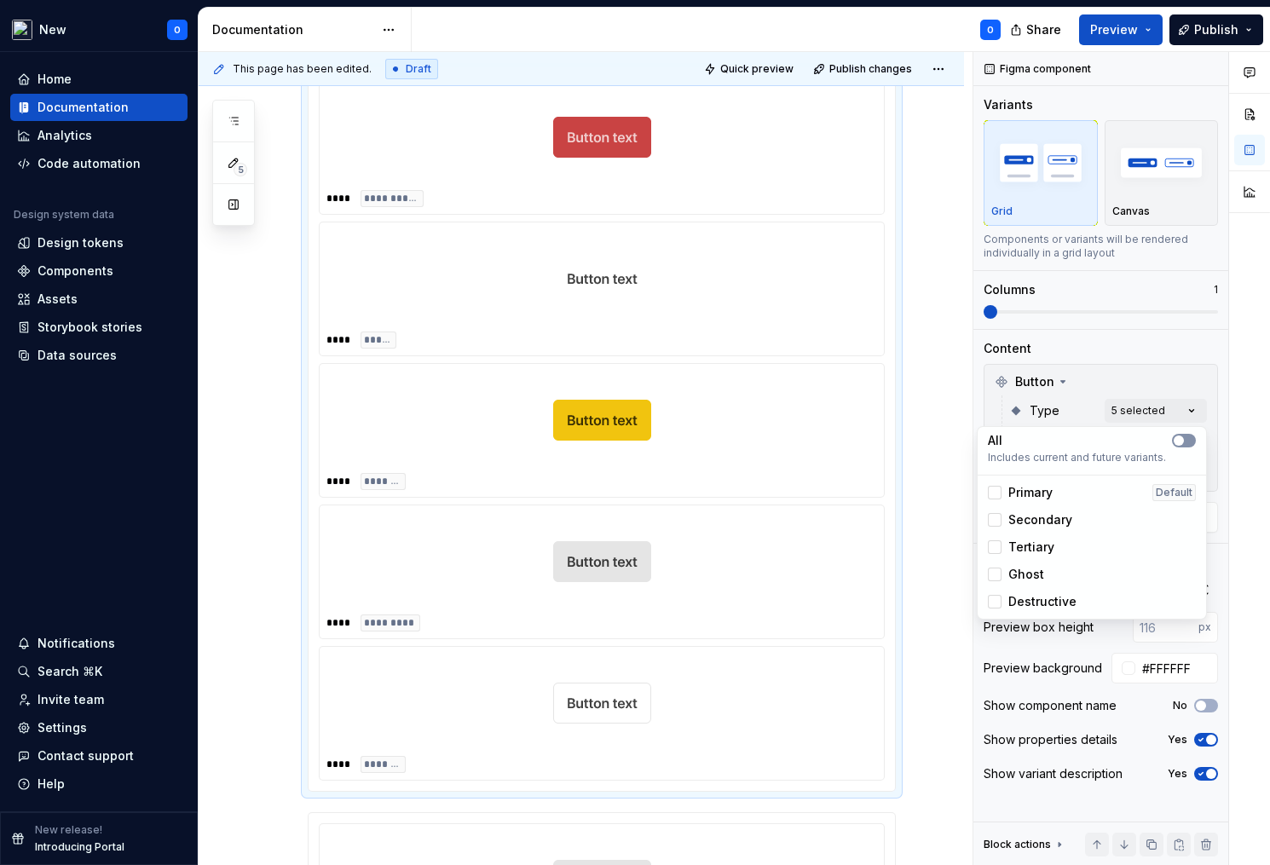
click at [1180, 442] on span "button" at bounding box center [1179, 441] width 10 height 10
click at [1184, 439] on span "button" at bounding box center [1189, 441] width 10 height 10
click at [1184, 441] on icon "button" at bounding box center [1179, 441] width 14 height 10
click at [1184, 441] on span "button" at bounding box center [1189, 441] width 10 height 10
click at [1157, 417] on div "Comments Open comments No comments yet Select ‘Comment’ from the block context …" at bounding box center [1121, 459] width 297 height 814
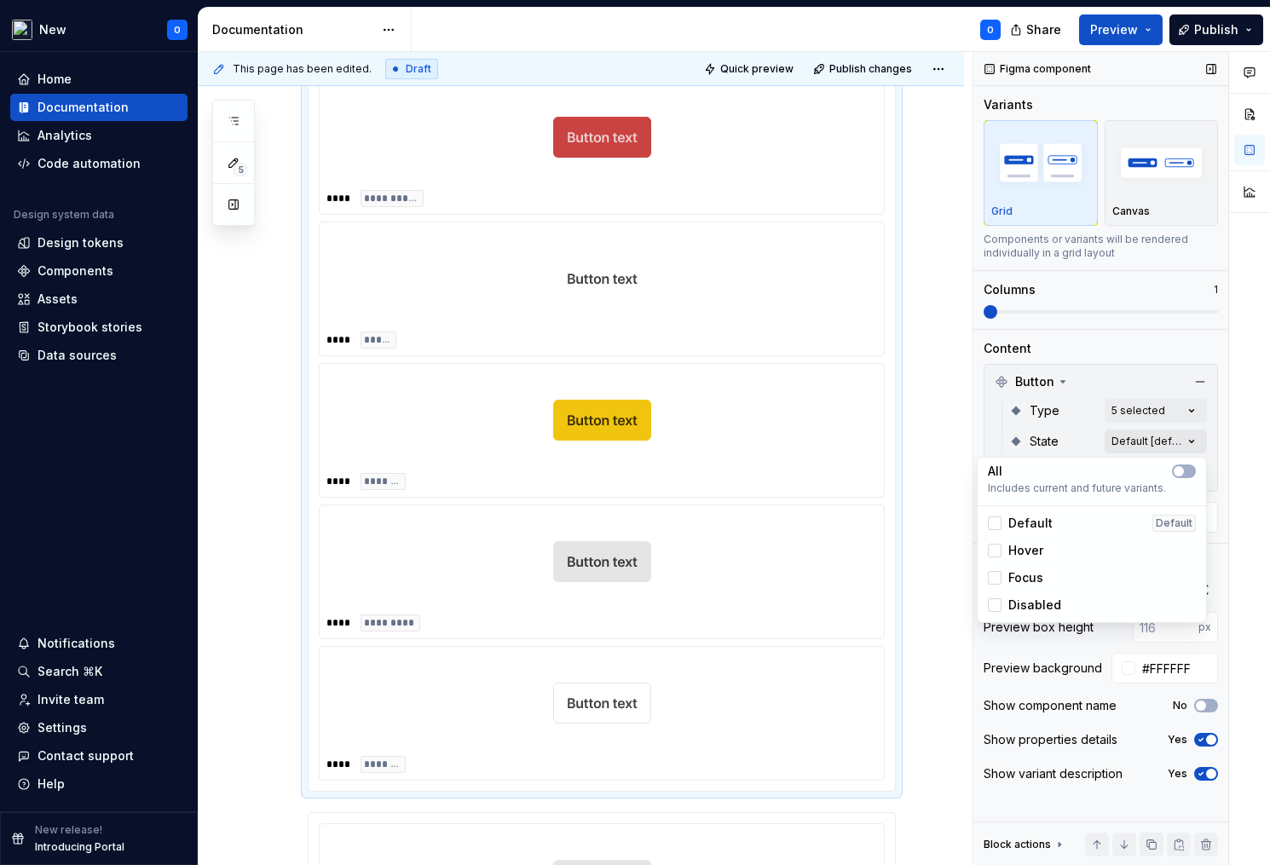
click at [1147, 442] on div "Comments Open comments No comments yet Select ‘Comment’ from the block context …" at bounding box center [1121, 459] width 297 height 814
click at [1050, 554] on div "Hover" at bounding box center [1092, 550] width 208 height 17
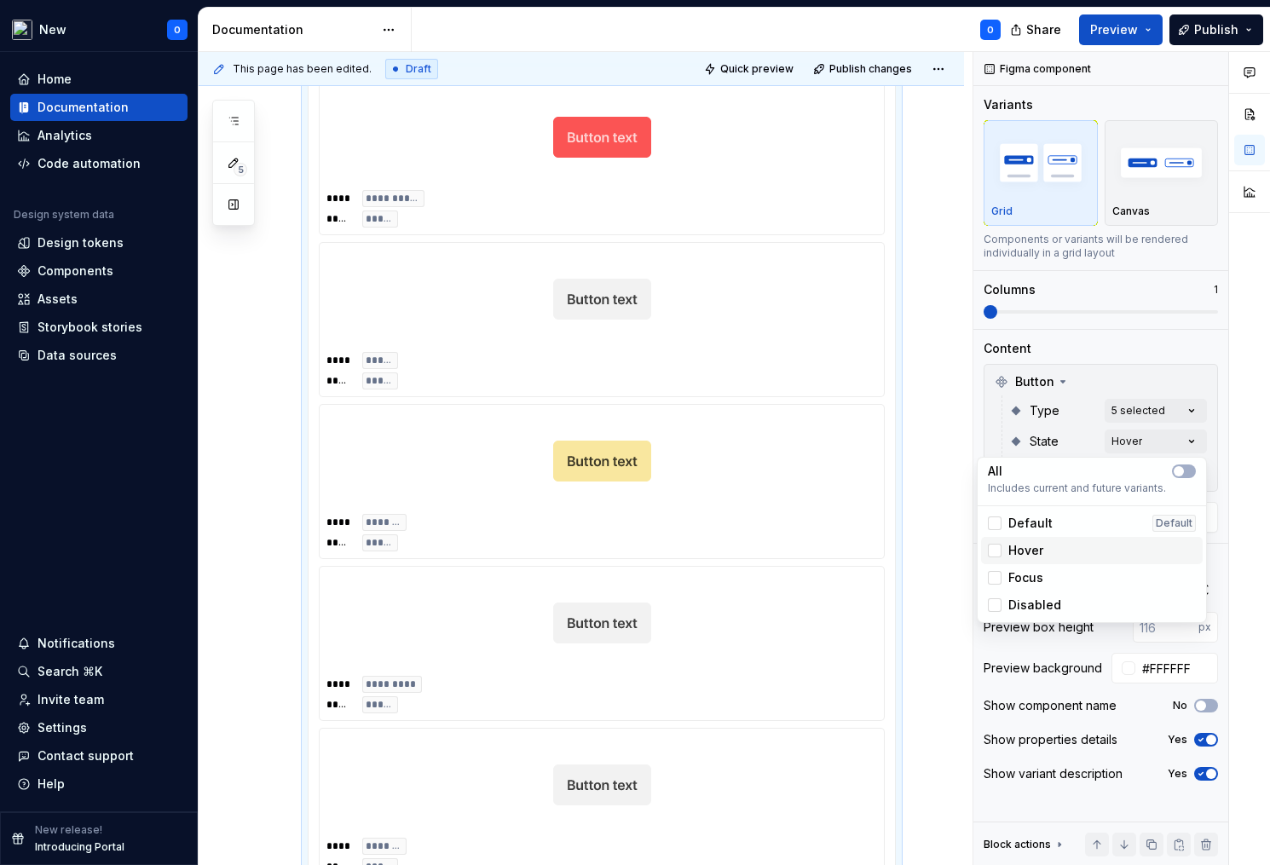
click at [1050, 553] on div "Hover" at bounding box center [1092, 550] width 208 height 17
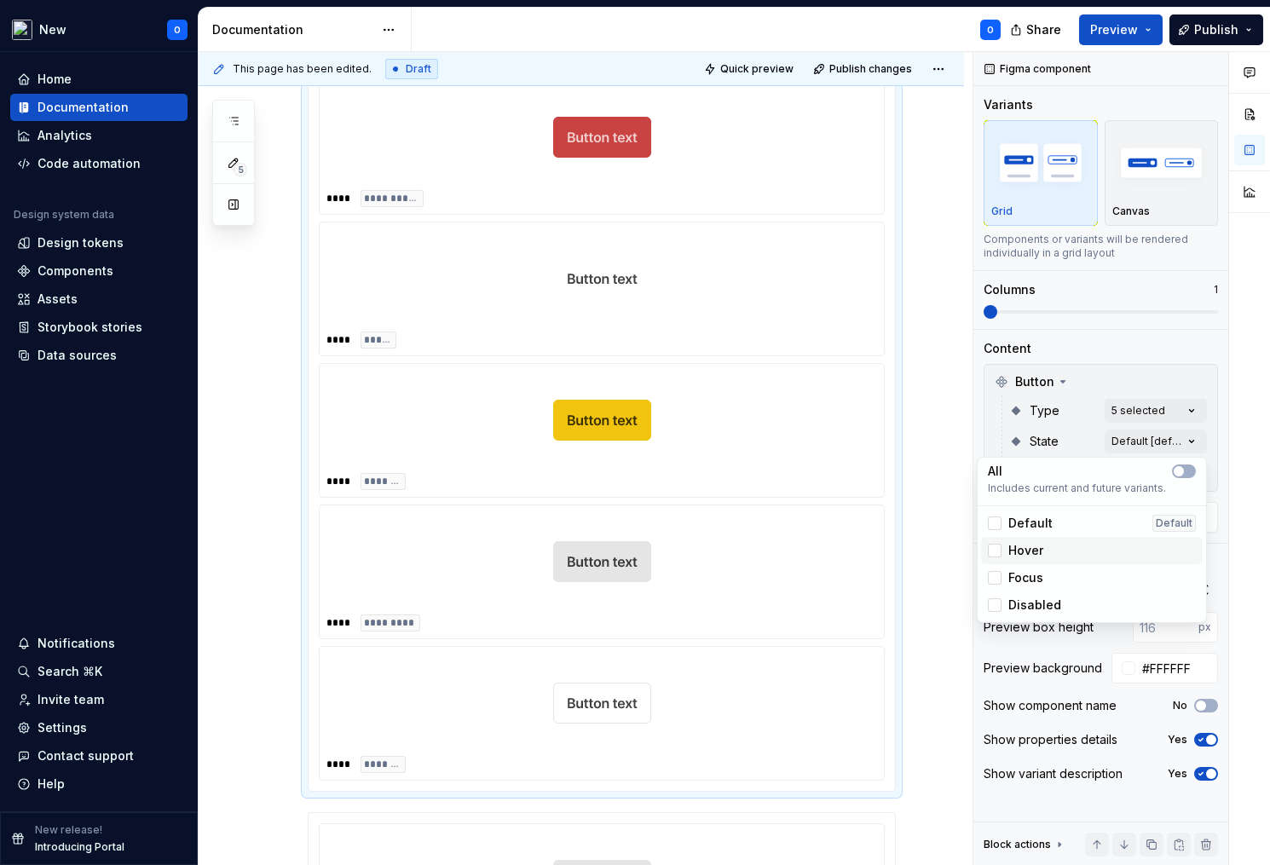
click at [1051, 551] on div "Hover" at bounding box center [1092, 550] width 208 height 17
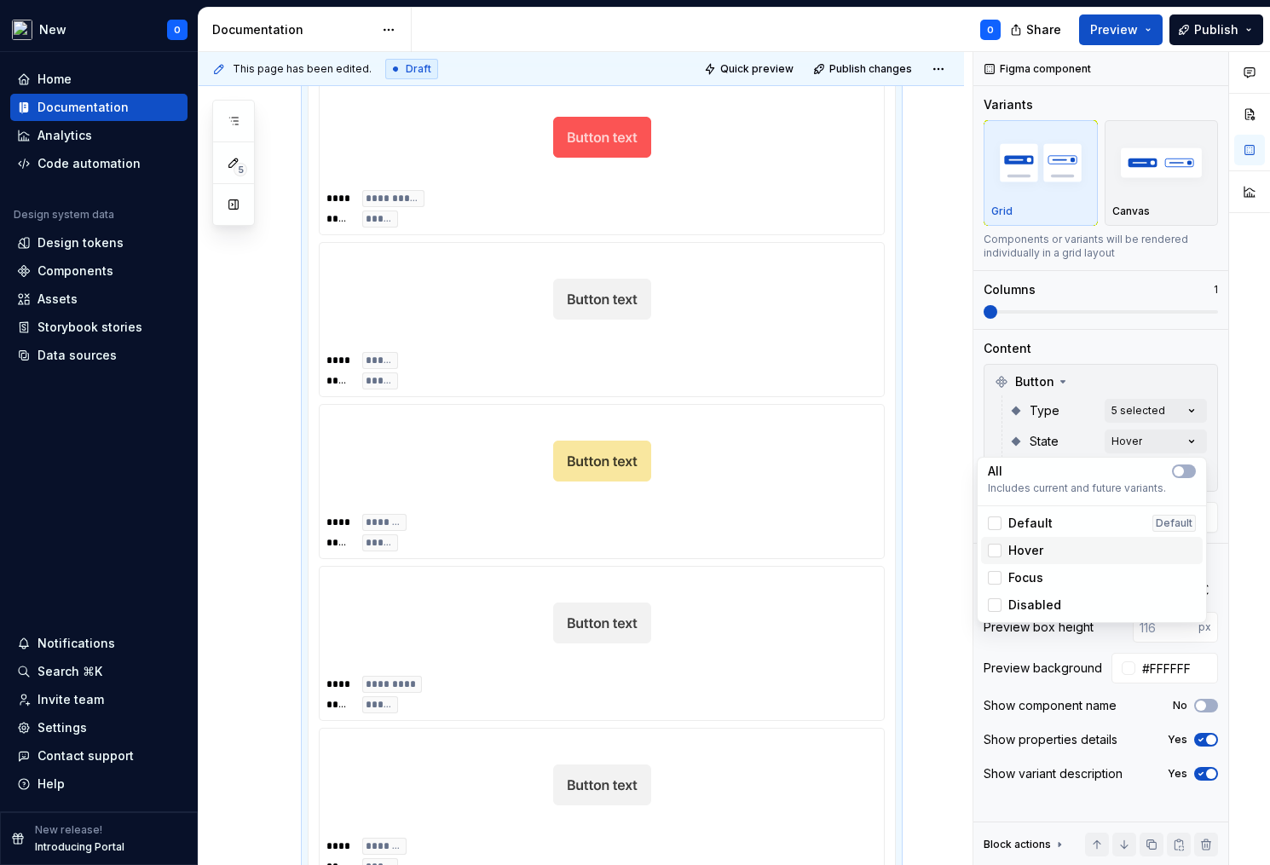
click at [1015, 551] on span "Hover" at bounding box center [1025, 550] width 35 height 17
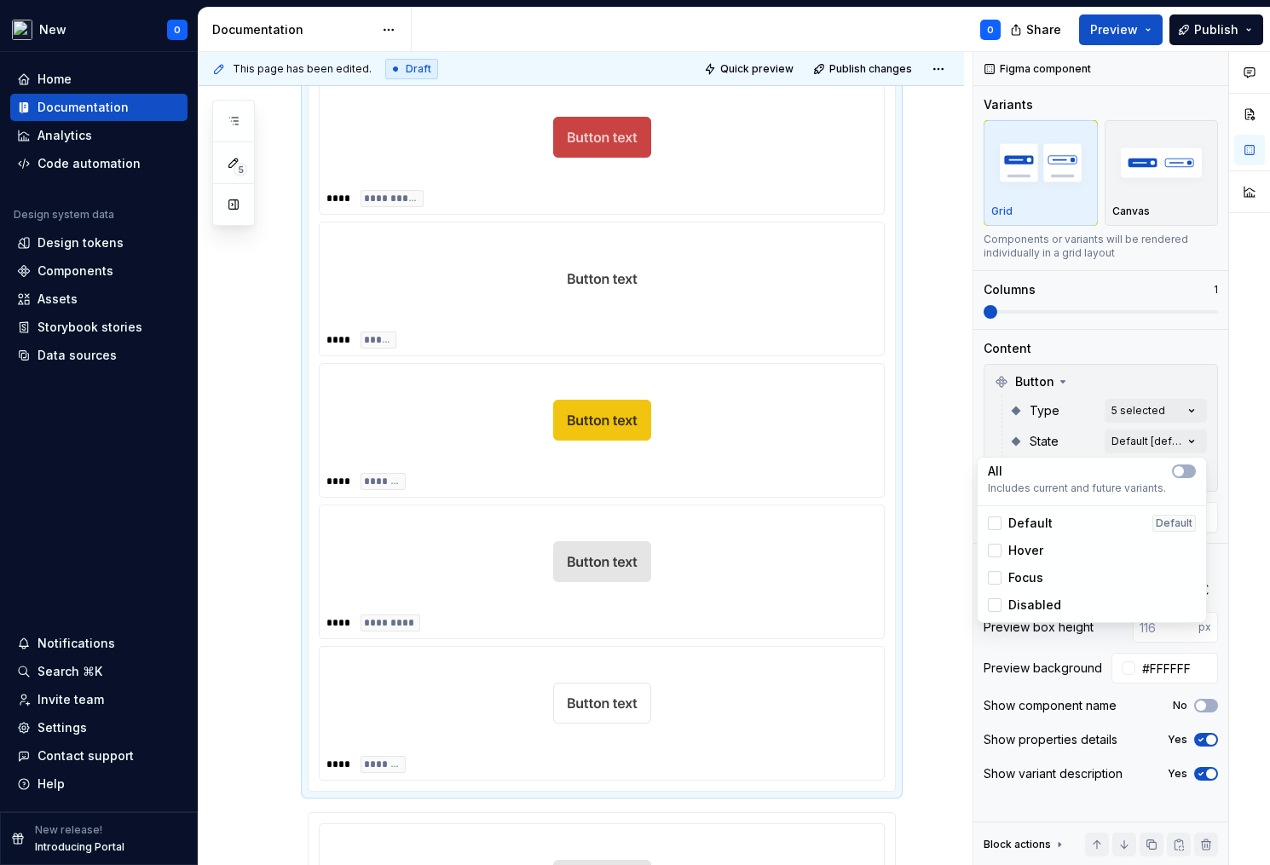
click at [1018, 520] on span "Default" at bounding box center [1030, 523] width 44 height 17
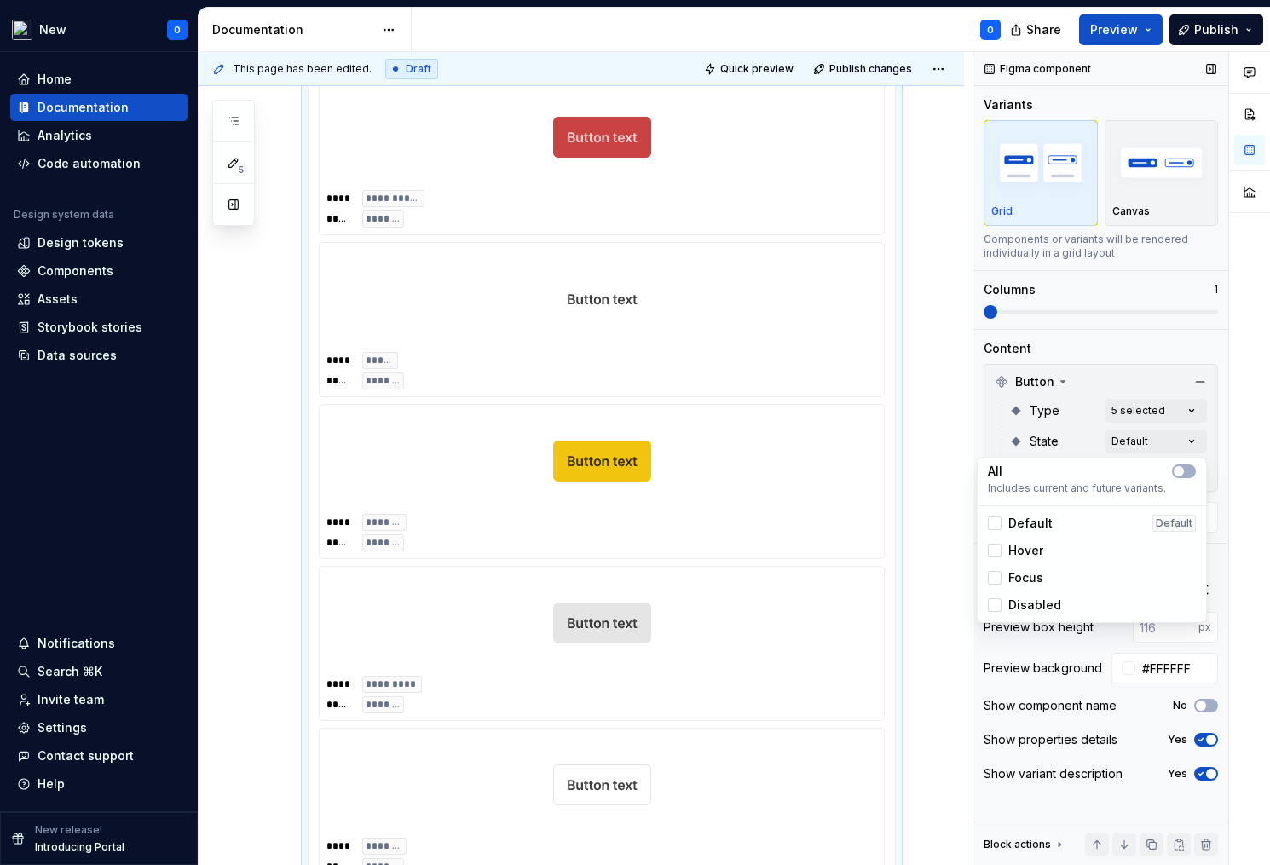
click at [1087, 428] on div "Comments Open comments No comments yet Select ‘Comment’ from the block context …" at bounding box center [1121, 459] width 297 height 814
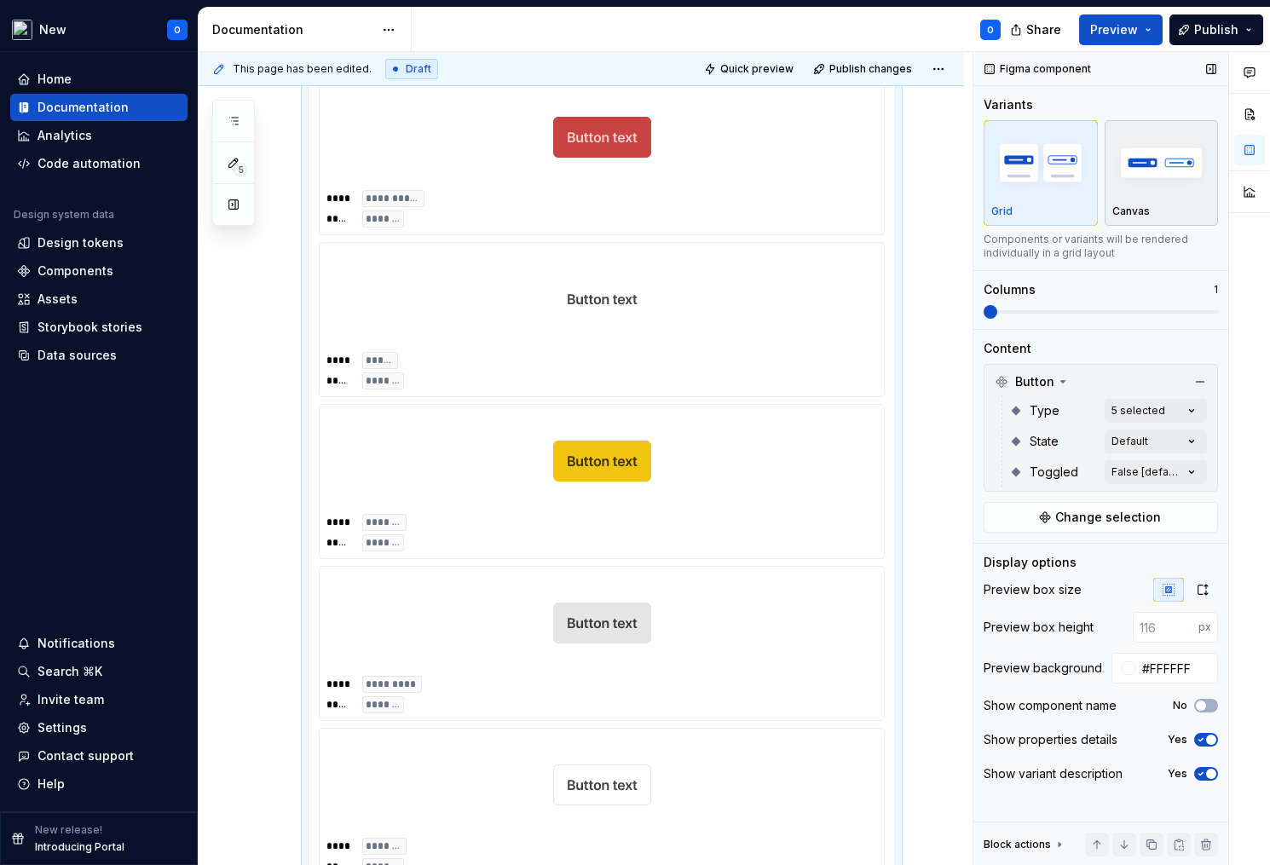
click at [1151, 179] on img "button" at bounding box center [1161, 162] width 99 height 62
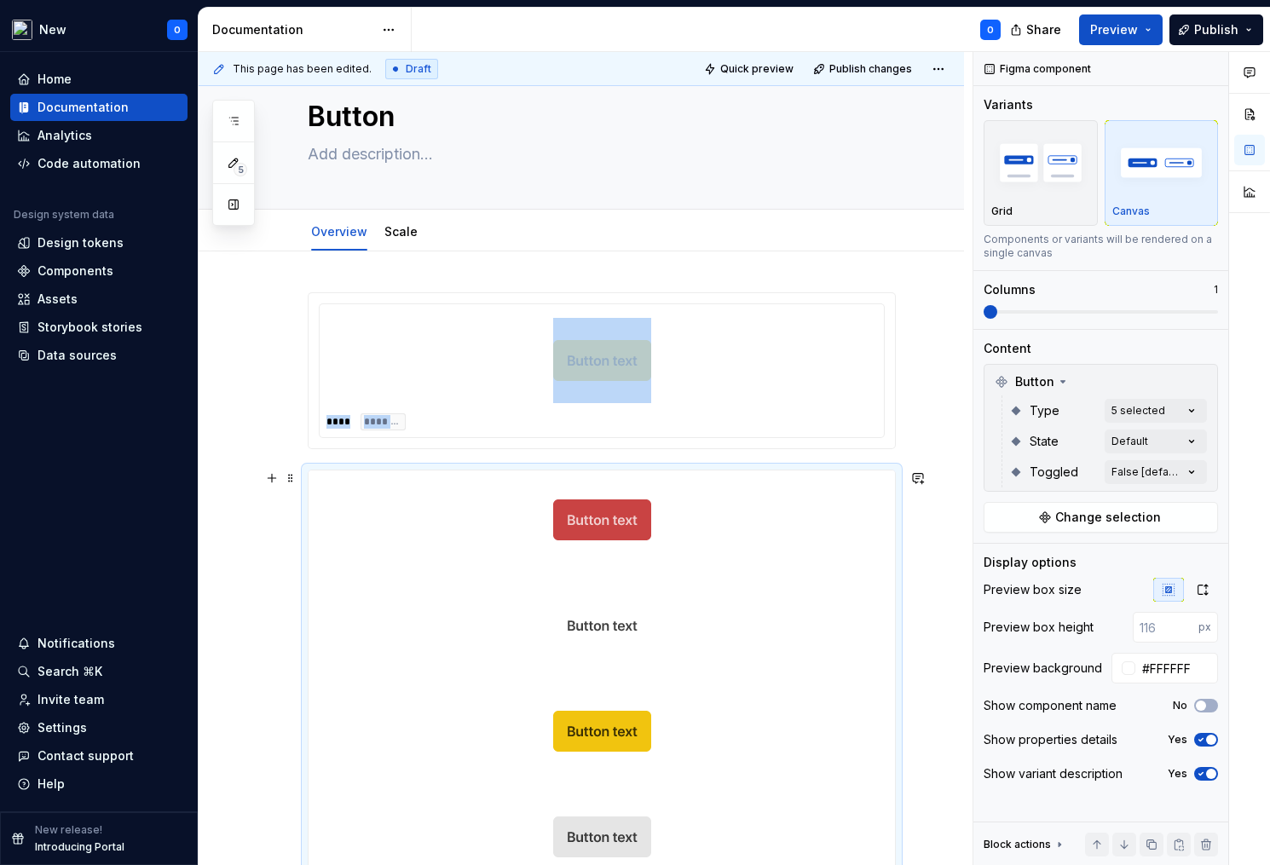
scroll to position [4, 0]
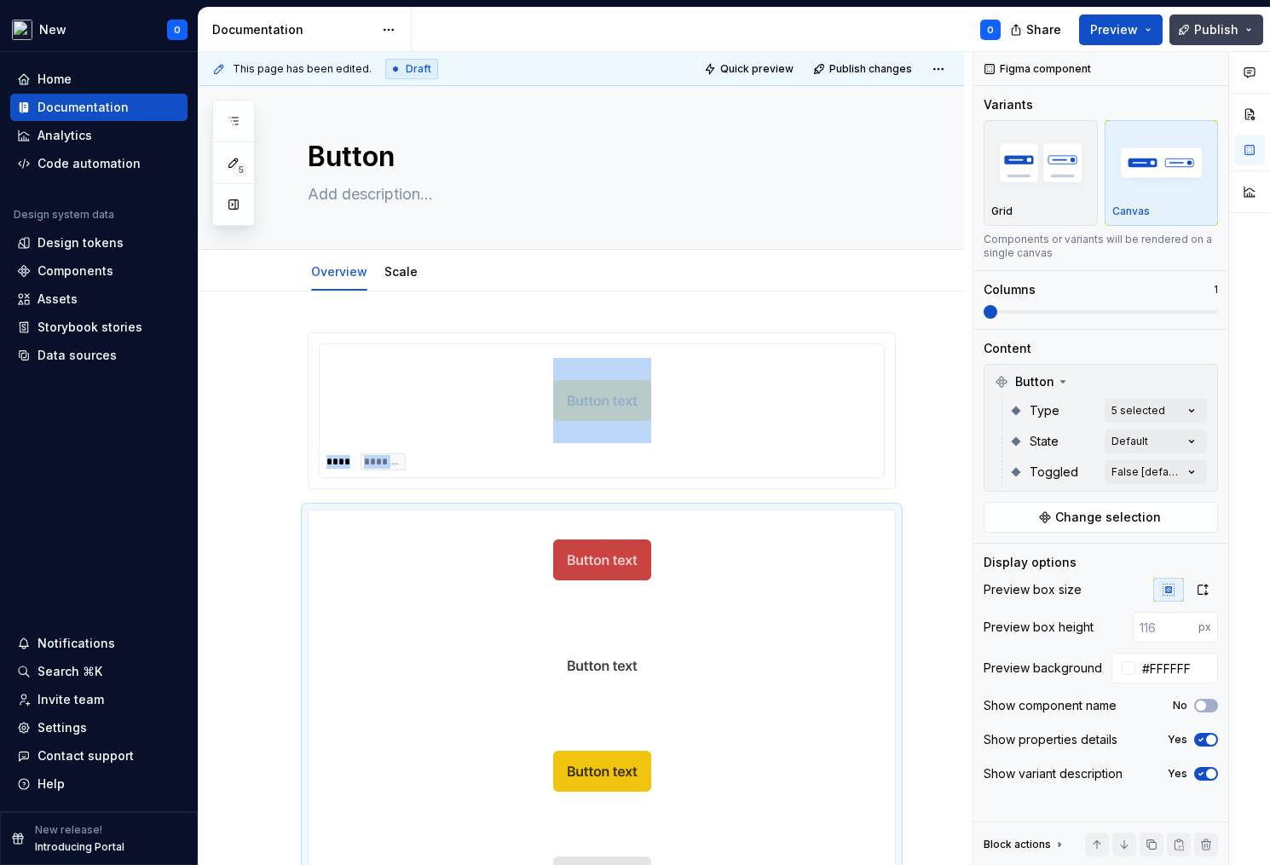
click at [1213, 30] on span "Publish" at bounding box center [1216, 29] width 44 height 17
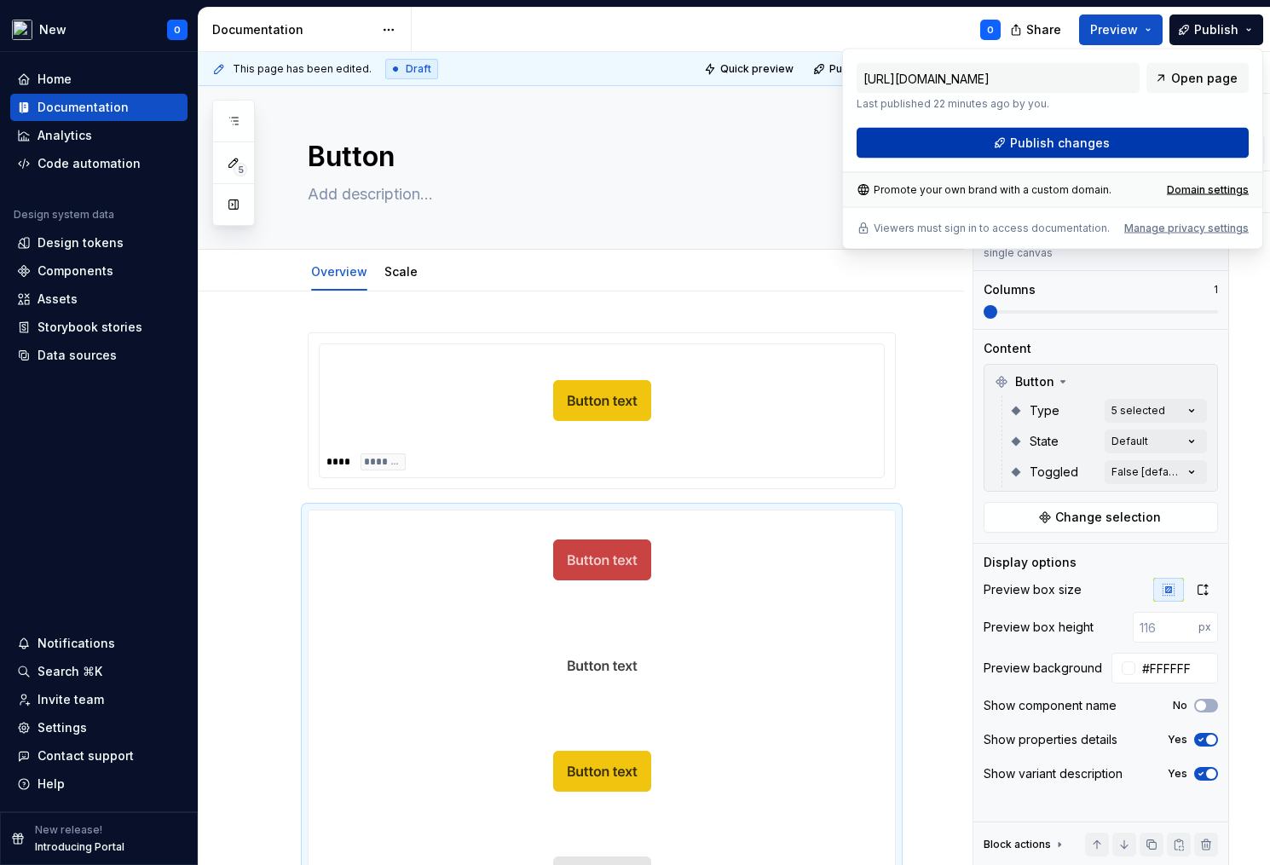
click at [1048, 145] on span "Publish changes" at bounding box center [1060, 143] width 100 height 17
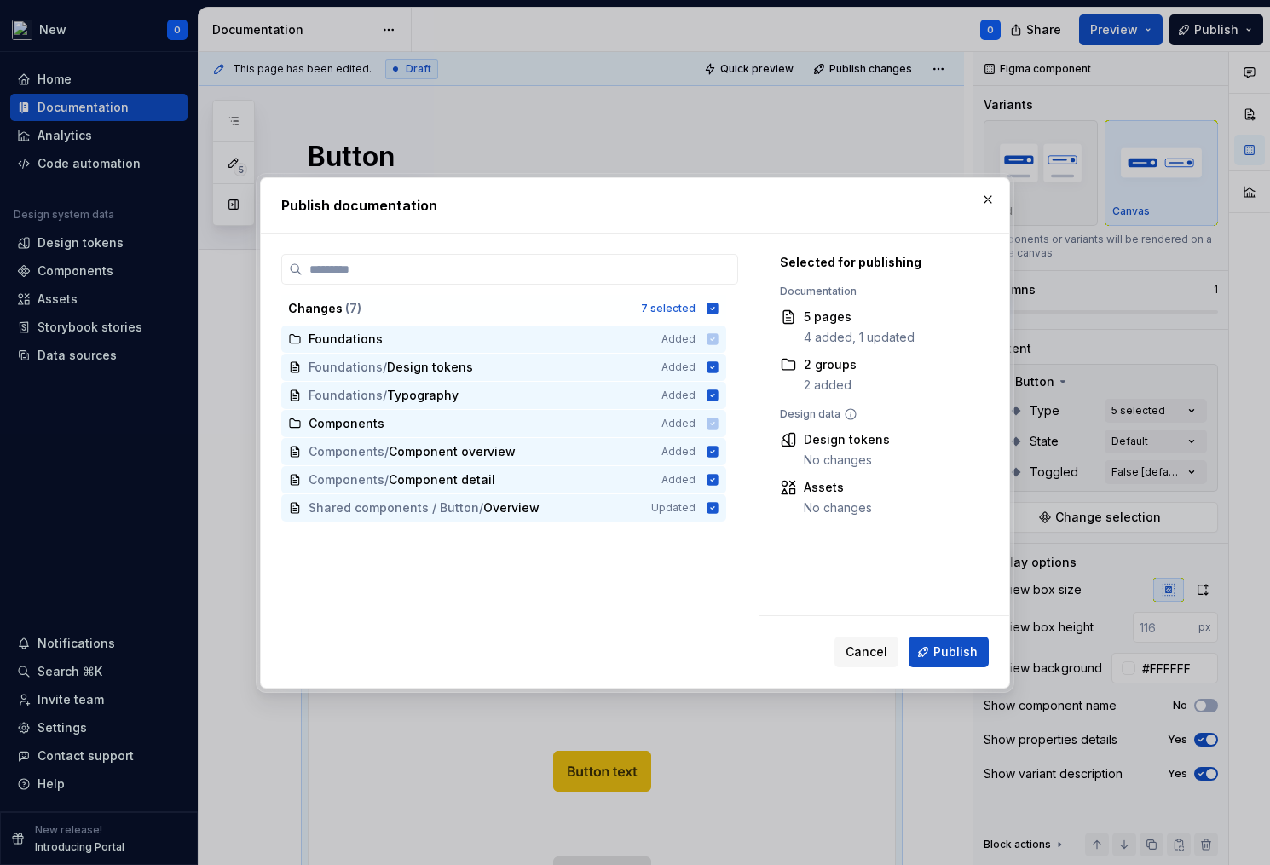
click at [946, 679] on div "Cancel Publish" at bounding box center [884, 652] width 250 height 72
click at [949, 646] on span "Publish" at bounding box center [955, 651] width 44 height 17
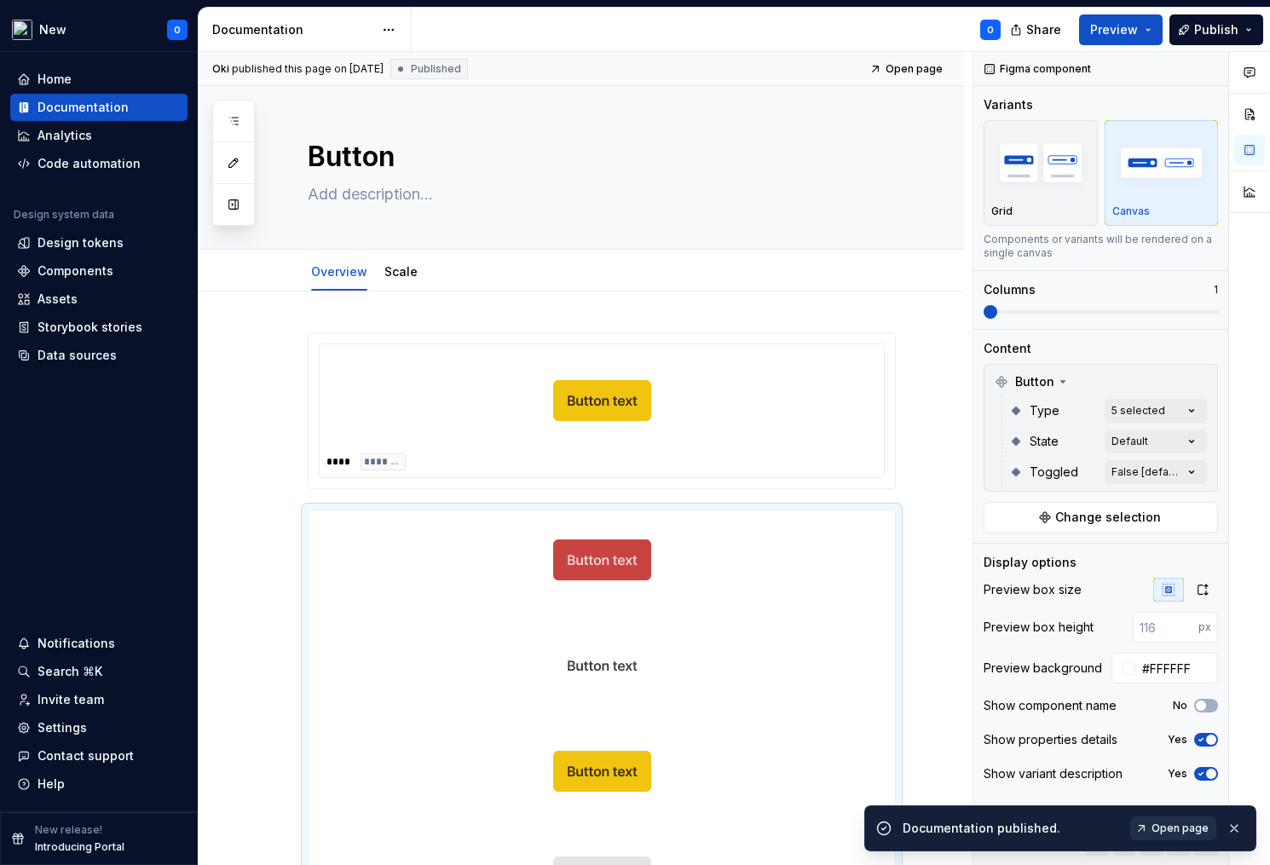
click at [1169, 833] on span "Open page" at bounding box center [1179, 829] width 57 height 14
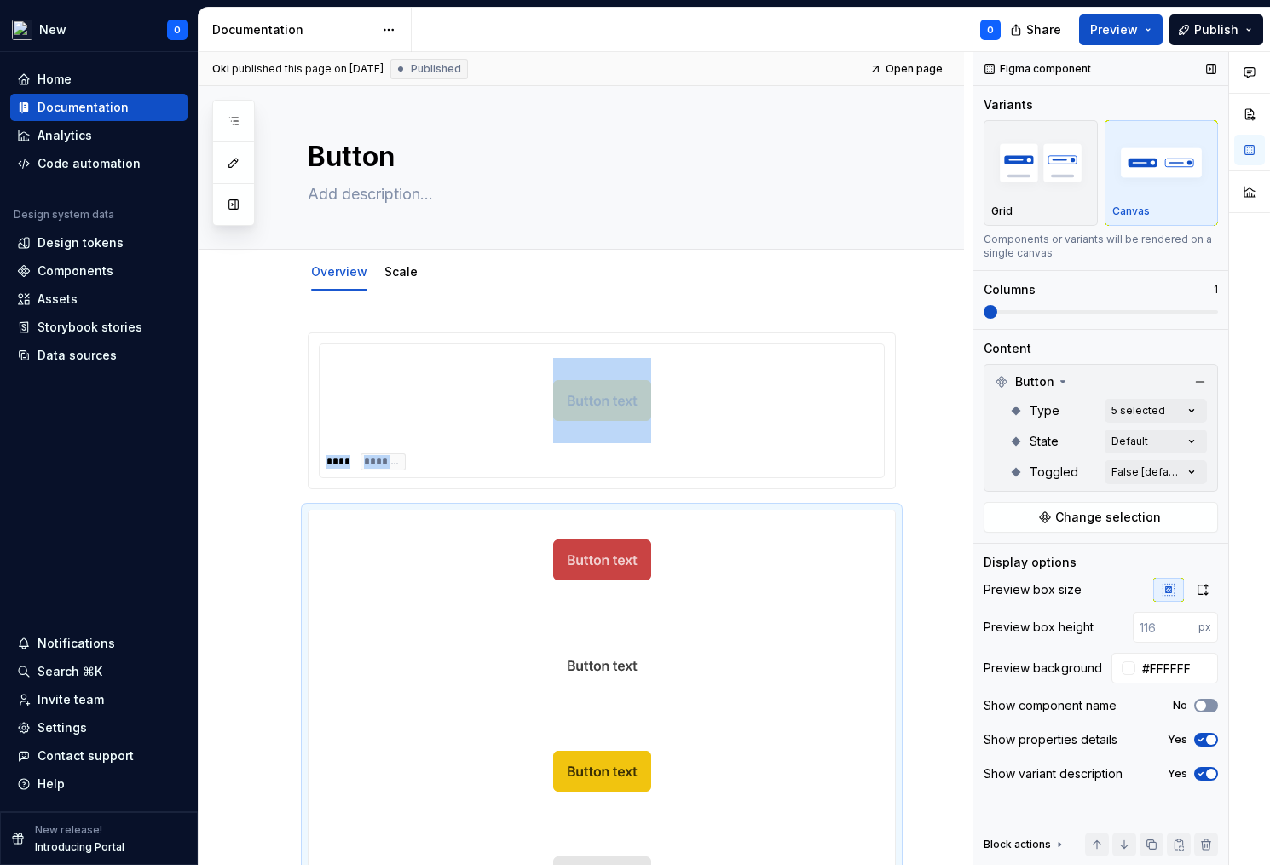
click at [1210, 706] on button "No" at bounding box center [1206, 706] width 24 height 14
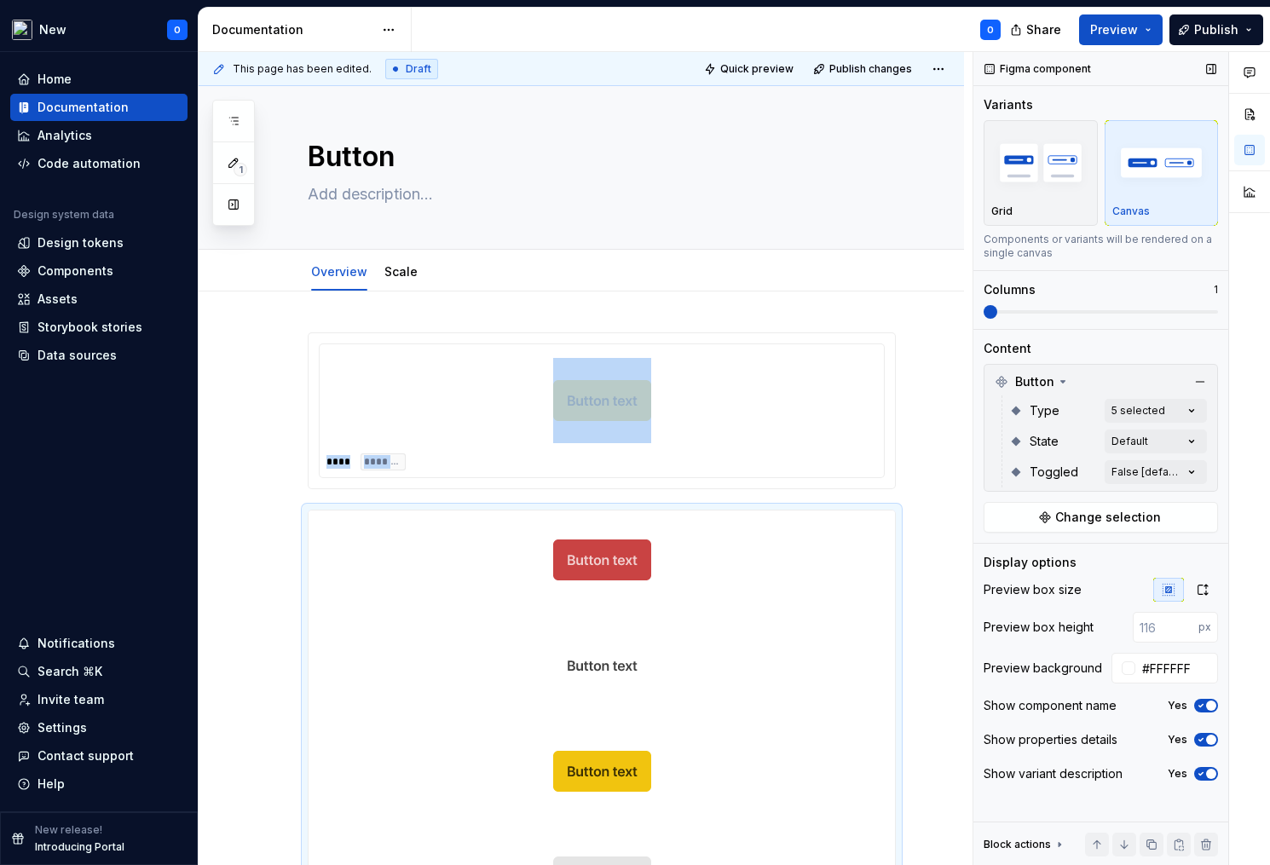
scroll to position [171, 0]
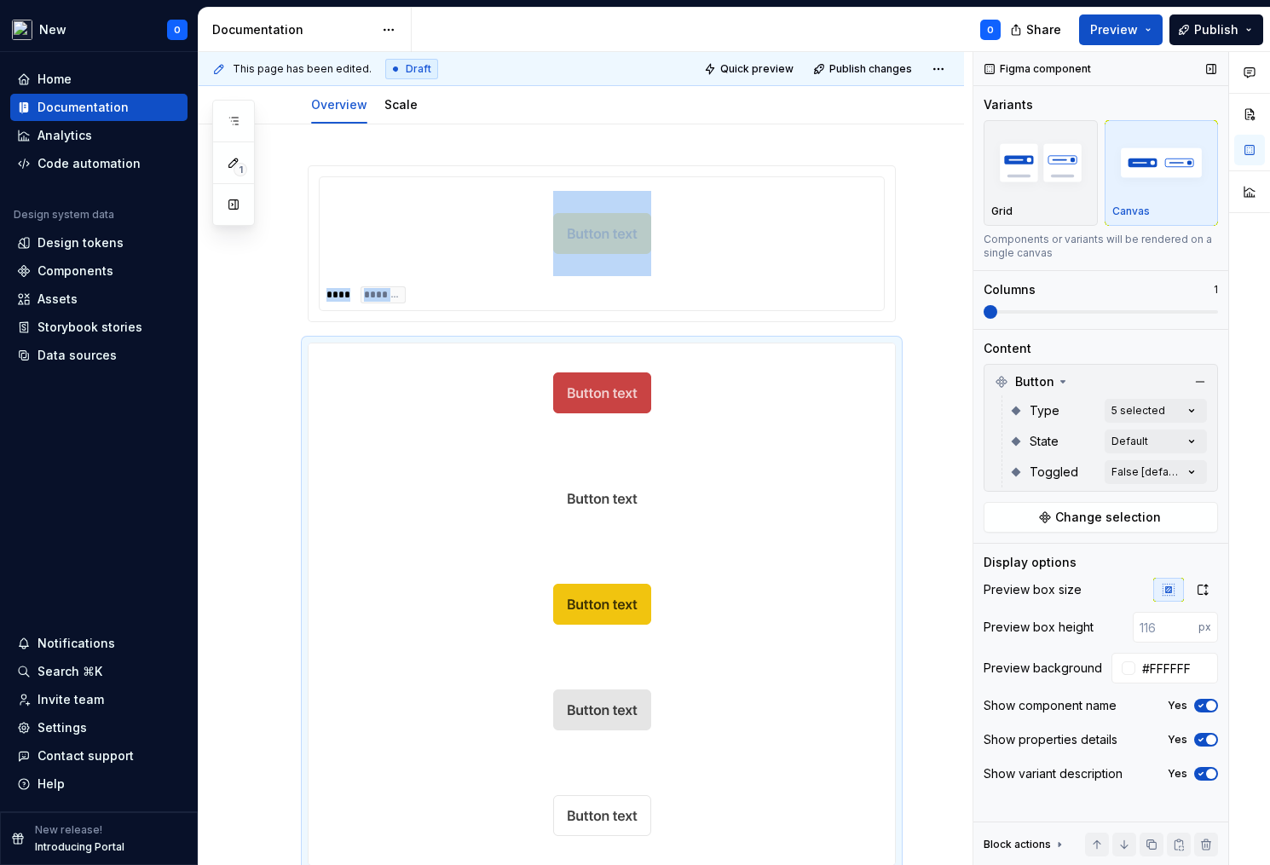
click at [1209, 706] on span "button" at bounding box center [1211, 706] width 10 height 10
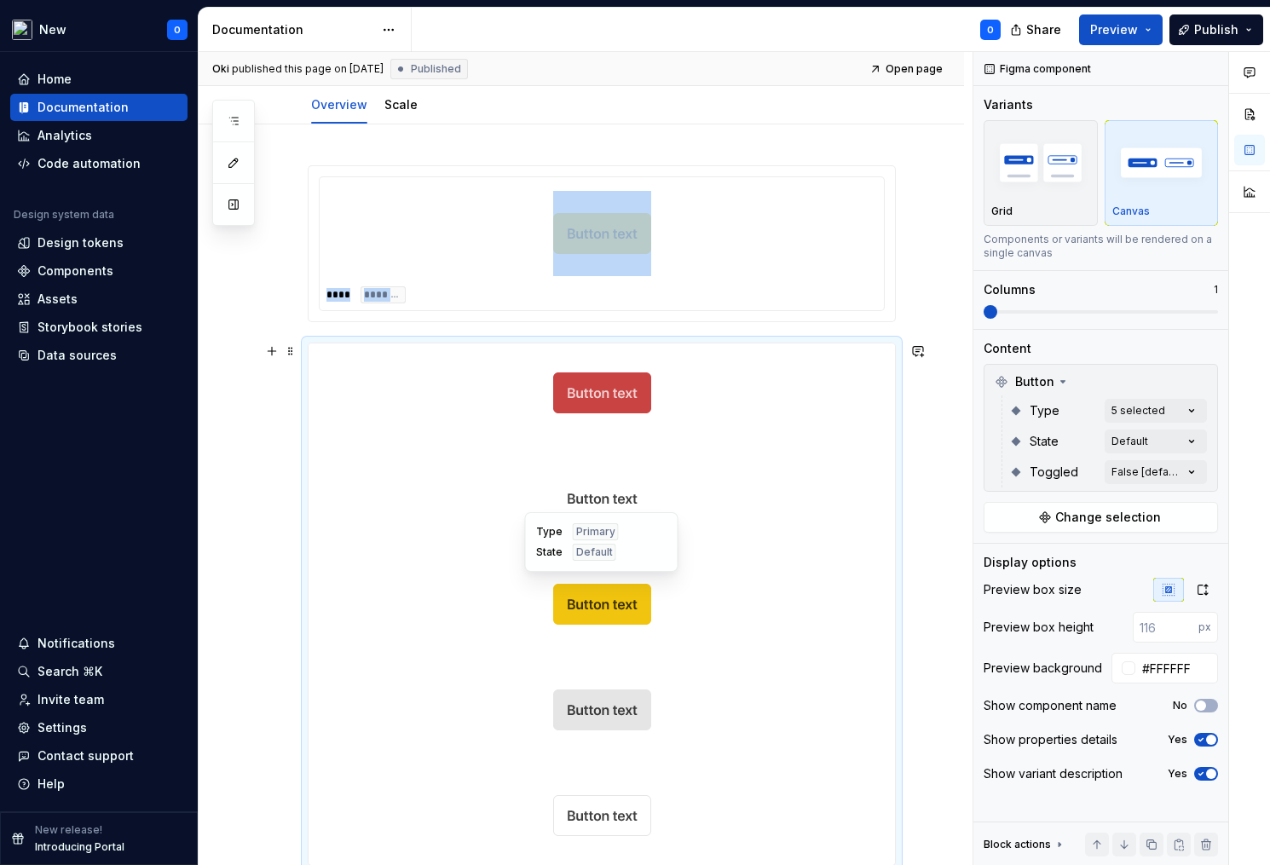
click at [736, 583] on div at bounding box center [602, 604] width 586 height 99
click at [1205, 708] on icon "button" at bounding box center [1201, 706] width 14 height 10
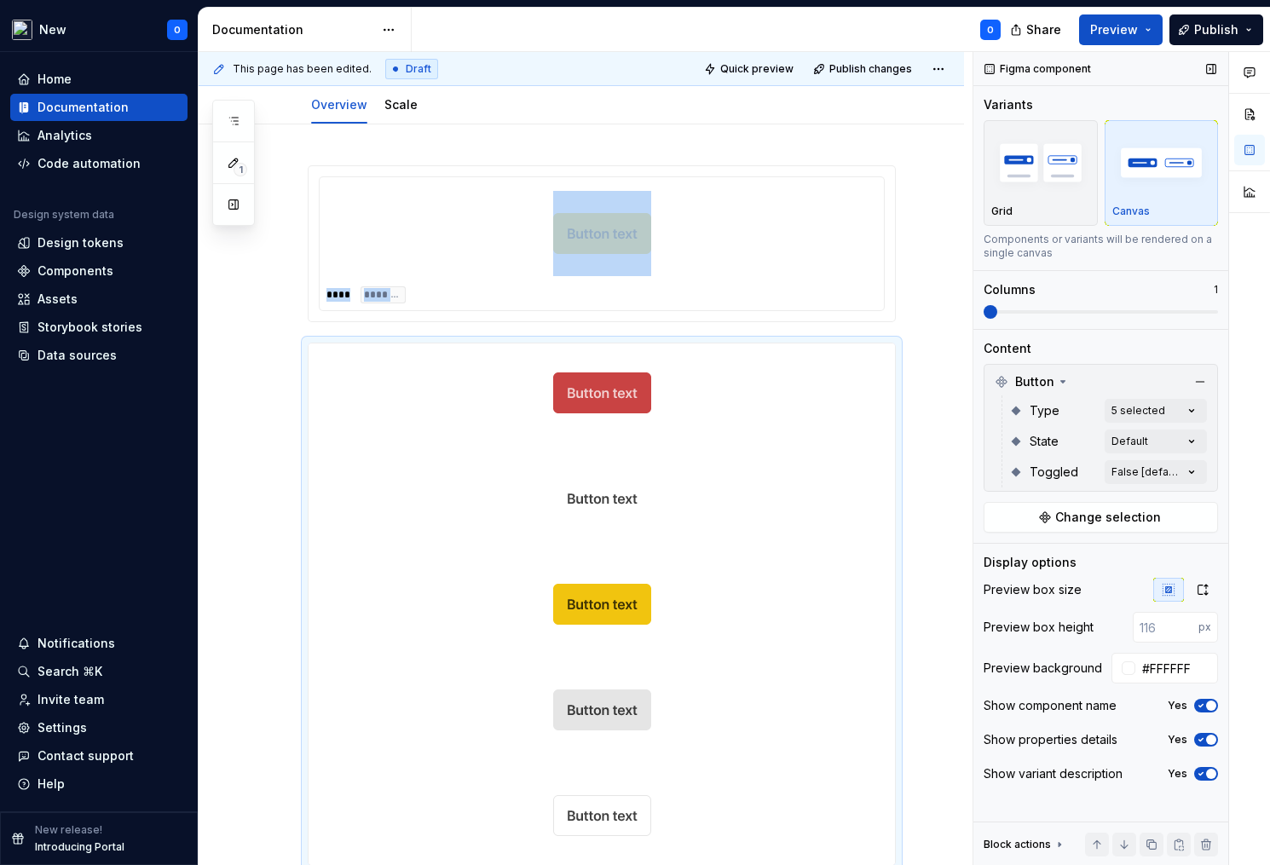
click at [1205, 707] on icon "button" at bounding box center [1201, 706] width 14 height 10
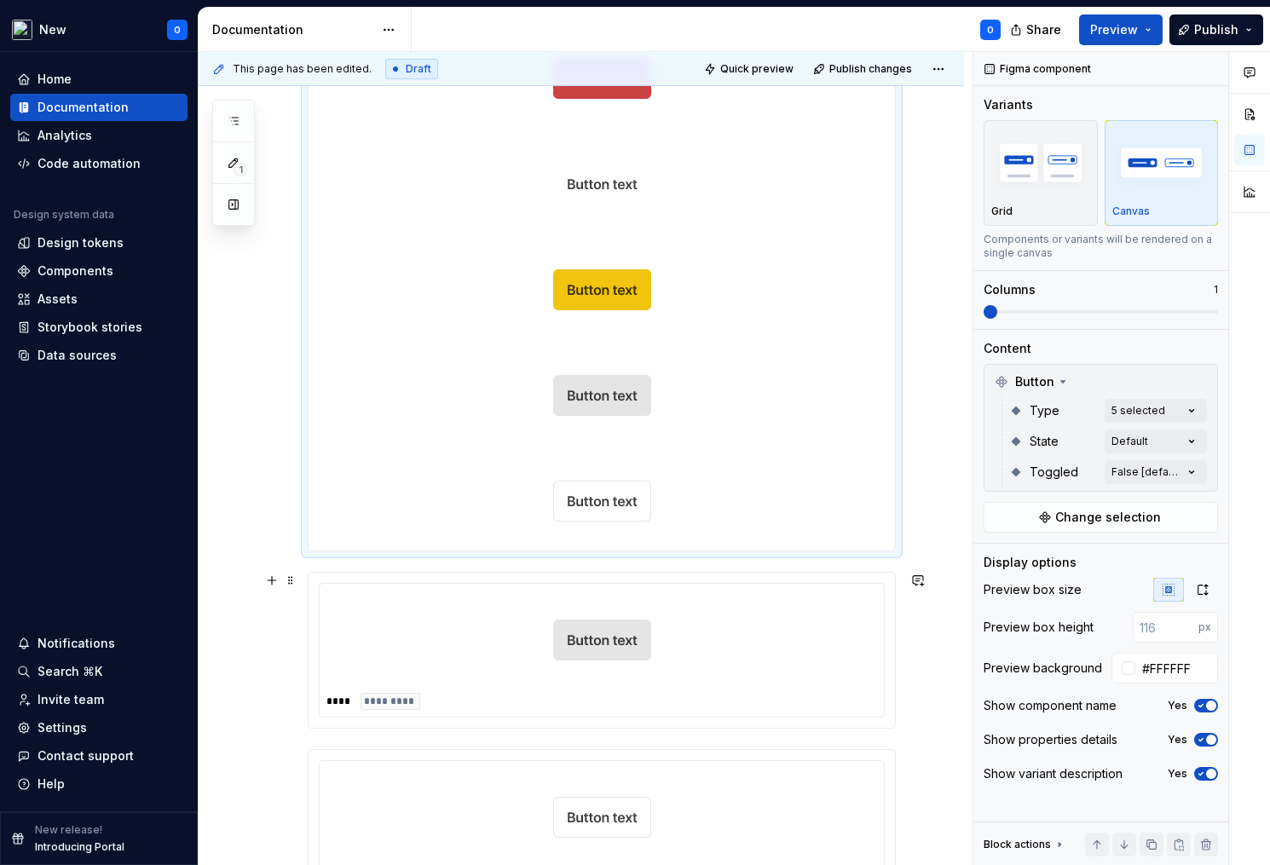
scroll to position [511, 0]
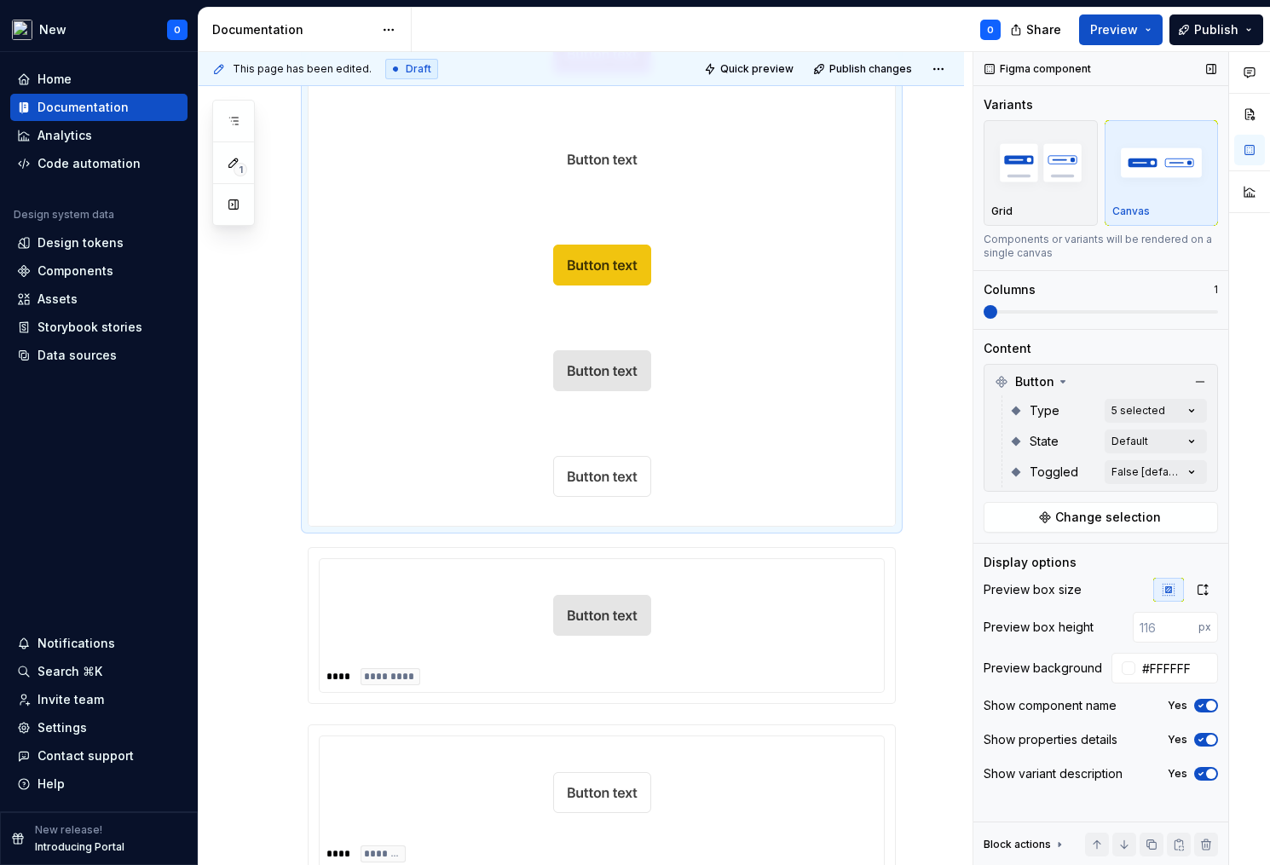
click at [1197, 708] on icon "button" at bounding box center [1201, 706] width 14 height 10
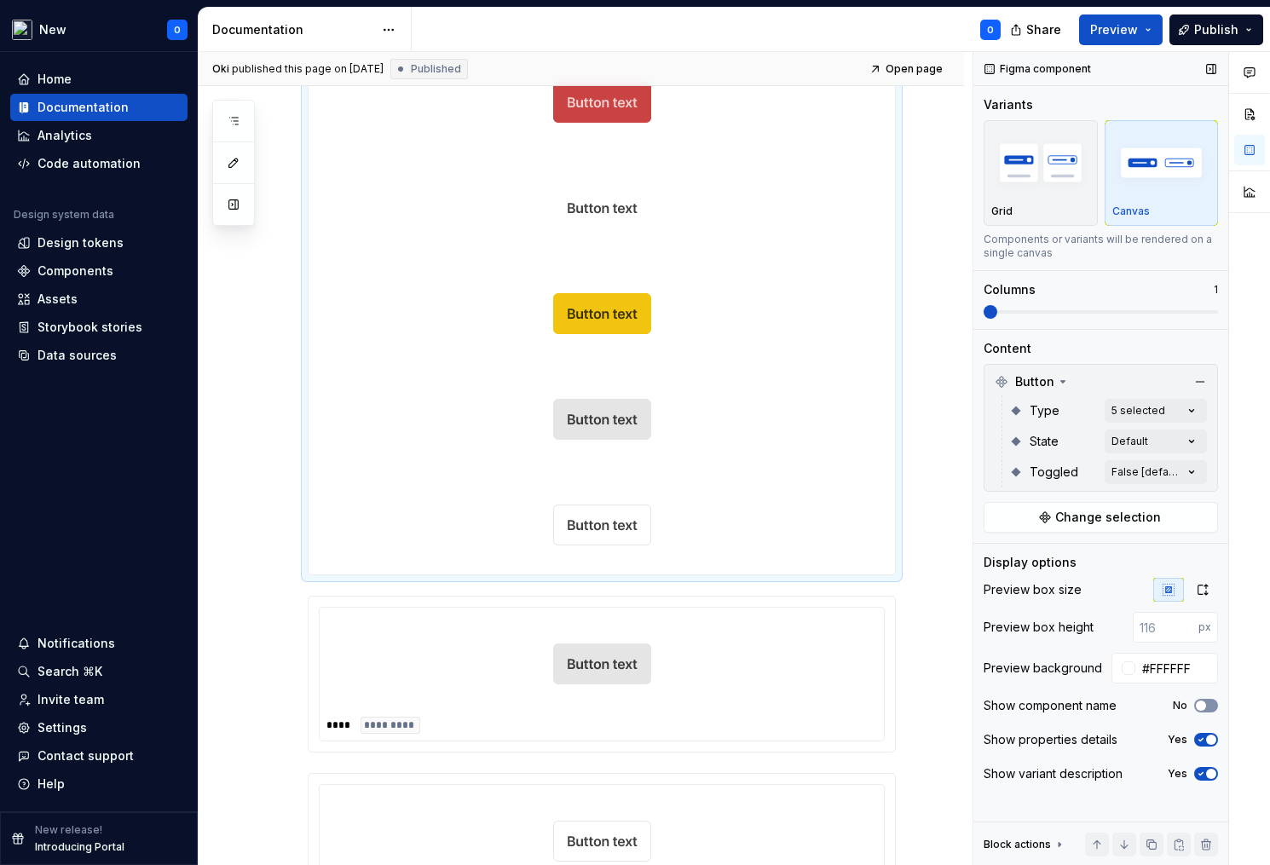
click at [1209, 706] on button "No" at bounding box center [1206, 706] width 24 height 14
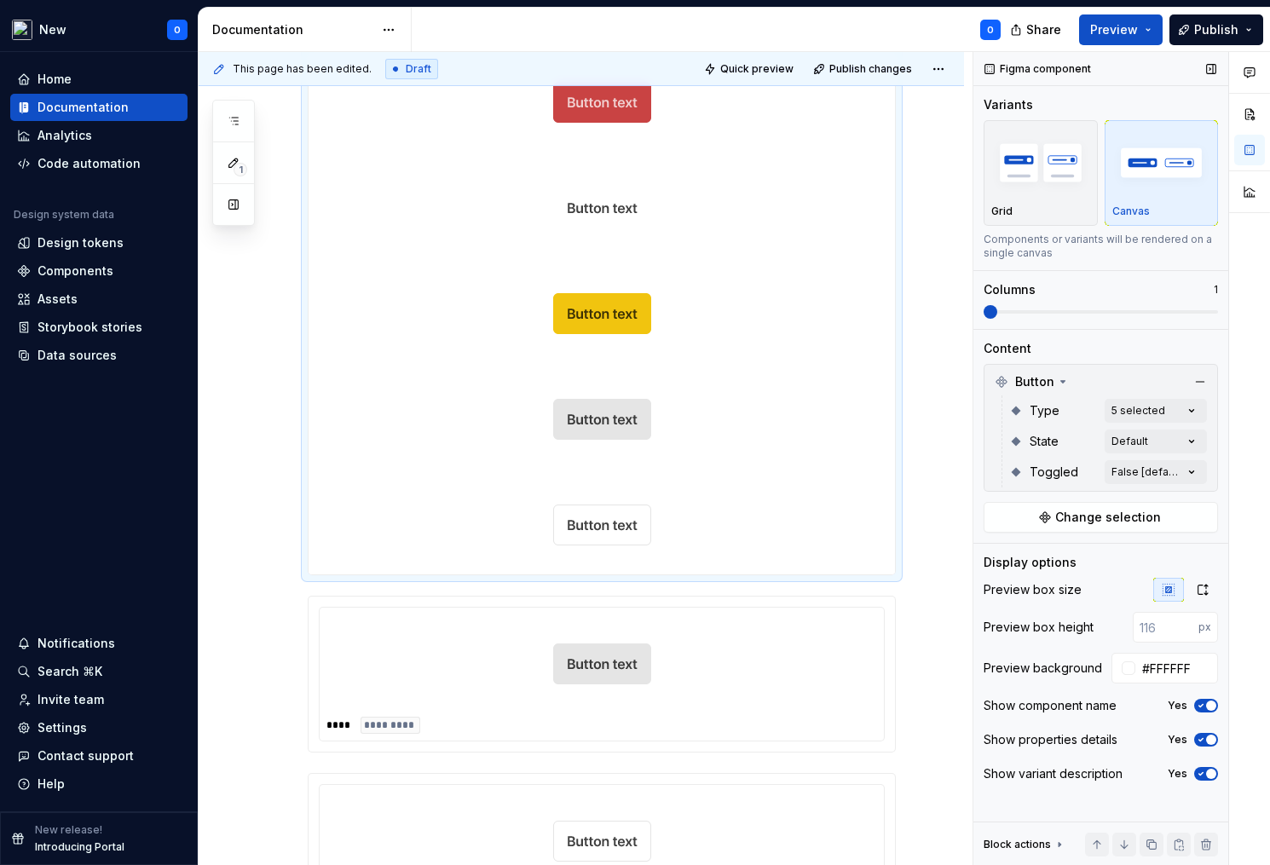
click at [1209, 706] on span "button" at bounding box center [1211, 706] width 10 height 10
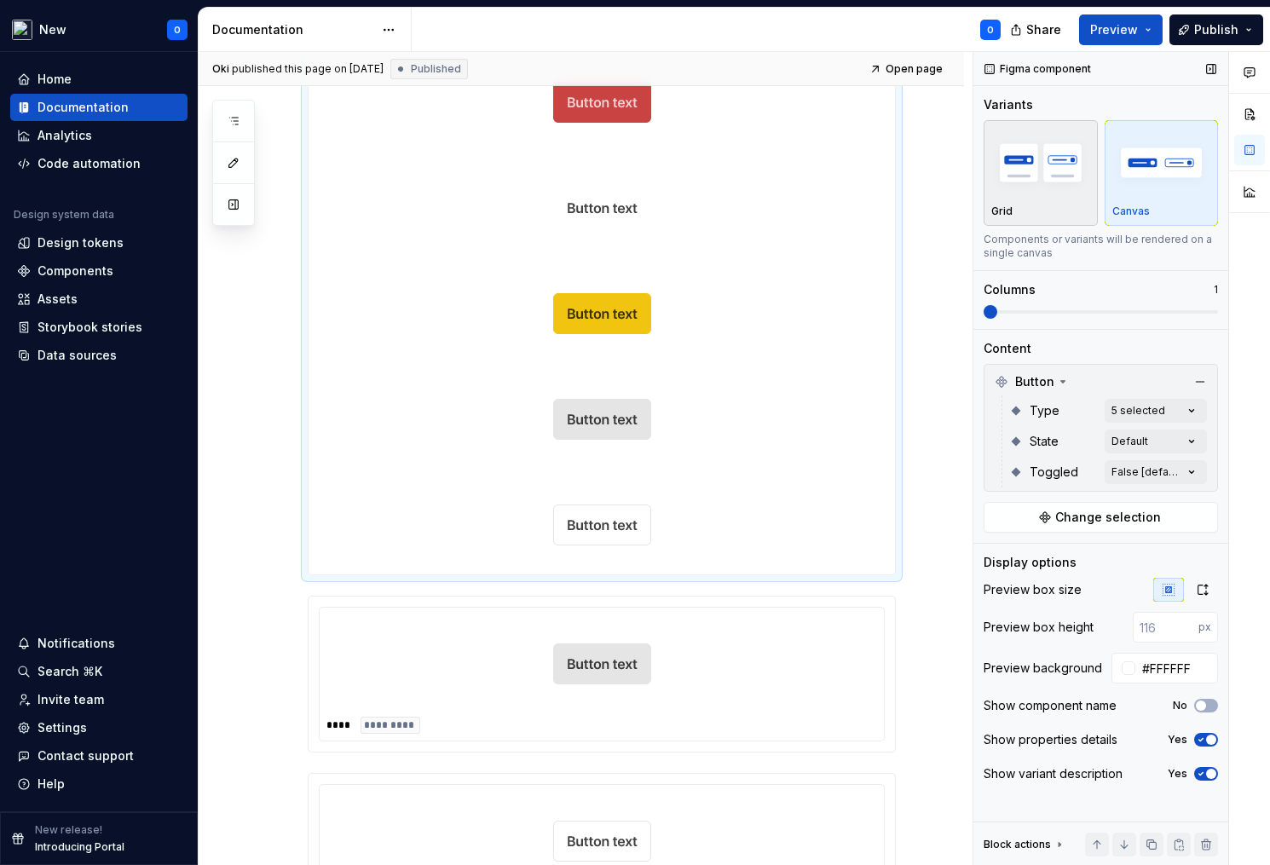
click at [1040, 184] on img "button" at bounding box center [1040, 162] width 99 height 62
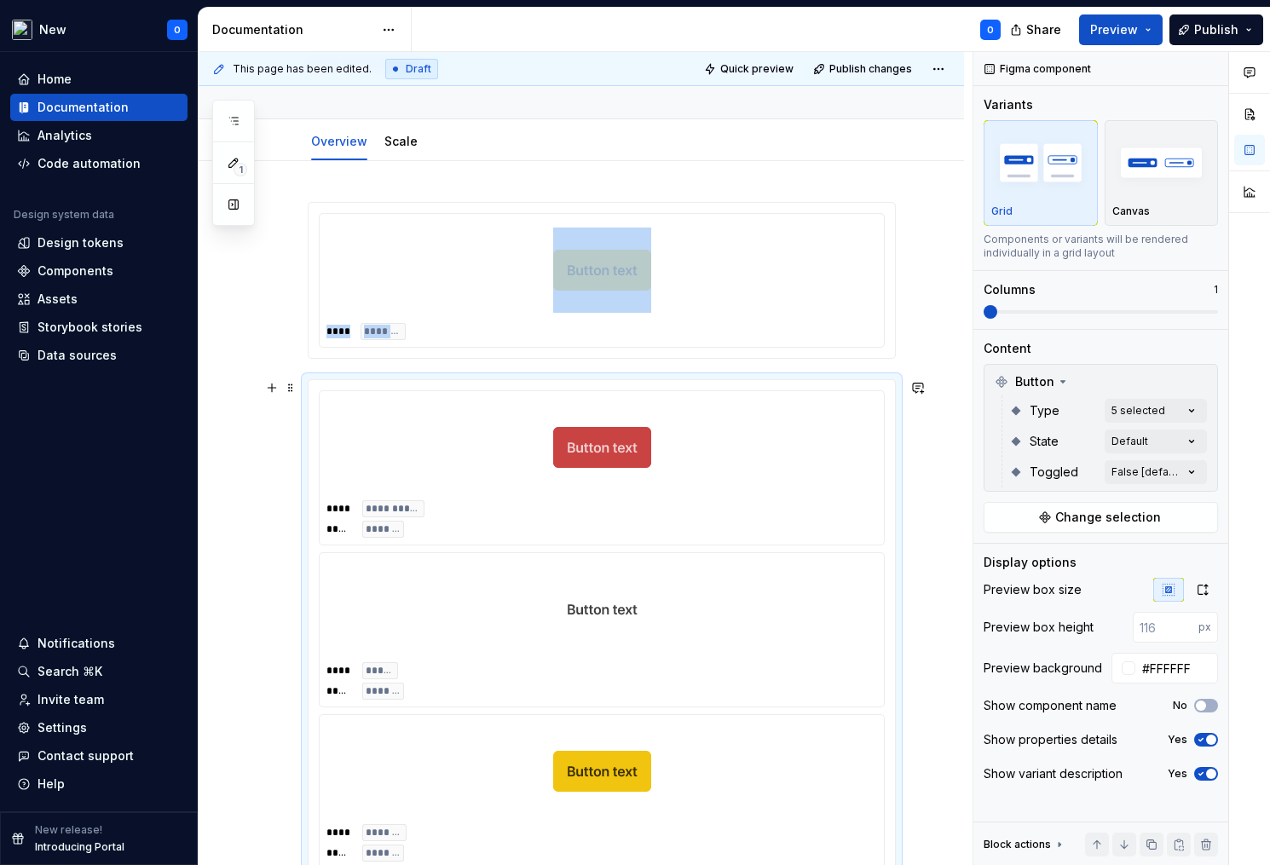
scroll to position [101, 0]
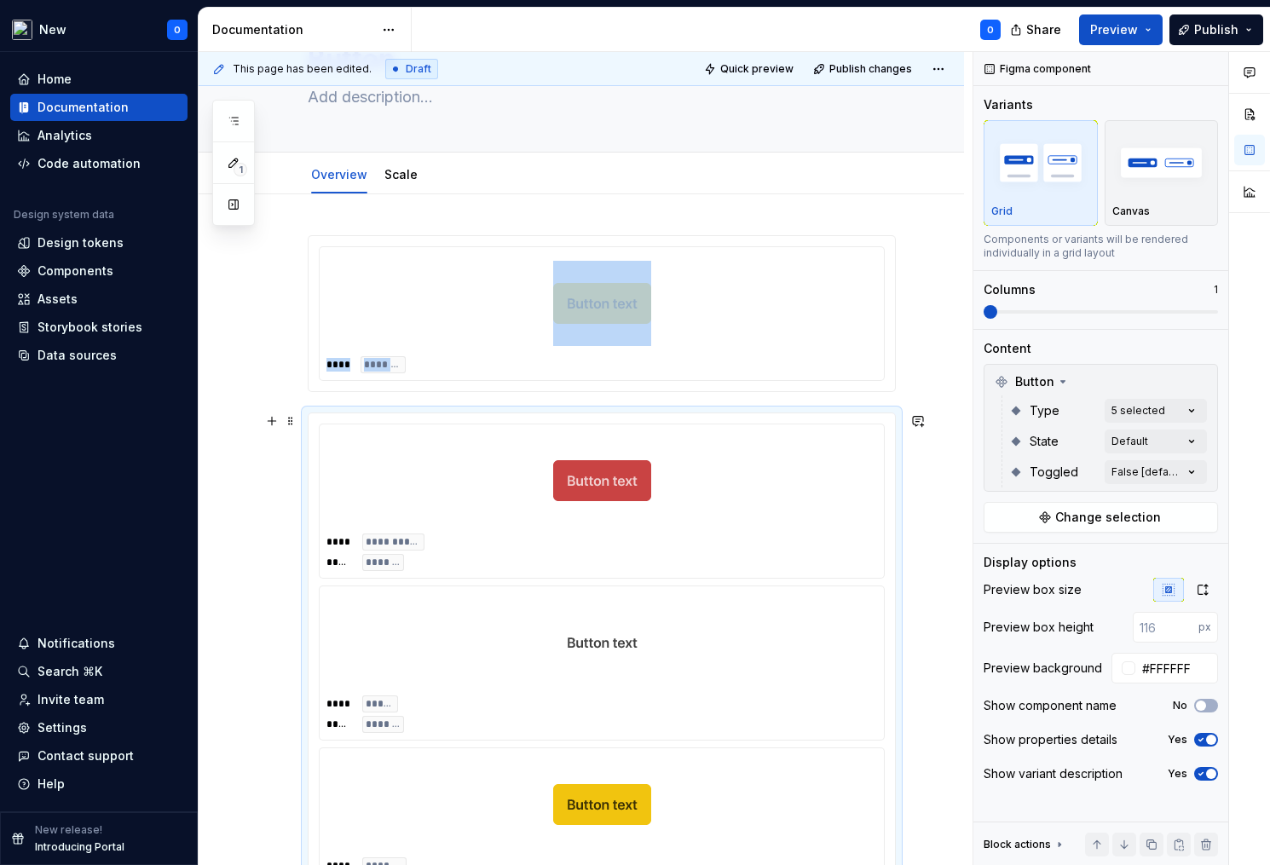
click at [733, 474] on div at bounding box center [601, 480] width 551 height 99
click at [289, 422] on span at bounding box center [291, 421] width 14 height 24
click at [356, 481] on div "Move up" at bounding box center [370, 474] width 111 height 17
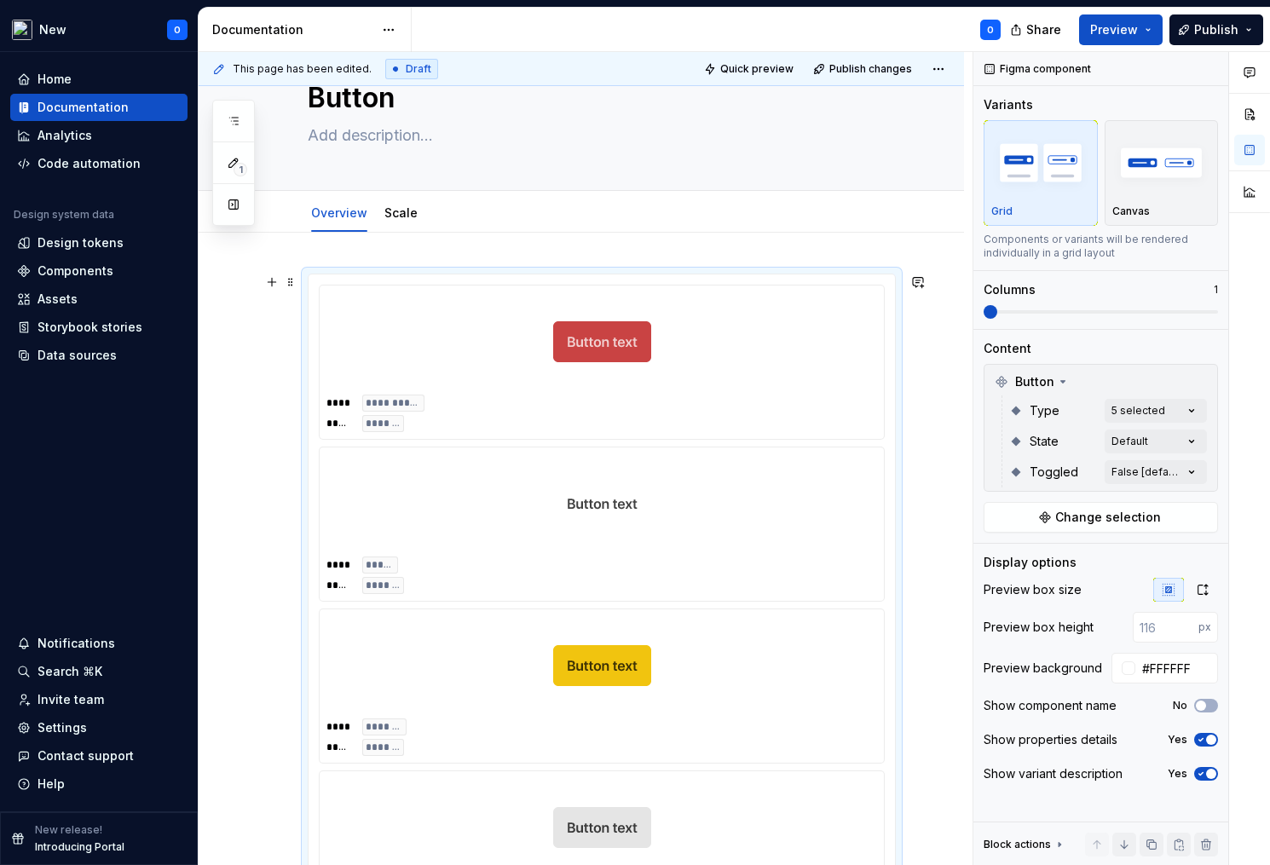
scroll to position [0, 0]
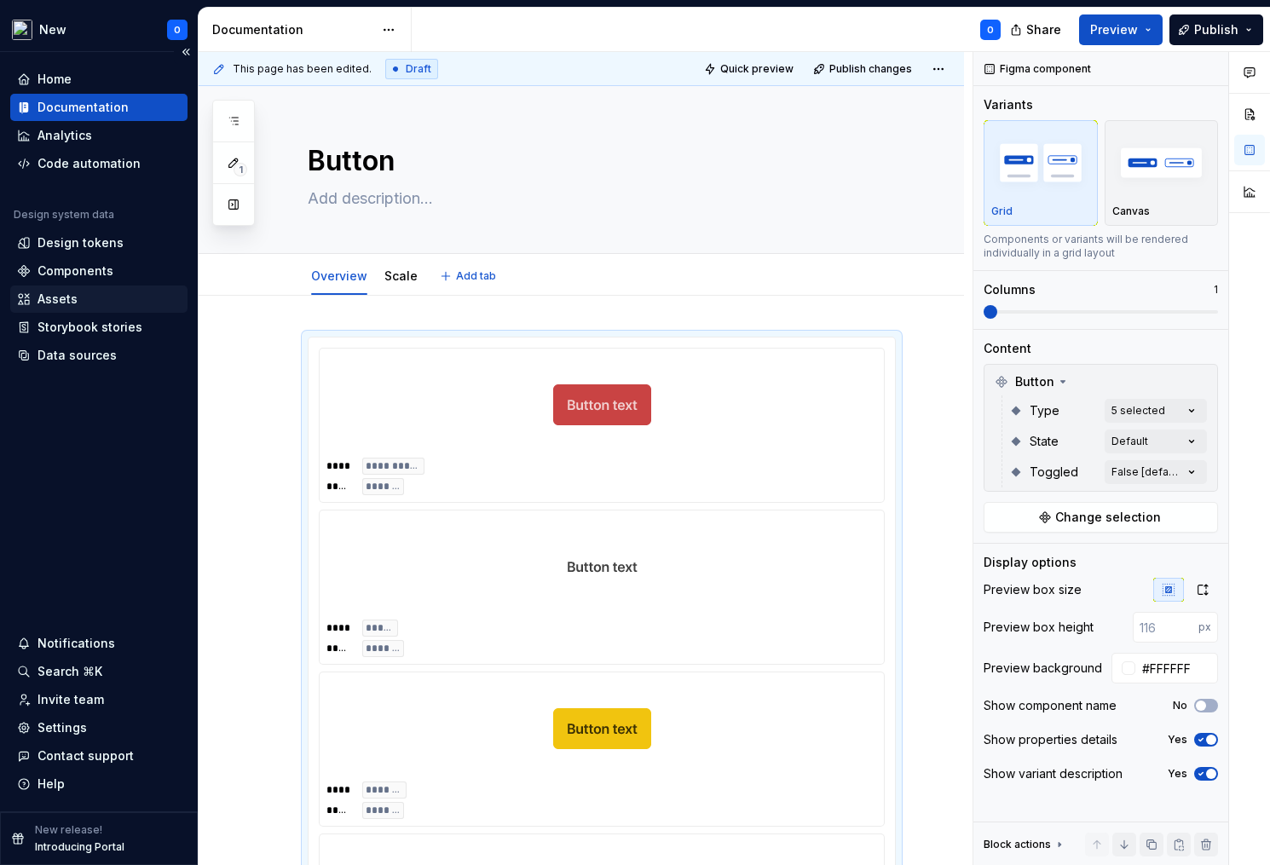
type textarea "*"
click at [1123, 662] on div at bounding box center [1129, 668] width 14 height 14
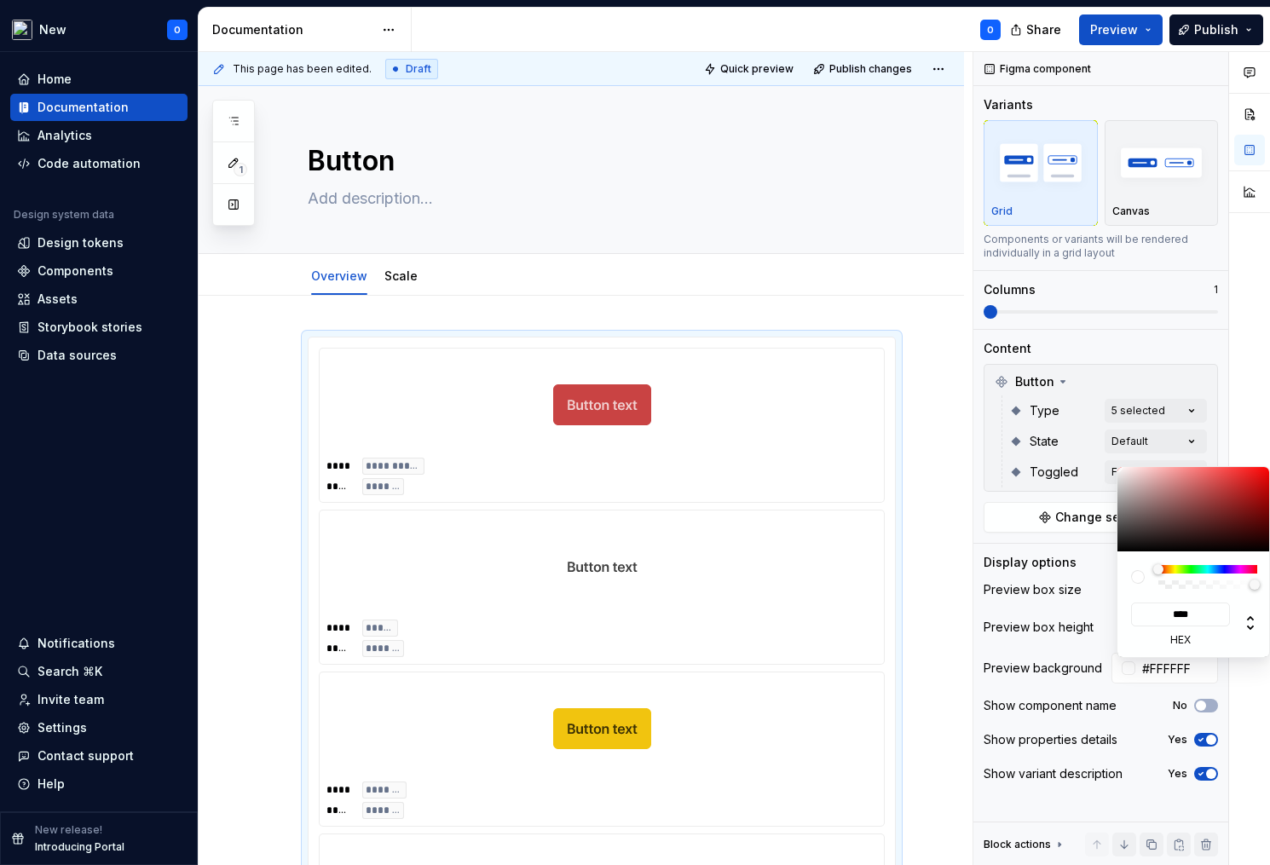
type input "*******"
click at [1133, 580] on div at bounding box center [1138, 577] width 14 height 14
click at [1137, 580] on div at bounding box center [1138, 577] width 14 height 14
type input "#FFFFFFF7"
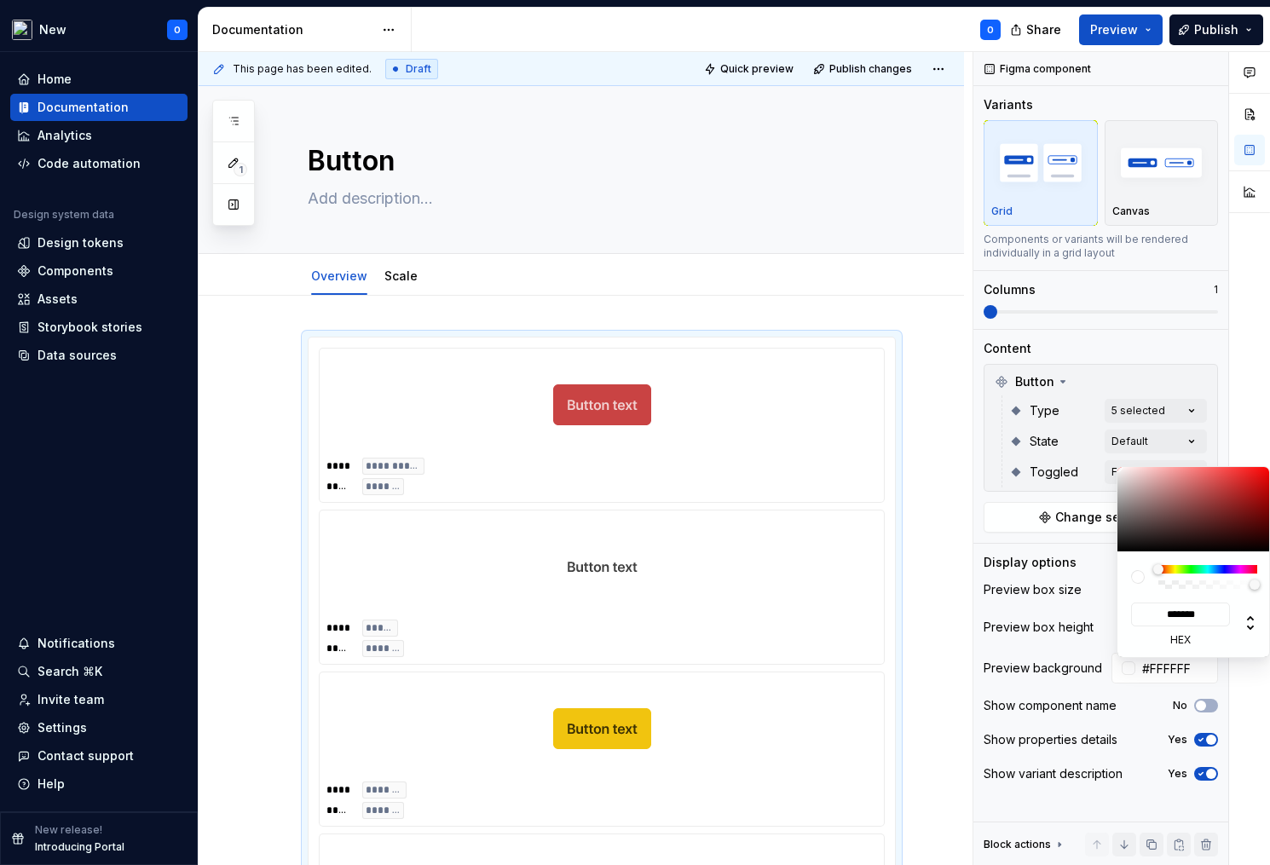
type input "***"
type input "#FFFFFFED"
type input "**********"
type input "#FFFFFFDB"
type input "**********"
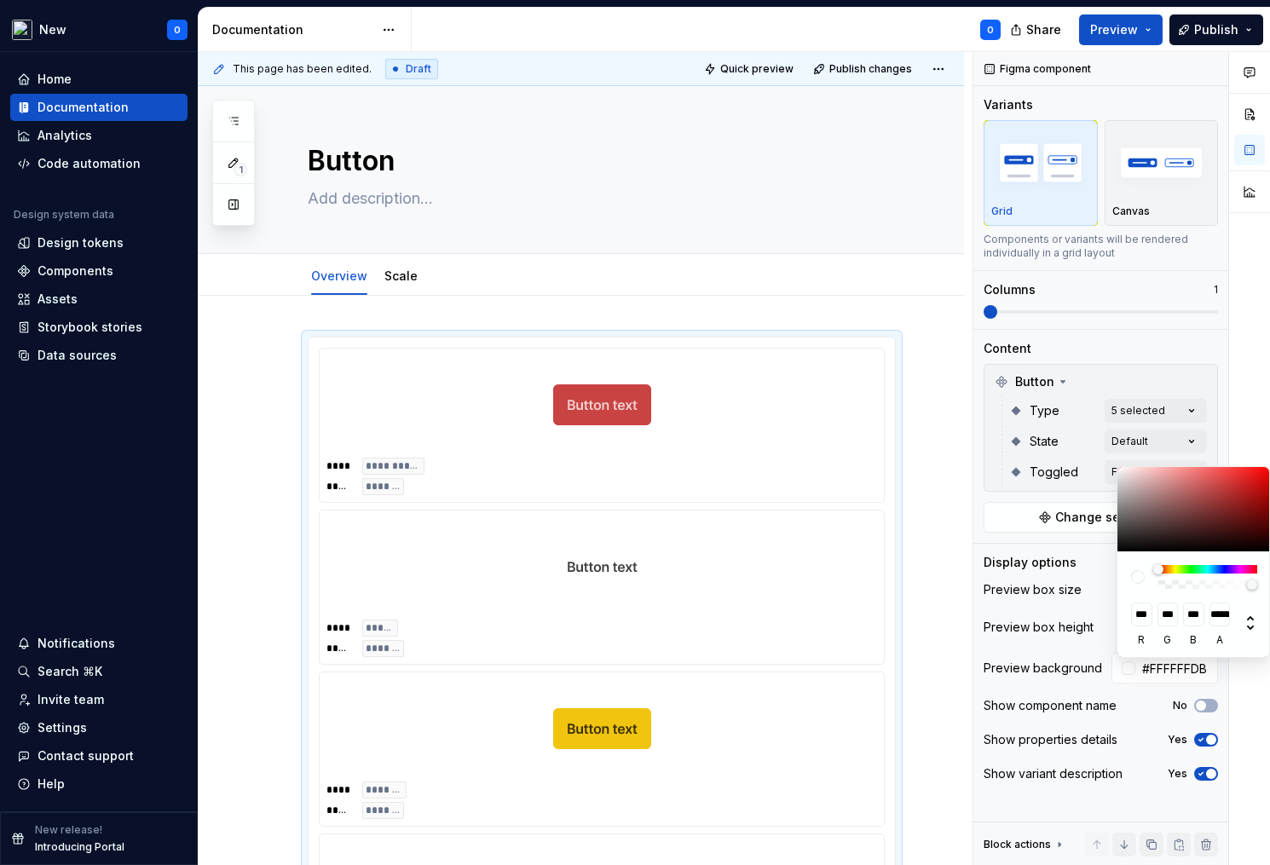
type input "#FFFFFFBF"
type input "**********"
type input "#FFFFFF6B"
type input "**********"
type input "#FFFFFF33"
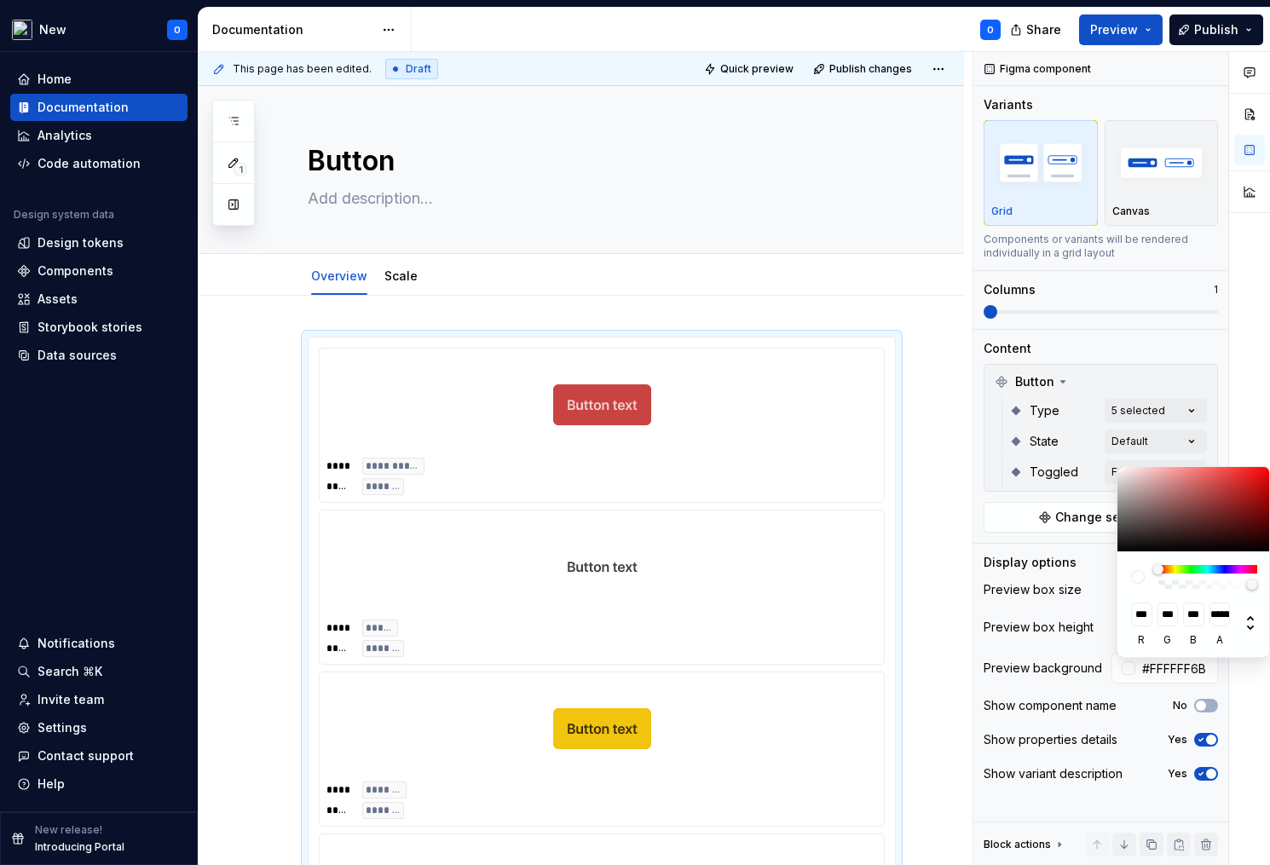
type input "***"
type input "#FFFFFF00"
type input "*"
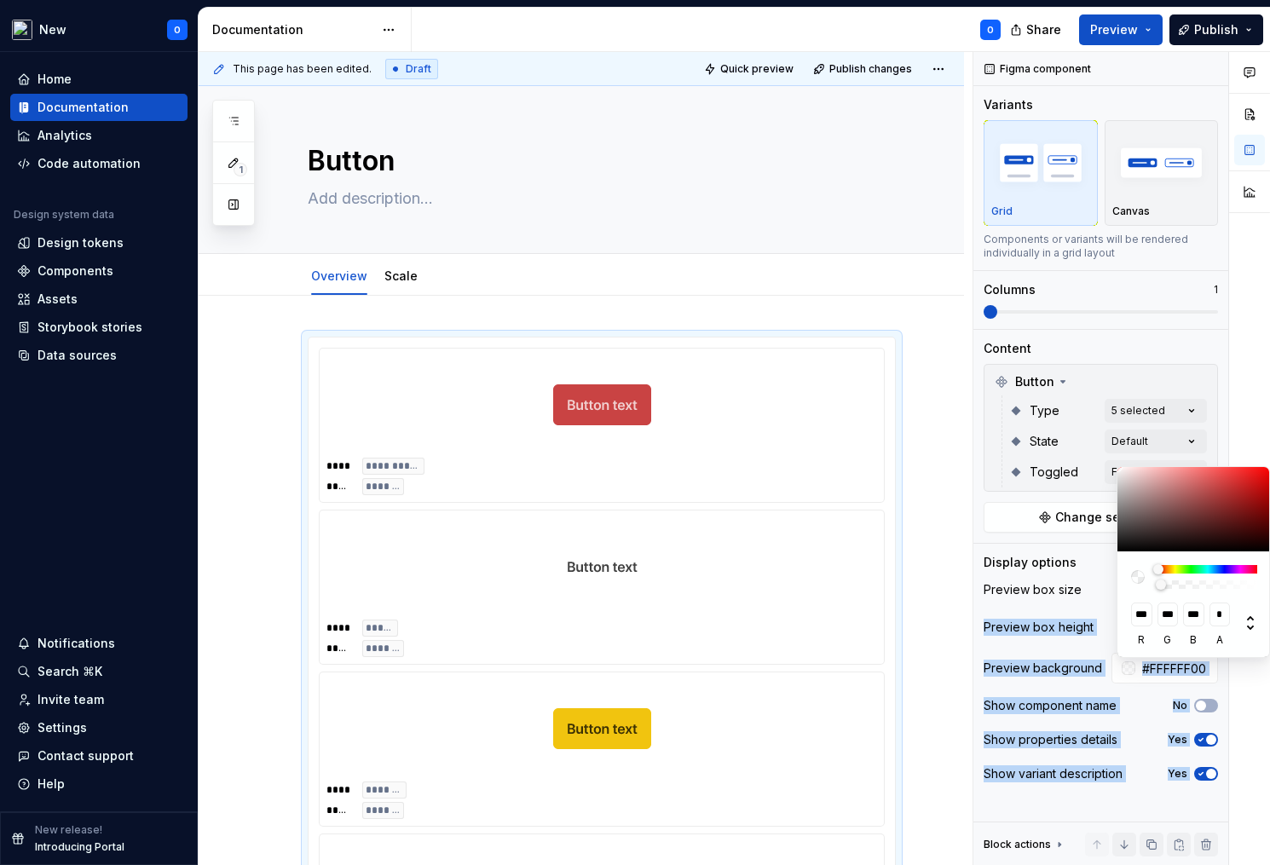
drag, startPoint x: 1252, startPoint y: 580, endPoint x: 983, endPoint y: 608, distance: 270.7
click at [984, 608] on body "New O Home Documentation Analytics Code automation Design system data Design to…" at bounding box center [635, 432] width 1270 height 865
click at [1034, 659] on div "Comments Open comments No comments yet Select ‘Comment’ from the block context …" at bounding box center [1121, 459] width 297 height 814
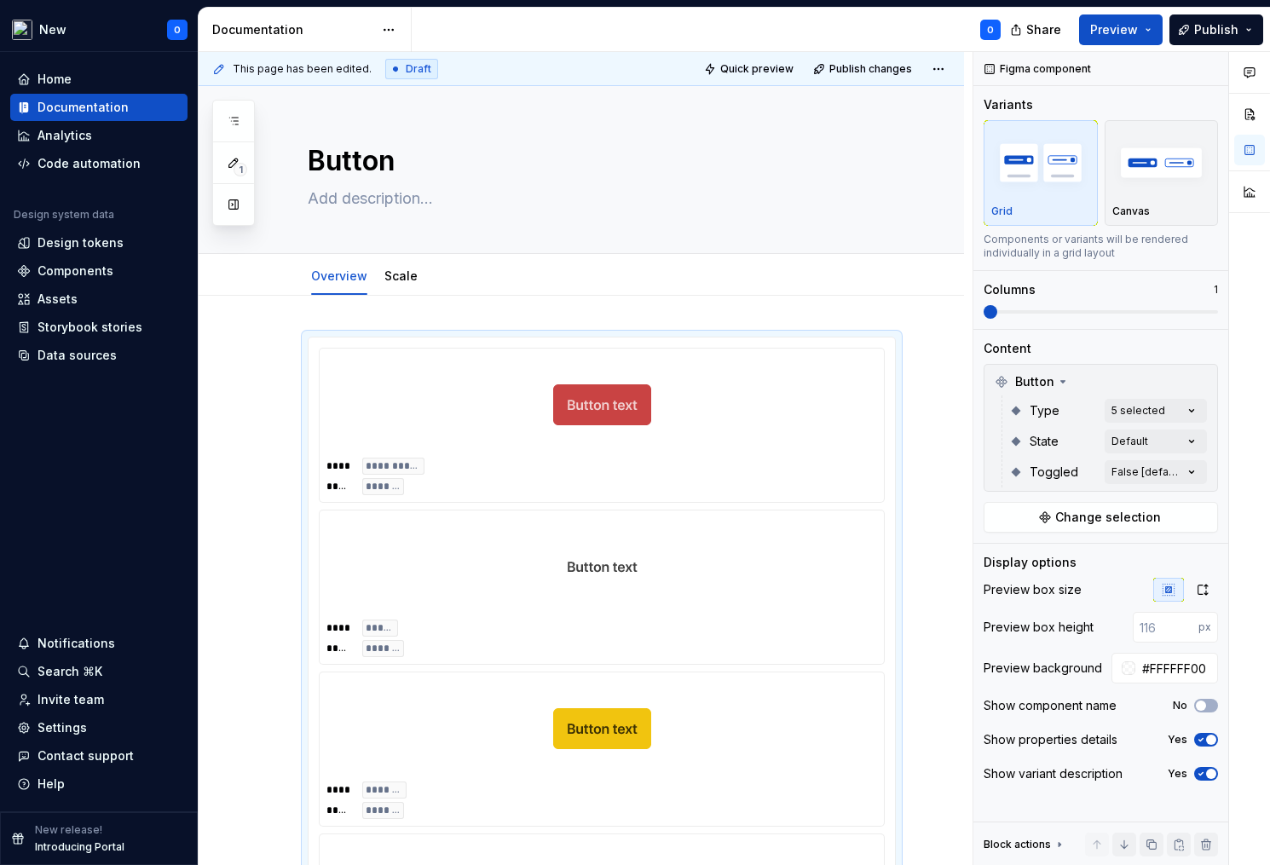
click at [723, 408] on html "New O Home Documentation Analytics Code automation Design system data Design to…" at bounding box center [635, 432] width 1270 height 865
click at [1222, 29] on span "Publish" at bounding box center [1216, 29] width 44 height 17
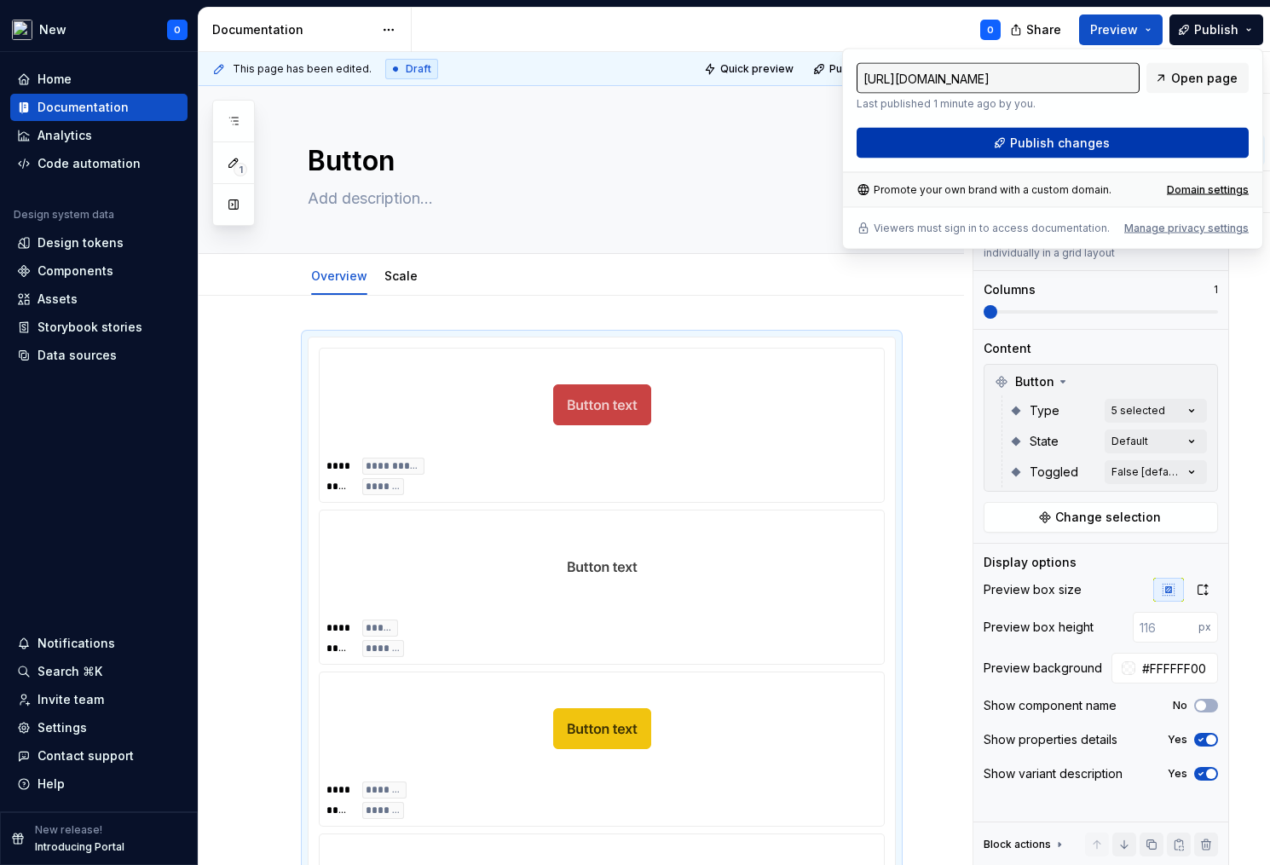
click at [1117, 153] on button "Publish changes" at bounding box center [1053, 143] width 392 height 31
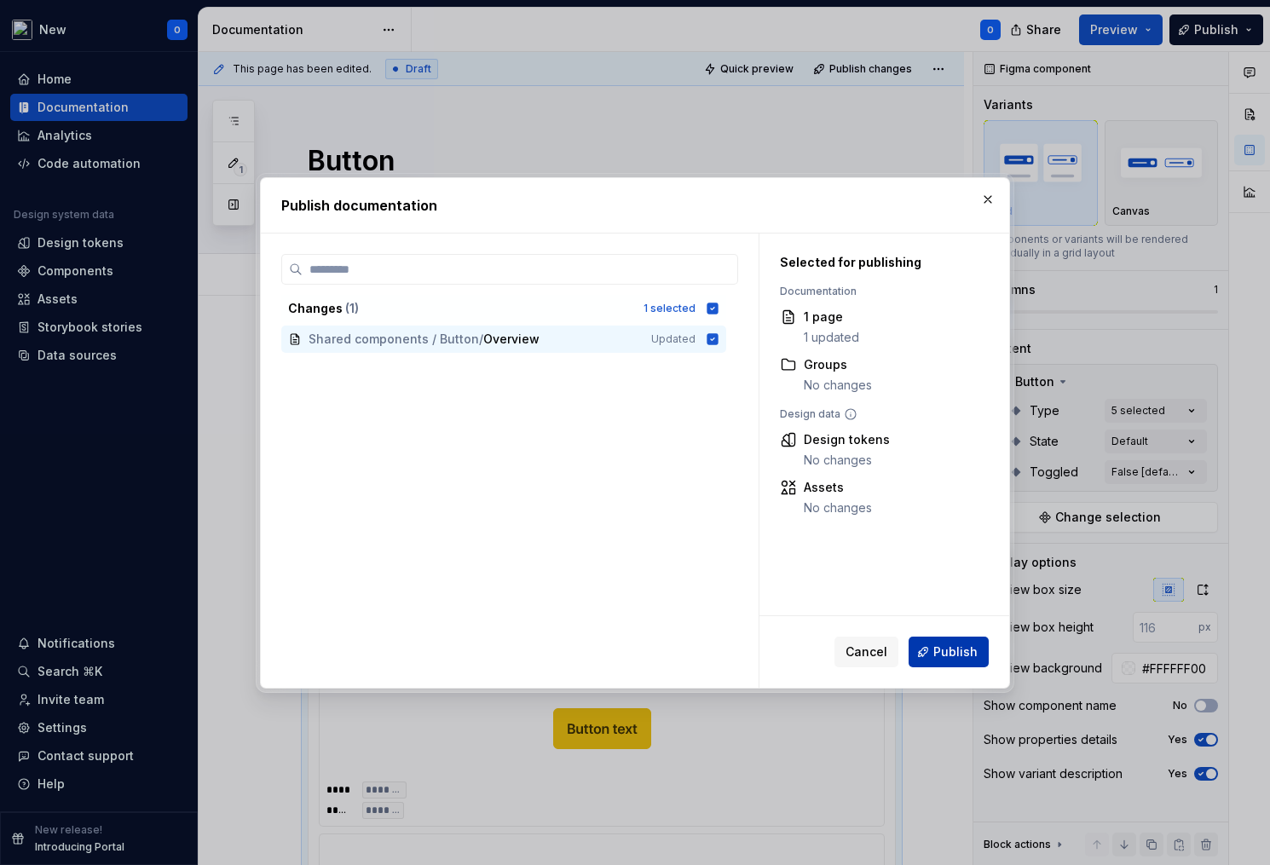
click at [961, 656] on span "Publish" at bounding box center [955, 651] width 44 height 17
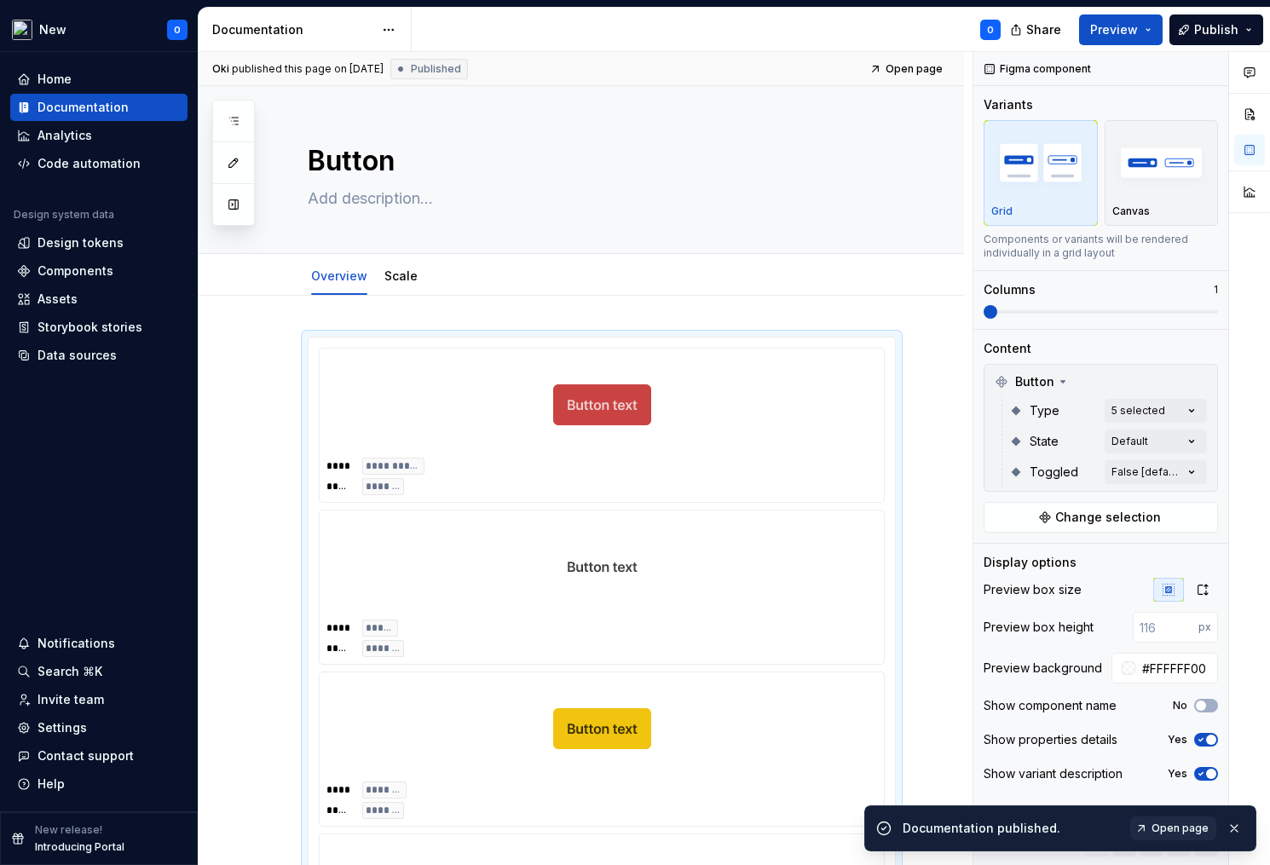
click at [1163, 823] on span "Open page" at bounding box center [1179, 829] width 57 height 14
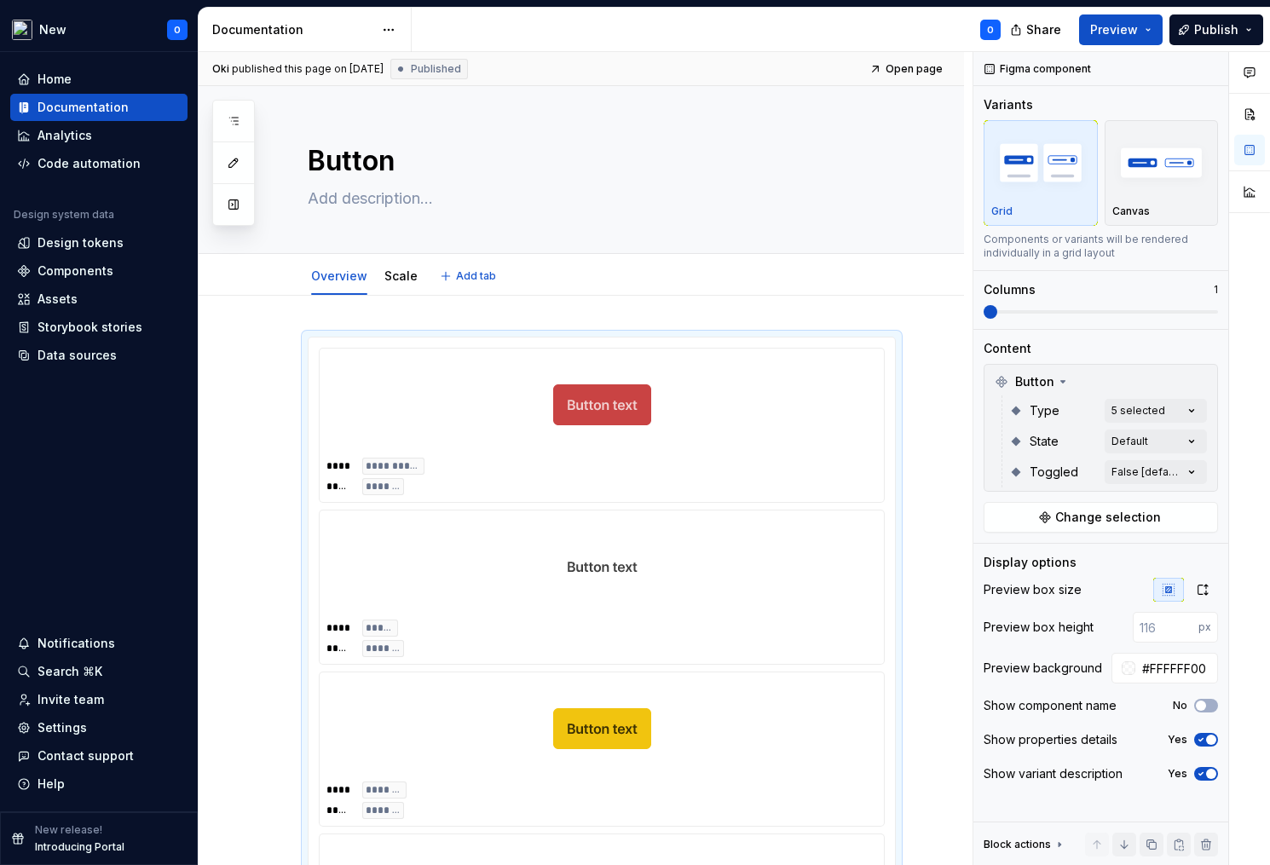
type textarea "*"
click at [290, 339] on span at bounding box center [291, 345] width 14 height 24
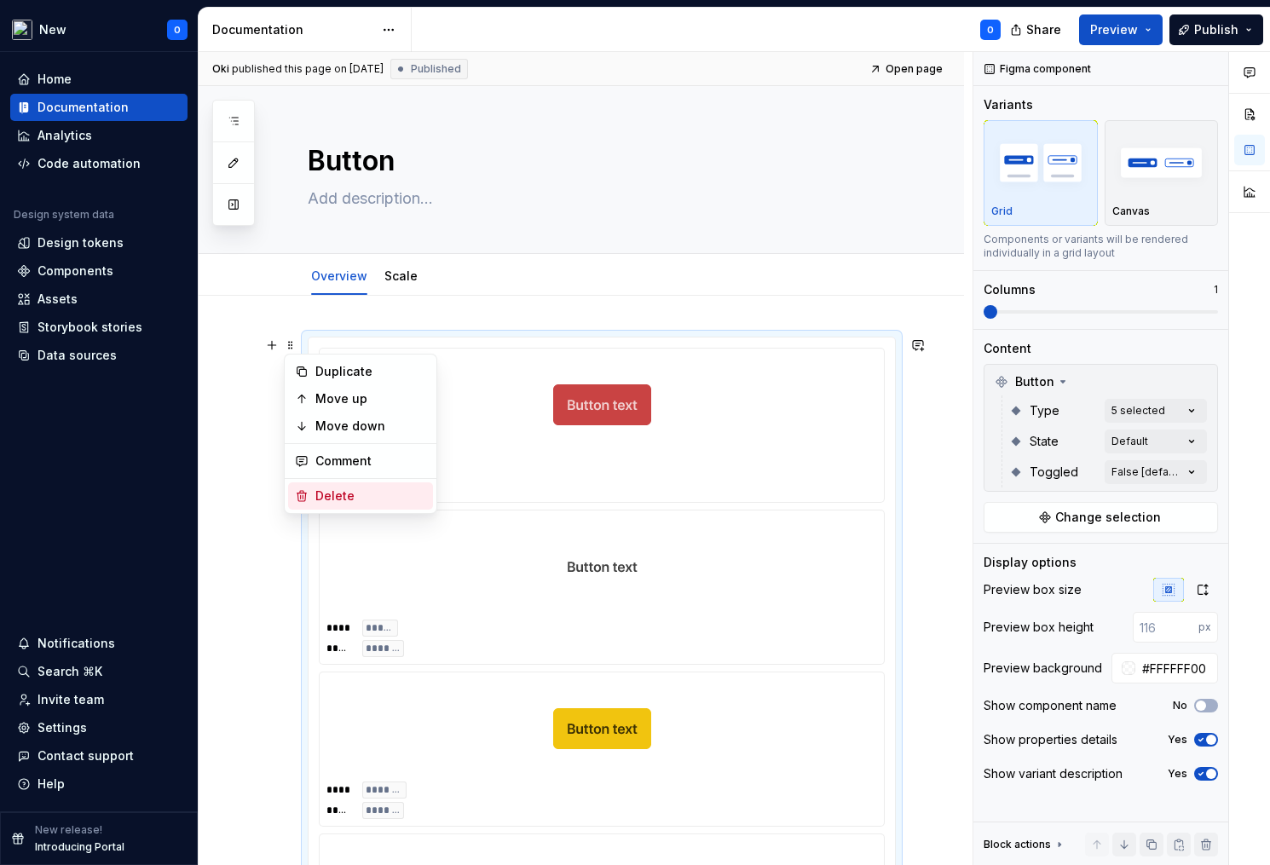
click at [359, 494] on div "Delete" at bounding box center [370, 496] width 111 height 17
type input "#FFFFFF"
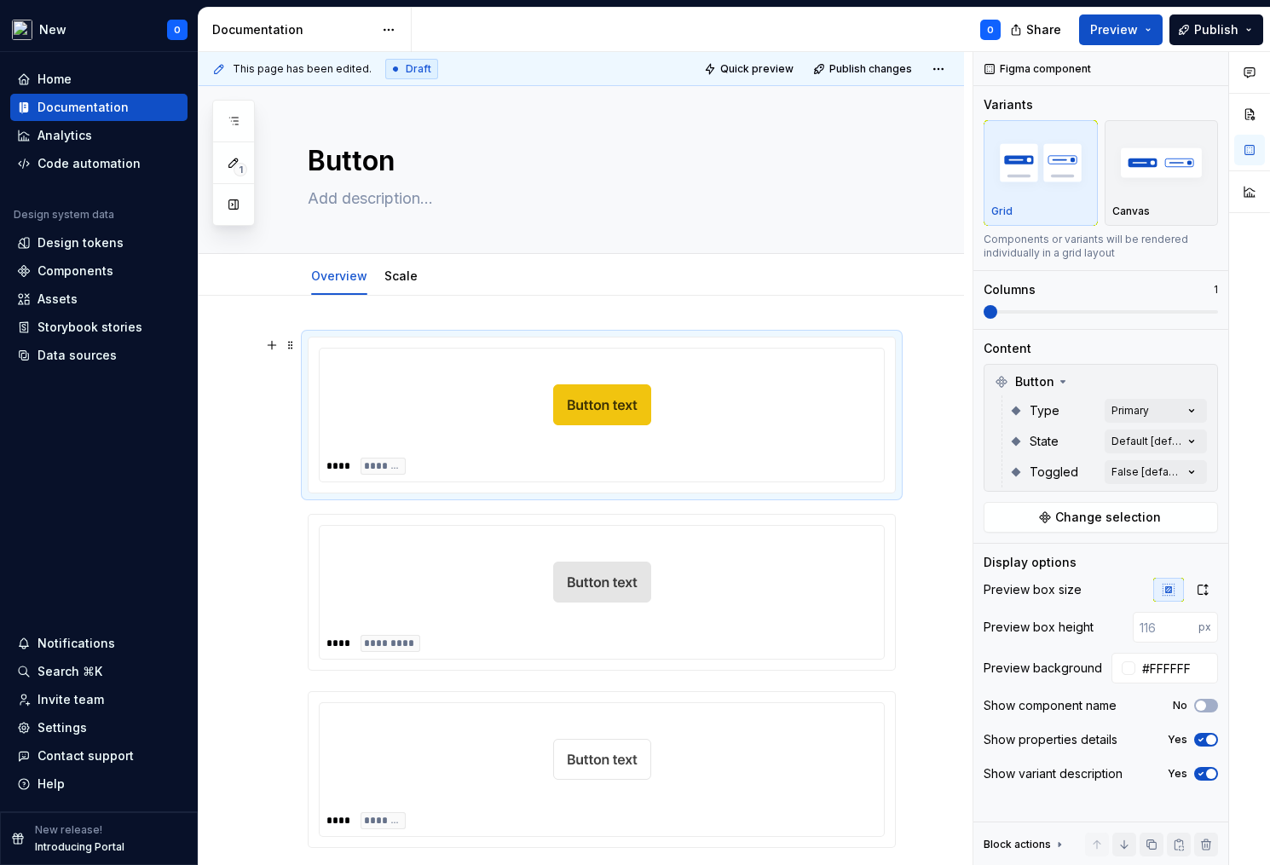
type textarea "*"
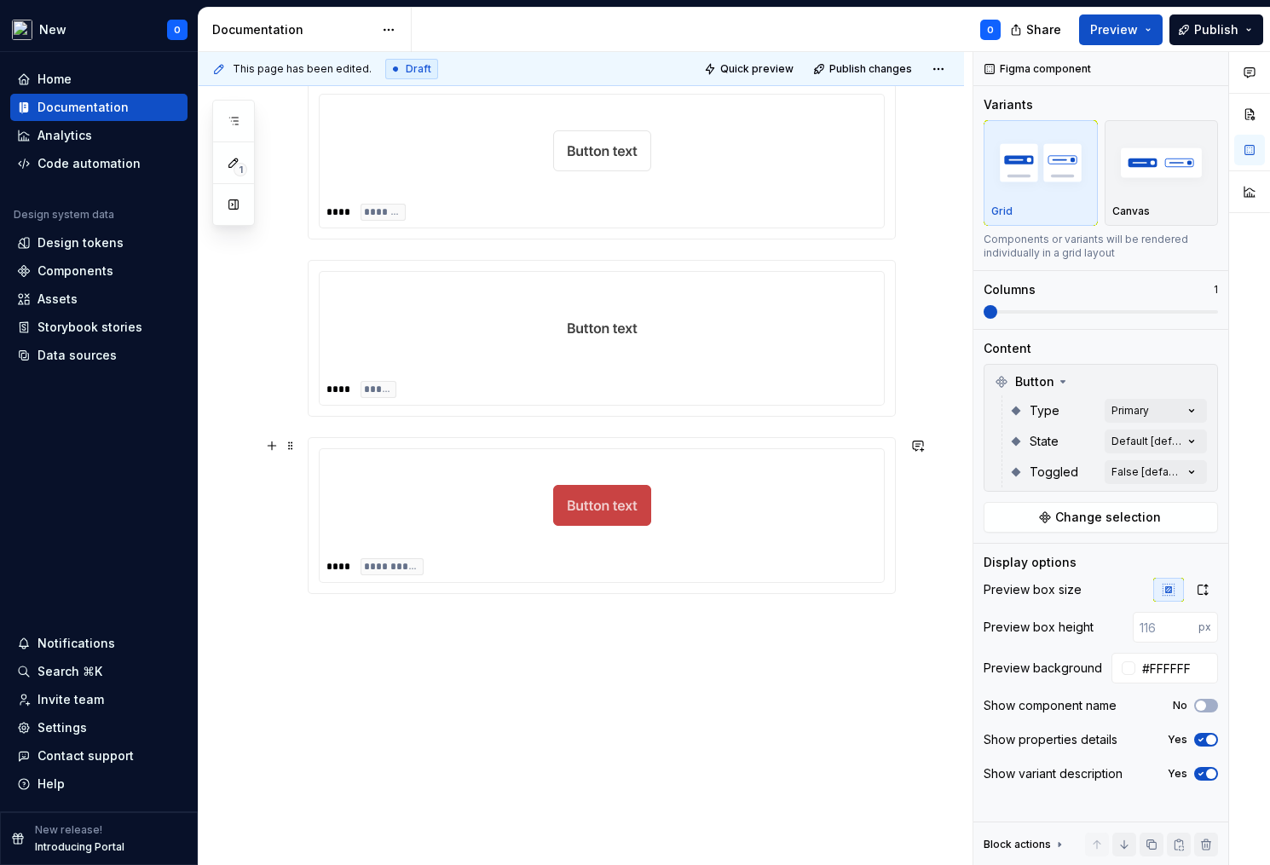
scroll to position [616, 0]
